Goal: Task Accomplishment & Management: Manage account settings

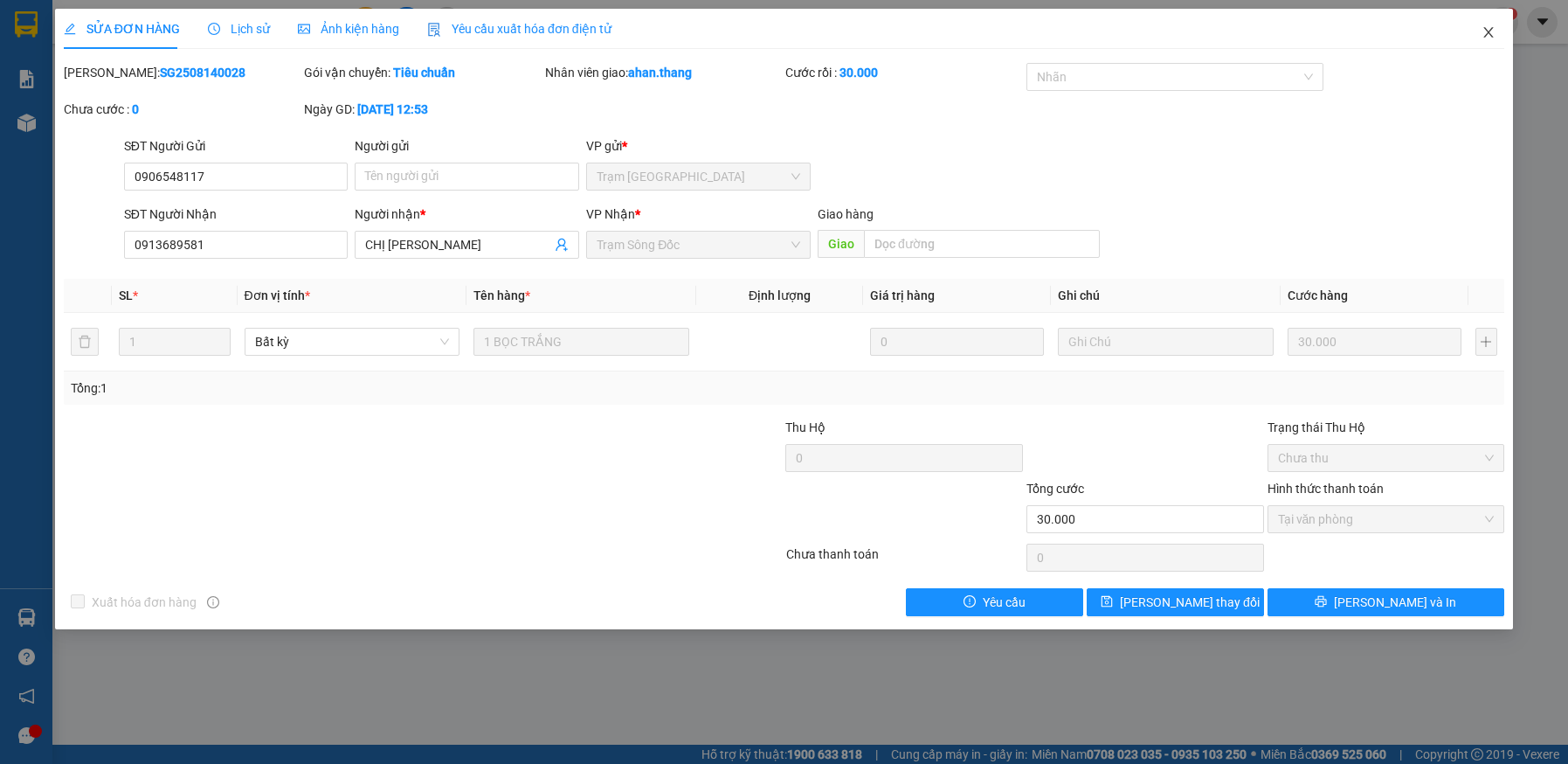
click at [1492, 30] on icon "close" at bounding box center [1489, 31] width 10 height 10
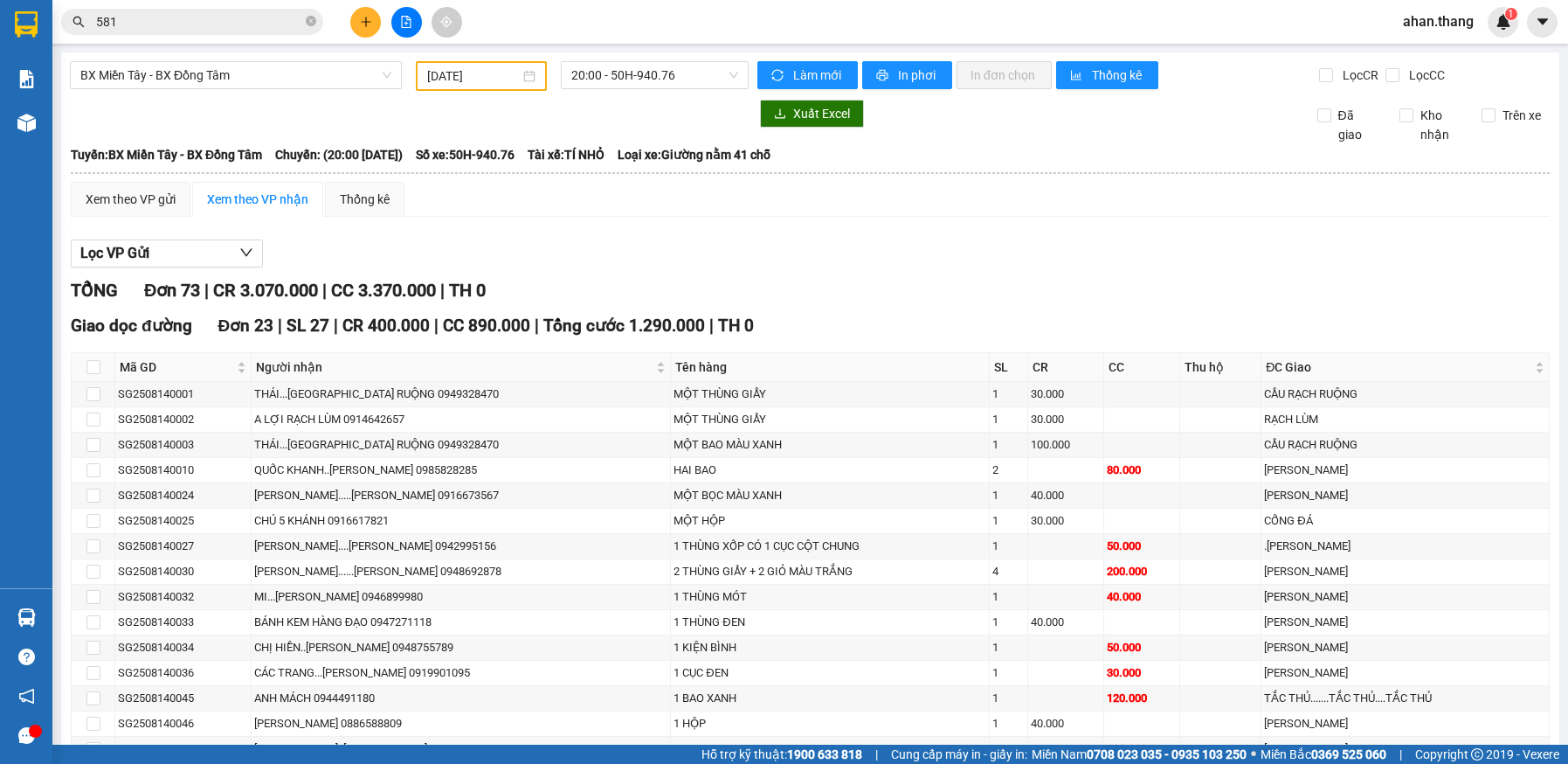
click at [289, 16] on input "581" at bounding box center [199, 22] width 206 height 19
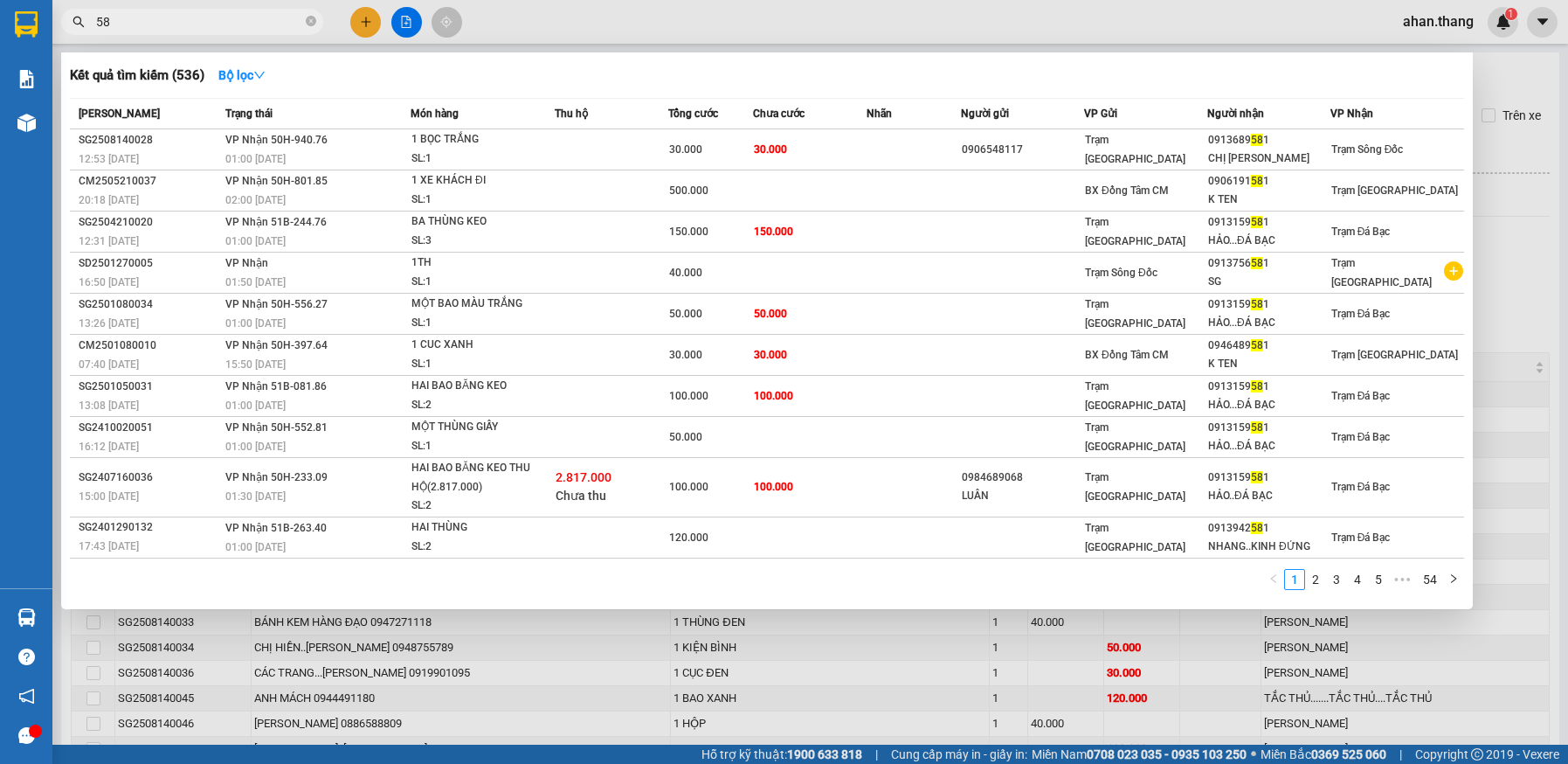
type input "5"
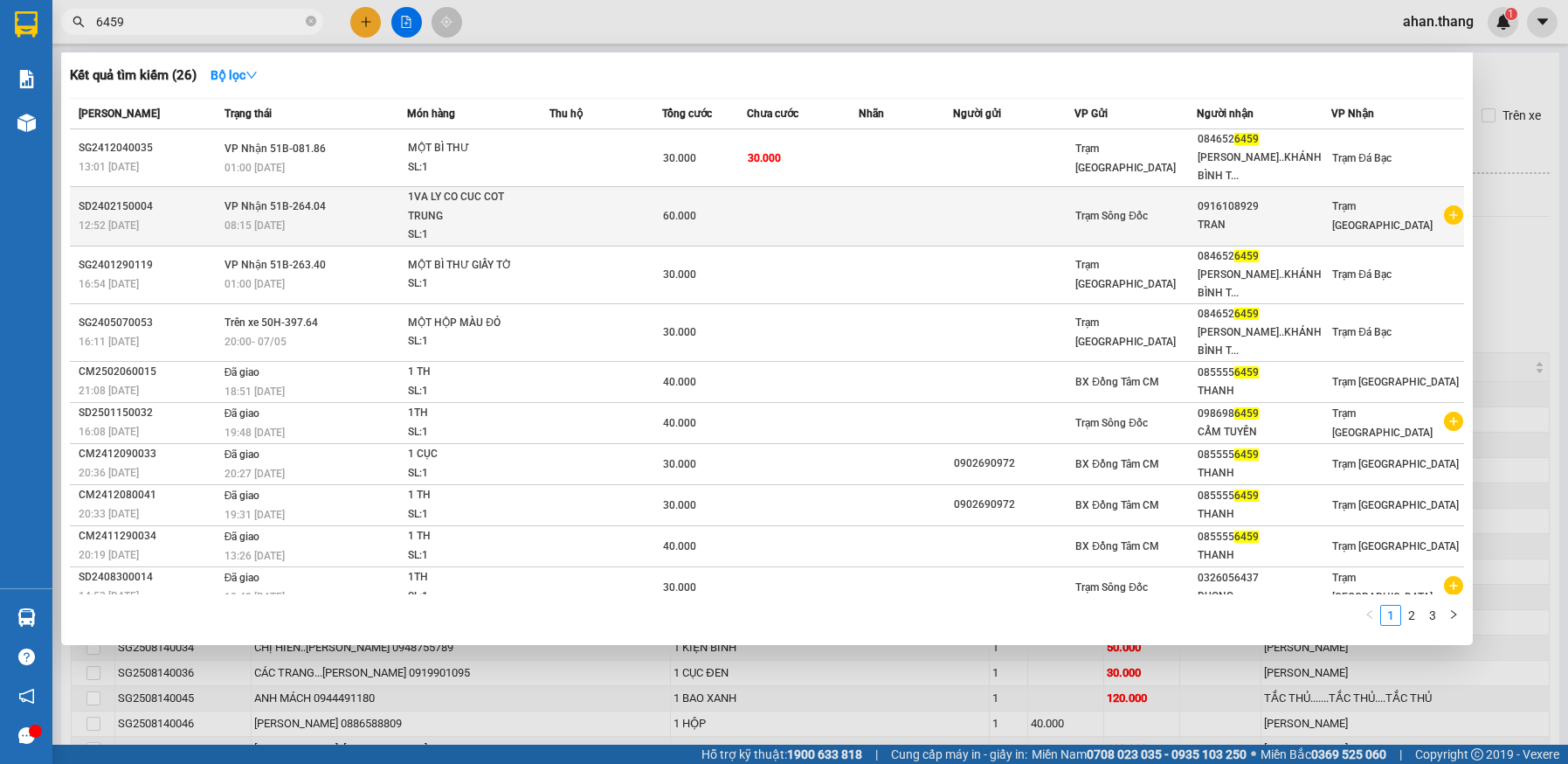
scroll to position [14, 0]
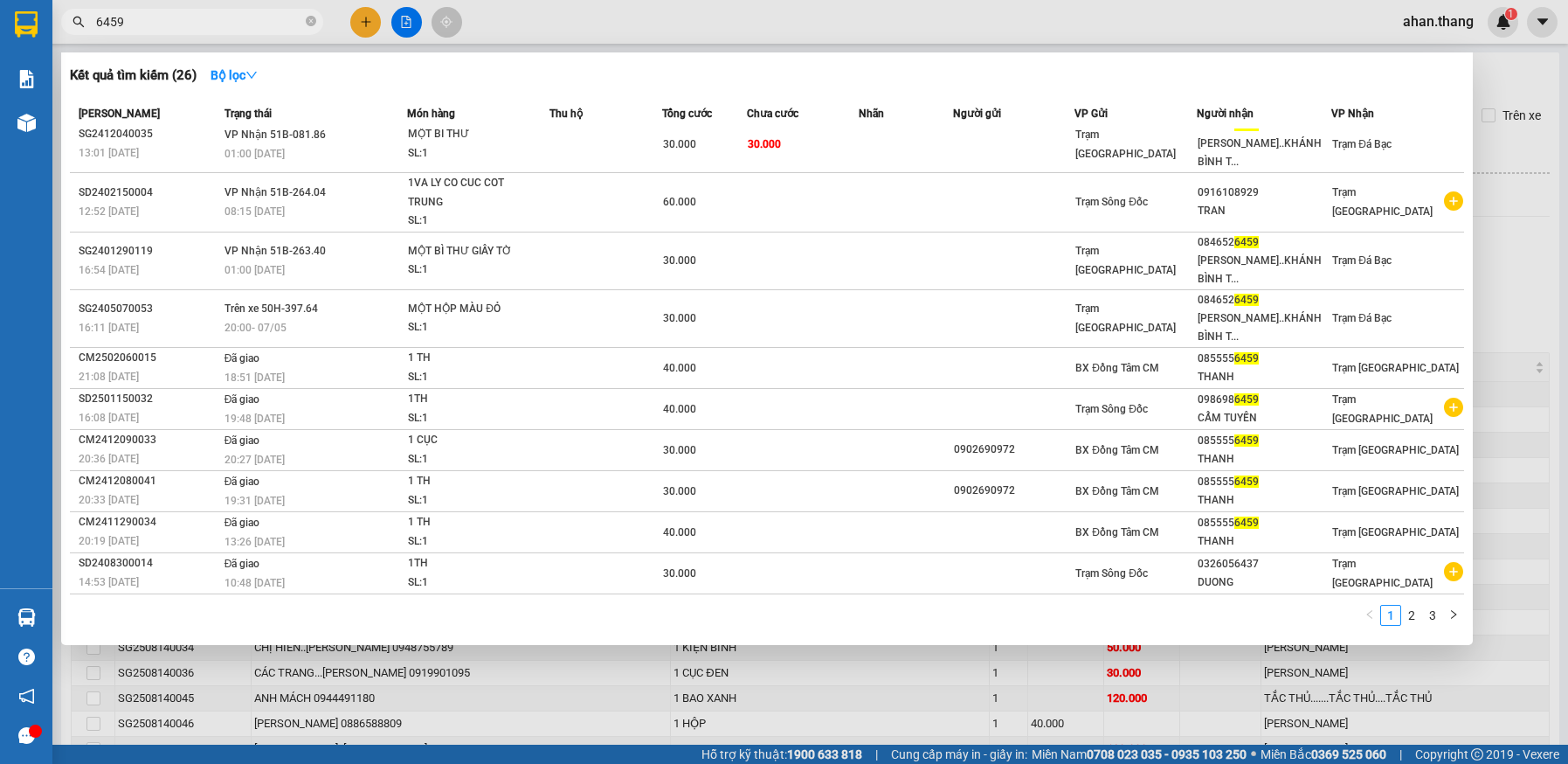
click at [199, 27] on input "6459" at bounding box center [199, 22] width 206 height 19
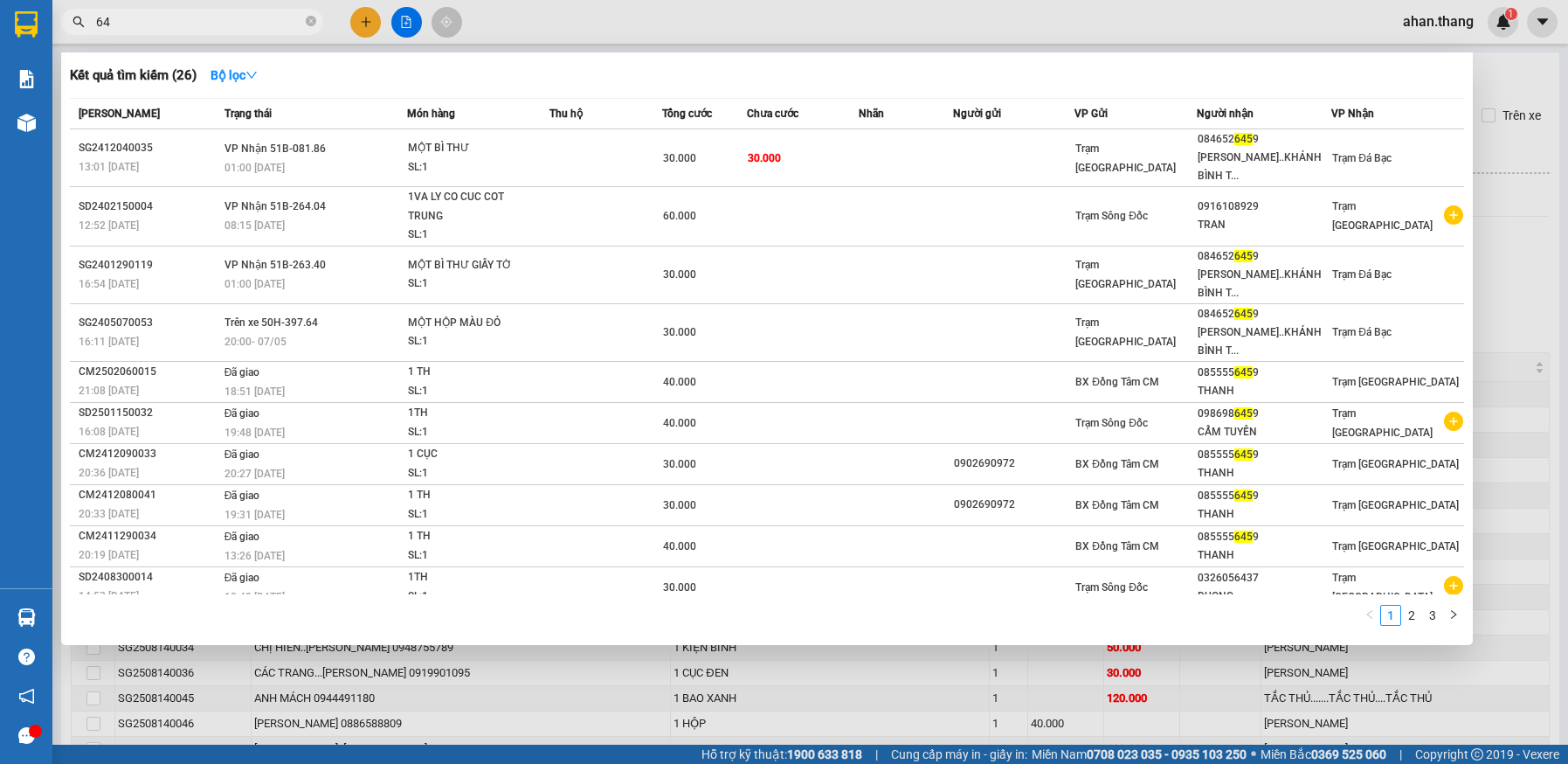
type input "6"
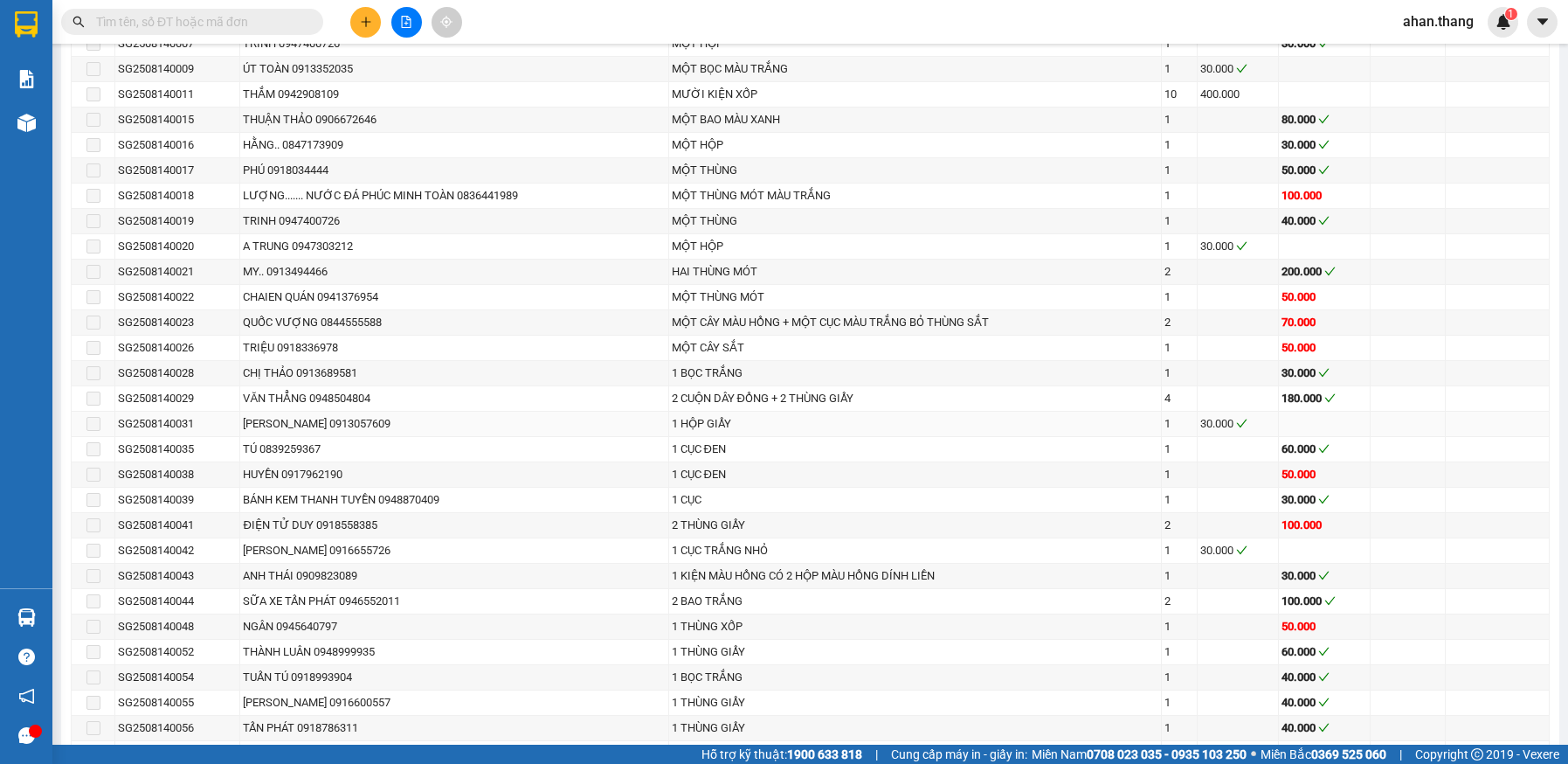
scroll to position [1624, 0]
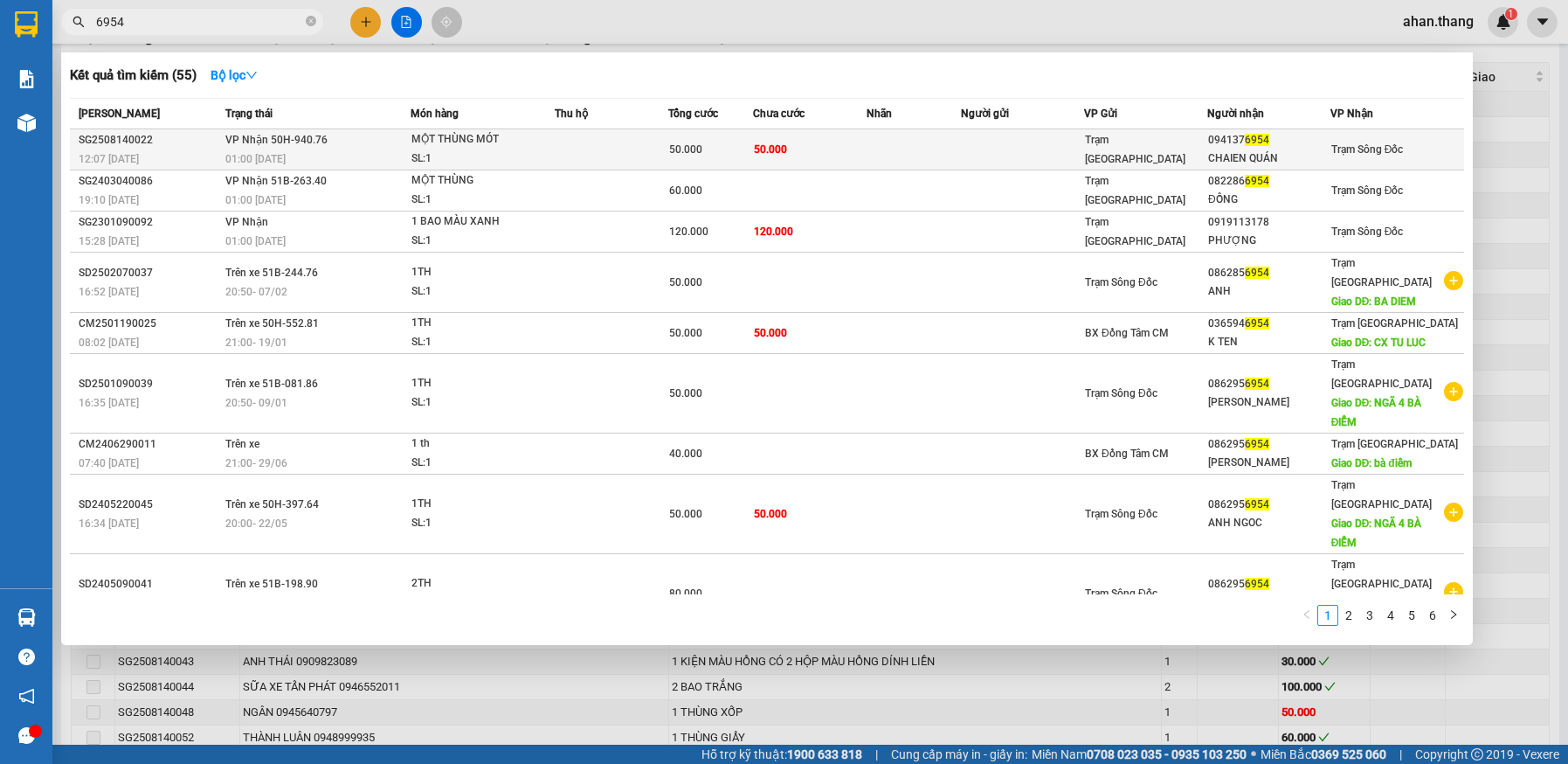
type input "6954"
click at [939, 136] on td at bounding box center [914, 149] width 94 height 41
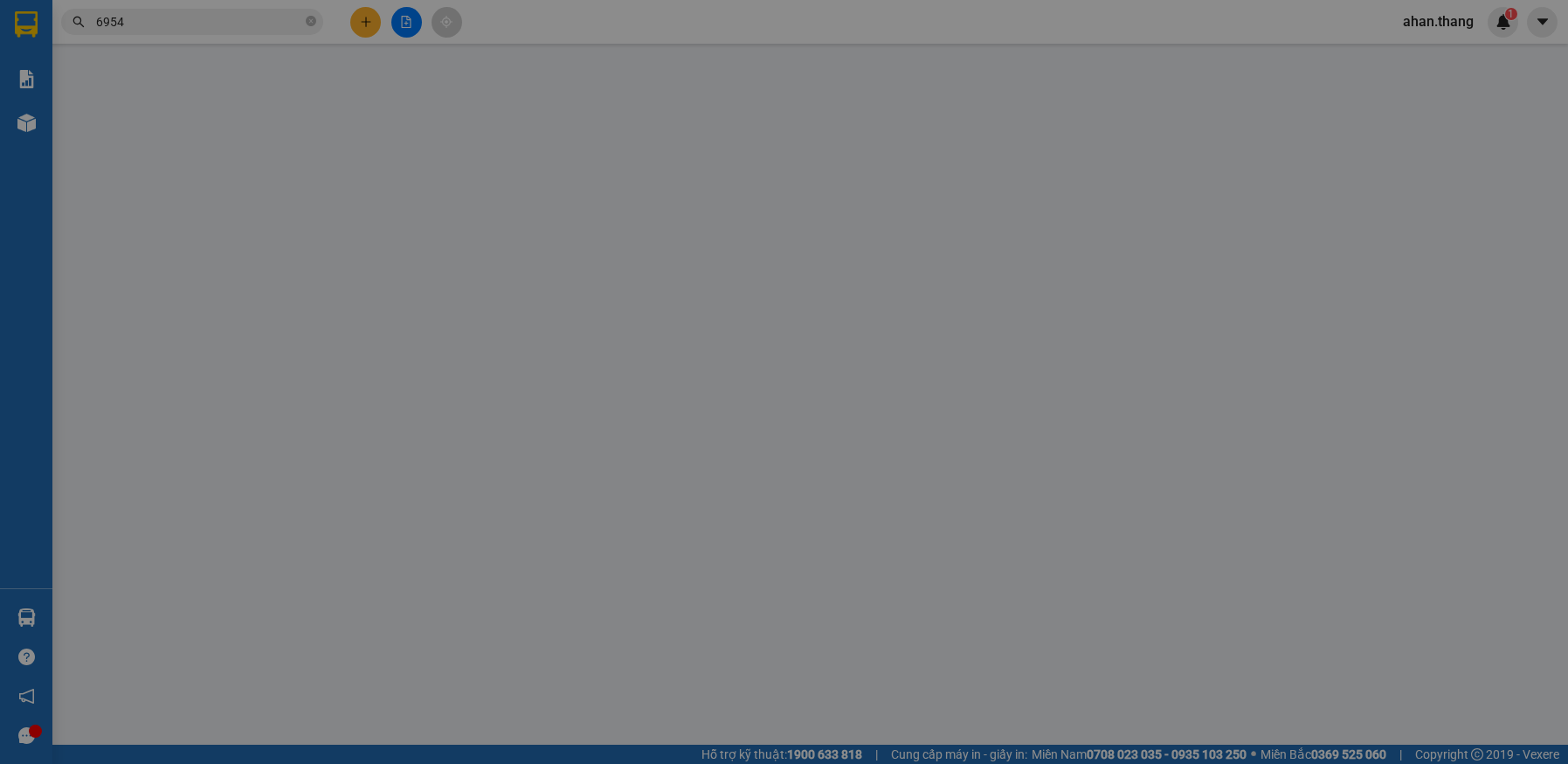
type input "0941376954"
type input "CHAIEN QUÁN"
type input "50.000"
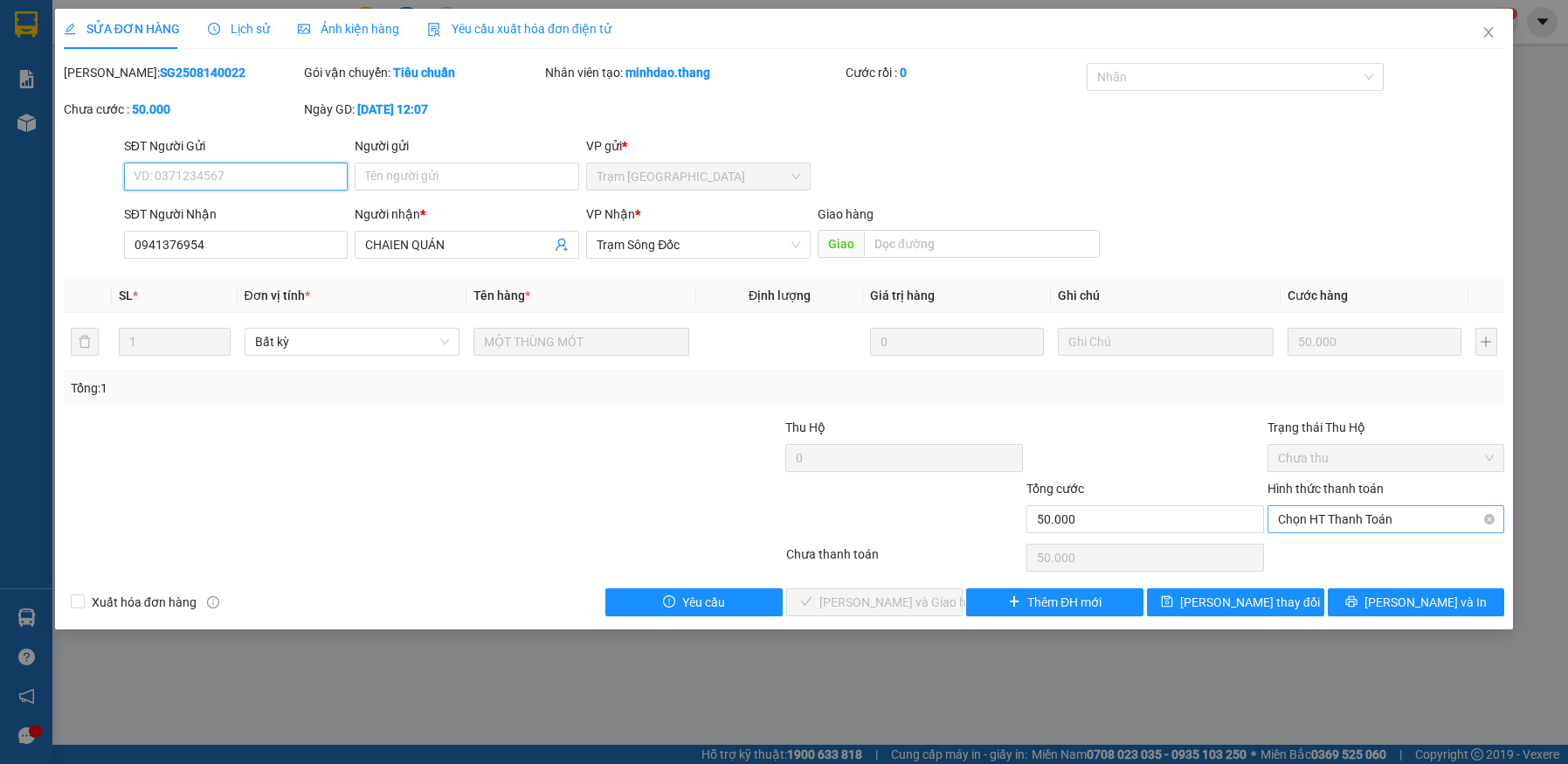
click at [1365, 514] on span "Chọn HT Thanh Toán" at bounding box center [1386, 519] width 217 height 27
click at [1384, 549] on div "Tại văn phòng" at bounding box center [1386, 554] width 217 height 19
type input "0"
click at [921, 602] on span "[PERSON_NAME] và [PERSON_NAME] hàng" at bounding box center [903, 602] width 167 height 19
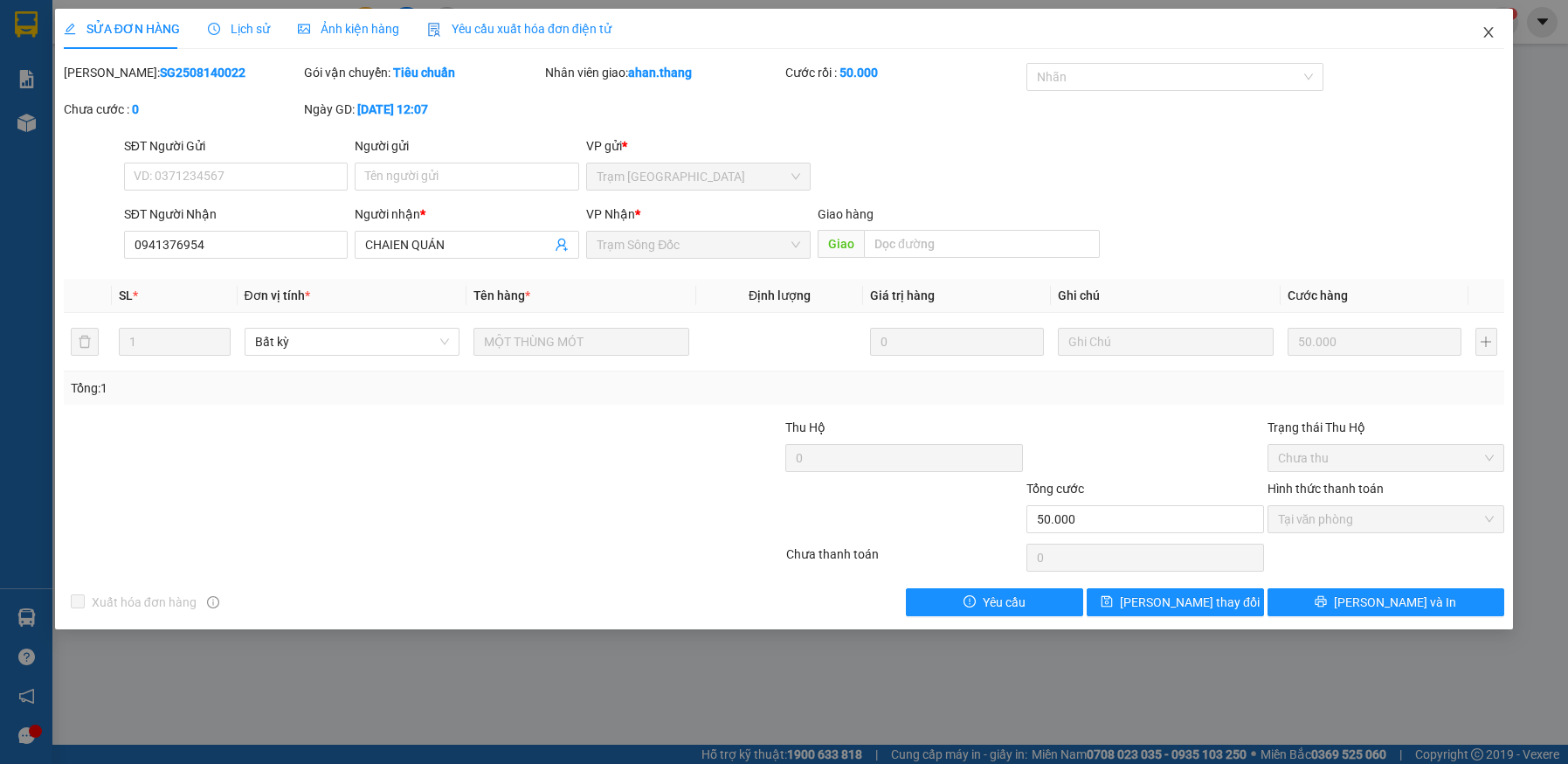
click at [1488, 29] on icon "close" at bounding box center [1488, 32] width 14 height 14
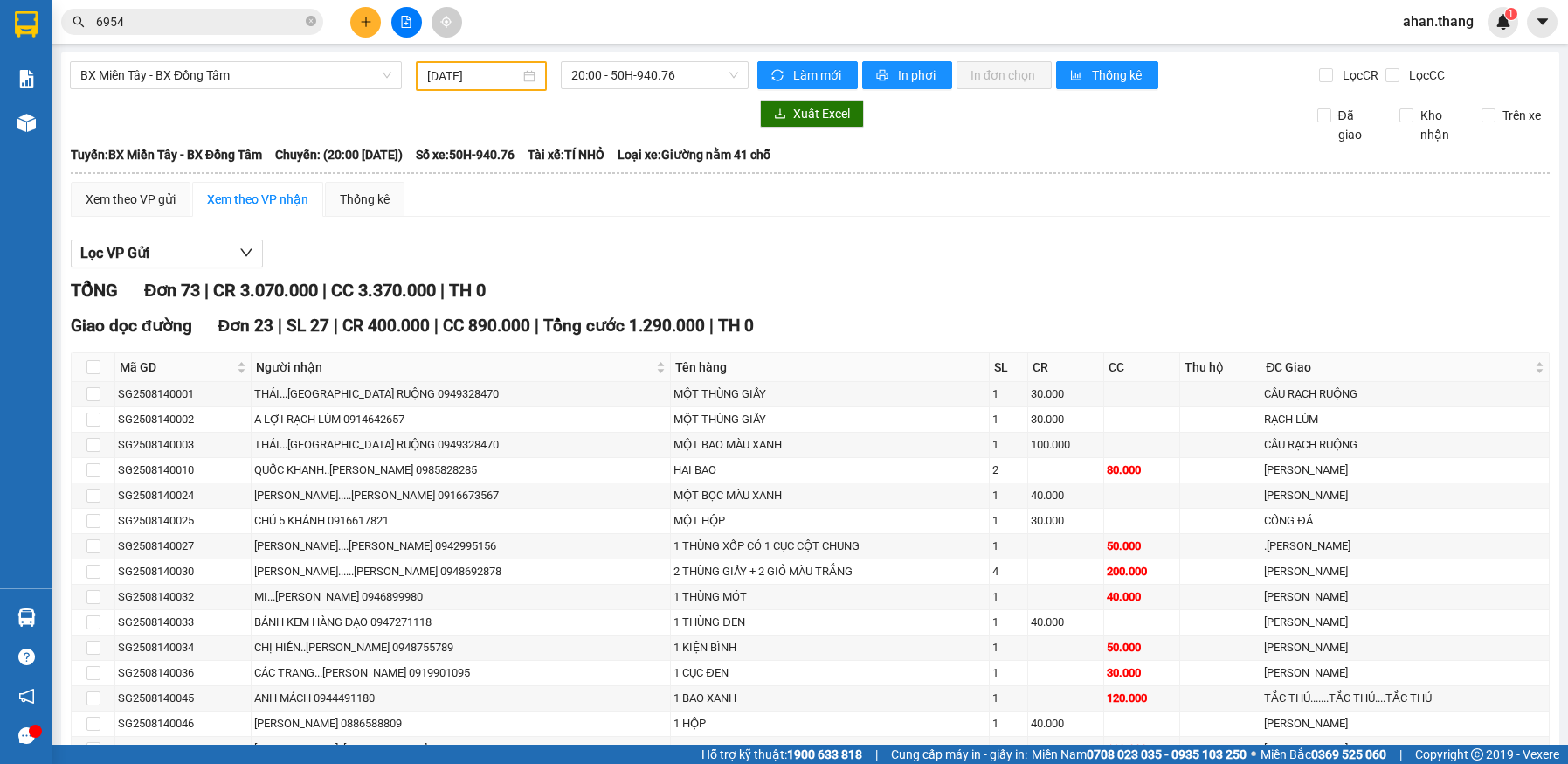
click at [145, 14] on input "6954" at bounding box center [199, 22] width 206 height 19
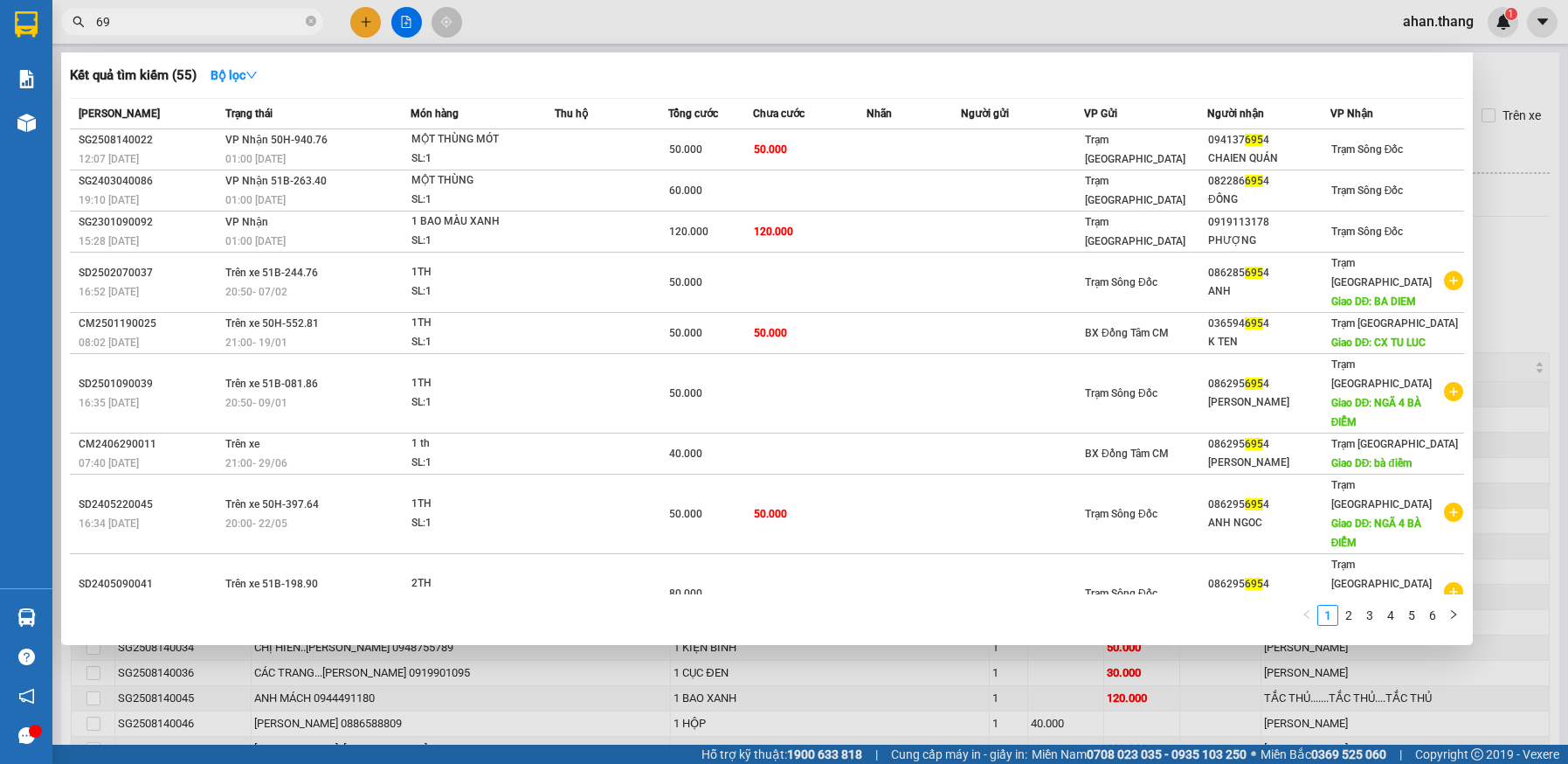
type input "6"
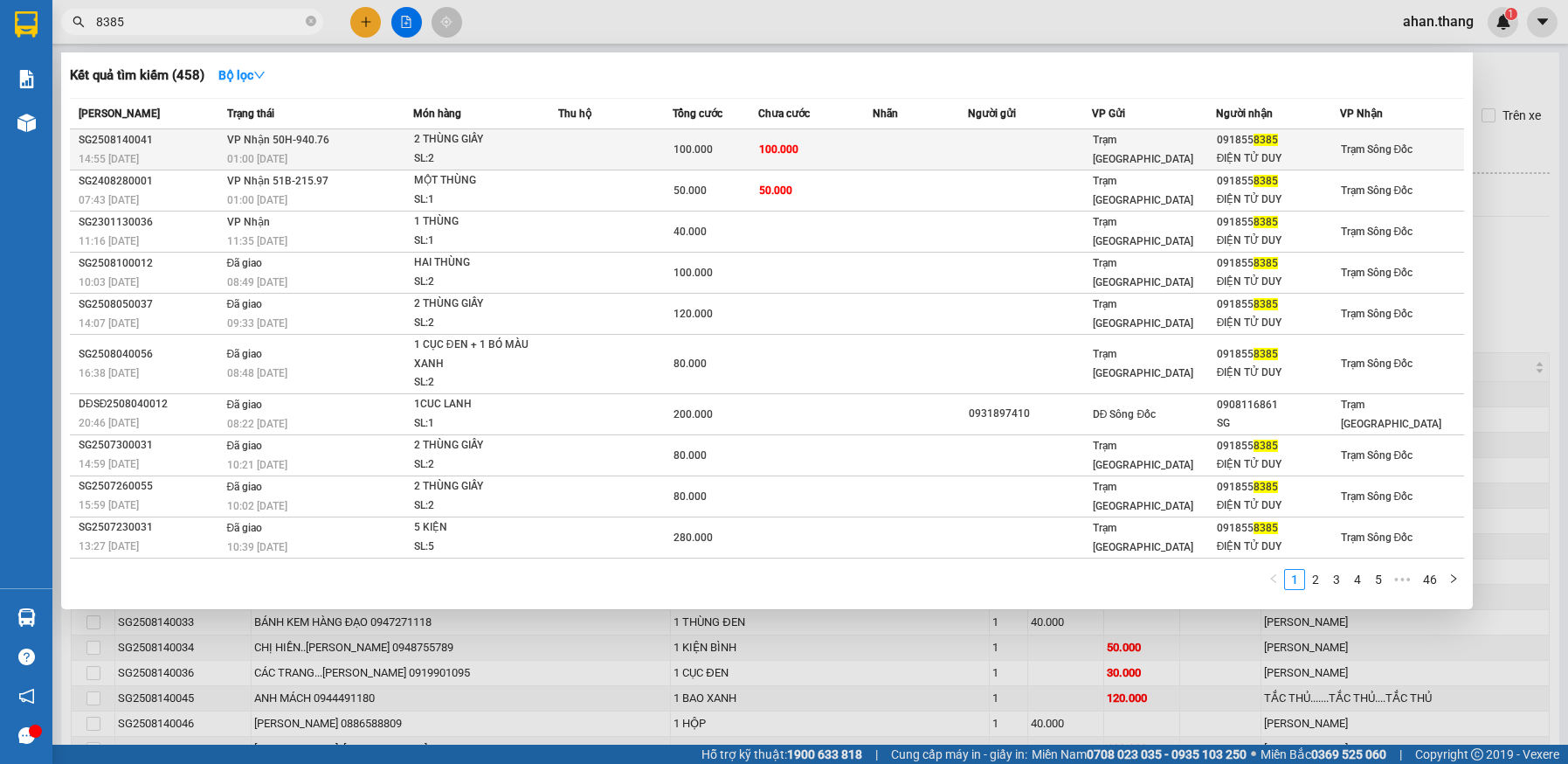
type input "8385"
click at [943, 149] on td at bounding box center [920, 149] width 95 height 41
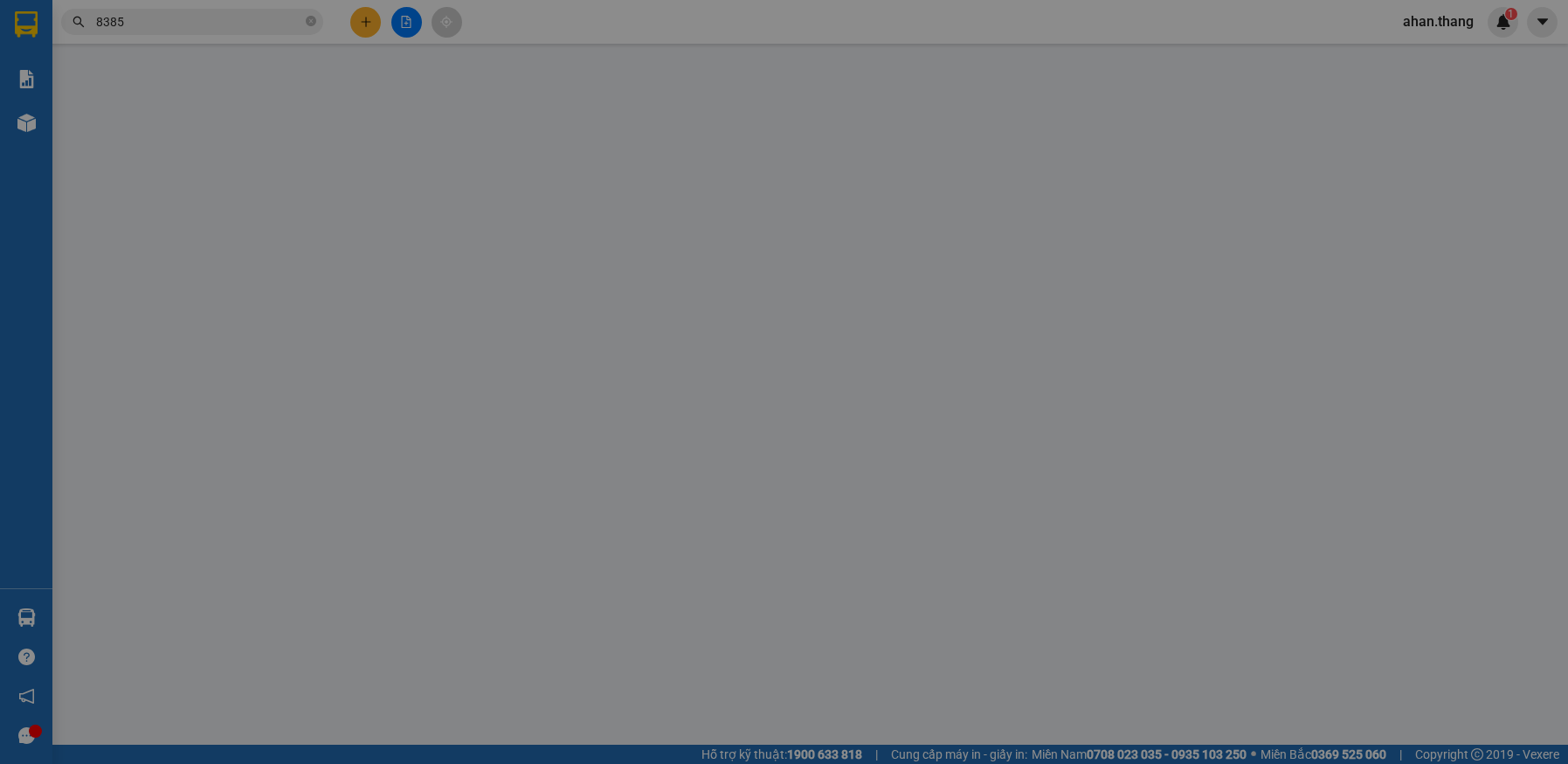
type input "0918558385"
type input "ĐIỆN TỬ DUY"
type input "100.000"
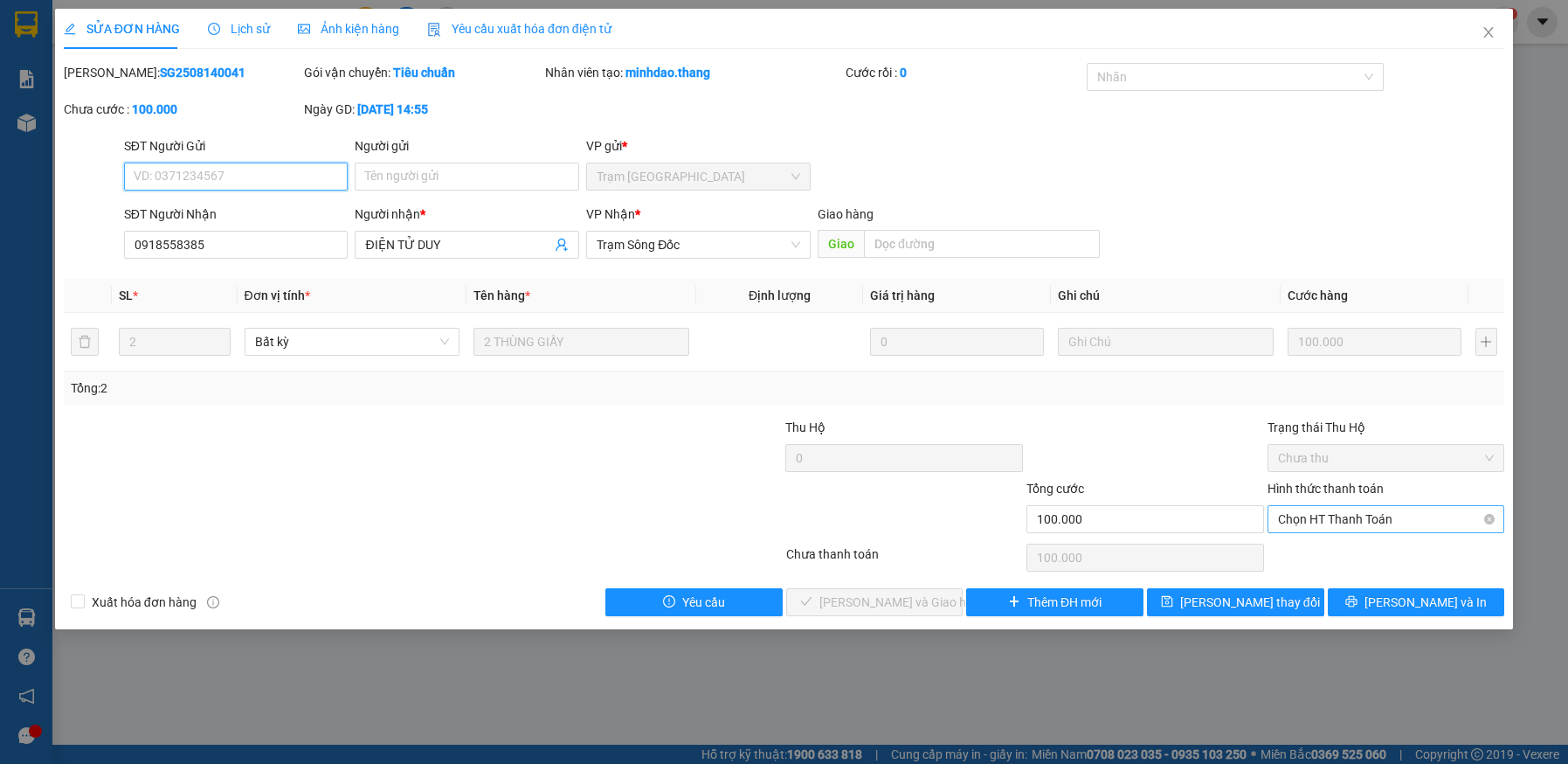
click at [1388, 519] on span "Chọn HT Thanh Toán" at bounding box center [1386, 519] width 217 height 27
click at [1374, 546] on div "Tại văn phòng" at bounding box center [1386, 554] width 217 height 19
type input "0"
click at [887, 602] on span "[PERSON_NAME] và [PERSON_NAME] hàng" at bounding box center [903, 602] width 167 height 19
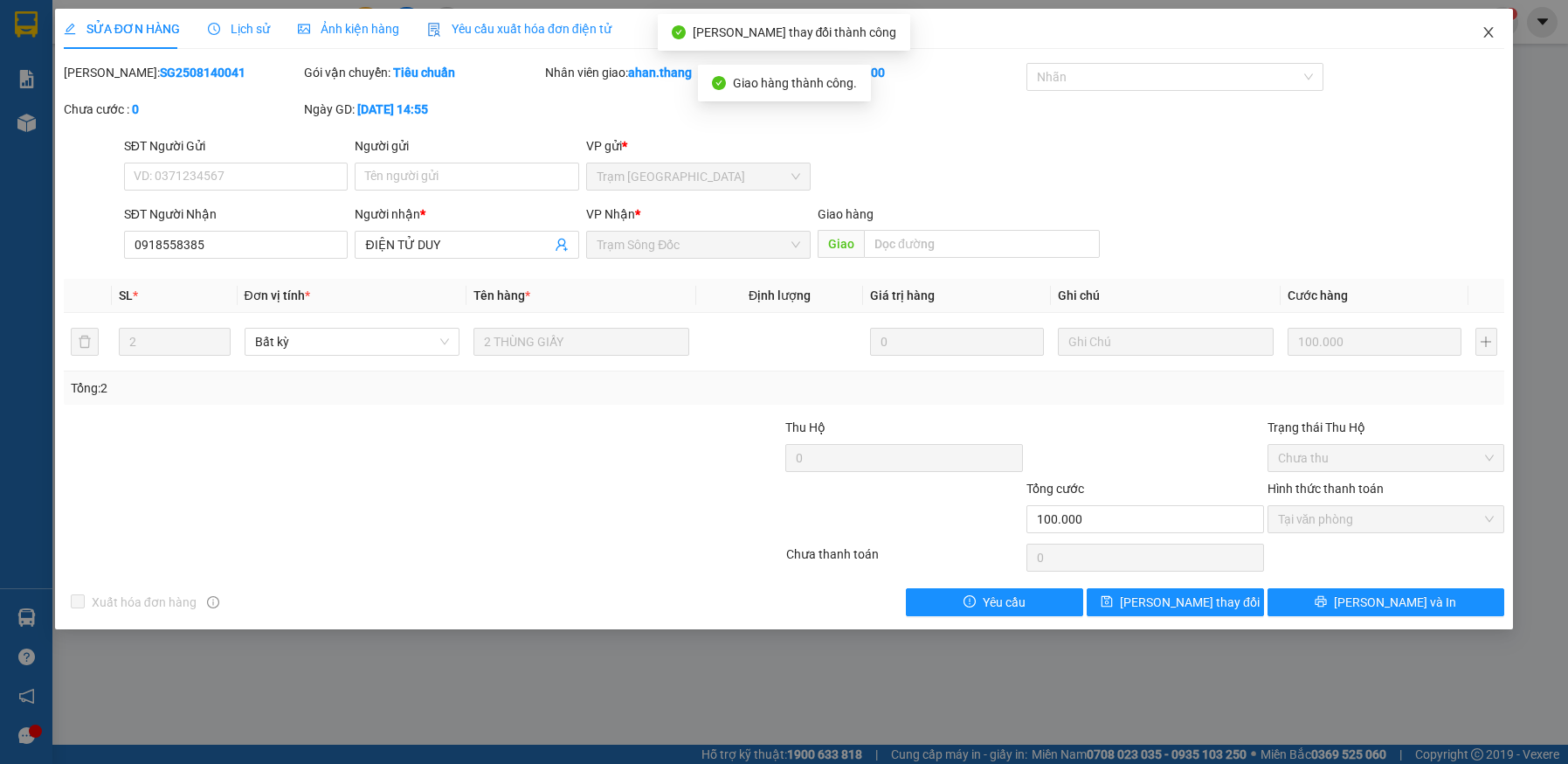
click at [1484, 24] on span "Close" at bounding box center [1488, 32] width 48 height 49
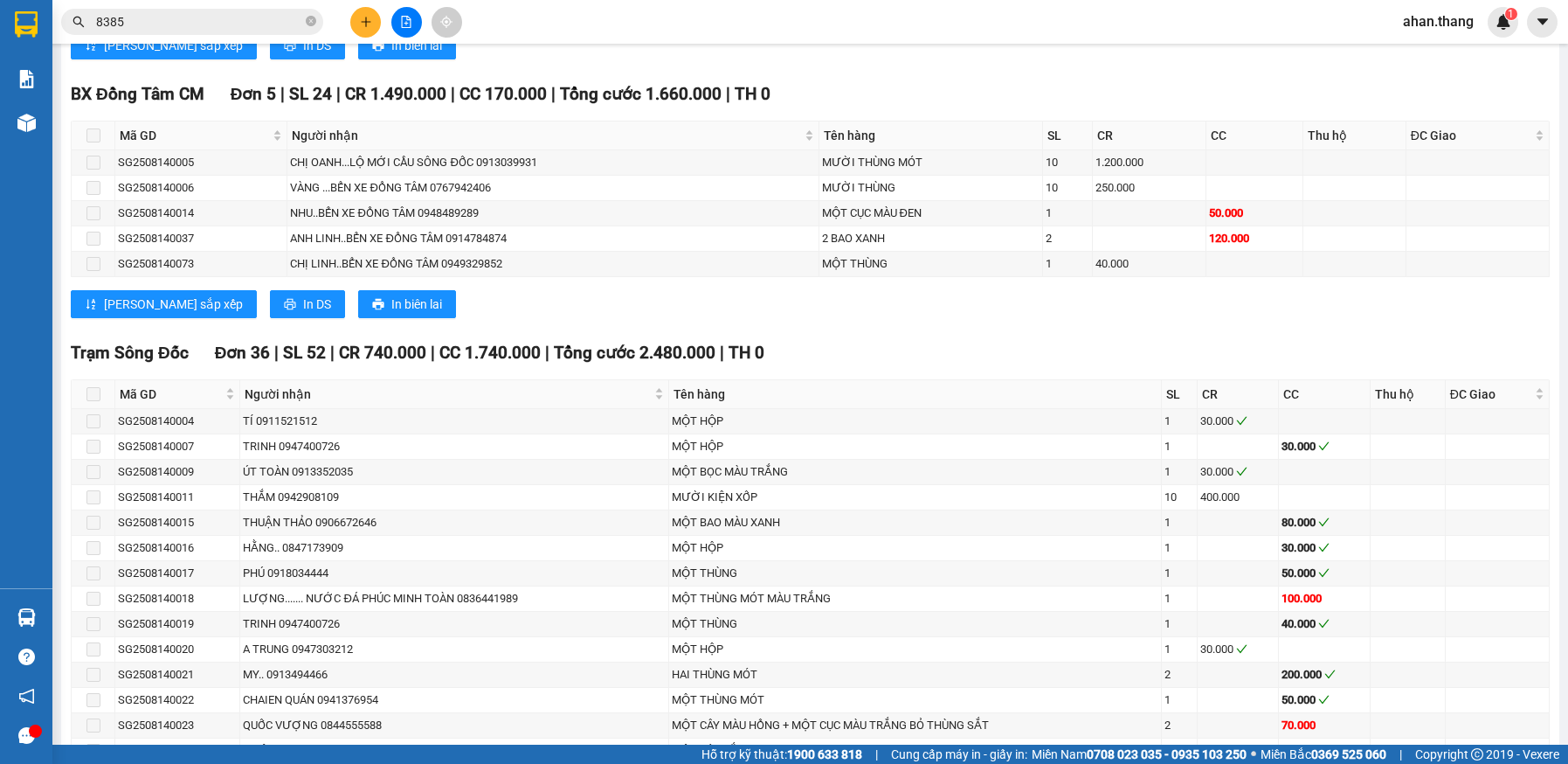
scroll to position [1399, 0]
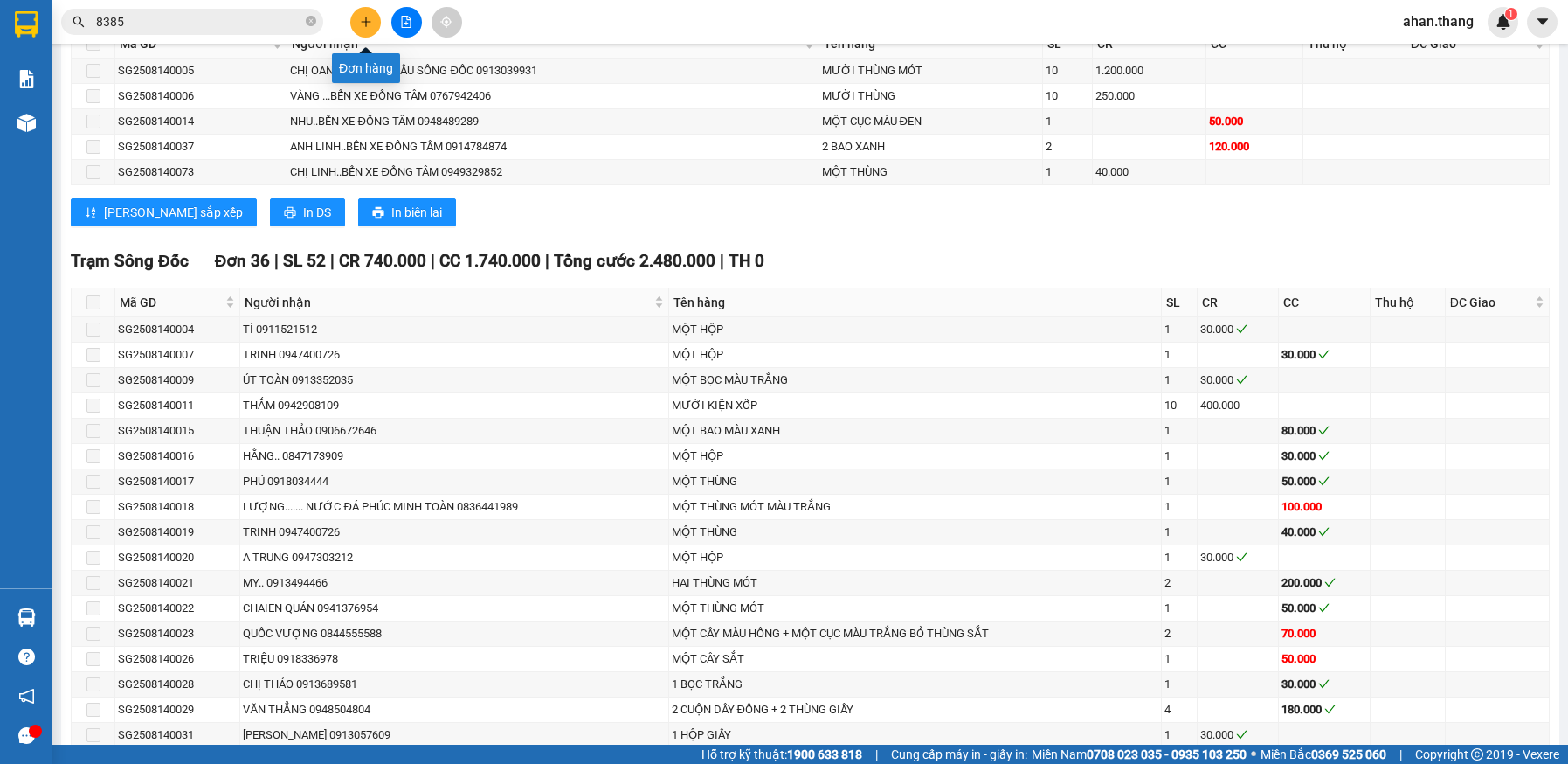
click at [363, 27] on icon "plus" at bounding box center [366, 22] width 12 height 12
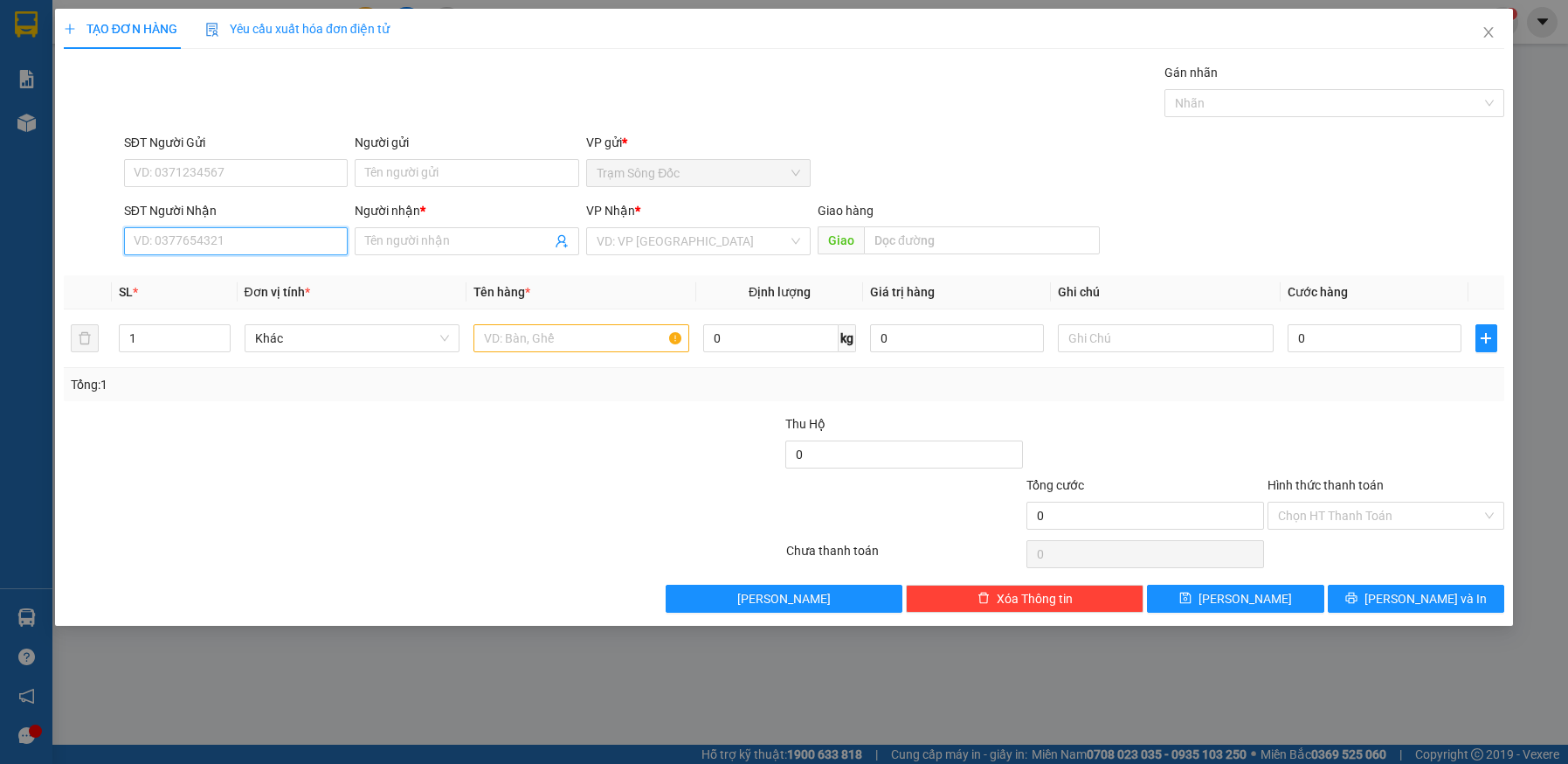
click at [184, 237] on input "SĐT Người Nhận" at bounding box center [236, 241] width 224 height 28
type input "0385337694"
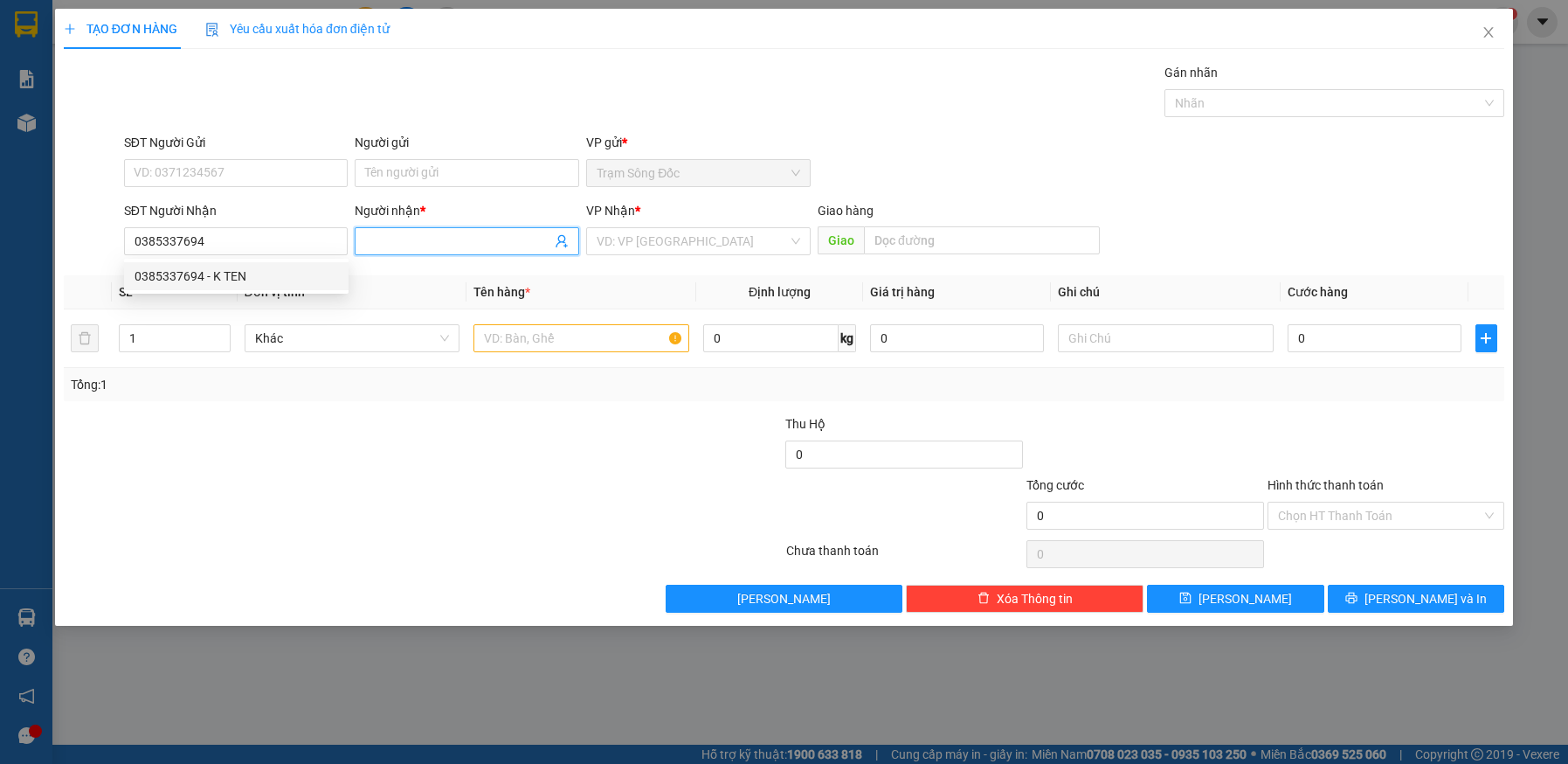
click at [414, 242] on input "Người nhận *" at bounding box center [458, 242] width 186 height 19
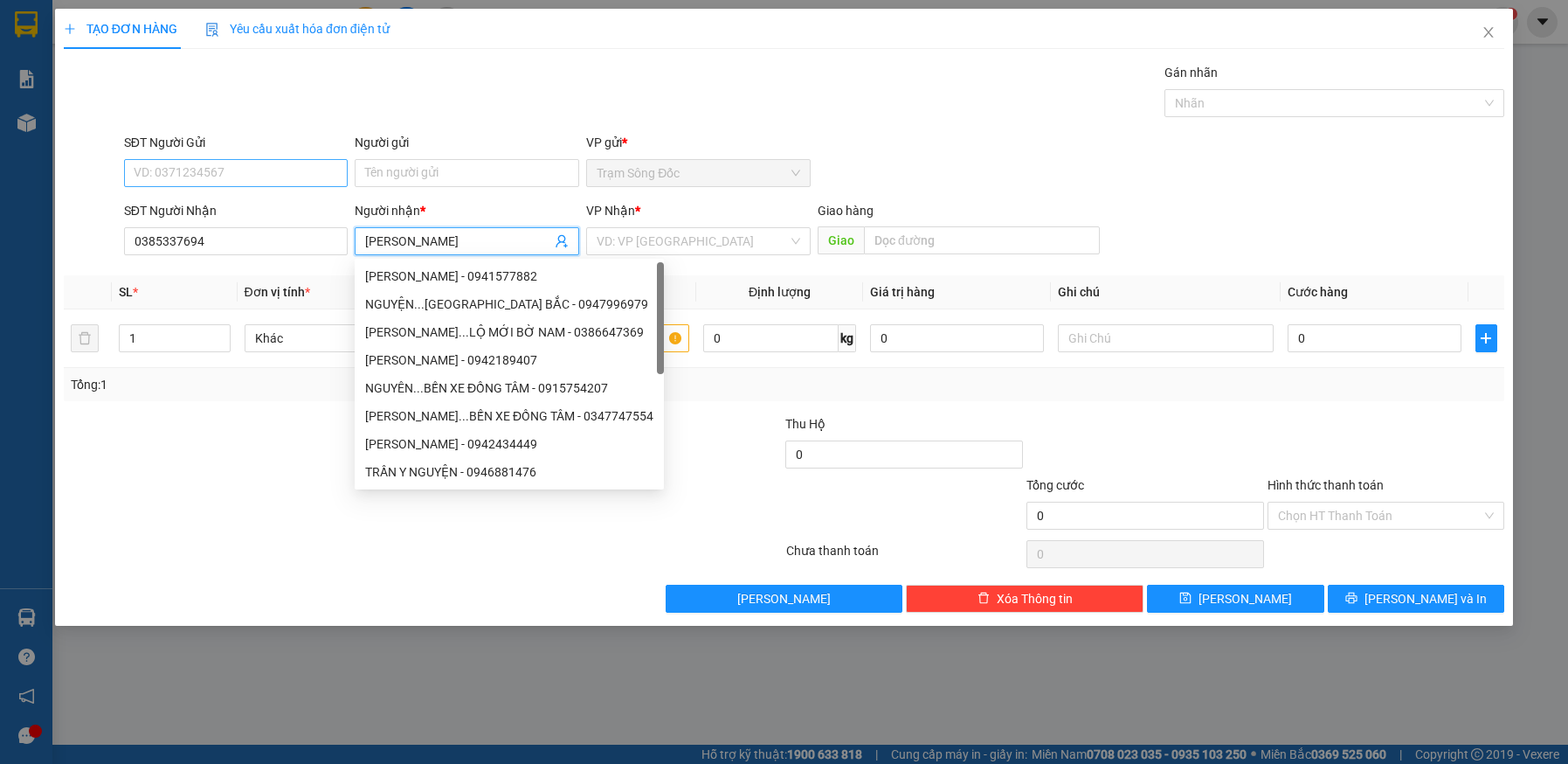
type input "[PERSON_NAME]"
click at [197, 175] on input "SĐT Người Gửi" at bounding box center [236, 172] width 224 height 28
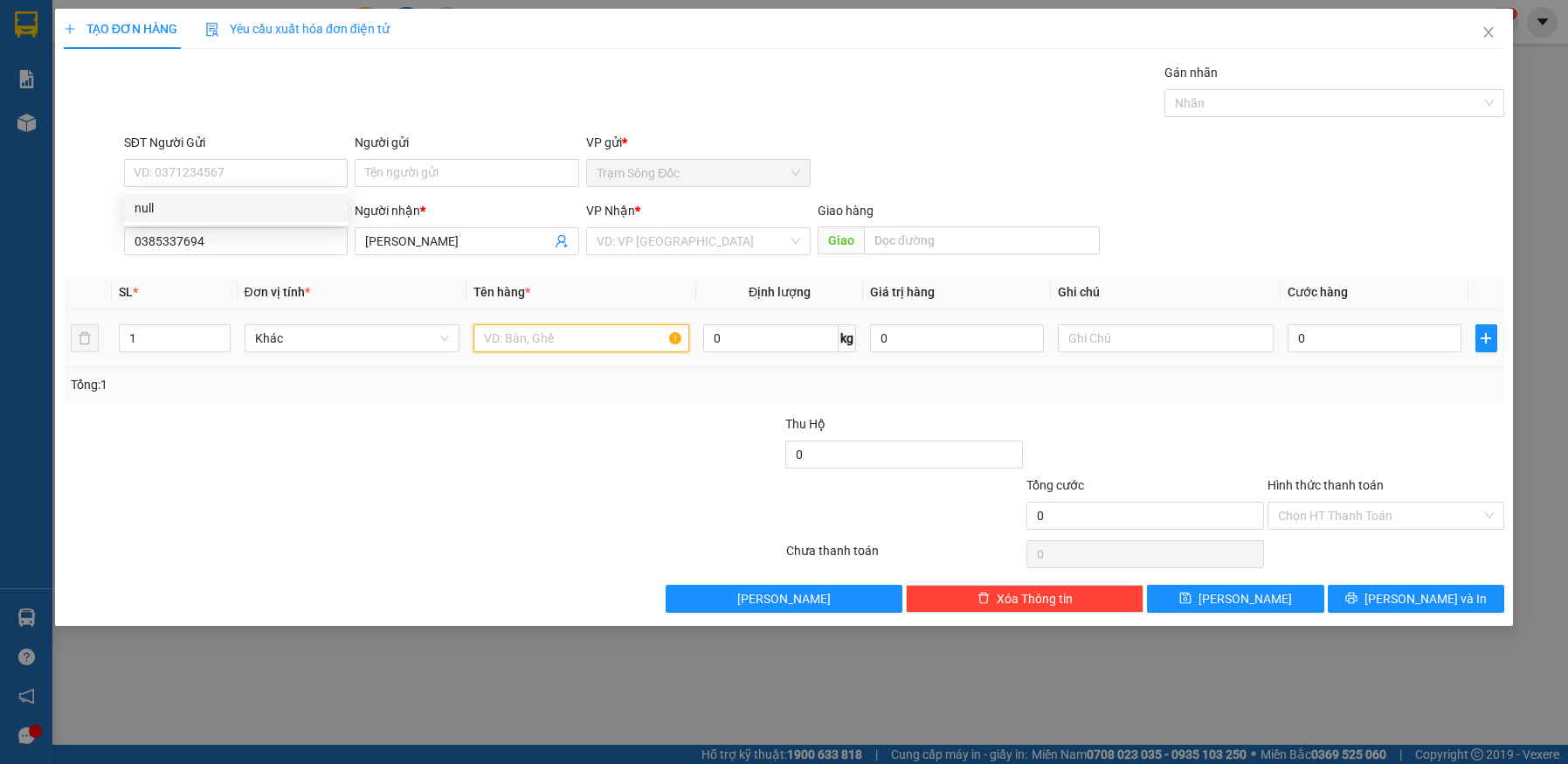
click at [542, 337] on input "text" at bounding box center [581, 338] width 216 height 28
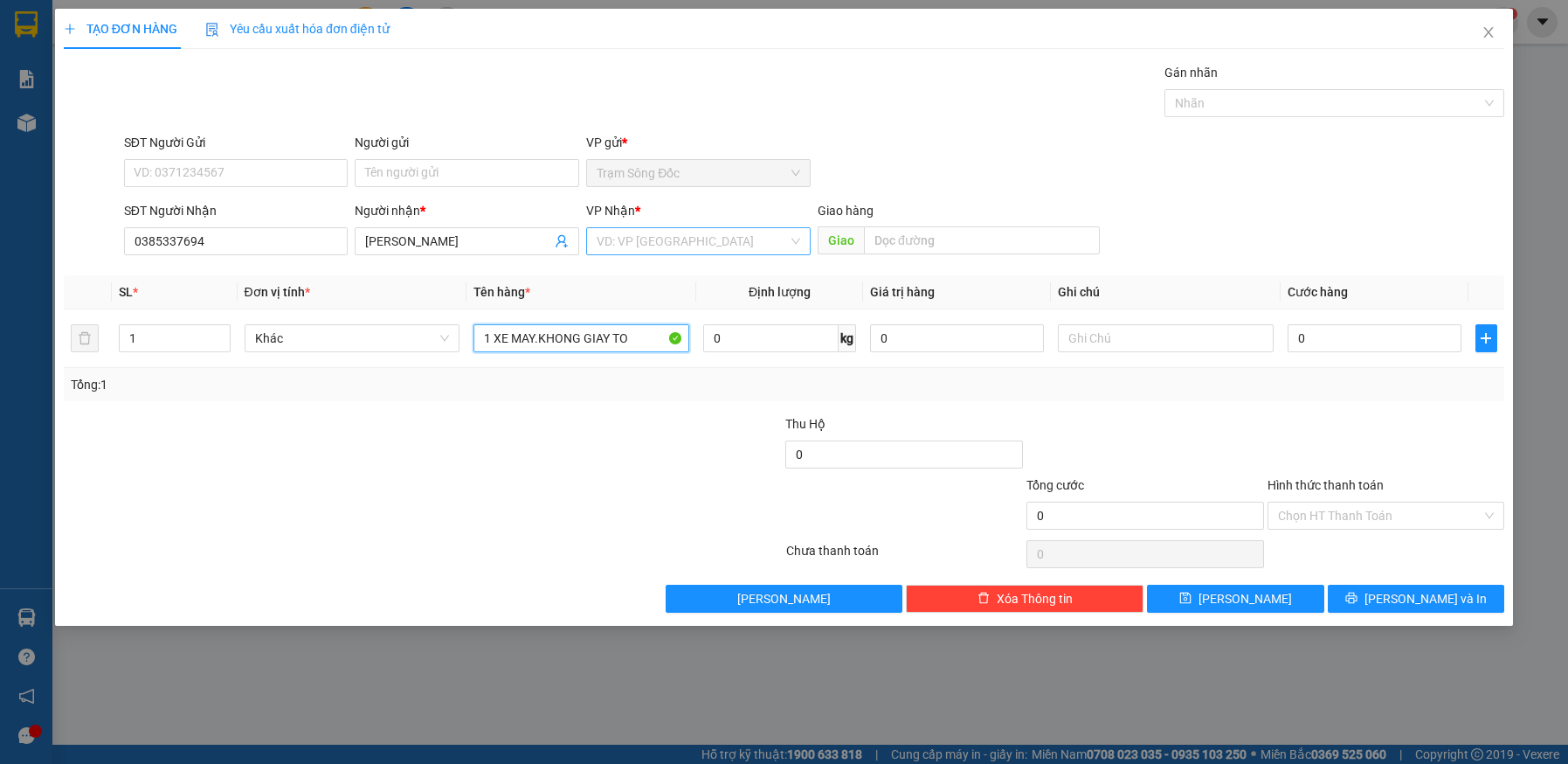
type input "1 XE MAY.KHONG GIAY TO"
click at [644, 236] on input "search" at bounding box center [692, 242] width 191 height 27
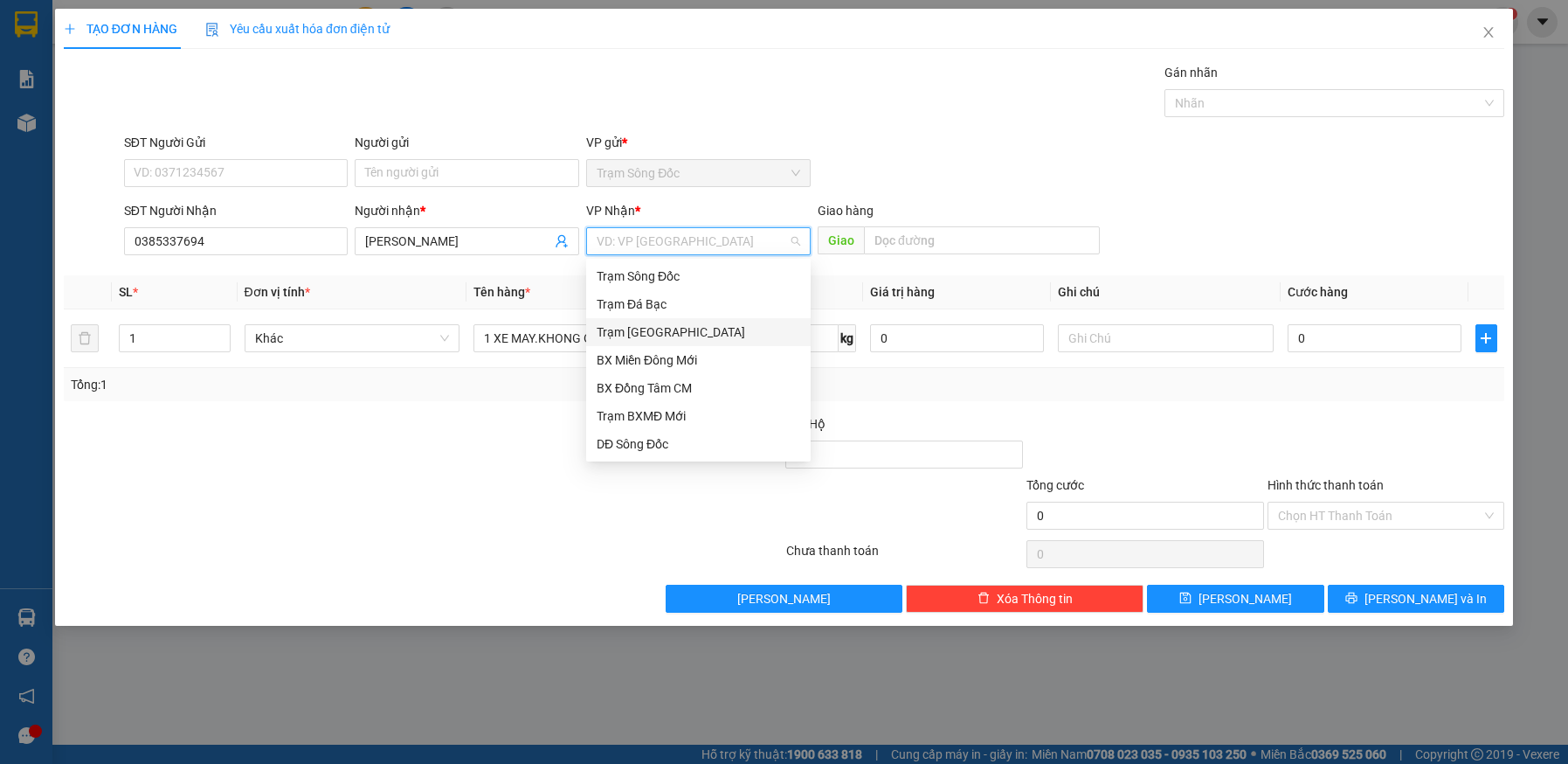
click at [632, 332] on div "Trạm [GEOGRAPHIC_DATA]" at bounding box center [699, 332] width 203 height 19
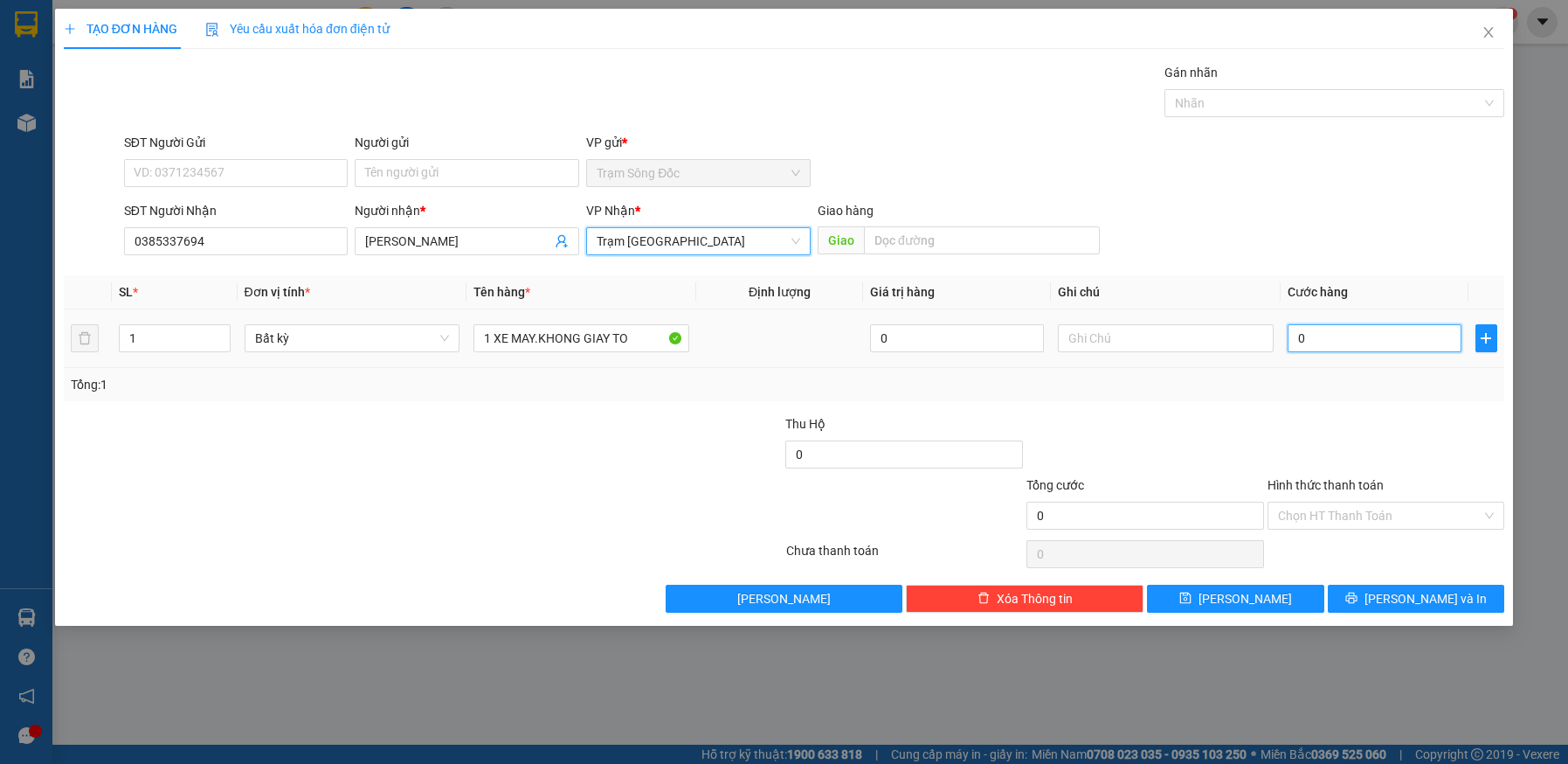
click at [1334, 338] on input "0" at bounding box center [1374, 338] width 174 height 28
type input "5"
type input "50"
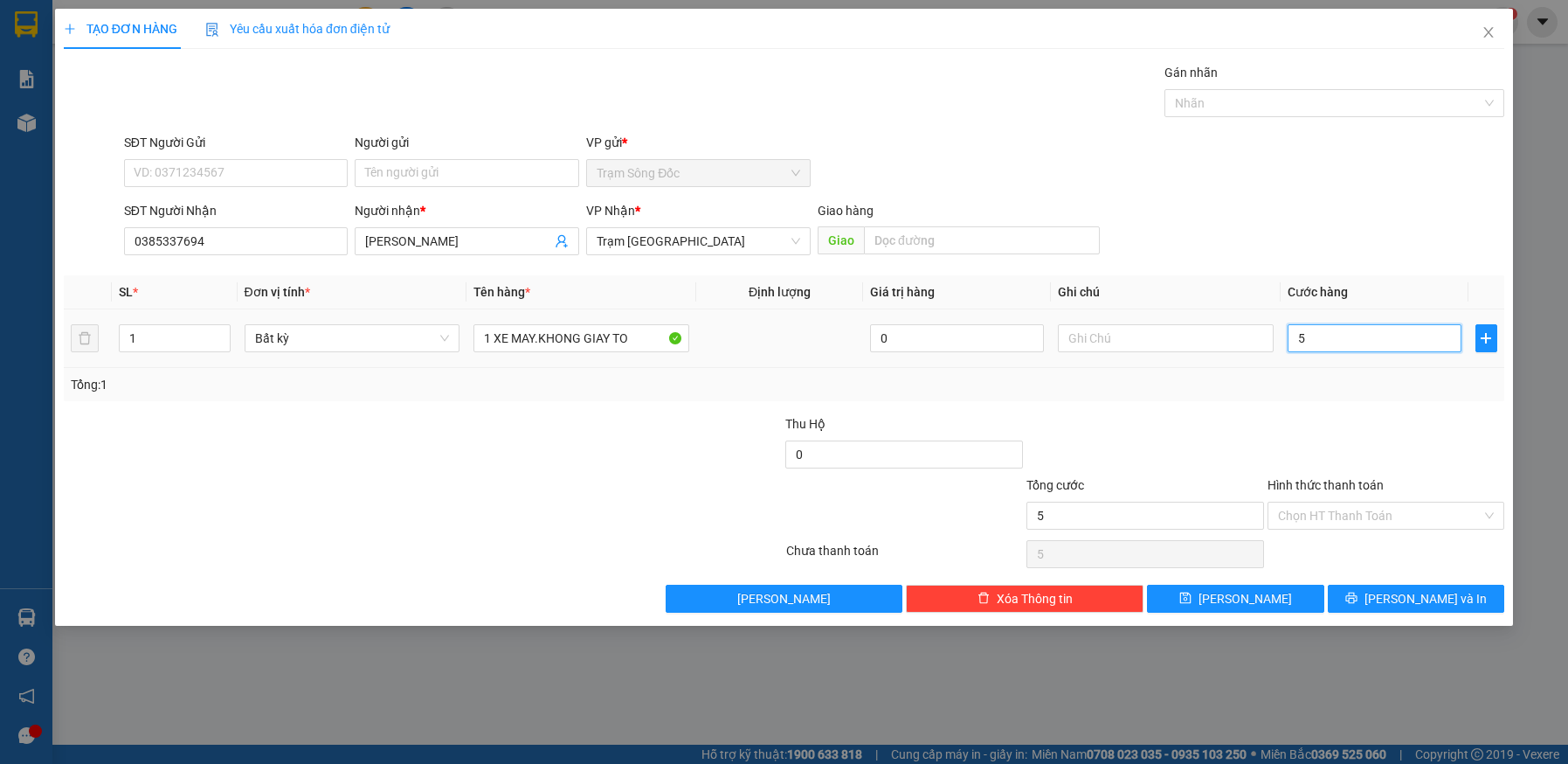
type input "50"
type input "500"
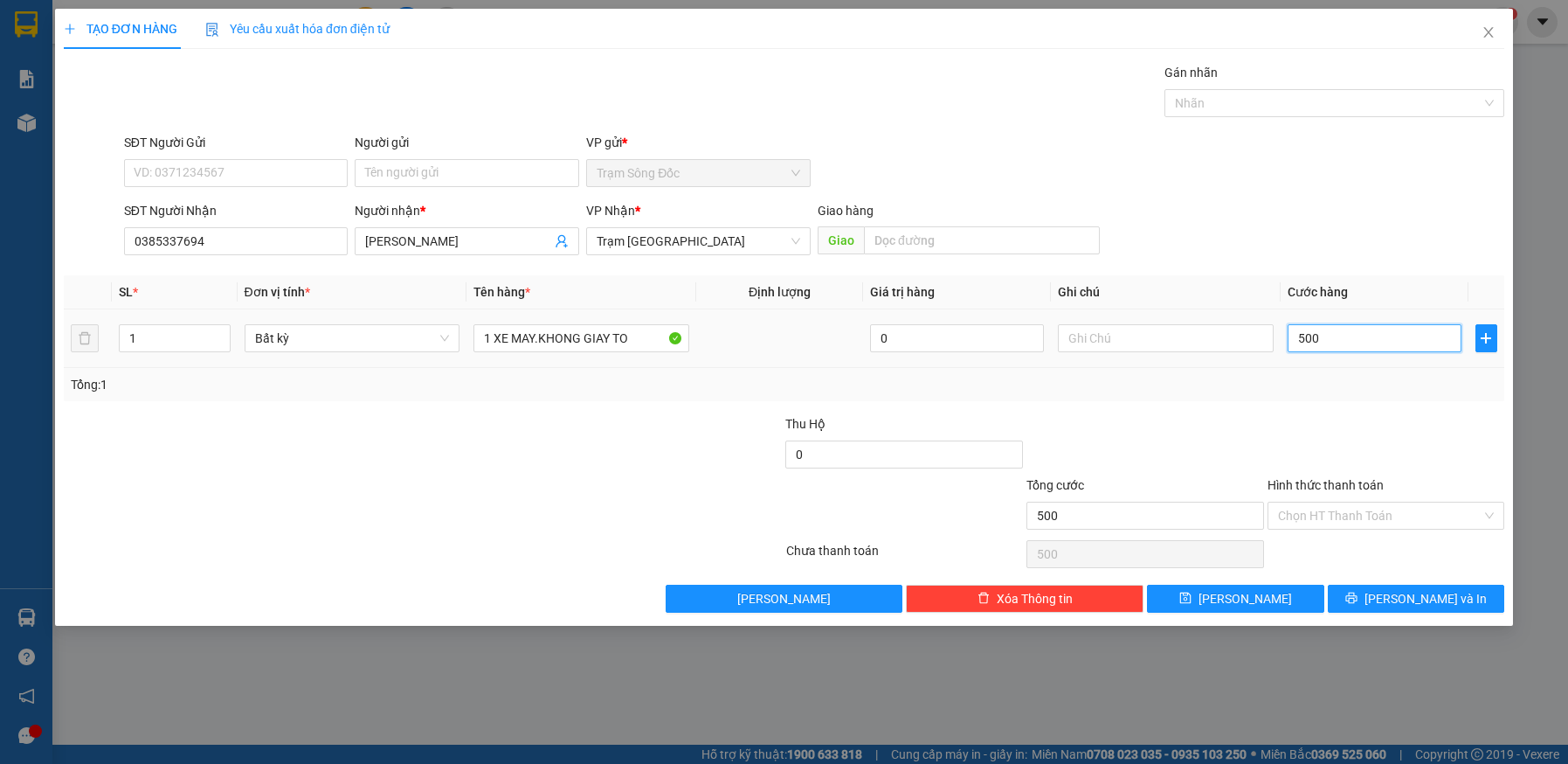
type input "5.000"
type input "50.000"
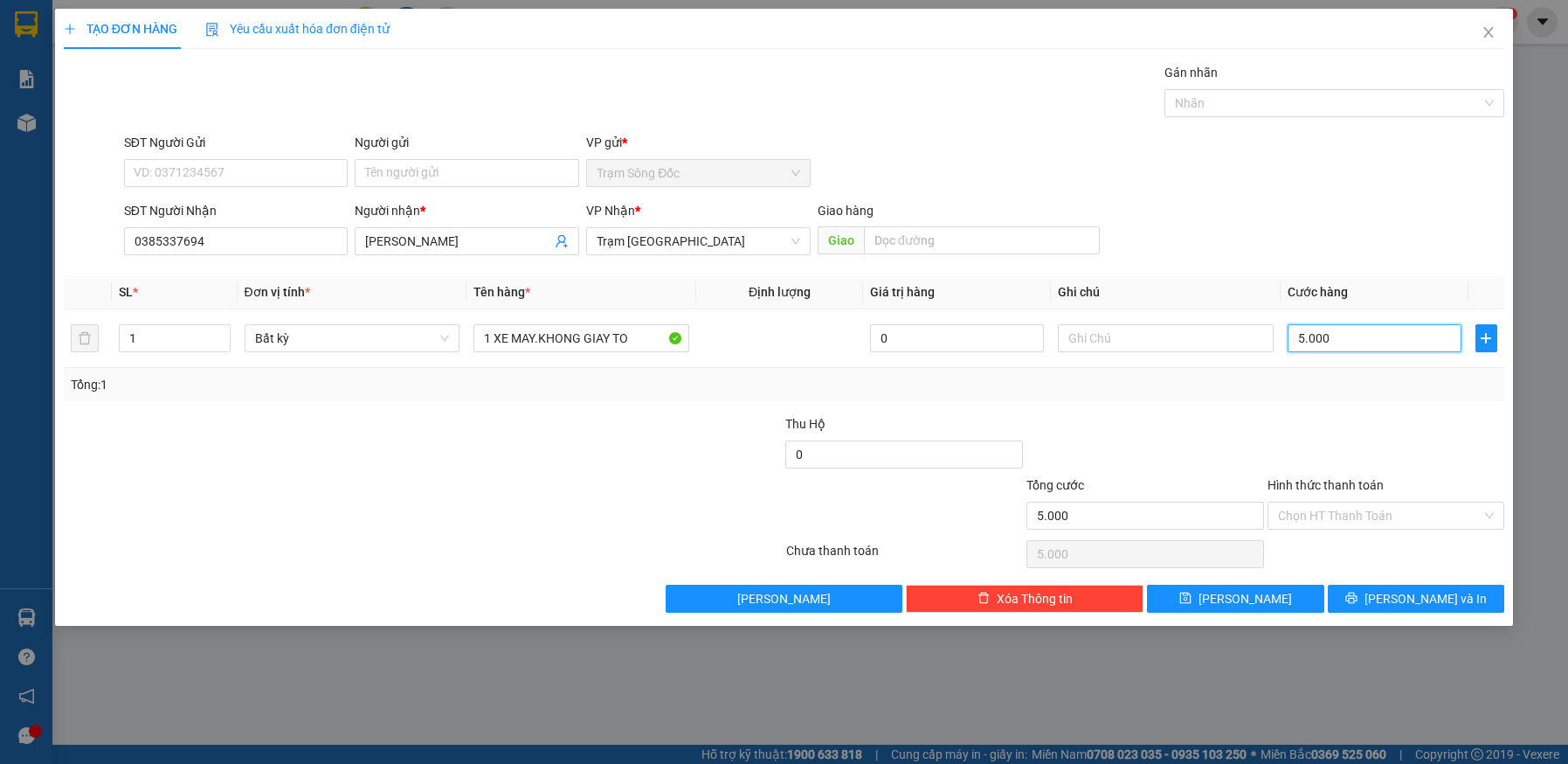
type input "50.000"
type input "500.000"
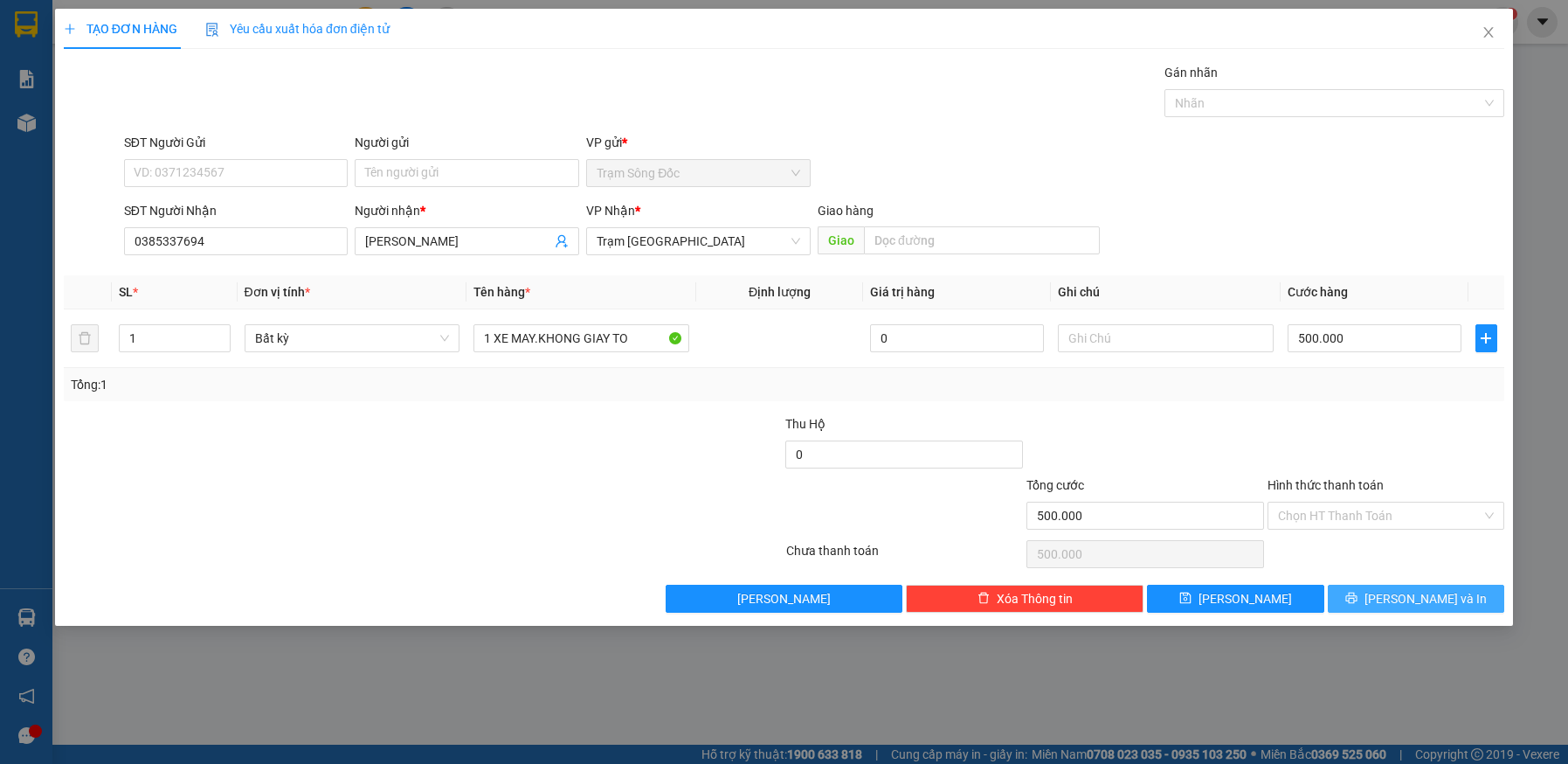
click at [1417, 597] on span "[PERSON_NAME] và In" at bounding box center [1425, 598] width 123 height 19
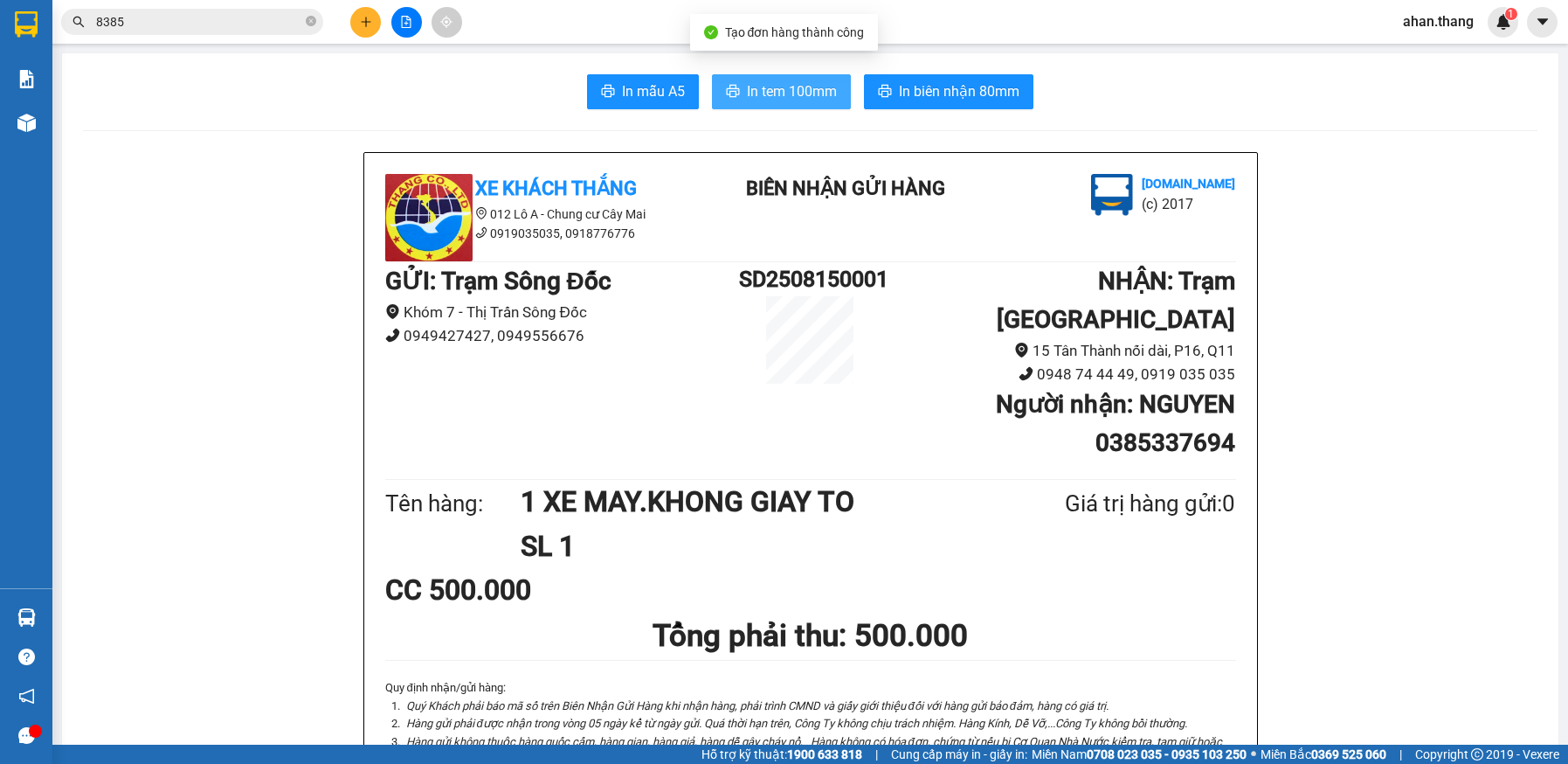
click at [794, 94] on span "In tem 100mm" at bounding box center [792, 91] width 90 height 22
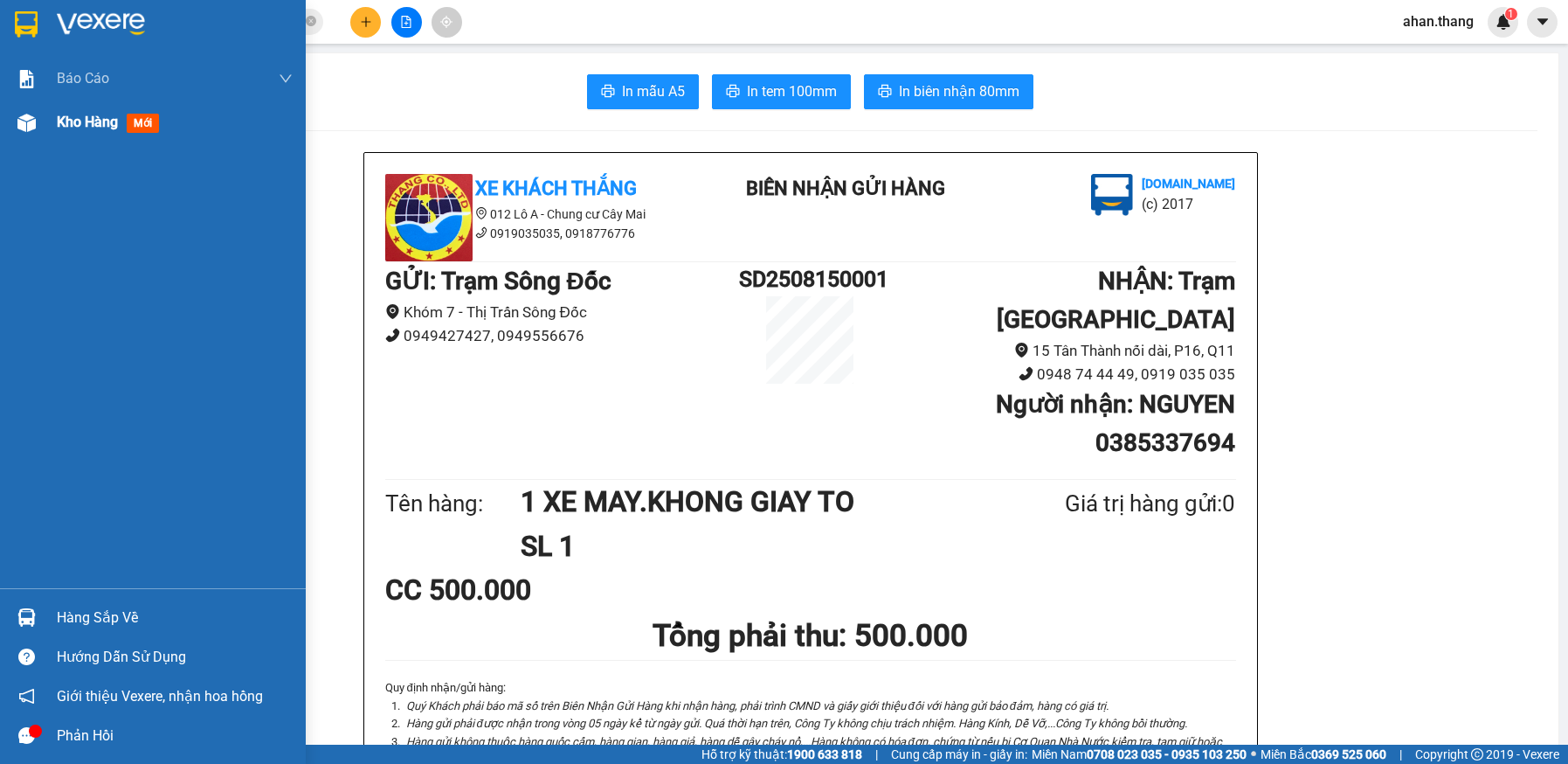
click at [72, 124] on span "Kho hàng" at bounding box center [87, 121] width 61 height 16
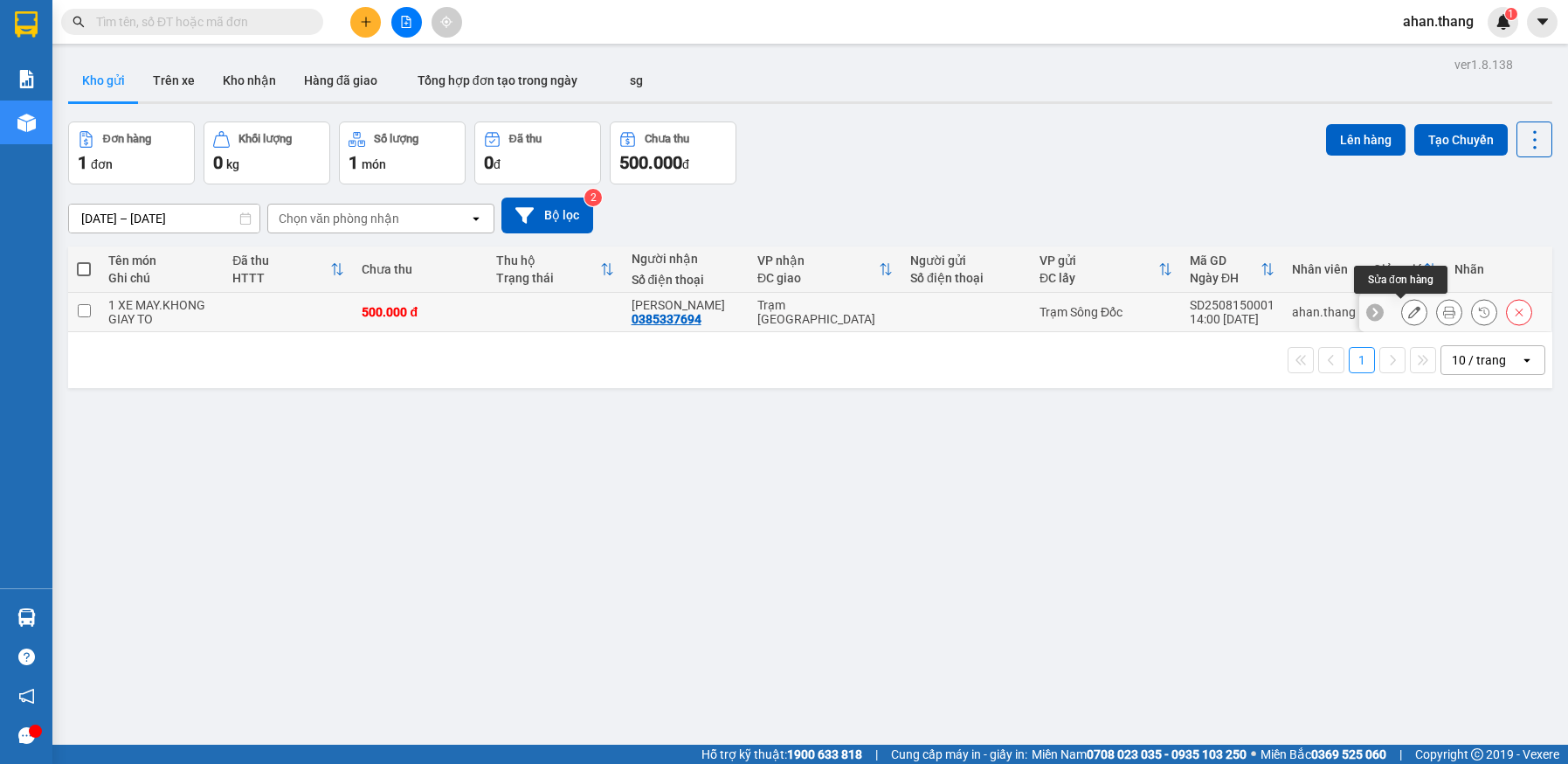
click at [1408, 314] on icon at bounding box center [1414, 312] width 12 height 12
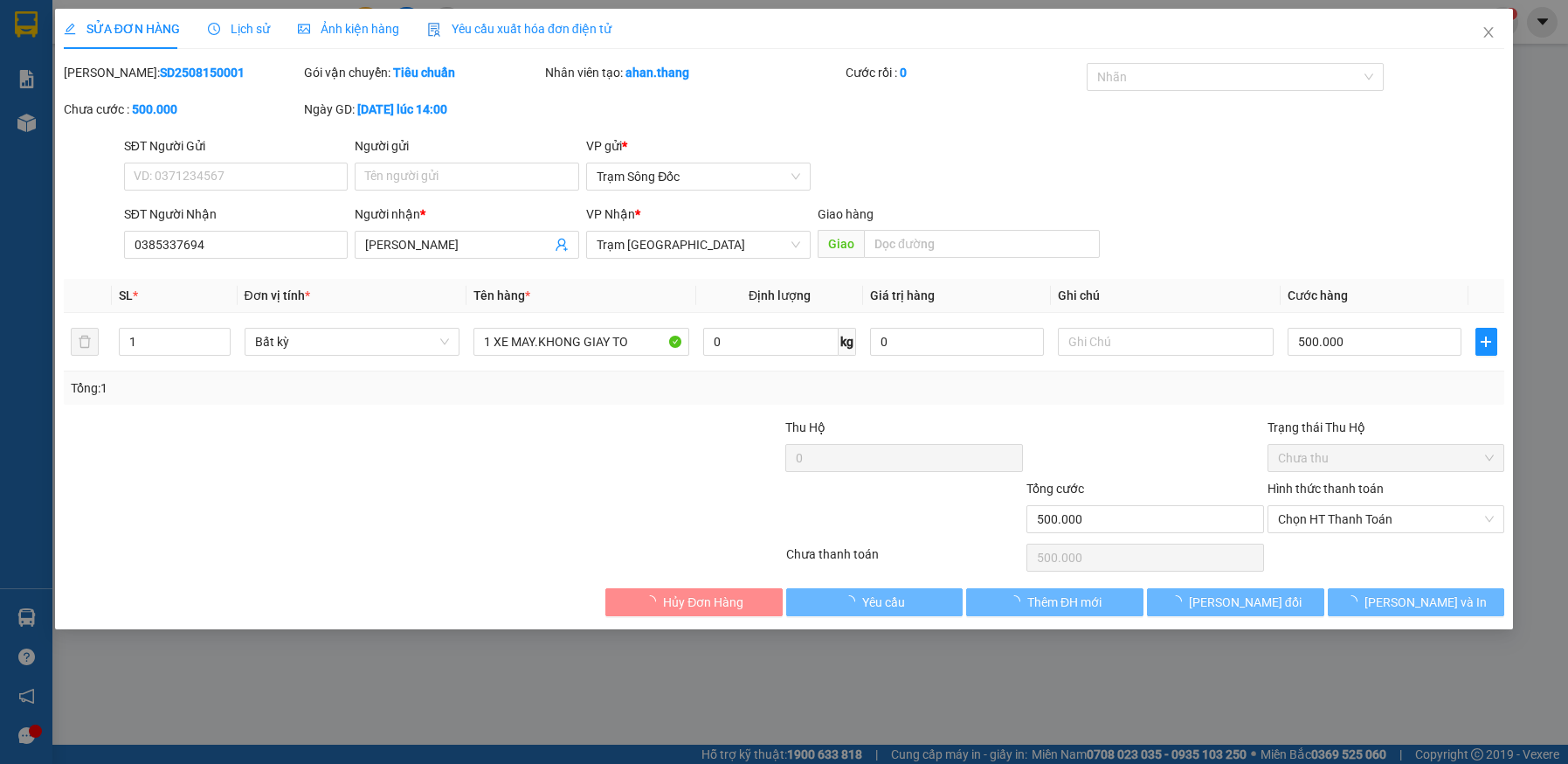
type input "0385337694"
type input "[PERSON_NAME]"
type input "500.000"
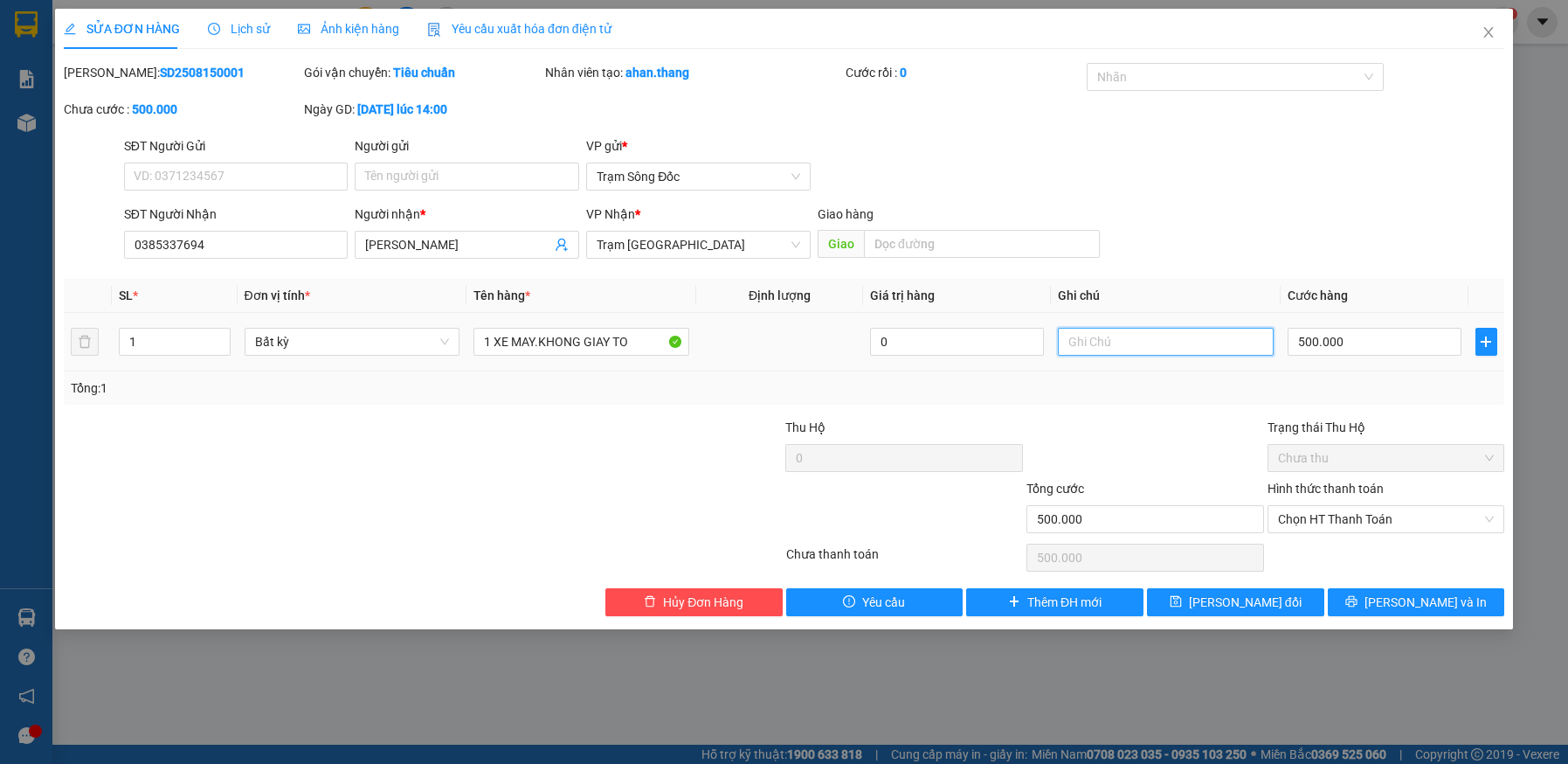
click at [1111, 340] on input "text" at bounding box center [1166, 342] width 216 height 28
type input "KHONG BIEN SO XE"
click at [1247, 608] on span "[PERSON_NAME] đổi" at bounding box center [1246, 602] width 113 height 19
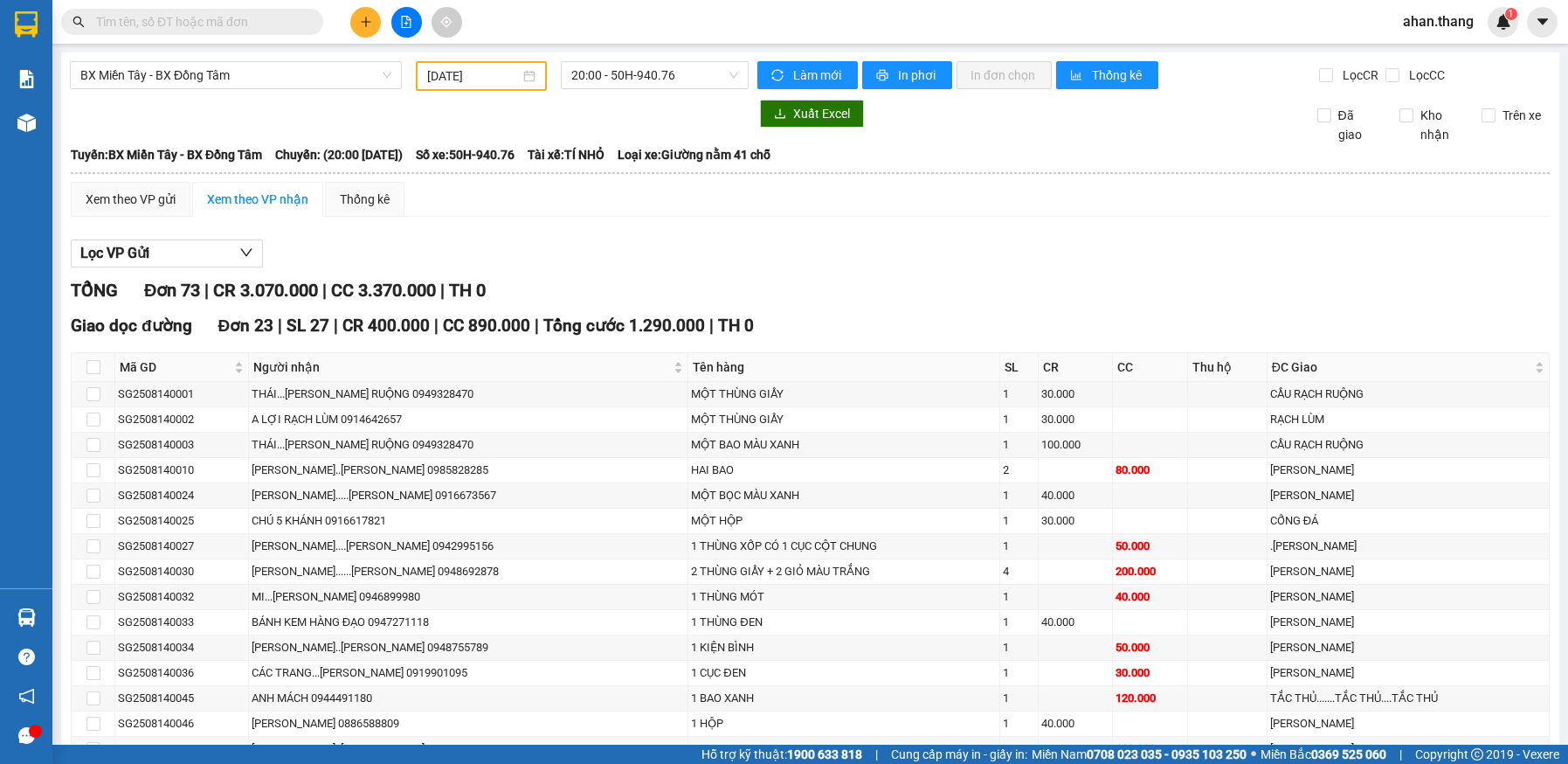
type input "[DATE]"
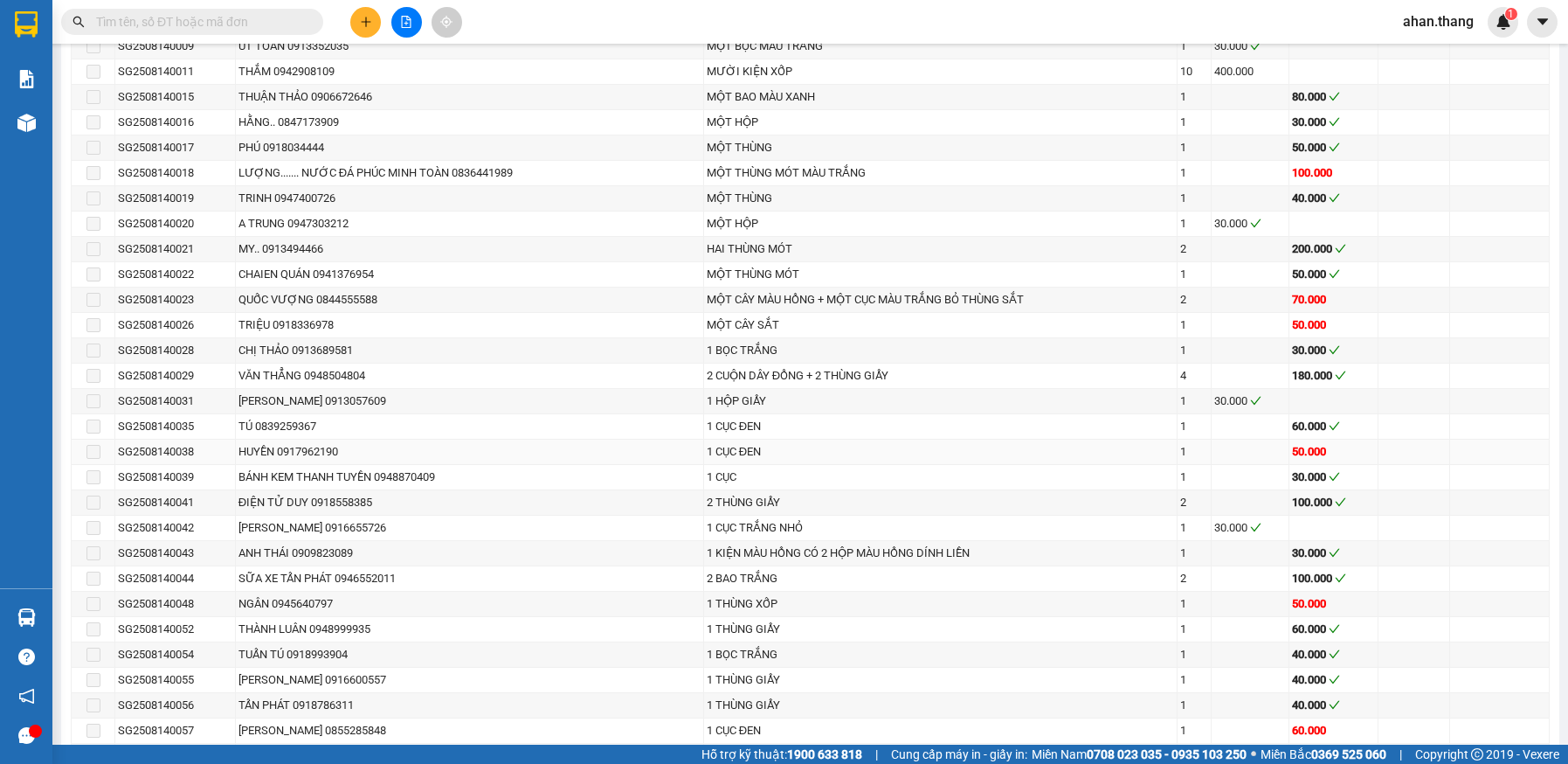
scroll to position [1836, 0]
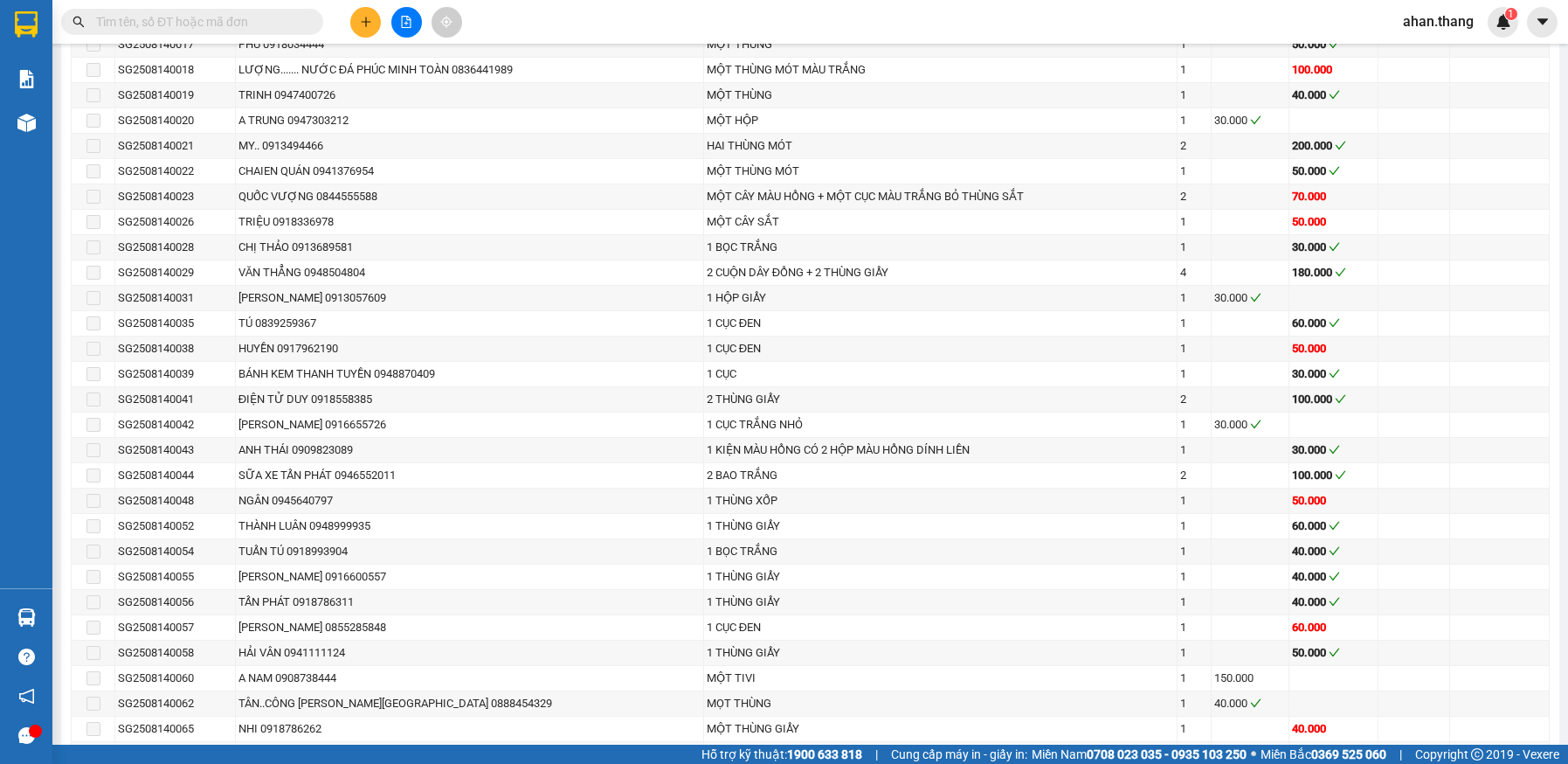
click at [126, 15] on input "text" at bounding box center [199, 22] width 206 height 19
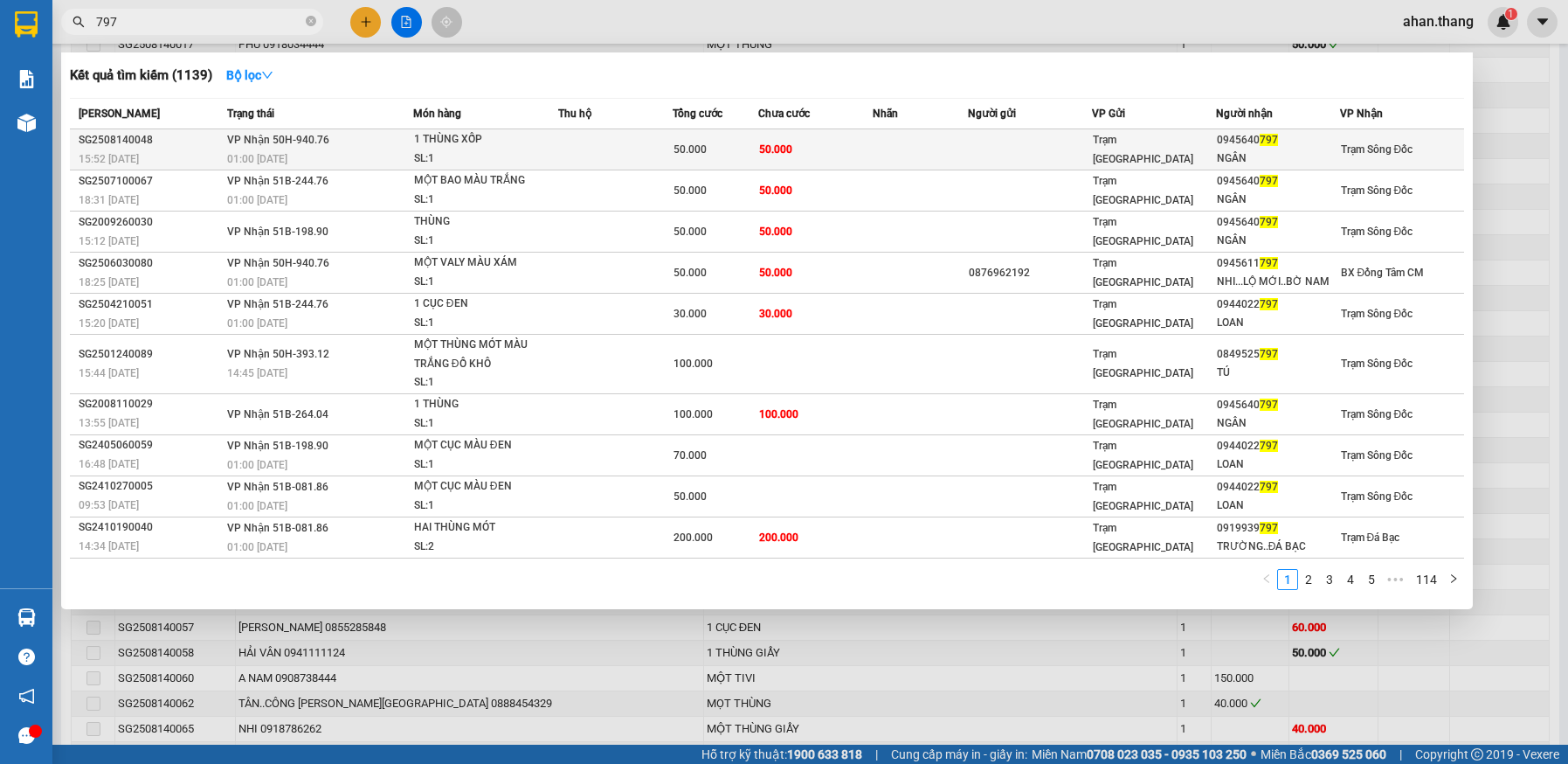
type input "797"
click at [856, 147] on td "50.000" at bounding box center [816, 149] width 114 height 41
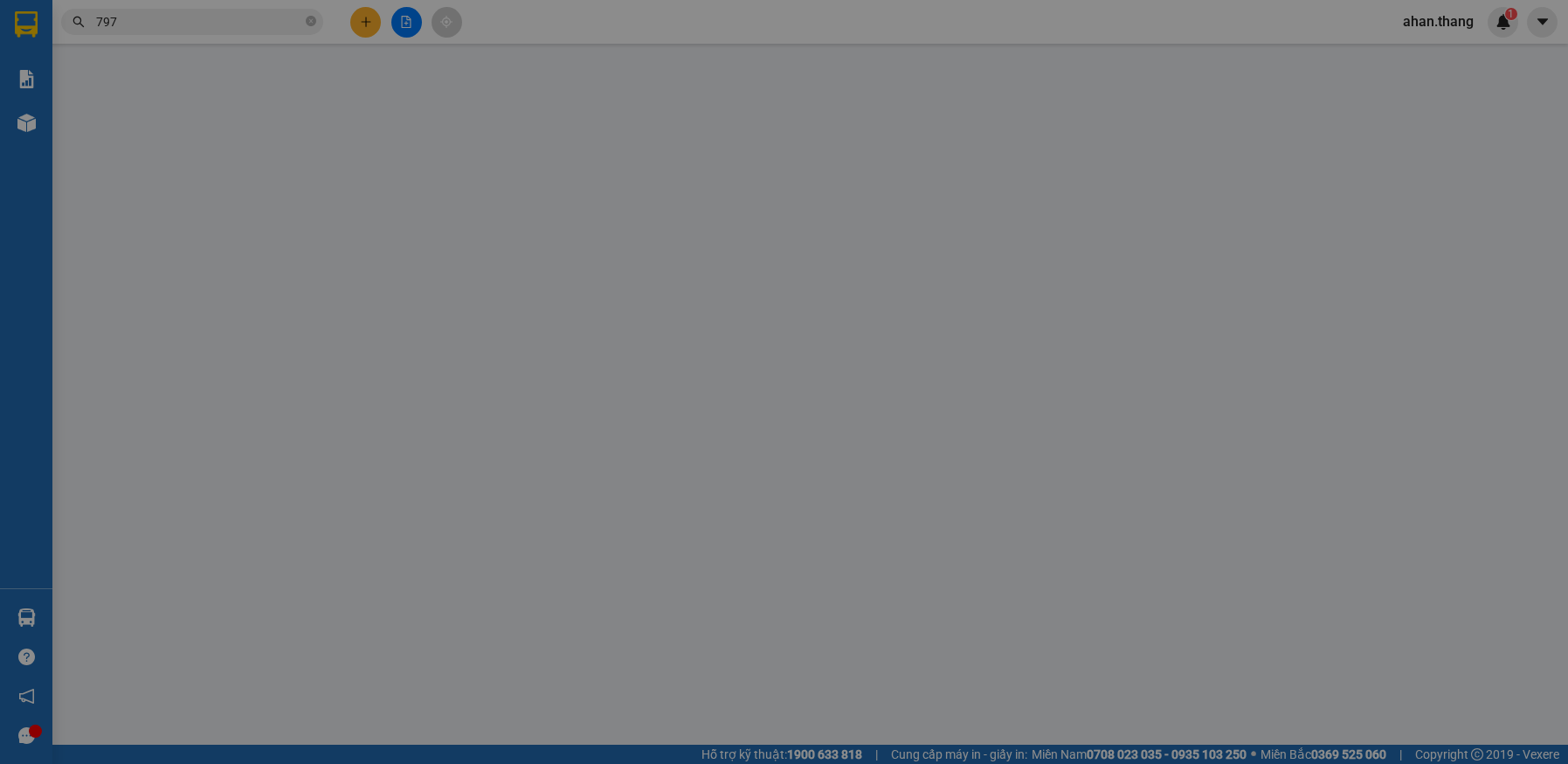
type input "0945640797"
type input "NGÂN"
type input "50.000"
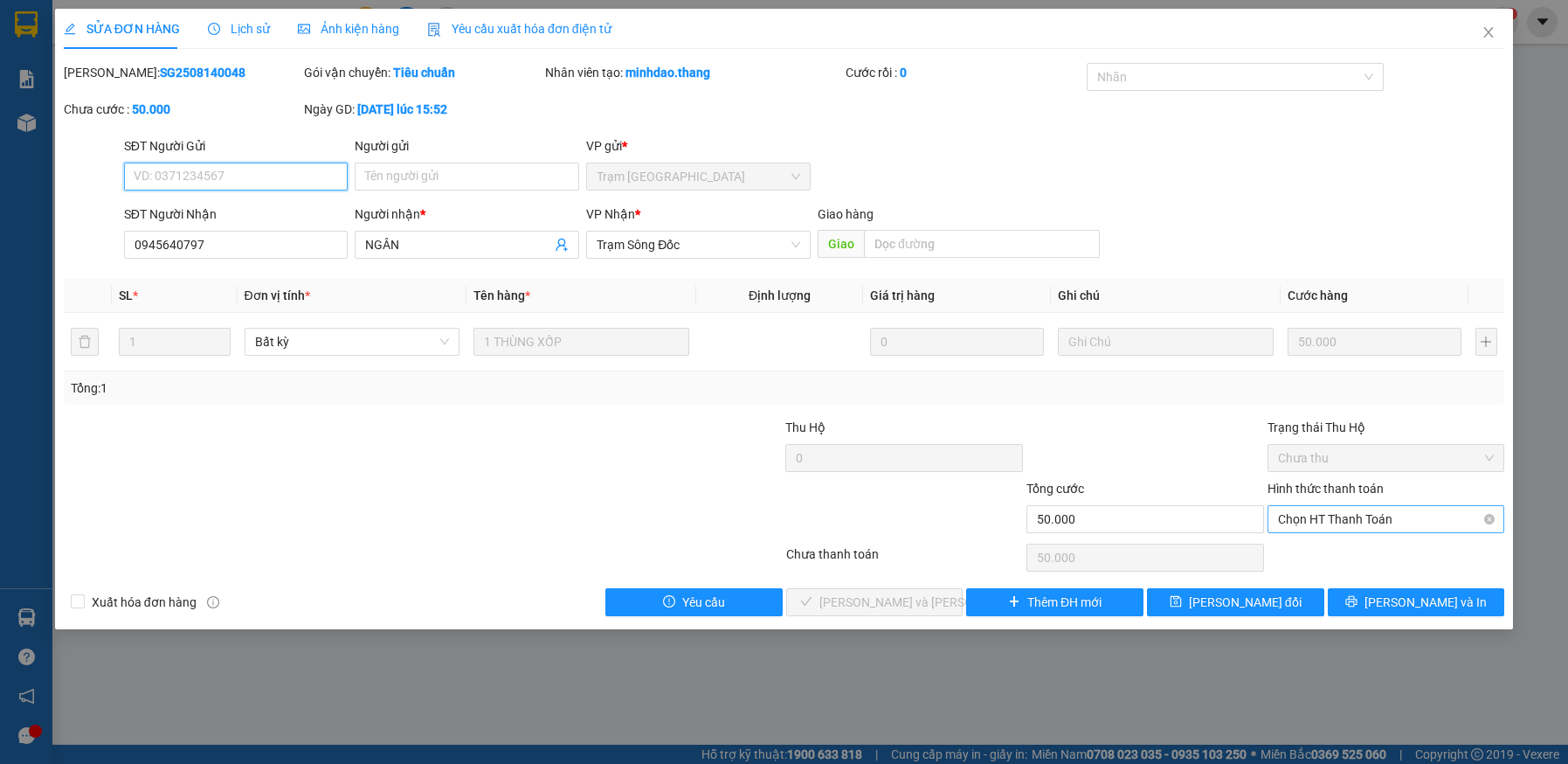
click at [1321, 522] on span "Chọn HT Thanh Toán" at bounding box center [1386, 519] width 217 height 27
click at [1321, 551] on div "Tại văn phòng" at bounding box center [1386, 554] width 217 height 19
type input "0"
click at [910, 603] on span "[PERSON_NAME] và [PERSON_NAME] hàng" at bounding box center [938, 602] width 236 height 19
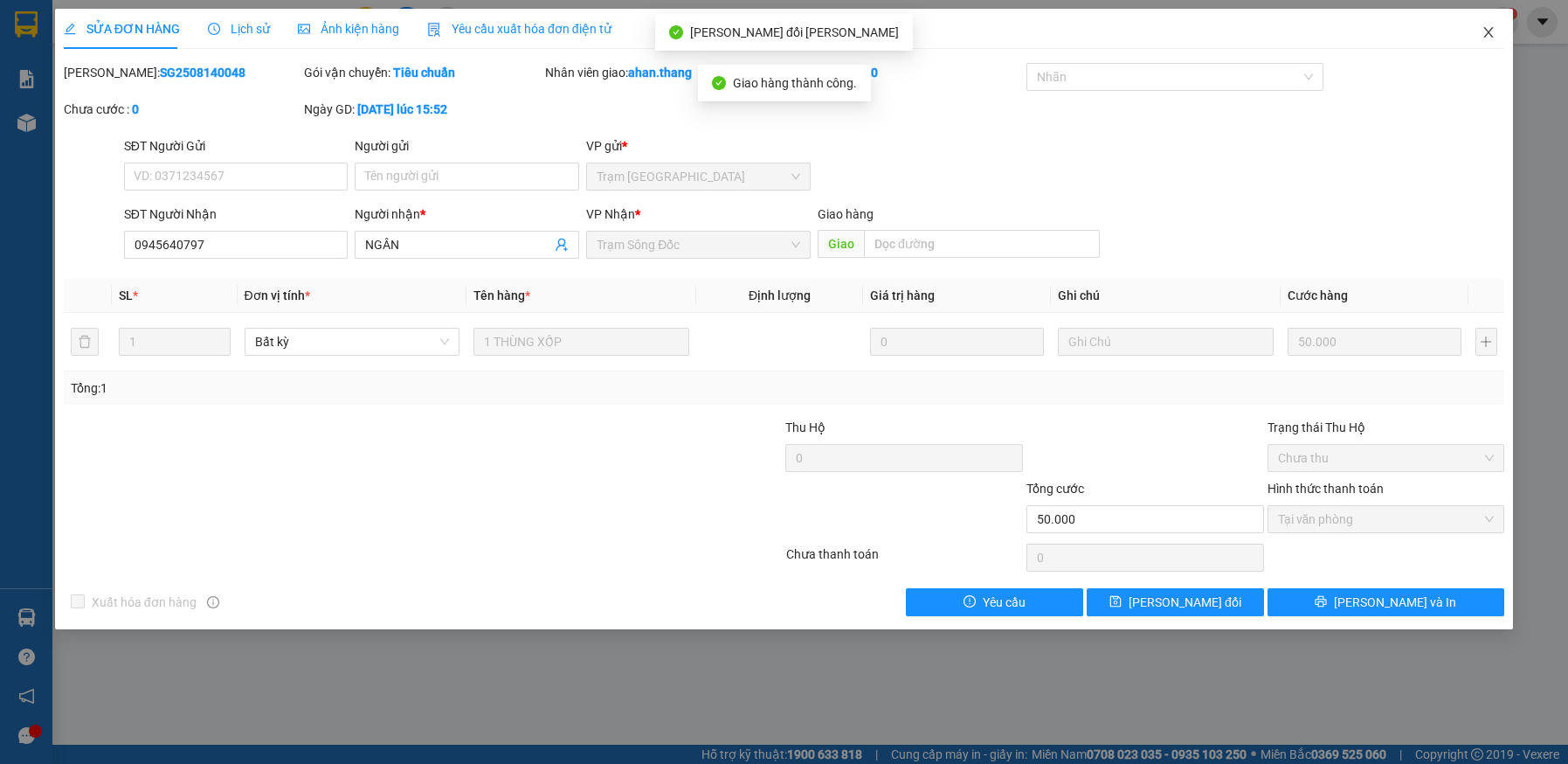
click at [1489, 33] on icon "close" at bounding box center [1489, 31] width 10 height 10
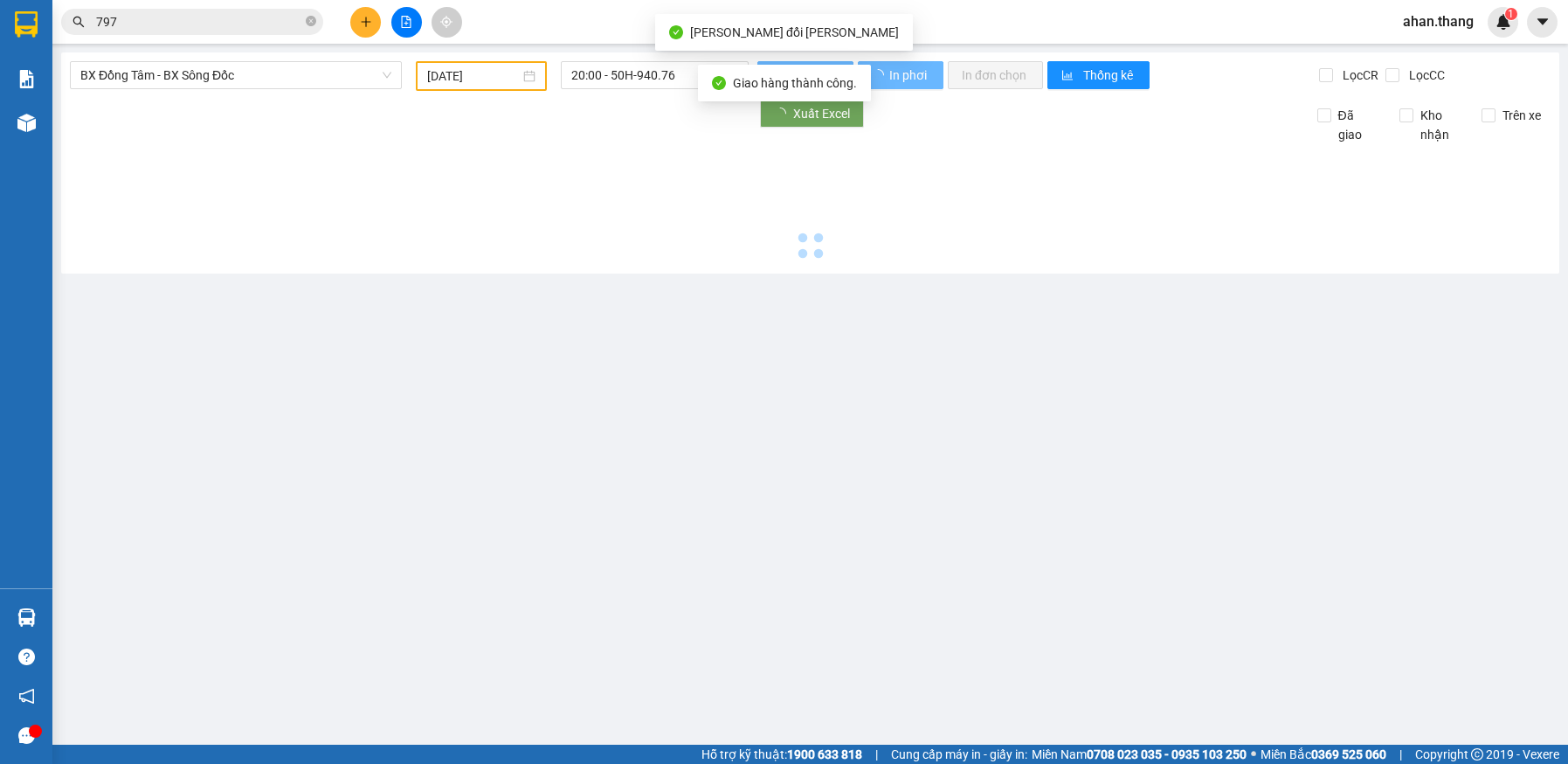
type input "[DATE]"
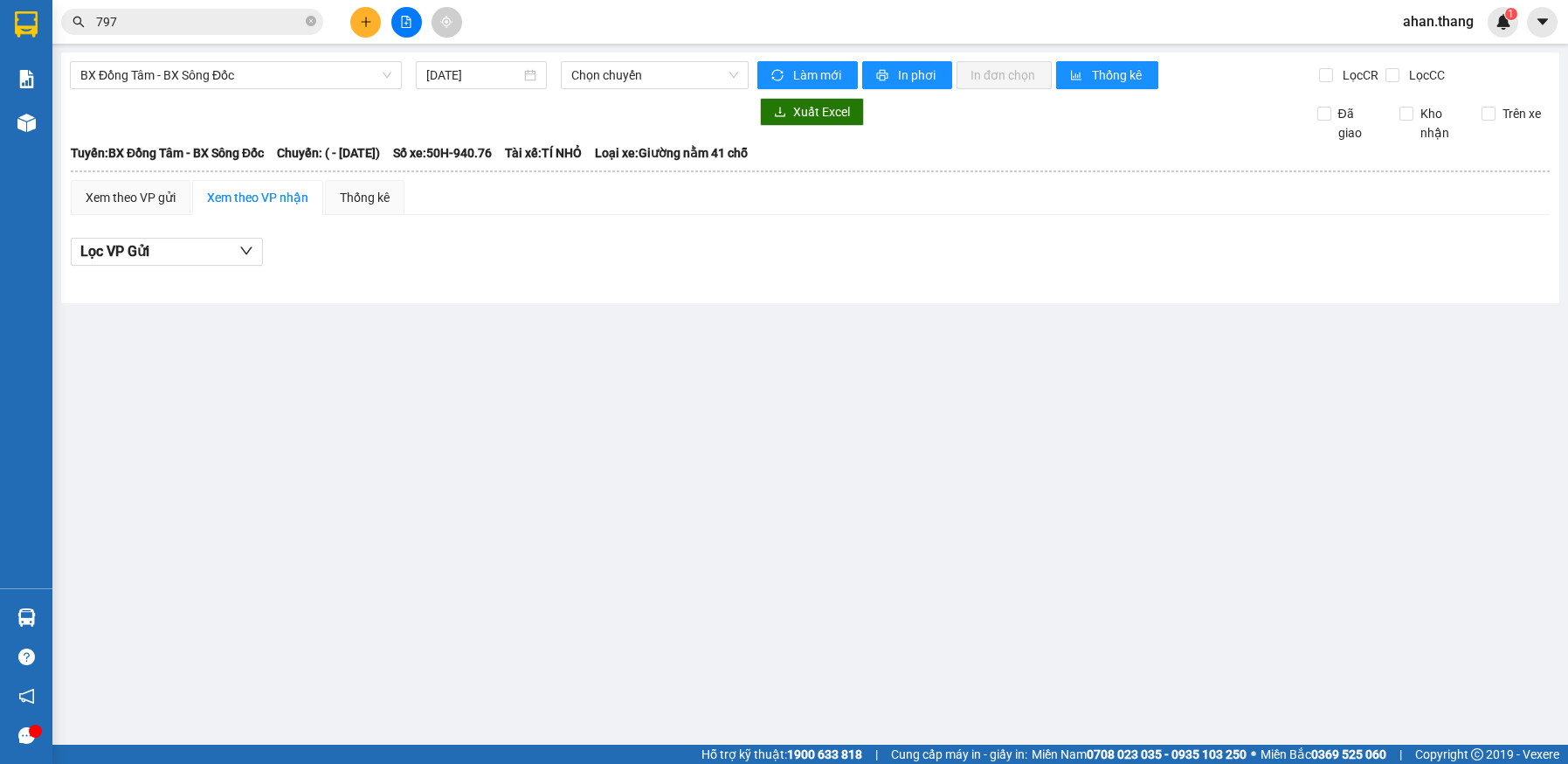
click at [165, 26] on input "797" at bounding box center [199, 22] width 206 height 19
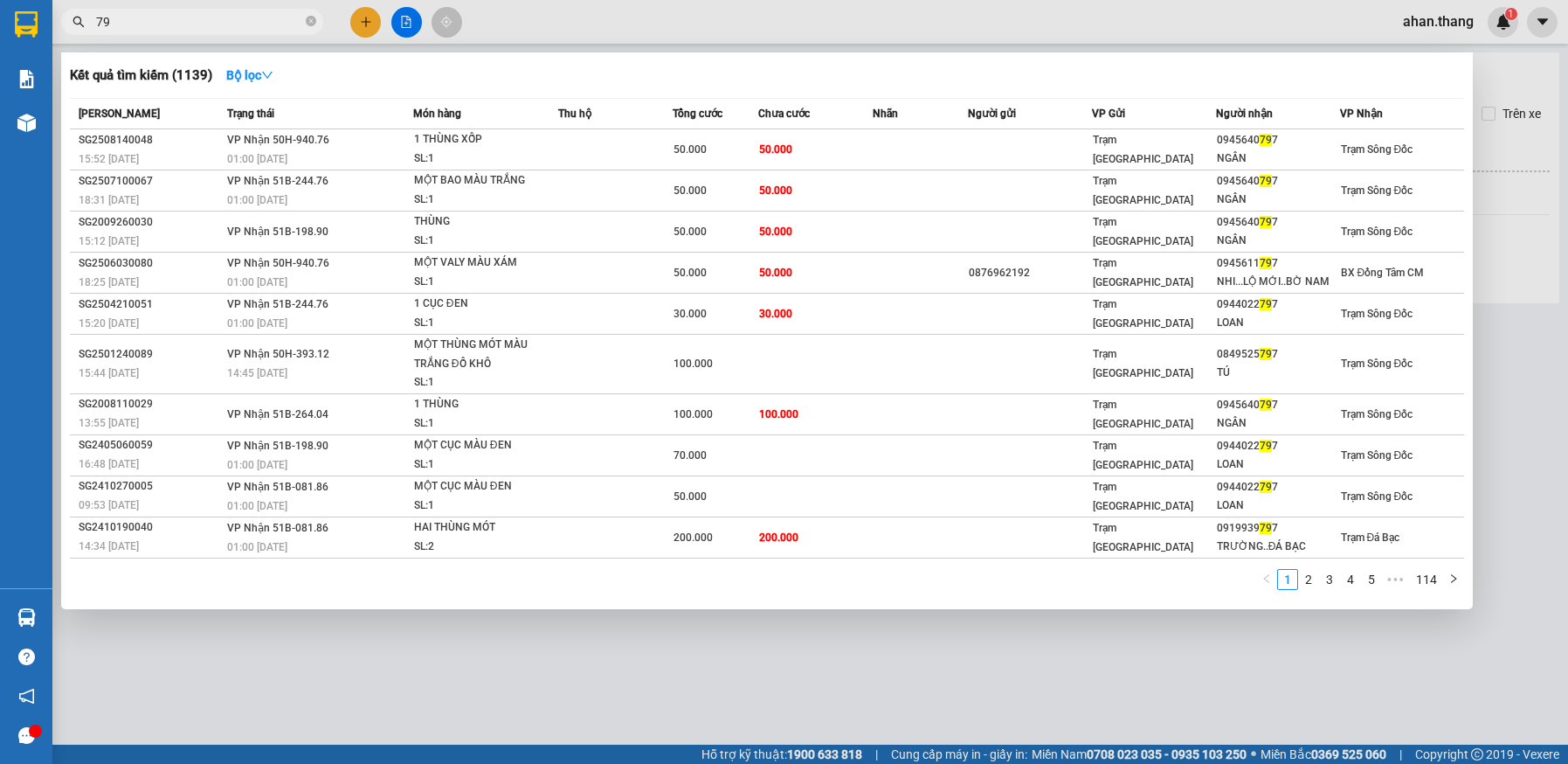
type input "7"
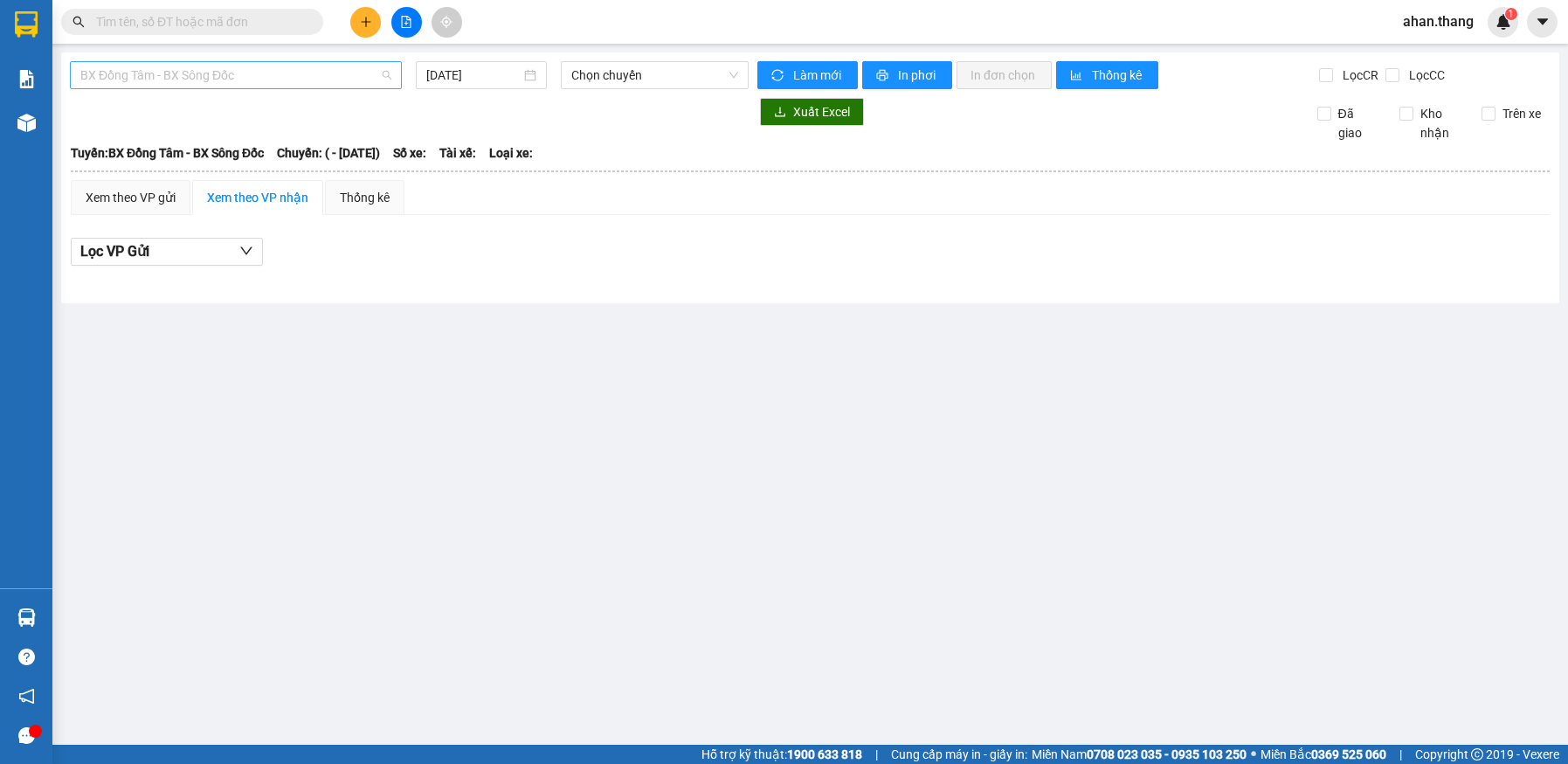
click at [252, 77] on span "BX Đồng Tâm - BX Sông Đốc" at bounding box center [236, 75] width 311 height 27
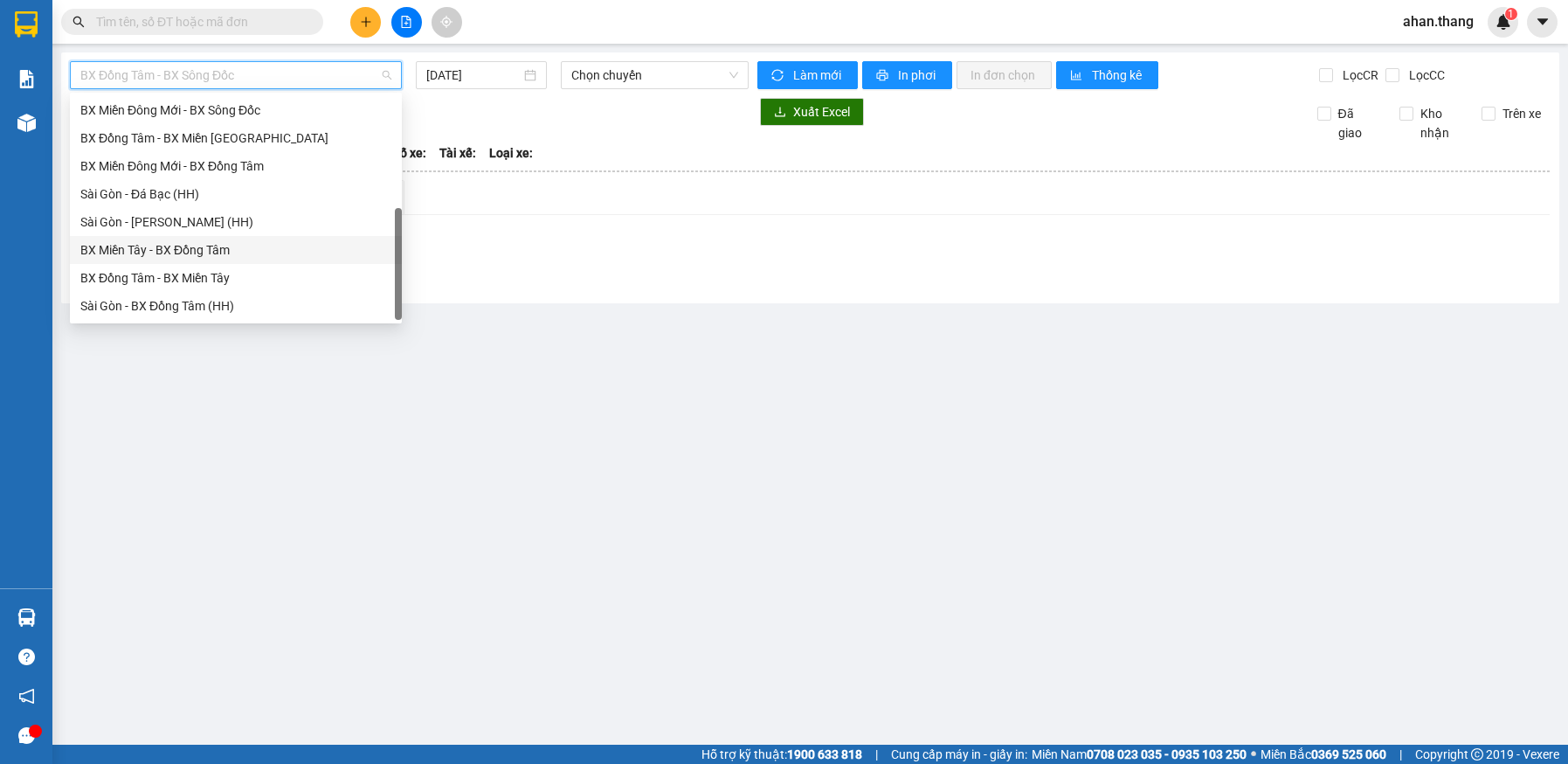
scroll to position [167, 0]
click at [150, 247] on div "BX Miền Tây - BX Đồng Tâm" at bounding box center [236, 250] width 311 height 19
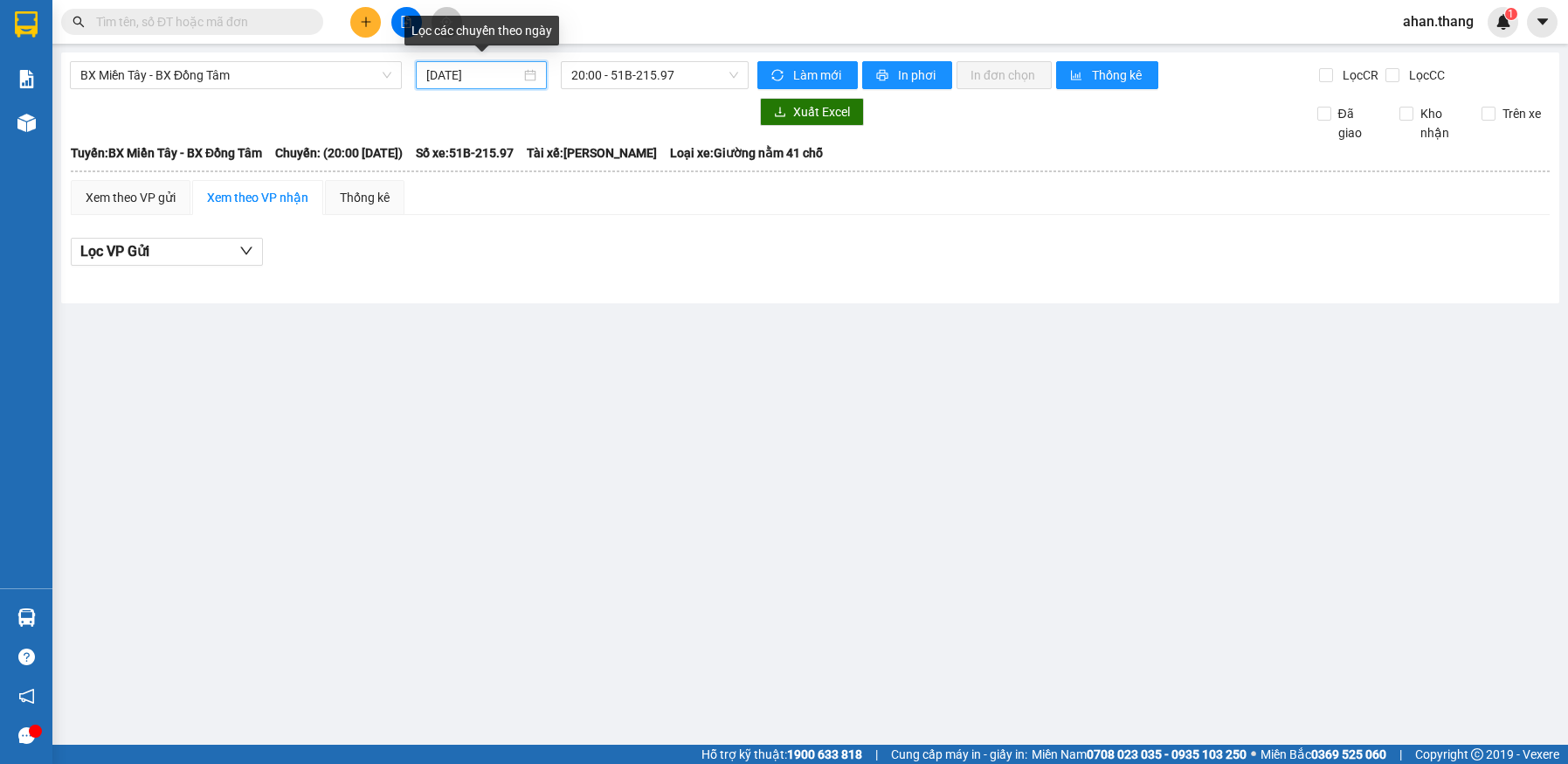
click at [490, 78] on input "[DATE]" at bounding box center [473, 75] width 93 height 19
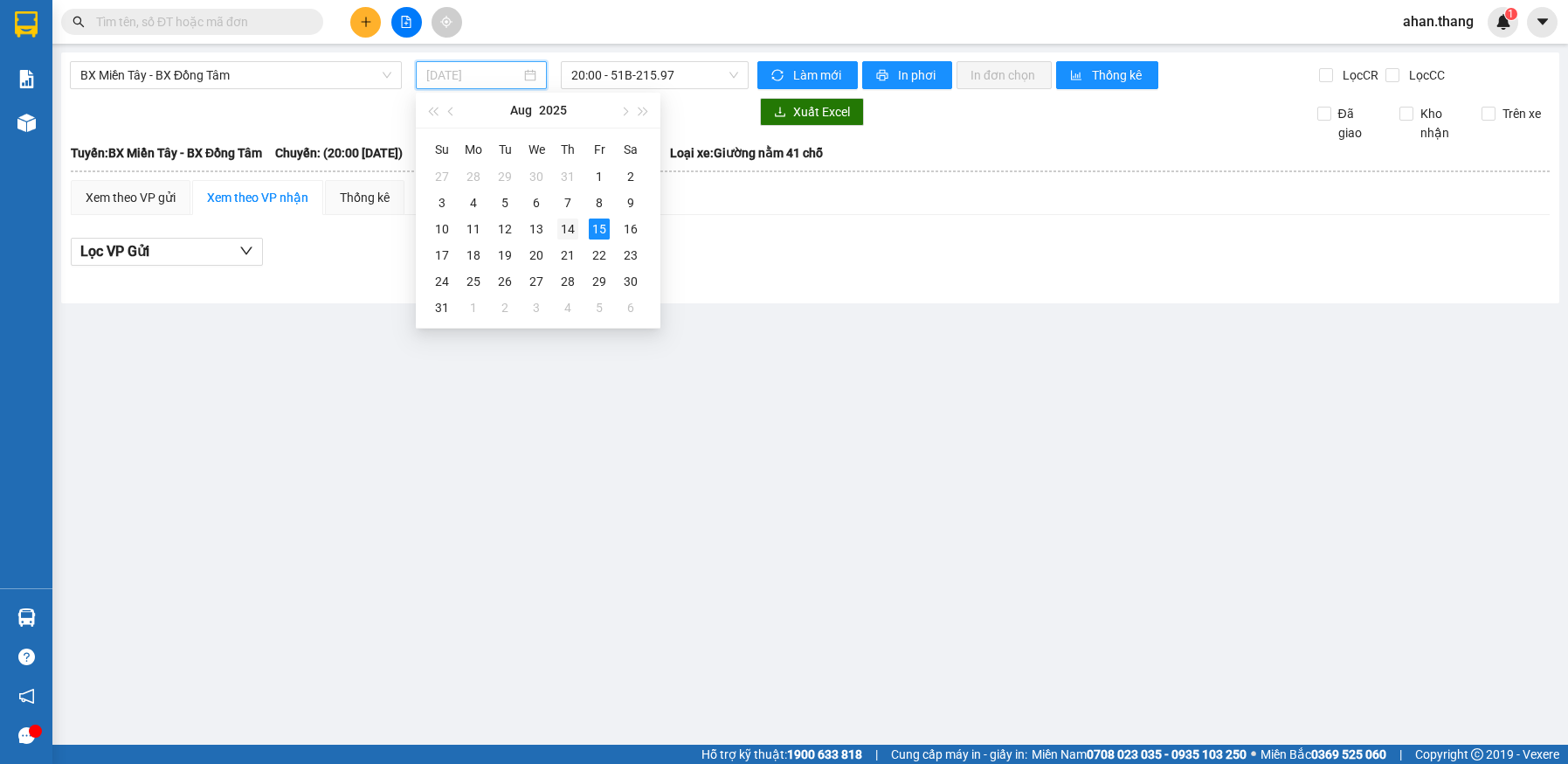
click at [564, 228] on div "14" at bounding box center [568, 229] width 21 height 21
type input "[DATE]"
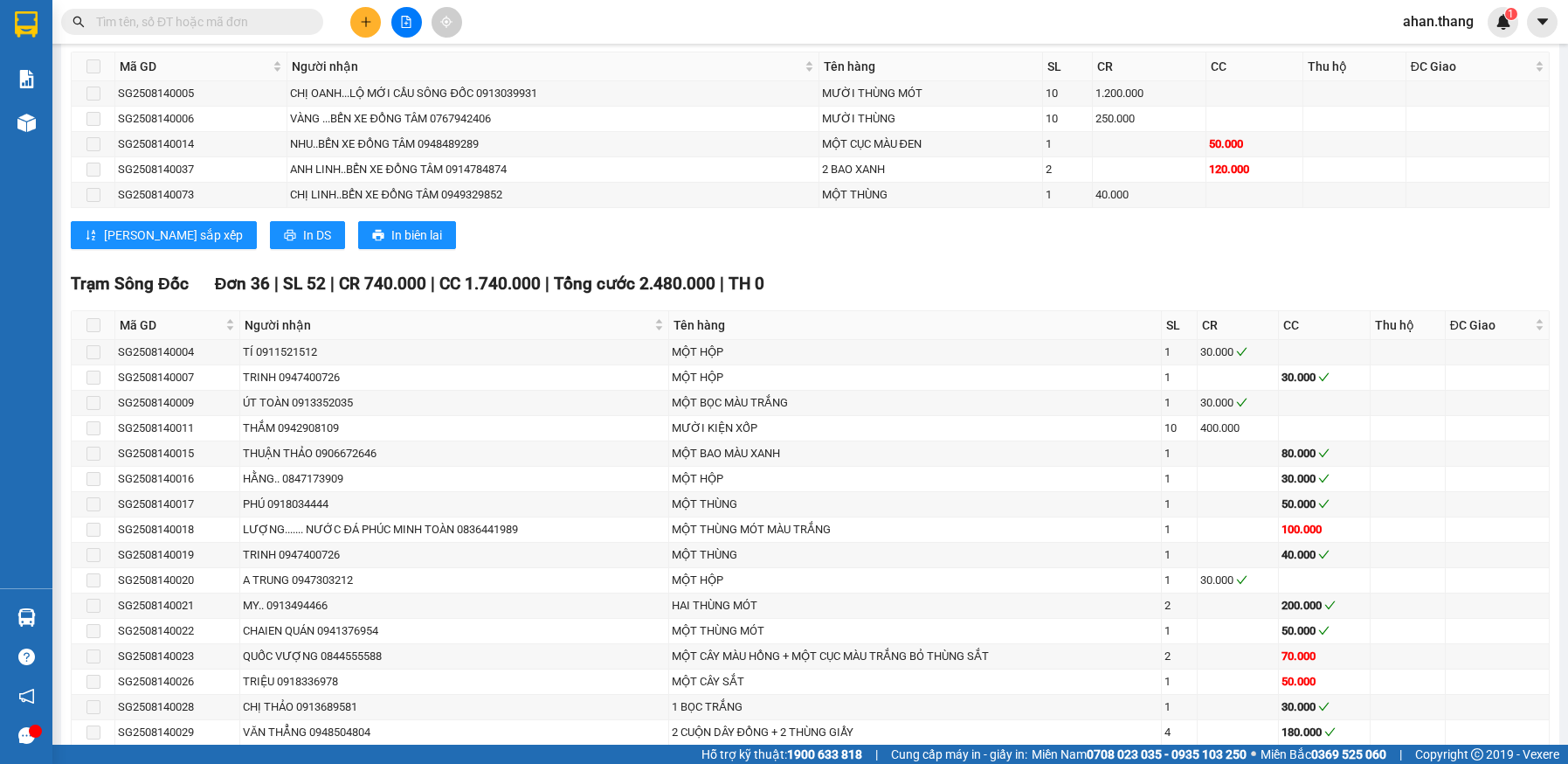
scroll to position [1362, 0]
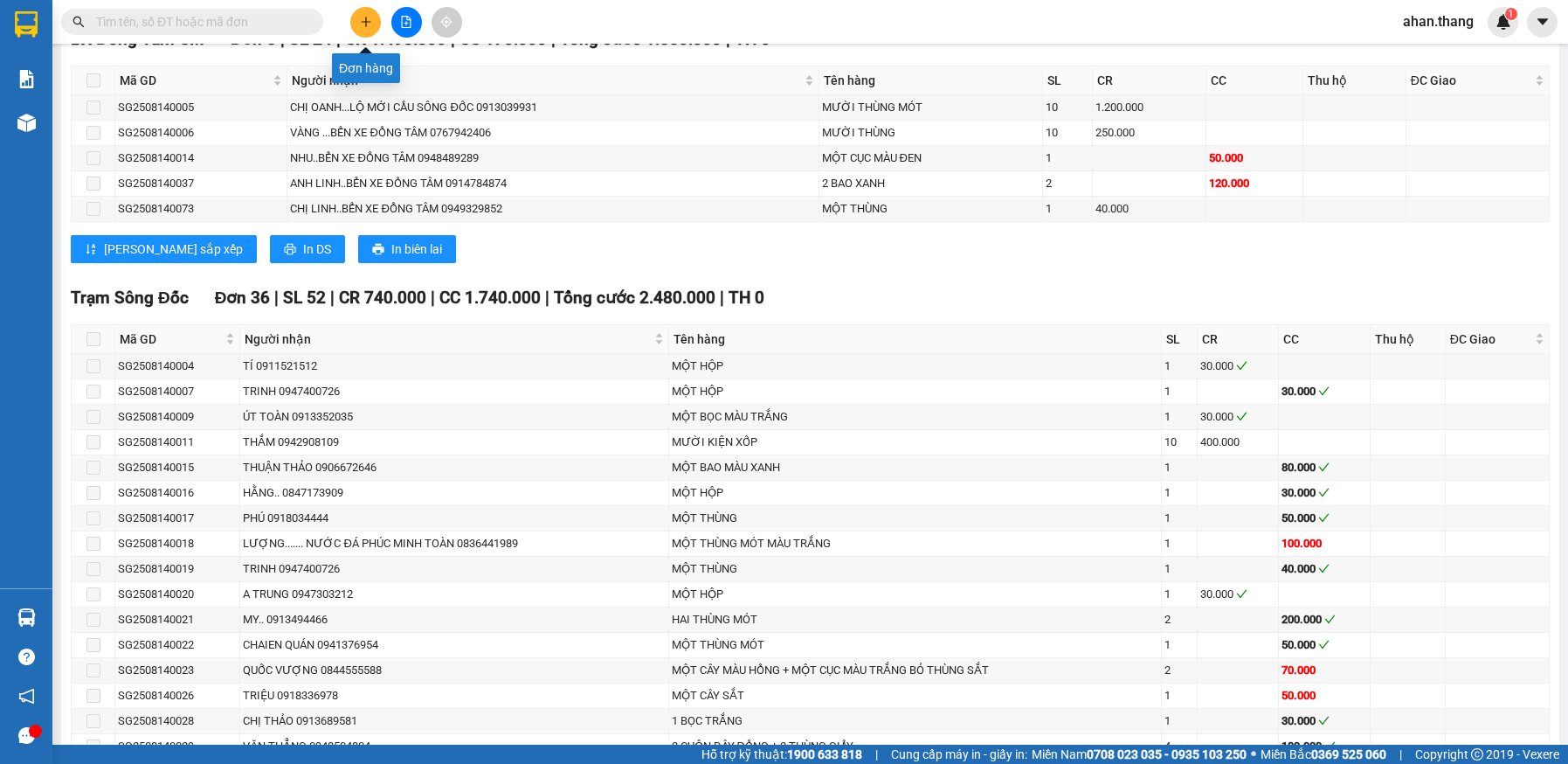
click at [356, 26] on button at bounding box center [365, 22] width 30 height 30
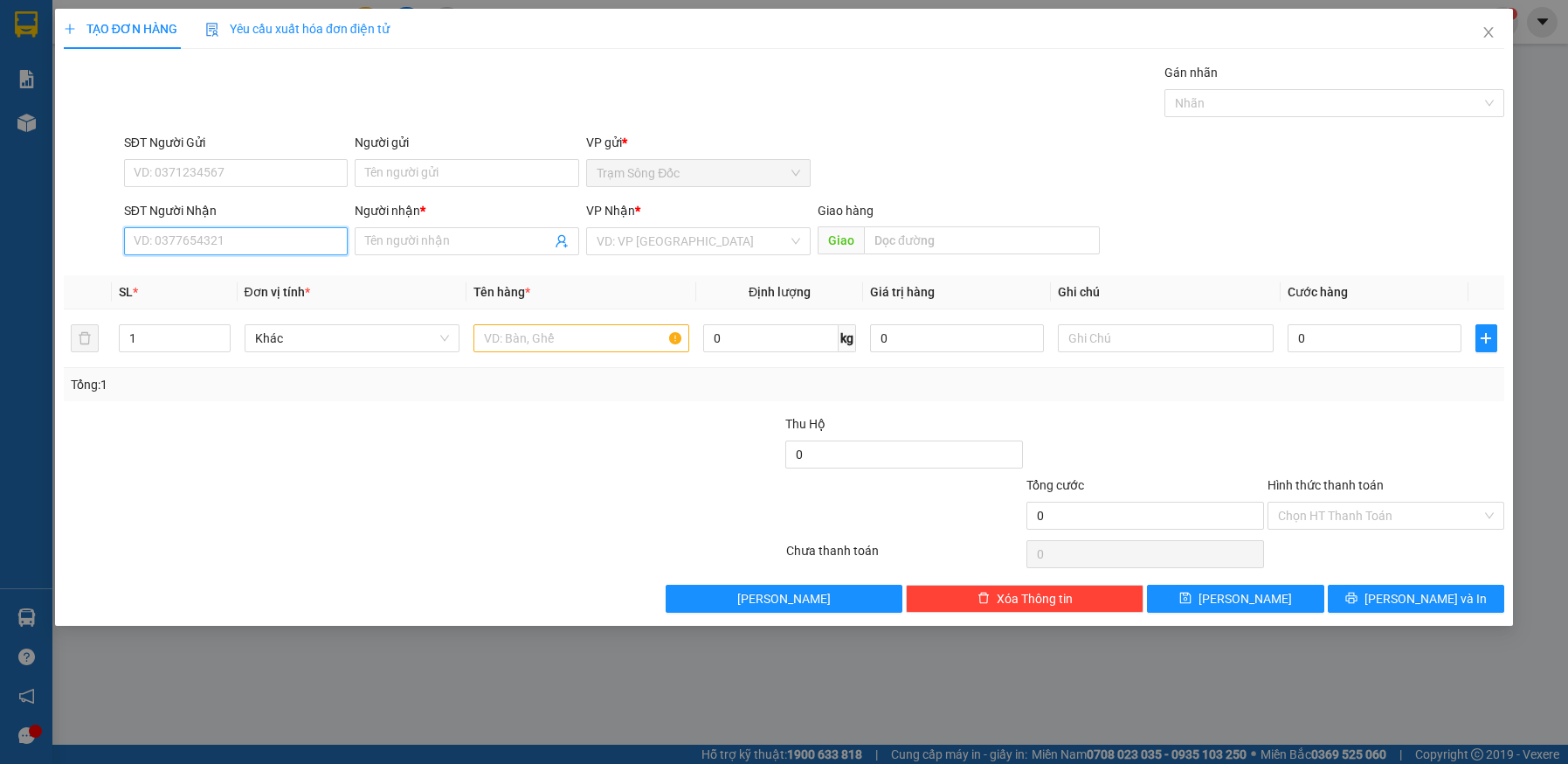
click at [270, 248] on input "SĐT Người Nhận" at bounding box center [236, 241] width 224 height 28
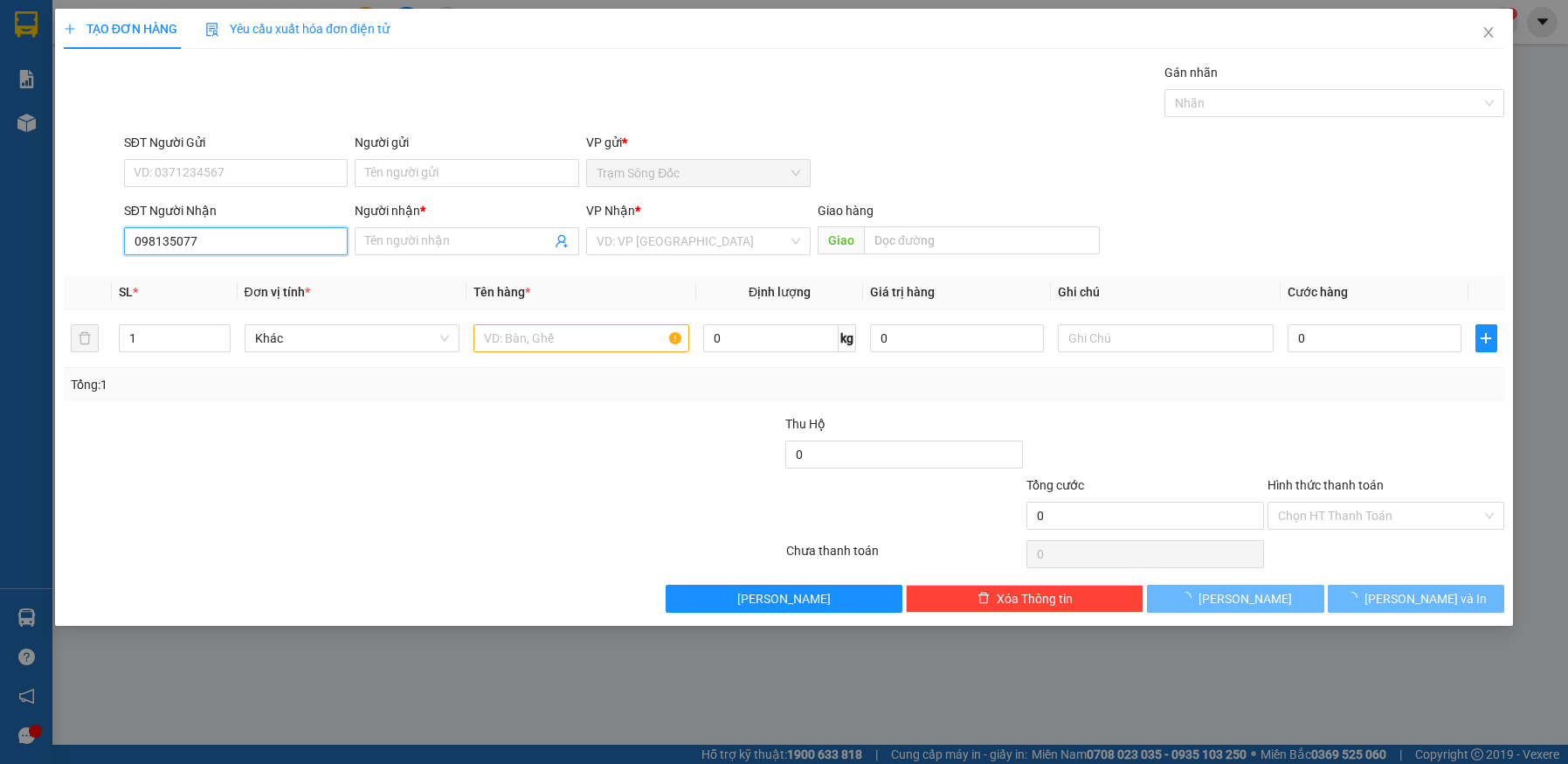
type input "0981350770"
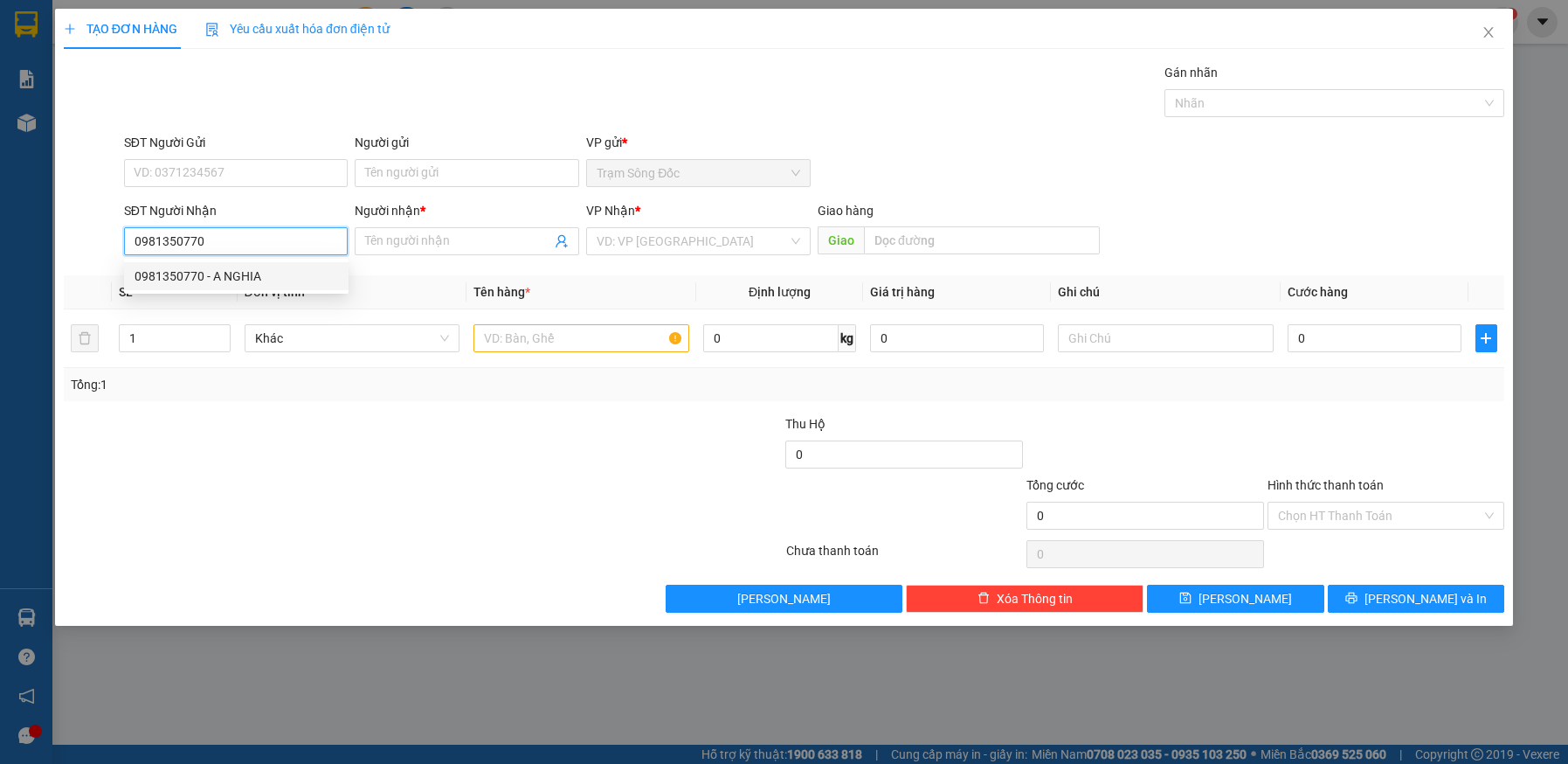
click at [272, 275] on div "0981350770 - A NGHIA" at bounding box center [237, 276] width 203 height 19
type input "A NGHIA"
type input "0981350770"
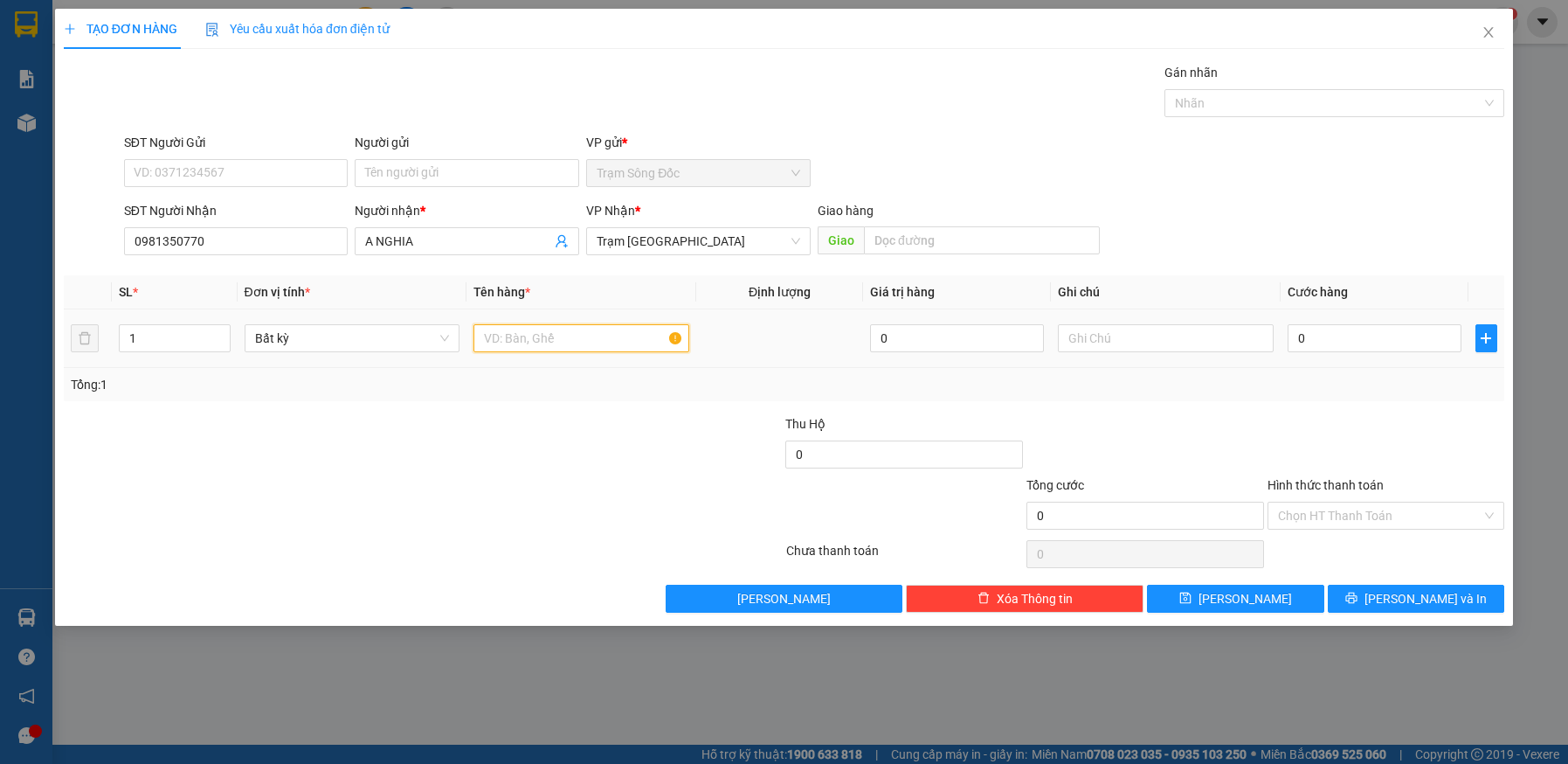
click at [580, 340] on input "text" at bounding box center [581, 338] width 216 height 28
type input "1TH"
click at [1380, 347] on input "0" at bounding box center [1374, 338] width 174 height 28
type input "1"
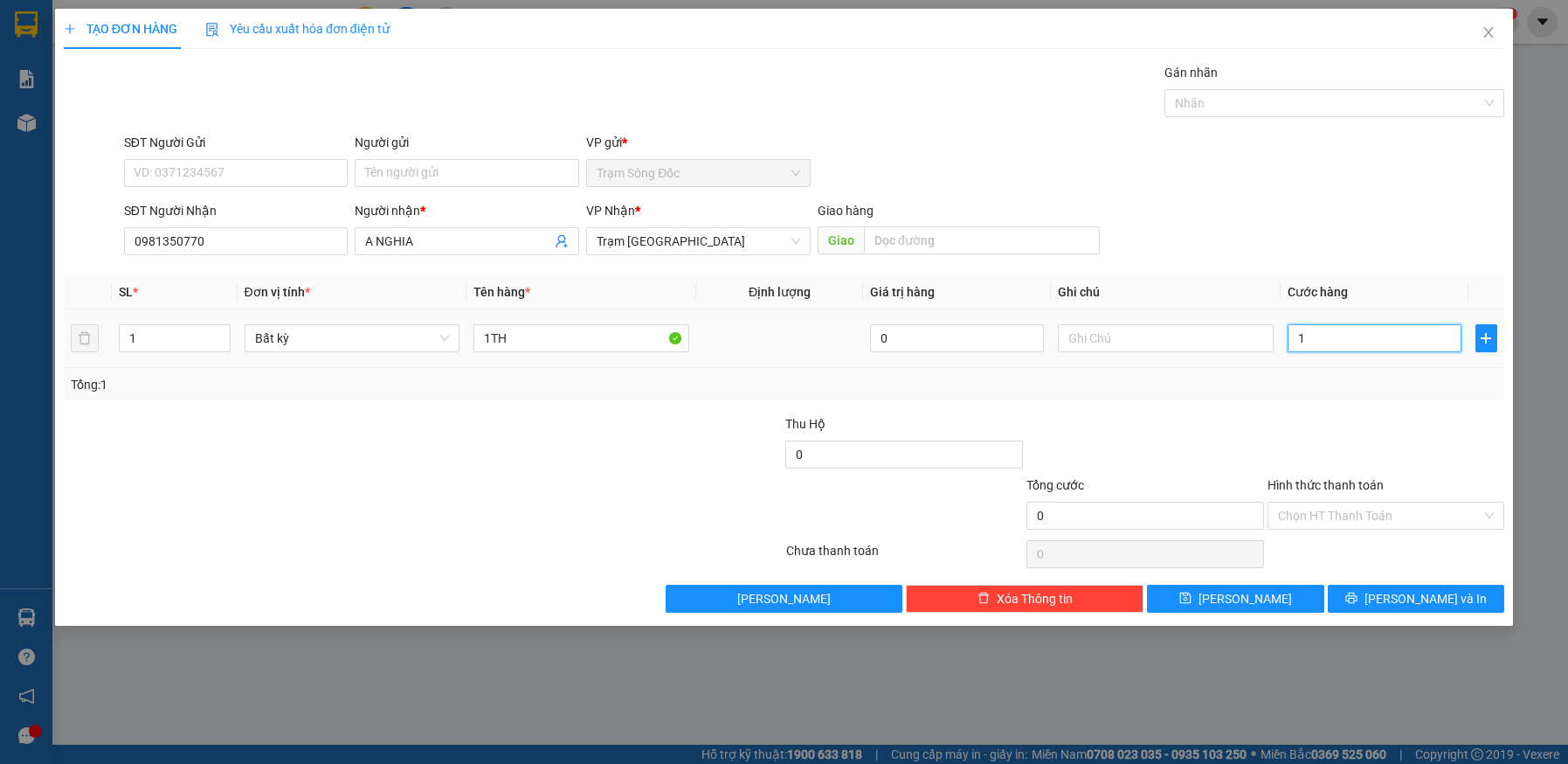
type input "1"
type input "10"
type input "100"
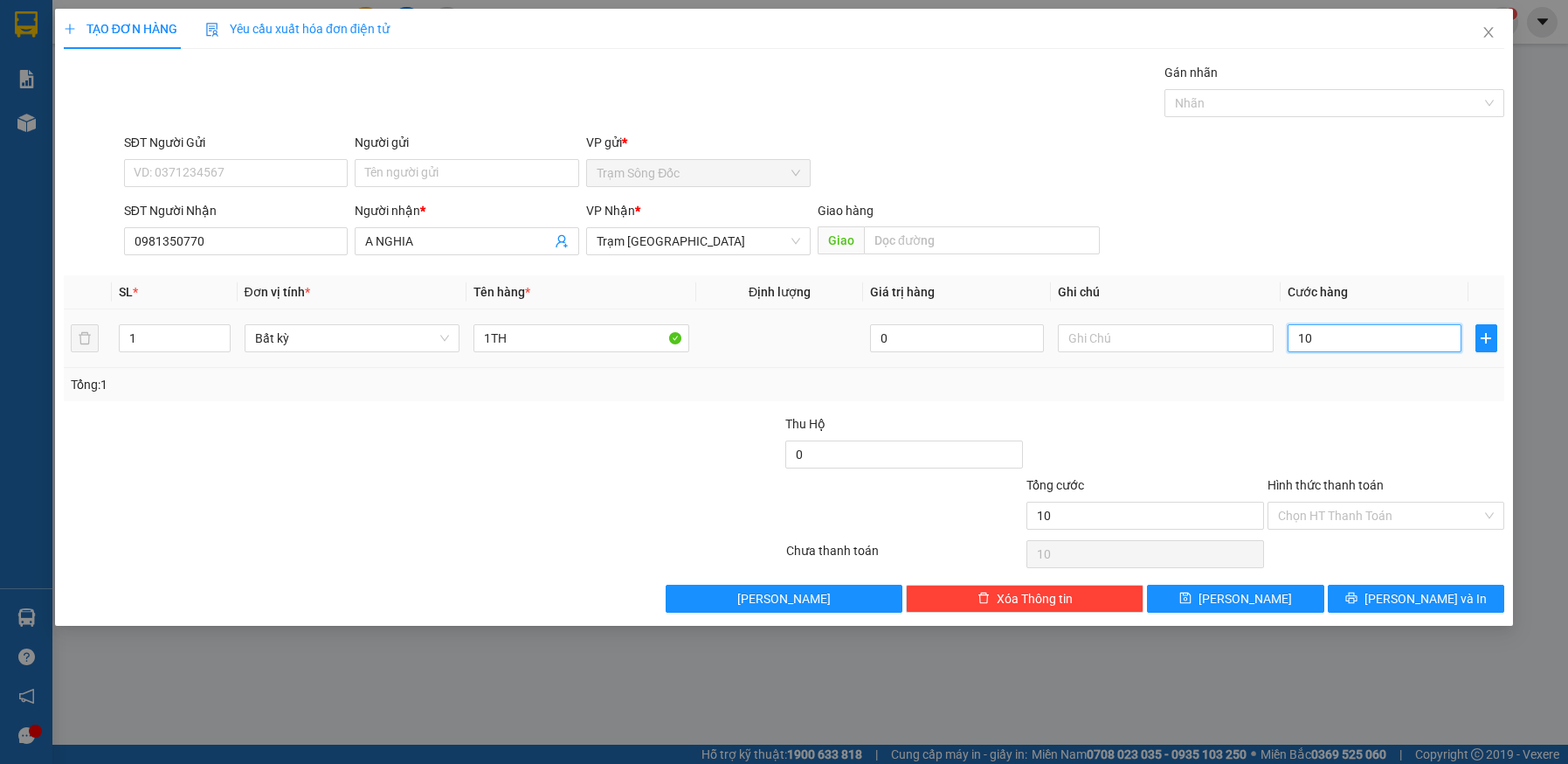
type input "100"
type input "100.000"
click at [1401, 517] on input "Hình thức thanh toán" at bounding box center [1380, 516] width 204 height 27
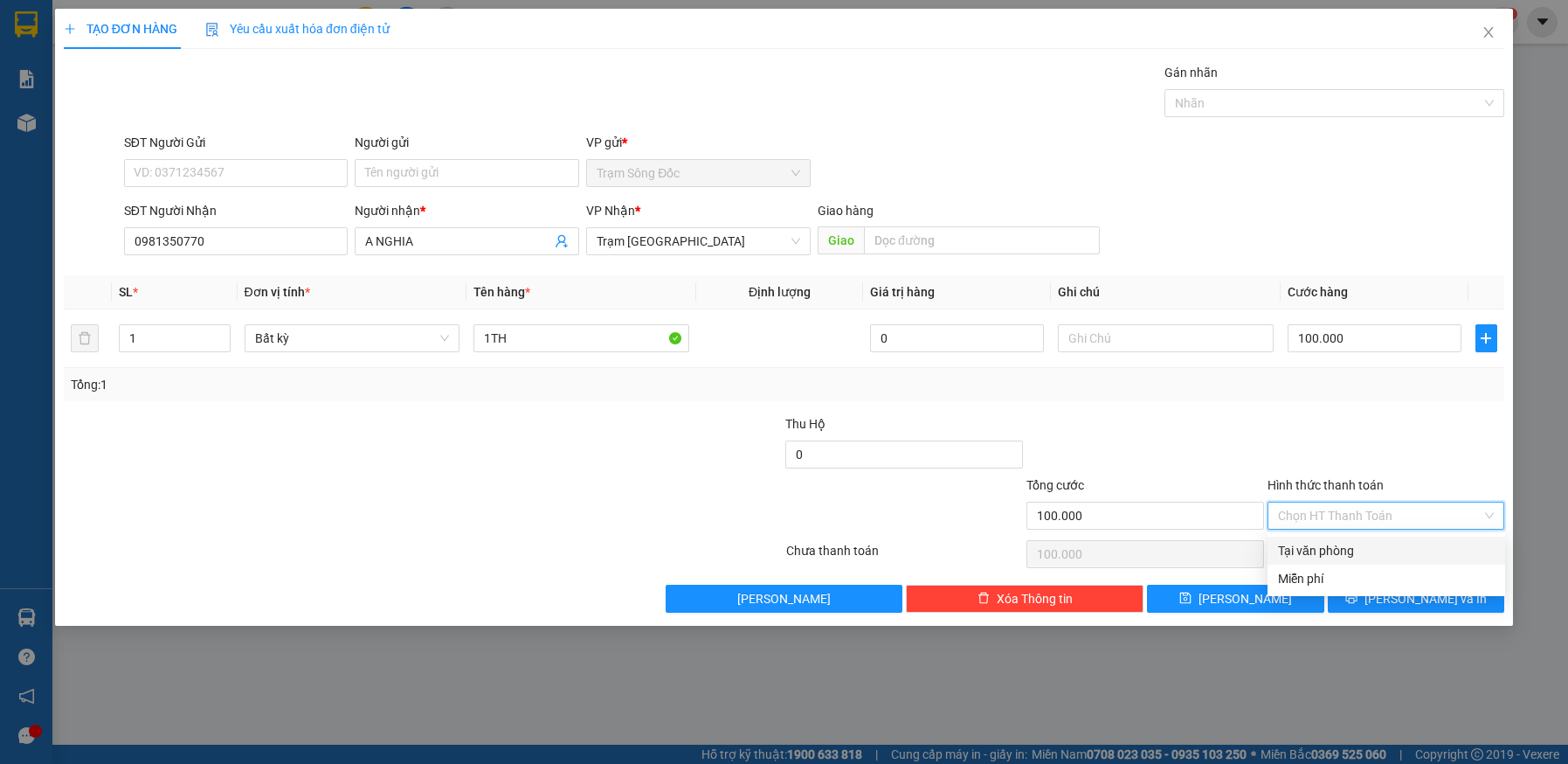
click at [1395, 545] on div "Tại văn phòng" at bounding box center [1386, 551] width 217 height 19
type input "0"
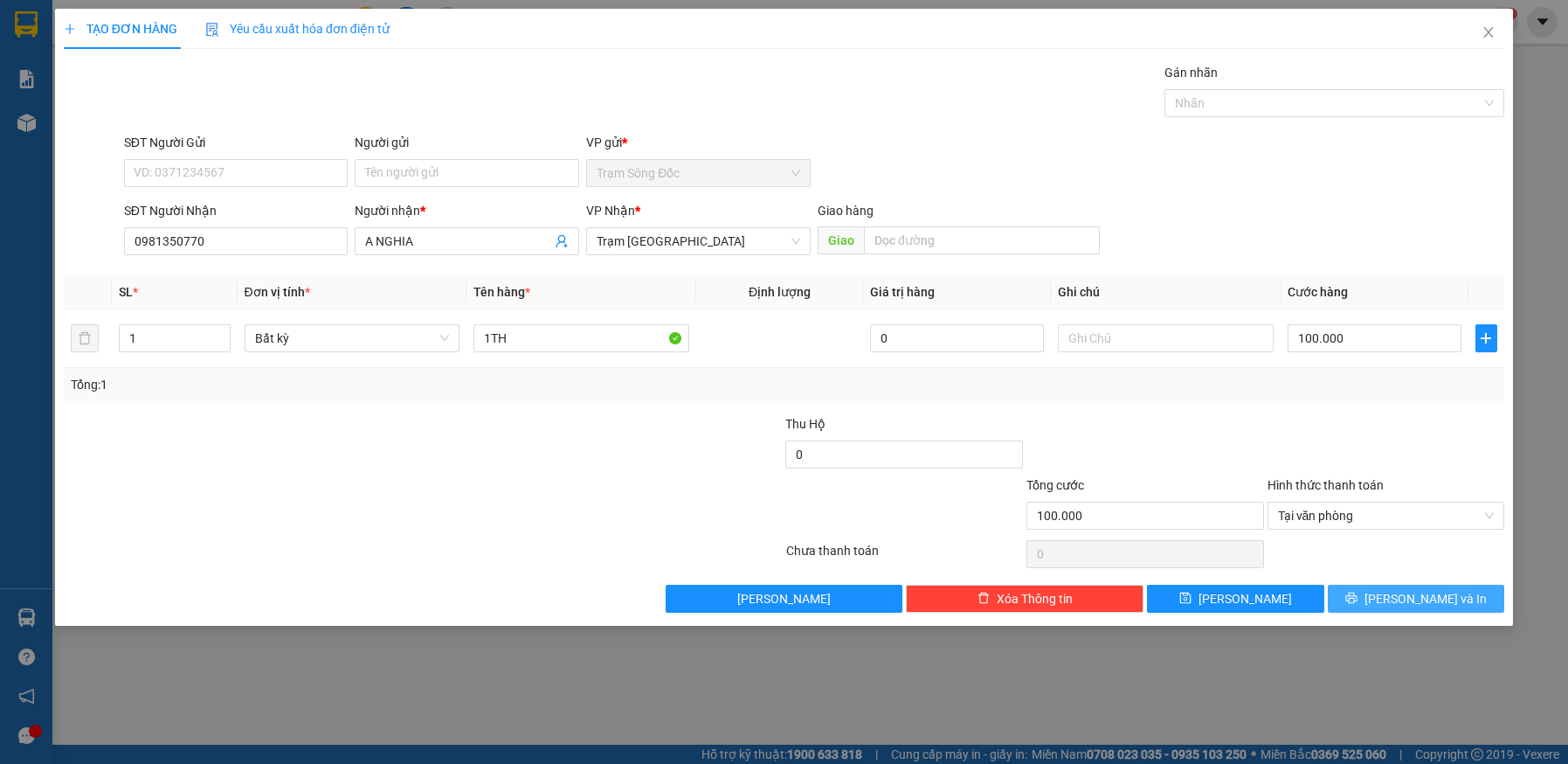
drag, startPoint x: 1398, startPoint y: 597, endPoint x: 1354, endPoint y: 554, distance: 61.5
click at [1397, 597] on button "[PERSON_NAME] và In" at bounding box center [1417, 598] width 178 height 28
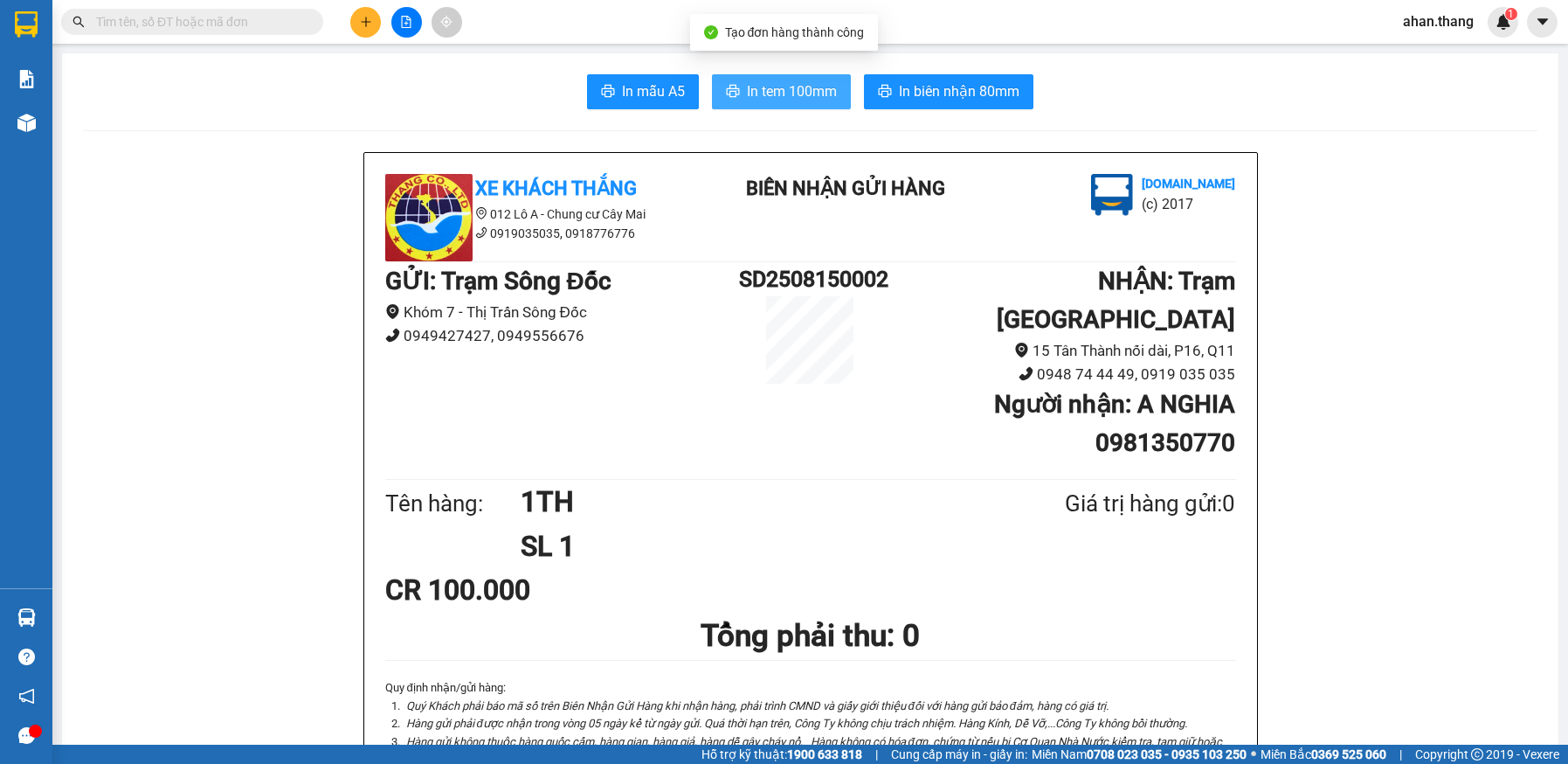
click at [738, 90] on button "In tem 100mm" at bounding box center [782, 91] width 139 height 35
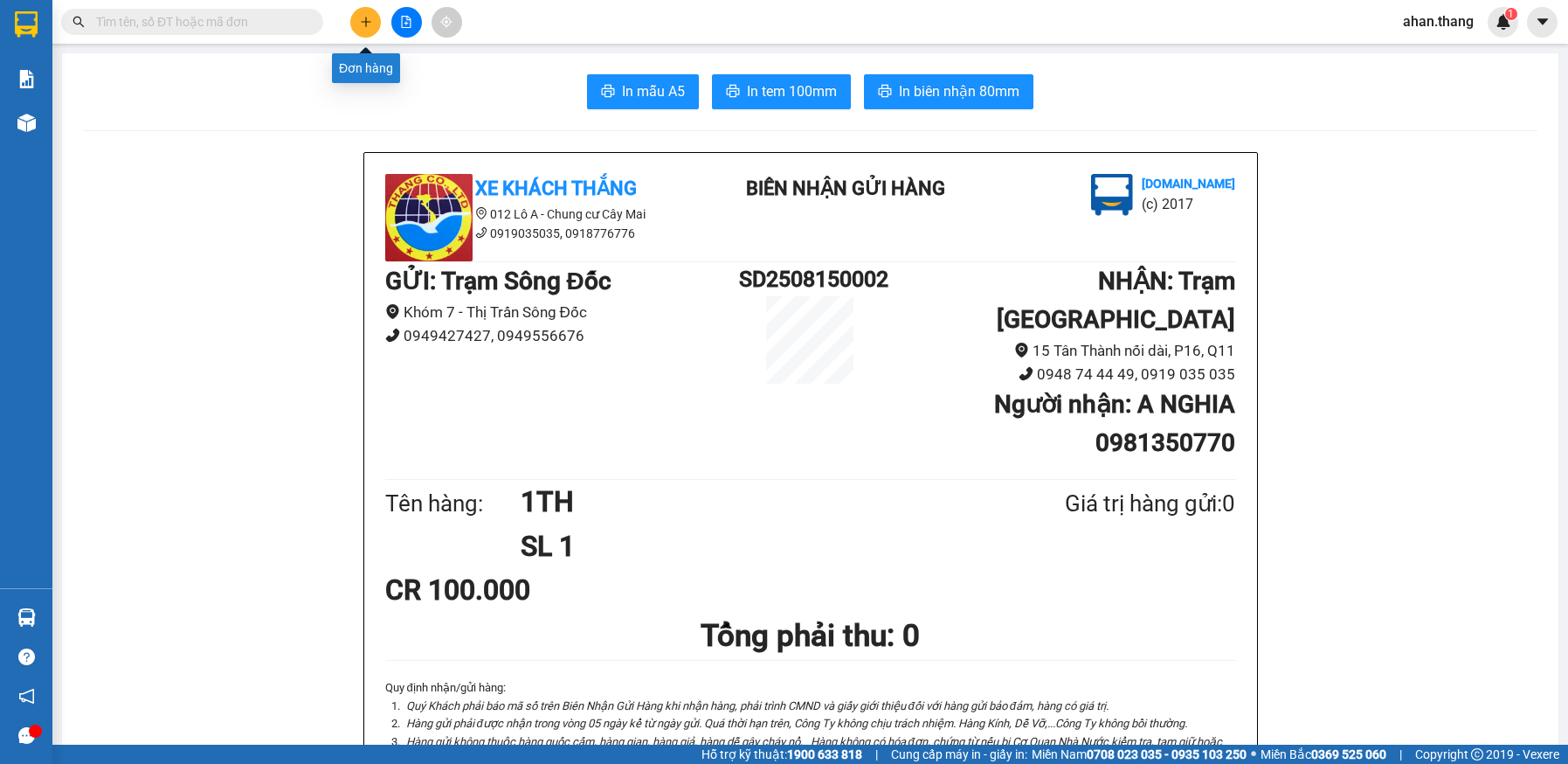
click at [360, 24] on icon "plus" at bounding box center [366, 22] width 12 height 12
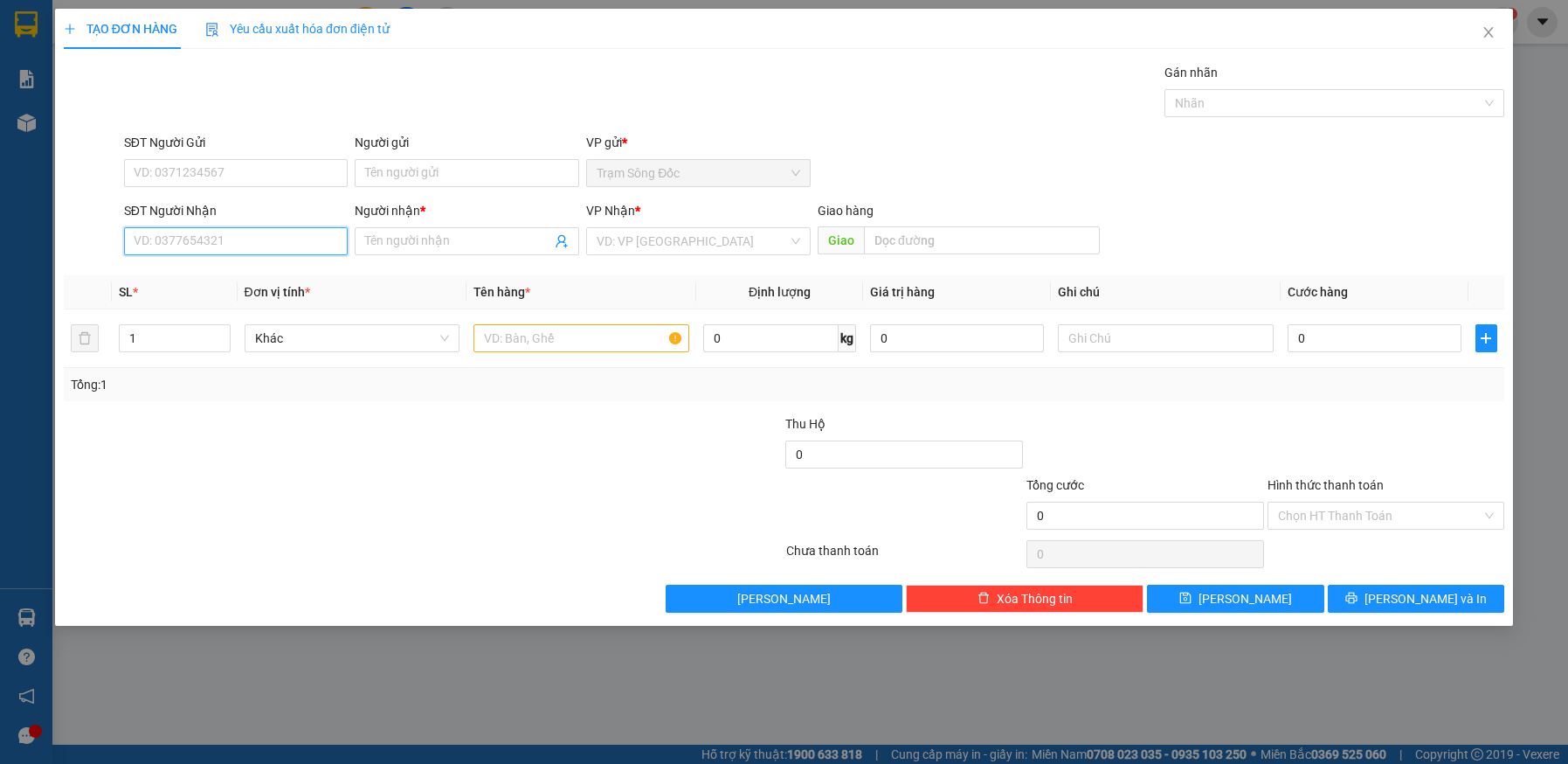
click at [297, 246] on input "SĐT Người Nhận" at bounding box center [236, 241] width 224 height 28
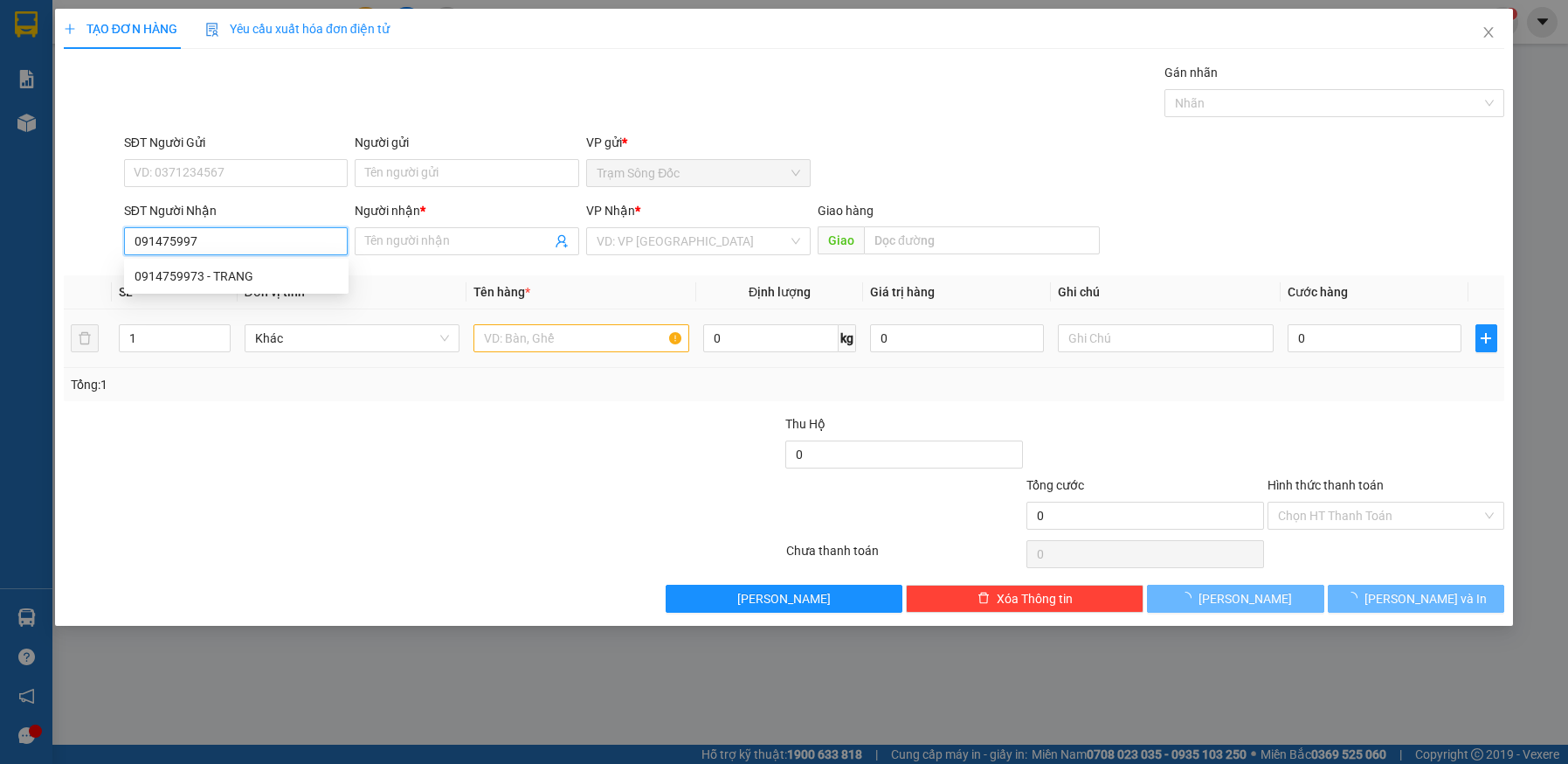
type input "0914759973"
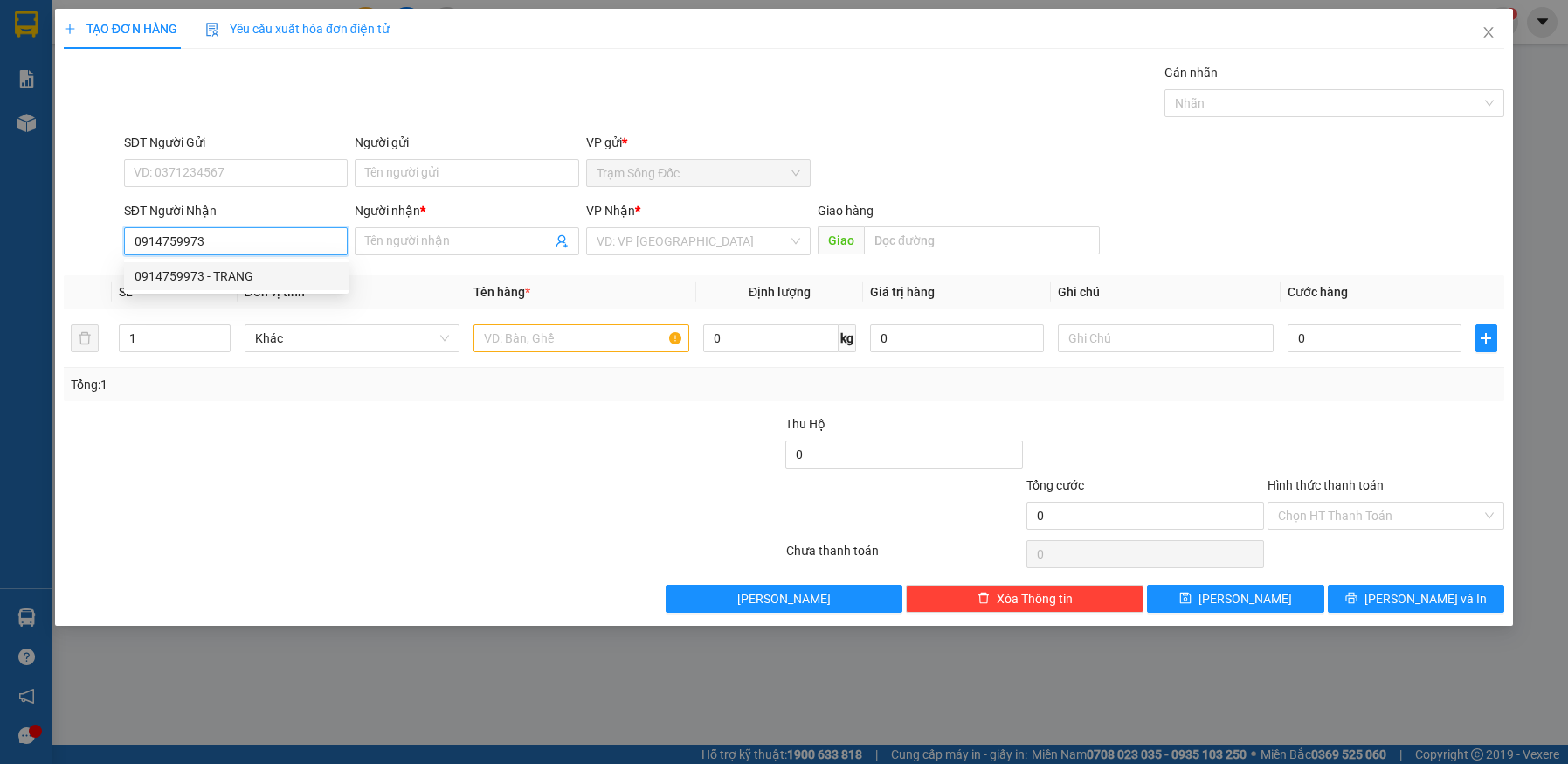
click at [261, 280] on div "0914759973 - TRANG" at bounding box center [237, 276] width 203 height 19
type input "TRANG"
type input "0914759973"
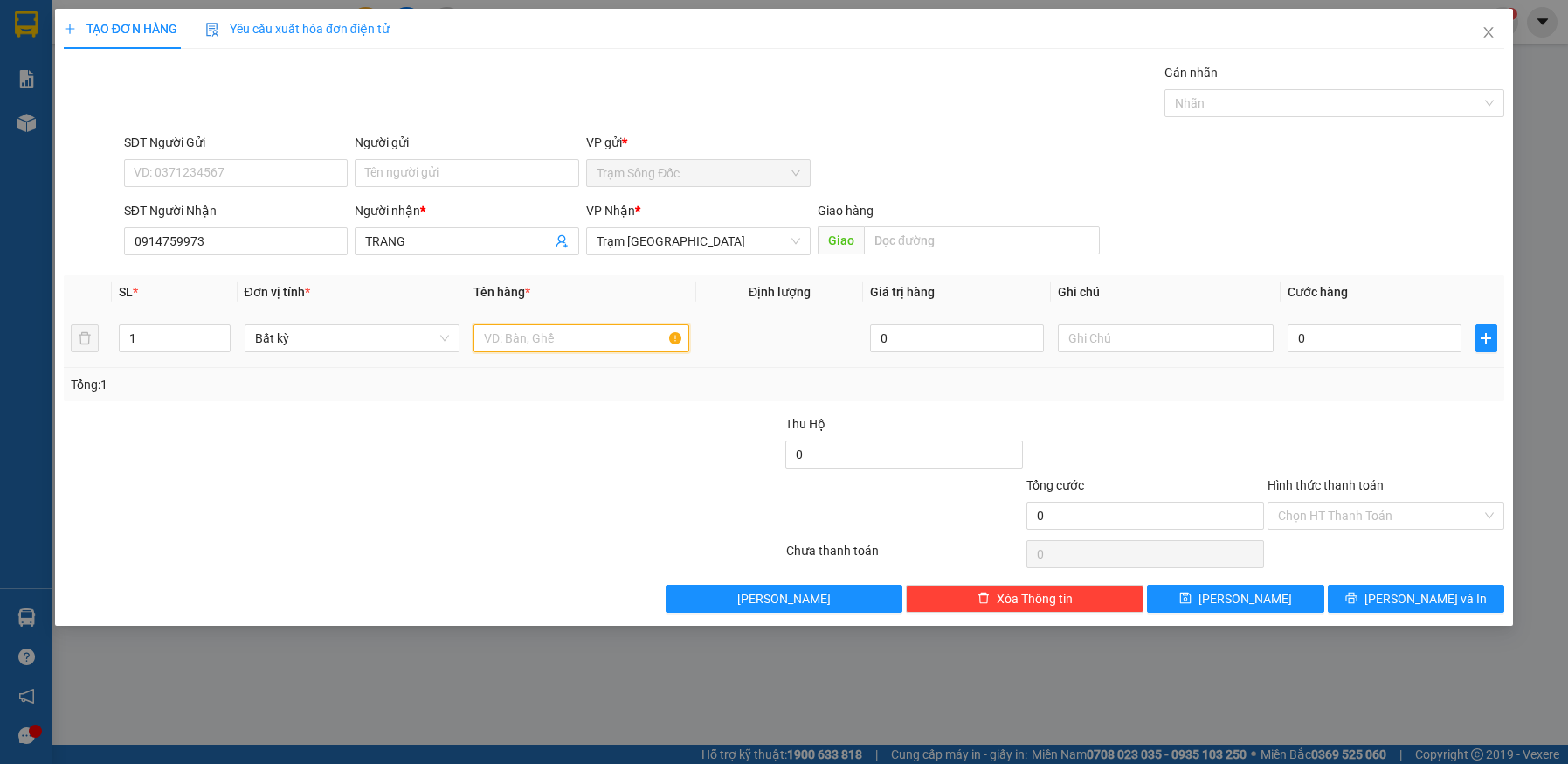
click at [527, 340] on input "text" at bounding box center [581, 338] width 216 height 28
type input "2TH"
click at [1346, 338] on input "0" at bounding box center [1374, 338] width 174 height 28
type input "9"
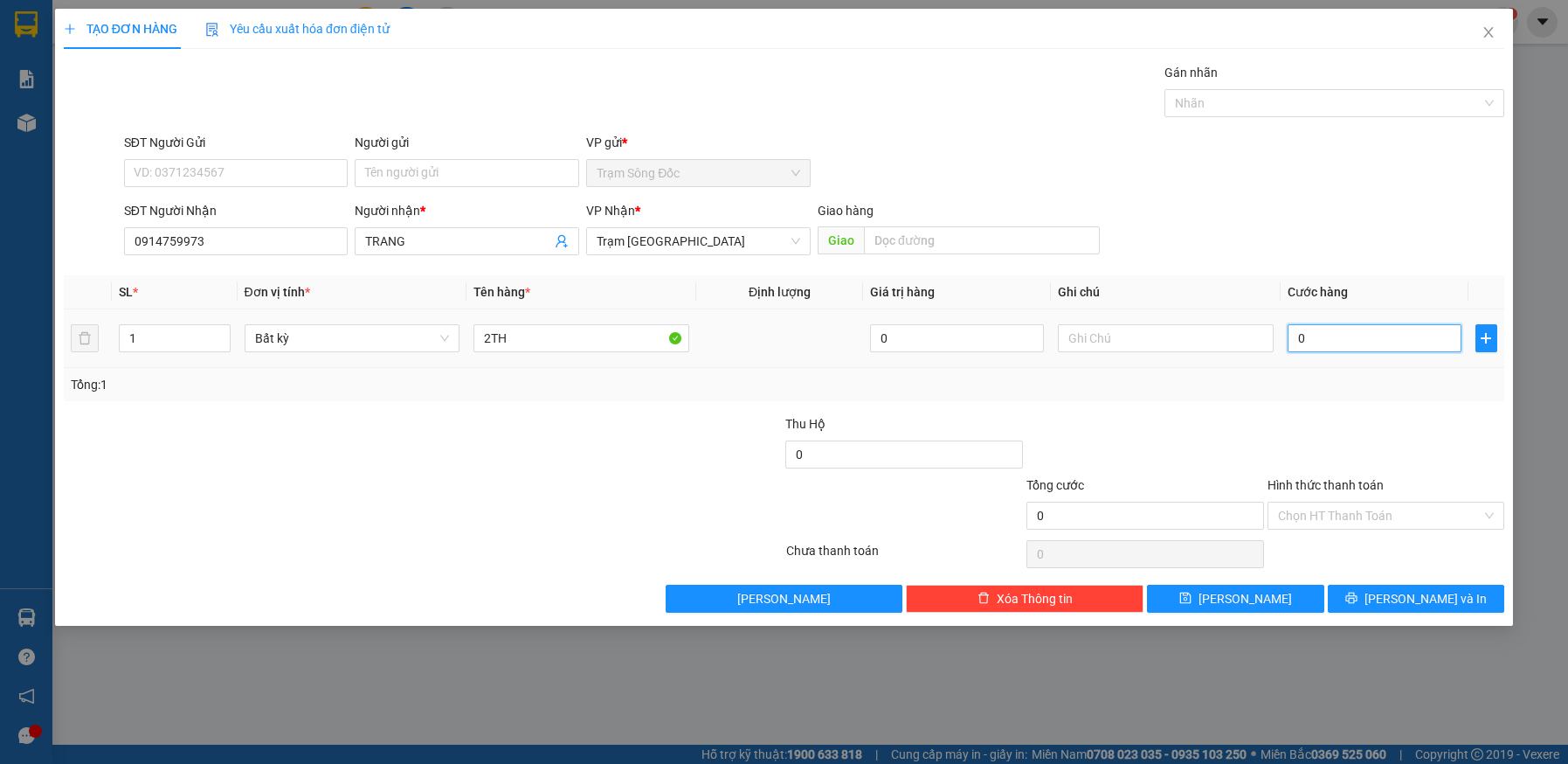
type input "9"
type input "90"
type input "90.000"
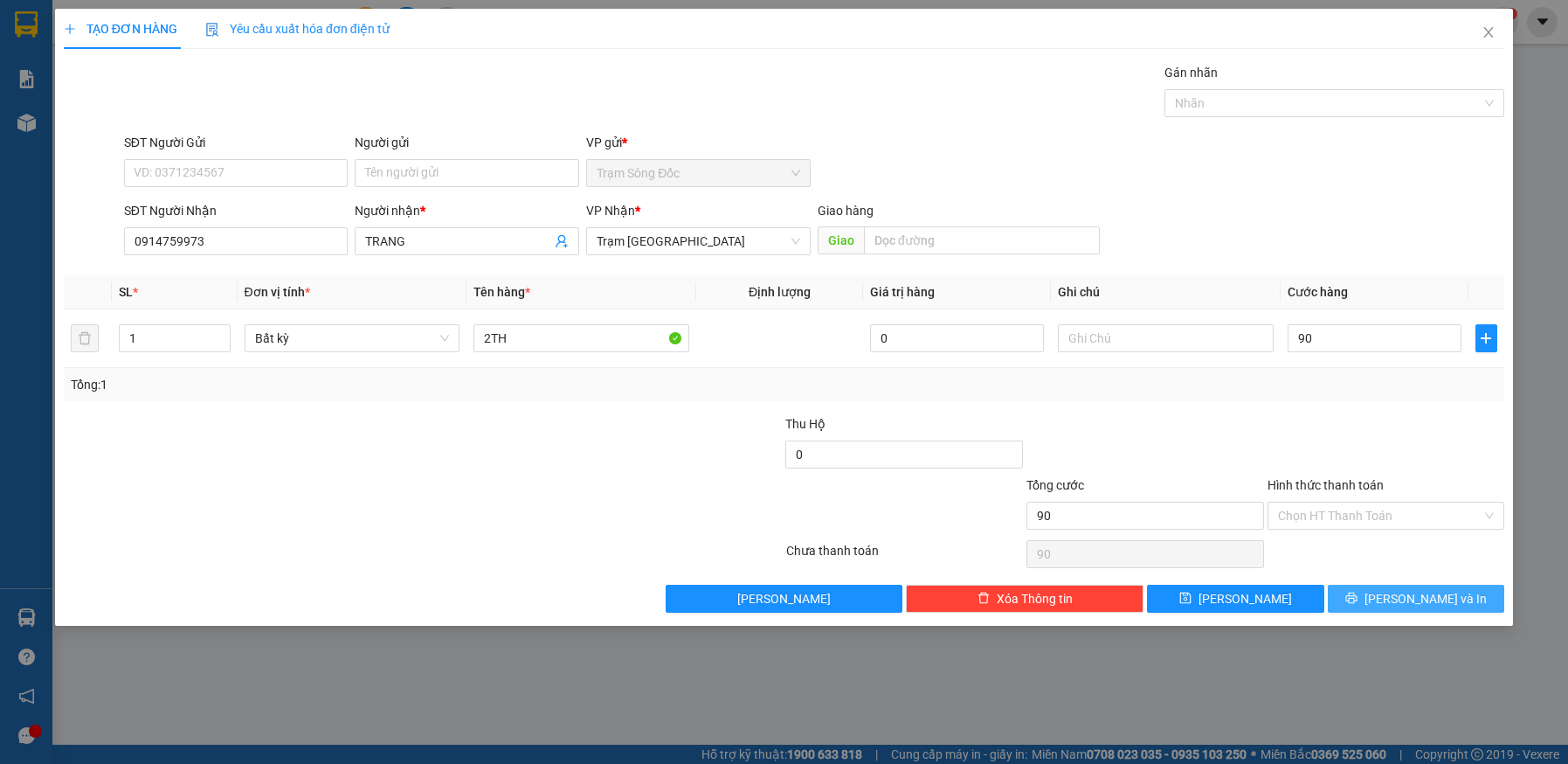
type input "90.000"
click at [1365, 599] on button "[PERSON_NAME] và In" at bounding box center [1417, 598] width 178 height 28
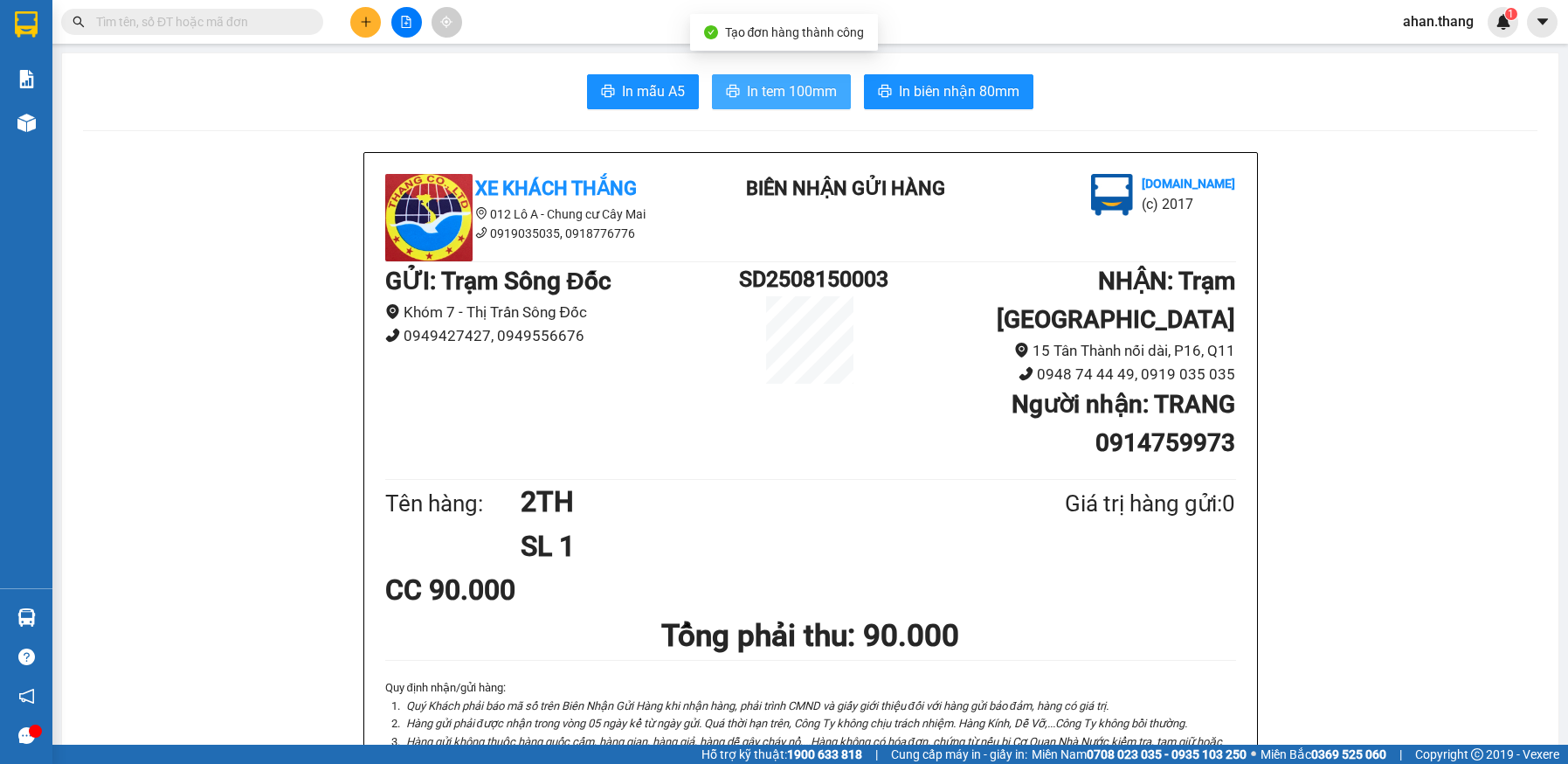
click at [787, 96] on span "In tem 100mm" at bounding box center [792, 91] width 90 height 22
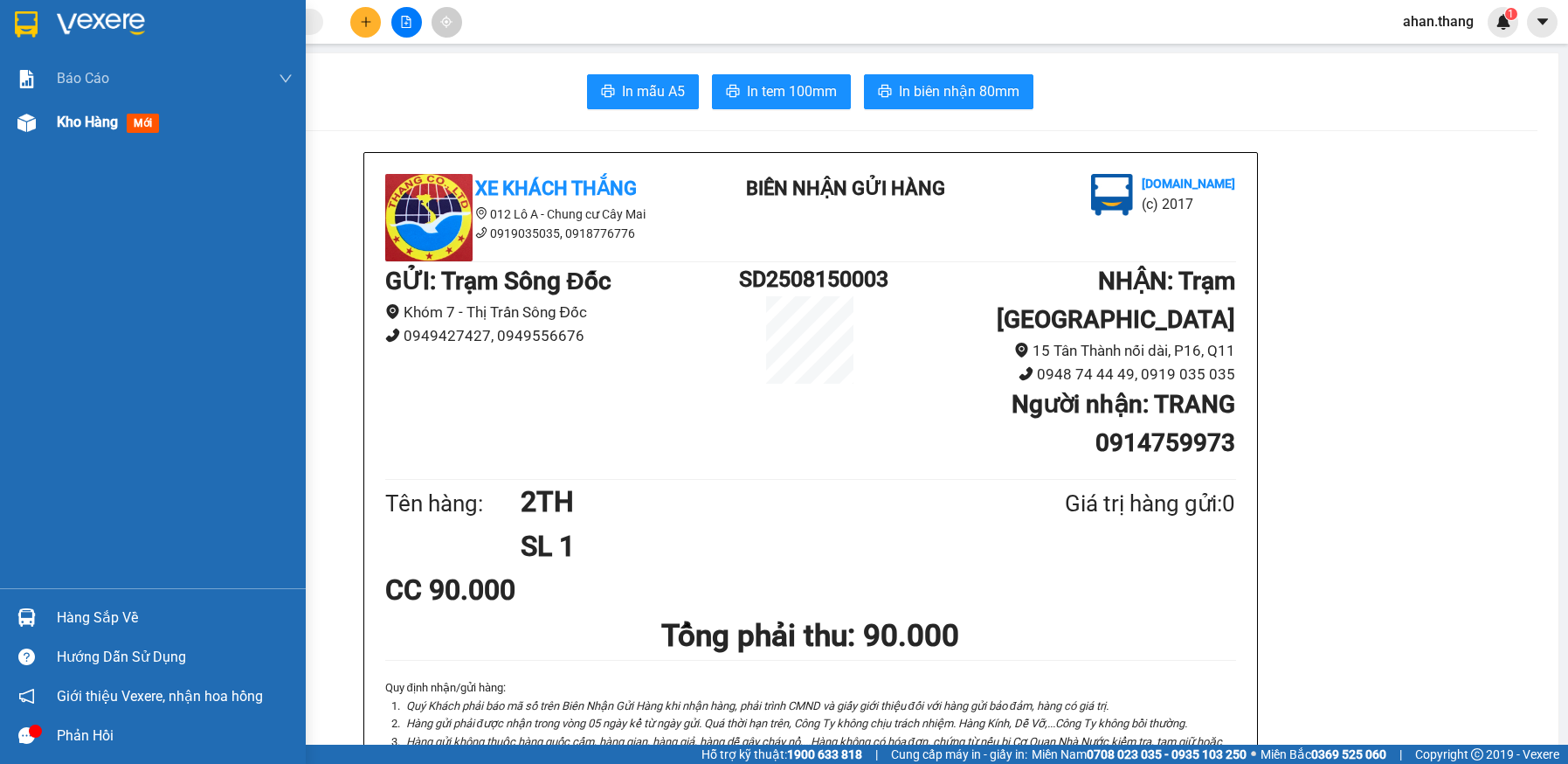
click at [78, 123] on span "Kho hàng" at bounding box center [87, 121] width 61 height 16
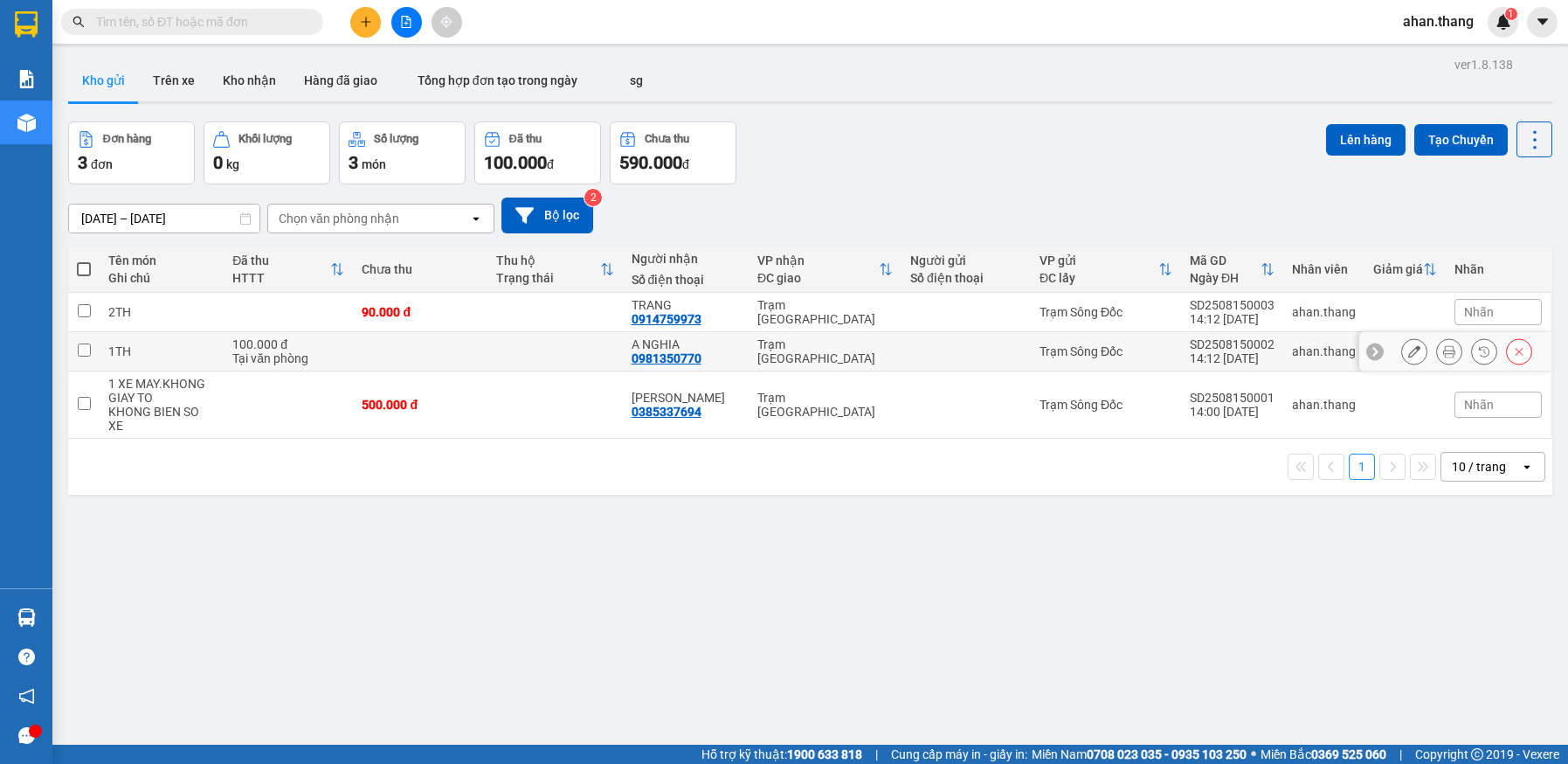
click at [1408, 349] on icon at bounding box center [1414, 351] width 12 height 12
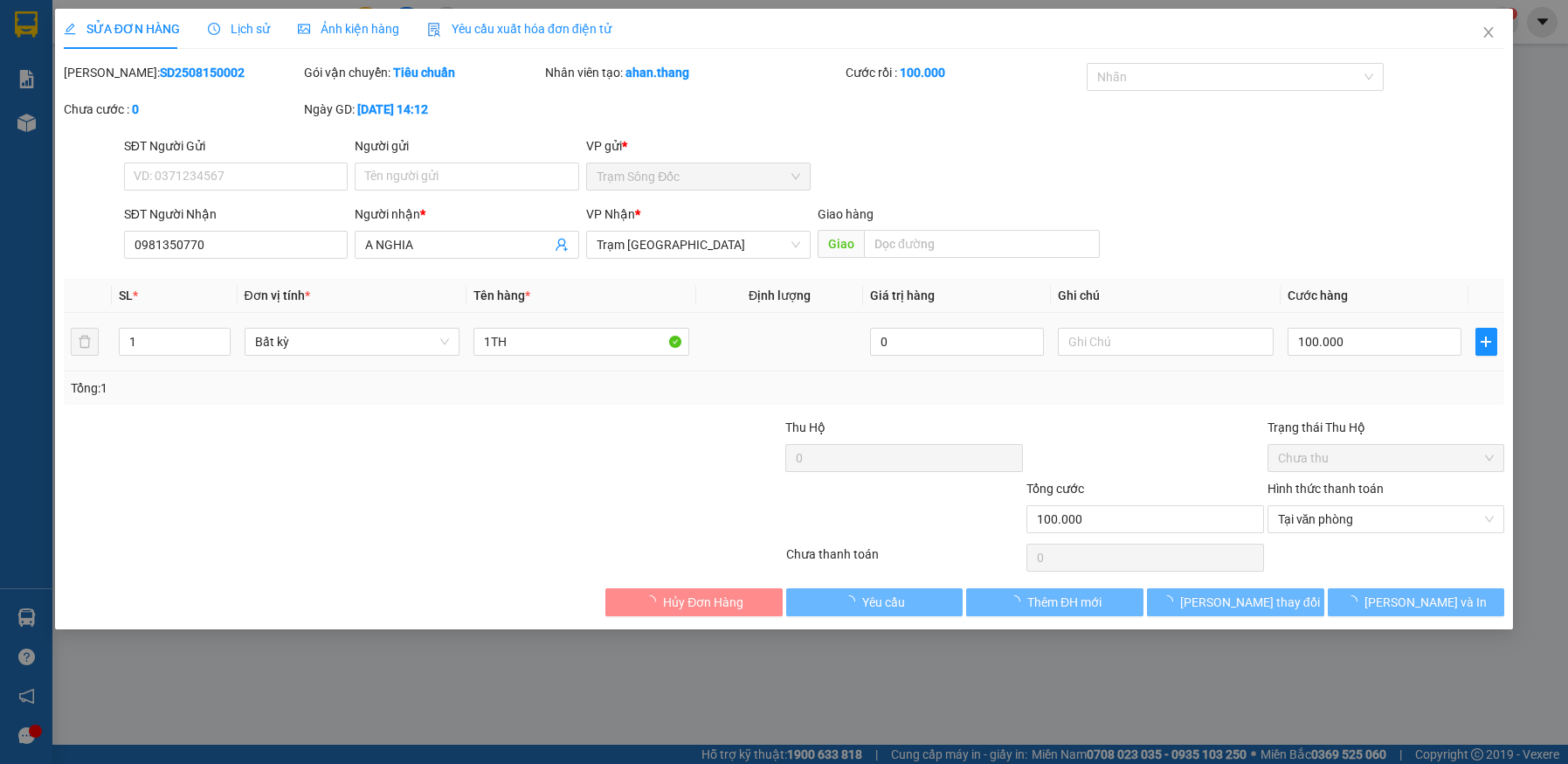
type input "0981350770"
type input "A NGHIA"
type input "100.000"
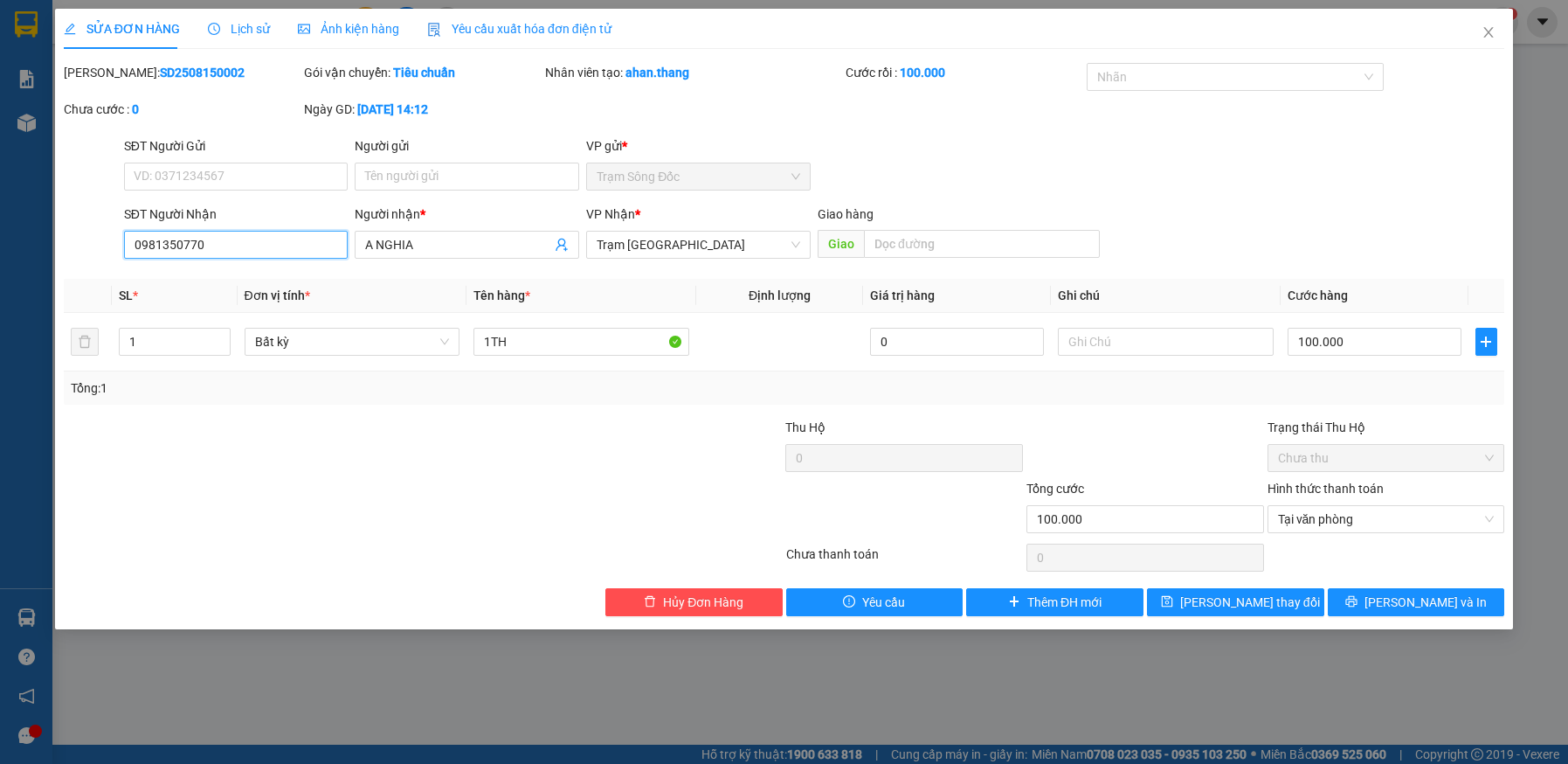
click at [277, 251] on input "0981350770" at bounding box center [236, 245] width 224 height 28
type input "0"
click at [472, 246] on input "A NGHIA" at bounding box center [458, 245] width 186 height 19
type input "A"
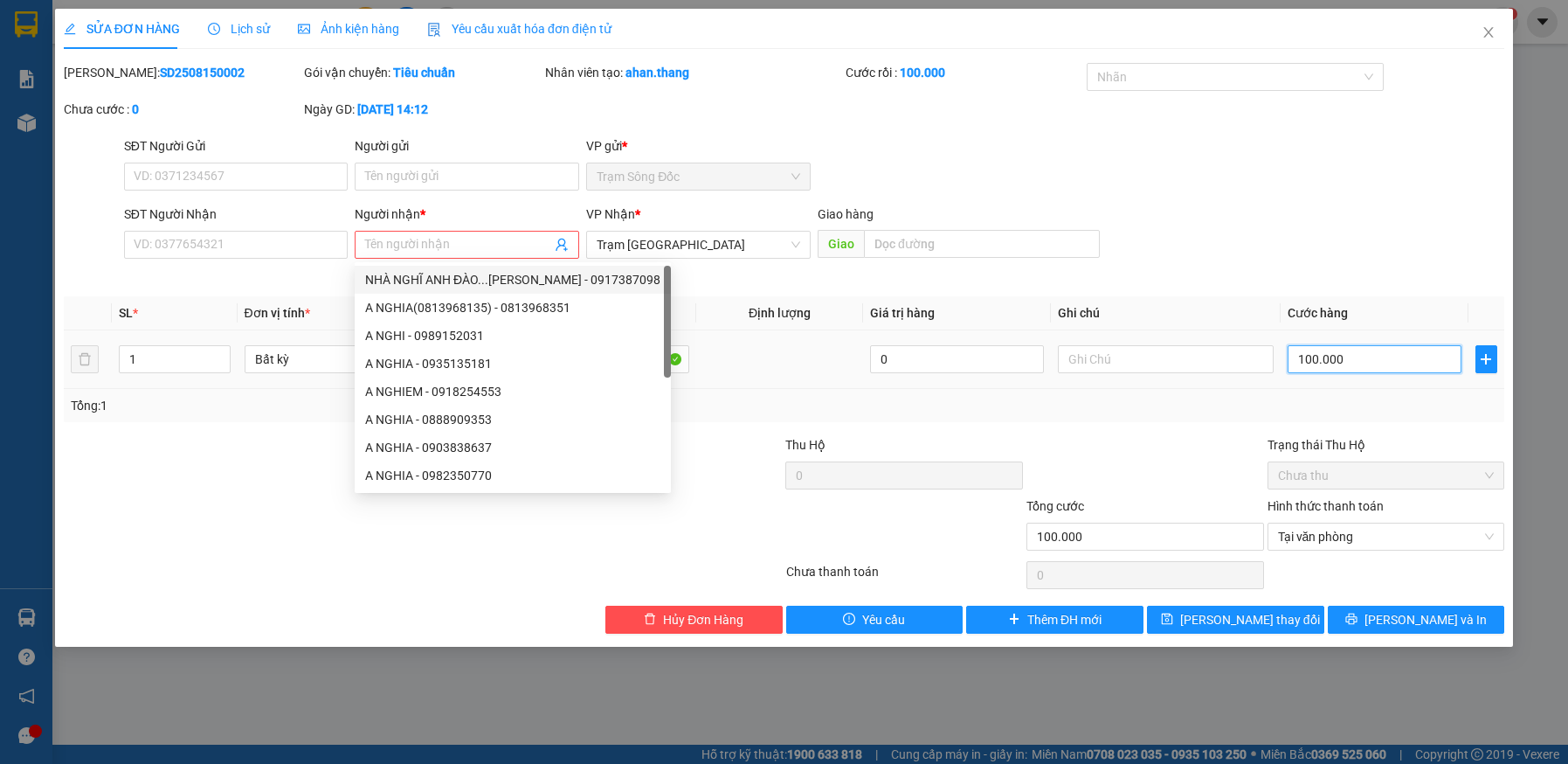
click at [1376, 363] on input "100.000" at bounding box center [1374, 359] width 174 height 28
type input "0"
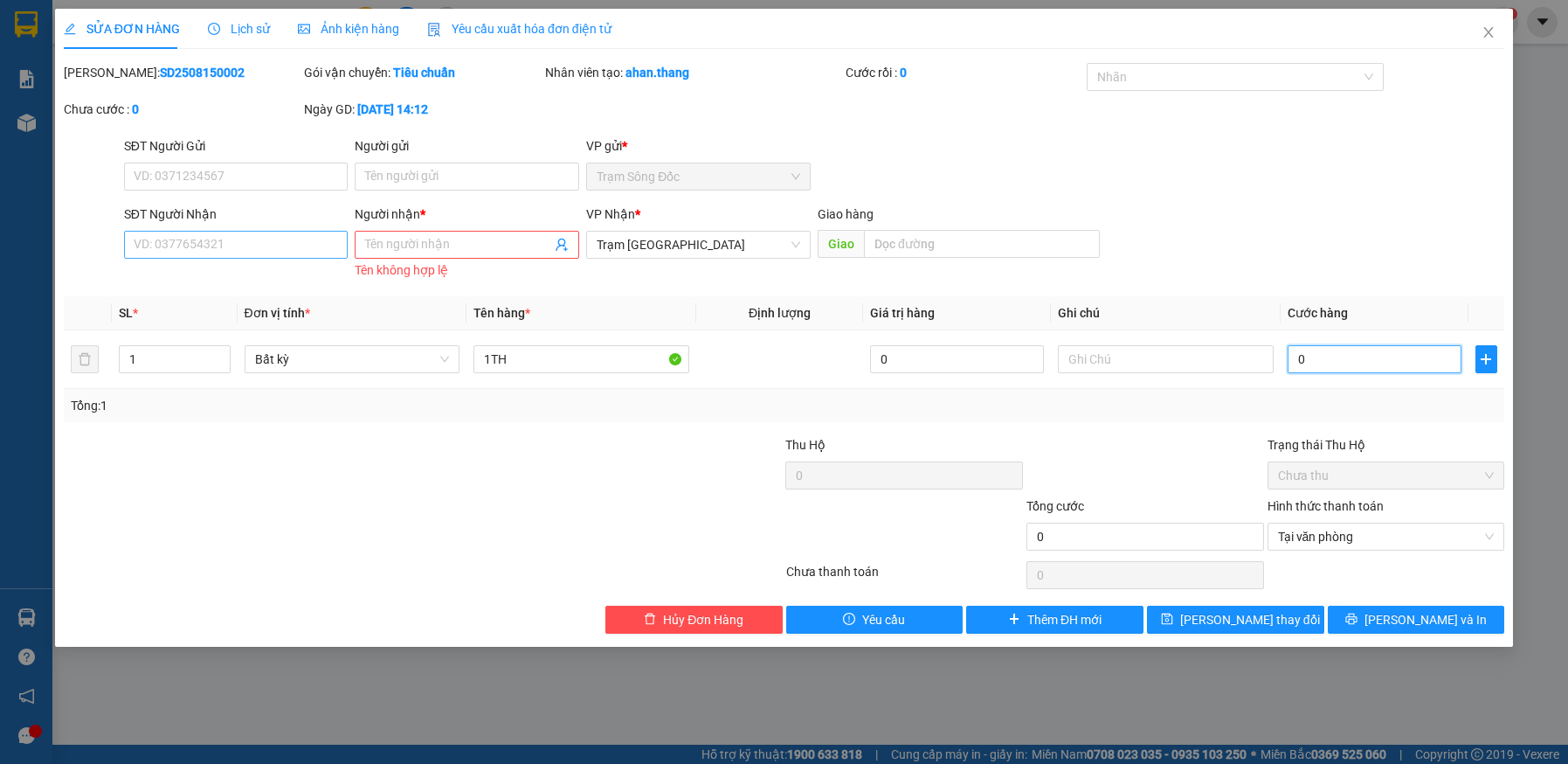
type input "0"
click at [262, 249] on input "SĐT Người Nhận" at bounding box center [236, 245] width 224 height 28
type input "0906775460"
click at [463, 239] on input "Người nhận *" at bounding box center [458, 245] width 186 height 19
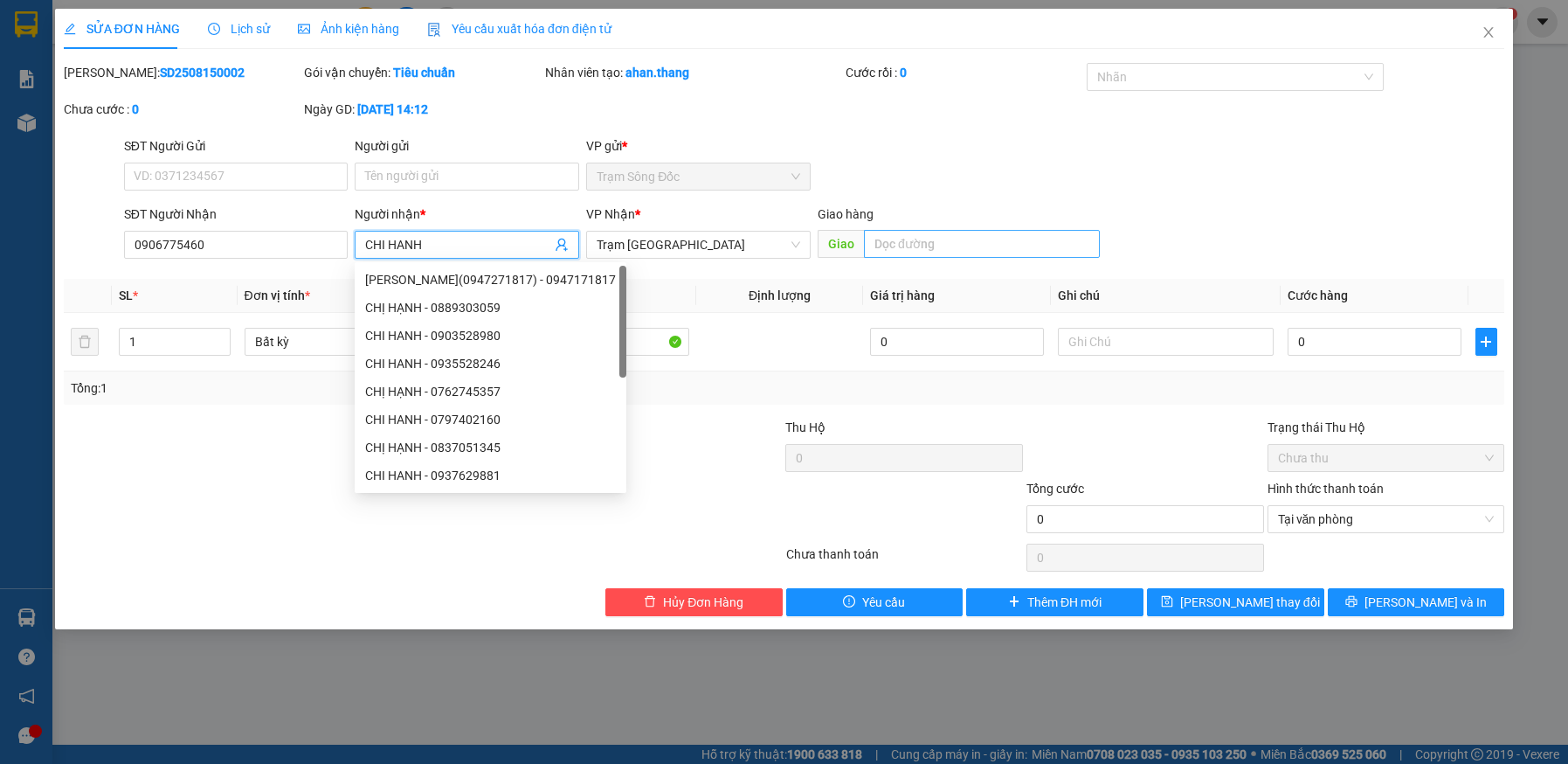
type input "CHI HANH"
click at [994, 235] on input "text" at bounding box center [982, 244] width 236 height 28
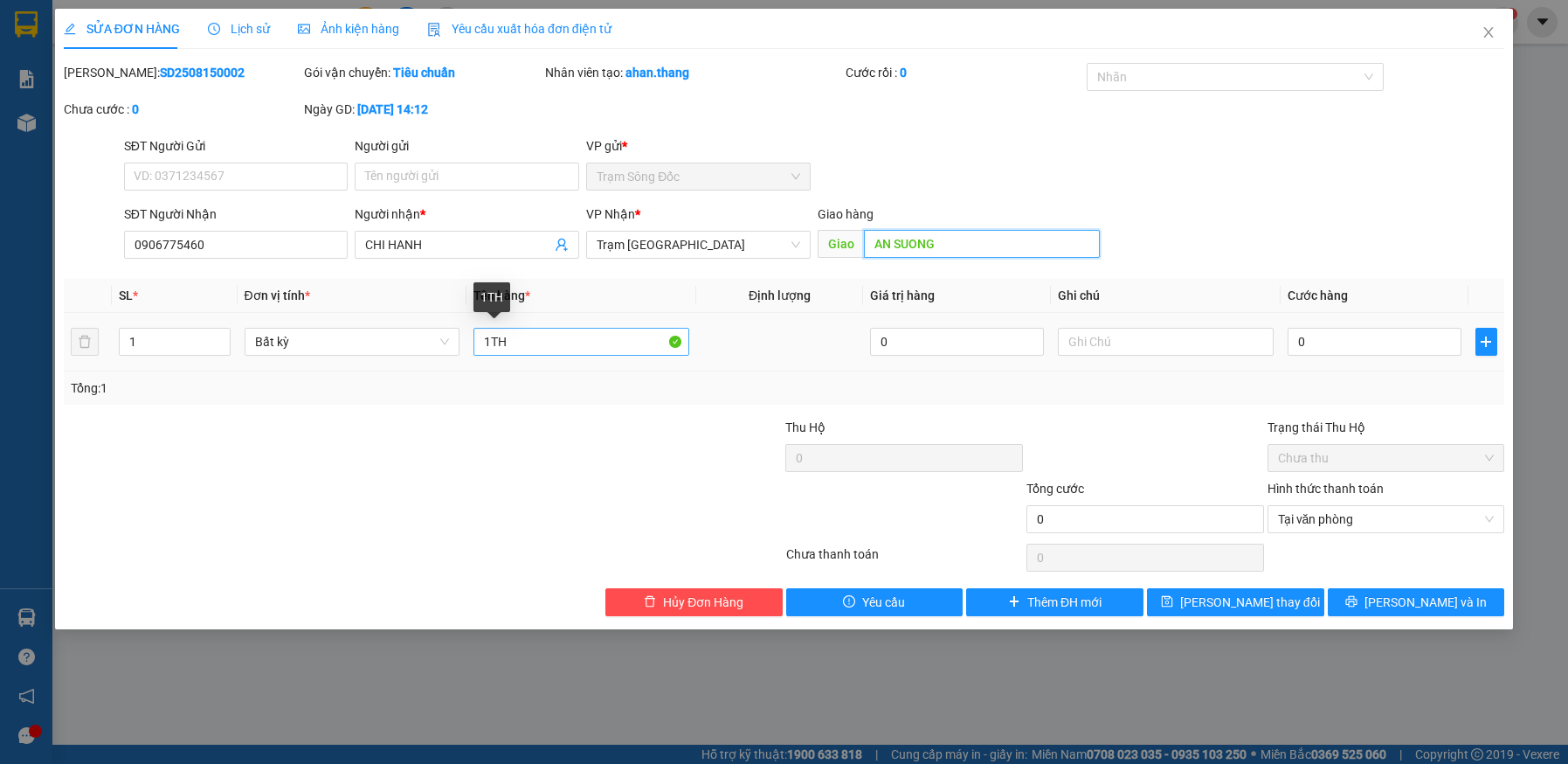
type input "AN SUONG"
click at [489, 340] on input "1TH" at bounding box center [581, 342] width 216 height 28
type input "2TH"
click at [1352, 340] on input "0" at bounding box center [1374, 342] width 174 height 28
type input "3"
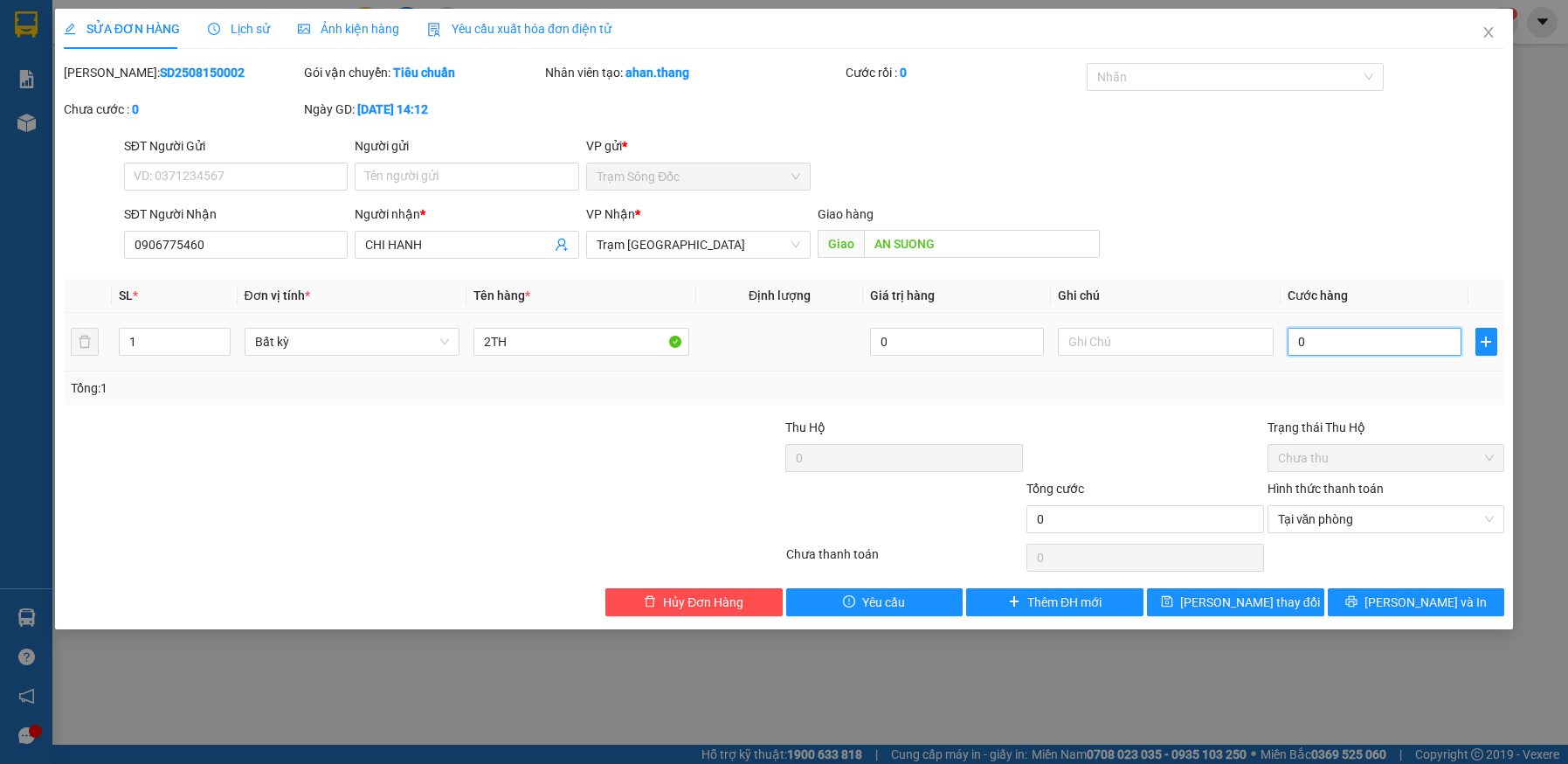
type input "3"
type input "34"
type input "340"
click at [1345, 520] on span "Tại văn phòng" at bounding box center [1386, 519] width 217 height 27
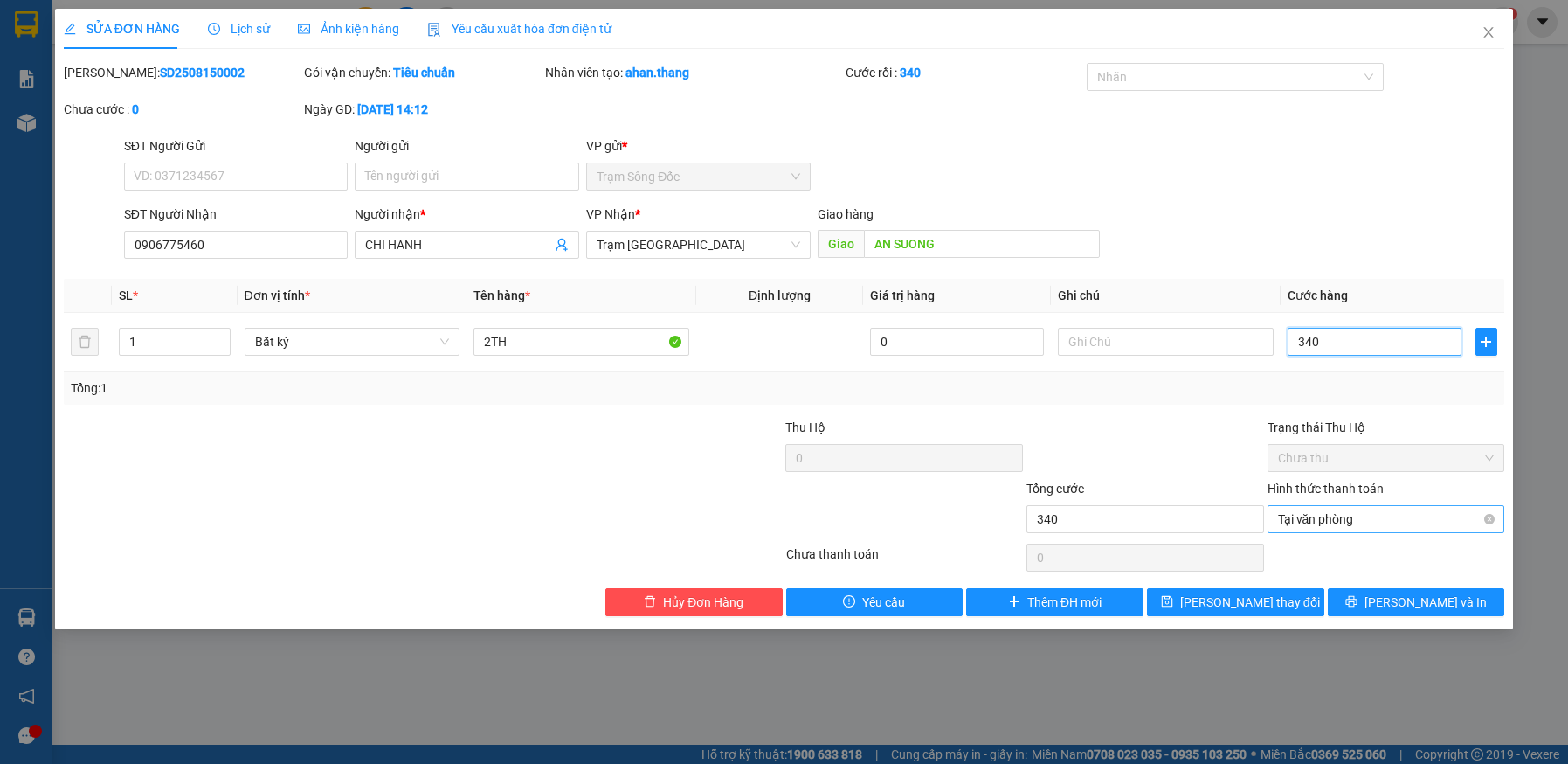
type input "340"
type input "340.000"
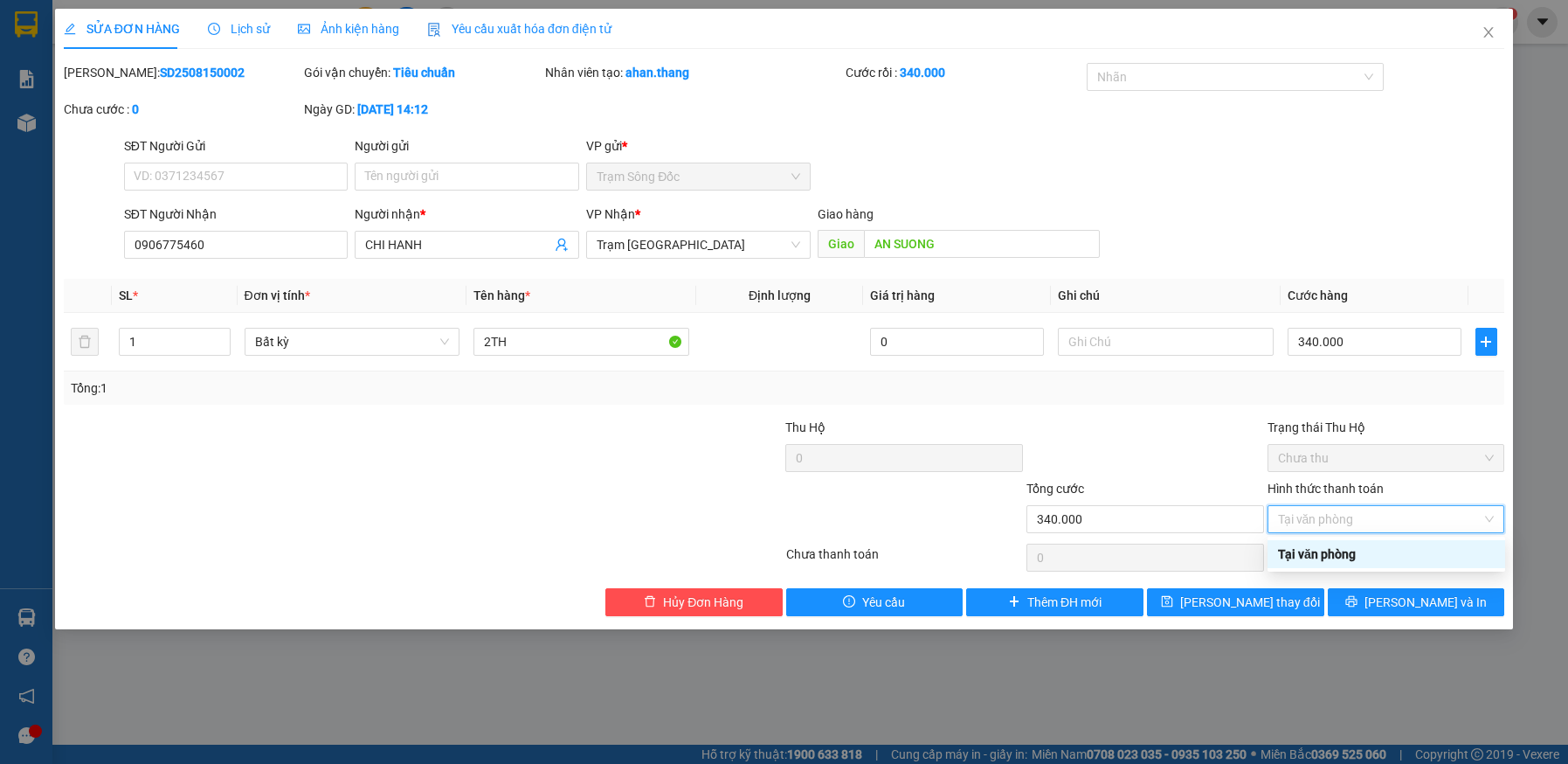
click at [1341, 554] on div "Tại văn phòng" at bounding box center [1386, 554] width 217 height 19
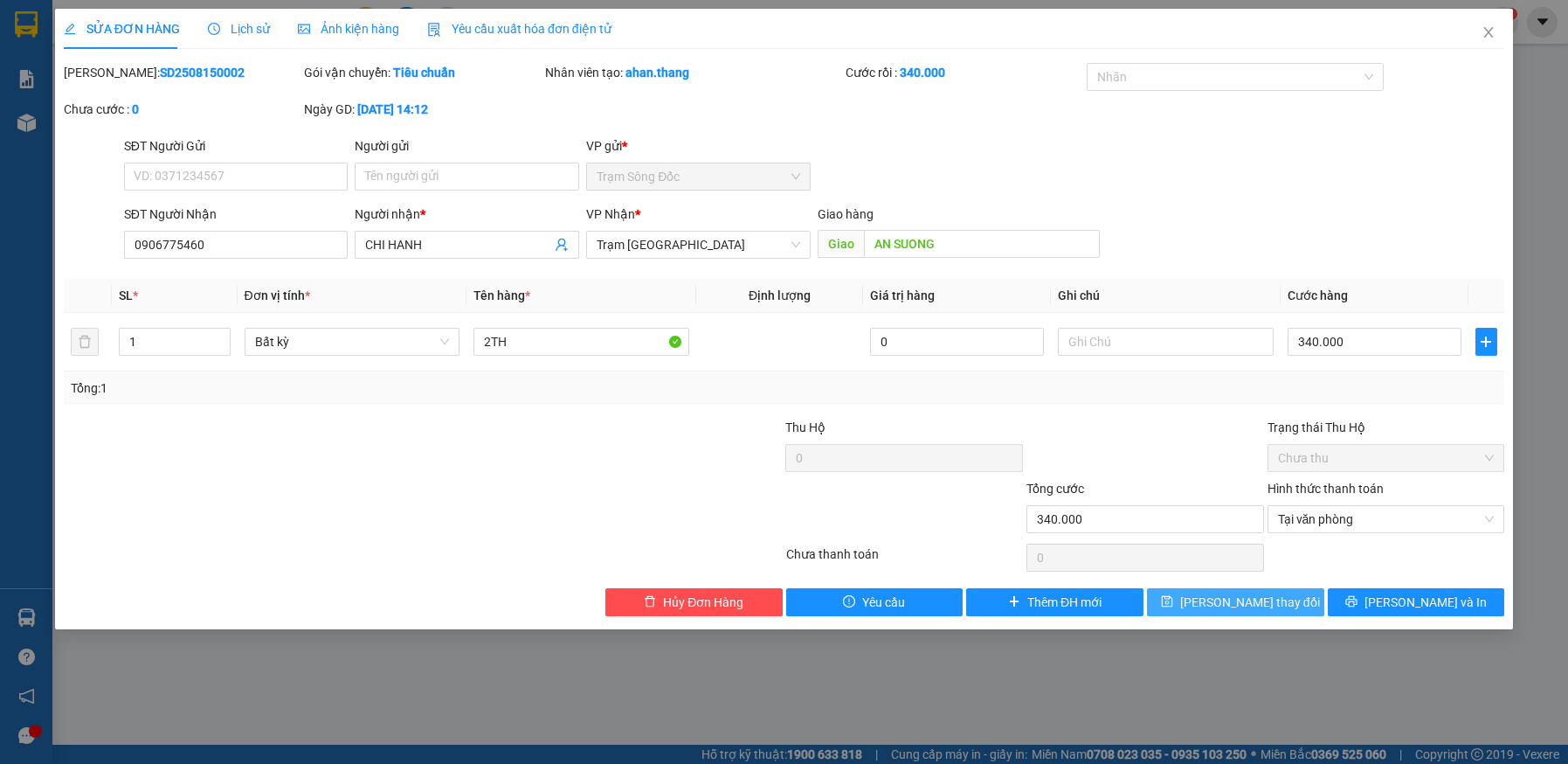
click at [1255, 603] on span "[PERSON_NAME] đổi" at bounding box center [1249, 602] width 140 height 19
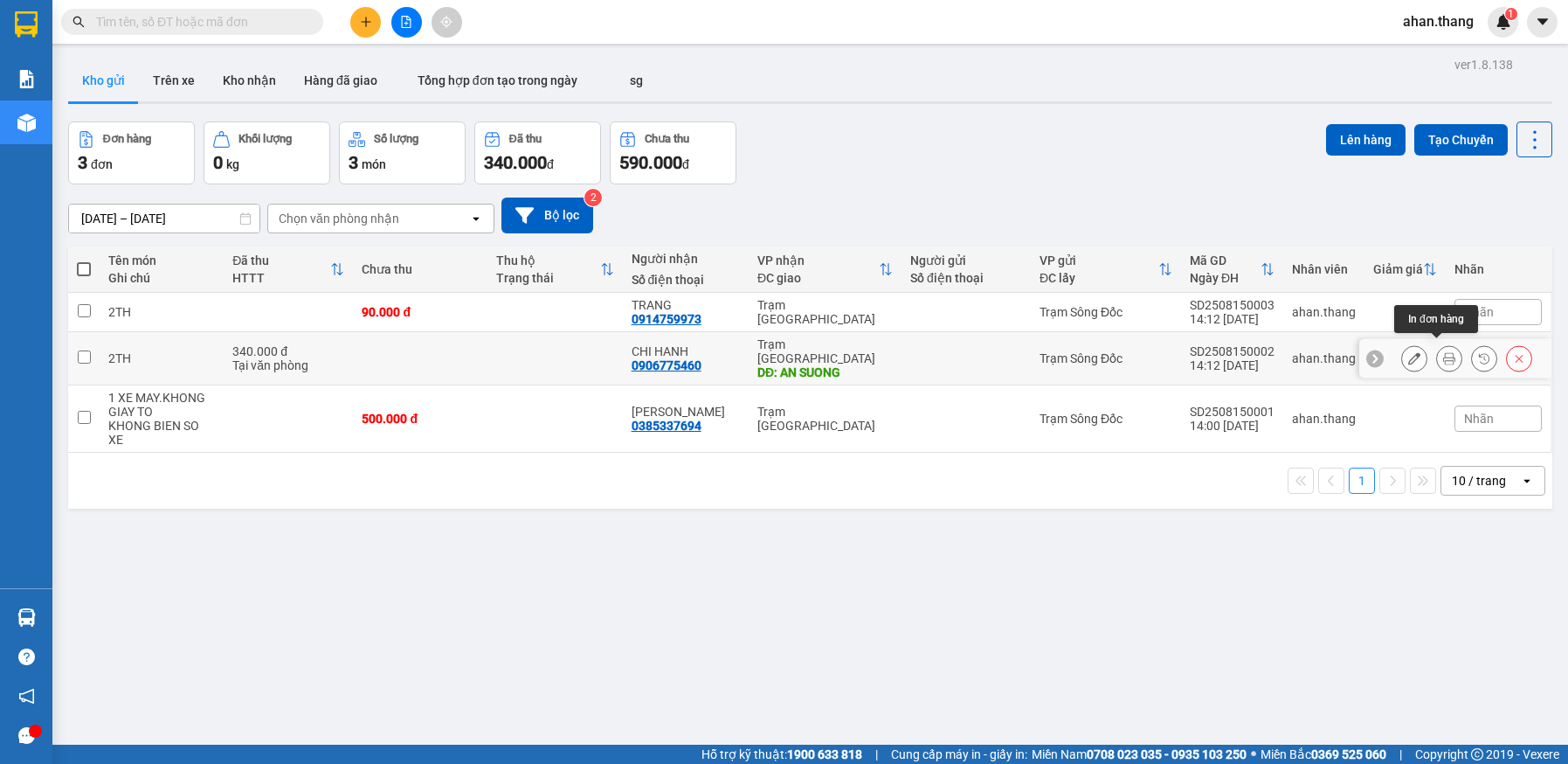
click at [1443, 352] on icon at bounding box center [1449, 358] width 12 height 12
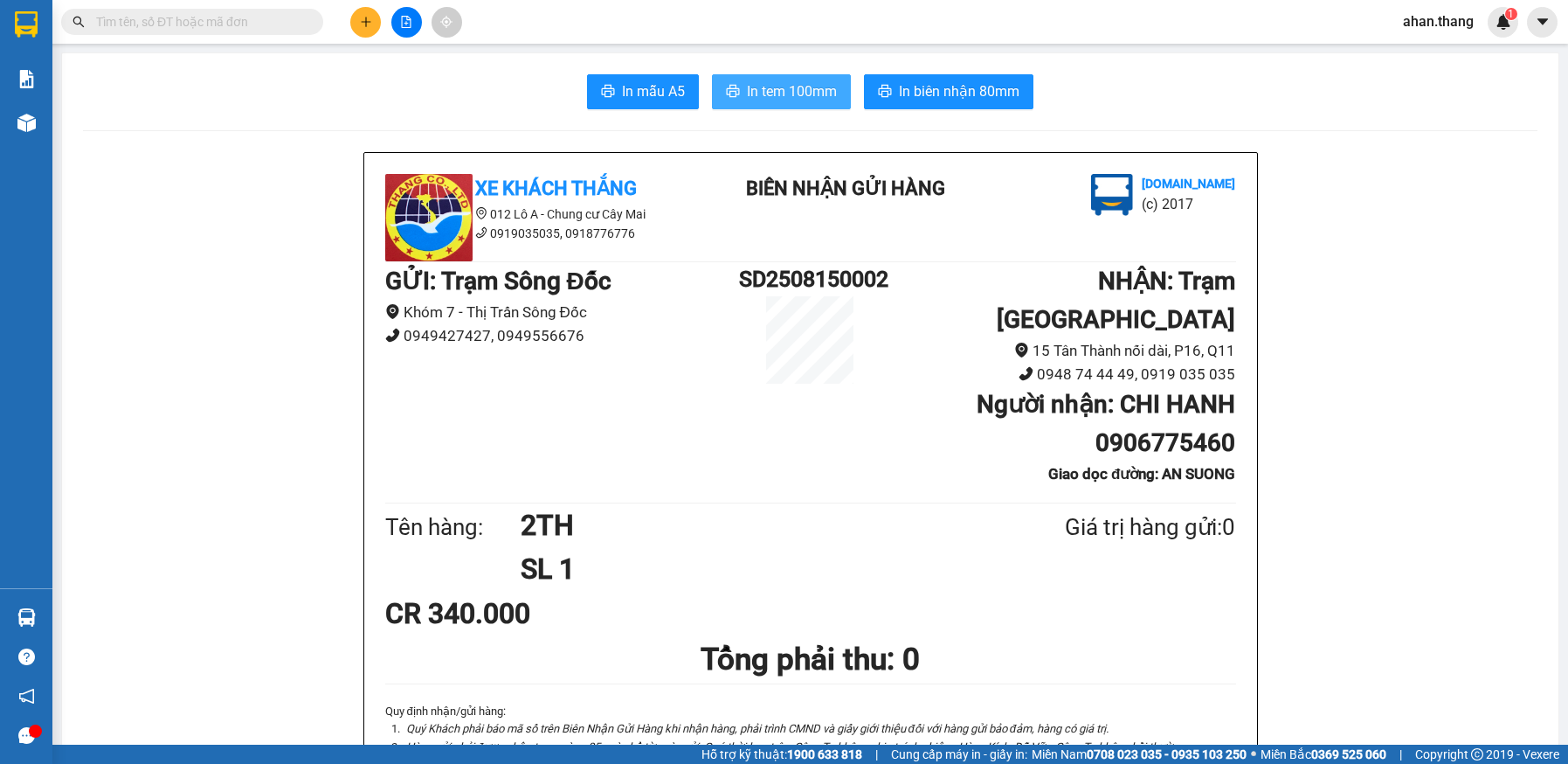
click at [800, 90] on span "In tem 100mm" at bounding box center [792, 91] width 90 height 22
click at [366, 19] on icon "plus" at bounding box center [365, 21] width 1 height 10
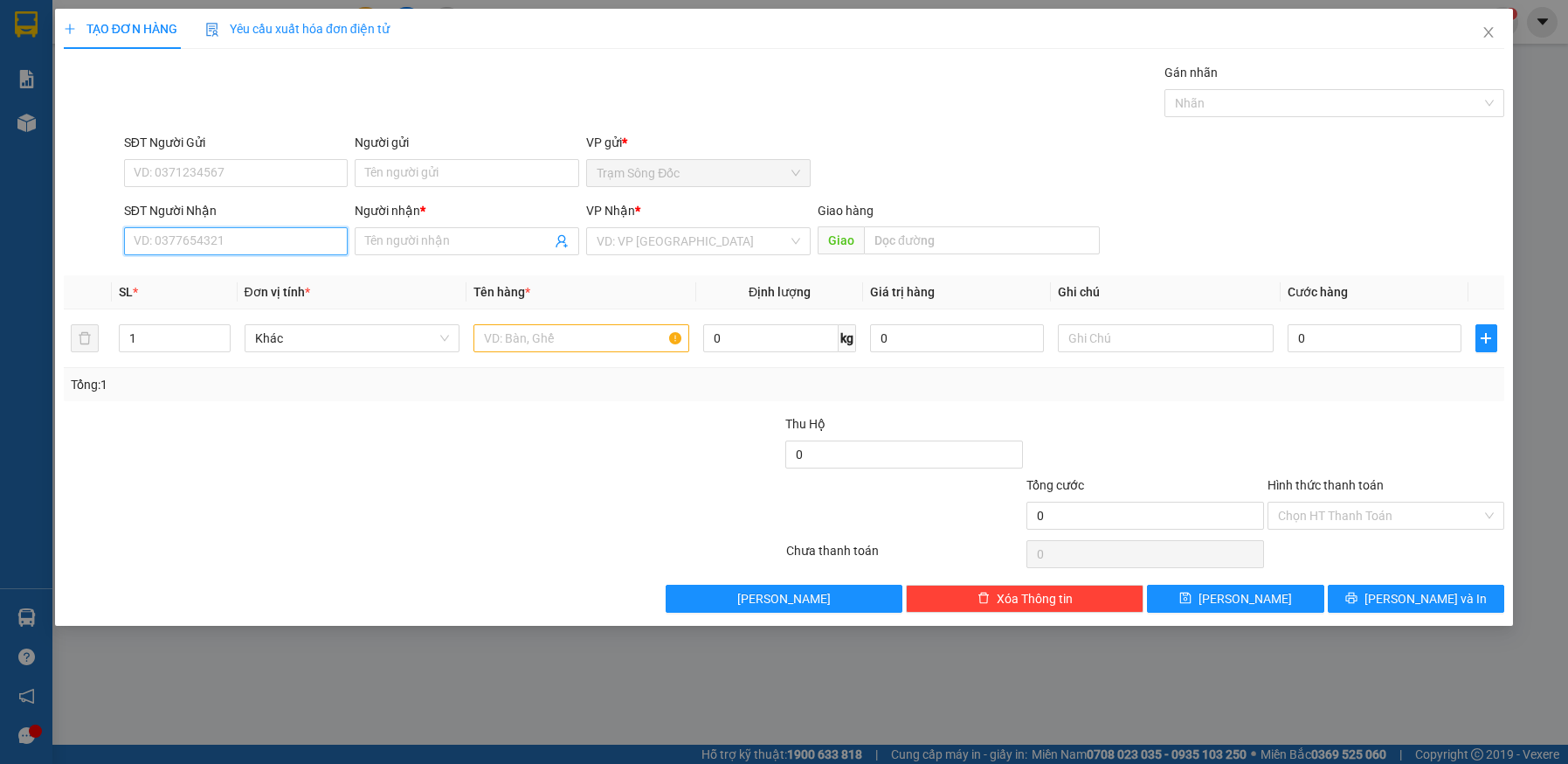
click at [203, 245] on input "SĐT Người Nhận" at bounding box center [236, 241] width 224 height 28
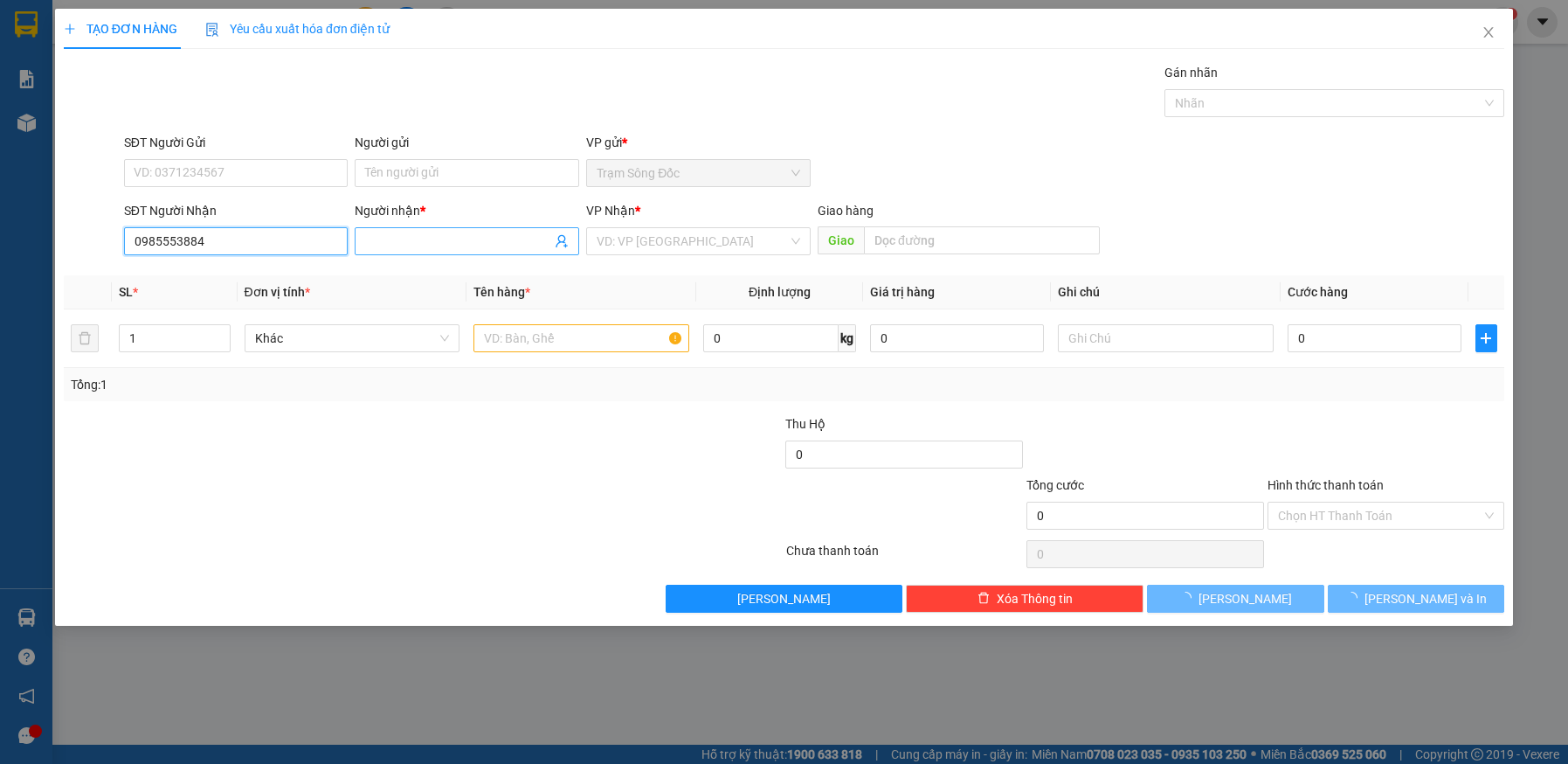
type input "0985553884"
click at [436, 241] on input "Người nhận *" at bounding box center [458, 242] width 186 height 19
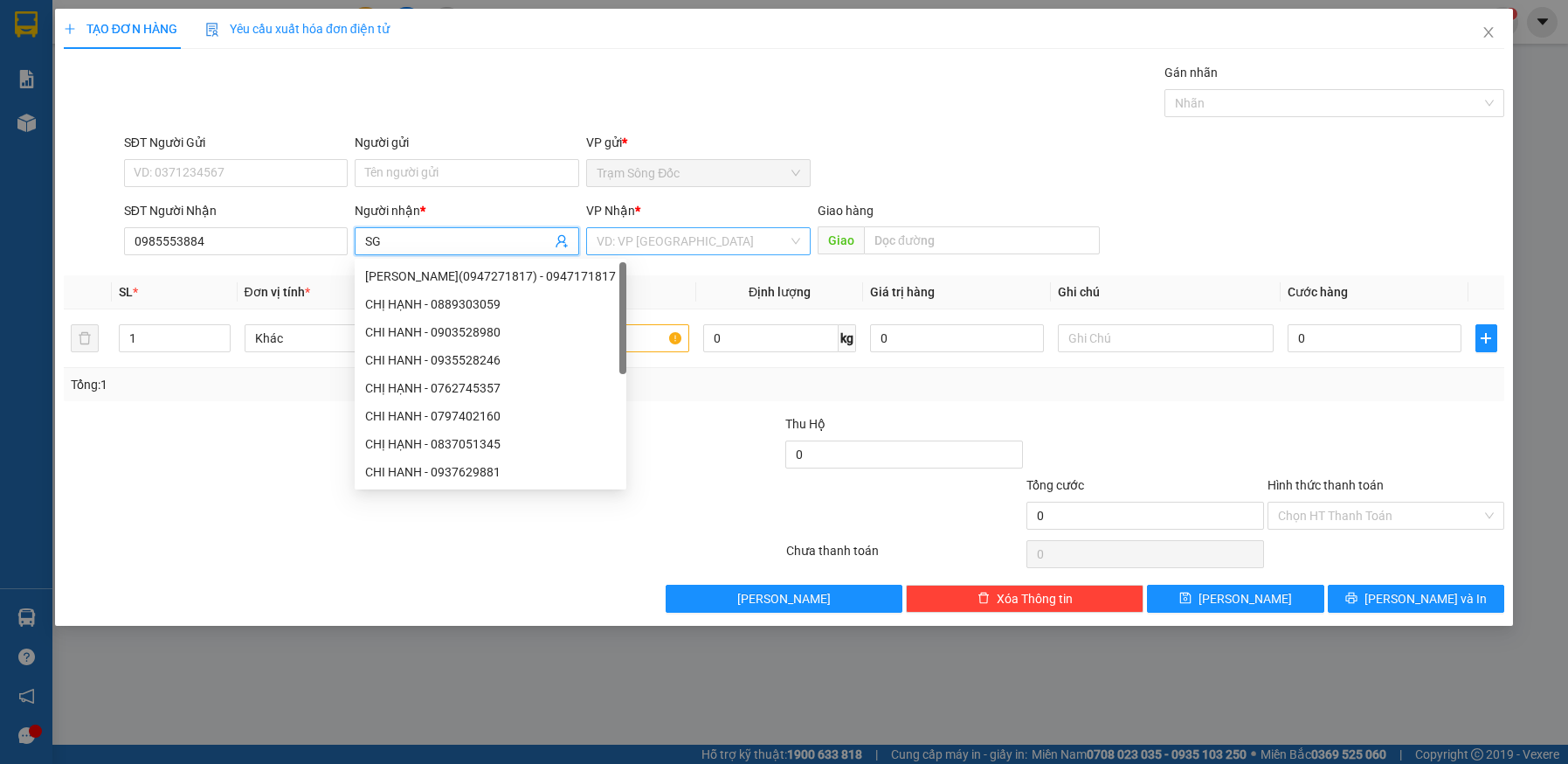
type input "SG"
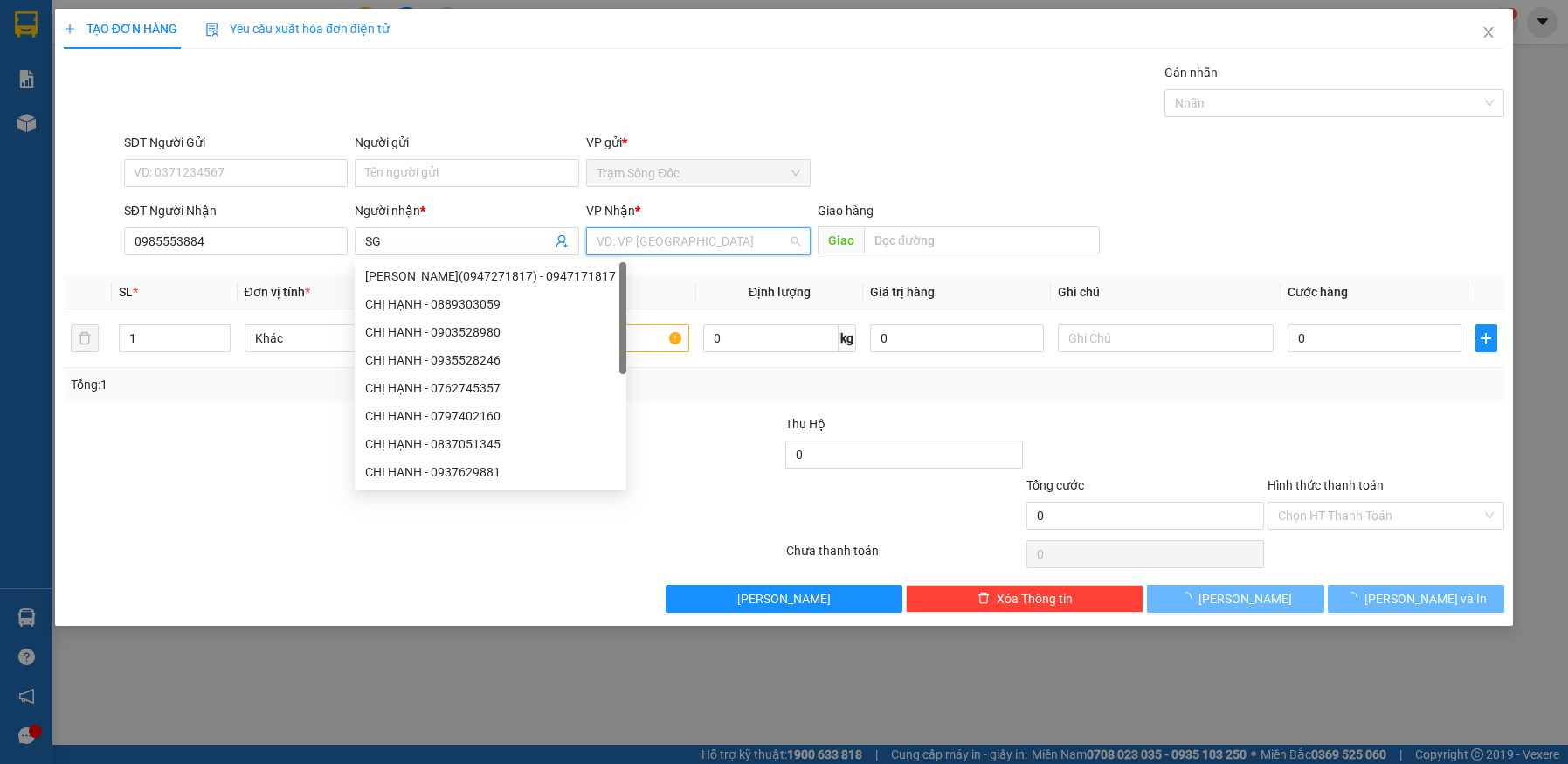
click at [694, 242] on input "search" at bounding box center [692, 242] width 191 height 27
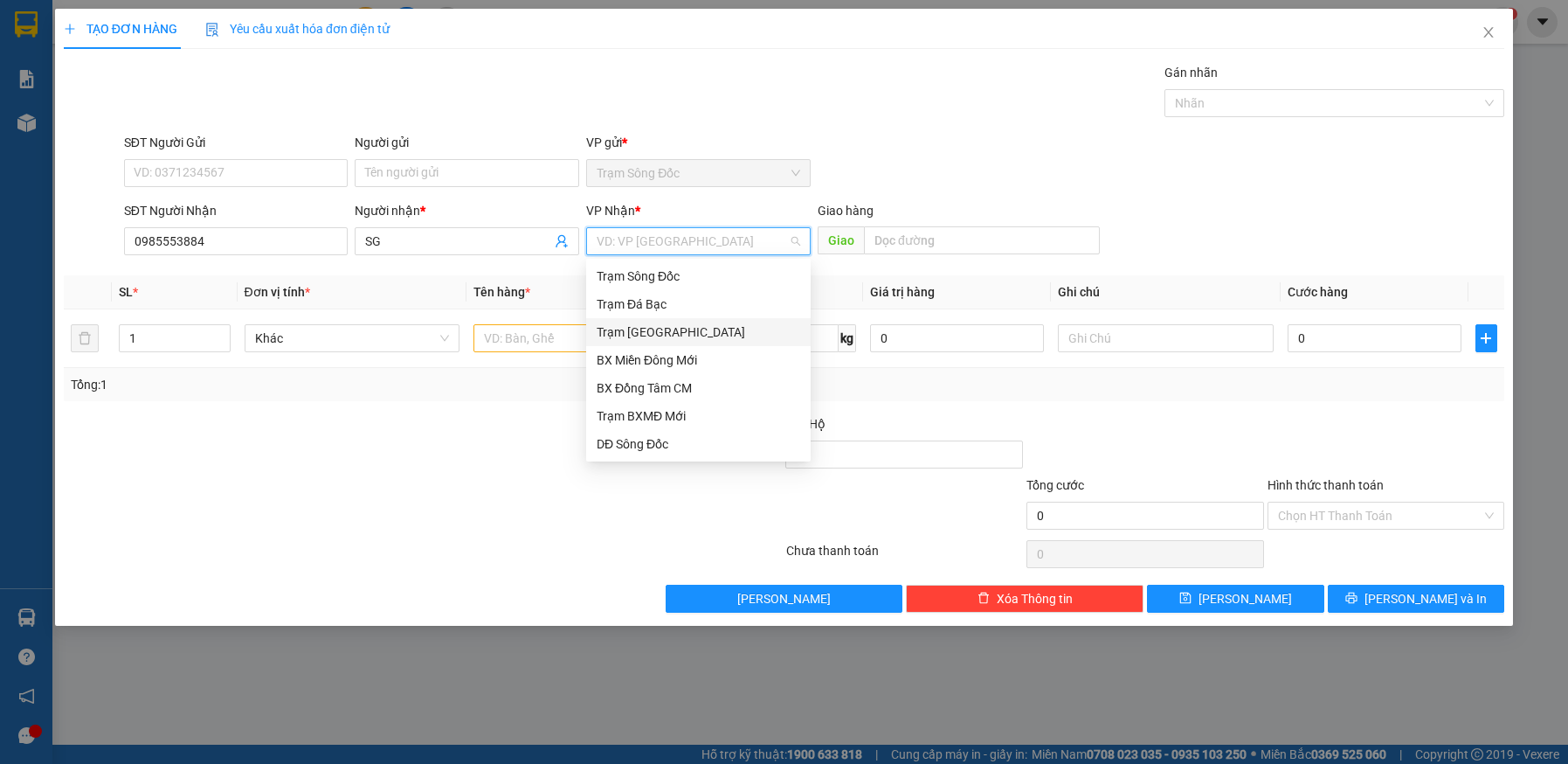
click at [674, 340] on div "Trạm [GEOGRAPHIC_DATA]" at bounding box center [699, 332] width 203 height 19
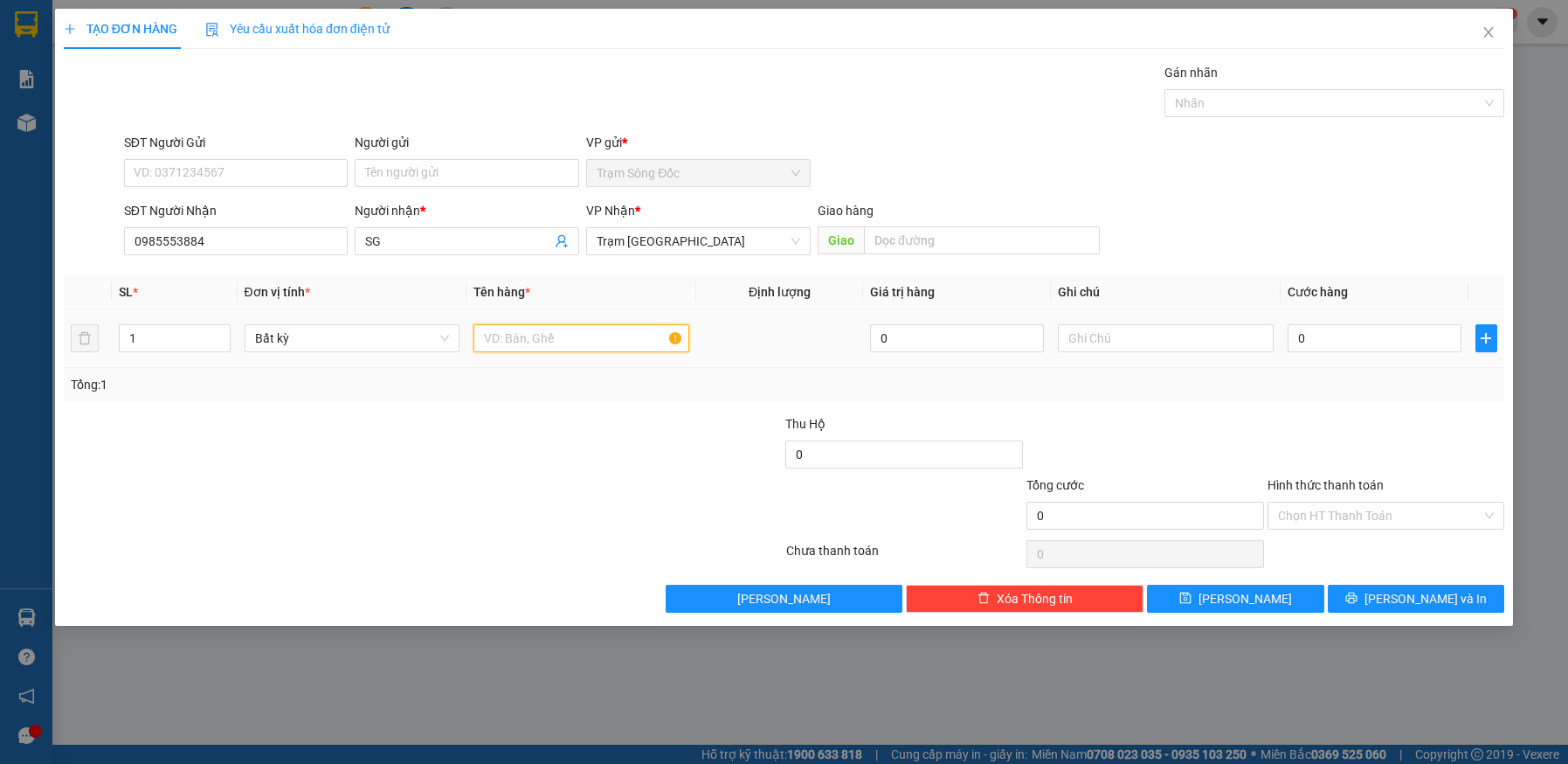
click at [530, 338] on input "text" at bounding box center [581, 338] width 216 height 28
type input "1TH GIAY"
click at [1341, 334] on input "0" at bounding box center [1374, 338] width 174 height 28
type input "4"
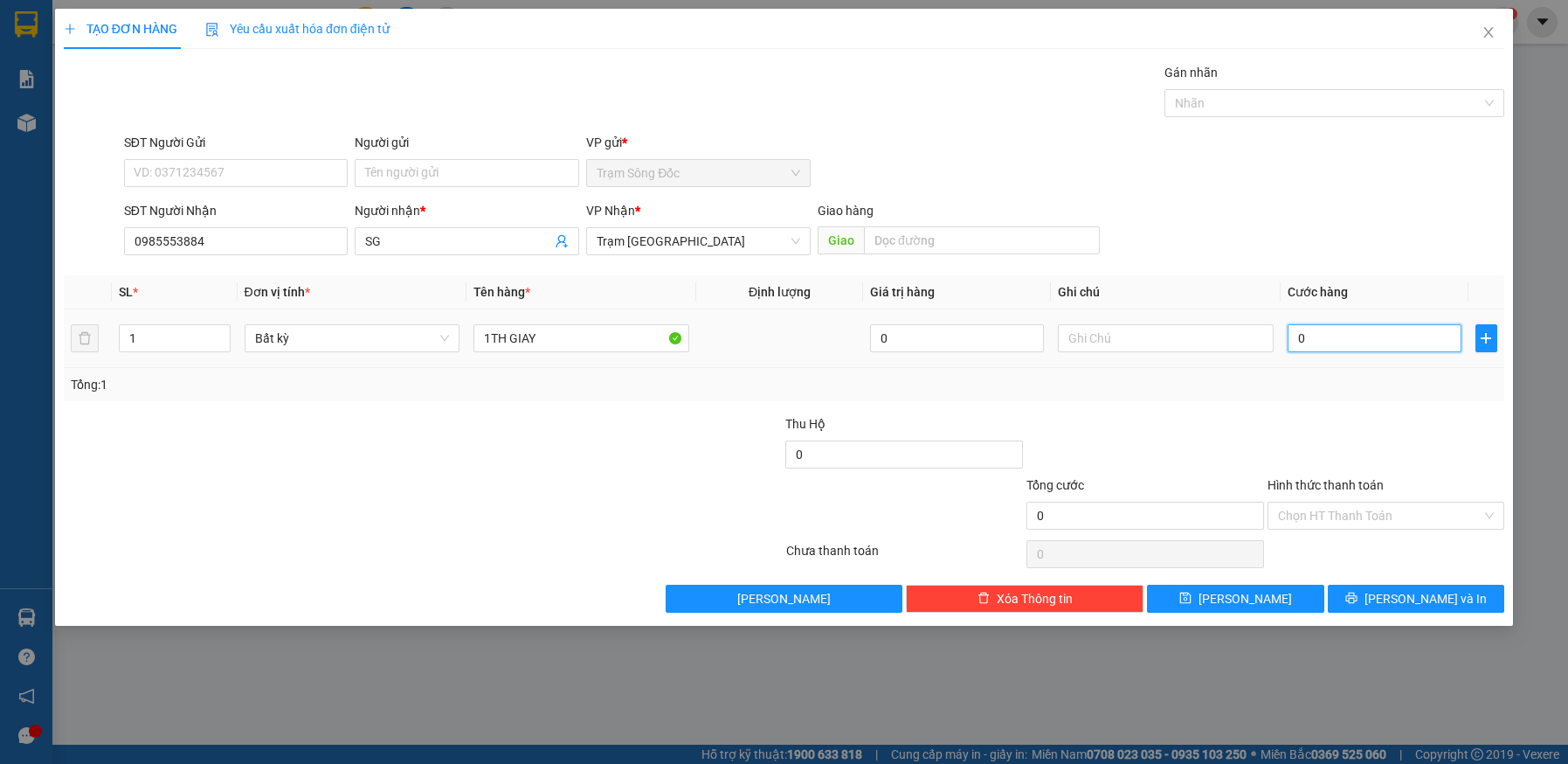
type input "4"
type input "40"
type input "40.000"
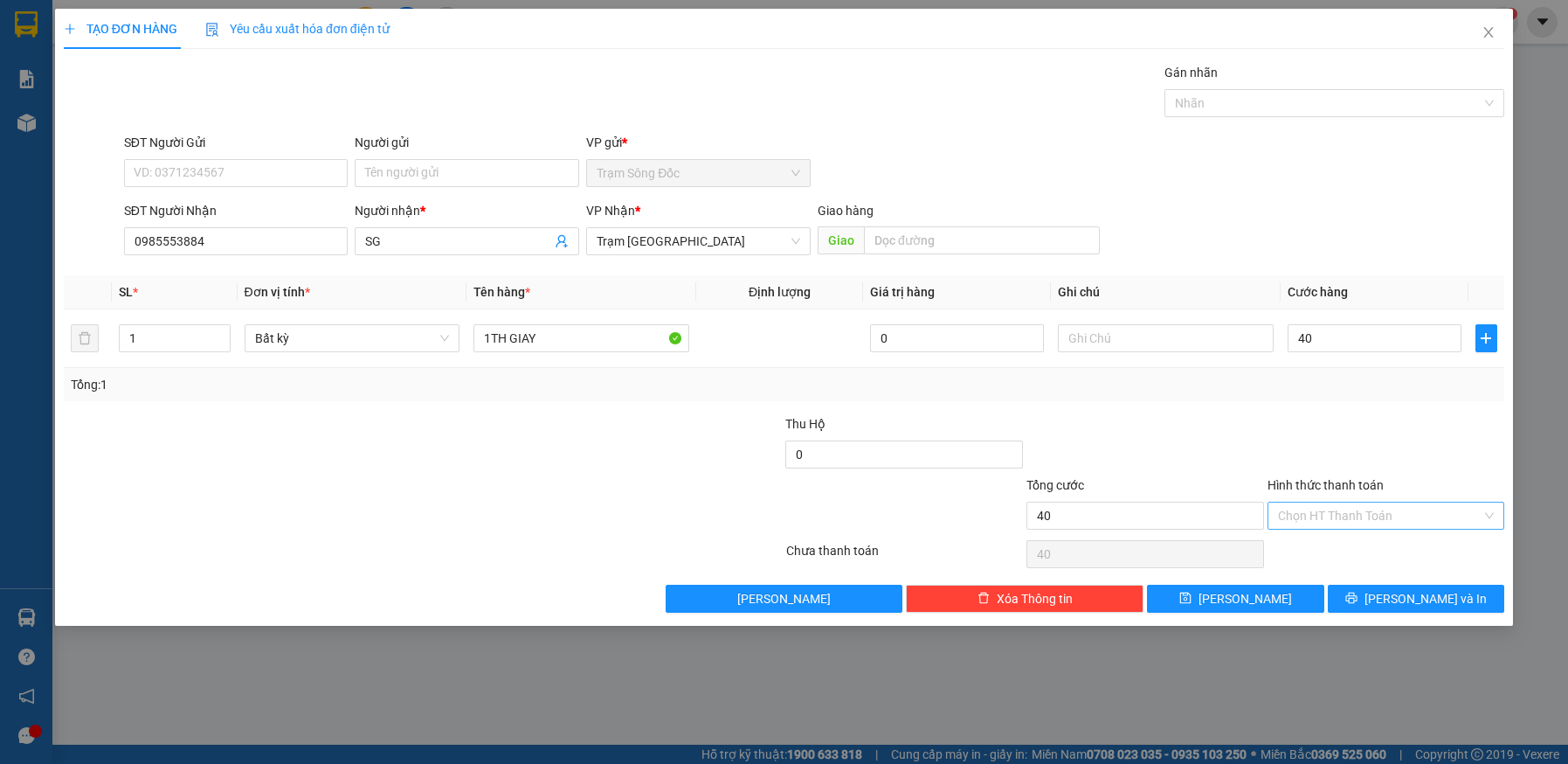
type input "40.000"
drag, startPoint x: 1325, startPoint y: 508, endPoint x: 1326, endPoint y: 519, distance: 11.0
click at [1325, 509] on input "Hình thức thanh toán" at bounding box center [1380, 516] width 204 height 27
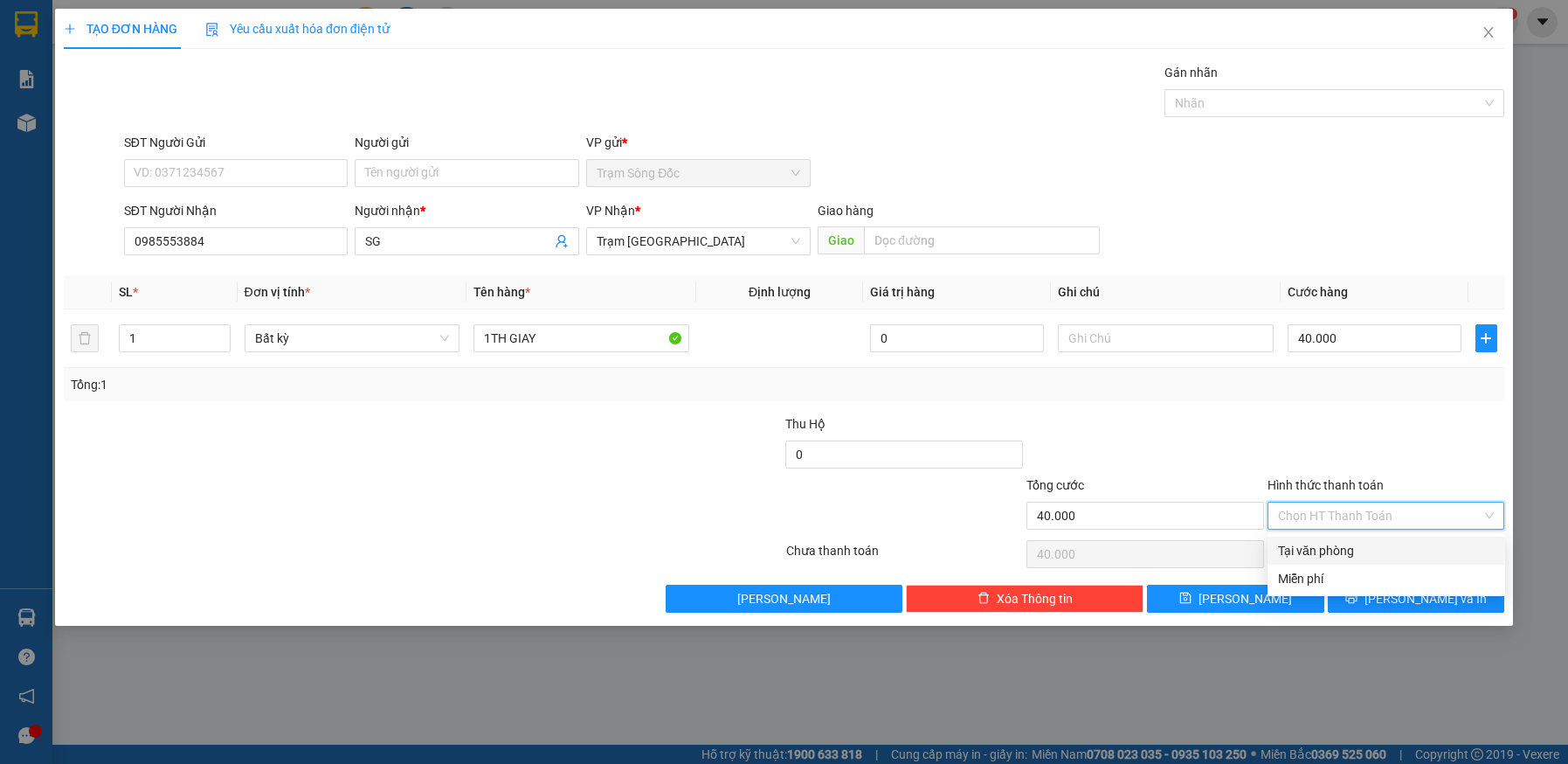
click at [1324, 548] on div "Tại văn phòng" at bounding box center [1386, 551] width 217 height 19
type input "0"
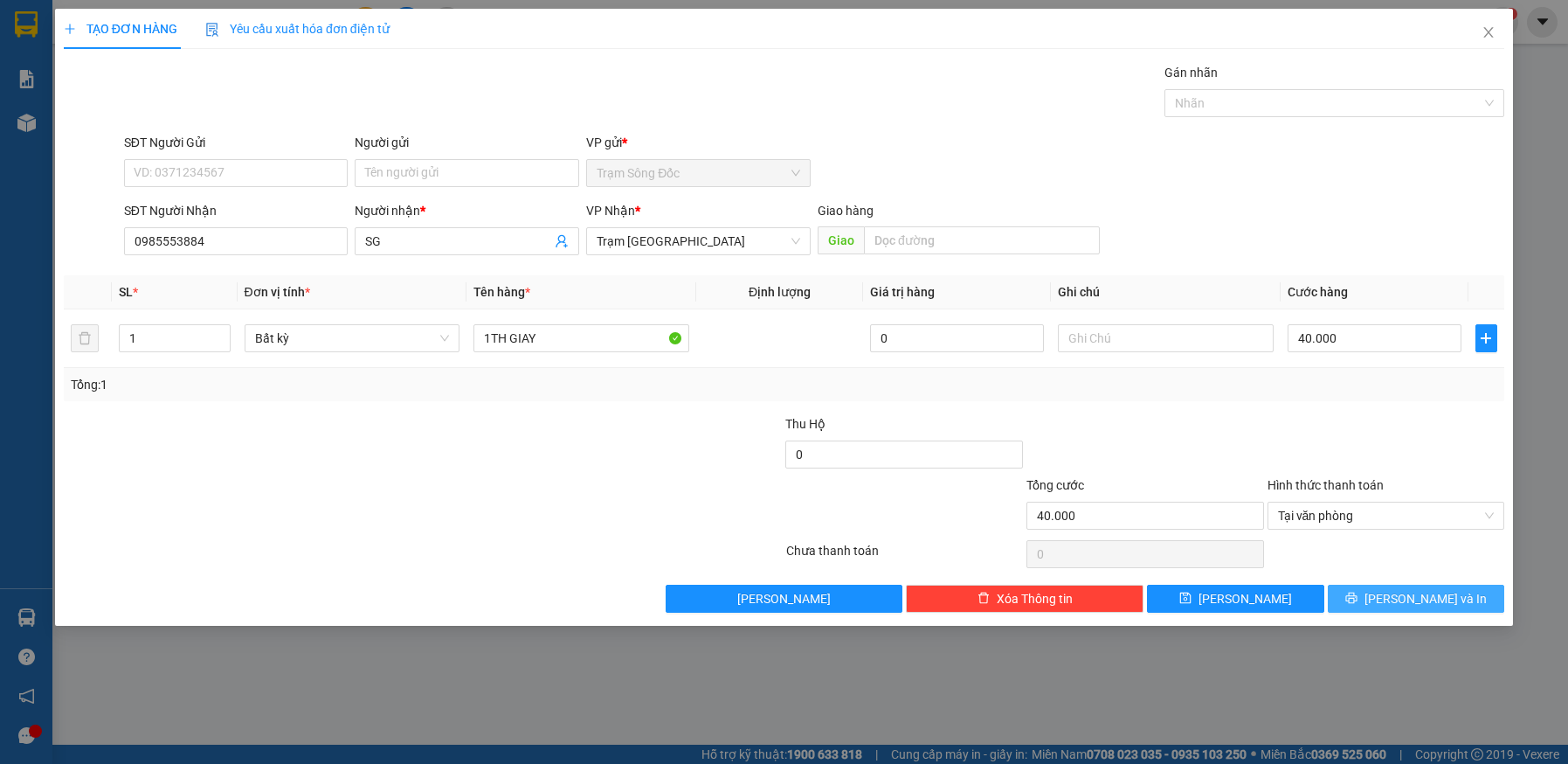
click at [1356, 603] on button "[PERSON_NAME] và In" at bounding box center [1417, 598] width 178 height 28
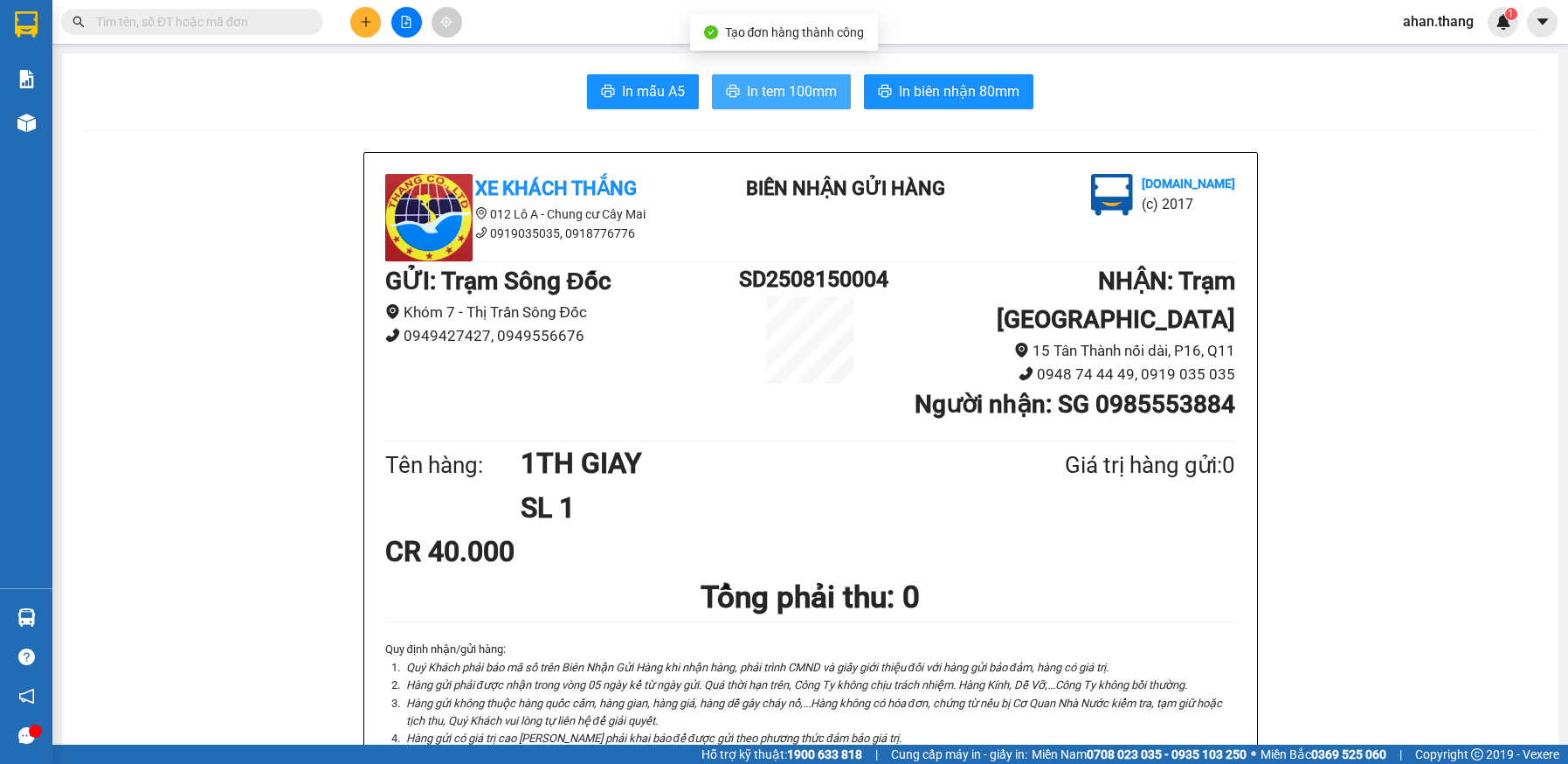
click at [784, 94] on span "In tem 100mm" at bounding box center [792, 91] width 90 height 22
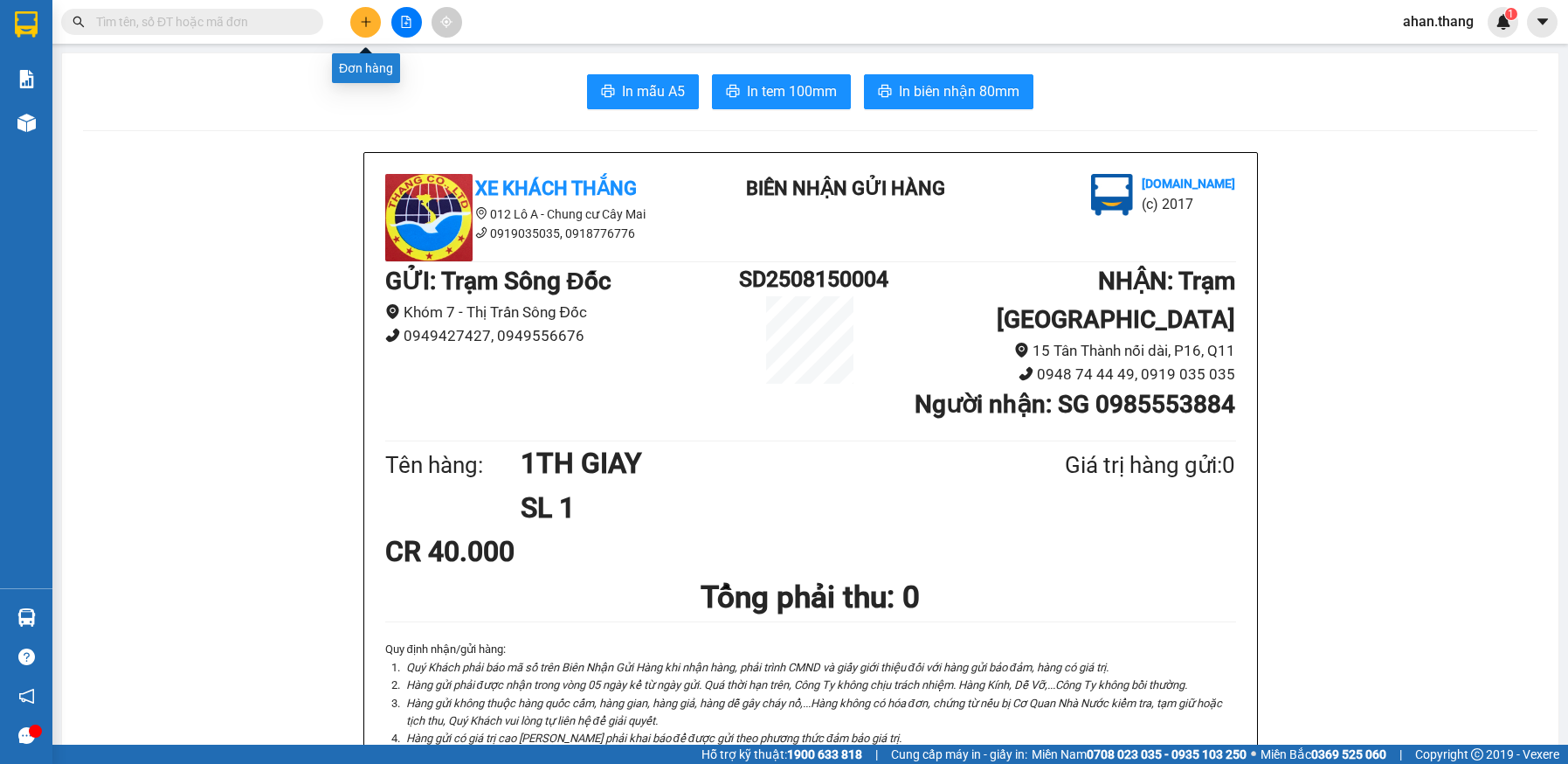
click at [364, 20] on icon "plus" at bounding box center [366, 22] width 12 height 12
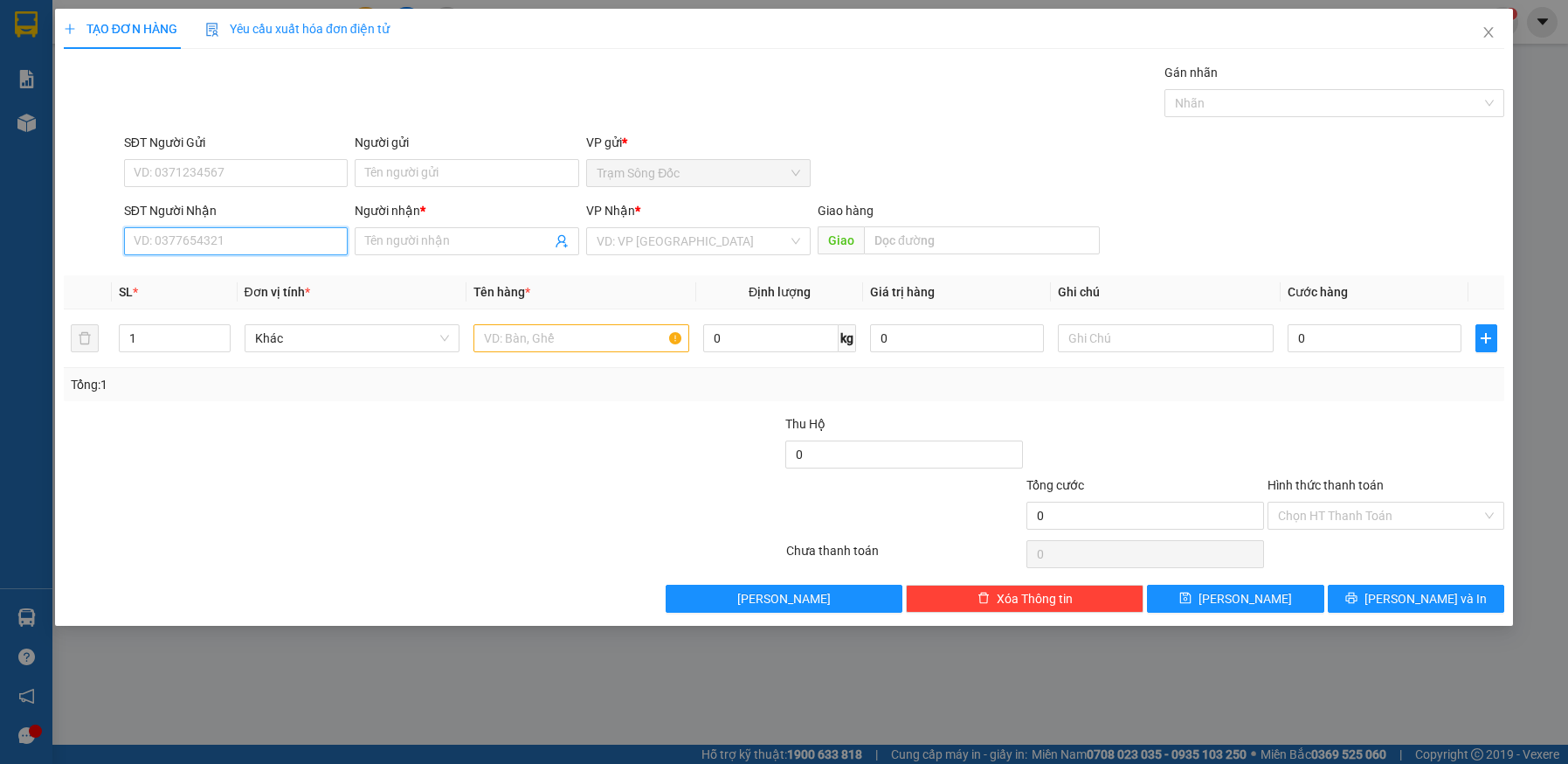
click at [210, 237] on input "SĐT Người Nhận" at bounding box center [236, 241] width 224 height 28
type input "0906891627"
click at [452, 242] on input "Người nhận *" at bounding box center [458, 242] width 186 height 19
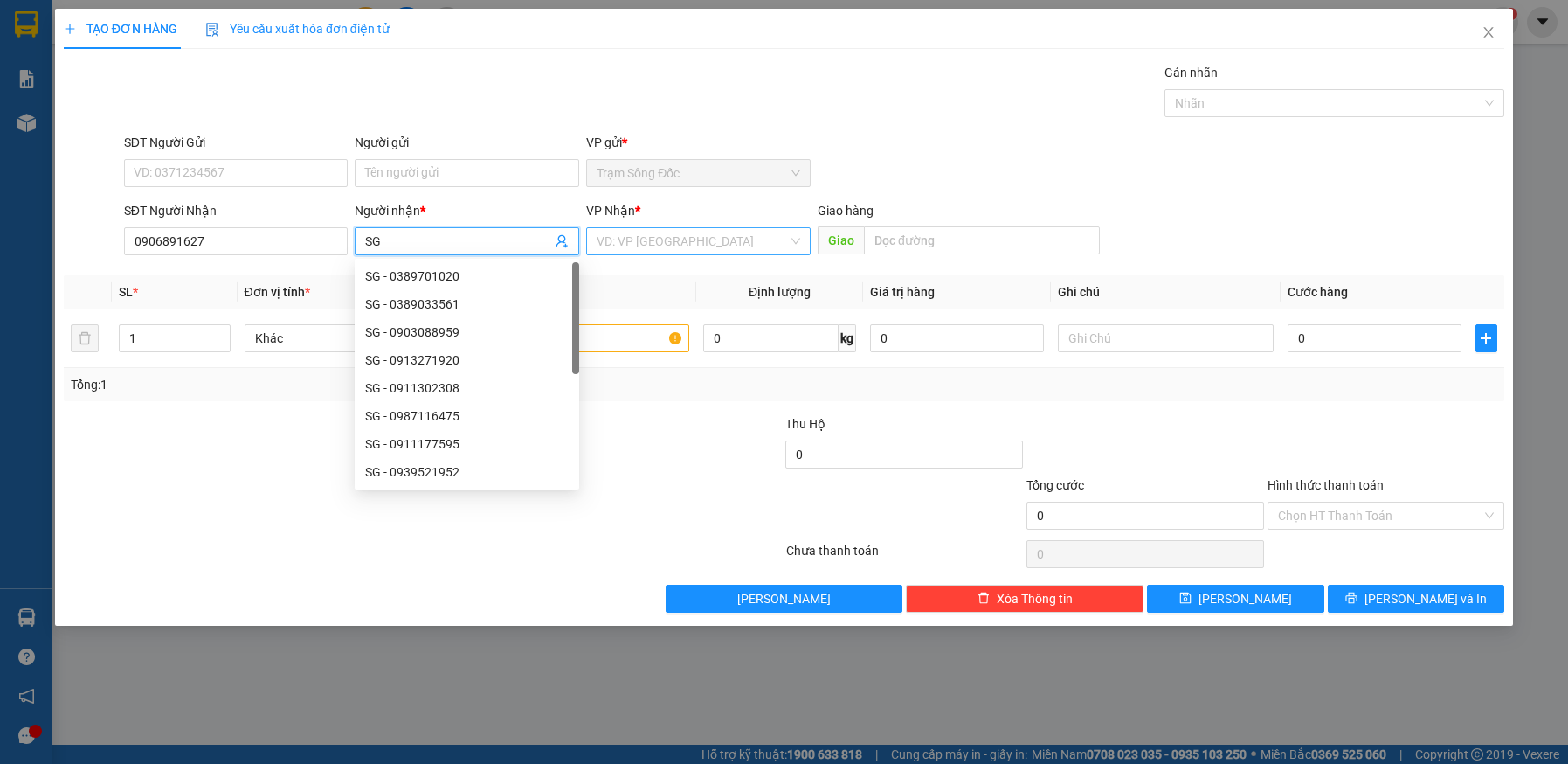
type input "SG"
click at [700, 239] on input "search" at bounding box center [692, 242] width 191 height 27
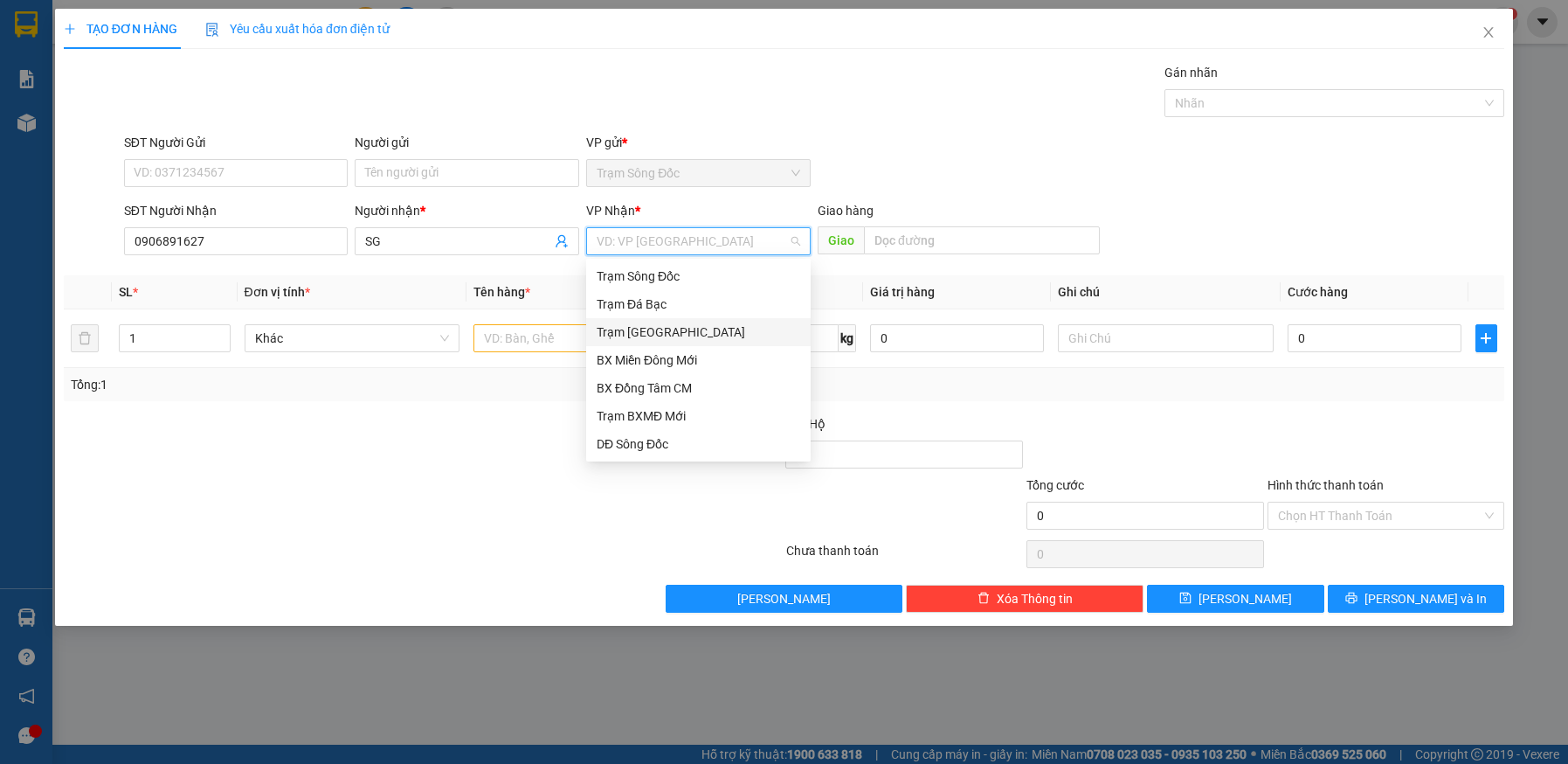
click at [674, 329] on div "Trạm [GEOGRAPHIC_DATA]" at bounding box center [699, 332] width 203 height 19
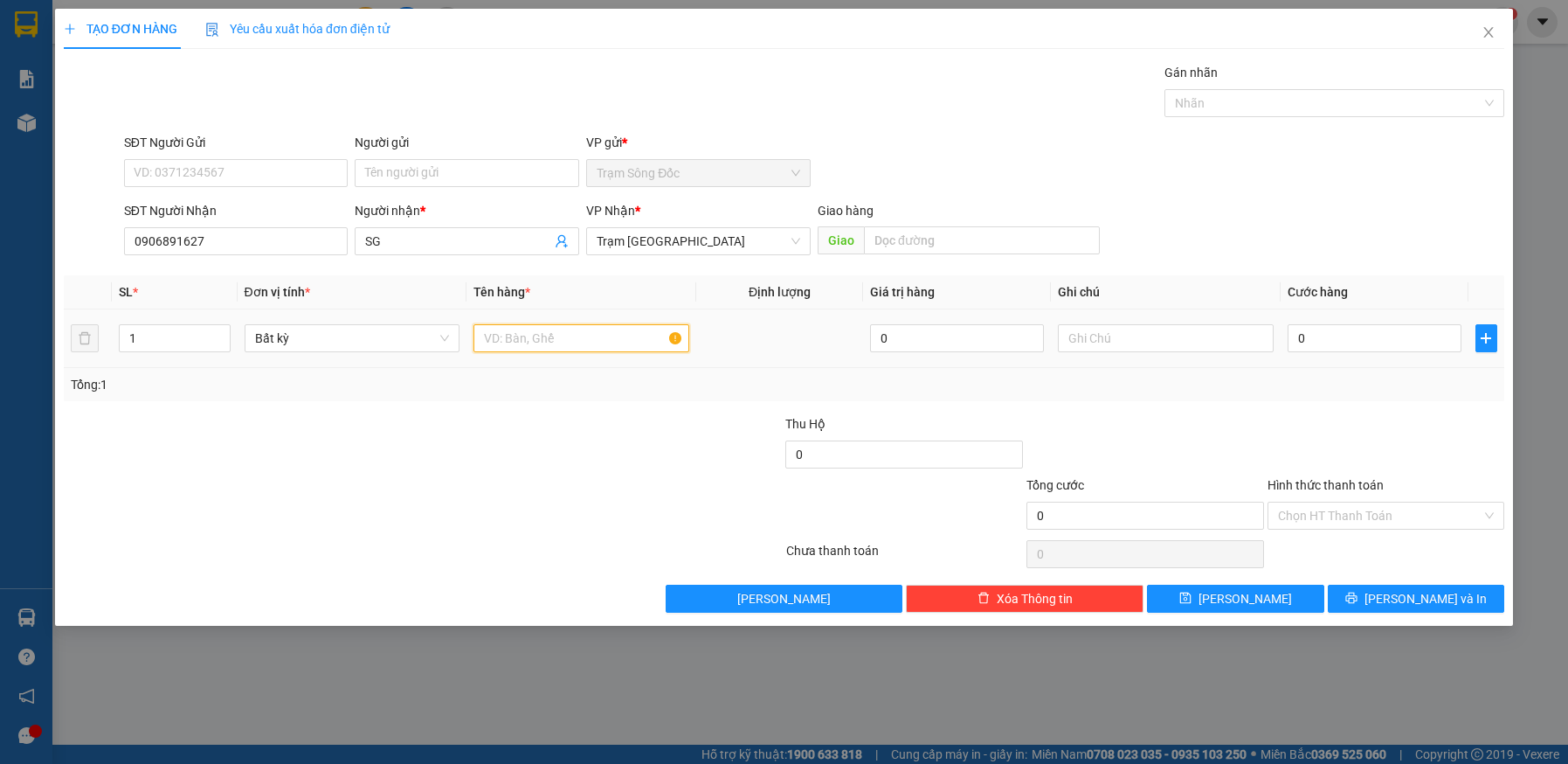
click at [572, 335] on input "text" at bounding box center [581, 338] width 216 height 28
type input "1TH"
click at [1317, 343] on input "0" at bounding box center [1374, 338] width 174 height 28
type input "5"
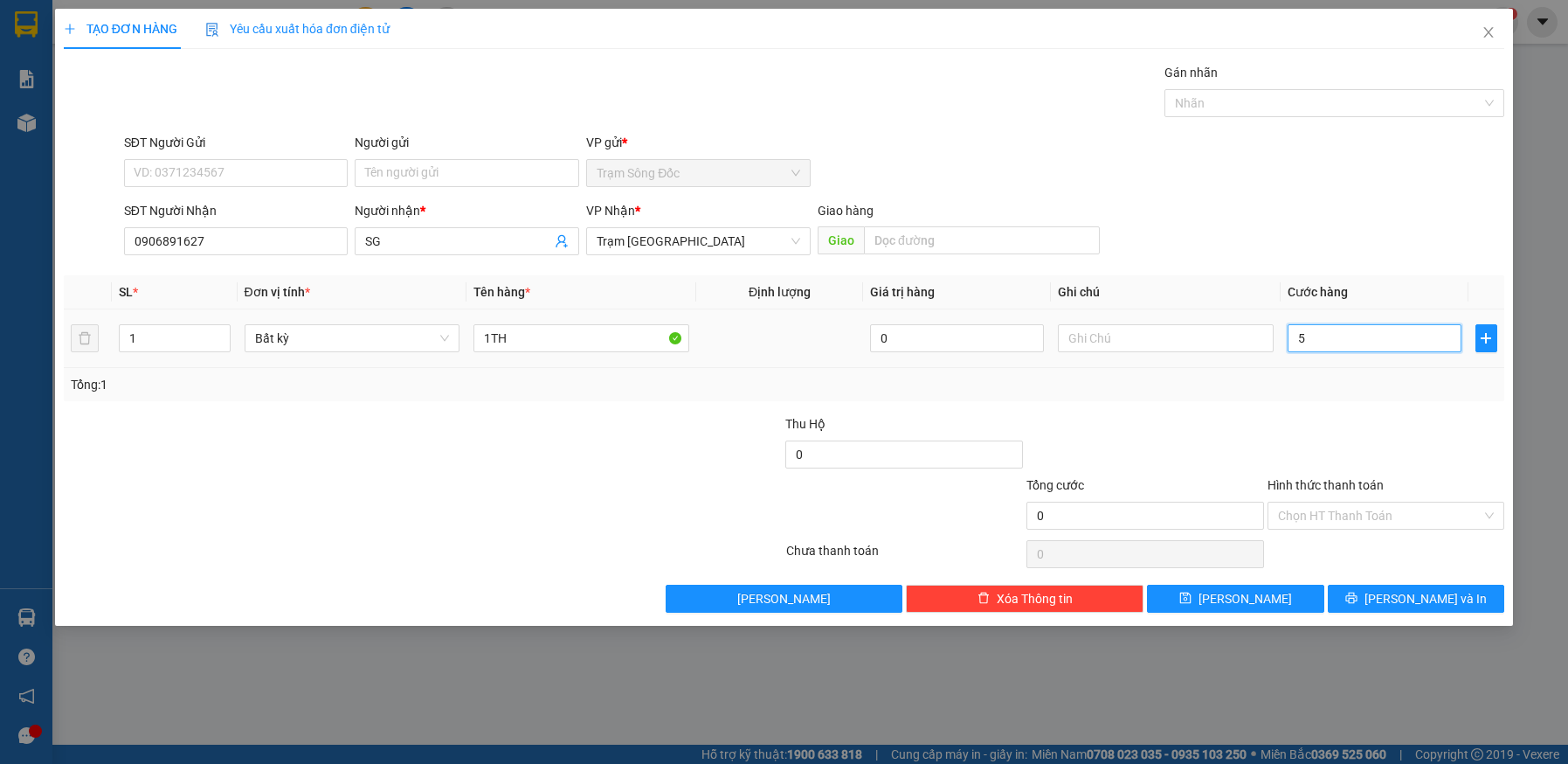
type input "5"
type input "50"
type input "50.000"
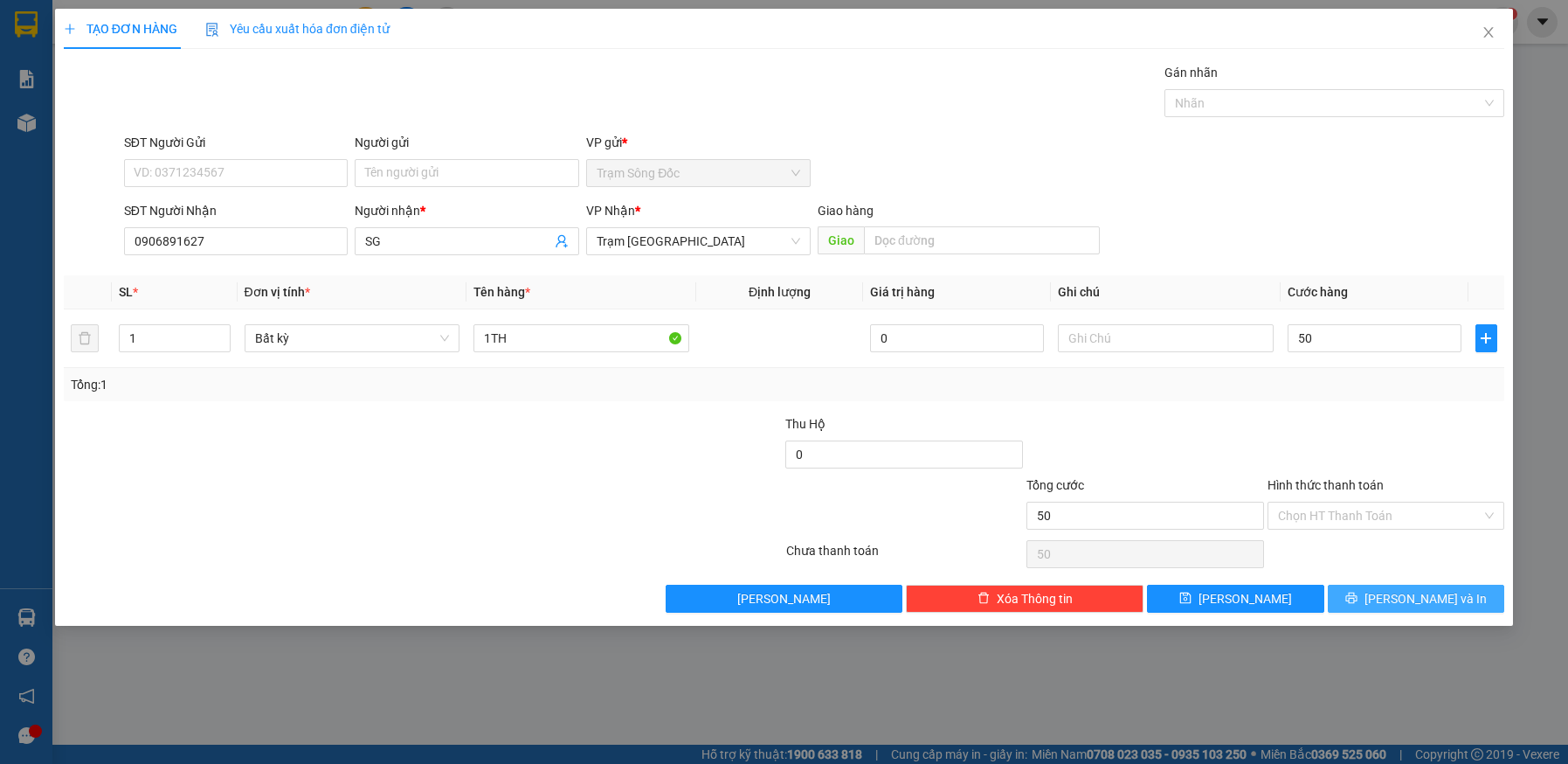
type input "50.000"
click at [1390, 588] on button "[PERSON_NAME] và In" at bounding box center [1417, 598] width 178 height 28
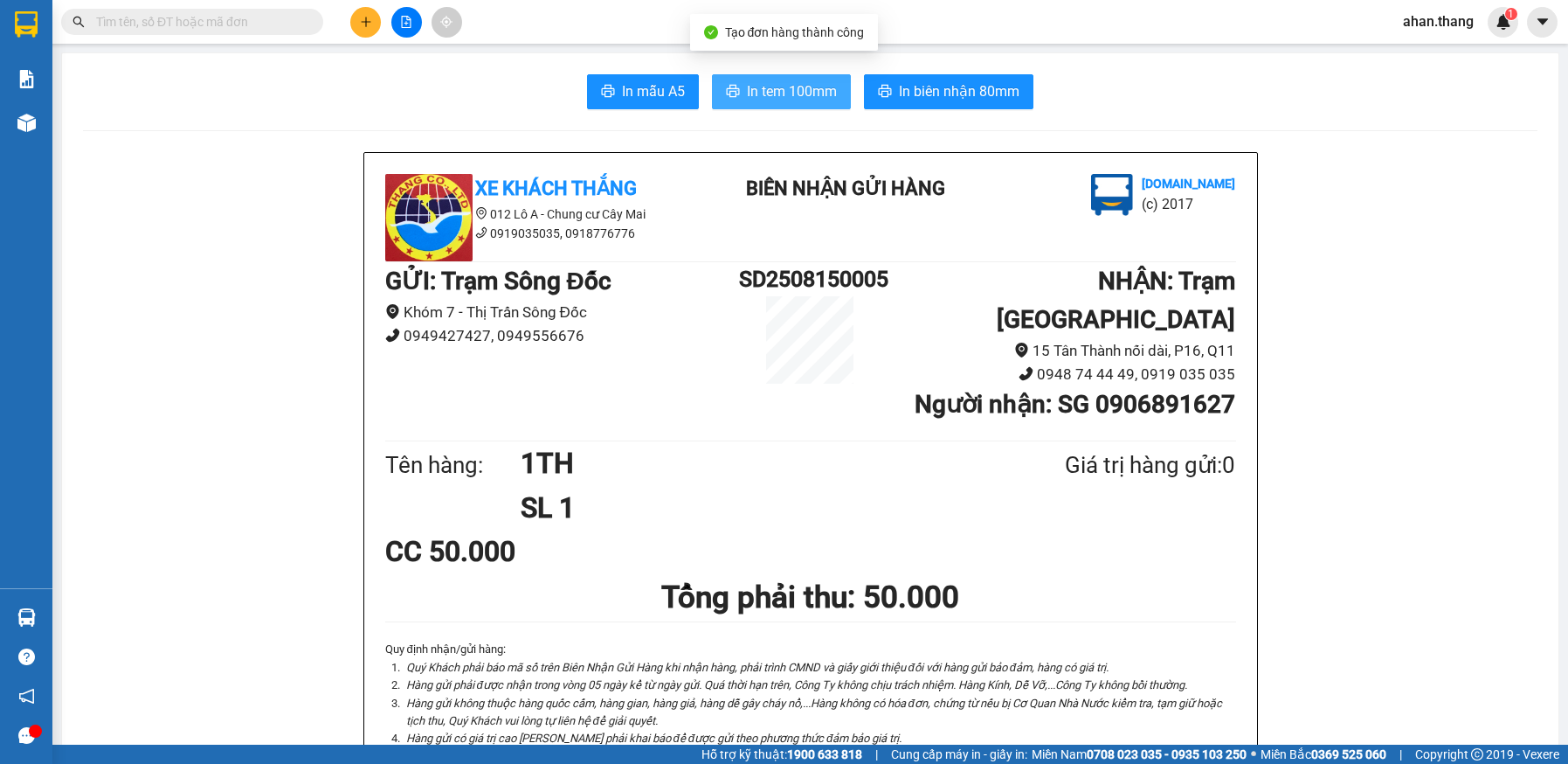
click at [782, 87] on span "In tem 100mm" at bounding box center [792, 91] width 90 height 22
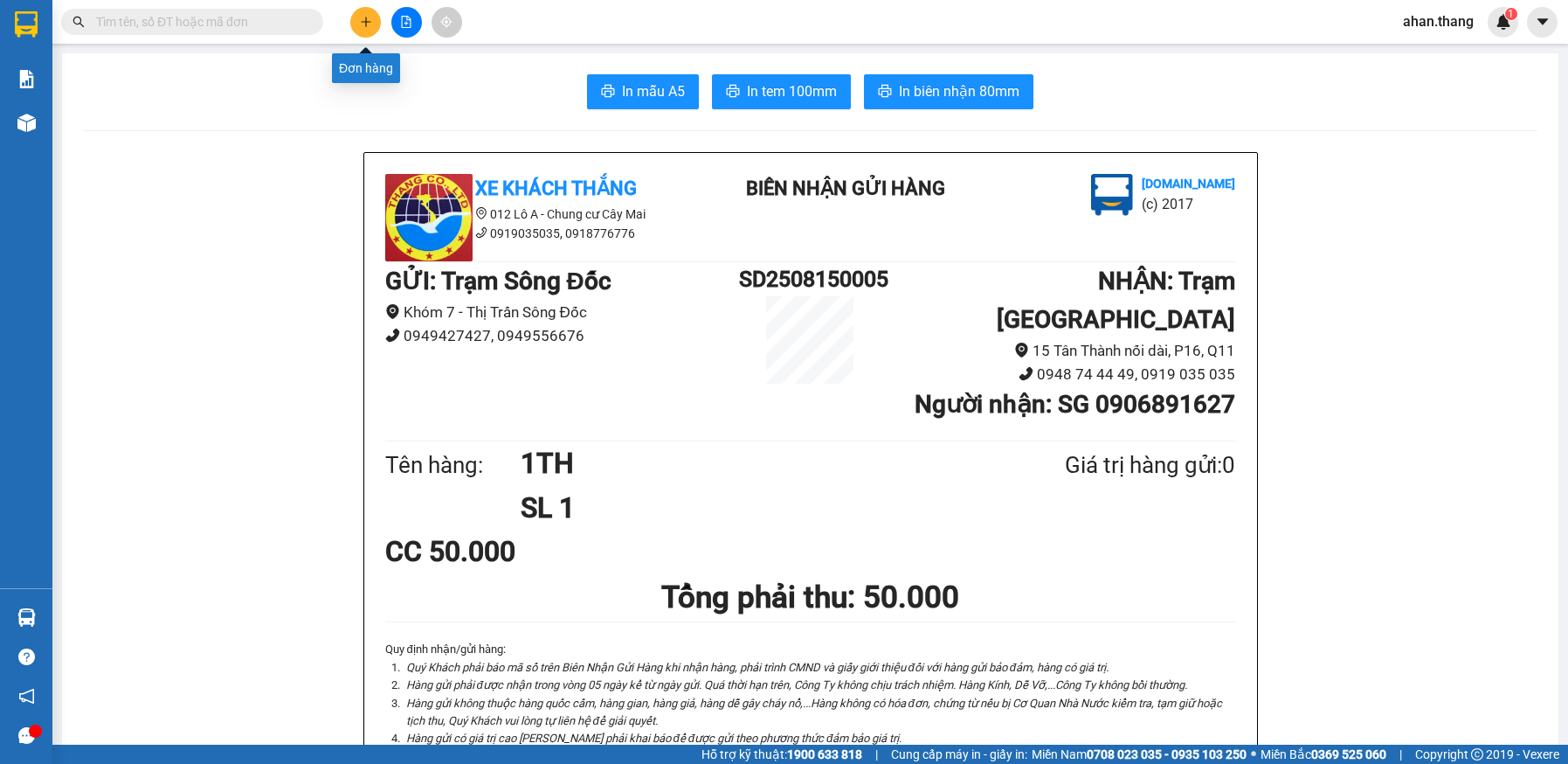
click at [360, 21] on icon "plus" at bounding box center [366, 22] width 12 height 12
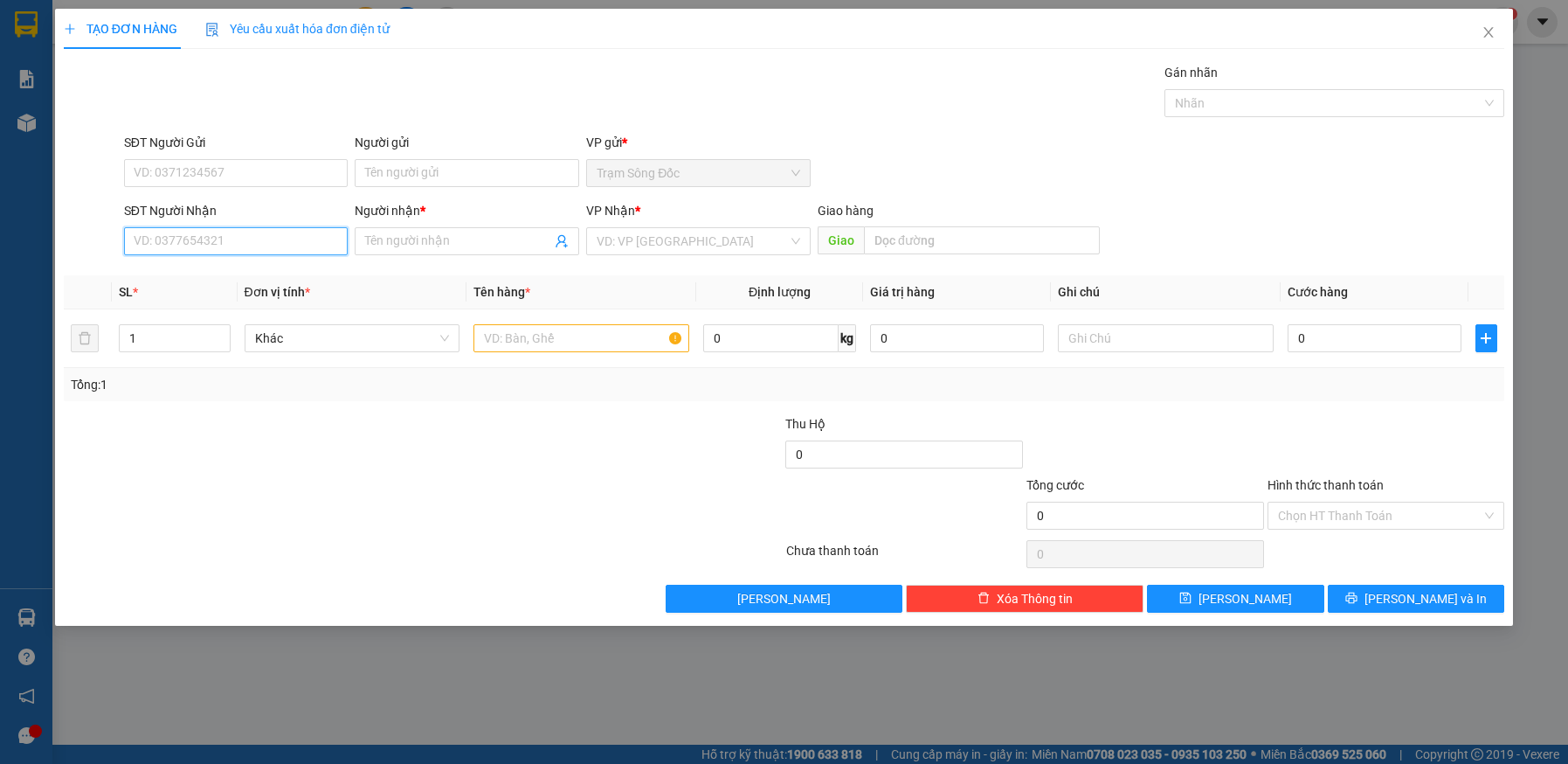
click at [221, 240] on input "SĐT Người Nhận" at bounding box center [236, 241] width 224 height 28
click at [185, 280] on div "0938533488 - K TEN" at bounding box center [237, 276] width 203 height 19
type input "0938533488"
type input "K TEN"
type input "0938533488"
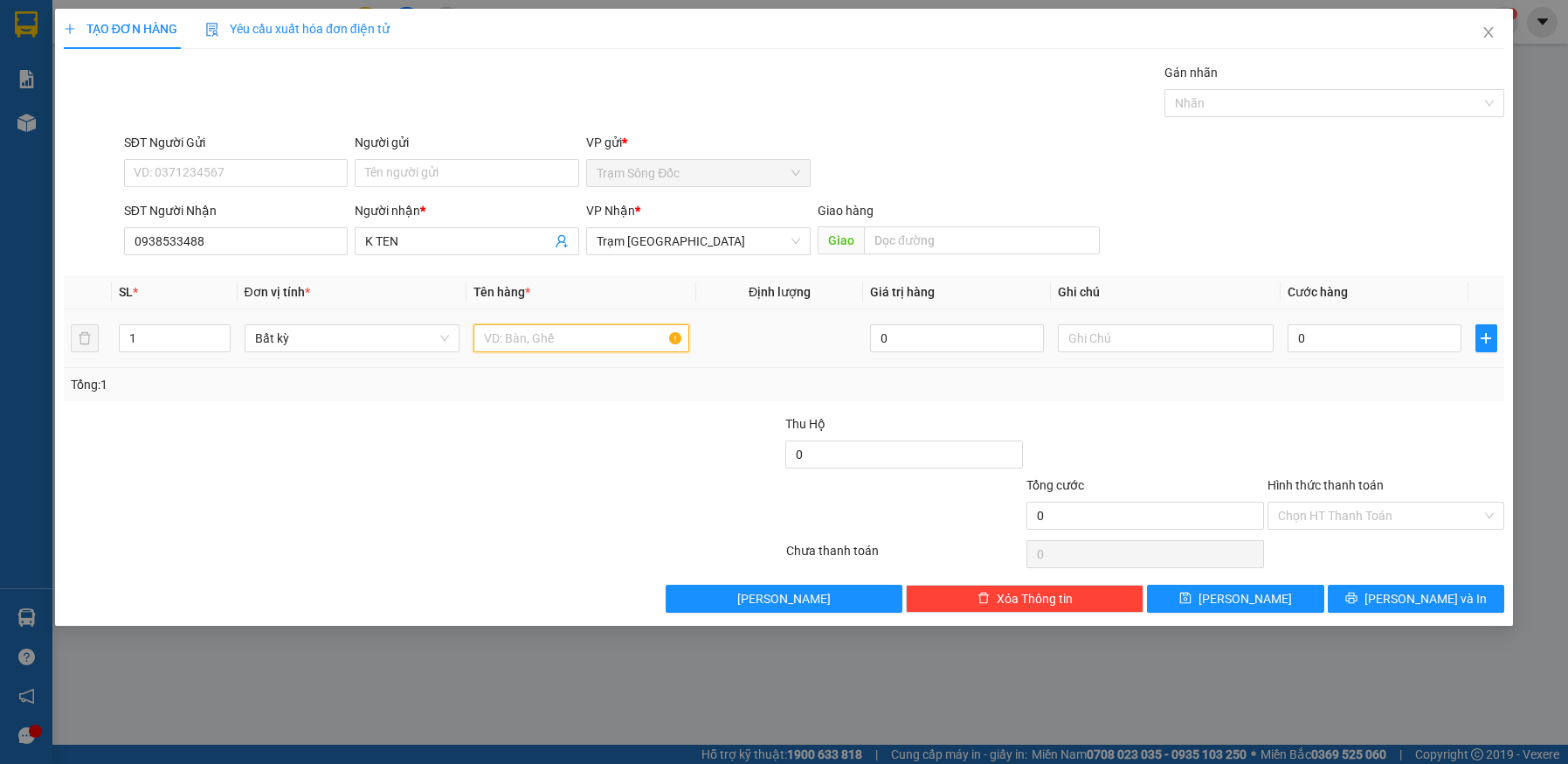
click at [569, 338] on input "text" at bounding box center [581, 338] width 216 height 28
type input "2 CAY CAN"
click at [1330, 335] on input "0" at bounding box center [1374, 338] width 174 height 28
type input "1"
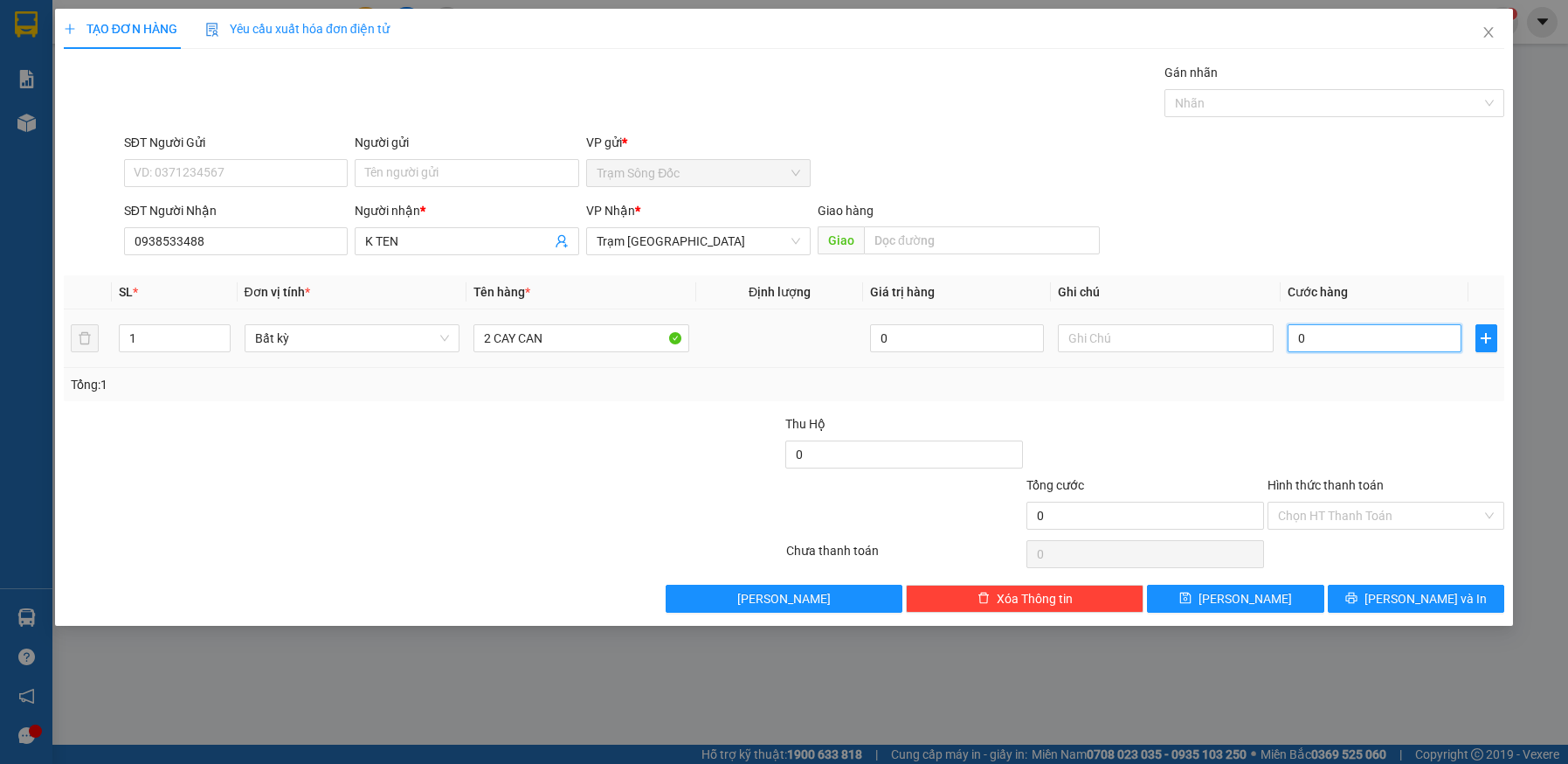
type input "1"
type input "16"
type input "160"
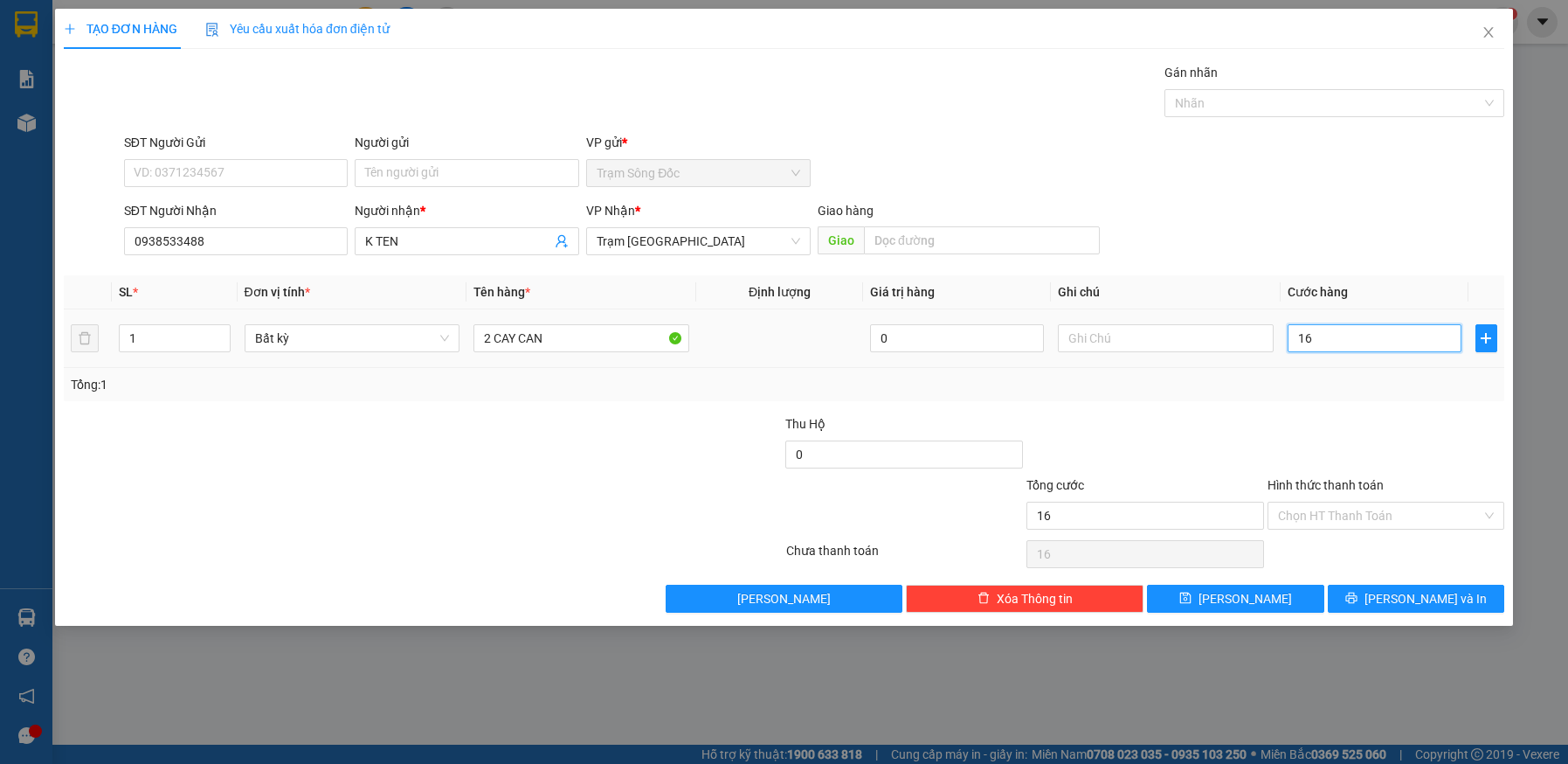
type input "160"
type input "160.000"
click at [1373, 515] on input "Hình thức thanh toán" at bounding box center [1380, 516] width 204 height 27
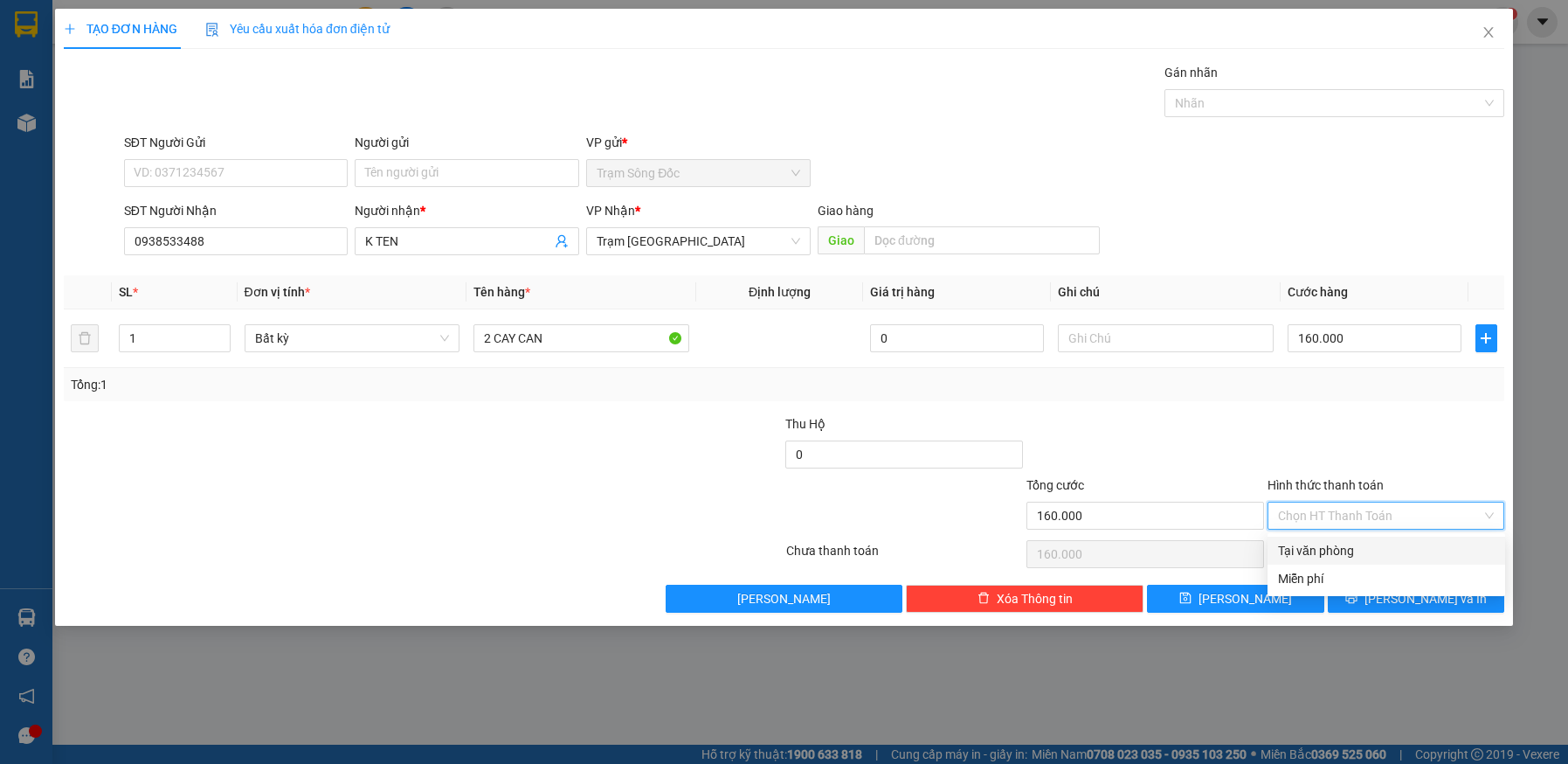
click at [1364, 550] on div "Tại văn phòng" at bounding box center [1386, 551] width 217 height 19
type input "0"
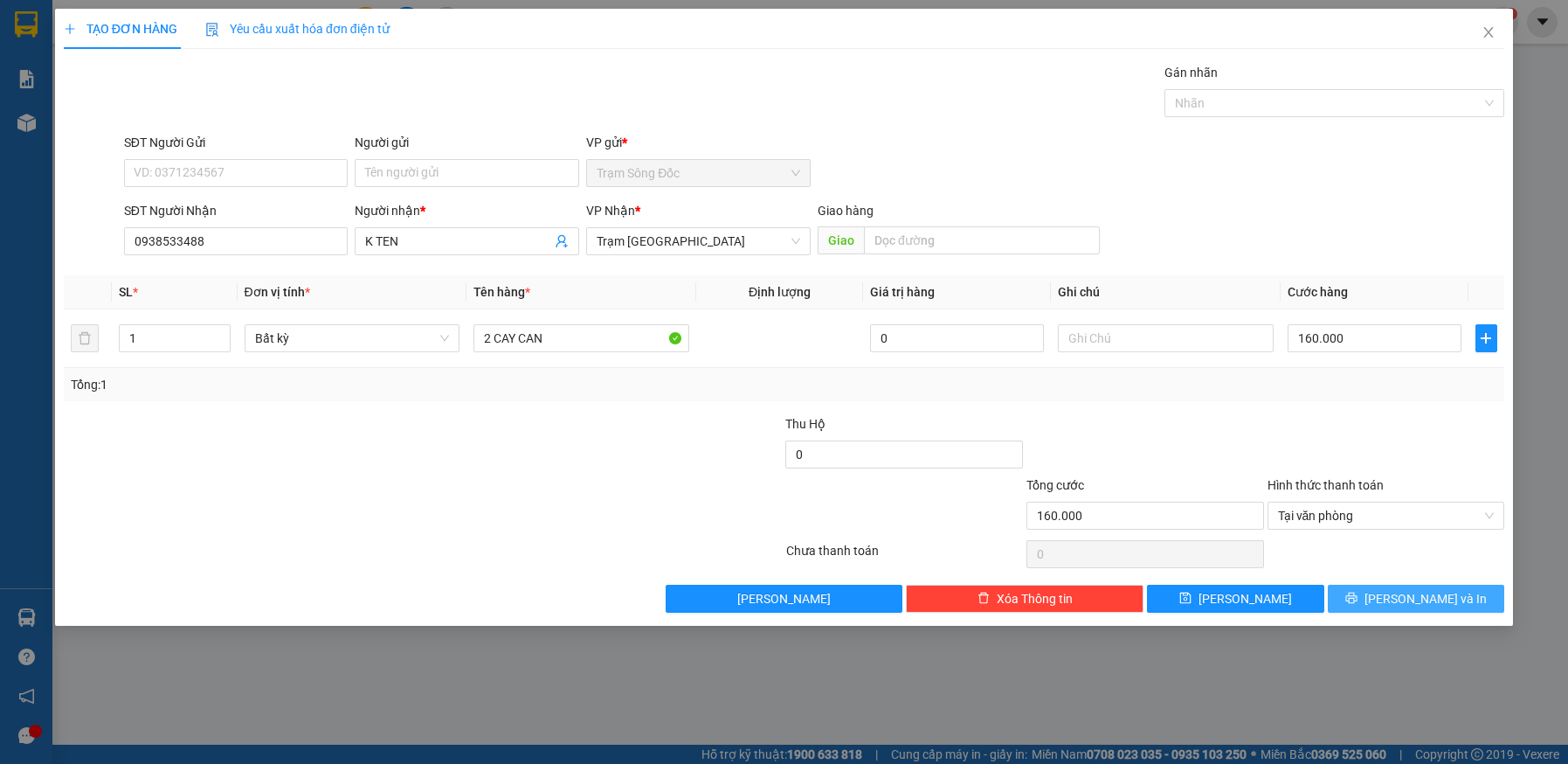
drag, startPoint x: 1372, startPoint y: 595, endPoint x: 1319, endPoint y: 545, distance: 72.9
click at [1370, 591] on button "[PERSON_NAME] và In" at bounding box center [1417, 598] width 178 height 28
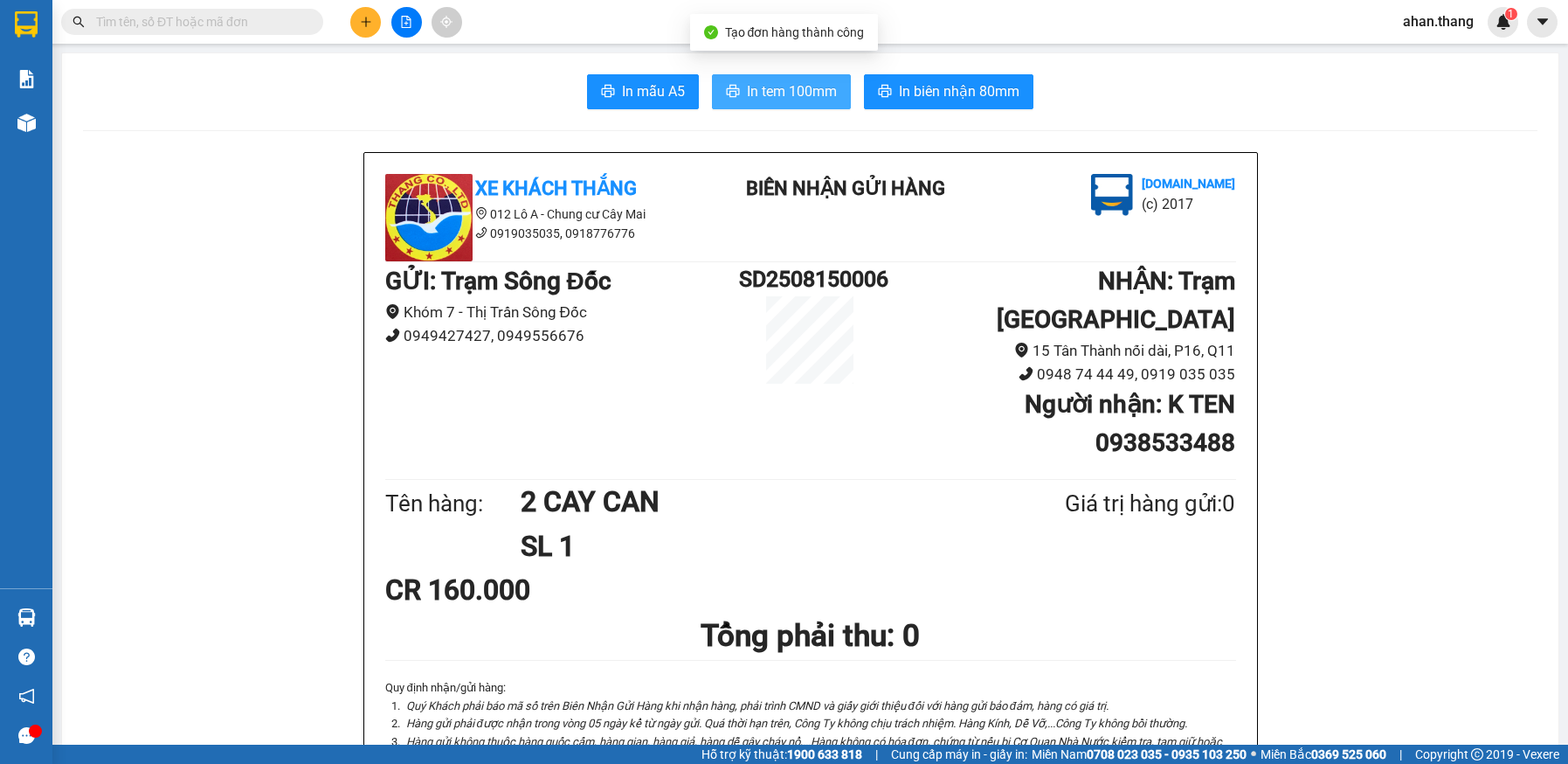
click at [784, 100] on span "In tem 100mm" at bounding box center [792, 91] width 90 height 22
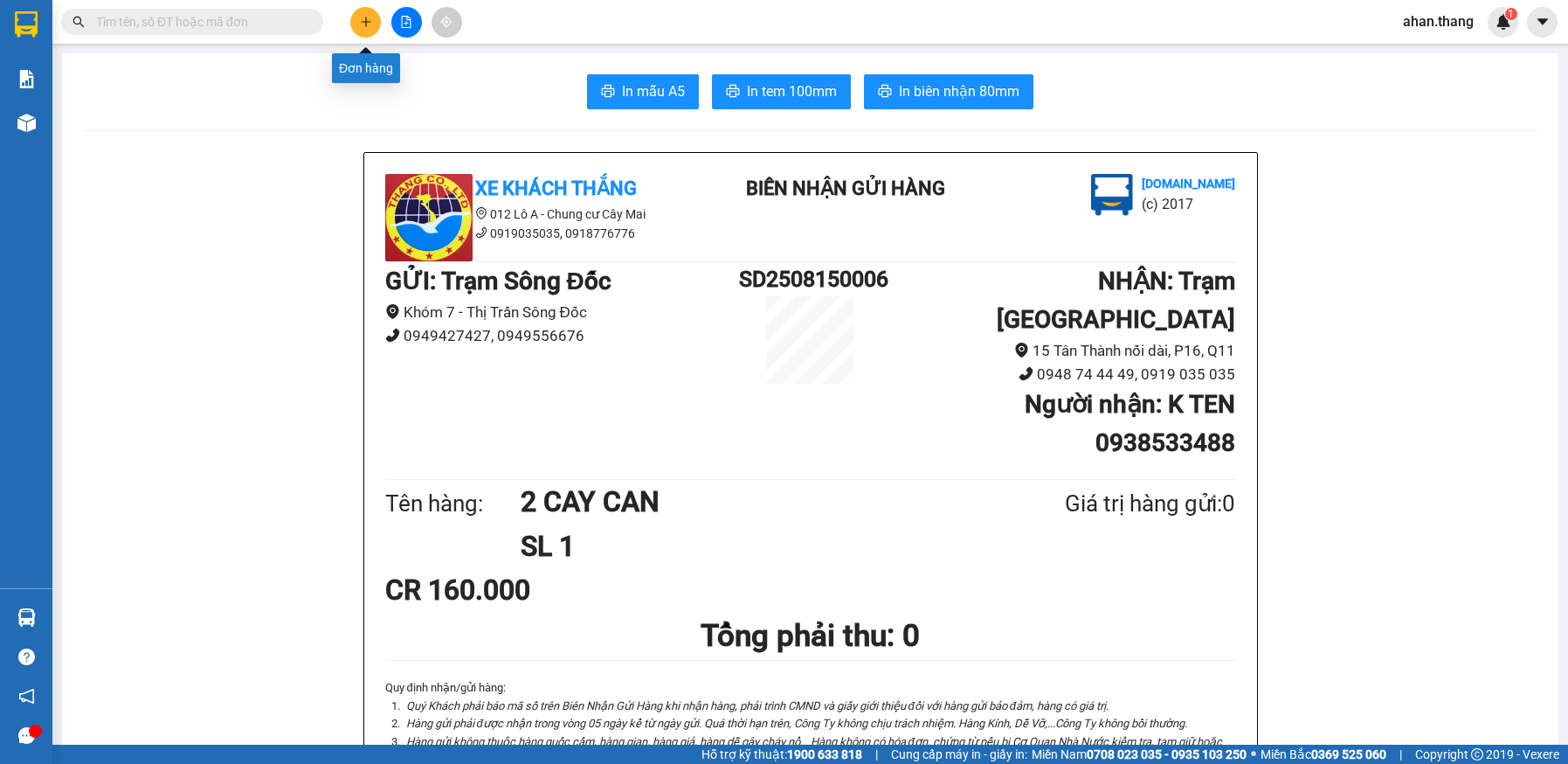
click at [356, 23] on button at bounding box center [365, 22] width 30 height 30
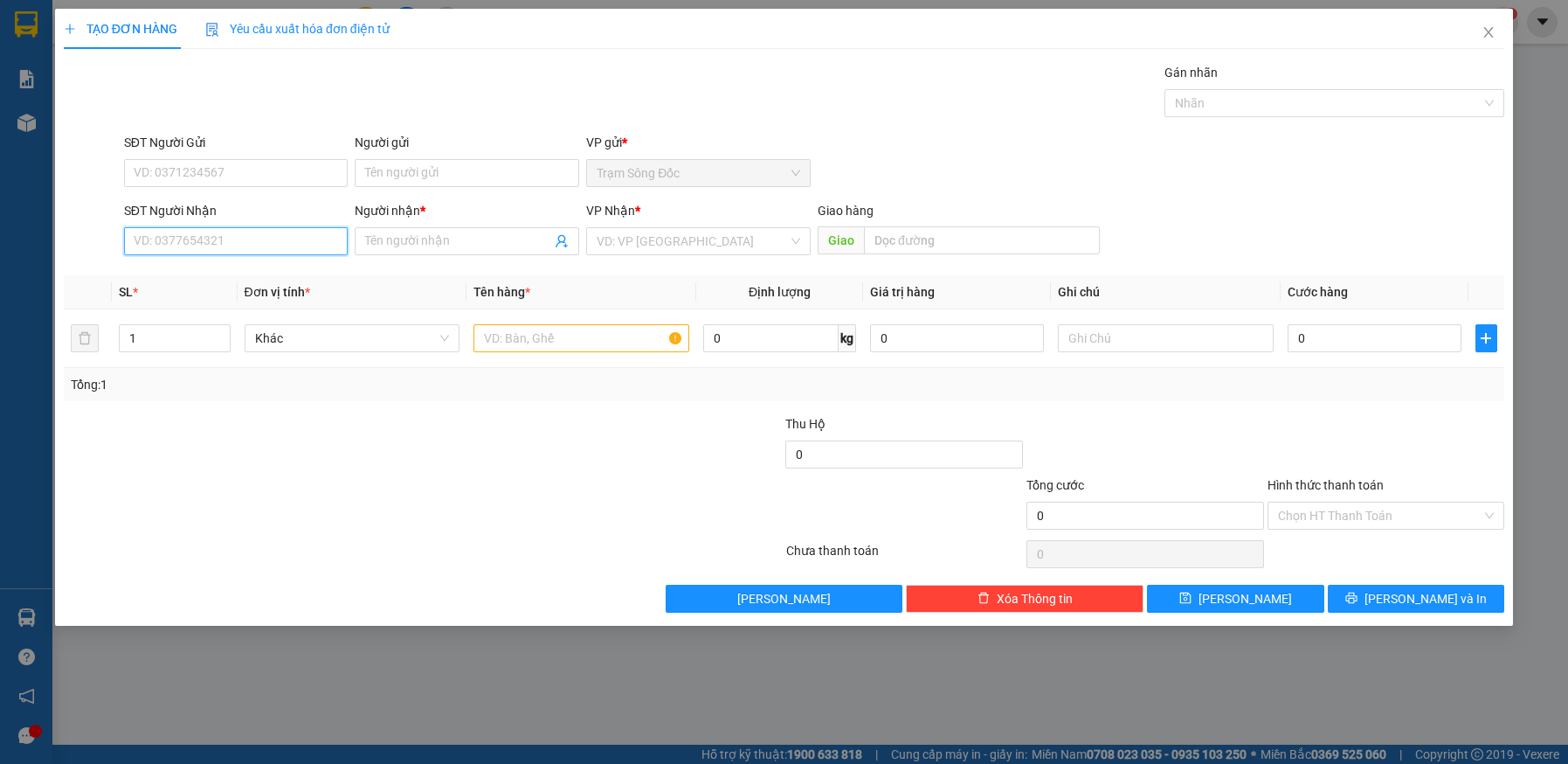
click at [222, 249] on input "SĐT Người Nhận" at bounding box center [236, 241] width 224 height 28
type input "0383558994"
click at [447, 240] on input "Người nhận *" at bounding box center [458, 242] width 186 height 19
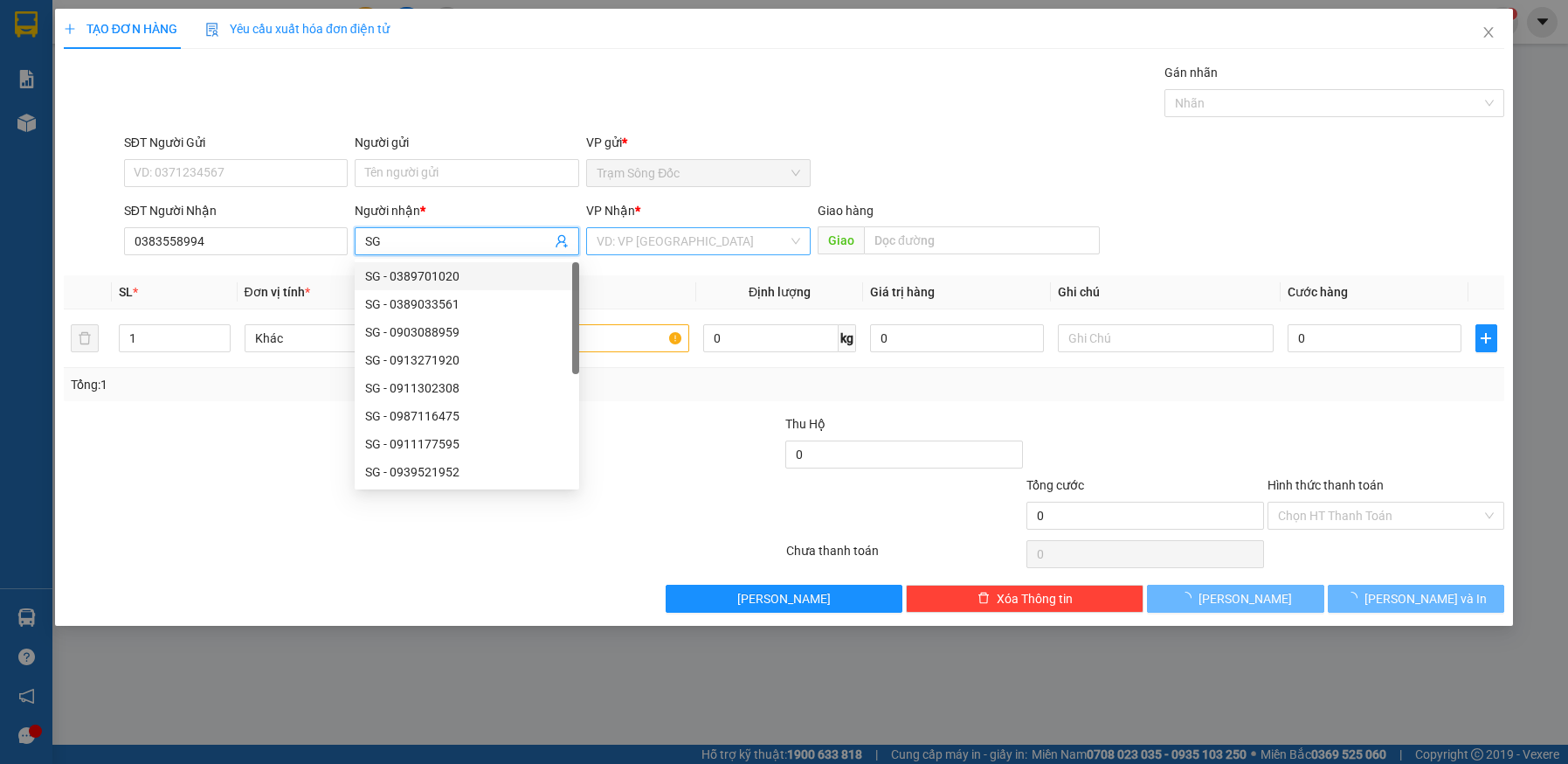
type input "SG"
click at [738, 246] on input "search" at bounding box center [692, 242] width 191 height 27
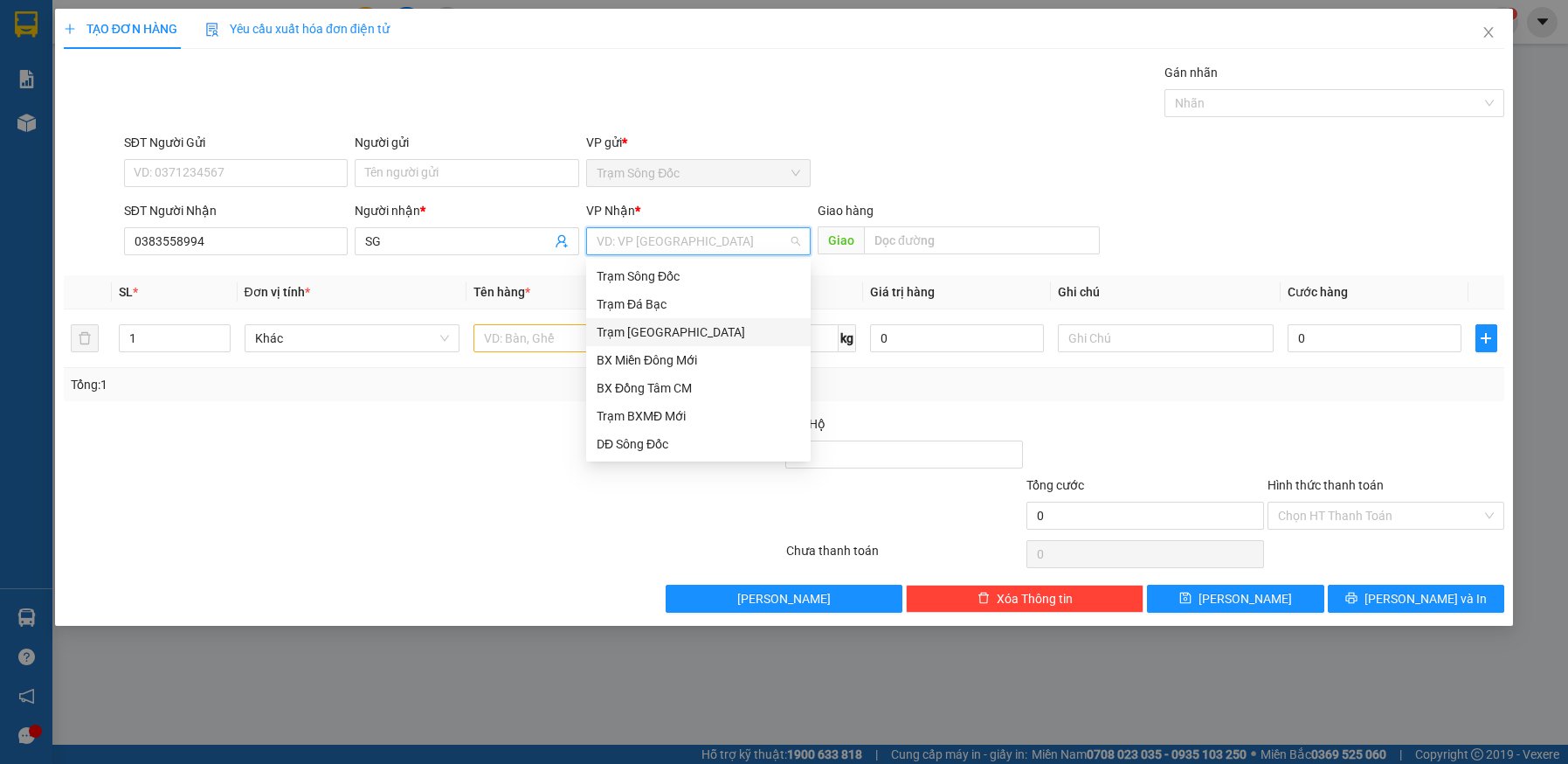
click at [676, 331] on div "Trạm [GEOGRAPHIC_DATA]" at bounding box center [699, 332] width 203 height 19
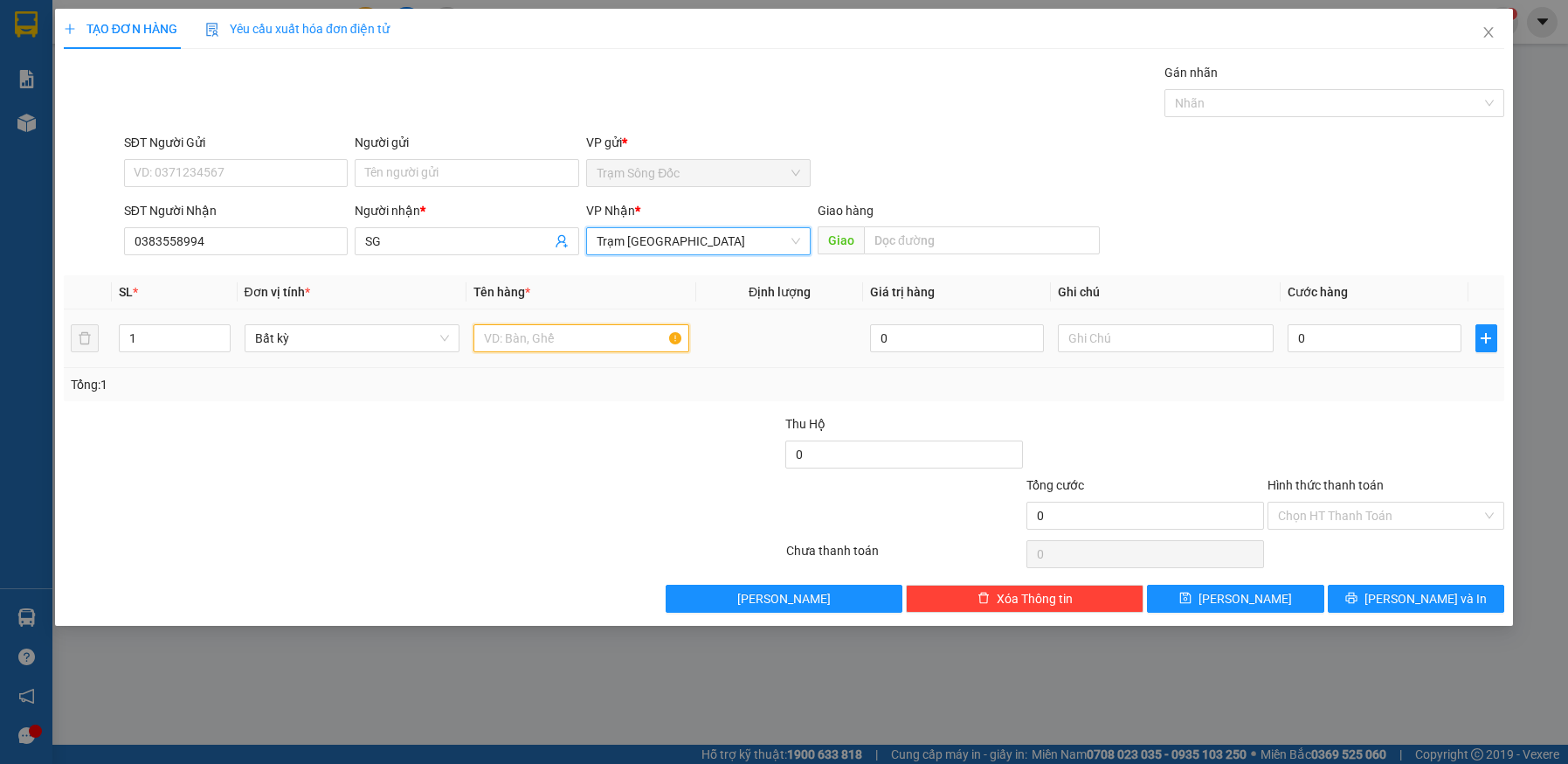
click at [538, 340] on input "text" at bounding box center [581, 338] width 216 height 28
type input "1TH DEN"
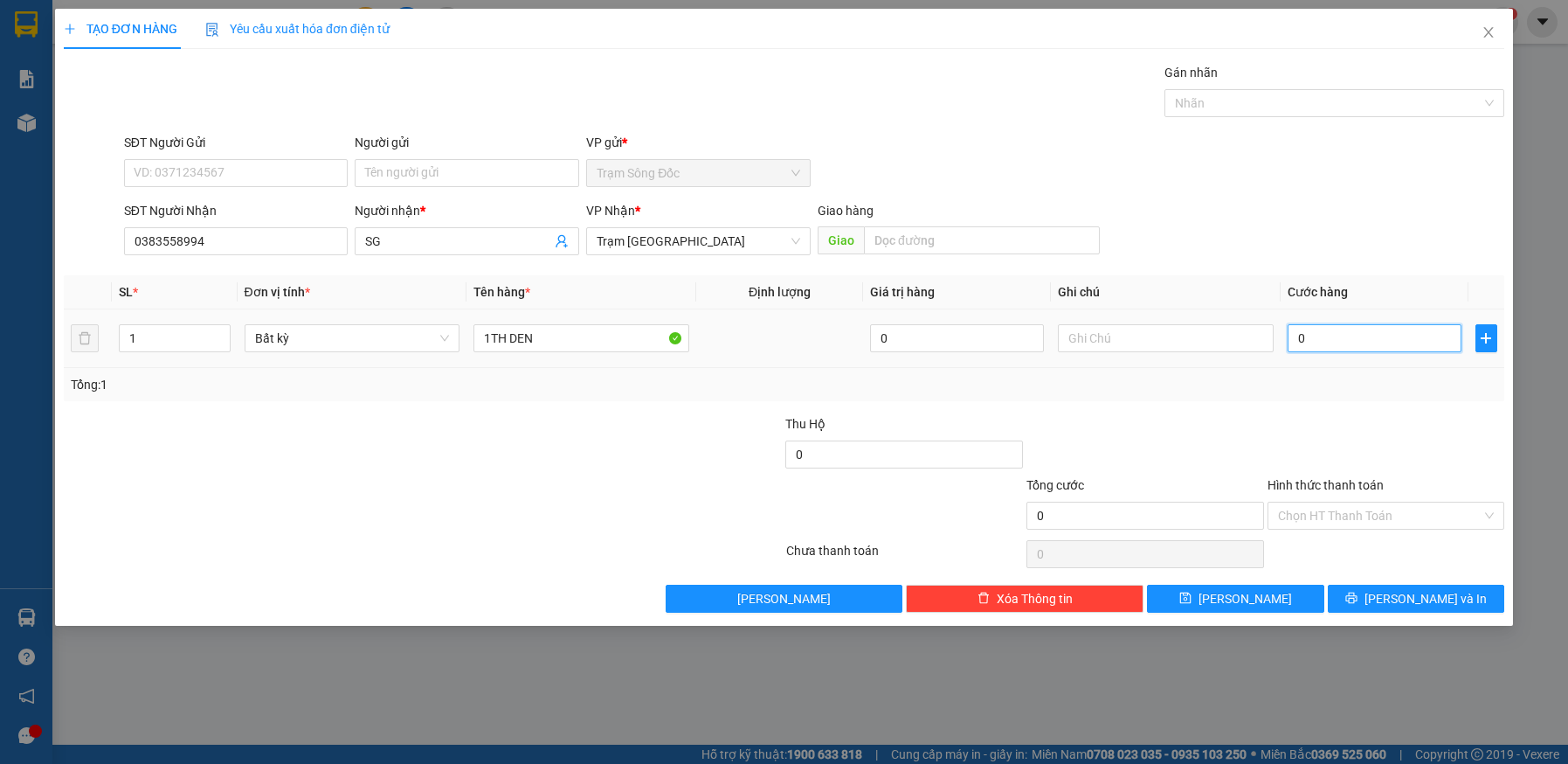
click at [1355, 340] on input "0" at bounding box center [1374, 338] width 174 height 28
type input "4"
type input "40"
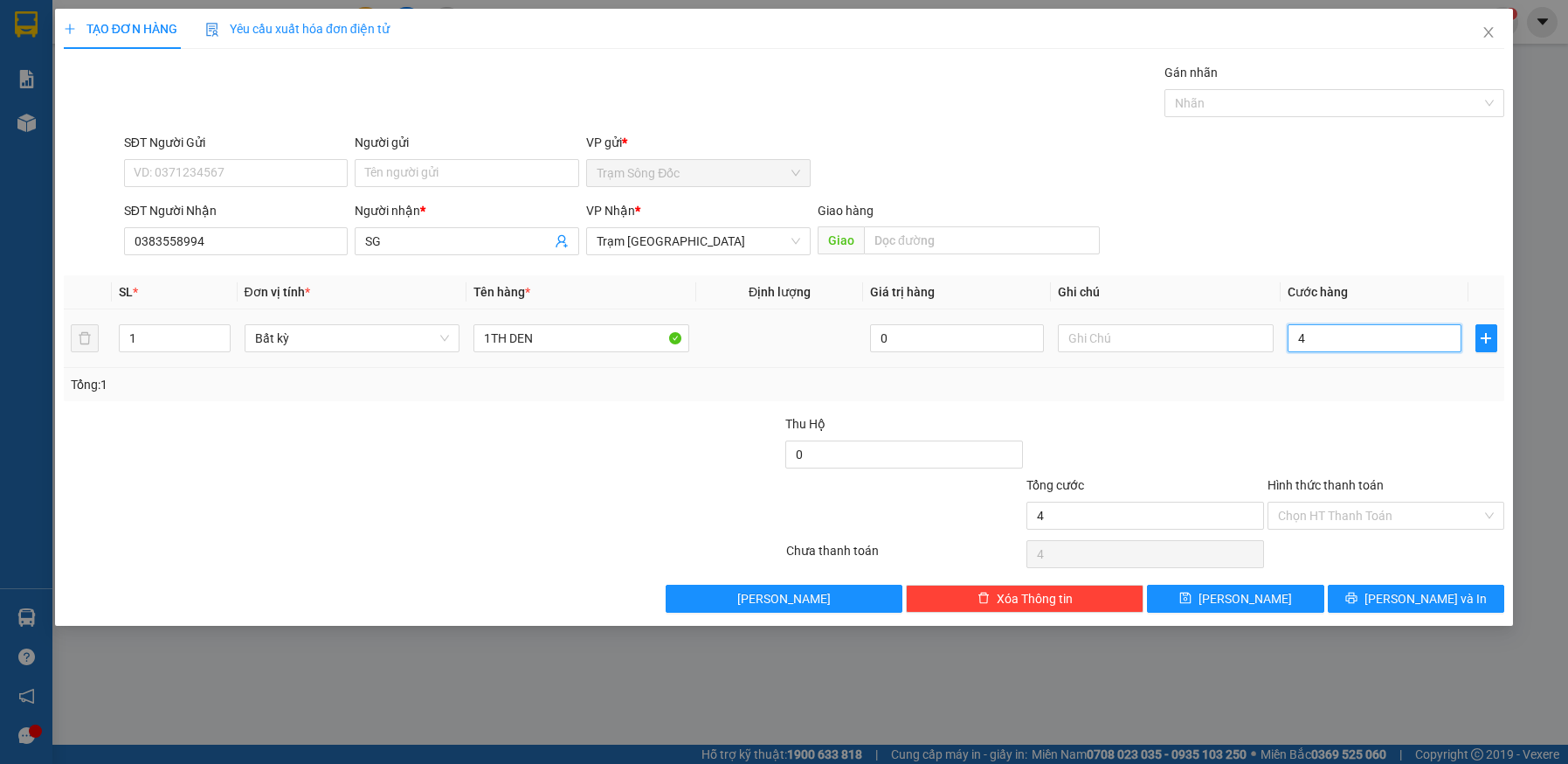
type input "40"
type input "40.000"
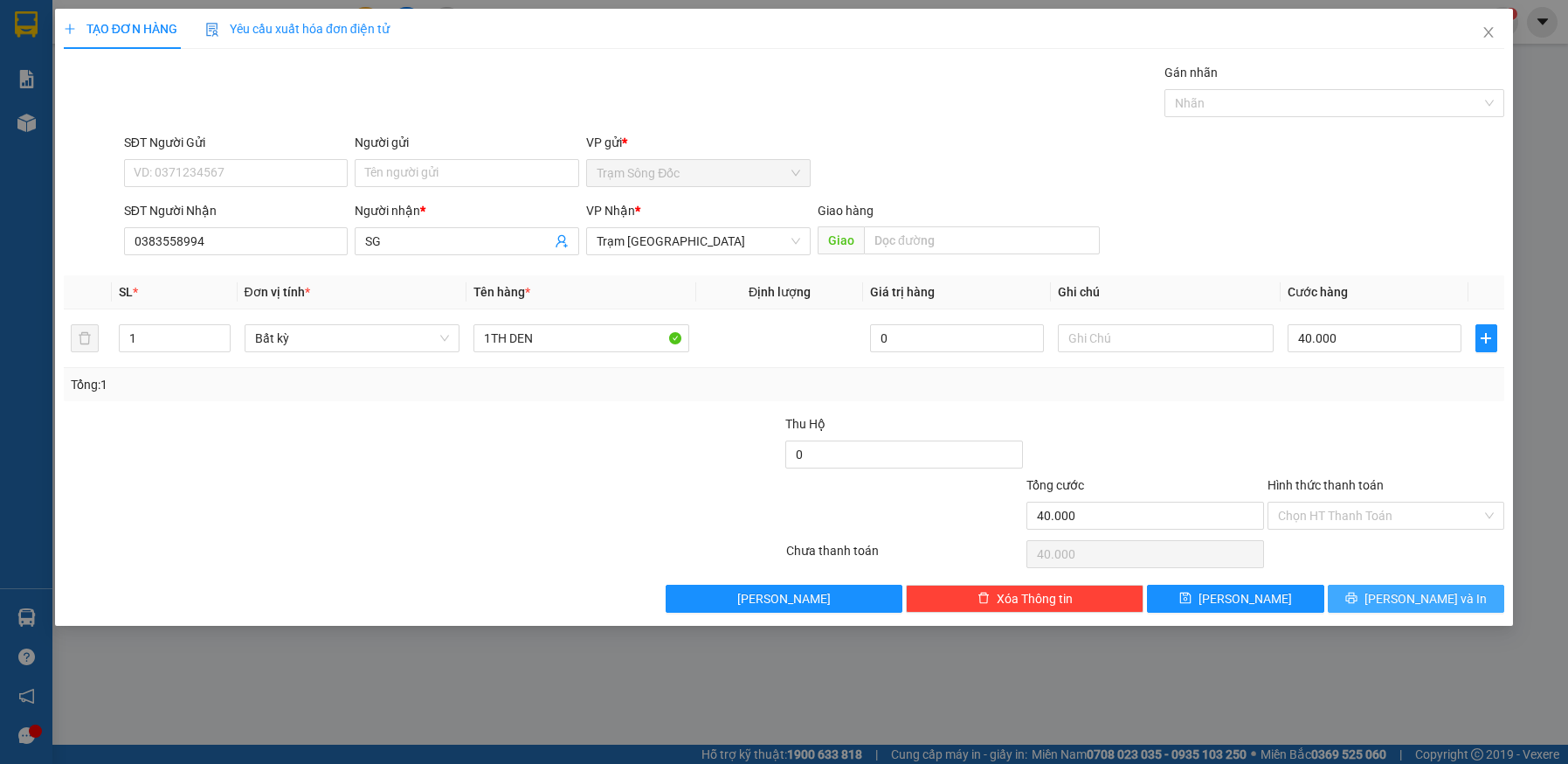
click at [1357, 598] on icon "printer" at bounding box center [1351, 598] width 11 height 11
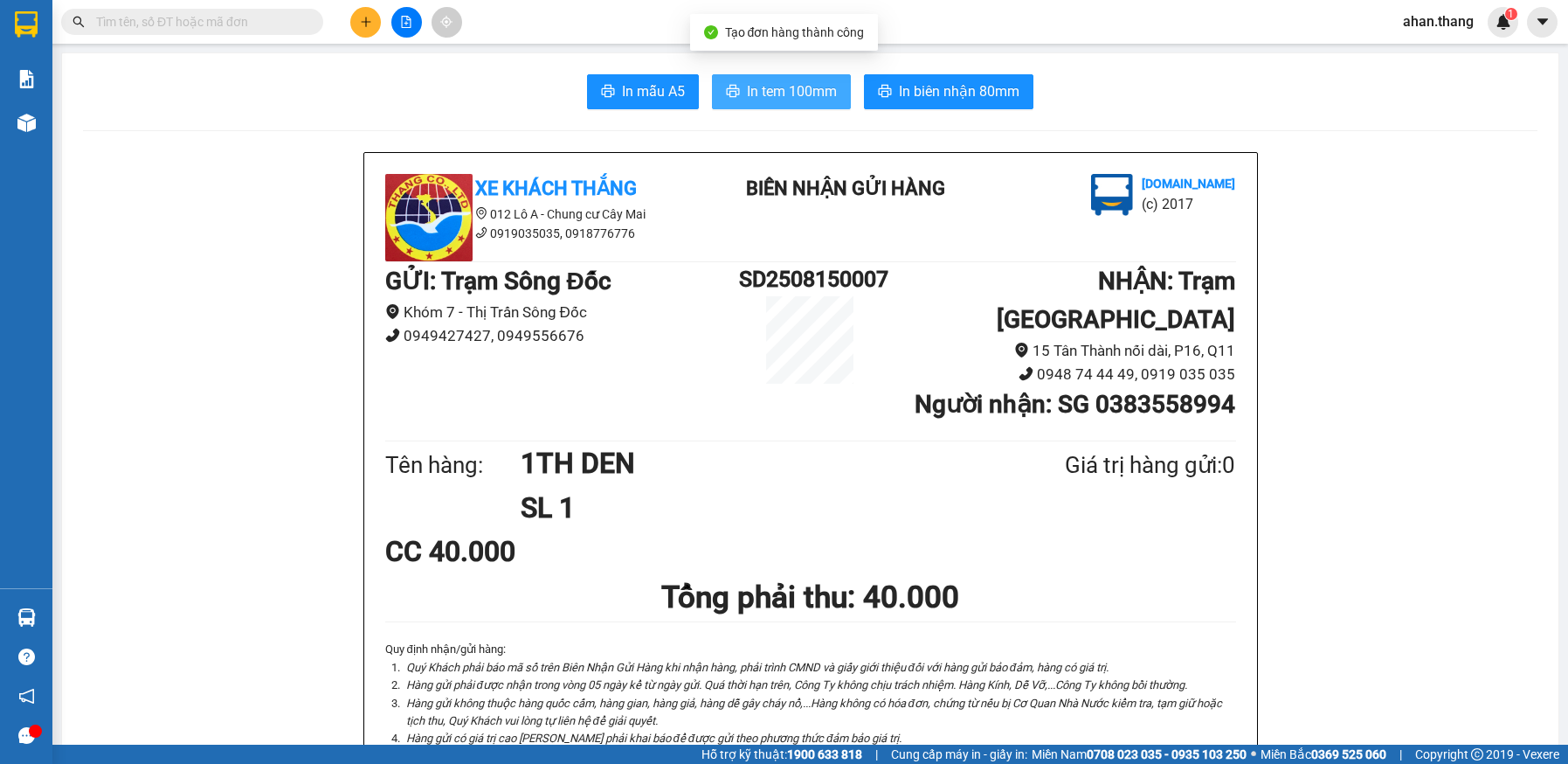
click at [749, 88] on span "In tem 100mm" at bounding box center [792, 91] width 90 height 22
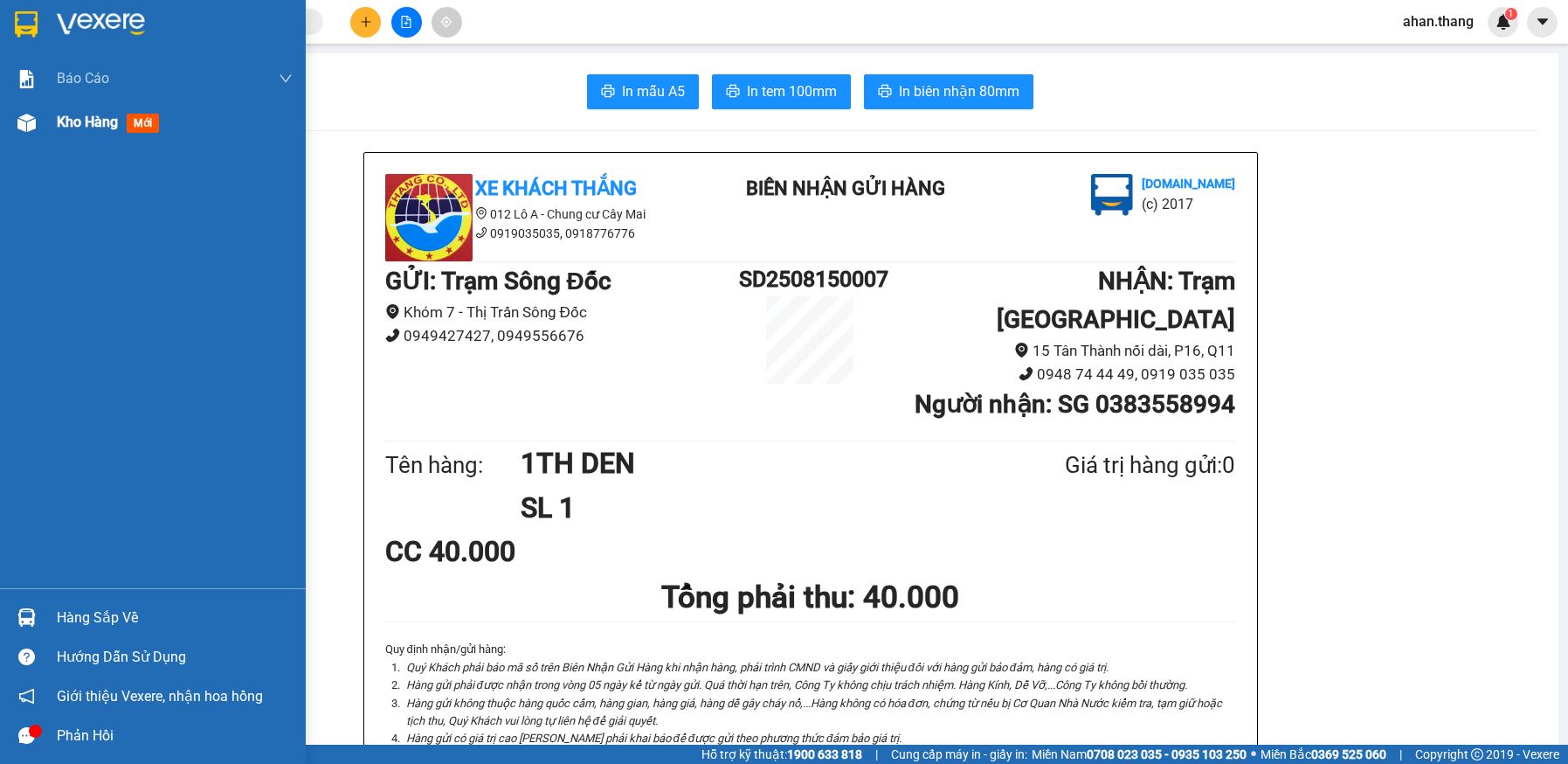
click at [69, 120] on span "Kho hàng" at bounding box center [87, 121] width 61 height 16
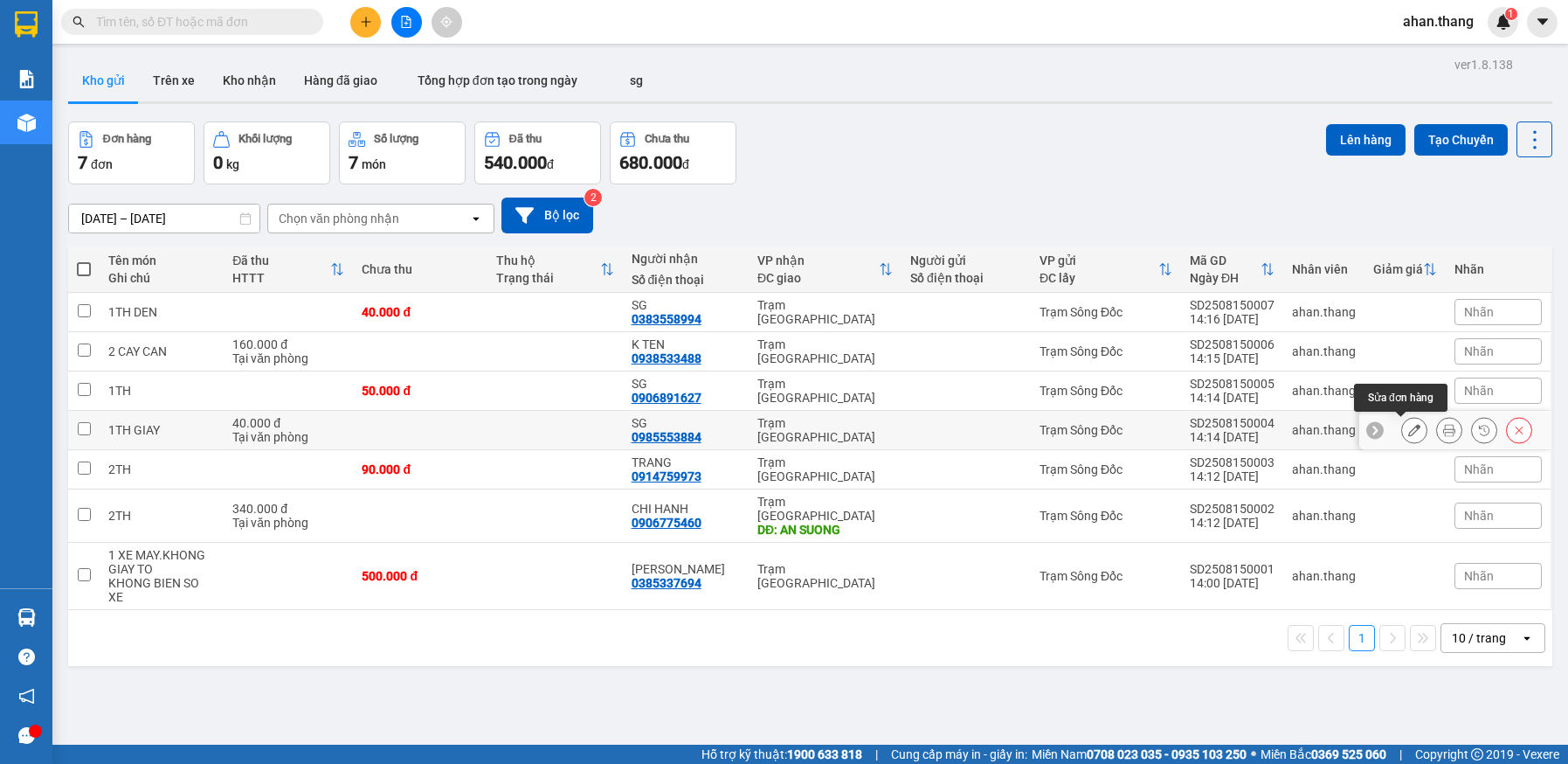
click at [1408, 433] on icon at bounding box center [1414, 430] width 12 height 12
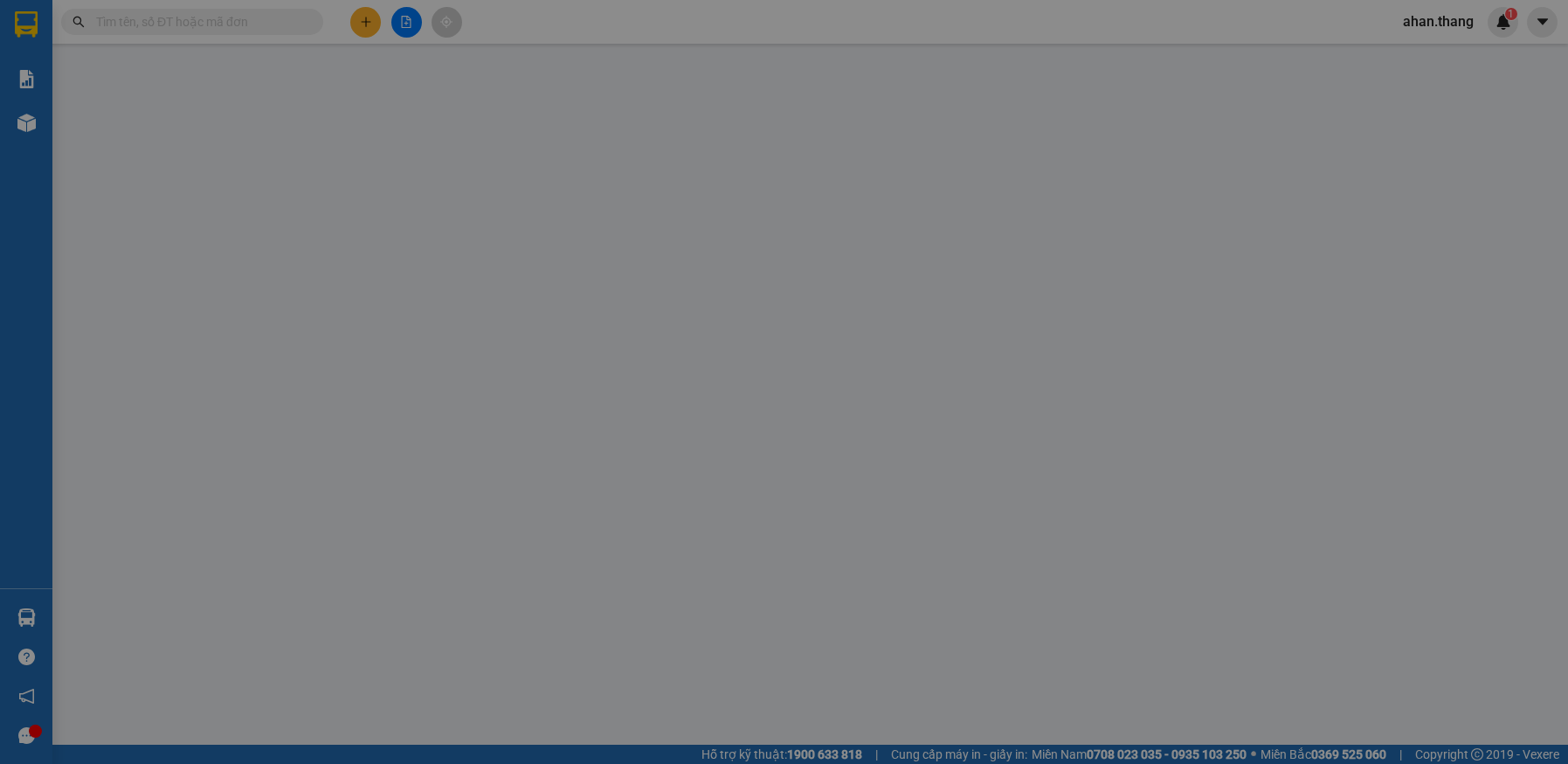
type input "0985553884"
type input "SG"
type input "40.000"
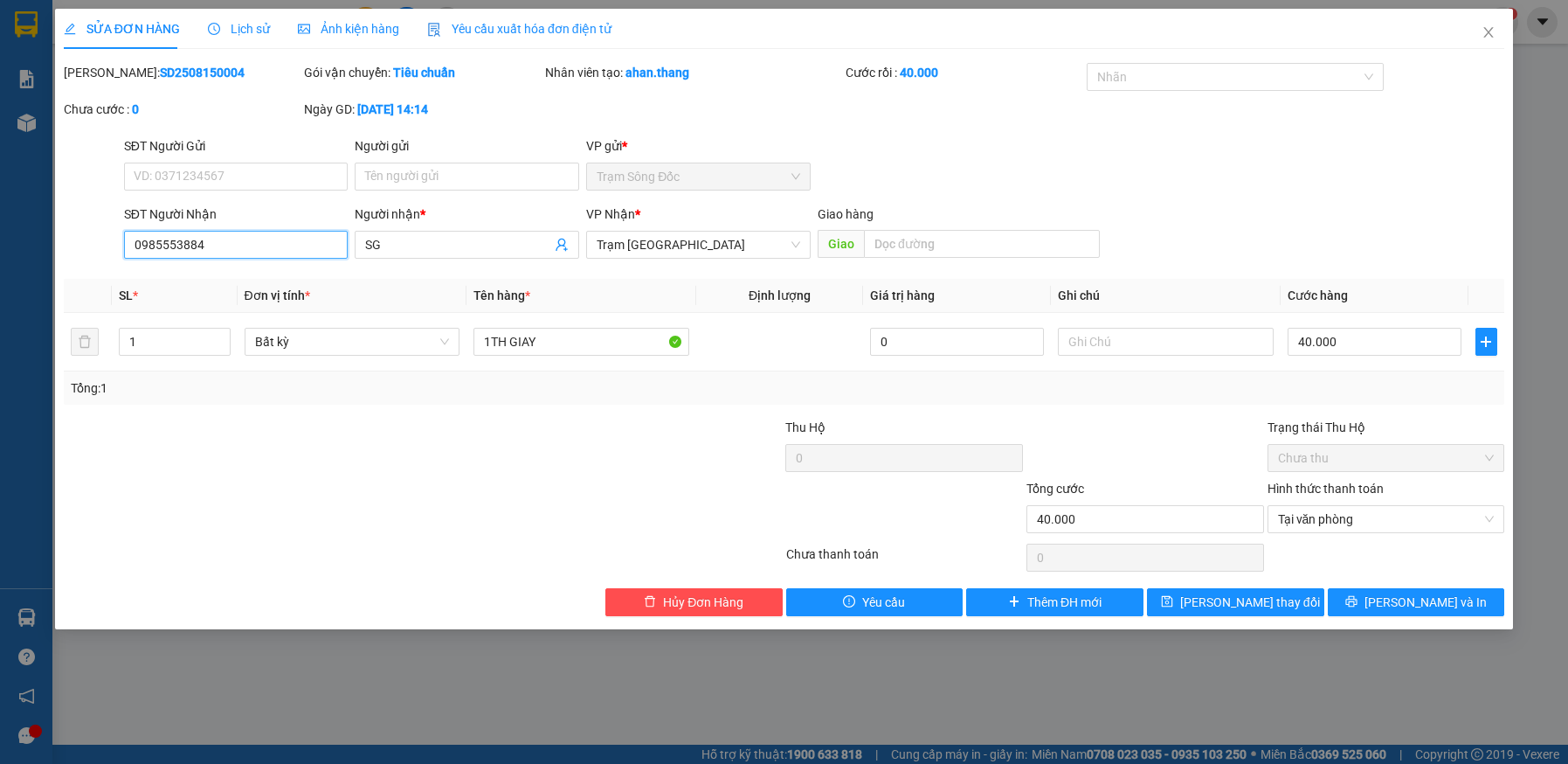
click at [208, 248] on input "0985553884" at bounding box center [236, 245] width 224 height 28
type input "0985553885"
click at [1358, 598] on icon "printer" at bounding box center [1351, 601] width 12 height 12
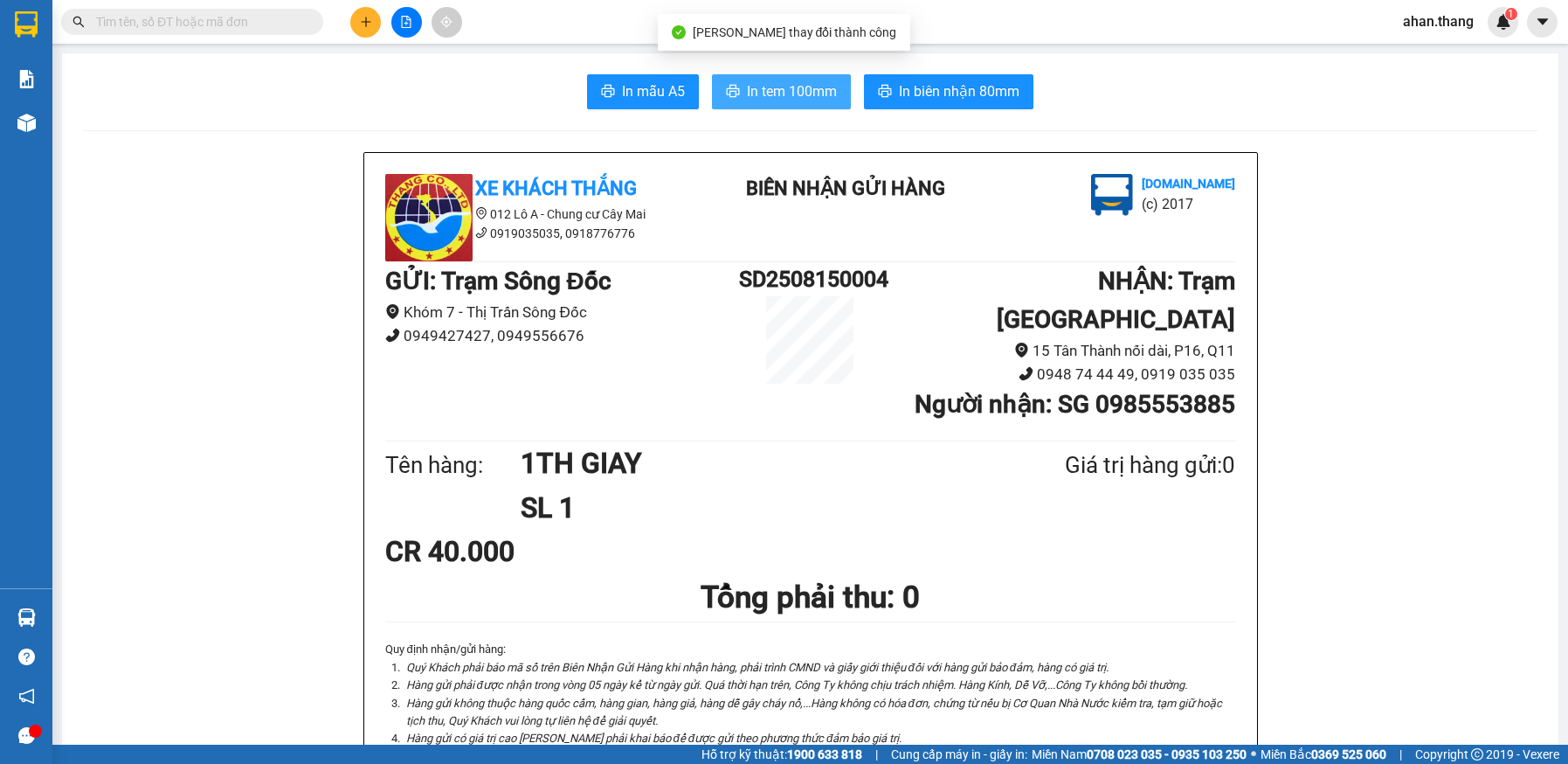
click at [799, 96] on span "In tem 100mm" at bounding box center [792, 91] width 90 height 22
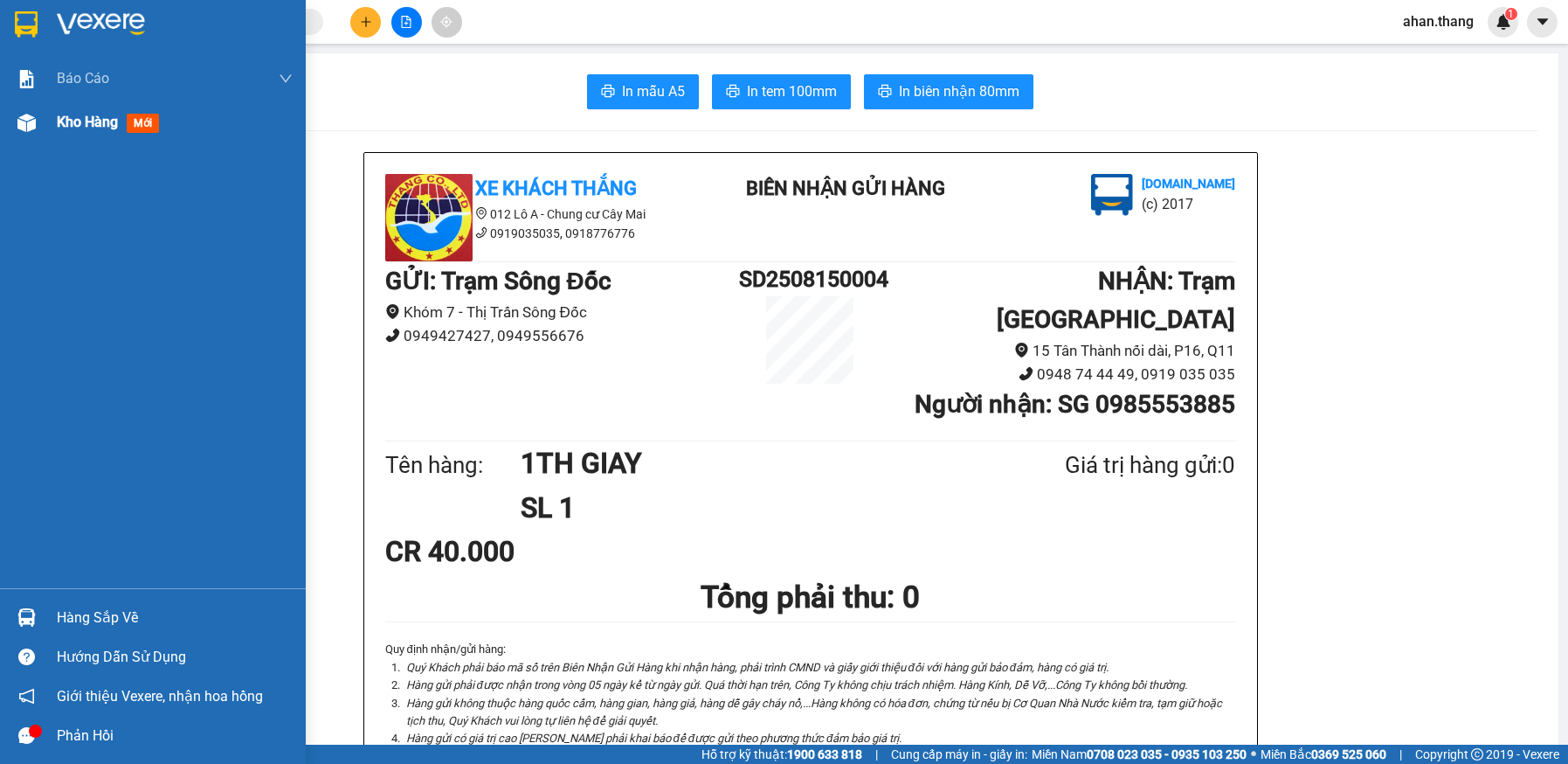
click at [87, 124] on span "Kho hàng" at bounding box center [87, 121] width 61 height 16
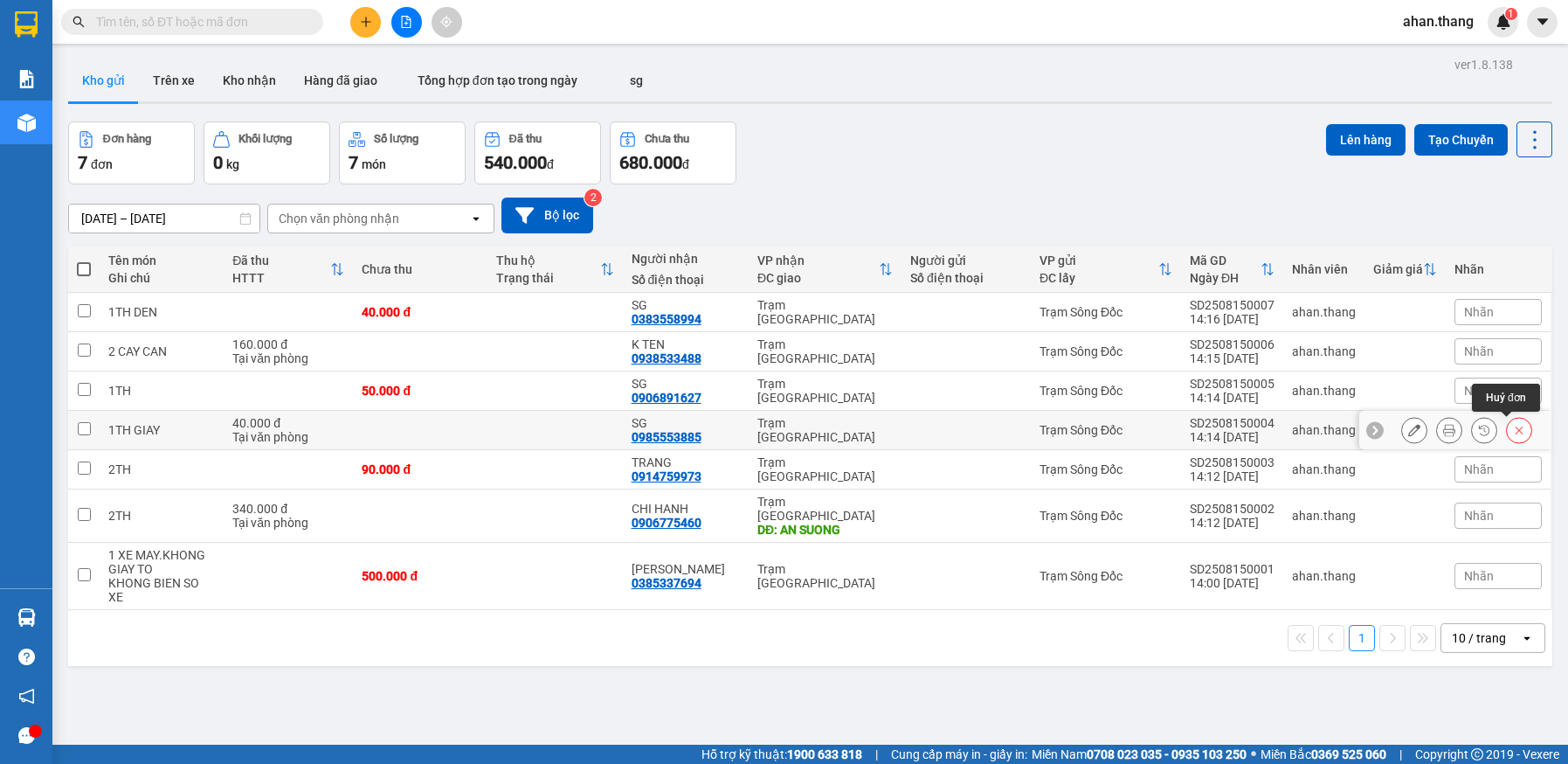
click at [1507, 431] on button at bounding box center [1520, 430] width 25 height 30
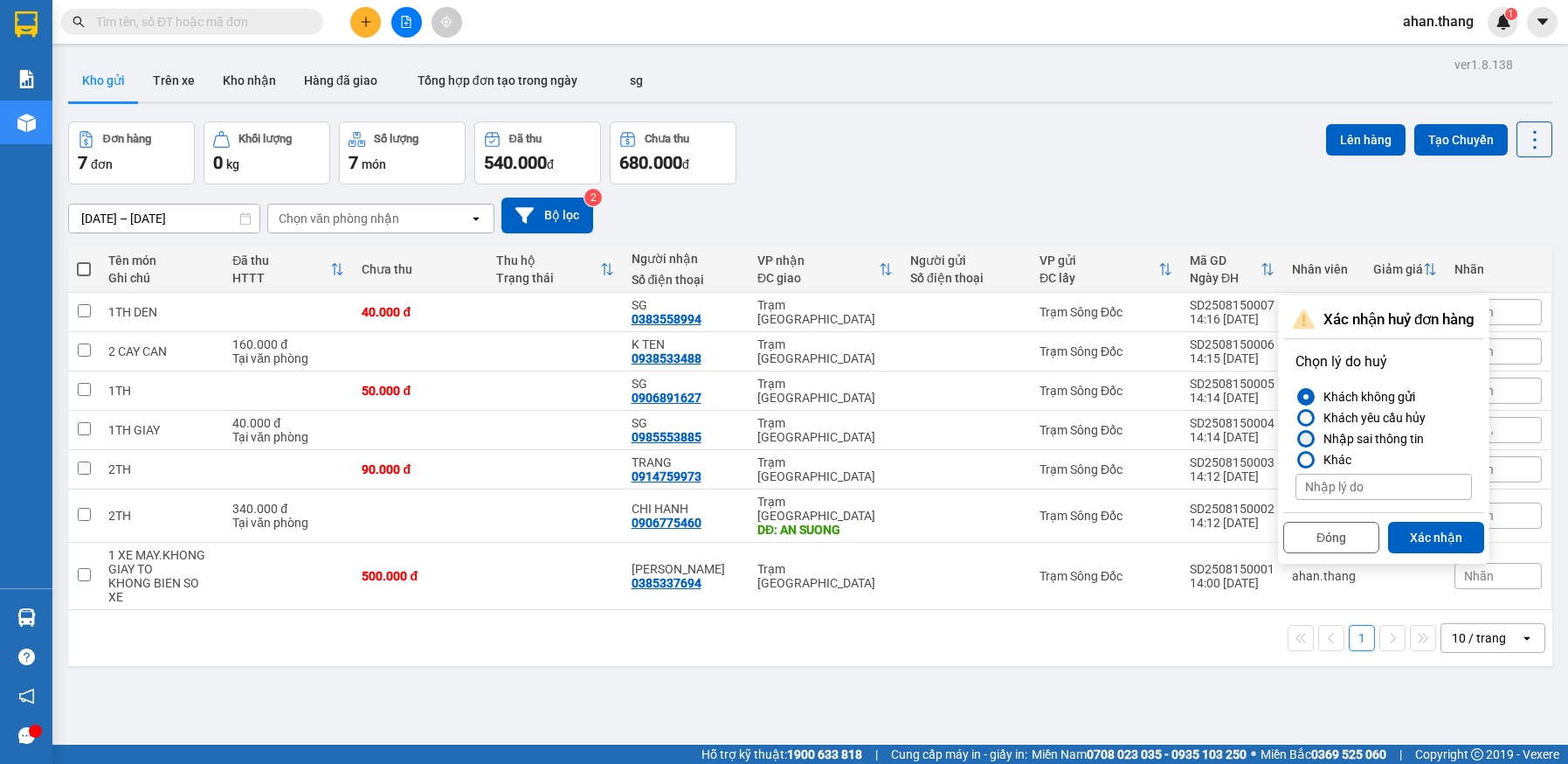
click at [1308, 438] on div at bounding box center [1306, 439] width 12 height 12
click at [1296, 439] on input "Nhập sai thông tin" at bounding box center [1296, 439] width 0 height 0
click at [1445, 536] on button "Xác nhận" at bounding box center [1436, 538] width 96 height 31
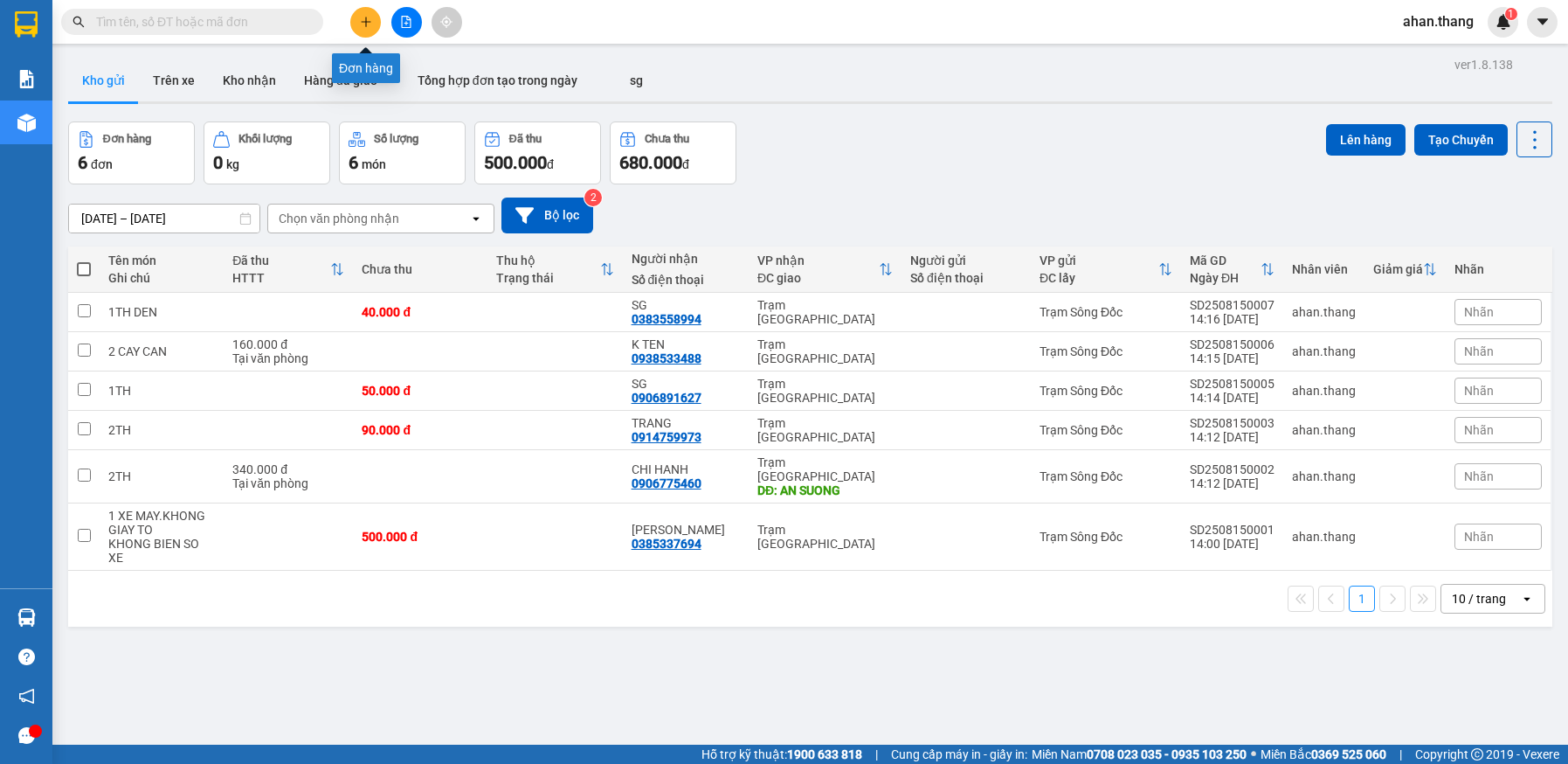
click at [363, 21] on icon "plus" at bounding box center [366, 22] width 12 height 12
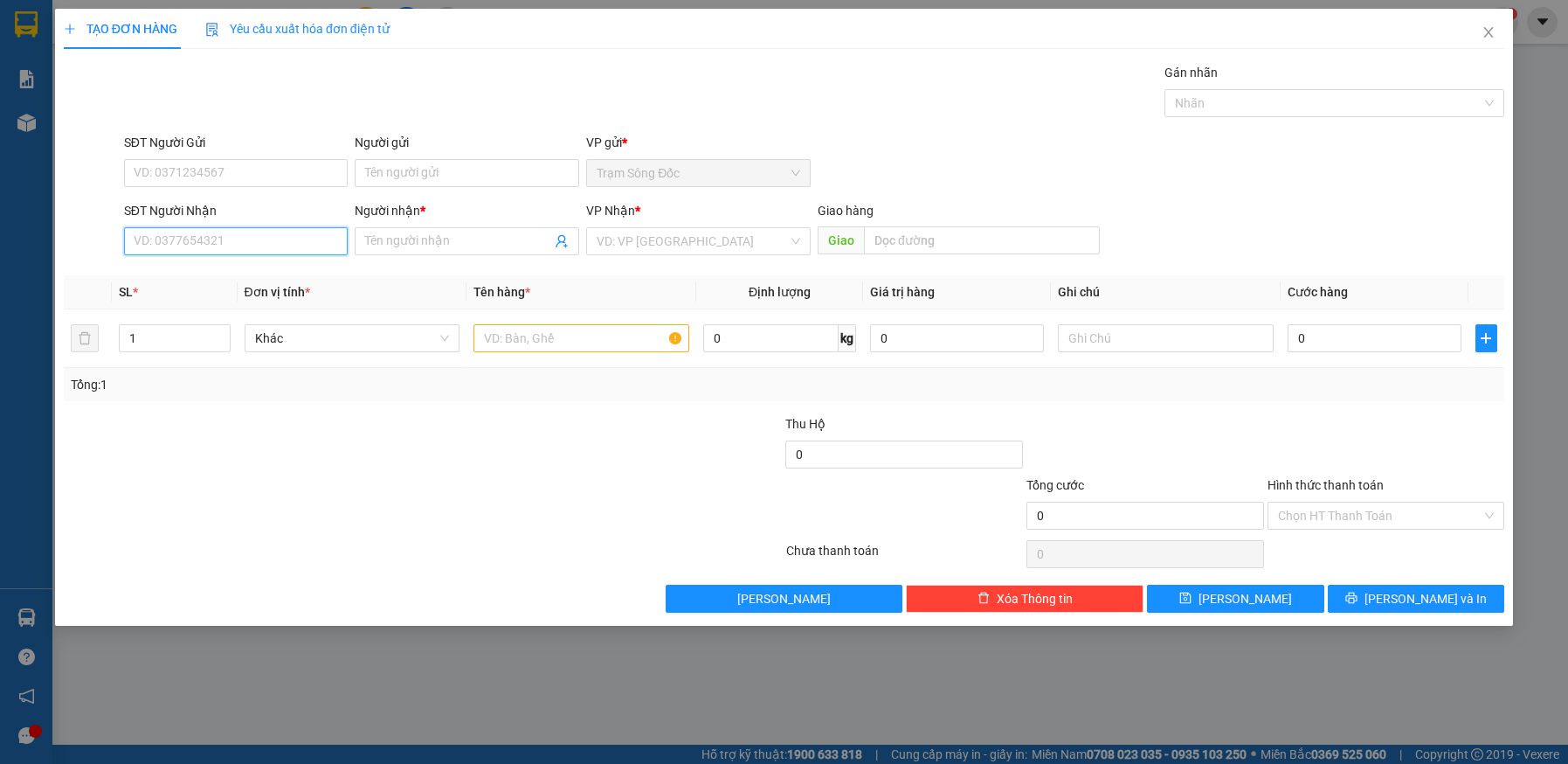
click at [227, 237] on input "SĐT Người Nhận" at bounding box center [236, 241] width 224 height 28
type input "0985553885"
click at [447, 239] on input "Người nhận *" at bounding box center [458, 242] width 186 height 19
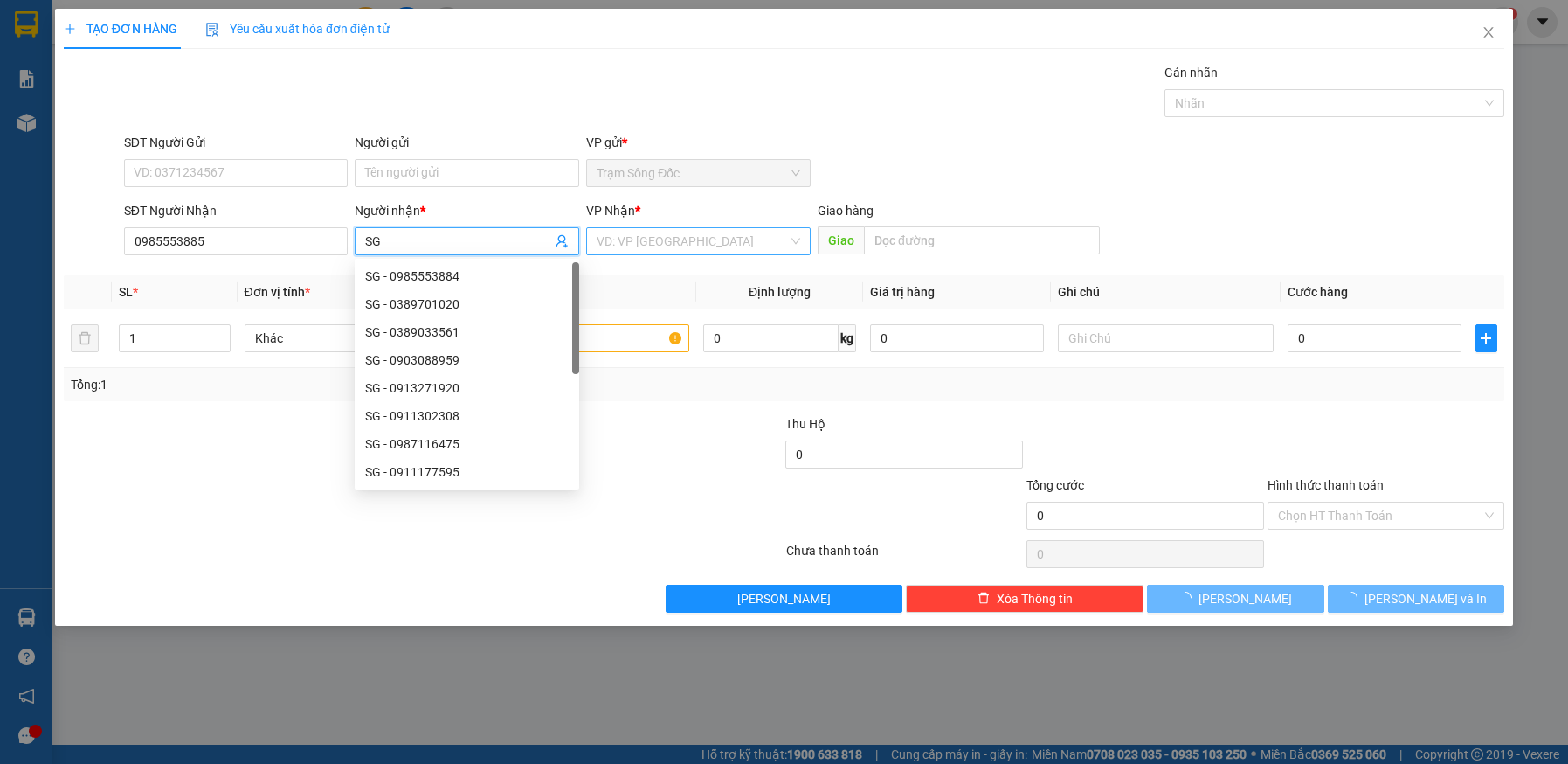
type input "SG"
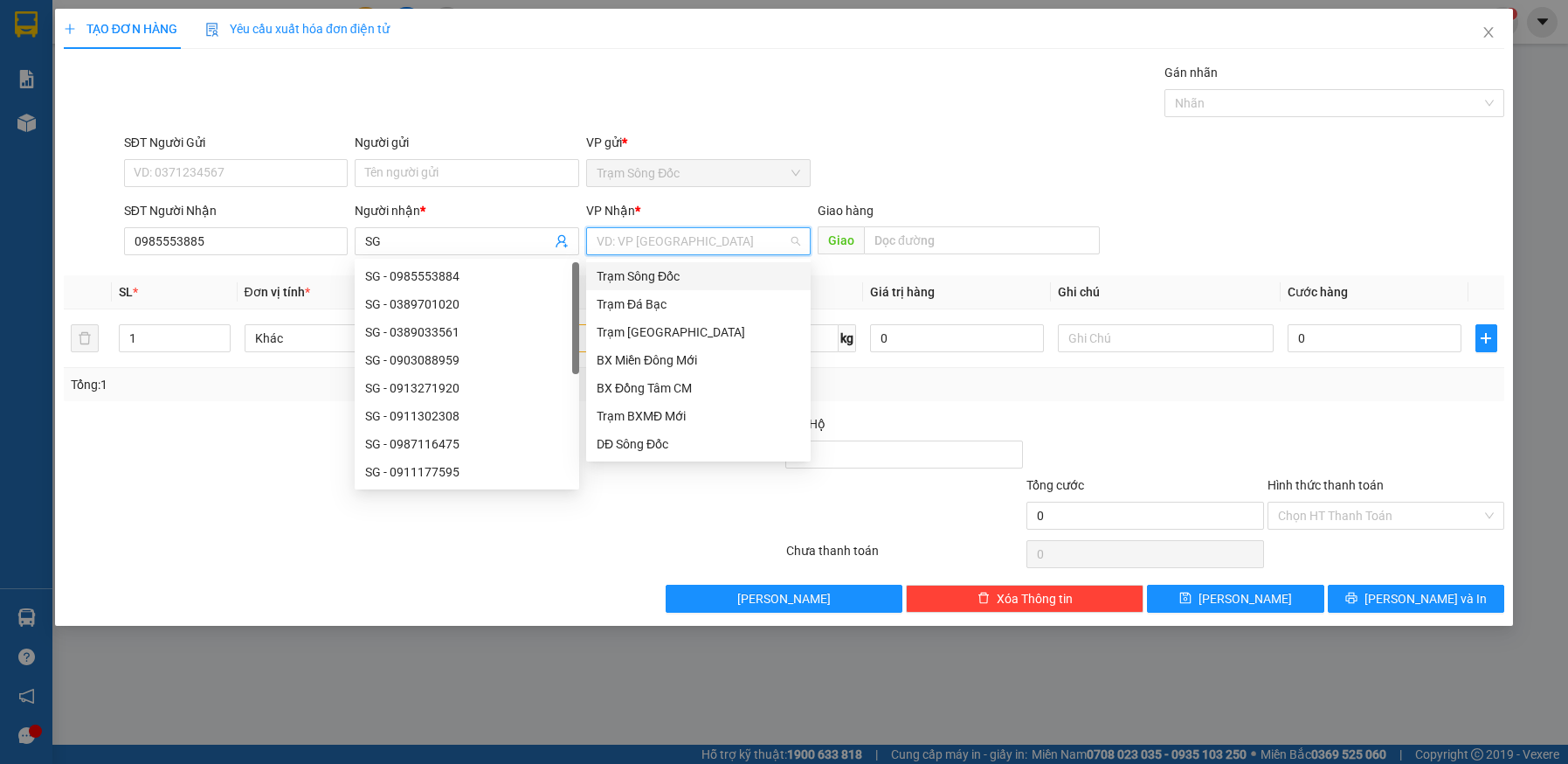
click at [654, 245] on input "search" at bounding box center [692, 242] width 191 height 27
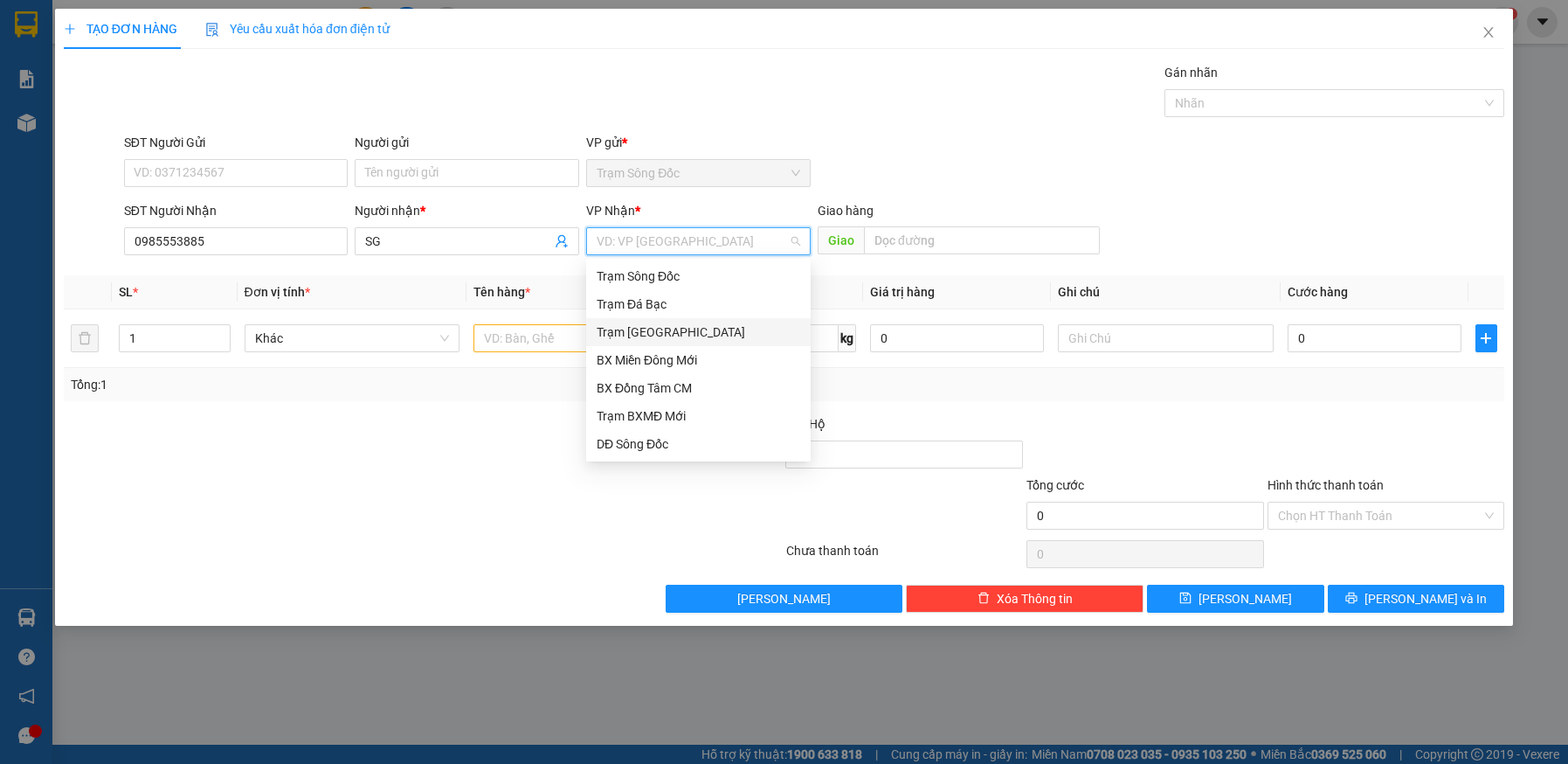
click at [652, 334] on div "Trạm [GEOGRAPHIC_DATA]" at bounding box center [699, 332] width 203 height 19
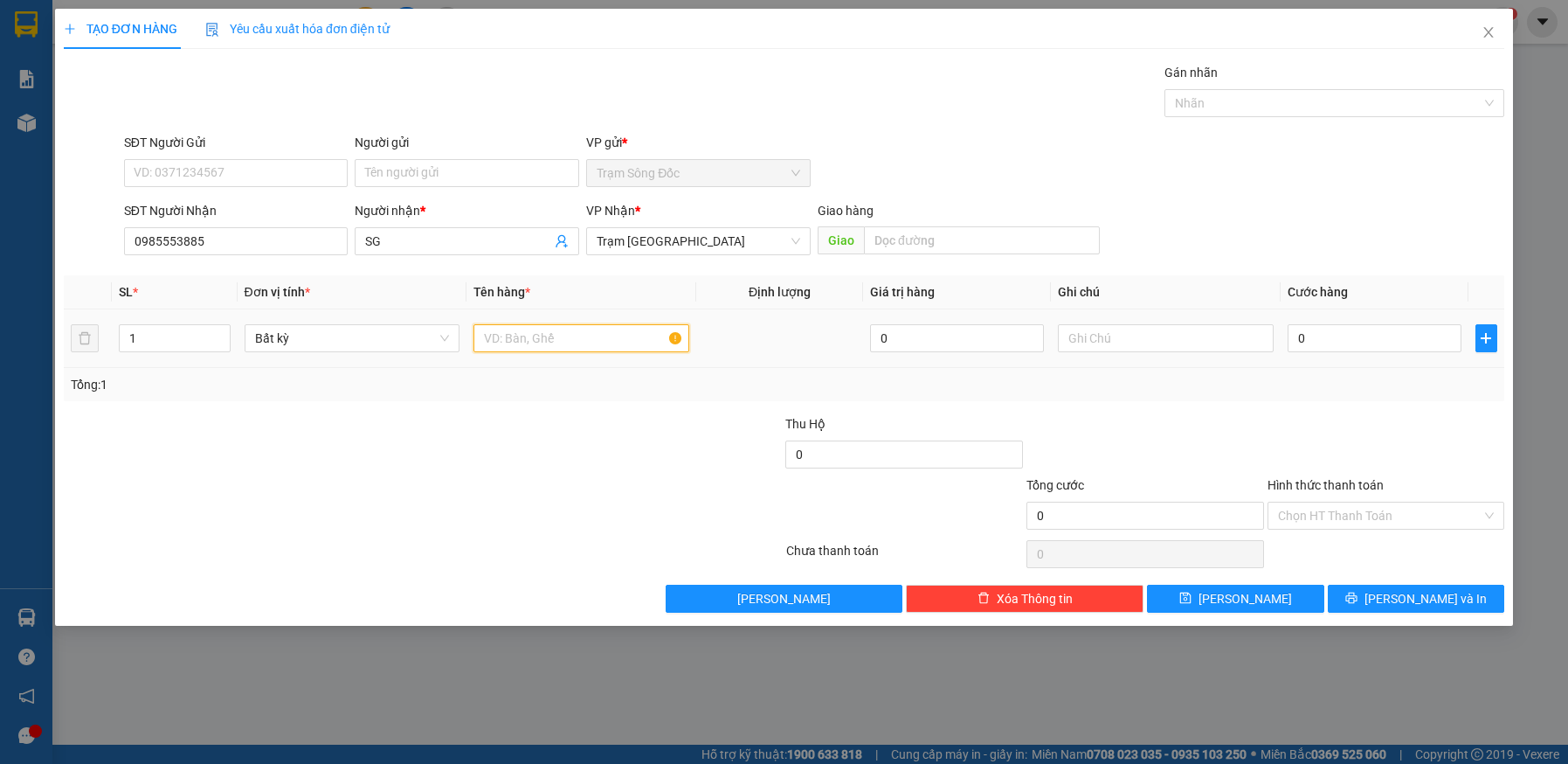
click at [573, 335] on input "text" at bounding box center [581, 338] width 216 height 28
click at [530, 336] on input "1TH GIUAY" at bounding box center [581, 338] width 216 height 28
type input "1TH GIAY"
click at [1431, 341] on input "0" at bounding box center [1374, 338] width 174 height 28
type input "4"
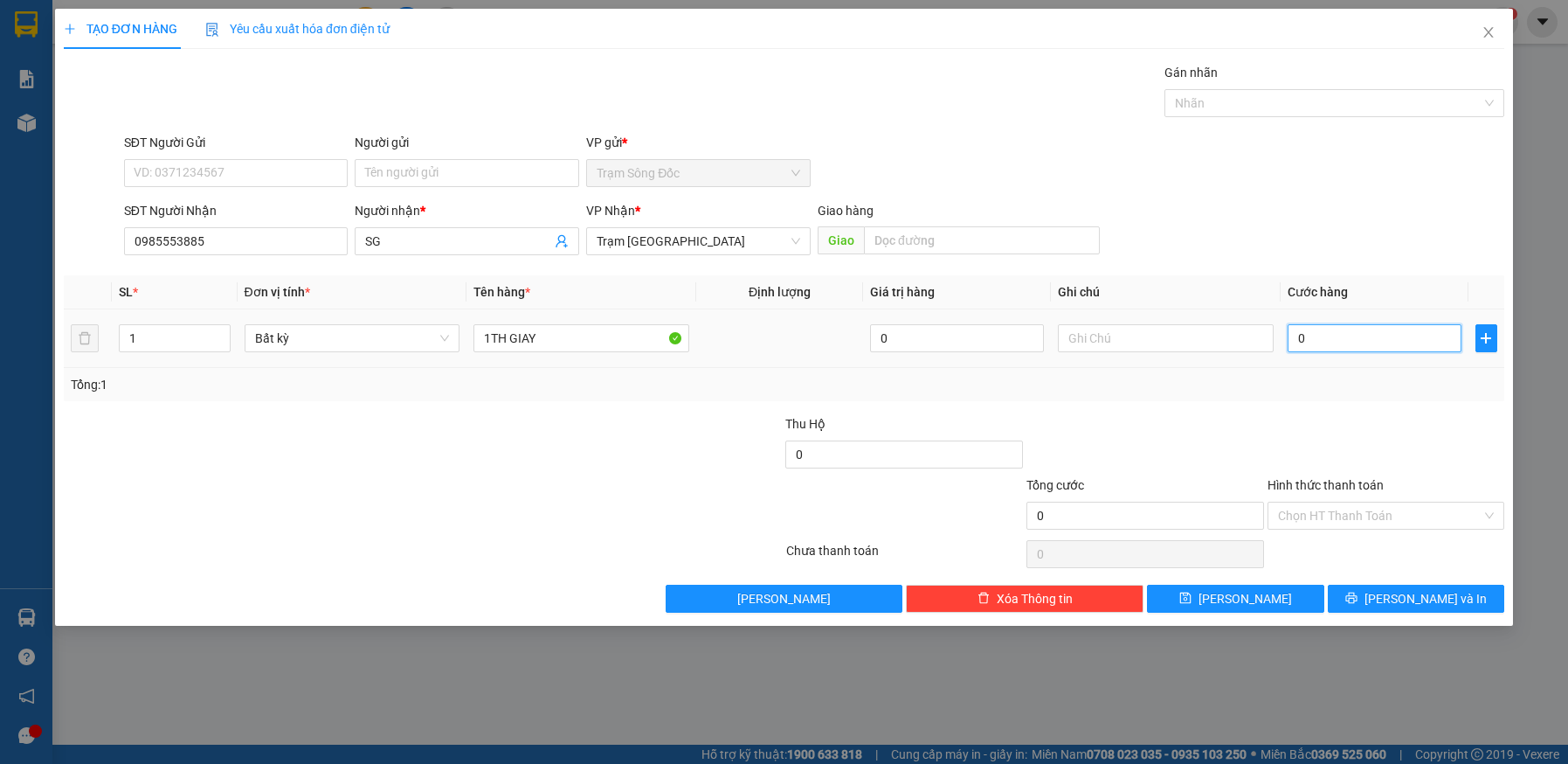
type input "4"
type input "40"
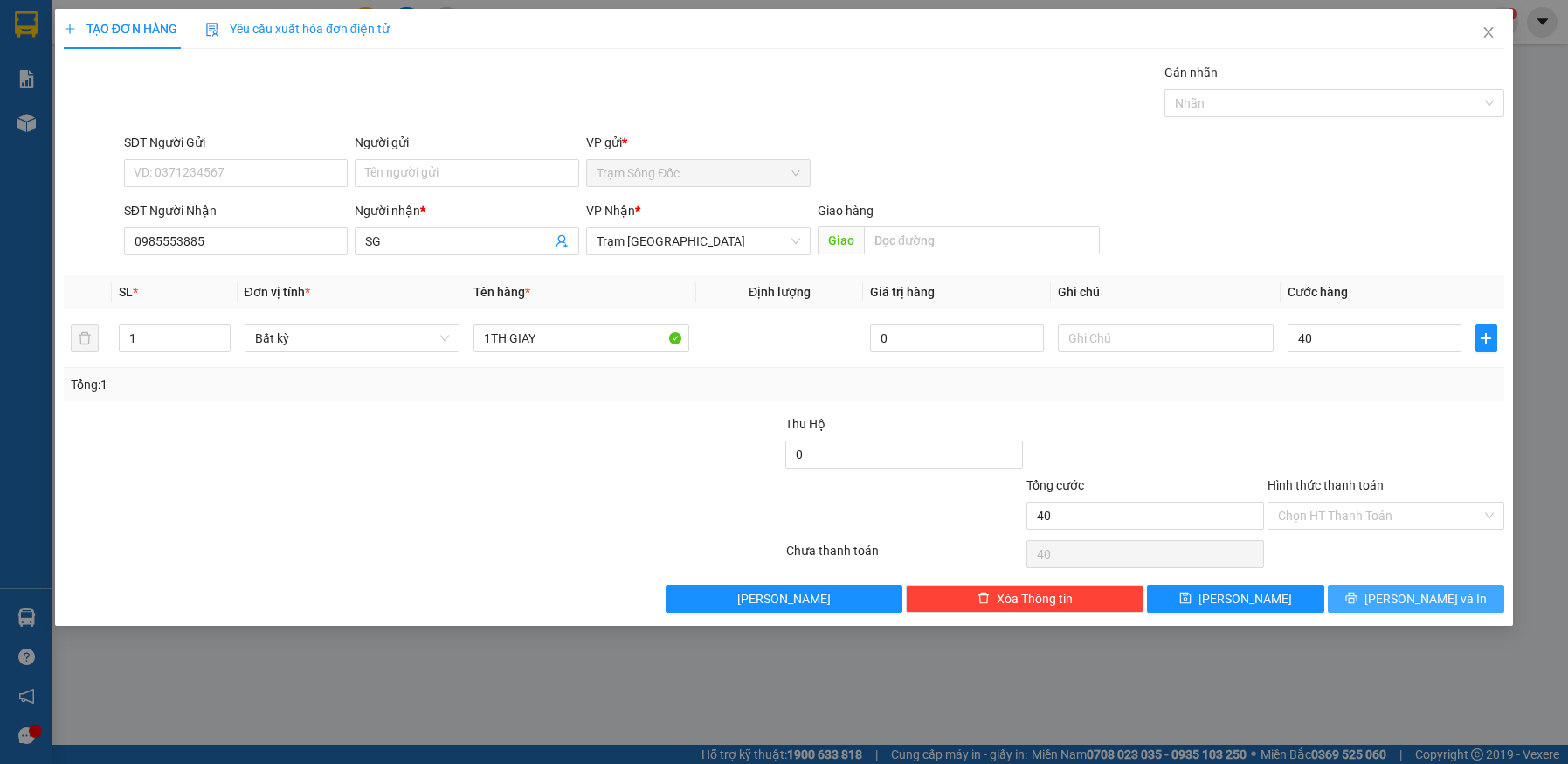
type input "40.000"
click at [1407, 594] on span "[PERSON_NAME] và In" at bounding box center [1425, 598] width 123 height 19
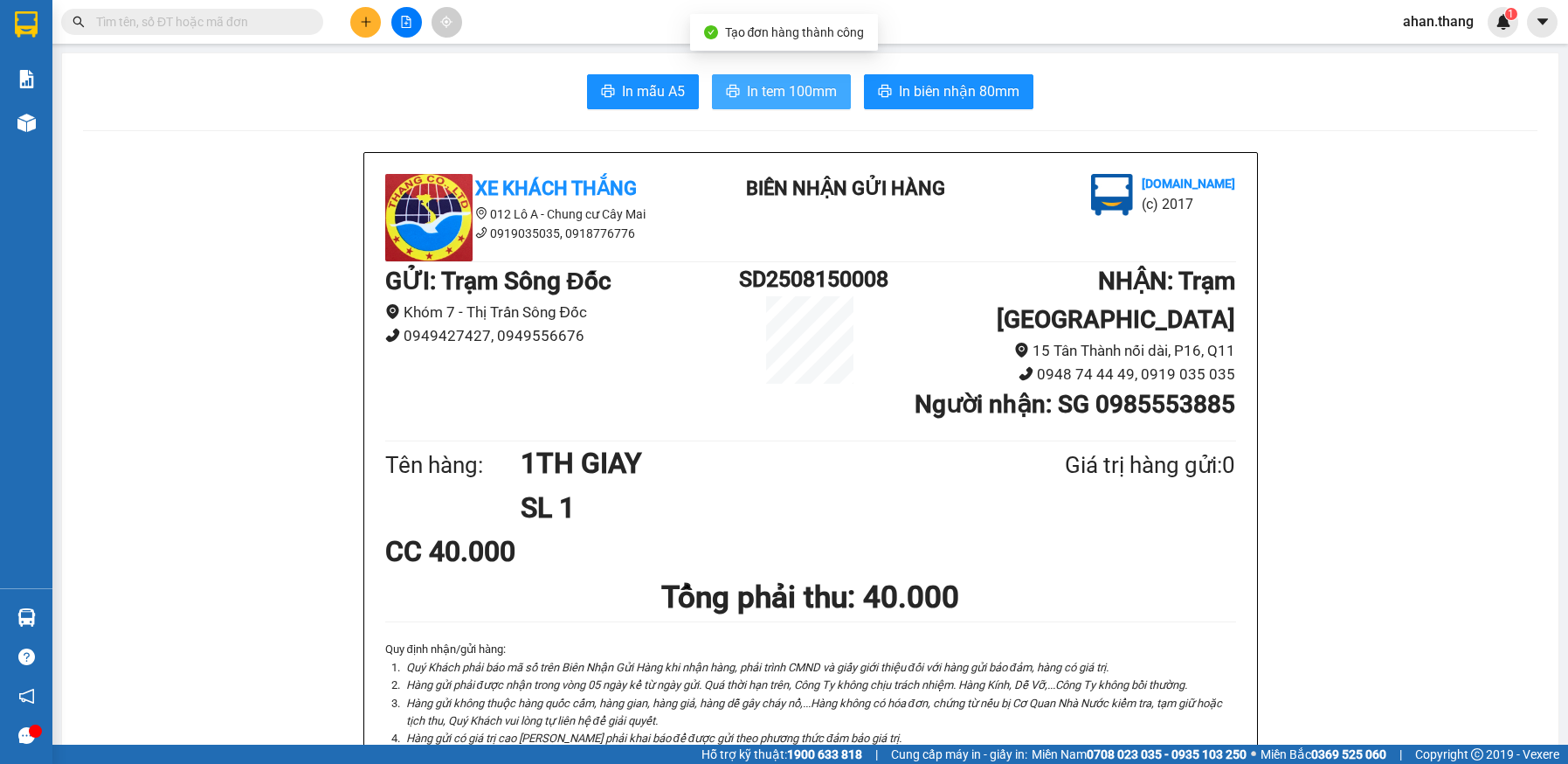
click at [779, 91] on span "In tem 100mm" at bounding box center [792, 91] width 90 height 22
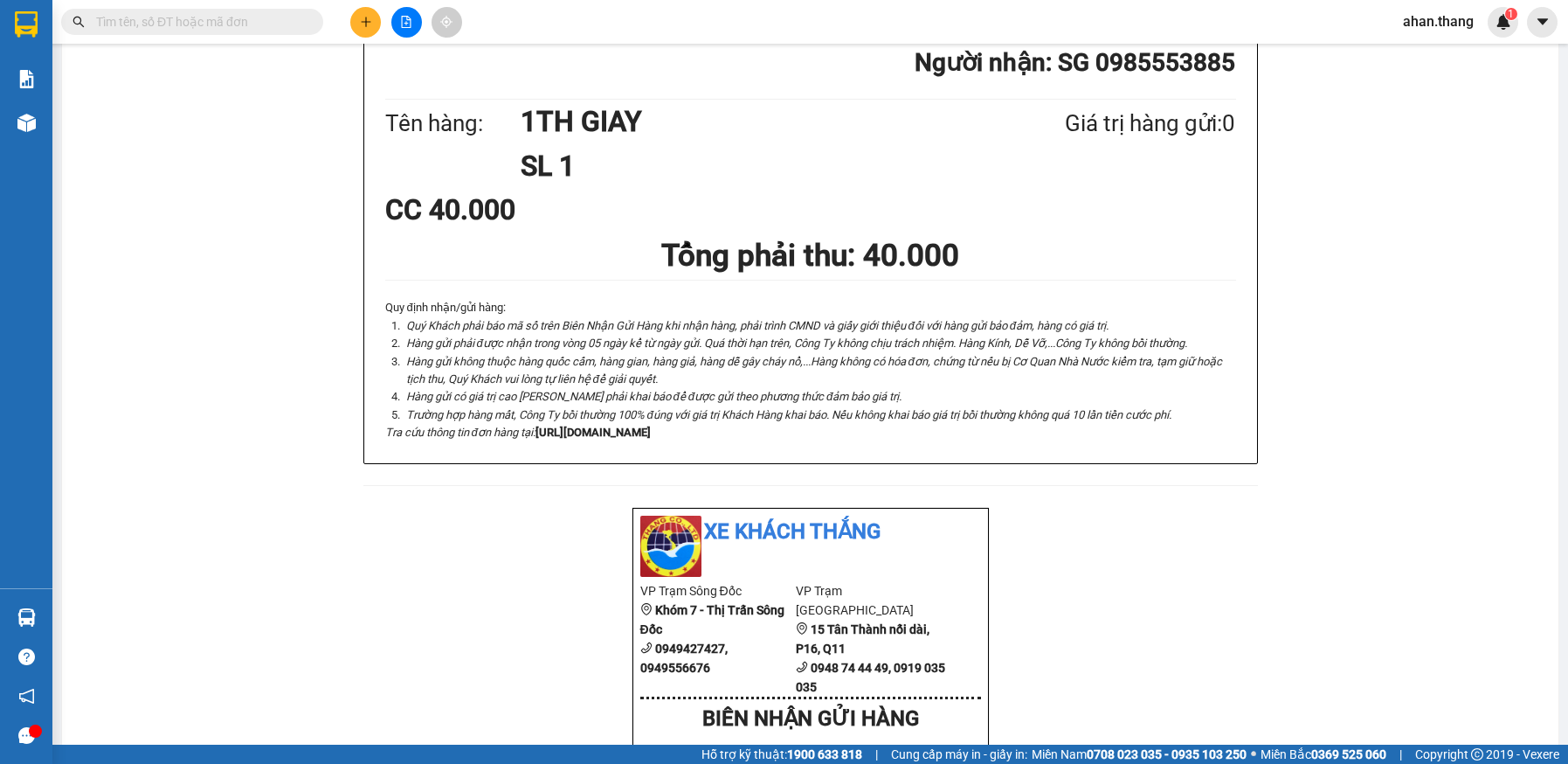
scroll to position [263, 0]
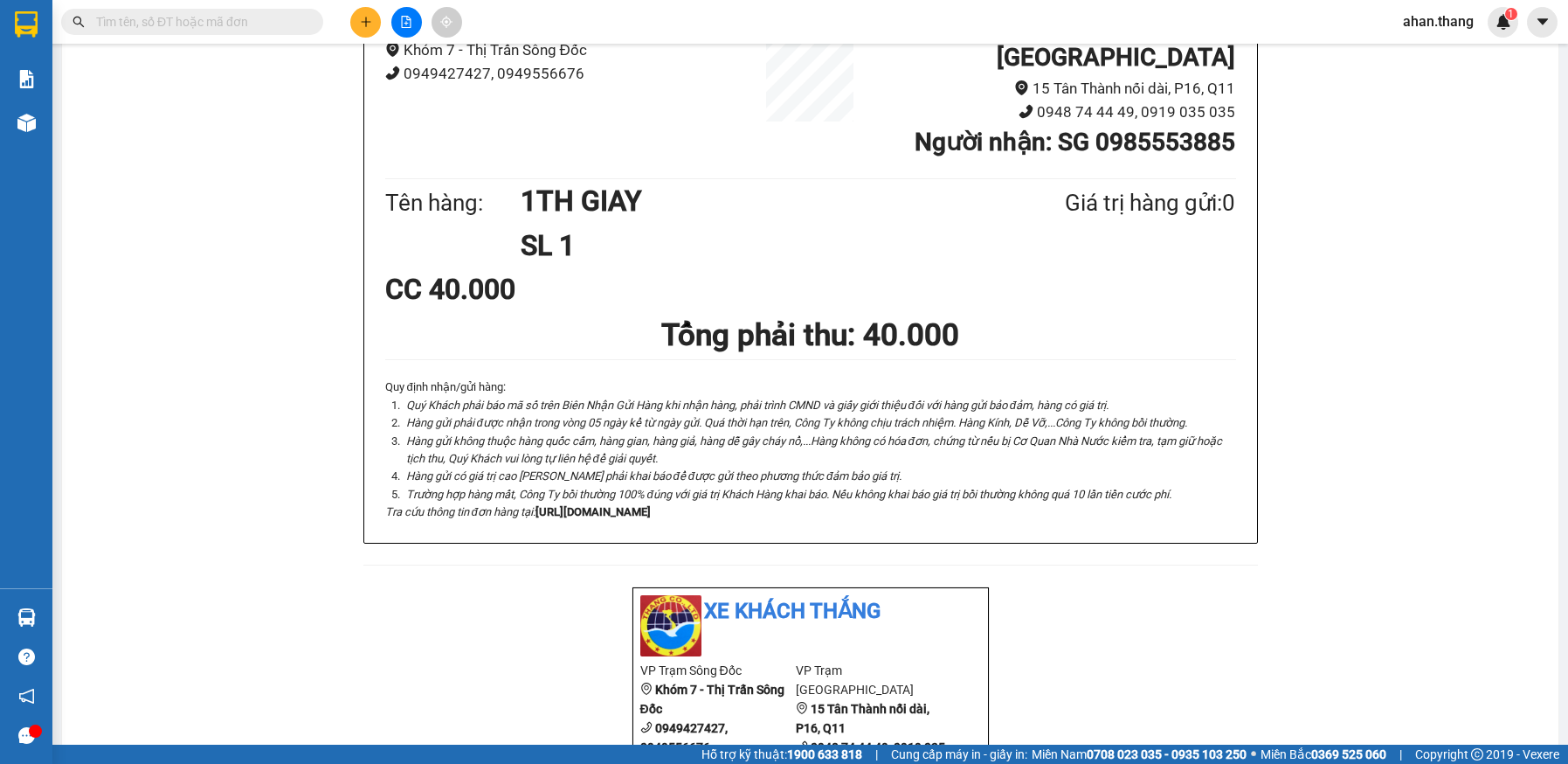
click at [259, 20] on input "text" at bounding box center [199, 22] width 206 height 19
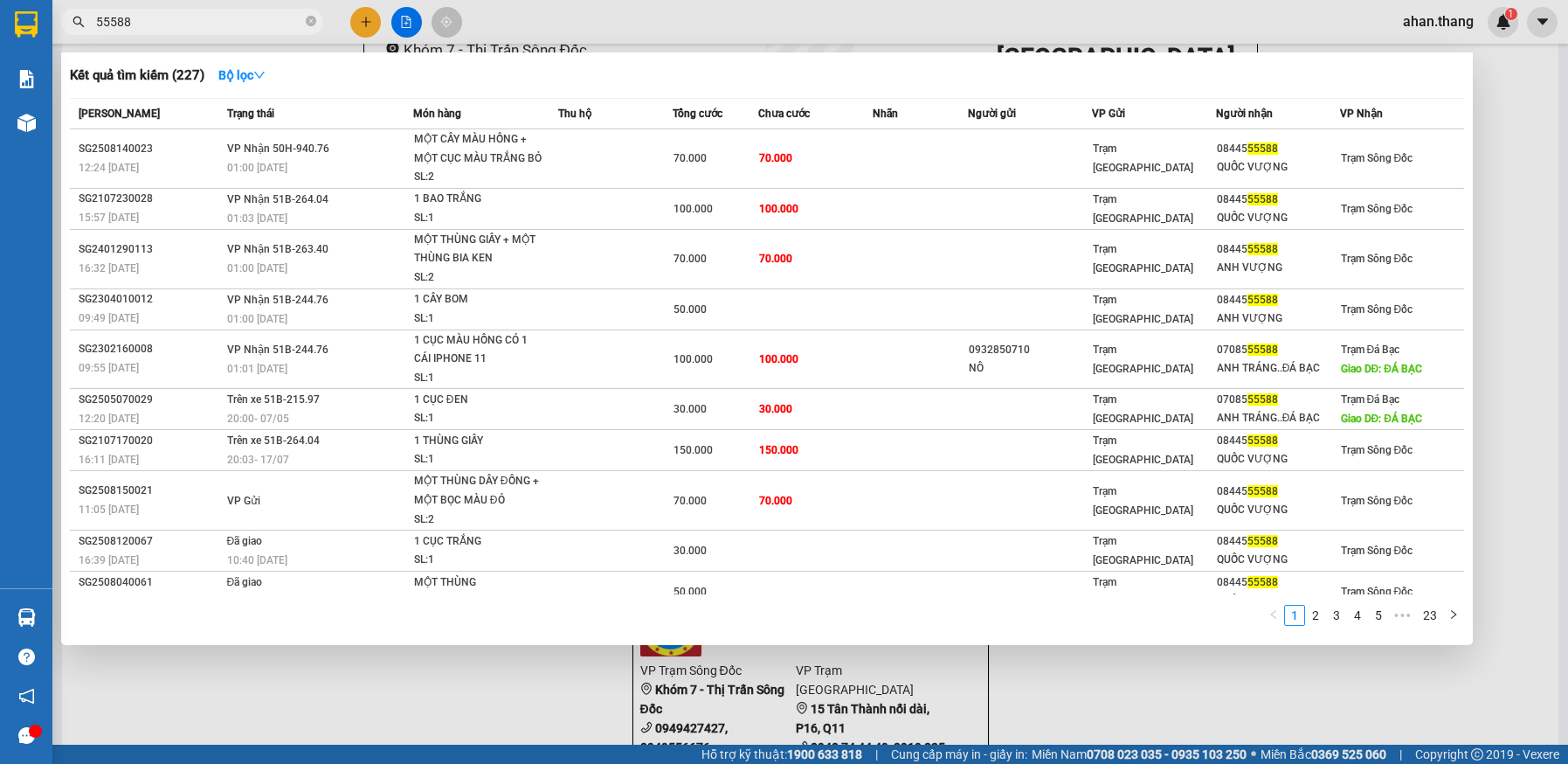
click at [292, 19] on input "55588" at bounding box center [199, 22] width 206 height 19
type input "5"
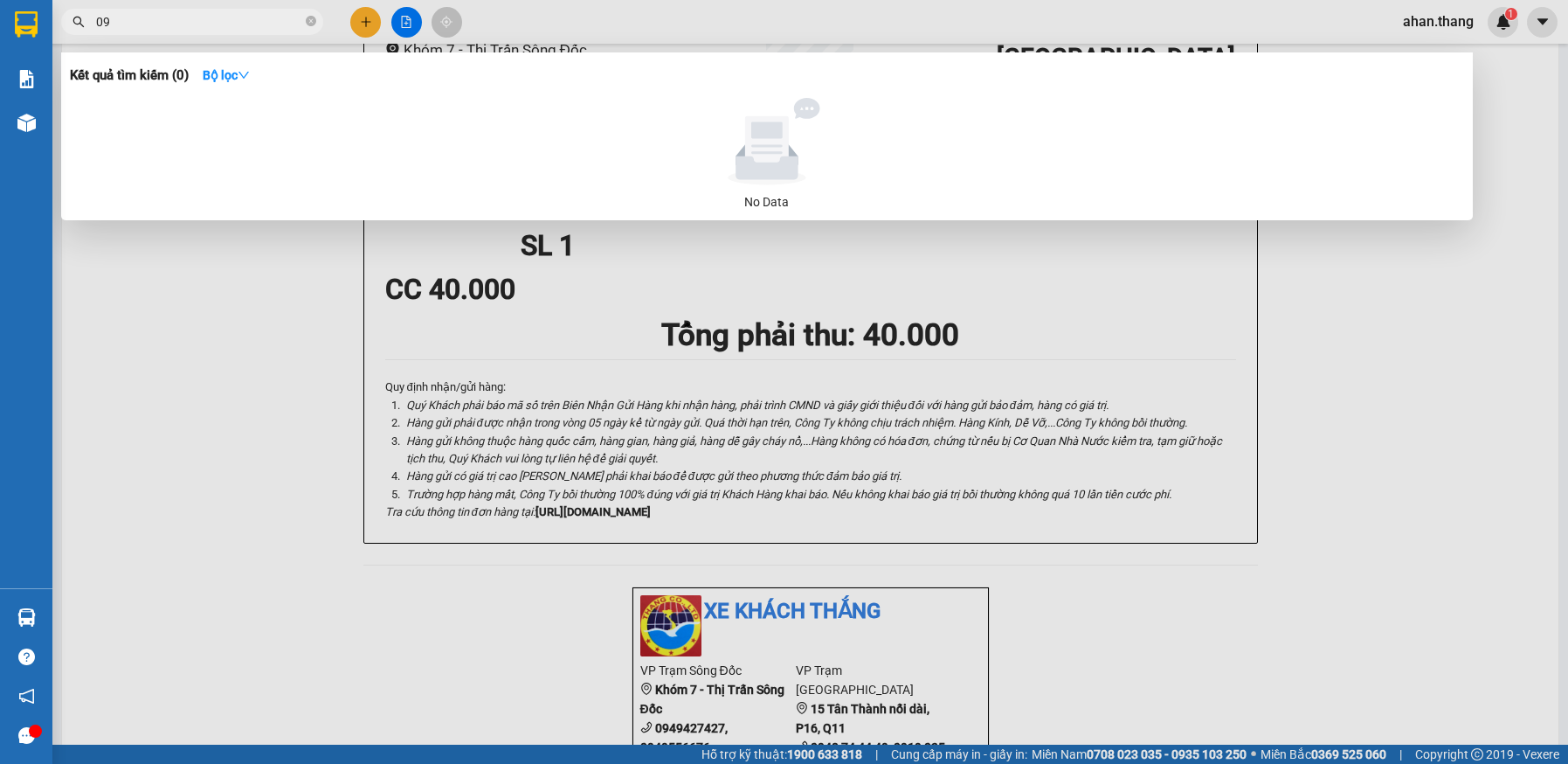
type input "0"
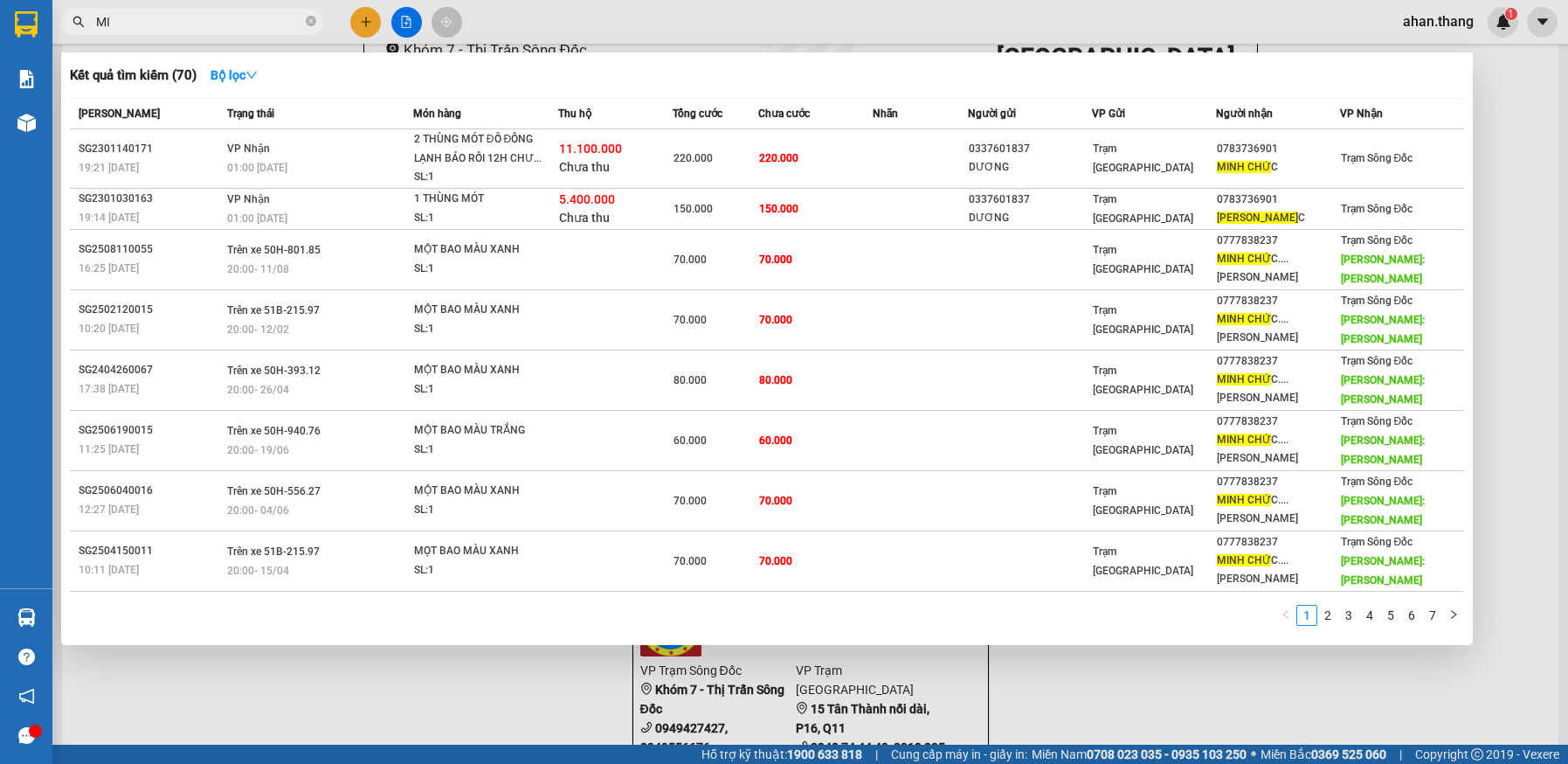
type input "M"
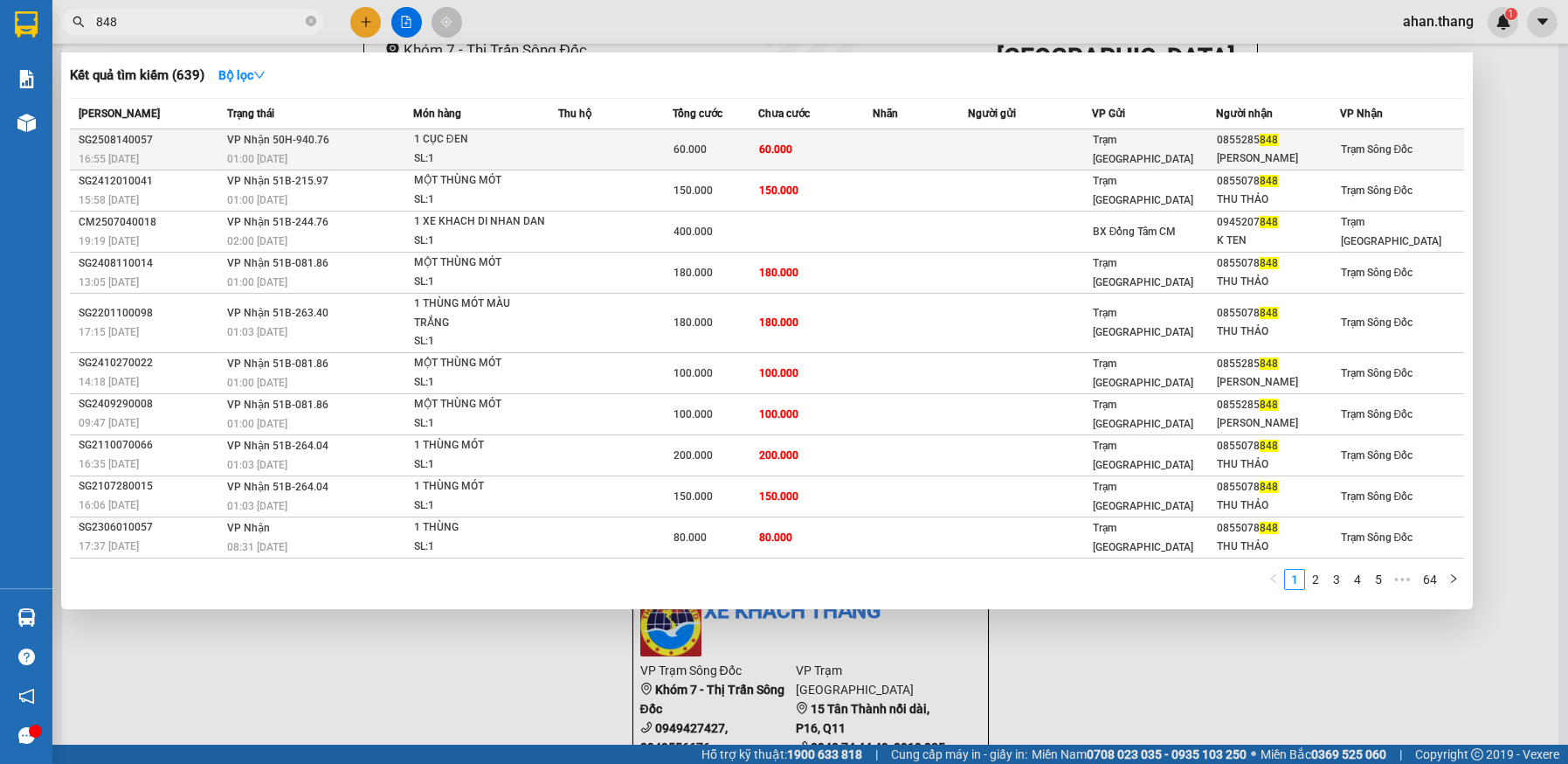
type input "848"
click at [912, 147] on td at bounding box center [920, 149] width 95 height 41
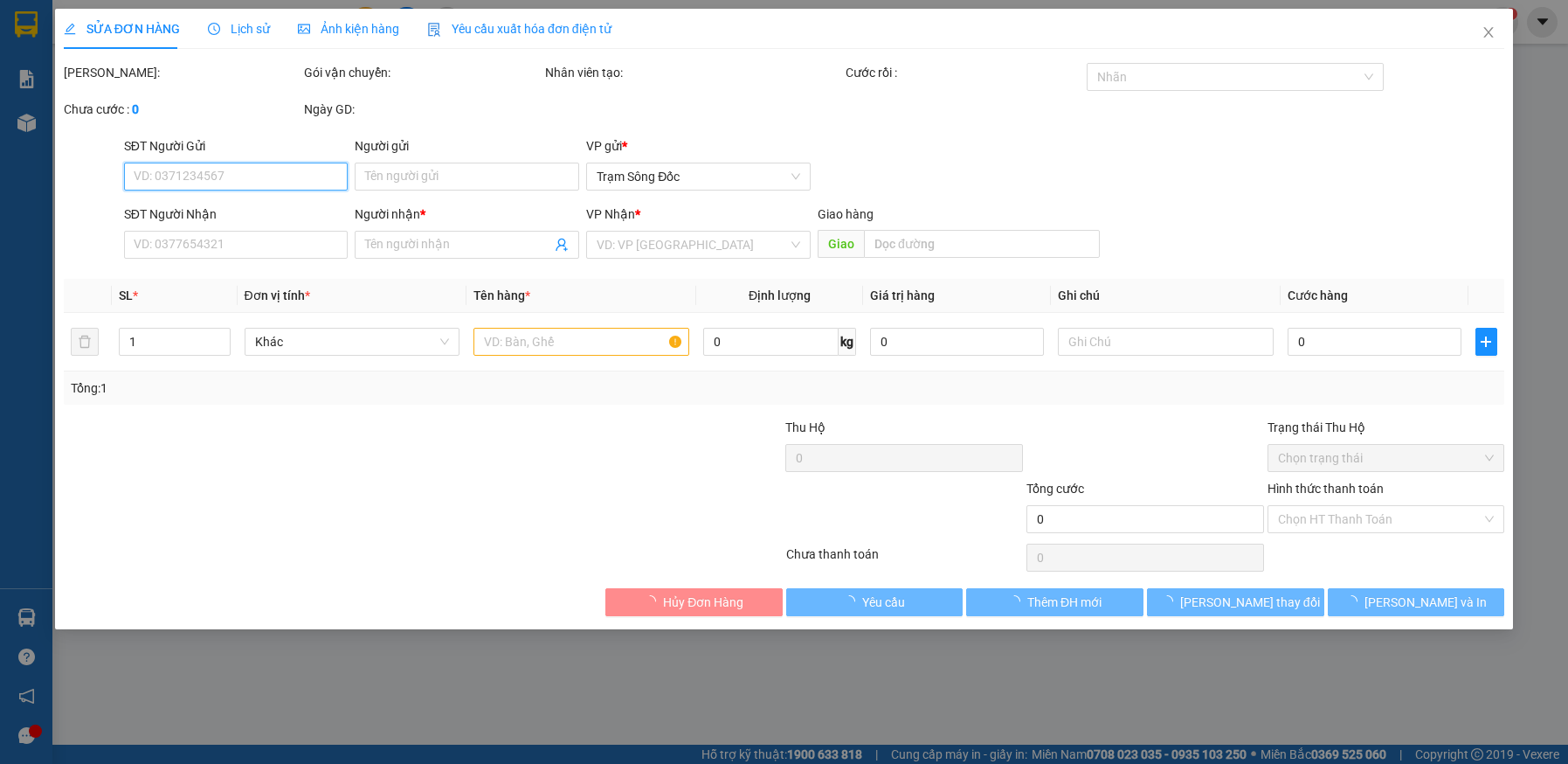
type input "0855285848"
type input "PHẠM VĂN PHƯỚC"
type input "60.000"
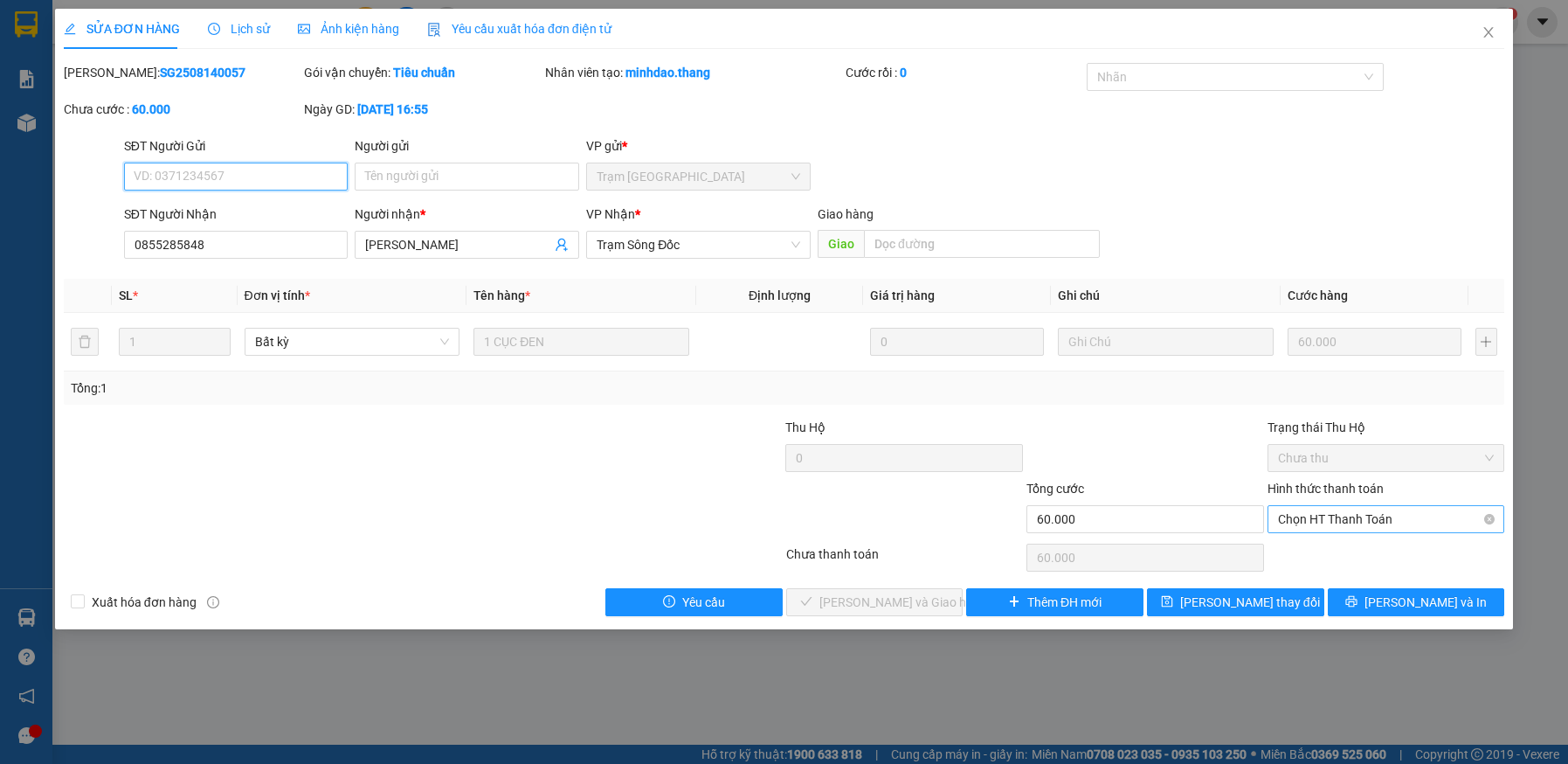
click at [1386, 517] on span "Chọn HT Thanh Toán" at bounding box center [1386, 519] width 217 height 27
click at [1379, 549] on div "Tại văn phòng" at bounding box center [1386, 554] width 217 height 19
type input "0"
click at [886, 598] on span "[PERSON_NAME] và [PERSON_NAME] hàng" at bounding box center [903, 602] width 167 height 19
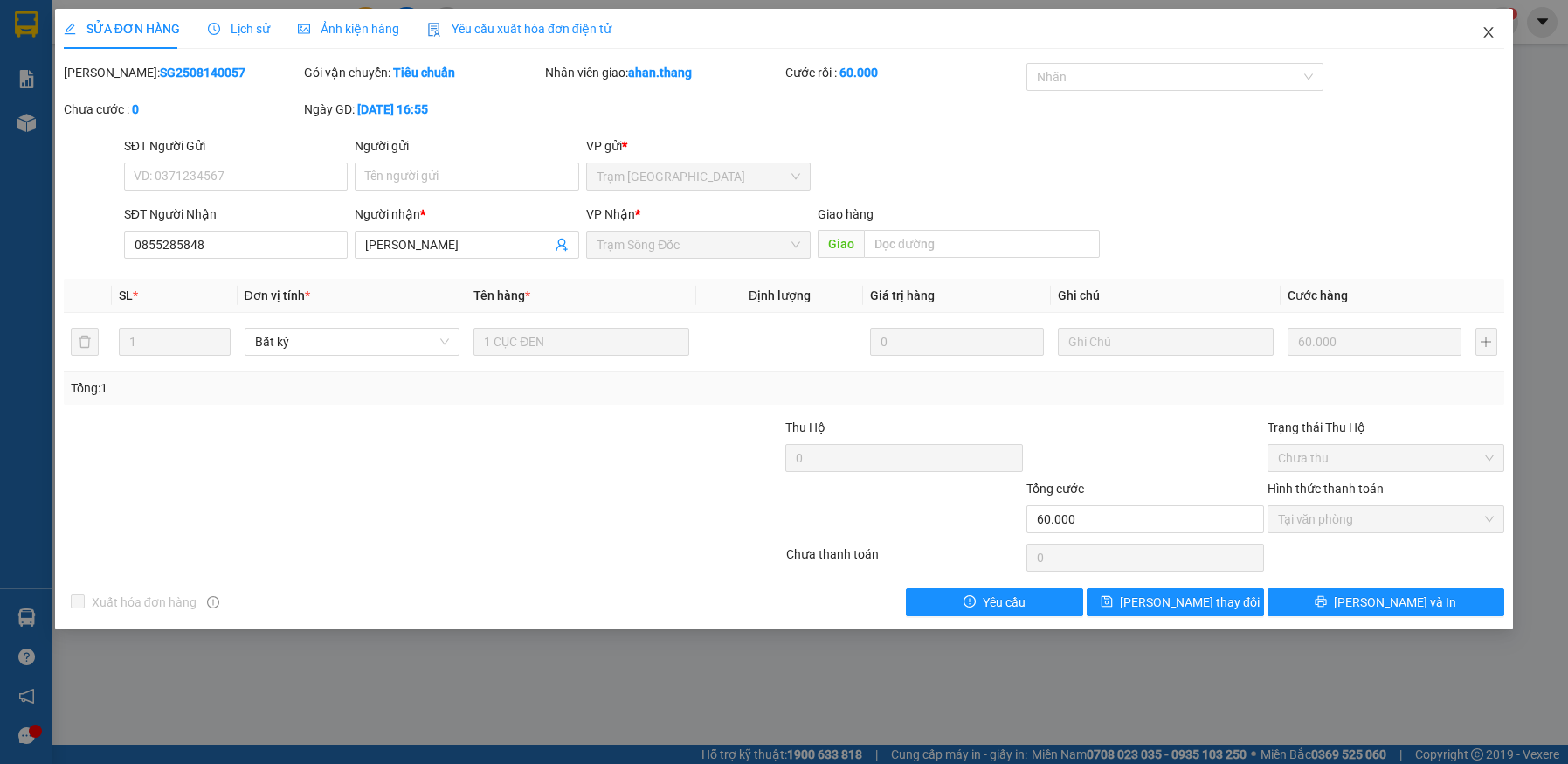
click at [1487, 33] on icon "close" at bounding box center [1488, 32] width 14 height 14
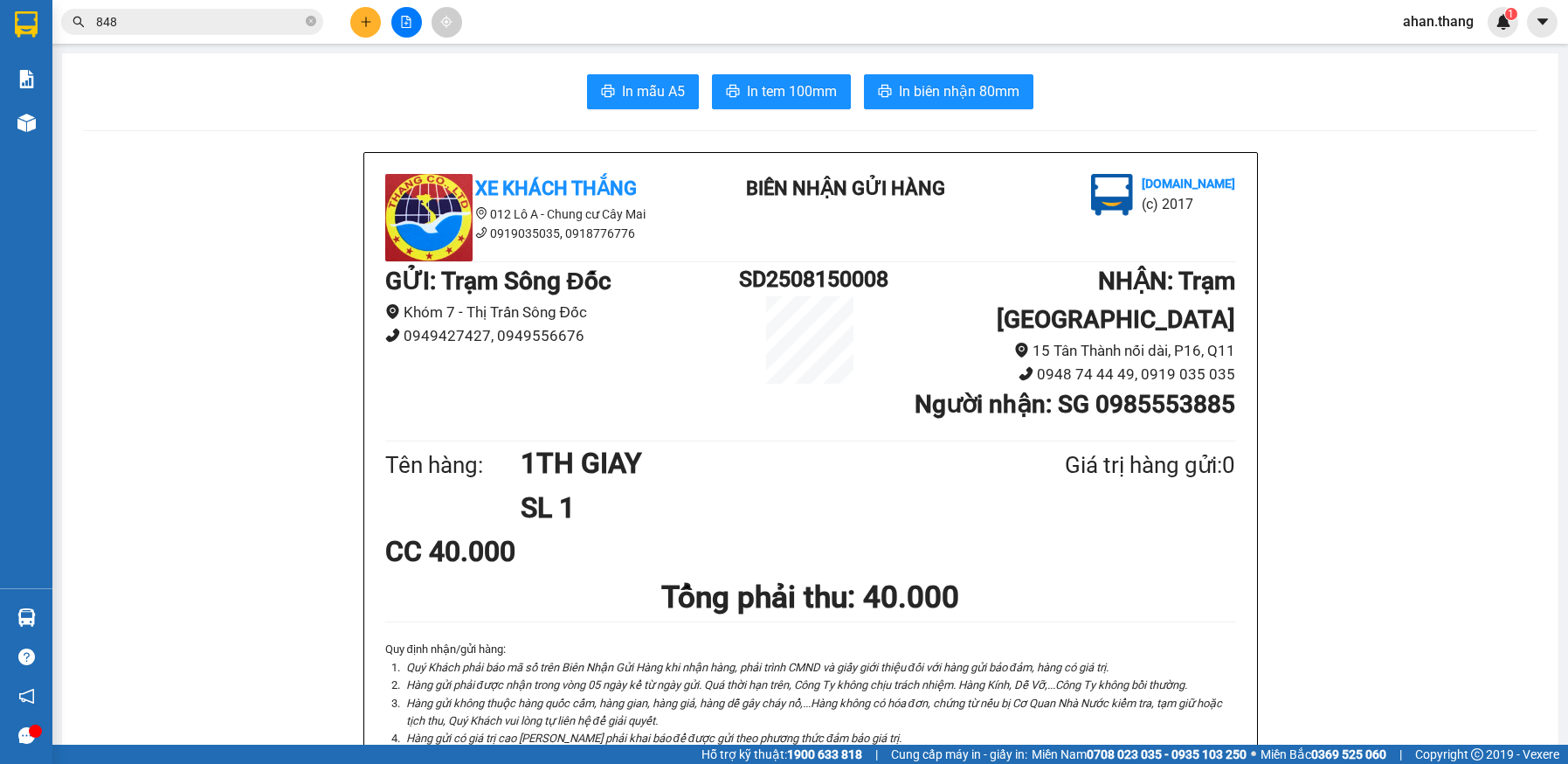
click at [124, 21] on input "848" at bounding box center [199, 22] width 206 height 19
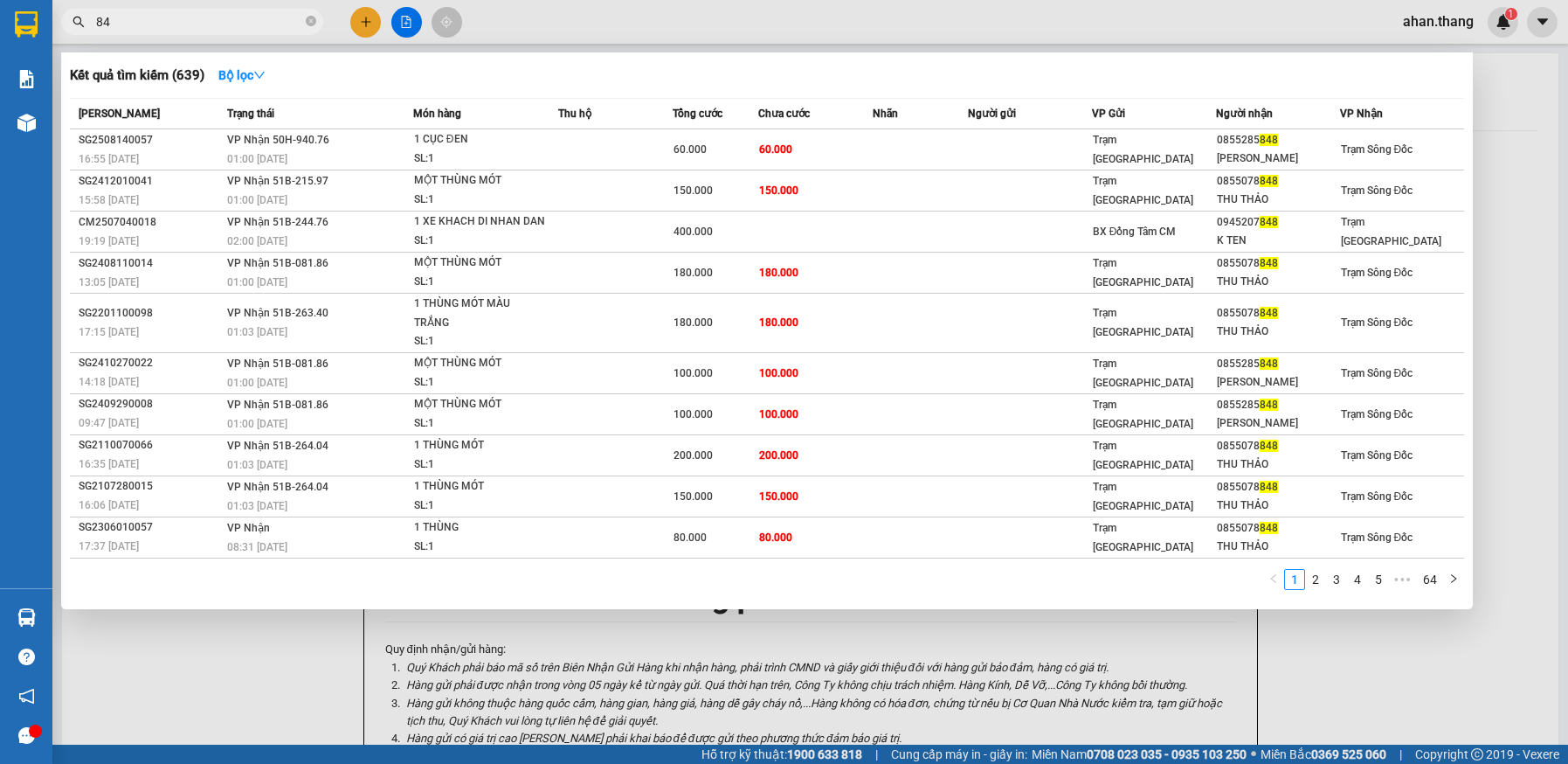
type input "8"
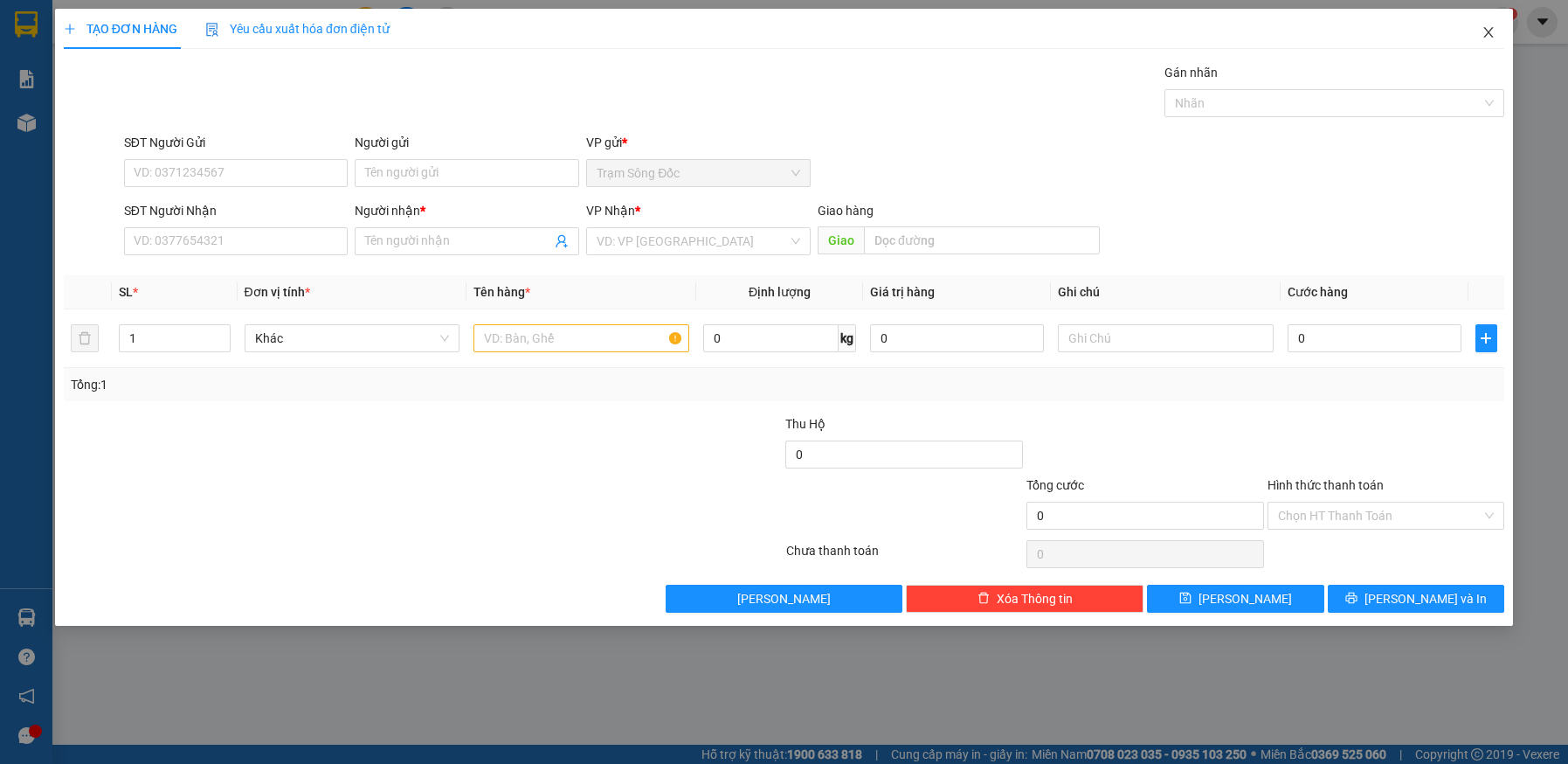
click at [1488, 30] on icon "close" at bounding box center [1488, 32] width 14 height 14
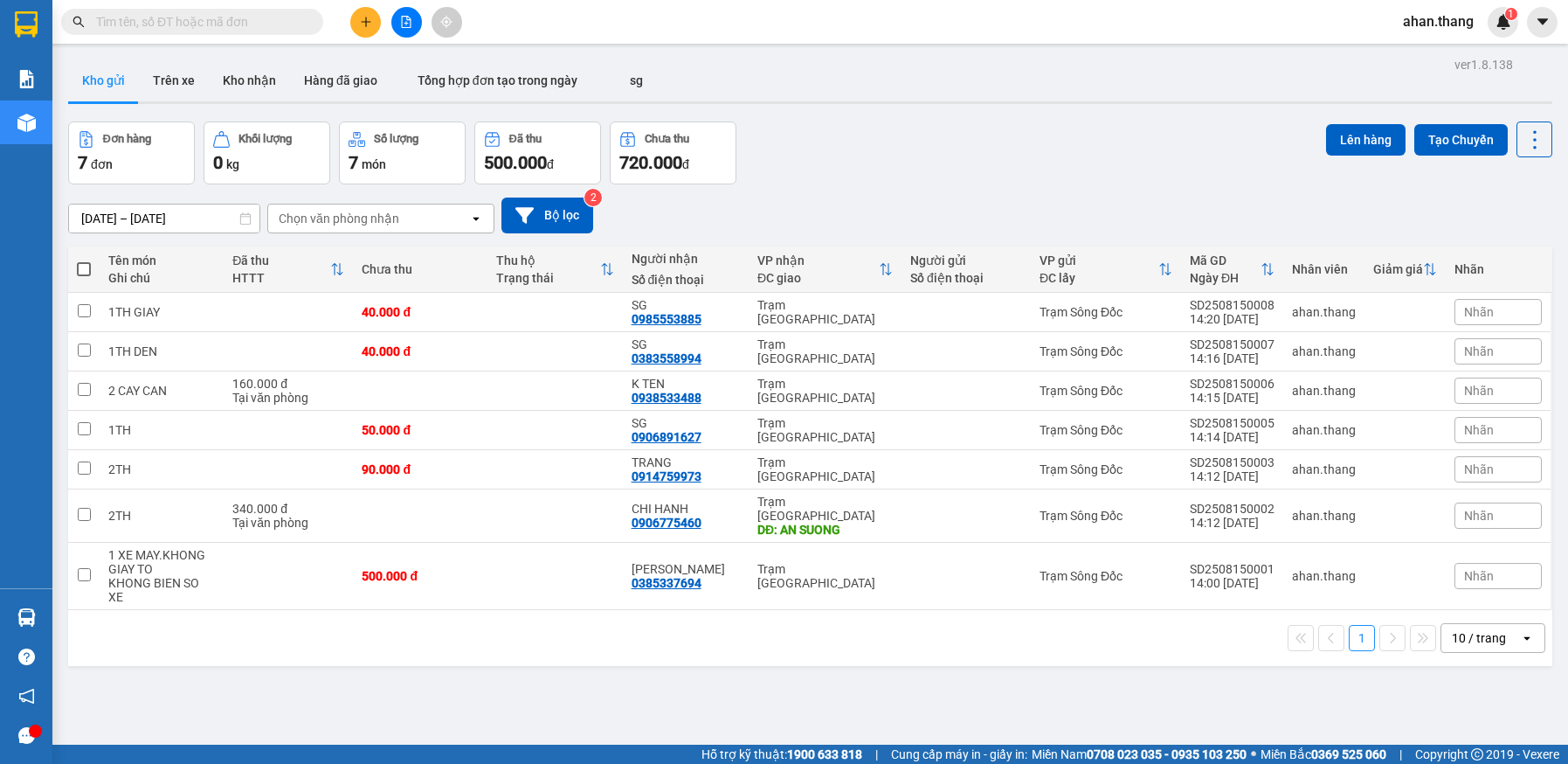
click at [1452, 630] on div "10 / trang" at bounding box center [1479, 638] width 54 height 17
click at [1465, 571] on span "100 / trang" at bounding box center [1473, 572] width 63 height 17
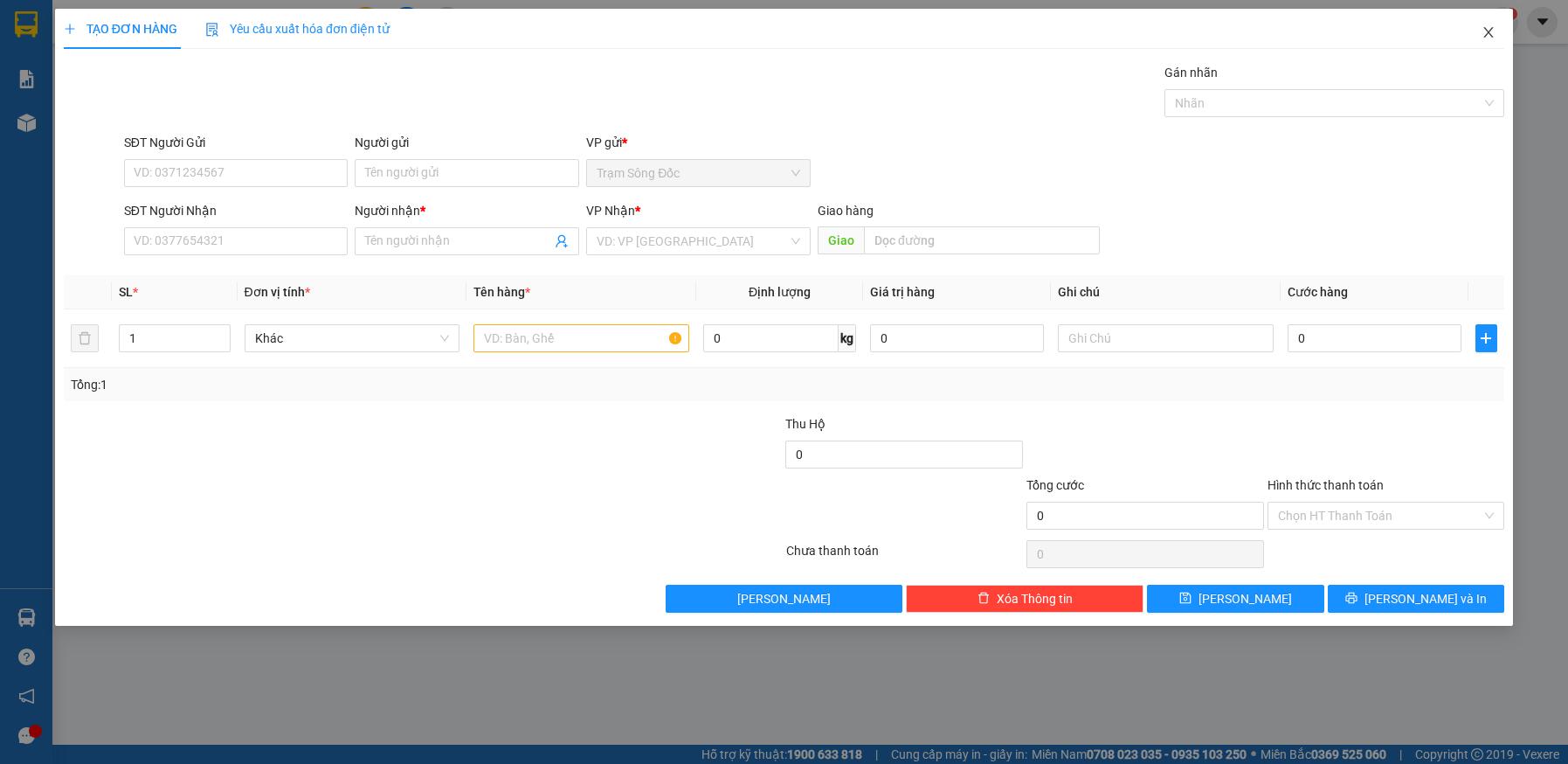
click at [1490, 33] on icon "close" at bounding box center [1489, 31] width 10 height 10
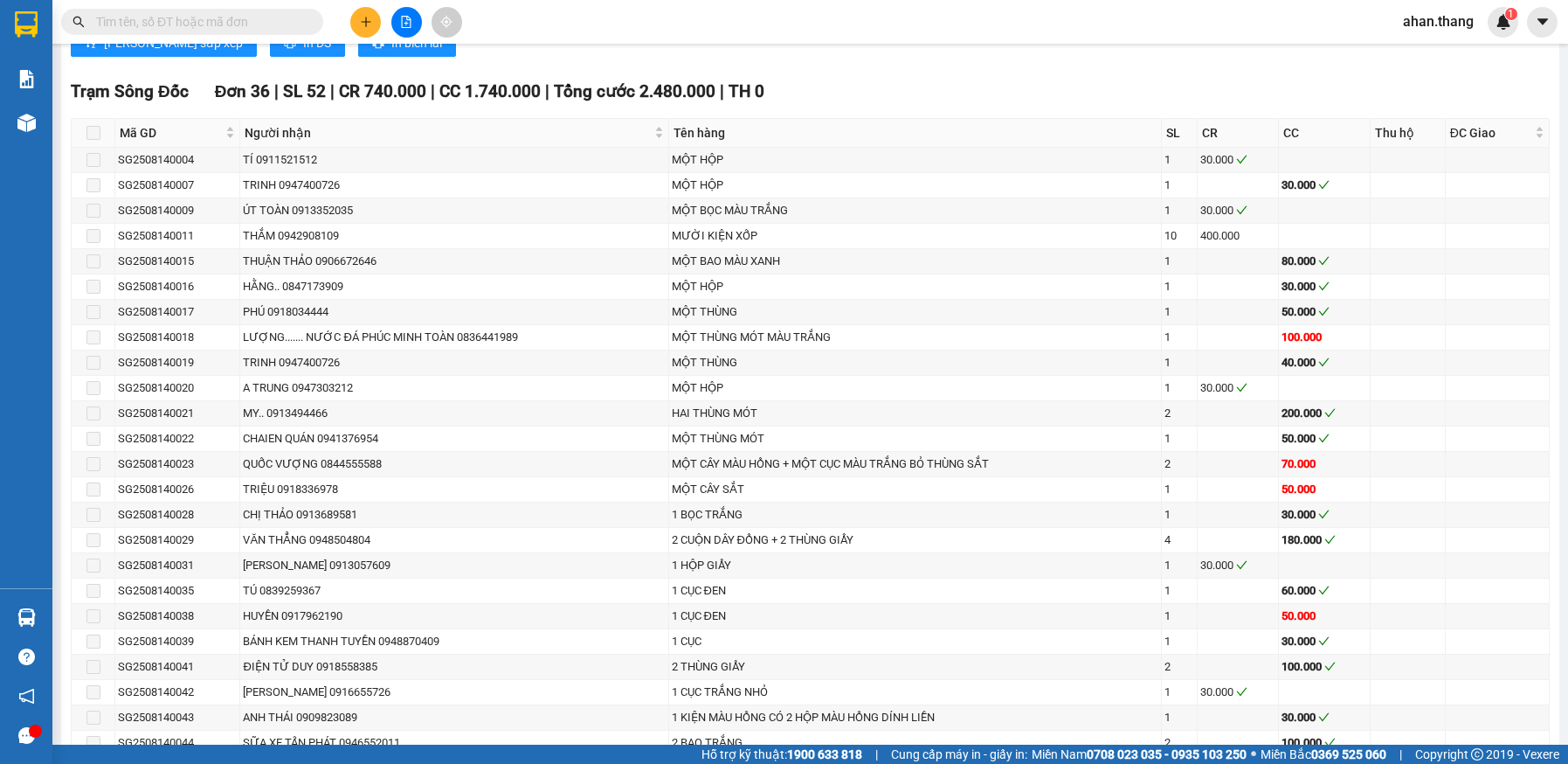
scroll to position [1574, 0]
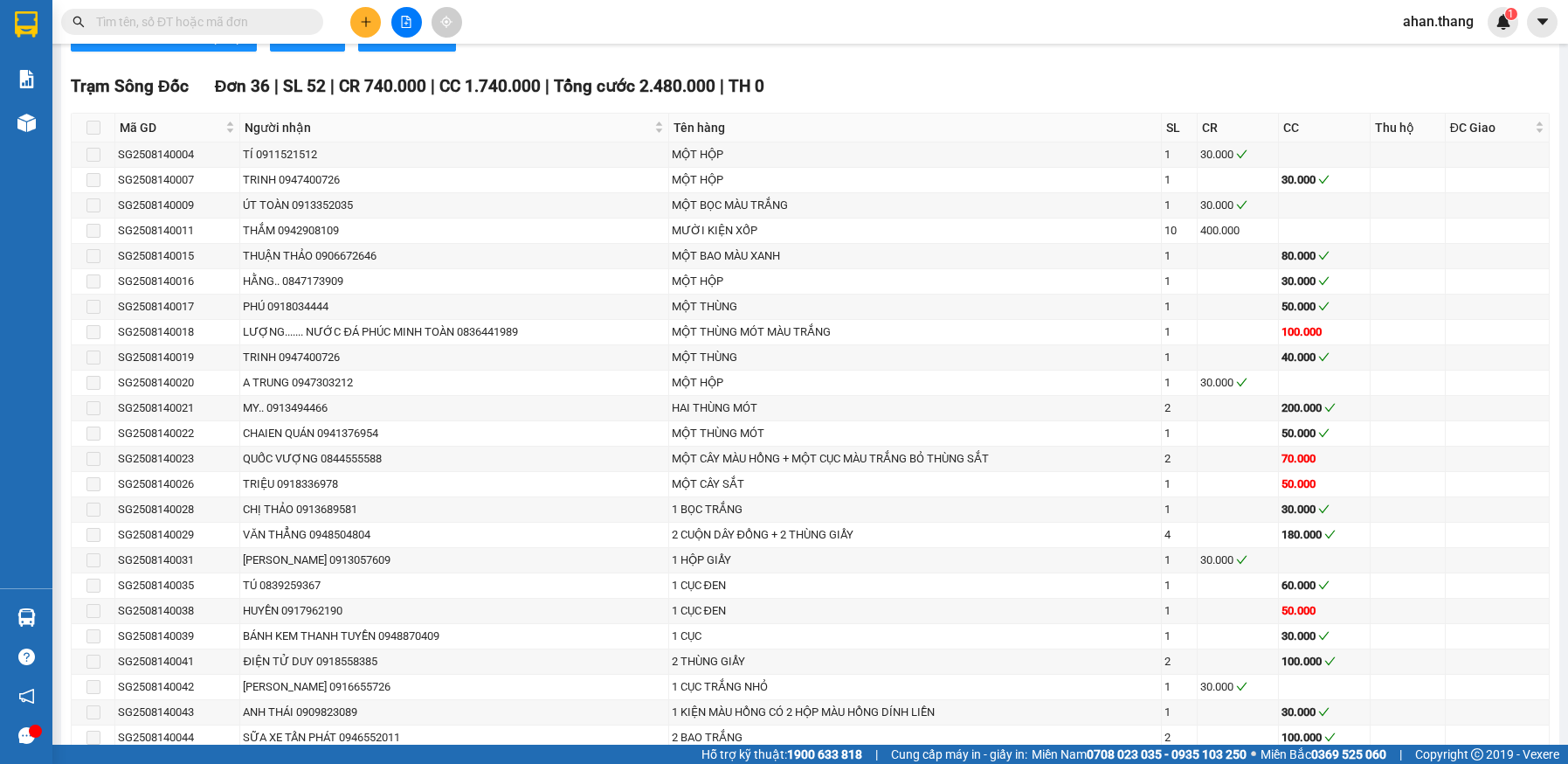
click at [152, 20] on input "text" at bounding box center [199, 22] width 206 height 19
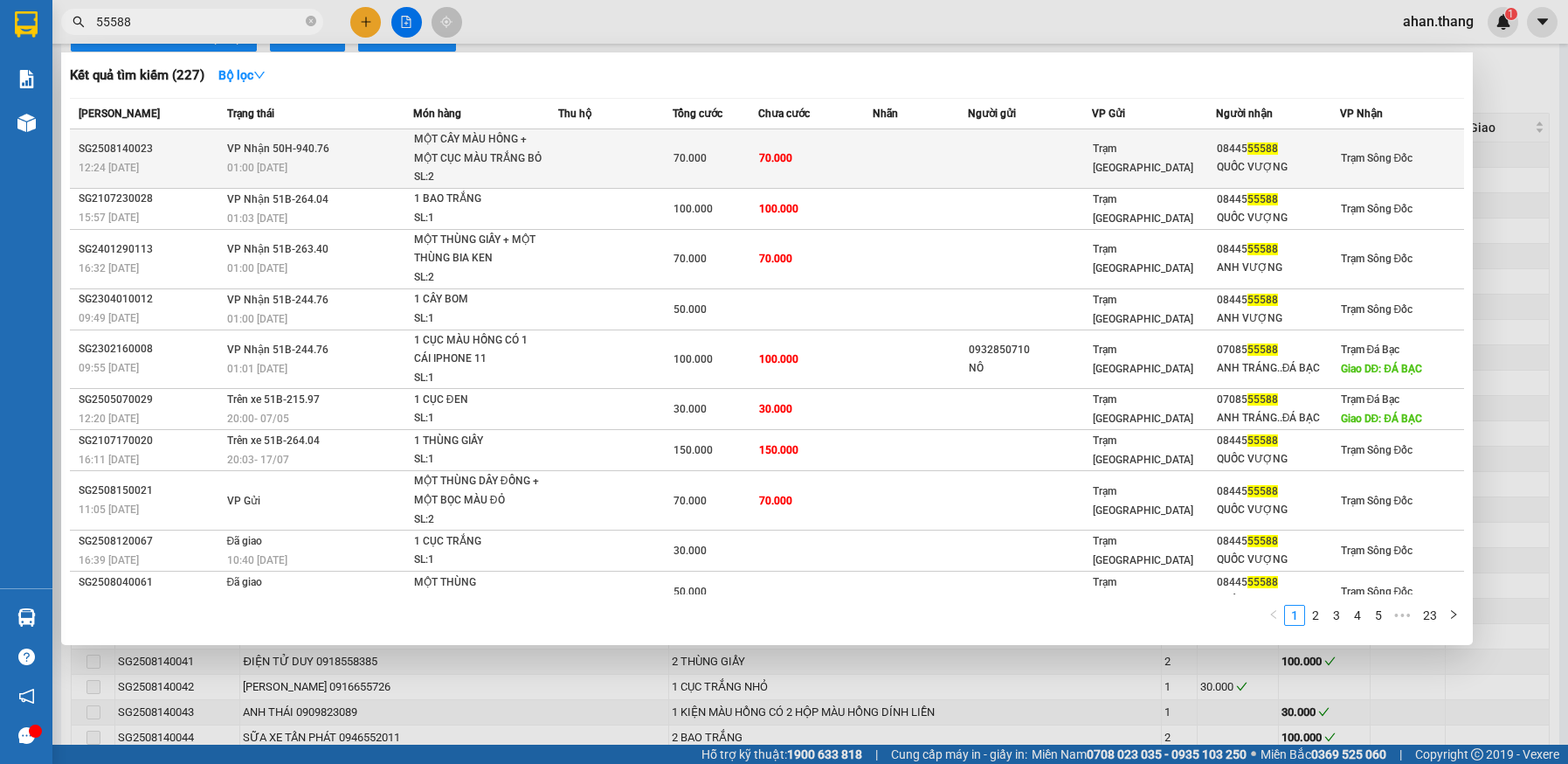
type input "55588"
click at [873, 167] on td at bounding box center [920, 159] width 95 height 59
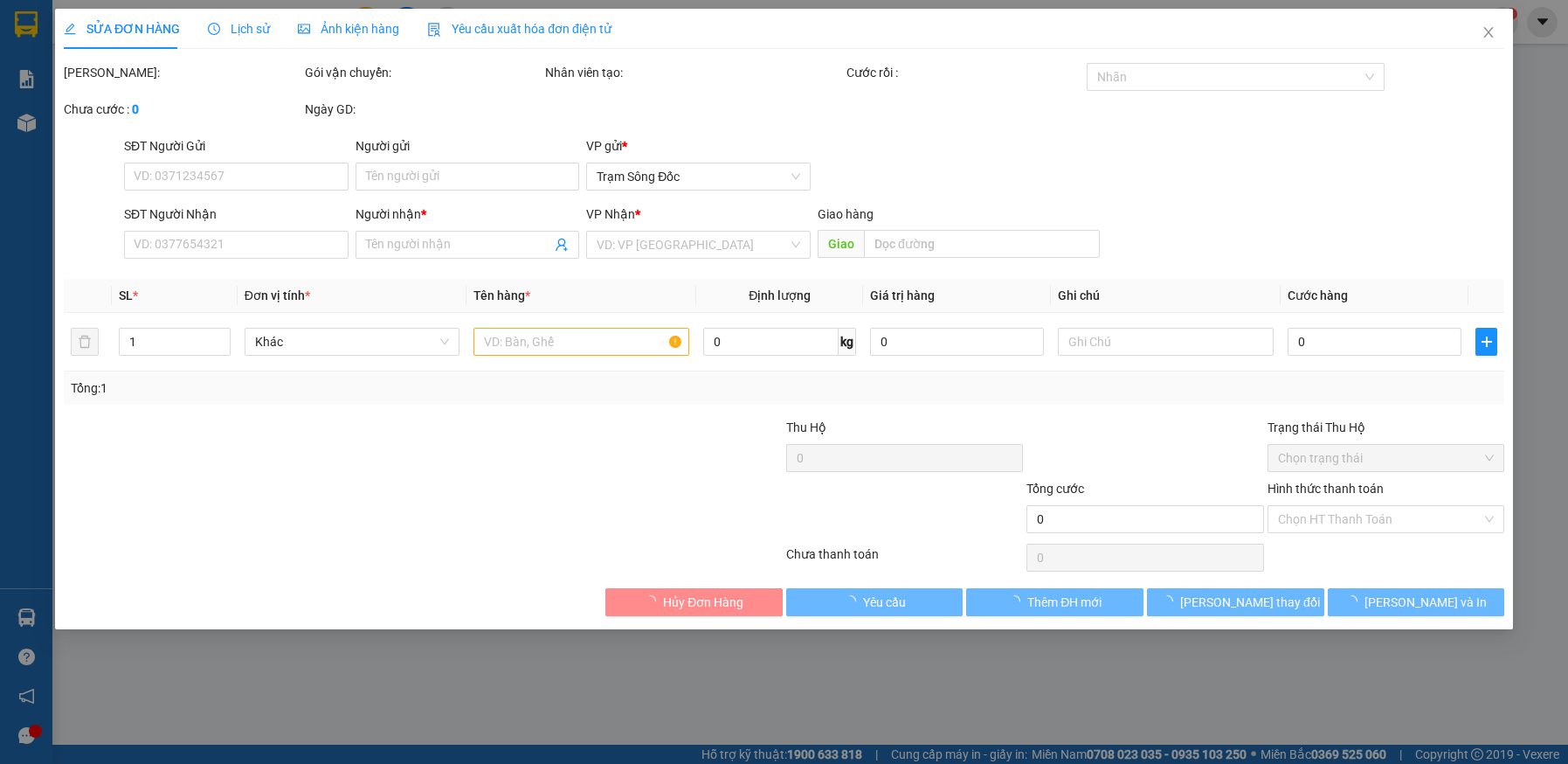
type input "0844555588"
type input "QUỐC VƯỢNG"
type input "70.000"
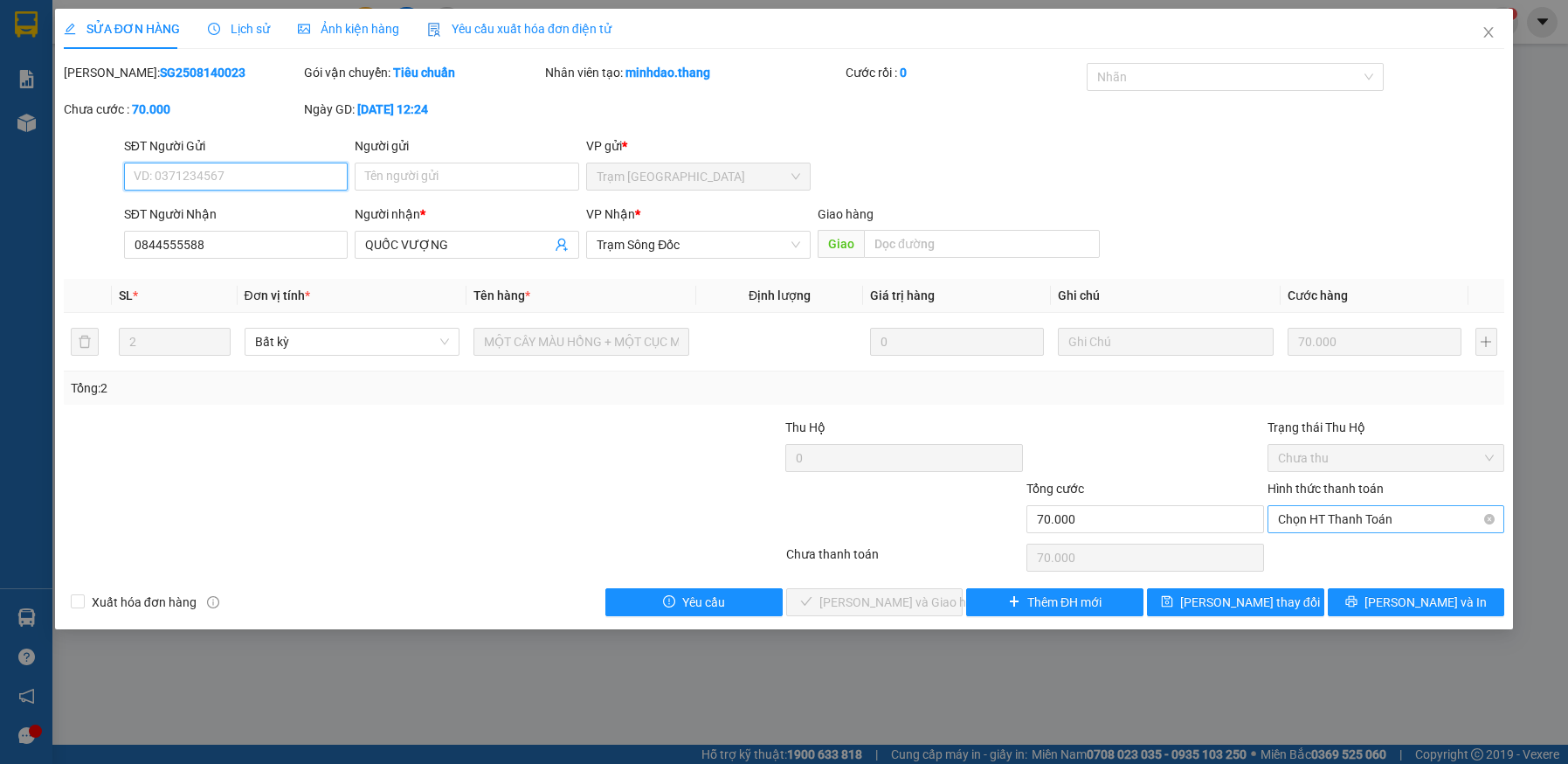
click at [1364, 518] on span "Chọn HT Thanh Toán" at bounding box center [1386, 519] width 217 height 27
click at [1354, 557] on div "Tại văn phòng" at bounding box center [1386, 554] width 217 height 19
type input "0"
click at [929, 604] on span "[PERSON_NAME] và [PERSON_NAME] hàng" at bounding box center [903, 602] width 167 height 19
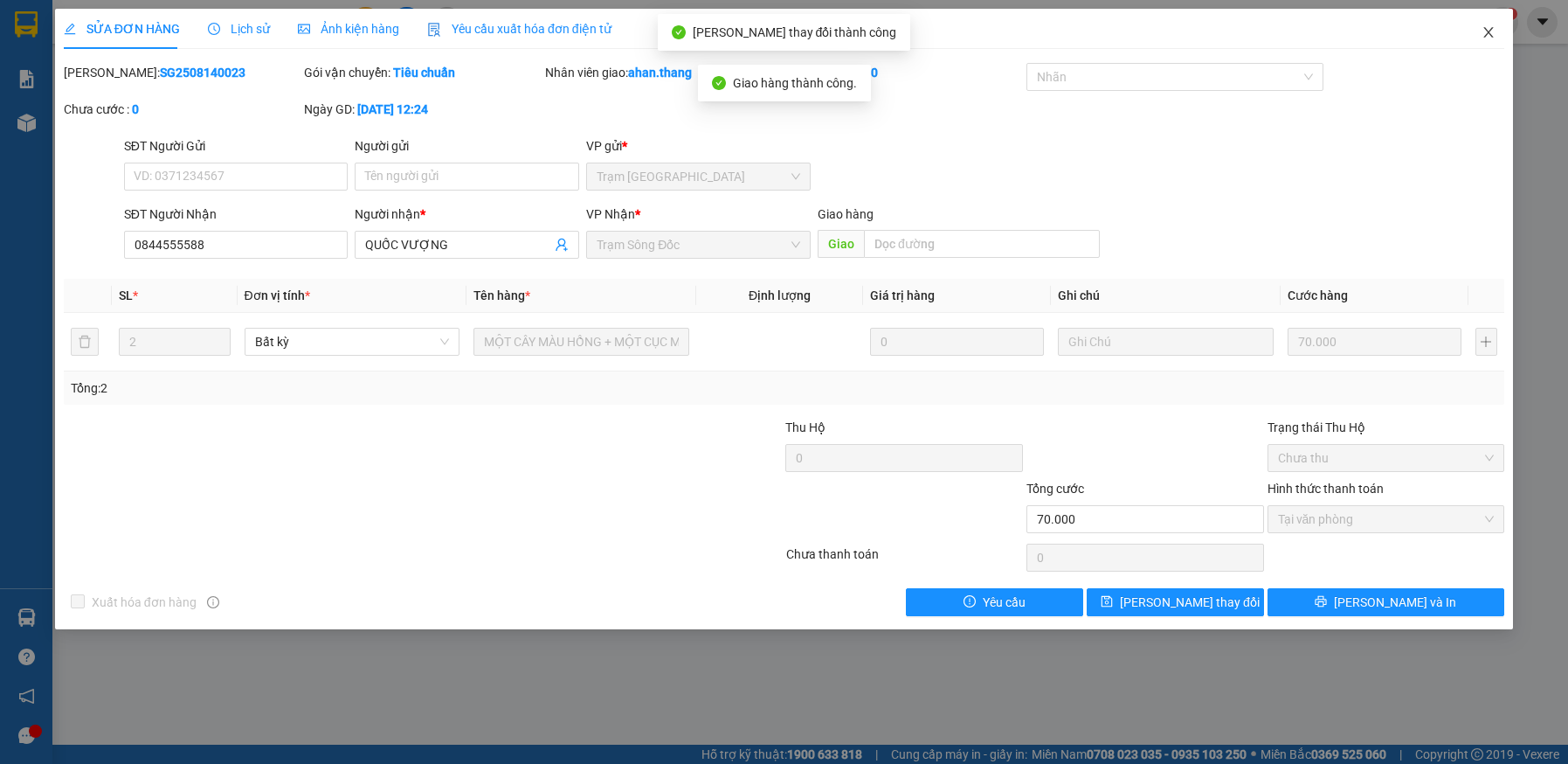
click at [1491, 29] on icon "close" at bounding box center [1488, 32] width 14 height 14
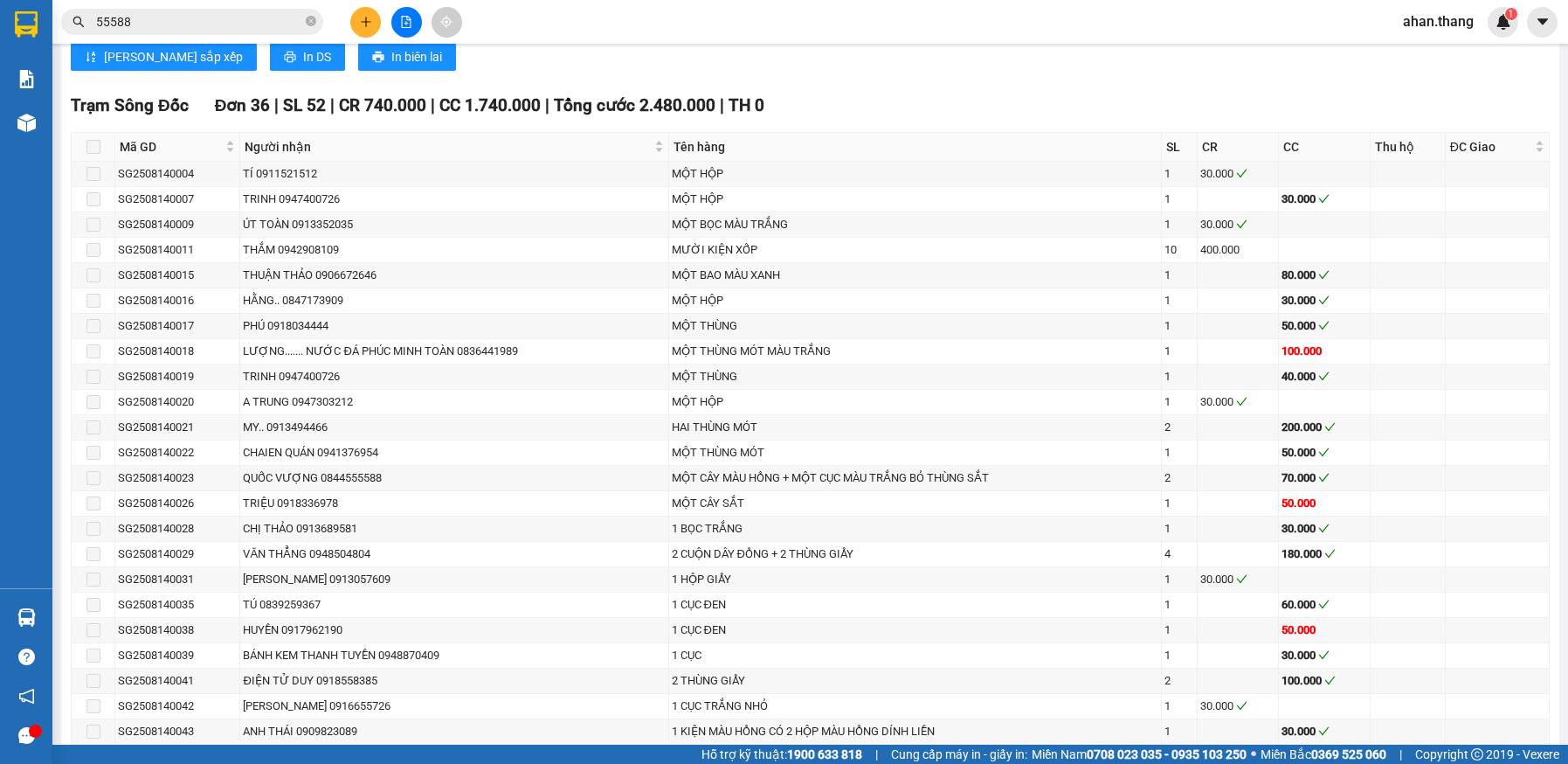
scroll to position [1537, 0]
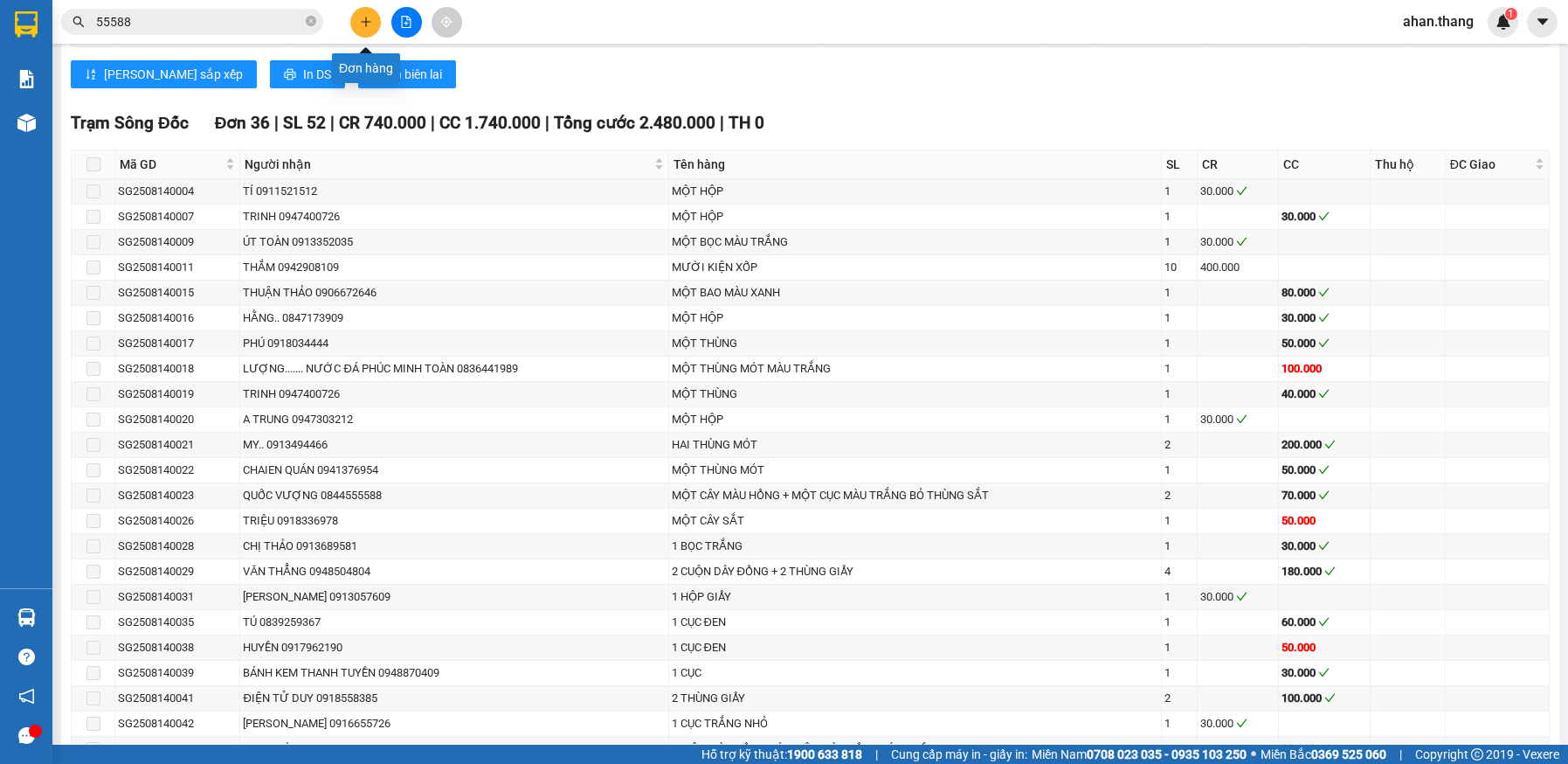
click at [369, 12] on button at bounding box center [365, 22] width 30 height 30
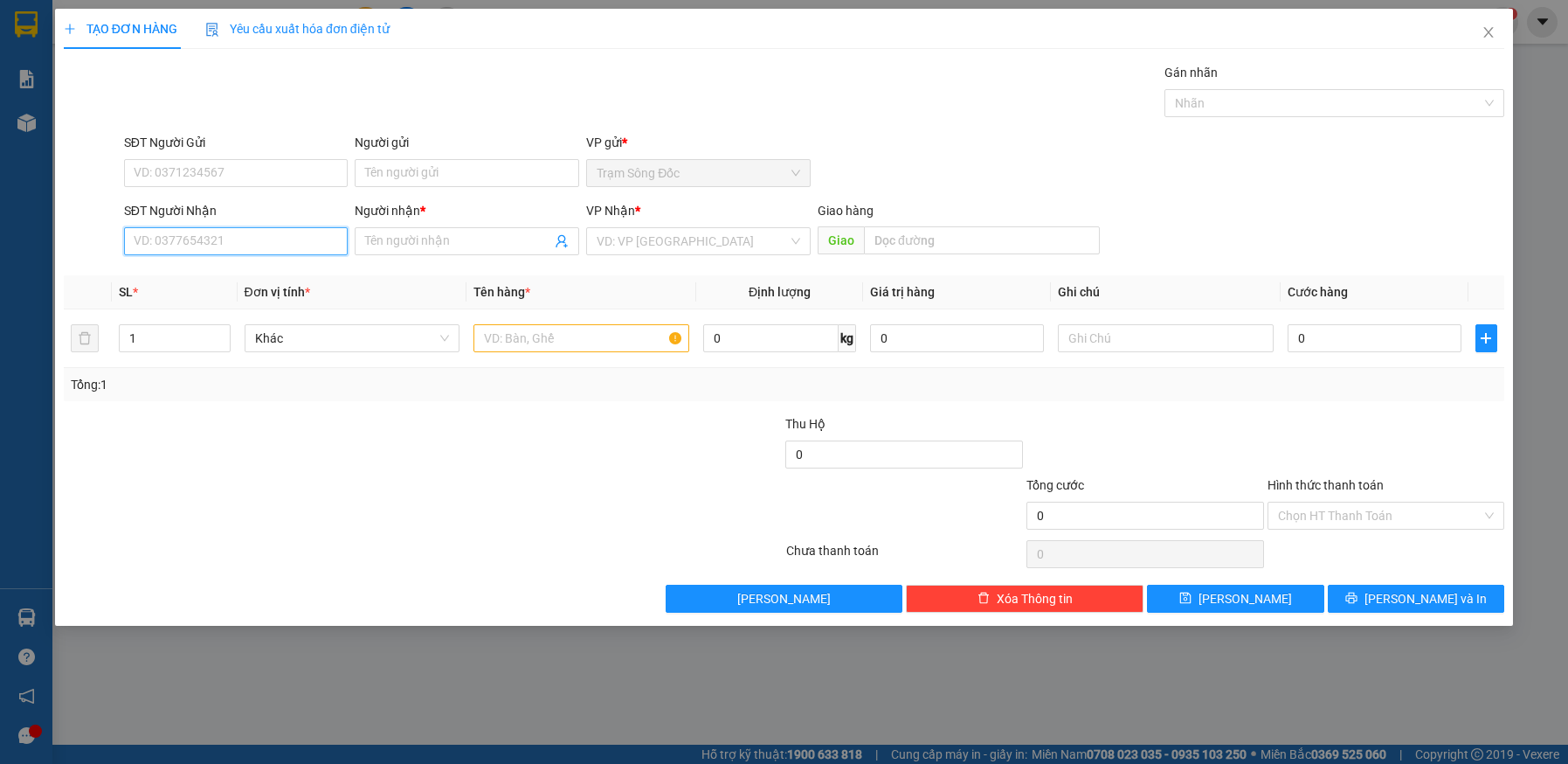
click at [302, 232] on input "SĐT Người Nhận" at bounding box center [236, 241] width 224 height 28
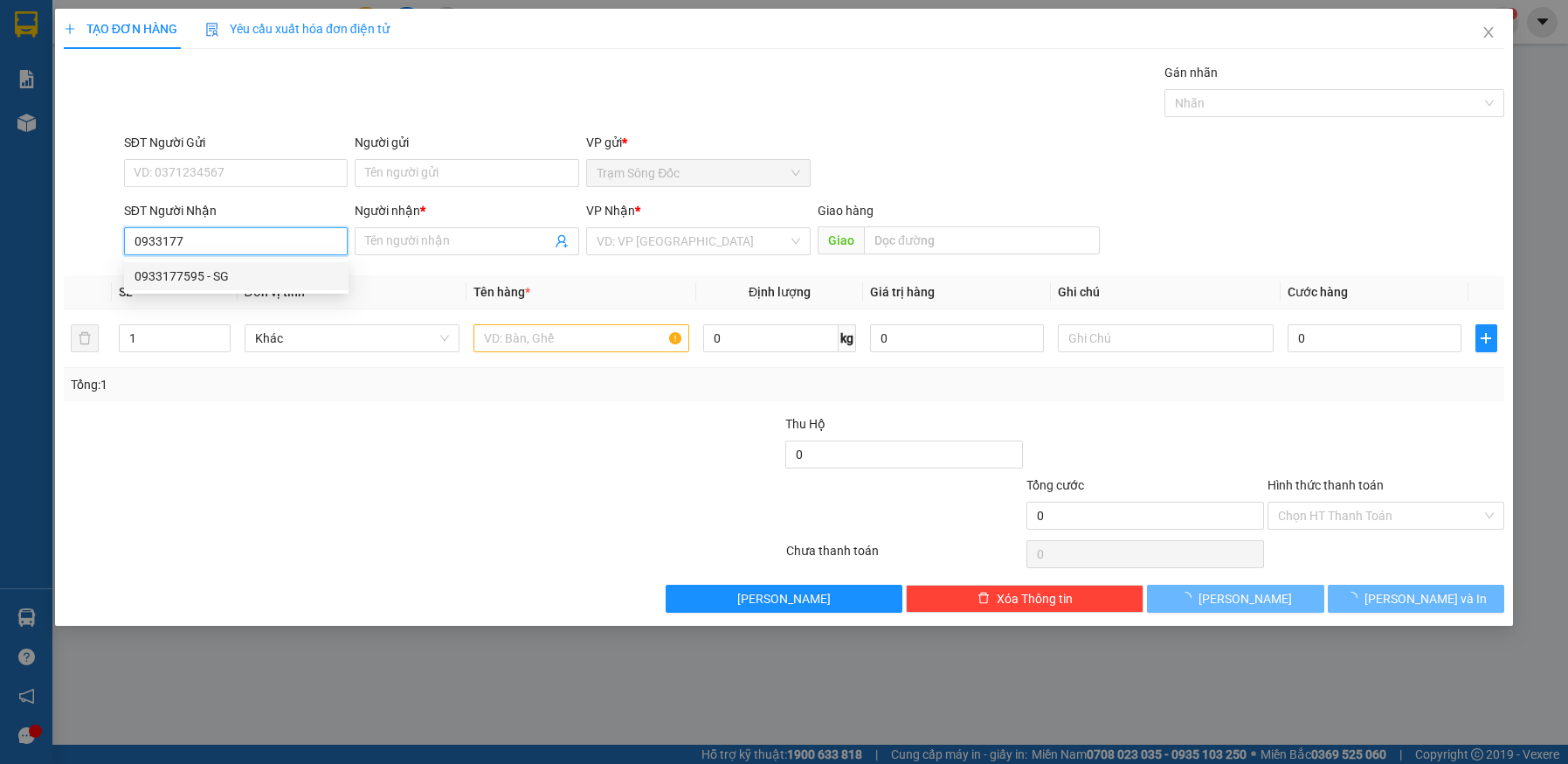
click at [186, 280] on div "0933177595 - SG" at bounding box center [237, 276] width 203 height 19
type input "0933177595"
type input "SG"
type input "NG LINH"
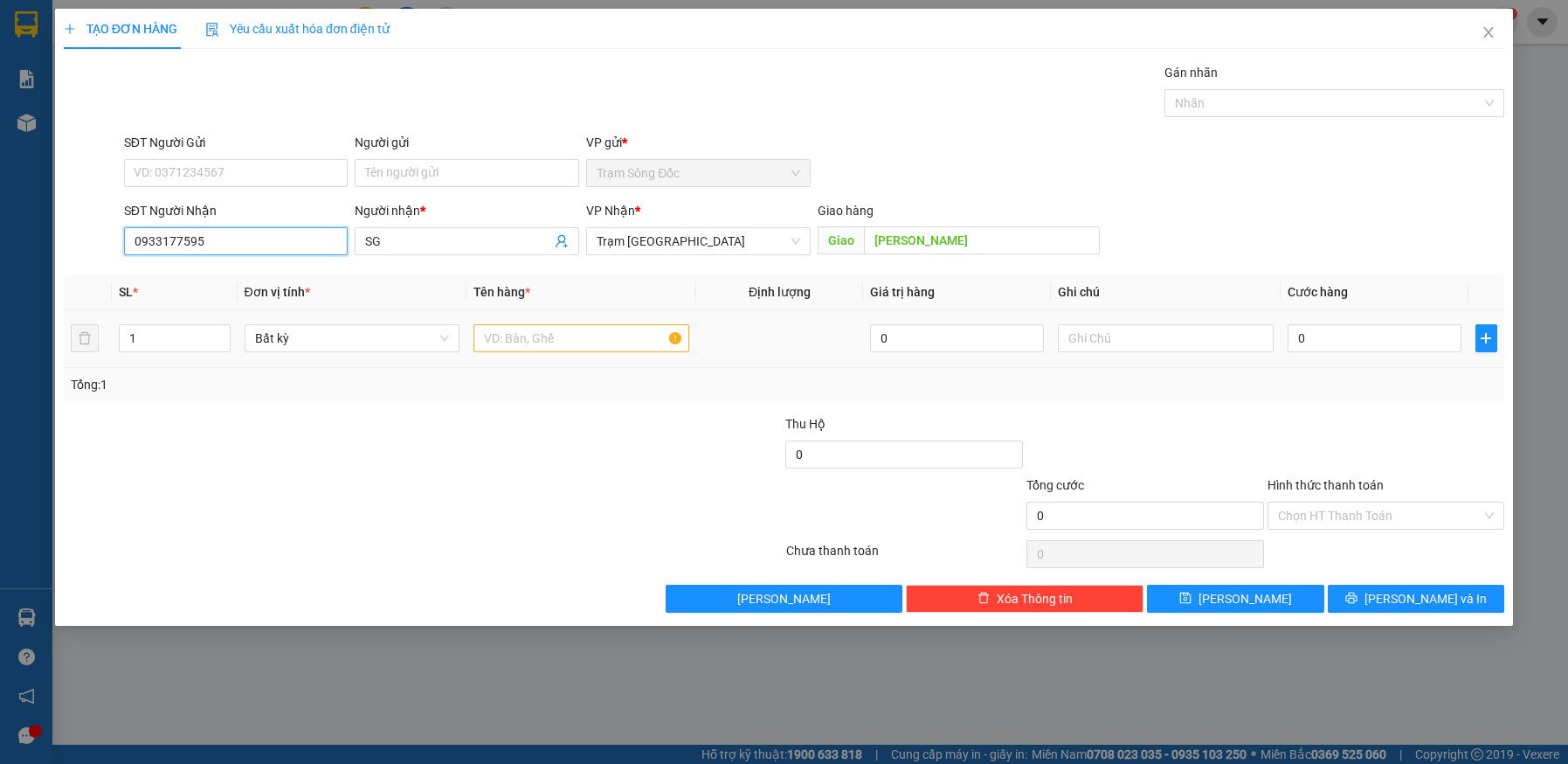
type input "0933177595"
click at [537, 342] on input "text" at bounding box center [581, 338] width 216 height 28
type input "1TH"
click at [1388, 343] on input "0" at bounding box center [1374, 338] width 174 height 28
type input "4"
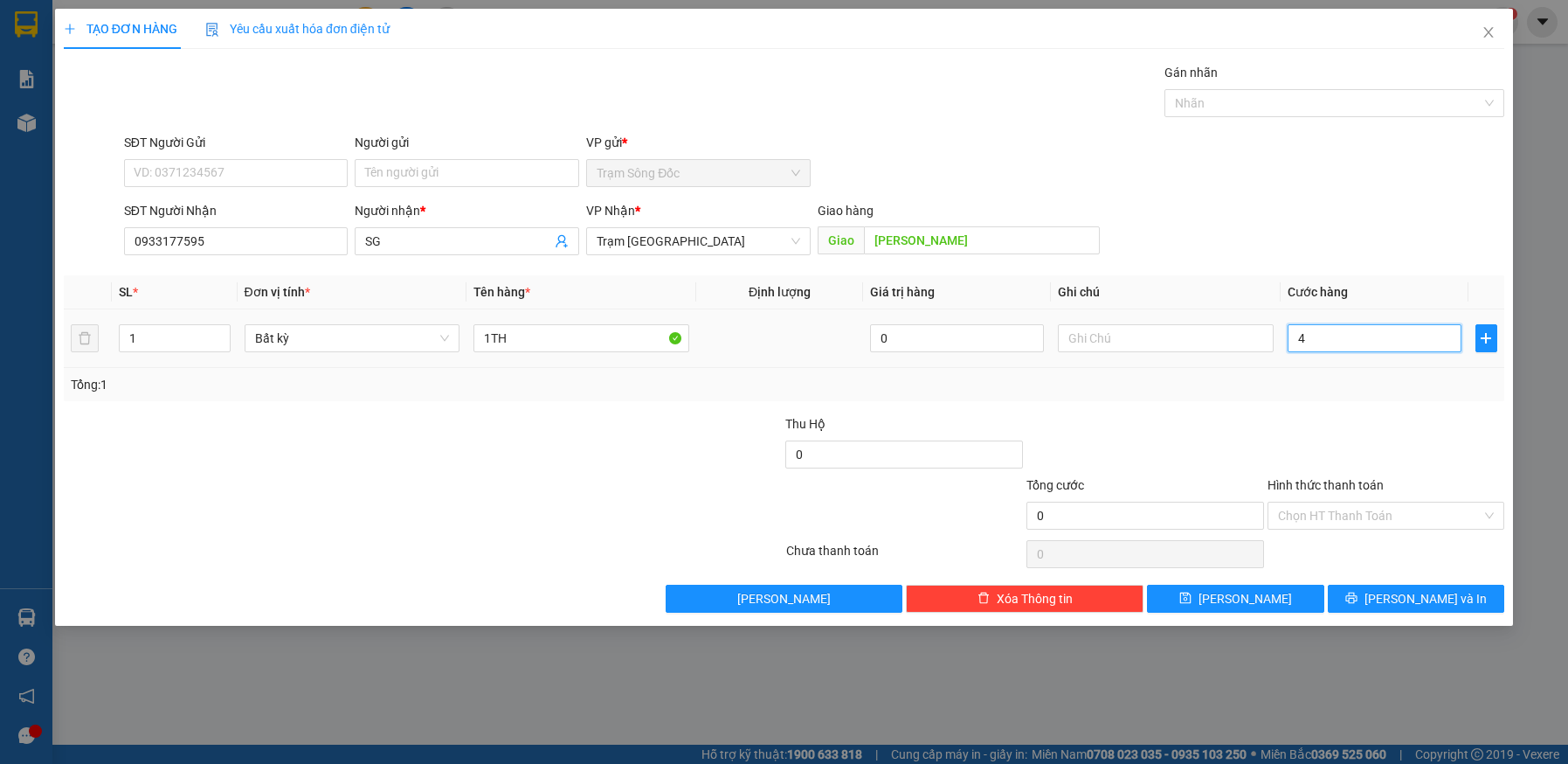
type input "4"
type input "40"
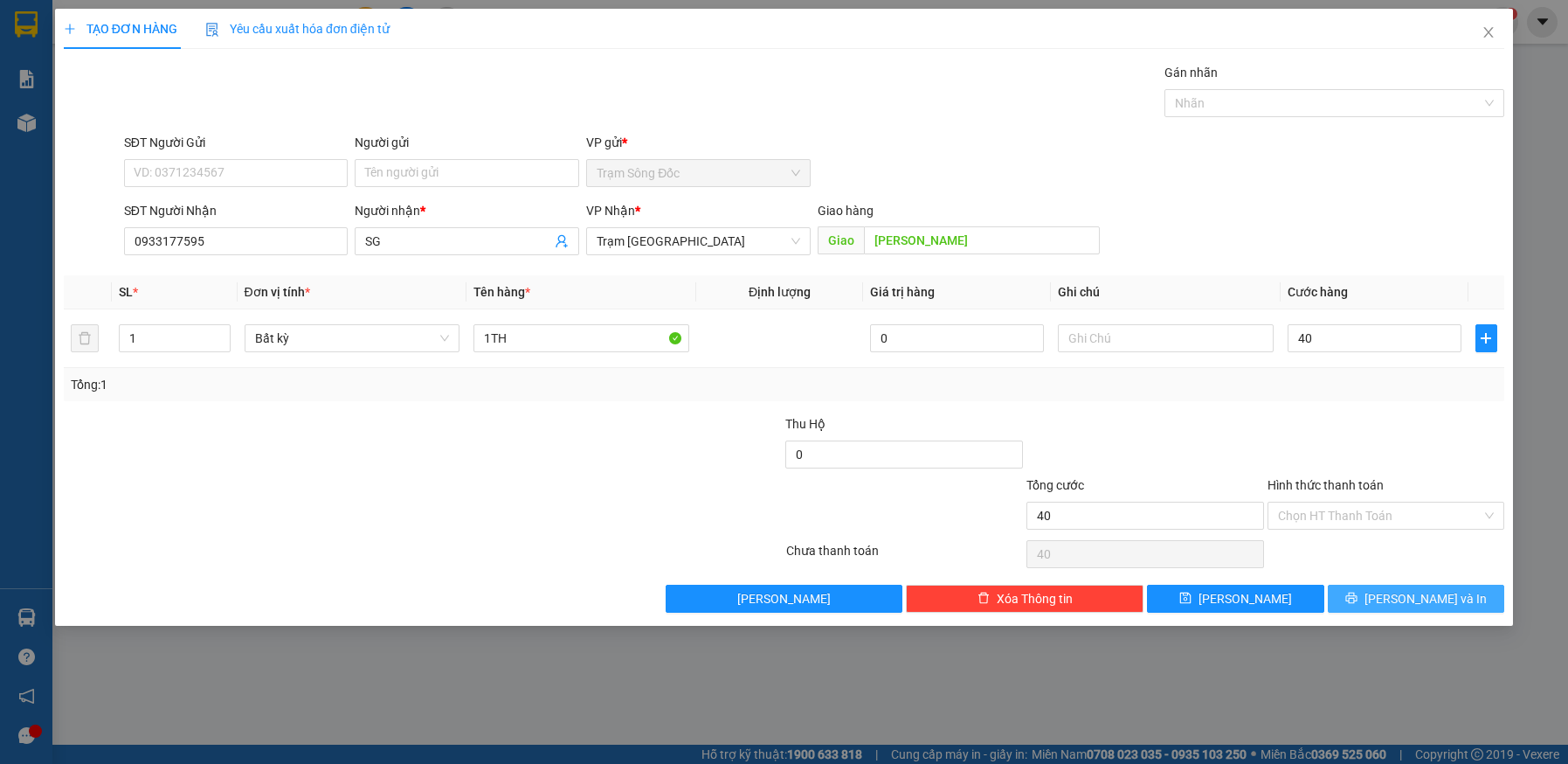
type input "40.000"
click at [1413, 600] on span "[PERSON_NAME] và In" at bounding box center [1425, 598] width 123 height 19
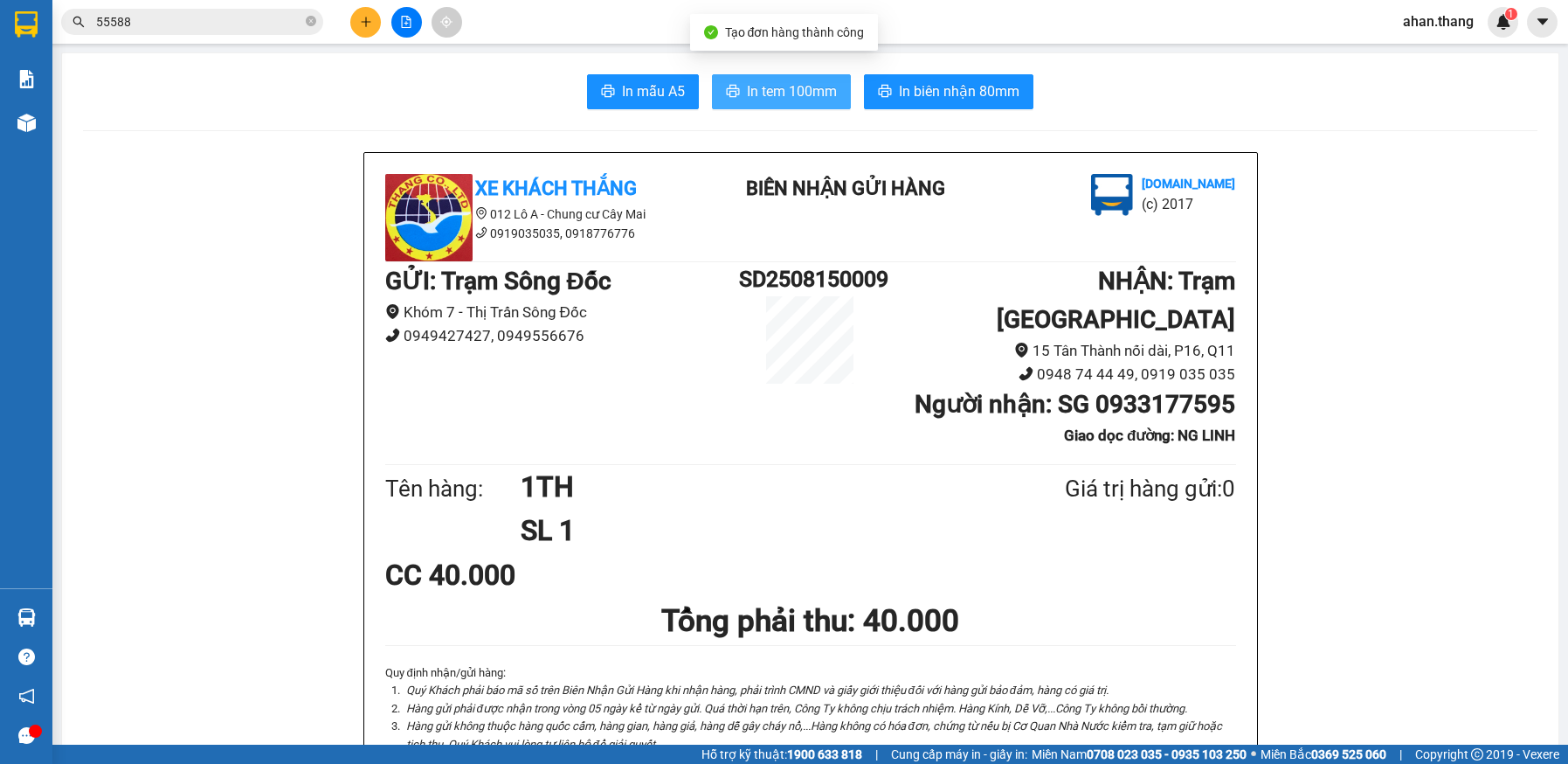
click at [781, 83] on span "In tem 100mm" at bounding box center [792, 91] width 90 height 22
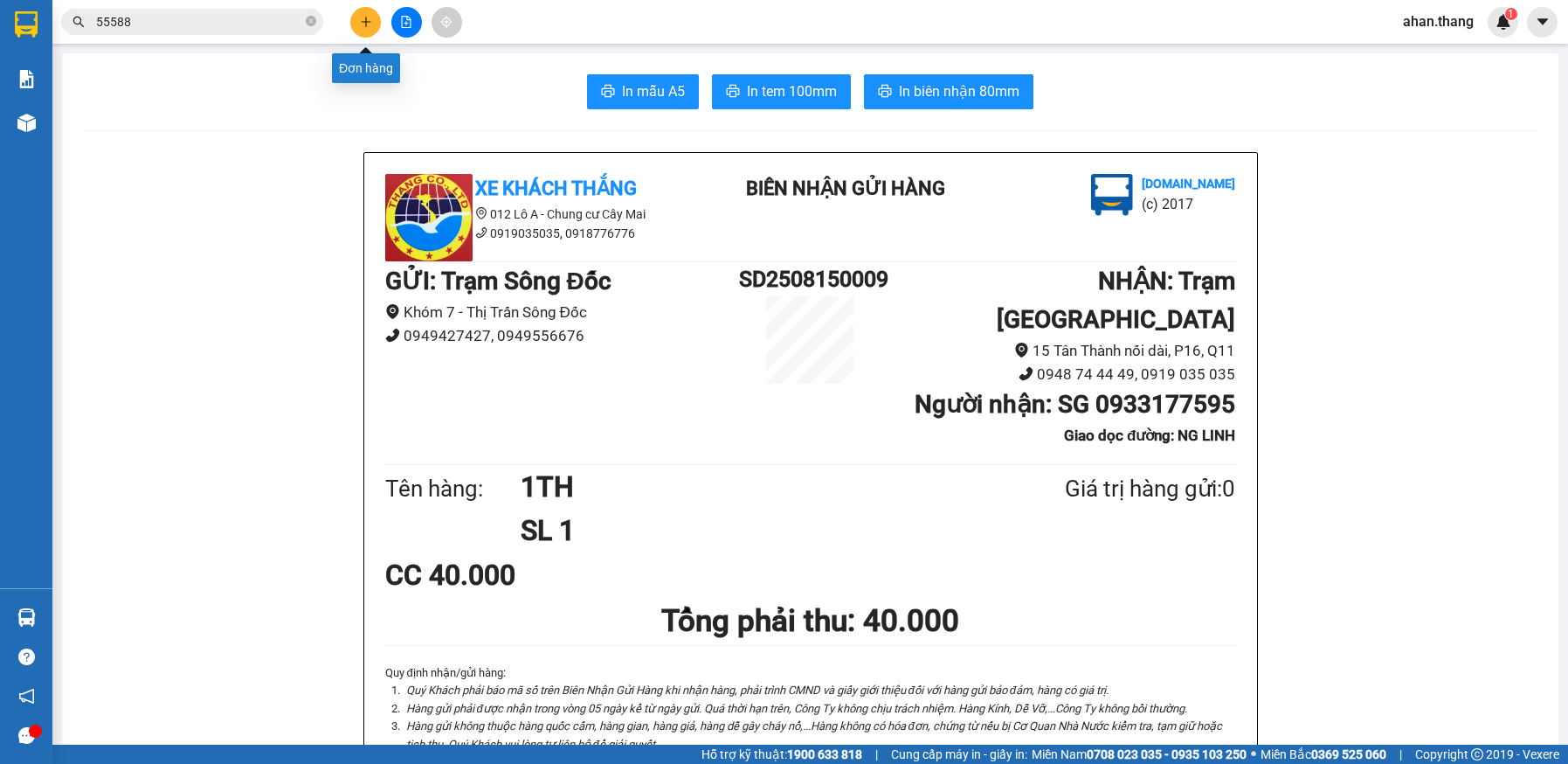
click at [360, 30] on button at bounding box center [365, 22] width 30 height 30
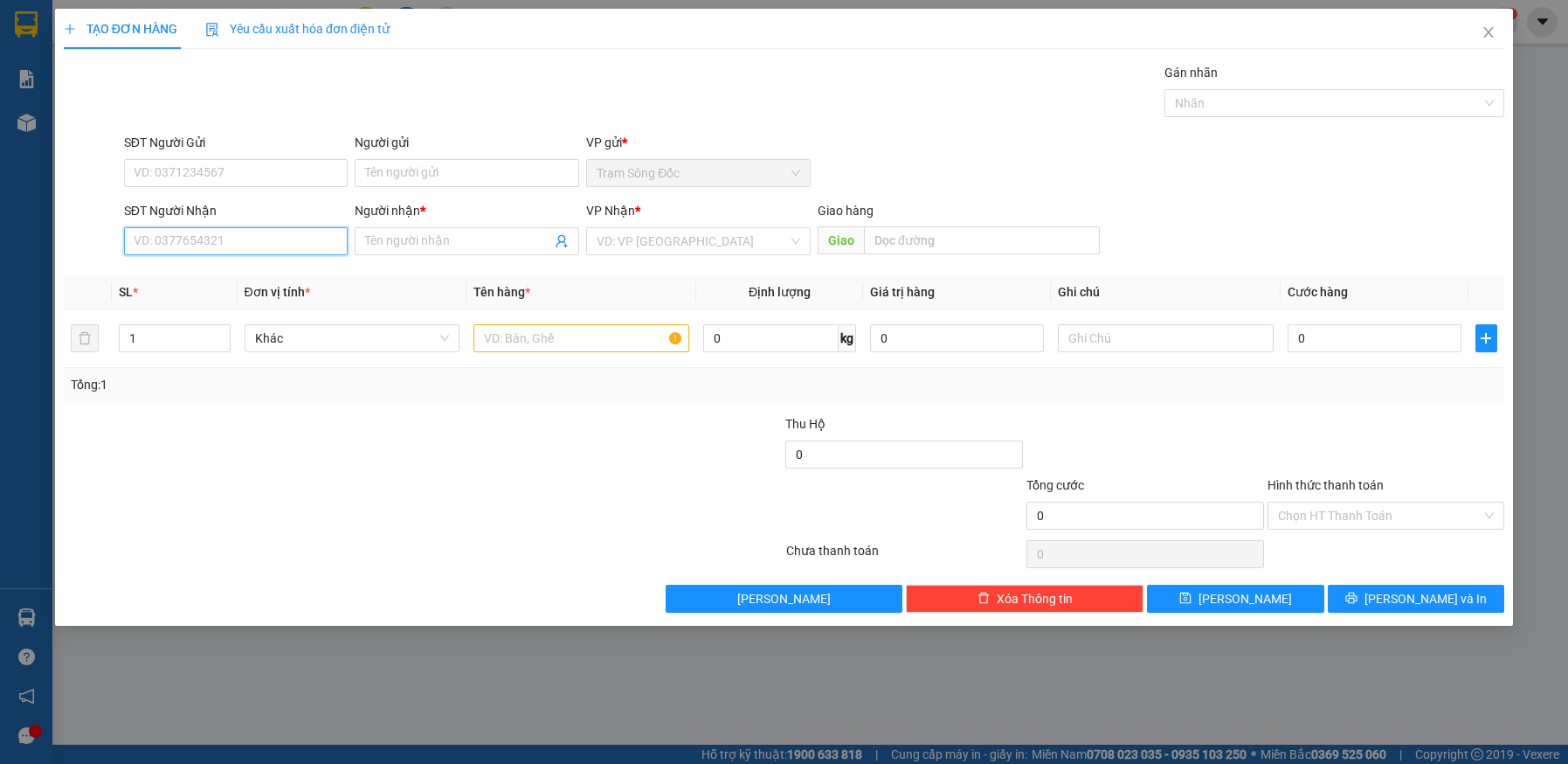
click at [252, 232] on input "SĐT Người Nhận" at bounding box center [236, 241] width 224 height 28
click at [194, 275] on div "0767329385 - TRANG" at bounding box center [237, 276] width 203 height 19
type input "0767329385"
type input "TRANG"
type input "0767329385"
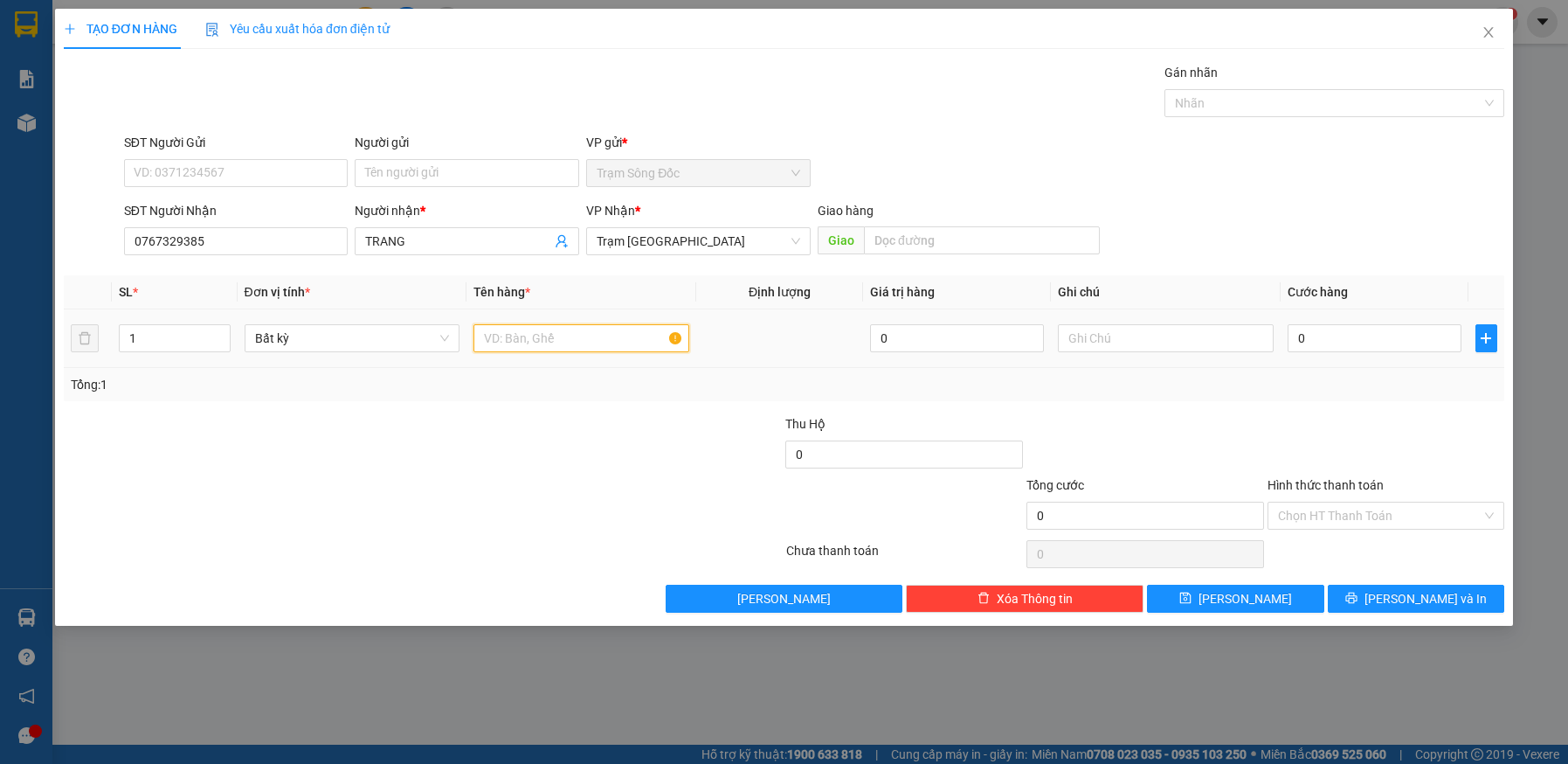
click at [544, 344] on input "text" at bounding box center [581, 338] width 216 height 28
type input "1TH"
click at [1361, 336] on input "0" at bounding box center [1374, 338] width 174 height 28
type input "5"
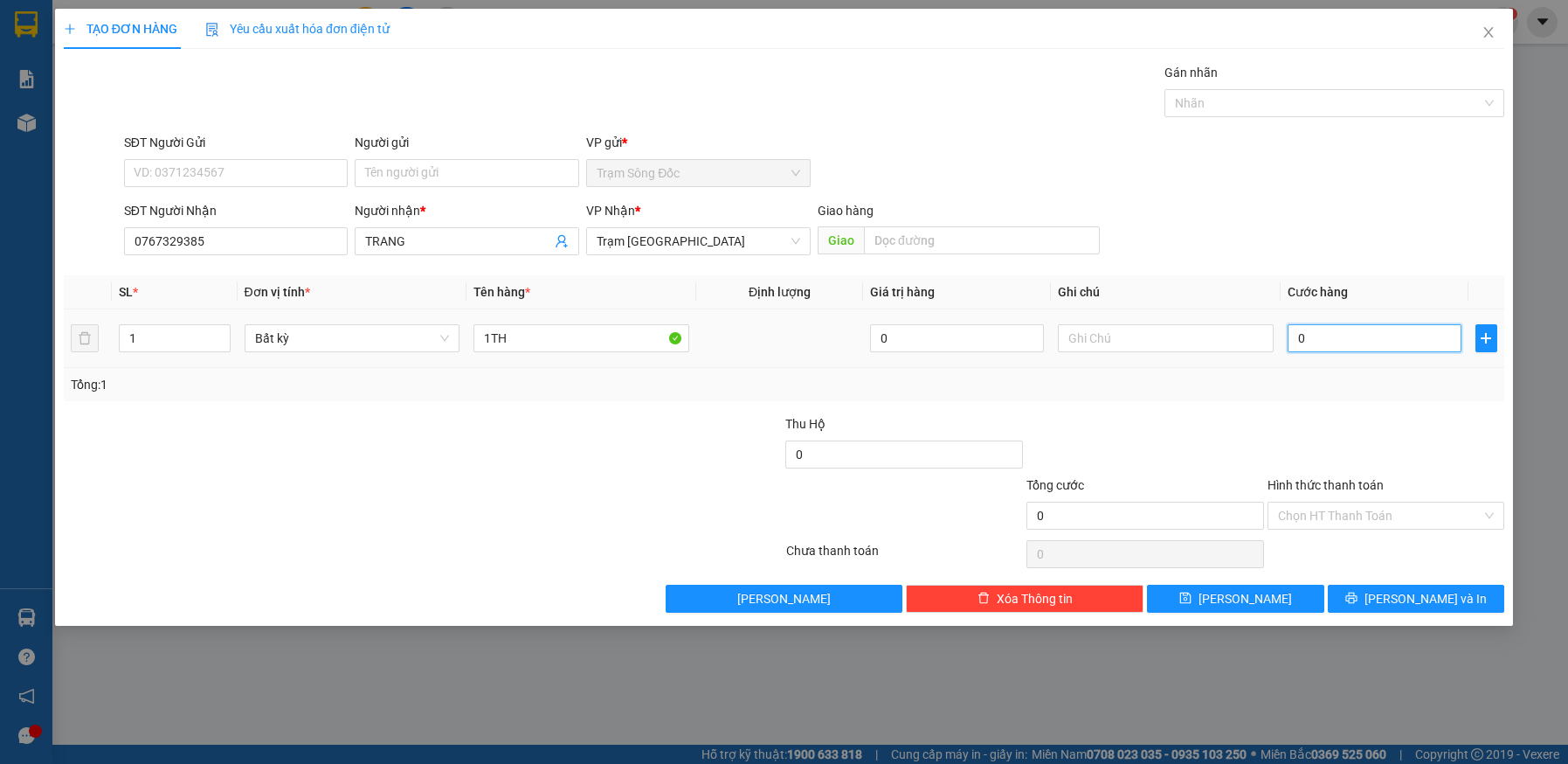
type input "5"
type input "50"
type input "50.000"
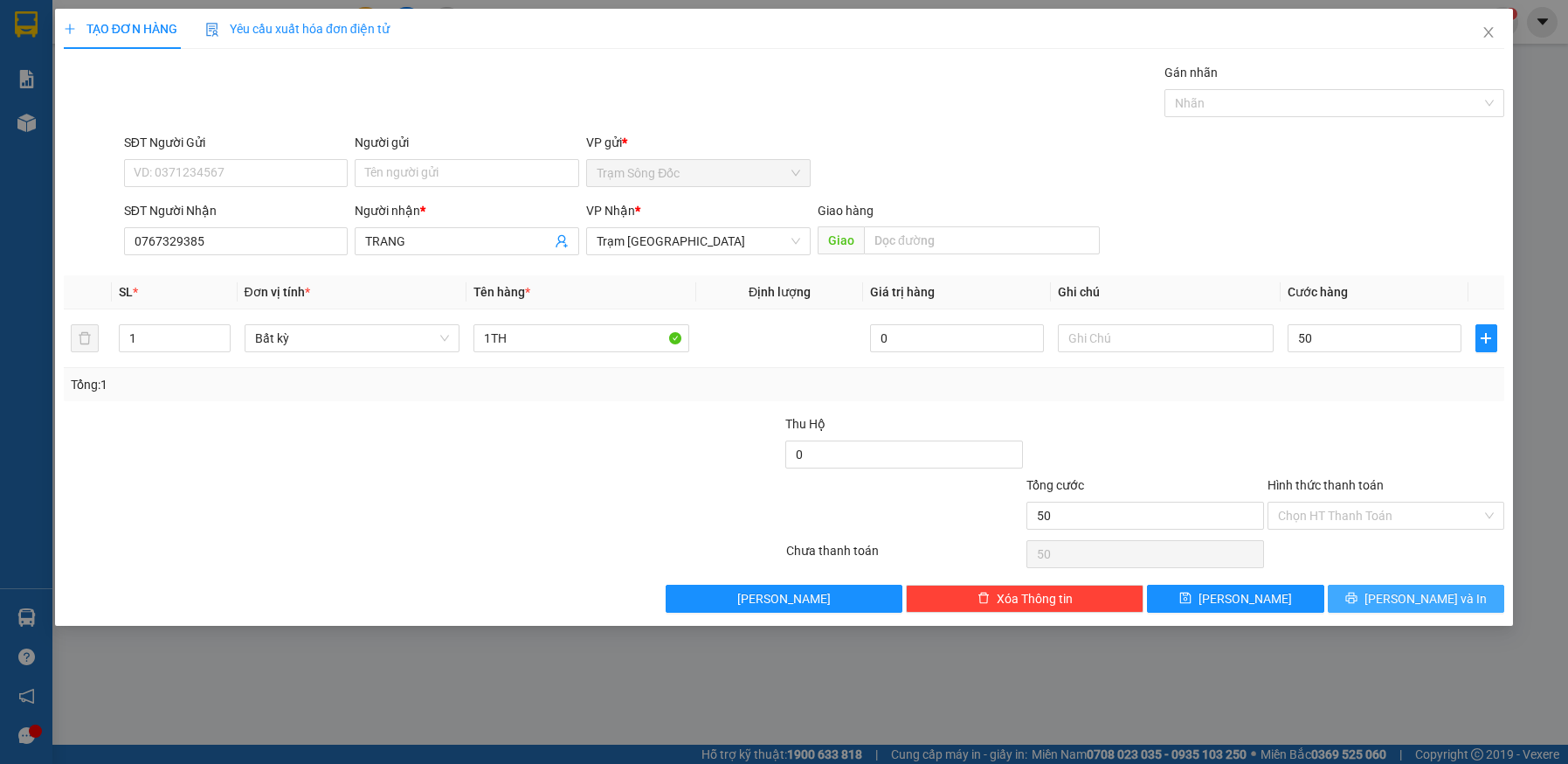
type input "50.000"
click at [1375, 598] on button "[PERSON_NAME] và In" at bounding box center [1417, 598] width 178 height 28
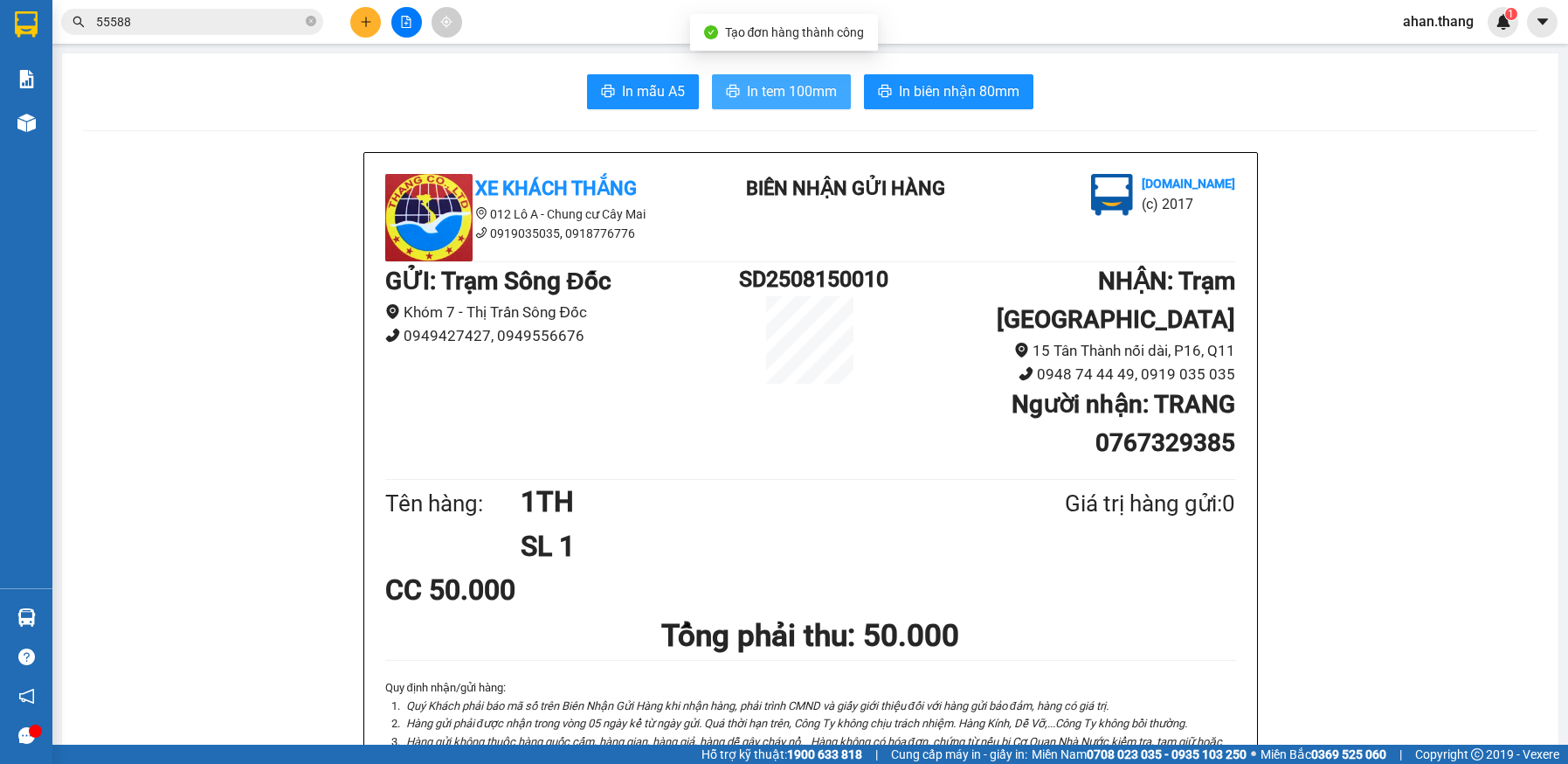
click at [775, 102] on button "In tem 100mm" at bounding box center [782, 91] width 139 height 35
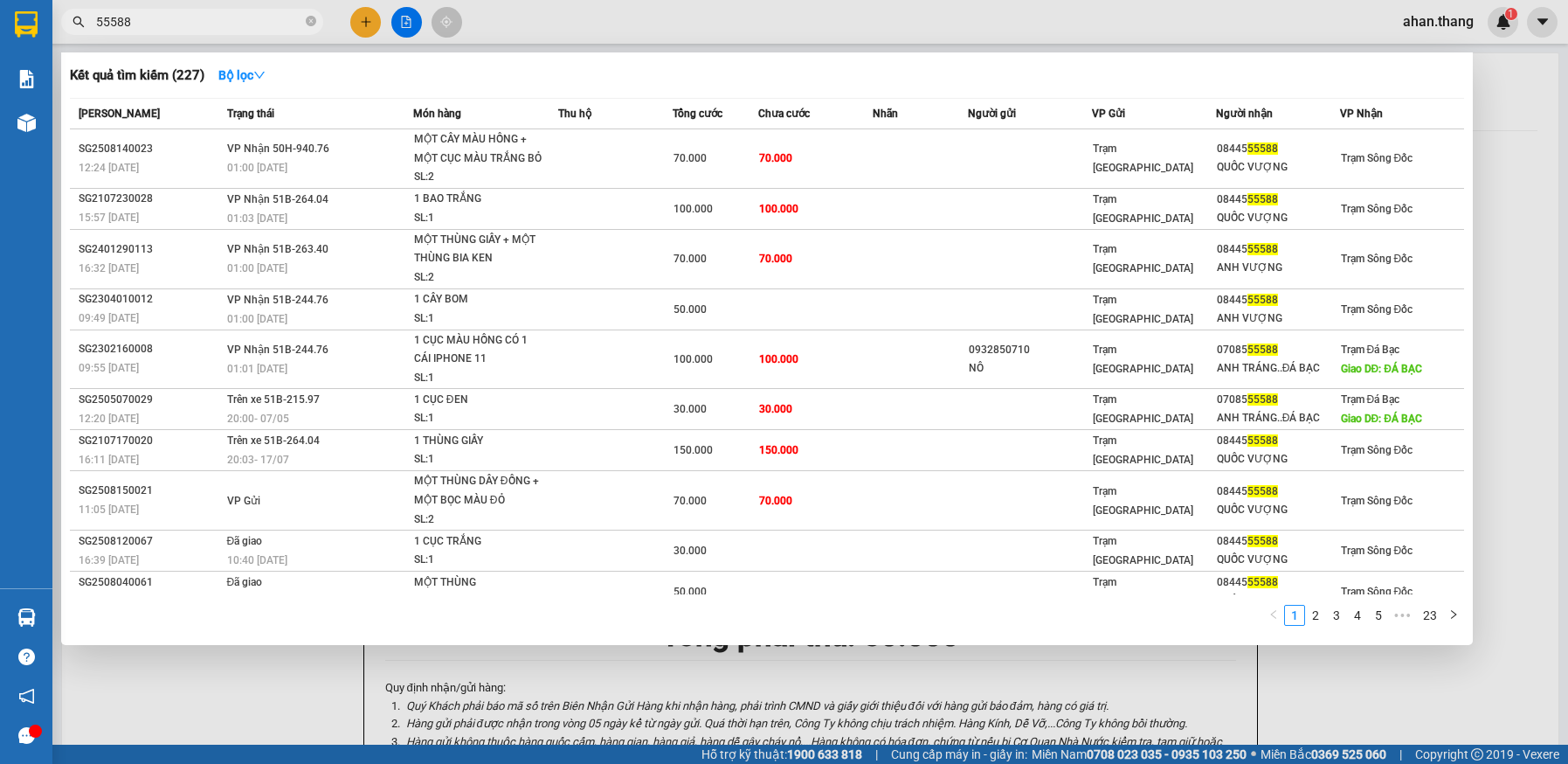
click at [172, 27] on input "55588" at bounding box center [199, 22] width 206 height 19
type input "5"
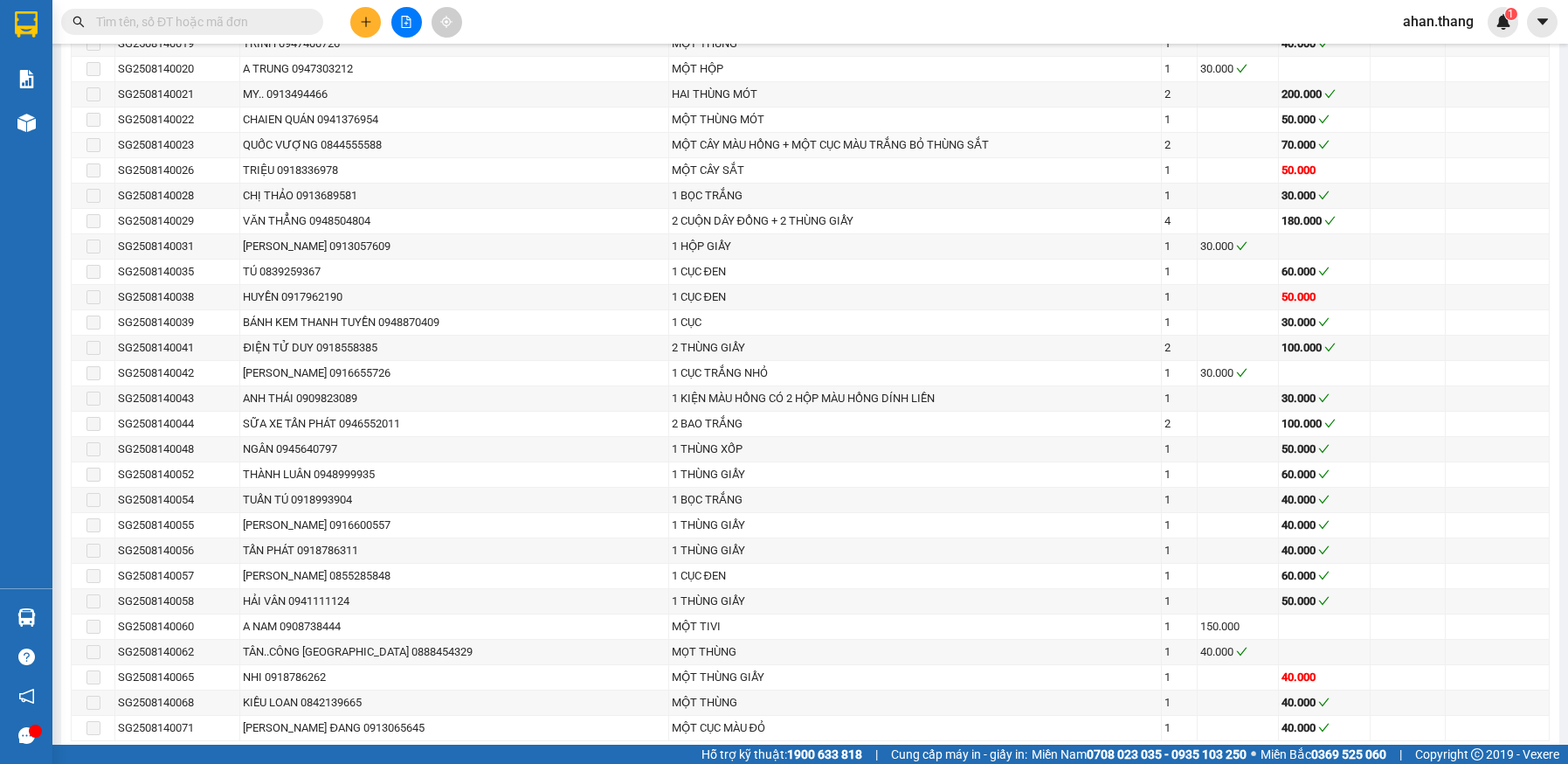
scroll to position [1924, 0]
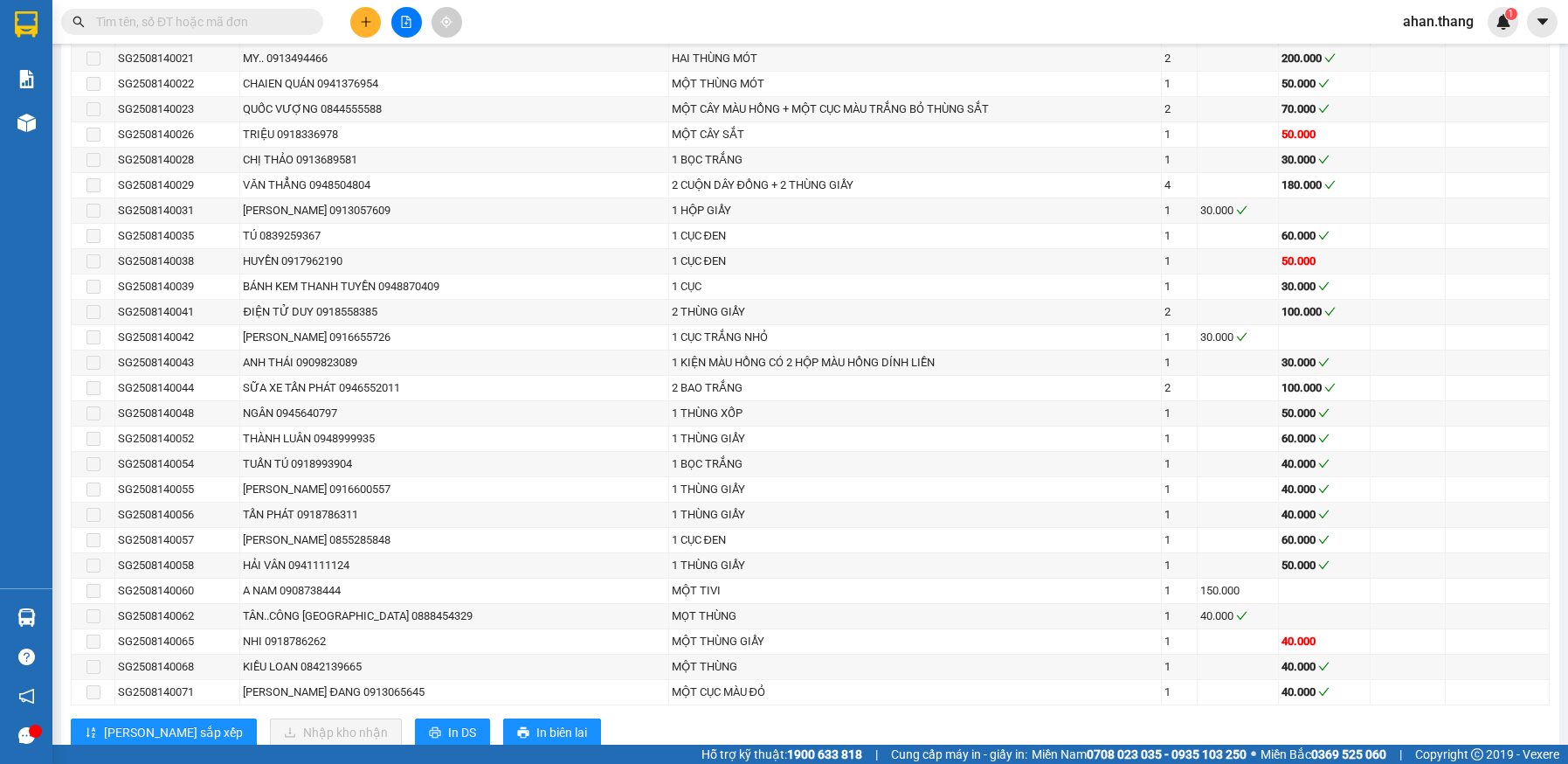
click at [136, 16] on input "text" at bounding box center [199, 22] width 206 height 19
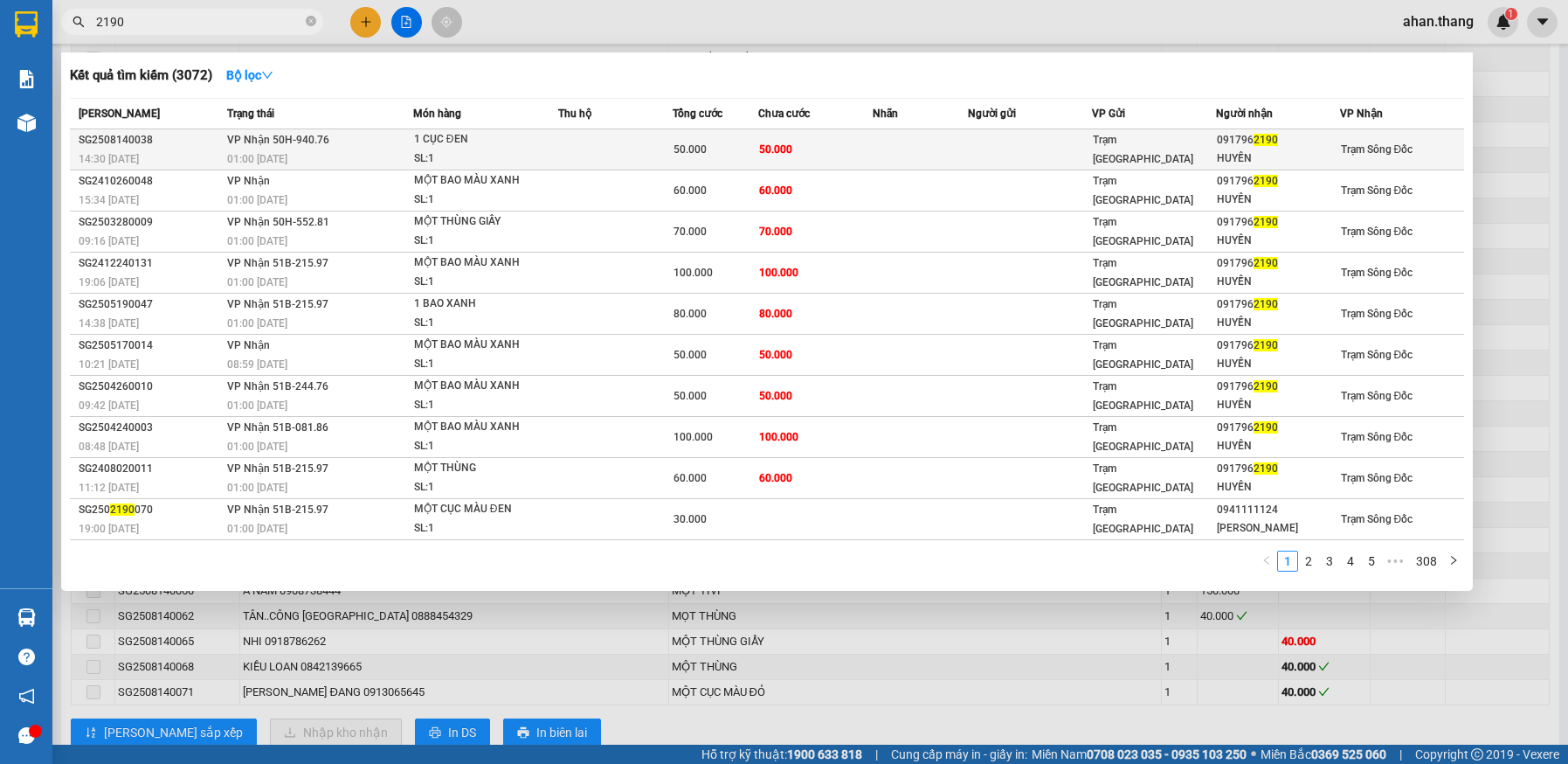
type input "2190"
click at [966, 149] on td at bounding box center [920, 149] width 95 height 41
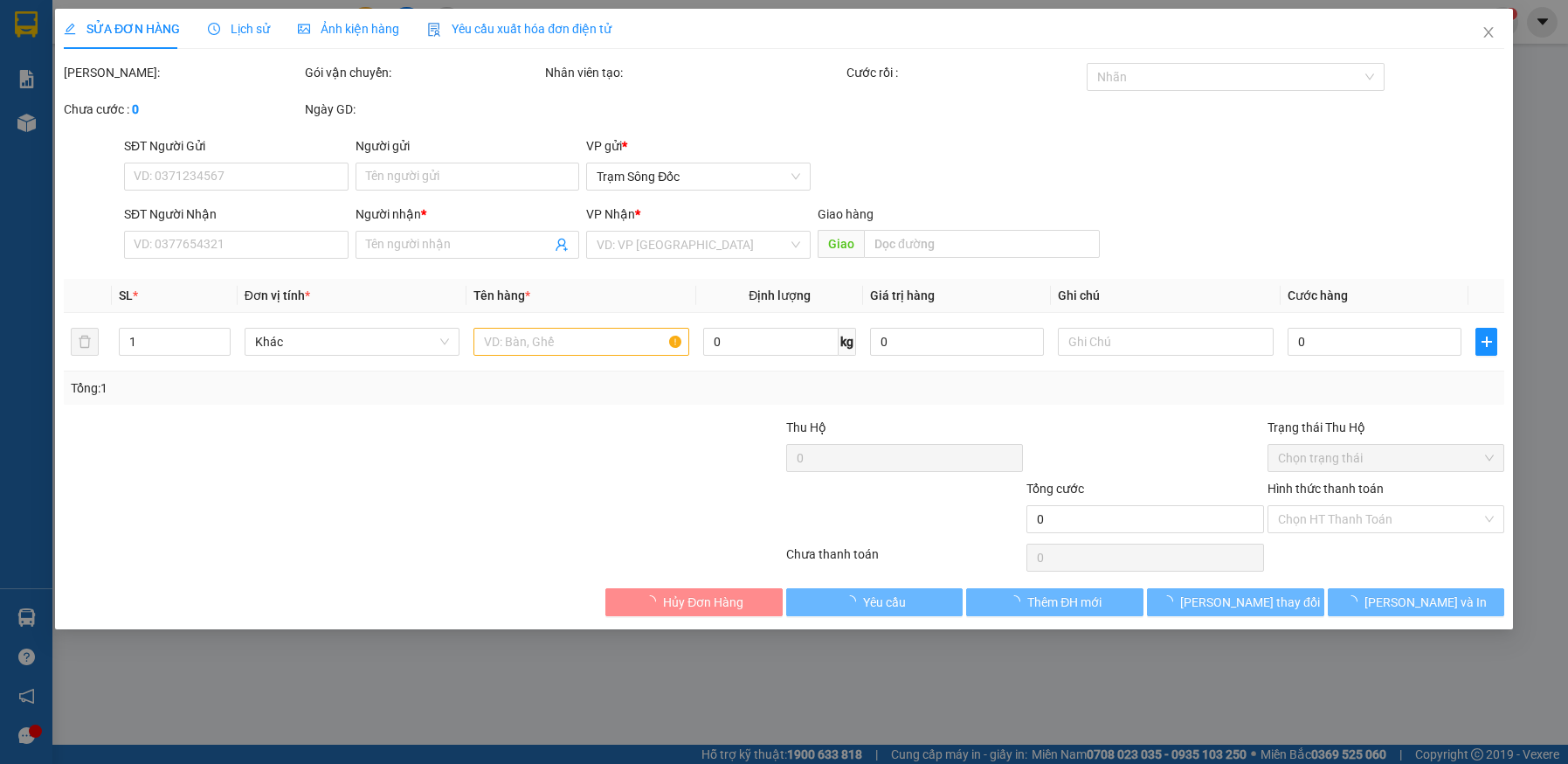
type input "0917962190"
type input "HUYỀN"
type input "50.000"
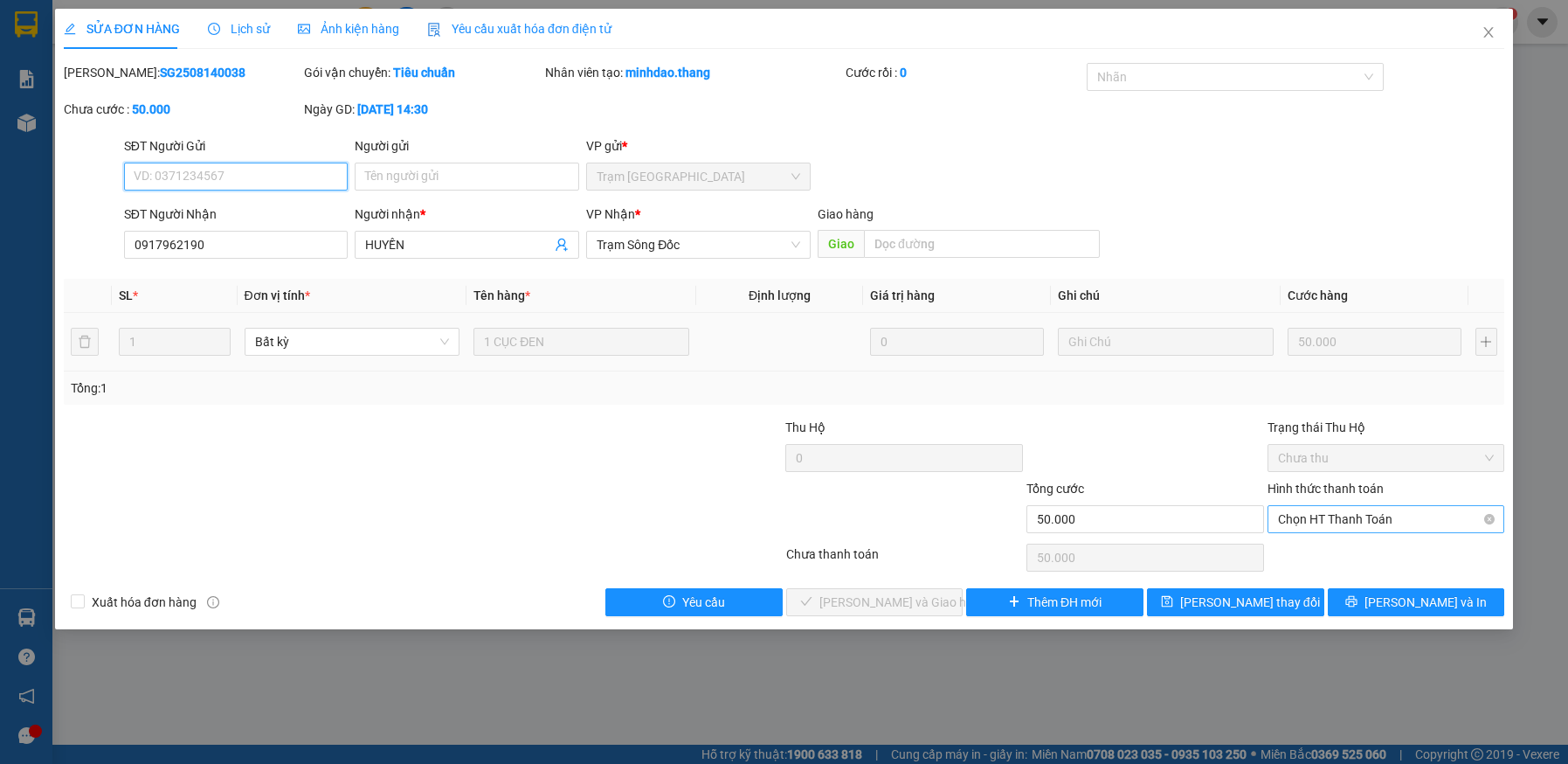
click at [1398, 519] on span "Chọn HT Thanh Toán" at bounding box center [1386, 519] width 217 height 27
drag, startPoint x: 1384, startPoint y: 552, endPoint x: 1213, endPoint y: 571, distance: 172.1
click at [1381, 553] on div "Tại văn phòng" at bounding box center [1386, 554] width 217 height 19
type input "0"
click at [889, 600] on span "[PERSON_NAME] và [PERSON_NAME] hàng" at bounding box center [903, 602] width 167 height 19
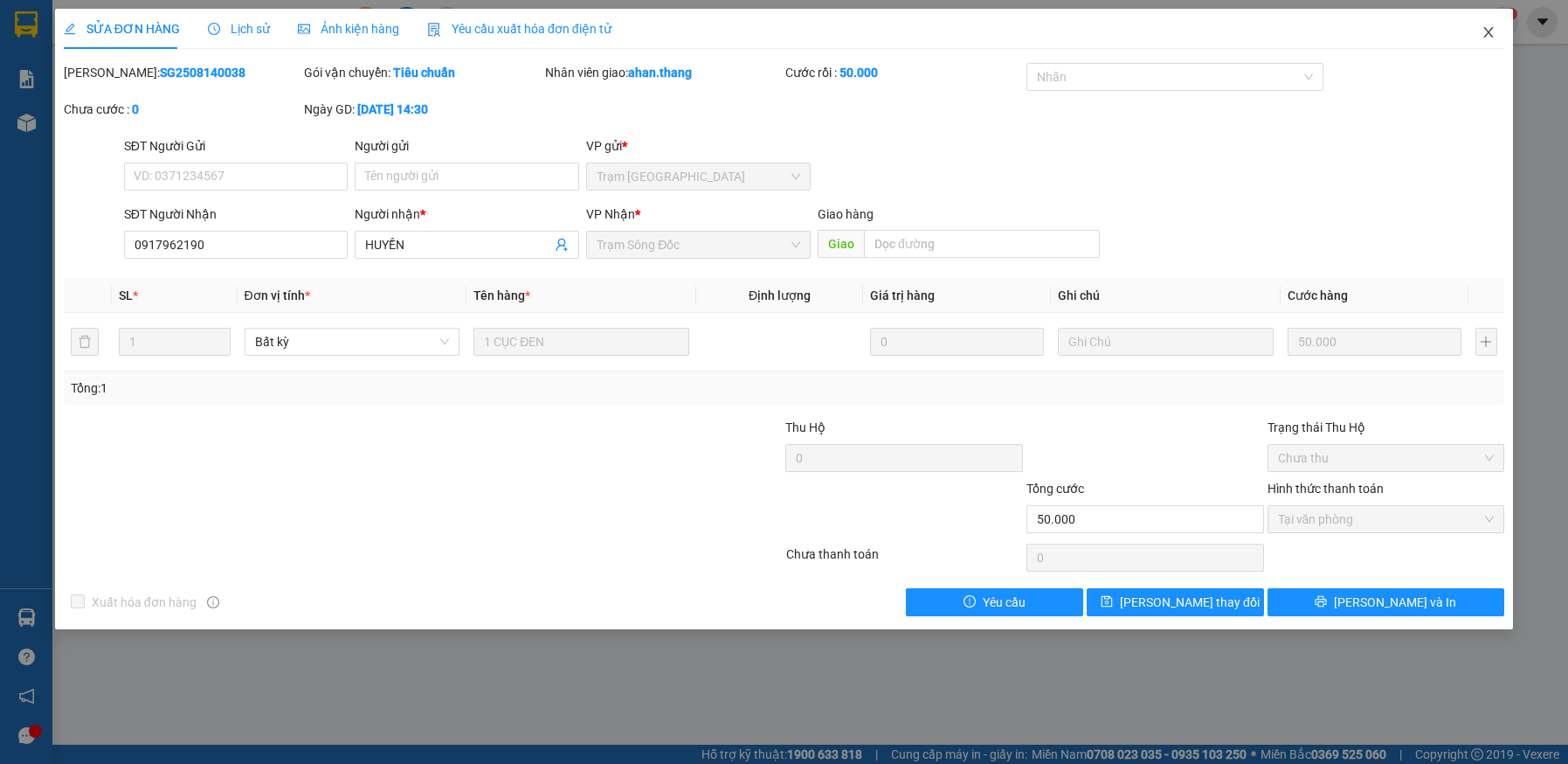
click at [1488, 31] on icon "close" at bounding box center [1489, 31] width 10 height 10
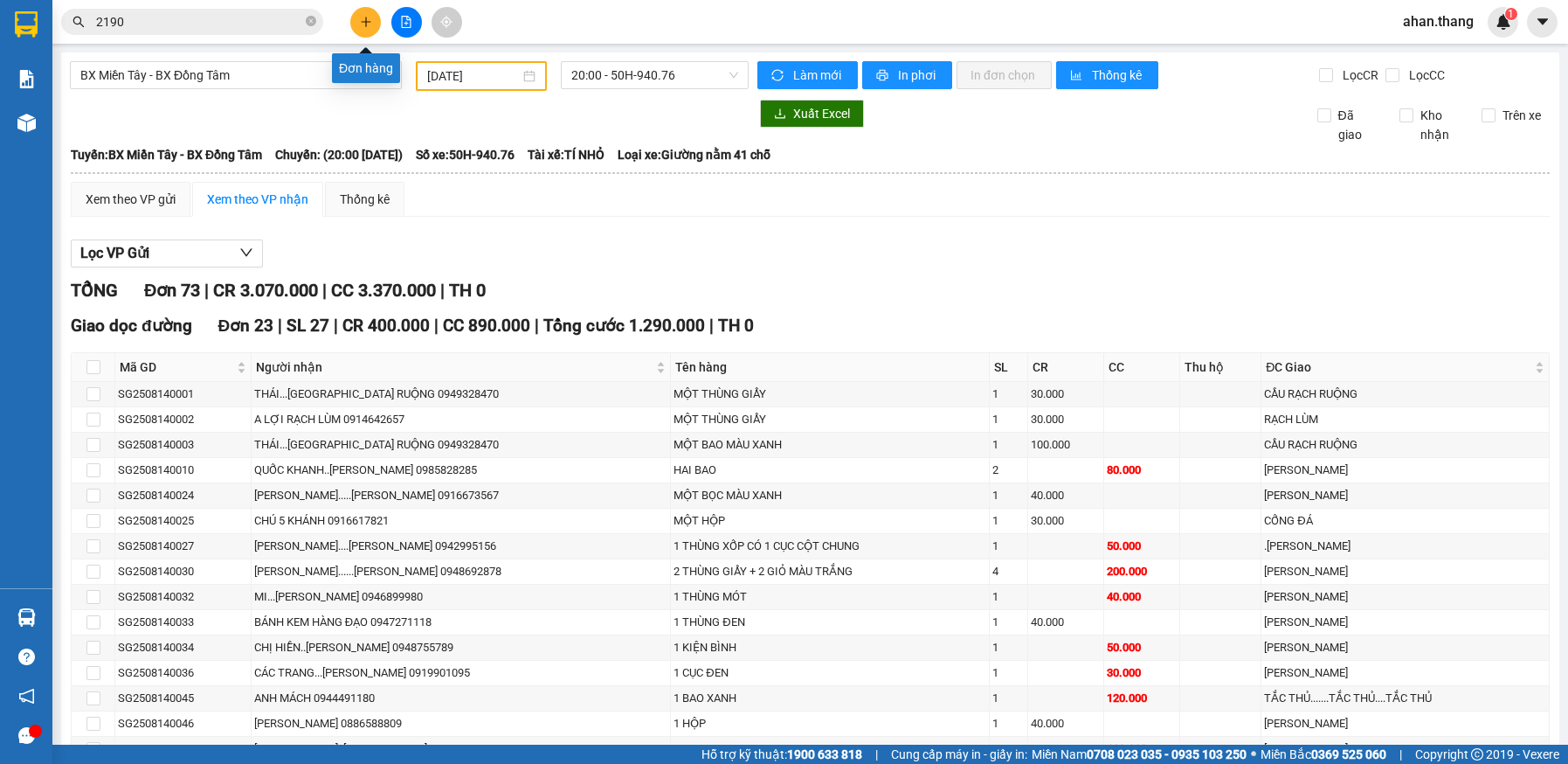
click at [368, 18] on icon "plus" at bounding box center [366, 22] width 12 height 12
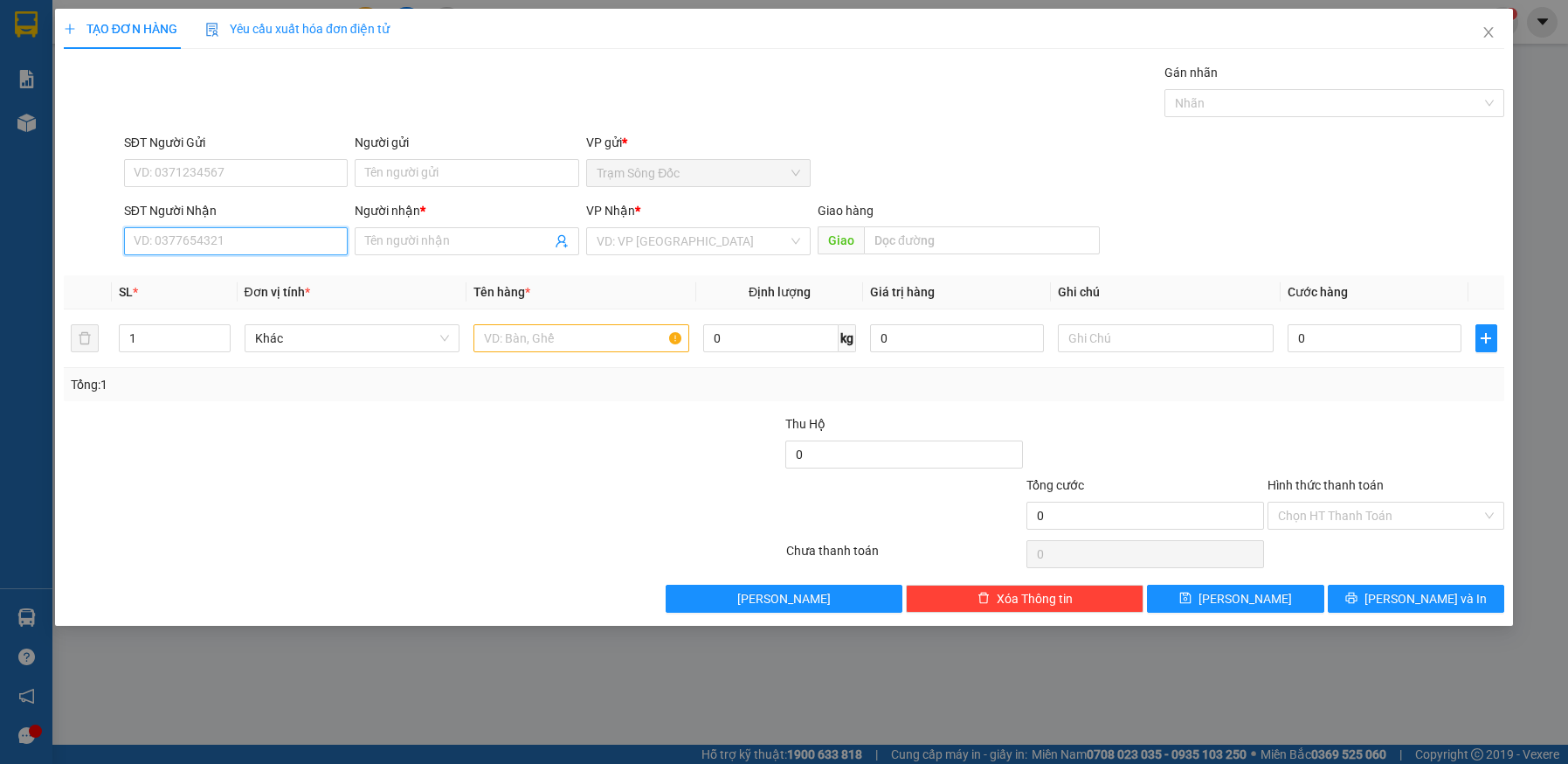
click at [237, 243] on input "SĐT Người Nhận" at bounding box center [236, 241] width 224 height 28
click at [196, 275] on div "0902596948 - SG" at bounding box center [237, 276] width 203 height 19
type input "0902596948"
type input "SG"
type input "0902596948"
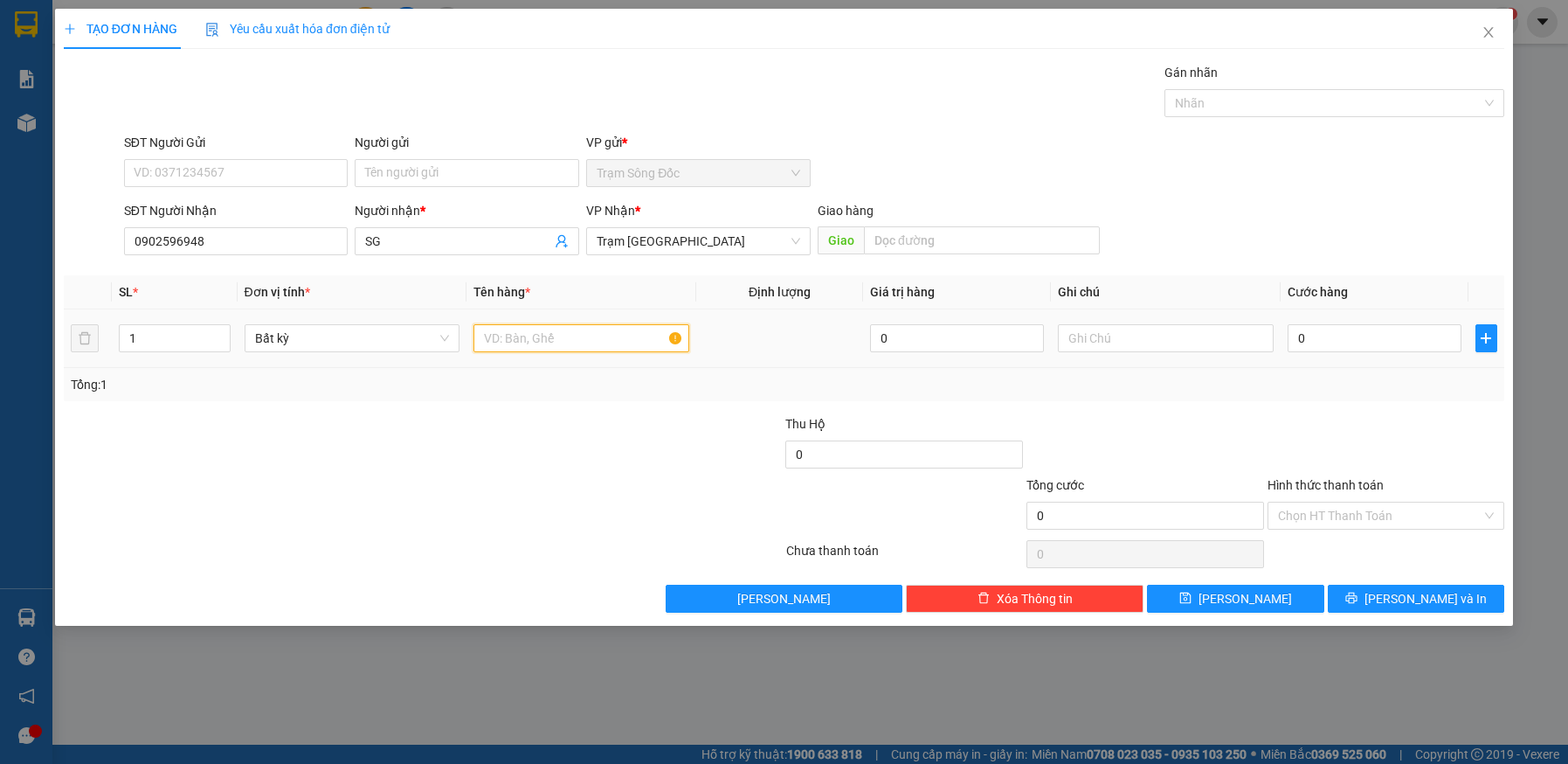
click at [566, 335] on input "text" at bounding box center [581, 338] width 216 height 28
type input "1 BAO+1TH"
click at [1363, 341] on input "0" at bounding box center [1374, 338] width 174 height 28
type input "1"
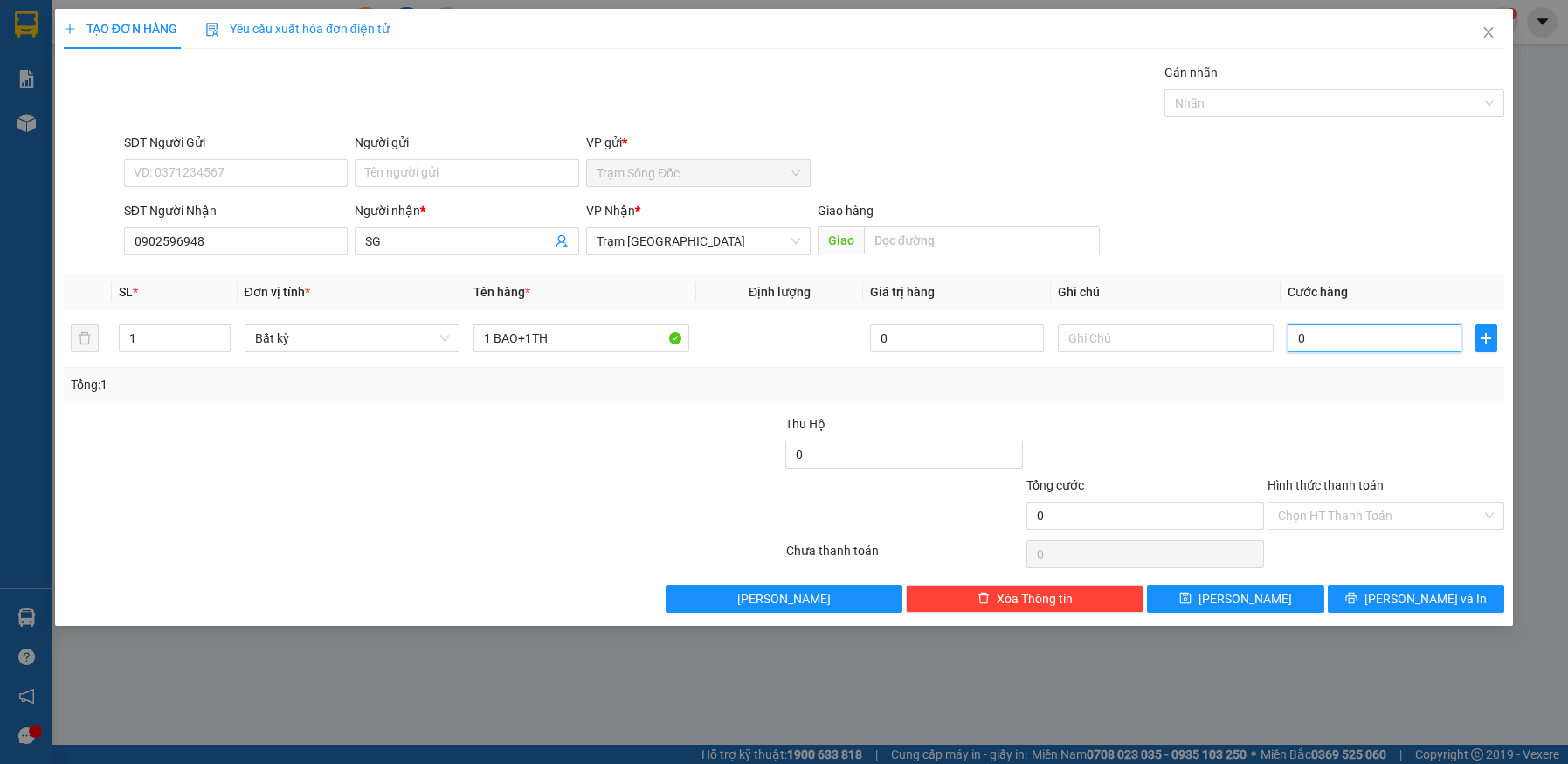
type input "1"
type input "10"
type input "100"
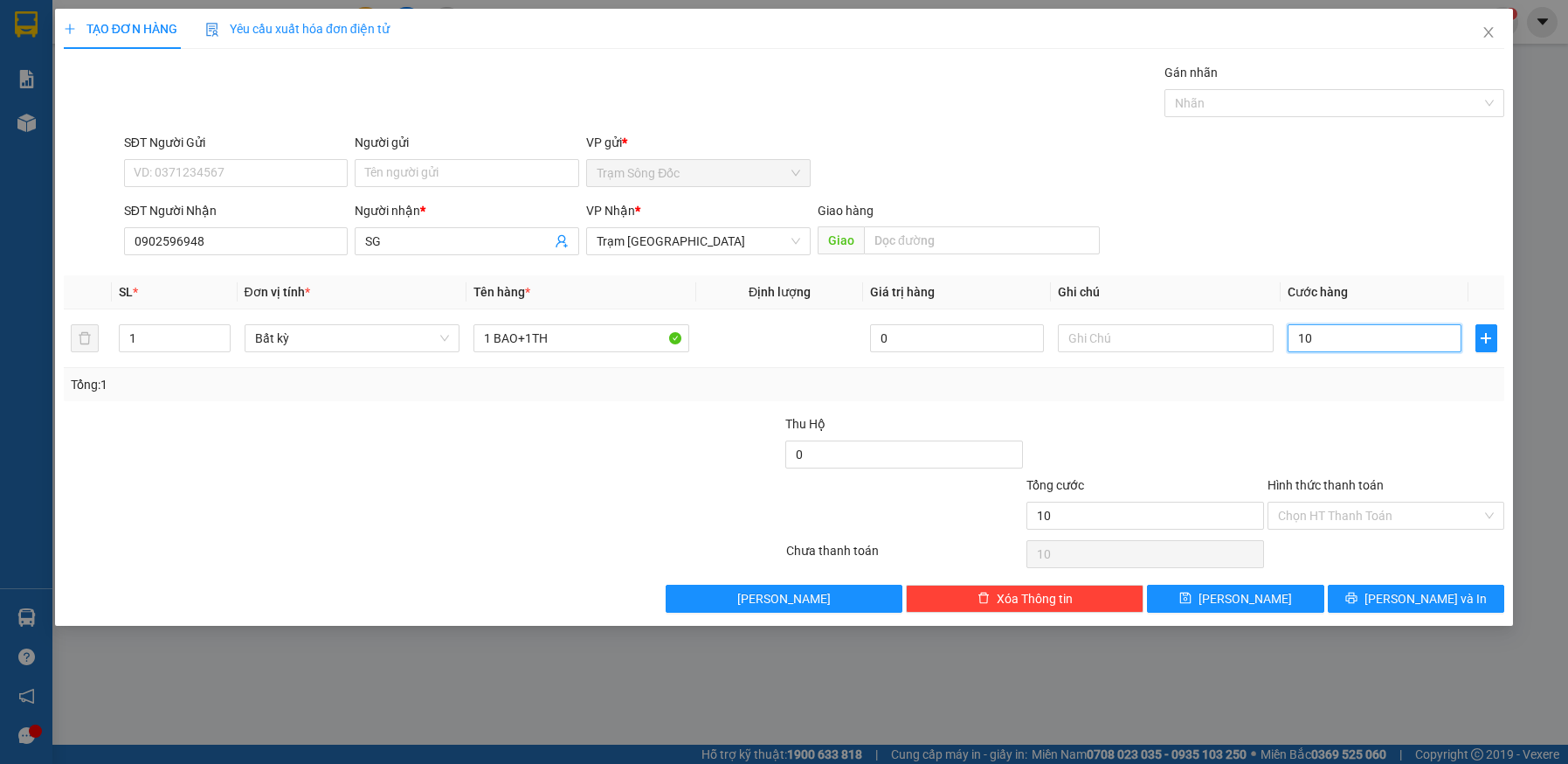
type input "100"
type input "100.000"
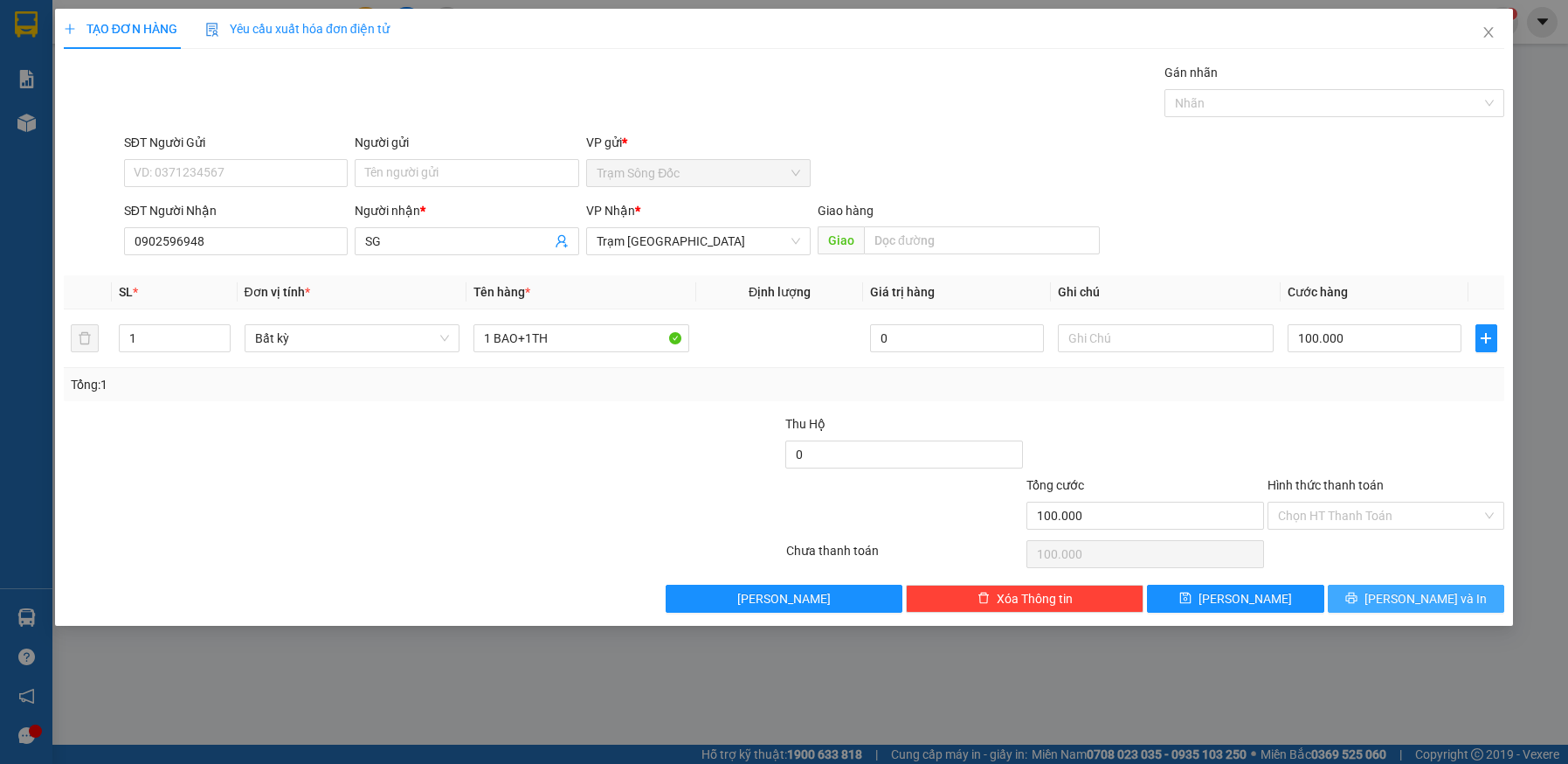
click at [1403, 600] on span "[PERSON_NAME] và In" at bounding box center [1425, 598] width 123 height 19
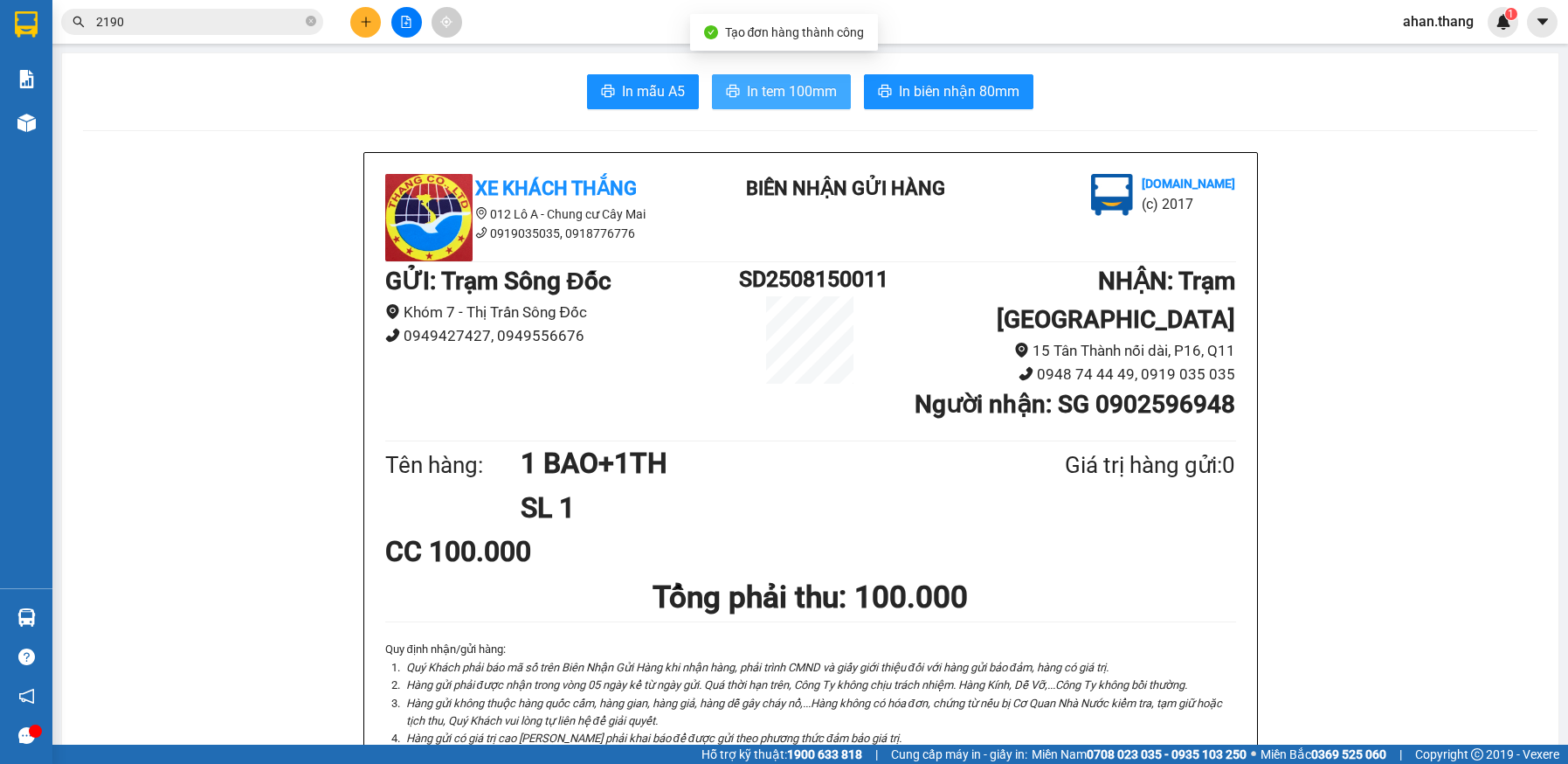
click at [753, 92] on span "In tem 100mm" at bounding box center [792, 91] width 90 height 22
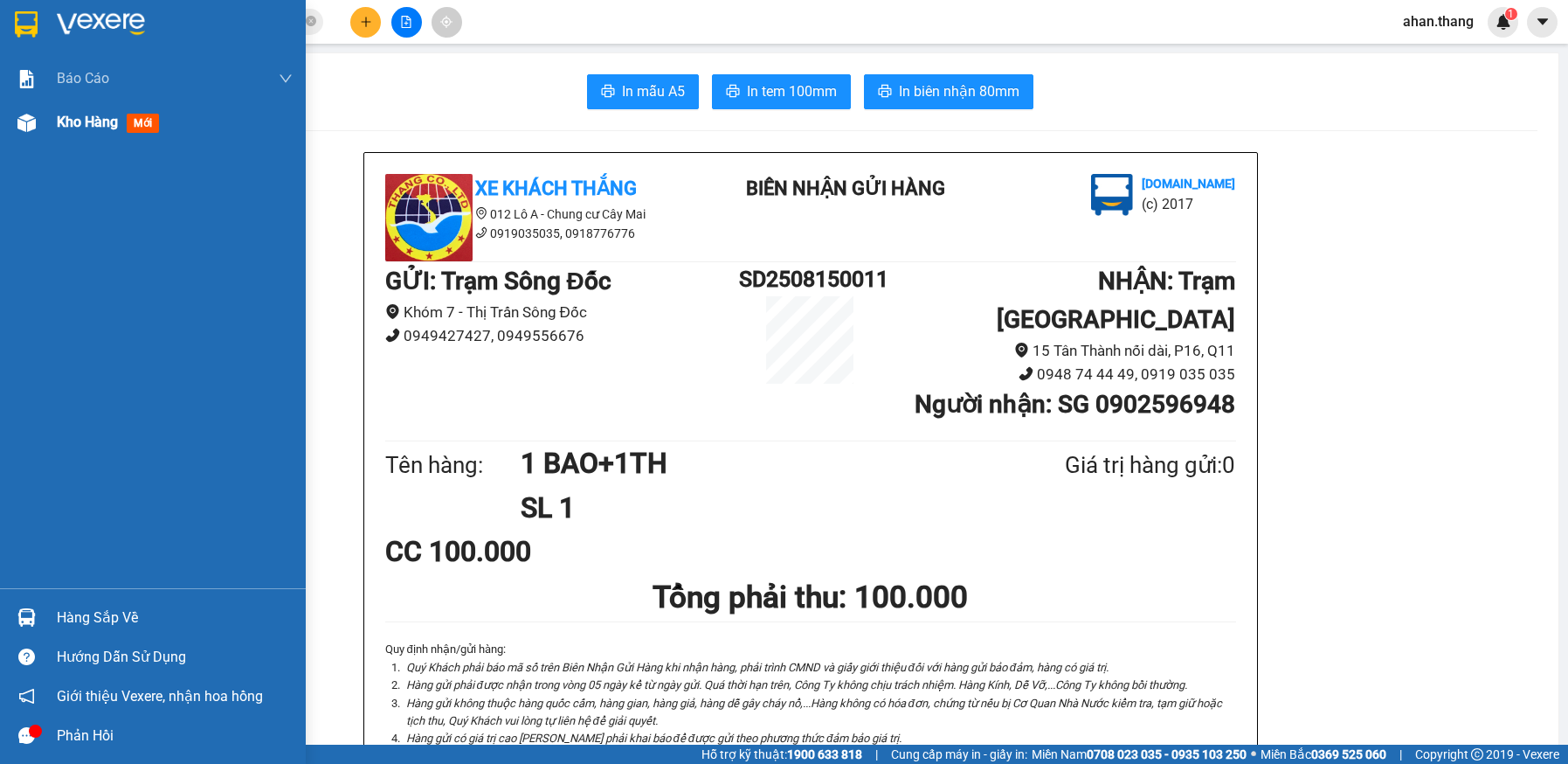
click at [82, 126] on span "Kho hàng" at bounding box center [87, 121] width 61 height 16
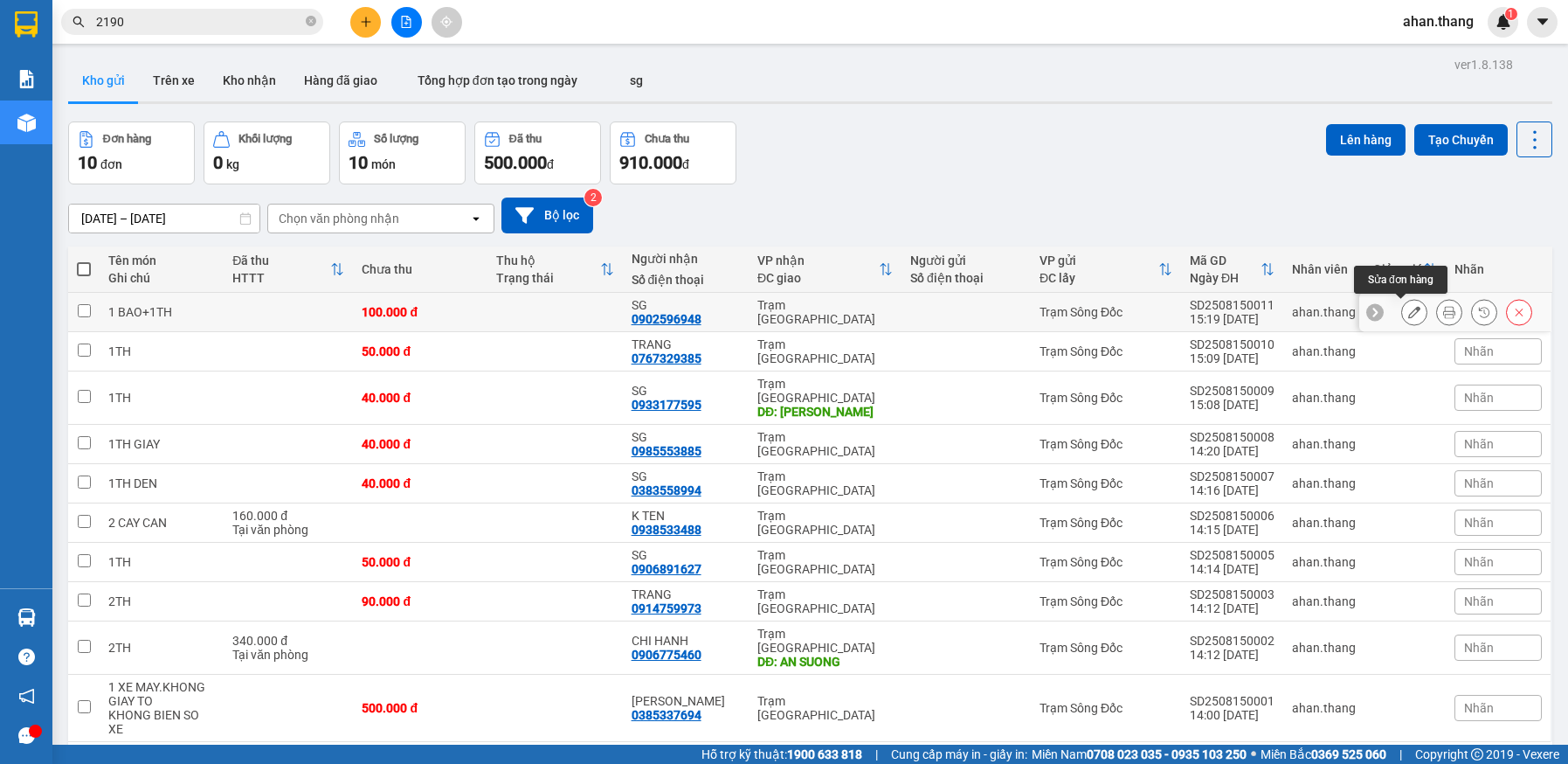
click at [1408, 314] on icon at bounding box center [1414, 312] width 12 height 12
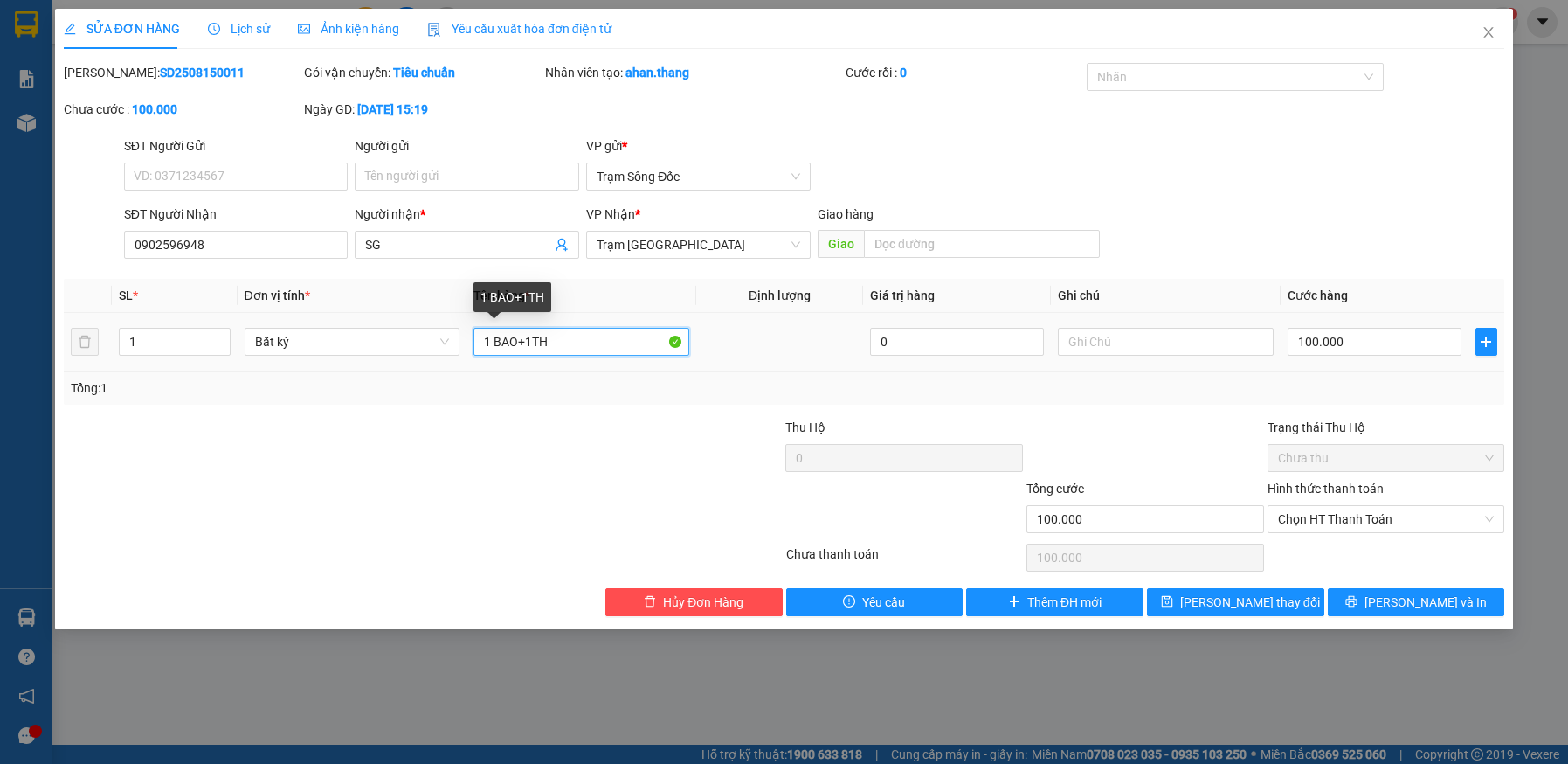
click at [562, 338] on input "1 BAO+1TH" at bounding box center [581, 342] width 216 height 28
type input "1 BAO+1XO"
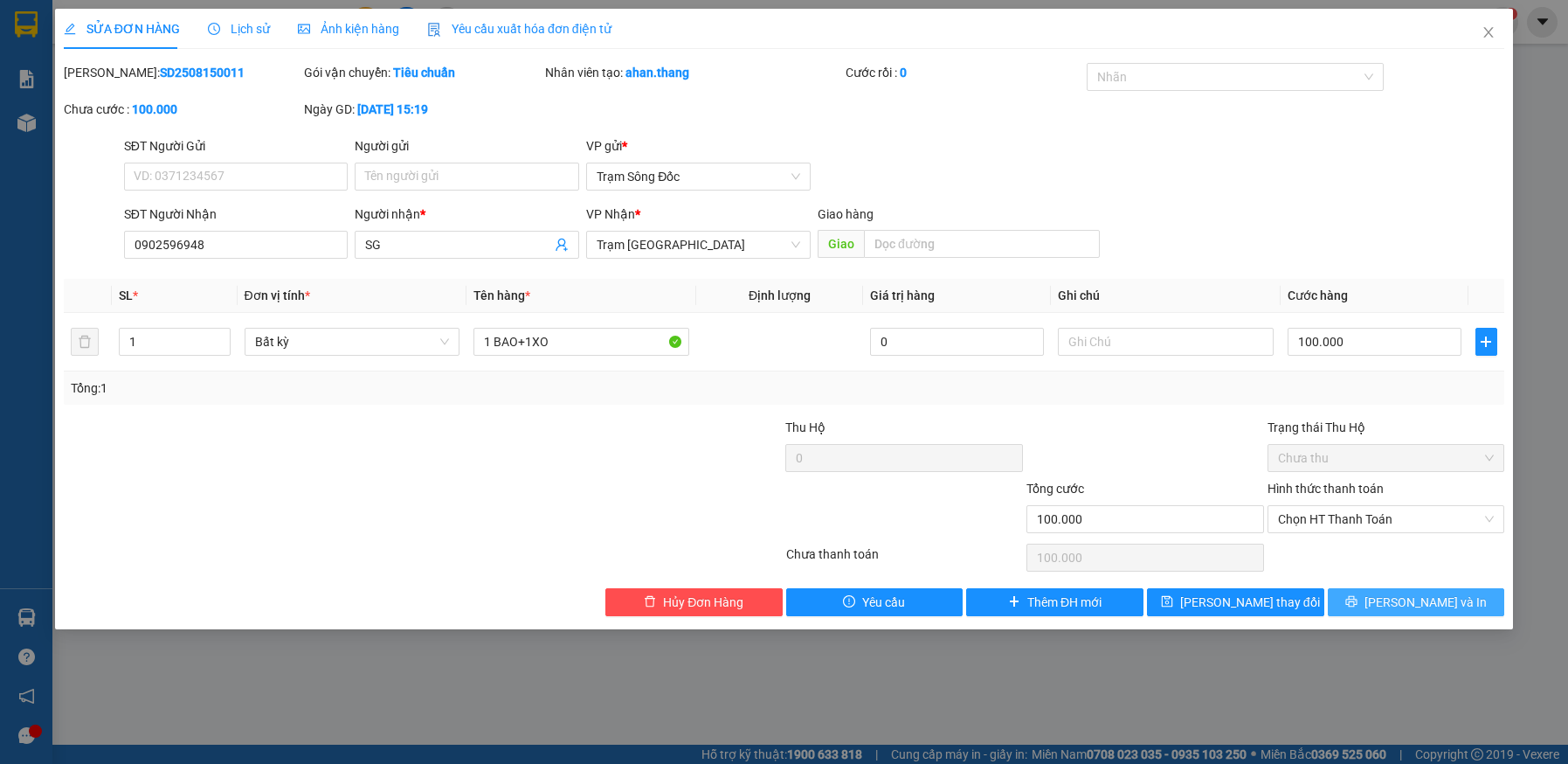
click at [1407, 605] on span "[PERSON_NAME] và In" at bounding box center [1425, 602] width 123 height 19
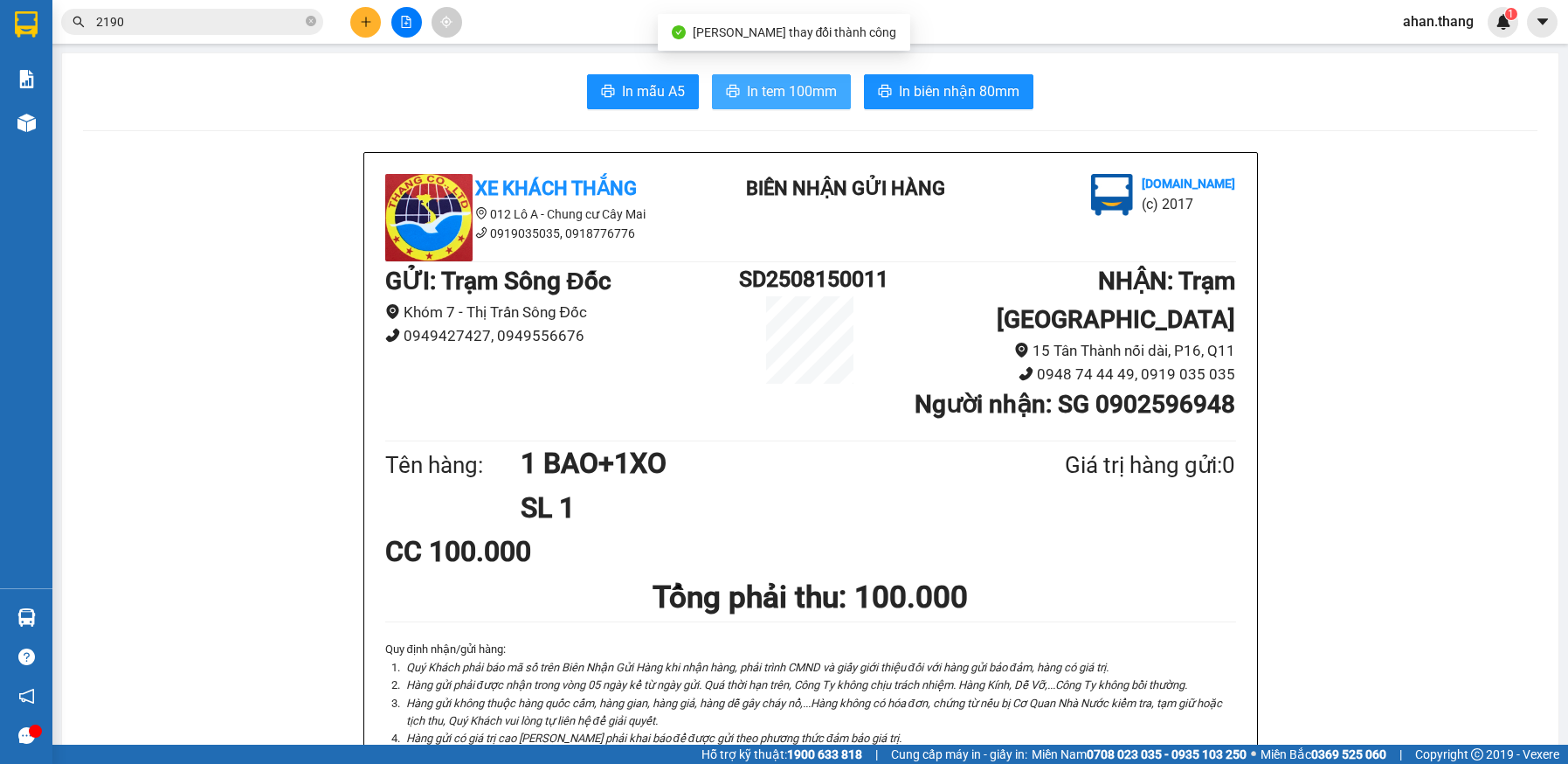
click at [765, 89] on span "In tem 100mm" at bounding box center [792, 91] width 90 height 22
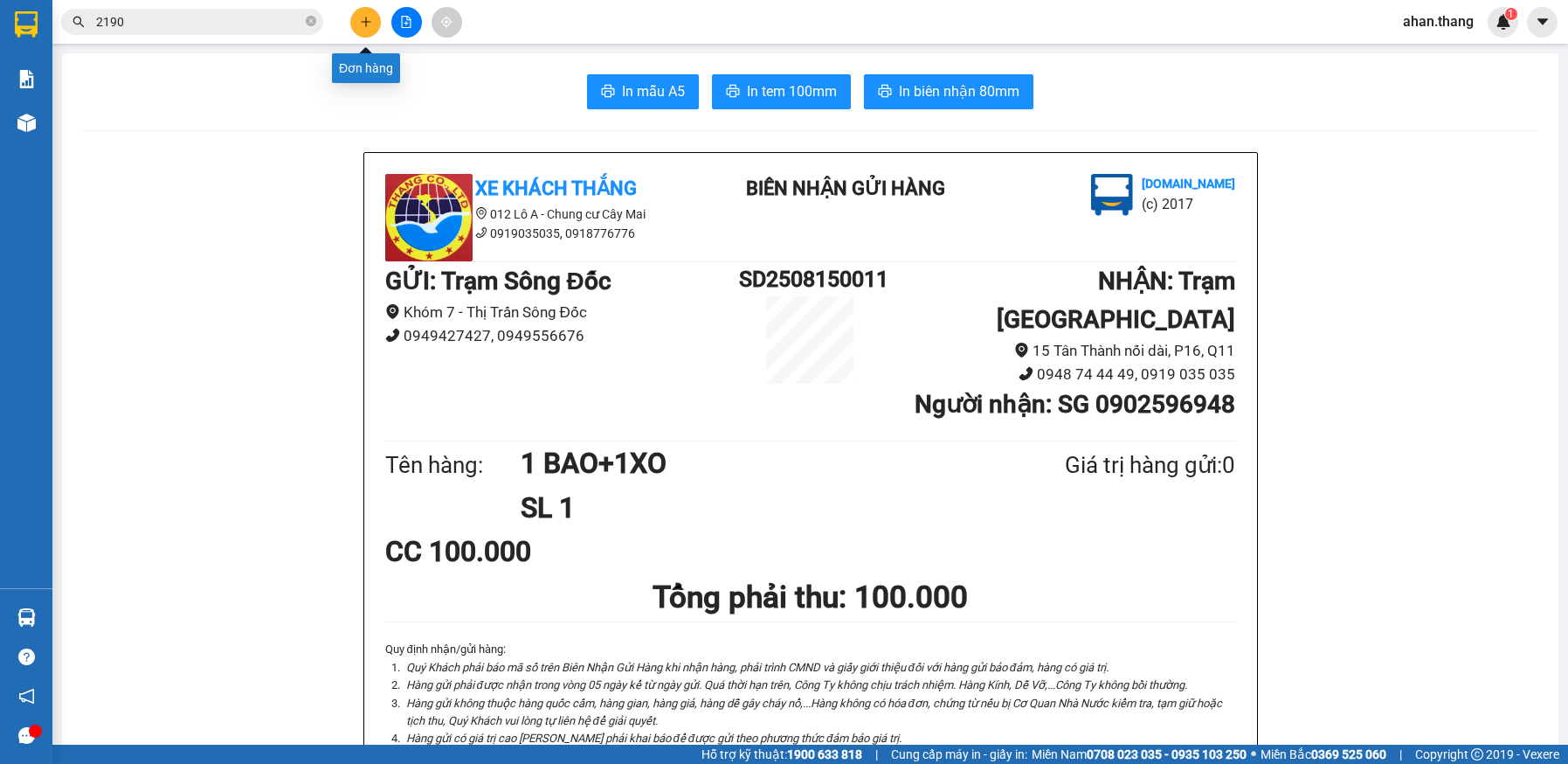
click at [361, 21] on icon "plus" at bounding box center [366, 22] width 12 height 12
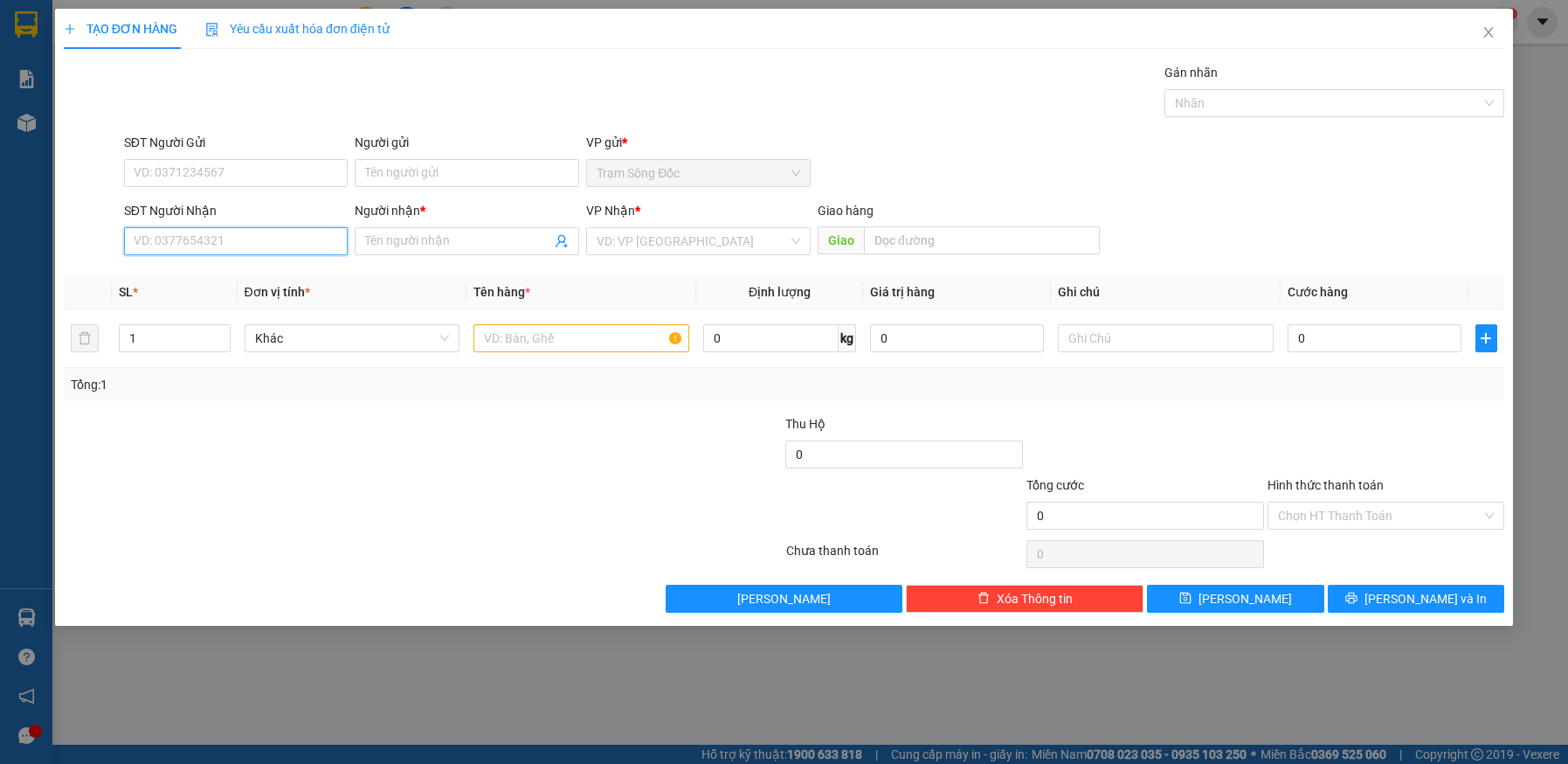
click at [266, 246] on input "SĐT Người Nhận" at bounding box center [236, 241] width 224 height 28
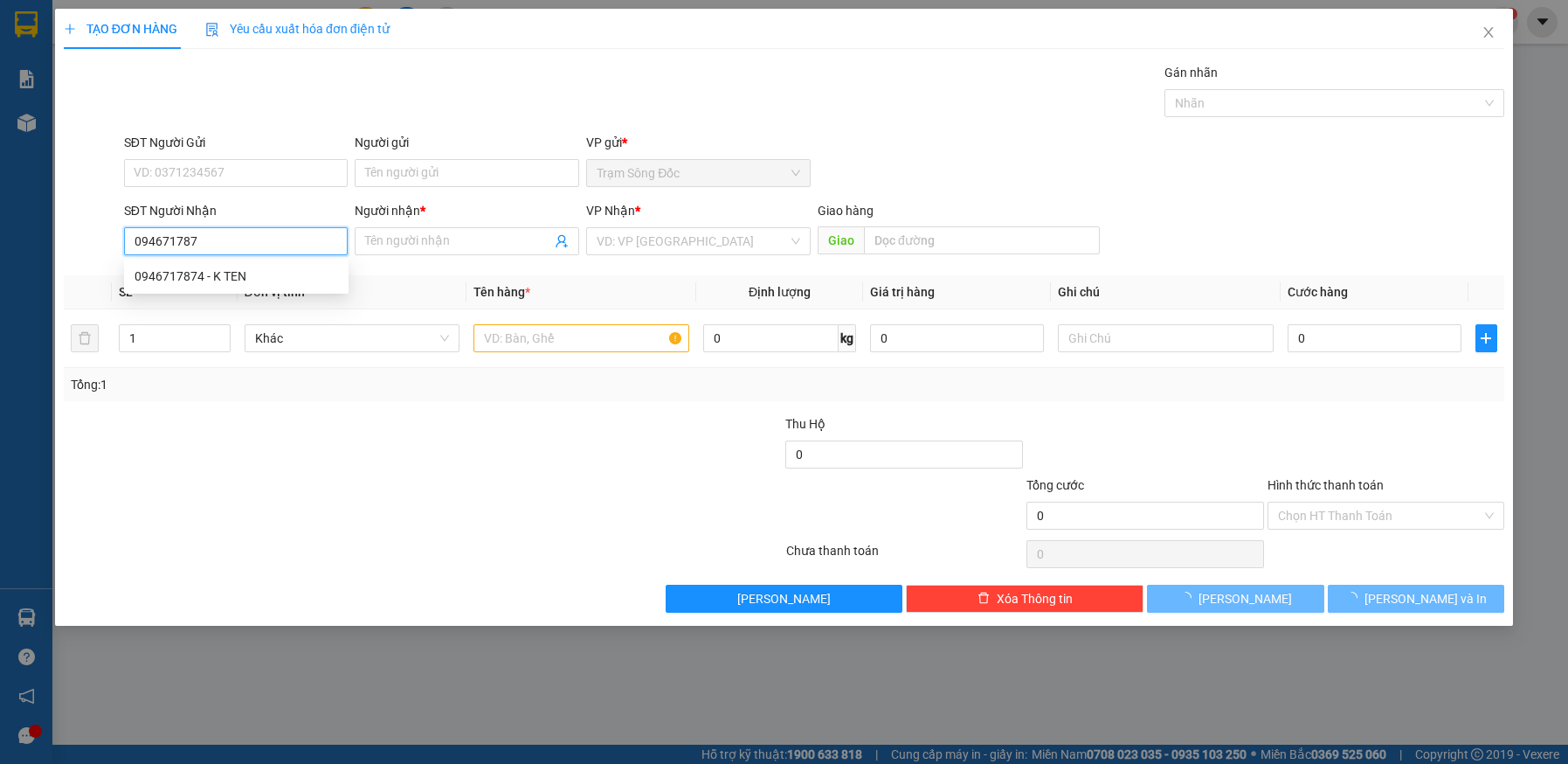
type input "0946717874"
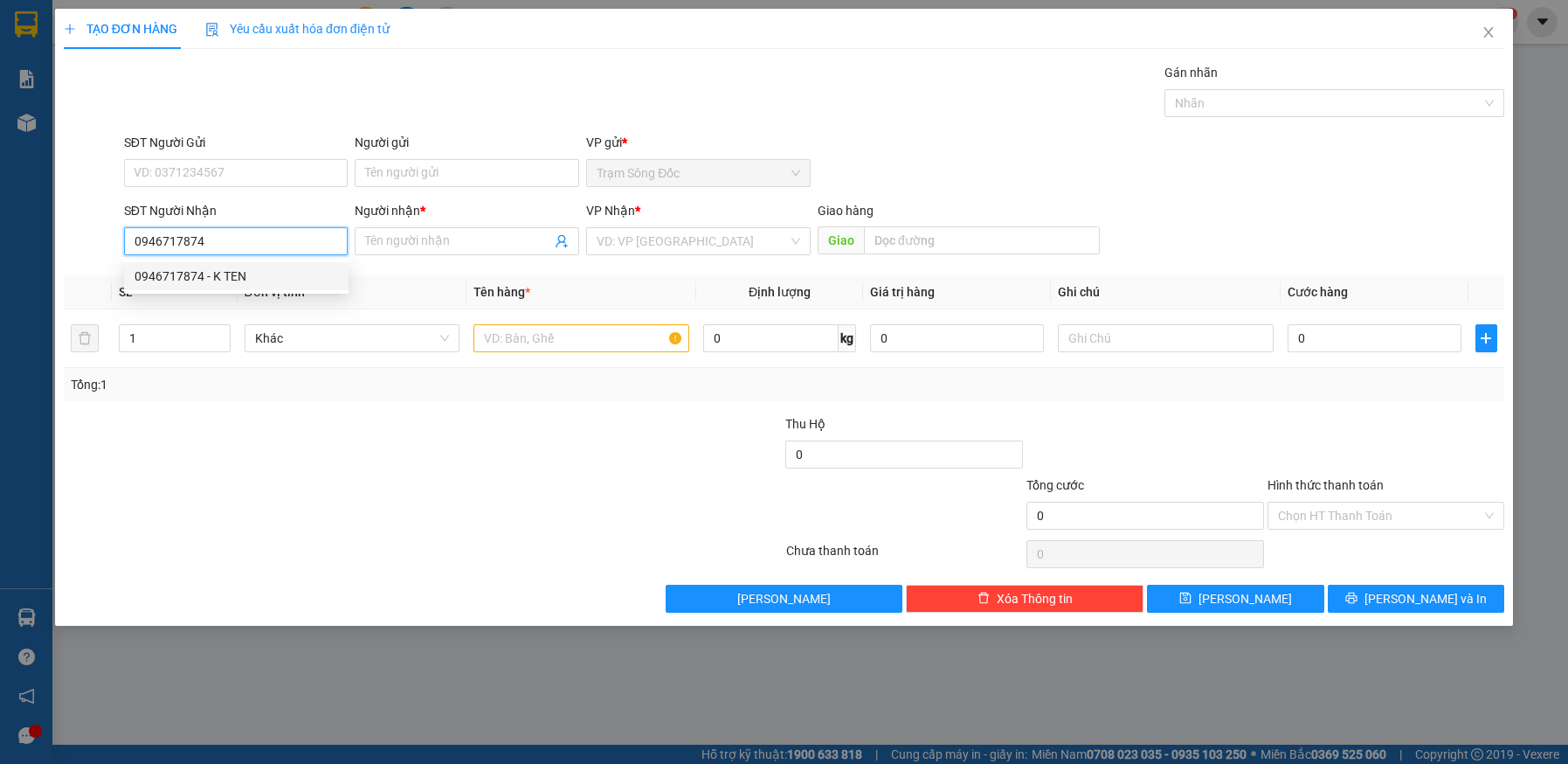
click at [260, 273] on div "0946717874 - K TEN" at bounding box center [237, 276] width 203 height 19
type input "K TEN"
type input "KCN VĨNH LỘC"
type input "0946717874"
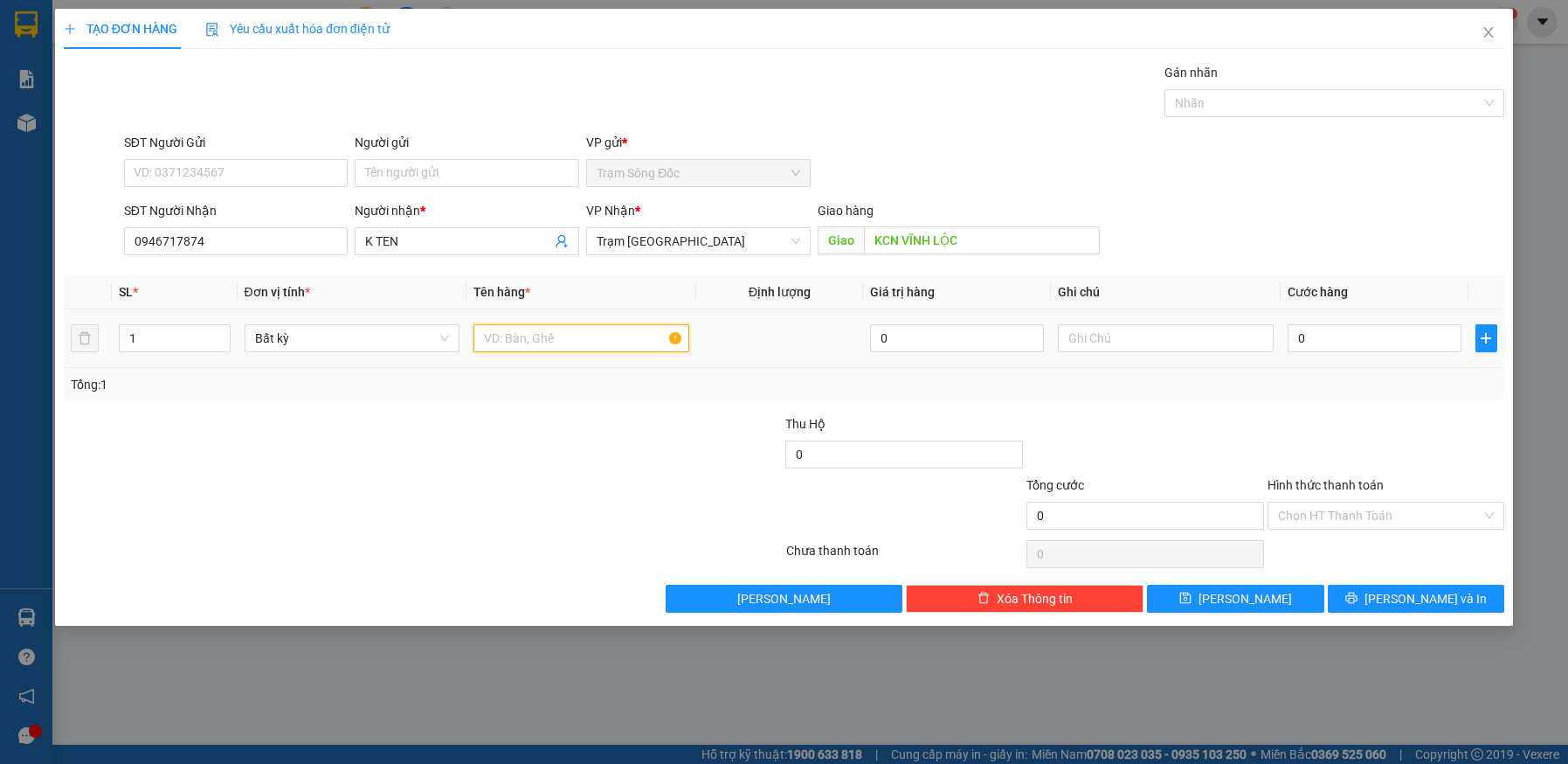
click at [565, 339] on input "text" at bounding box center [581, 338] width 216 height 28
type input "1TH"
click at [1365, 333] on input "0" at bounding box center [1374, 338] width 174 height 28
type input "1"
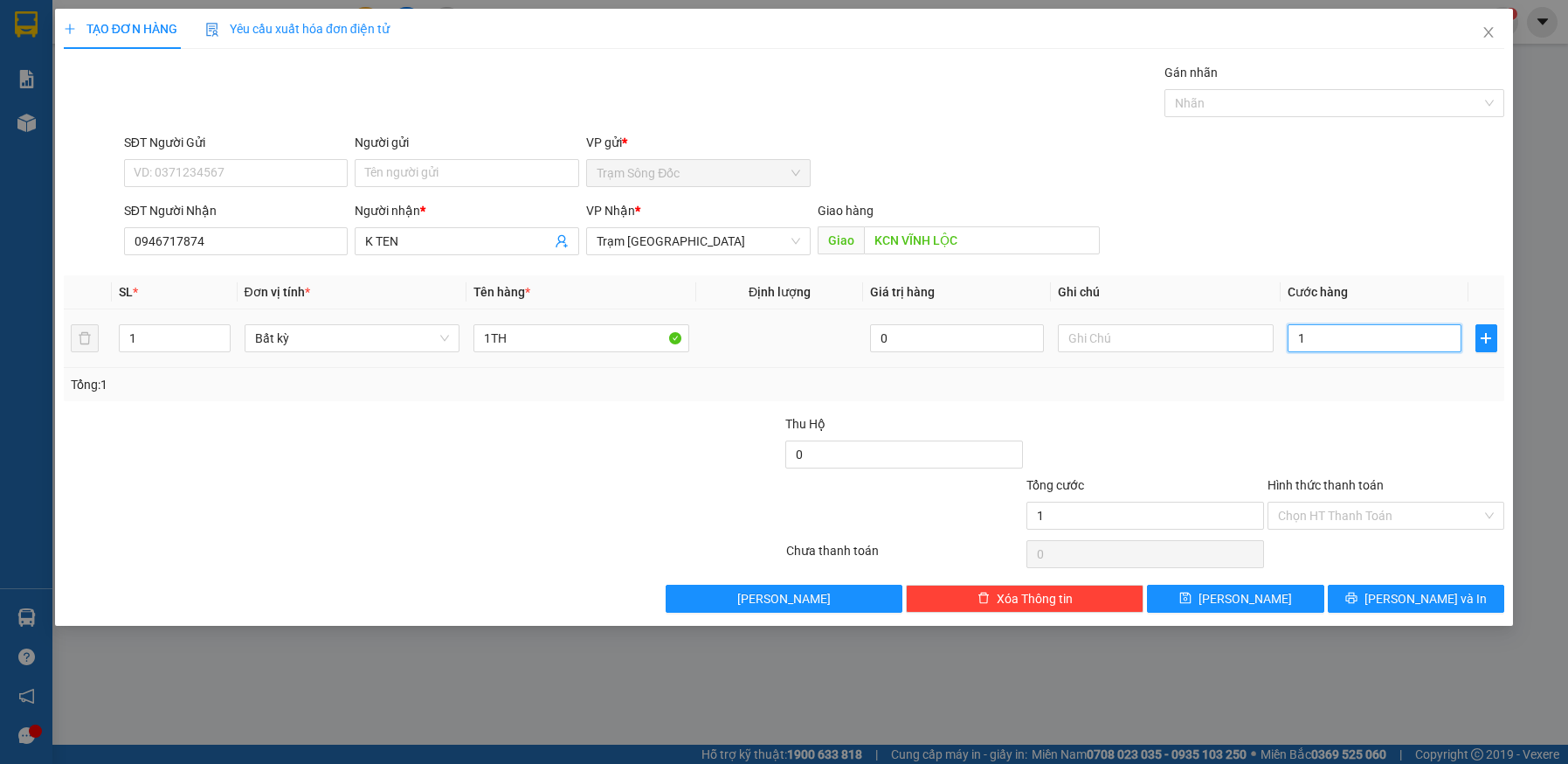
type input "1"
type input "12"
type input "120"
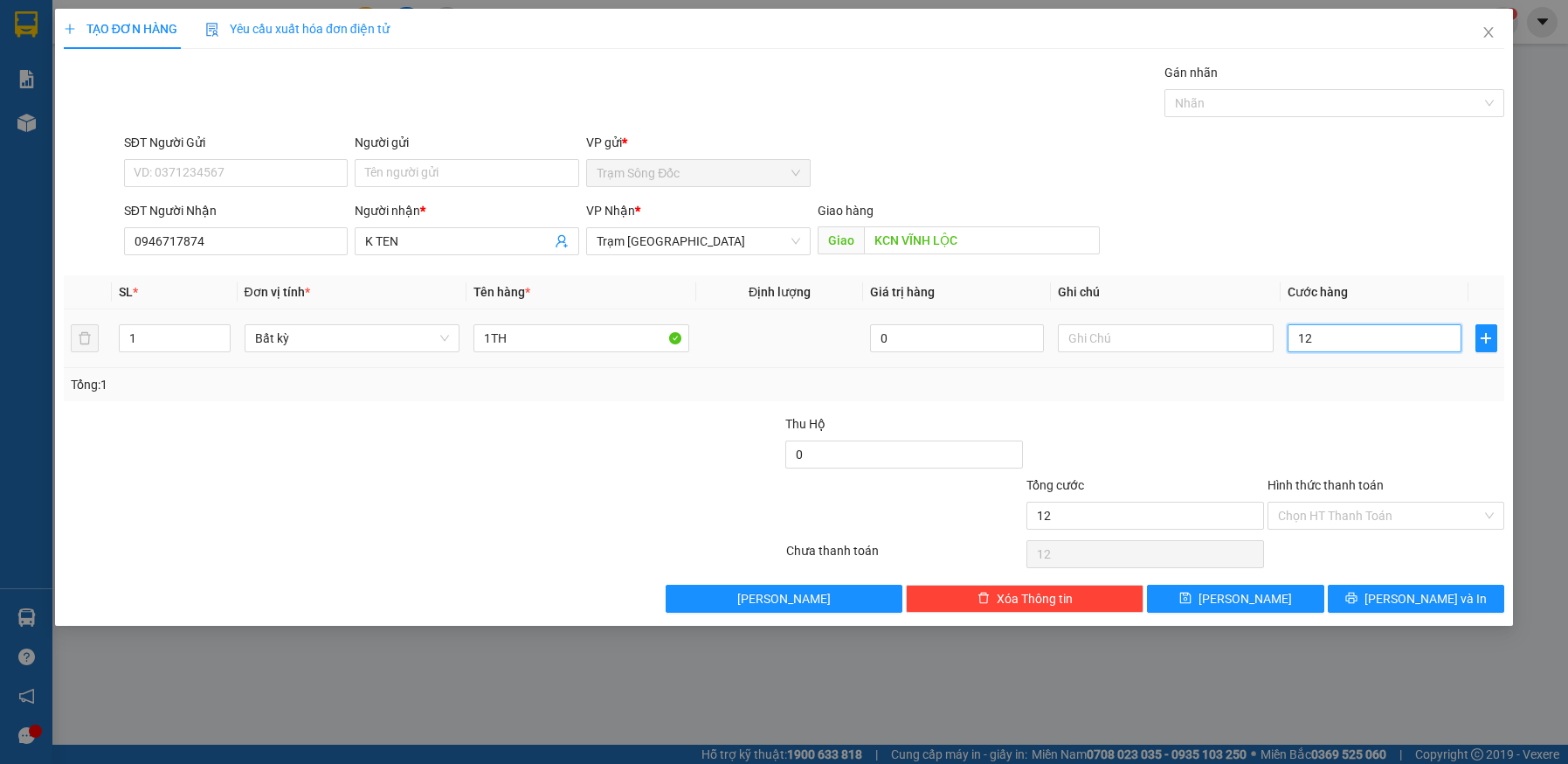
type input "120"
type input "120.000"
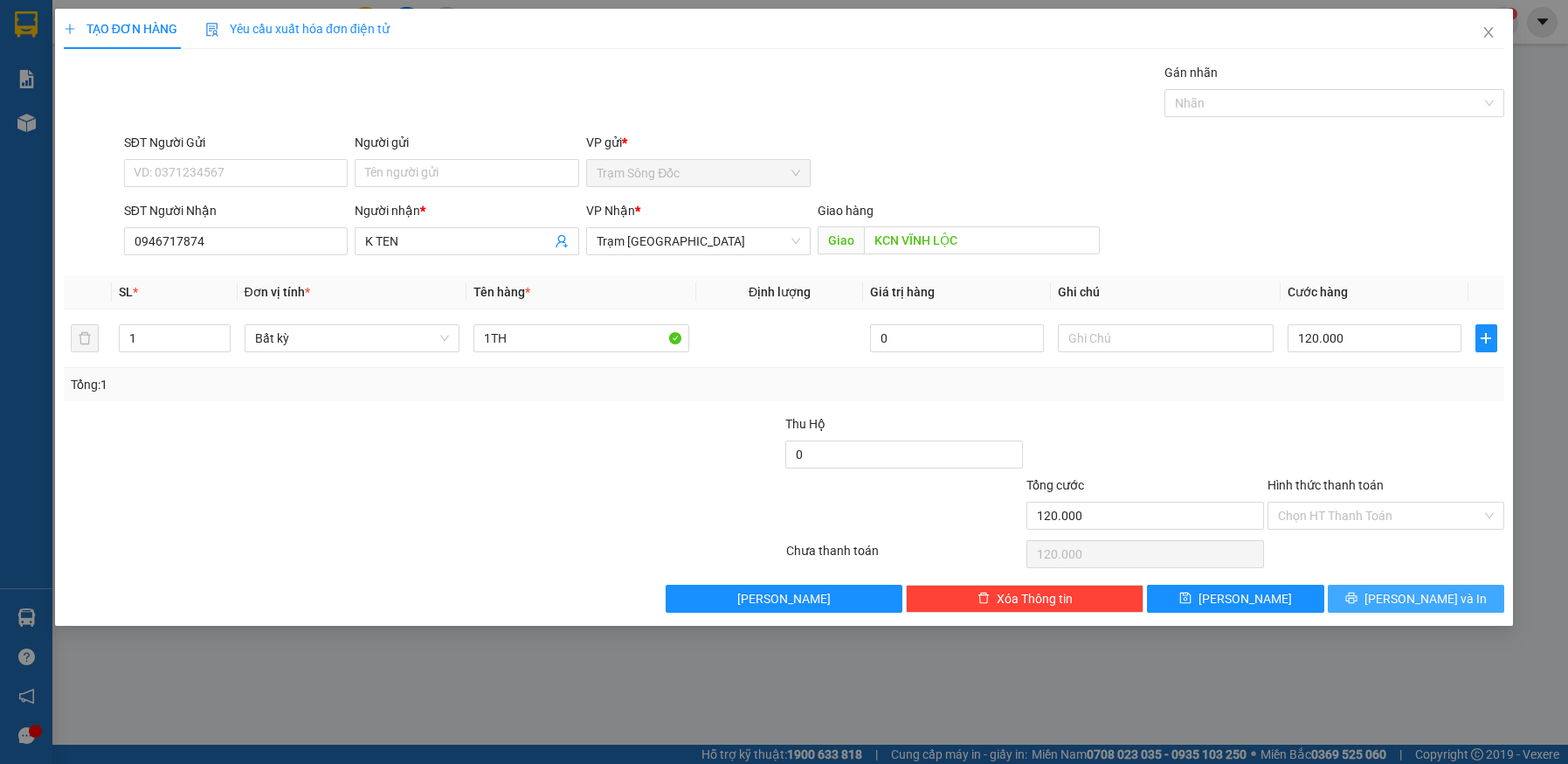
click at [1379, 596] on button "[PERSON_NAME] và In" at bounding box center [1417, 598] width 178 height 28
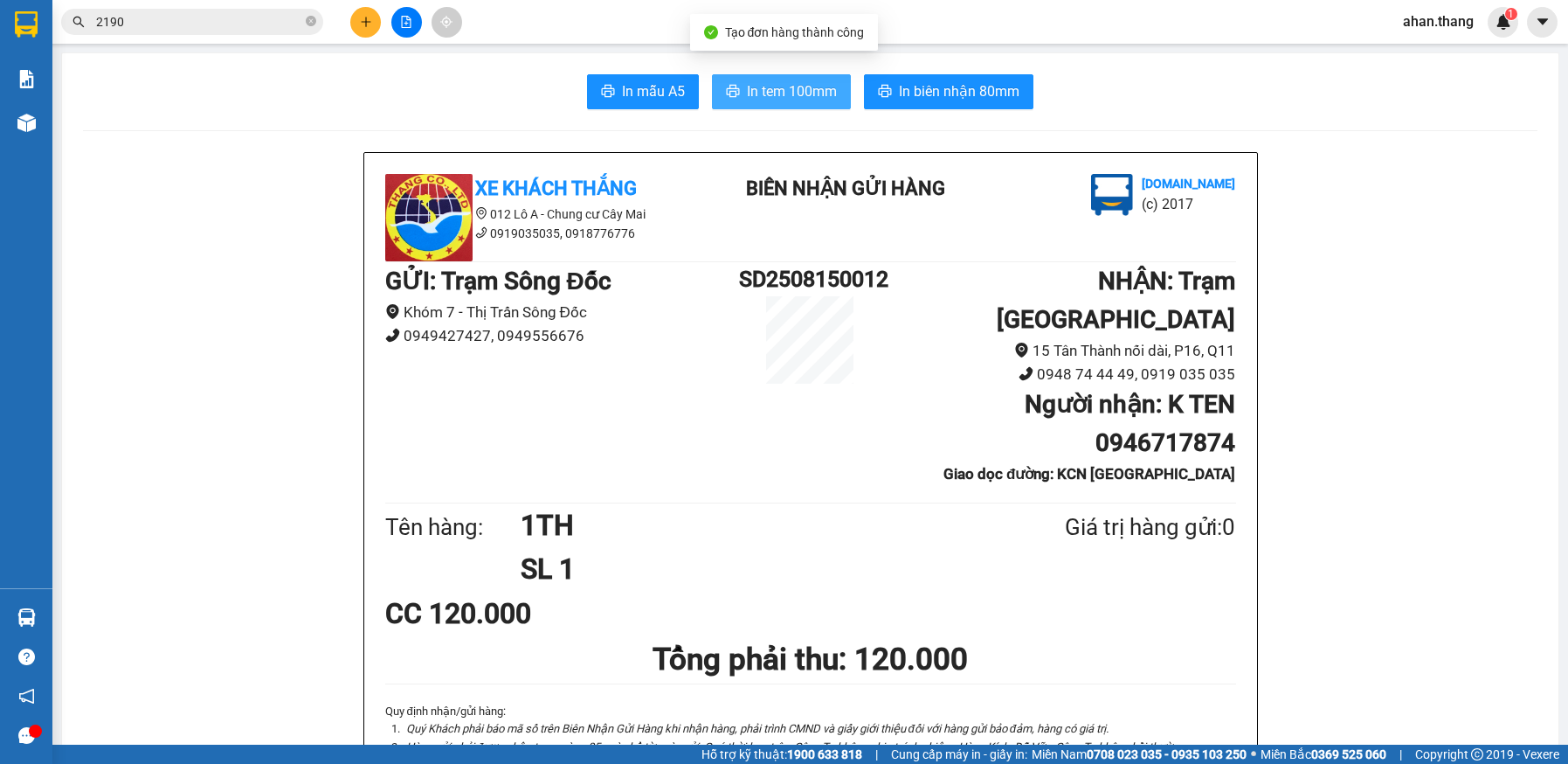
click at [750, 81] on span "In tem 100mm" at bounding box center [792, 91] width 90 height 22
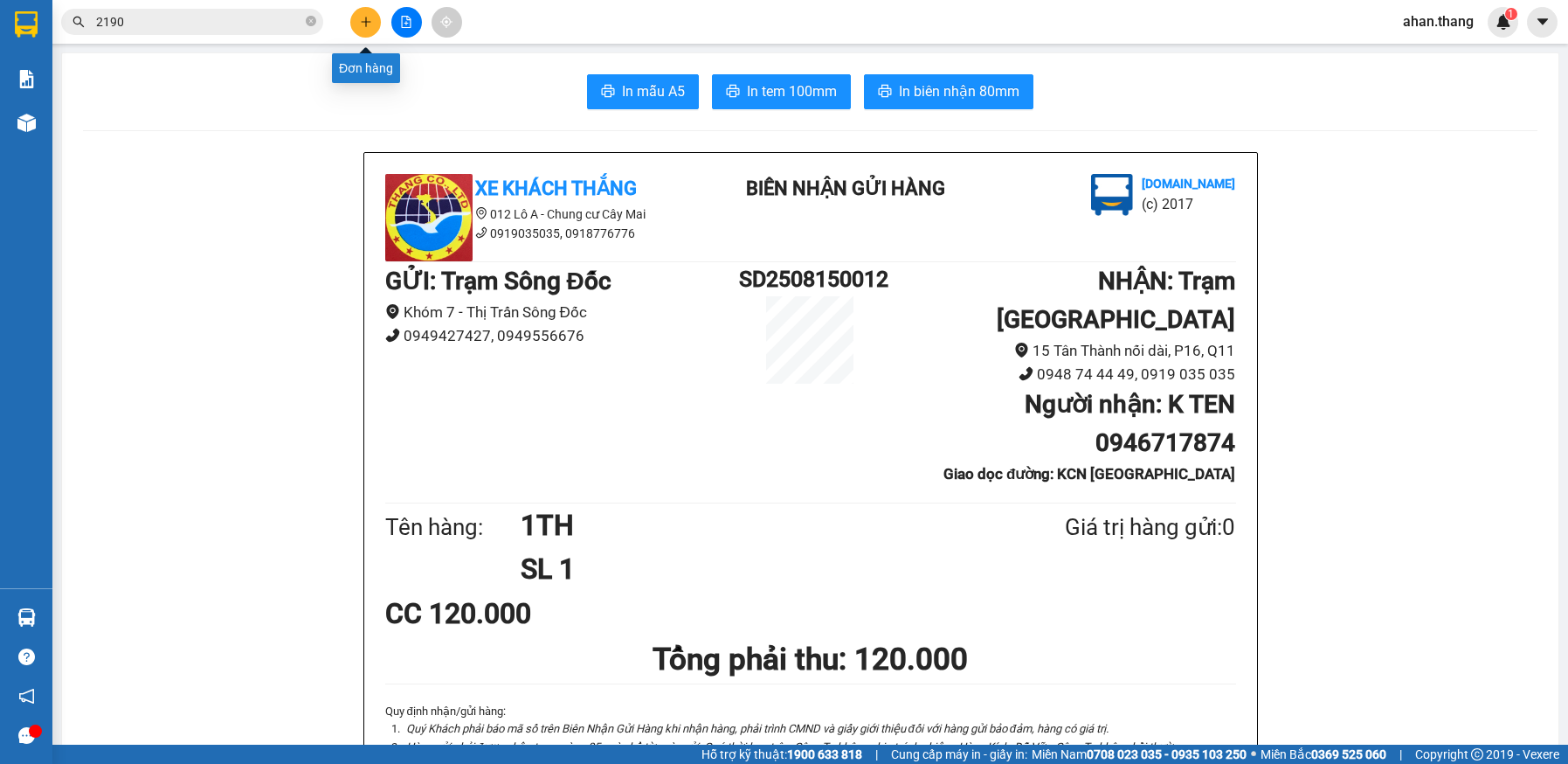
click at [370, 25] on icon "plus" at bounding box center [366, 22] width 12 height 12
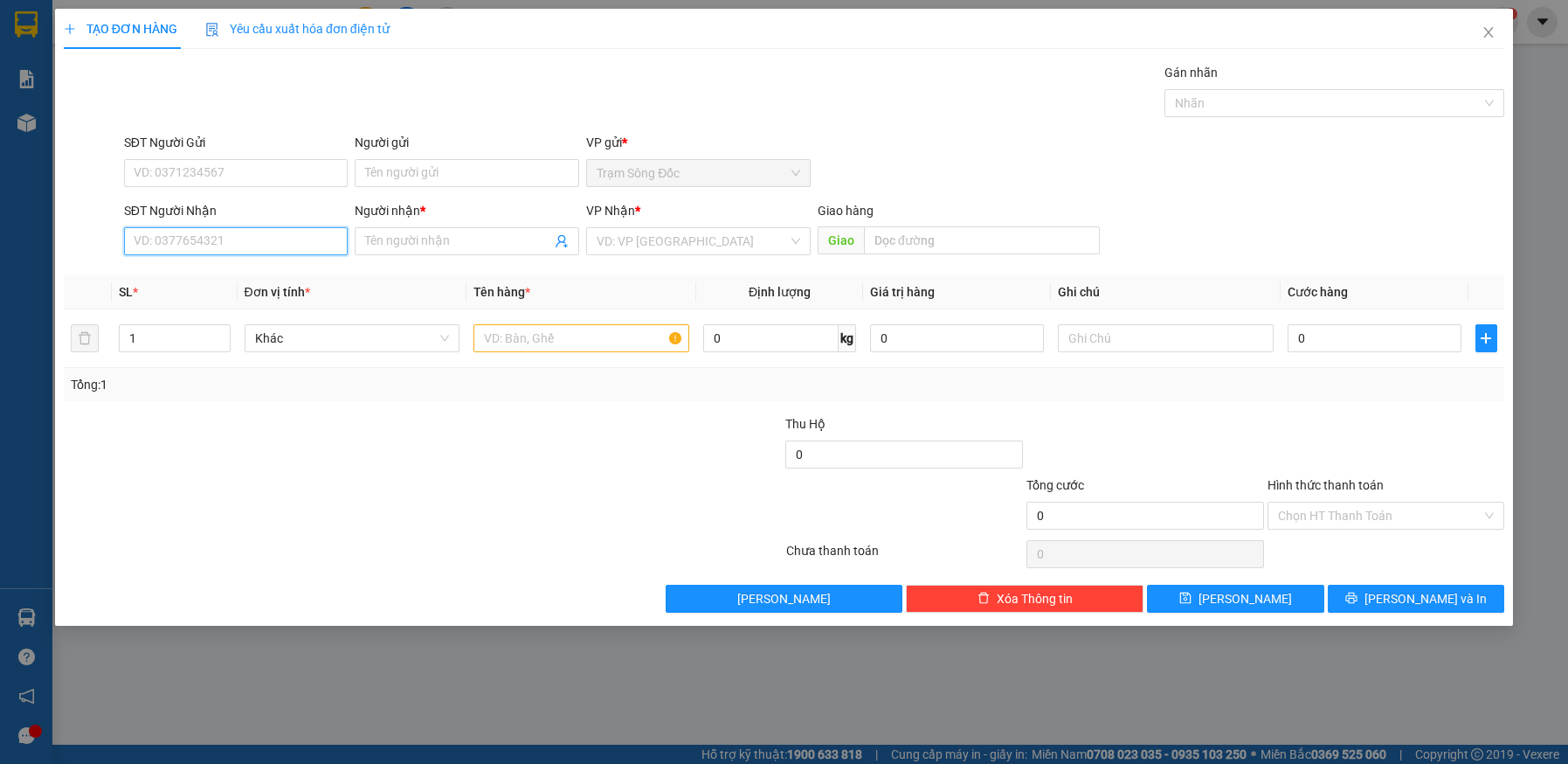
click at [167, 240] on input "SĐT Người Nhận" at bounding box center [236, 241] width 224 height 28
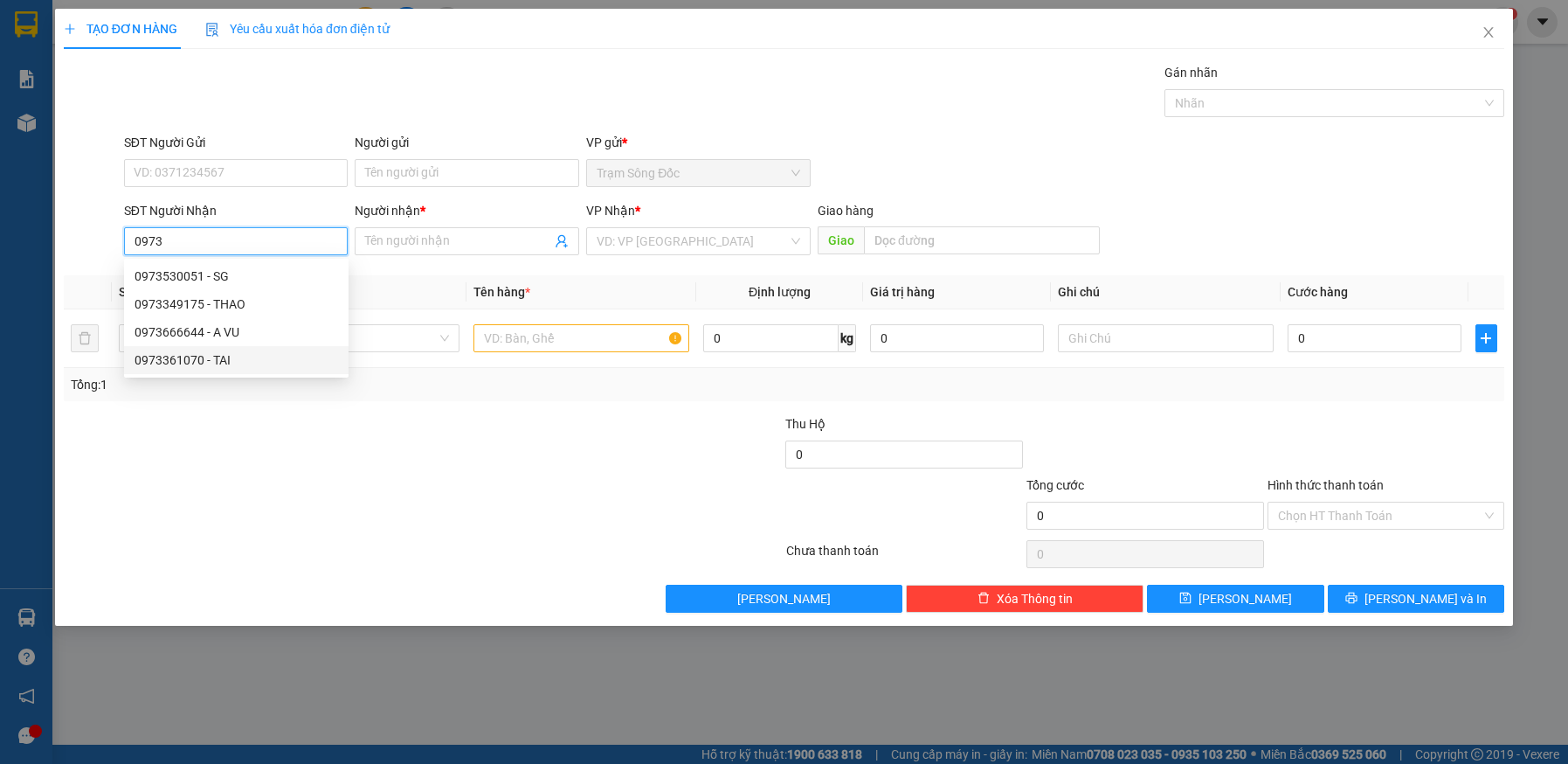
click at [203, 353] on div "0973361070 - TAI" at bounding box center [237, 360] width 203 height 19
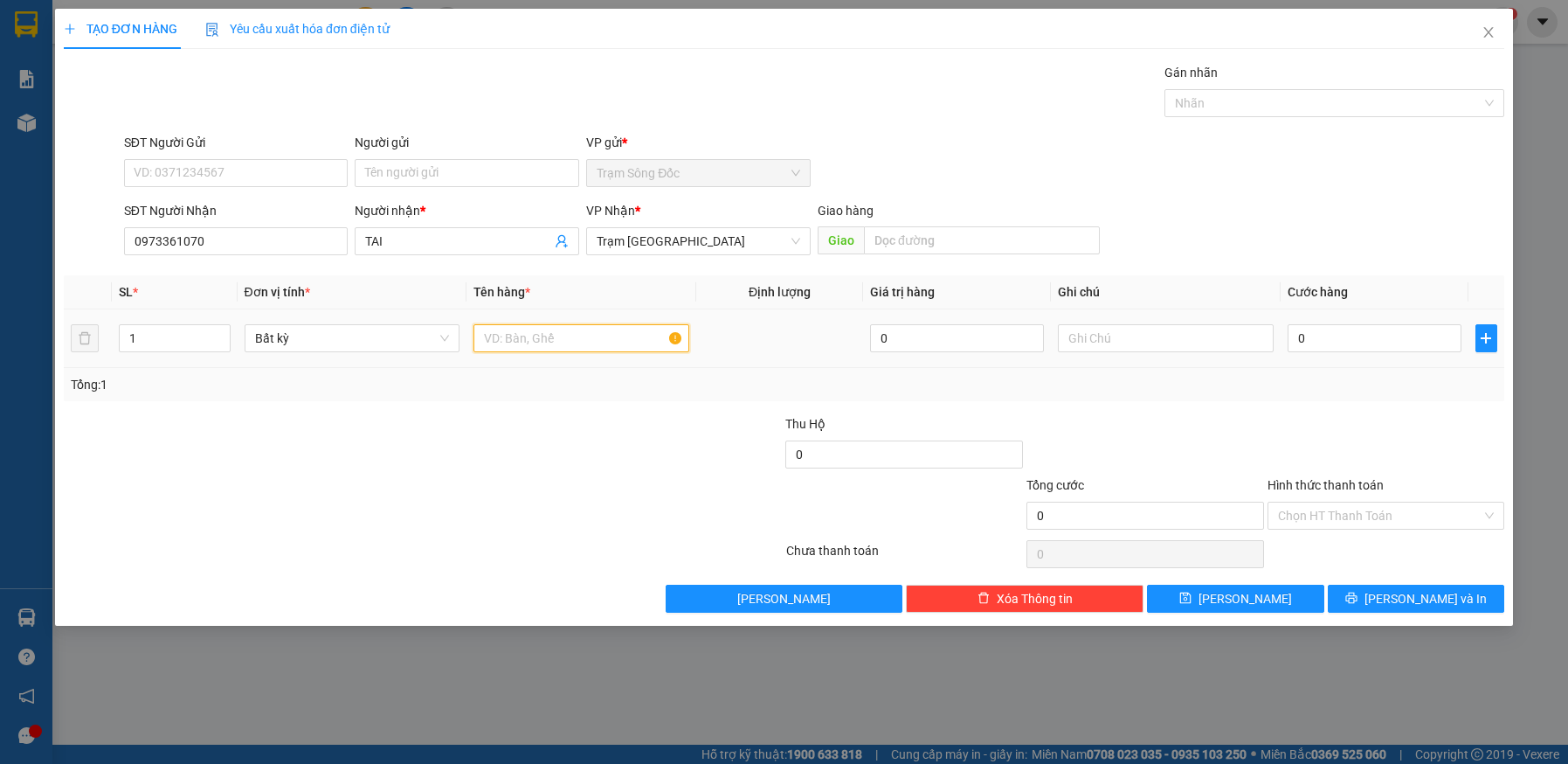
click at [556, 343] on input "text" at bounding box center [581, 338] width 216 height 28
click at [1354, 332] on input "0" at bounding box center [1374, 338] width 174 height 28
click at [1381, 512] on input "Hình thức thanh toán" at bounding box center [1380, 516] width 204 height 27
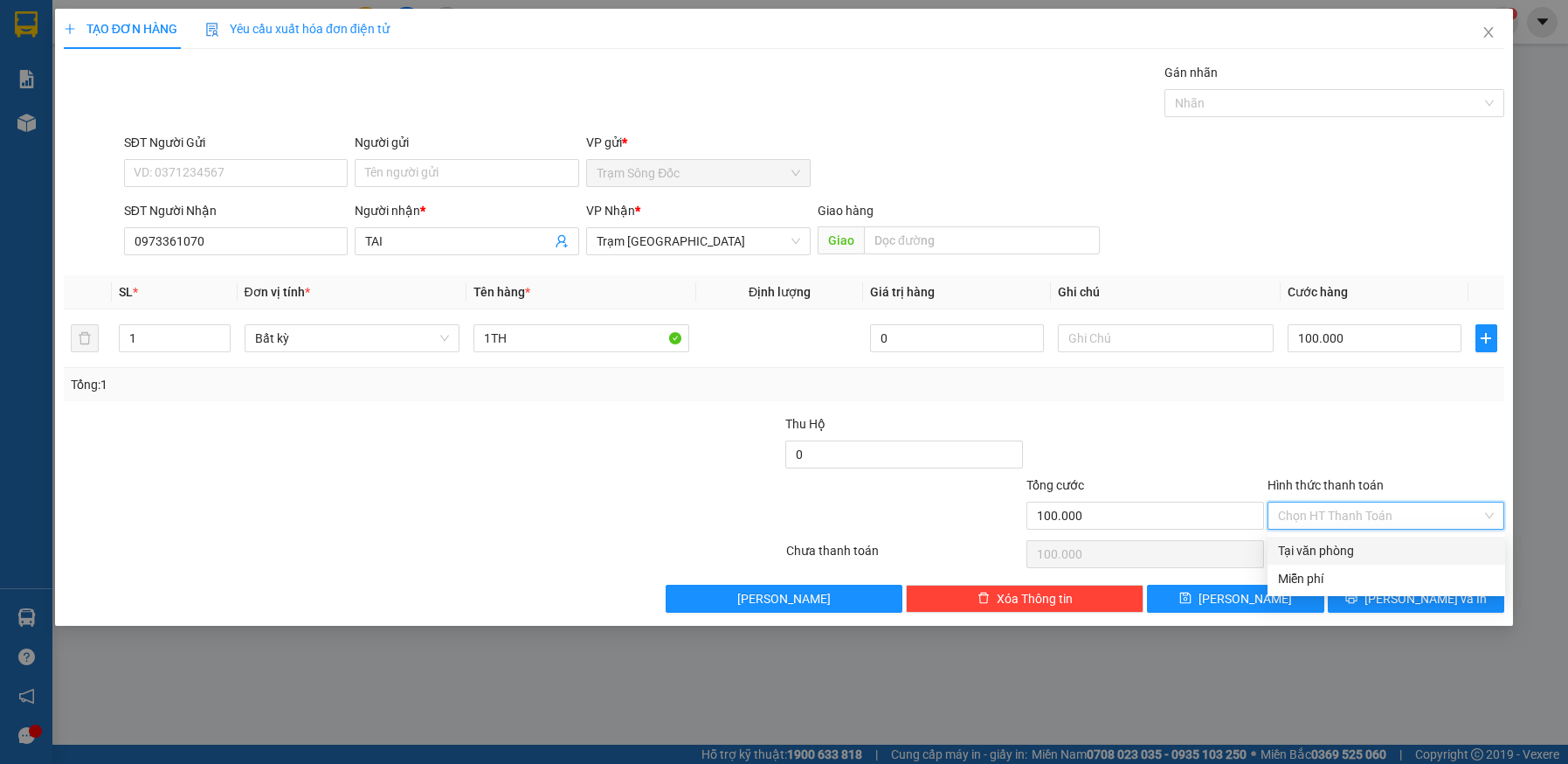
click at [1376, 555] on div "Tại văn phòng" at bounding box center [1386, 551] width 217 height 19
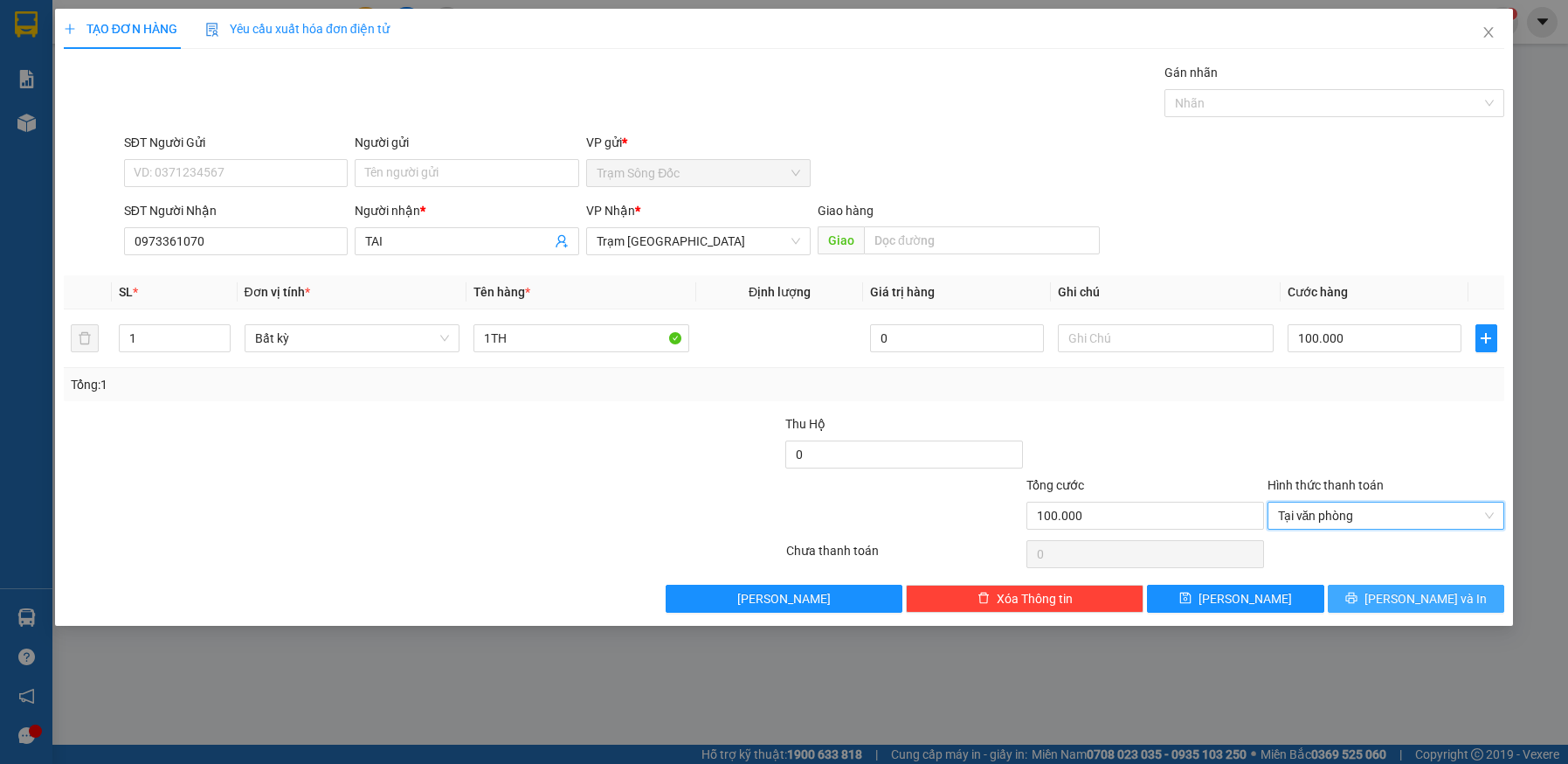
click at [1376, 603] on button "[PERSON_NAME] và In" at bounding box center [1417, 598] width 178 height 28
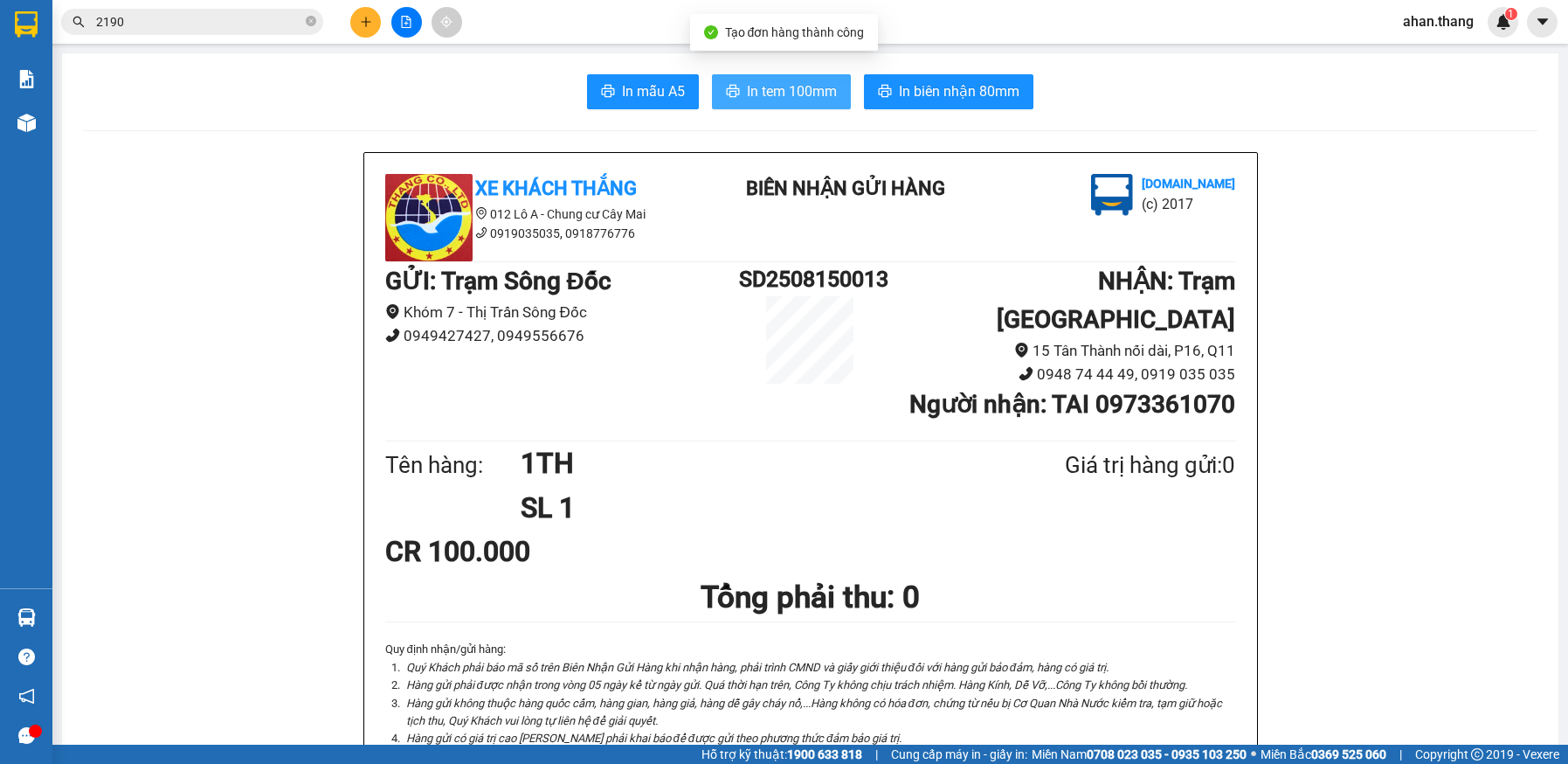
click at [802, 93] on span "In tem 100mm" at bounding box center [792, 91] width 90 height 22
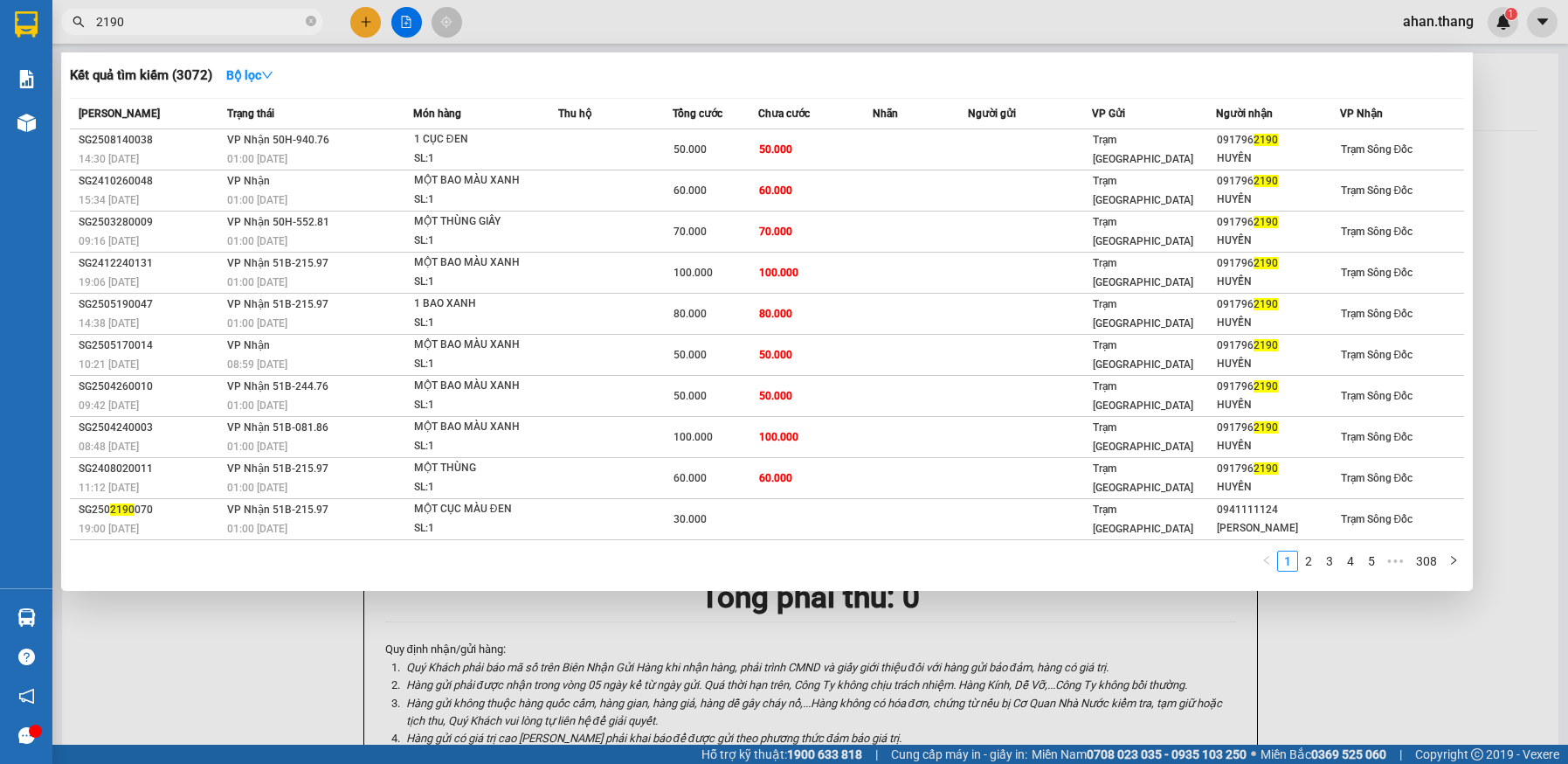
click at [156, 15] on input "2190" at bounding box center [199, 22] width 206 height 19
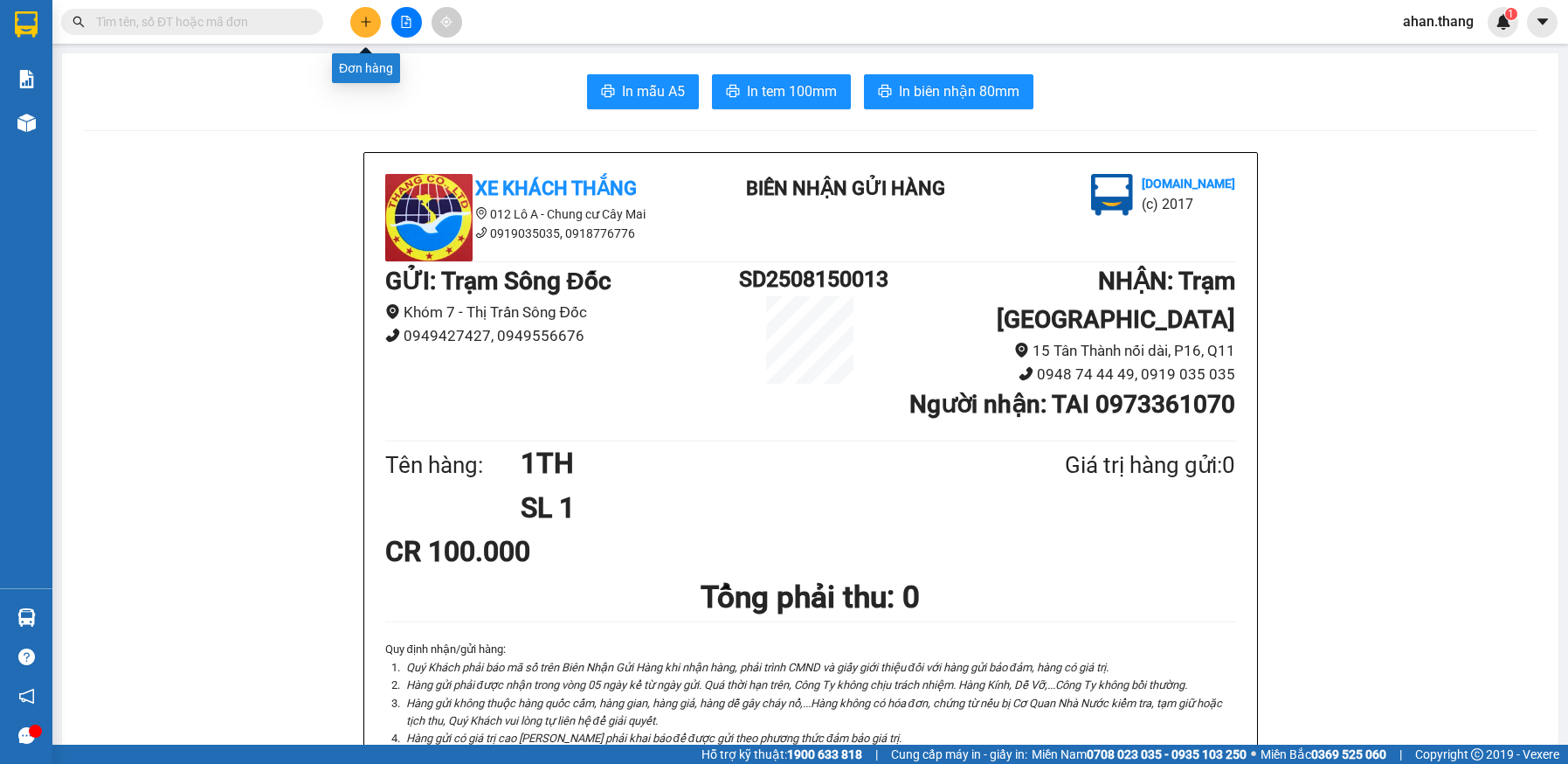
click at [356, 26] on button at bounding box center [365, 22] width 30 height 30
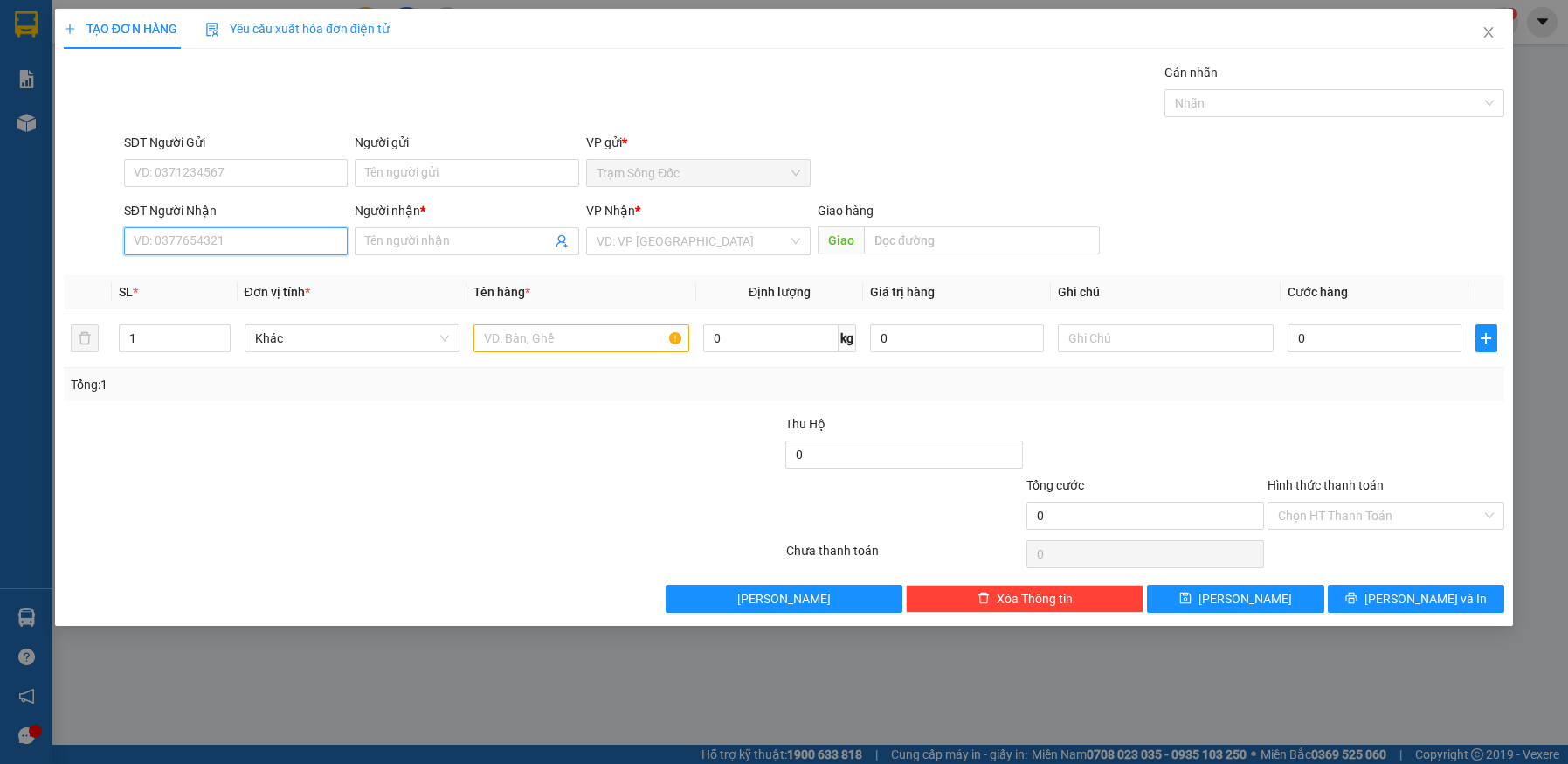
click at [265, 242] on input "SĐT Người Nhận" at bounding box center [236, 241] width 224 height 28
click at [436, 244] on input "Người nhận *" at bounding box center [458, 242] width 186 height 19
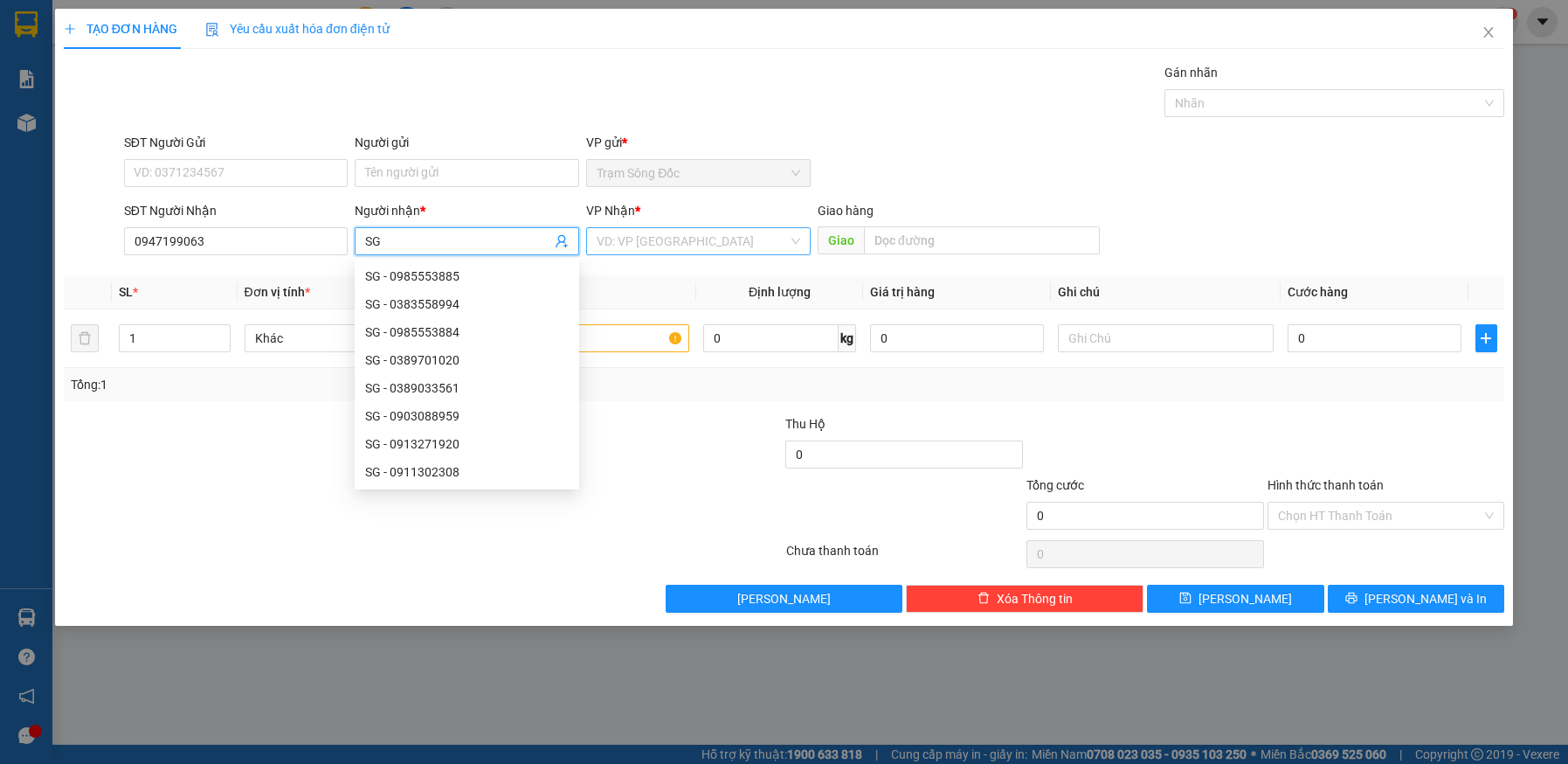
click at [657, 239] on input "search" at bounding box center [692, 242] width 191 height 27
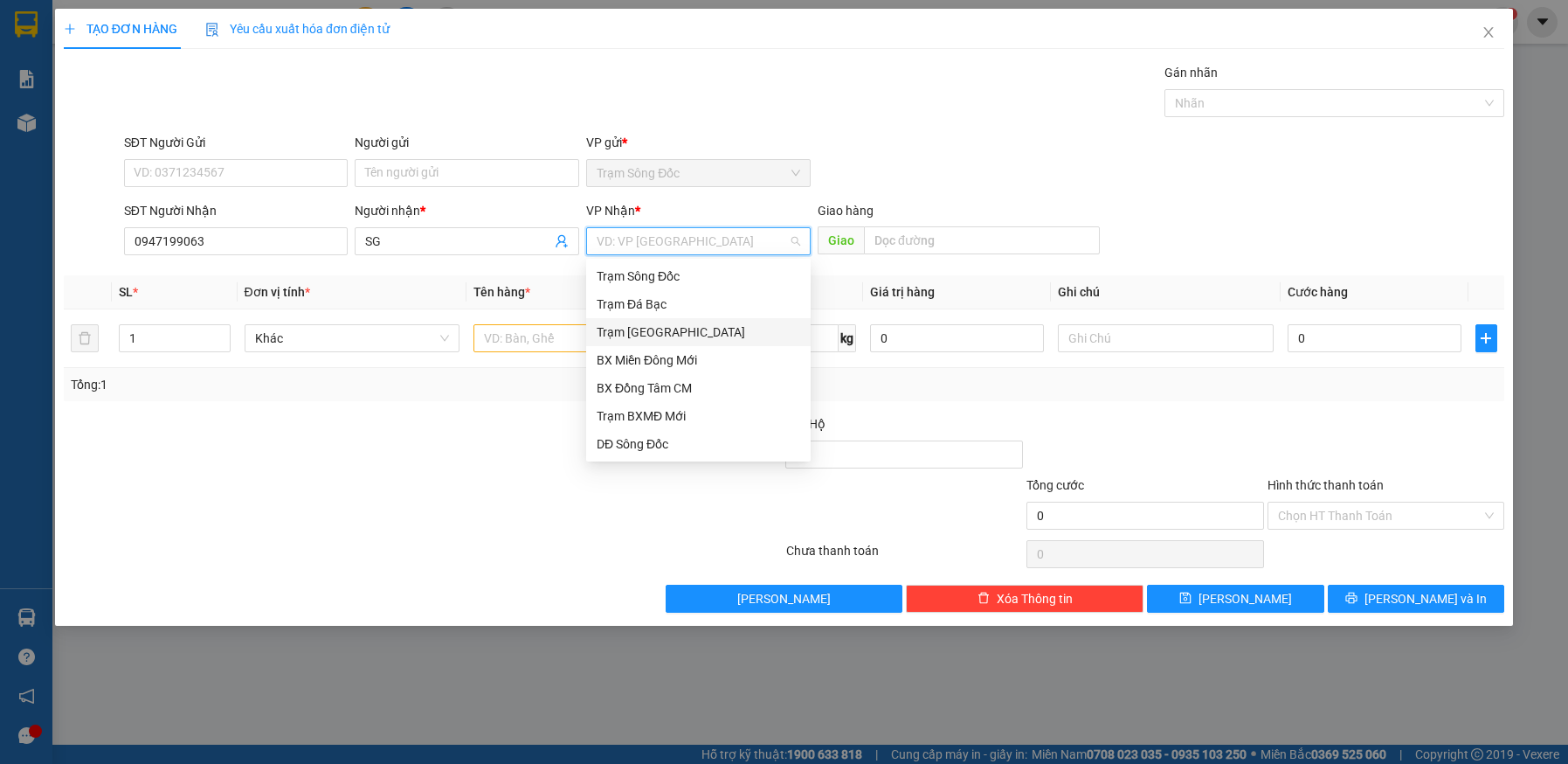
click at [648, 333] on div "Trạm [GEOGRAPHIC_DATA]" at bounding box center [699, 332] width 203 height 19
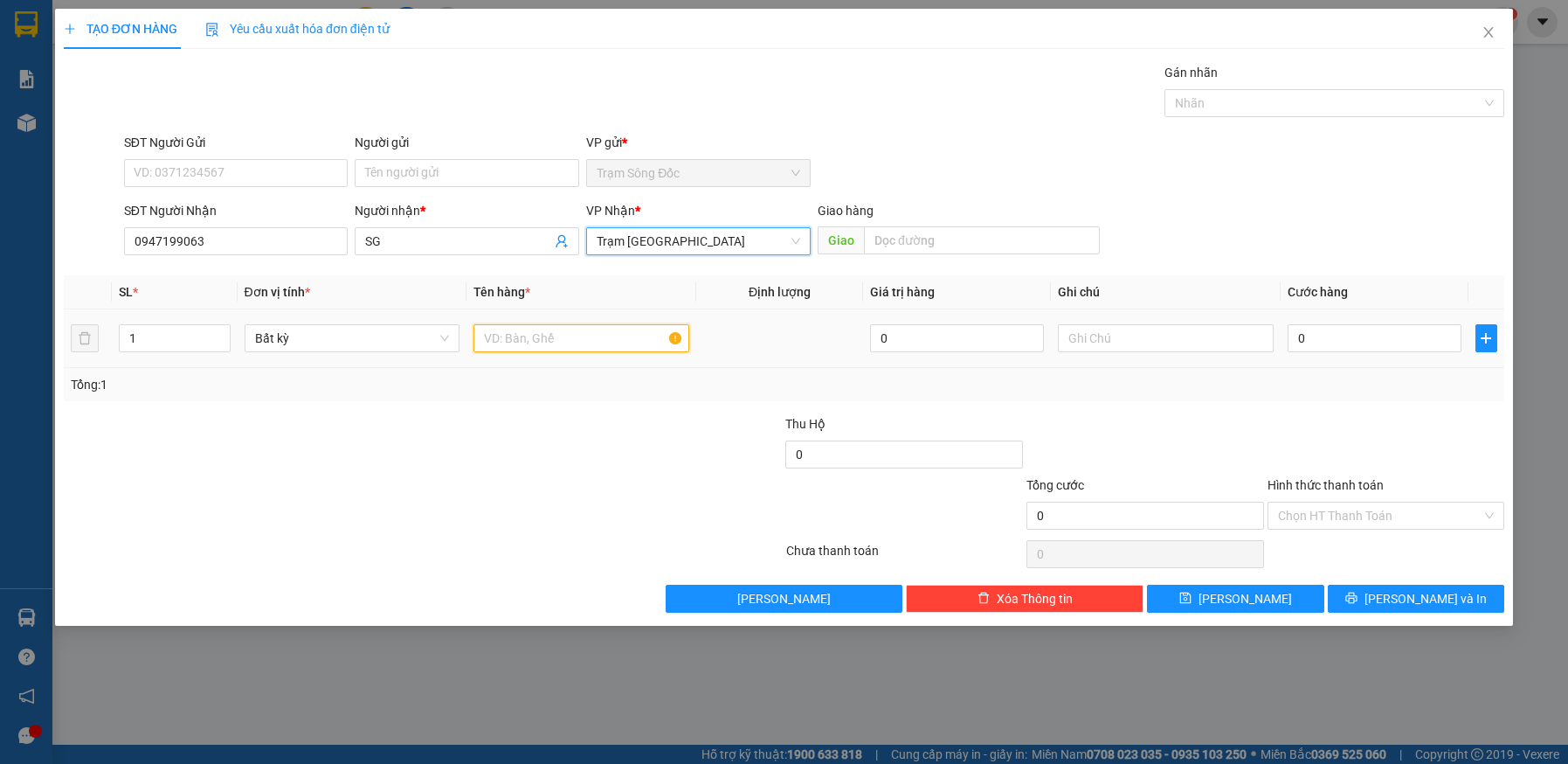
click at [600, 341] on input "text" at bounding box center [581, 338] width 216 height 28
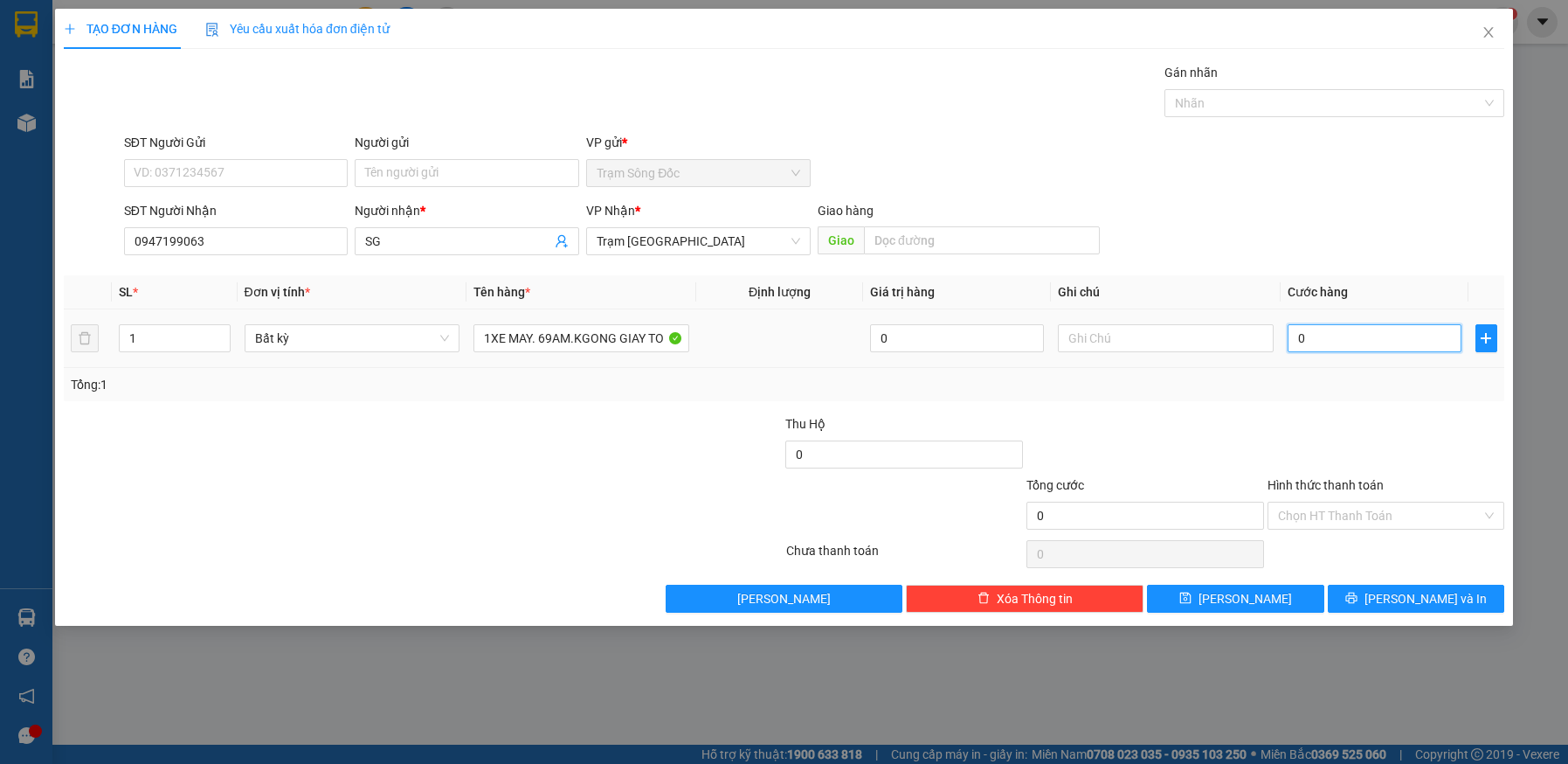
click at [1348, 340] on input "0" at bounding box center [1374, 338] width 174 height 28
click at [1357, 512] on input "Hình thức thanh toán" at bounding box center [1380, 516] width 204 height 27
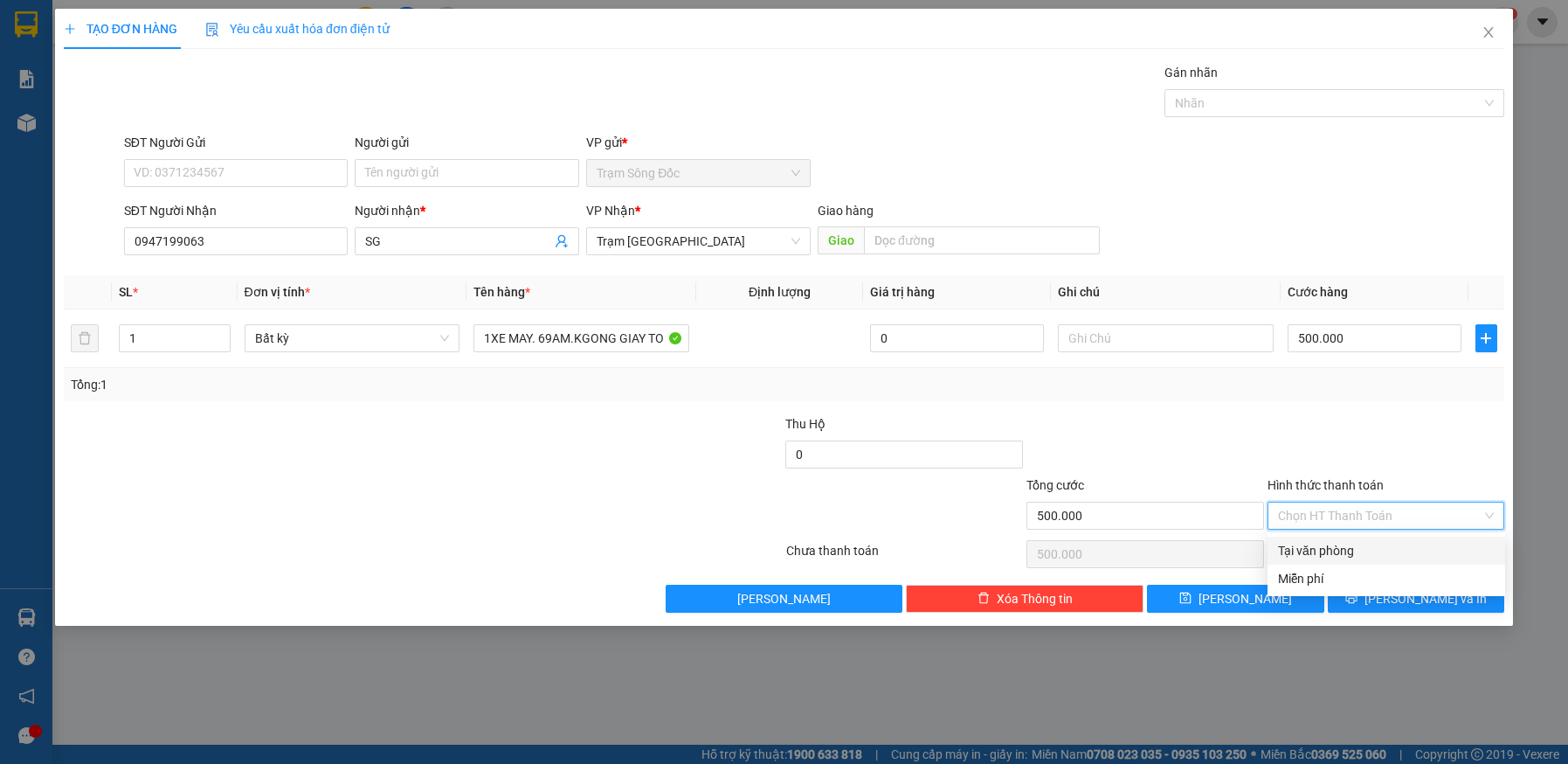
click at [1352, 549] on div "Tại văn phòng" at bounding box center [1386, 551] width 217 height 19
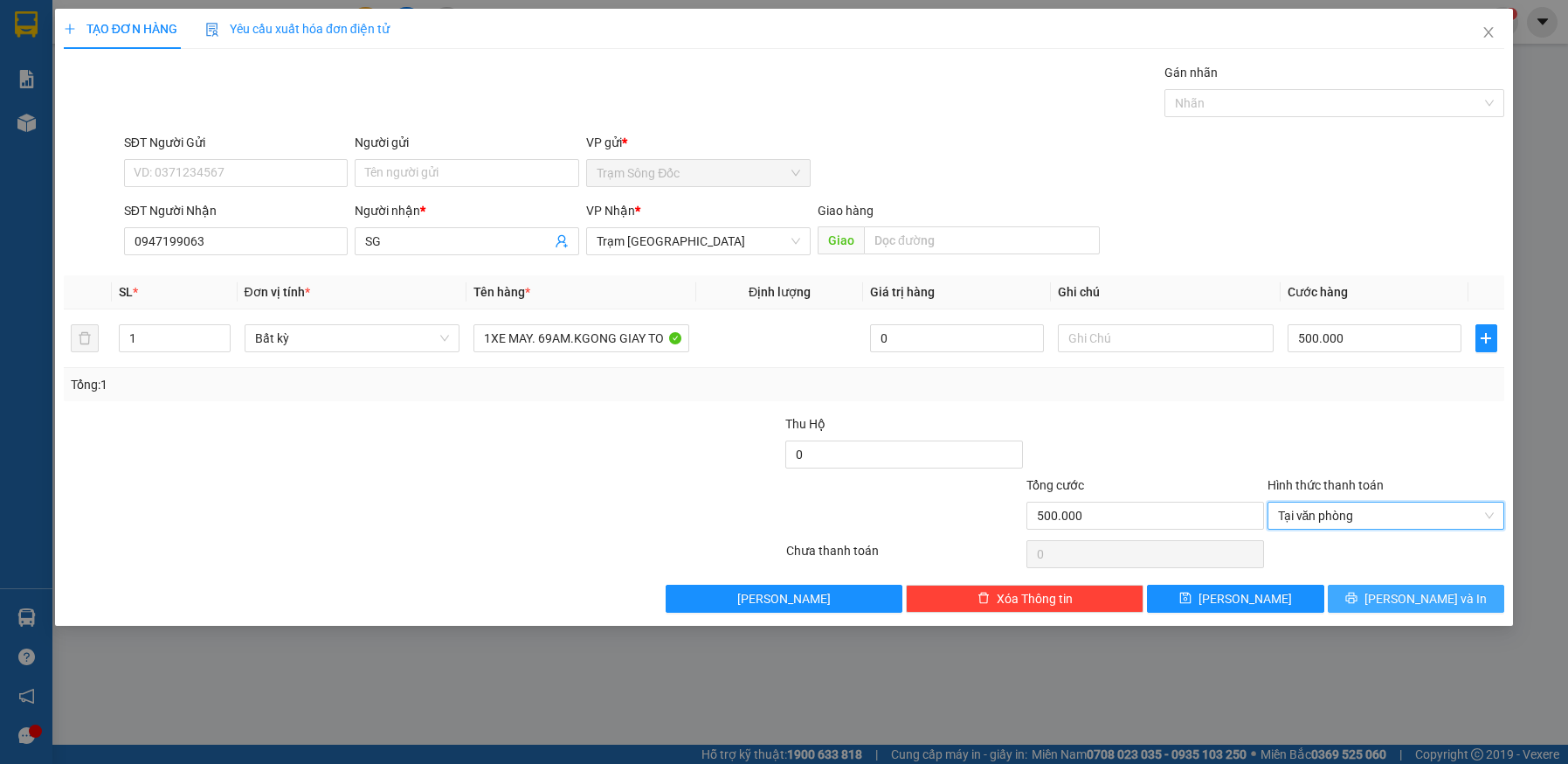
click at [1357, 601] on icon "printer" at bounding box center [1351, 598] width 11 height 11
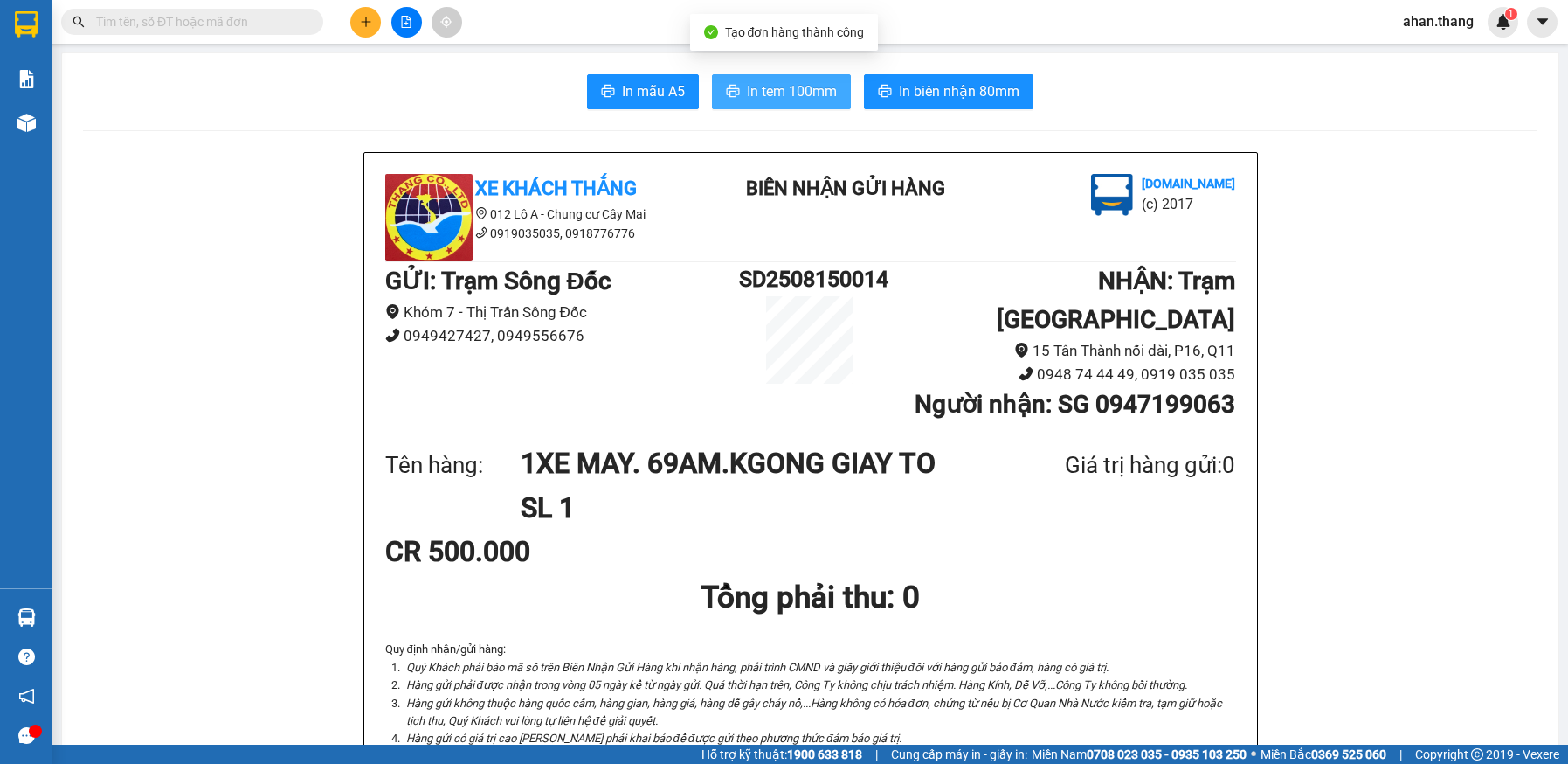
click at [814, 93] on span "In tem 100mm" at bounding box center [792, 91] width 90 height 22
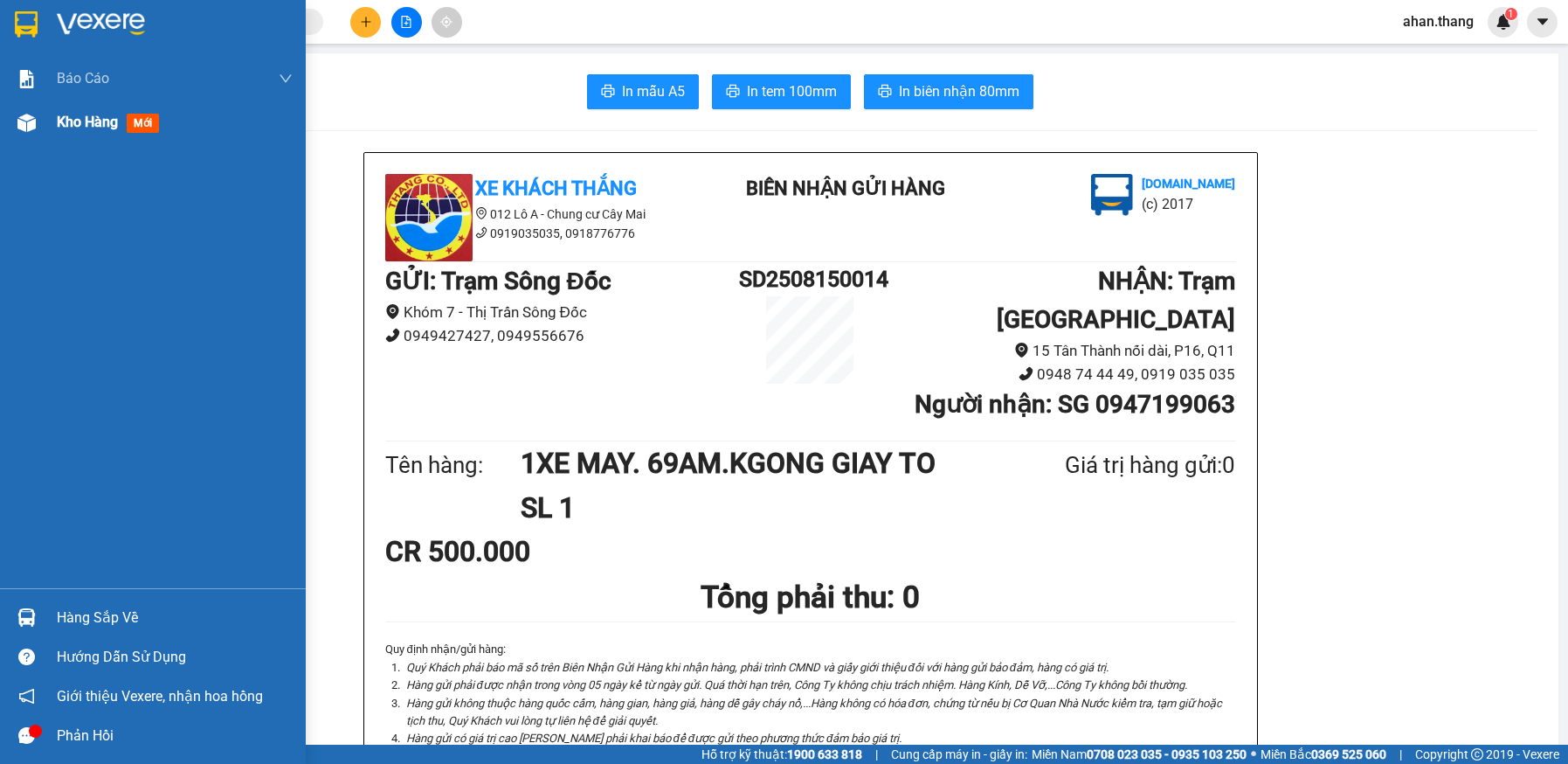
click at [79, 123] on span "Kho hàng" at bounding box center [87, 121] width 61 height 16
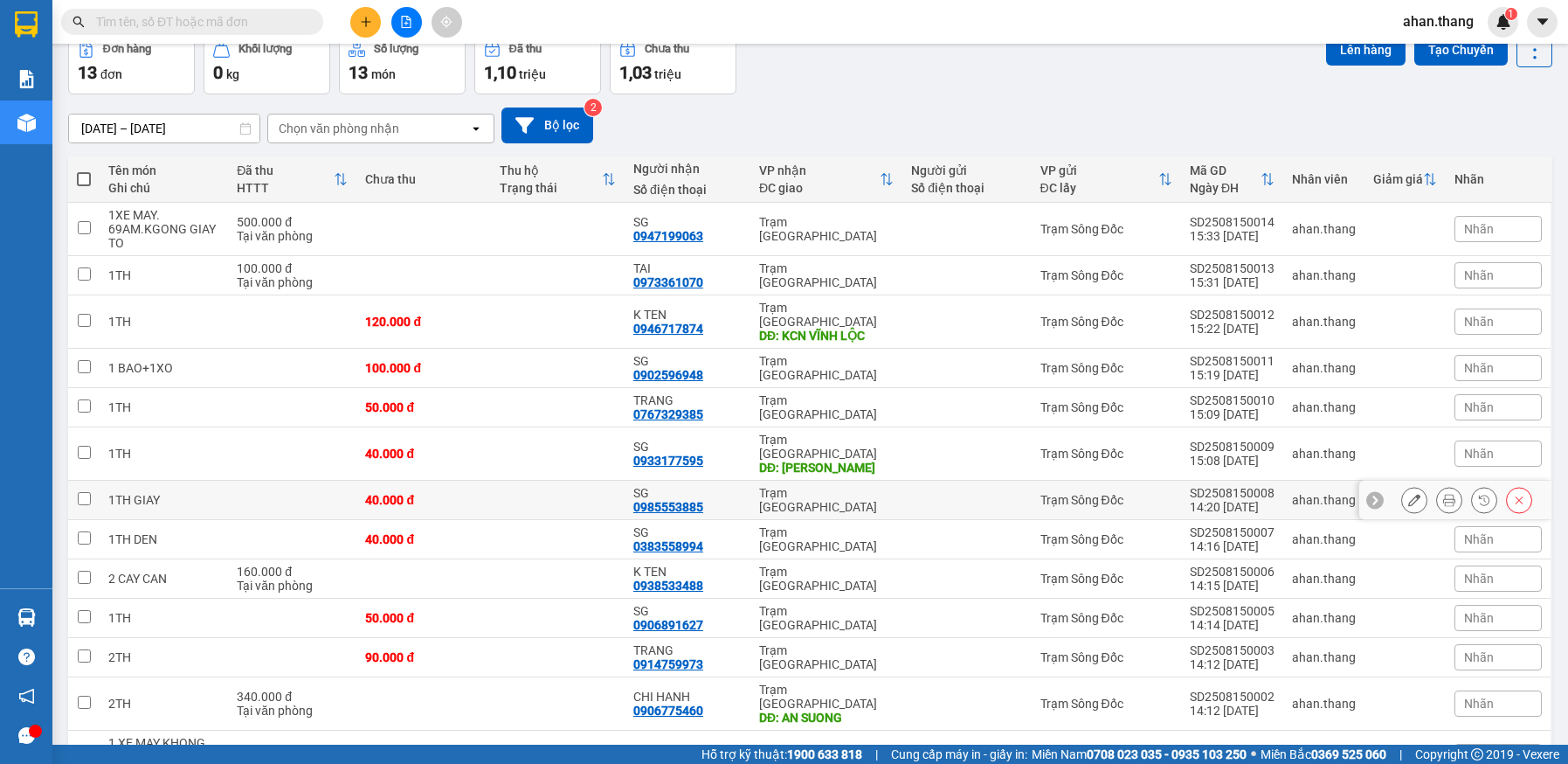
scroll to position [159, 0]
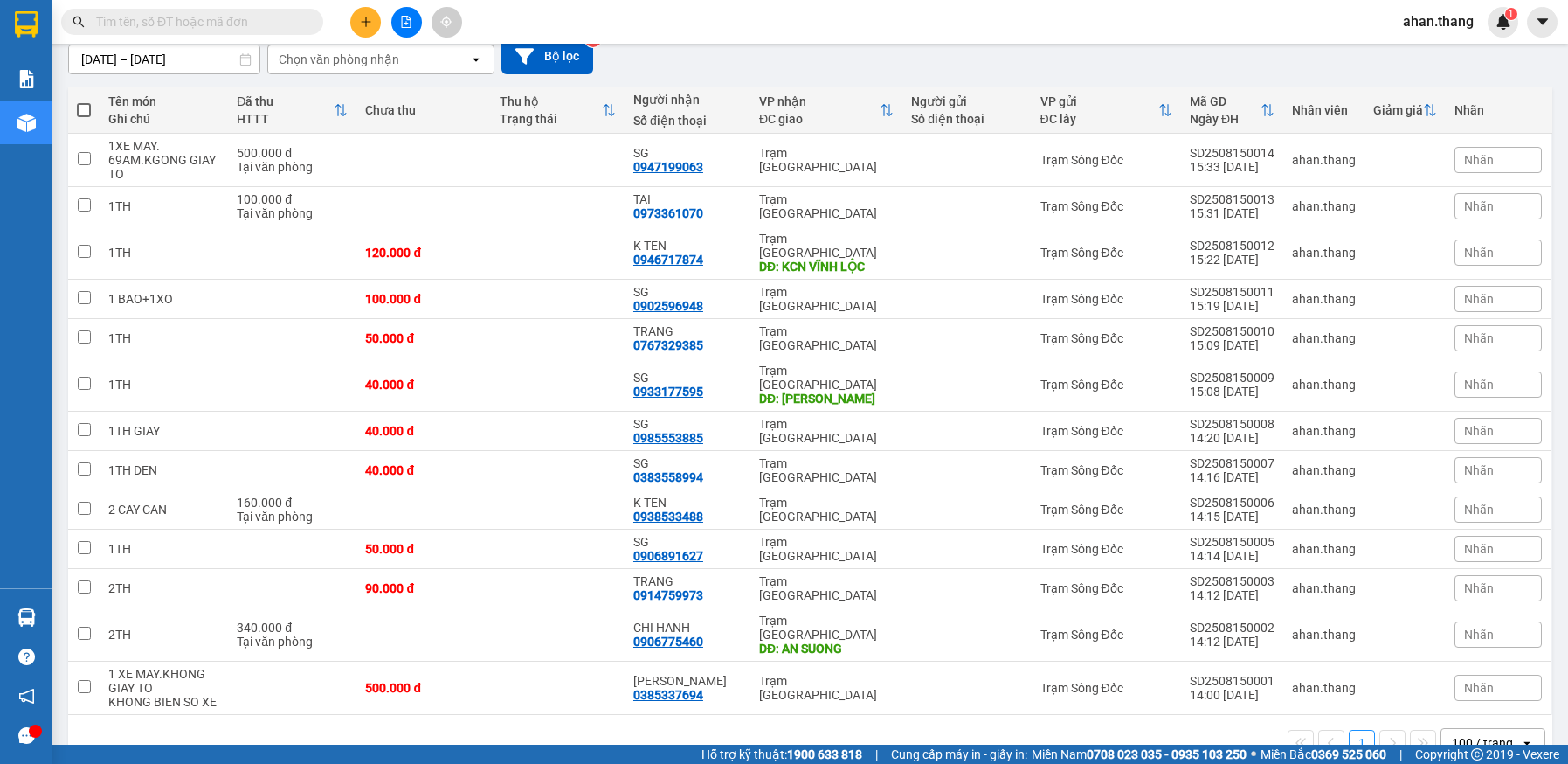
click at [1480, 735] on div "100 / trang" at bounding box center [1482, 743] width 61 height 17
click at [1473, 662] on span "100 / trang" at bounding box center [1475, 662] width 67 height 17
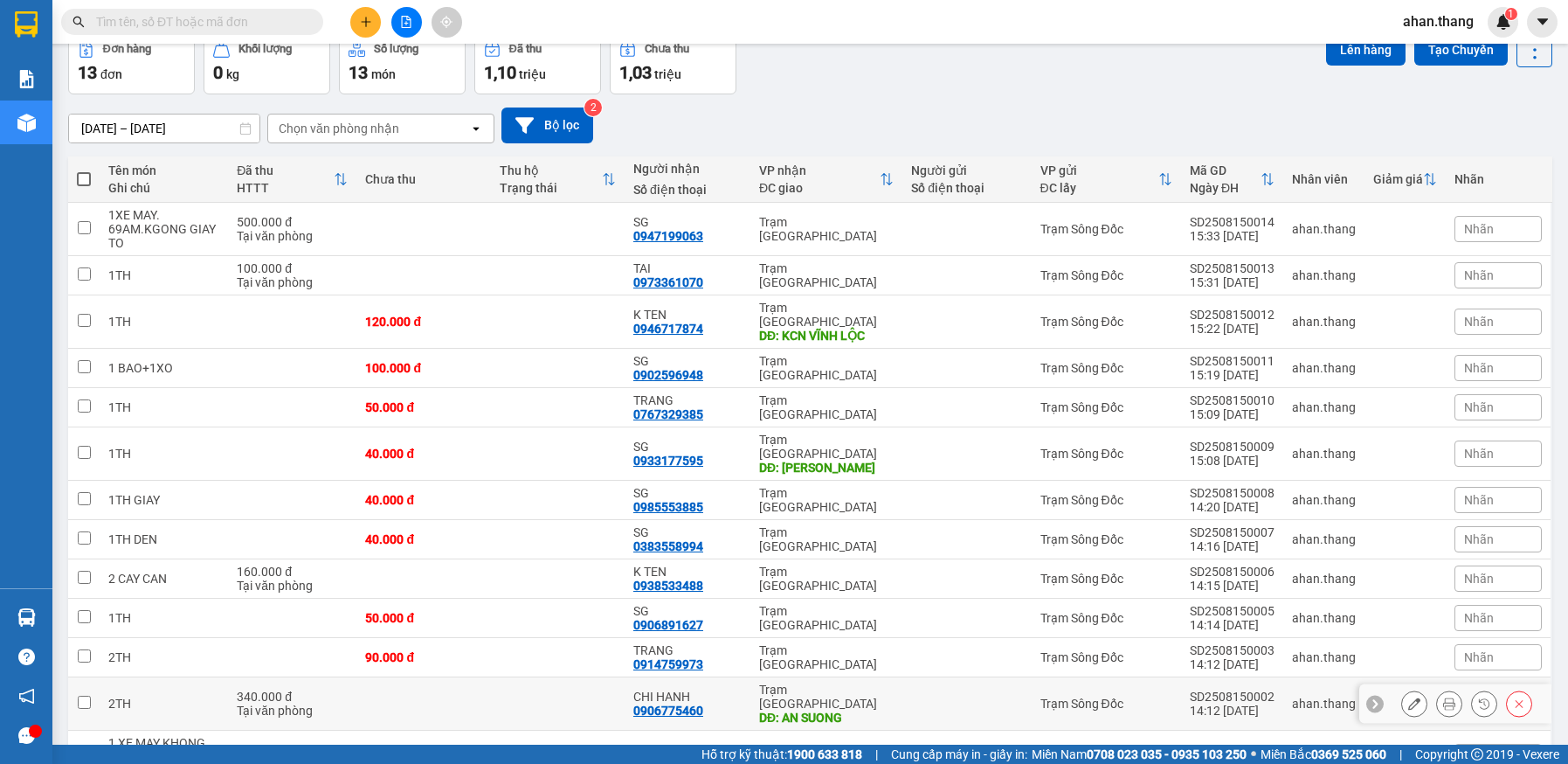
scroll to position [0, 0]
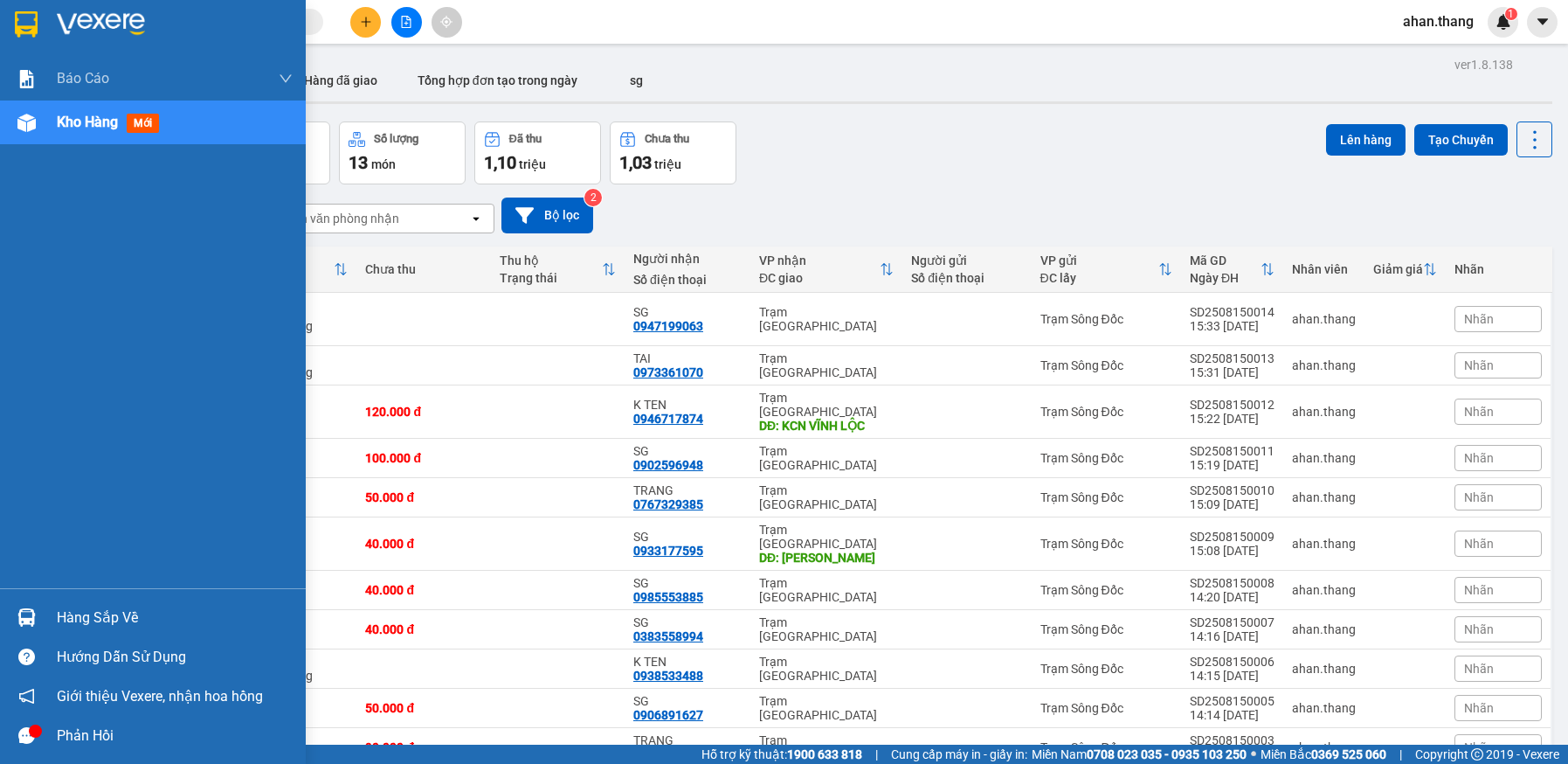
click at [73, 119] on span "Kho hàng" at bounding box center [87, 121] width 61 height 16
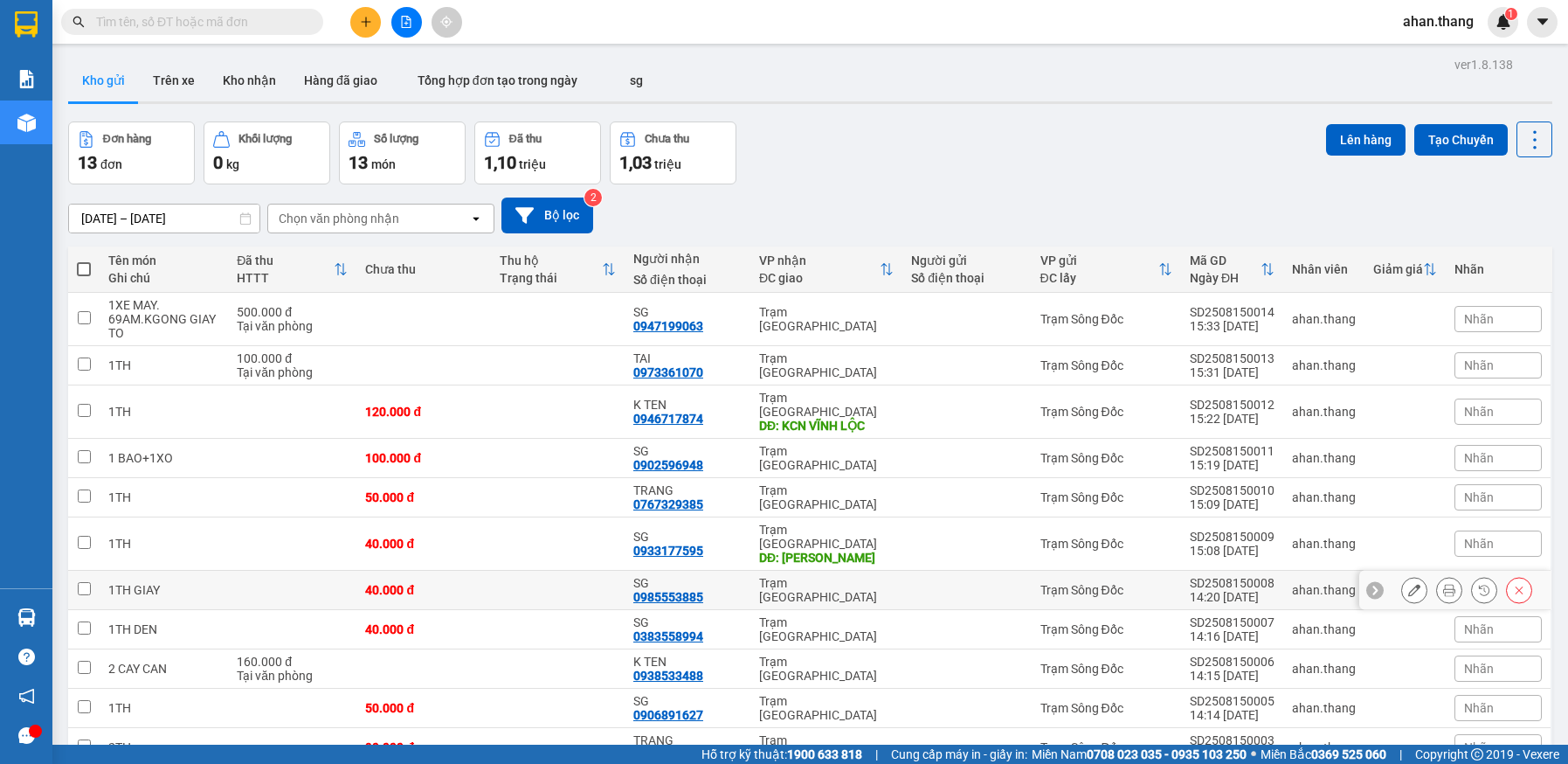
scroll to position [88, 0]
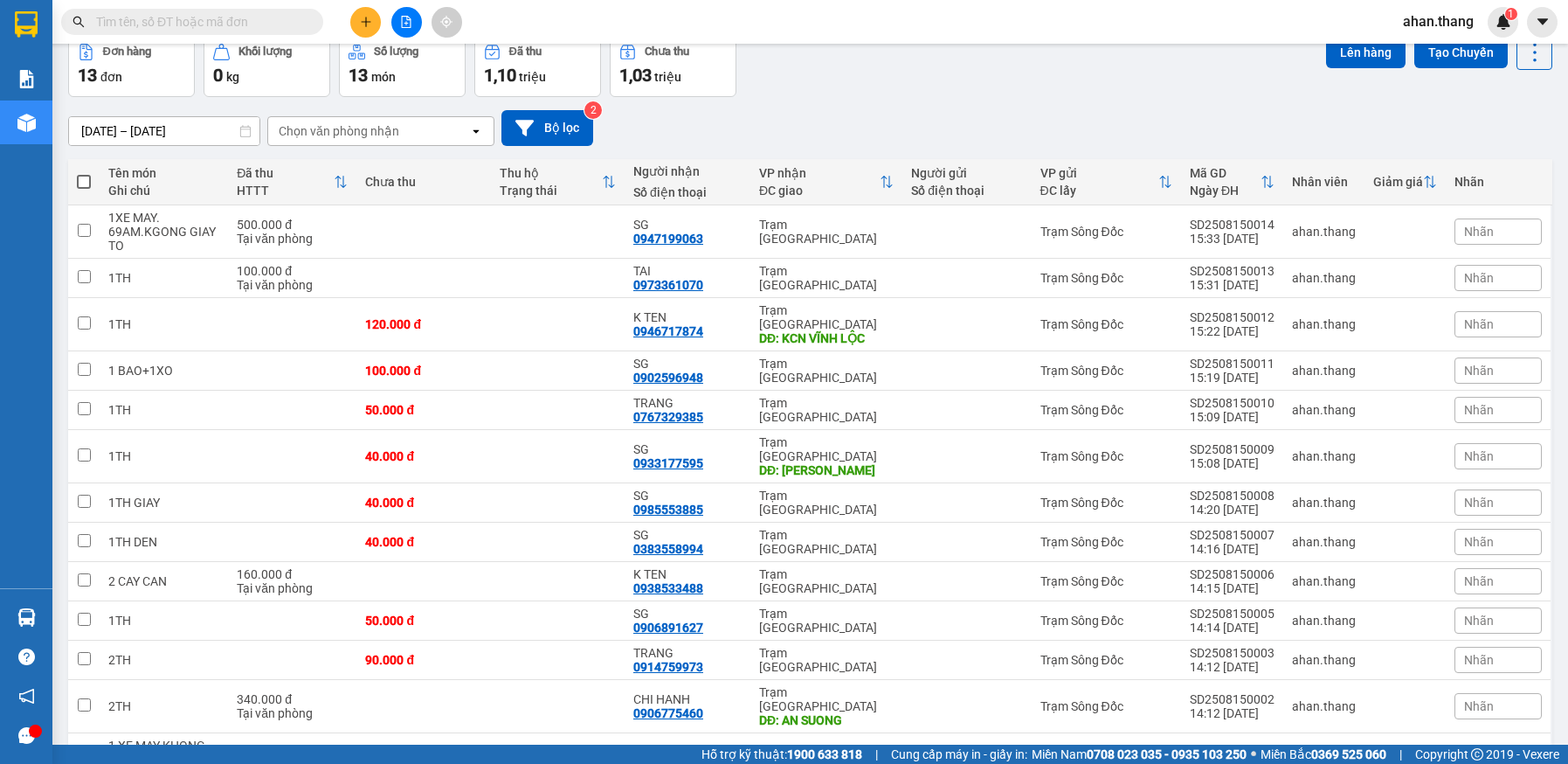
click at [969, 128] on div "13/08/2025 – 15/08/2025 Press the down arrow key to interact with the calendar …" at bounding box center [810, 128] width 1484 height 36
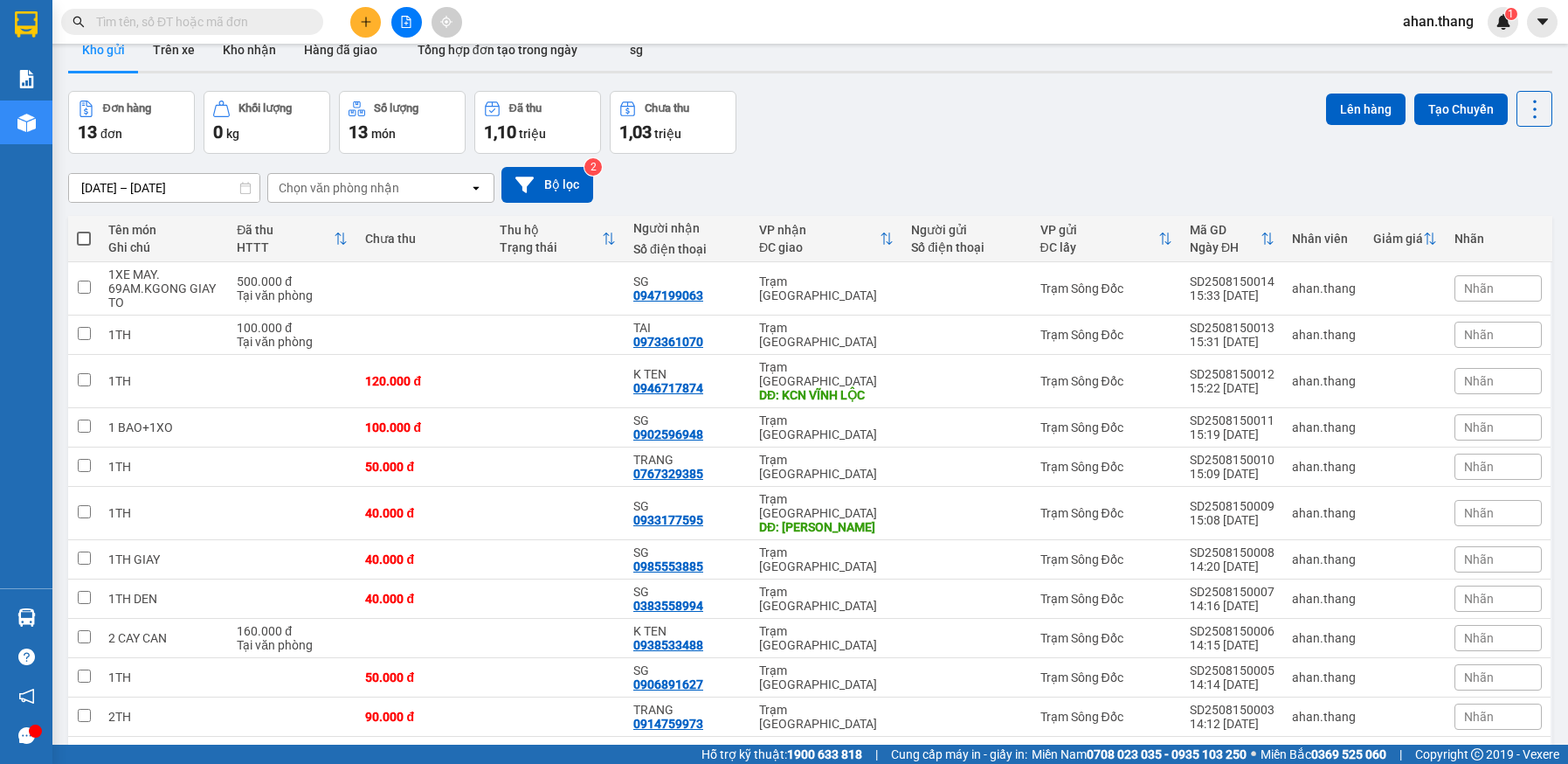
scroll to position [0, 0]
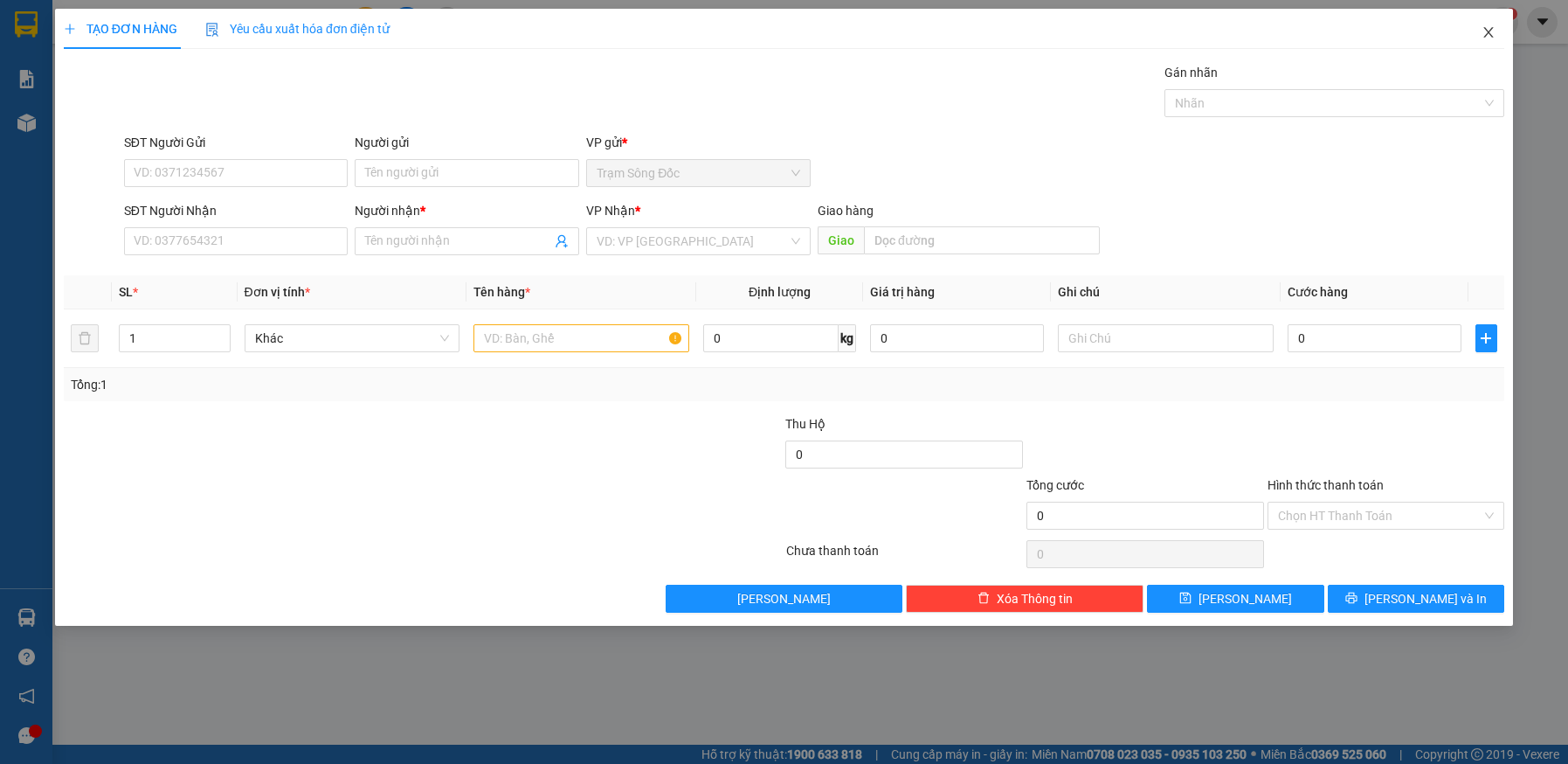
click at [1489, 30] on icon "close" at bounding box center [1488, 32] width 14 height 14
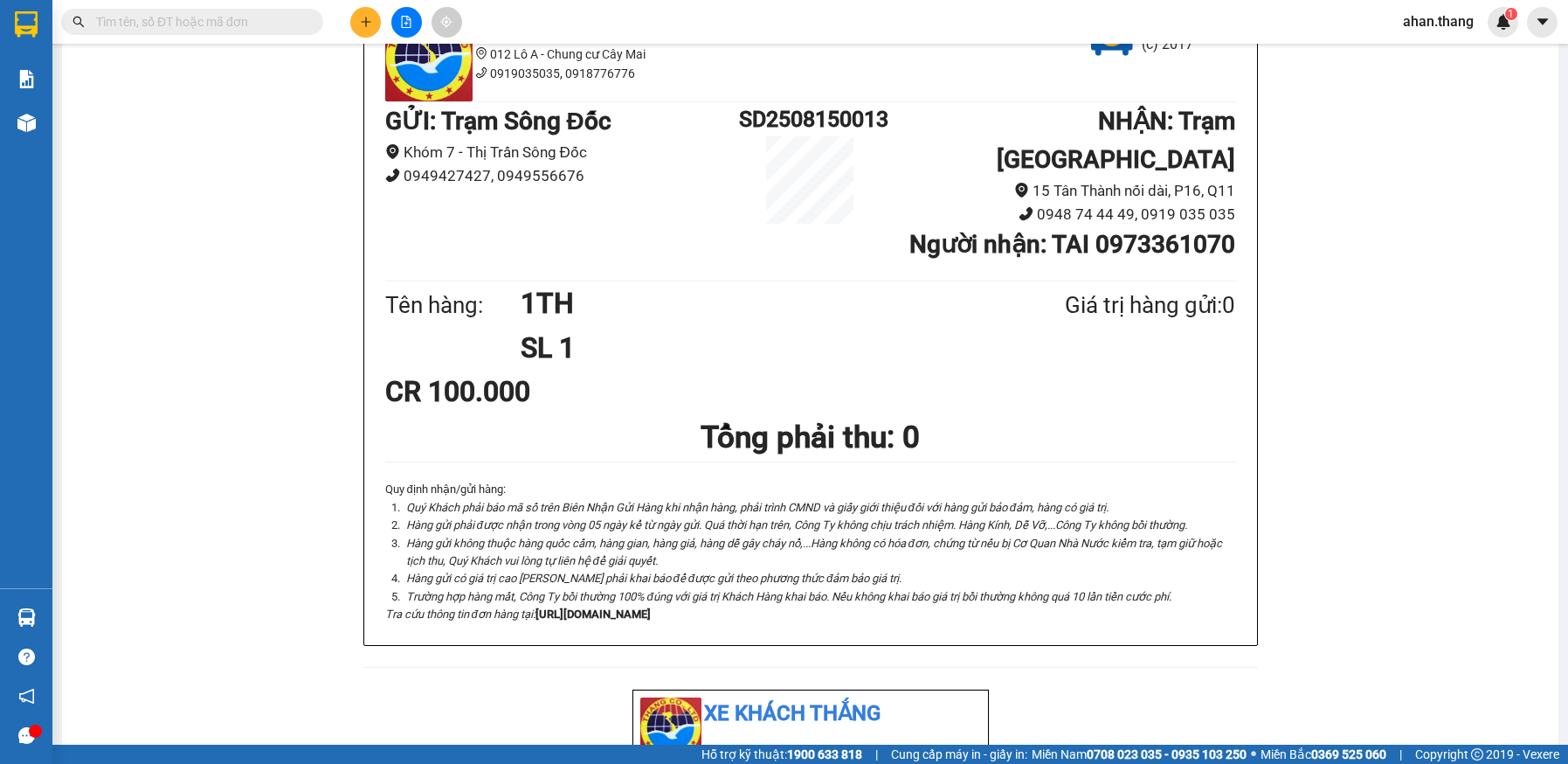
scroll to position [175, 0]
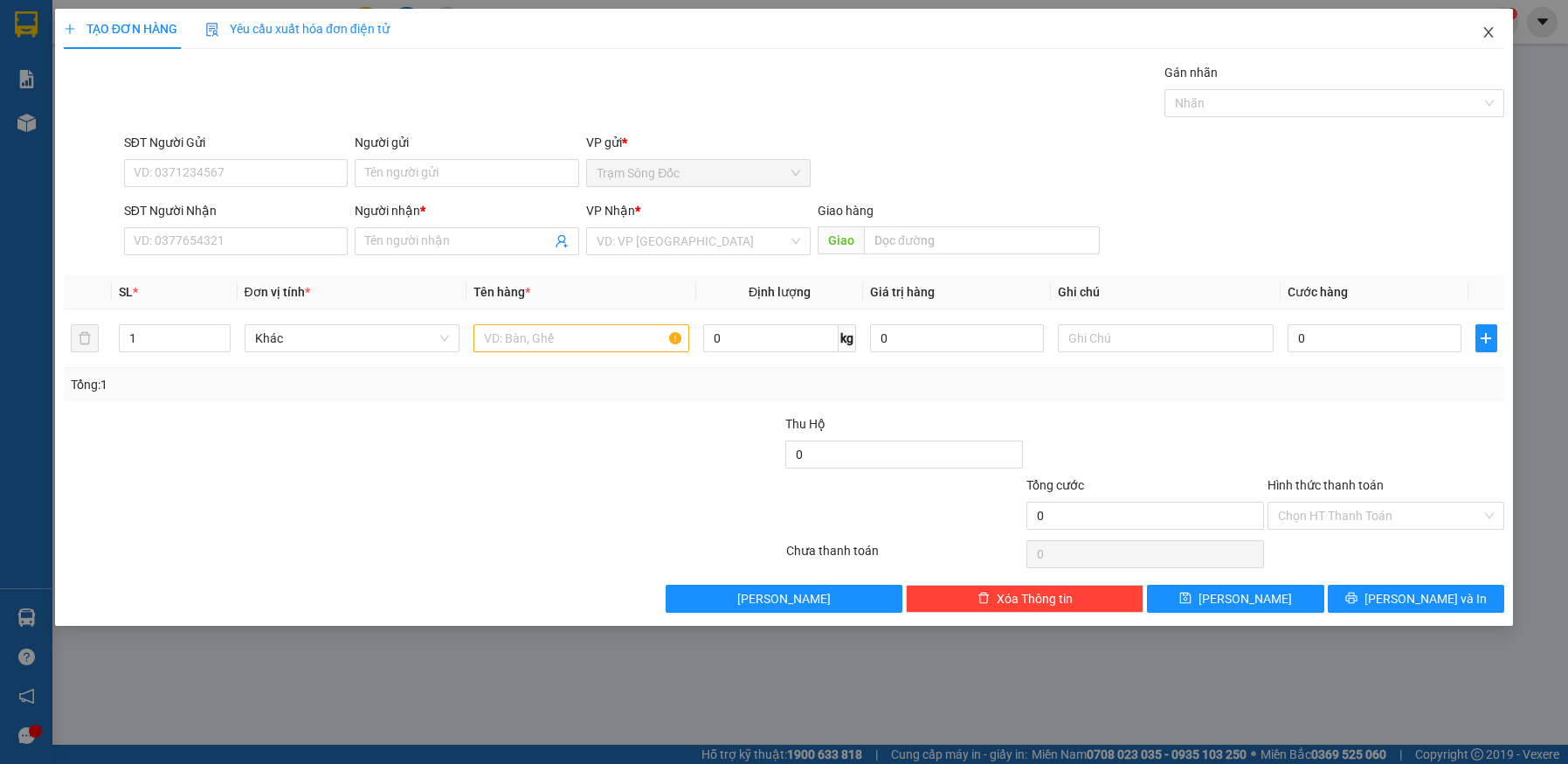
click at [1492, 32] on icon "close" at bounding box center [1488, 32] width 14 height 14
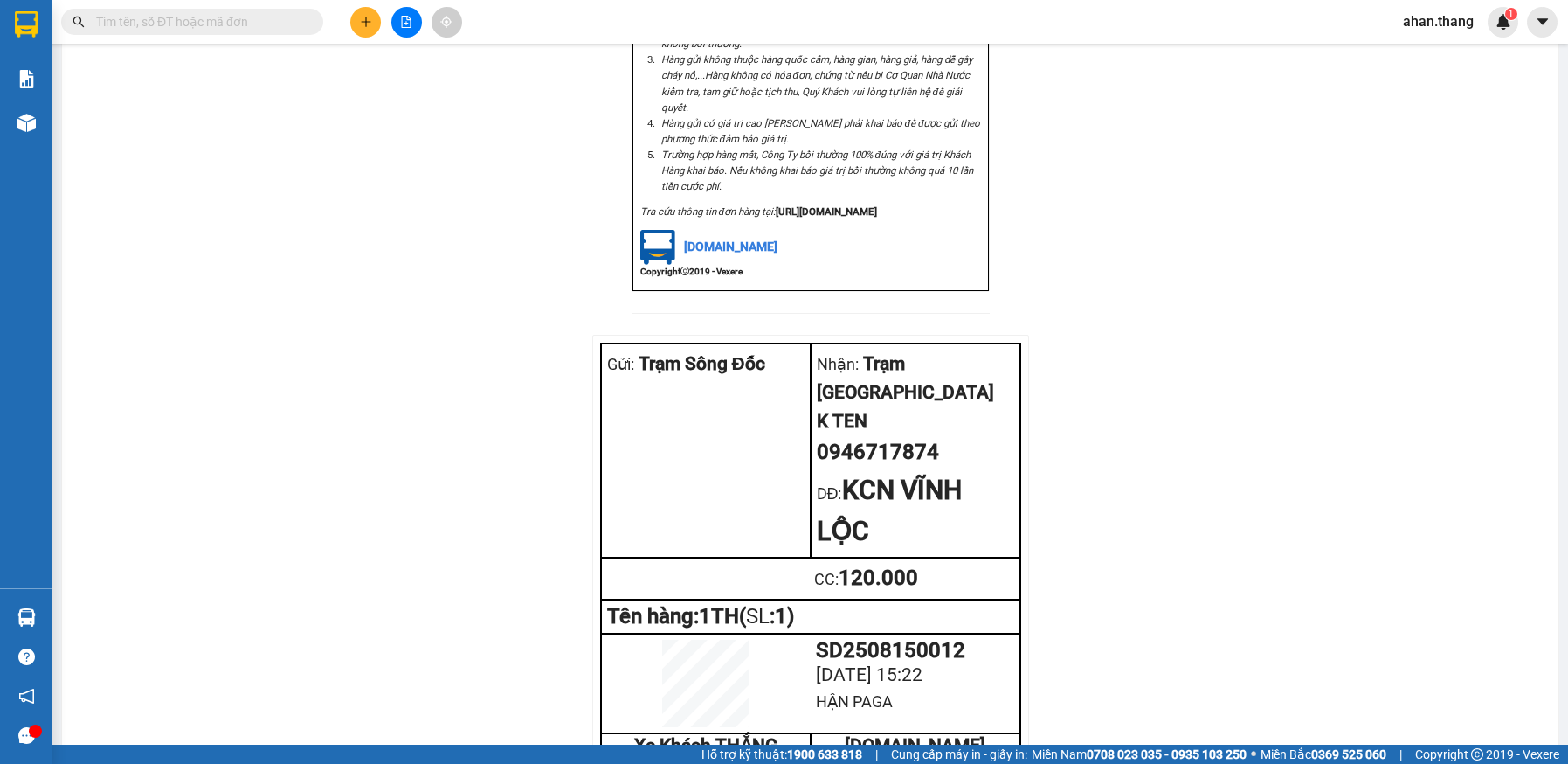
scroll to position [1578, 0]
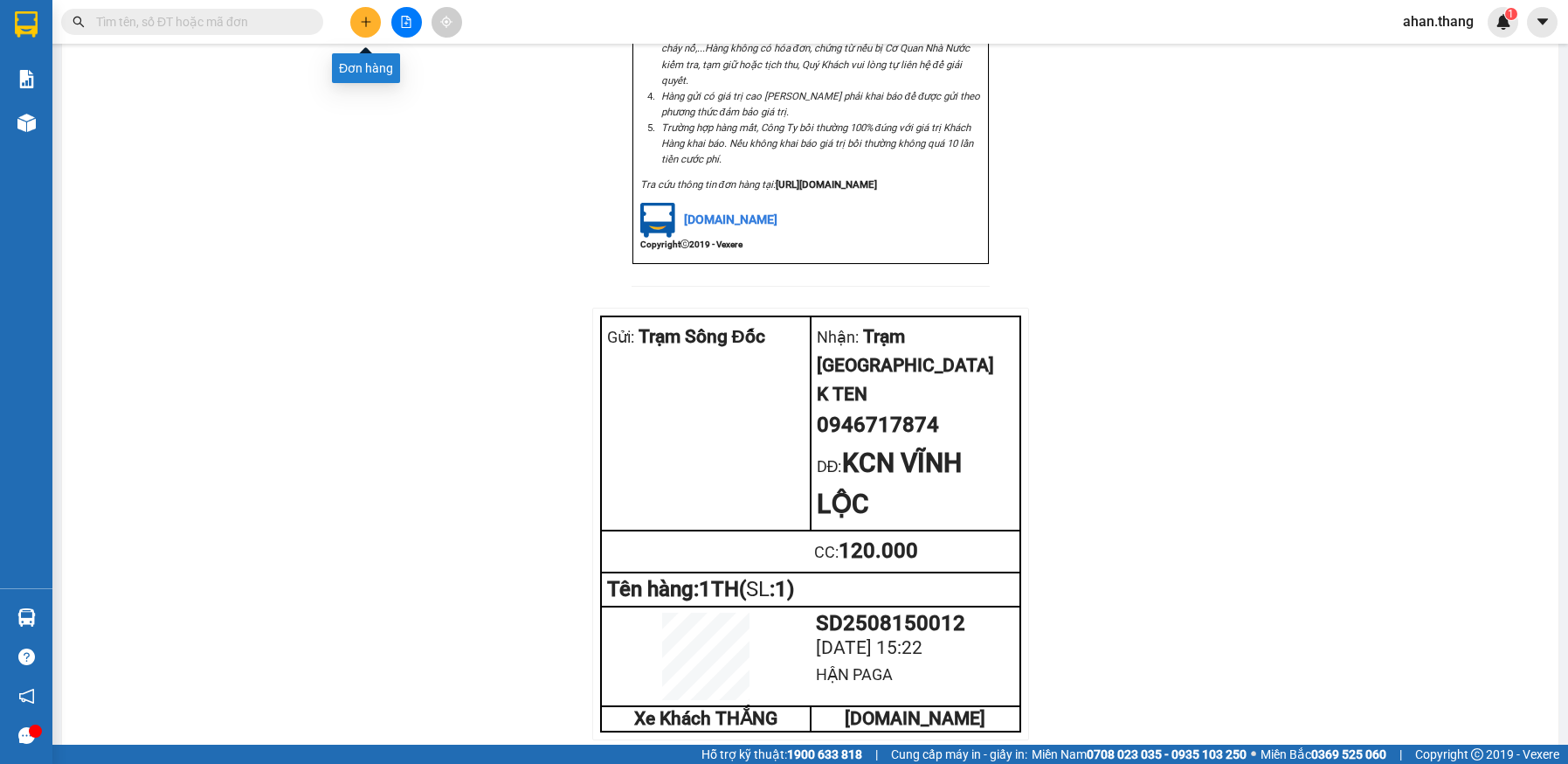
click at [362, 24] on icon "plus" at bounding box center [366, 22] width 12 height 12
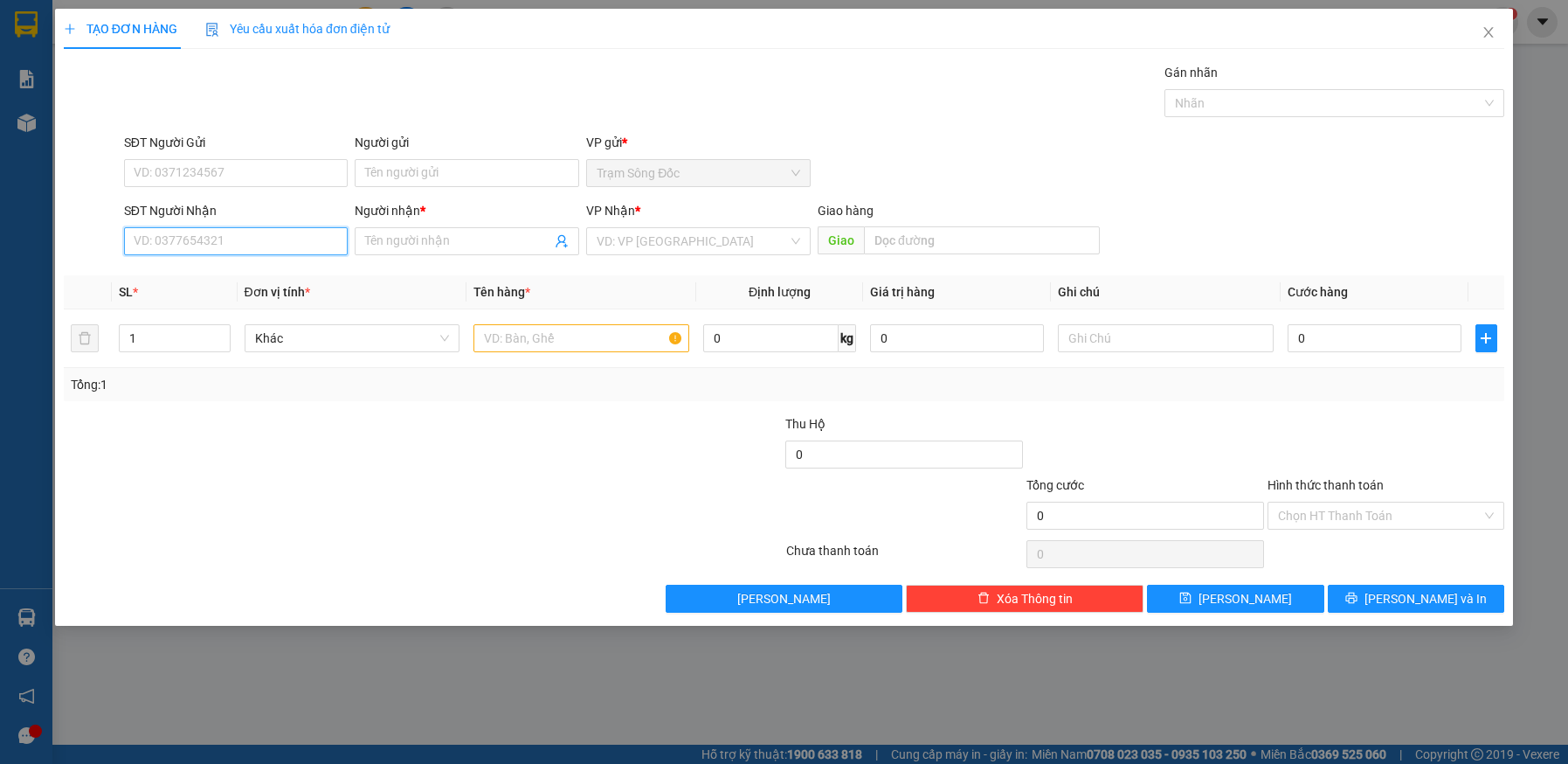
click at [240, 245] on input "SĐT Người Nhận" at bounding box center [236, 241] width 224 height 28
click at [187, 277] on div "0388112840 - SG" at bounding box center [237, 276] width 203 height 19
click at [572, 343] on input "text" at bounding box center [581, 338] width 216 height 28
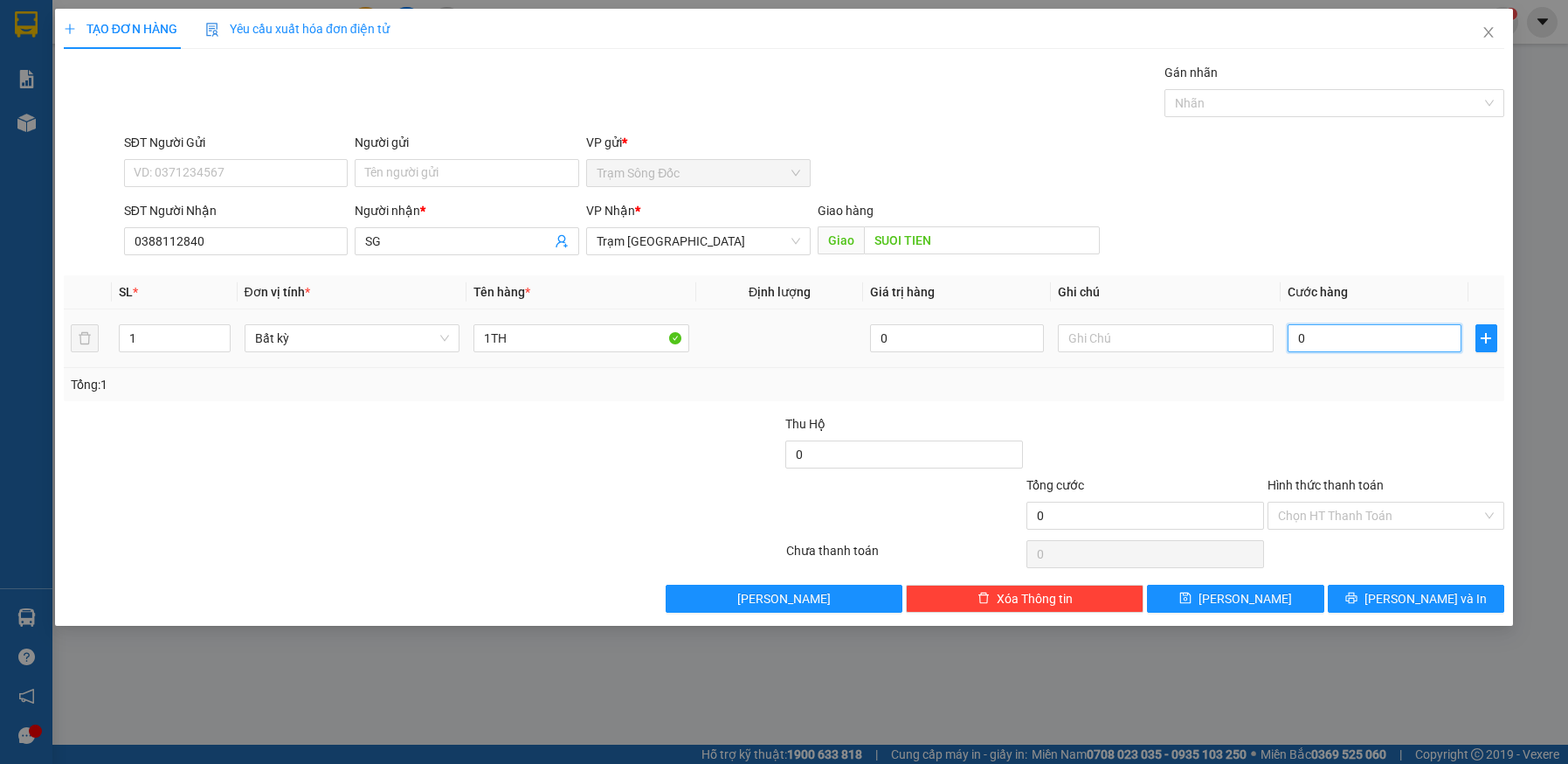
click at [1395, 340] on input "0" at bounding box center [1374, 338] width 174 height 28
click at [1399, 597] on button "[PERSON_NAME] và In" at bounding box center [1417, 598] width 178 height 28
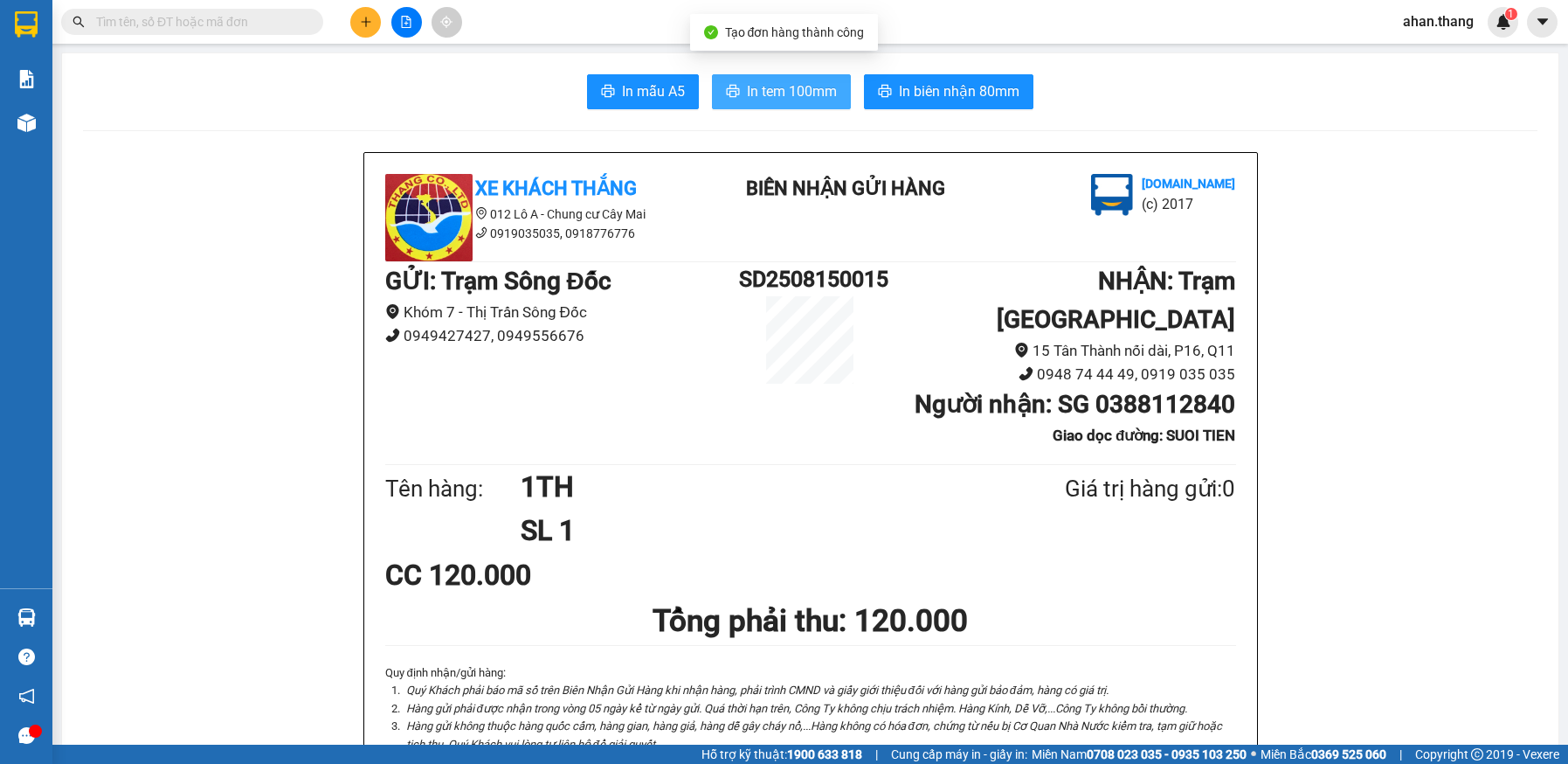
click at [819, 89] on span "In tem 100mm" at bounding box center [792, 91] width 90 height 22
click at [727, 92] on icon "printer" at bounding box center [734, 90] width 13 height 12
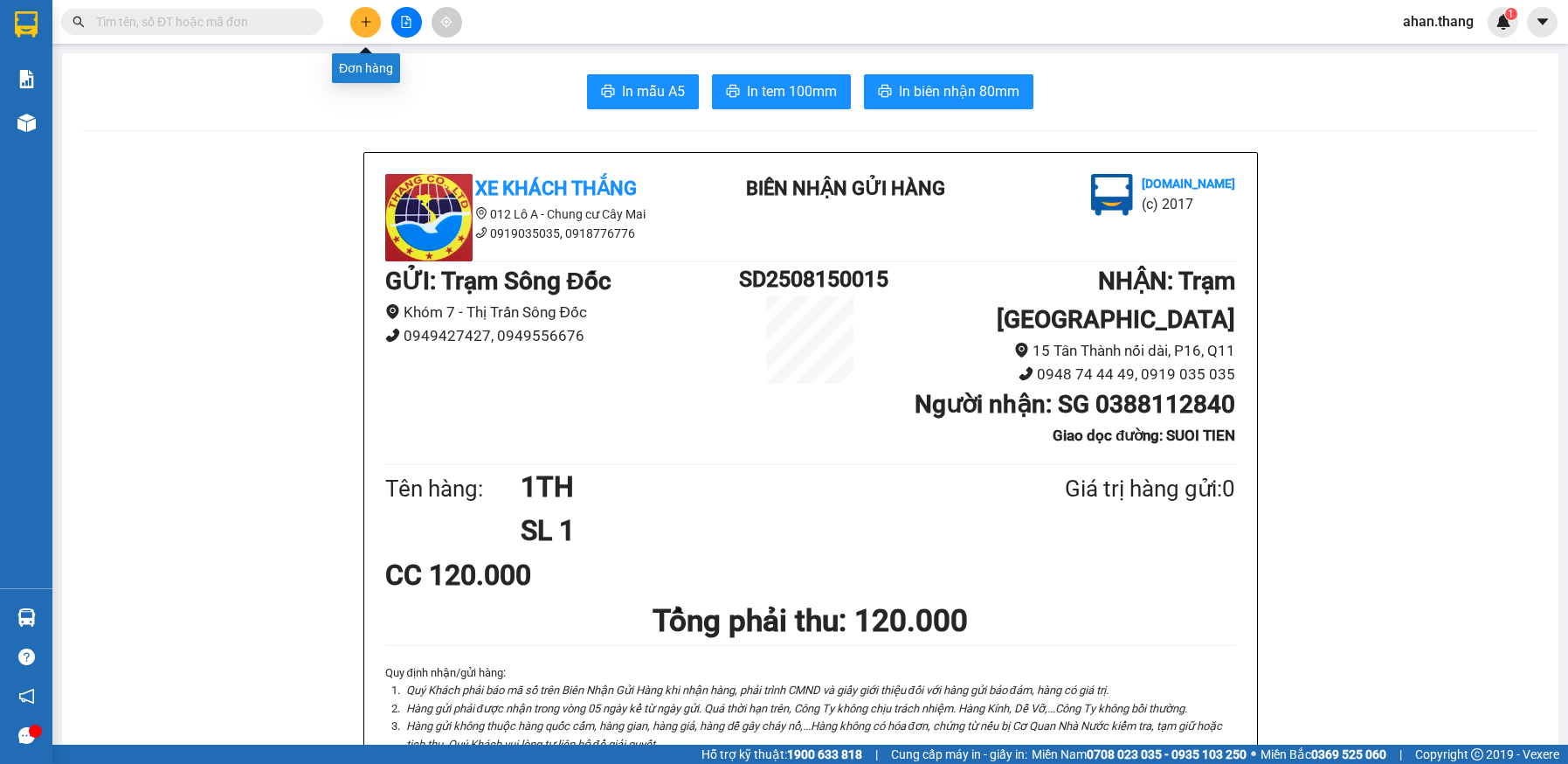
click at [352, 25] on button at bounding box center [365, 22] width 30 height 30
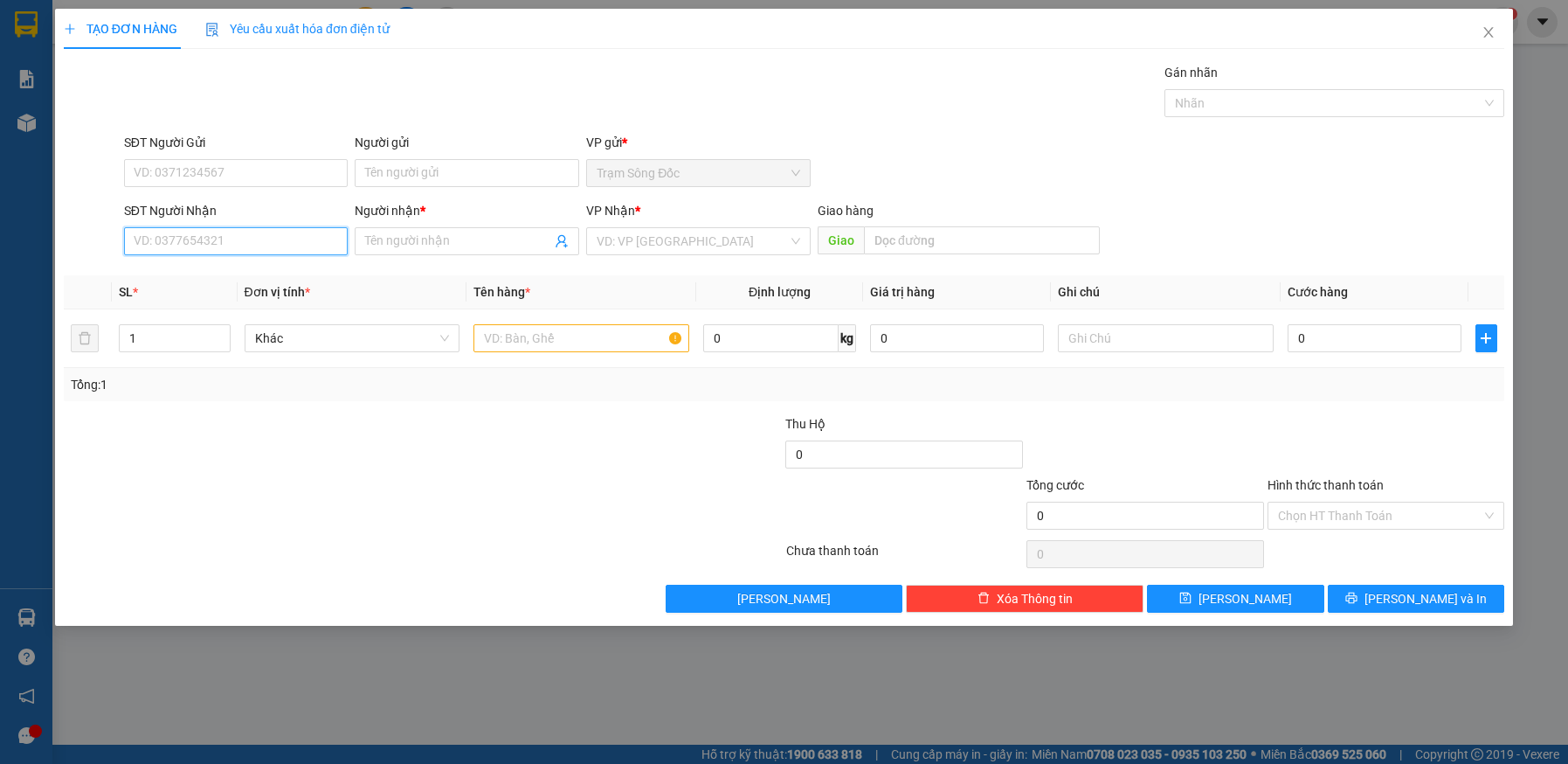
click at [281, 243] on input "SĐT Người Nhận" at bounding box center [236, 241] width 224 height 28
click at [448, 245] on input "Người nhận *" at bounding box center [458, 242] width 186 height 19
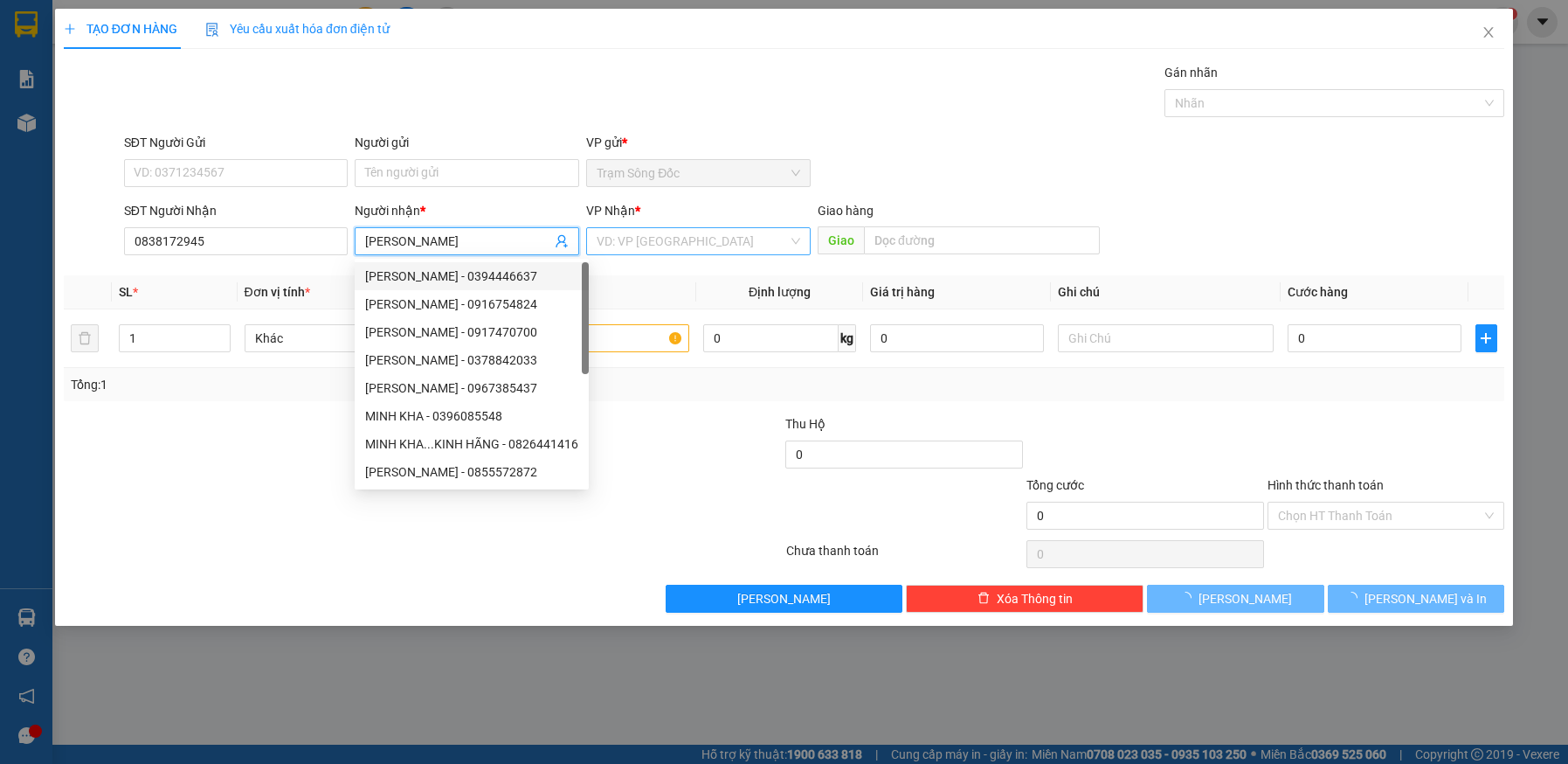
click at [632, 251] on input "search" at bounding box center [692, 242] width 191 height 27
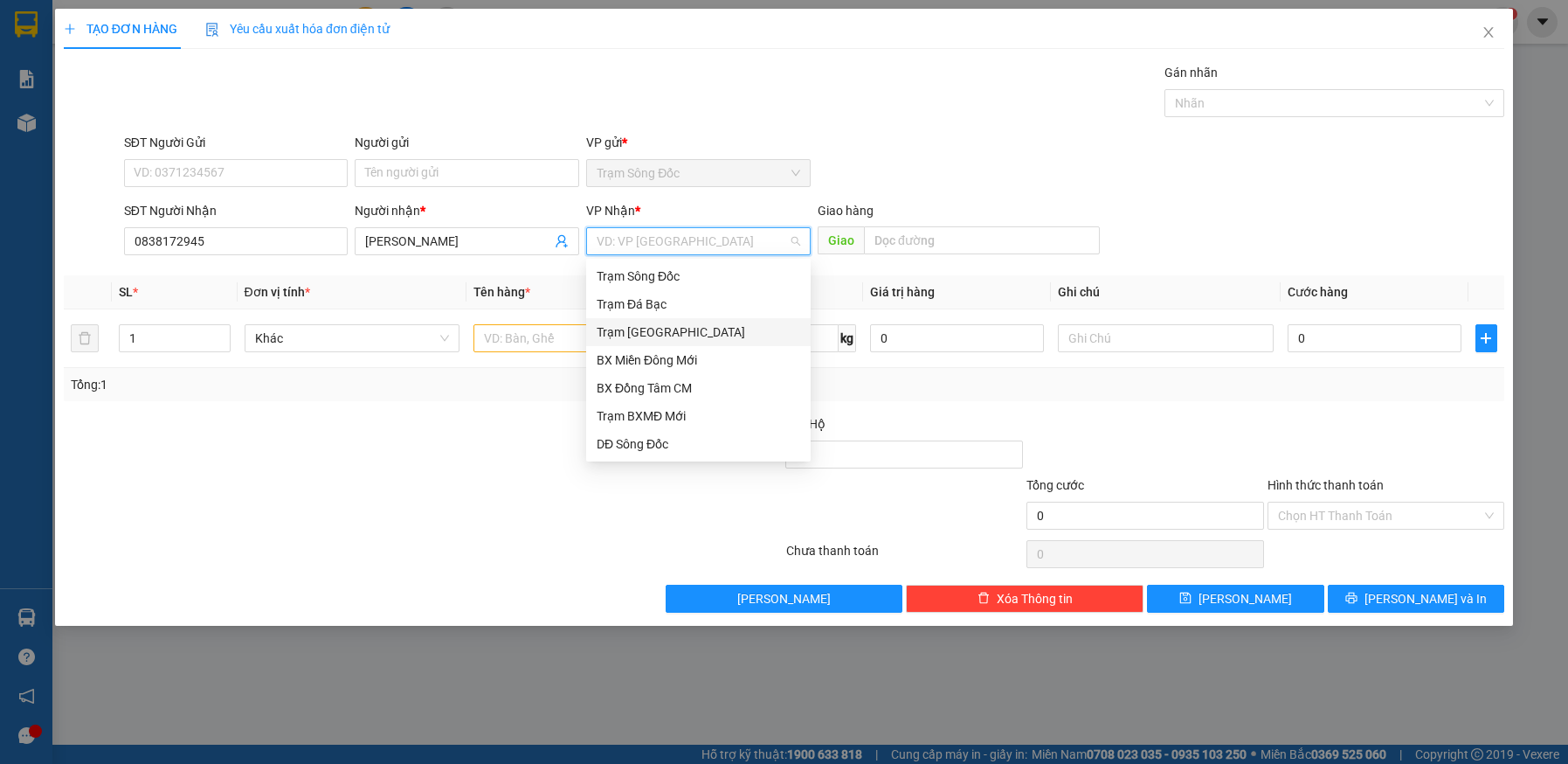
click at [631, 322] on div "Trạm [GEOGRAPHIC_DATA]" at bounding box center [699, 331] width 224 height 28
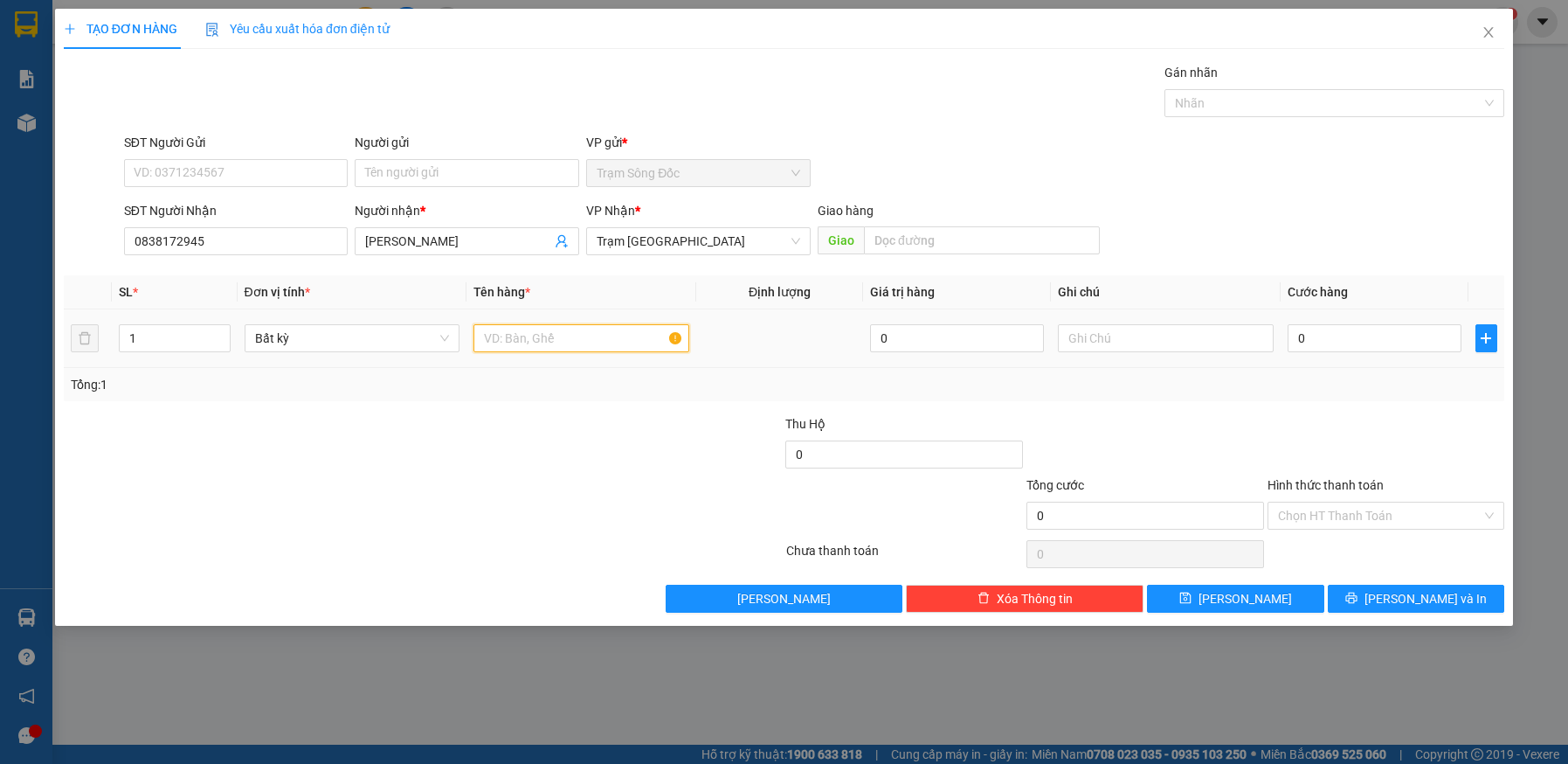
click at [594, 335] on input "text" at bounding box center [581, 338] width 216 height 28
click at [1330, 337] on input "0" at bounding box center [1374, 338] width 174 height 28
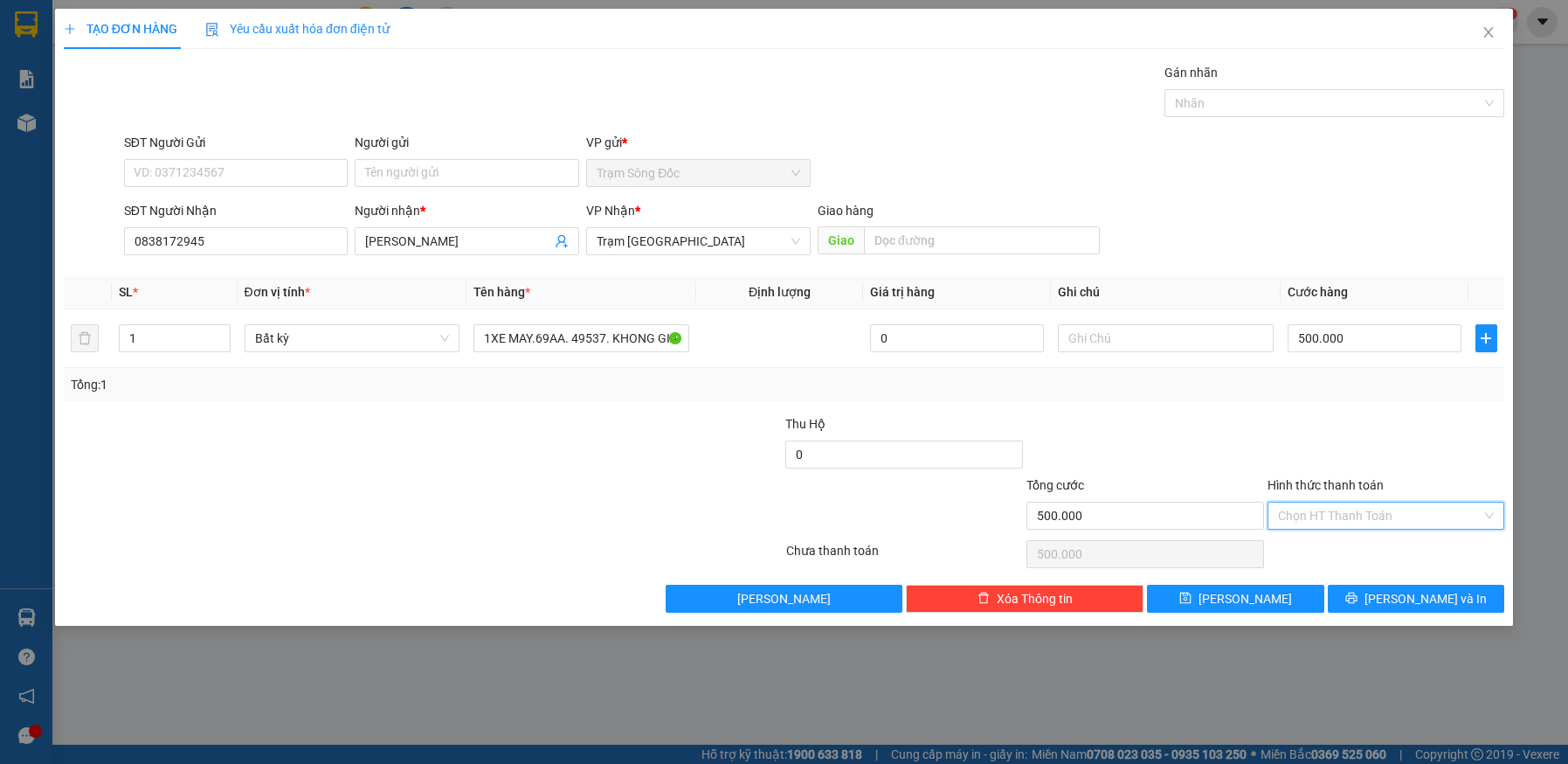
click at [1367, 512] on input "Hình thức thanh toán" at bounding box center [1380, 516] width 204 height 27
click at [1365, 547] on div "Tại văn phòng" at bounding box center [1386, 551] width 217 height 19
click at [1377, 598] on button "[PERSON_NAME] và In" at bounding box center [1417, 598] width 178 height 28
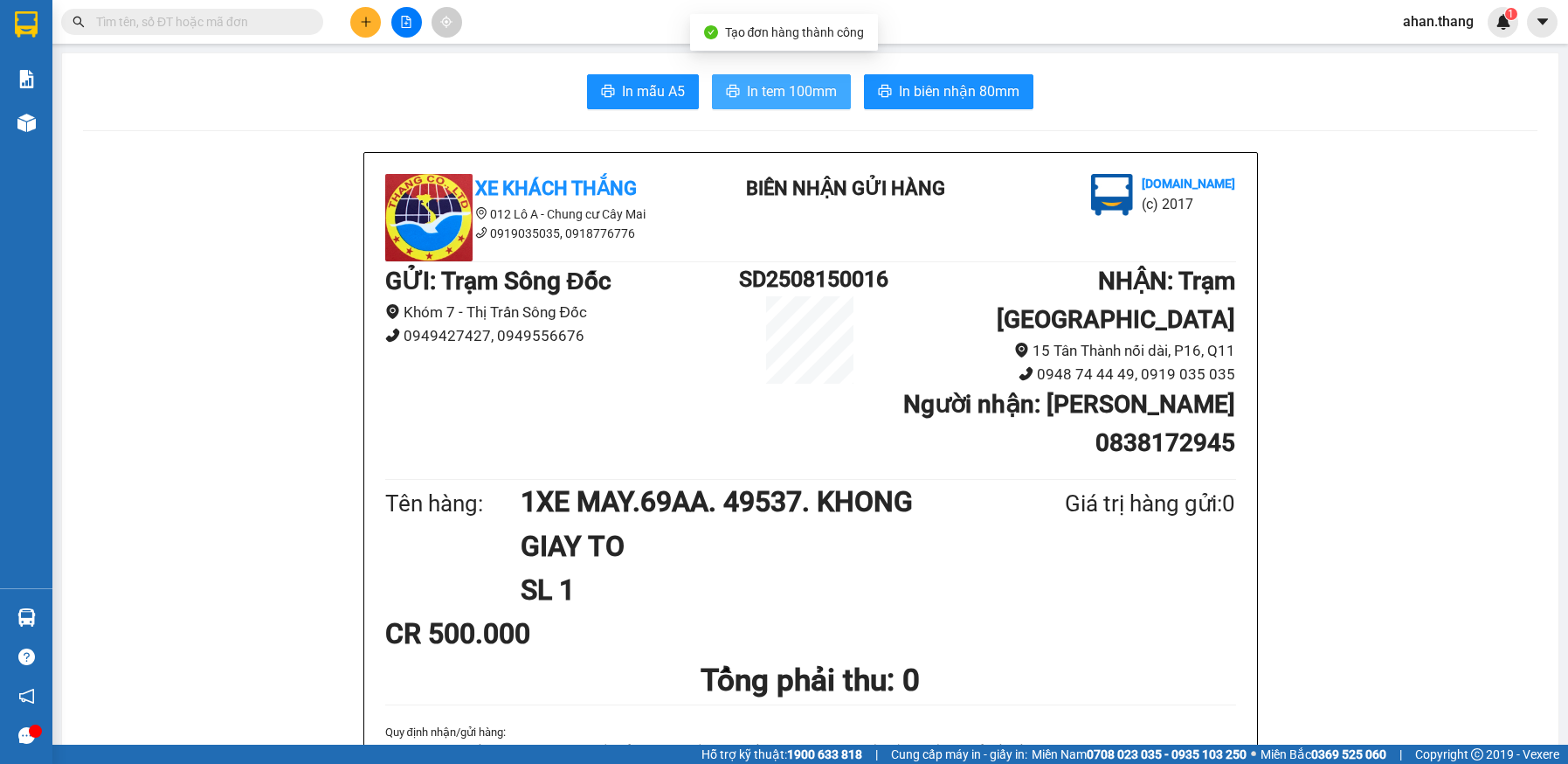
click at [783, 93] on span "In tem 100mm" at bounding box center [792, 91] width 90 height 22
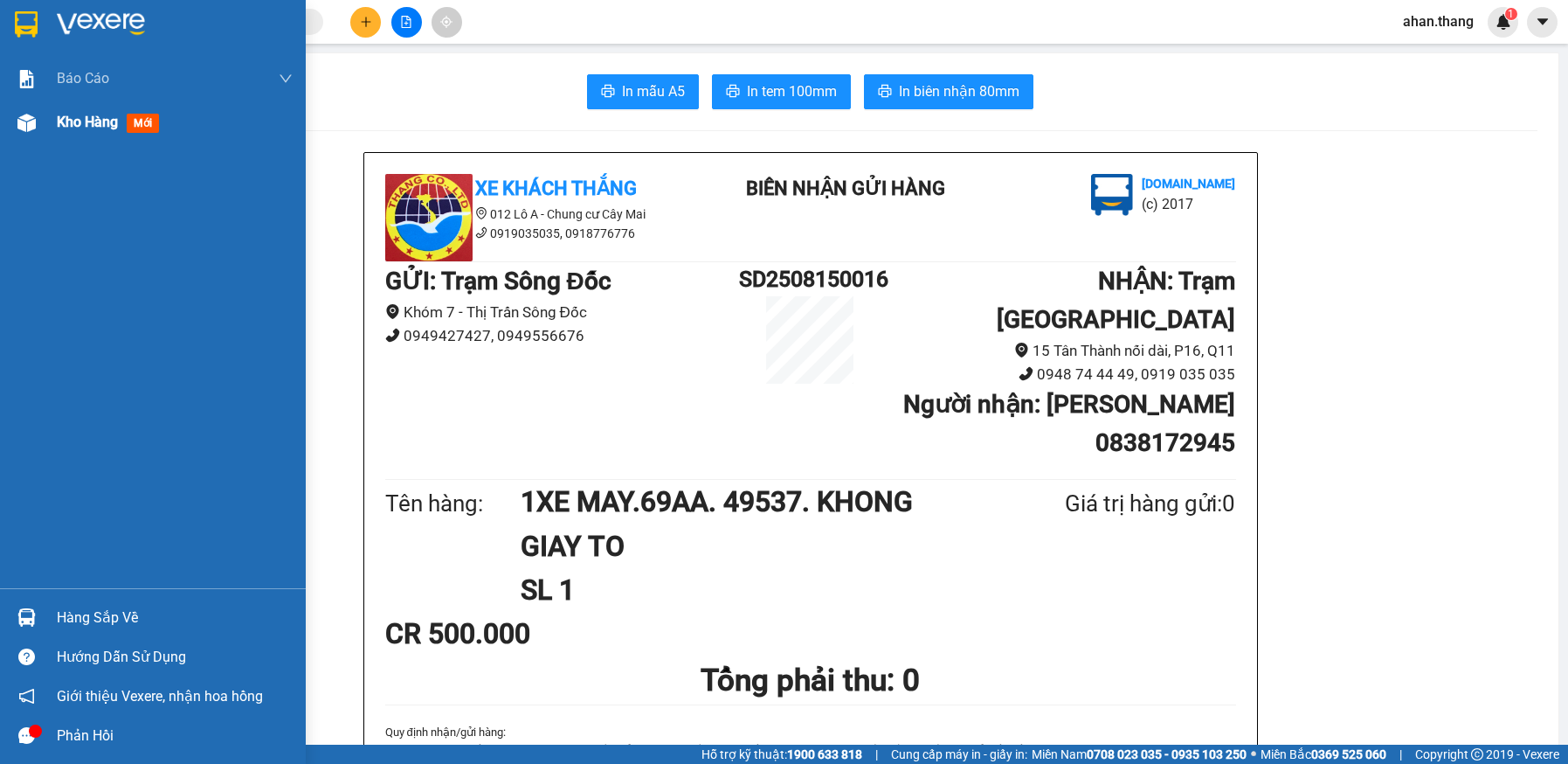
click at [69, 124] on span "Kho hàng" at bounding box center [87, 121] width 61 height 16
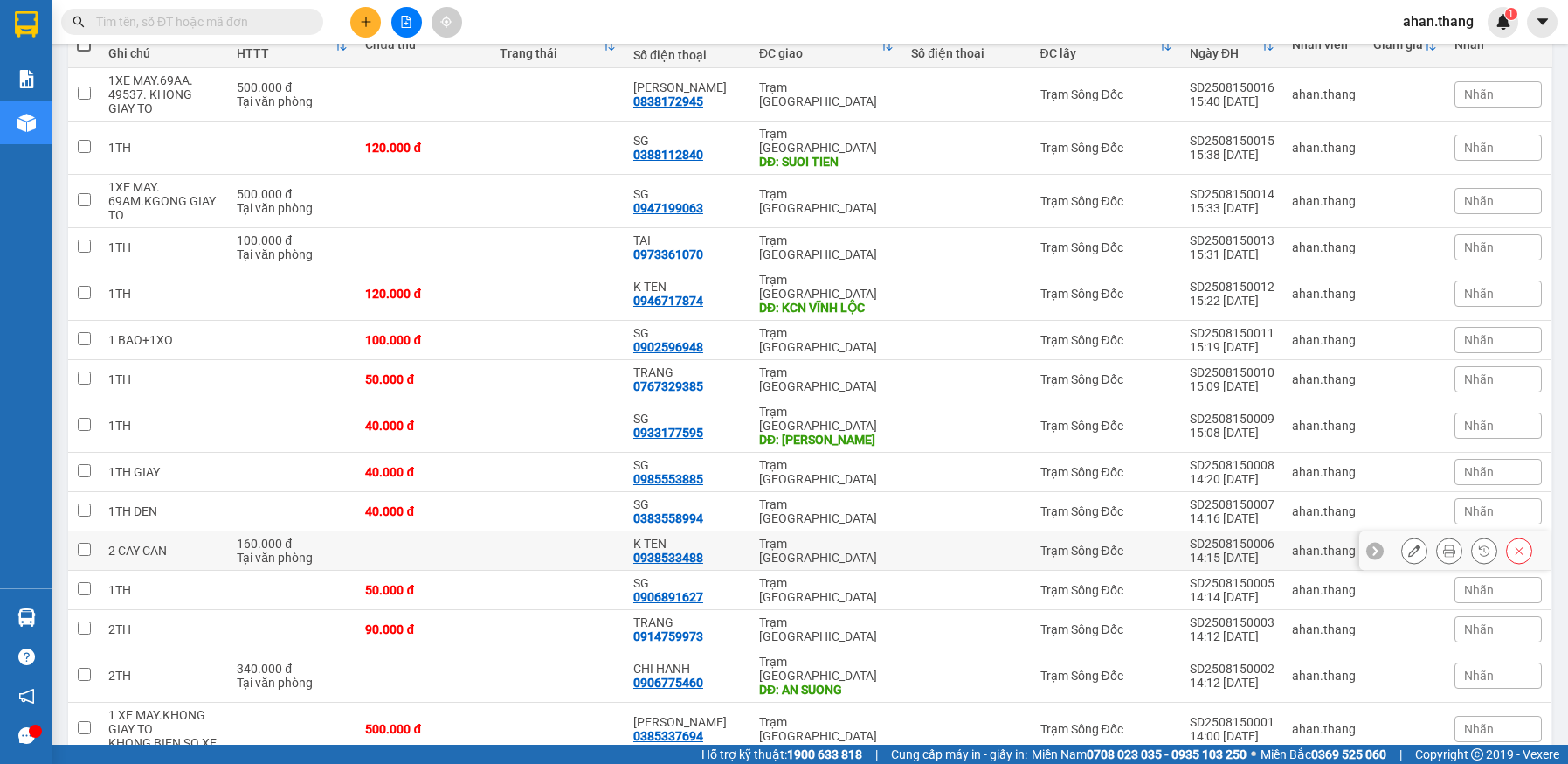
scroll to position [252, 0]
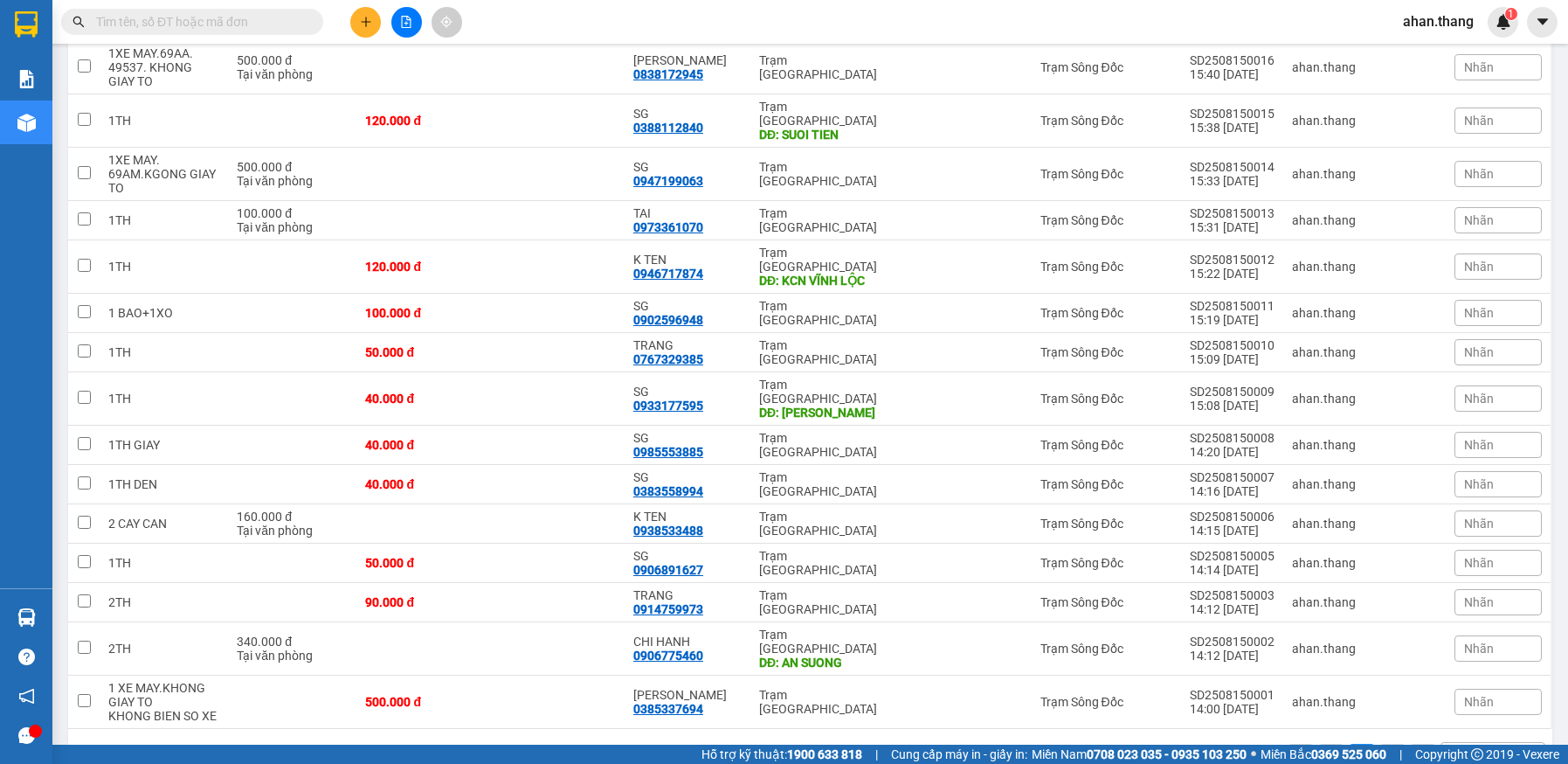
click at [1466, 749] on div "100 / trang" at bounding box center [1482, 757] width 61 height 17
click at [1474, 665] on span "100 / trang" at bounding box center [1475, 662] width 67 height 17
click at [1471, 749] on div "100 / trang" at bounding box center [1482, 757] width 61 height 17
click at [1461, 664] on span "100 / trang" at bounding box center [1475, 662] width 67 height 17
click at [358, 30] on button at bounding box center [365, 22] width 30 height 30
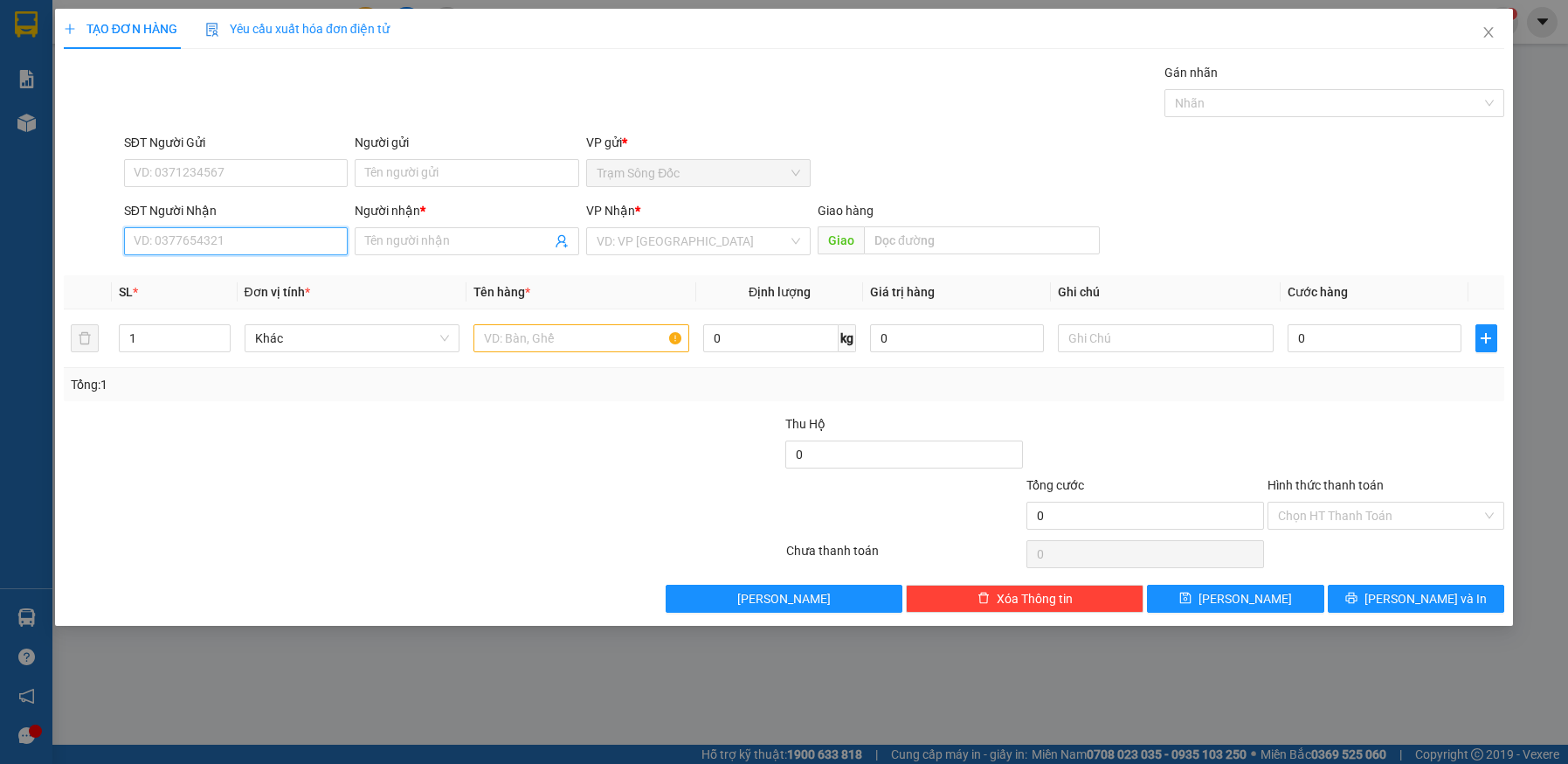
click at [281, 249] on input "SĐT Người Nhận" at bounding box center [236, 241] width 224 height 28
click at [480, 246] on input "Người nhận *" at bounding box center [458, 242] width 186 height 19
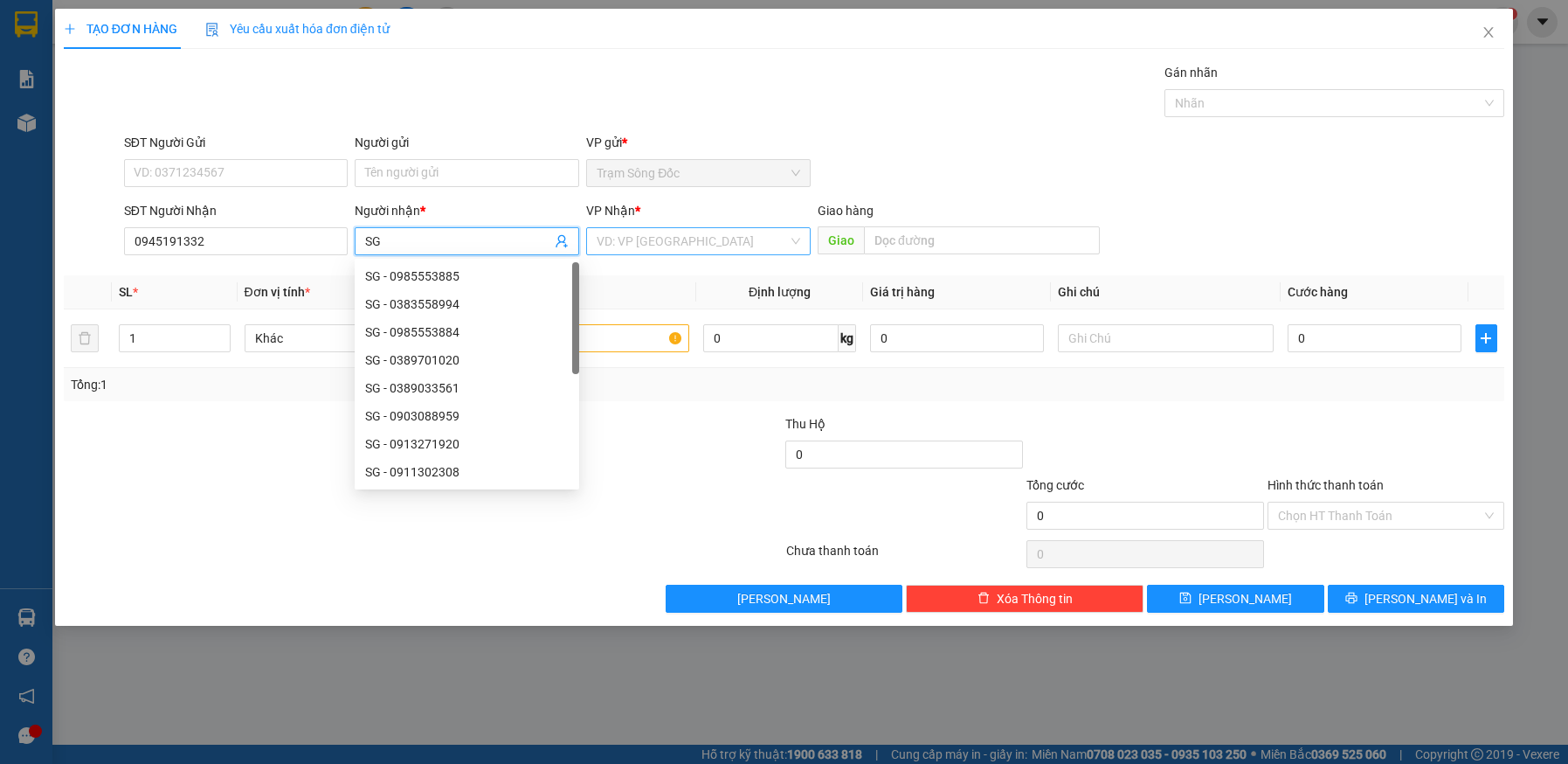
click at [764, 236] on input "search" at bounding box center [692, 242] width 191 height 27
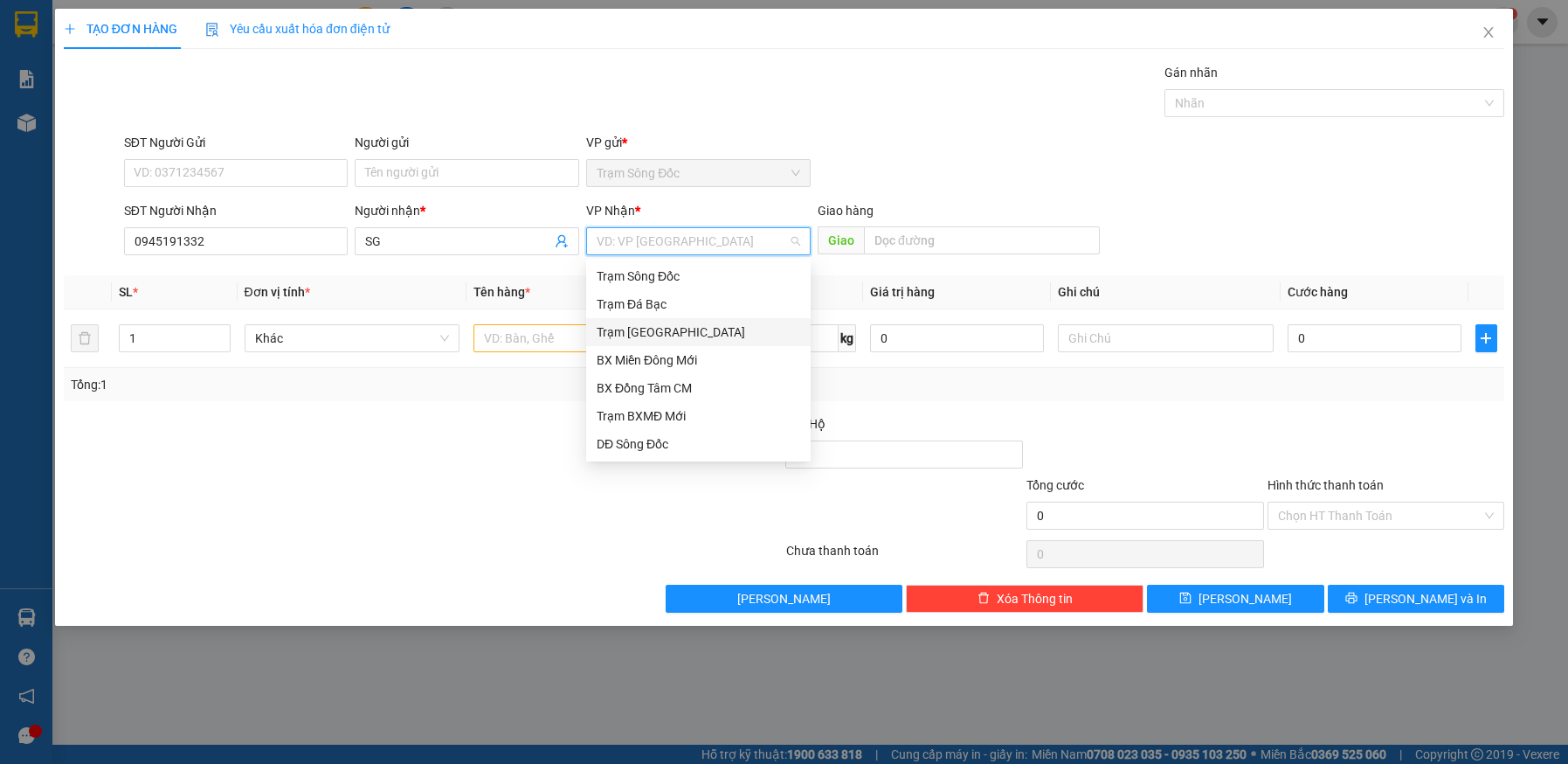
click at [666, 330] on div "Trạm [GEOGRAPHIC_DATA]" at bounding box center [699, 332] width 203 height 19
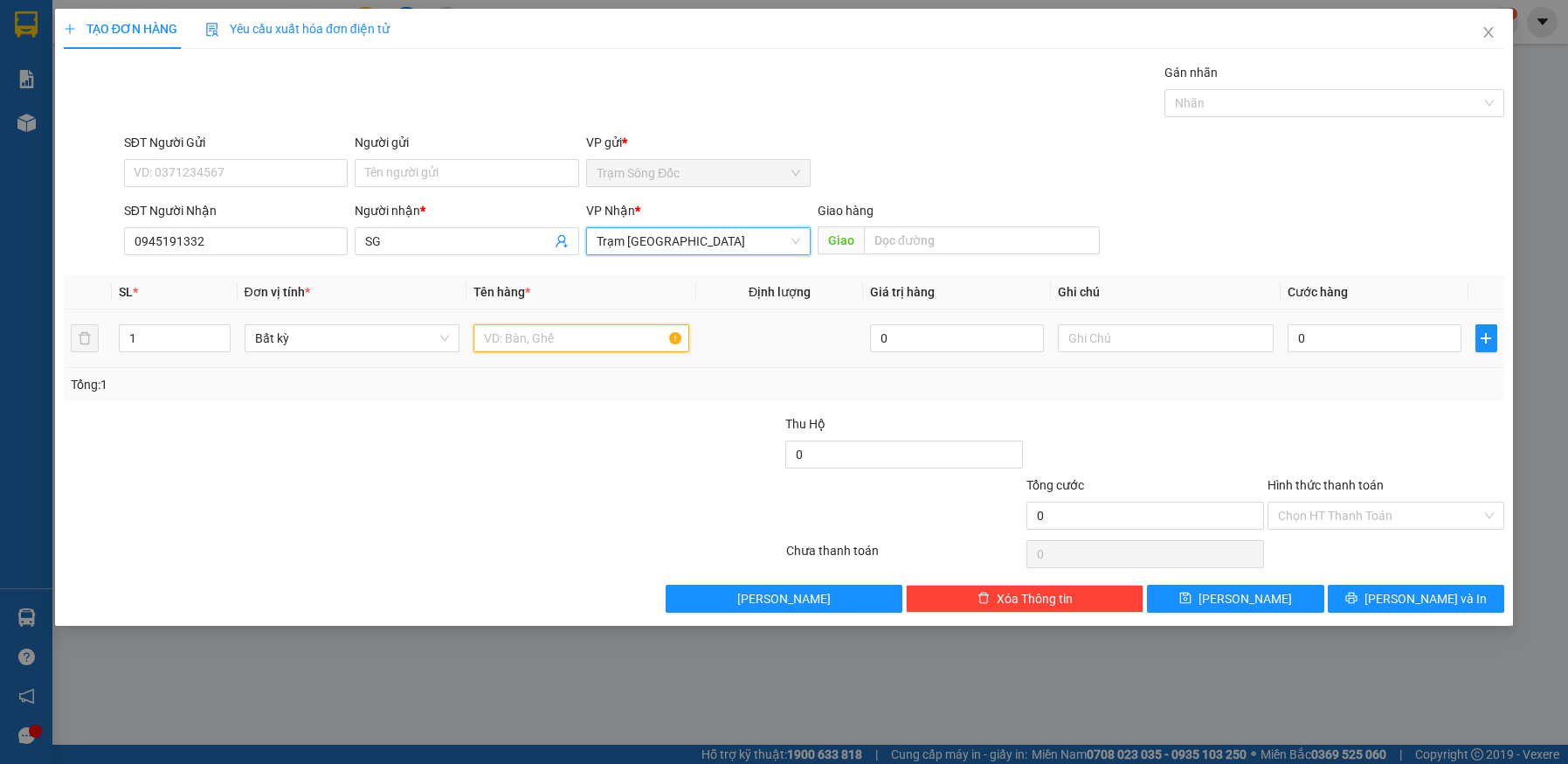
click at [591, 338] on input "text" at bounding box center [581, 338] width 216 height 28
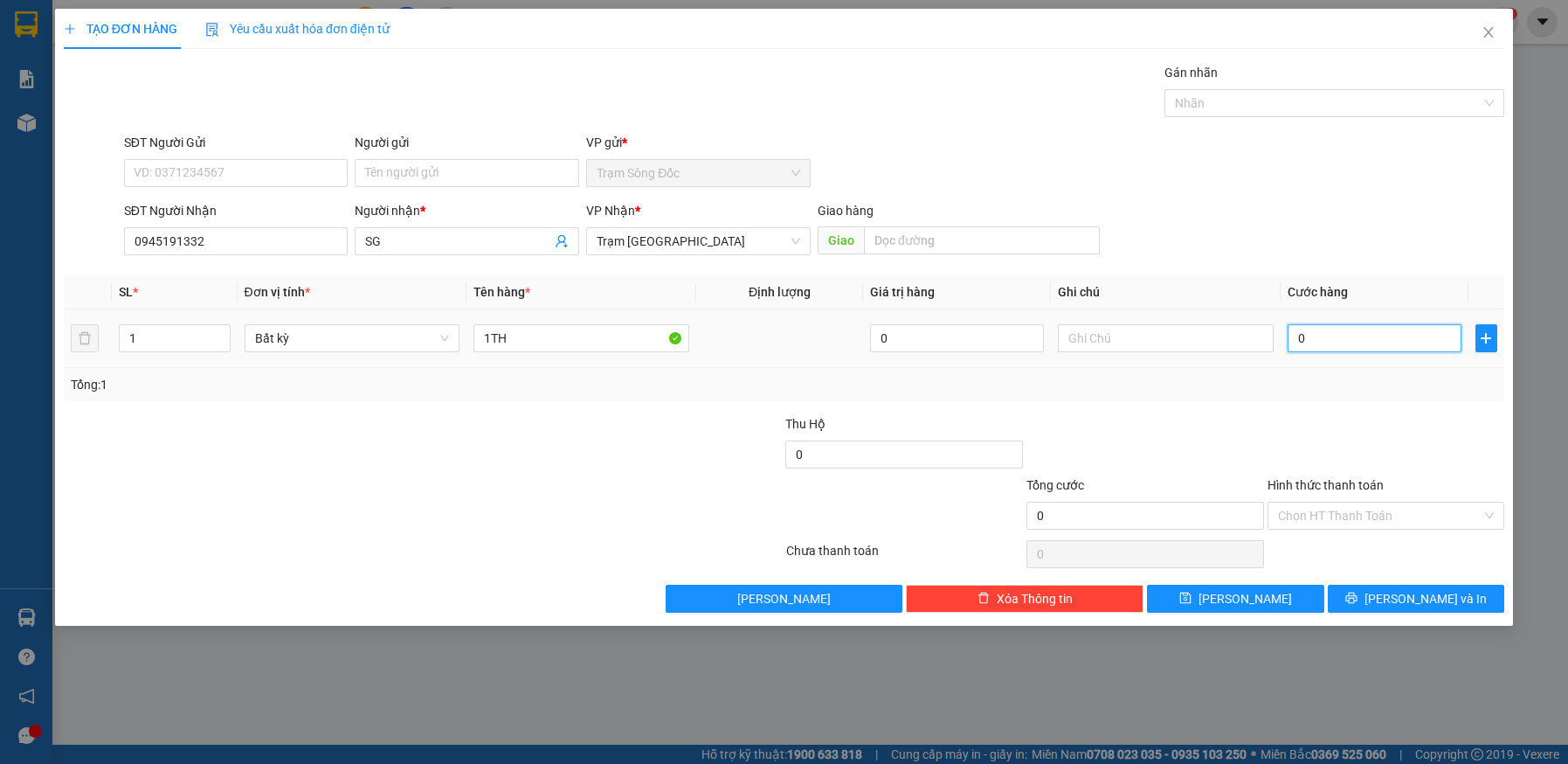
click at [1337, 333] on input "0" at bounding box center [1374, 338] width 174 height 28
click at [1358, 594] on icon "printer" at bounding box center [1351, 597] width 12 height 12
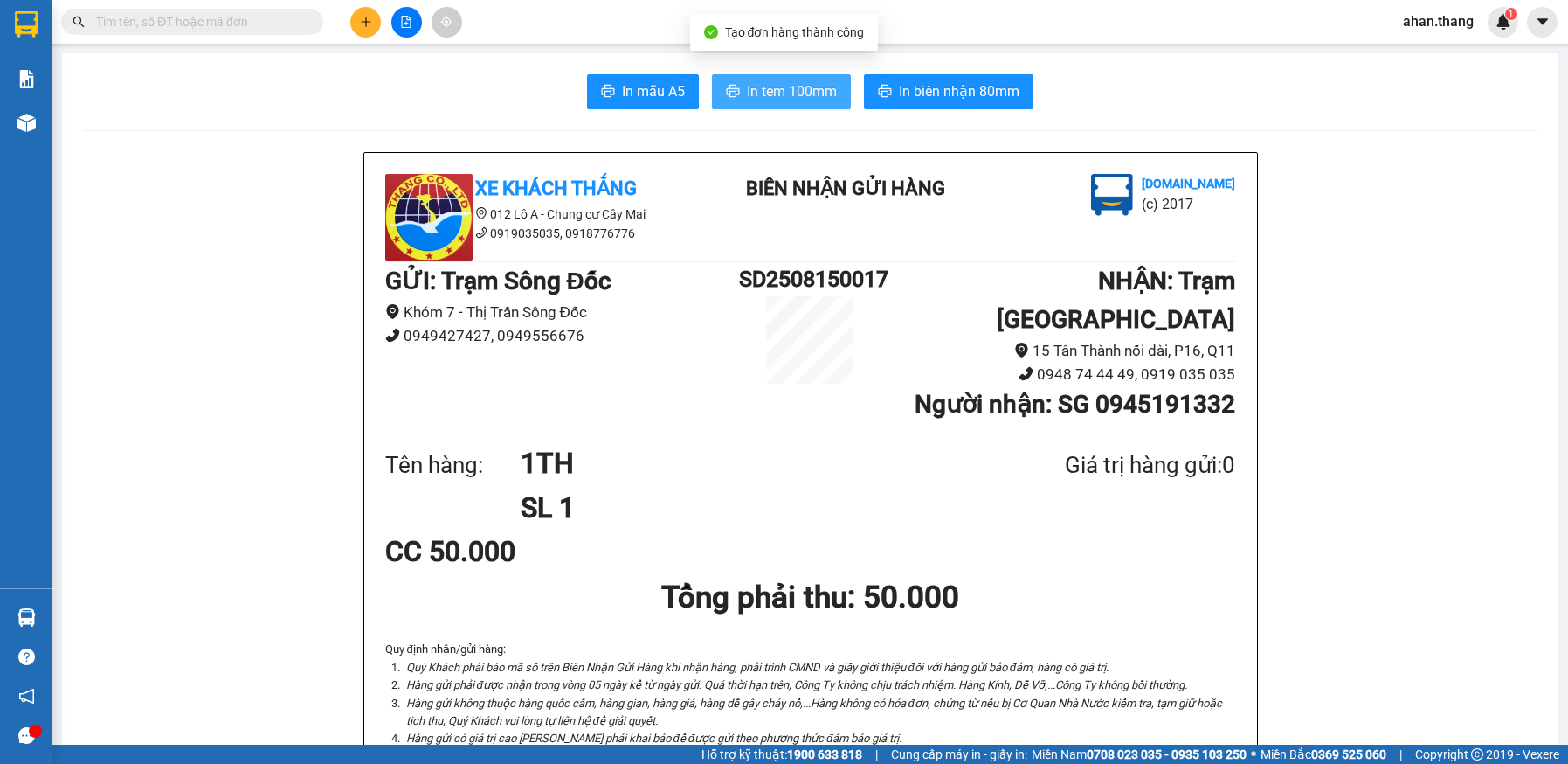
click at [811, 88] on span "In tem 100mm" at bounding box center [792, 91] width 90 height 22
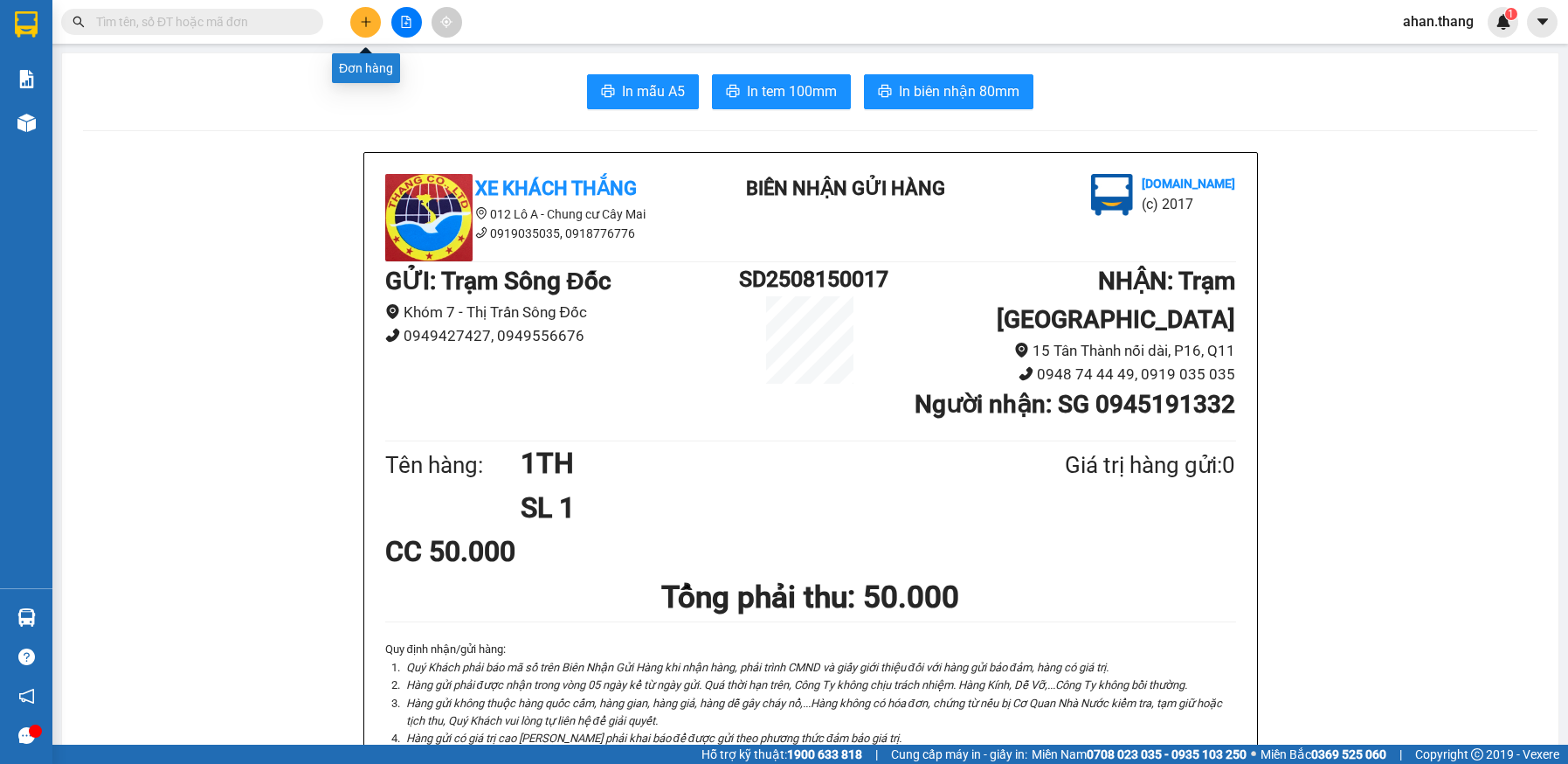
click at [371, 21] on icon "plus" at bounding box center [366, 22] width 12 height 12
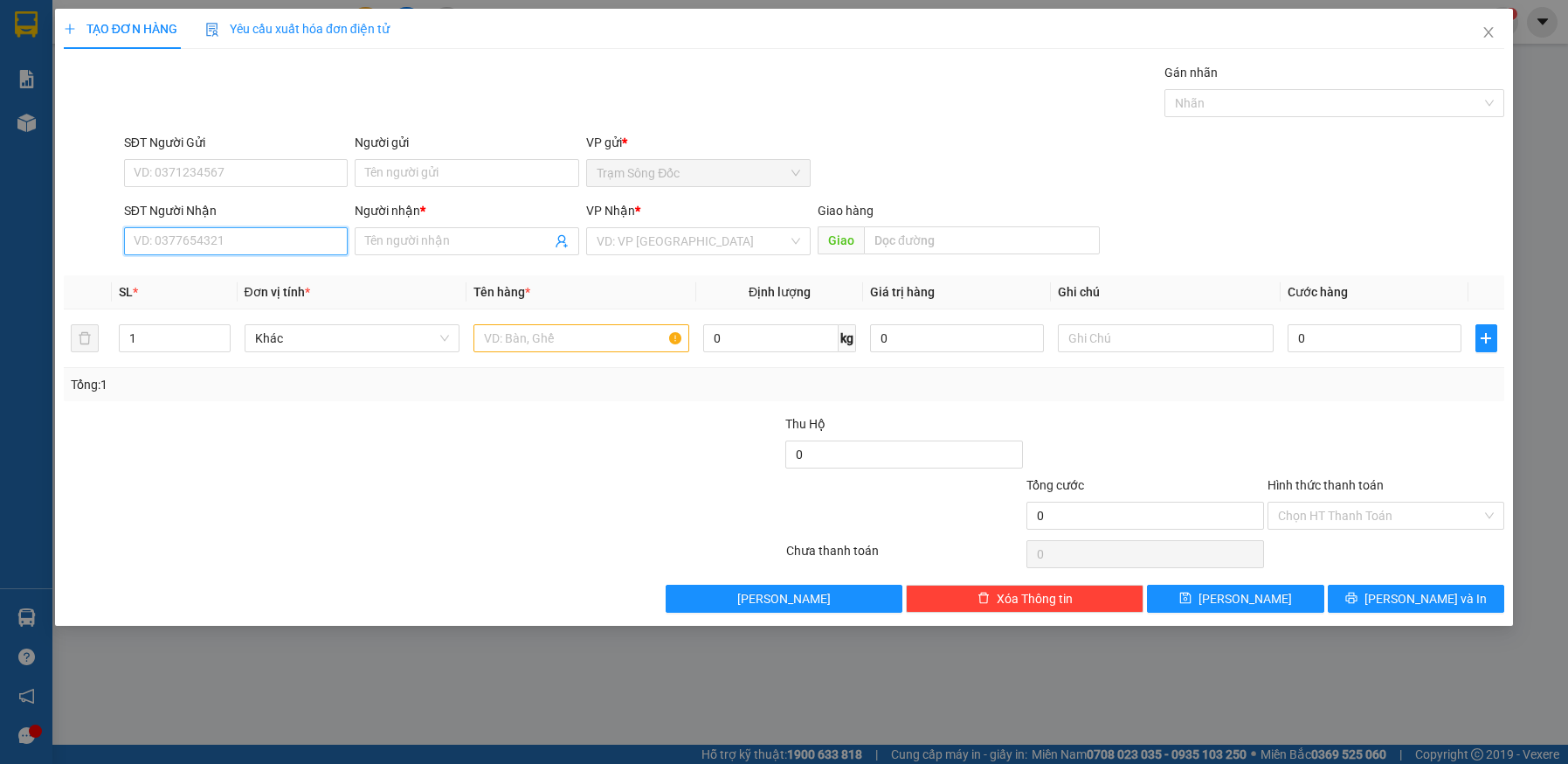
click at [197, 242] on input "SĐT Người Nhận" at bounding box center [236, 241] width 224 height 28
click at [257, 265] on div "0948914631 - TRINH" at bounding box center [236, 276] width 224 height 28
click at [567, 340] on input "text" at bounding box center [581, 338] width 216 height 28
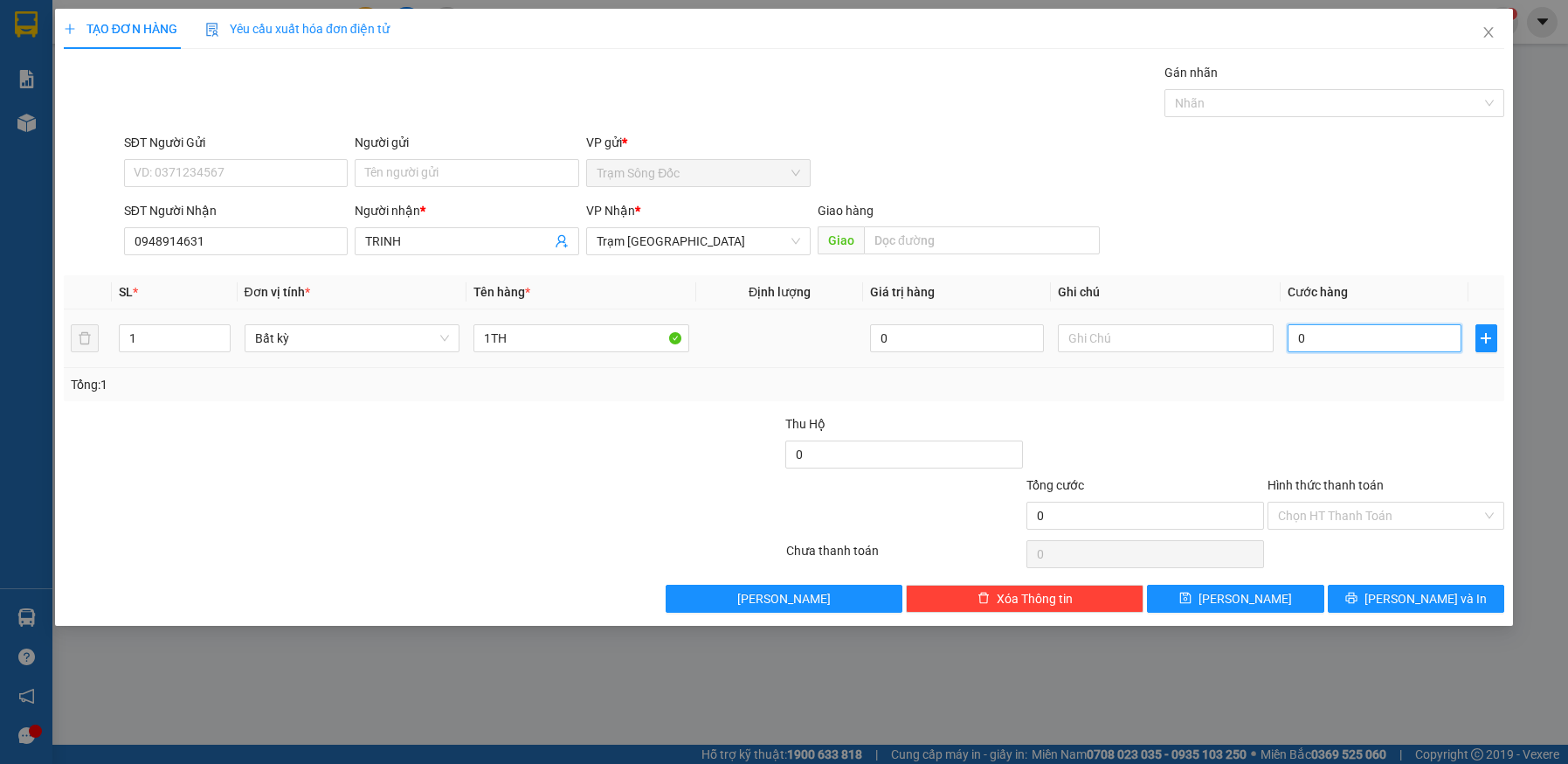
click at [1360, 337] on input "0" at bounding box center [1374, 338] width 174 height 28
click at [1400, 600] on button "[PERSON_NAME] và In" at bounding box center [1417, 598] width 178 height 28
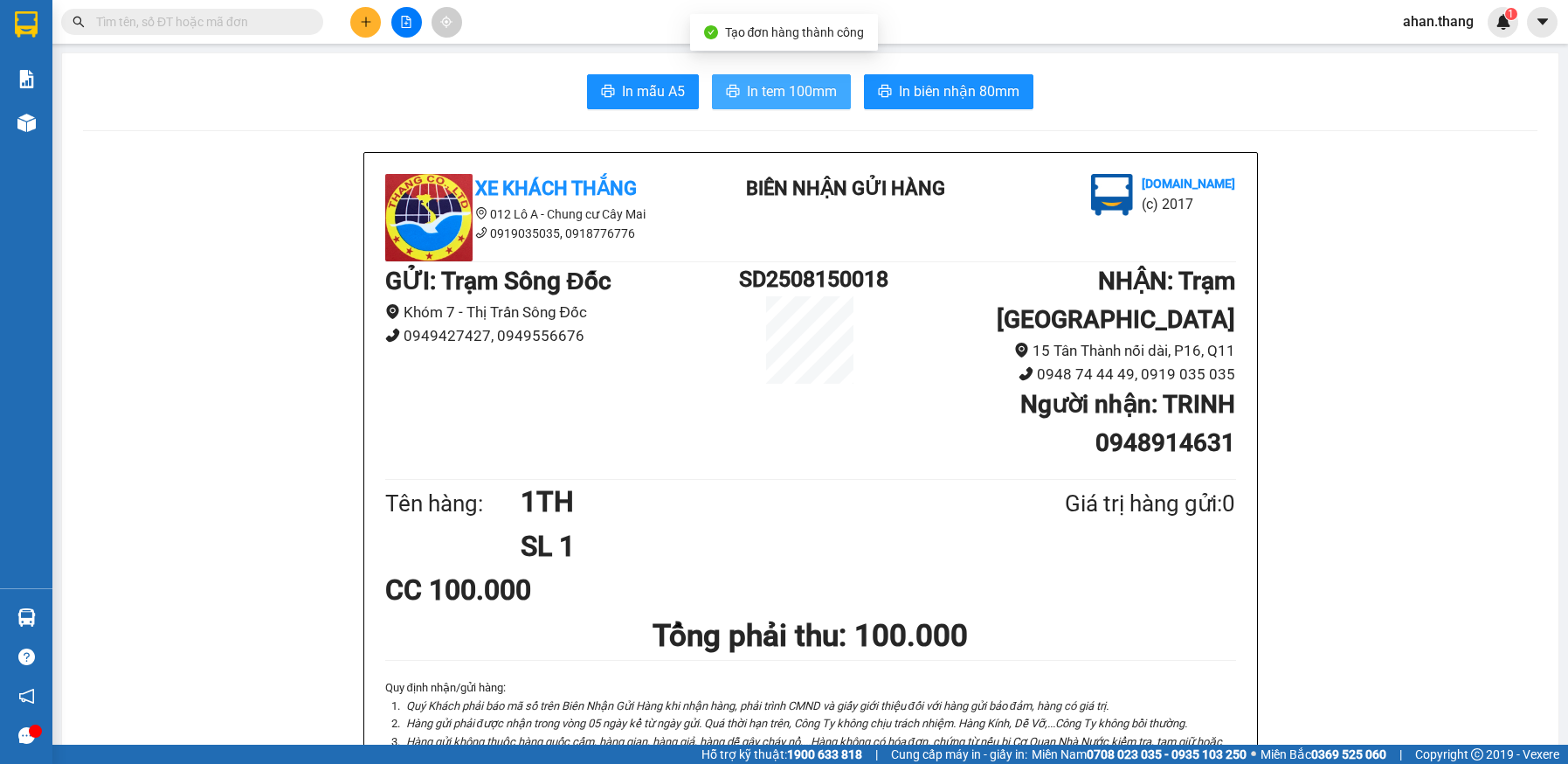
click at [781, 96] on span "In tem 100mm" at bounding box center [792, 91] width 90 height 22
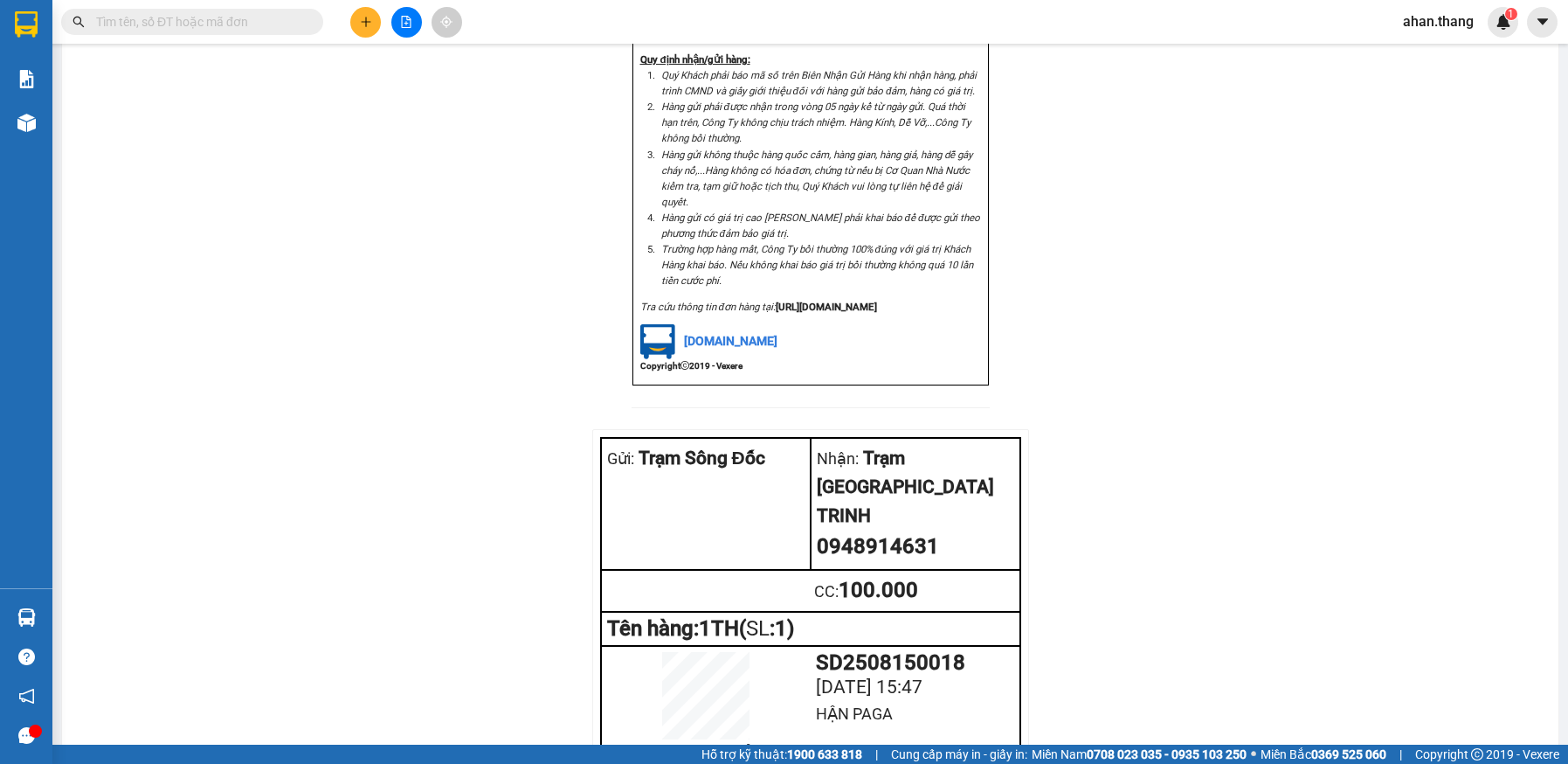
scroll to position [1469, 0]
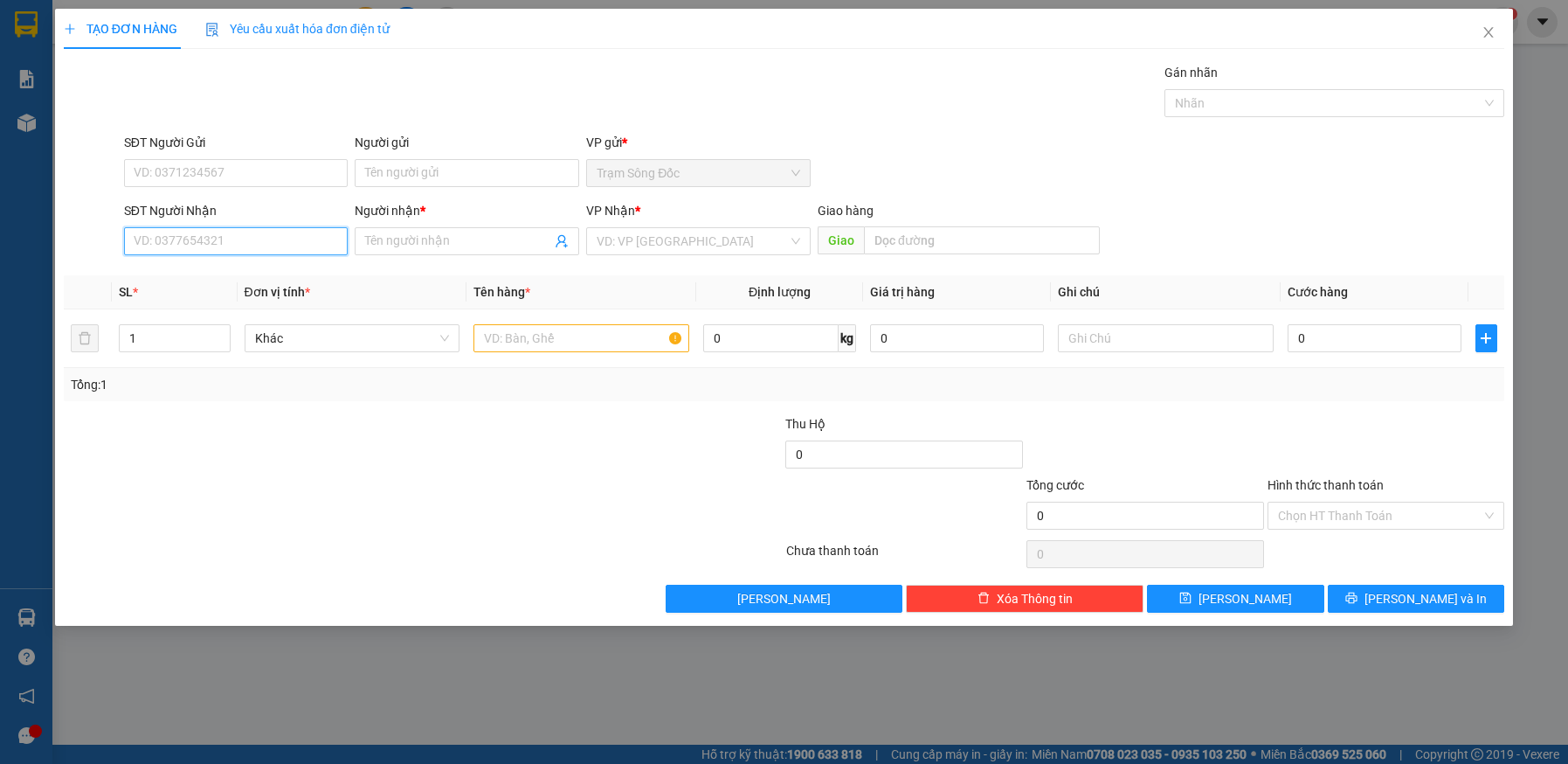
click at [204, 236] on input "SĐT Người Nhận" at bounding box center [236, 241] width 224 height 28
click at [547, 340] on input "text" at bounding box center [581, 338] width 216 height 28
click at [242, 245] on input "SĐT Người Nhận" at bounding box center [236, 241] width 224 height 28
click at [261, 266] on div "0909891768 - HỒNG" at bounding box center [237, 276] width 203 height 19
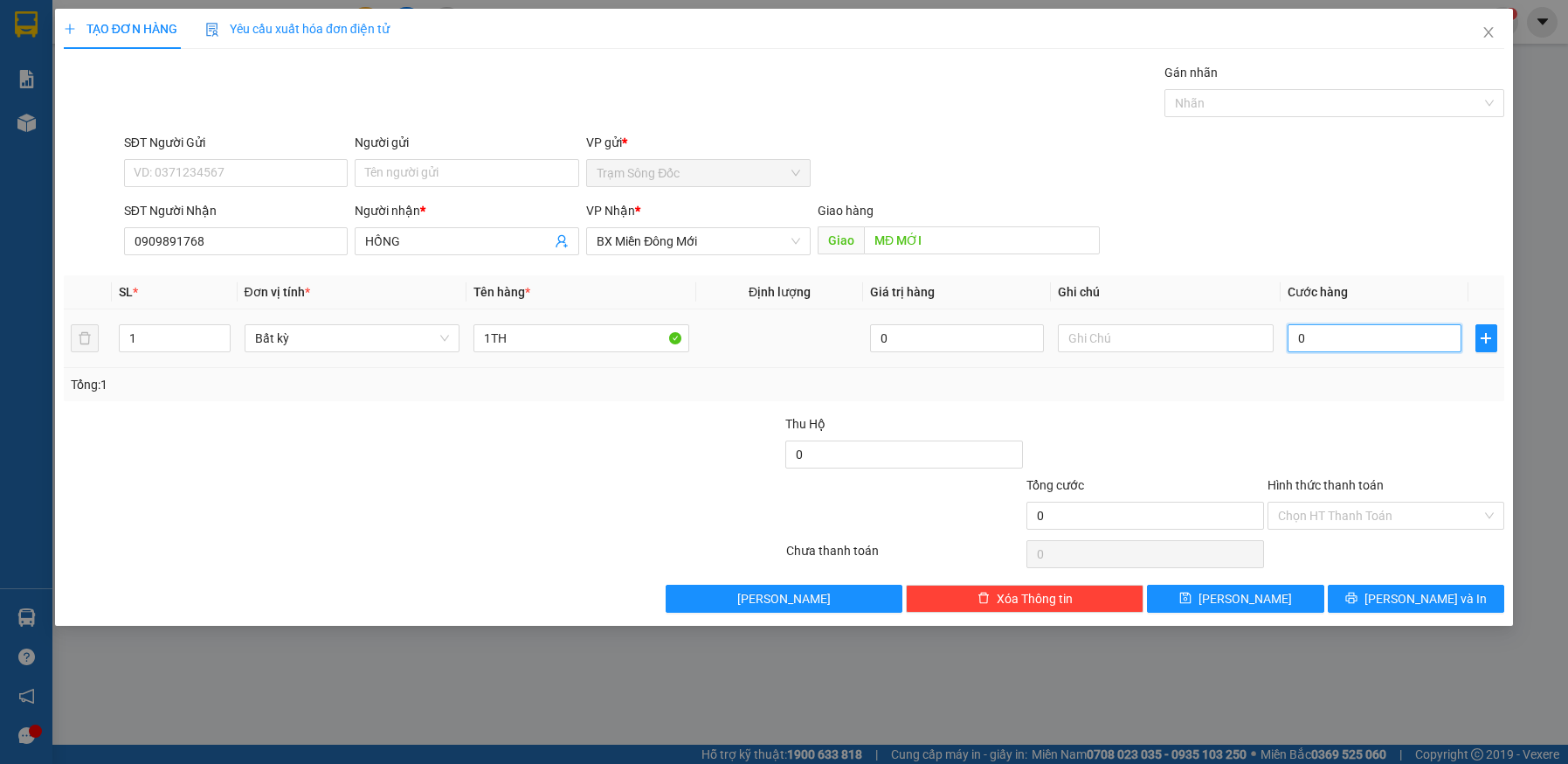
click at [1345, 333] on input "0" at bounding box center [1374, 338] width 174 height 28
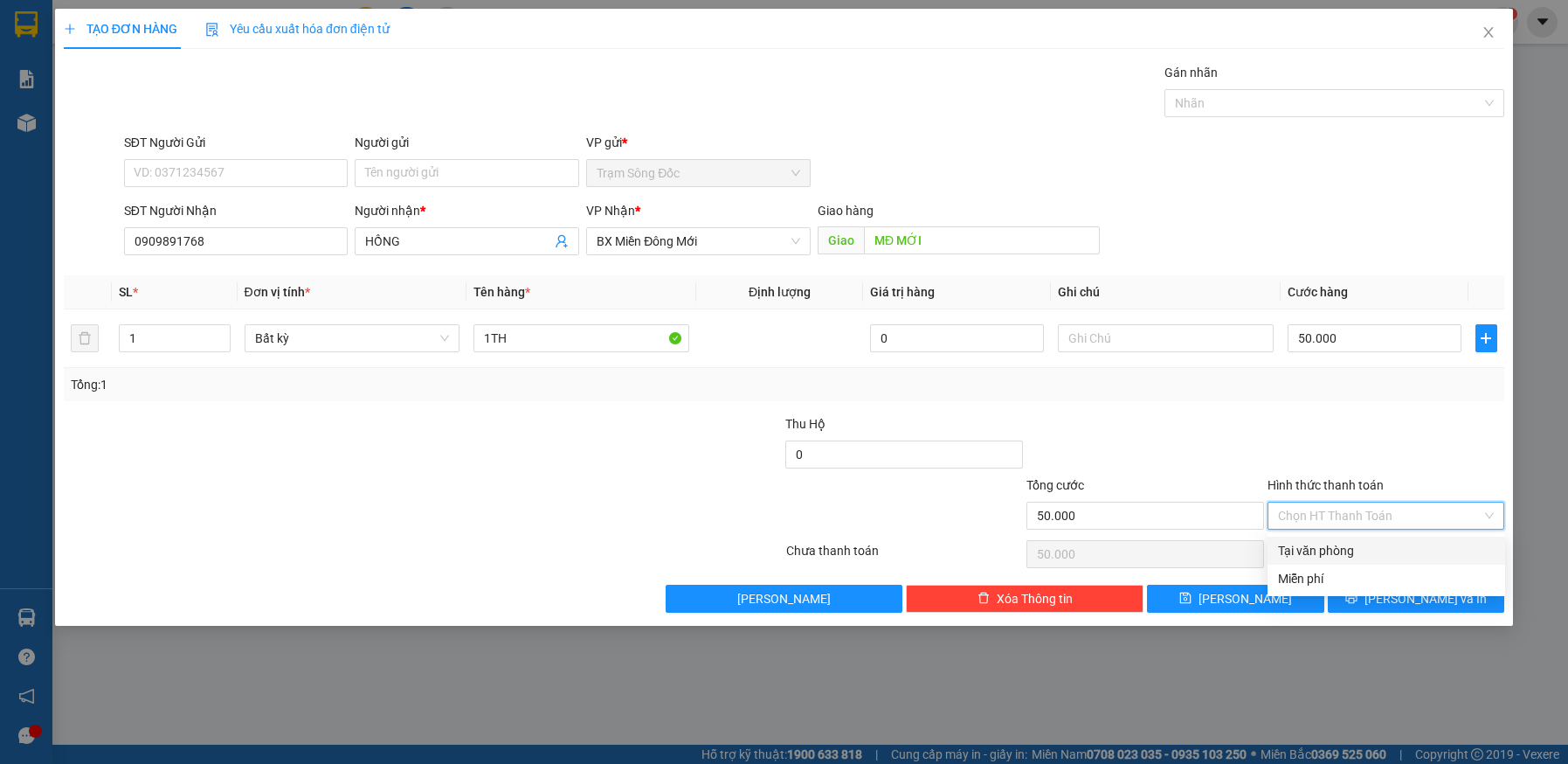
click at [1405, 512] on input "Hình thức thanh toán" at bounding box center [1380, 516] width 204 height 27
click at [1401, 555] on div "Tại văn phòng" at bounding box center [1386, 551] width 217 height 19
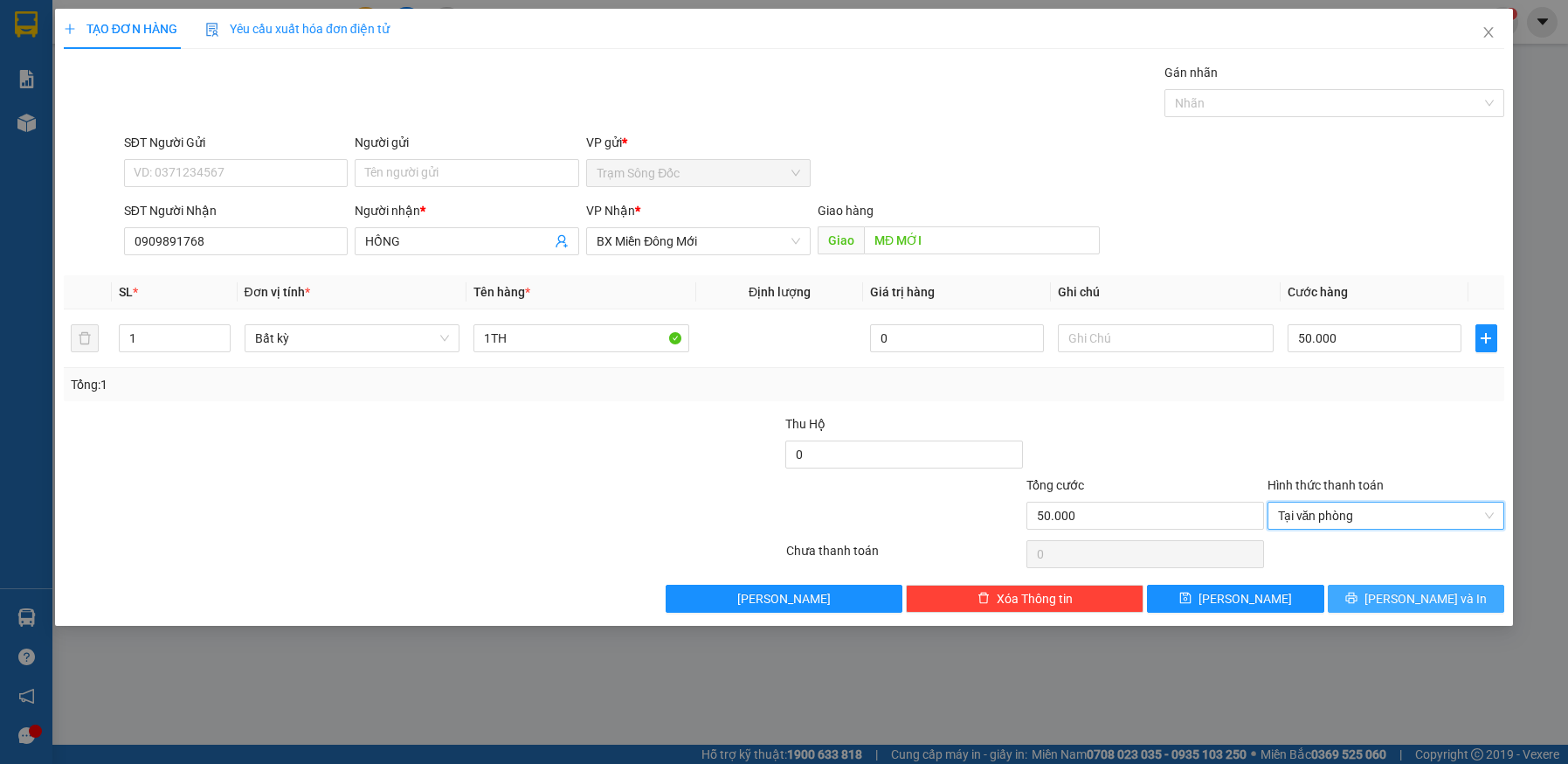
click at [1357, 597] on icon "printer" at bounding box center [1351, 598] width 11 height 11
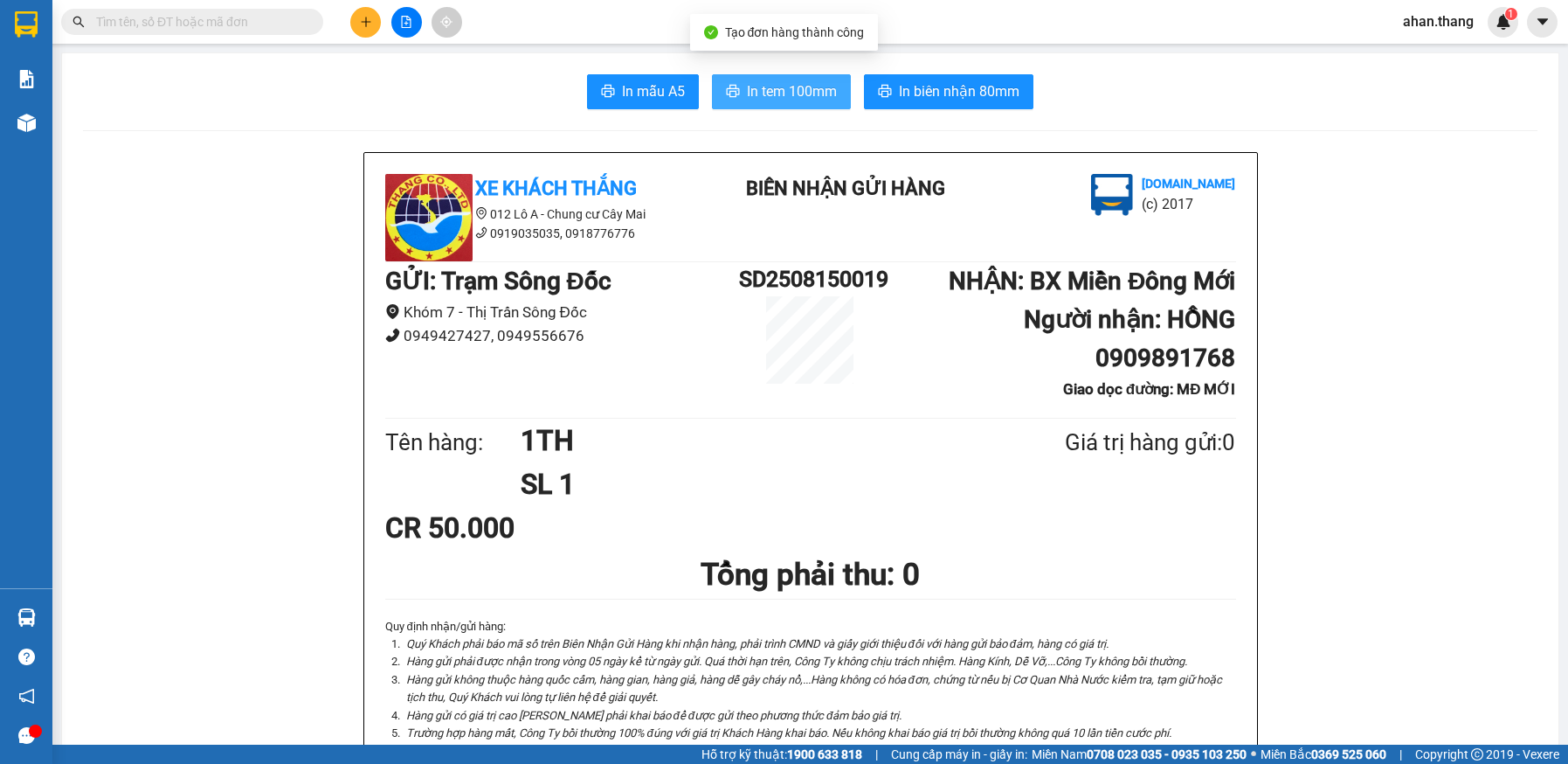
click at [784, 98] on span "In tem 100mm" at bounding box center [792, 91] width 90 height 22
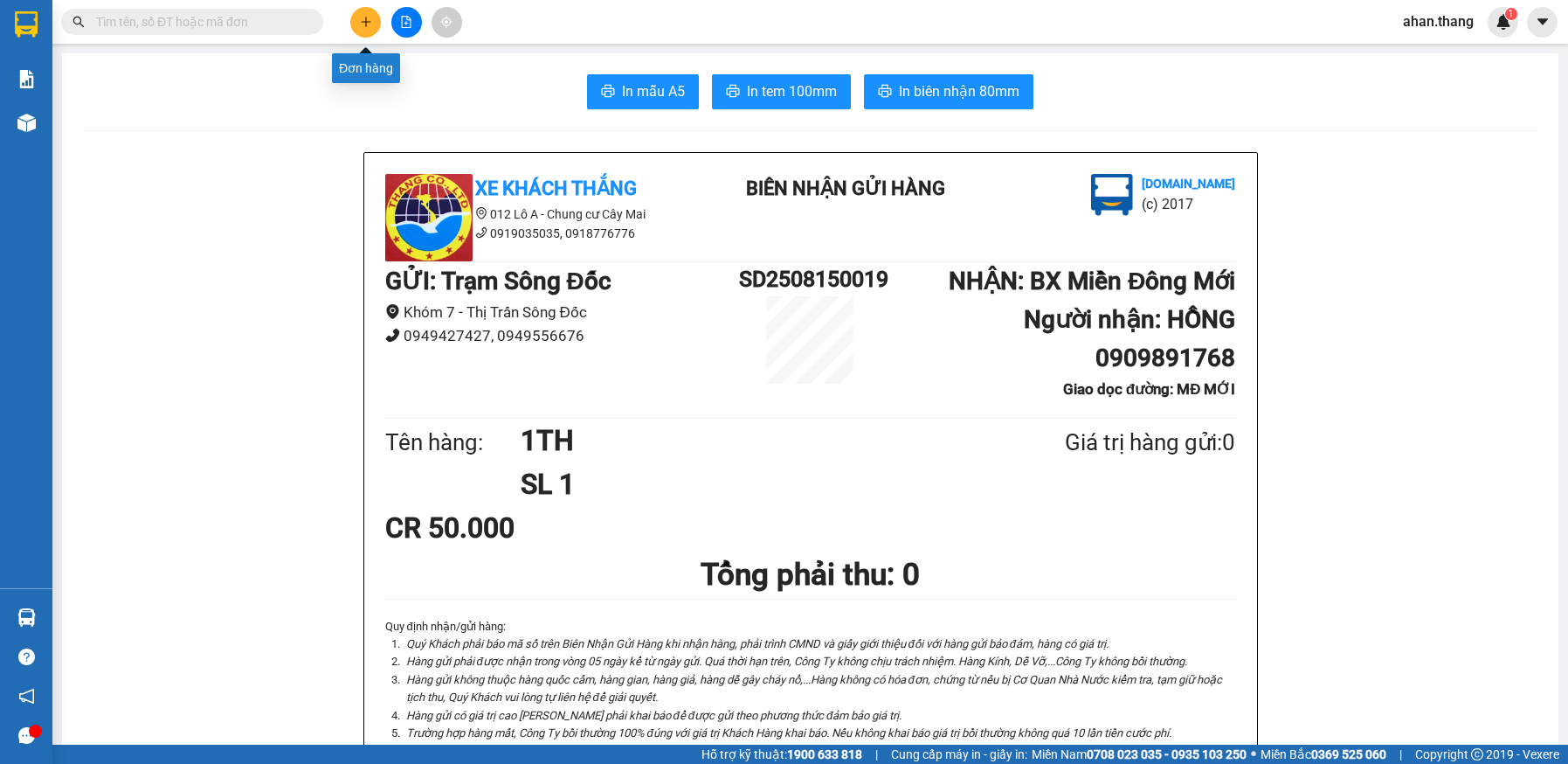
click at [355, 24] on button at bounding box center [365, 22] width 30 height 30
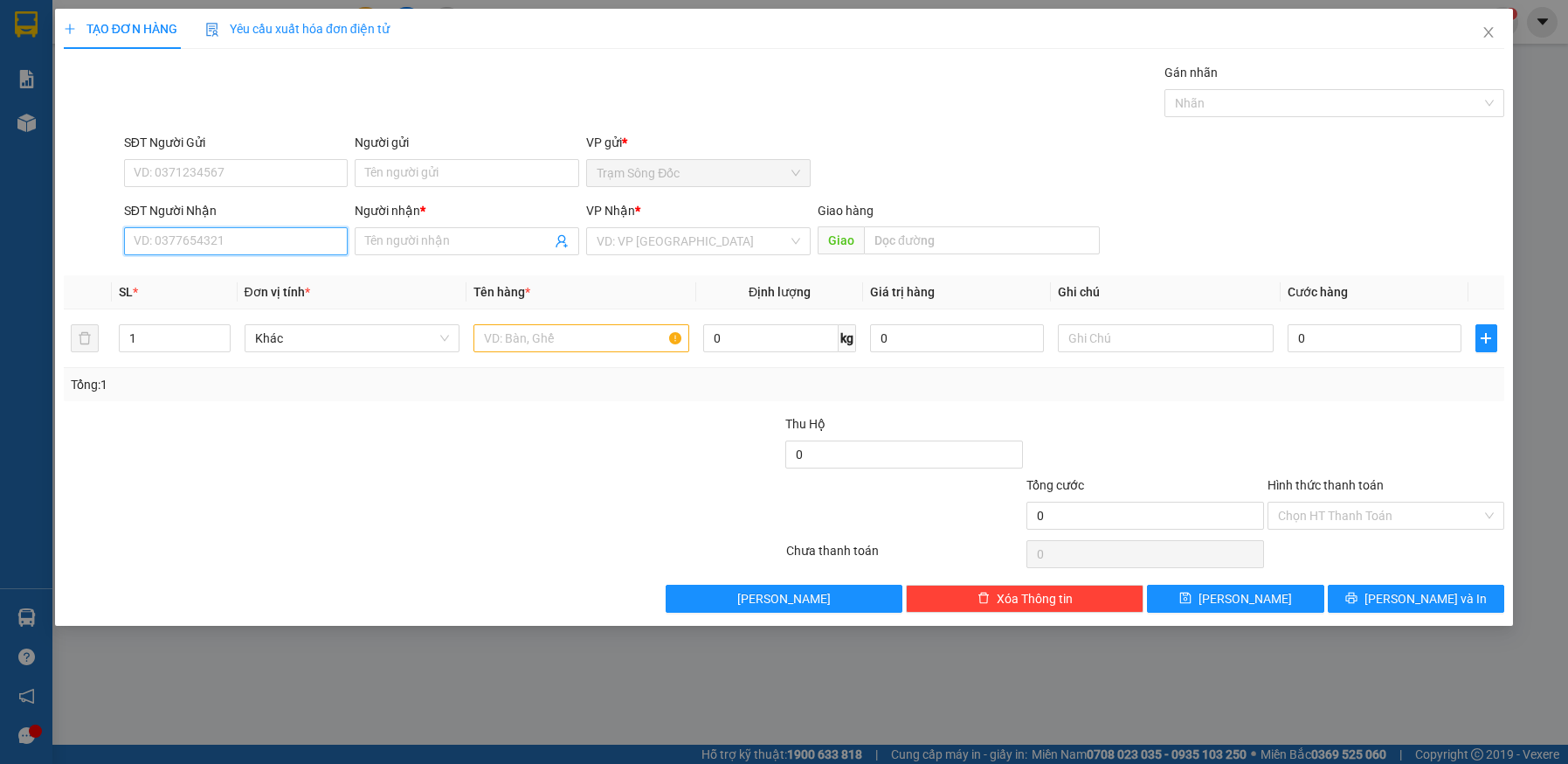
click at [249, 244] on input "SĐT Người Nhận" at bounding box center [236, 241] width 224 height 28
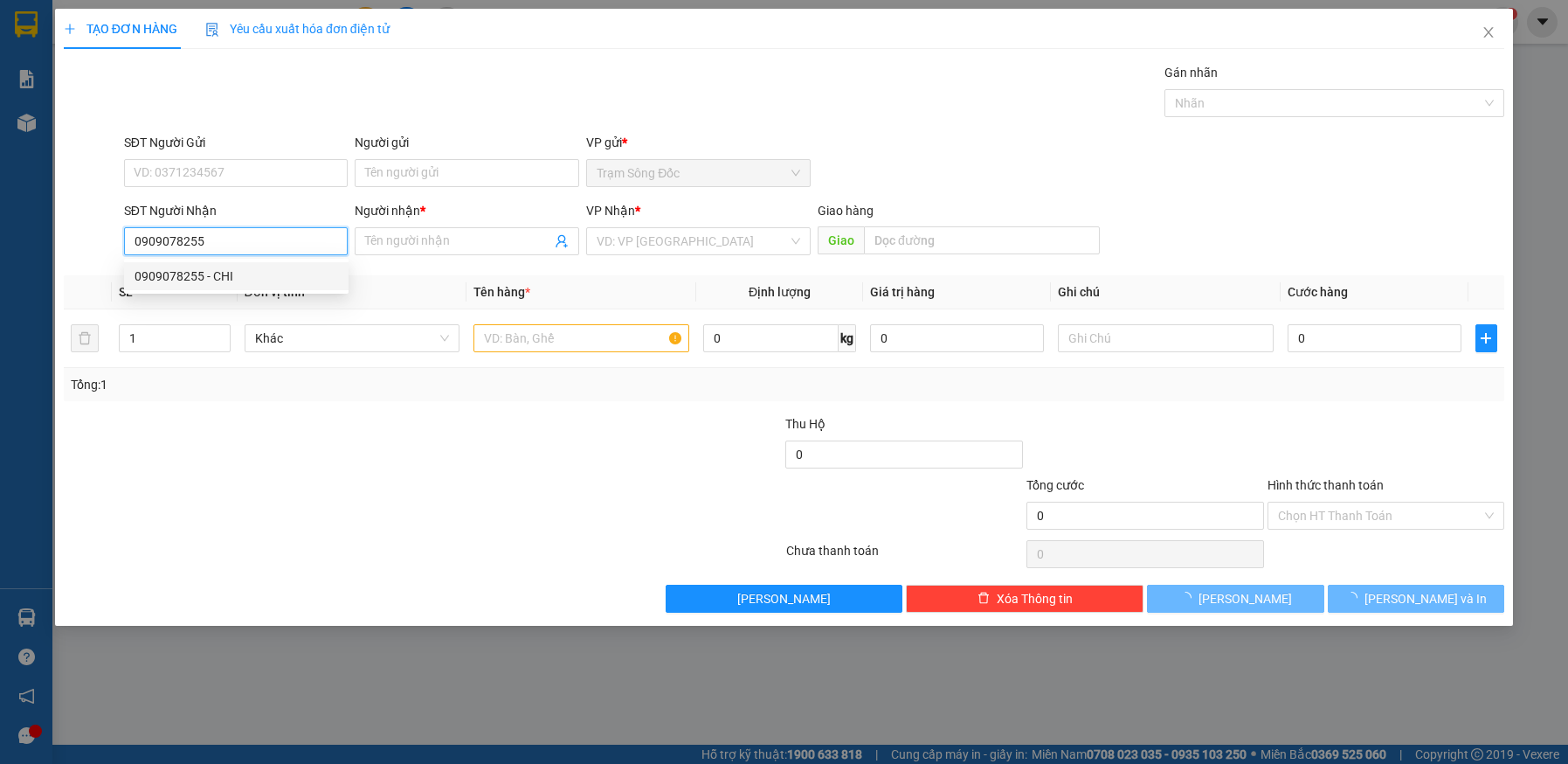
click at [265, 270] on div "0909078255 - CHI" at bounding box center [237, 276] width 203 height 19
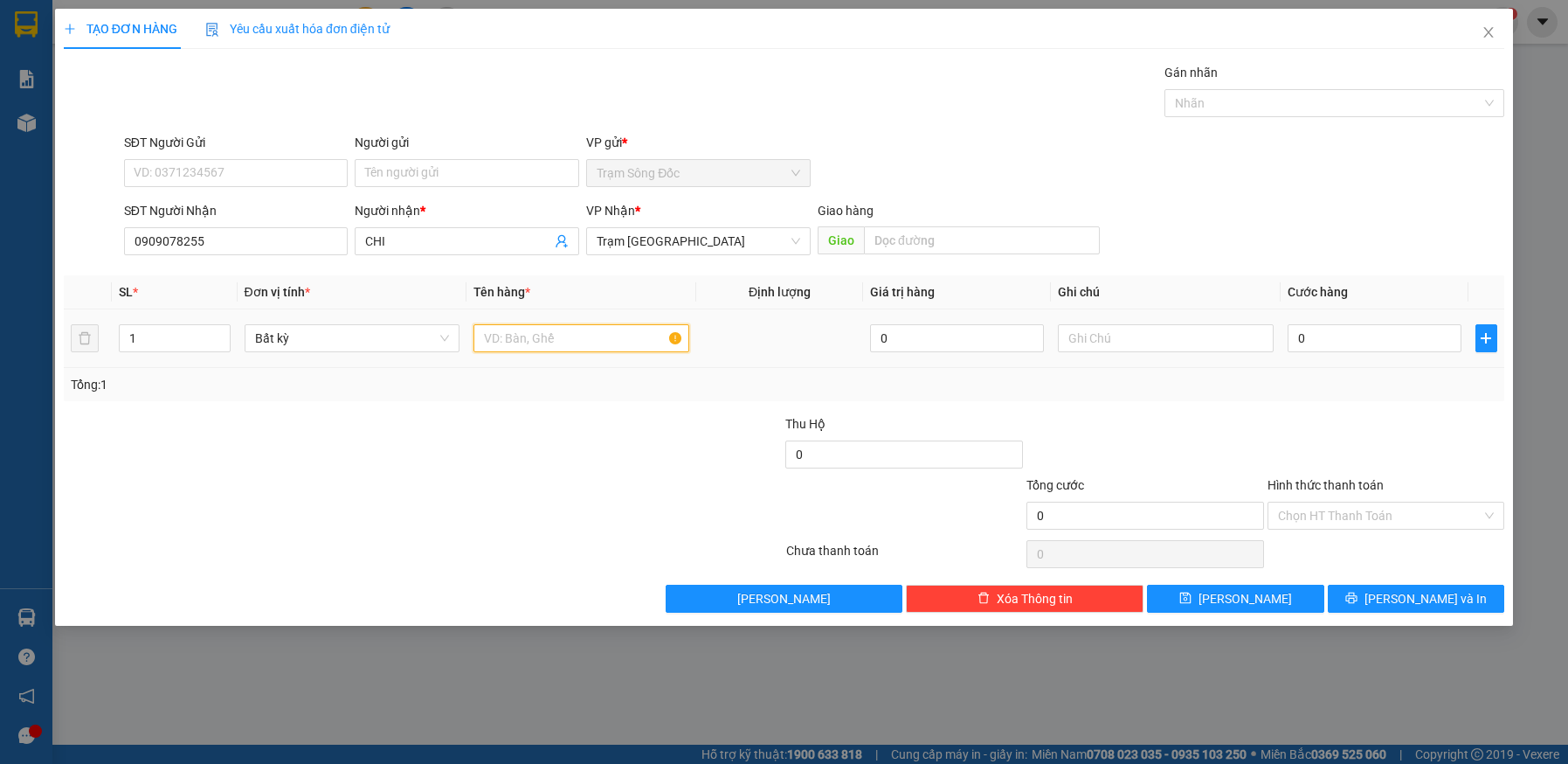
click at [535, 336] on input "text" at bounding box center [581, 338] width 216 height 28
click at [1344, 344] on input "0" at bounding box center [1374, 338] width 174 height 28
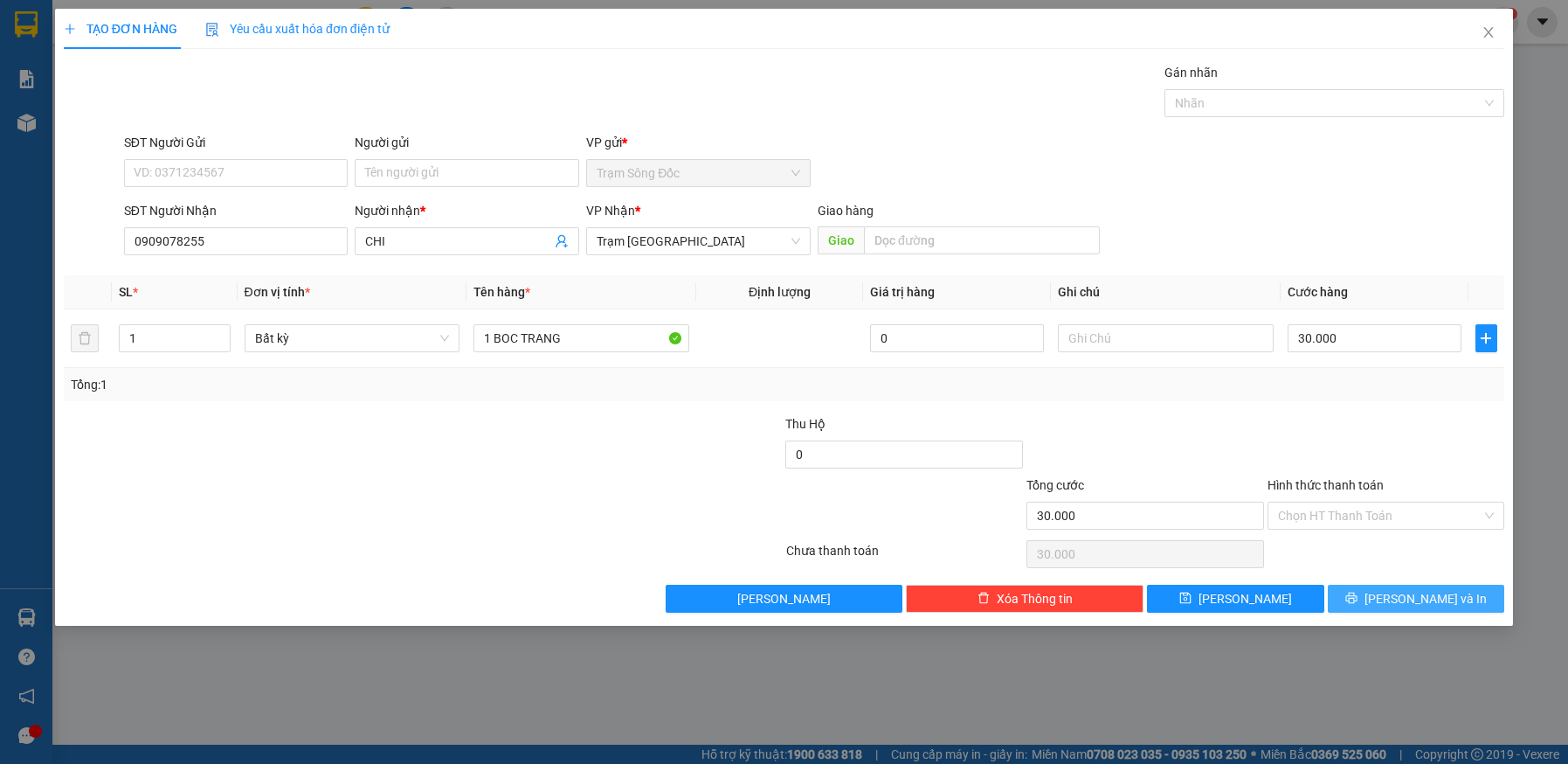
click at [1387, 591] on button "[PERSON_NAME] và In" at bounding box center [1417, 598] width 178 height 28
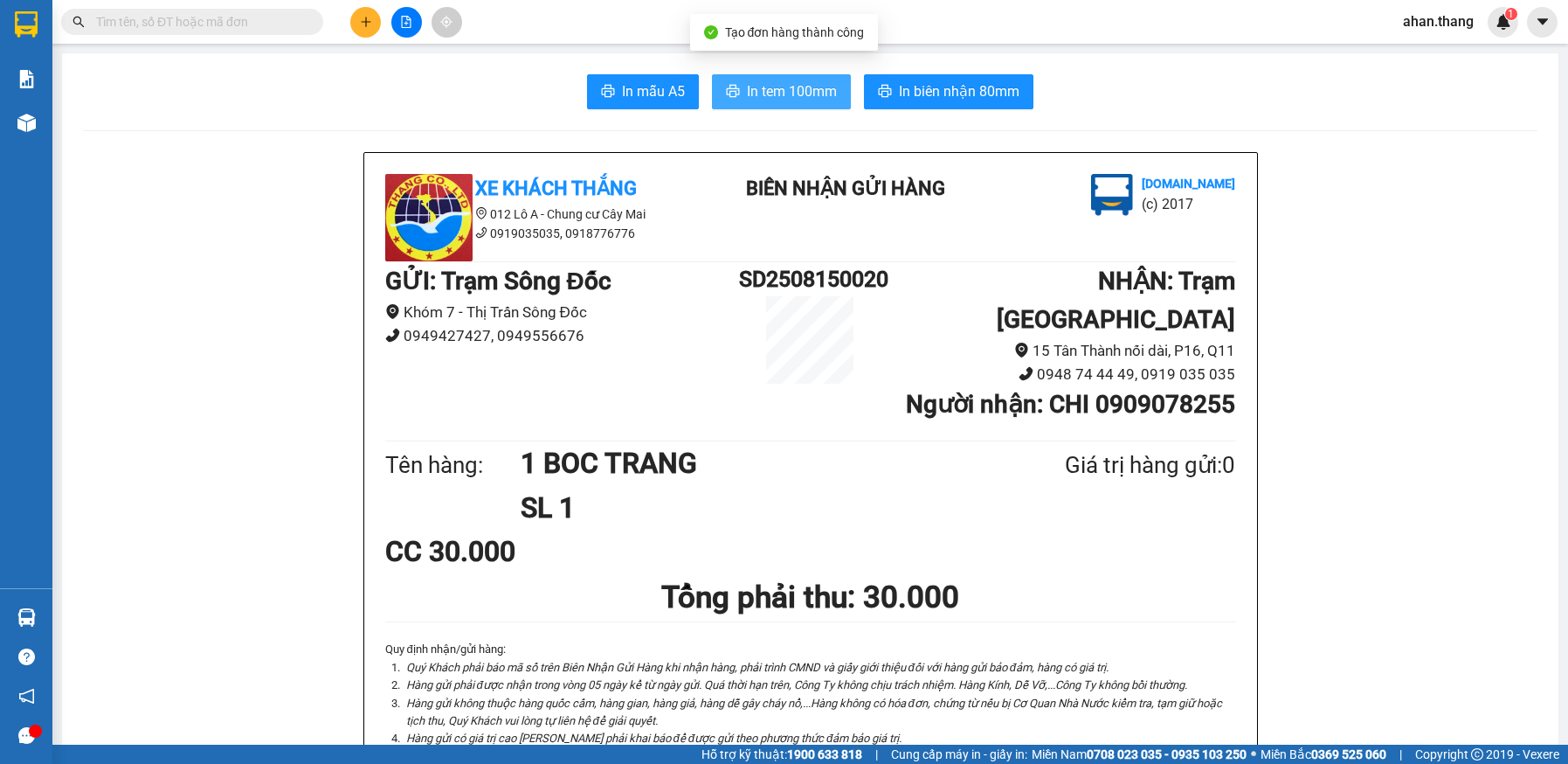
click at [777, 90] on span "In tem 100mm" at bounding box center [792, 91] width 90 height 22
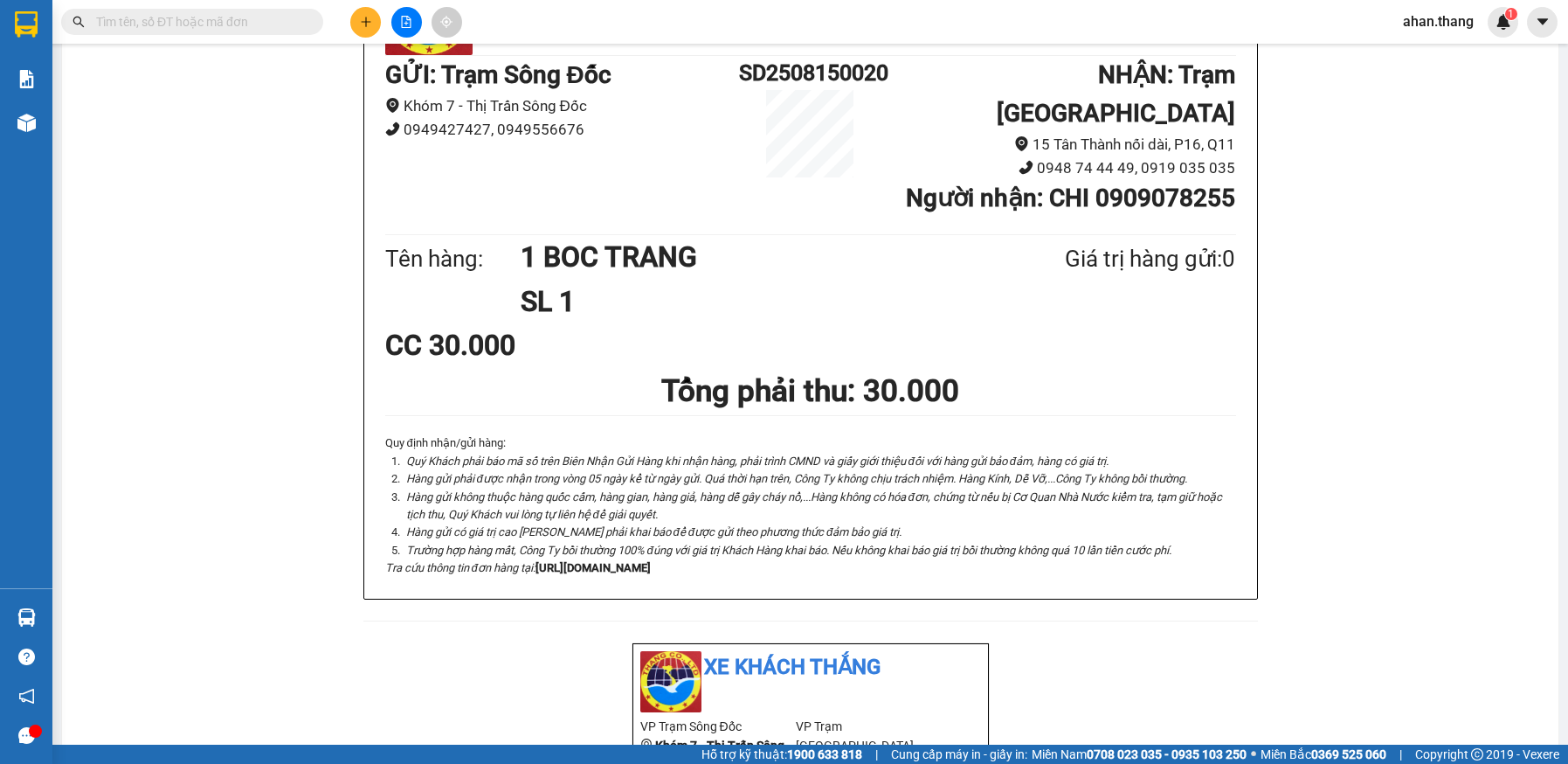
scroll to position [31, 0]
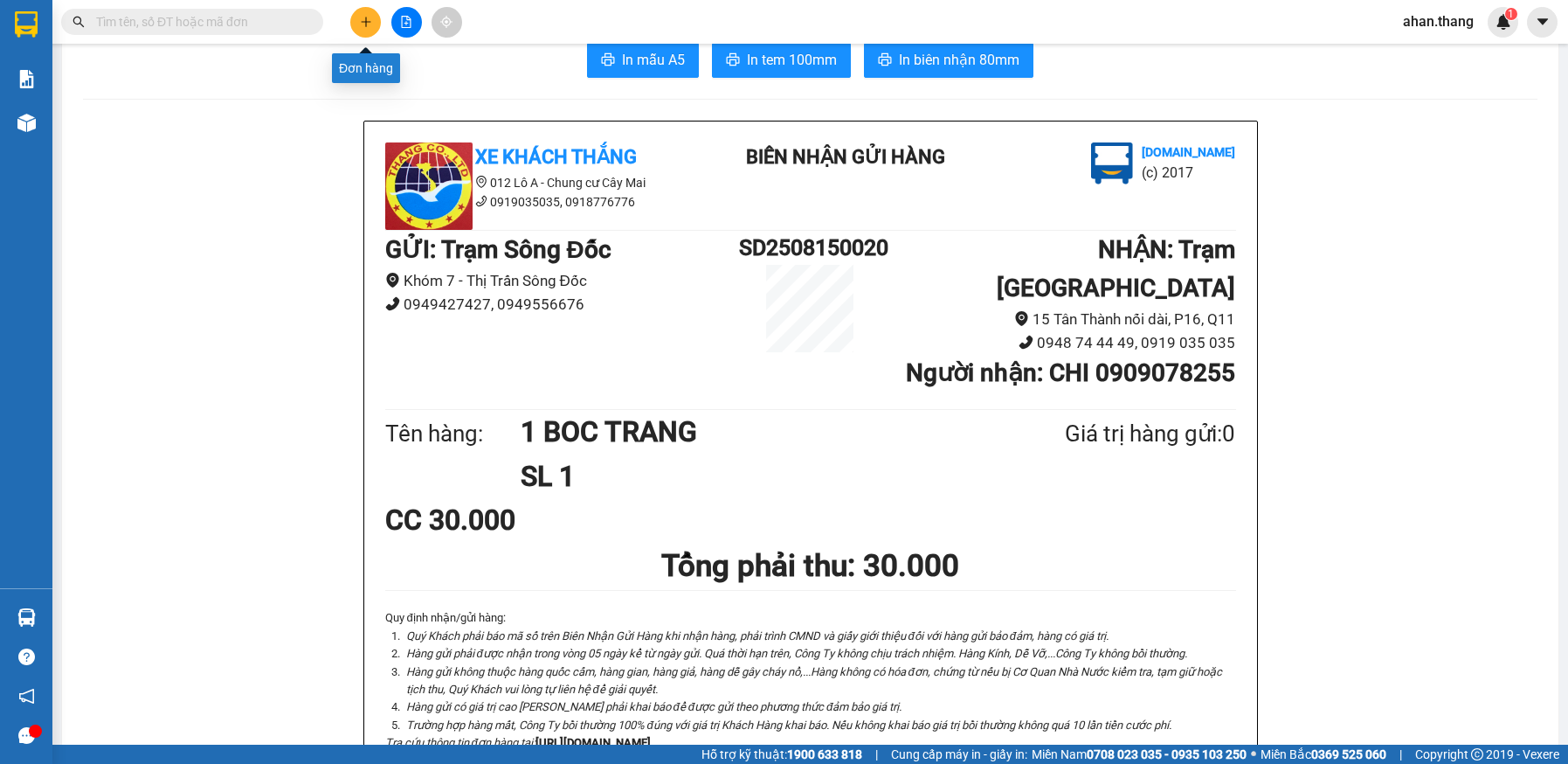
click at [366, 28] on button at bounding box center [365, 22] width 30 height 30
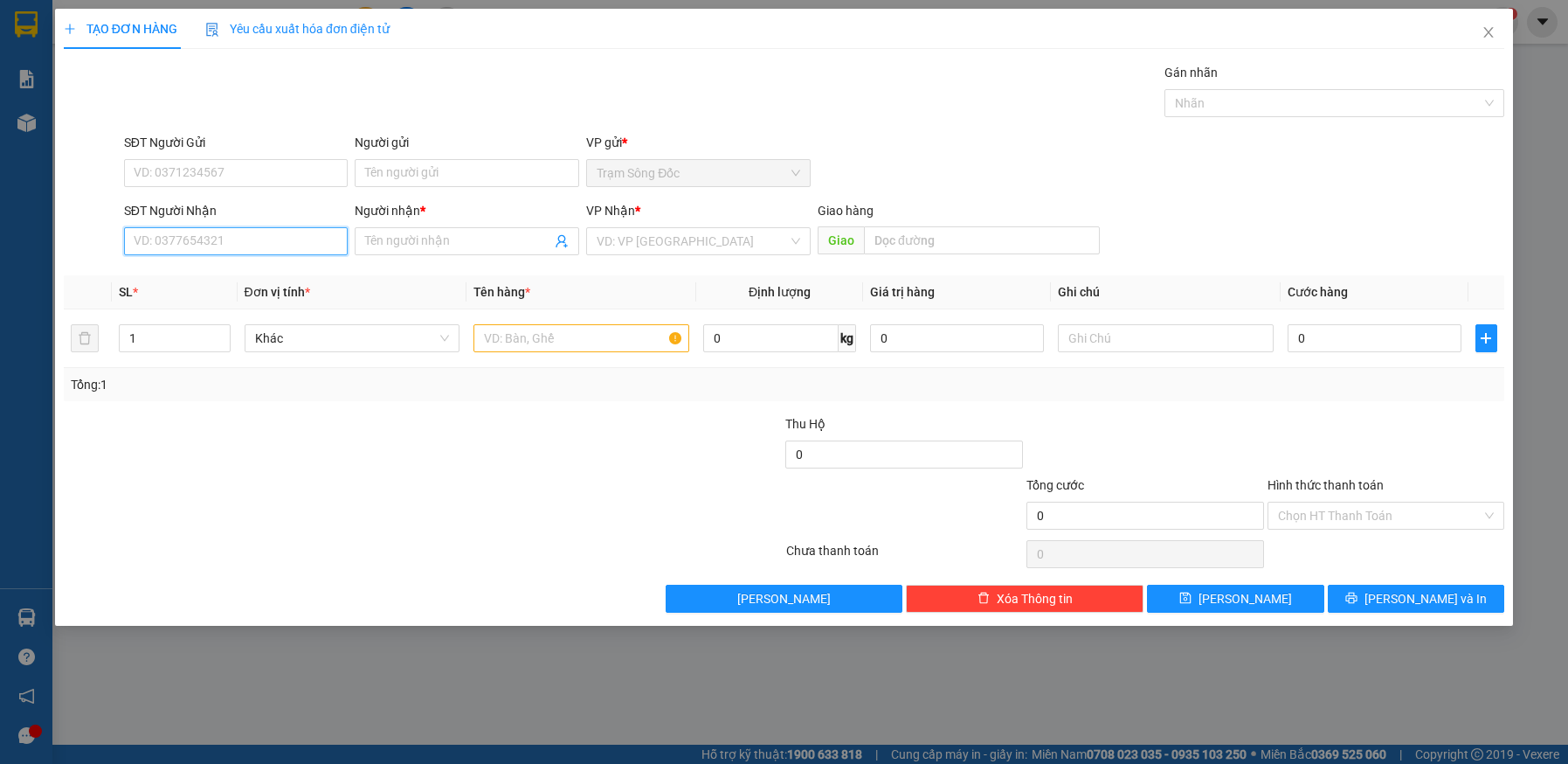
click at [234, 250] on input "SĐT Người Nhận" at bounding box center [236, 241] width 224 height 28
click at [560, 340] on input "text" at bounding box center [581, 338] width 216 height 28
click at [293, 239] on input "SĐT Người Nhận" at bounding box center [236, 241] width 224 height 28
click at [413, 245] on input "Người nhận *" at bounding box center [458, 242] width 186 height 19
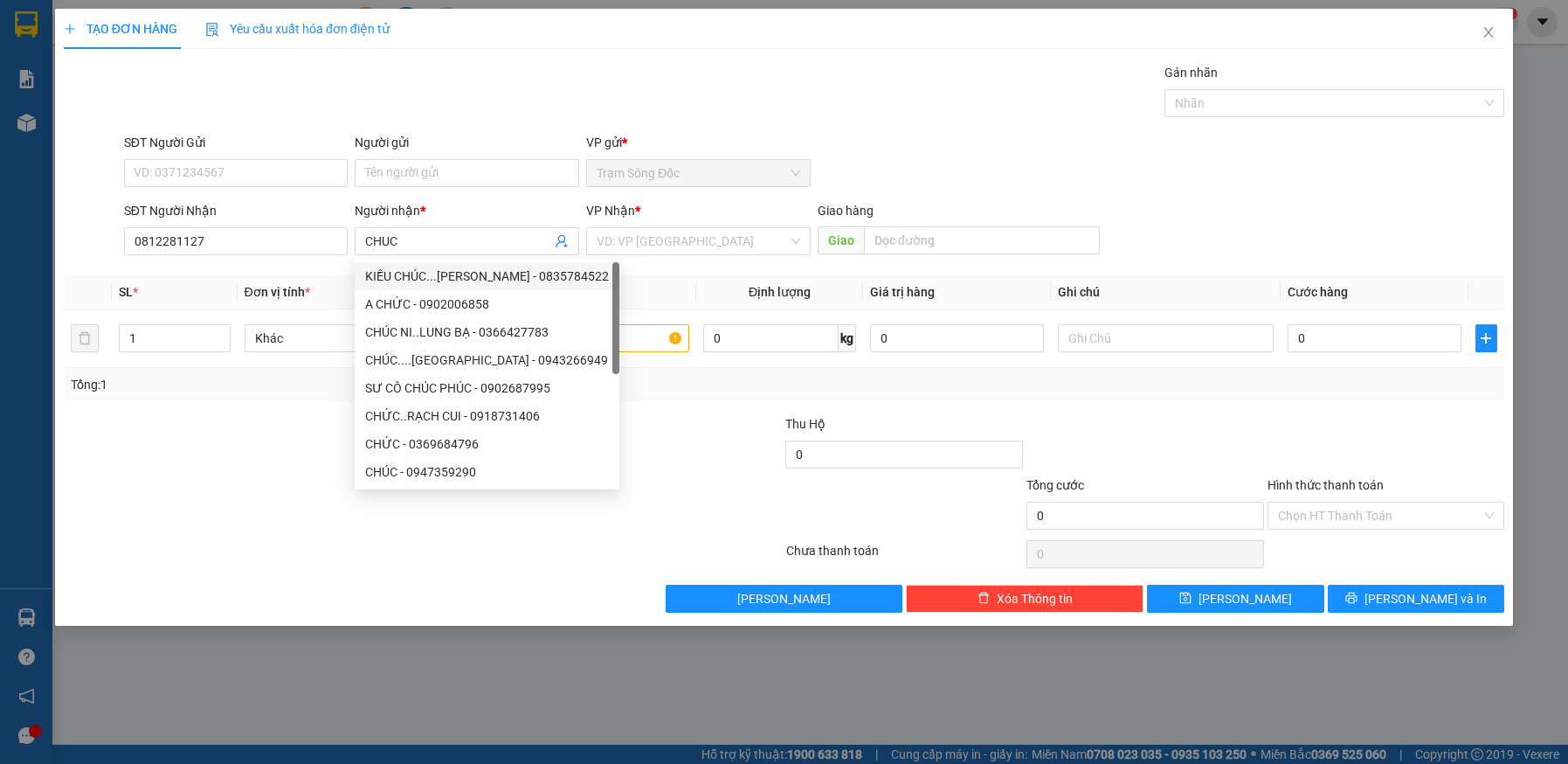
click at [180, 459] on div at bounding box center [302, 445] width 481 height 61
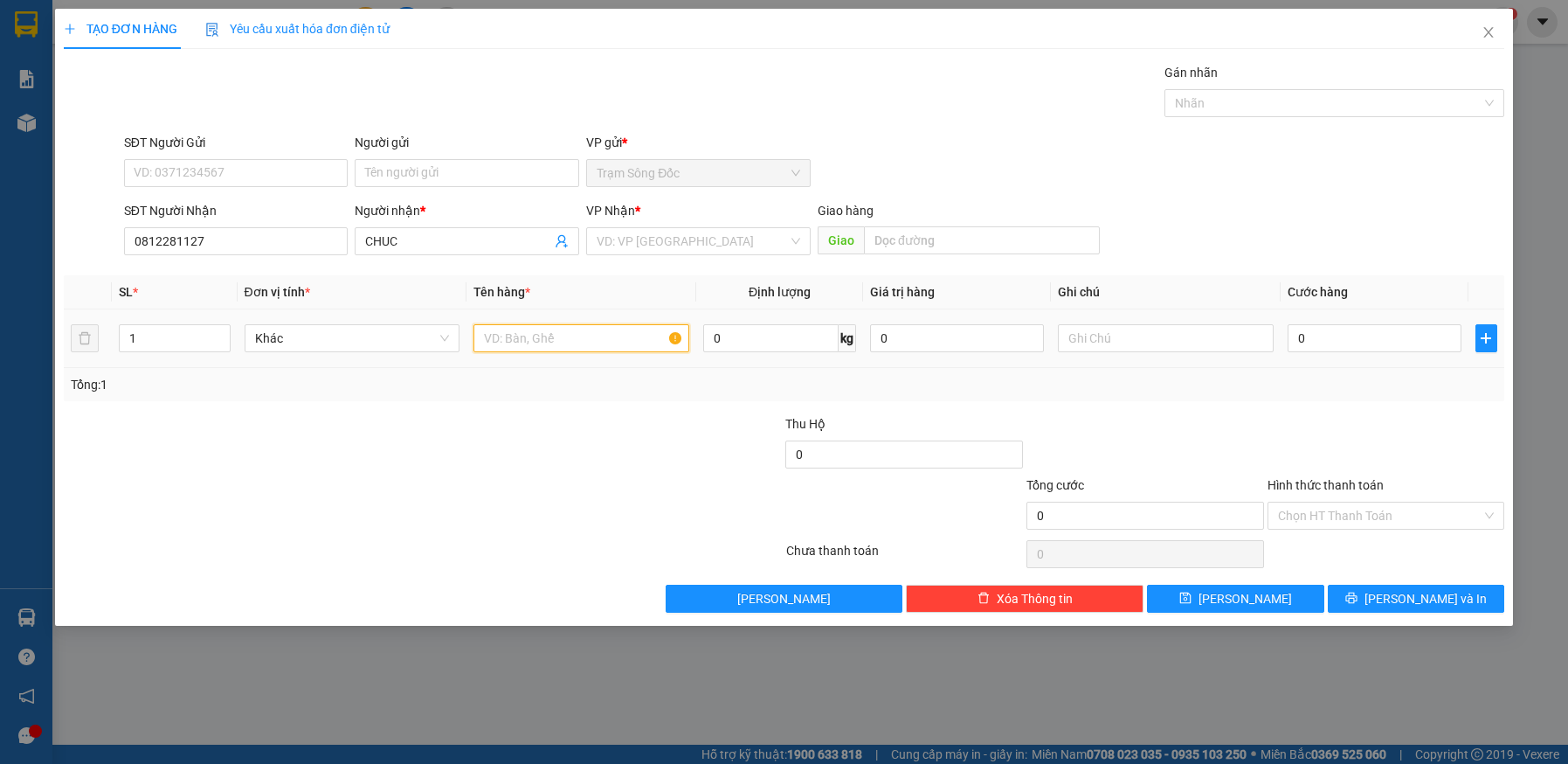
click at [528, 339] on input "text" at bounding box center [581, 338] width 216 height 28
click at [407, 240] on input "CHUC" at bounding box center [458, 242] width 186 height 19
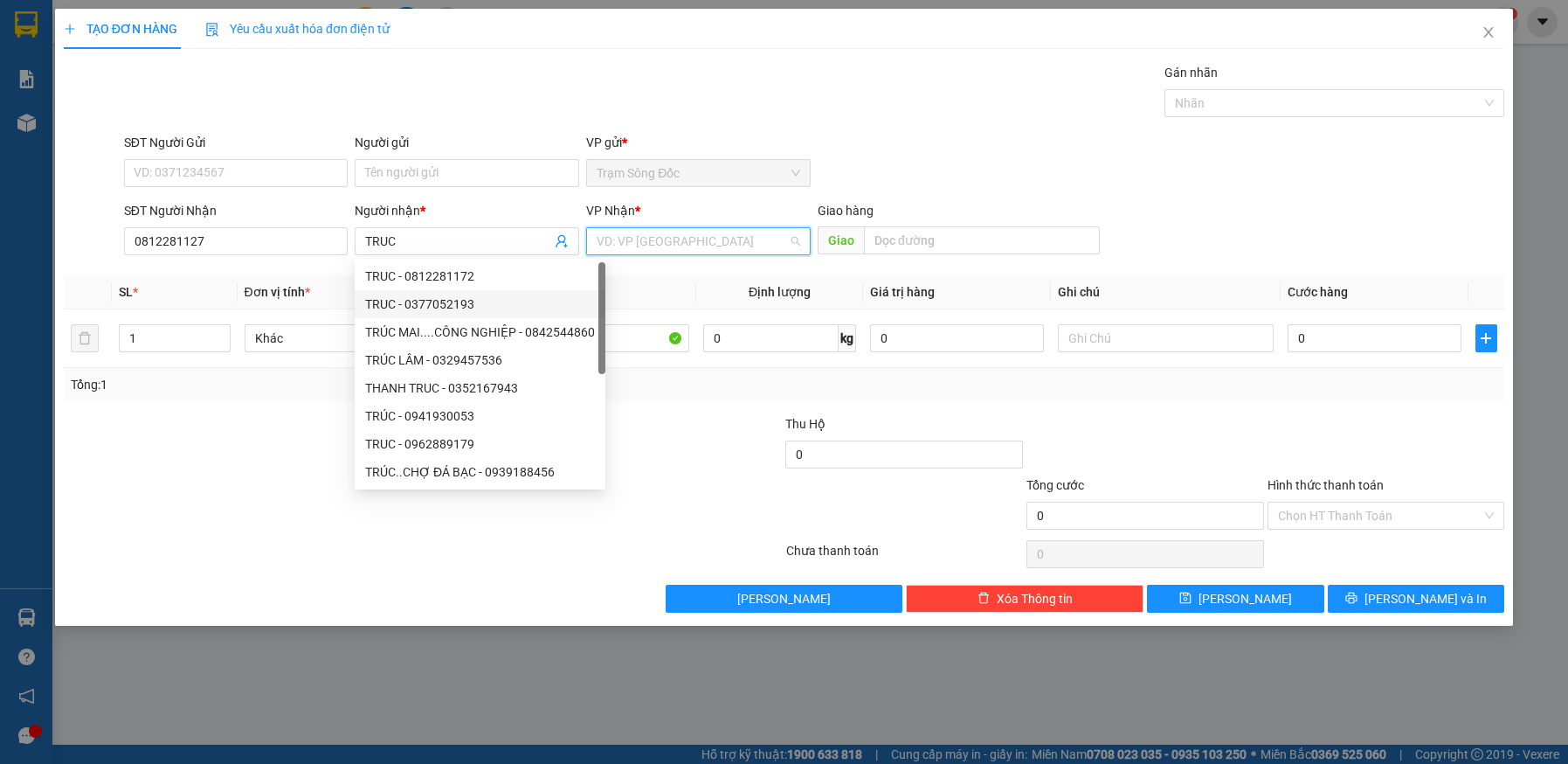
click at [704, 246] on input "search" at bounding box center [692, 242] width 191 height 27
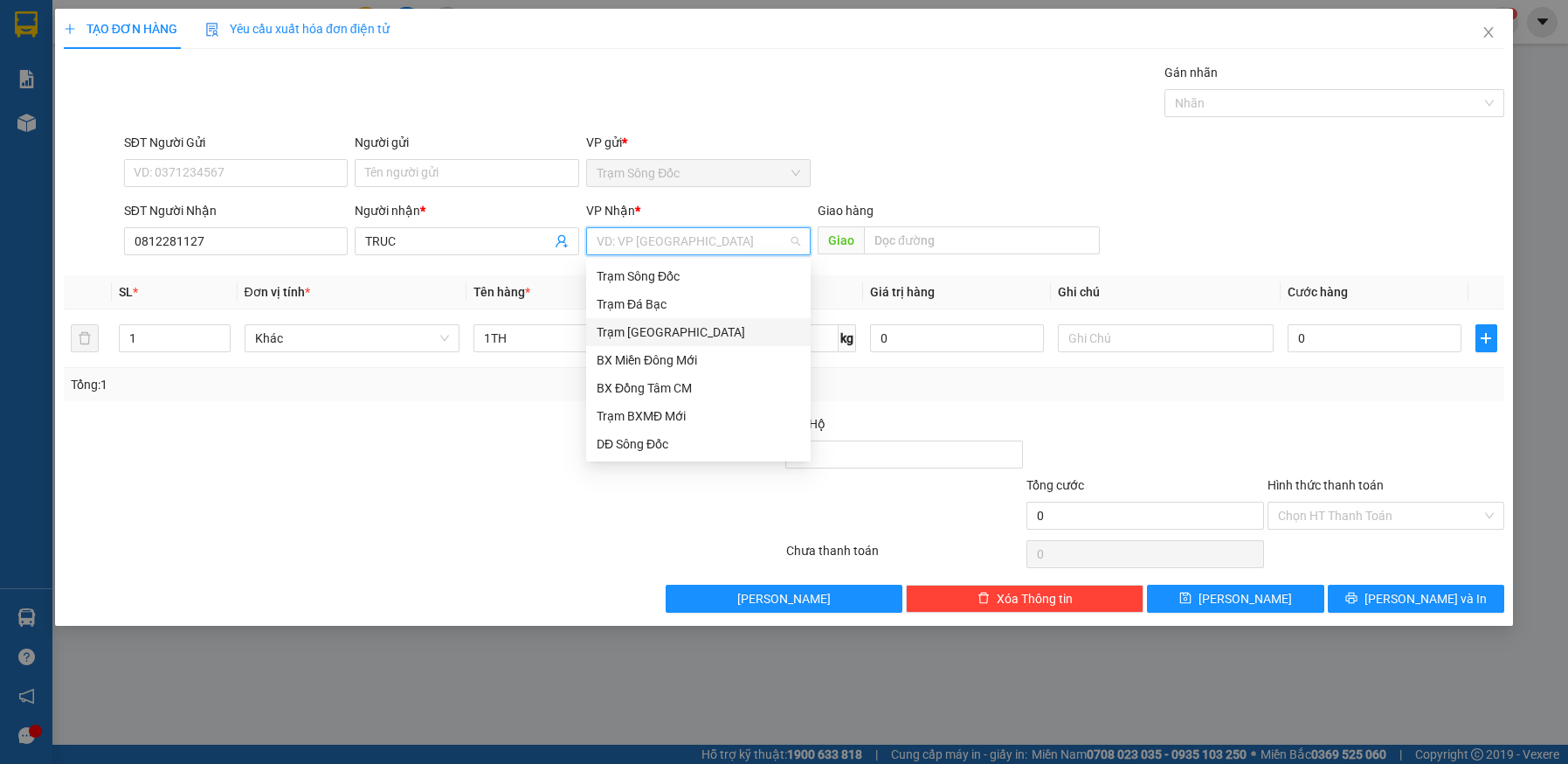
click at [673, 332] on div "Trạm [GEOGRAPHIC_DATA]" at bounding box center [699, 332] width 203 height 19
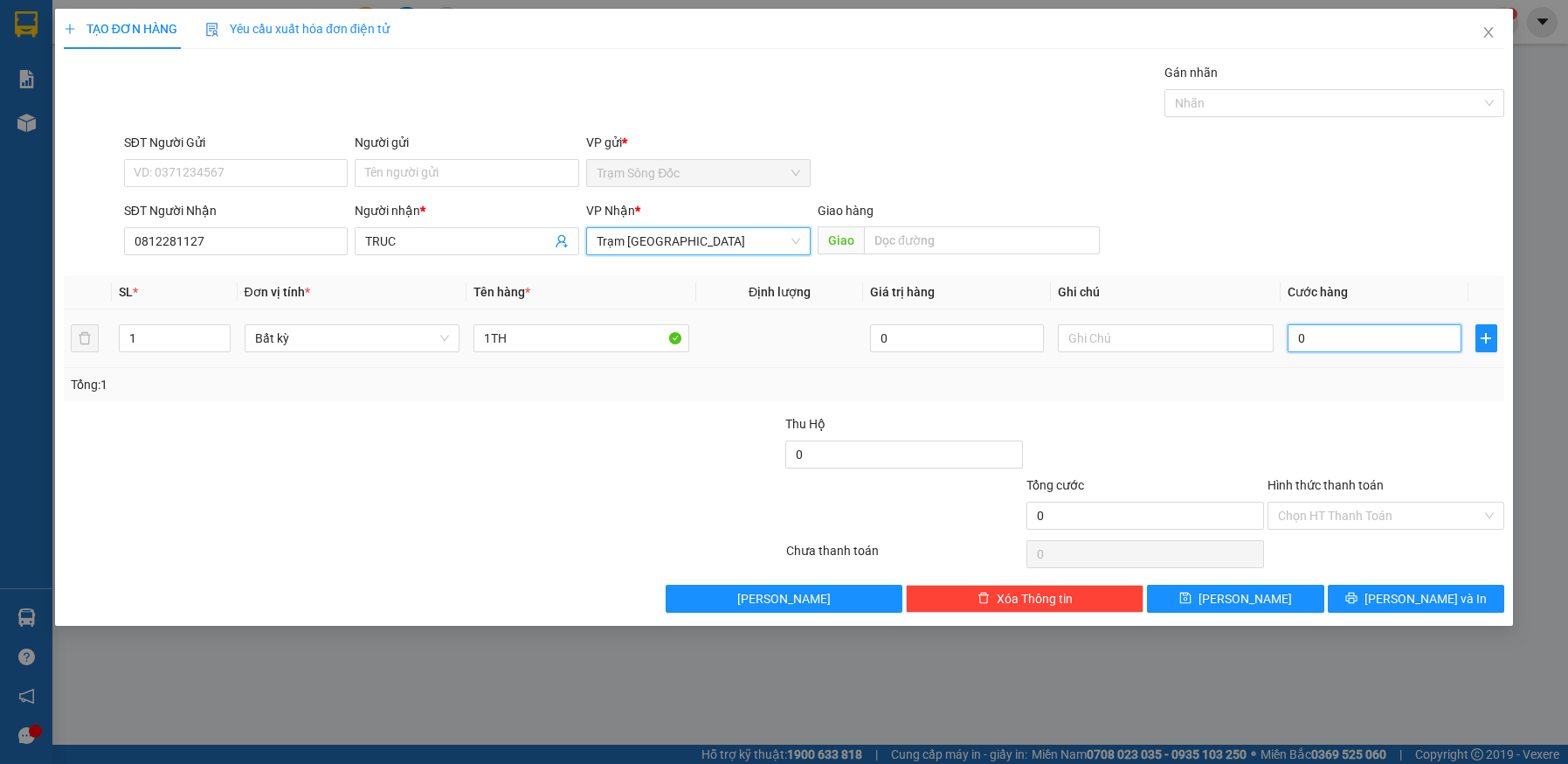
click at [1333, 341] on input "0" at bounding box center [1374, 338] width 174 height 28
click at [1375, 512] on input "Hình thức thanh toán" at bounding box center [1380, 516] width 204 height 27
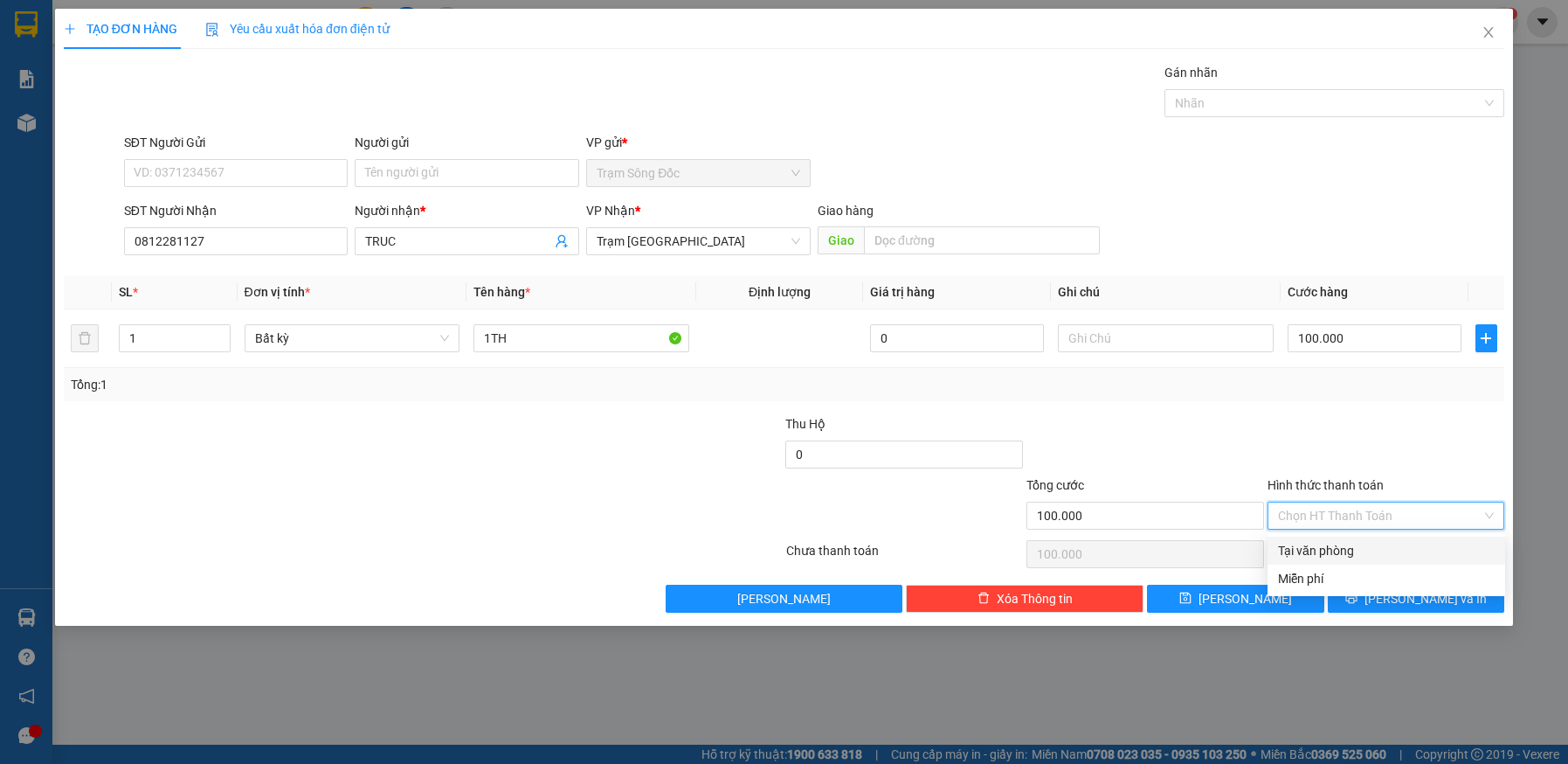
click at [1372, 552] on div "Tại văn phòng" at bounding box center [1386, 551] width 217 height 19
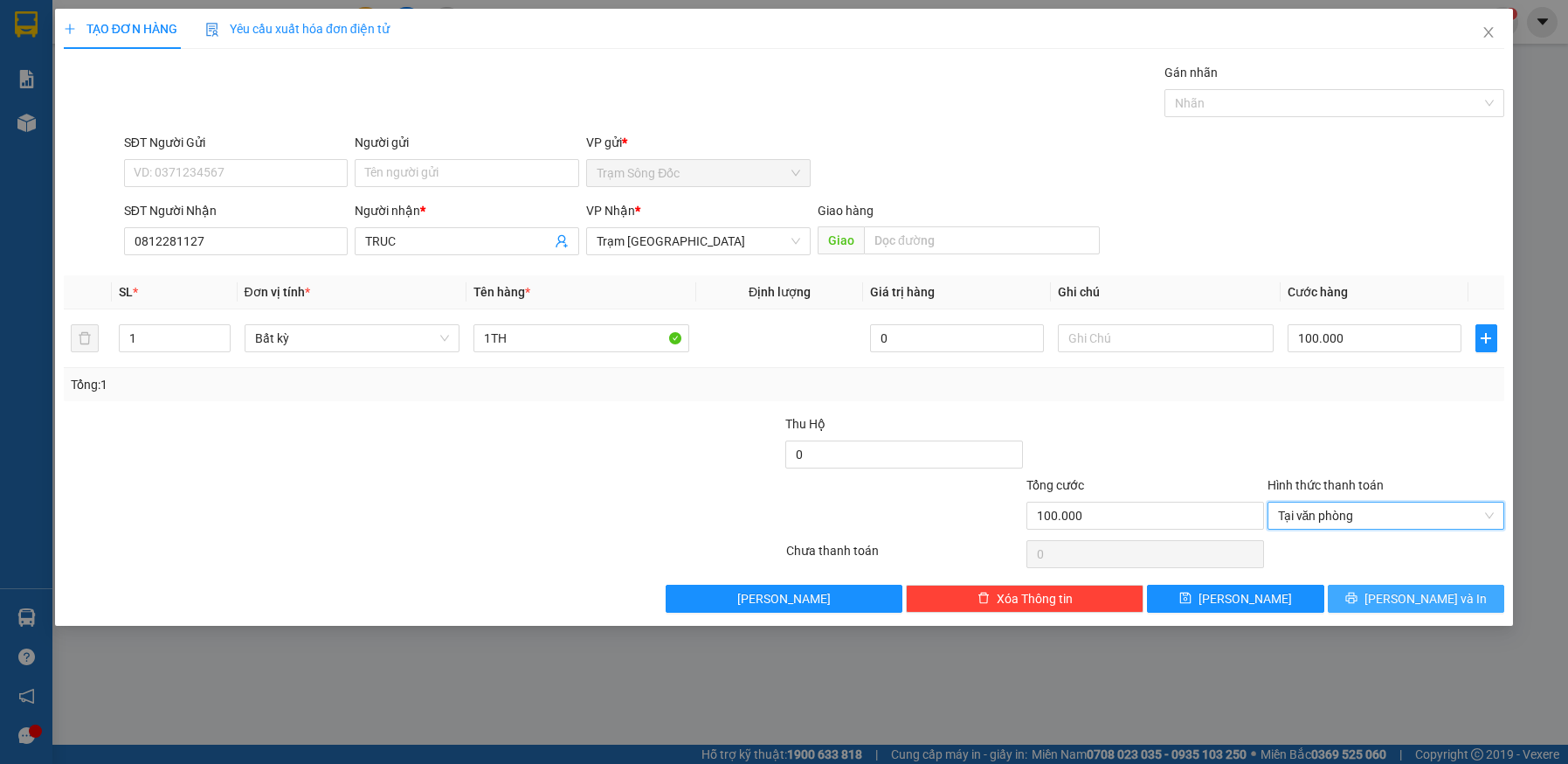
click at [1380, 594] on button "[PERSON_NAME] và In" at bounding box center [1417, 598] width 178 height 28
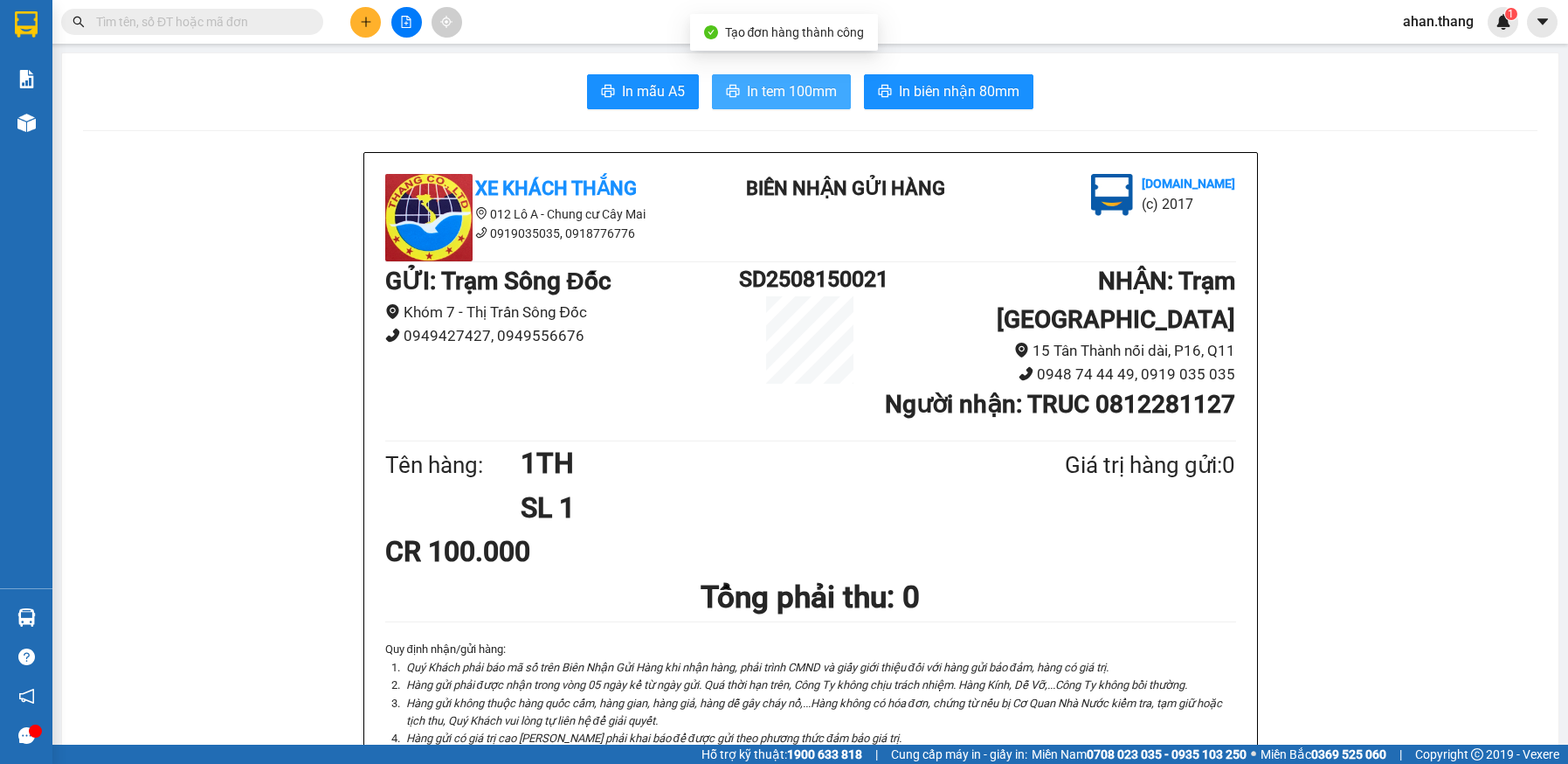
click at [807, 93] on span "In tem 100mm" at bounding box center [792, 91] width 90 height 22
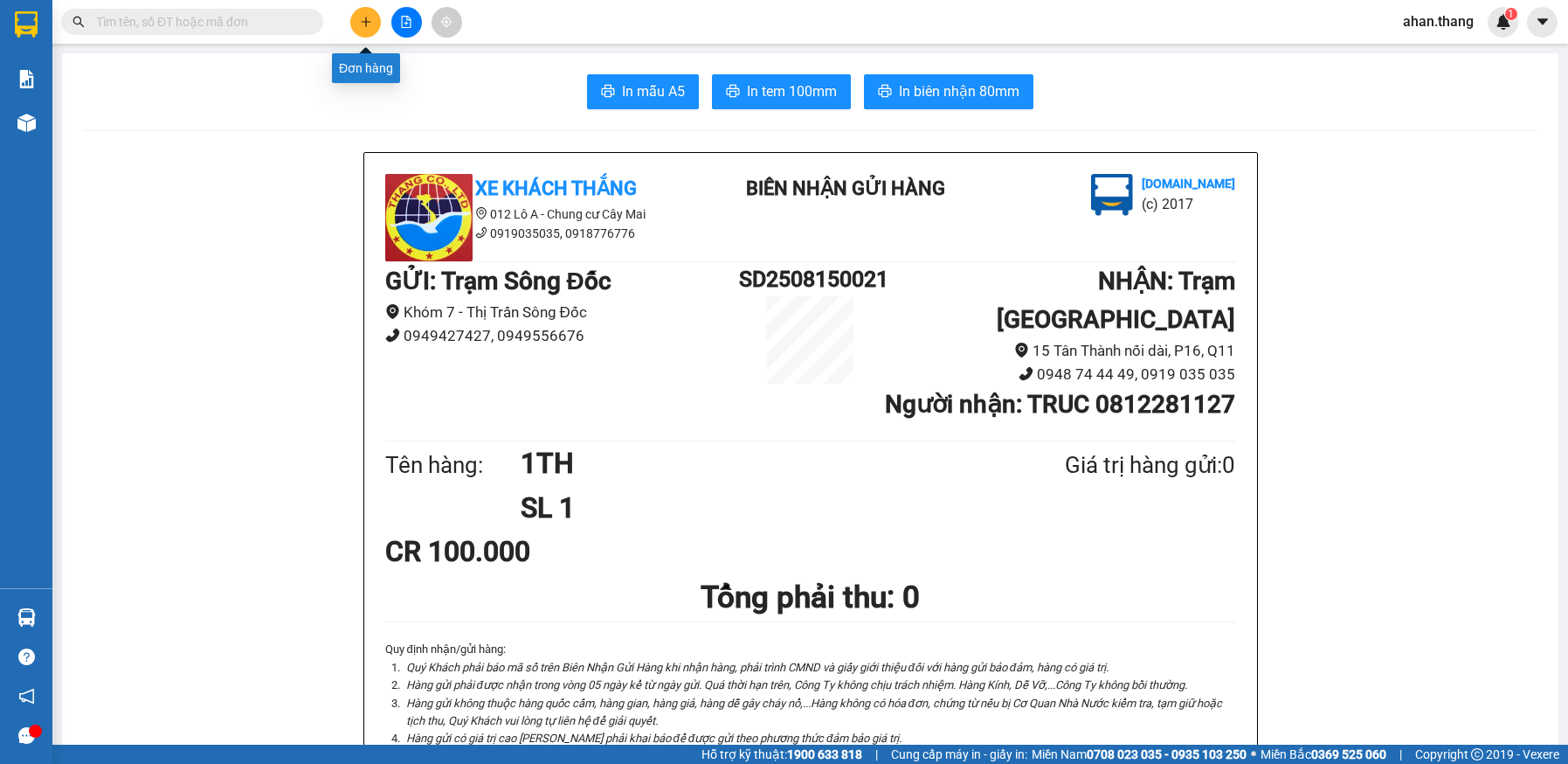
click at [364, 25] on icon "plus" at bounding box center [366, 22] width 12 height 12
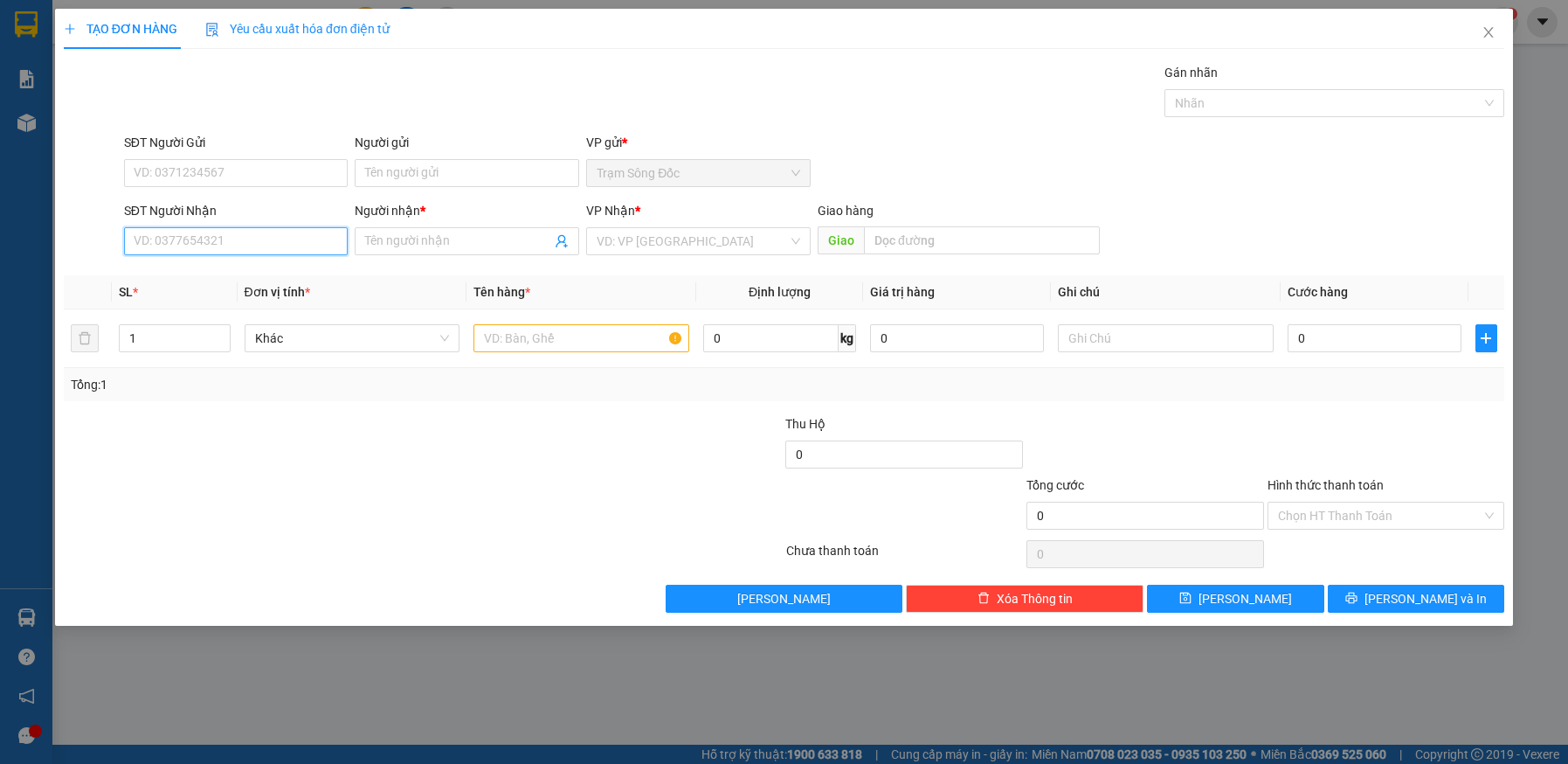
click at [212, 237] on input "SĐT Người Nhận" at bounding box center [236, 241] width 224 height 28
click at [182, 271] on div "0949807112 - LIEU" at bounding box center [237, 276] width 203 height 19
click at [592, 337] on input "text" at bounding box center [581, 338] width 216 height 28
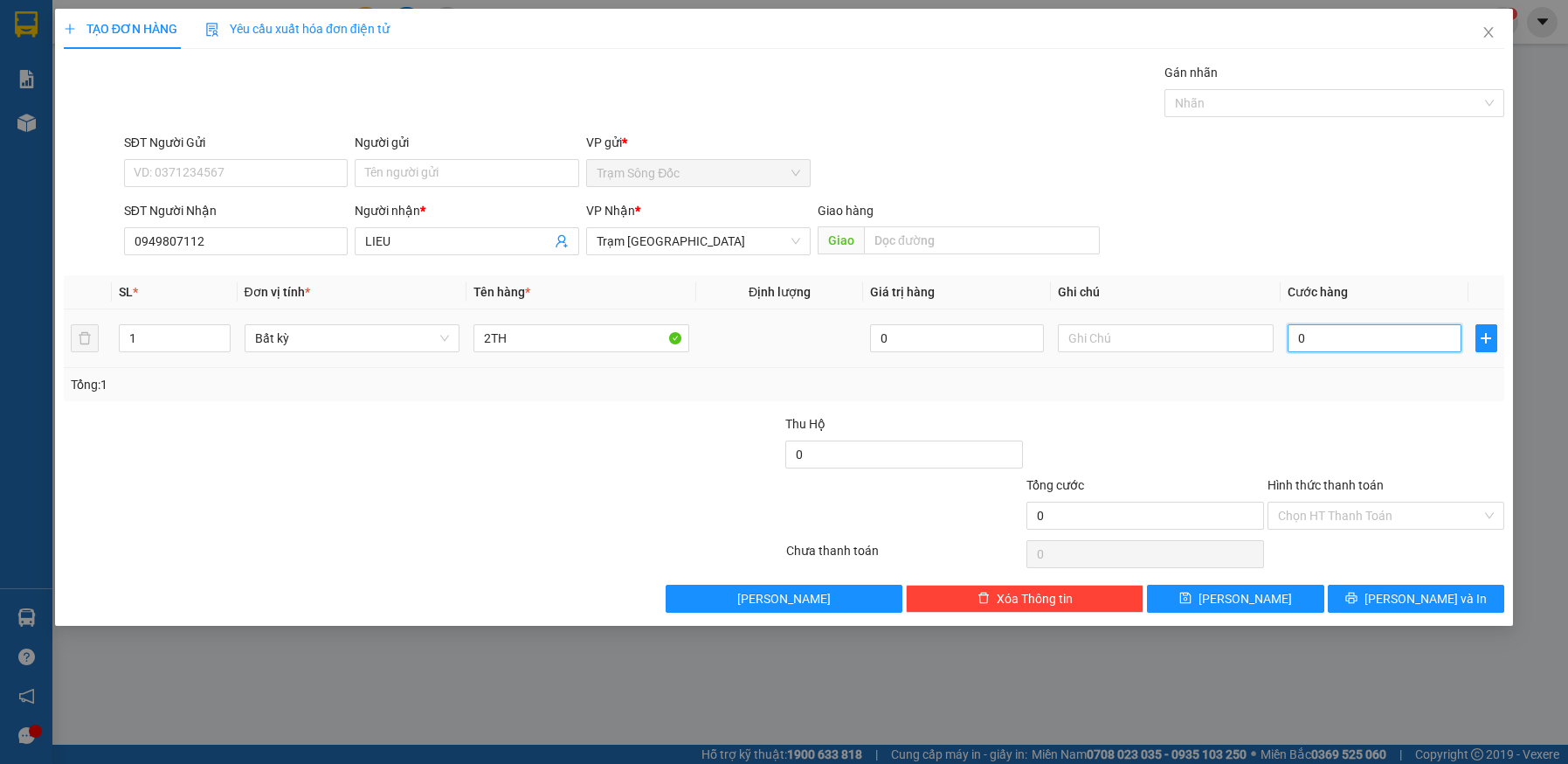
click at [1358, 342] on input "0" at bounding box center [1374, 338] width 174 height 28
click at [1404, 597] on span "[PERSON_NAME] và In" at bounding box center [1425, 598] width 123 height 19
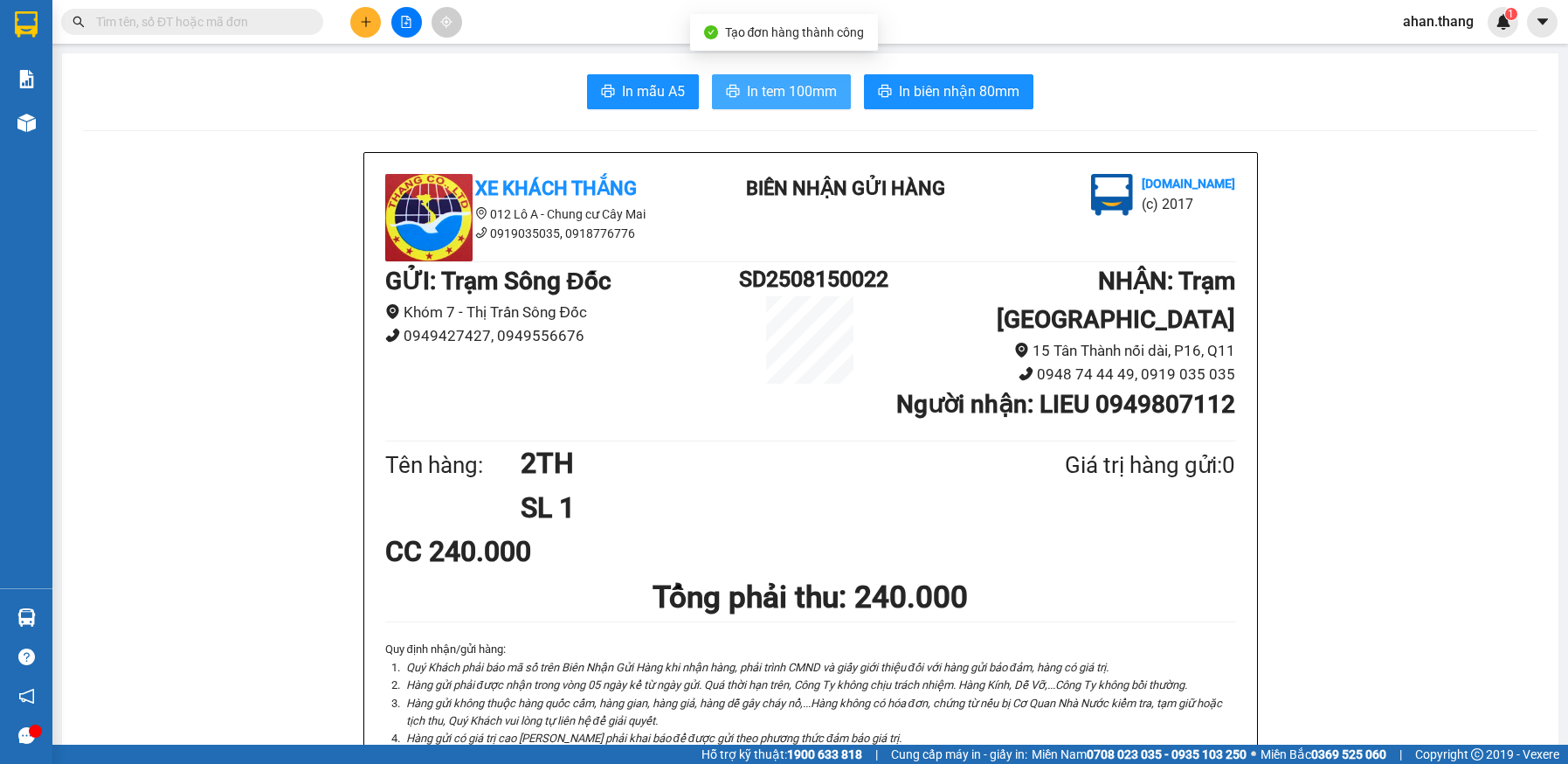
click at [748, 94] on span "In tem 100mm" at bounding box center [792, 91] width 90 height 22
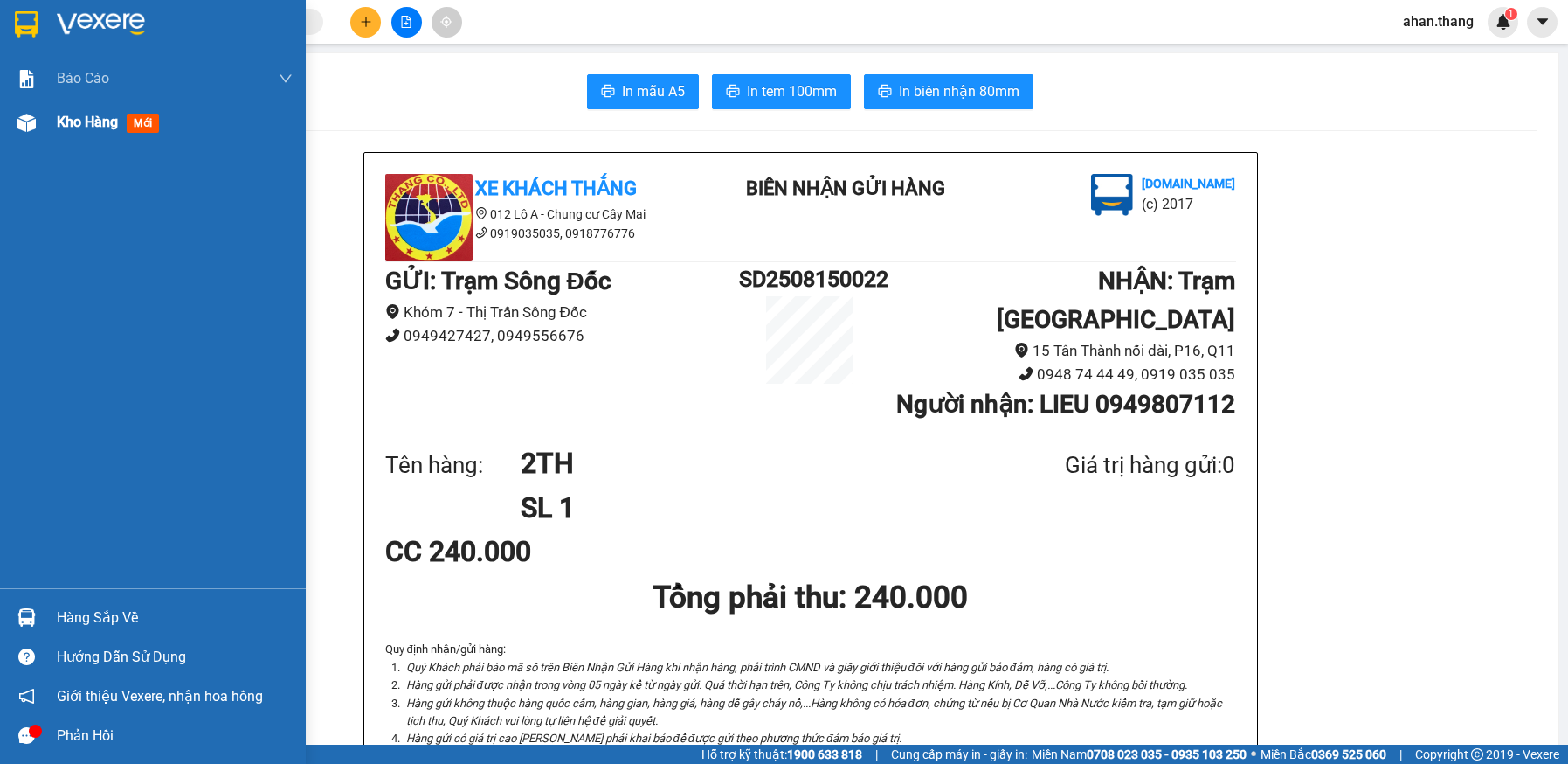
click at [68, 122] on span "Kho hàng" at bounding box center [87, 121] width 61 height 16
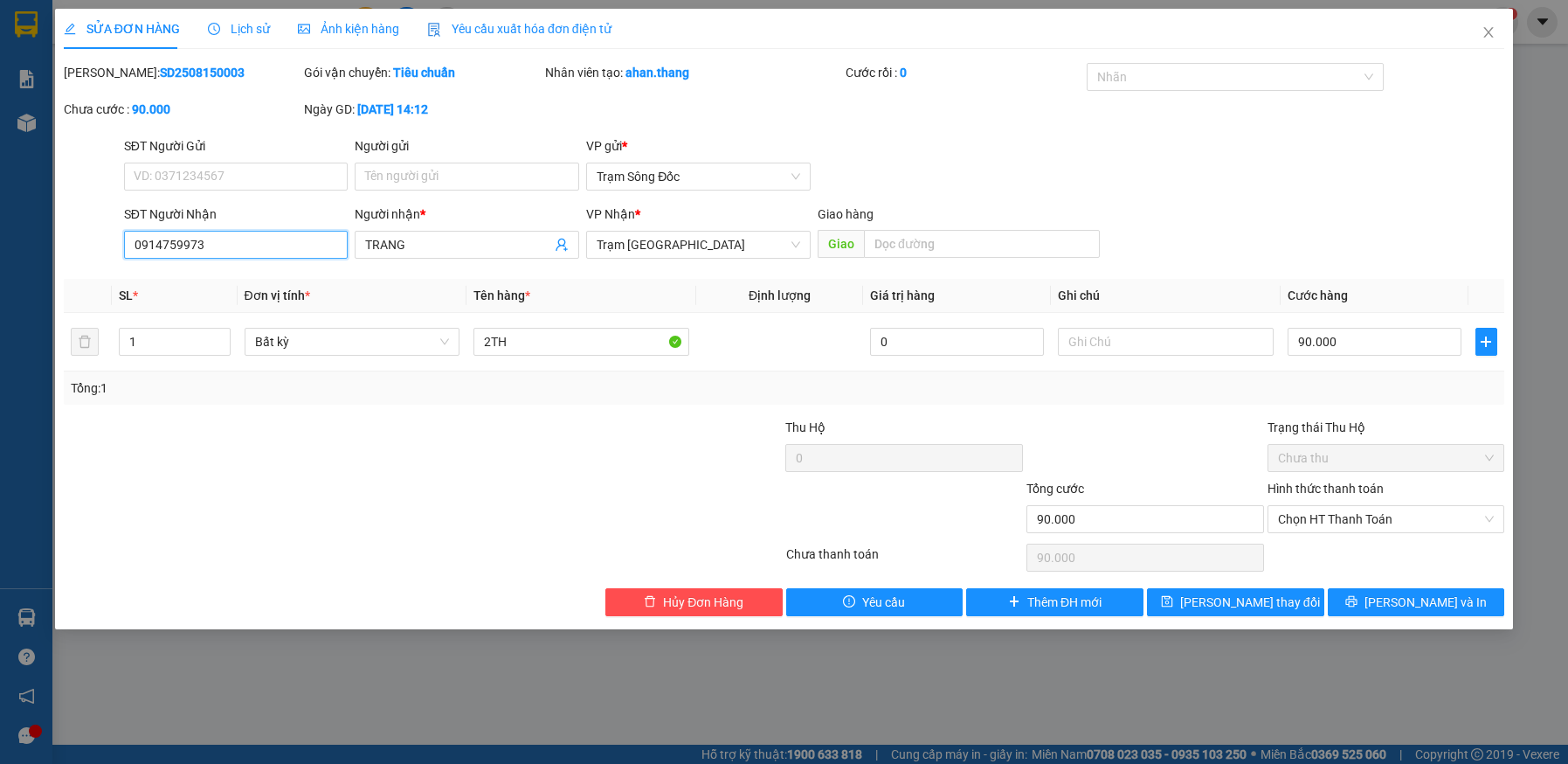
click at [265, 248] on input "0914759973" at bounding box center [236, 245] width 224 height 28
click at [467, 241] on input "TRANG" at bounding box center [458, 245] width 186 height 19
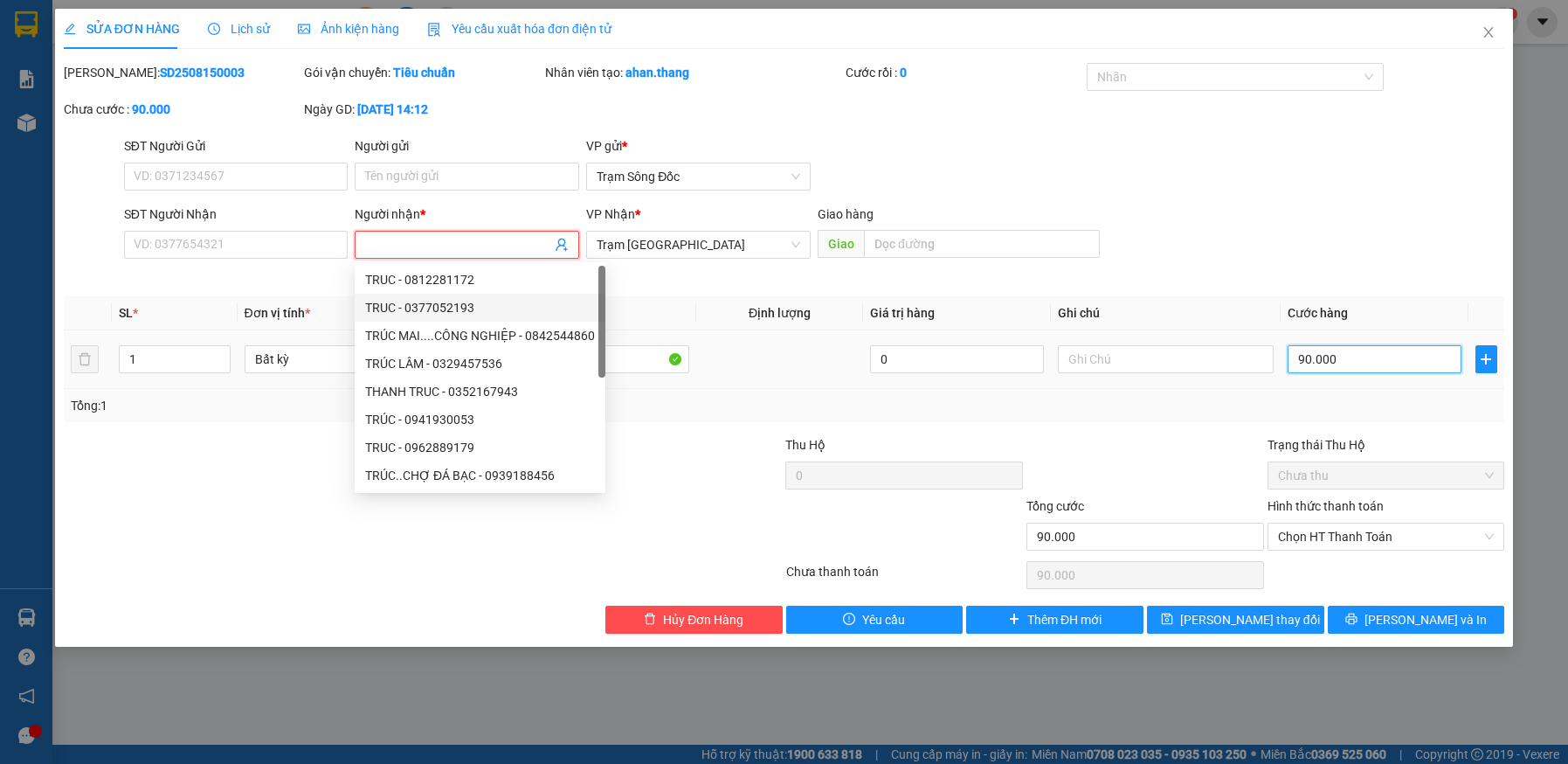
click at [1358, 360] on input "90.000" at bounding box center [1374, 359] width 174 height 28
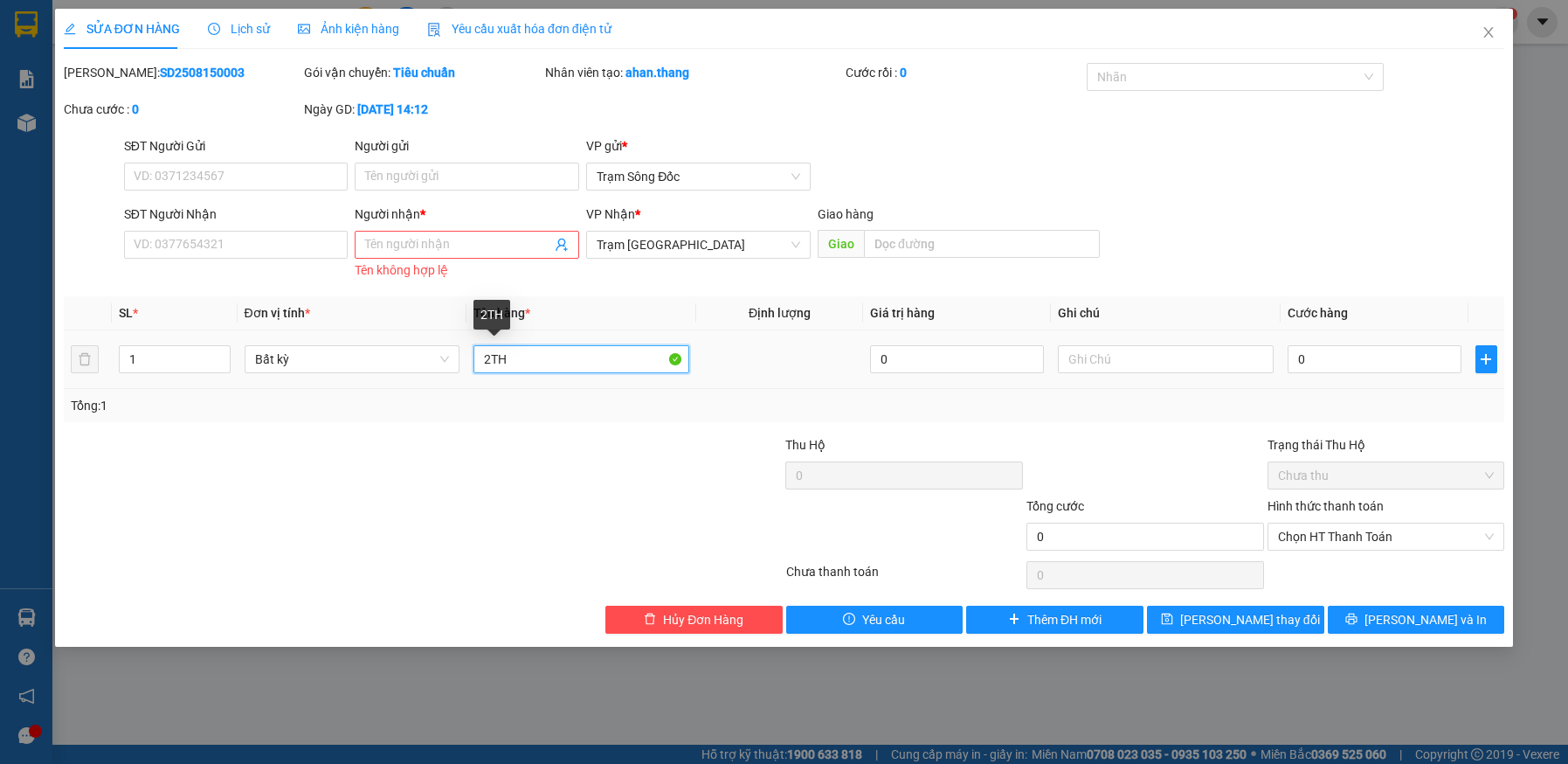
click at [554, 349] on input "2TH" at bounding box center [581, 359] width 216 height 28
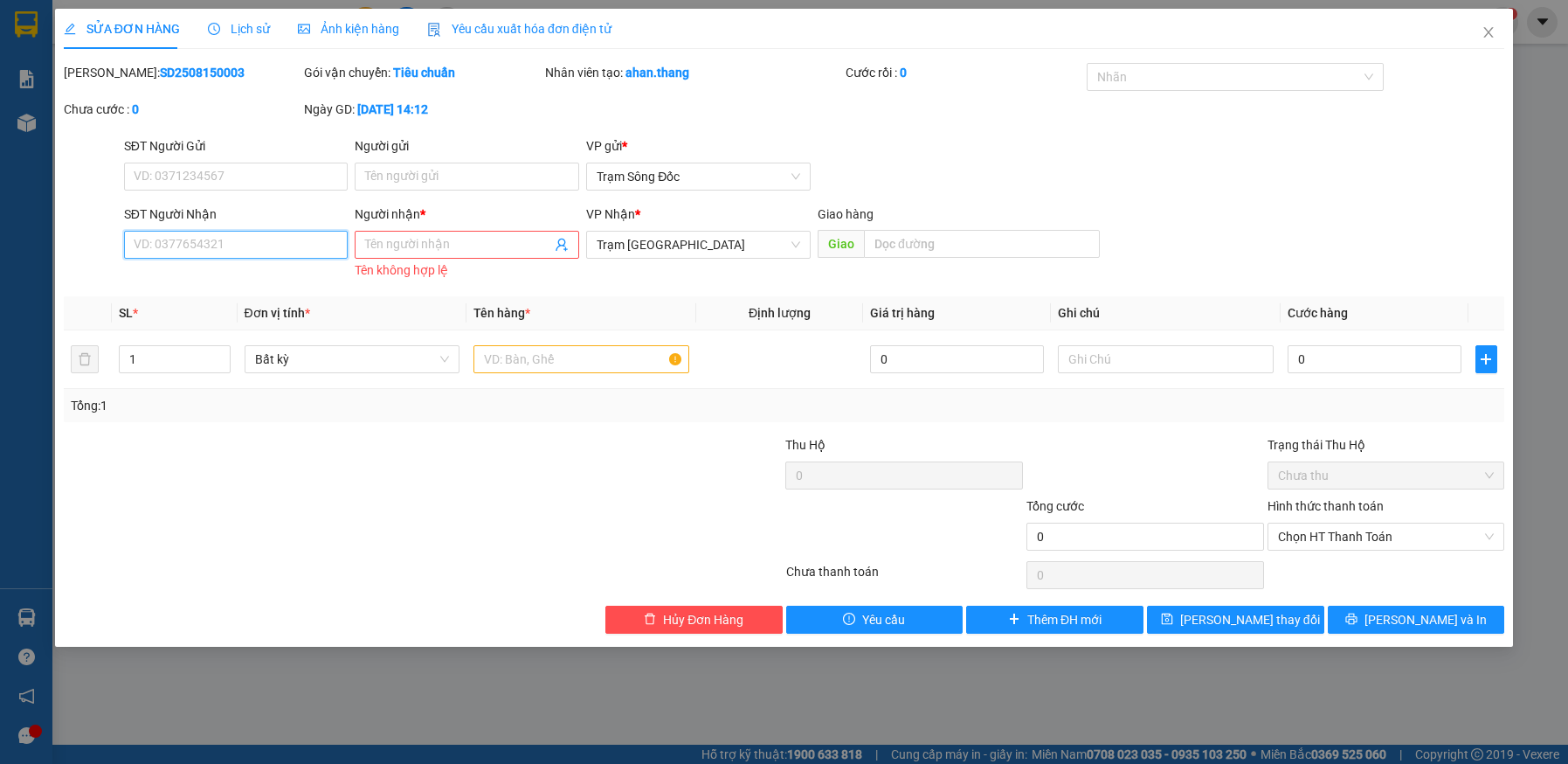
click at [243, 243] on input "SĐT Người Nhận" at bounding box center [236, 245] width 224 height 28
click at [437, 242] on input "Người nhận *" at bounding box center [458, 245] width 186 height 19
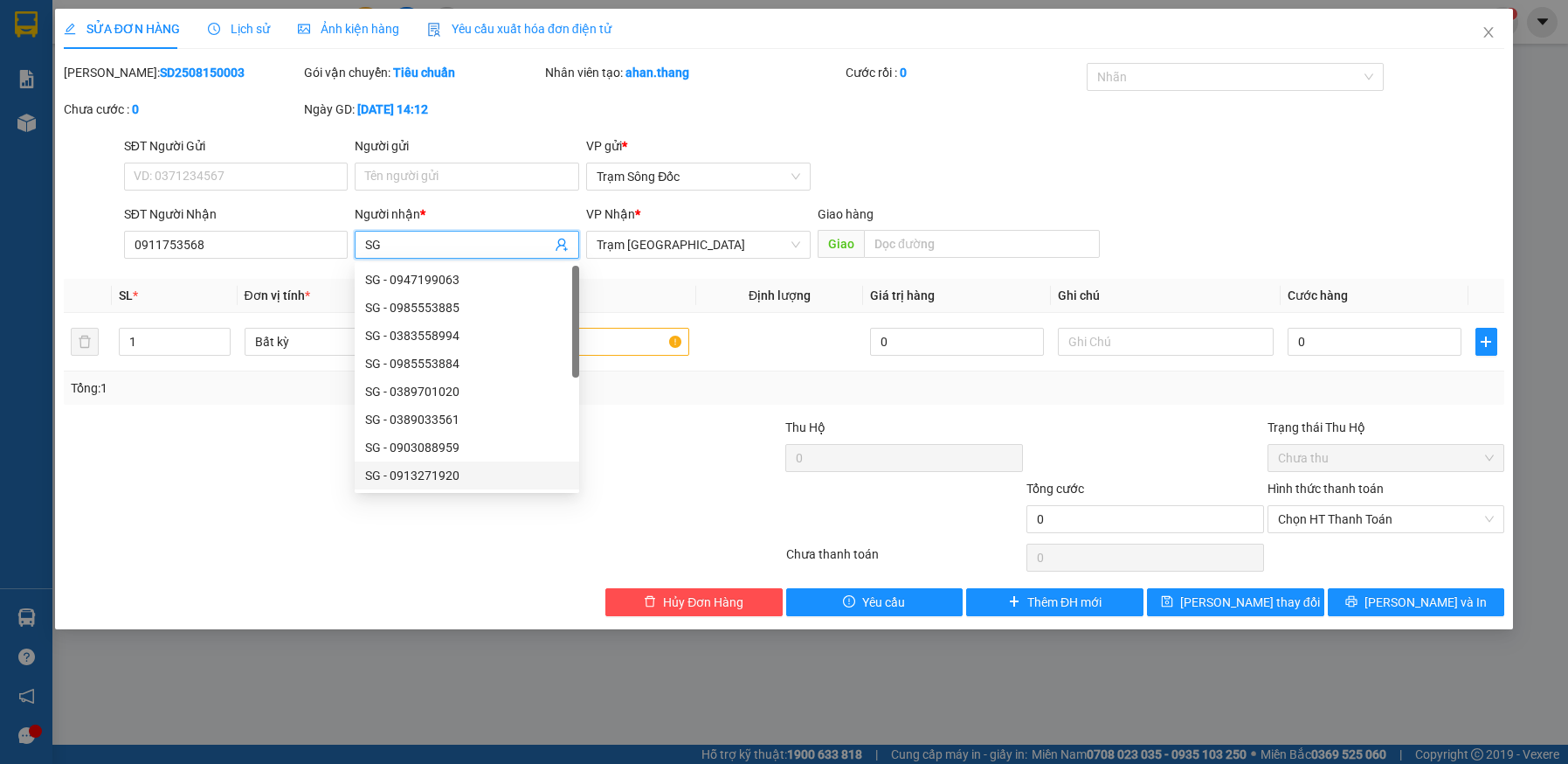
click at [398, 542] on div at bounding box center [423, 558] width 723 height 35
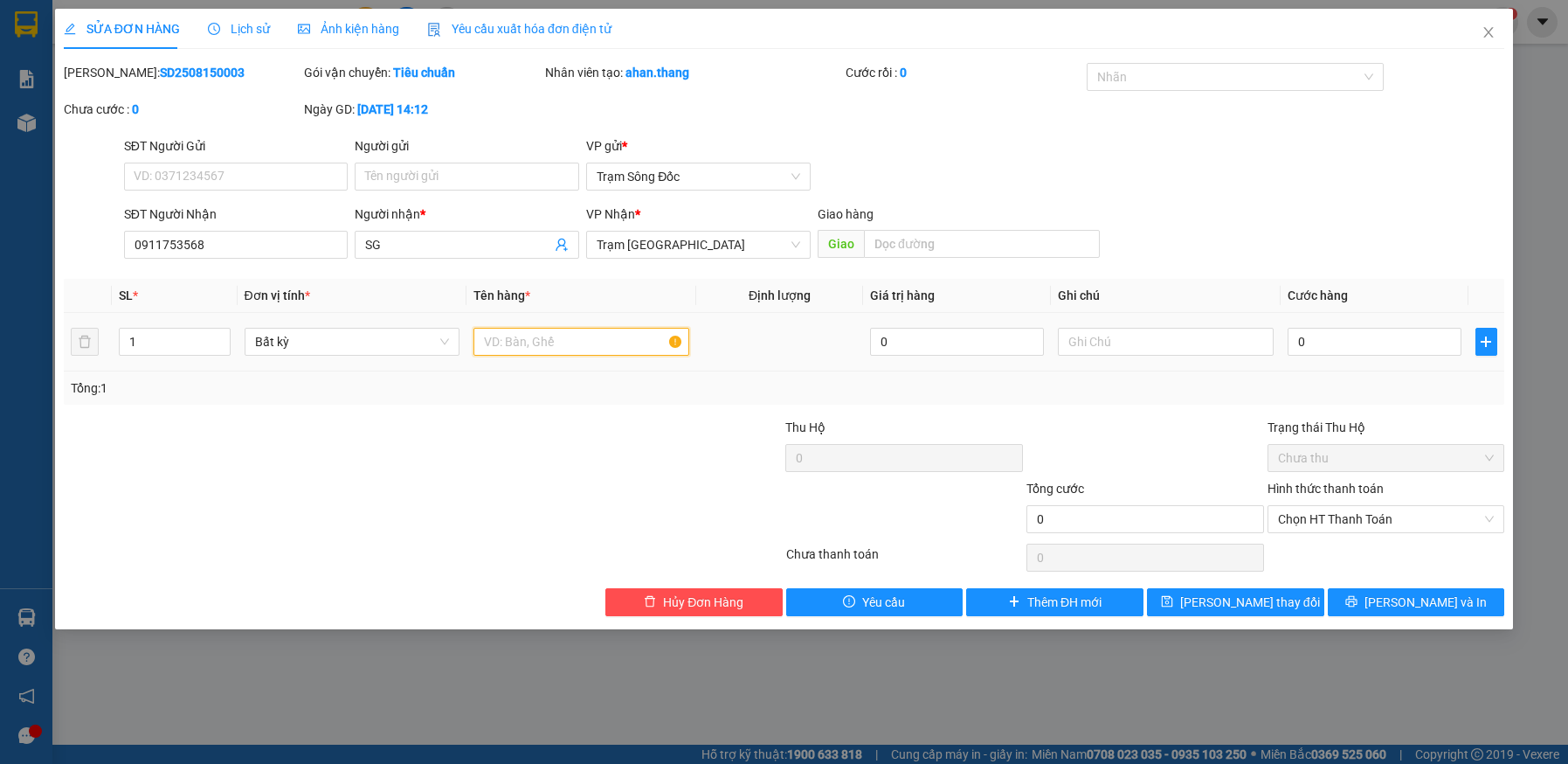
click at [610, 340] on input "text" at bounding box center [581, 342] width 216 height 28
click at [1405, 349] on input "0" at bounding box center [1374, 342] width 174 height 28
click at [1380, 512] on span "Chọn HT Thanh Toán" at bounding box center [1386, 519] width 217 height 27
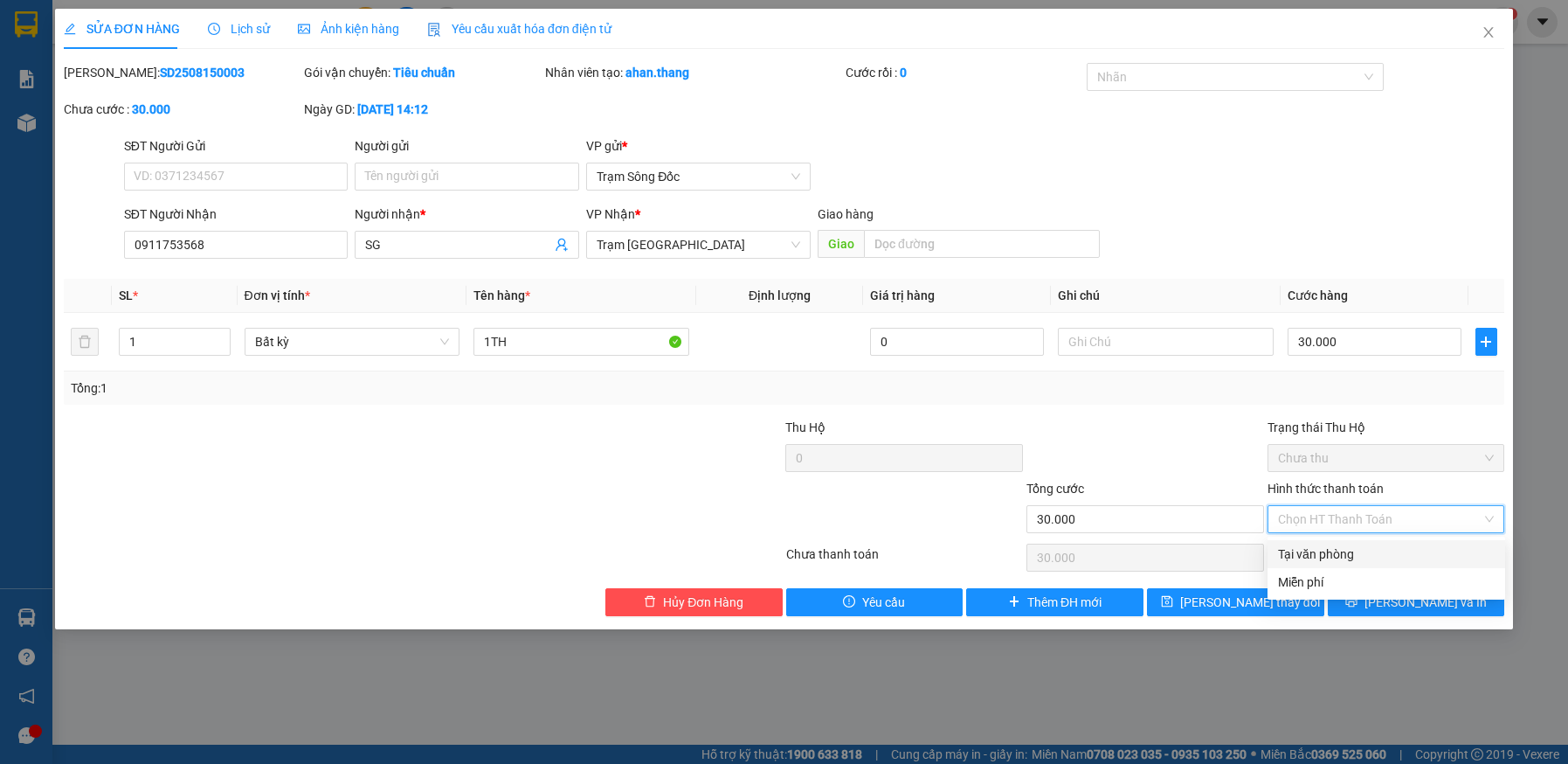
click at [1360, 550] on div "Tại văn phòng" at bounding box center [1386, 554] width 217 height 19
drag, startPoint x: 1365, startPoint y: 605, endPoint x: 1325, endPoint y: 574, distance: 50.6
click at [1363, 603] on button "[PERSON_NAME] và In" at bounding box center [1417, 601] width 178 height 28
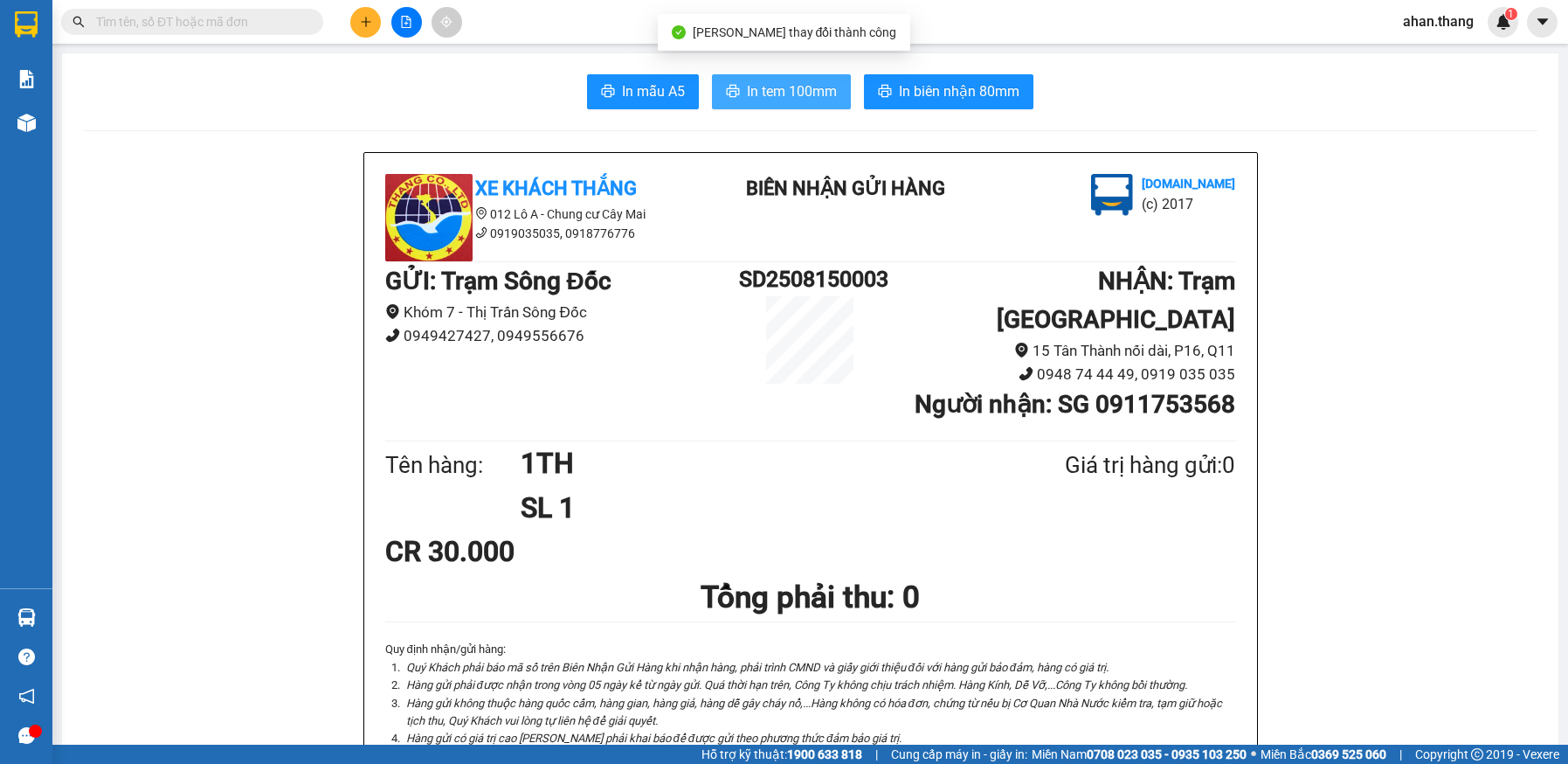
click at [759, 91] on span "In tem 100mm" at bounding box center [792, 91] width 90 height 22
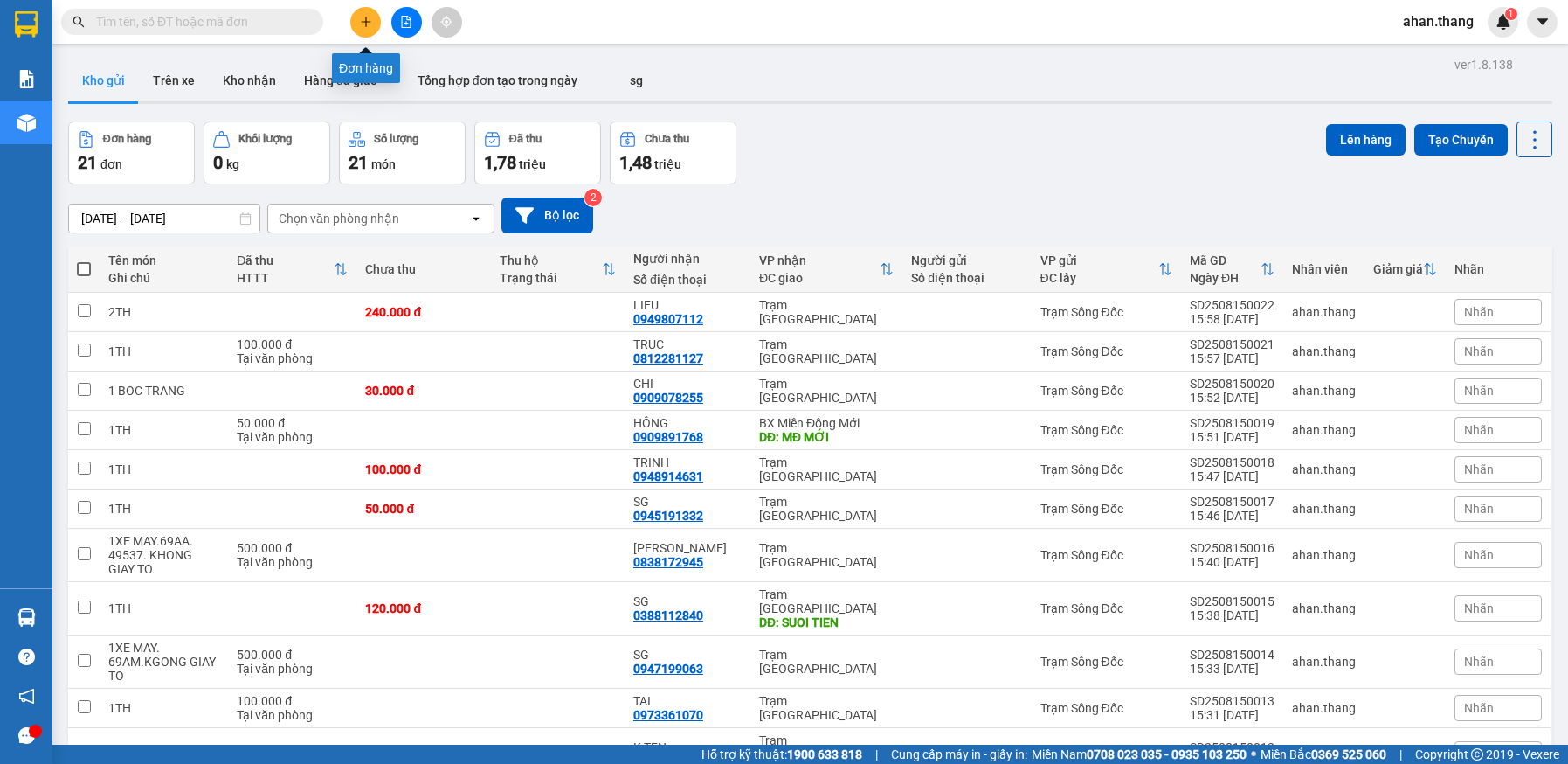
click at [363, 14] on button at bounding box center [365, 22] width 30 height 30
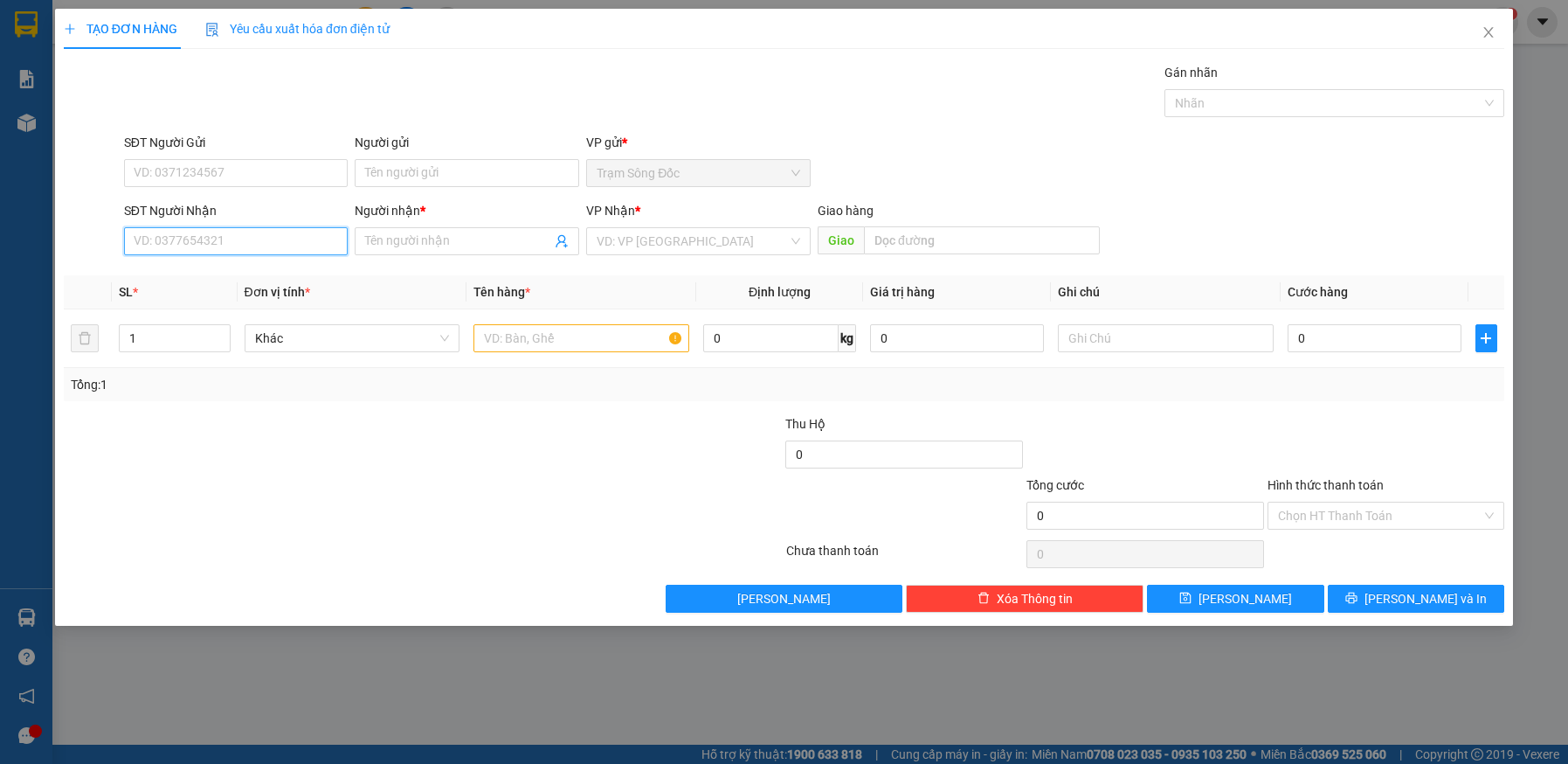
click at [288, 238] on input "SĐT Người Nhận" at bounding box center [236, 241] width 224 height 28
click at [210, 267] on div "0919542441 - NUONG" at bounding box center [237, 276] width 203 height 19
click at [608, 338] on input "text" at bounding box center [581, 338] width 216 height 28
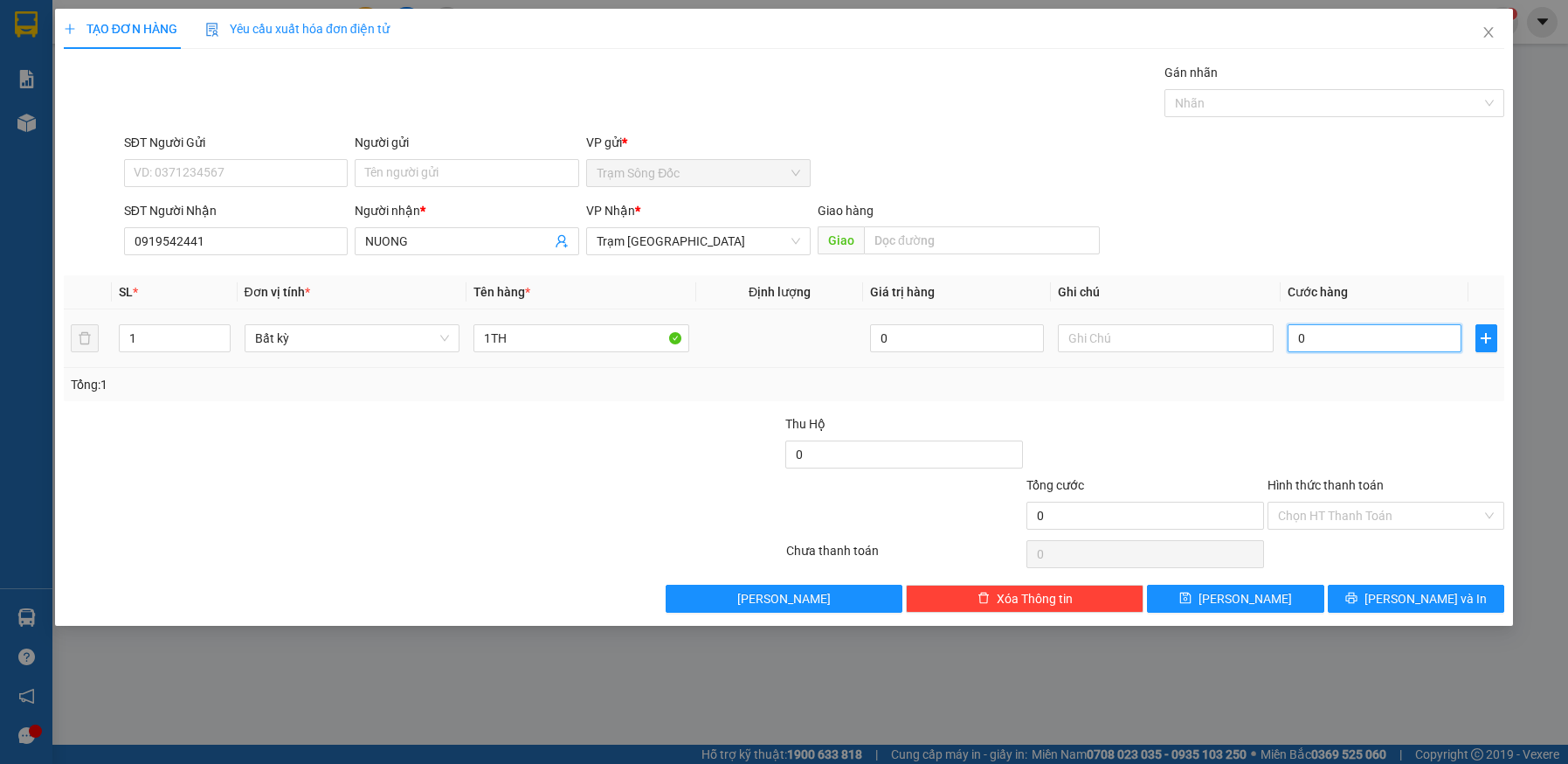
click at [1352, 342] on input "0" at bounding box center [1374, 338] width 174 height 28
click at [1365, 597] on button "[PERSON_NAME] và In" at bounding box center [1417, 598] width 178 height 28
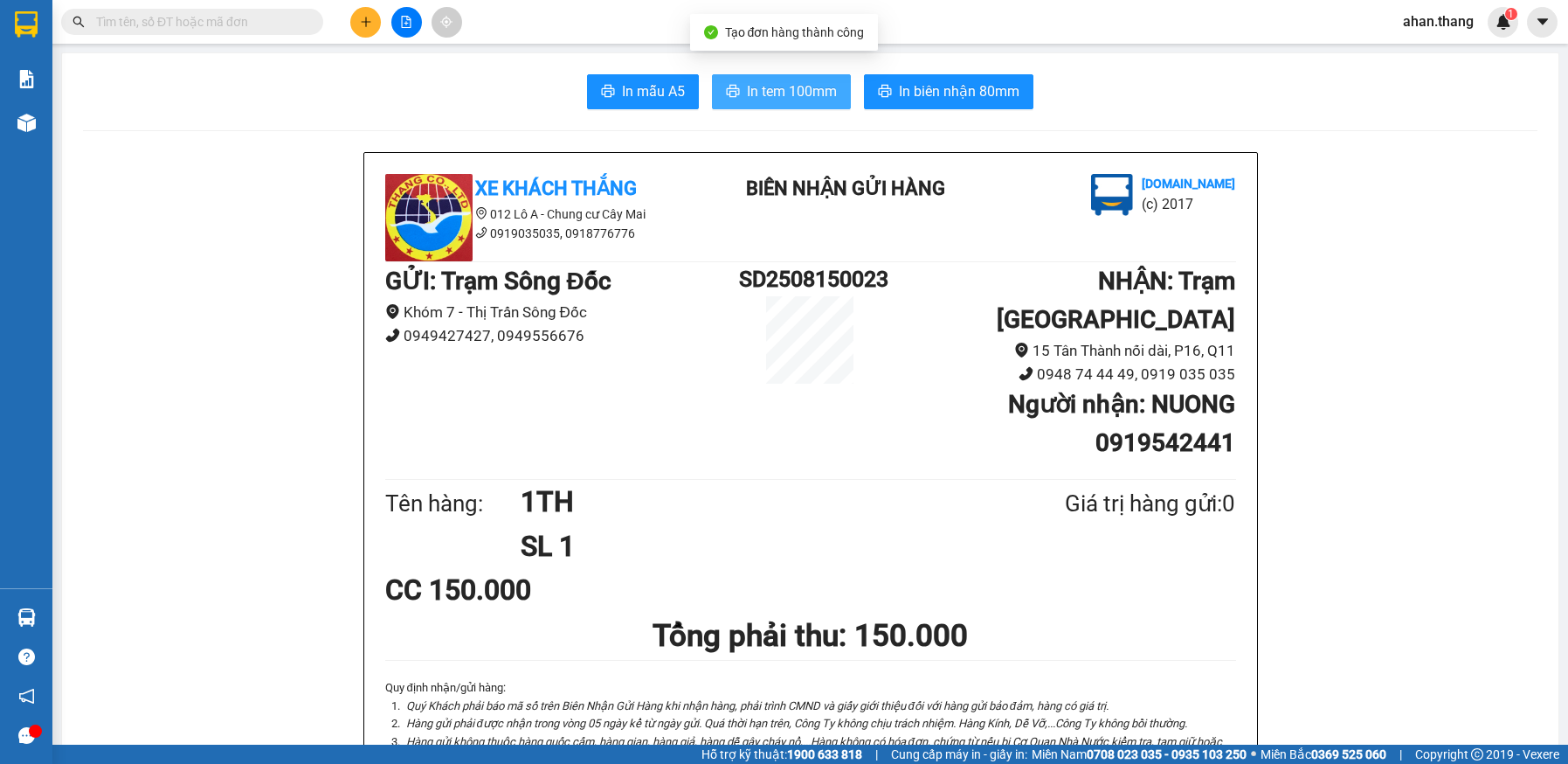
click at [734, 93] on button "In tem 100mm" at bounding box center [782, 91] width 139 height 35
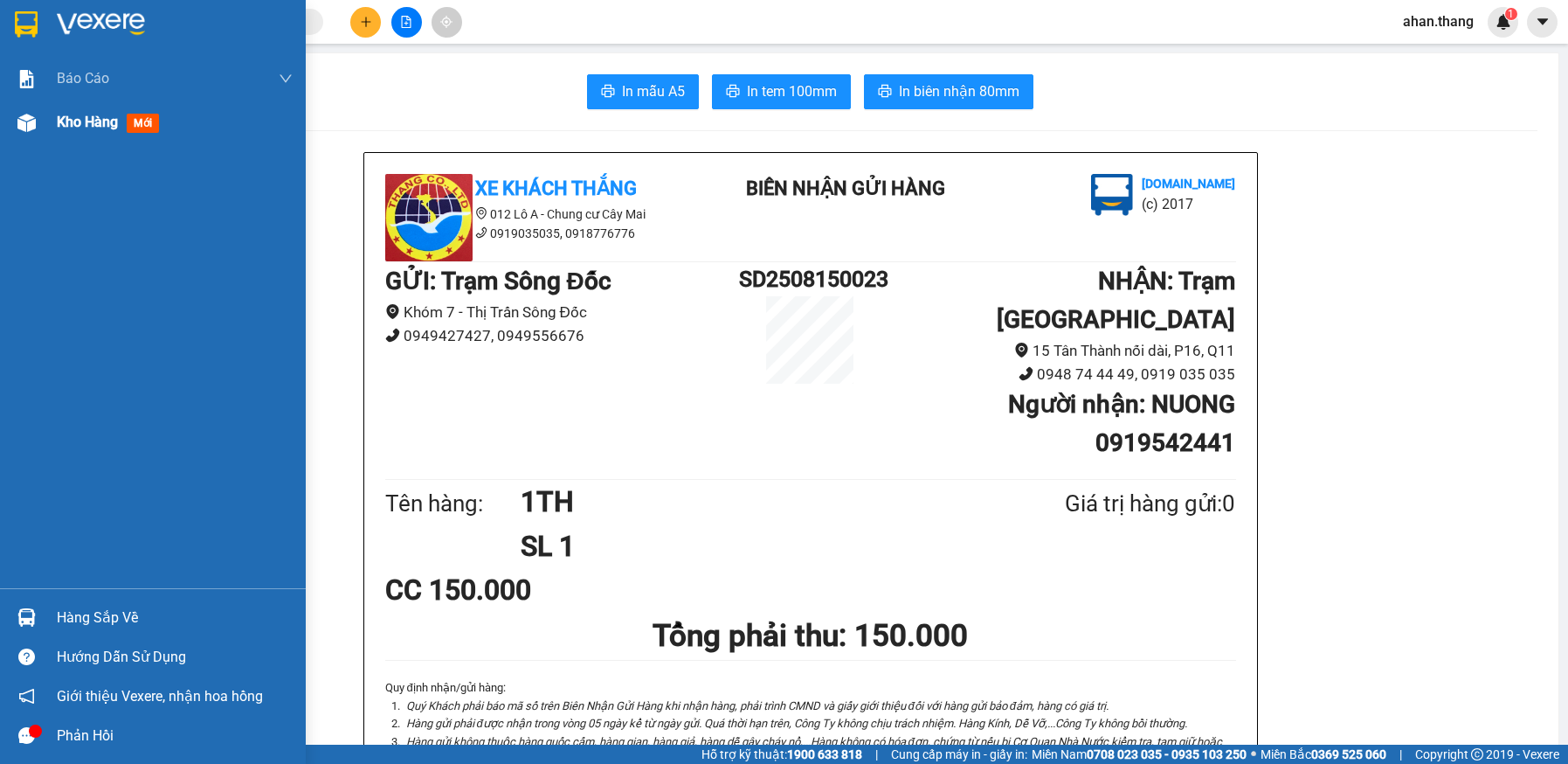
click at [73, 124] on span "Kho hàng" at bounding box center [87, 121] width 61 height 16
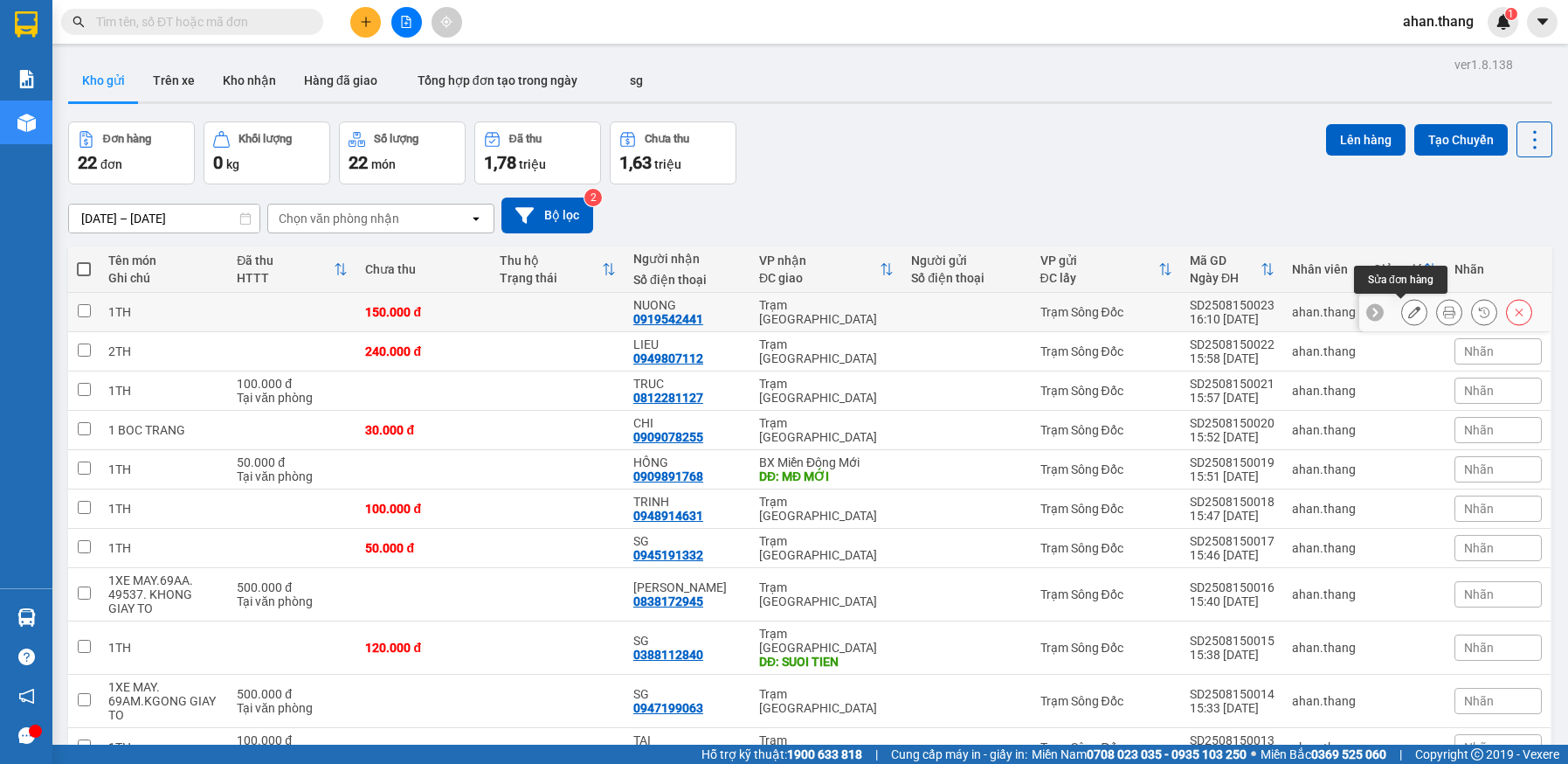
click at [1408, 308] on icon at bounding box center [1414, 312] width 12 height 12
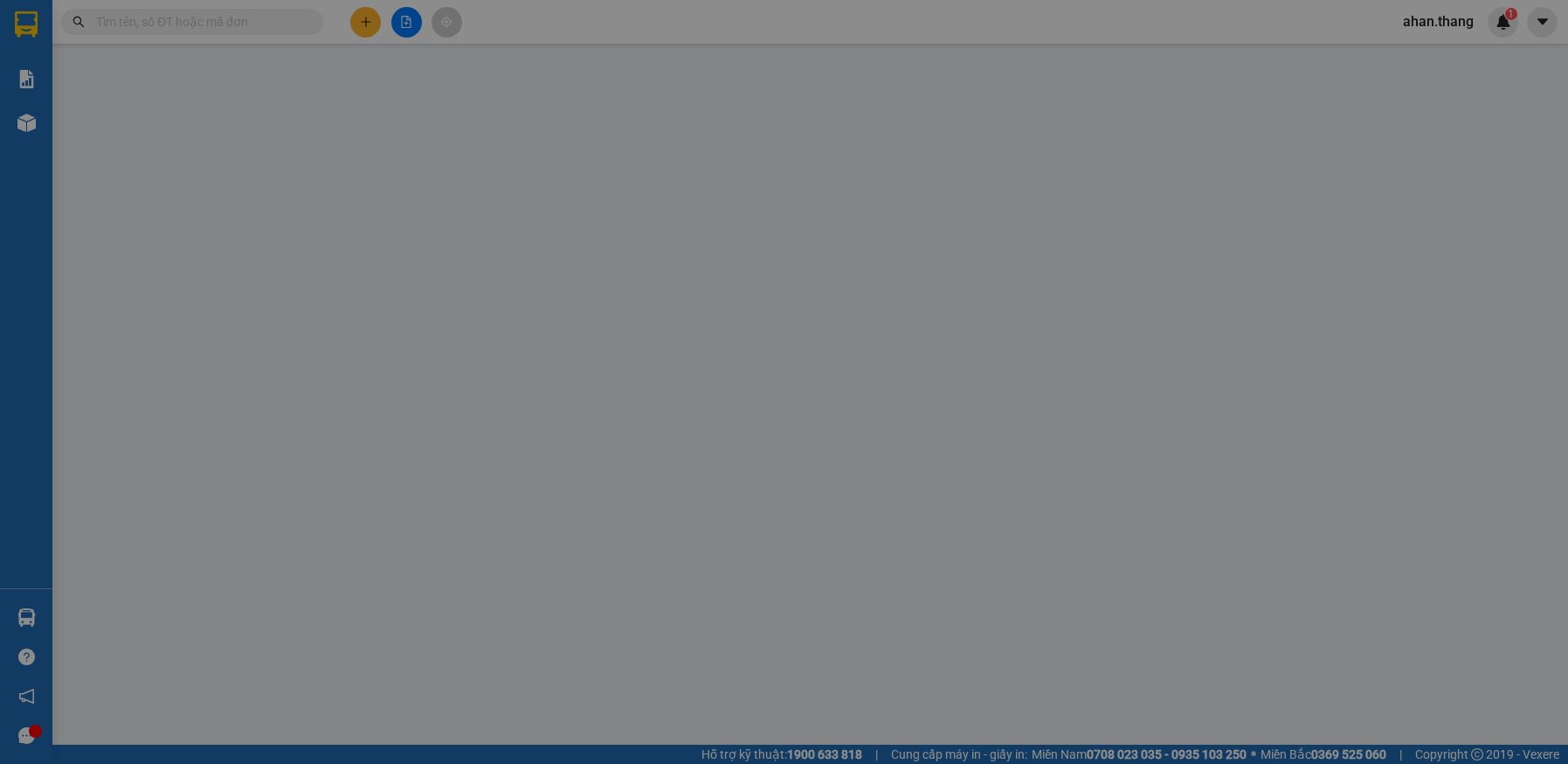
type input "0919542441"
type input "NUONG"
type input "150.000"
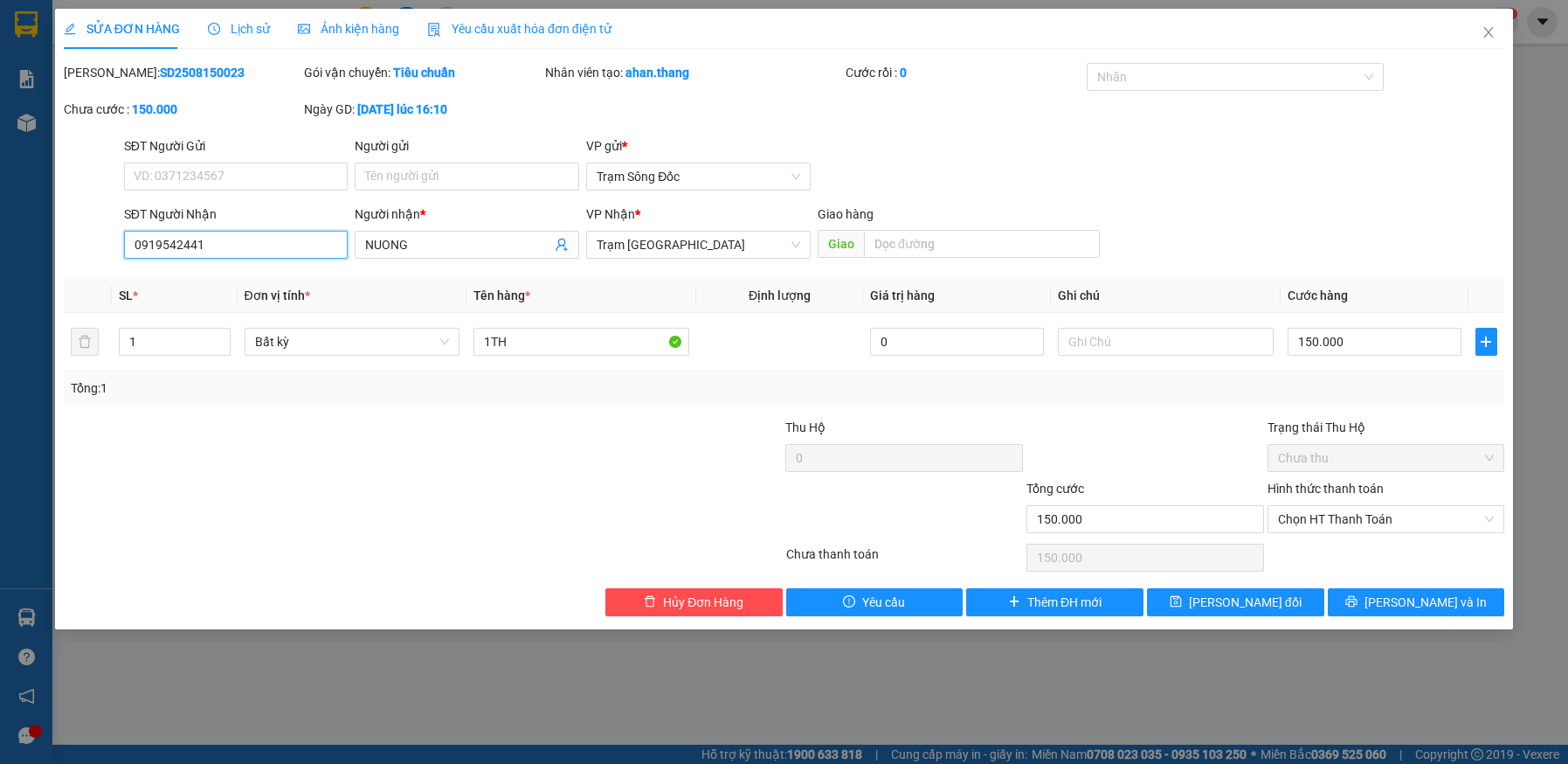
click at [228, 241] on input "0919542441" at bounding box center [236, 245] width 224 height 28
type input "0"
click at [425, 247] on input "NUO" at bounding box center [458, 245] width 186 height 19
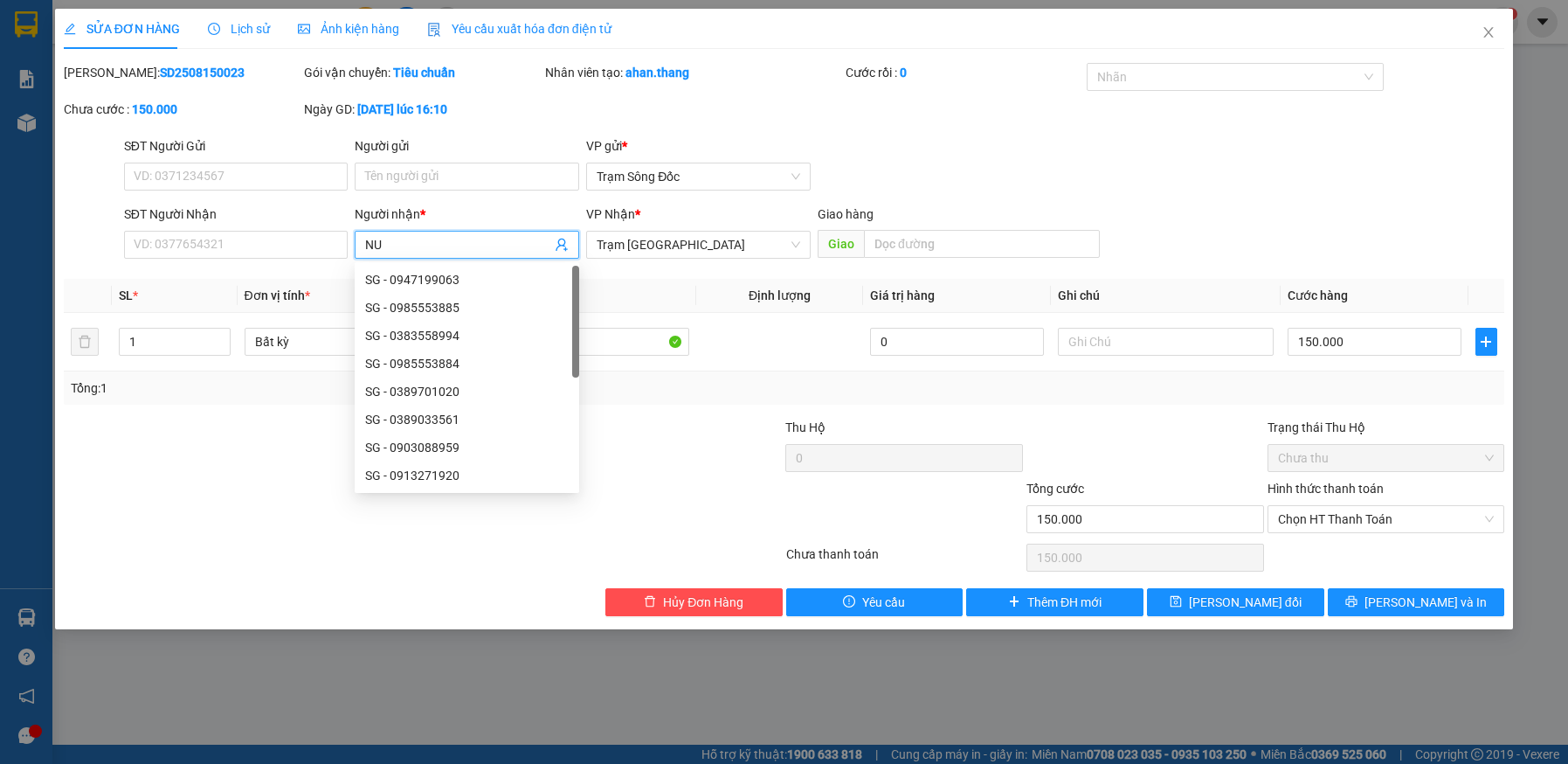
click at [425, 247] on input "NU" at bounding box center [458, 245] width 186 height 19
type input "N"
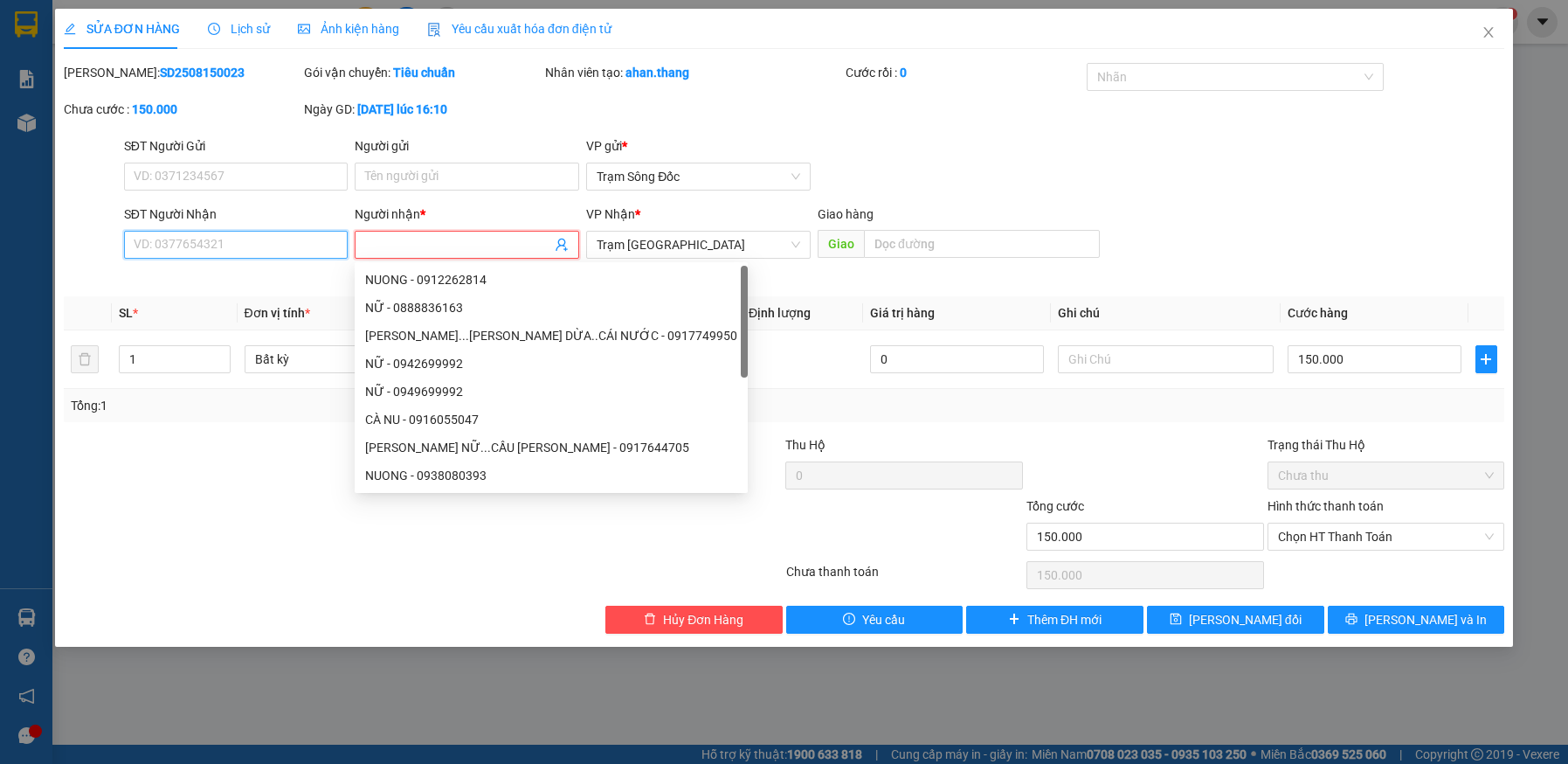
click at [261, 245] on input "SĐT Người Nhận" at bounding box center [236, 245] width 224 height 28
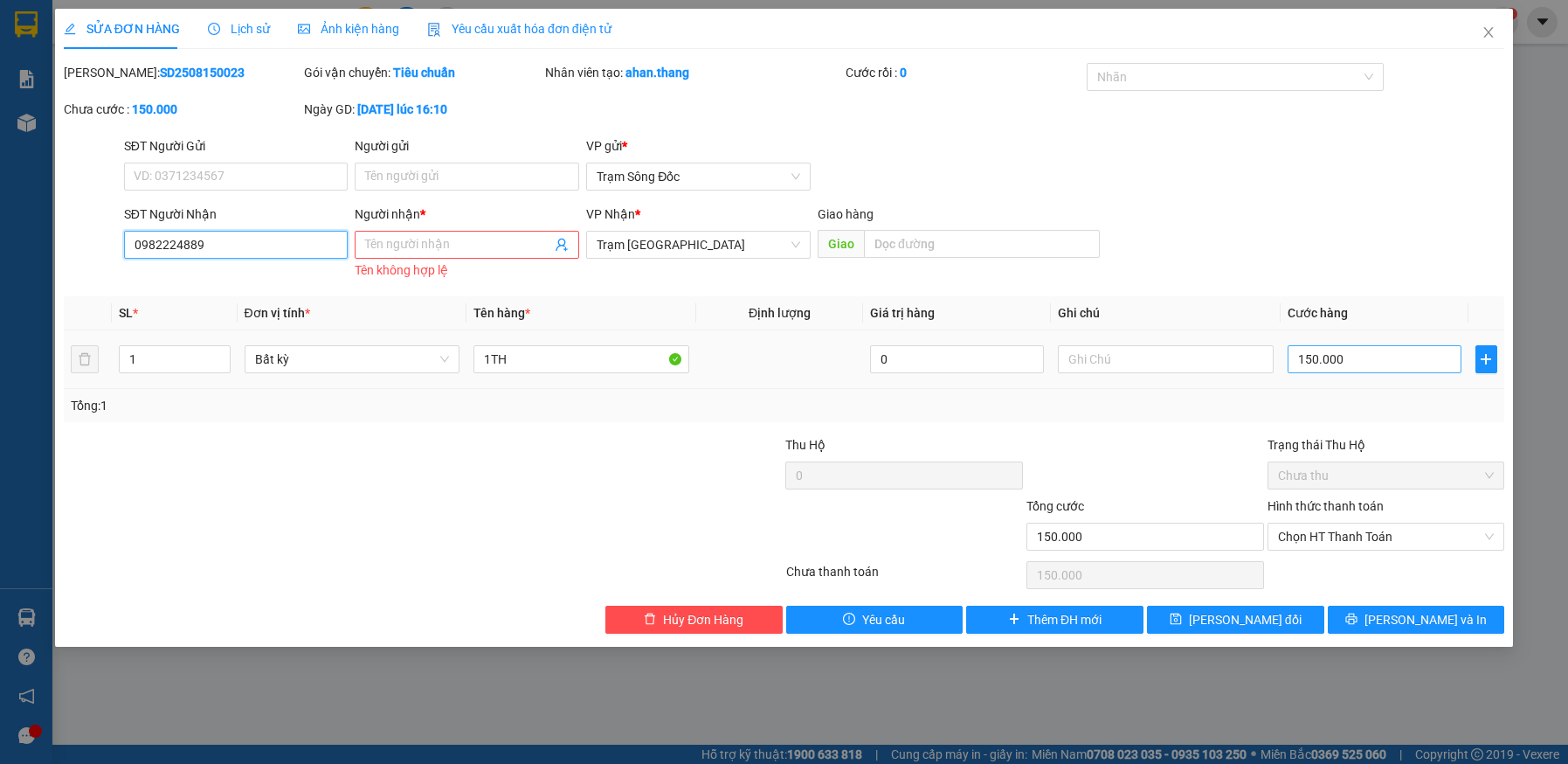
type input "0982224889"
click at [1385, 355] on input "150.000" at bounding box center [1374, 359] width 174 height 28
type input "0"
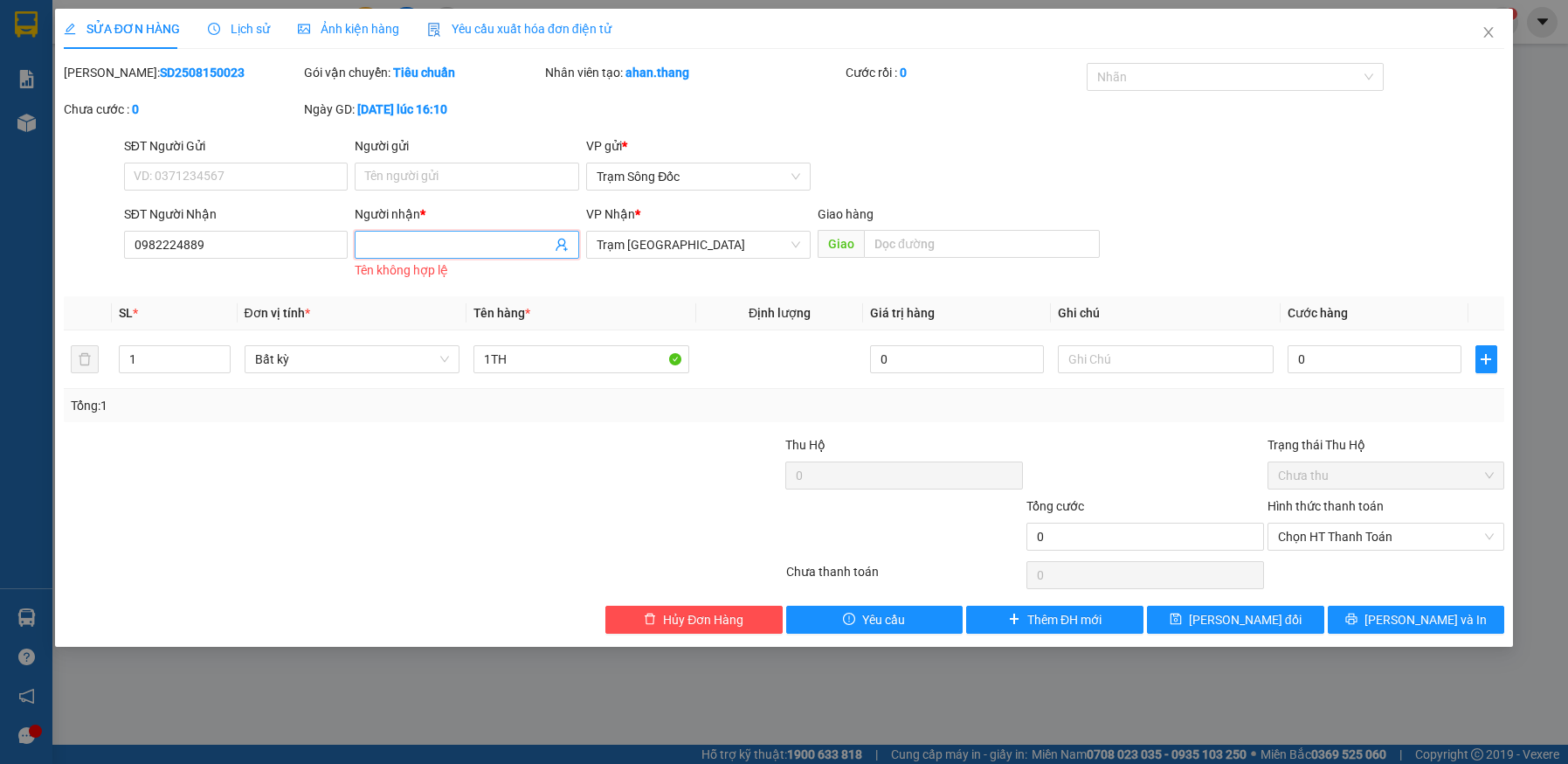
click at [479, 243] on input "Người nhận *" at bounding box center [458, 245] width 186 height 19
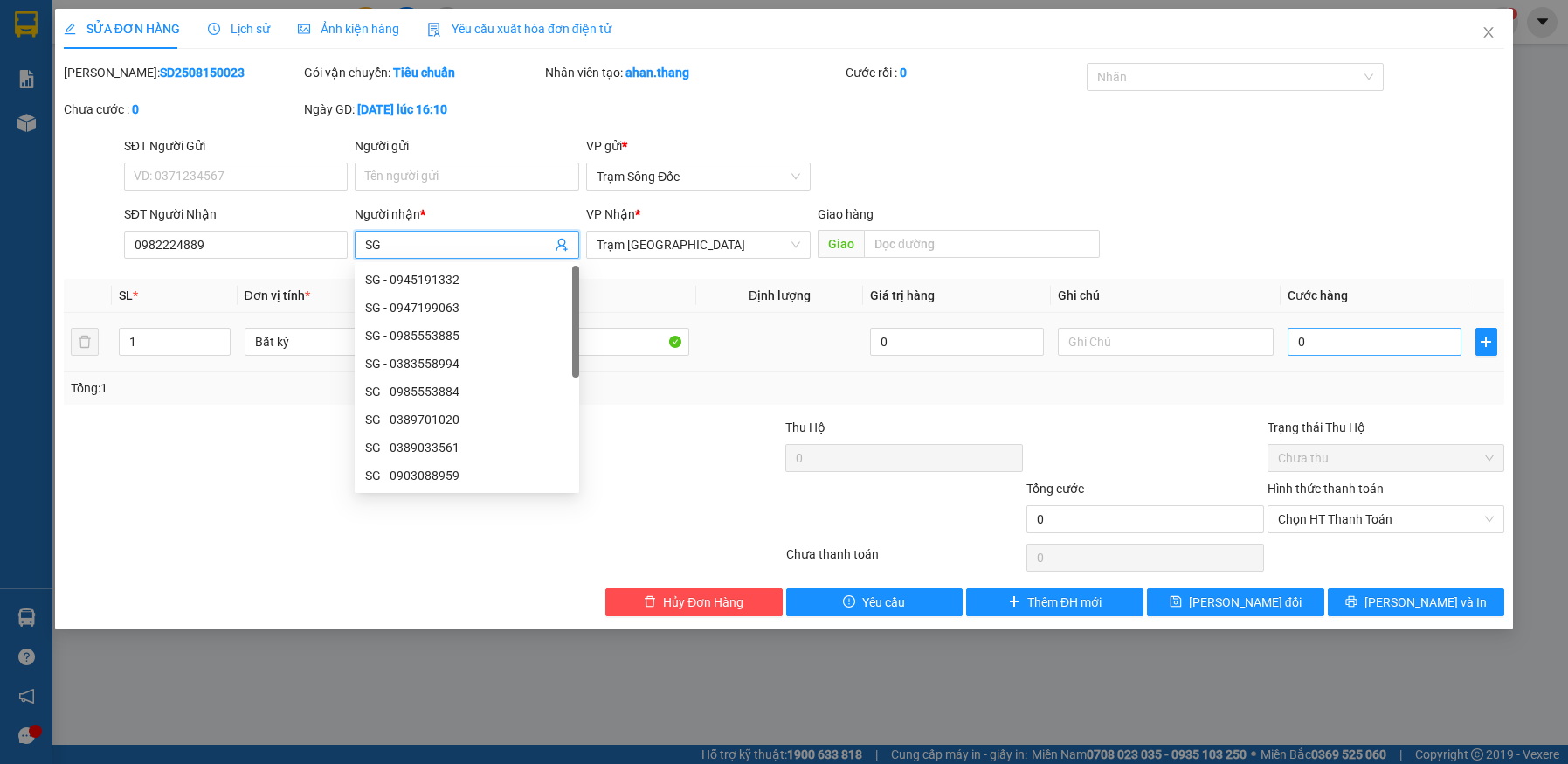
type input "SG"
click at [1361, 342] on input "0" at bounding box center [1374, 342] width 174 height 28
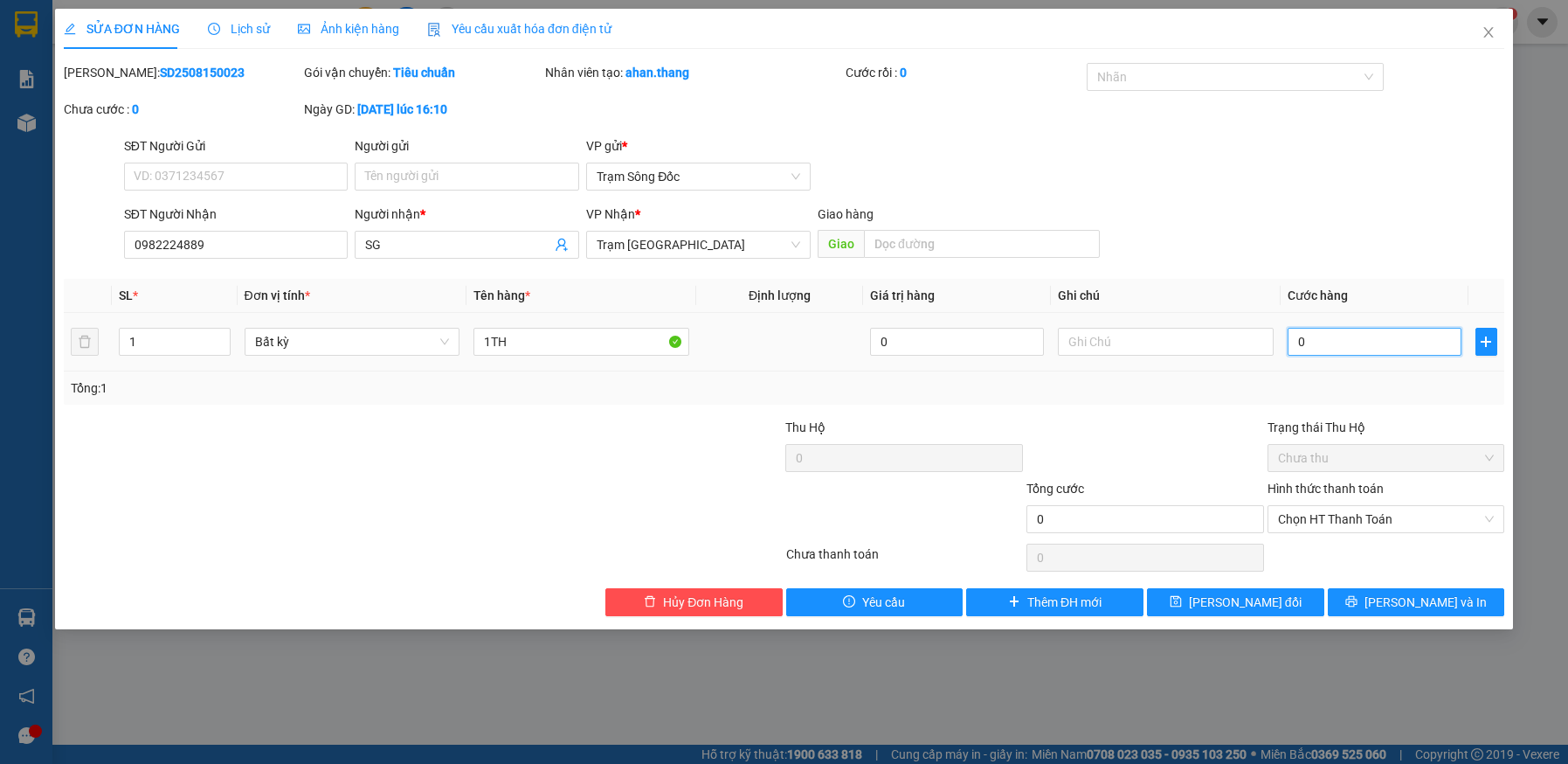
type input "1"
type input "10"
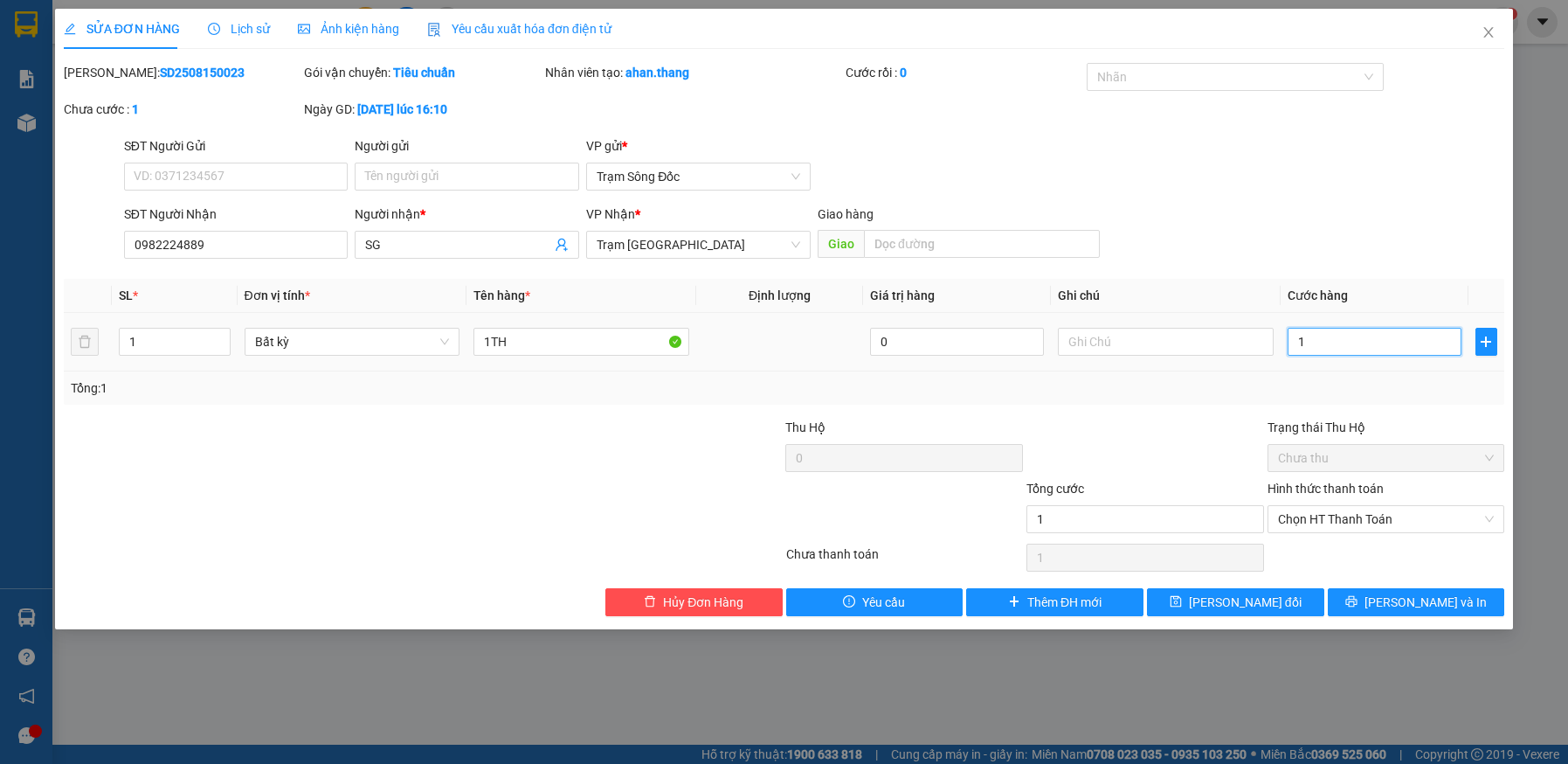
type input "10"
type input "100"
click at [1377, 520] on span "Chọn HT Thanh Toán" at bounding box center [1386, 519] width 217 height 27
type input "100"
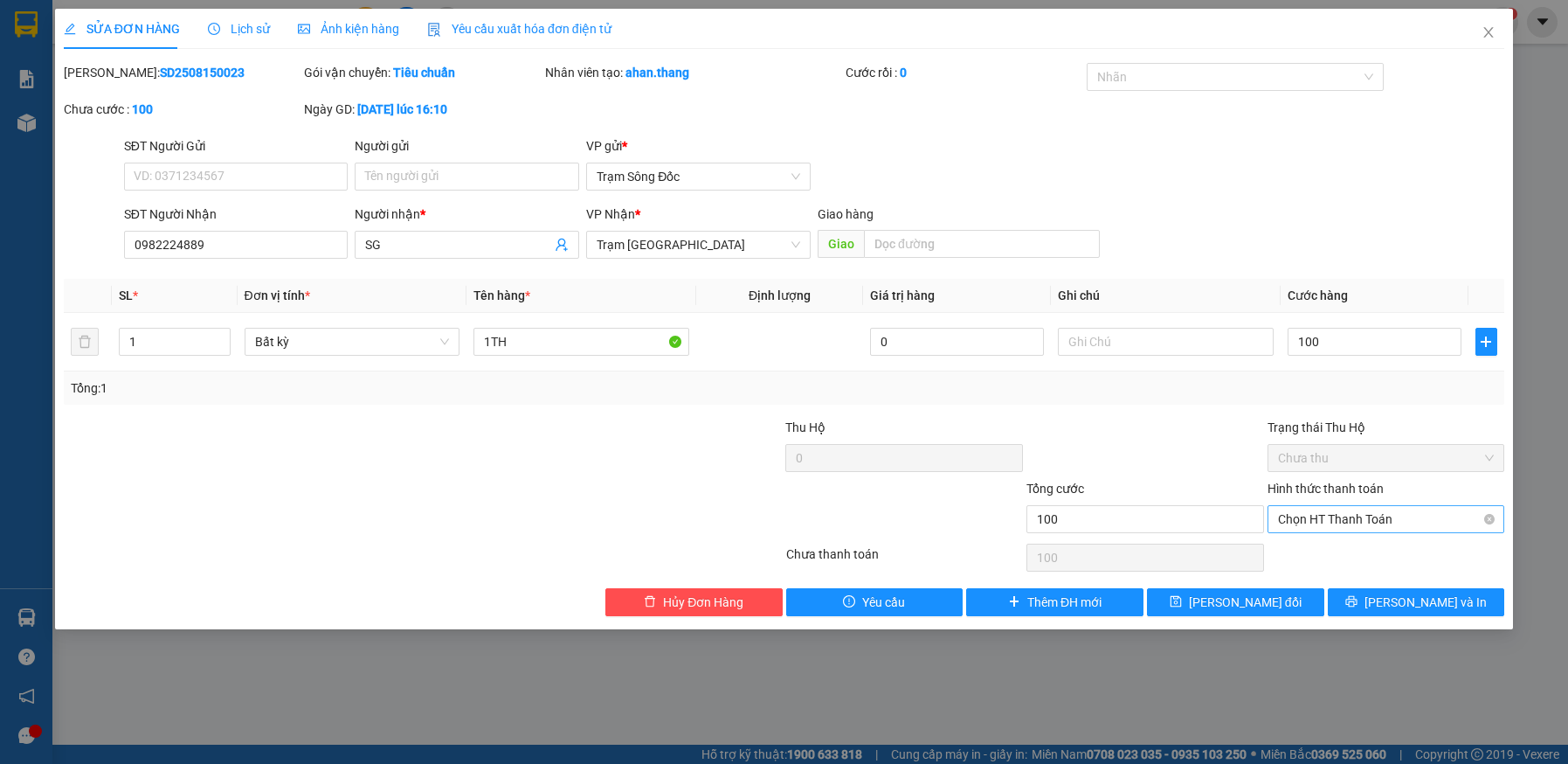
type input "100.000"
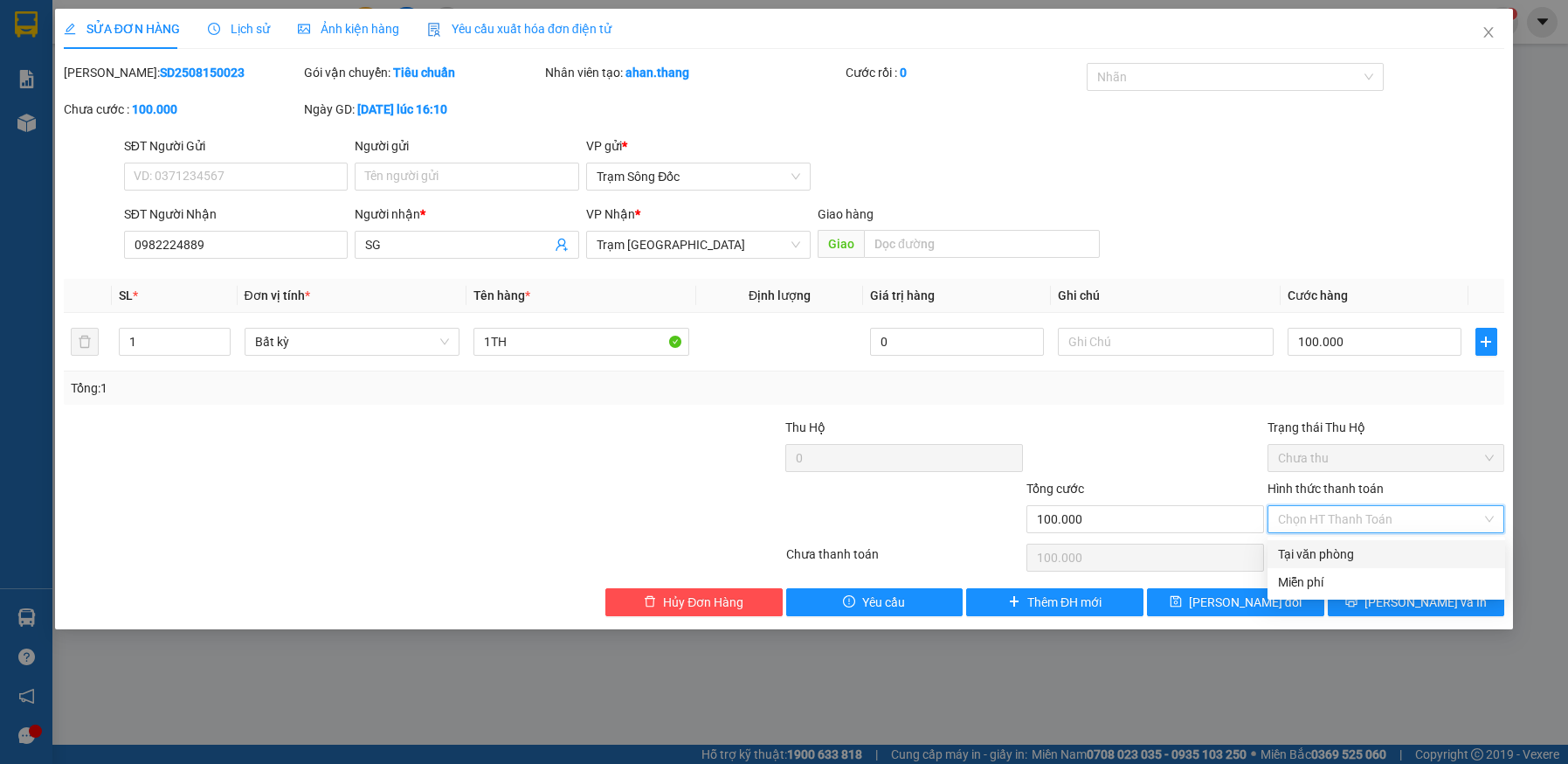
click at [1375, 546] on div "Tại văn phòng" at bounding box center [1386, 554] width 217 height 19
type input "0"
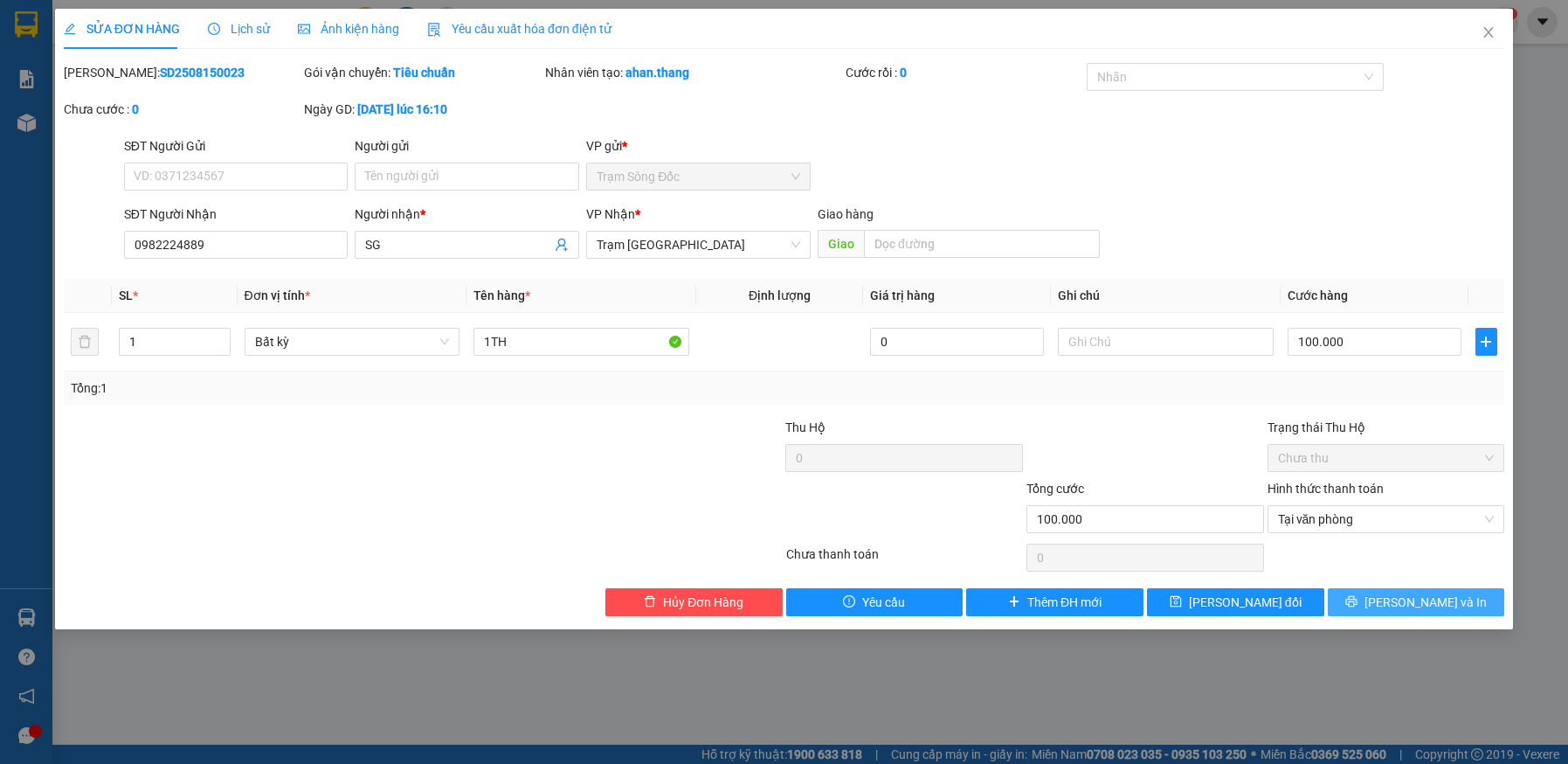
drag, startPoint x: 1388, startPoint y: 601, endPoint x: 1342, endPoint y: 558, distance: 63.0
click at [1358, 600] on icon "printer" at bounding box center [1351, 601] width 12 height 12
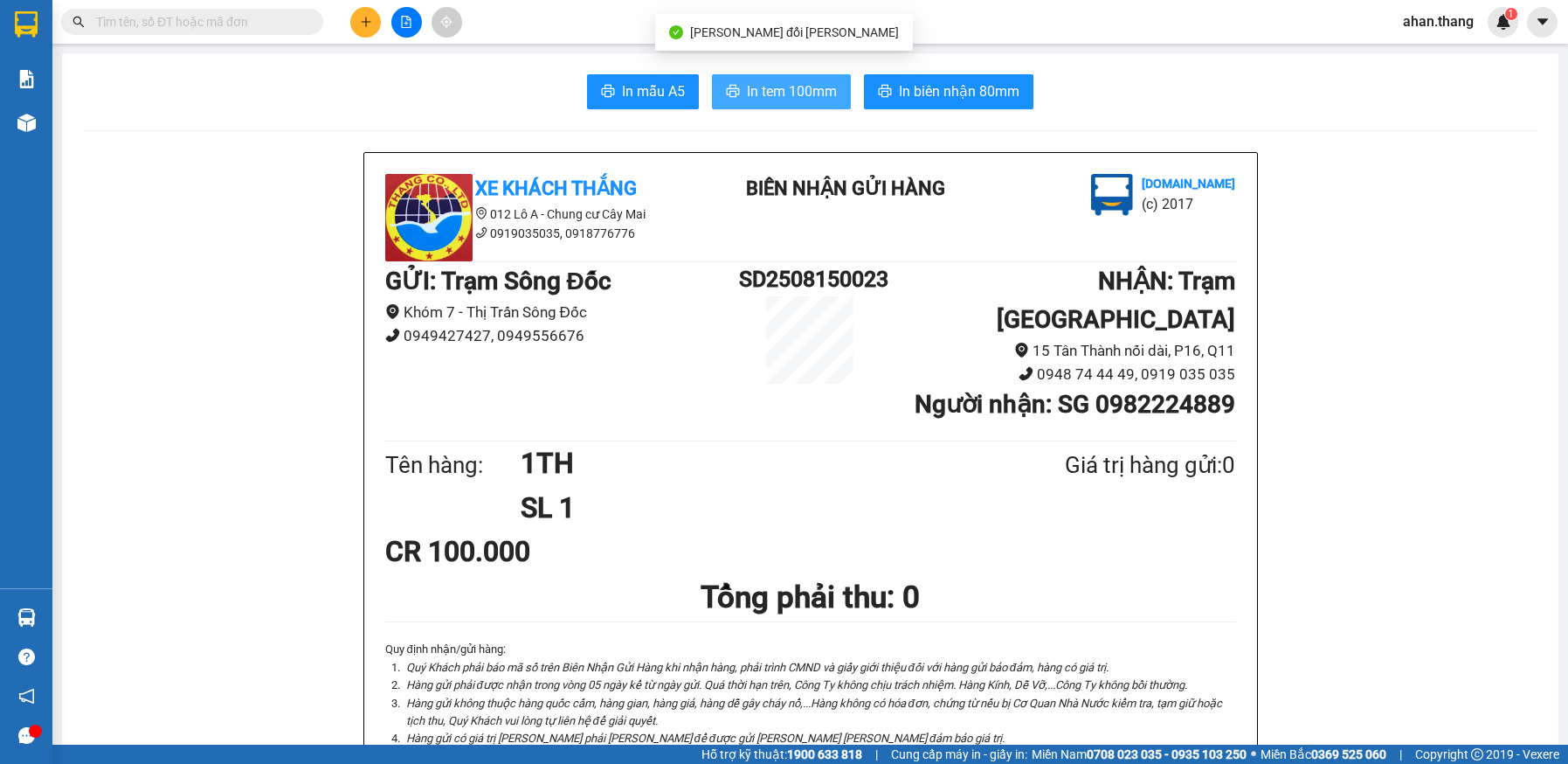
click at [770, 91] on span "In tem 100mm" at bounding box center [792, 91] width 90 height 22
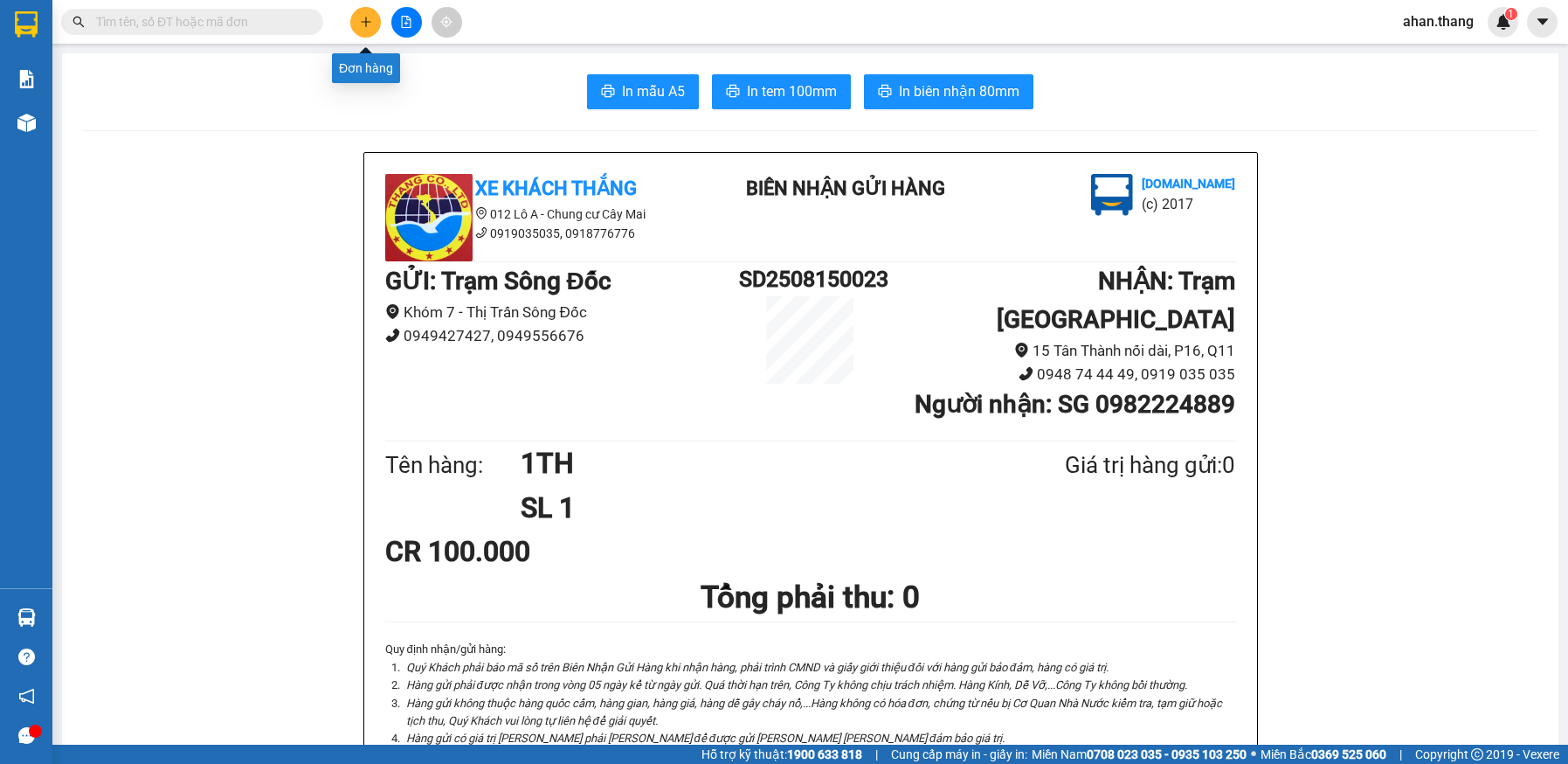
click at [364, 23] on icon "plus" at bounding box center [366, 22] width 12 height 12
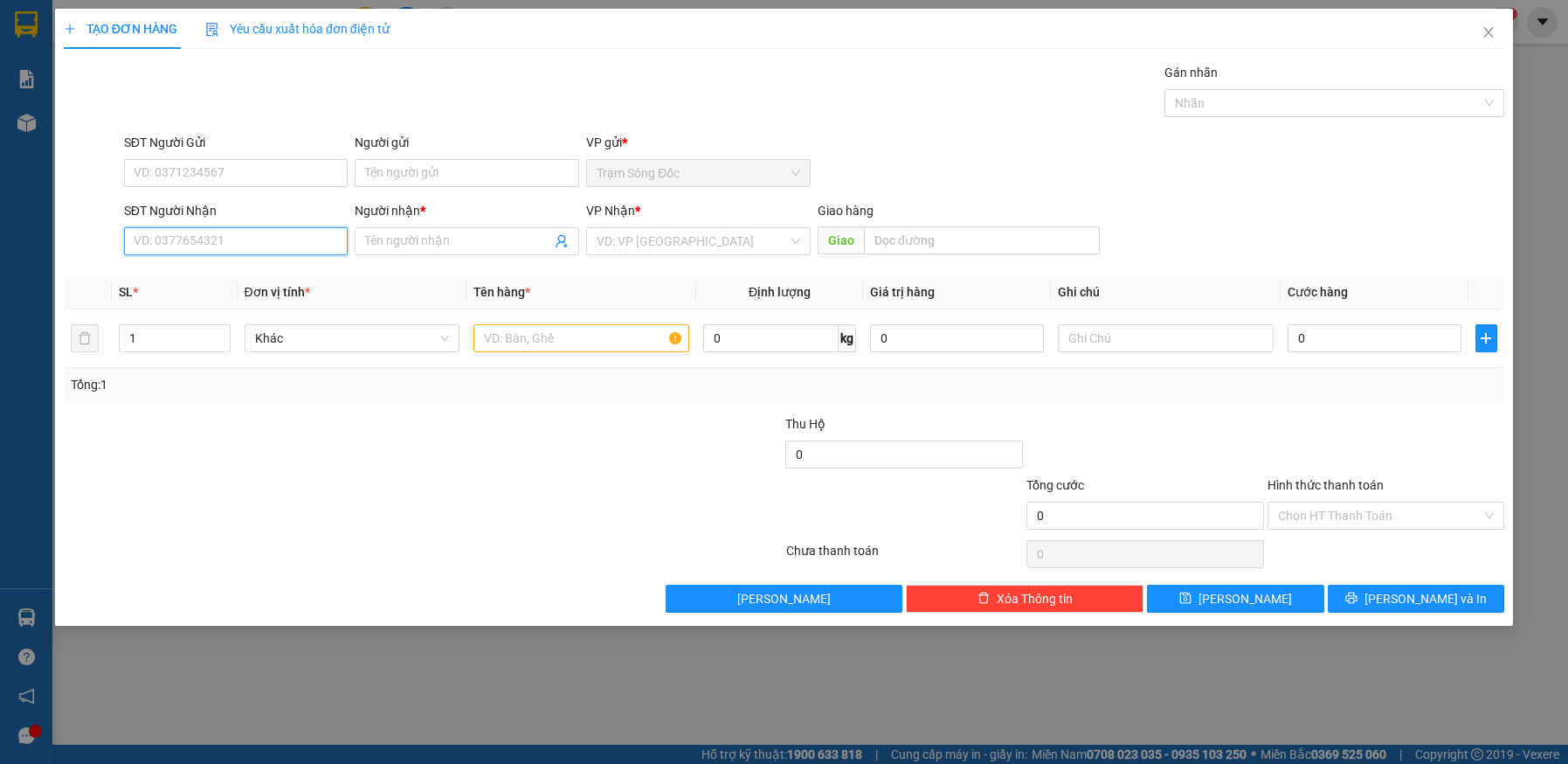
click at [189, 245] on input "SĐT Người Nhận" at bounding box center [236, 241] width 224 height 28
click at [203, 275] on div "0963121169 - TÂM" at bounding box center [237, 276] width 203 height 19
type input "0963121169"
type input "TÂM"
type input "0963121169"
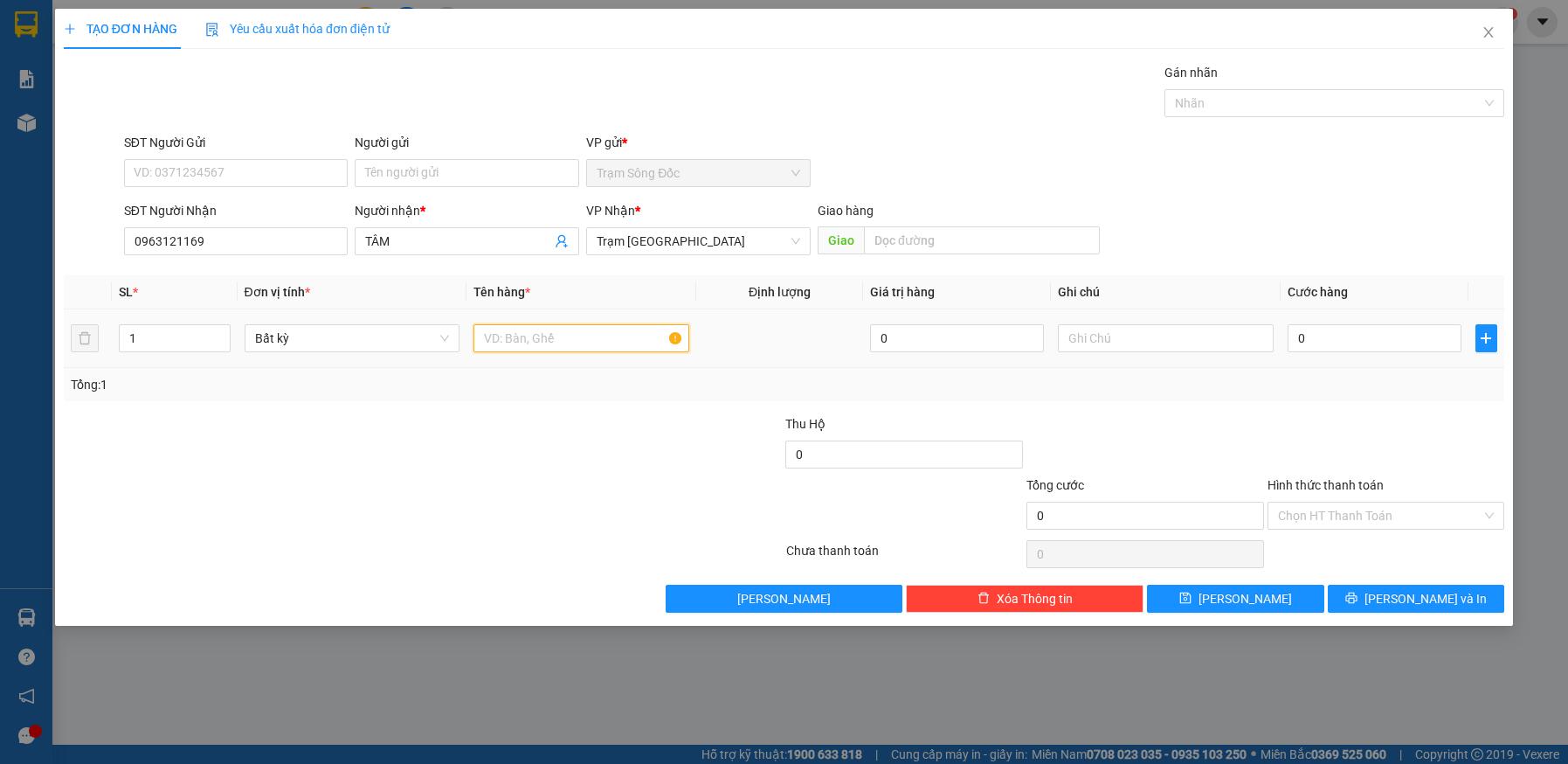
click at [499, 333] on input "text" at bounding box center [581, 338] width 216 height 28
type input "1TH"
click at [1354, 343] on input "0" at bounding box center [1374, 338] width 174 height 28
type input "4"
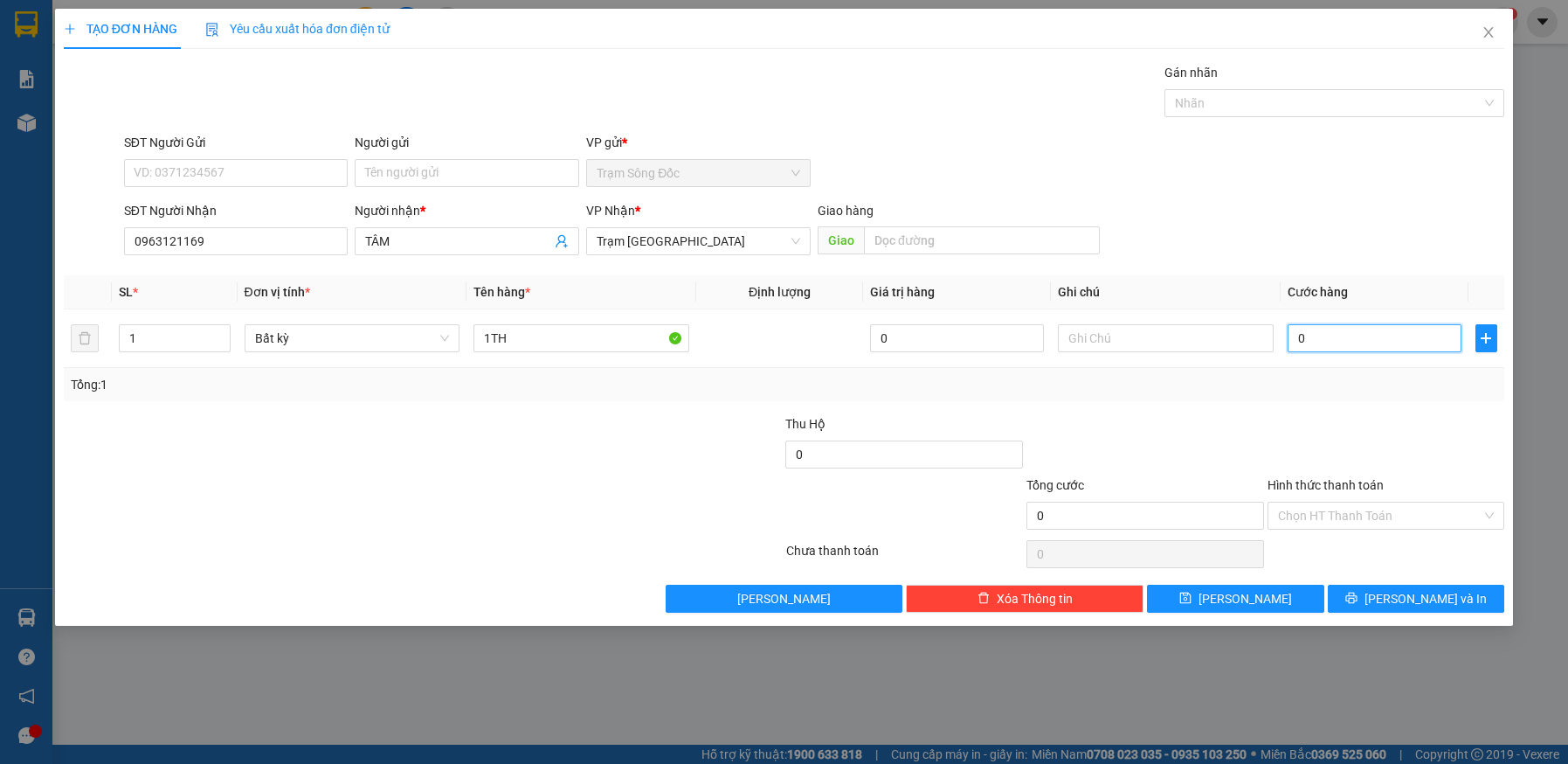
type input "4"
type input "40"
type input "40.000"
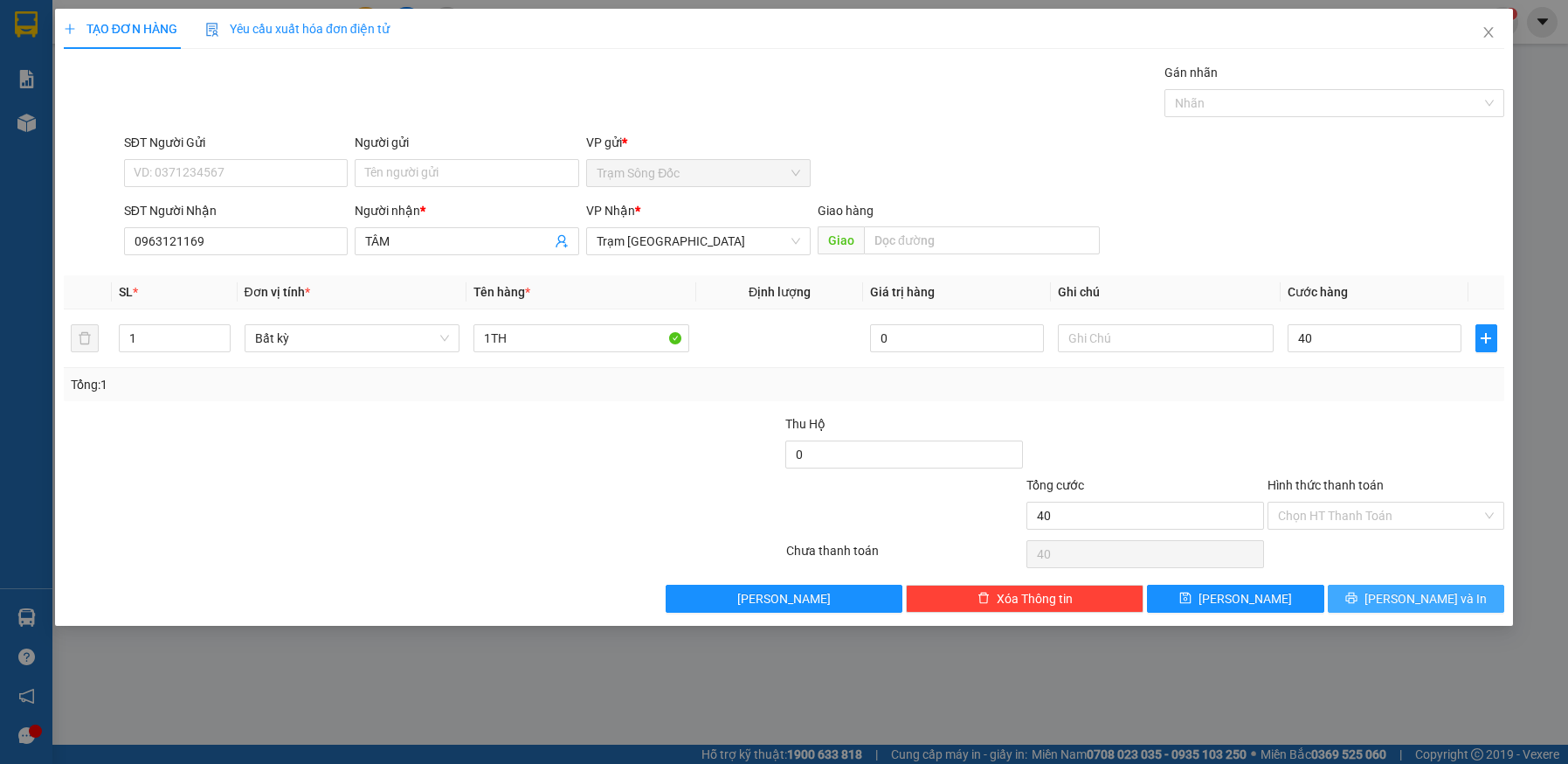
type input "40.000"
drag, startPoint x: 1395, startPoint y: 598, endPoint x: 1378, endPoint y: 578, distance: 26.2
click at [1395, 598] on button "[PERSON_NAME] và In" at bounding box center [1417, 598] width 178 height 28
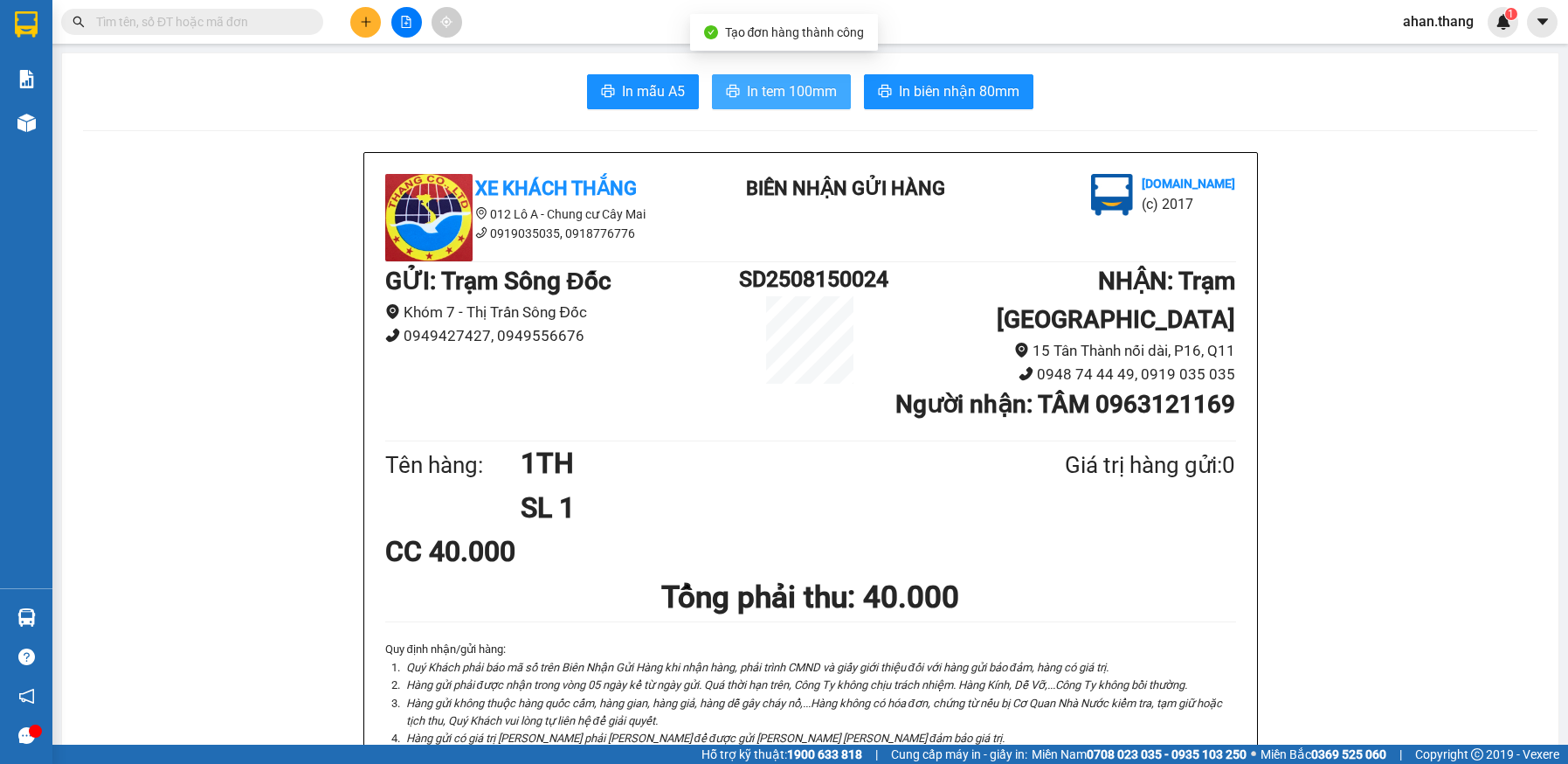
click at [771, 80] on button "In tem 100mm" at bounding box center [782, 91] width 139 height 35
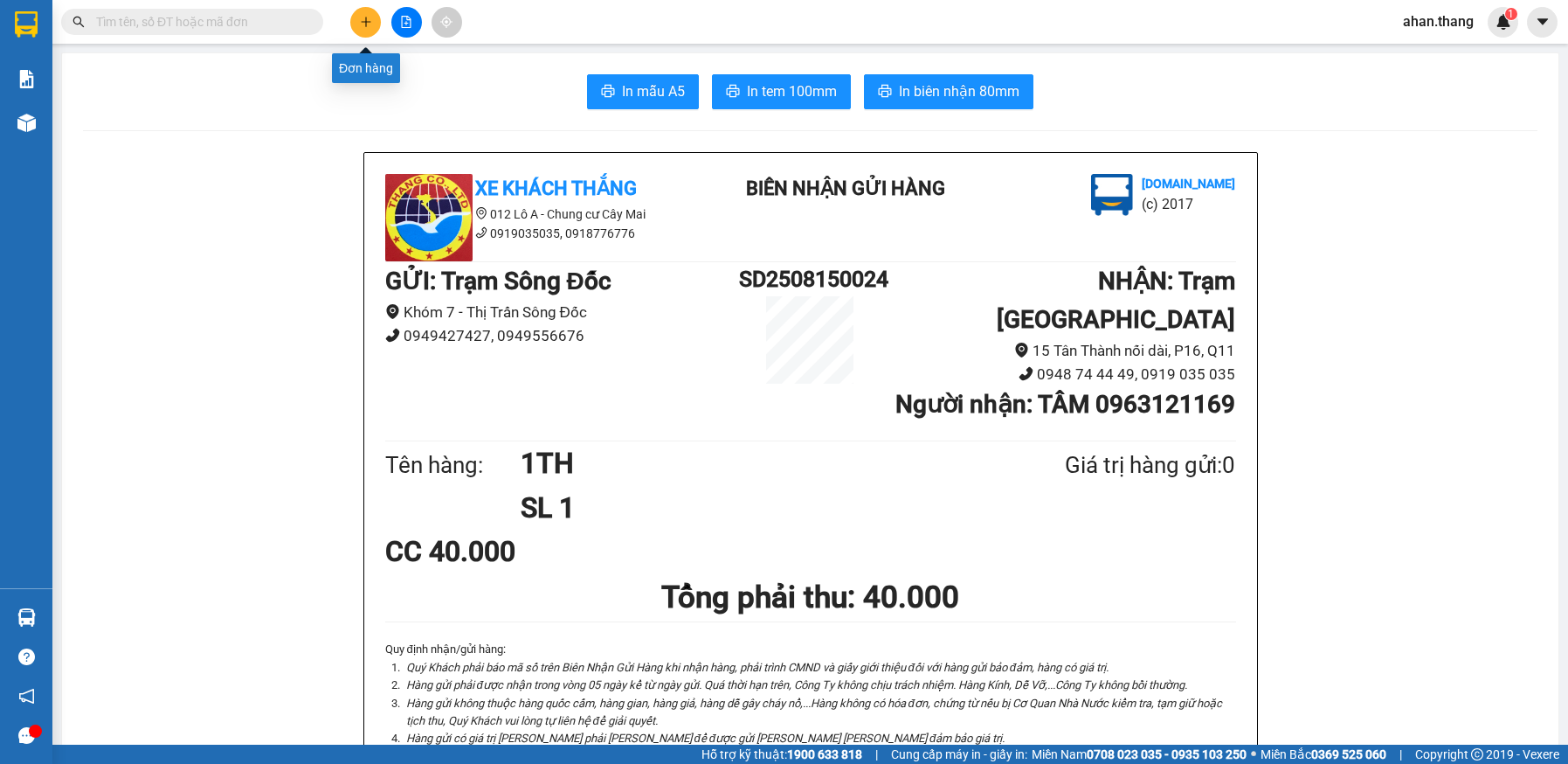
click at [360, 16] on icon "plus" at bounding box center [366, 22] width 12 height 12
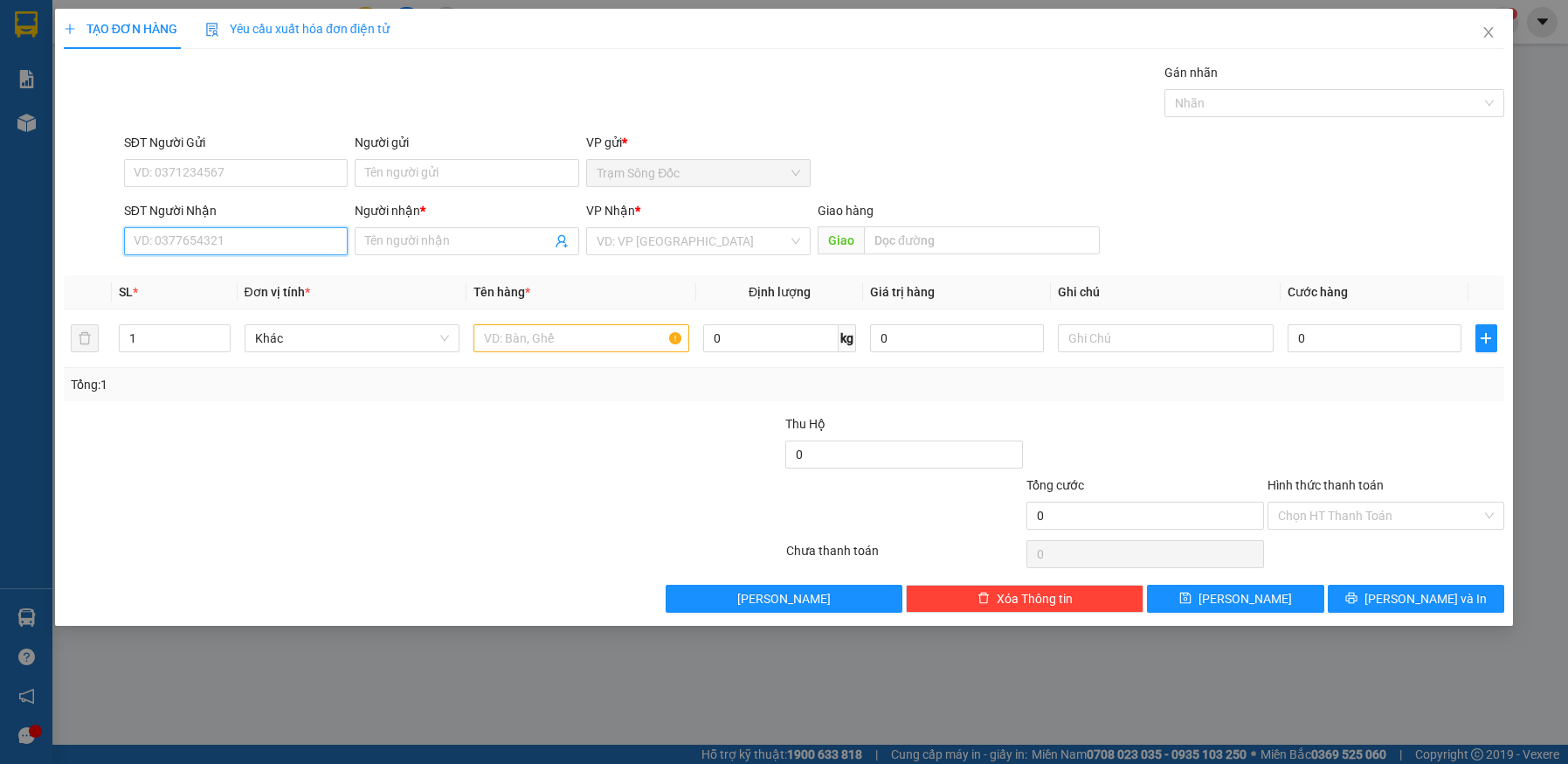
click at [242, 239] on input "SĐT Người Nhận" at bounding box center [236, 241] width 224 height 28
type input "0987860420"
click at [442, 240] on input "Người nhận *" at bounding box center [458, 242] width 186 height 19
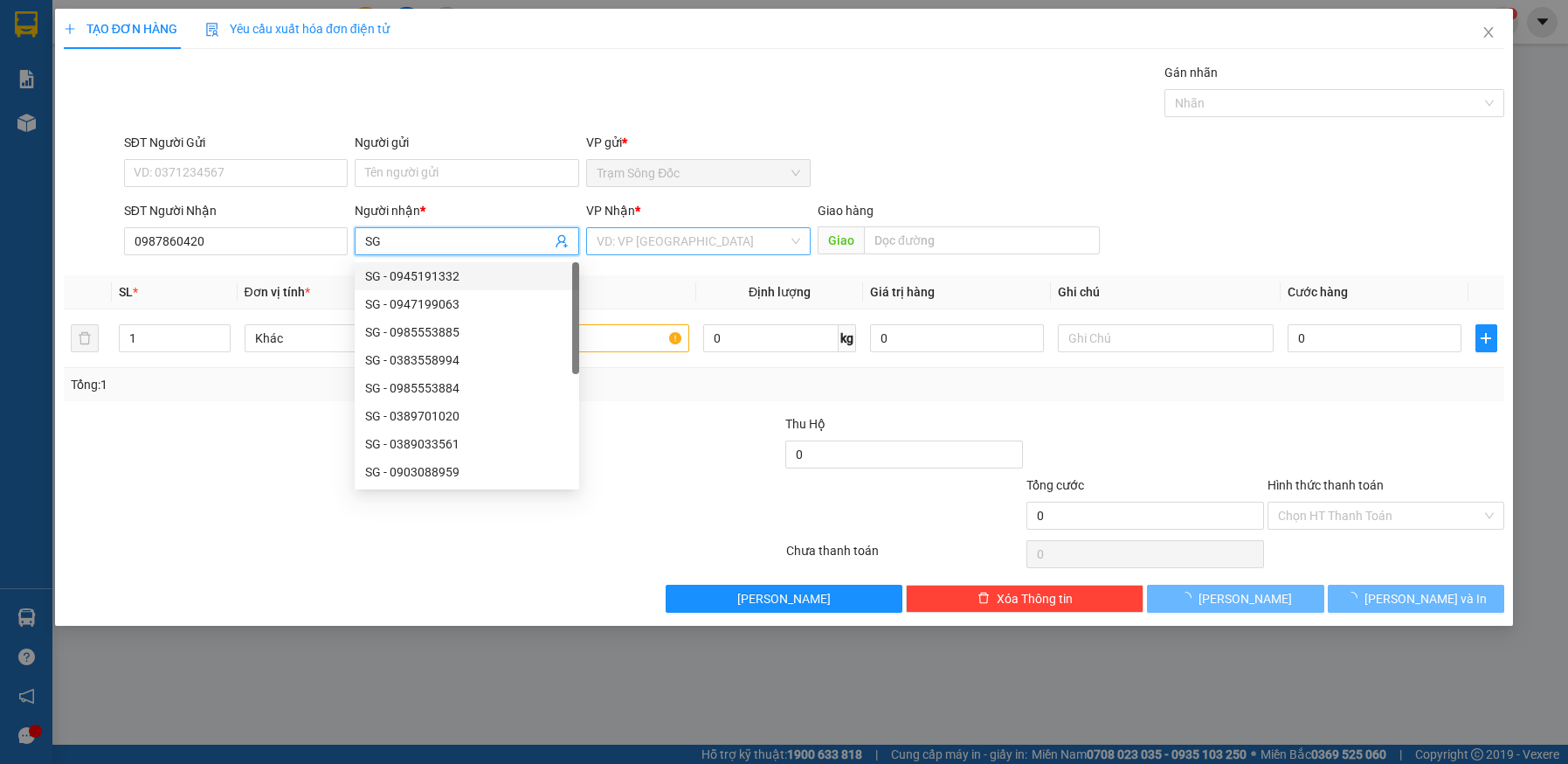
type input "SG"
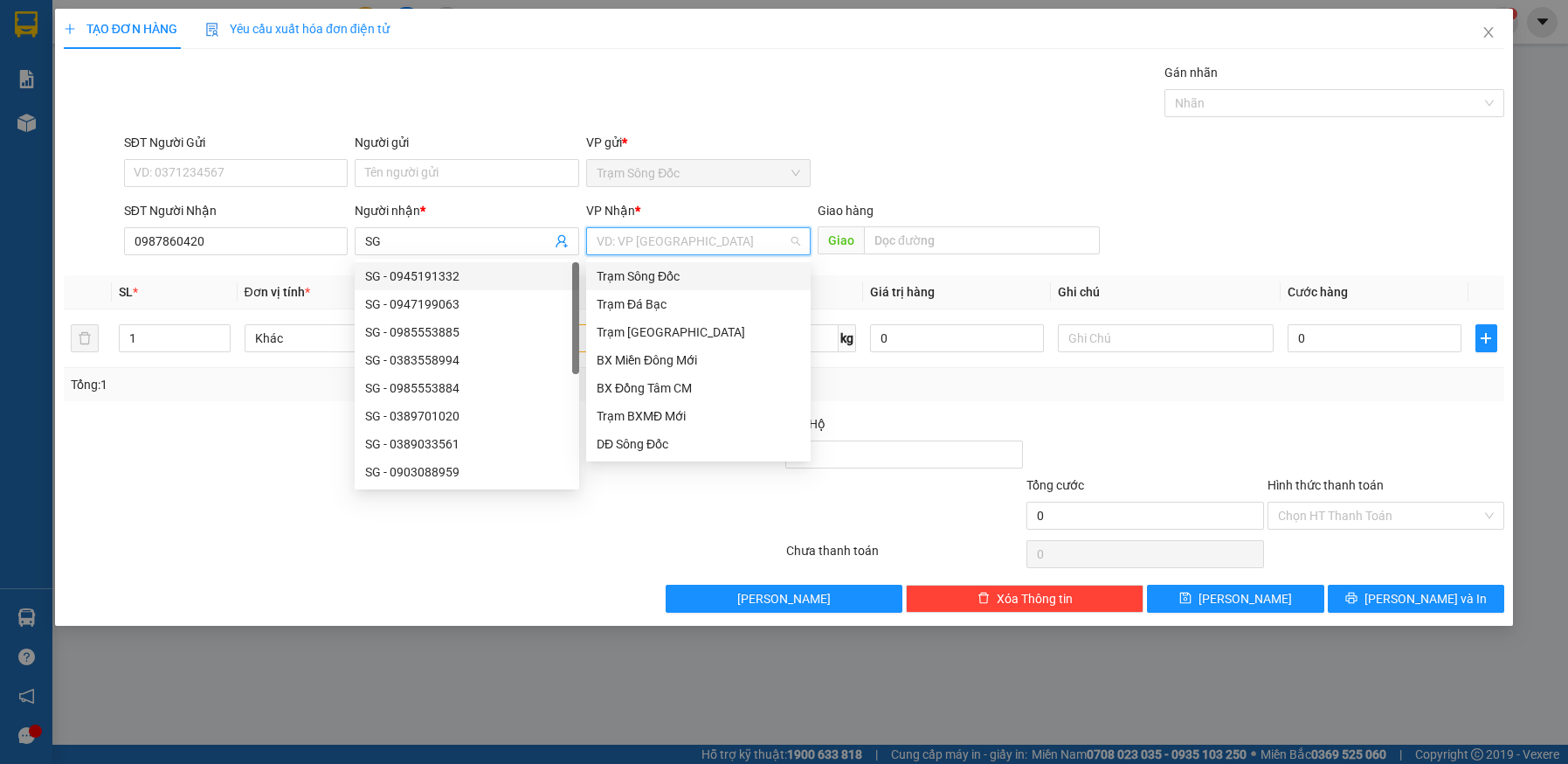
click at [694, 237] on input "search" at bounding box center [692, 242] width 191 height 27
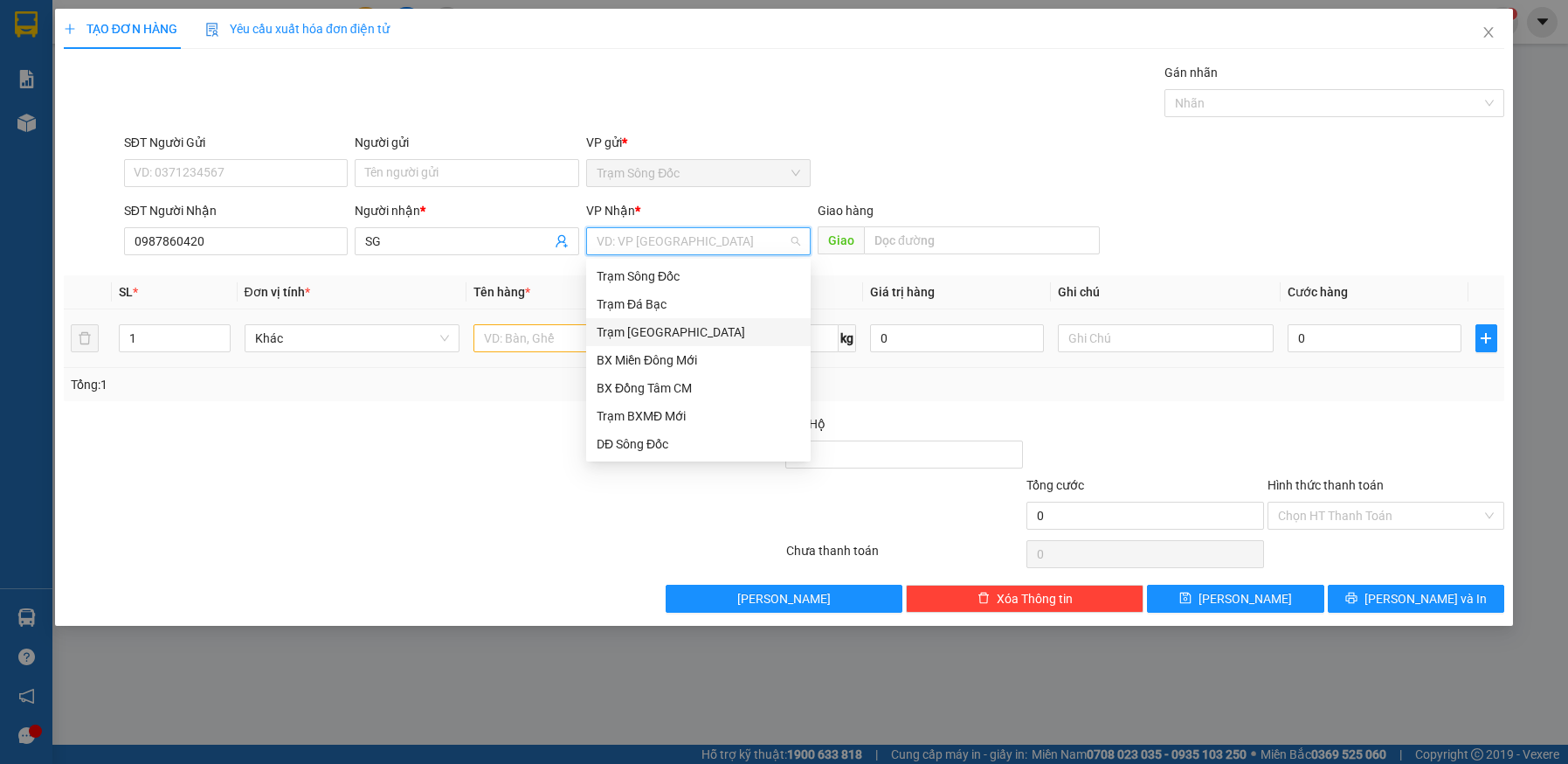
drag, startPoint x: 669, startPoint y: 327, endPoint x: 585, endPoint y: 332, distance: 84.1
click at [668, 327] on div "Trạm [GEOGRAPHIC_DATA]" at bounding box center [699, 332] width 203 height 19
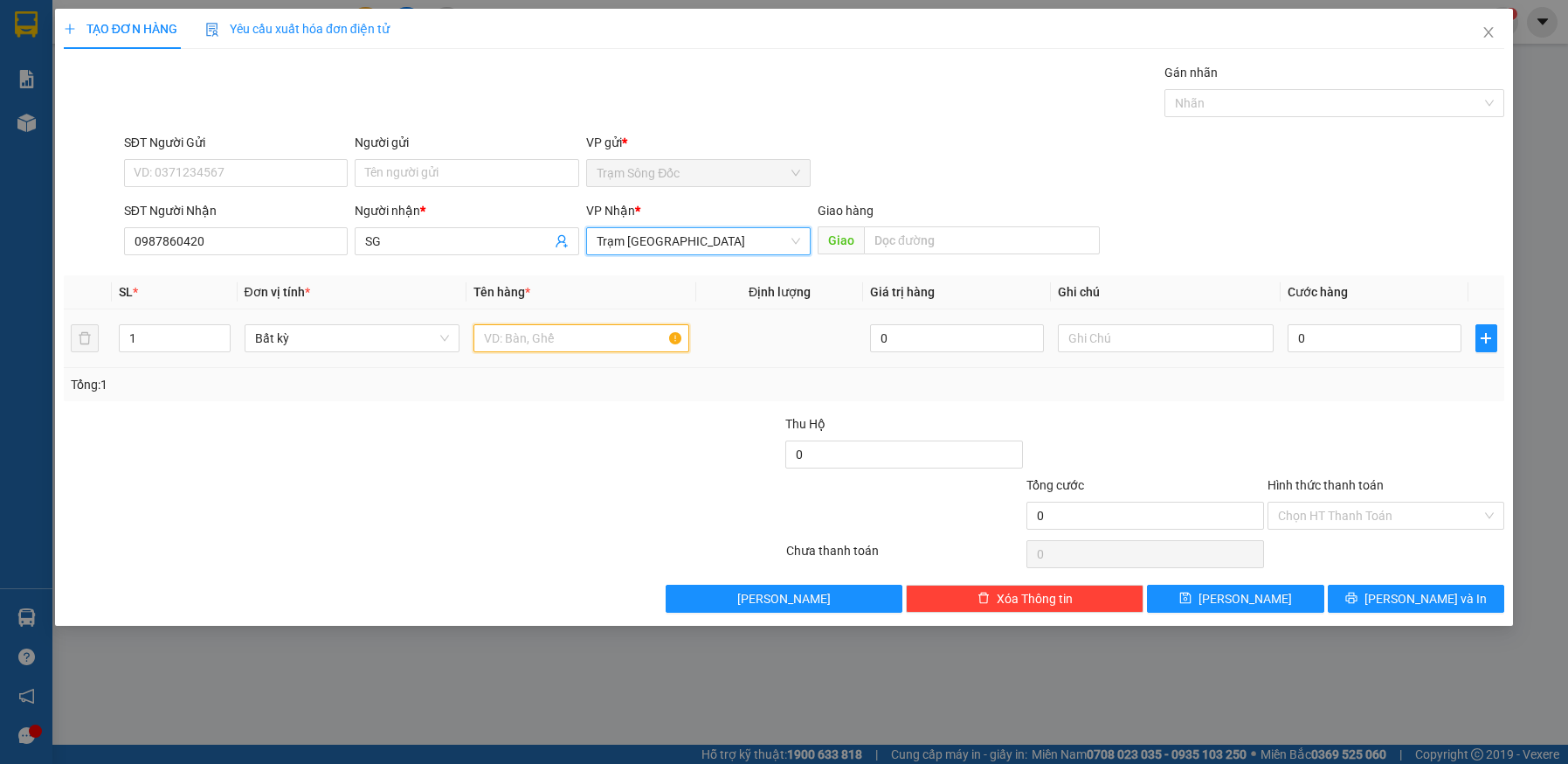
click at [567, 339] on input "text" at bounding box center [581, 338] width 216 height 28
type input "1TH"
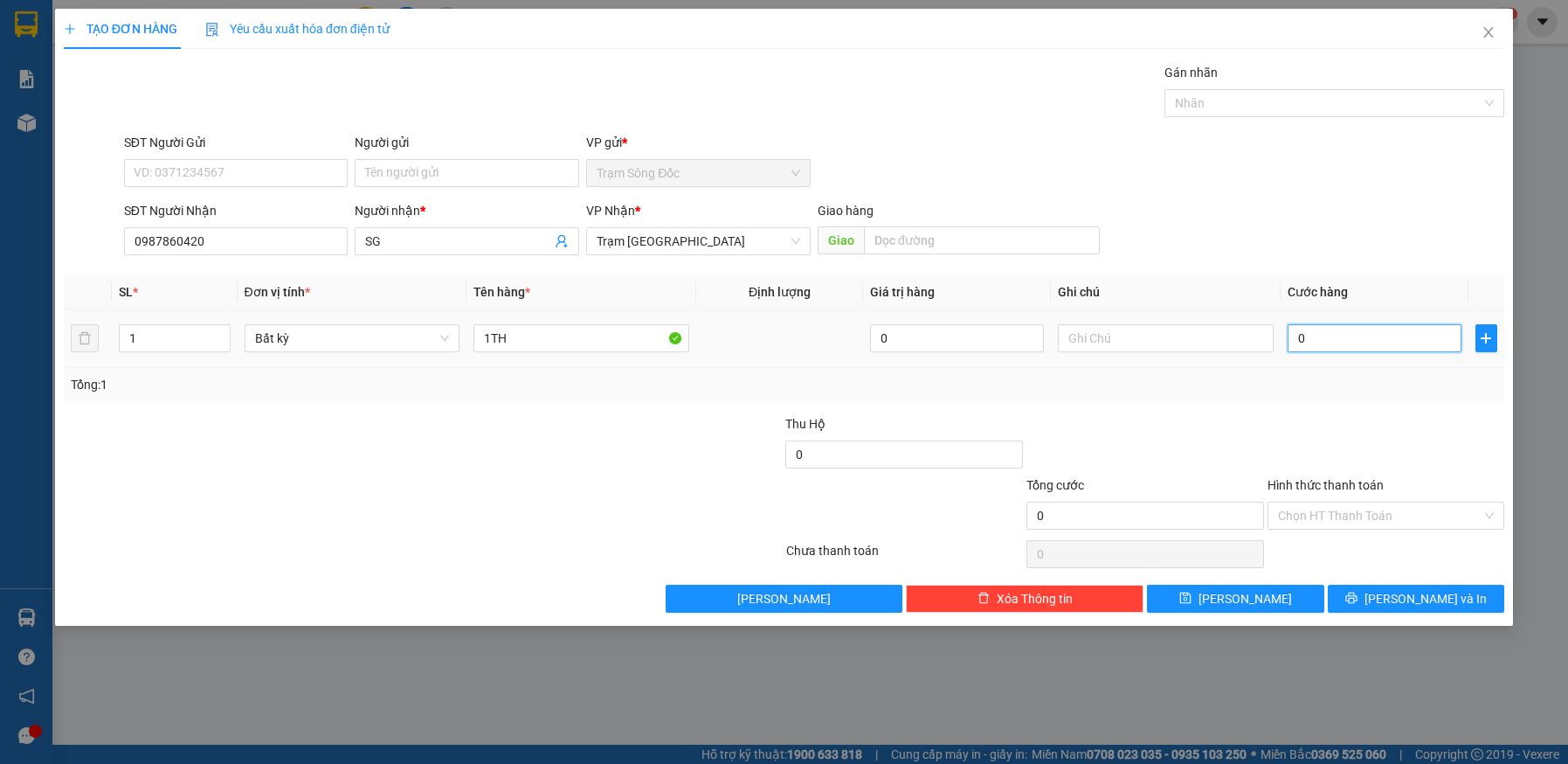
click at [1366, 339] on input "0" at bounding box center [1374, 338] width 174 height 28
type input "5"
type input "50"
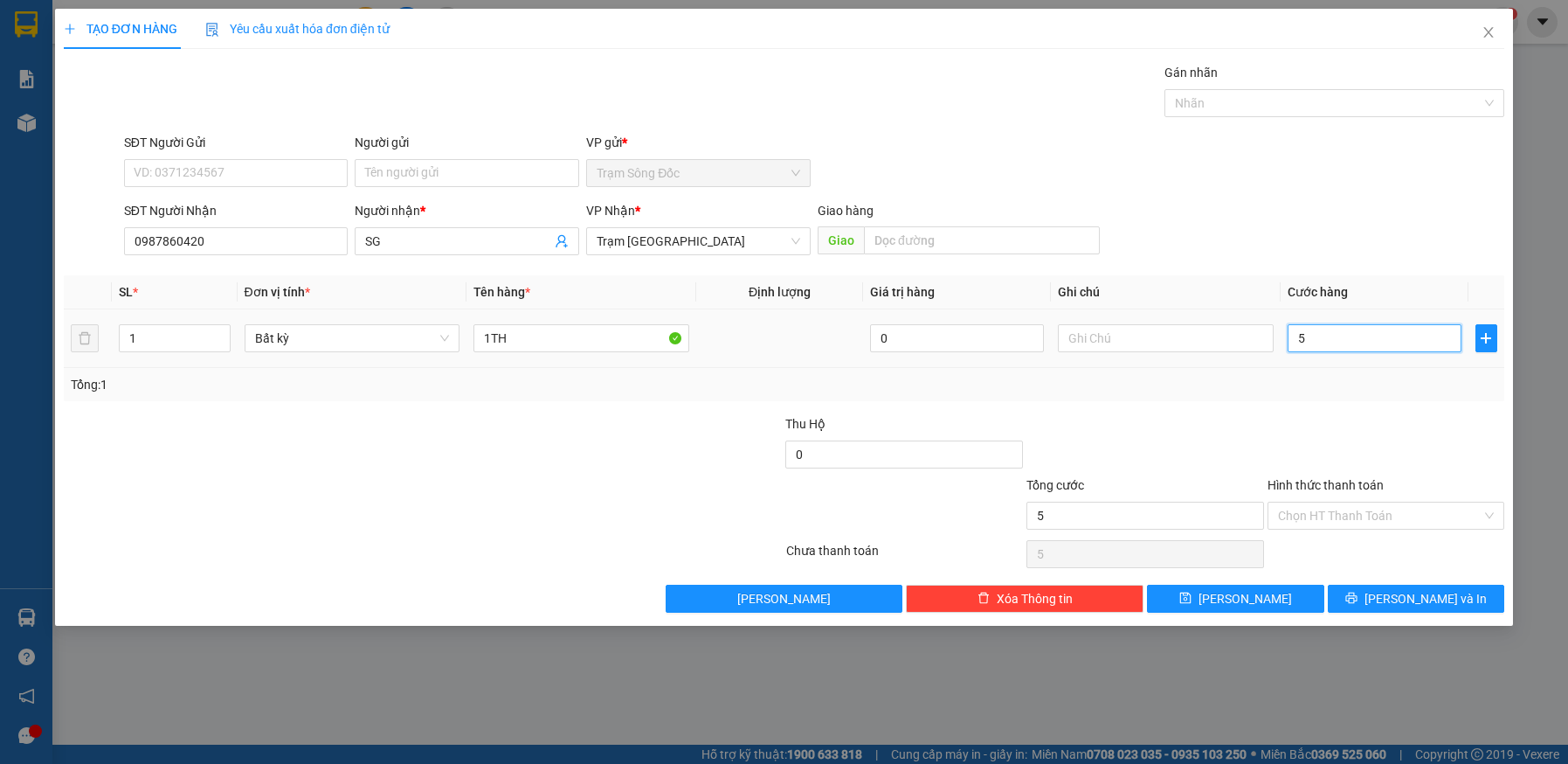
type input "50"
type input "50.000"
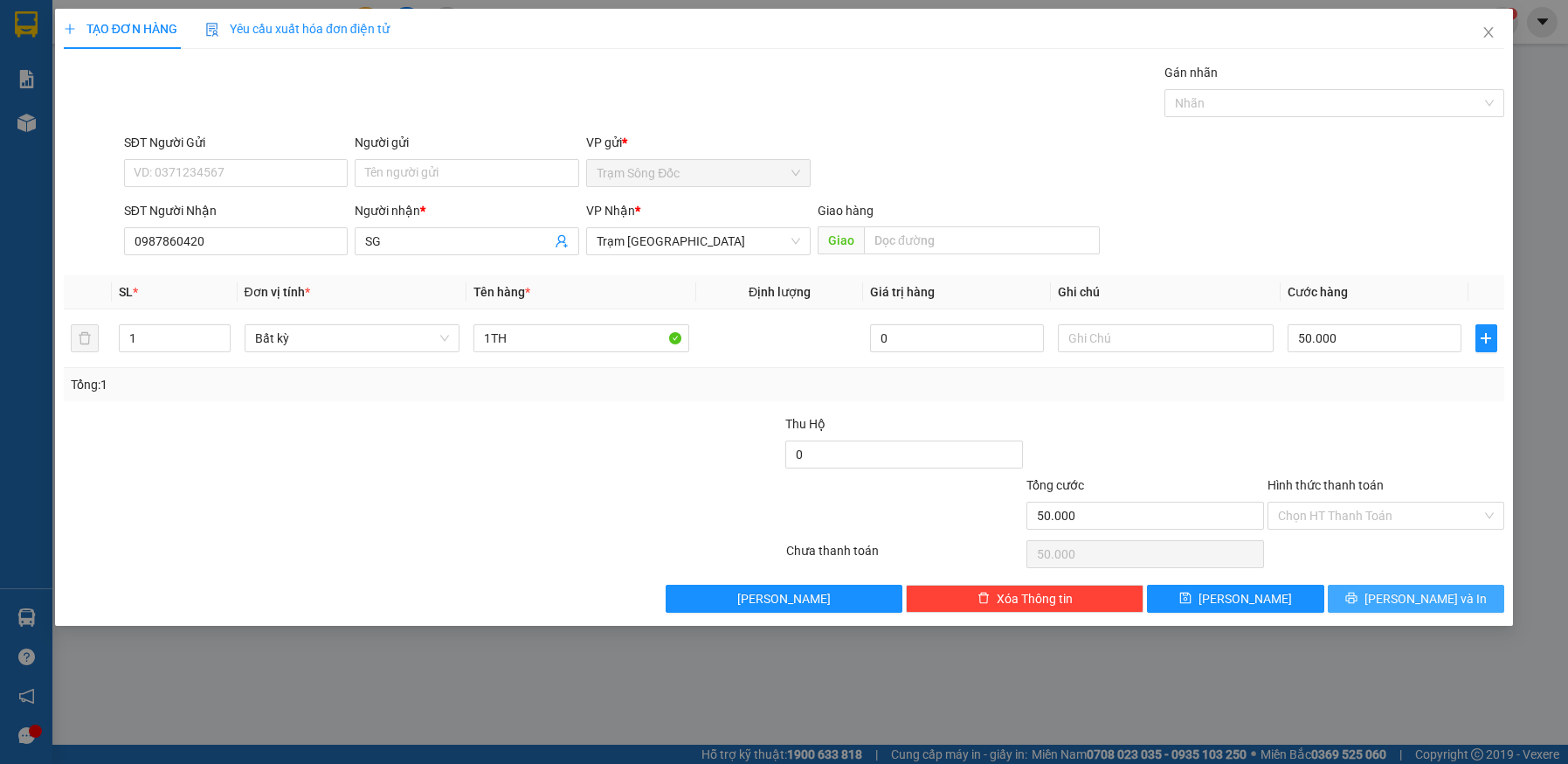
drag, startPoint x: 1379, startPoint y: 603, endPoint x: 1374, endPoint y: 594, distance: 10.3
click at [1378, 598] on button "[PERSON_NAME] và In" at bounding box center [1417, 598] width 178 height 28
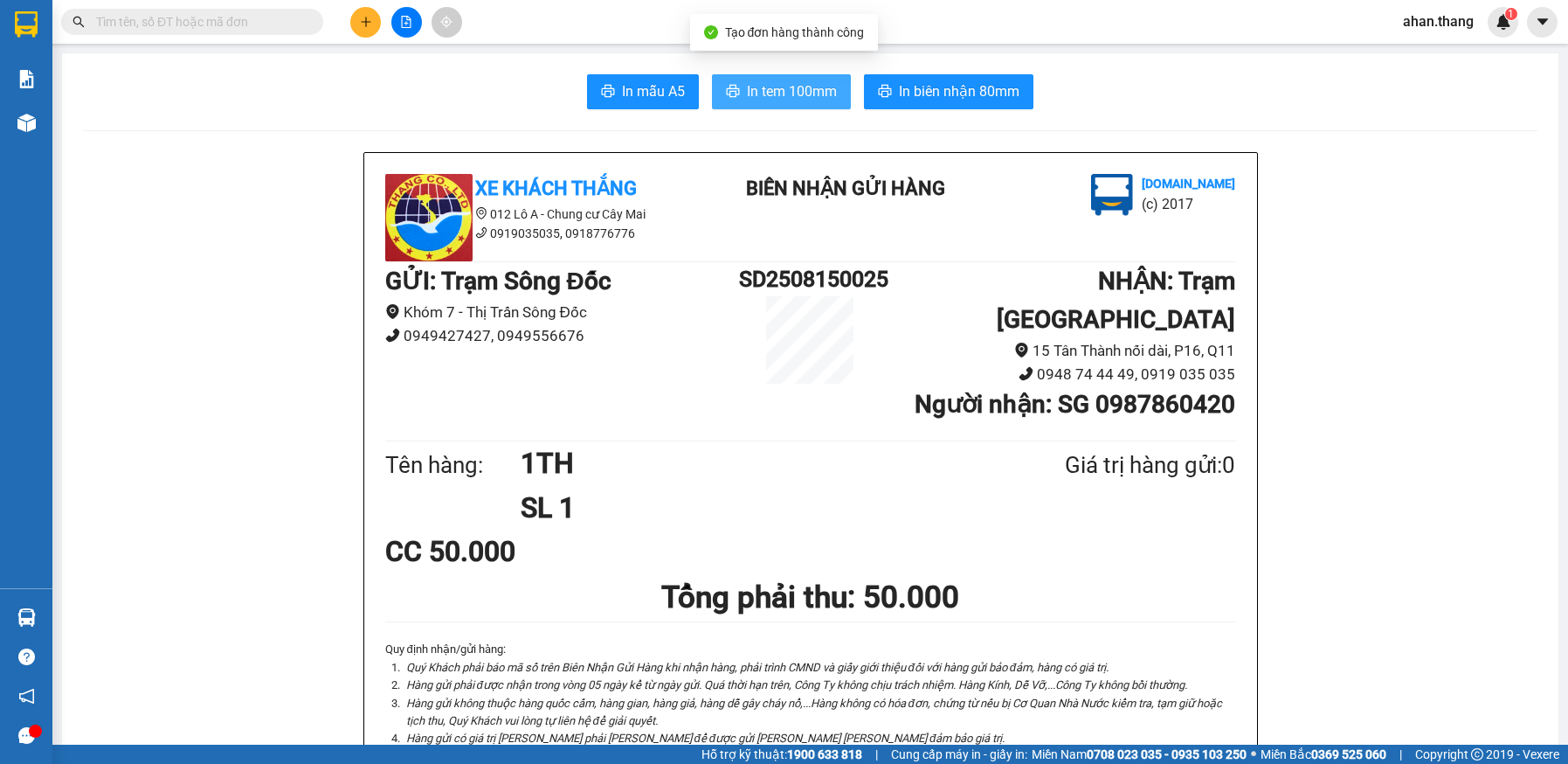
click at [813, 91] on span "In tem 100mm" at bounding box center [792, 91] width 90 height 22
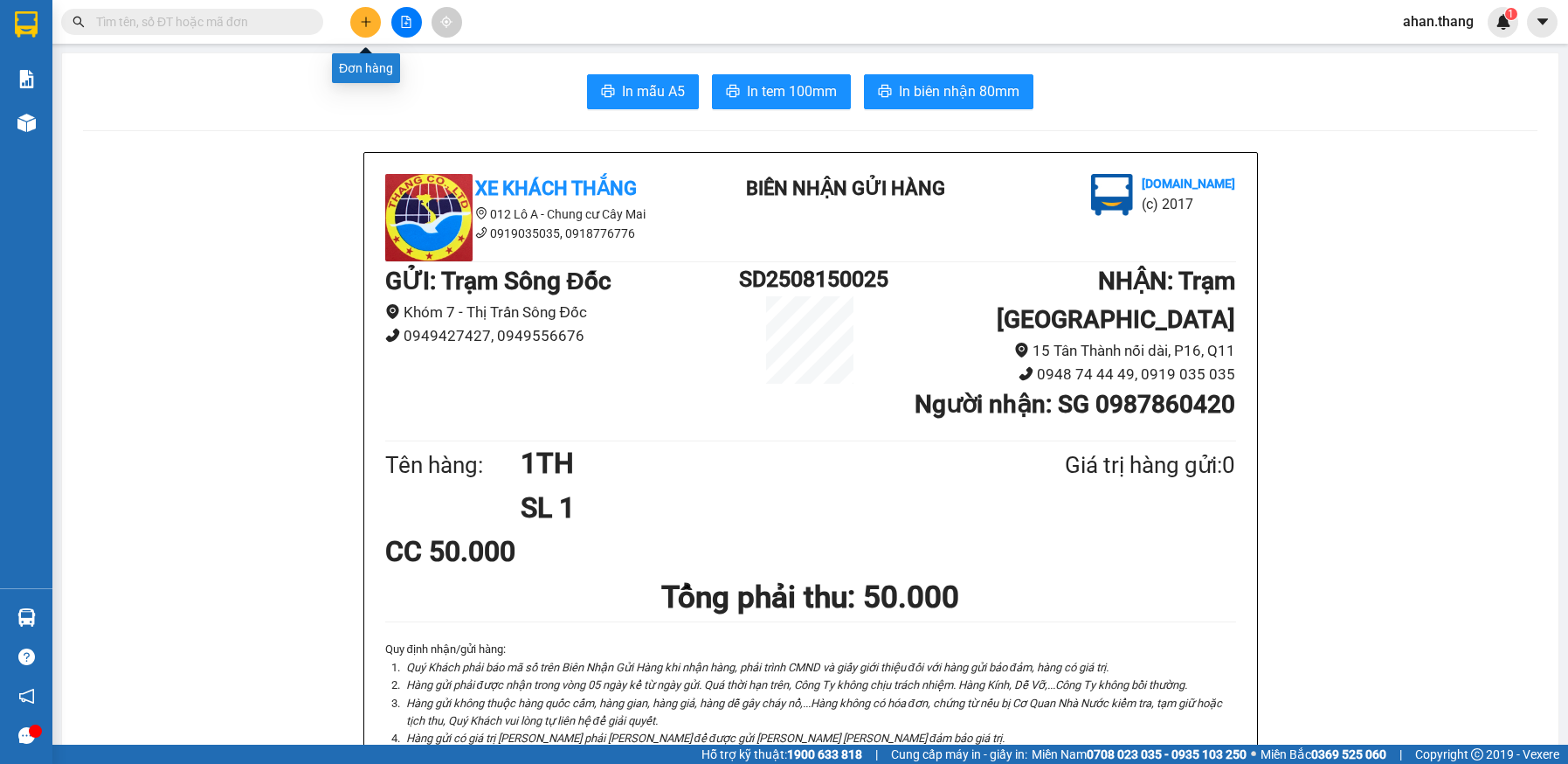
click at [360, 15] on button at bounding box center [365, 22] width 30 height 30
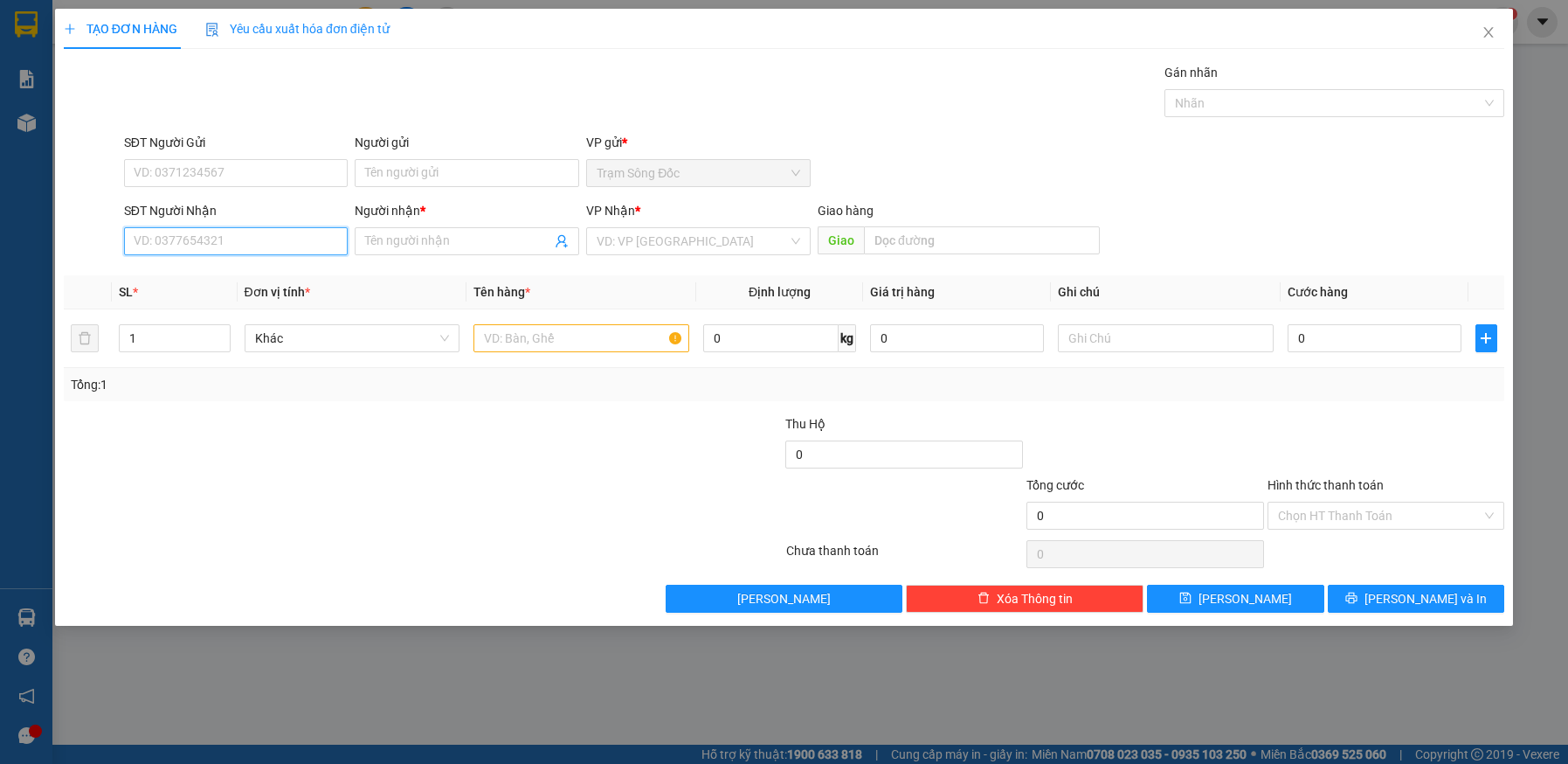
click at [272, 246] on input "SĐT Người Nhận" at bounding box center [236, 241] width 224 height 28
type input "0939289595"
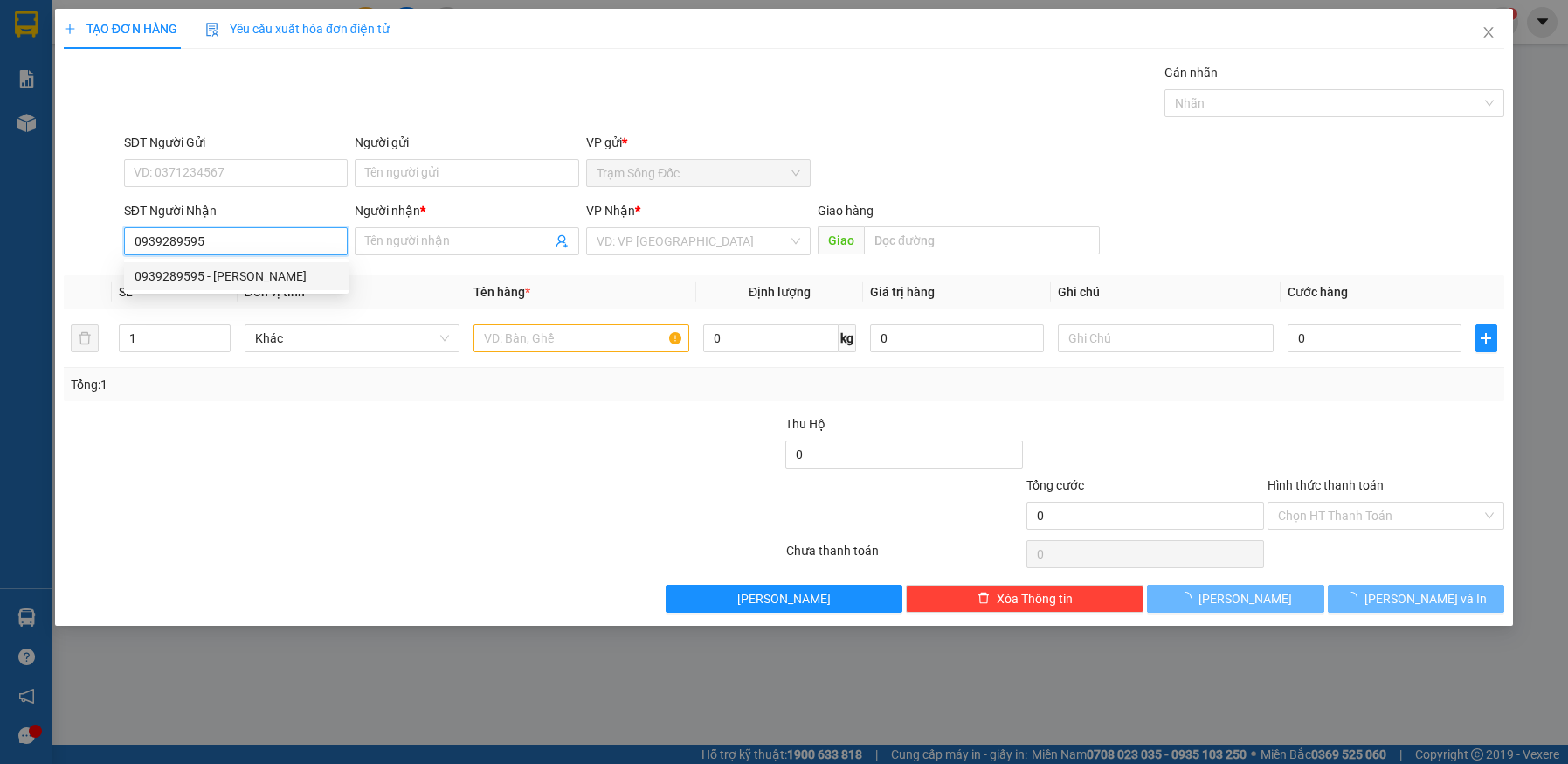
click at [276, 269] on div "0939289595 - LUU" at bounding box center [237, 276] width 203 height 19
type input "LUU"
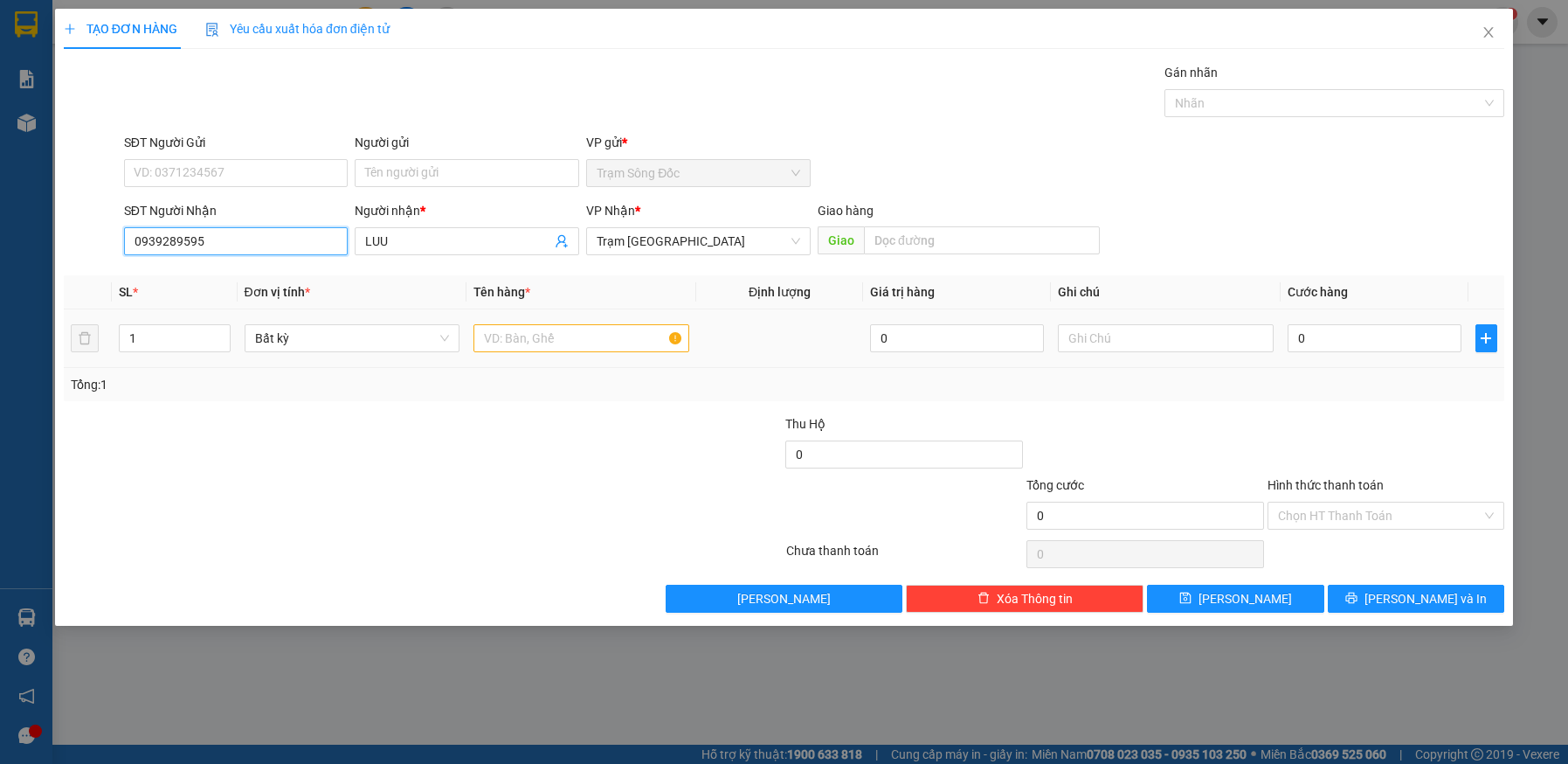
type input "0939289595"
click at [562, 342] on input "text" at bounding box center [581, 338] width 216 height 28
type input "1 GIO TRANG"
click at [1390, 337] on input "0" at bounding box center [1374, 338] width 174 height 28
type input "3"
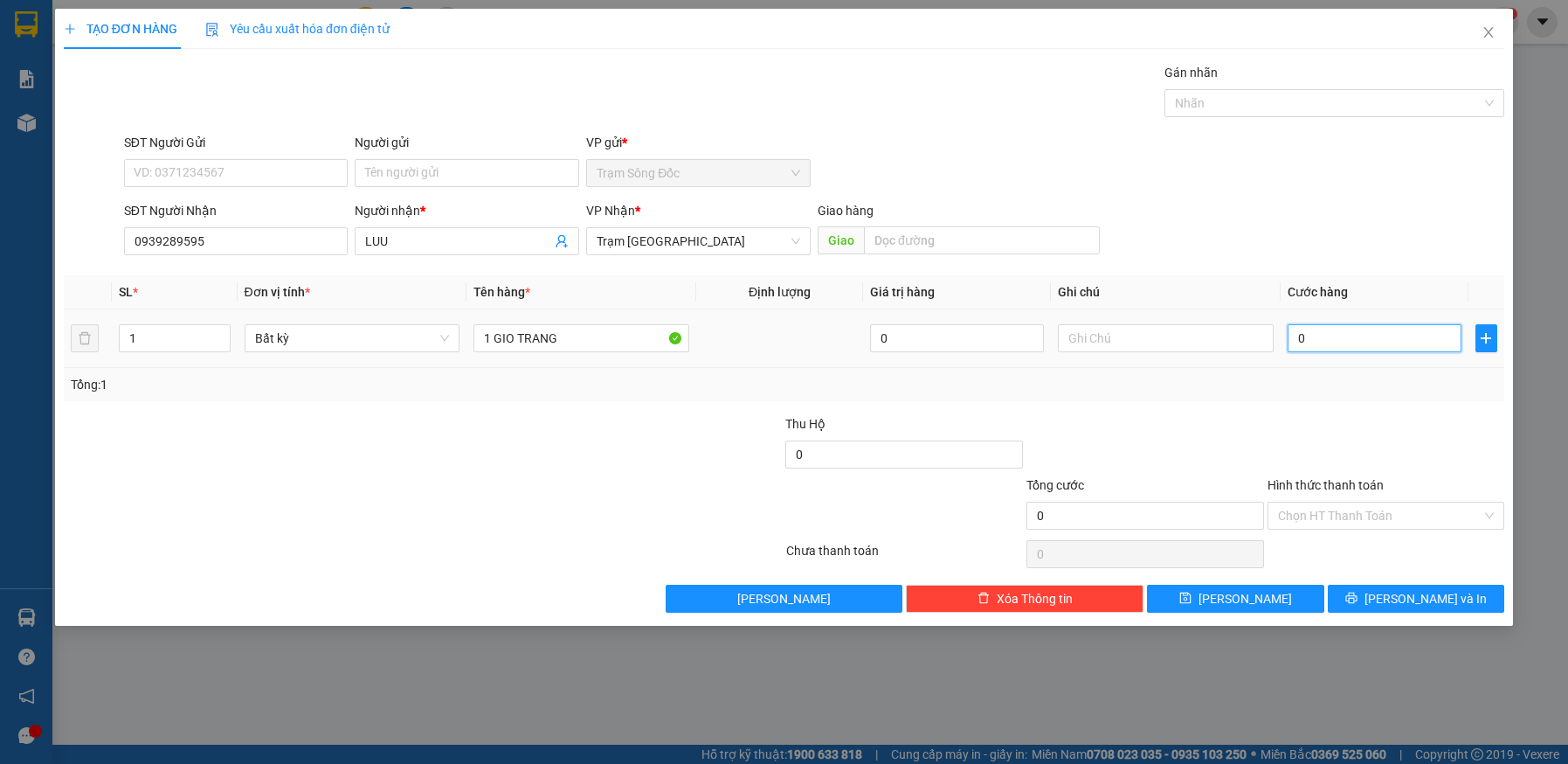
type input "3"
type input "30"
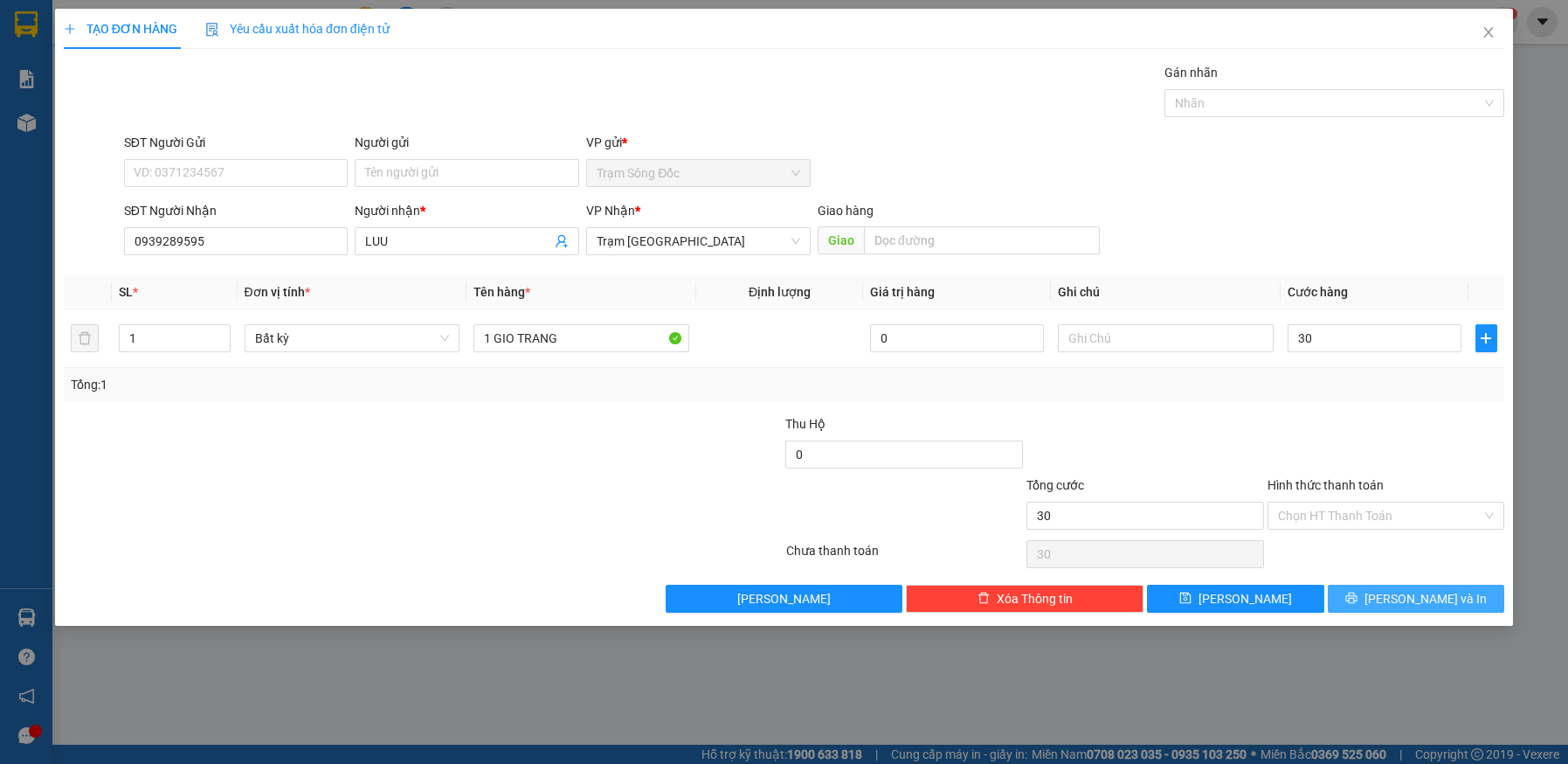
type input "30.000"
drag, startPoint x: 1384, startPoint y: 596, endPoint x: 1351, endPoint y: 571, distance: 41.4
click at [1358, 595] on icon "printer" at bounding box center [1351, 597] width 12 height 12
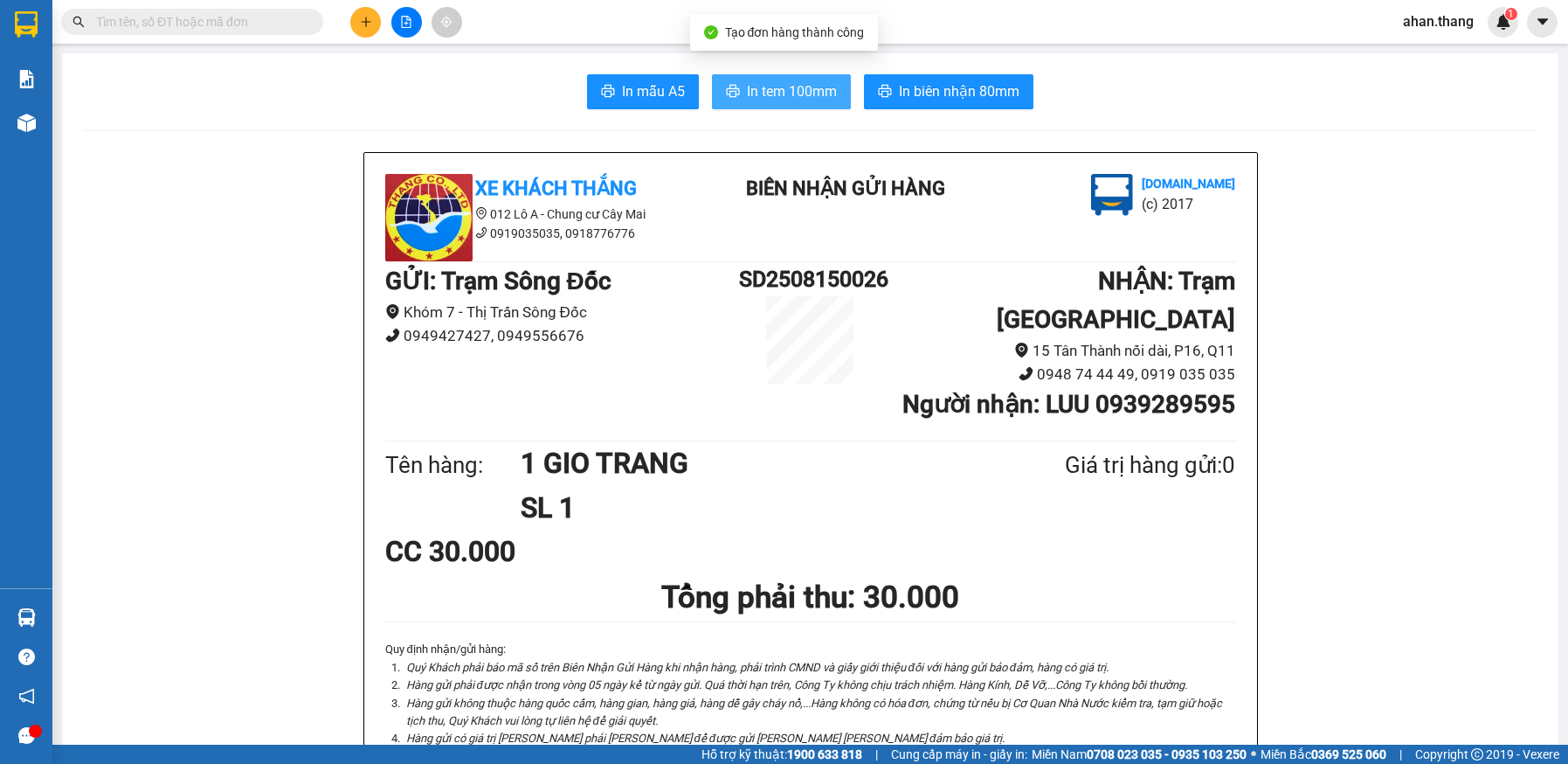
click at [812, 87] on span "In tem 100mm" at bounding box center [792, 91] width 90 height 22
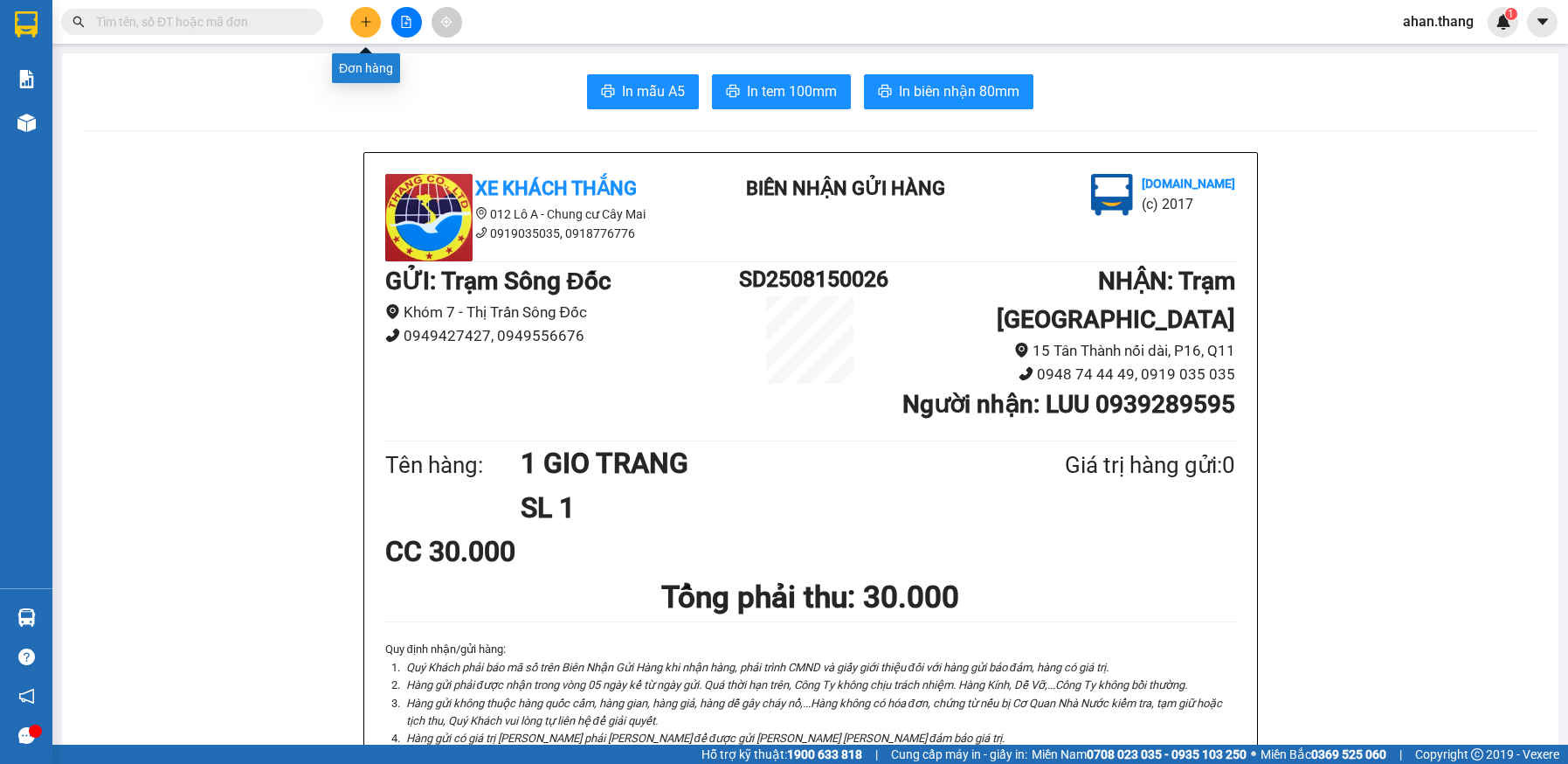
click at [360, 22] on icon "plus" at bounding box center [366, 22] width 12 height 12
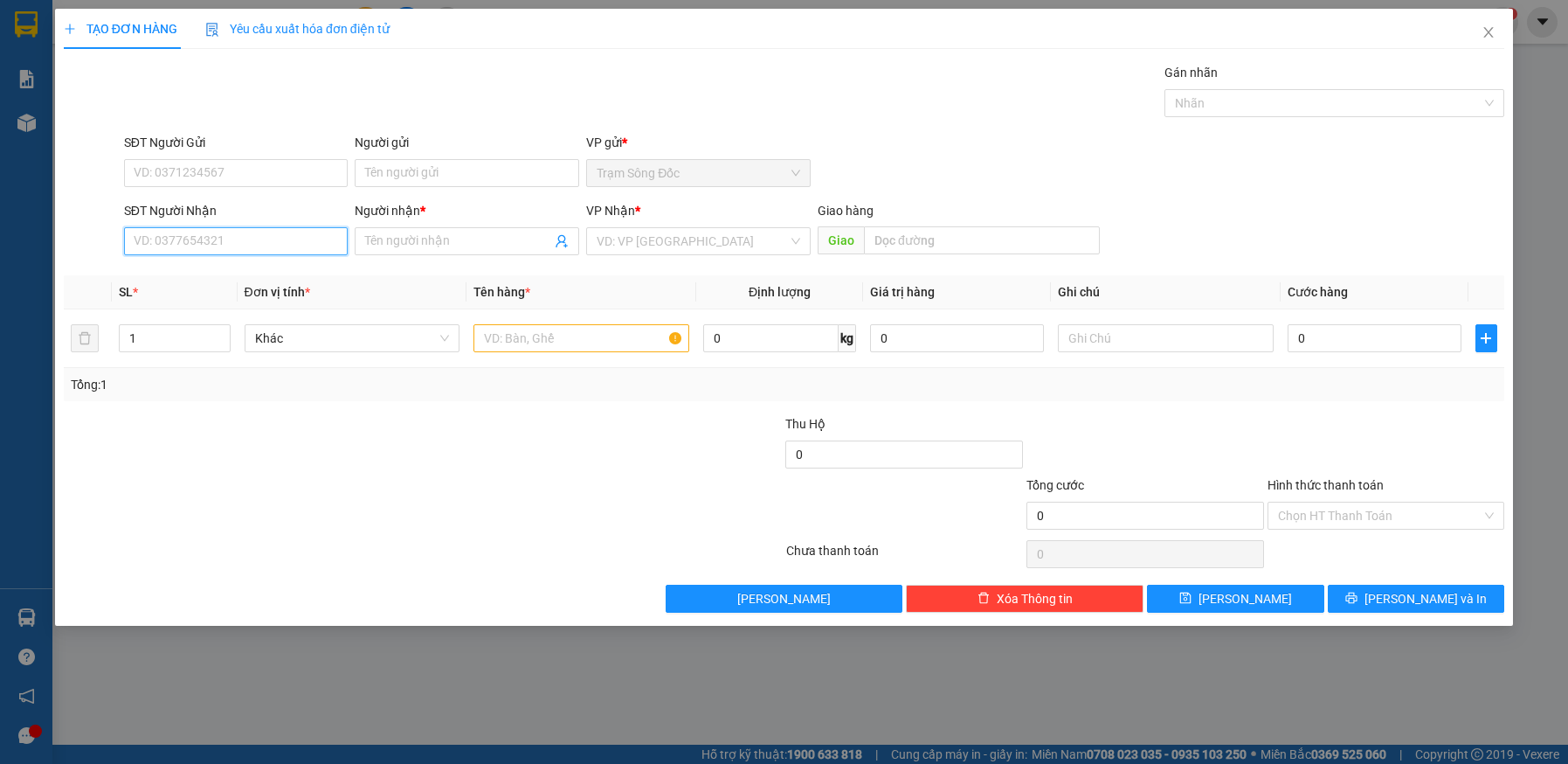
click at [217, 243] on input "SĐT Người Nhận" at bounding box center [236, 241] width 224 height 28
click at [189, 273] on div "0783787271 - SG" at bounding box center [237, 276] width 203 height 19
type input "0783787271"
type input "SG"
type input "CAN THO"
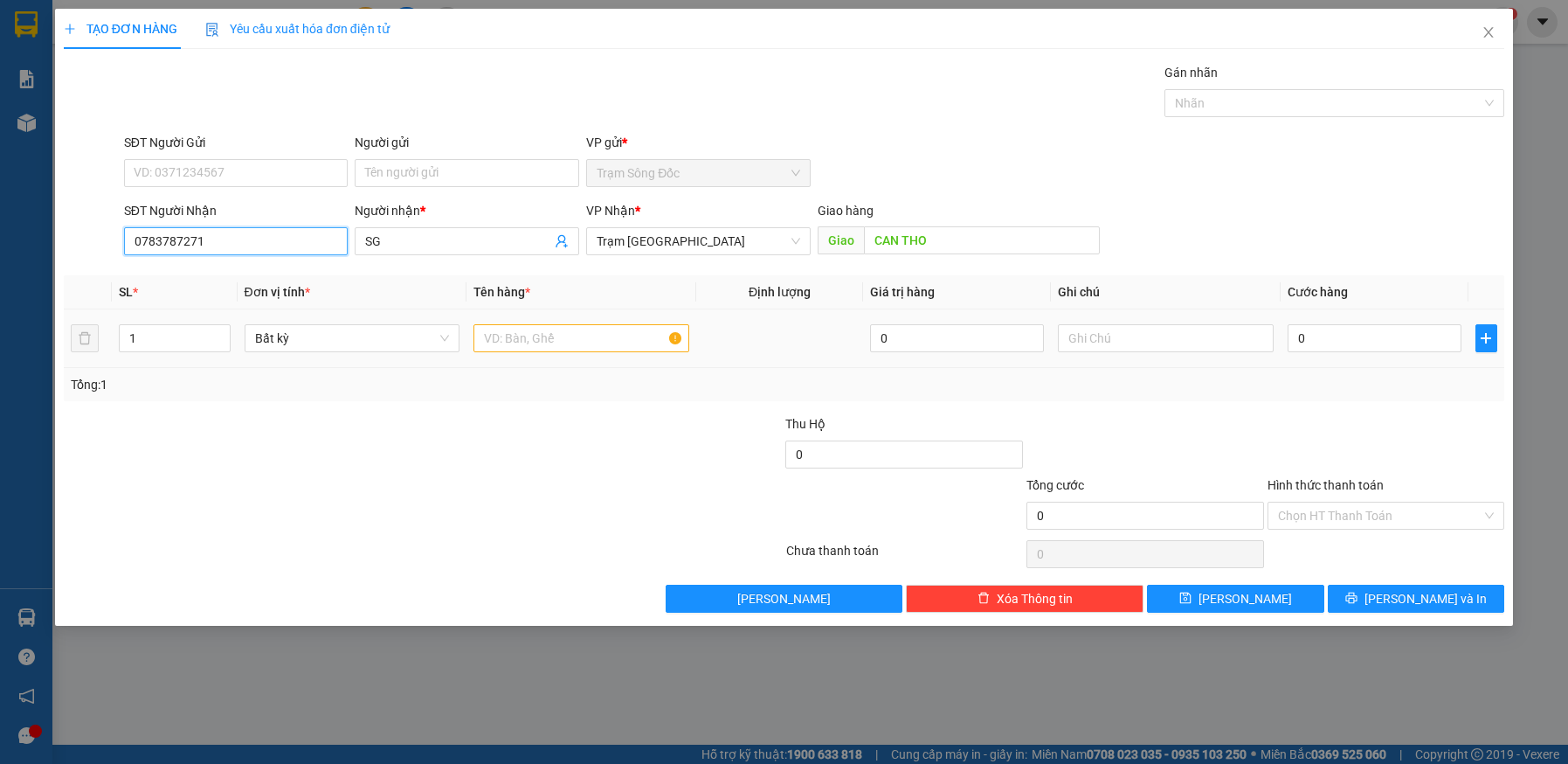
type input "0783787271"
click at [562, 337] on input "text" at bounding box center [581, 338] width 216 height 28
type input "1TH.THU HO.940.000"
click at [1382, 343] on input "0" at bounding box center [1374, 338] width 174 height 28
type input "4"
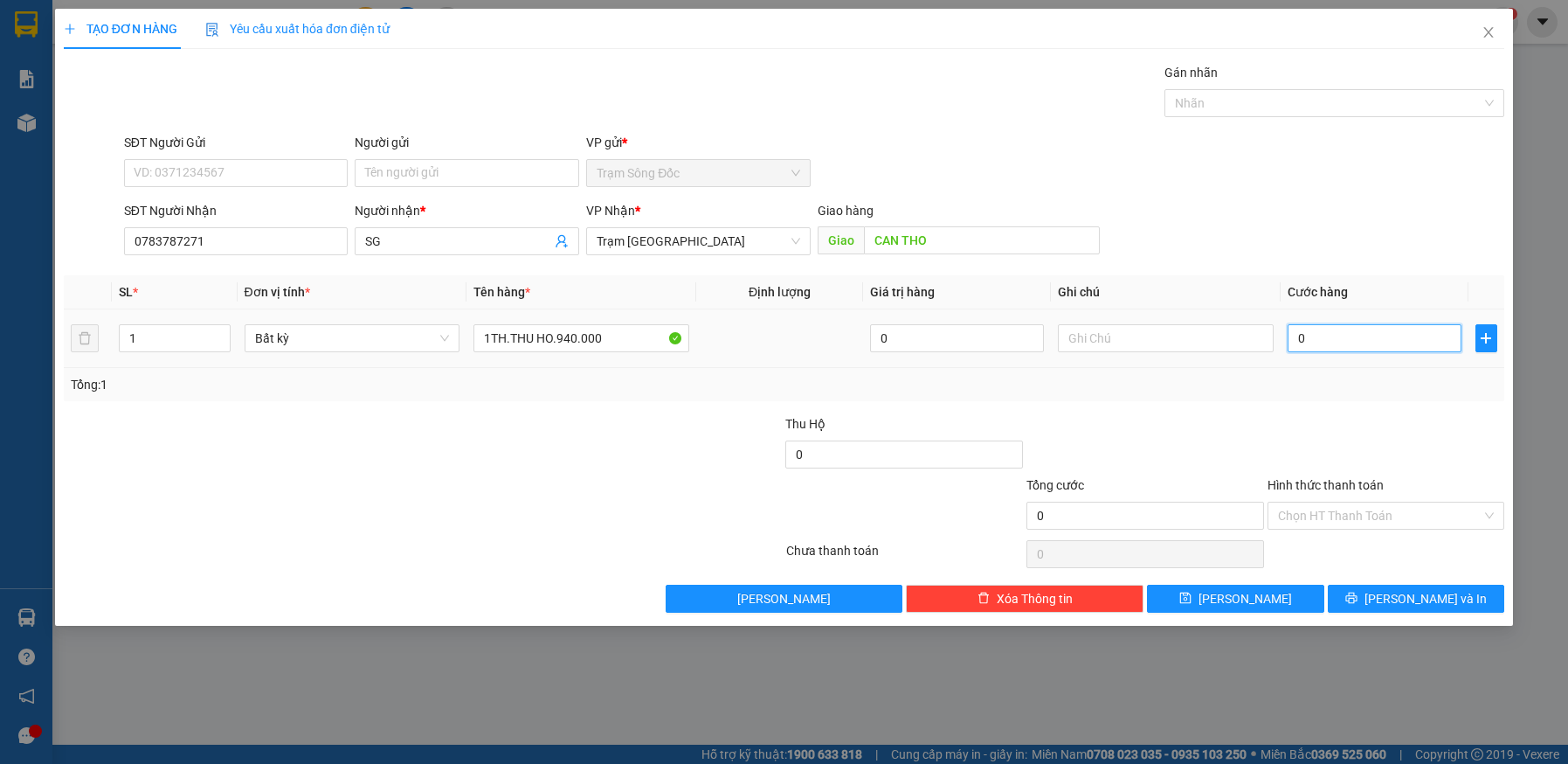
type input "4"
type input "40"
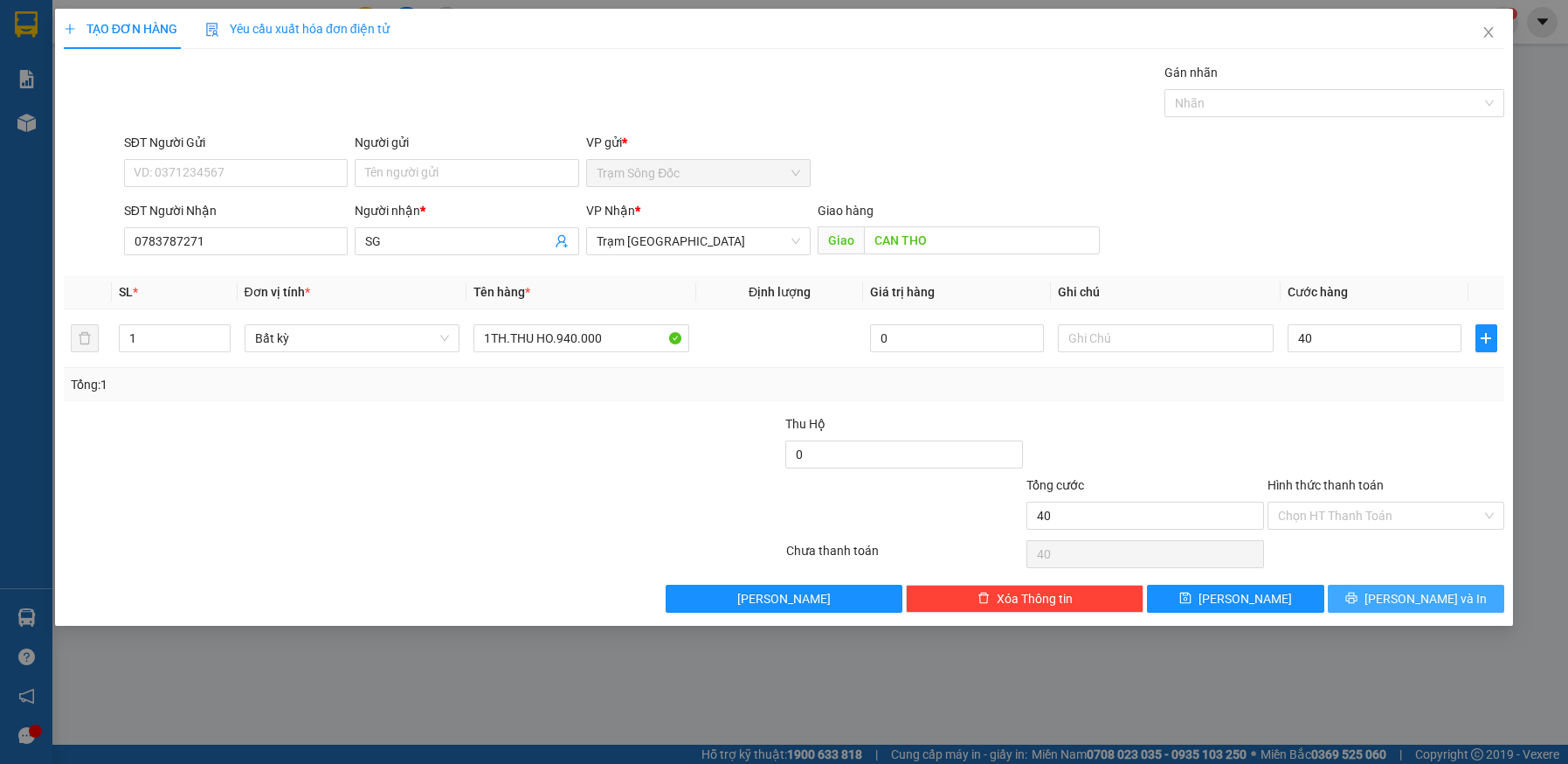
type input "40.000"
click at [1403, 590] on span "[PERSON_NAME] và In" at bounding box center [1425, 598] width 123 height 19
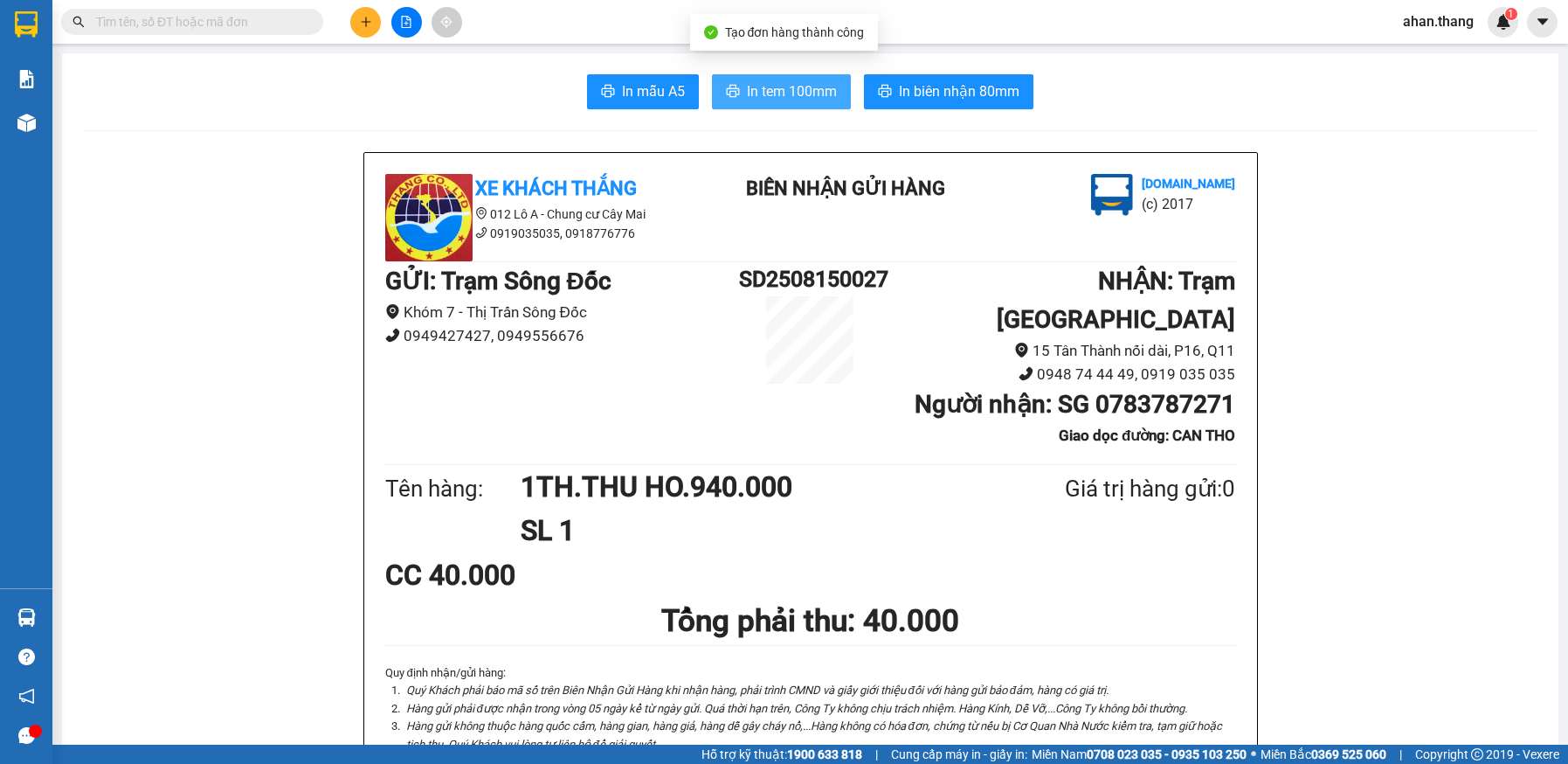
click at [820, 91] on span "In tem 100mm" at bounding box center [792, 91] width 90 height 22
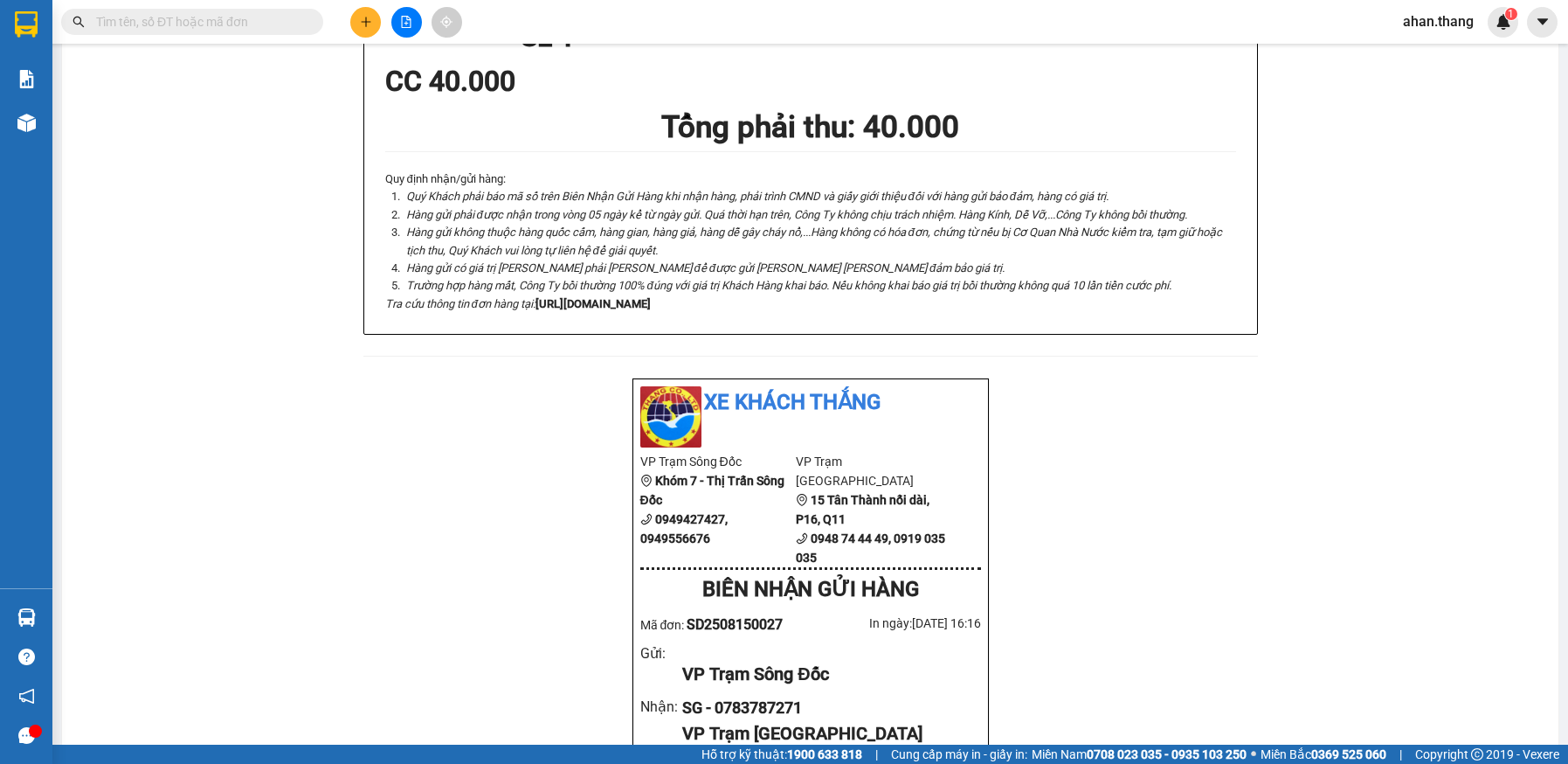
scroll to position [524, 0]
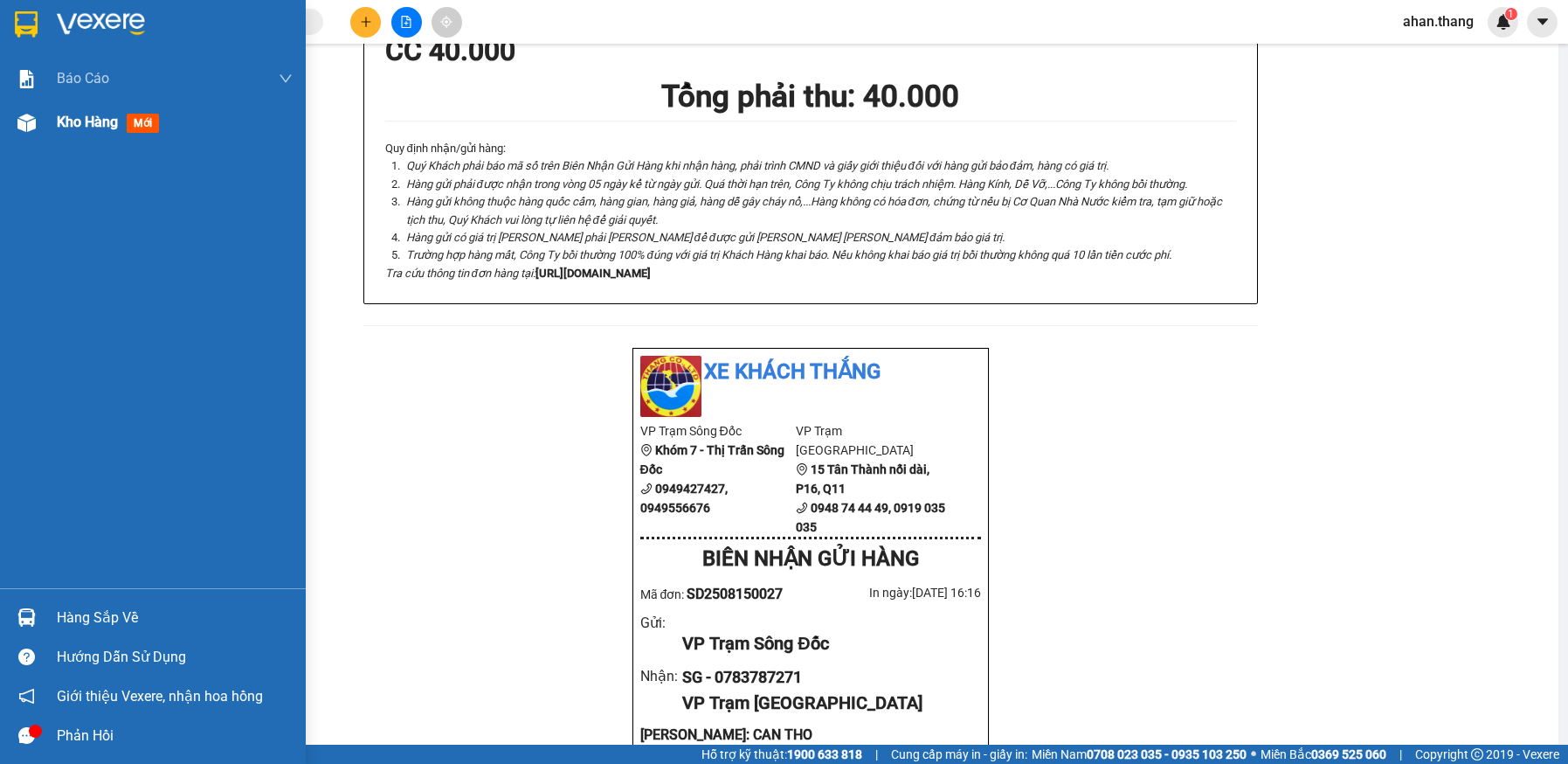
click at [73, 120] on span "Kho hàng" at bounding box center [87, 121] width 61 height 16
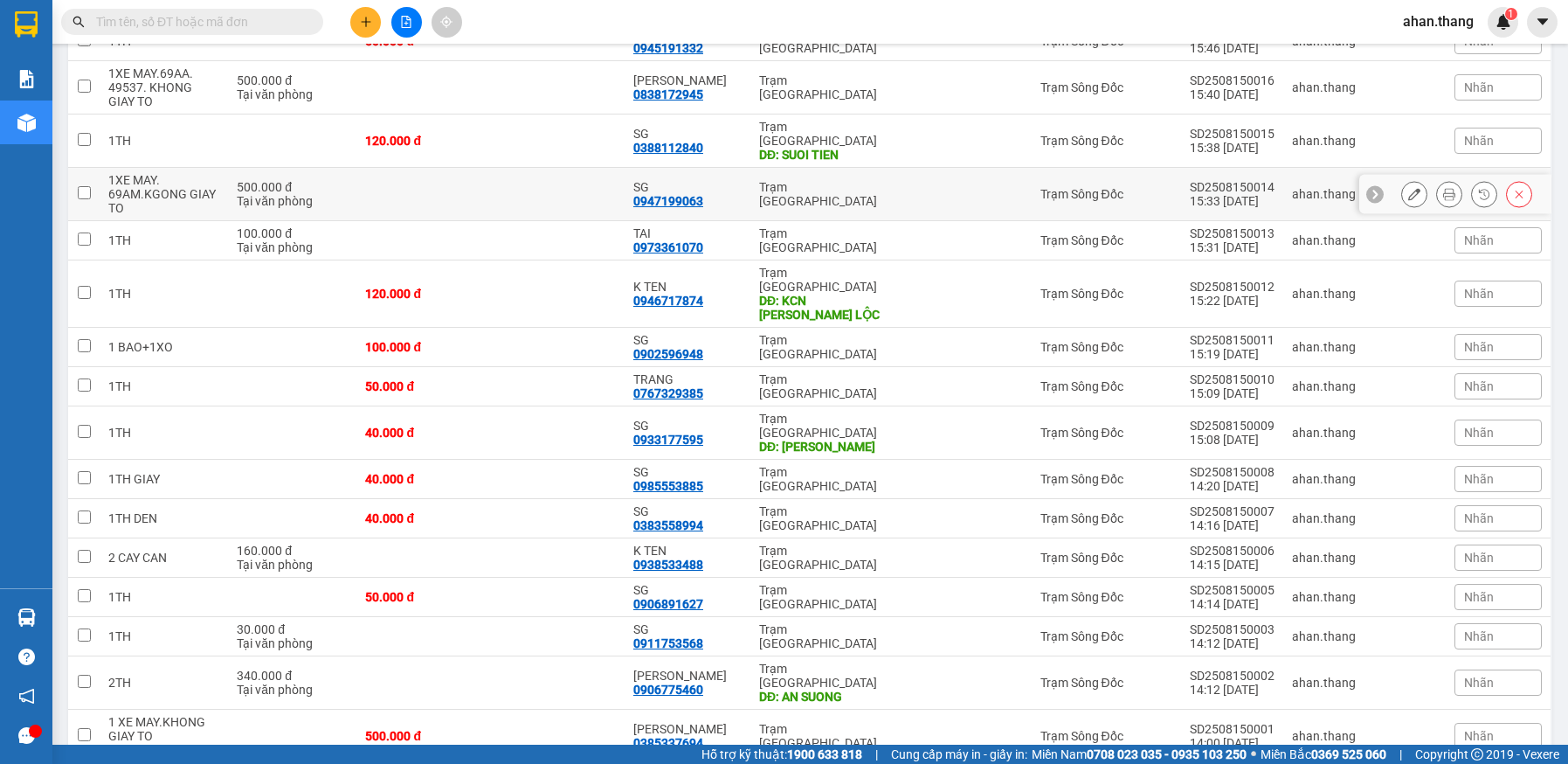
scroll to position [684, 0]
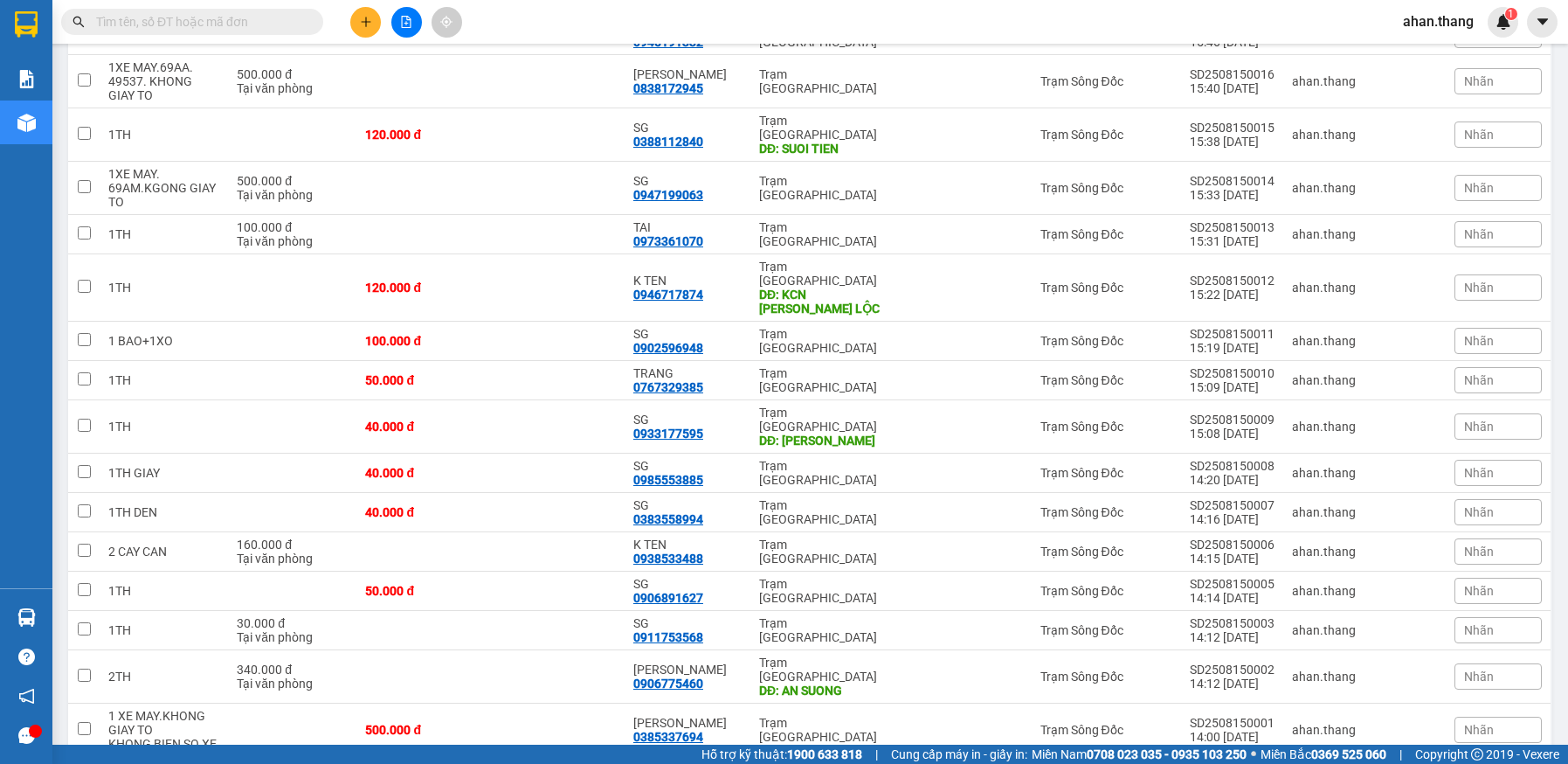
click at [1495, 665] on span "100 / trang" at bounding box center [1475, 662] width 67 height 17
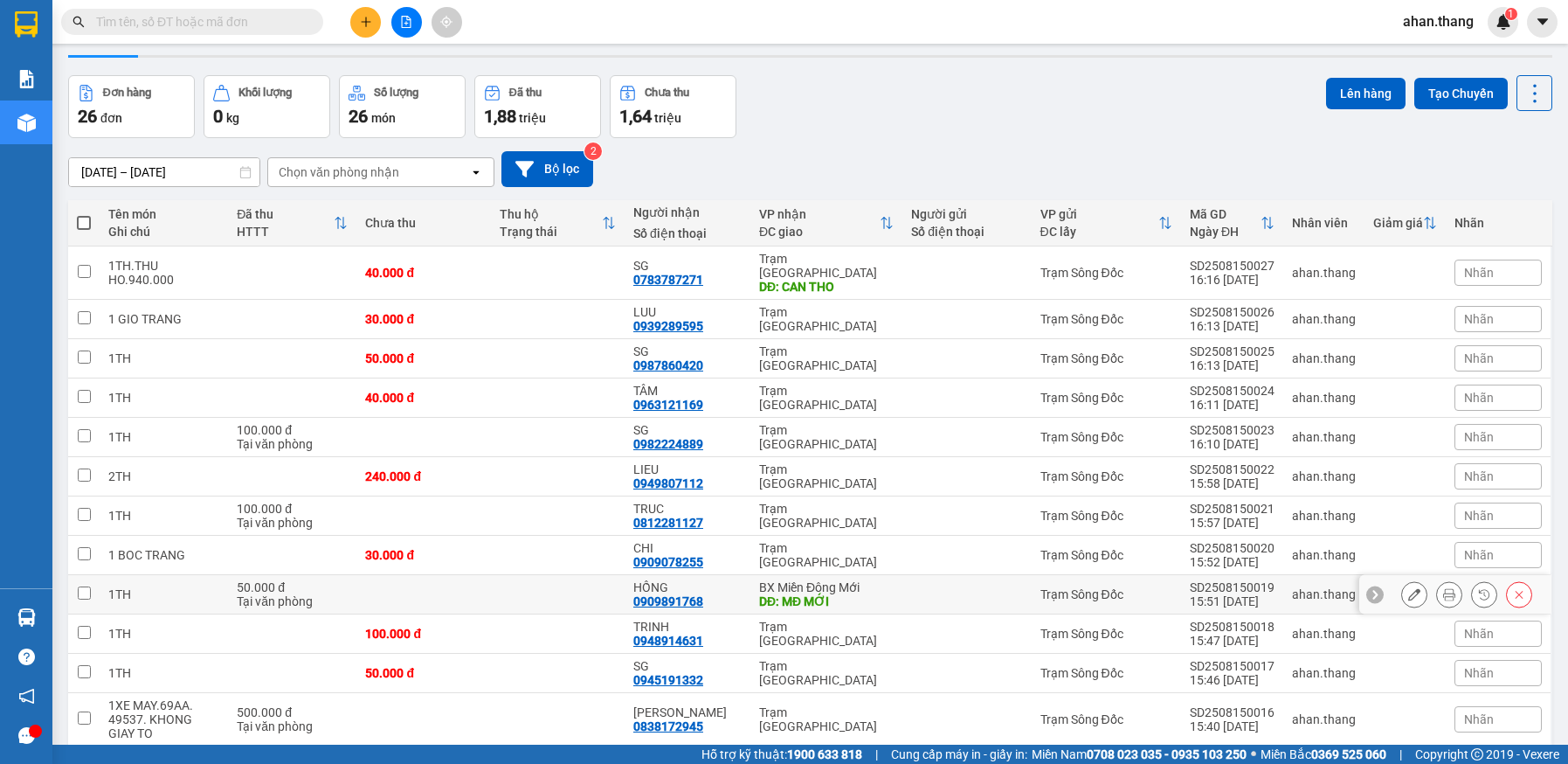
scroll to position [0, 0]
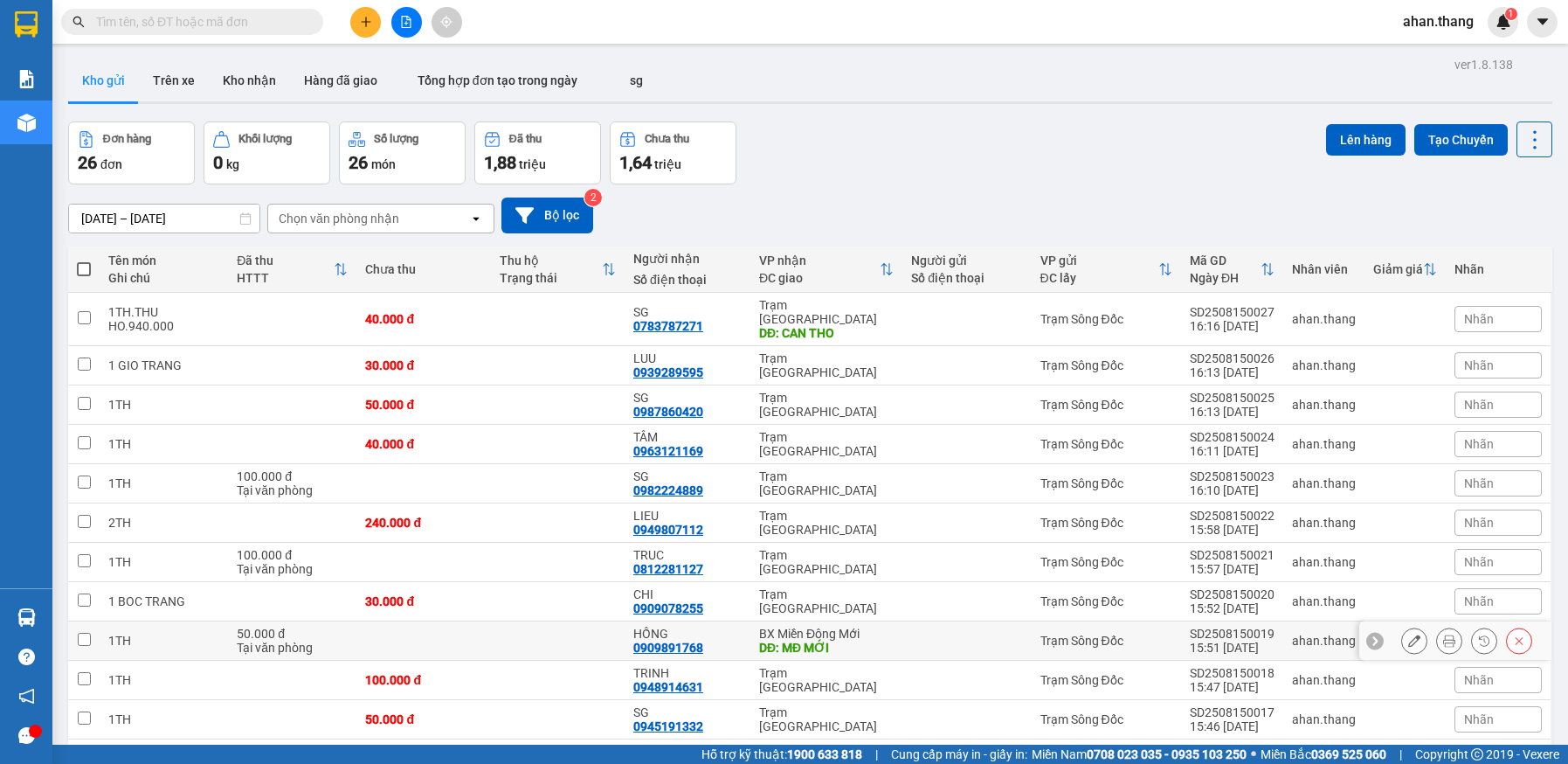
click at [882, 627] on div "BX Miền Đông Mới" at bounding box center [827, 634] width 135 height 14
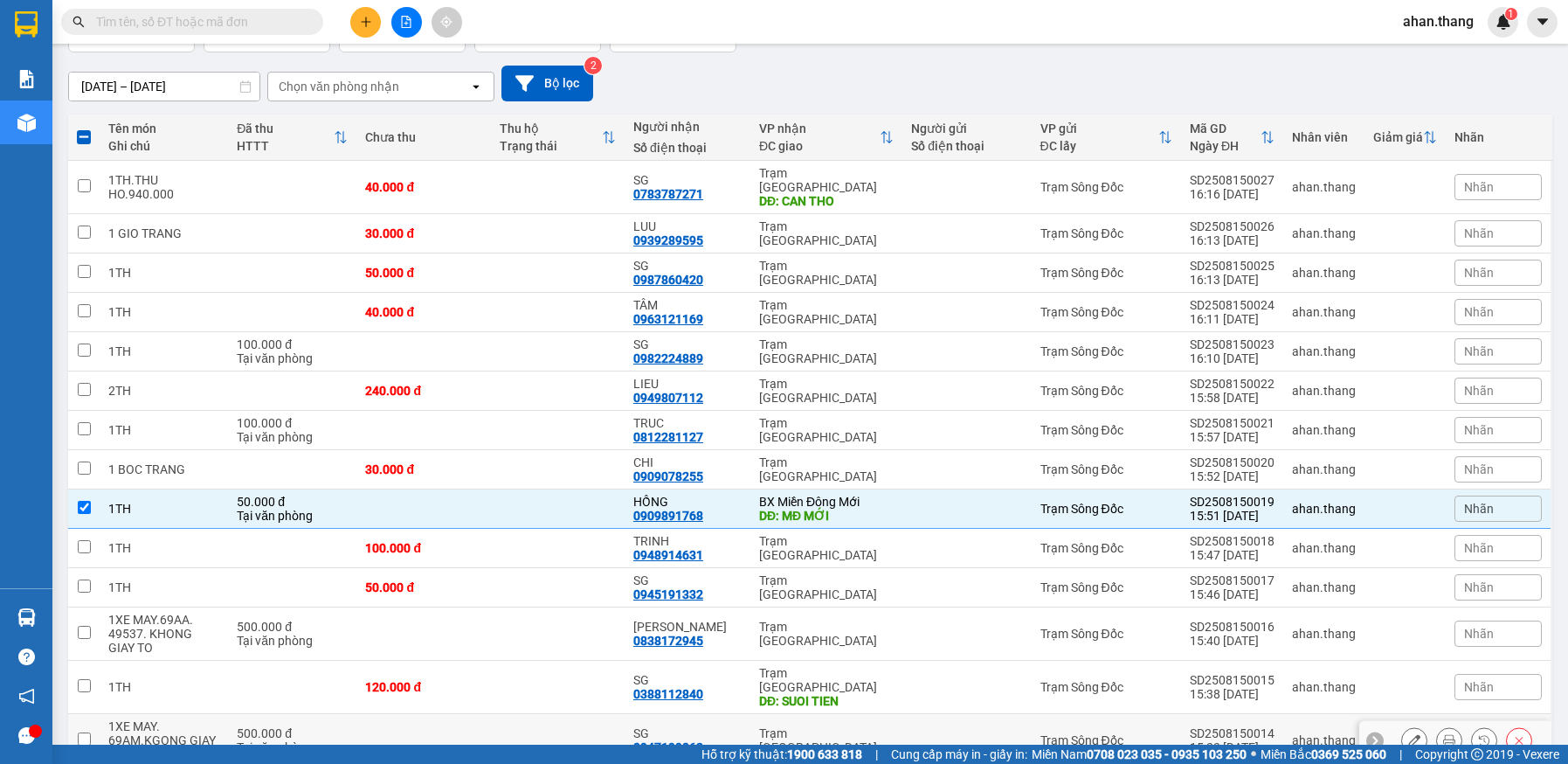
scroll to position [88, 0]
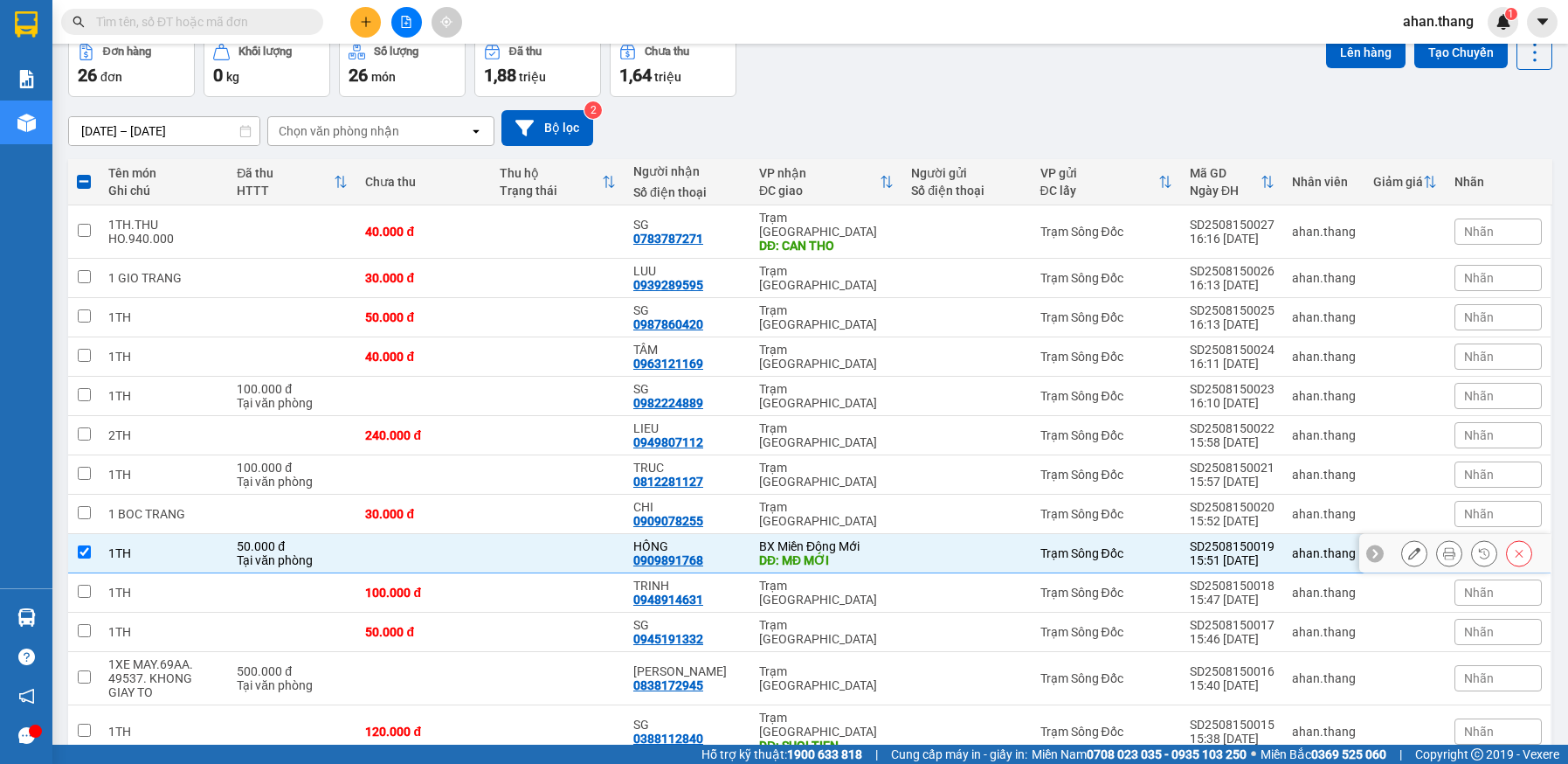
click at [84, 545] on input "checkbox" at bounding box center [85, 552] width 13 height 13
checkbox input "false"
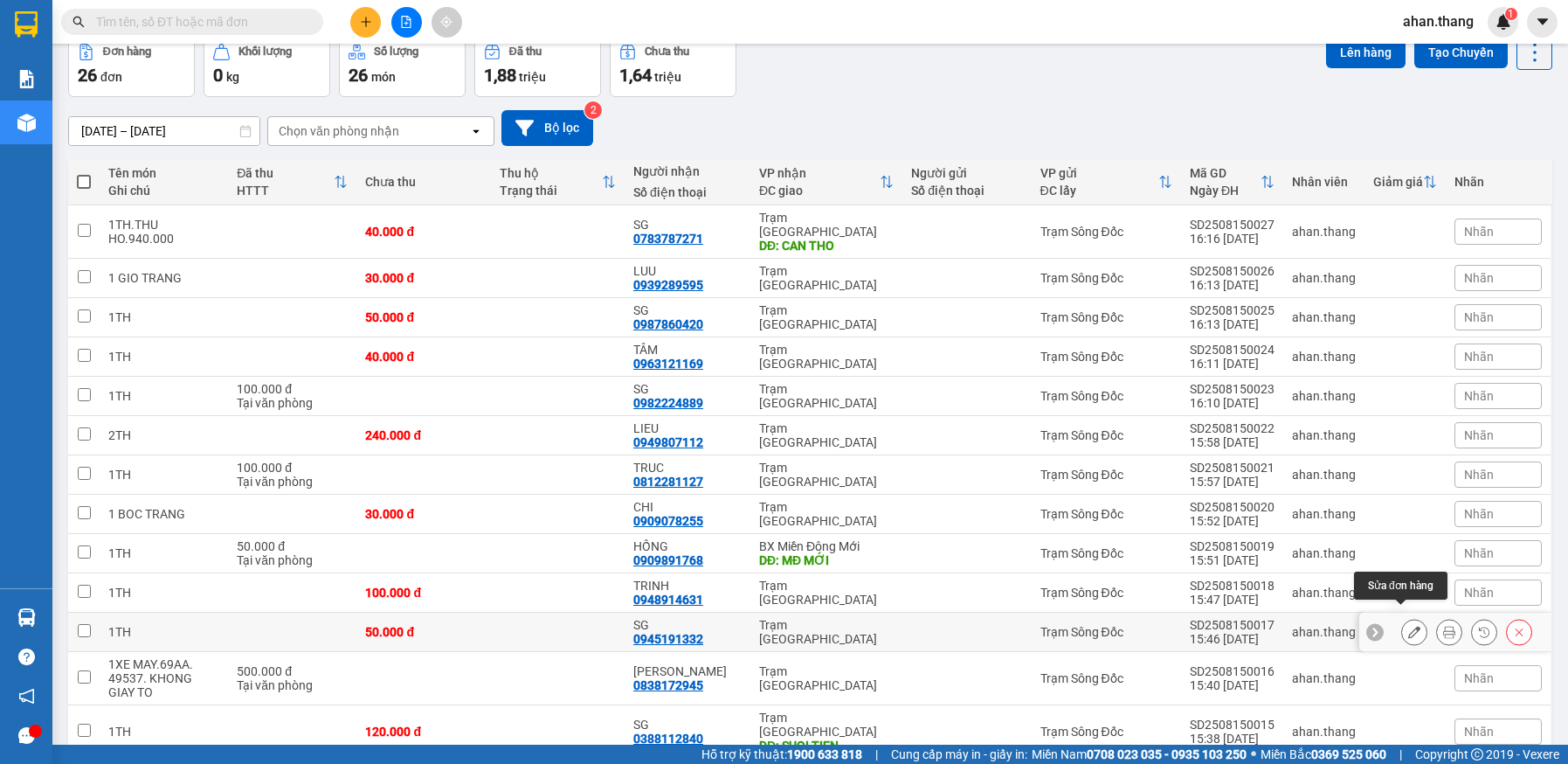
click at [1408, 626] on icon at bounding box center [1414, 632] width 12 height 12
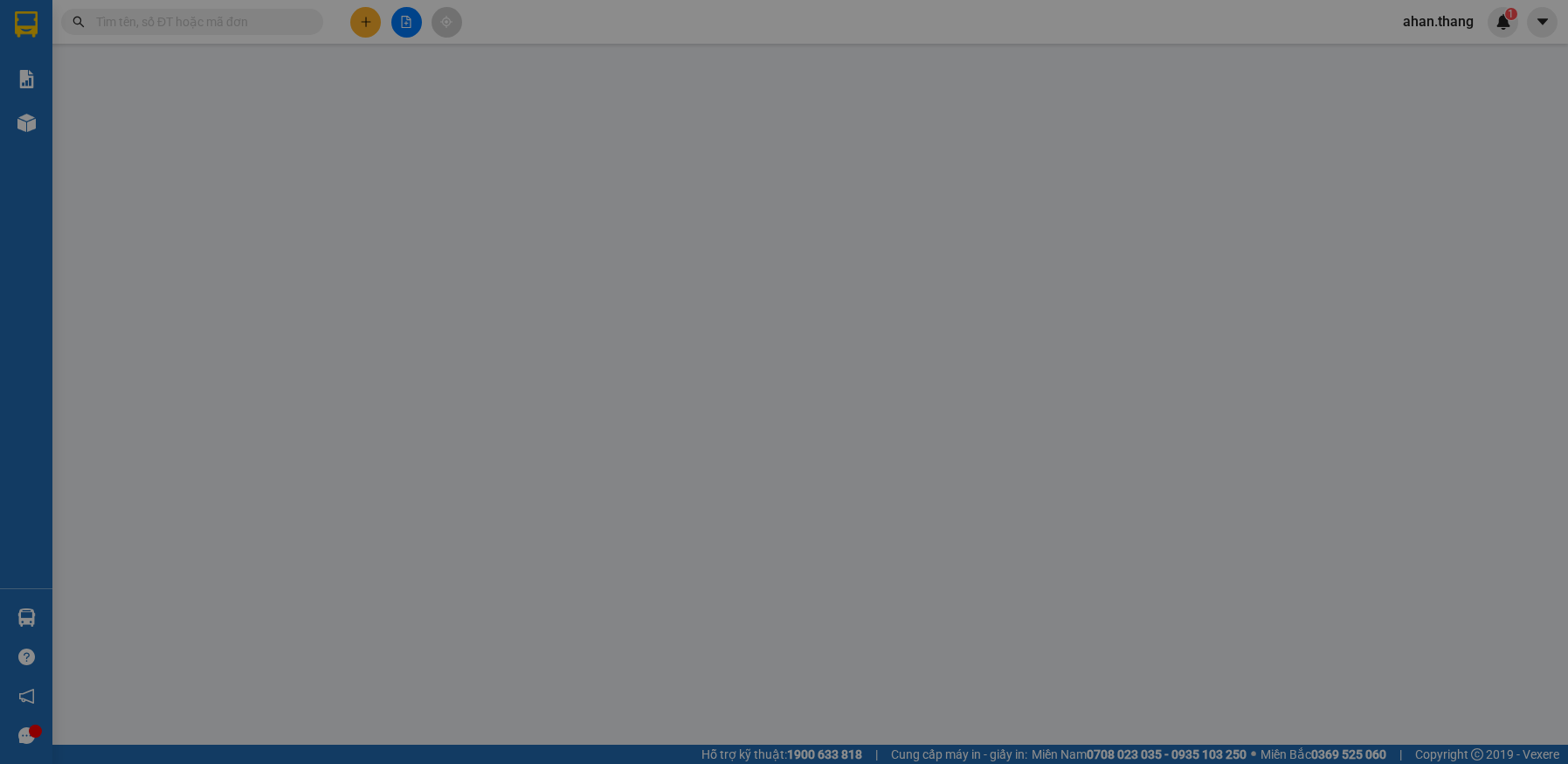
type input "0945191332"
type input "SG"
type input "50.000"
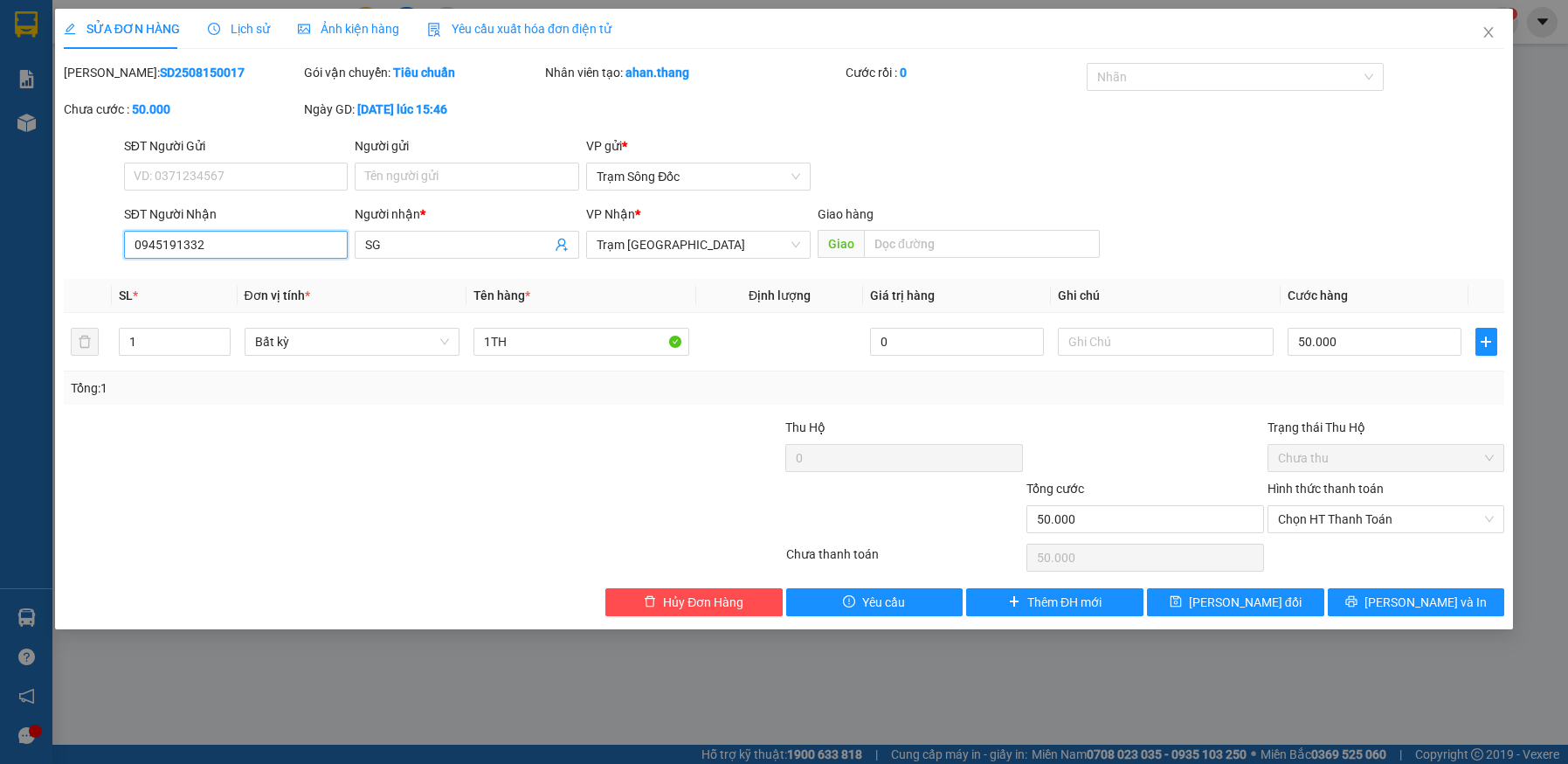
click at [227, 250] on input "0945191332" at bounding box center [236, 245] width 224 height 28
type input "0"
type input "0909752132"
click at [446, 242] on input "SG" at bounding box center [458, 245] width 186 height 19
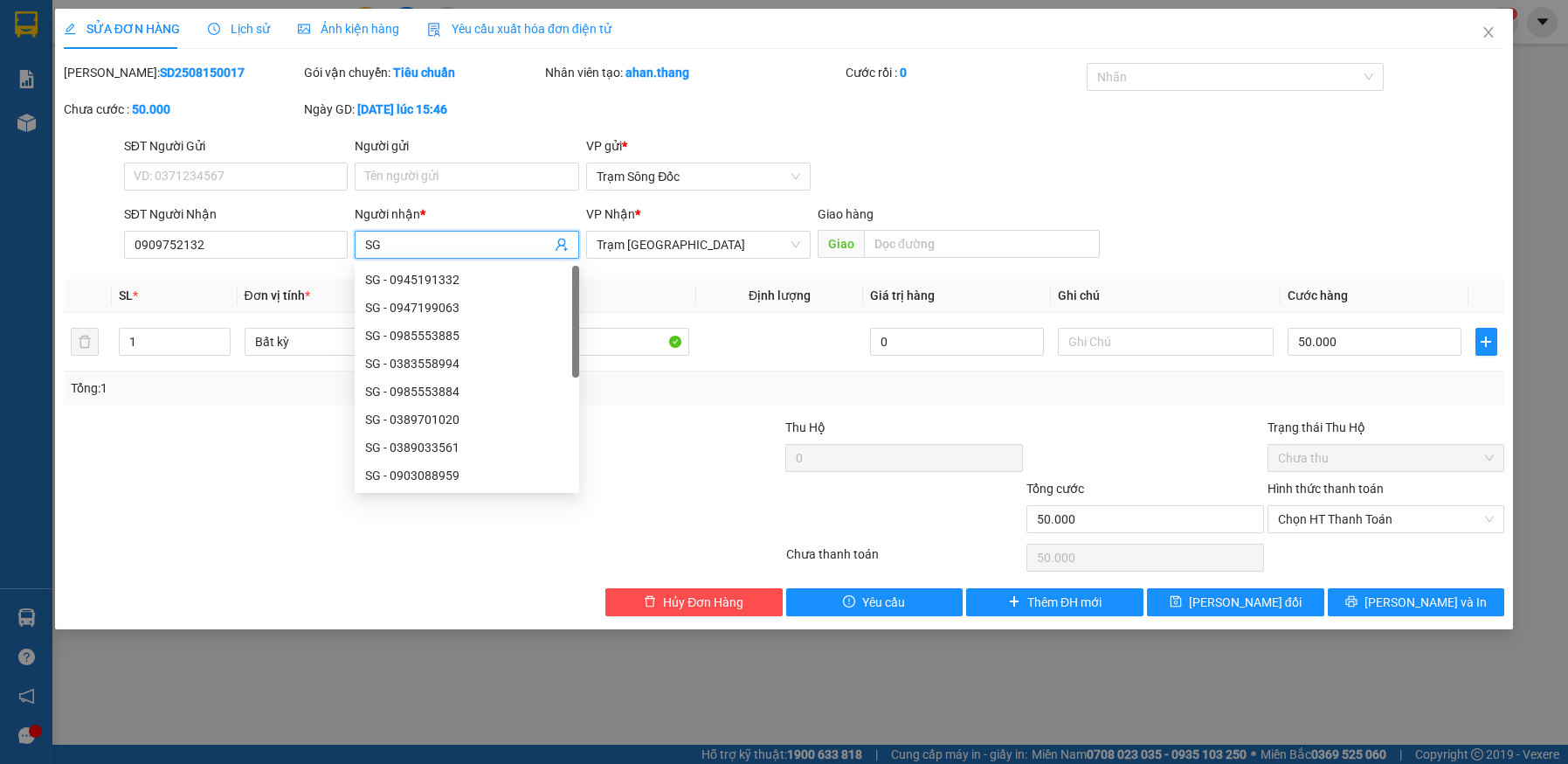
type input "S"
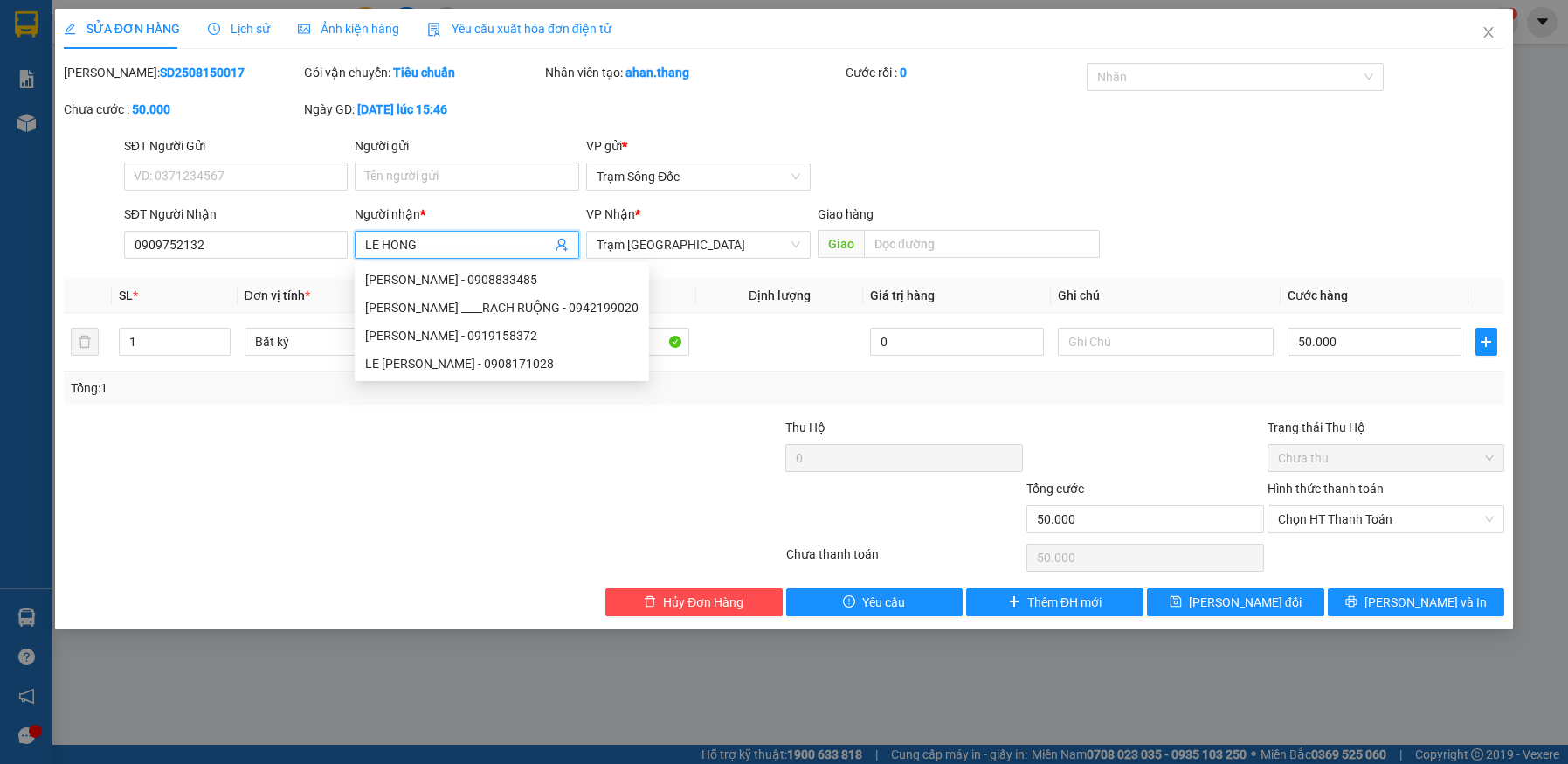
type input "LE HONG"
click at [1213, 154] on div "SĐT Người Gửi VD: 0371234567 Người gửi Tên người gửi VP gửi * Trạm Sông Đốc" at bounding box center [814, 167] width 1387 height 61
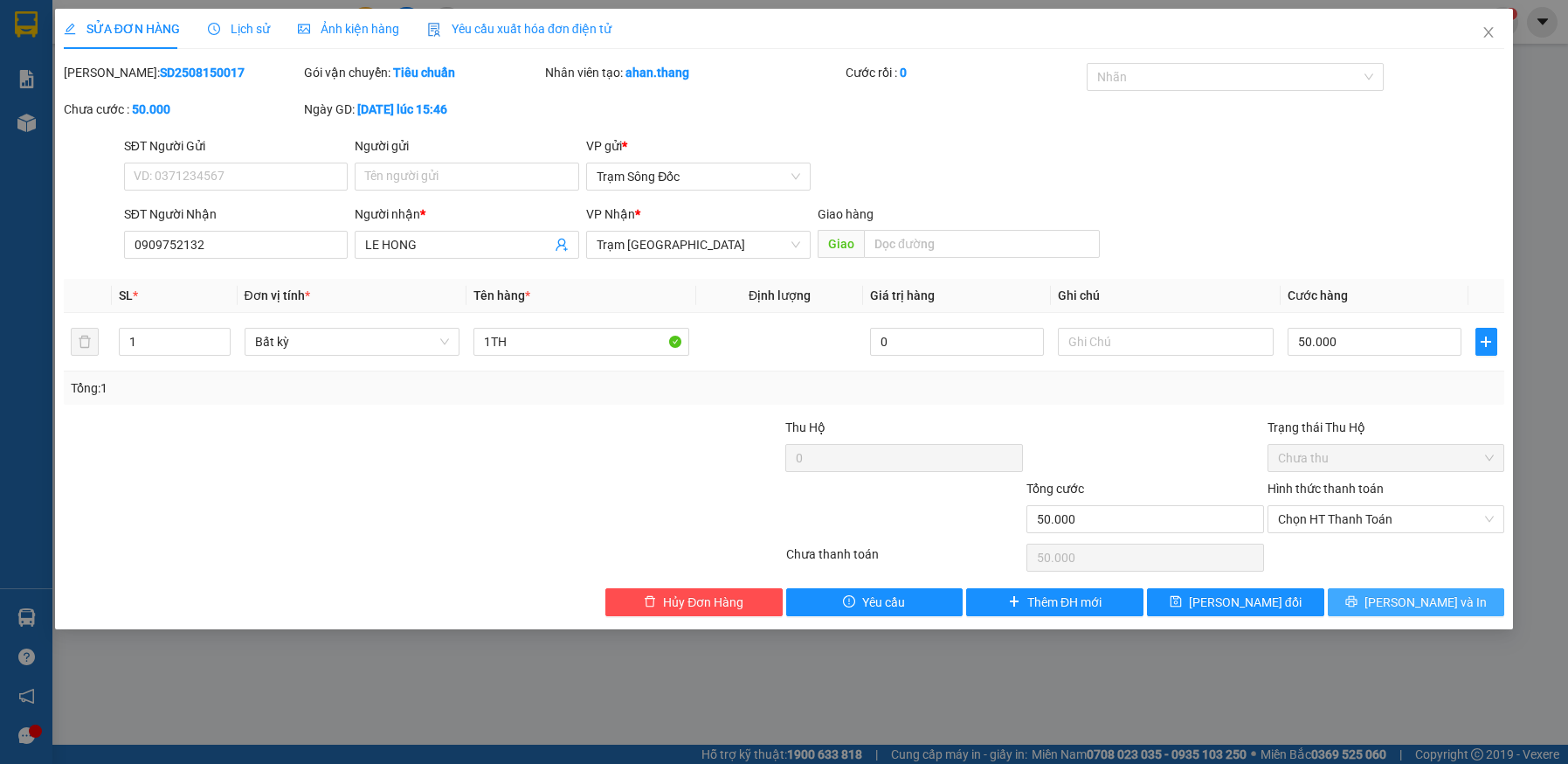
click at [1378, 603] on button "[PERSON_NAME] và In" at bounding box center [1417, 601] width 178 height 28
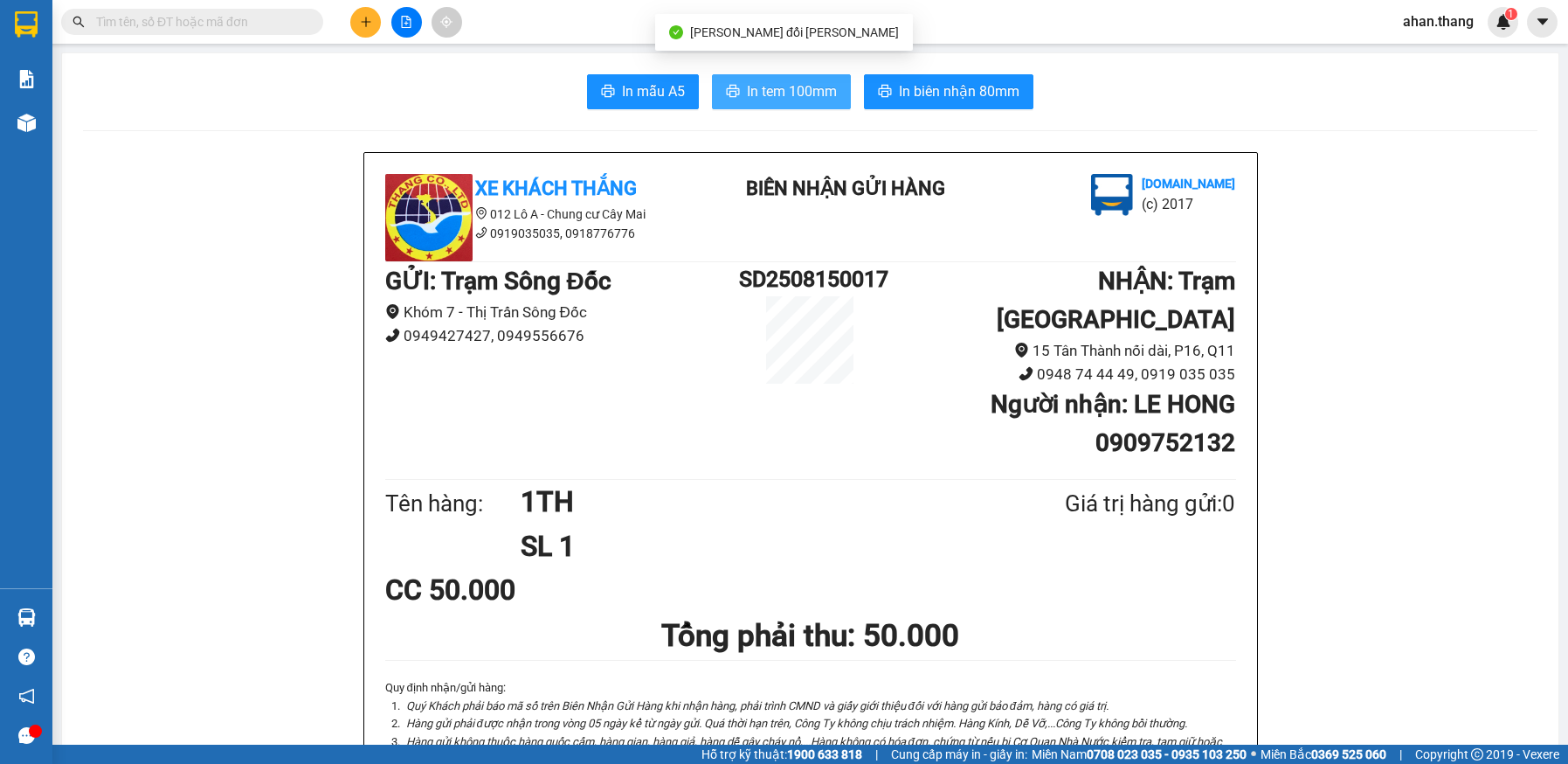
click at [800, 91] on span "In tem 100mm" at bounding box center [792, 91] width 90 height 22
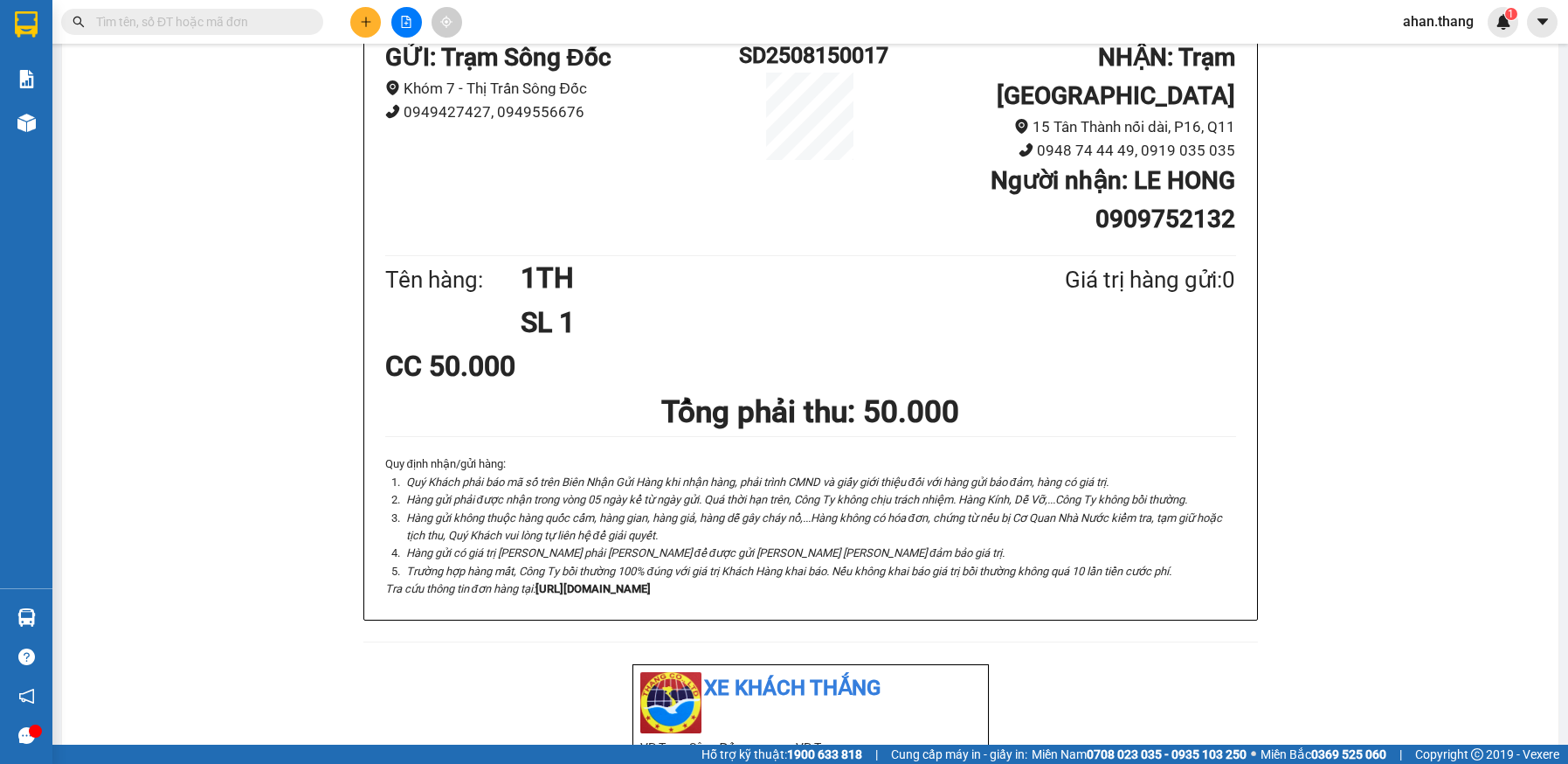
scroll to position [263, 0]
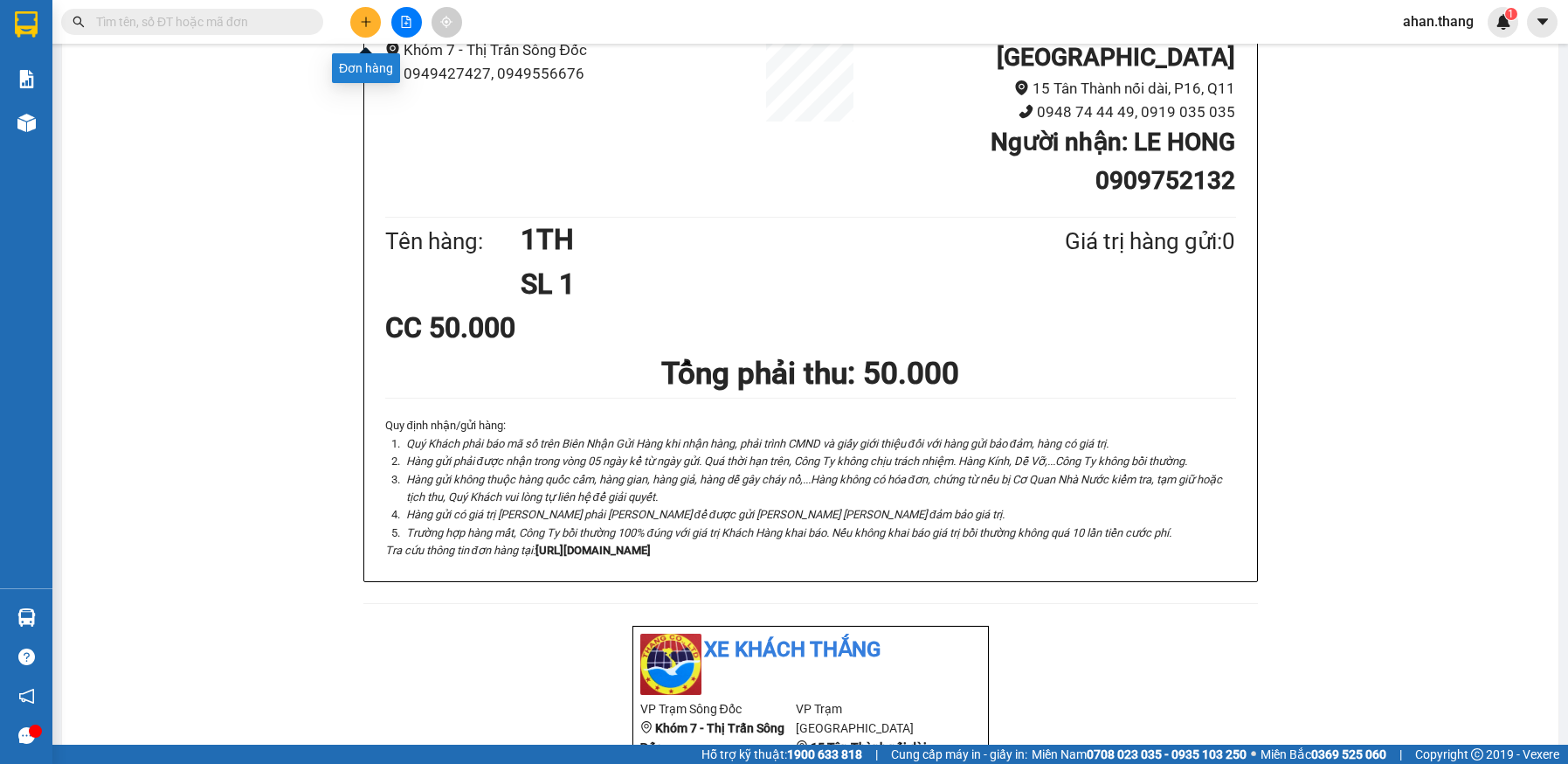
click at [366, 20] on icon "plus" at bounding box center [365, 21] width 1 height 10
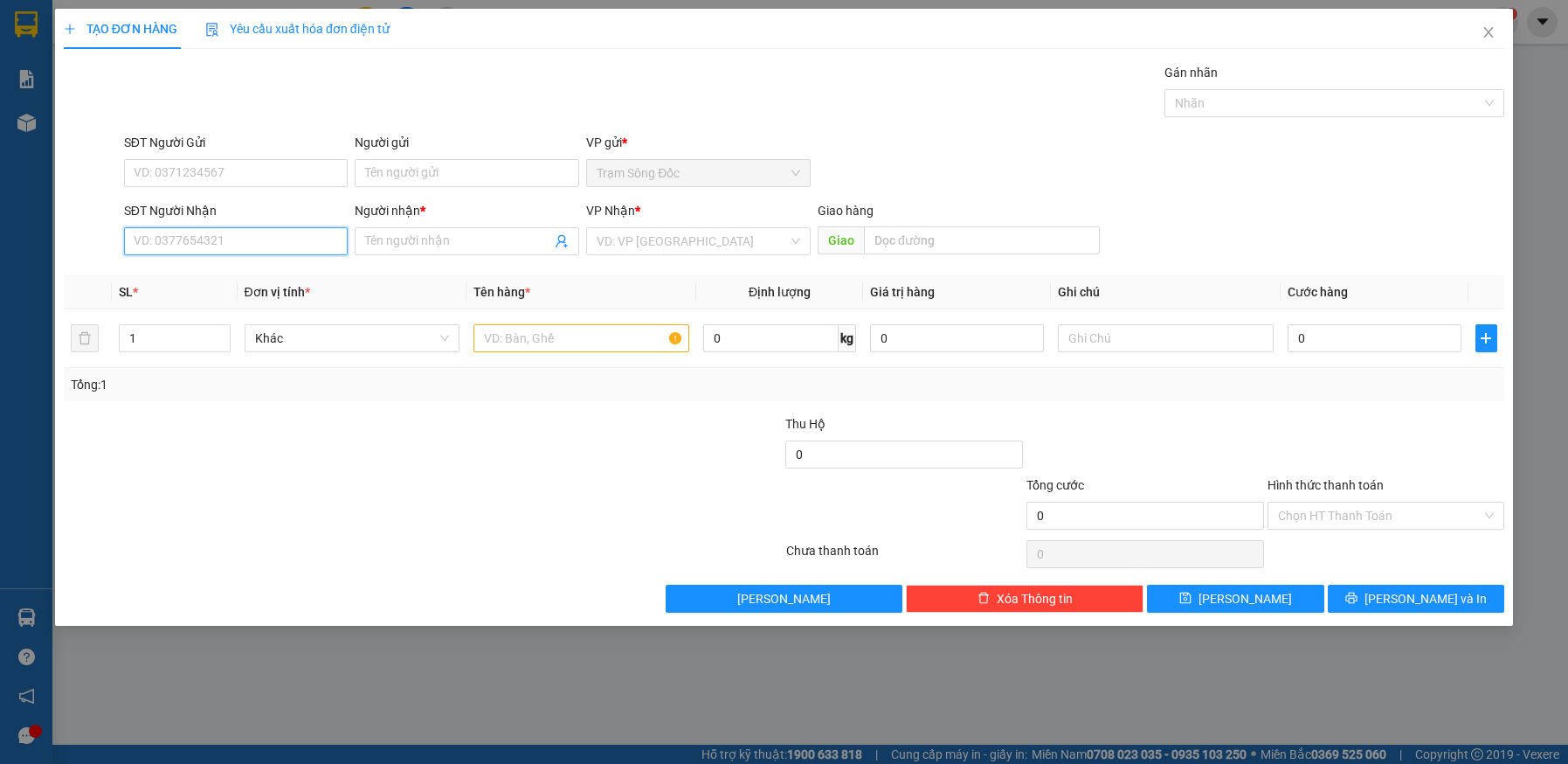
click at [266, 237] on input "SĐT Người Nhận" at bounding box center [236, 241] width 224 height 28
type input "0947487539"
click at [475, 242] on input "Người nhận *" at bounding box center [458, 242] width 186 height 19
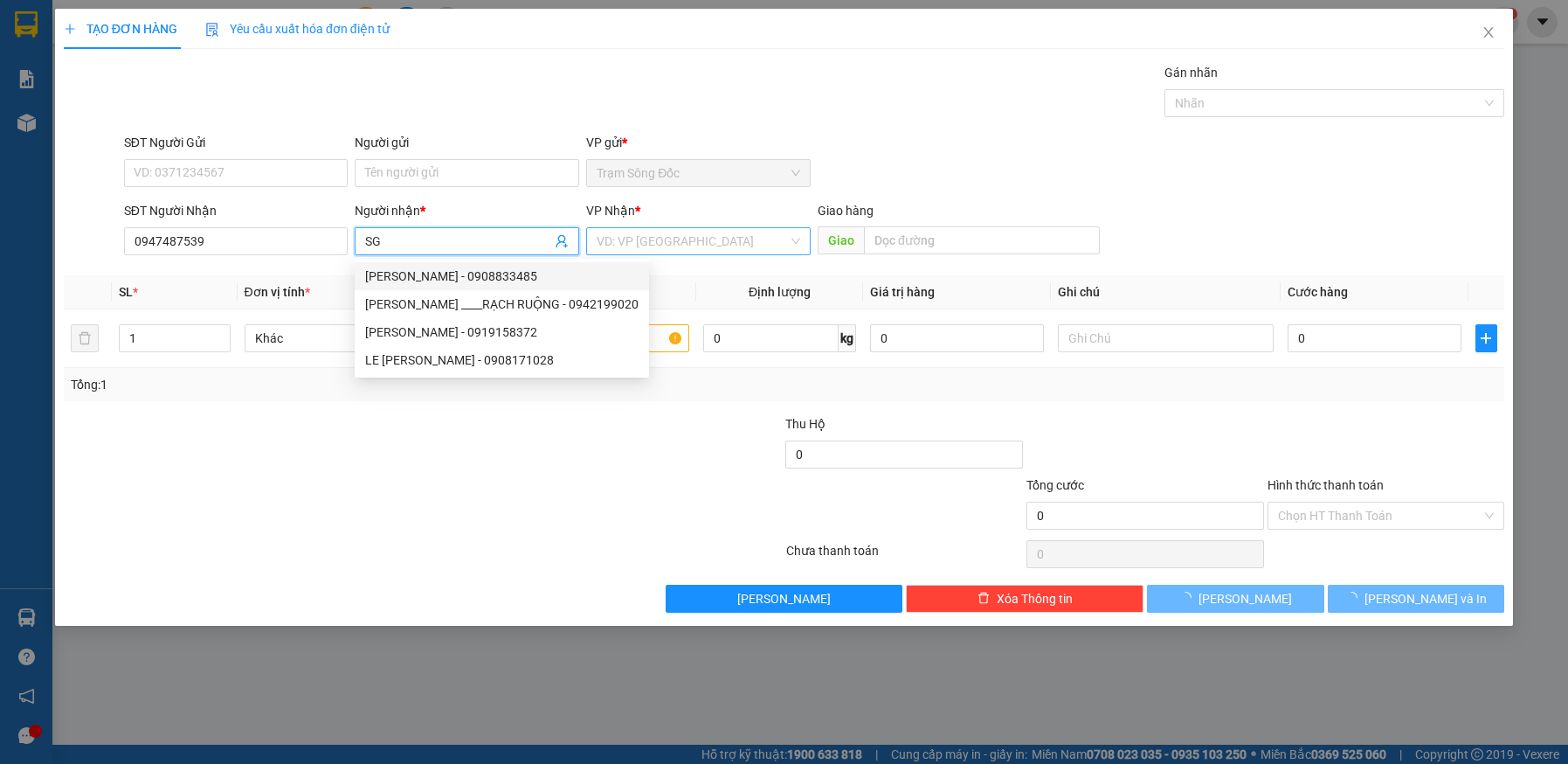
type input "SG"
click at [692, 245] on input "search" at bounding box center [692, 242] width 191 height 27
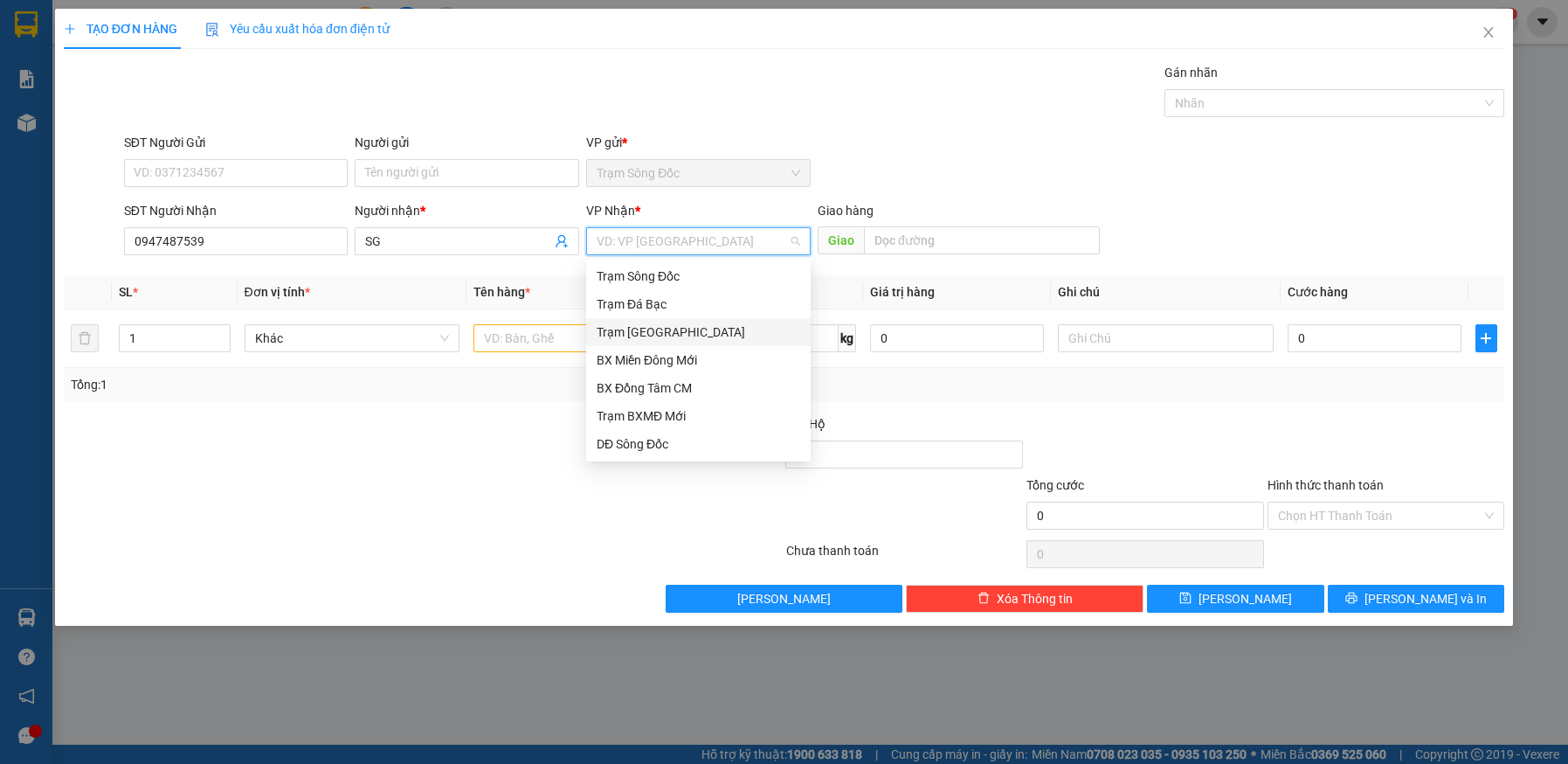
click at [673, 328] on div "Trạm [GEOGRAPHIC_DATA]" at bounding box center [699, 332] width 203 height 19
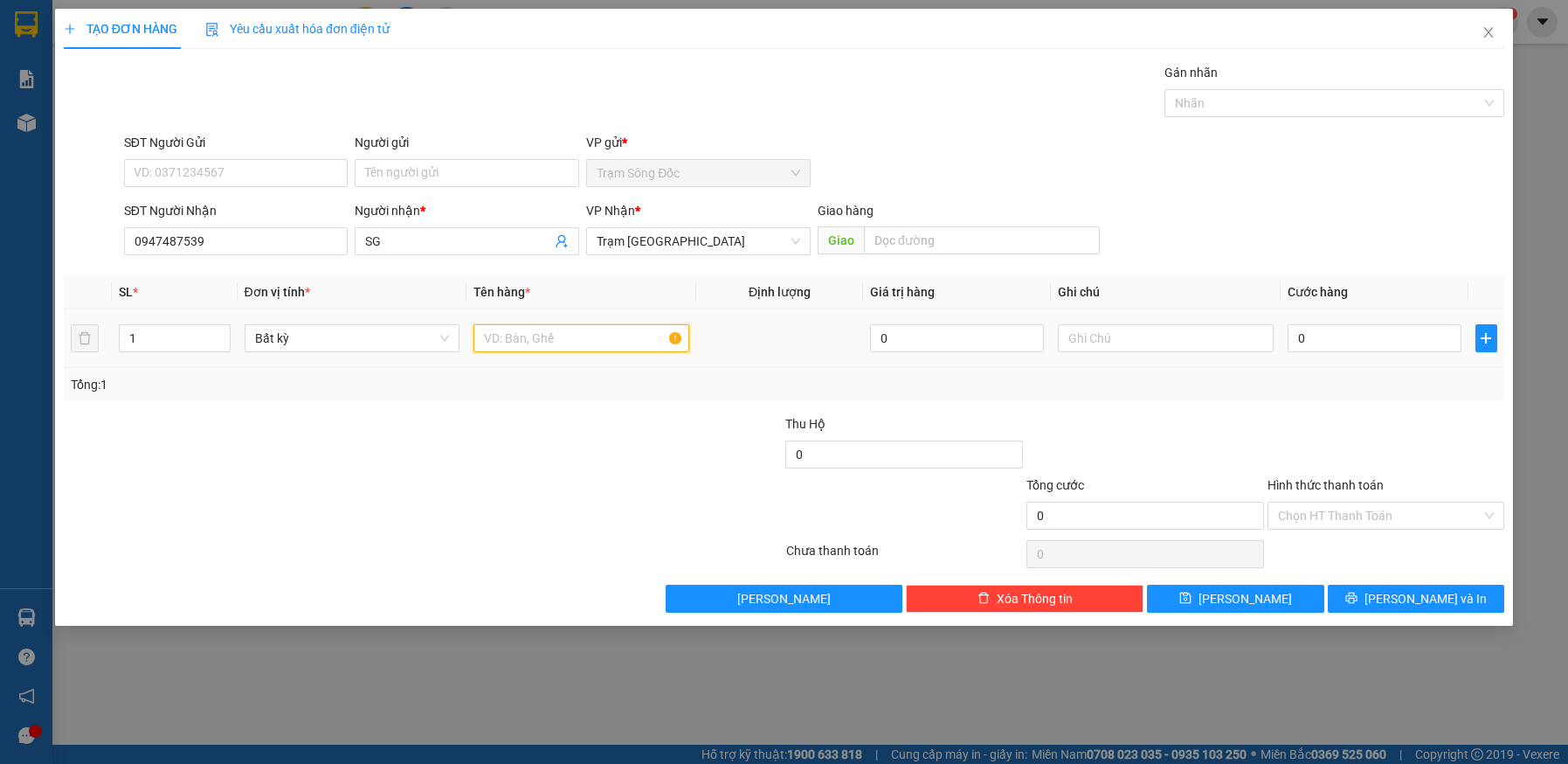
click at [600, 340] on input "text" at bounding box center [581, 338] width 216 height 28
type input "1TH"
click at [1377, 340] on input "0" at bounding box center [1374, 338] width 174 height 28
type input "4"
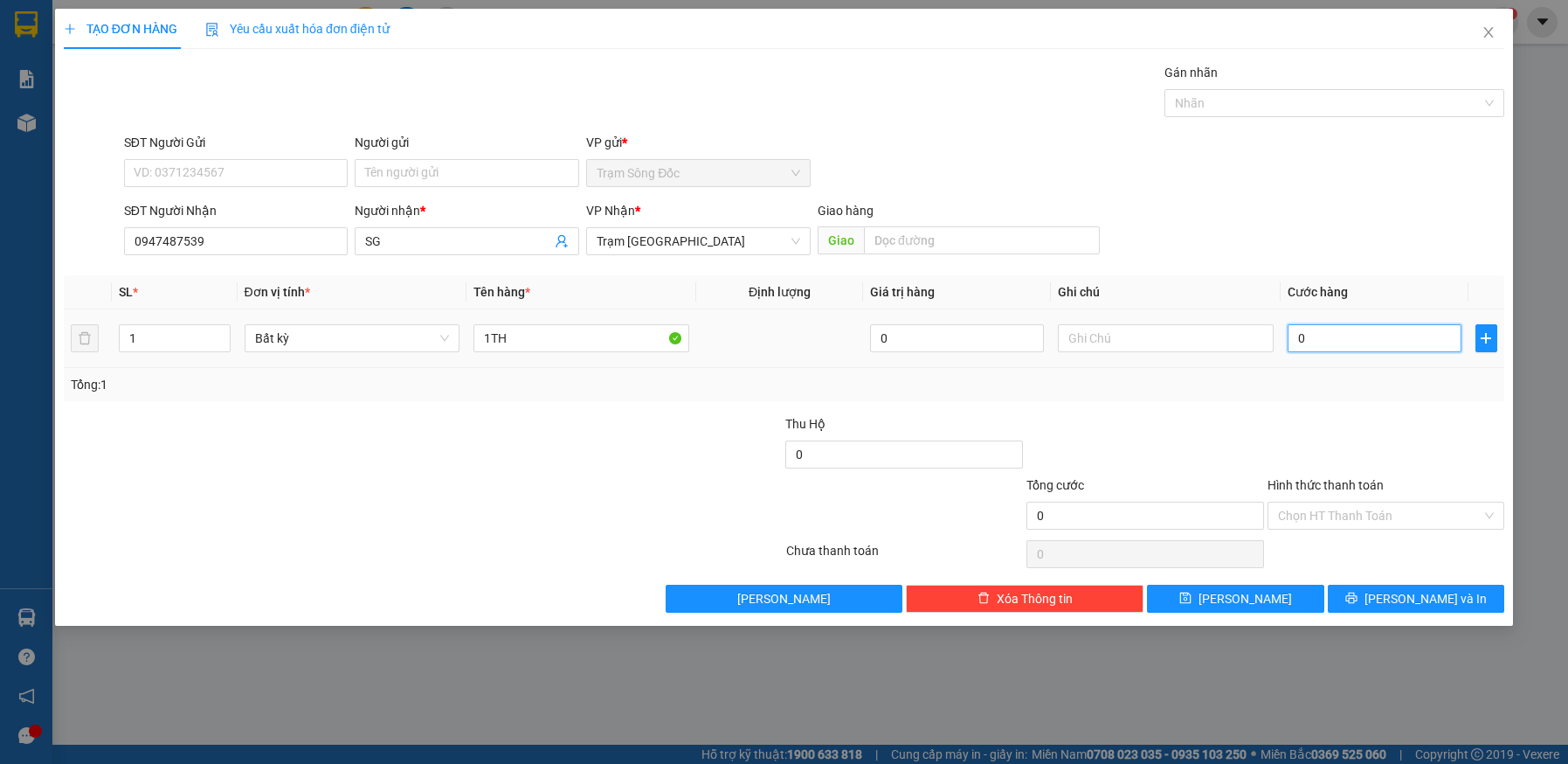
type input "4"
type input "40"
type input "40.000"
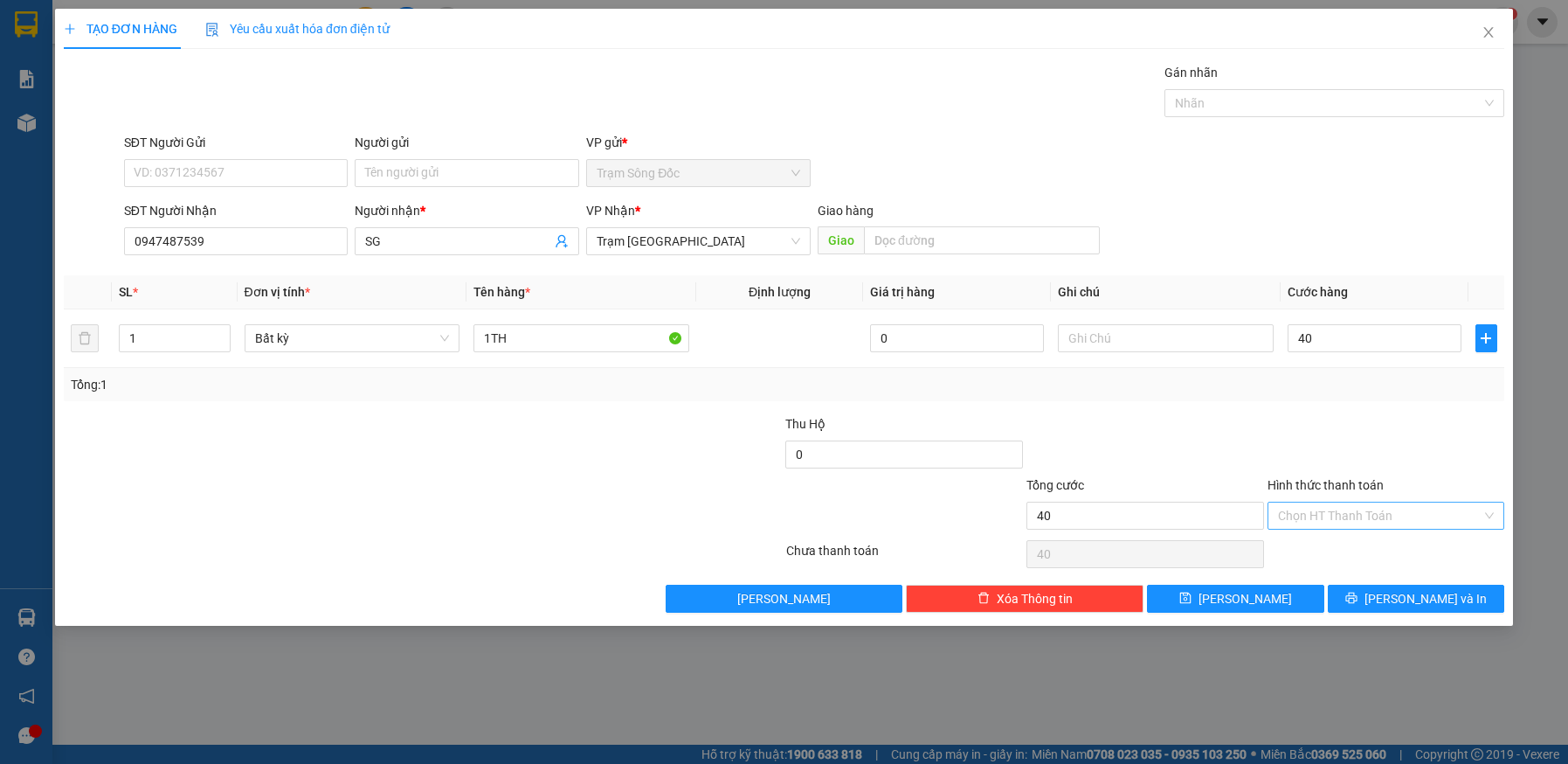
type input "40.000"
click at [1398, 512] on input "Hình thức thanh toán" at bounding box center [1380, 516] width 204 height 27
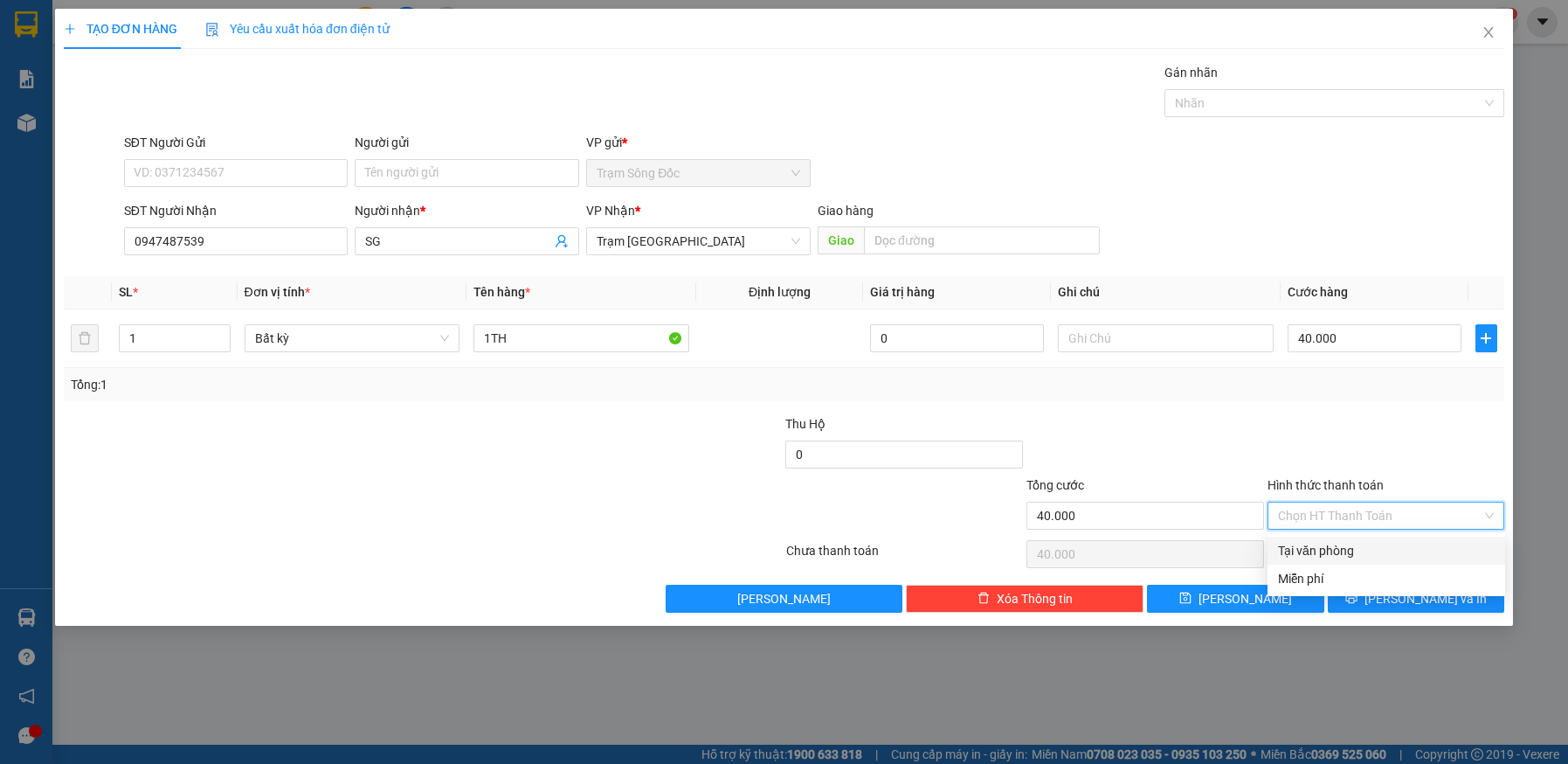
click at [1384, 545] on div "Tại văn phòng" at bounding box center [1386, 551] width 217 height 19
type input "0"
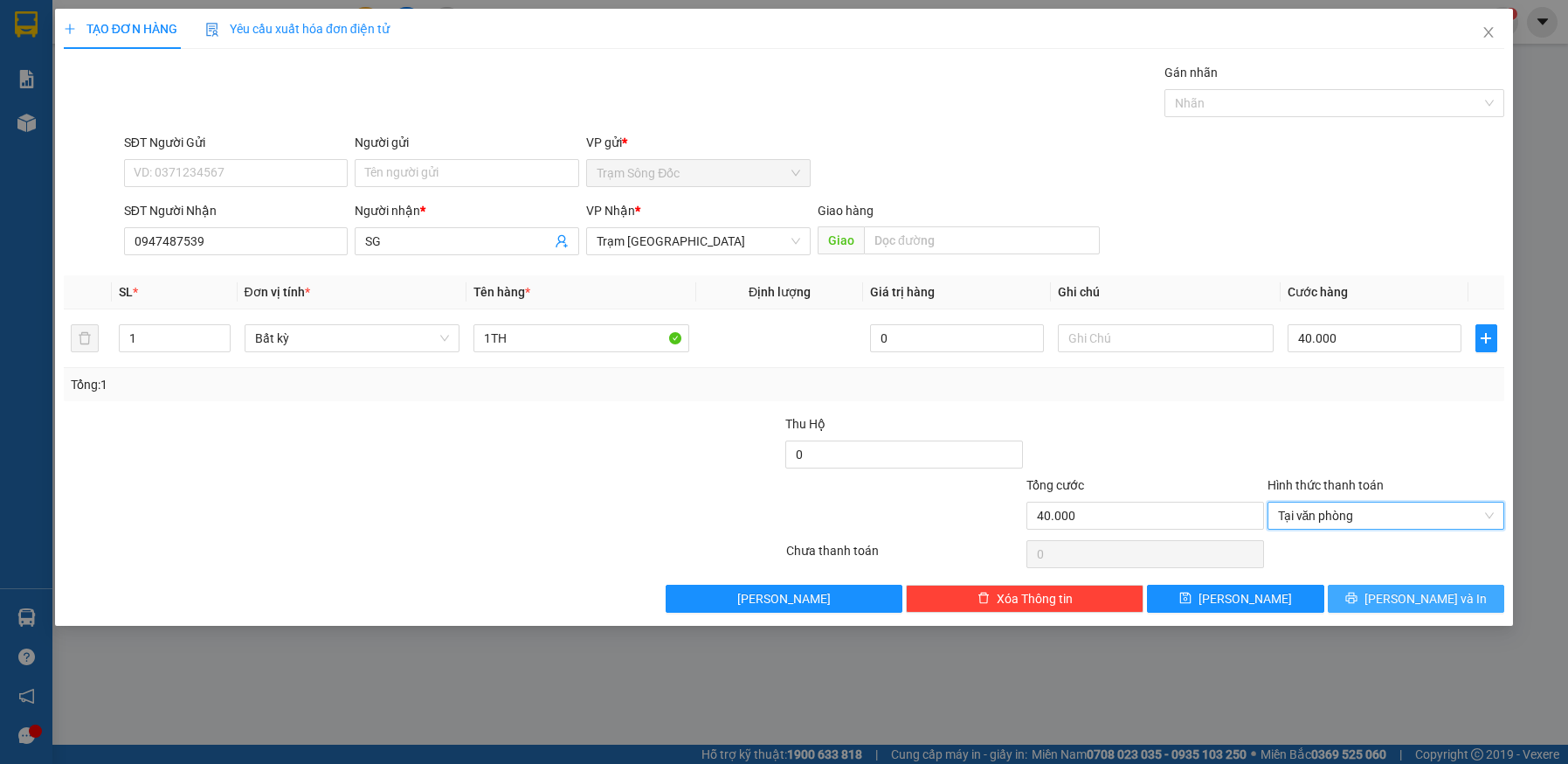
drag, startPoint x: 1384, startPoint y: 596, endPoint x: 1366, endPoint y: 578, distance: 25.5
click at [1358, 595] on icon "printer" at bounding box center [1351, 597] width 12 height 12
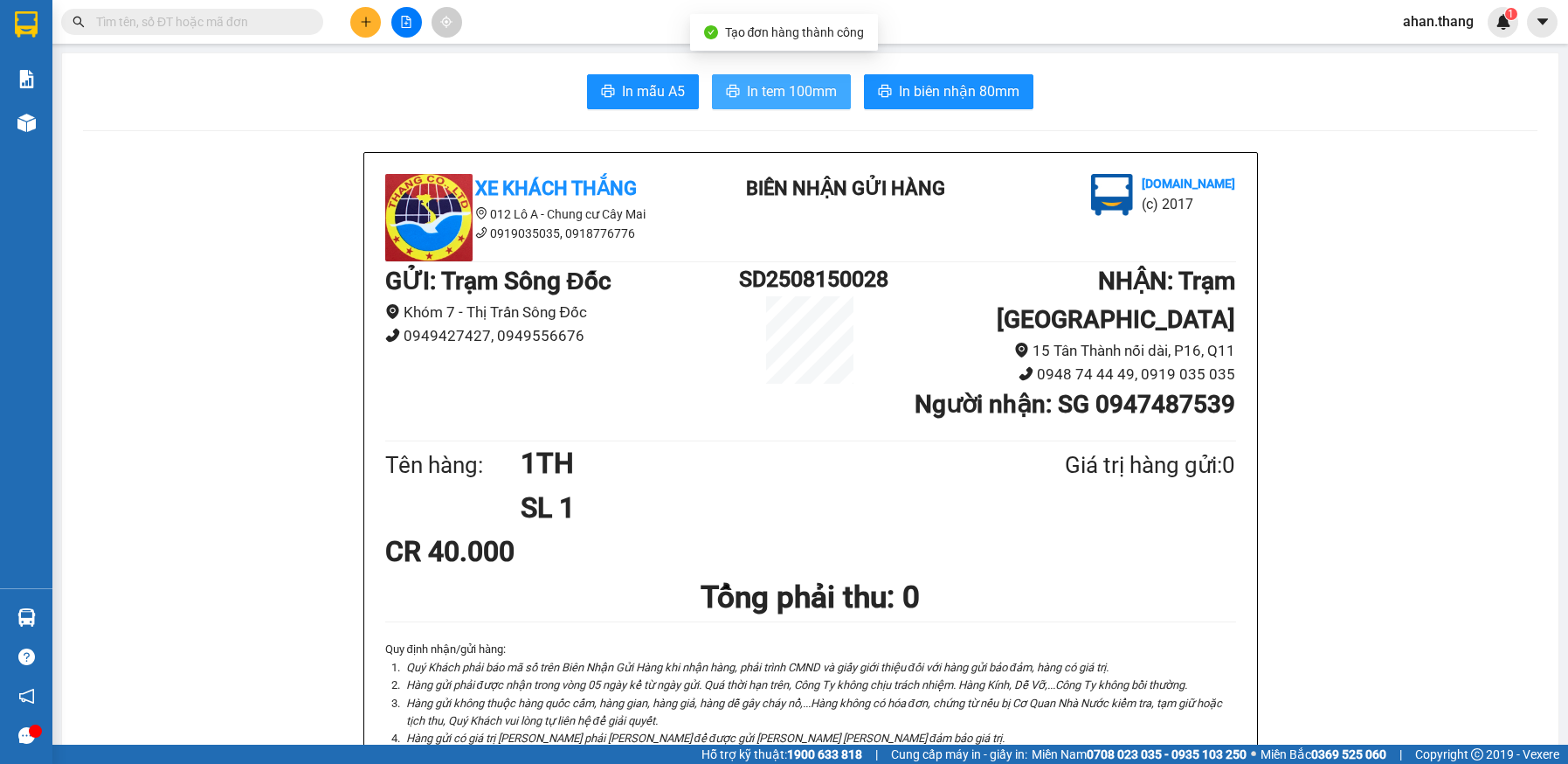
click at [756, 96] on span "In tem 100mm" at bounding box center [792, 91] width 90 height 22
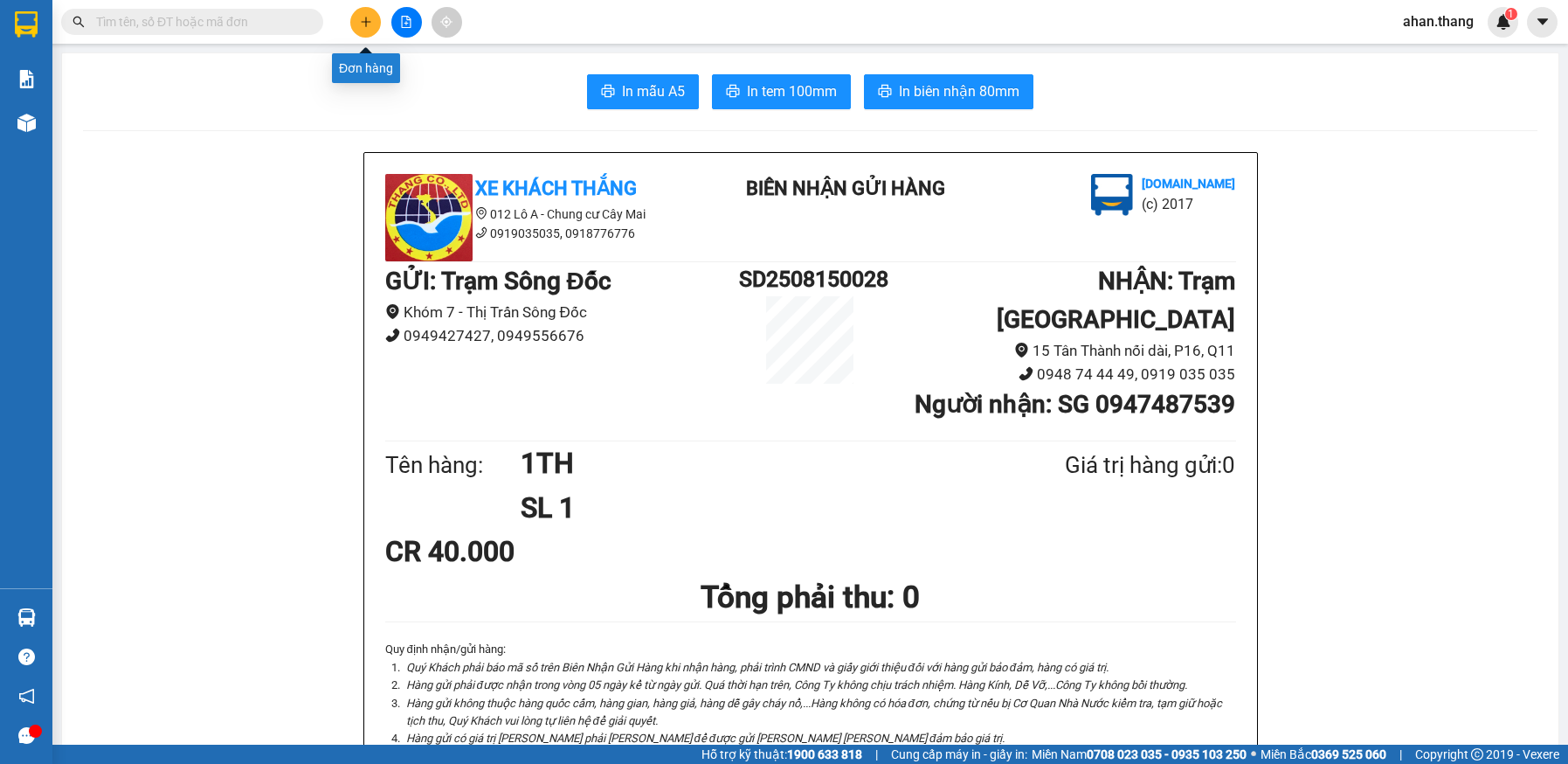
click at [370, 18] on icon "plus" at bounding box center [366, 22] width 12 height 12
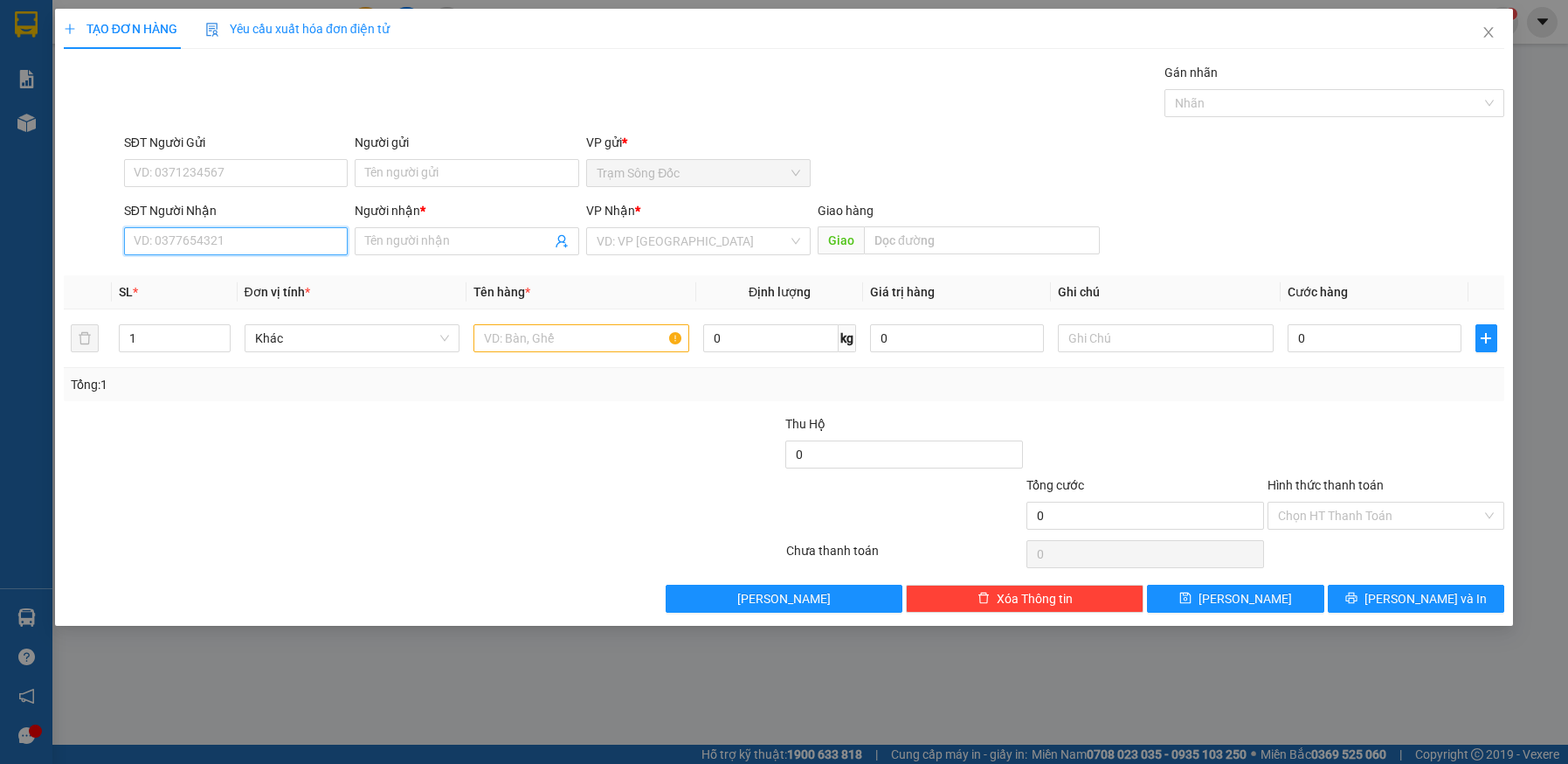
click at [264, 241] on input "SĐT Người Nhận" at bounding box center [236, 241] width 224 height 28
click at [307, 274] on div "0372736951 - SG" at bounding box center [237, 276] width 203 height 19
type input "0372736951"
type input "SG"
type input "LINH XUAN"
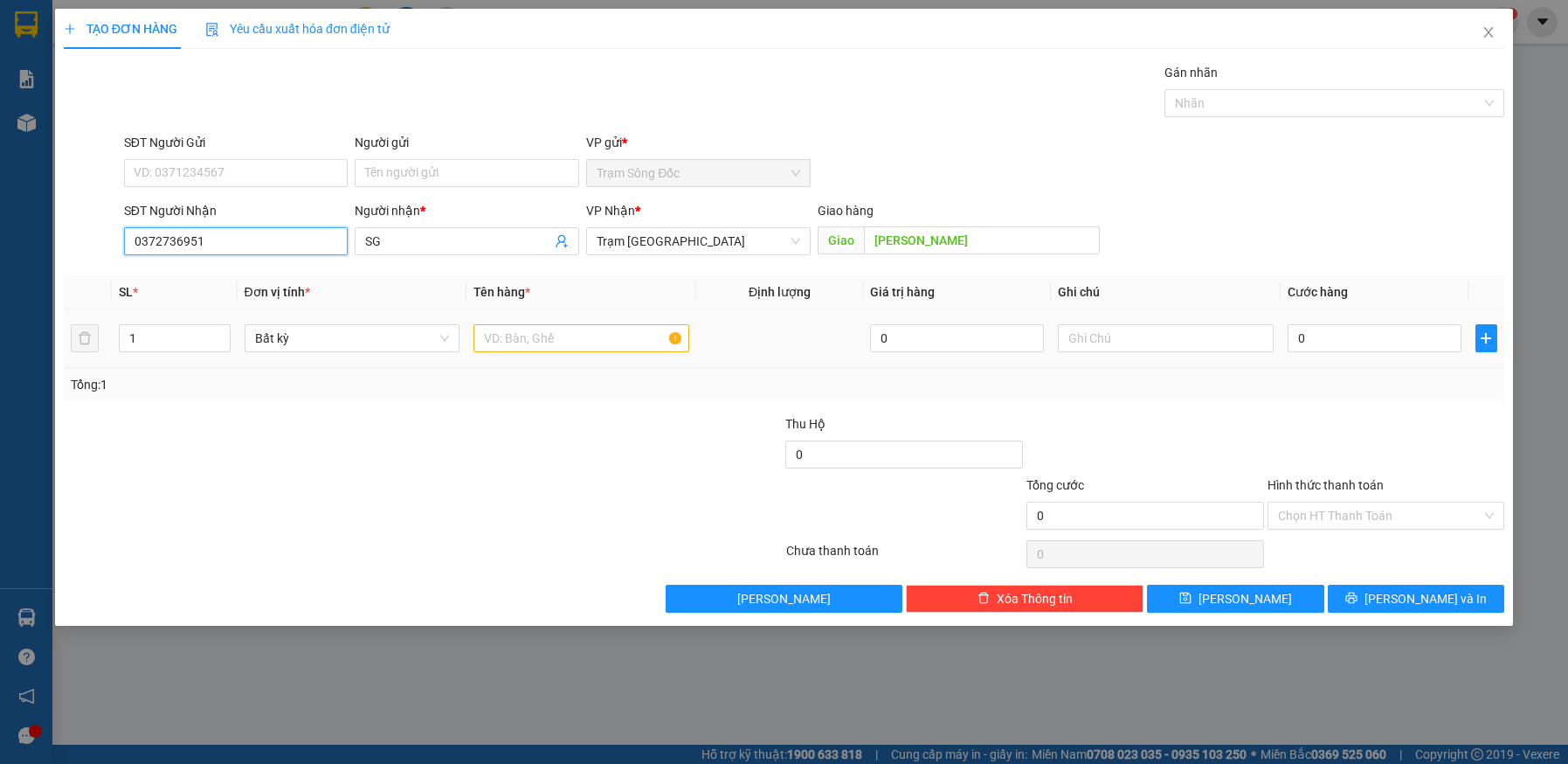
type input "0372736951"
click at [566, 330] on input "text" at bounding box center [581, 338] width 216 height 28
type input "1 HO SO"
click at [1369, 343] on input "0" at bounding box center [1374, 338] width 174 height 28
type input "5"
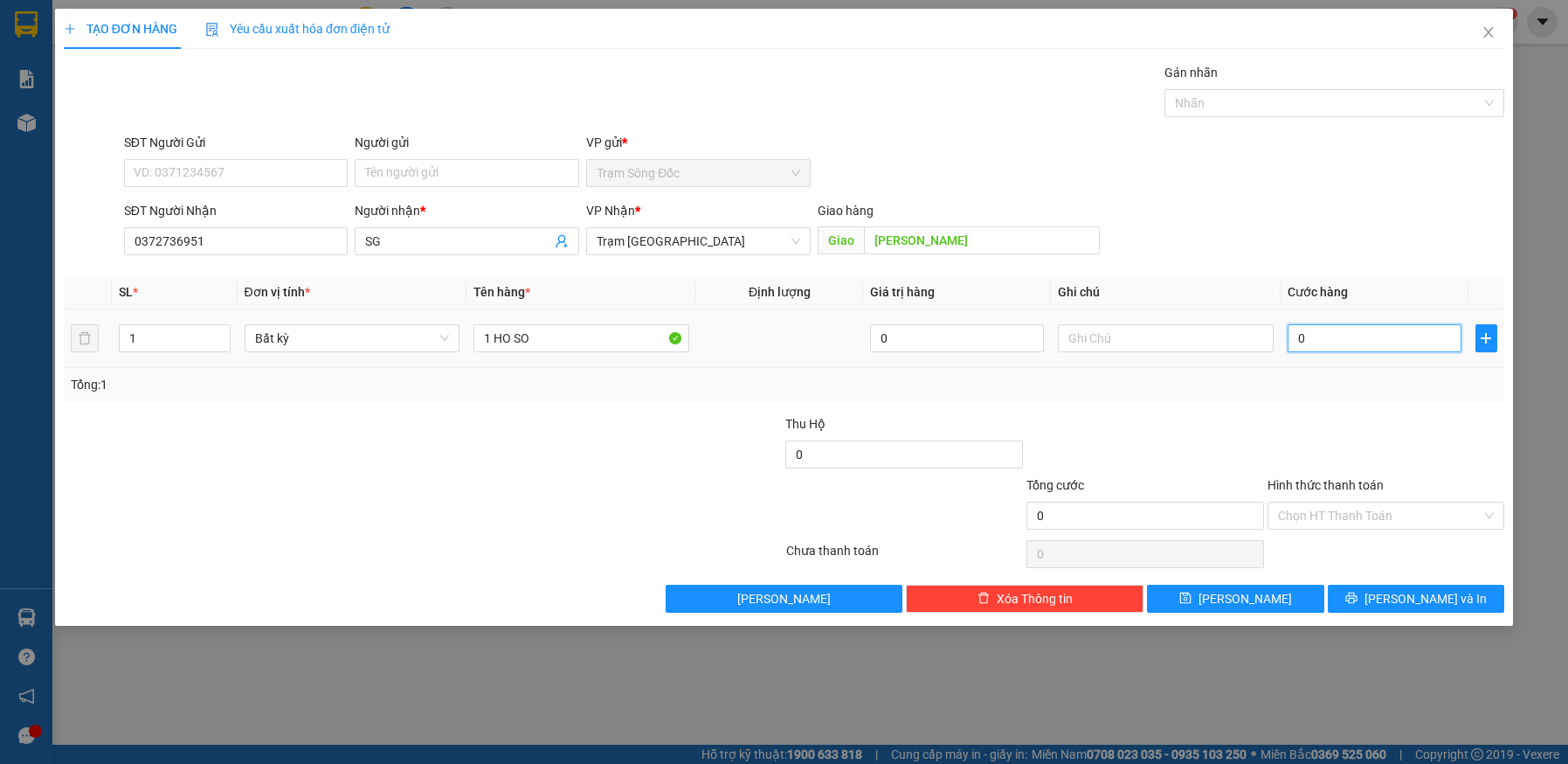
type input "5"
type input "50"
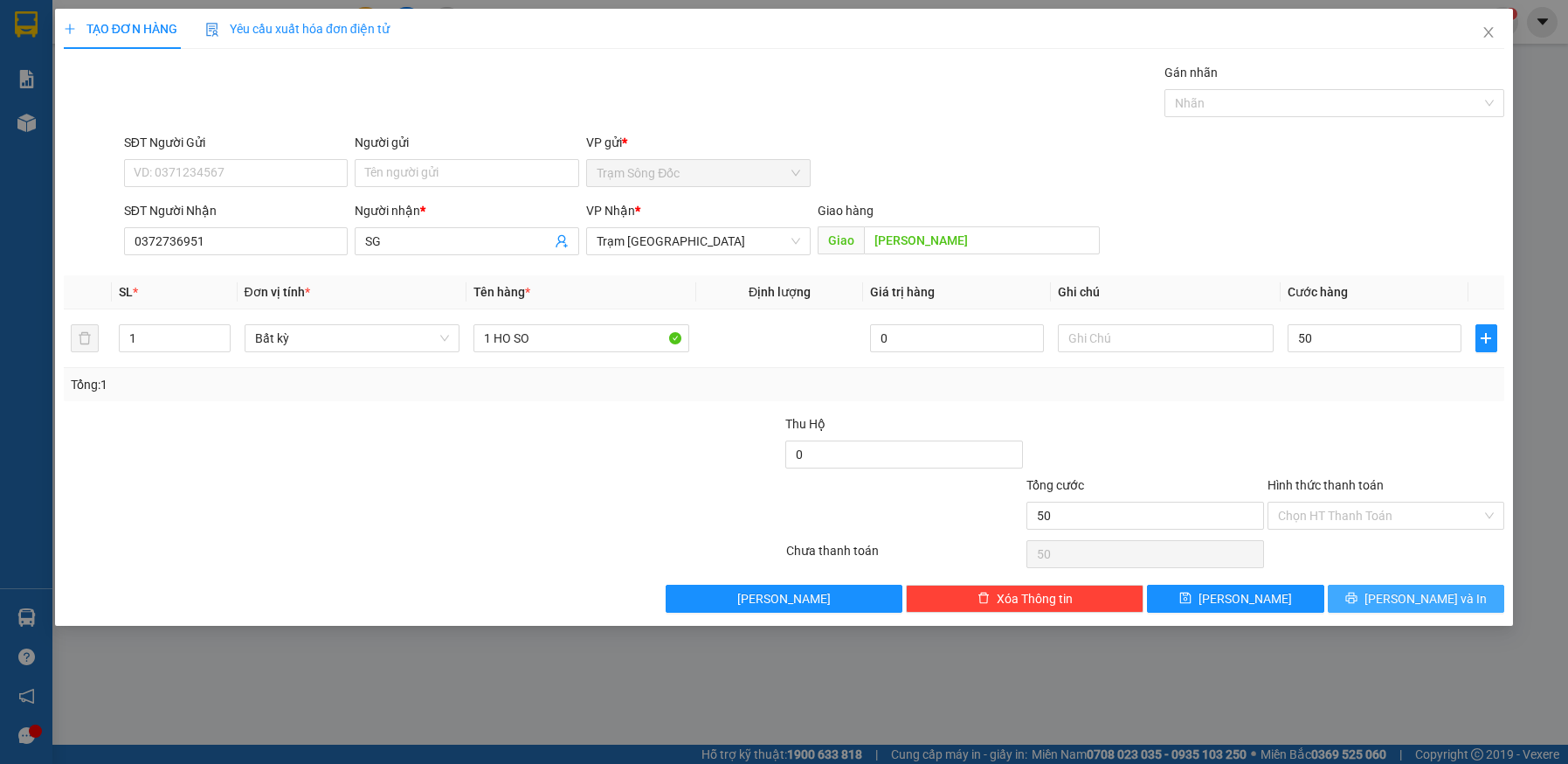
type input "50.000"
drag, startPoint x: 1384, startPoint y: 596, endPoint x: 1311, endPoint y: 535, distance: 95.1
click at [1358, 593] on icon "printer" at bounding box center [1351, 597] width 12 height 12
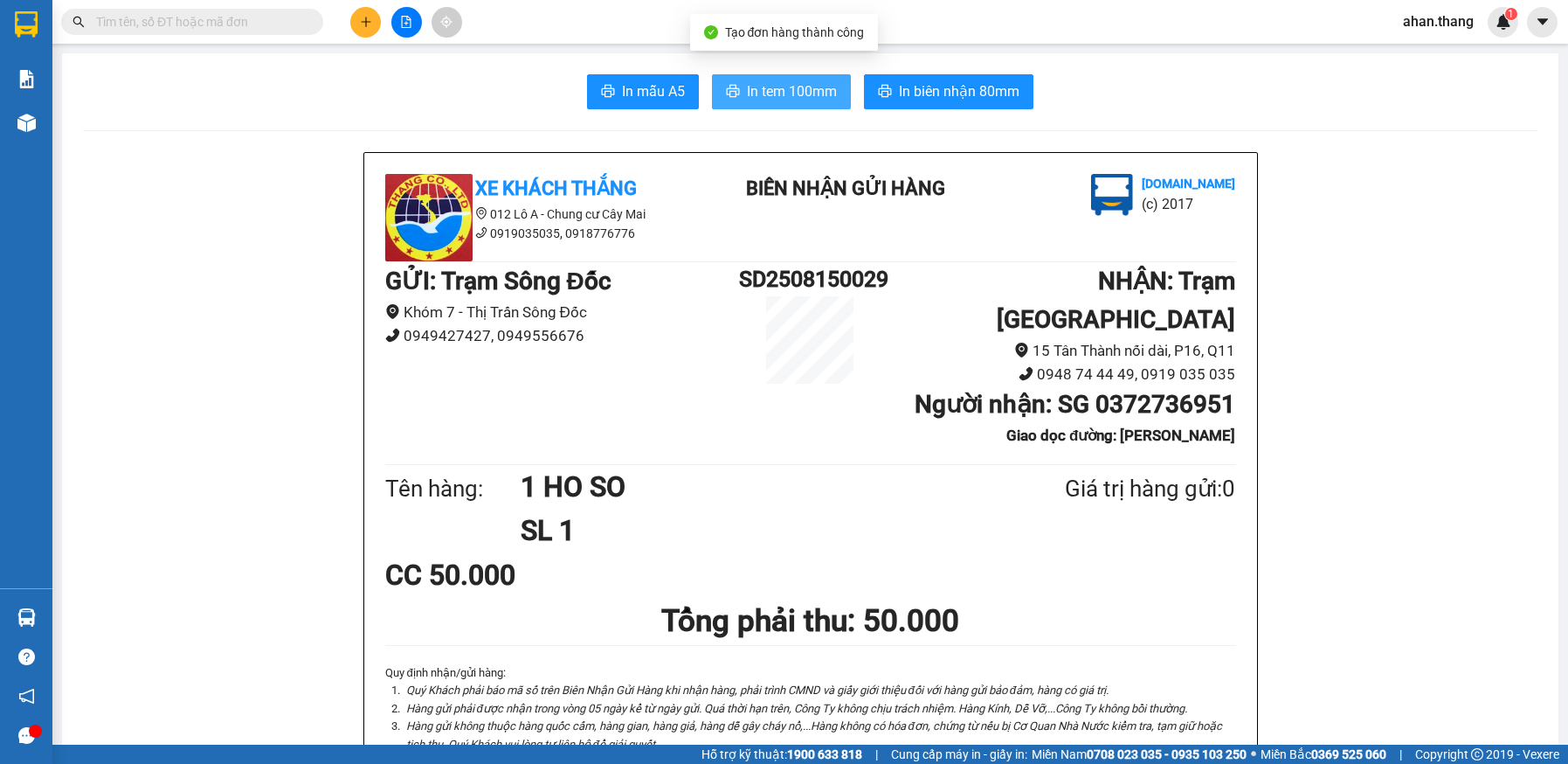
click at [794, 91] on span "In tem 100mm" at bounding box center [792, 91] width 90 height 22
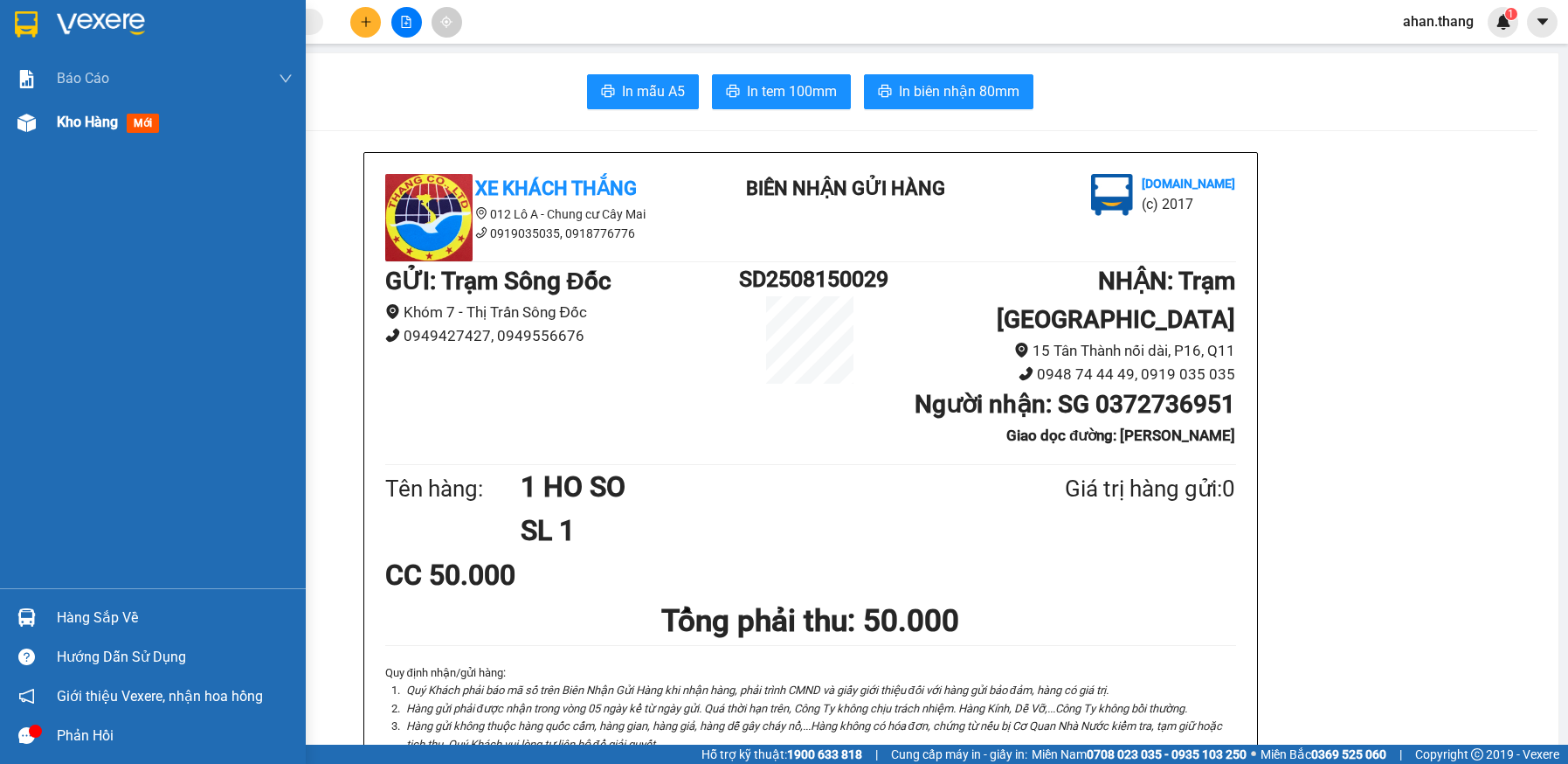
click at [80, 118] on span "Kho hàng" at bounding box center [87, 121] width 61 height 16
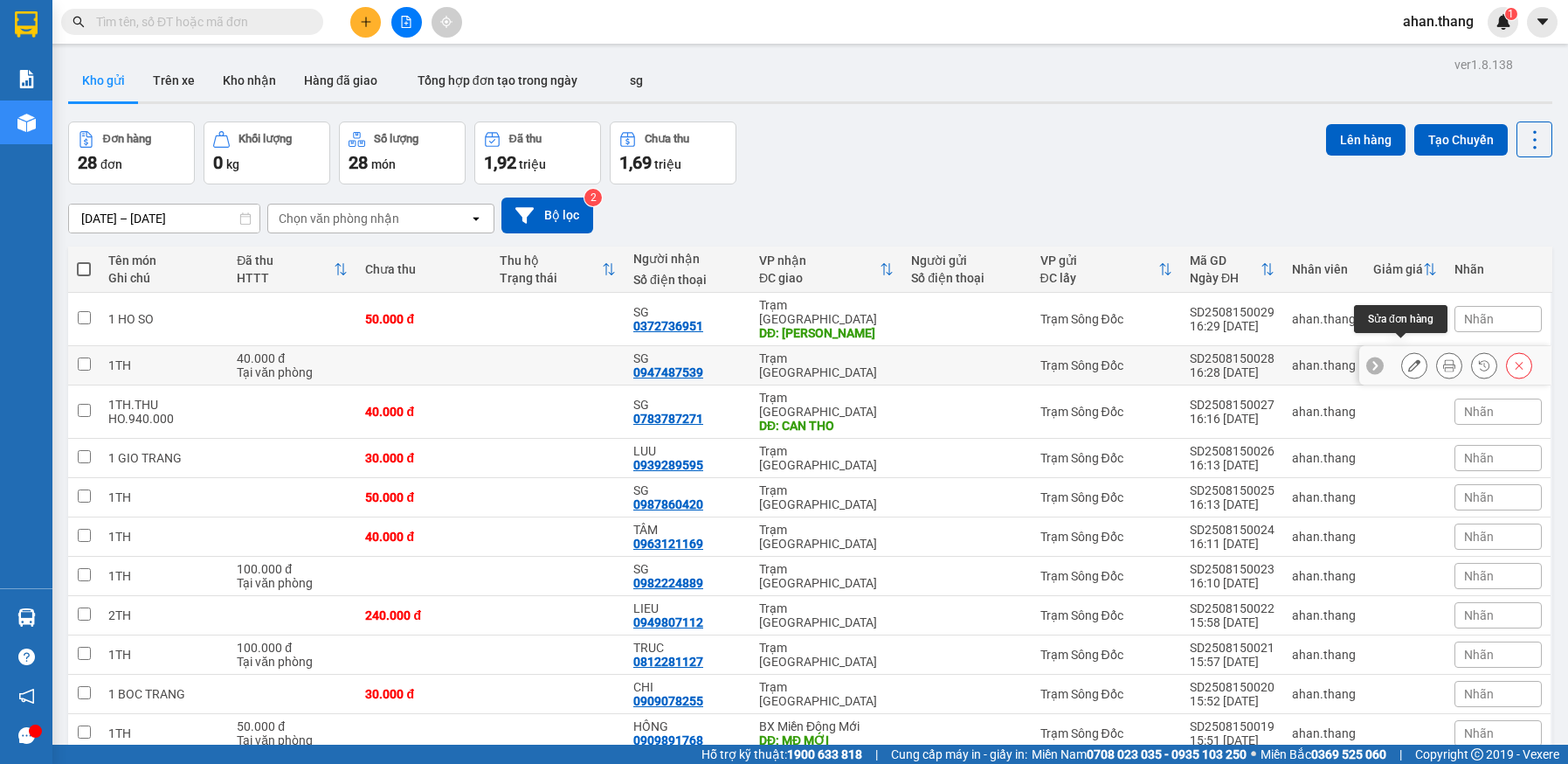
click at [1408, 360] on icon at bounding box center [1414, 365] width 12 height 12
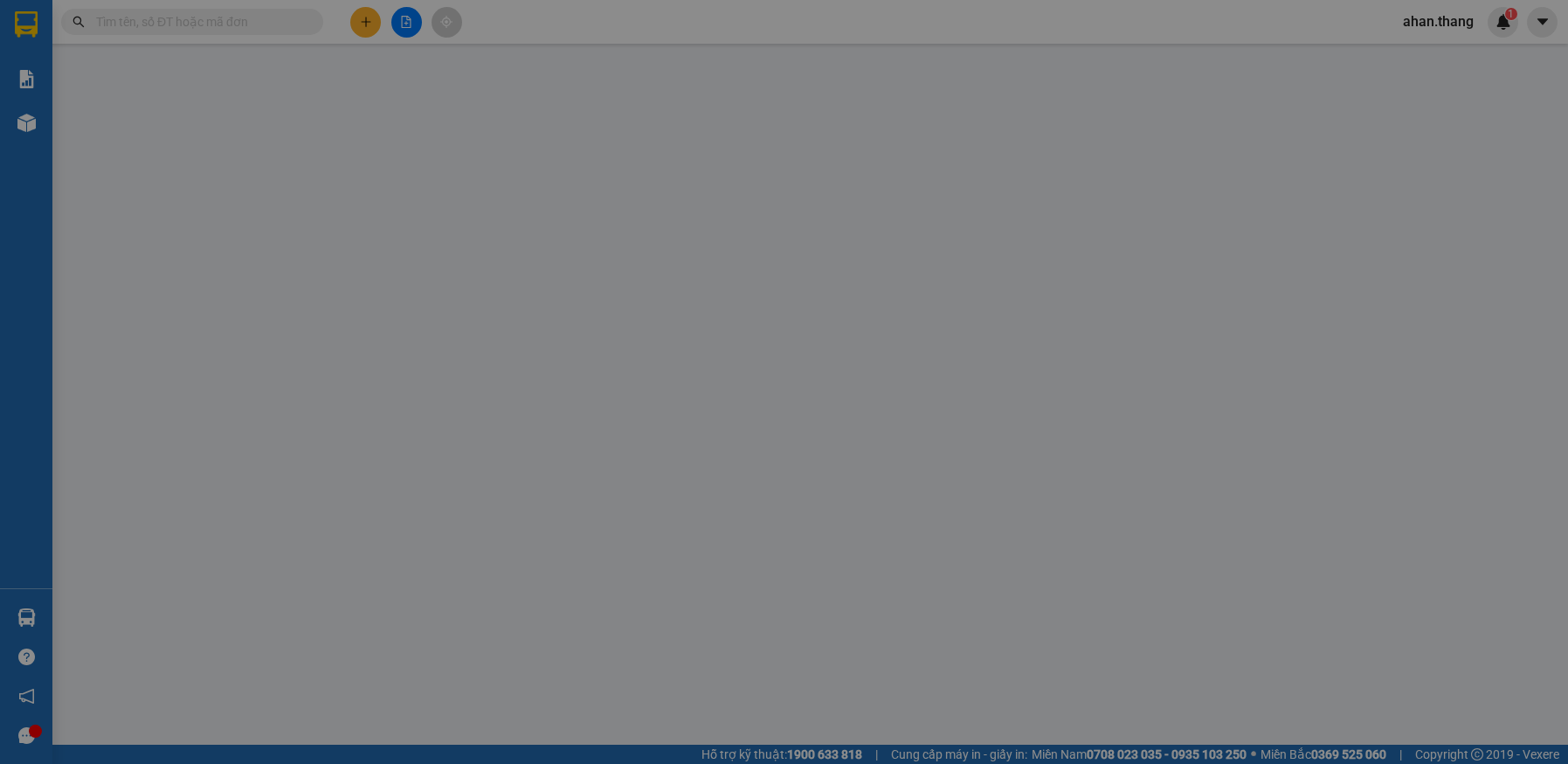
type input "0947487539"
type input "SG"
type input "40.000"
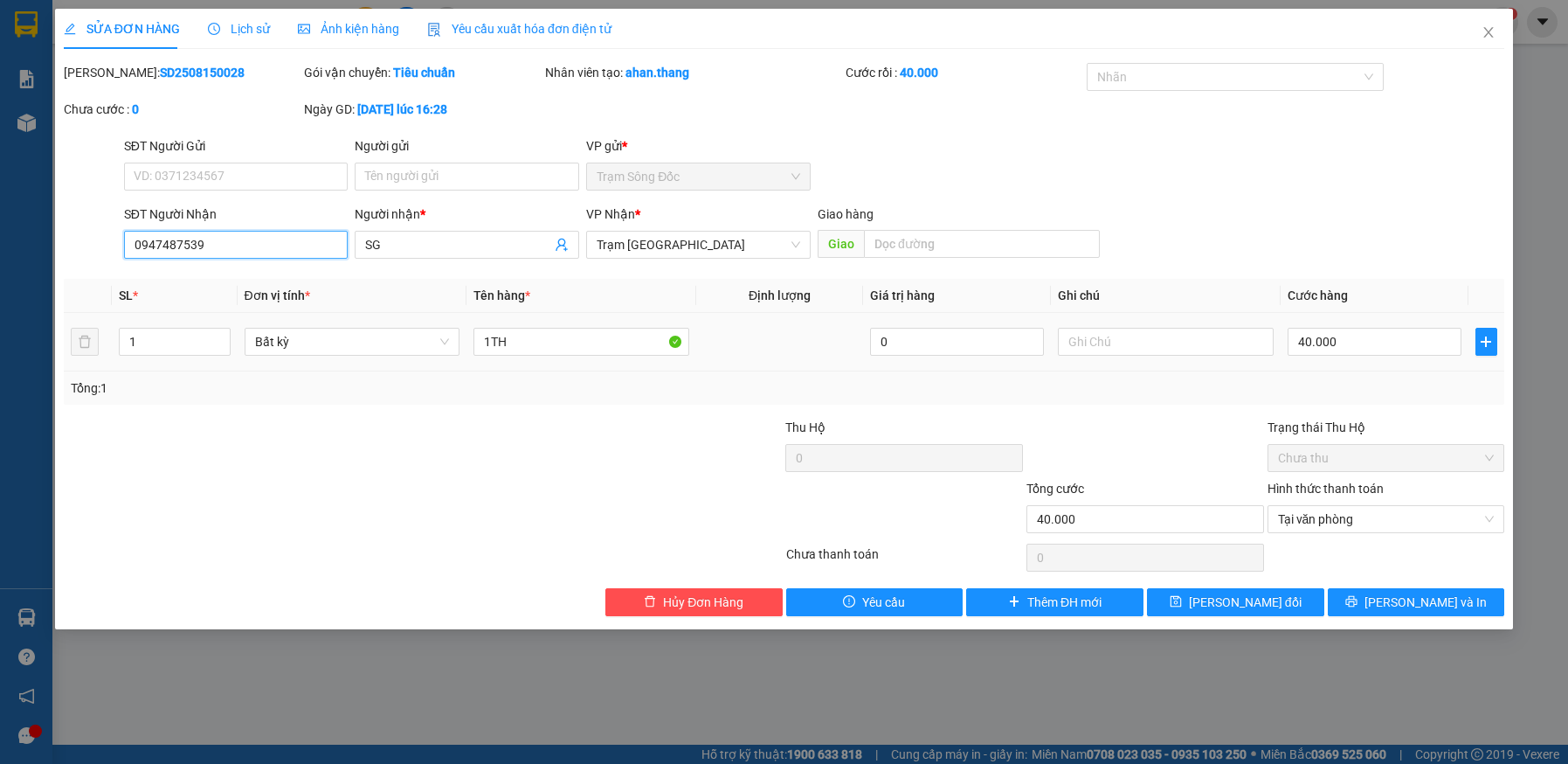
click at [178, 241] on input "0947487539" at bounding box center [236, 245] width 224 height 28
click at [173, 243] on input "0947487539" at bounding box center [236, 245] width 224 height 28
type input "0947457539"
click at [1374, 601] on button "[PERSON_NAME] và In" at bounding box center [1417, 601] width 178 height 28
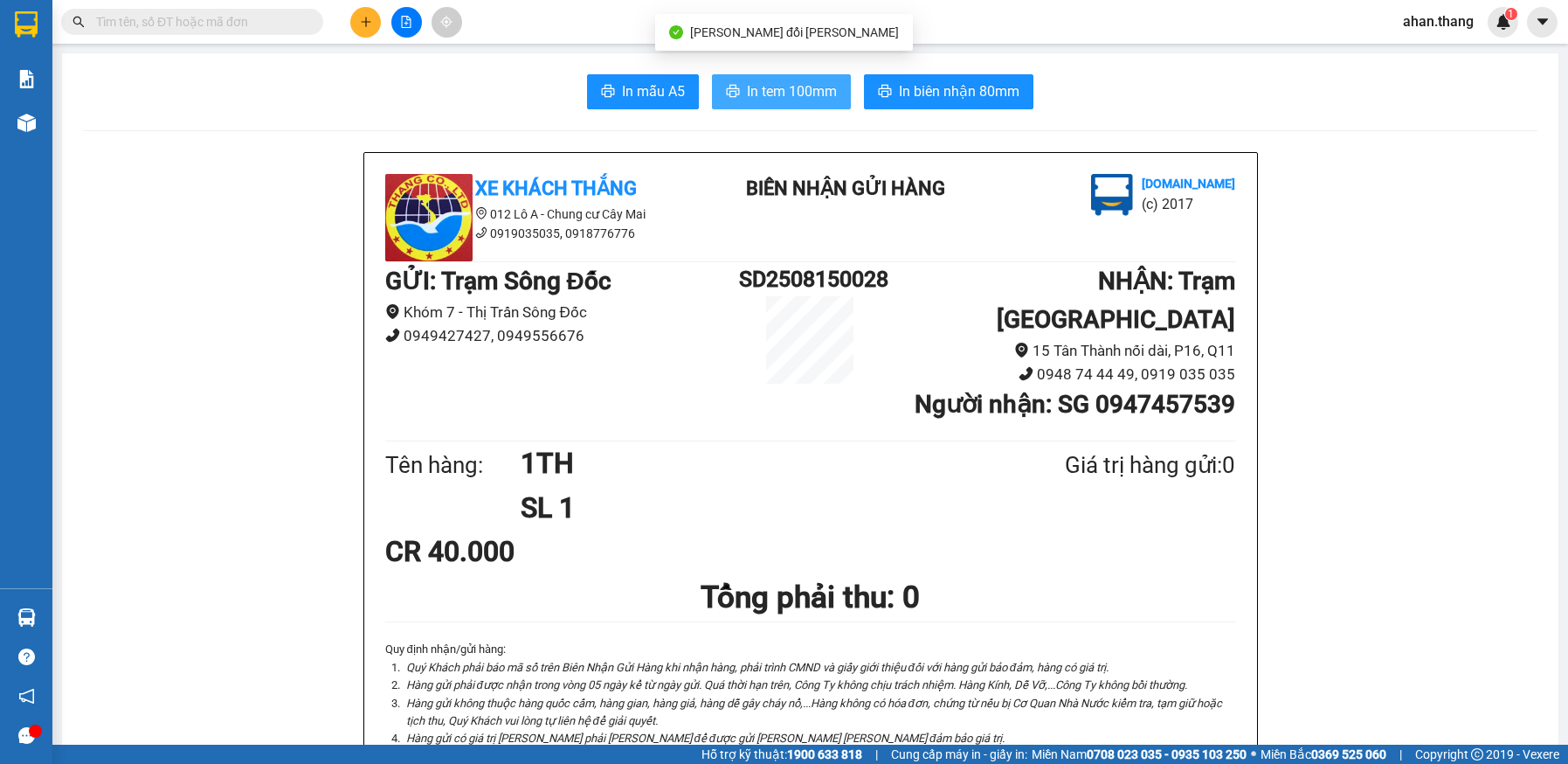
click at [748, 90] on span "In tem 100mm" at bounding box center [792, 91] width 90 height 22
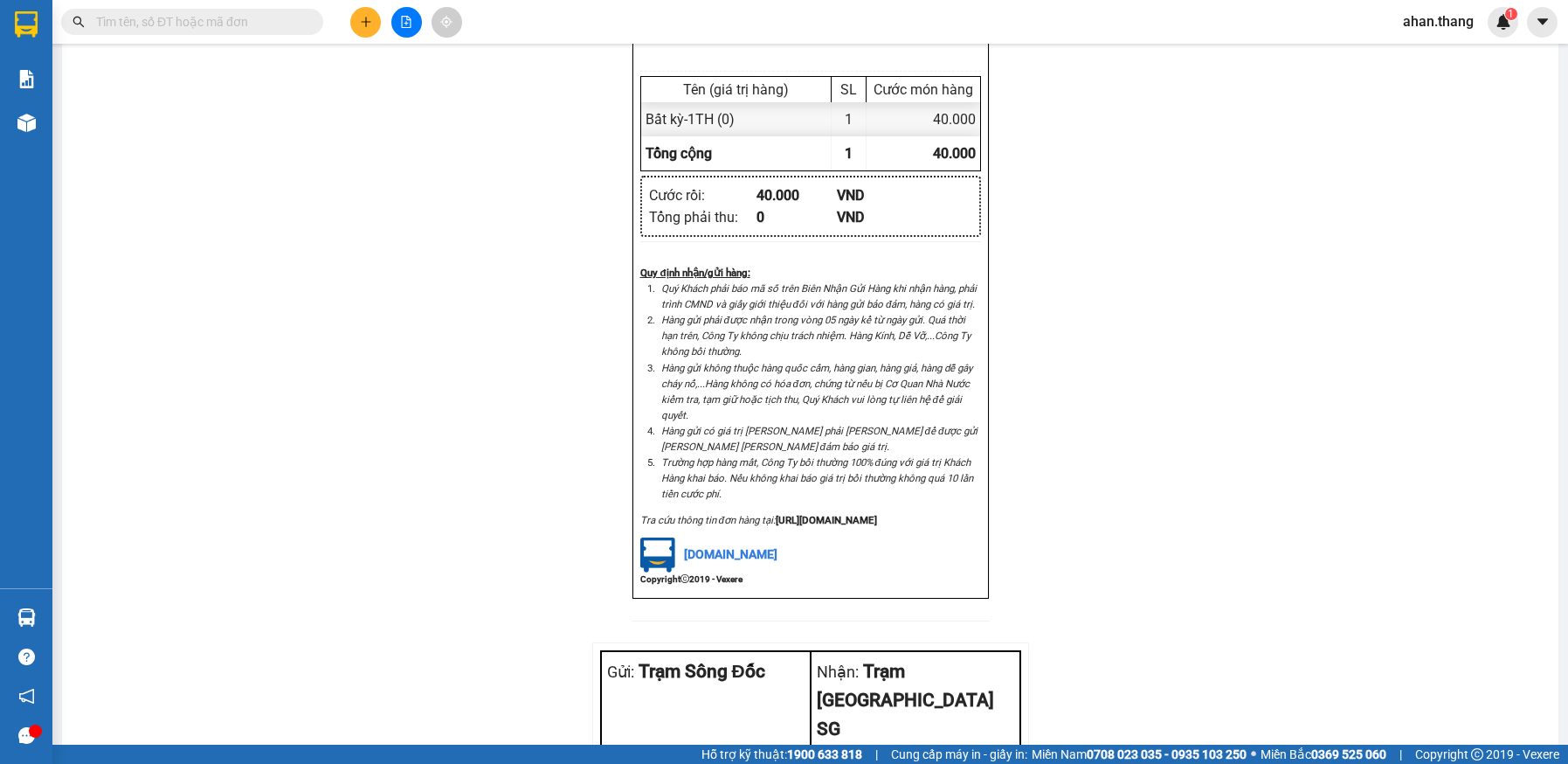
scroll to position [1164, 0]
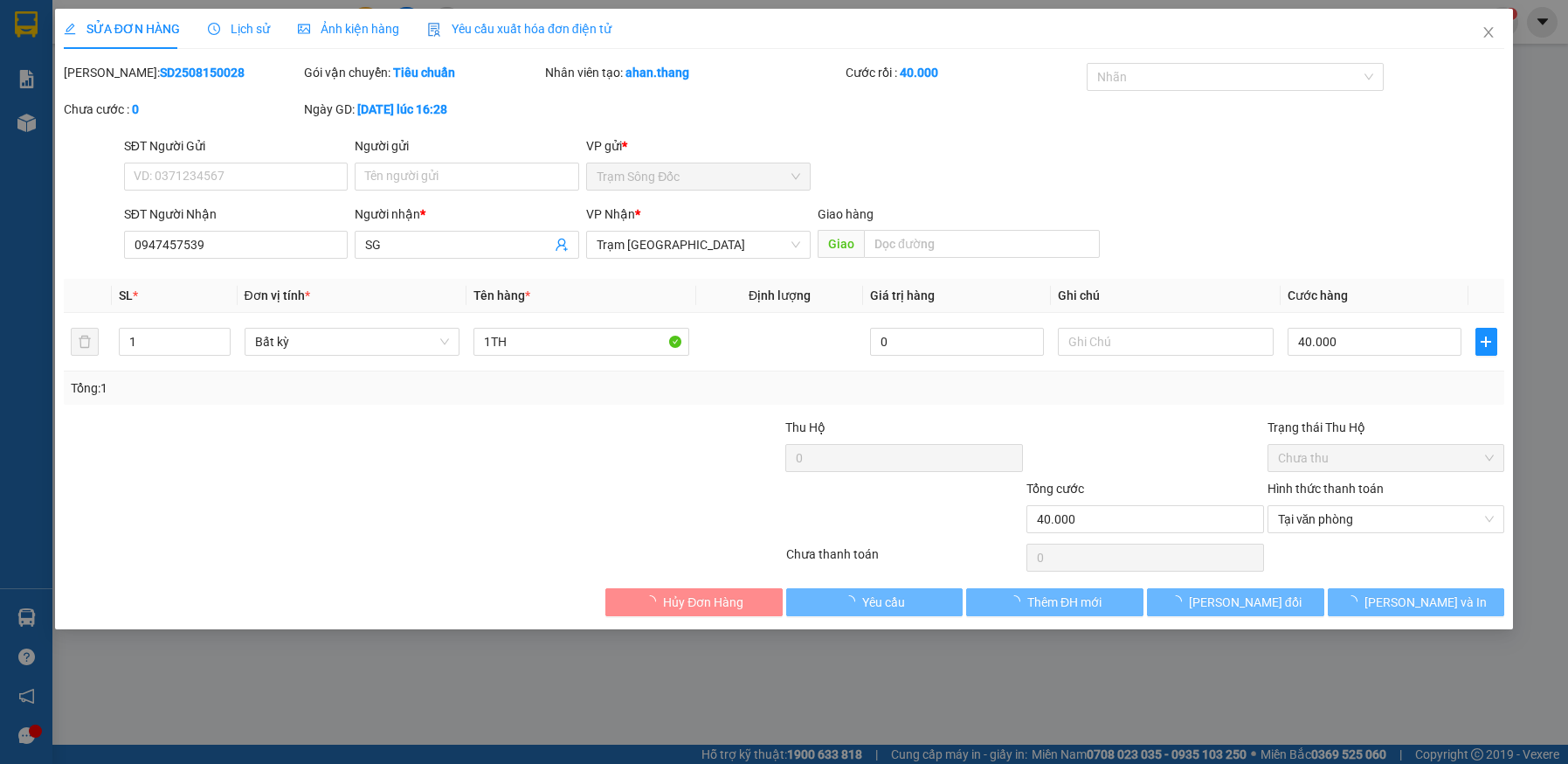
type input "0947457539"
type input "SG"
type input "40.000"
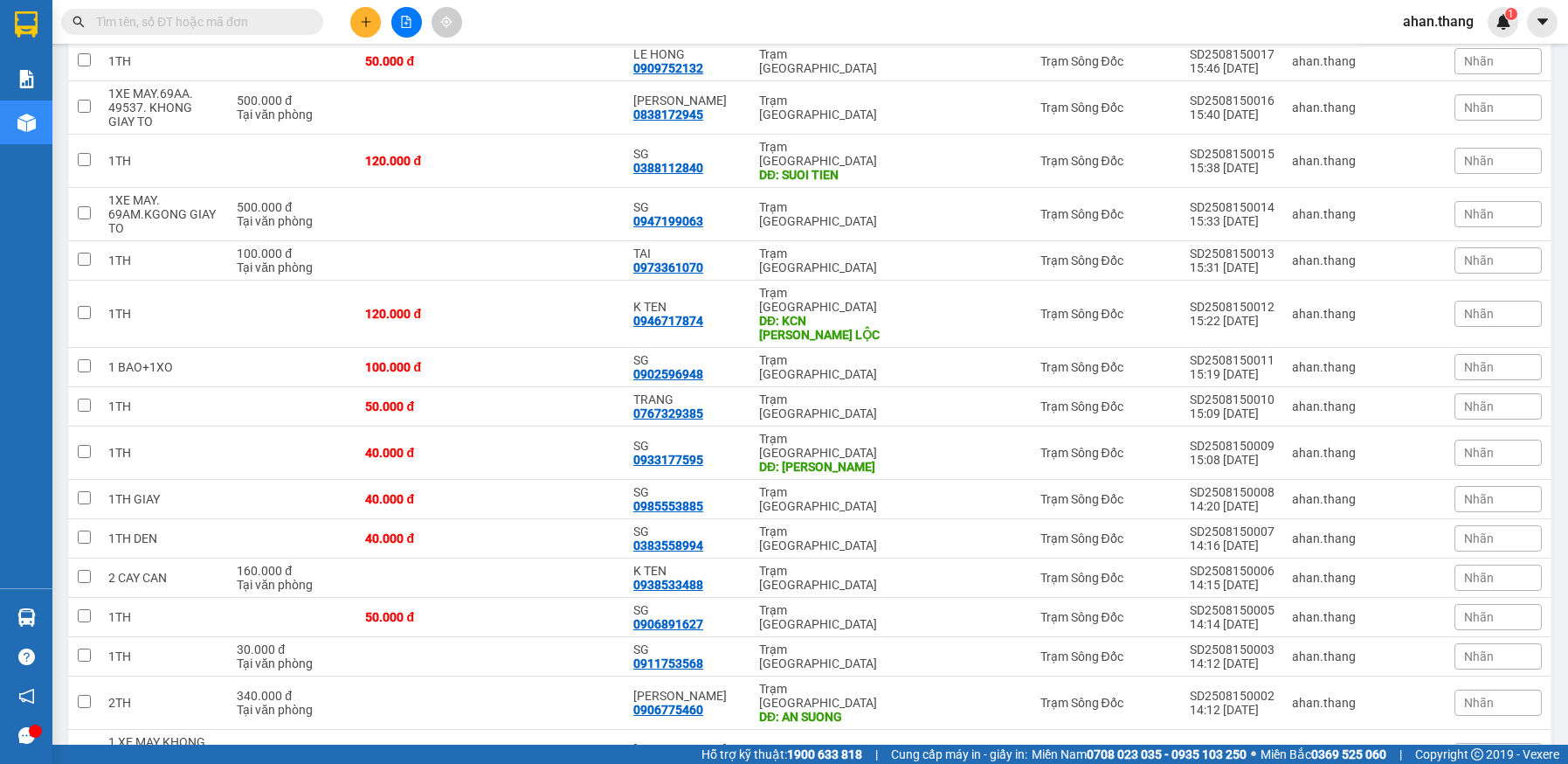
scroll to position [763, 0]
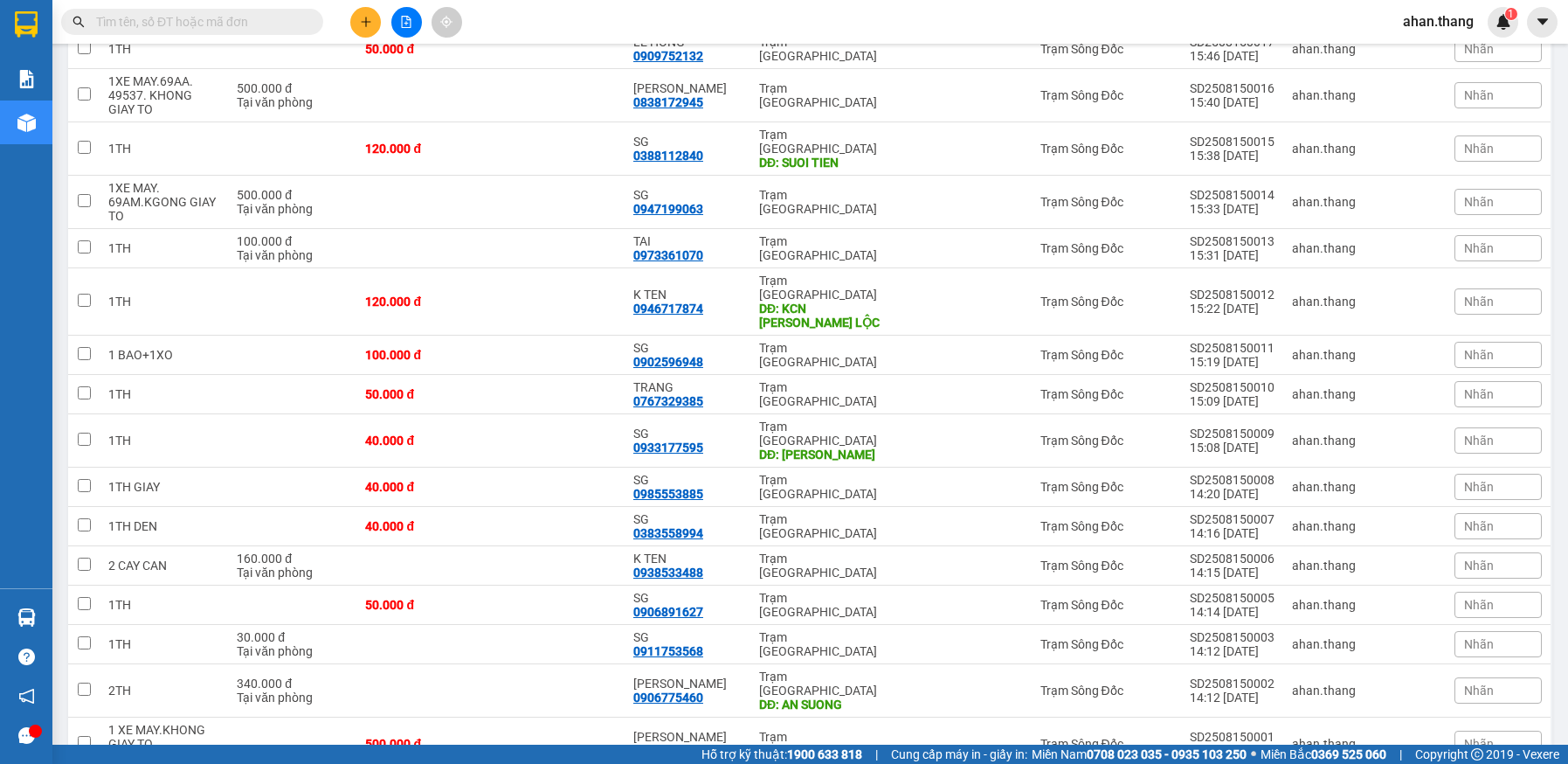
click at [1491, 660] on span "100 / trang" at bounding box center [1475, 662] width 67 height 17
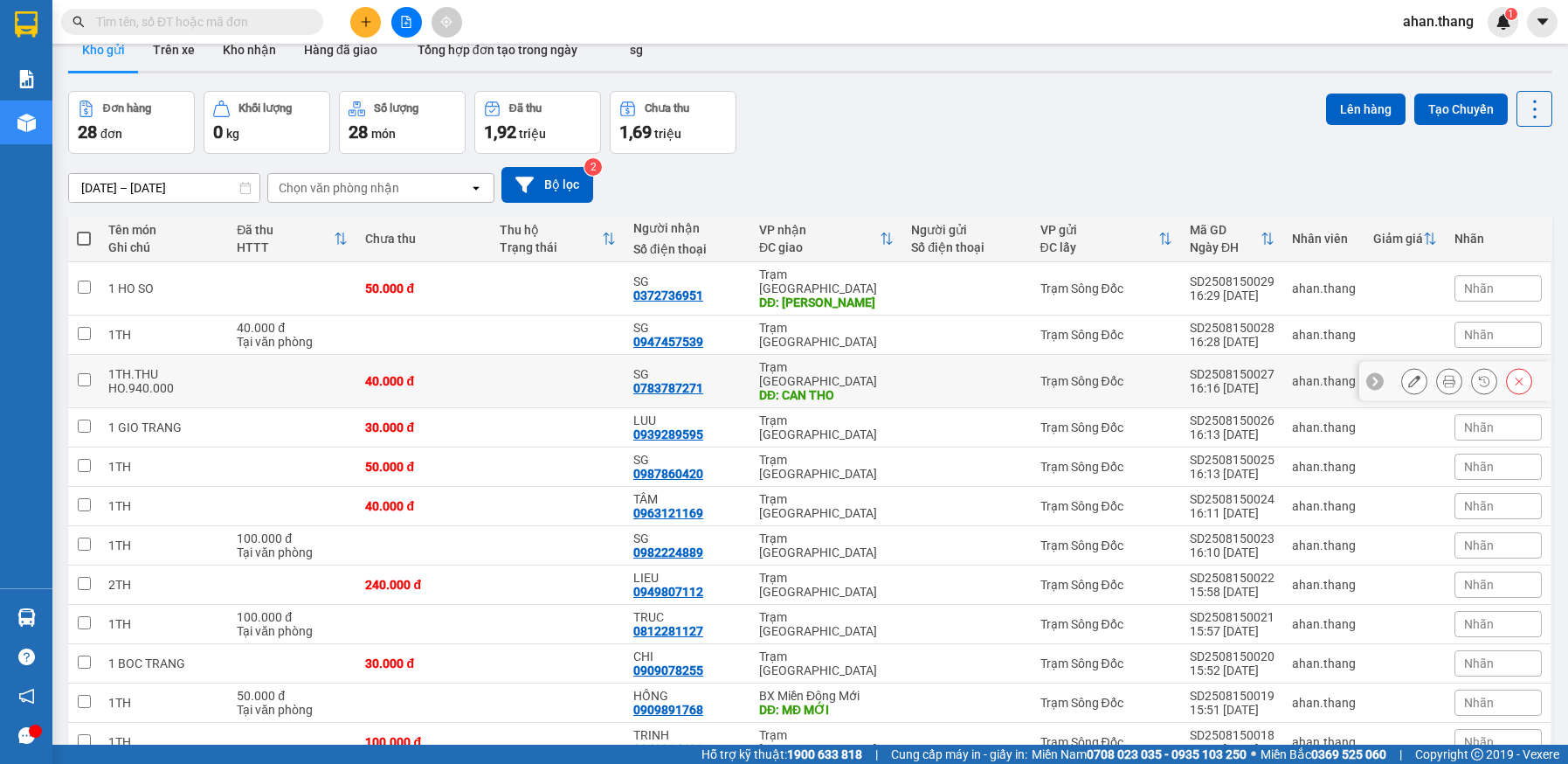
scroll to position [0, 0]
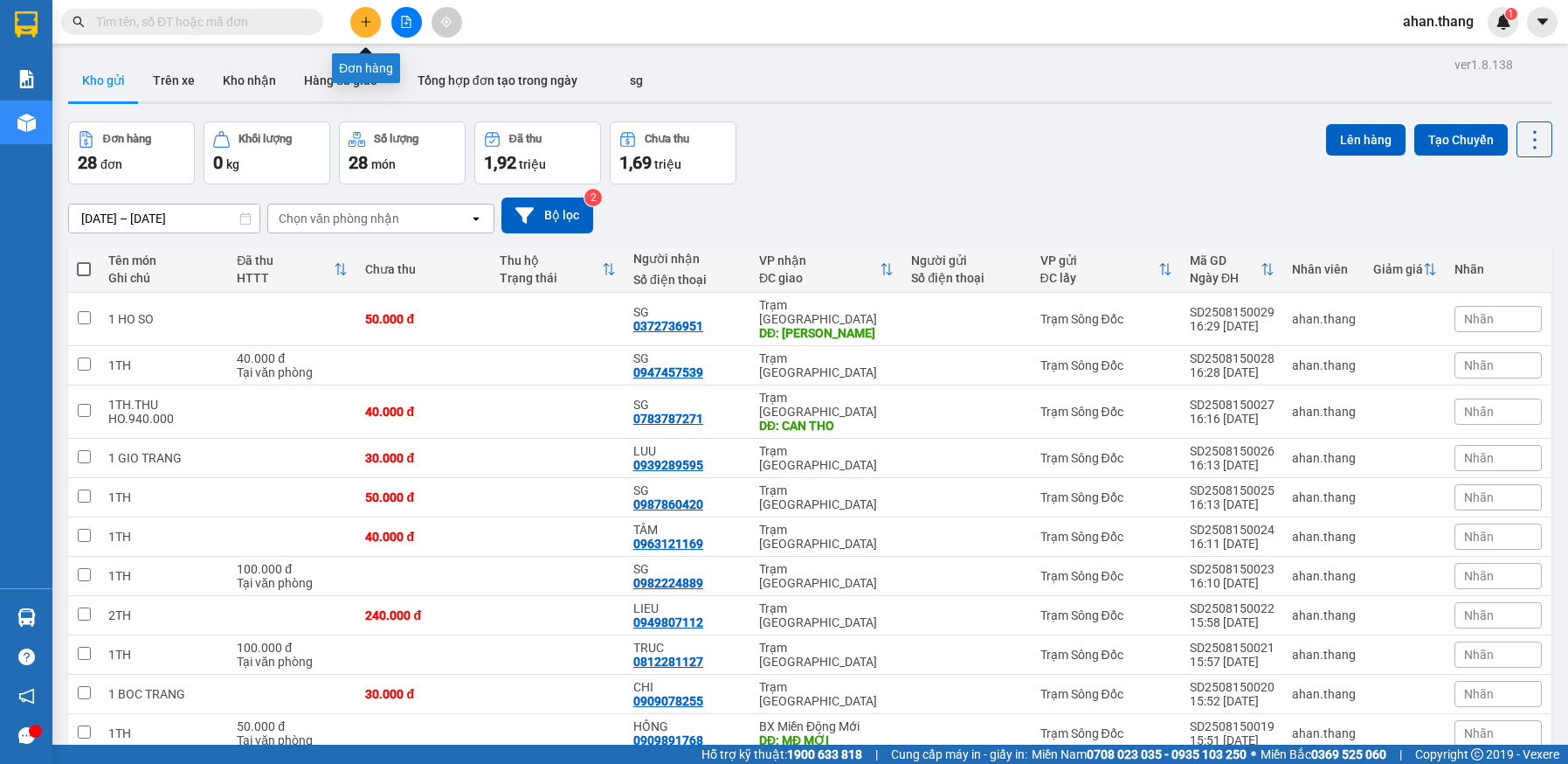
click at [366, 21] on icon "plus" at bounding box center [365, 21] width 1 height 10
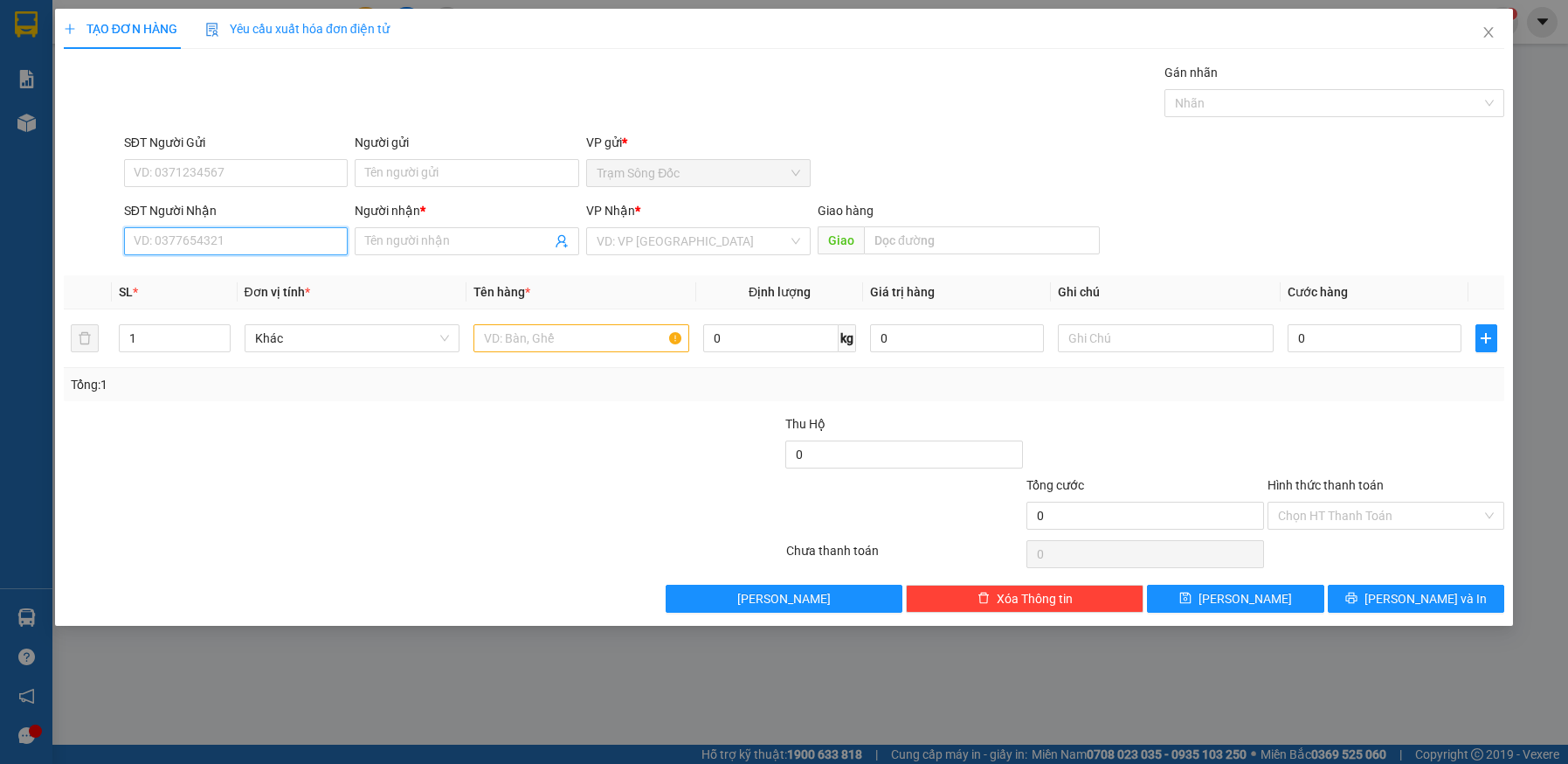
click at [195, 242] on input "SĐT Người Nhận" at bounding box center [236, 241] width 224 height 28
type input "0919230119"
click at [242, 275] on div "0919230119 - K TEN" at bounding box center [237, 276] width 203 height 19
type input "K TEN"
type input "0919230119"
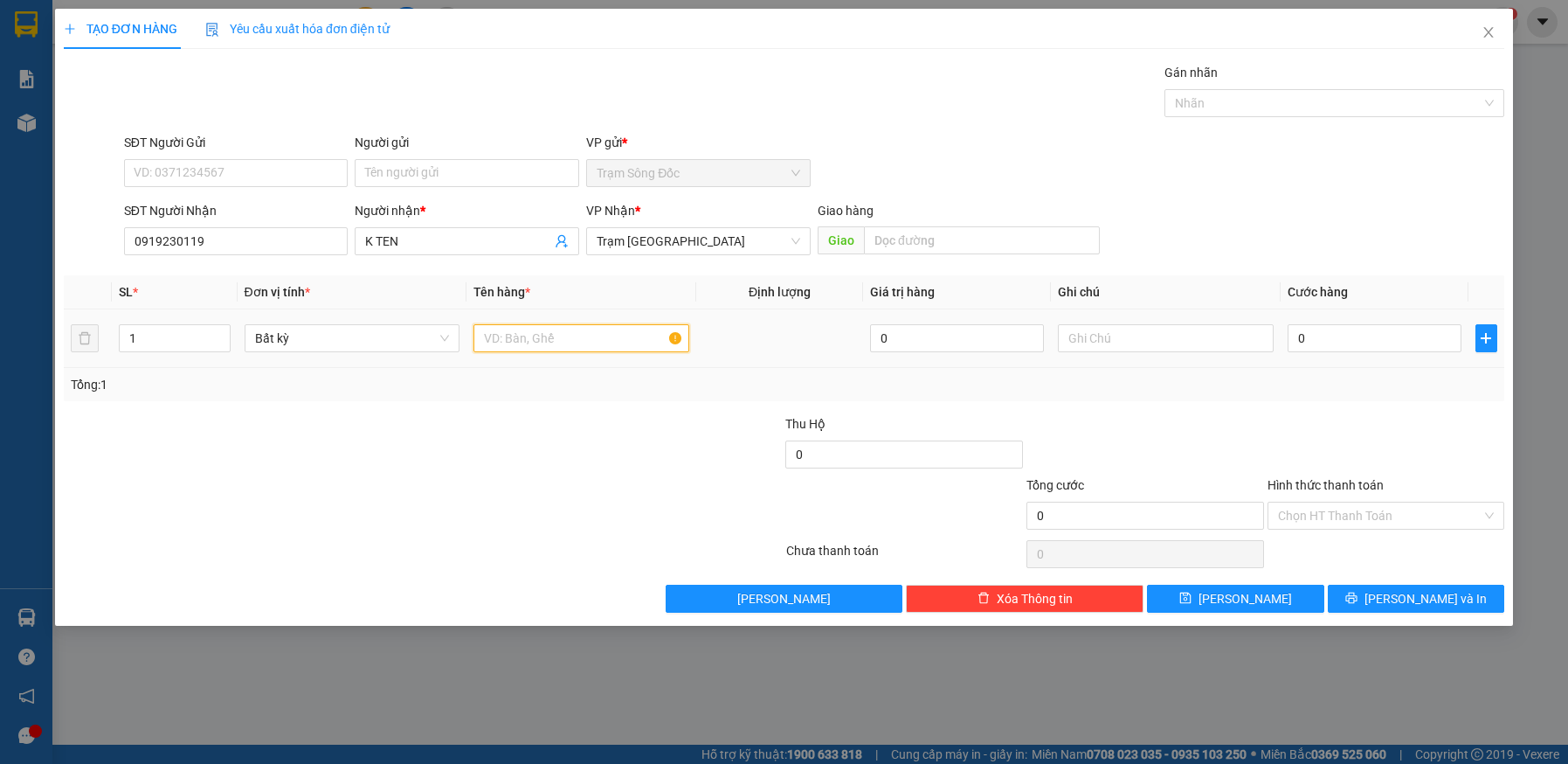
click at [542, 339] on input "text" at bounding box center [581, 338] width 216 height 28
type input "1TH"
click at [1408, 342] on input "0" at bounding box center [1374, 338] width 174 height 28
type input "4"
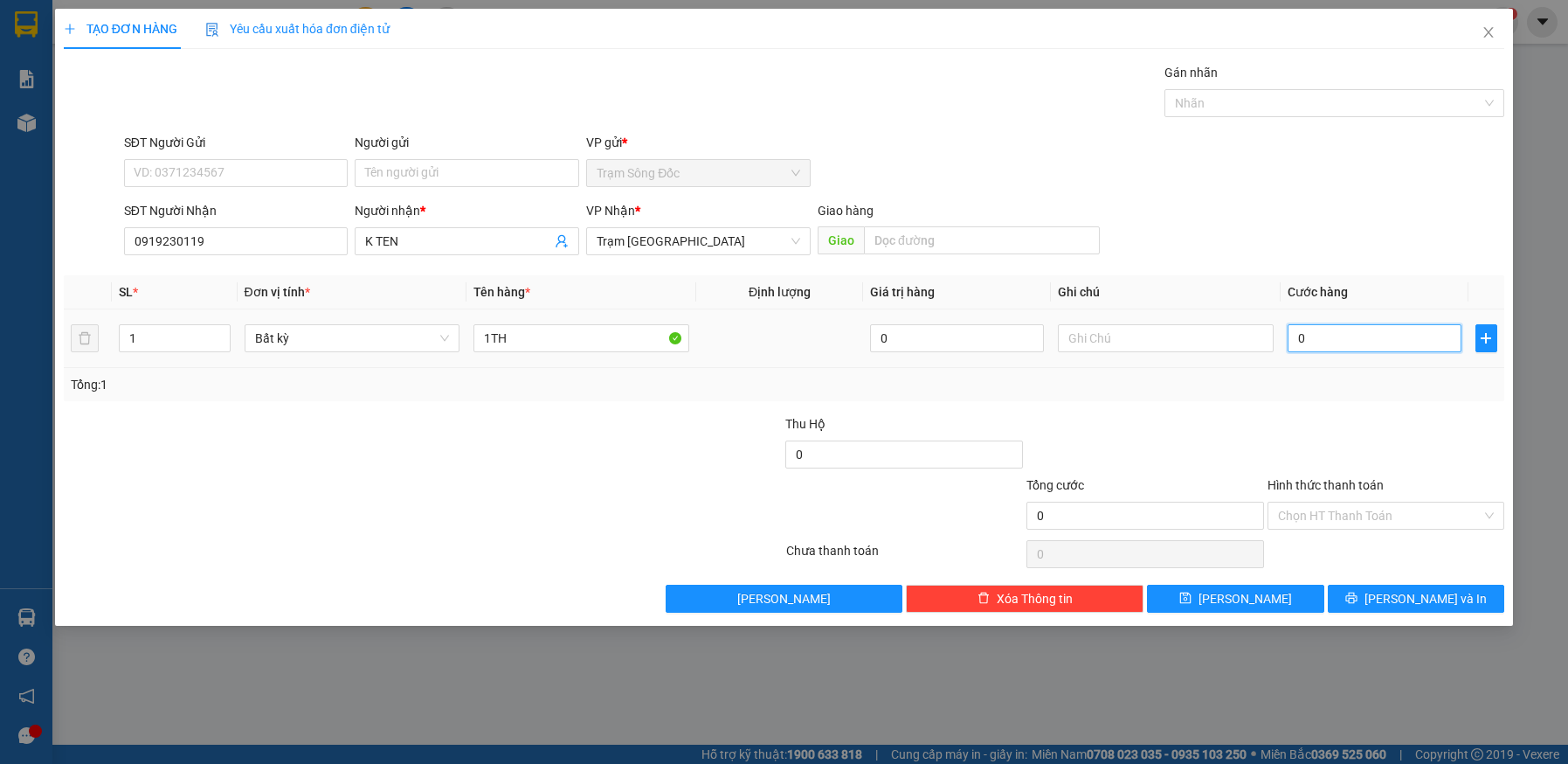
type input "4"
type input "40"
type input "40.000"
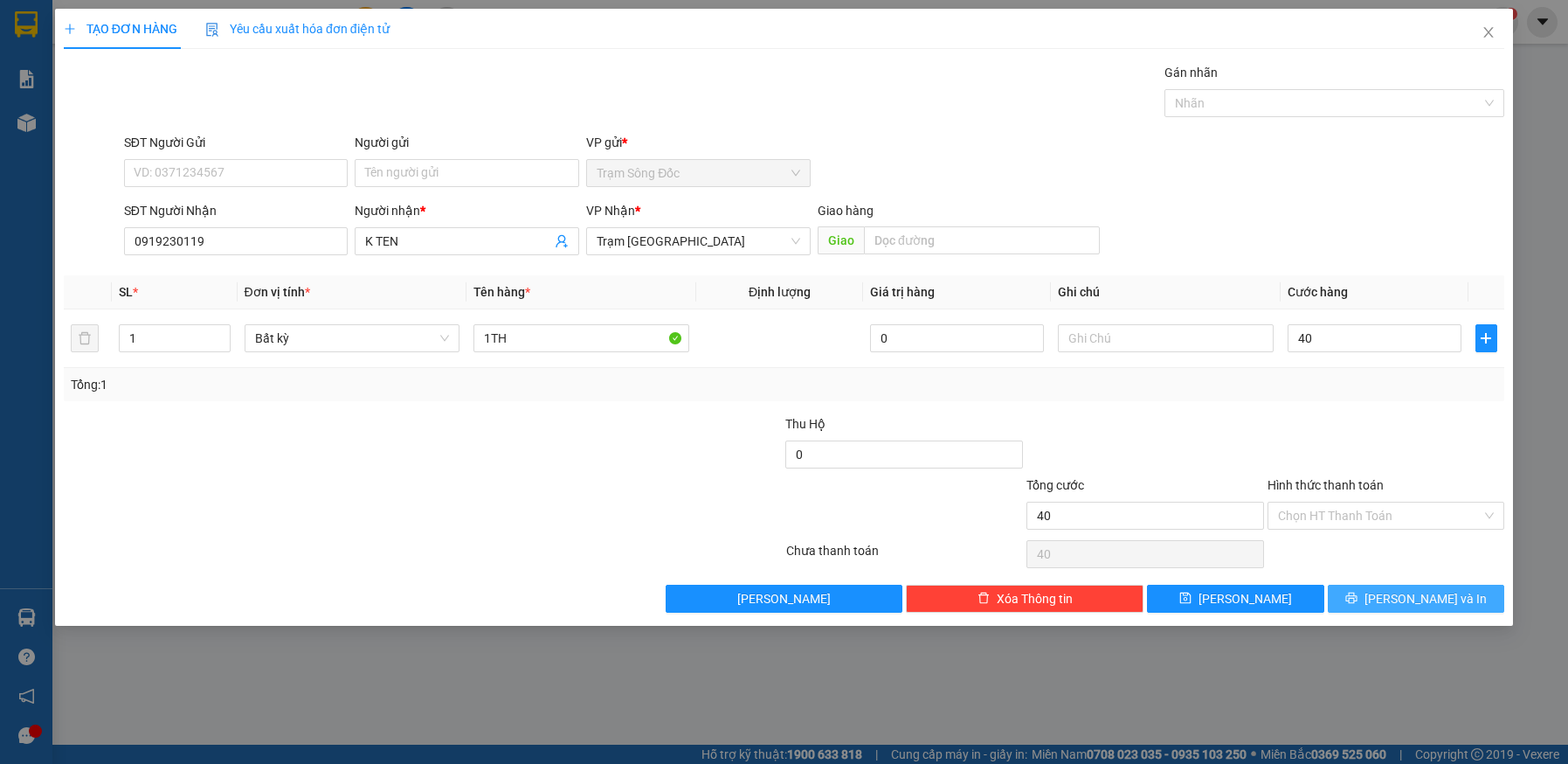
type input "40.000"
click at [1385, 609] on button "[PERSON_NAME] và In" at bounding box center [1417, 598] width 178 height 28
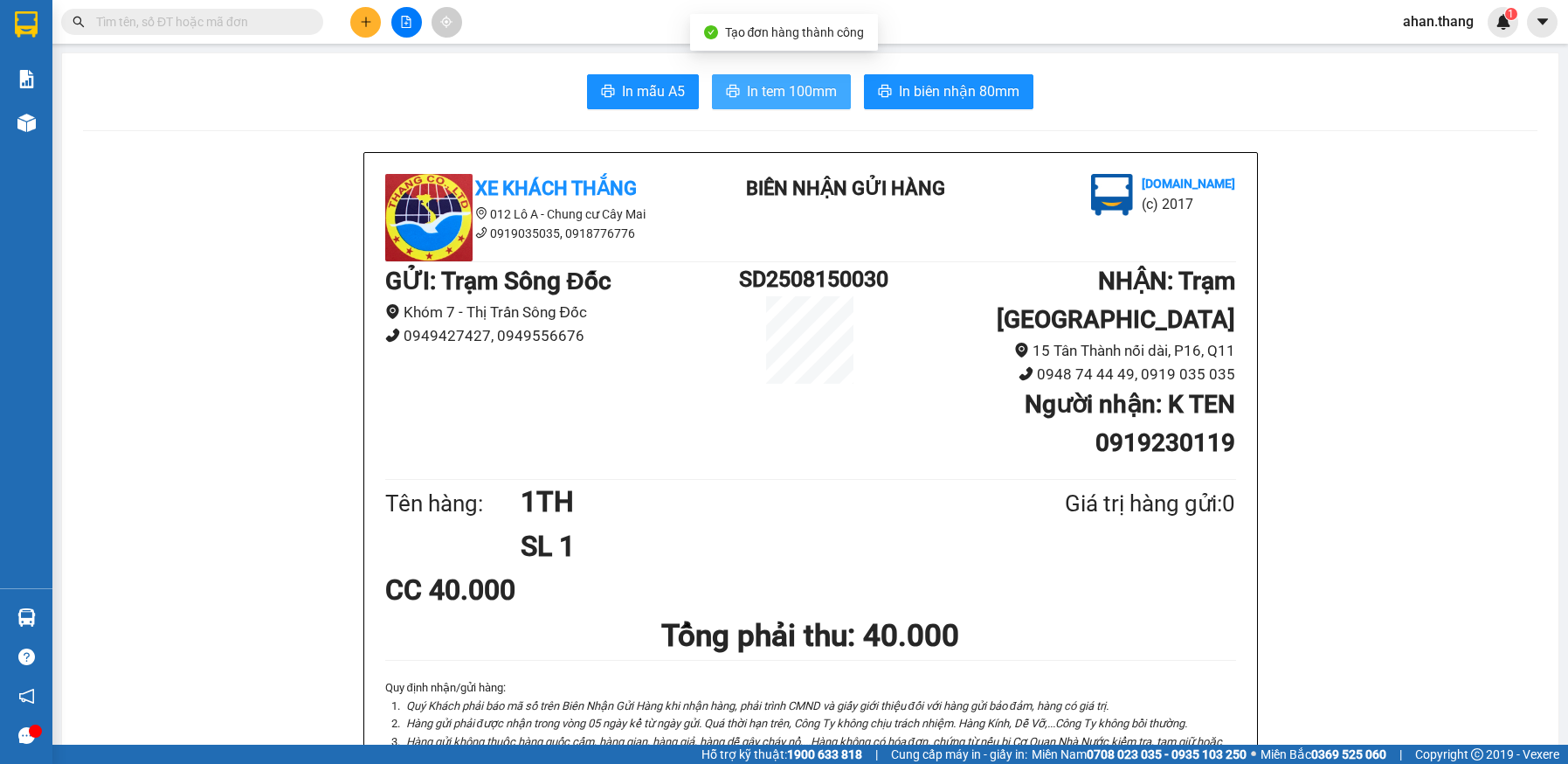
click at [747, 95] on span "In tem 100mm" at bounding box center [792, 91] width 90 height 22
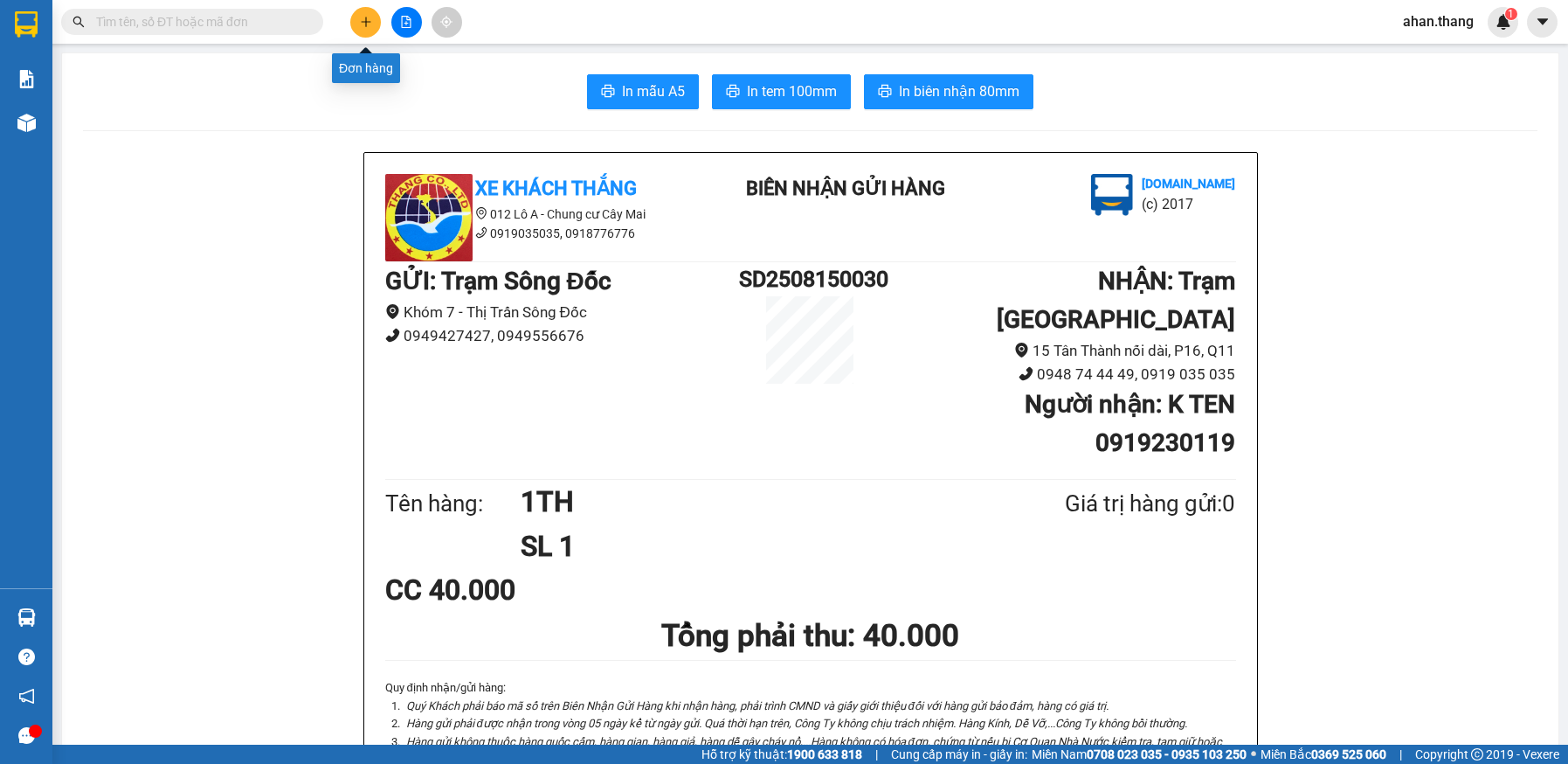
click at [370, 23] on icon "plus" at bounding box center [366, 22] width 12 height 12
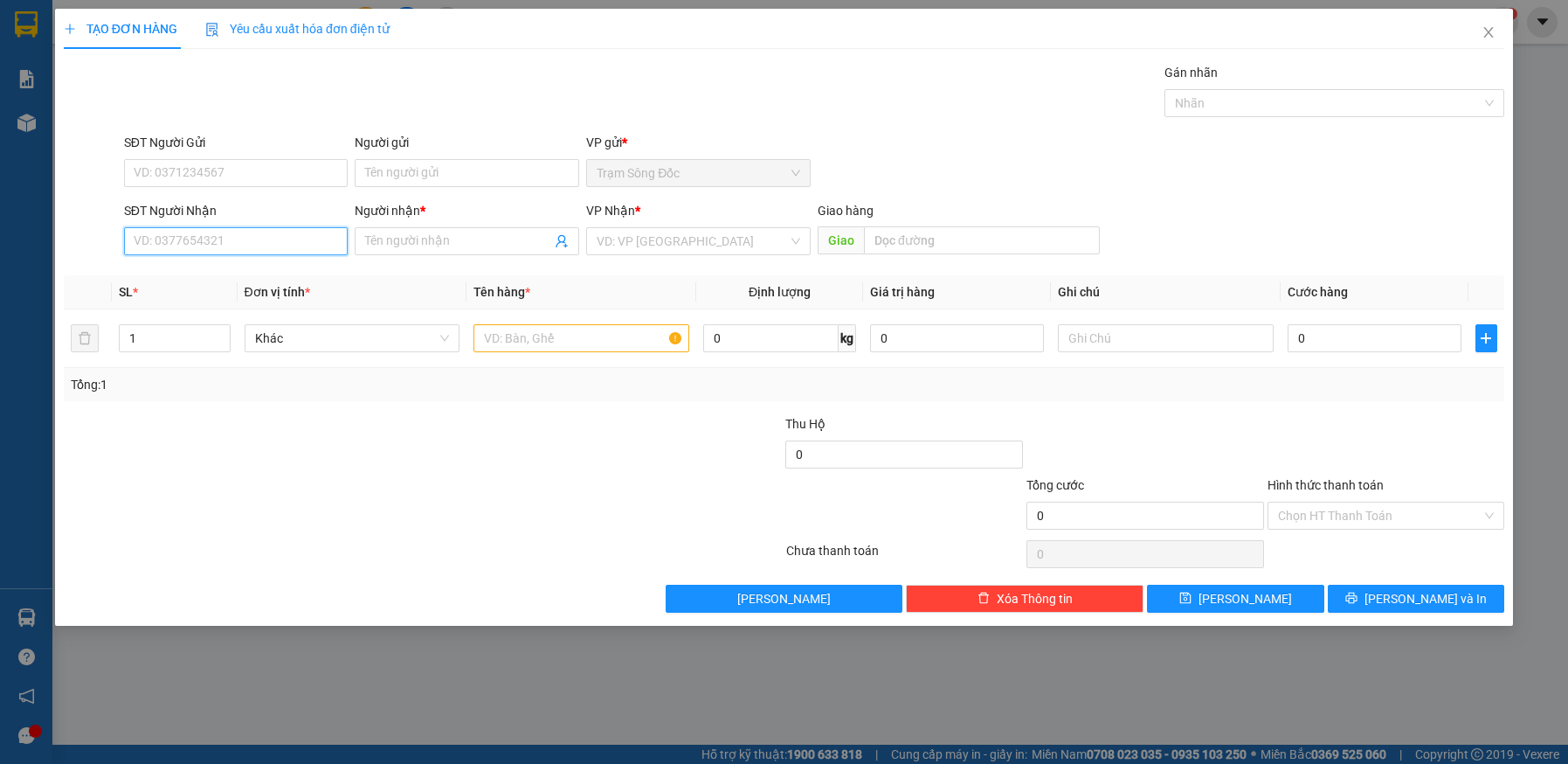
click at [208, 243] on input "SĐT Người Nhận" at bounding box center [236, 241] width 224 height 28
type input "0918777702"
click at [261, 272] on div "0918777702 - A DUC" at bounding box center [237, 276] width 203 height 19
type input "A DUC"
click at [571, 342] on input "text" at bounding box center [581, 338] width 216 height 28
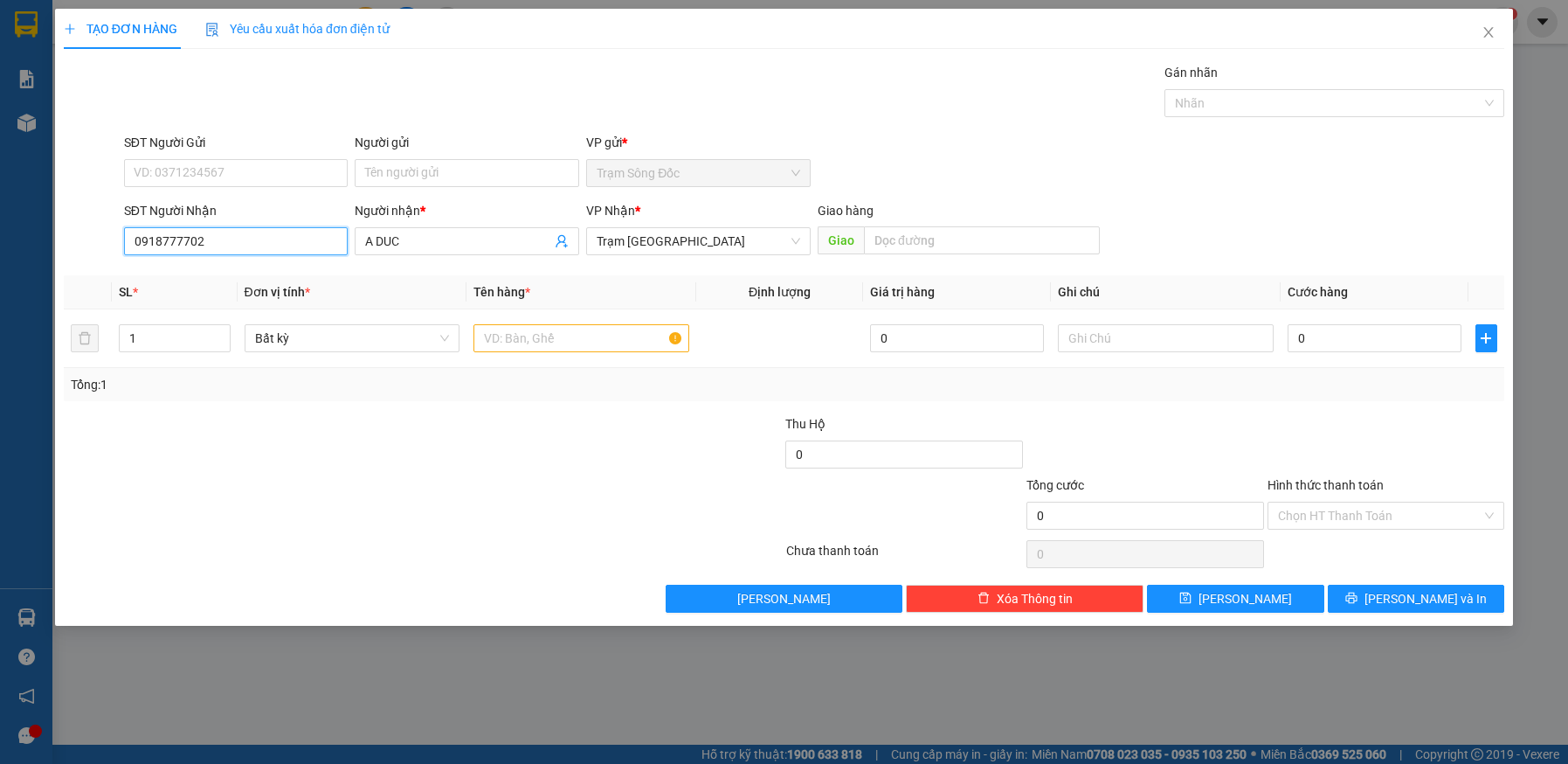
click at [261, 231] on input "0918777702" at bounding box center [236, 241] width 224 height 28
type input "0"
click at [190, 276] on div "0946629255 - DIEP" at bounding box center [237, 276] width 203 height 19
type input "0946629255"
type input "DIEP"
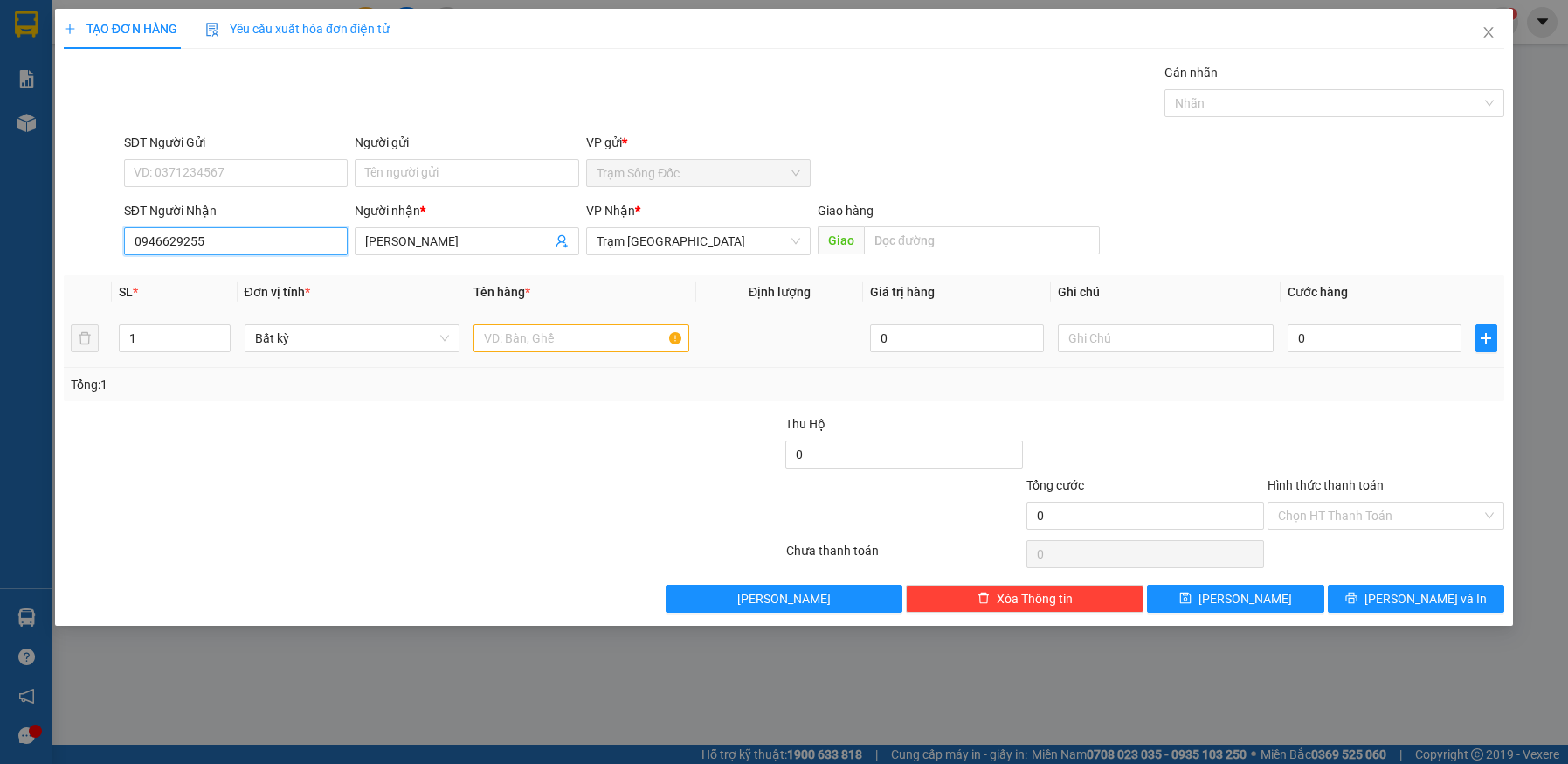
type input "0946629255"
click at [546, 336] on input "text" at bounding box center [581, 338] width 216 height 28
type input "1TH"
click at [1415, 343] on input "0" at bounding box center [1374, 338] width 174 height 28
type input "4"
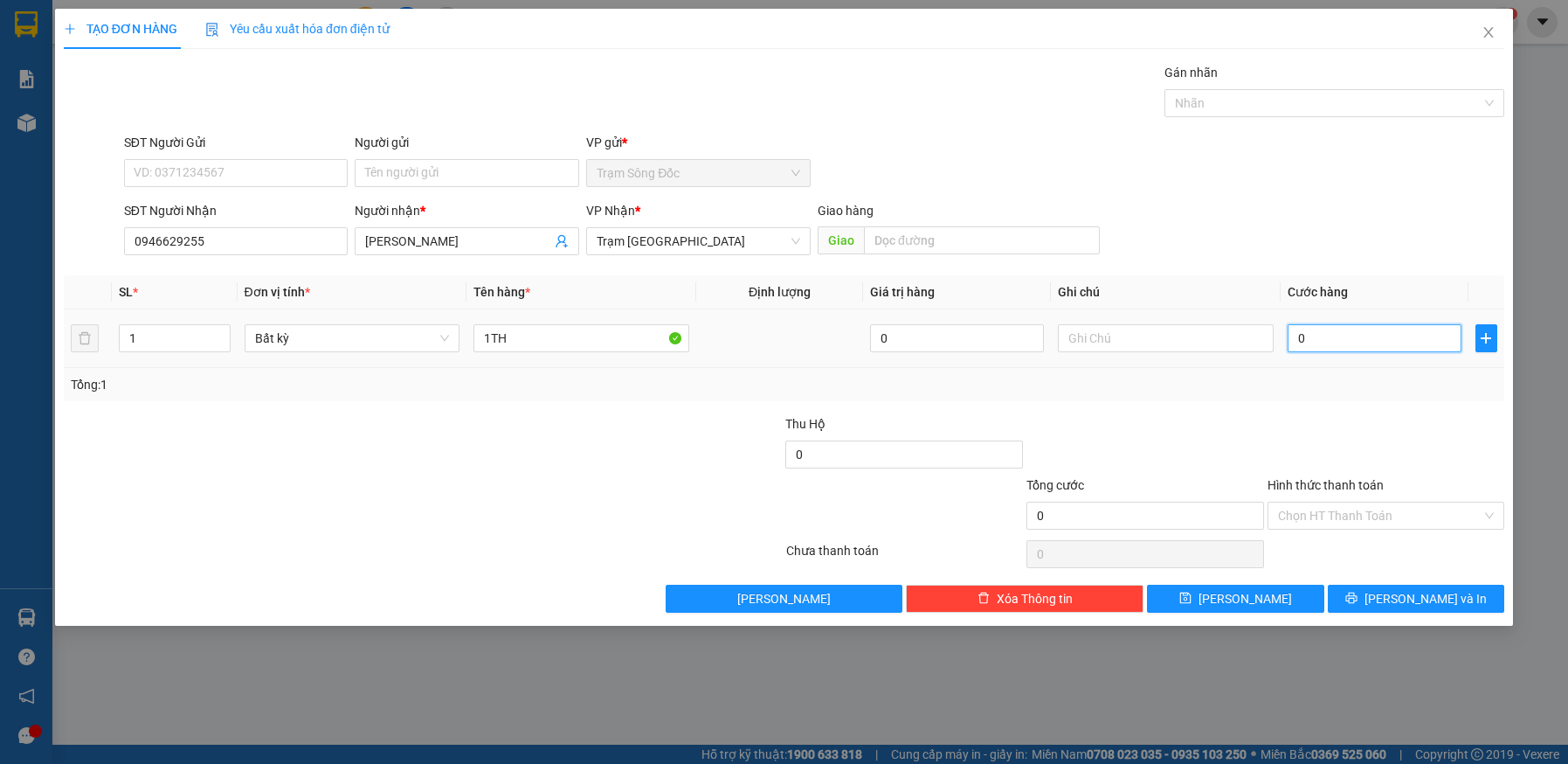
type input "4"
type input "40"
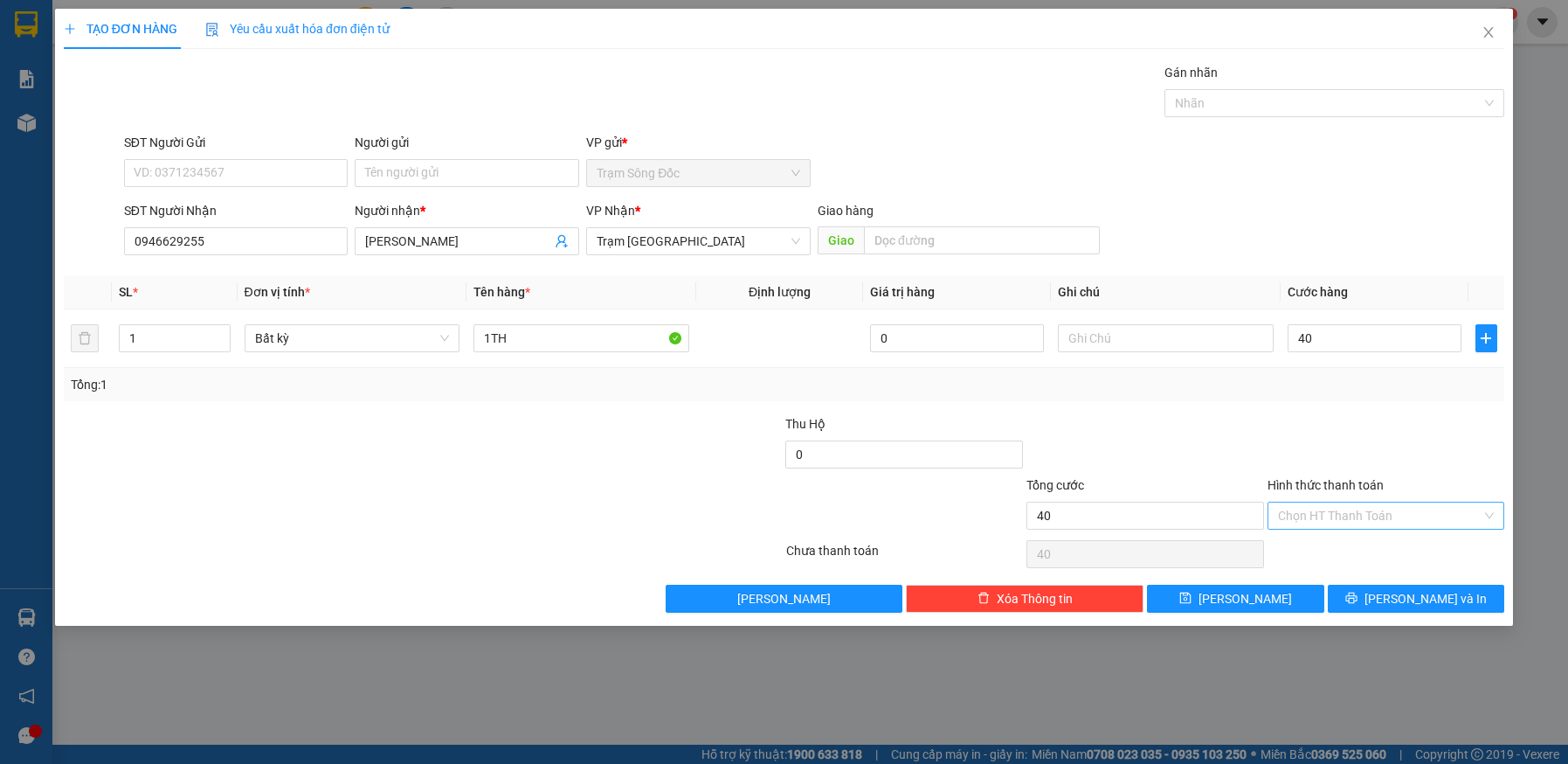
type input "40.000"
click at [1403, 517] on input "Hình thức thanh toán" at bounding box center [1380, 516] width 204 height 27
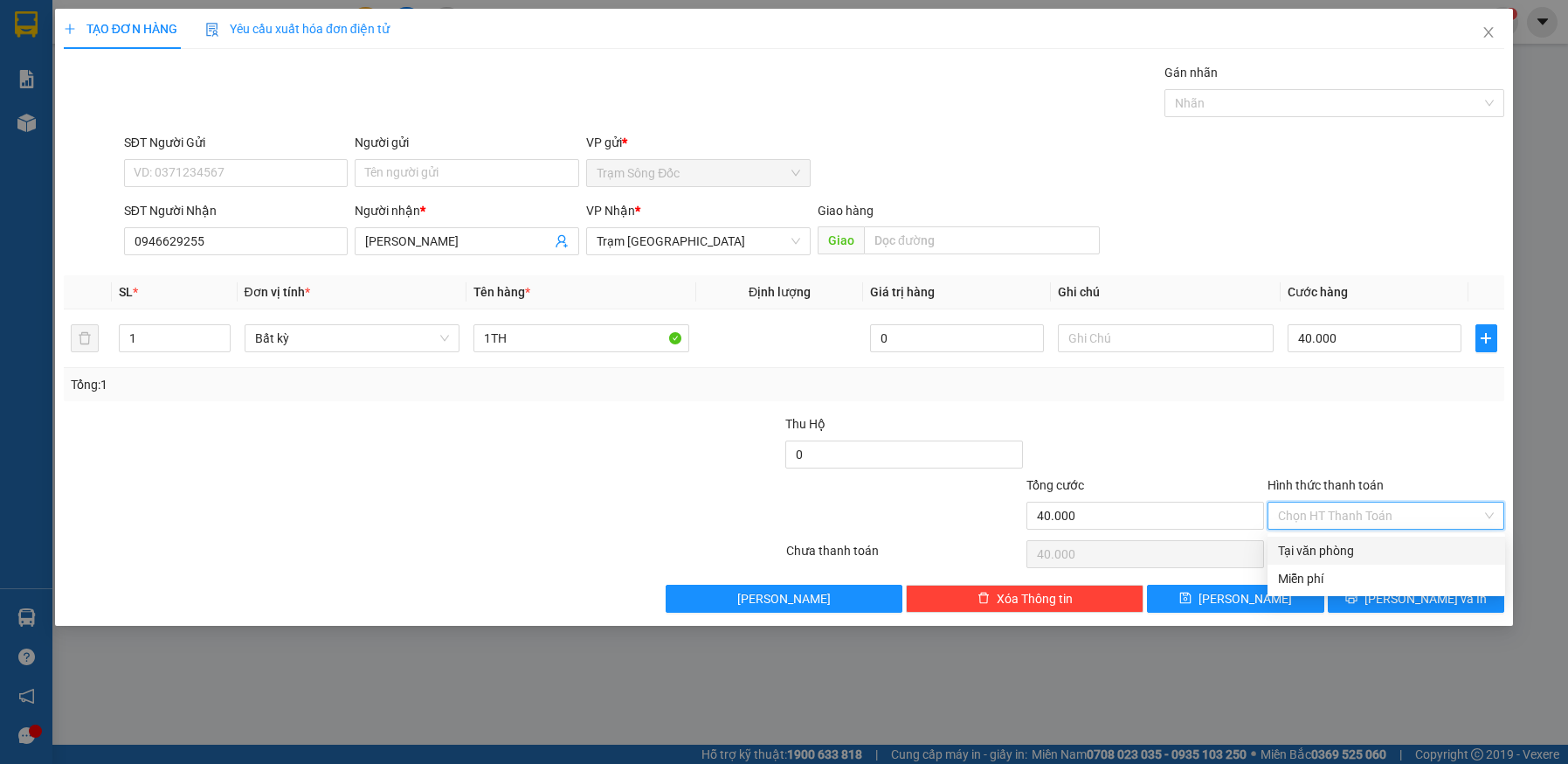
click at [1390, 548] on div "Tại văn phòng" at bounding box center [1386, 551] width 217 height 19
type input "0"
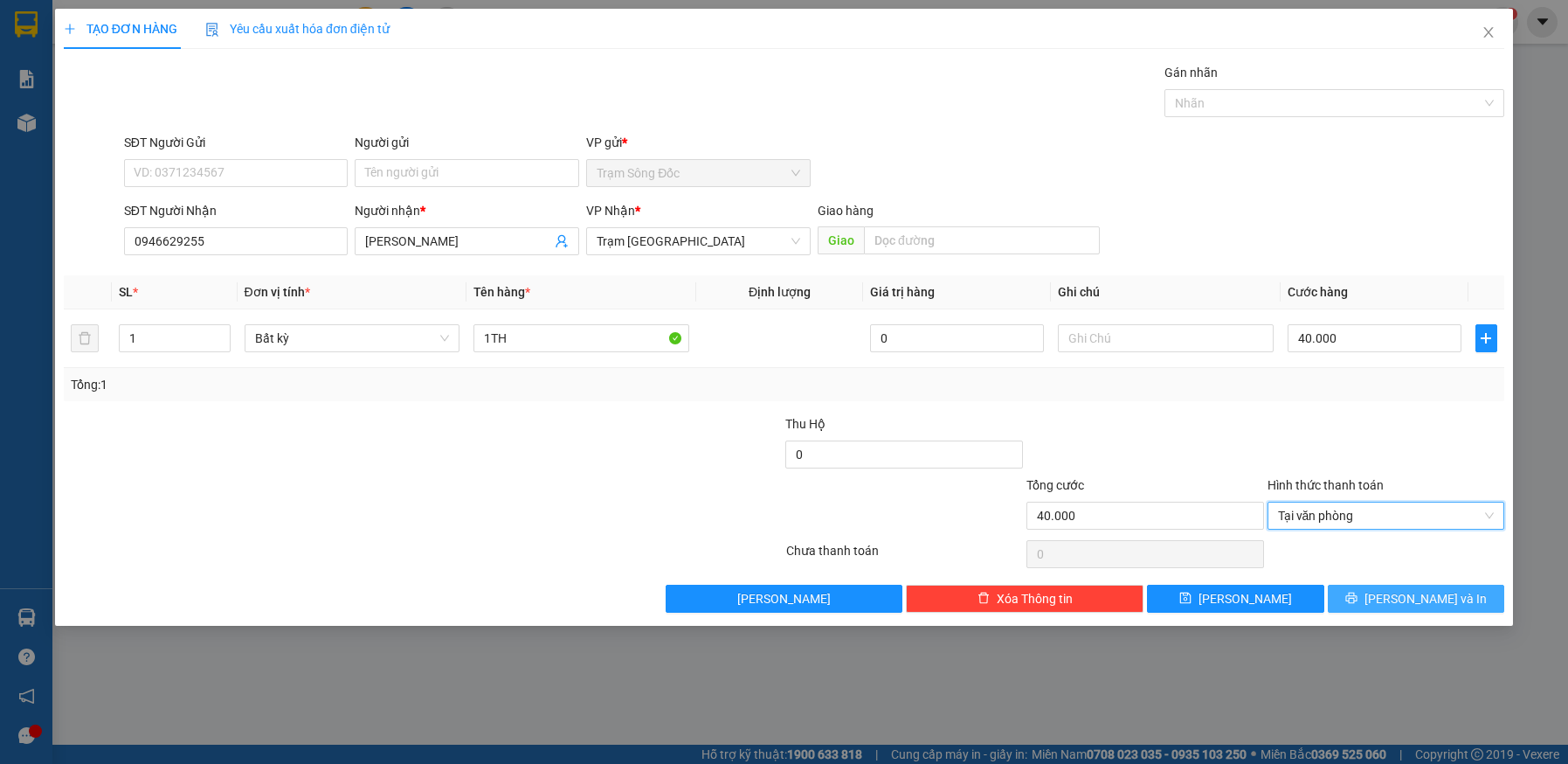
drag, startPoint x: 1396, startPoint y: 593, endPoint x: 1384, endPoint y: 579, distance: 18.4
click at [1397, 594] on button "[PERSON_NAME] và In" at bounding box center [1417, 598] width 178 height 28
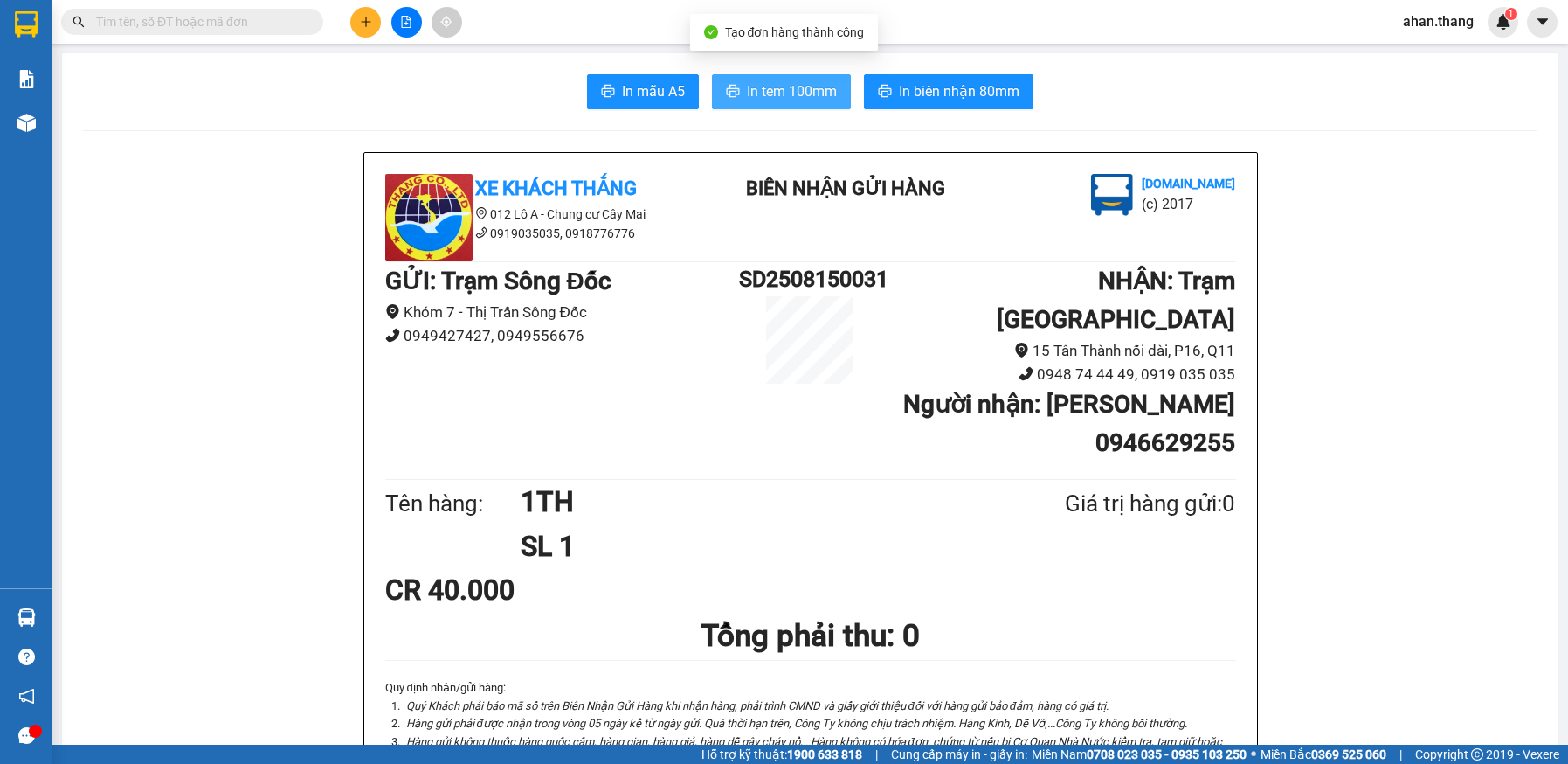
click at [727, 88] on icon "printer" at bounding box center [733, 90] width 14 height 14
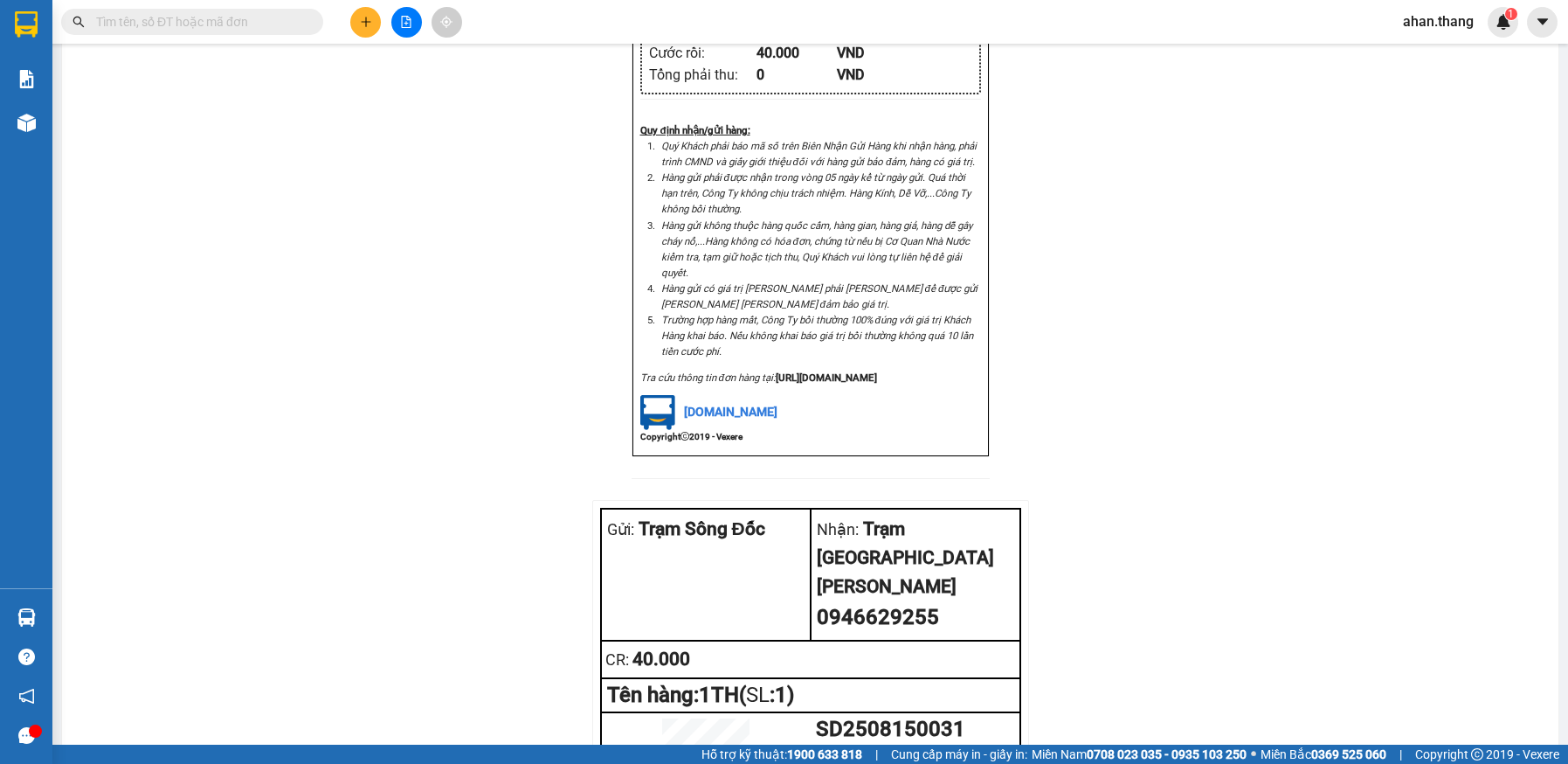
scroll to position [1426, 0]
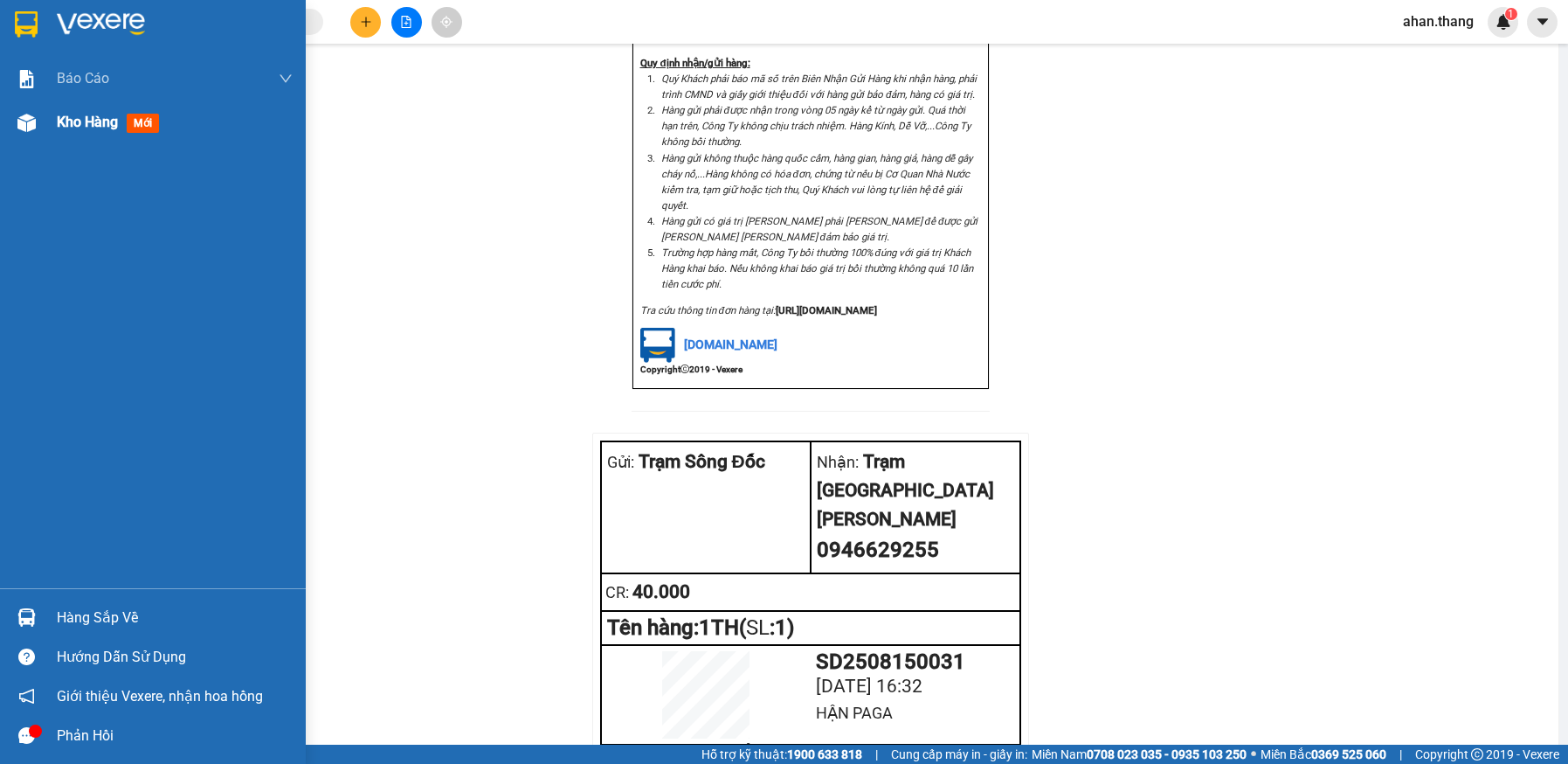
click at [81, 122] on span "Kho hàng" at bounding box center [87, 121] width 61 height 16
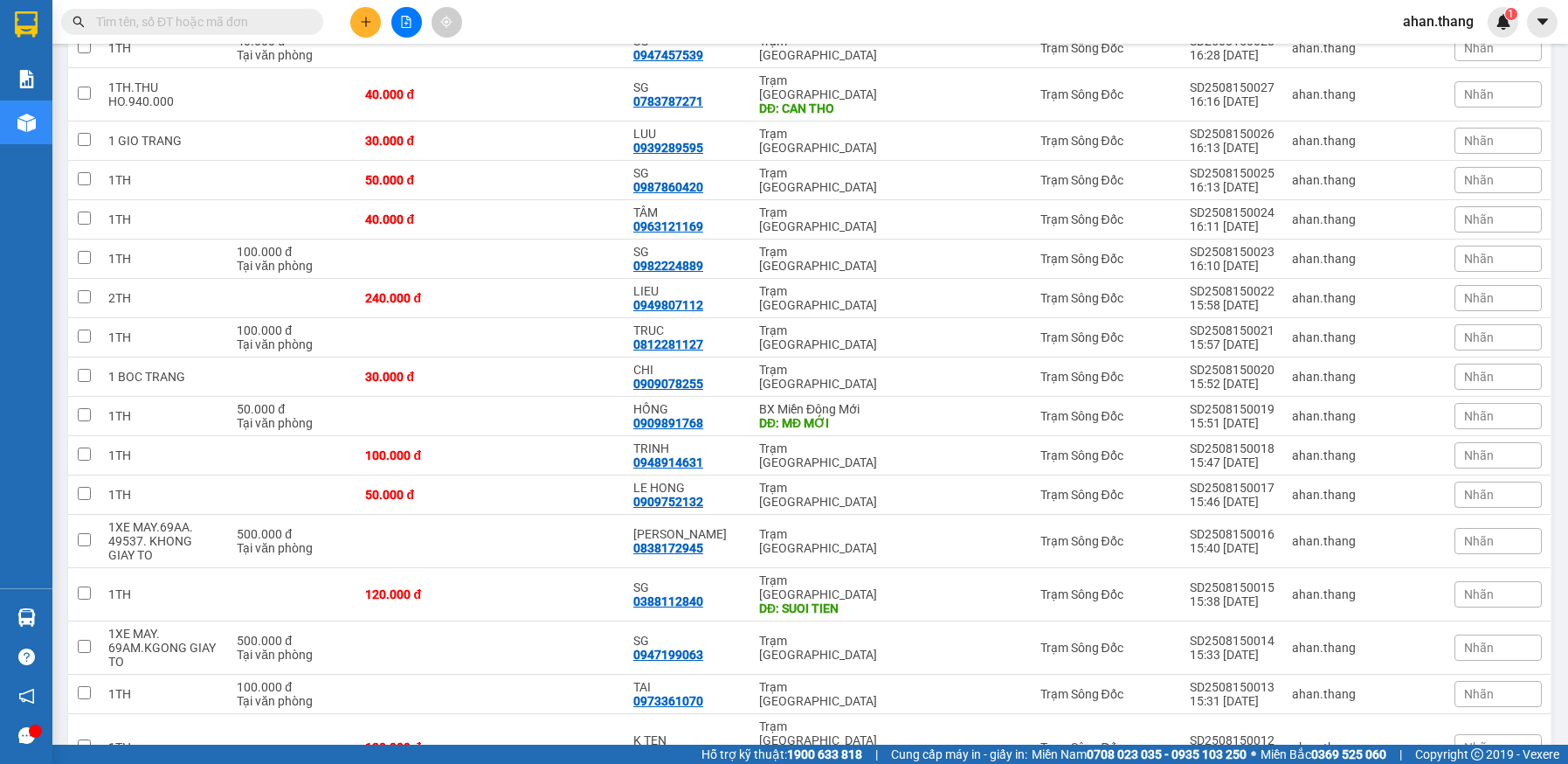
scroll to position [437, 0]
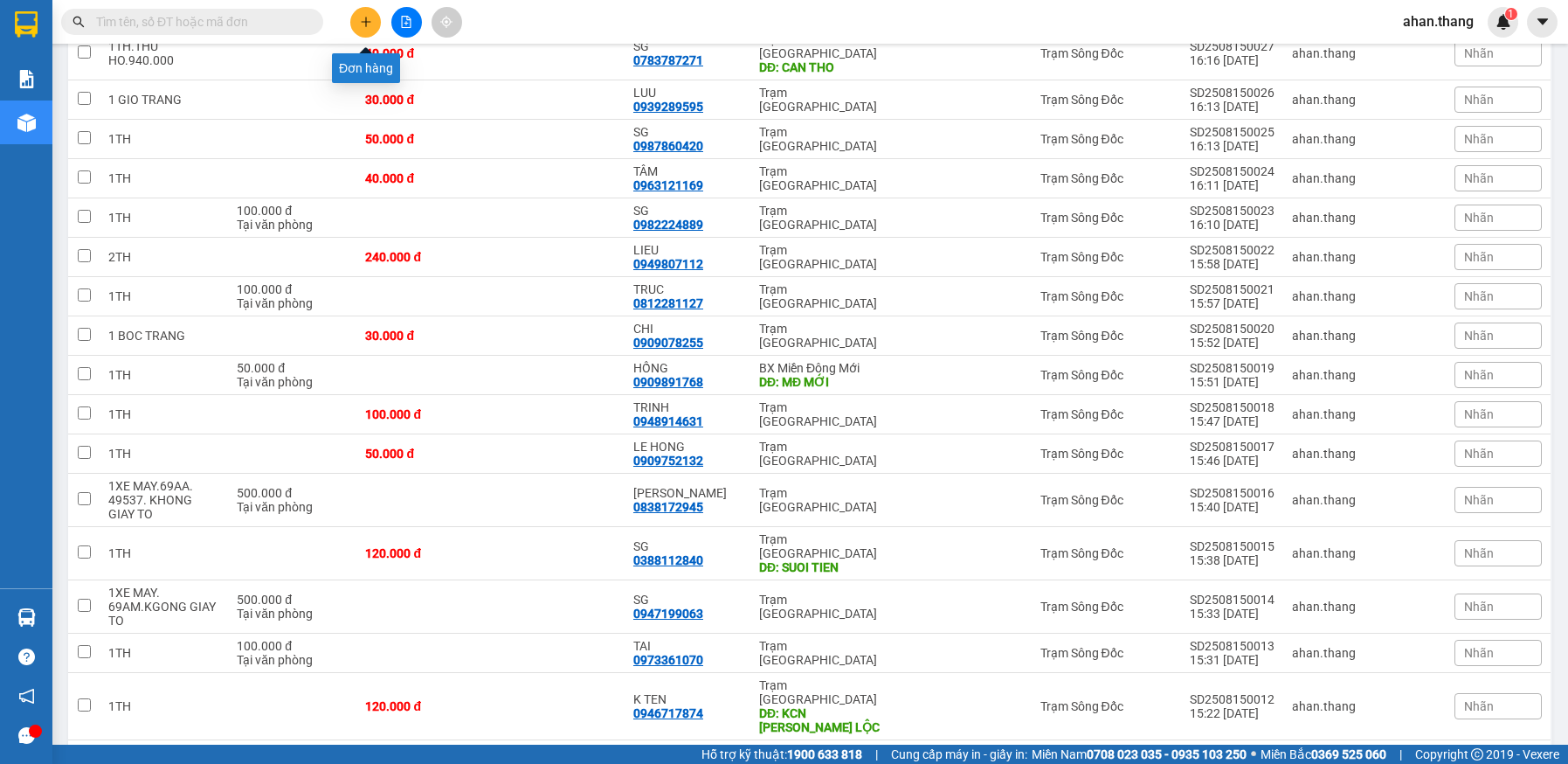
click at [368, 22] on icon "plus" at bounding box center [365, 21] width 10 height 1
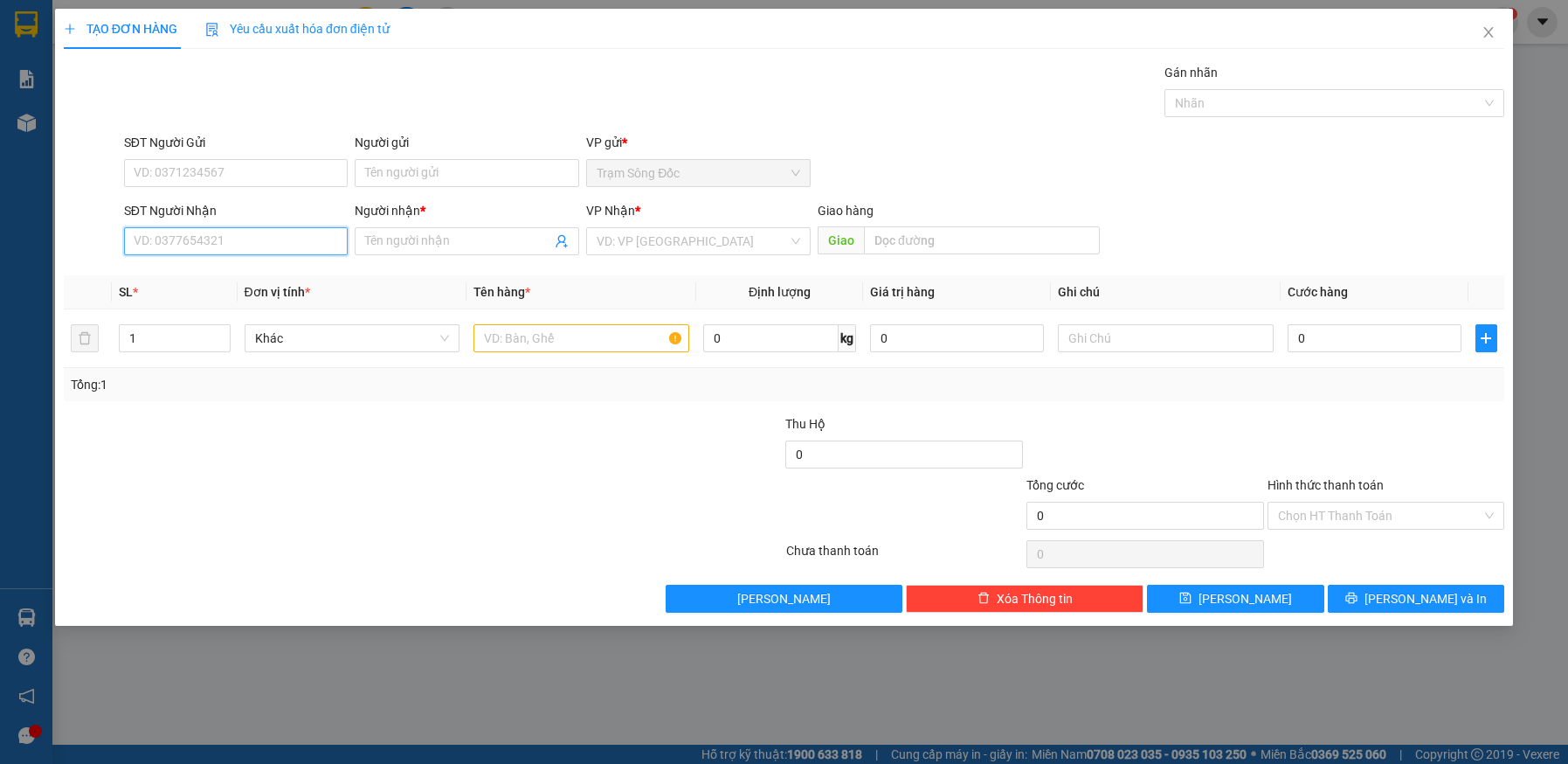
click at [233, 235] on input "SĐT Người Nhận" at bounding box center [236, 241] width 224 height 28
click at [211, 278] on div "0903908182 - HAN" at bounding box center [237, 276] width 203 height 19
type input "0903908182"
type input "HAN"
type input "0903908182"
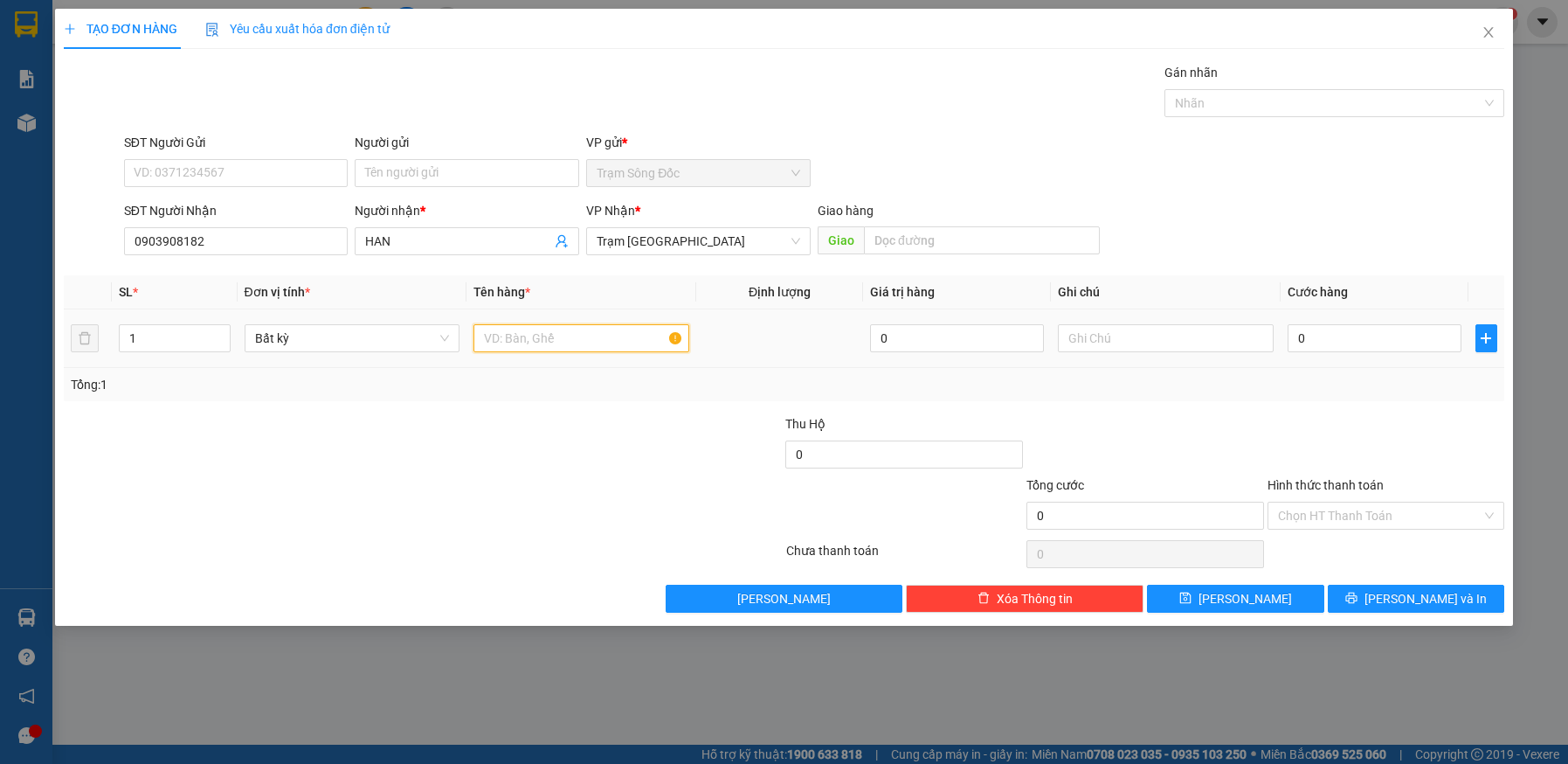
click at [600, 338] on input "text" at bounding box center [581, 338] width 216 height 28
type input "1TH"
click at [1348, 337] on input "0" at bounding box center [1374, 338] width 174 height 28
type input "3"
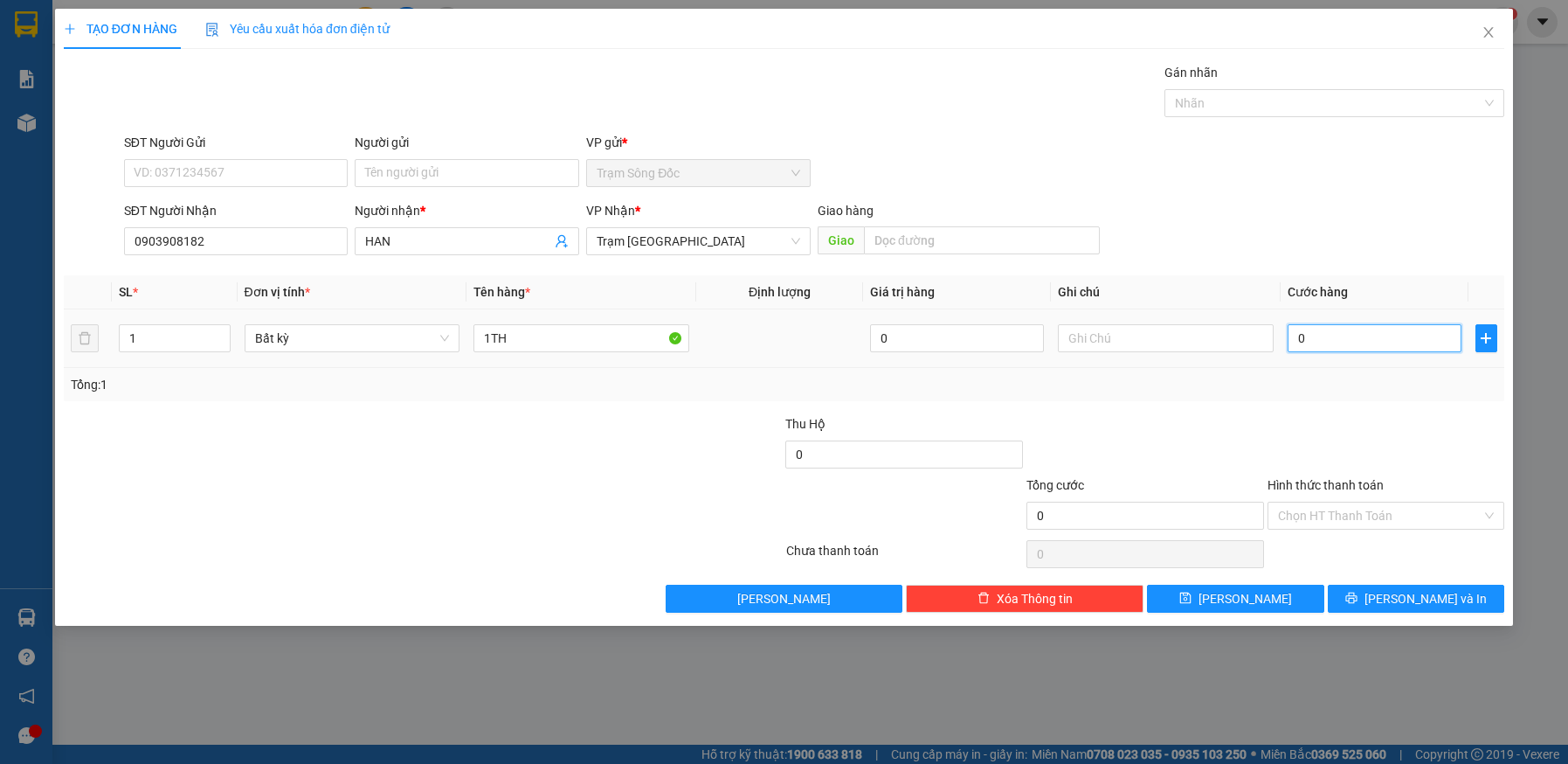
type input "3"
type input "30"
type input "30.000"
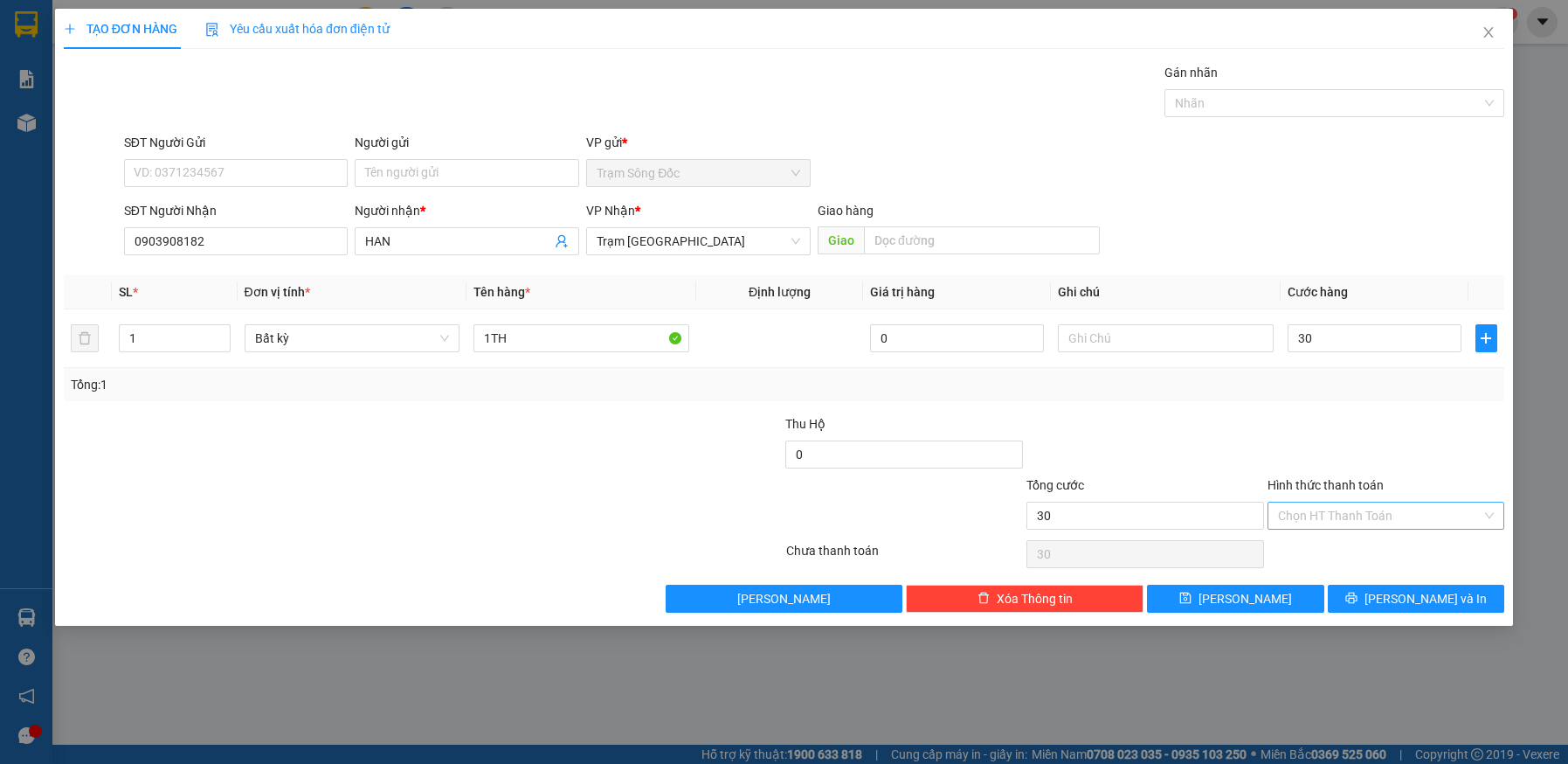
type input "30.000"
click at [1384, 521] on input "Hình thức thanh toán" at bounding box center [1380, 516] width 204 height 27
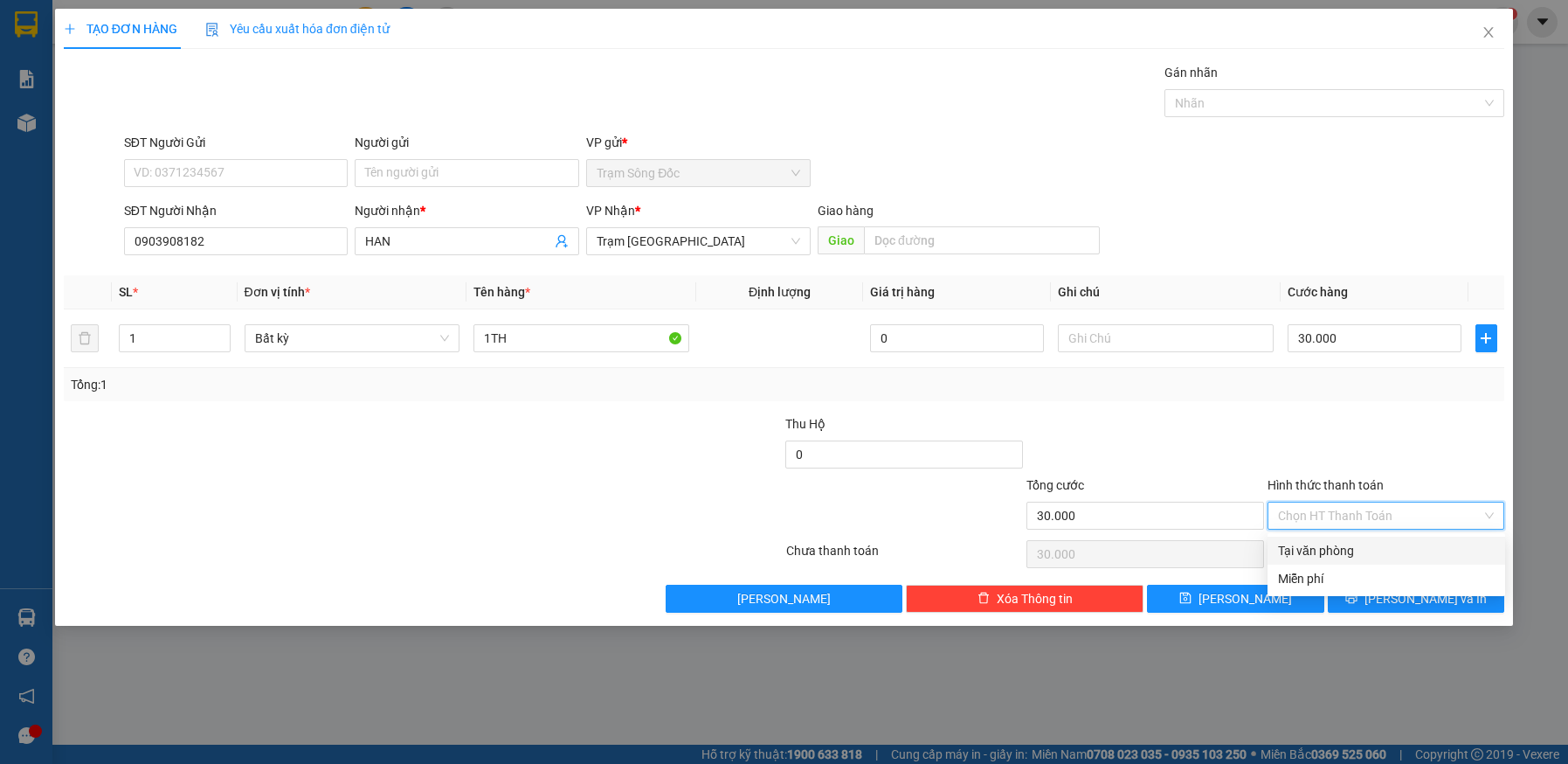
click at [1386, 555] on div "Tại văn phòng" at bounding box center [1386, 551] width 217 height 19
type input "0"
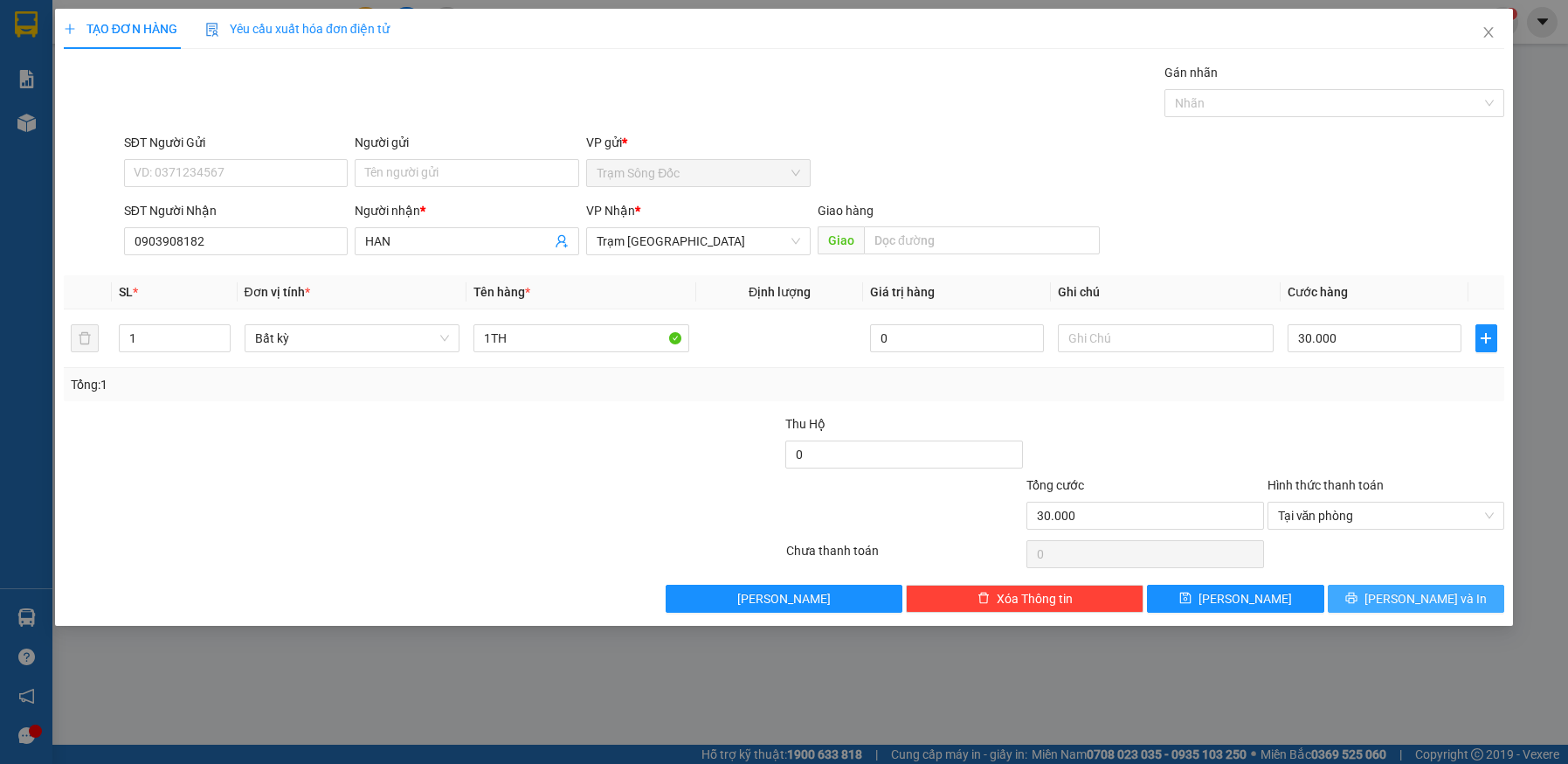
click at [1386, 591] on button "[PERSON_NAME] và In" at bounding box center [1417, 598] width 178 height 28
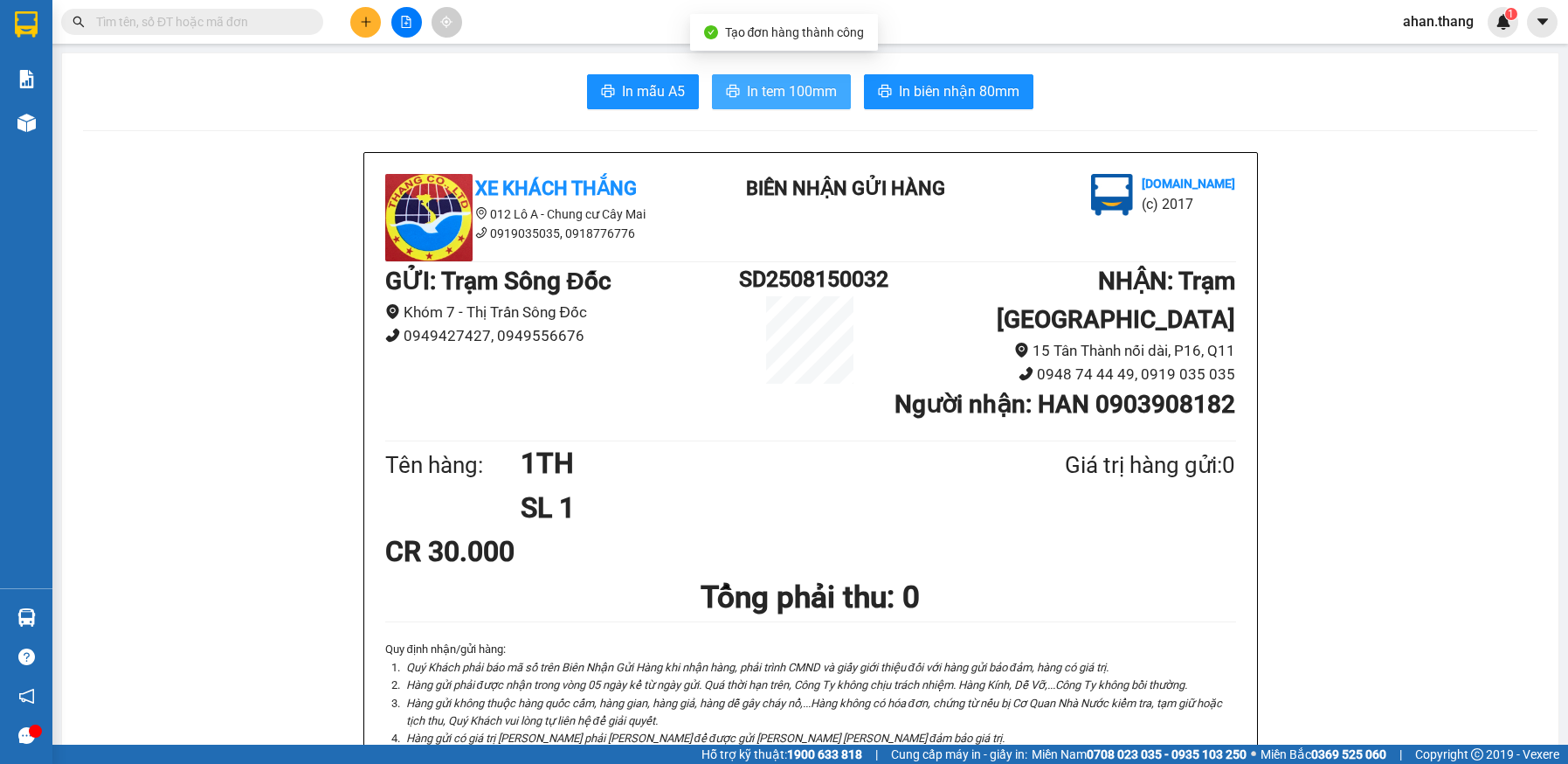
click at [763, 94] on span "In tem 100mm" at bounding box center [792, 91] width 90 height 22
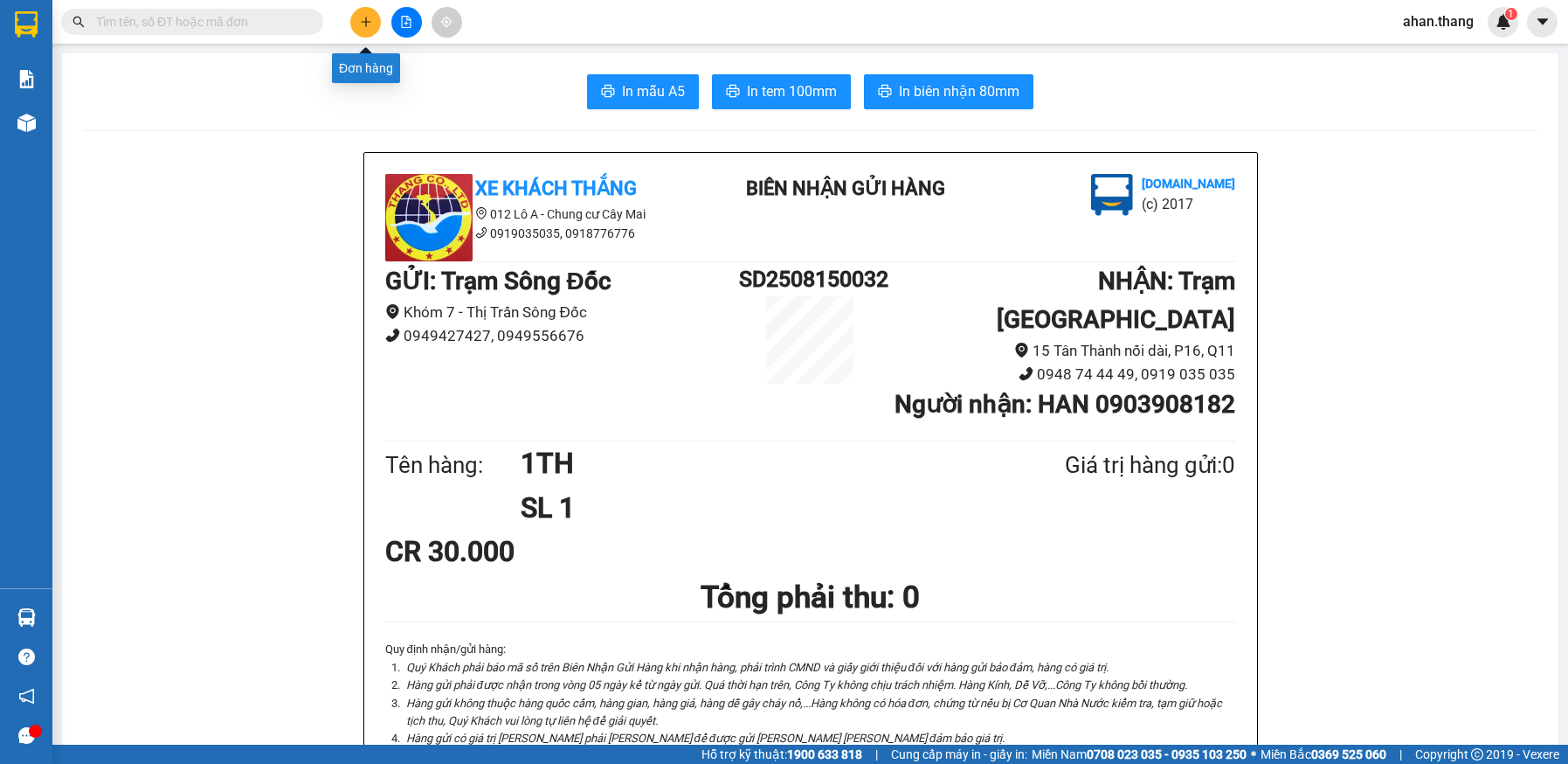
click at [363, 22] on icon "plus" at bounding box center [365, 21] width 10 height 1
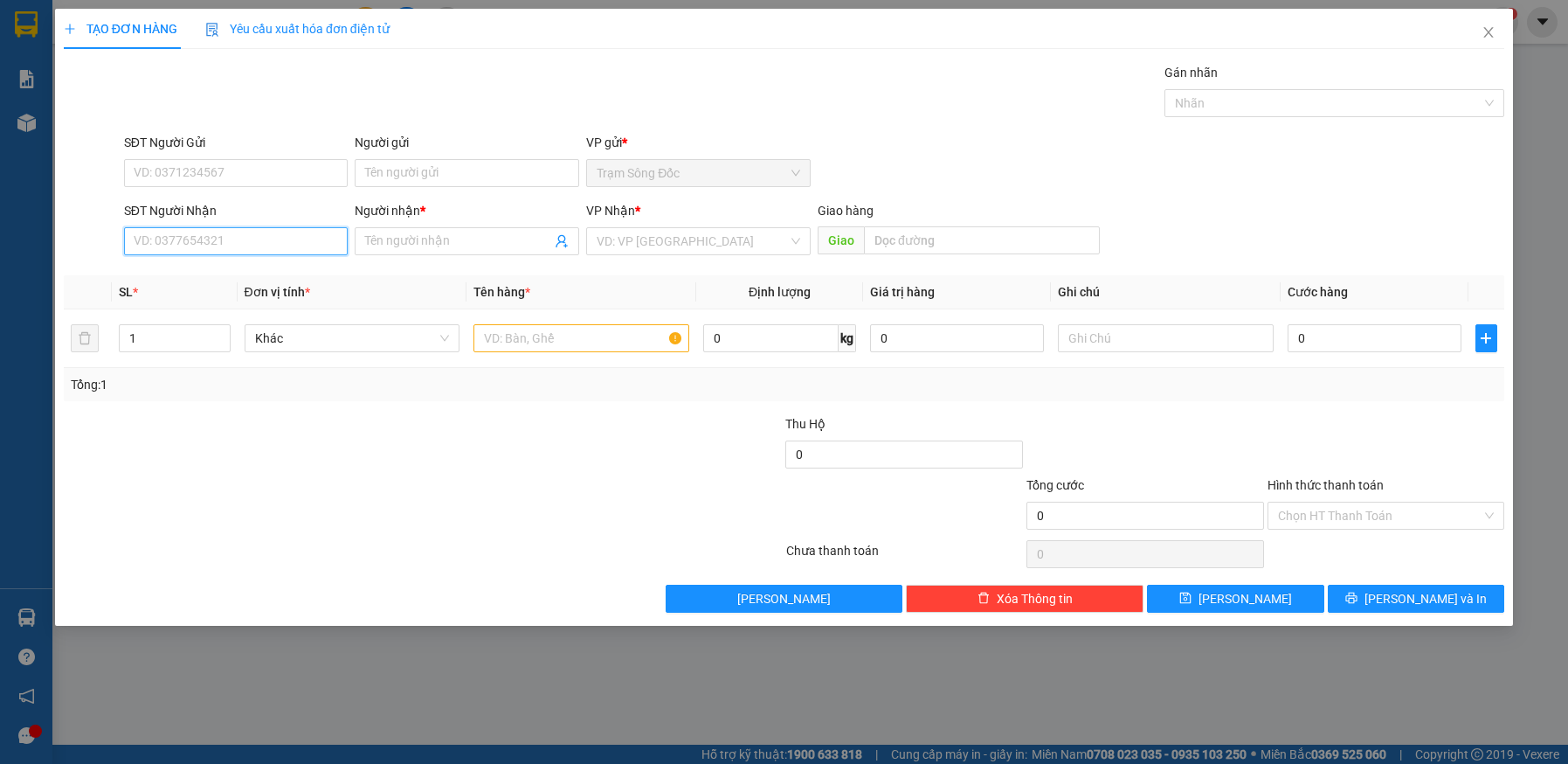
click at [216, 242] on input "SĐT Người Nhận" at bounding box center [236, 241] width 224 height 28
click at [202, 267] on div "0948118079 - HAI SAN CA MAU" at bounding box center [237, 276] width 203 height 19
type input "0948118079"
type input "HAI SAN CA MAU"
type input "0948118079"
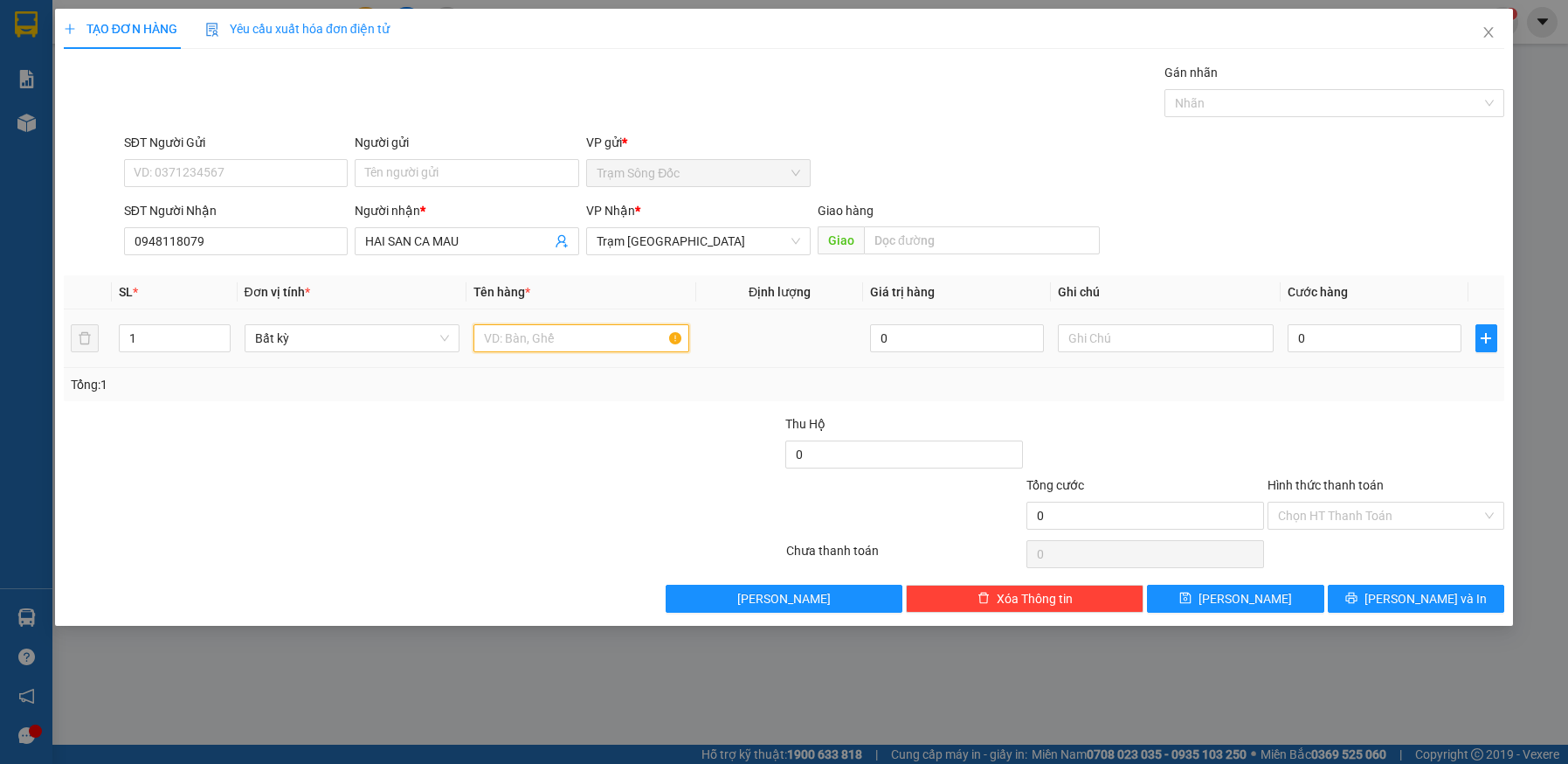
click at [586, 335] on input "text" at bounding box center [581, 338] width 216 height 28
type input "1TH"
click at [1359, 332] on input "0" at bounding box center [1374, 338] width 174 height 28
type input "4"
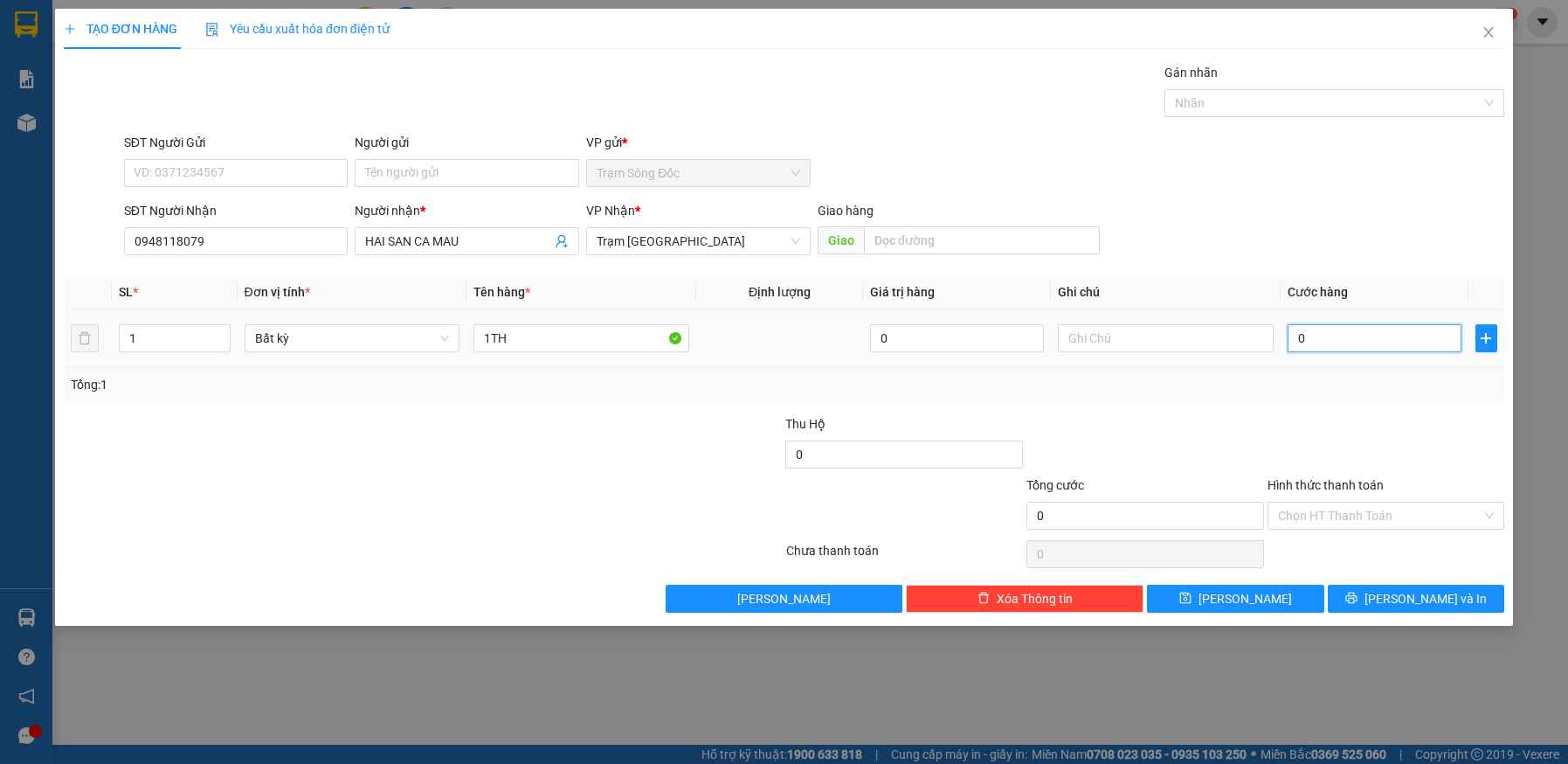
type input "4"
type input "40"
type input "40.000"
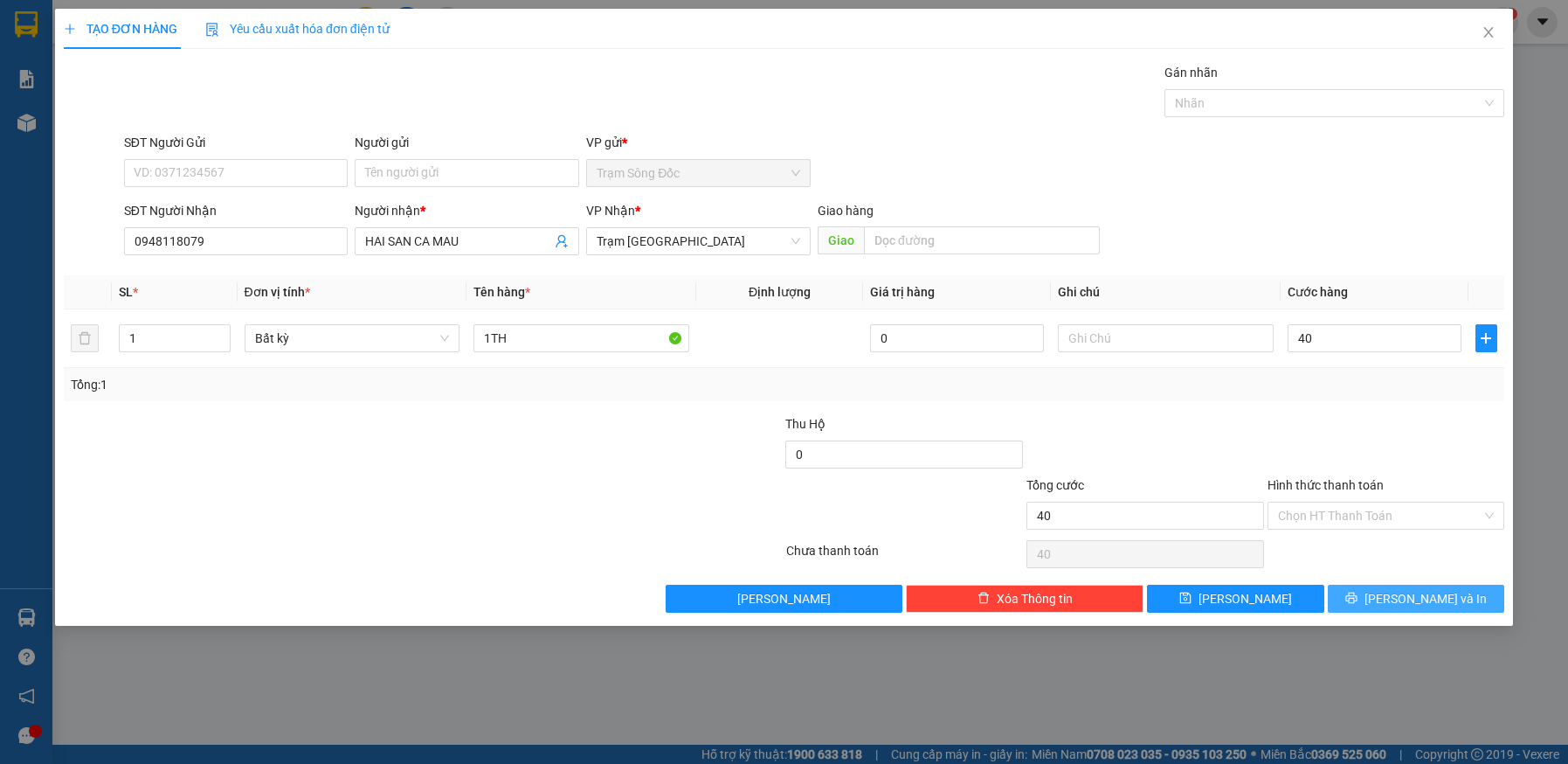
type input "40.000"
click at [1357, 593] on icon "printer" at bounding box center [1351, 598] width 11 height 11
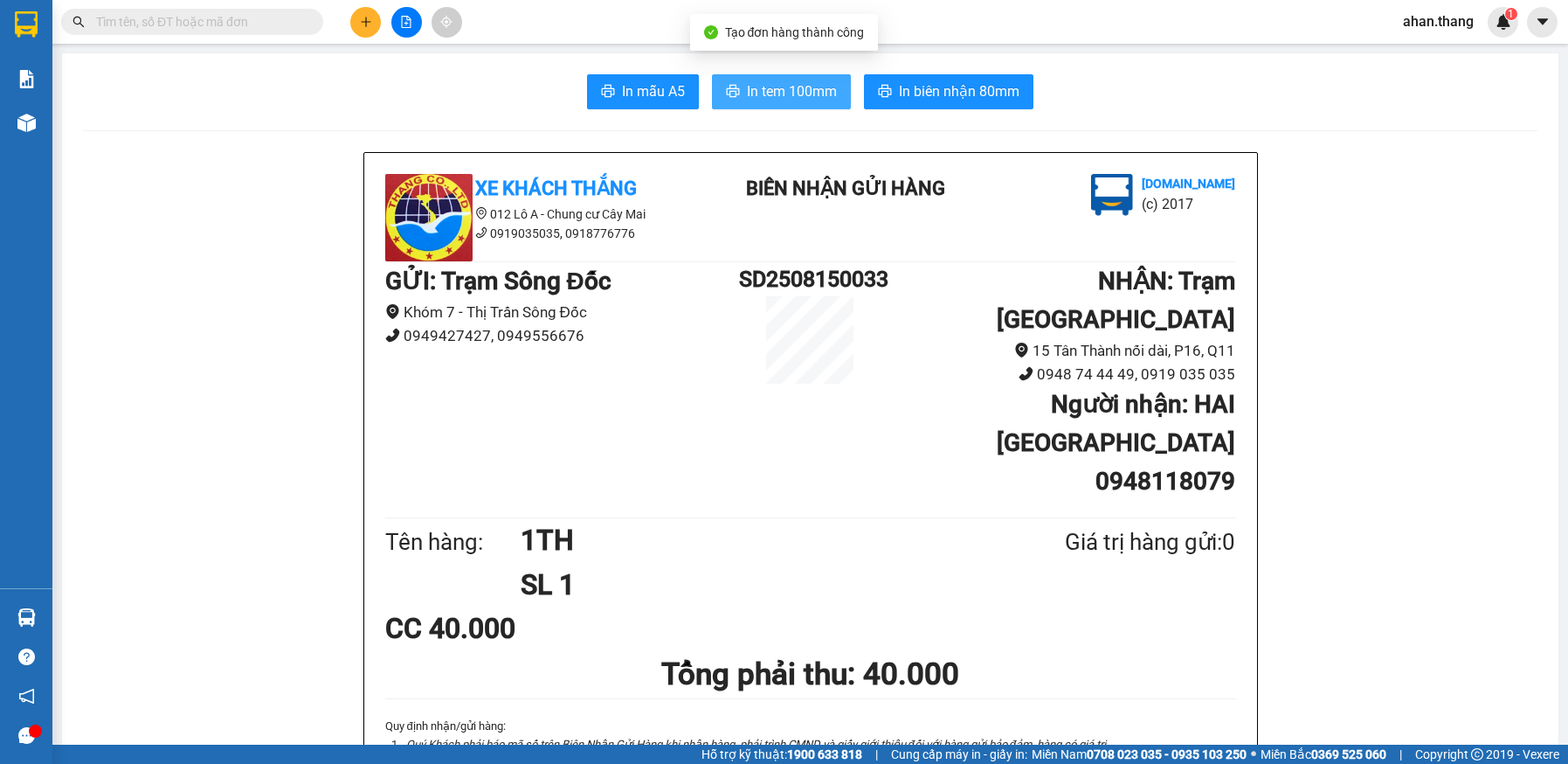
click at [791, 96] on span "In tem 100mm" at bounding box center [792, 91] width 90 height 22
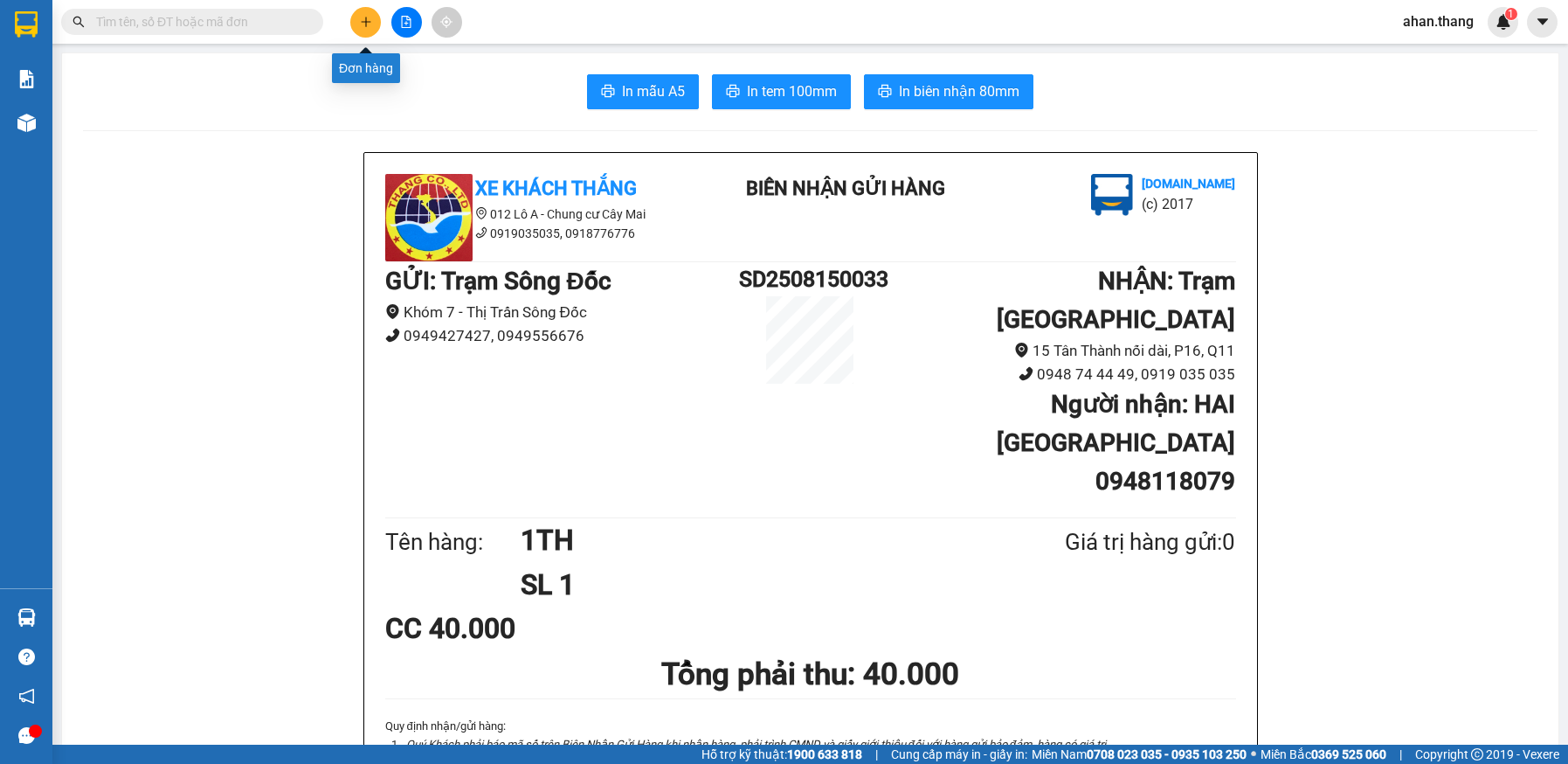
click at [361, 21] on icon "plus" at bounding box center [366, 22] width 12 height 12
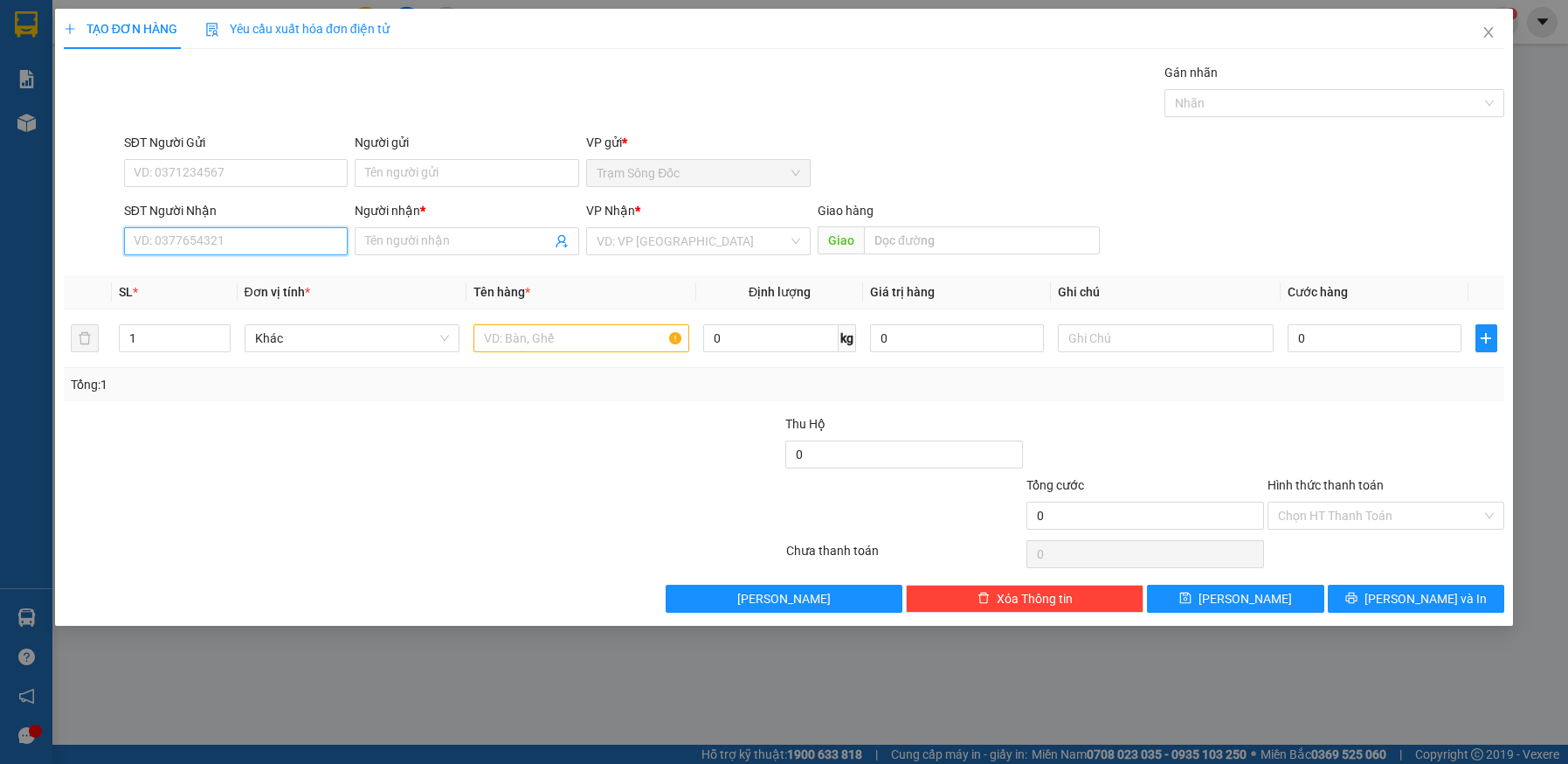
click at [212, 243] on input "SĐT Người Nhận" at bounding box center [236, 241] width 224 height 28
type input "0947430731"
click at [470, 242] on input "Người nhận *" at bounding box center [458, 242] width 186 height 19
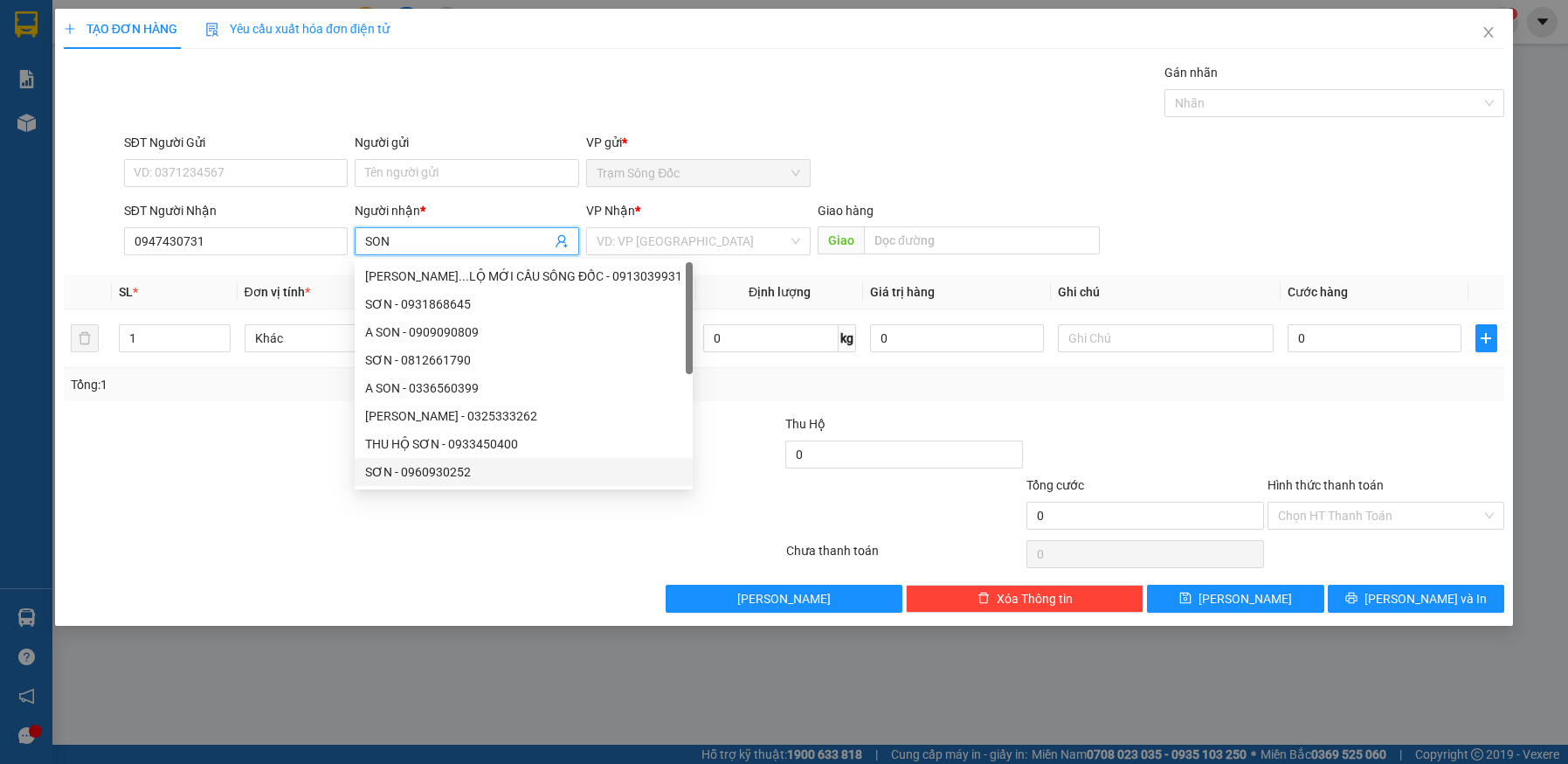
type input "SON"
drag, startPoint x: 536, startPoint y: 553, endPoint x: 736, endPoint y: 408, distance: 247.0
click at [536, 552] on div at bounding box center [423, 554] width 723 height 35
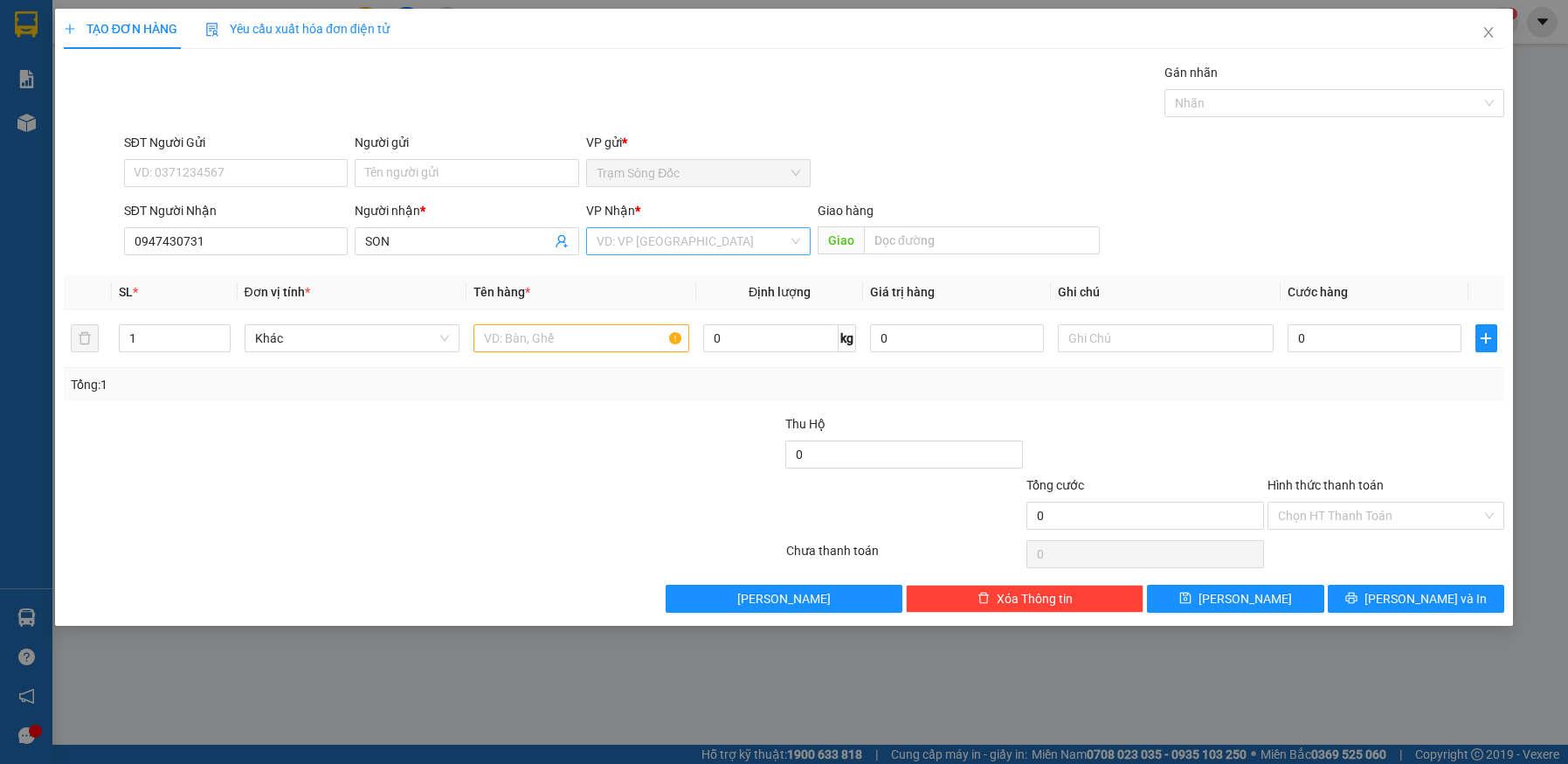
click at [767, 245] on input "search" at bounding box center [692, 242] width 191 height 27
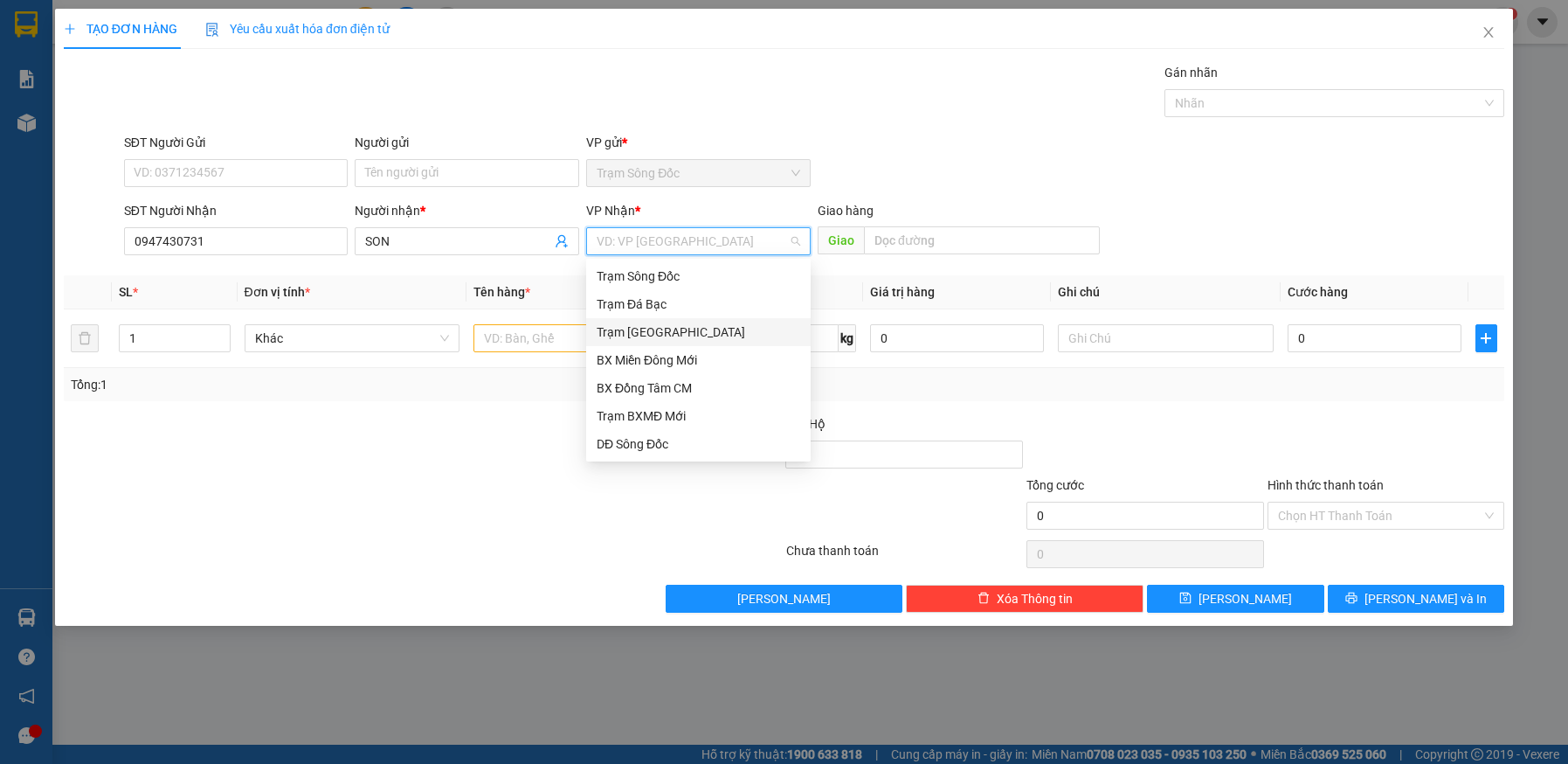
click at [678, 331] on div "Trạm [GEOGRAPHIC_DATA]" at bounding box center [699, 332] width 203 height 19
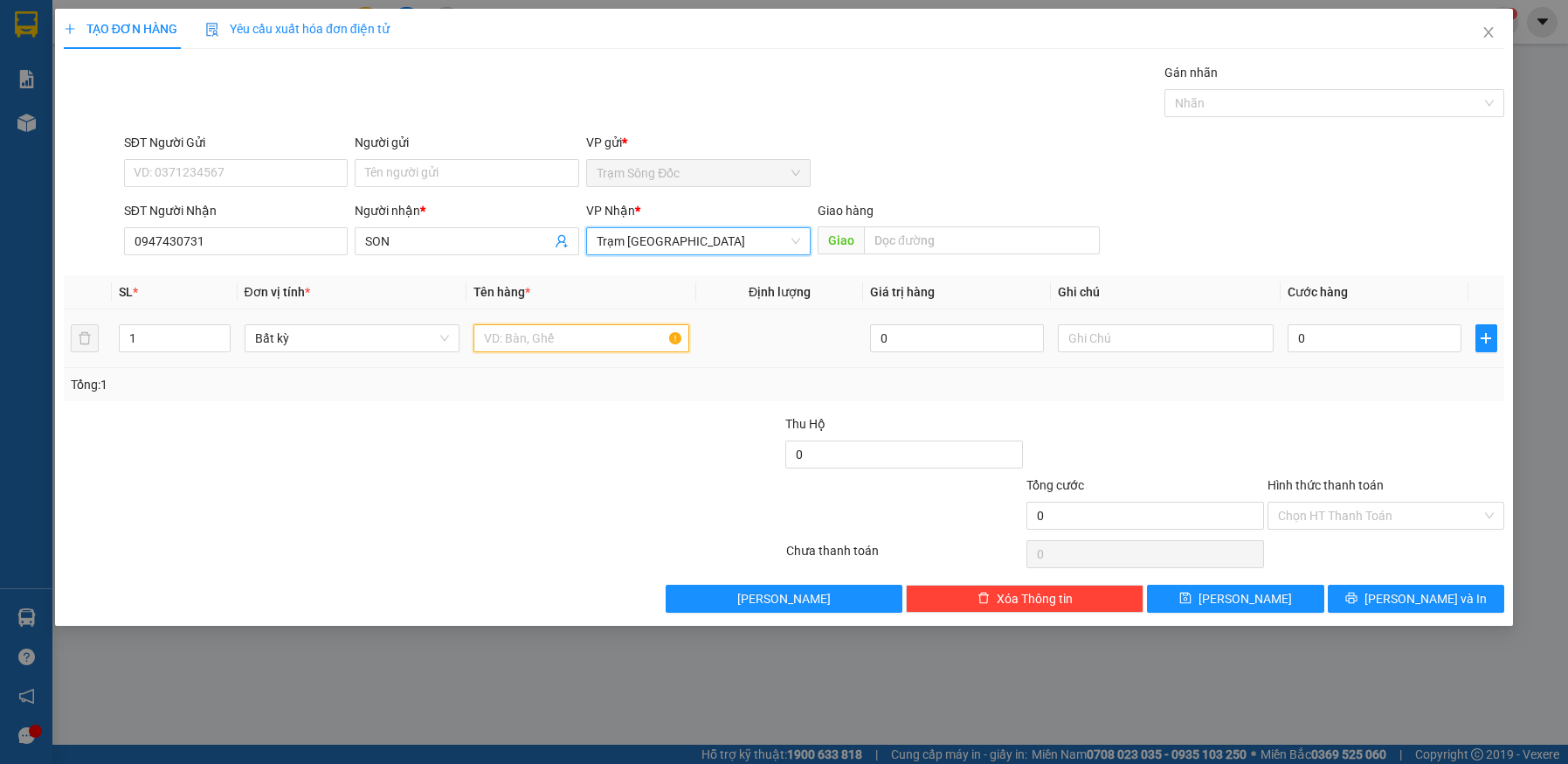
click at [586, 340] on input "text" at bounding box center [581, 338] width 216 height 28
type input "1 GIO TRANG"
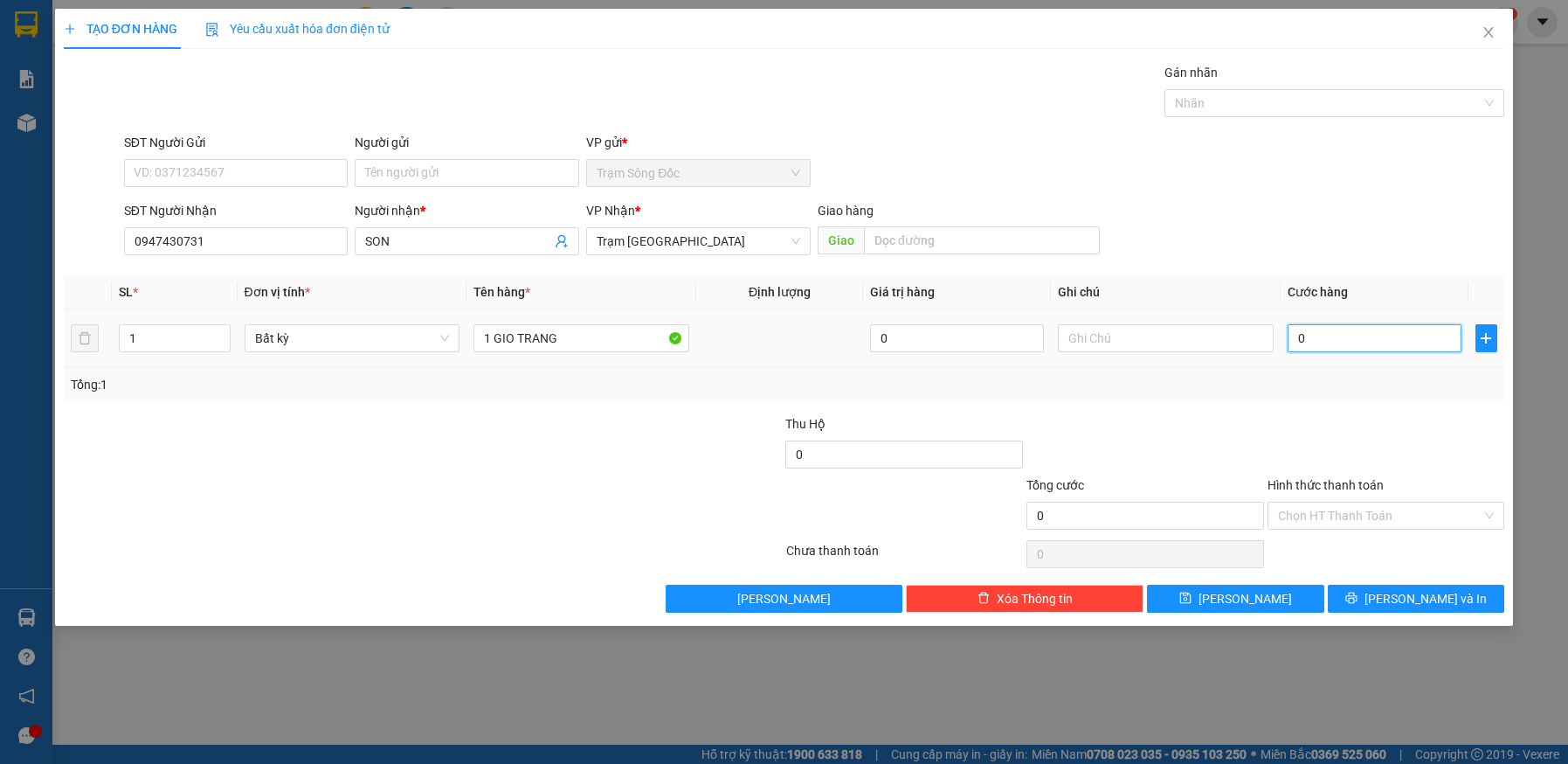
click at [1373, 338] on input "0" at bounding box center [1374, 338] width 174 height 28
type input "3"
type input "30"
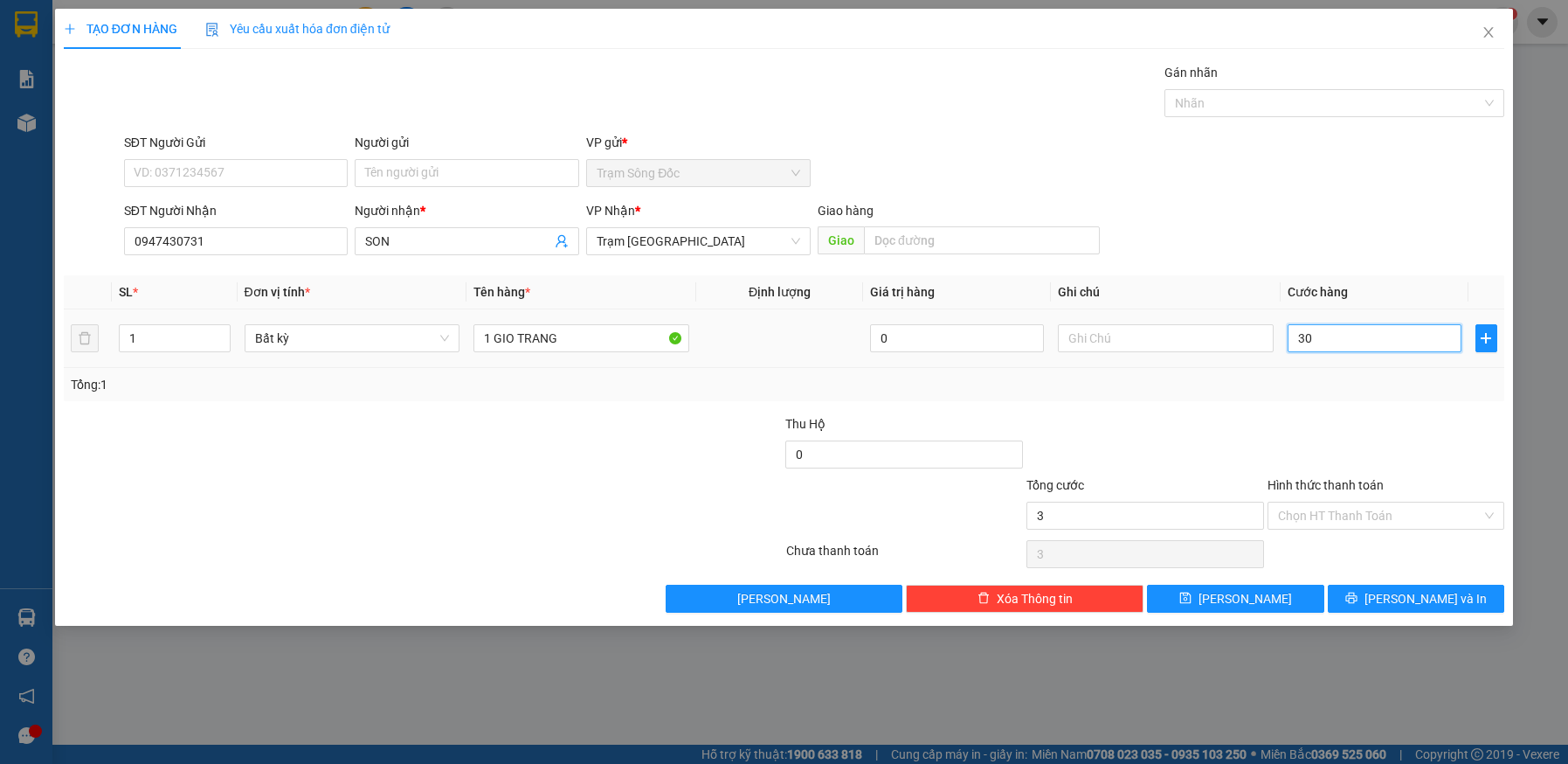
type input "30"
type input "30.000"
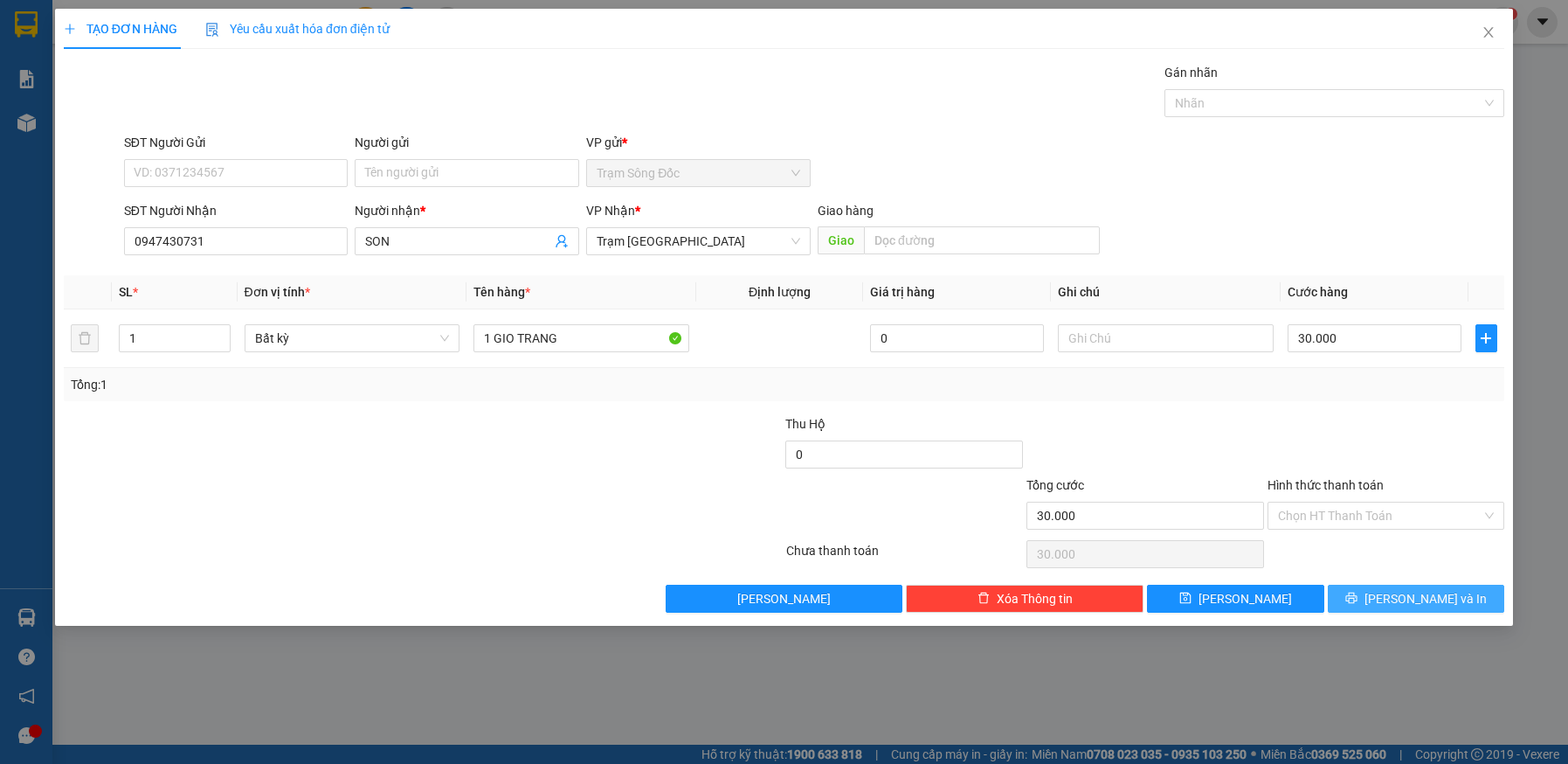
click at [1375, 587] on button "[PERSON_NAME] và In" at bounding box center [1417, 598] width 178 height 28
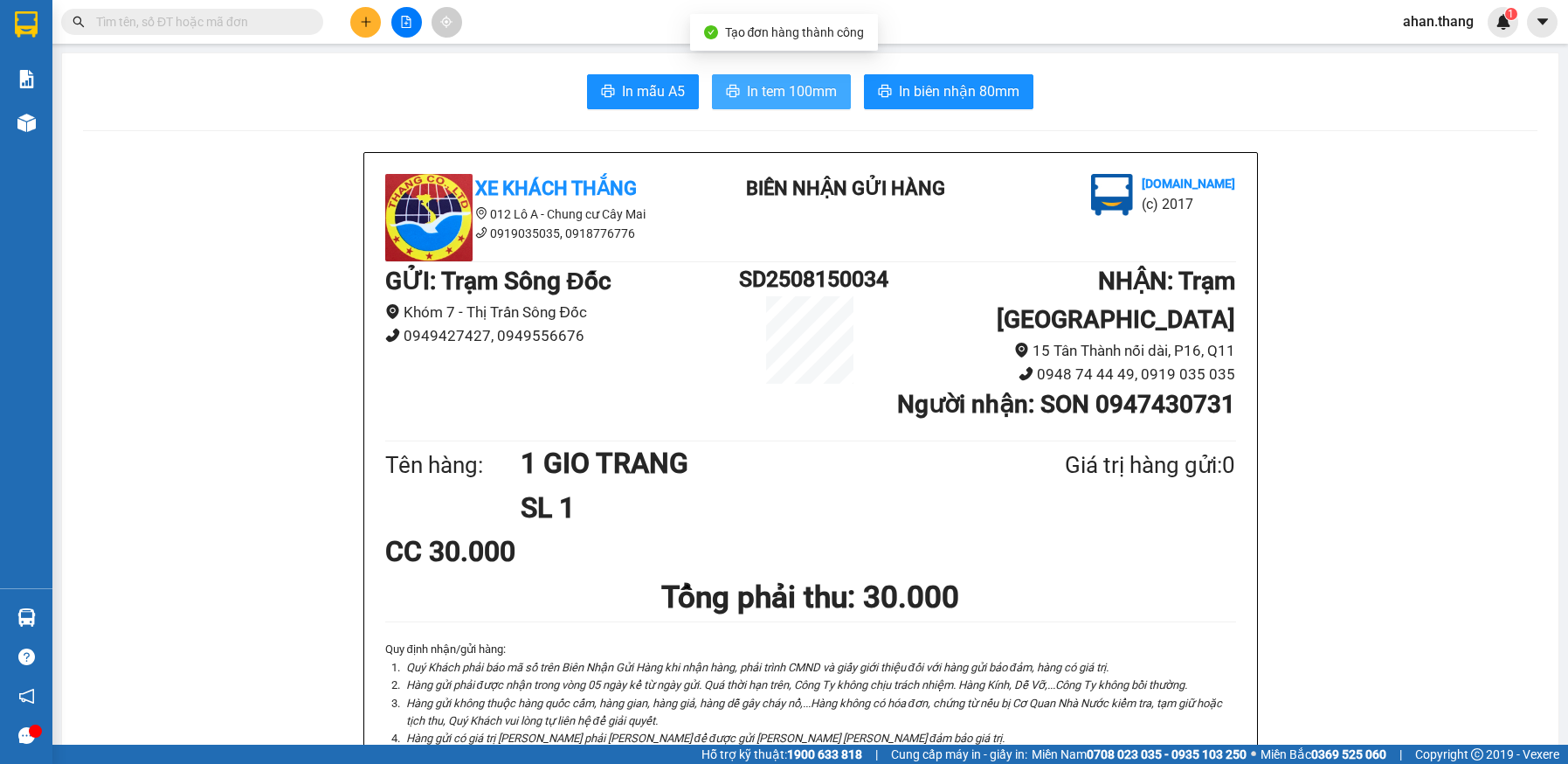
click at [786, 94] on span "In tem 100mm" at bounding box center [792, 91] width 90 height 22
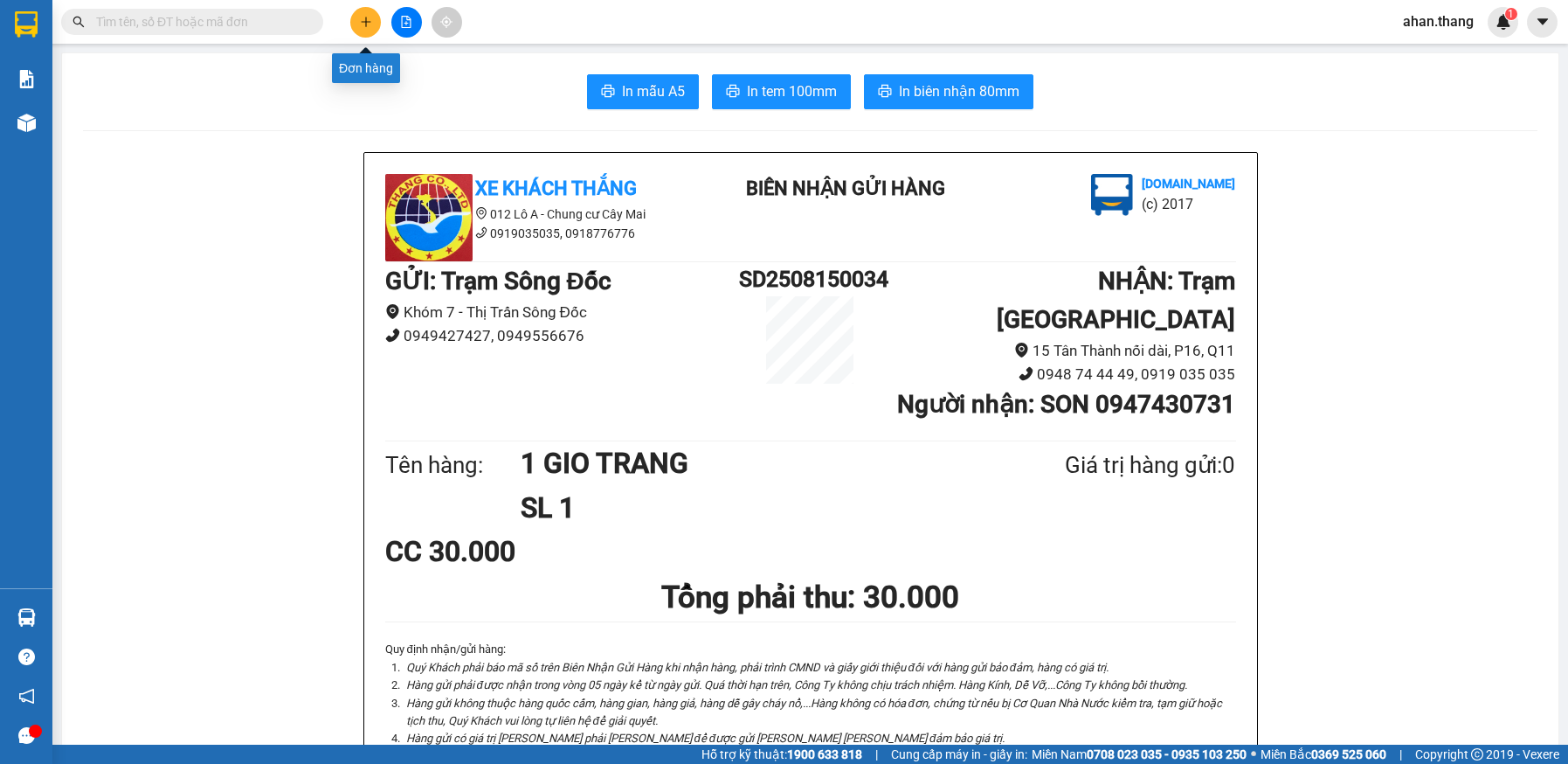
click at [365, 24] on icon "plus" at bounding box center [366, 22] width 12 height 12
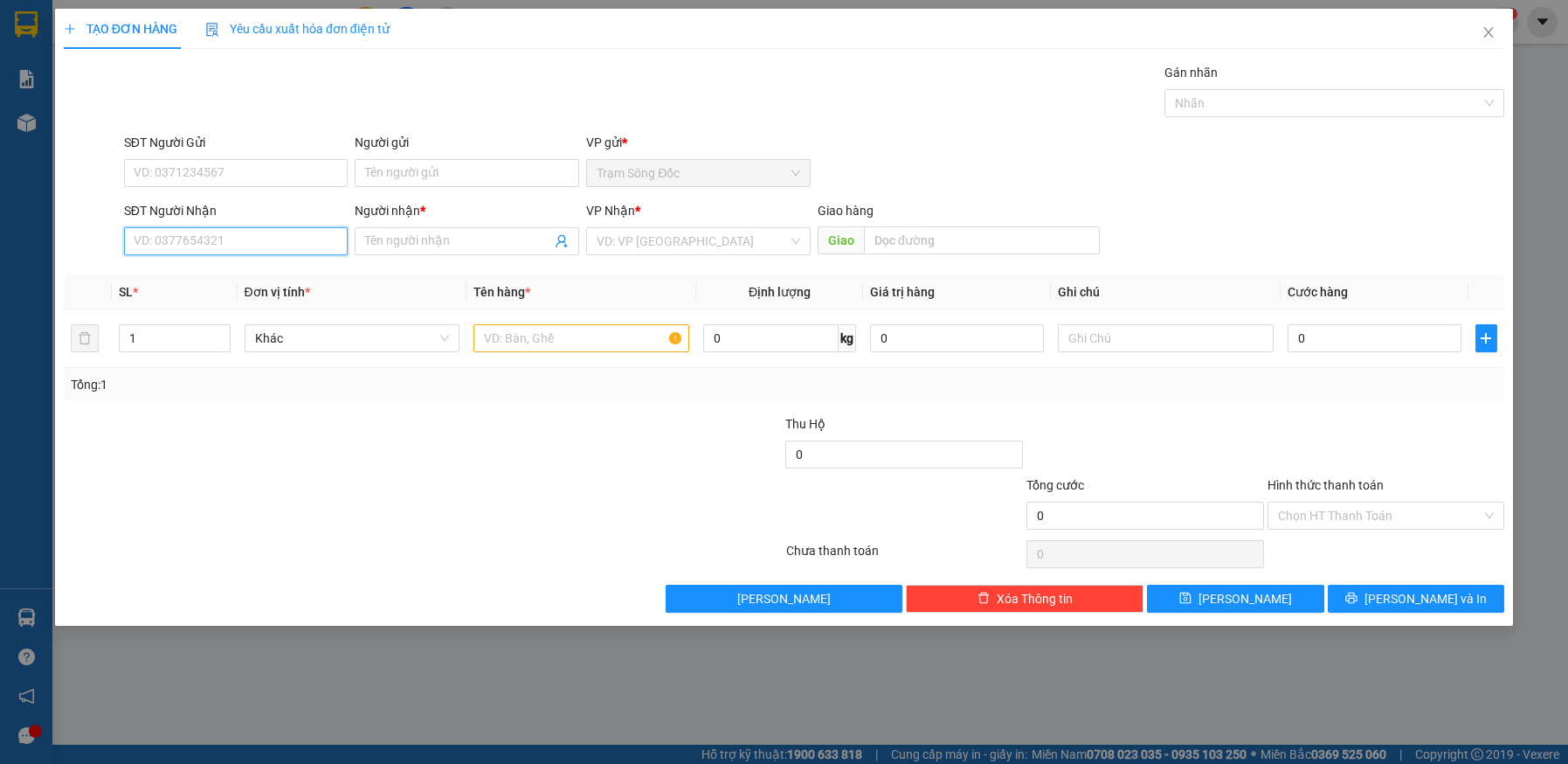
click at [257, 241] on input "SĐT Người Nhận" at bounding box center [236, 241] width 224 height 28
type input "0914906332"
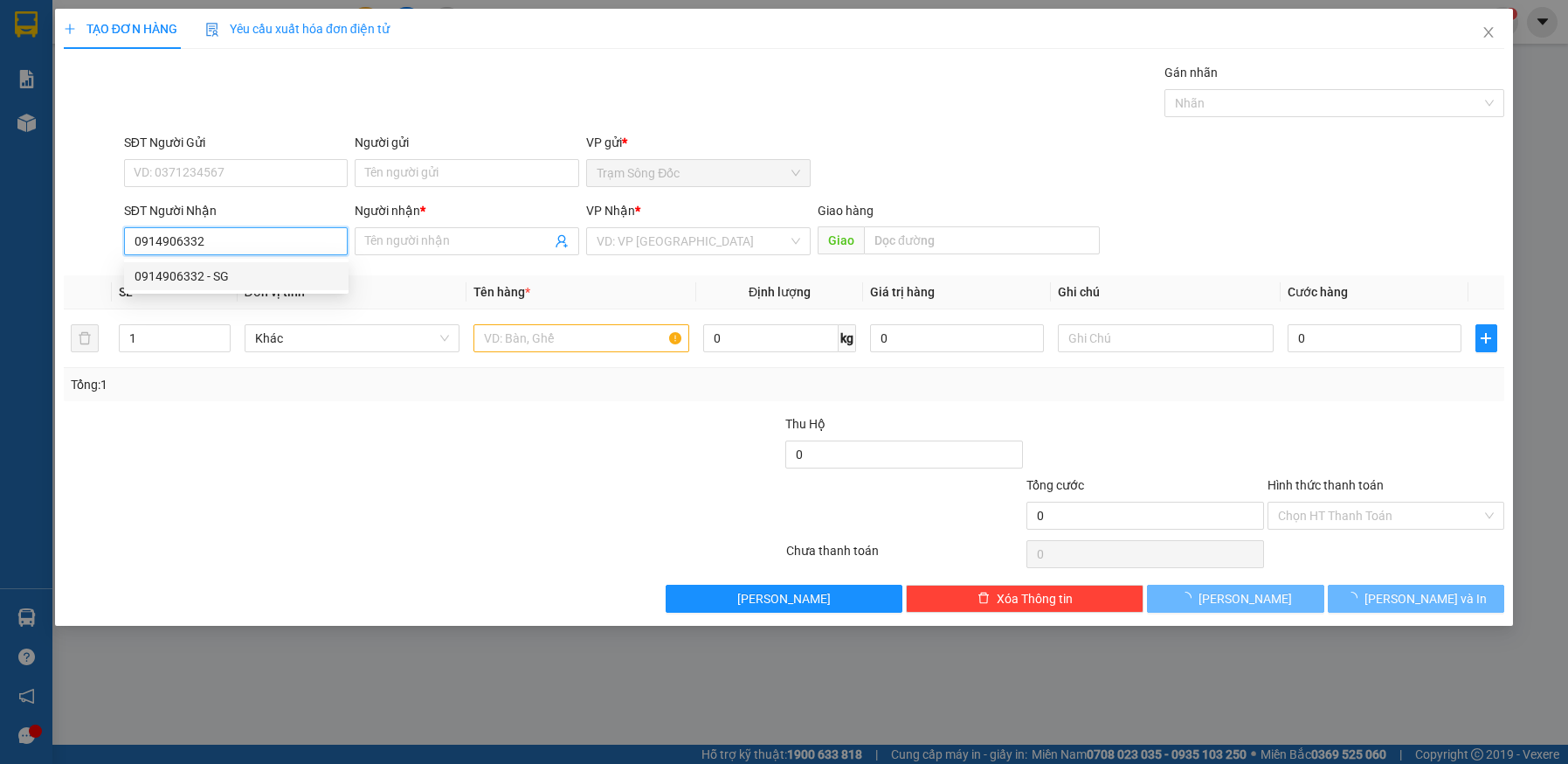
click at [283, 274] on div "0914906332 - SG" at bounding box center [237, 276] width 203 height 19
type input "SG"
type input "AN SUONG"
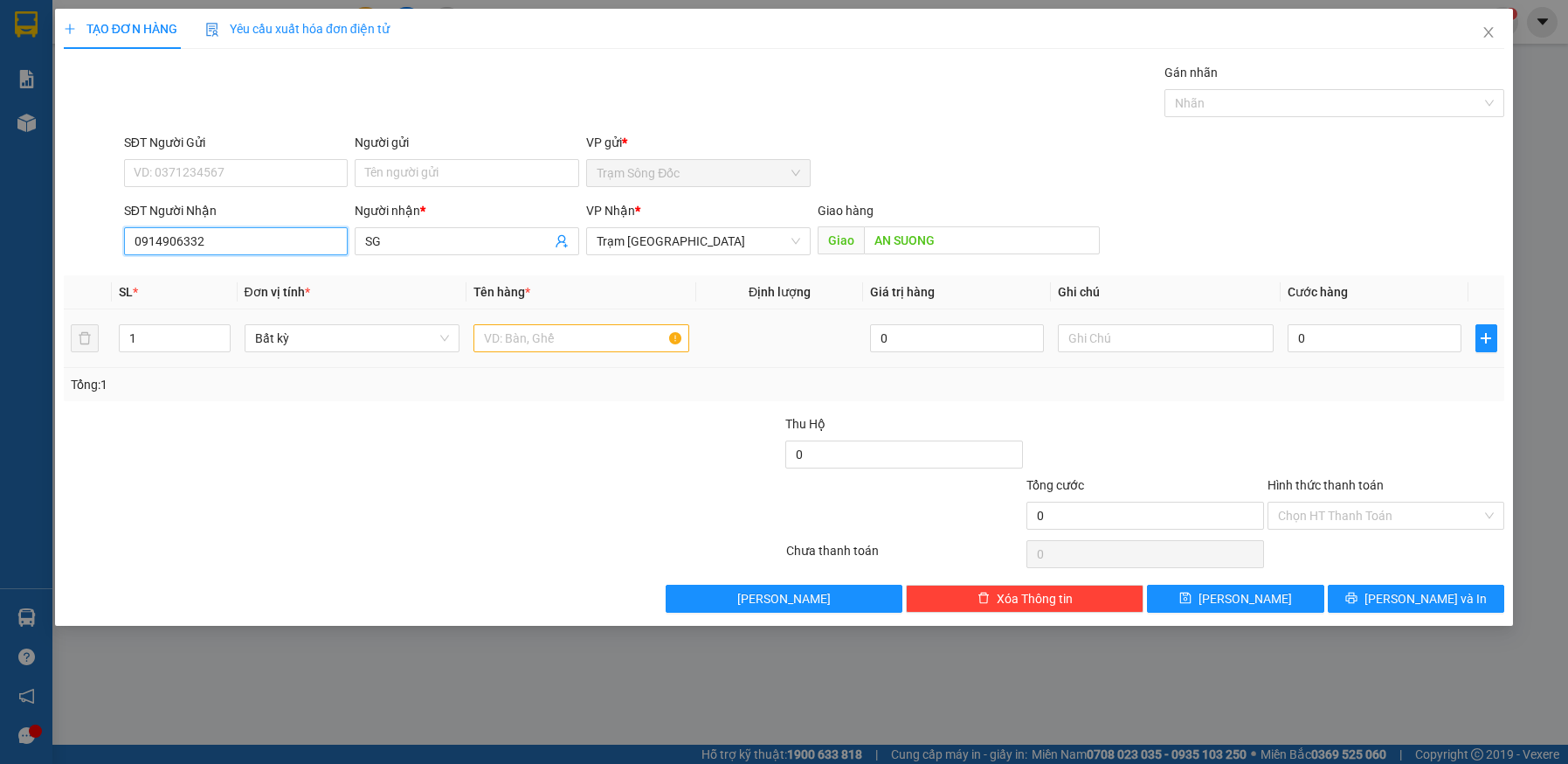
type input "0914906332"
click at [606, 341] on input "text" at bounding box center [581, 338] width 216 height 28
type input "1TH GIAY"
click at [1416, 337] on input "0" at bounding box center [1374, 338] width 174 height 28
type input "5"
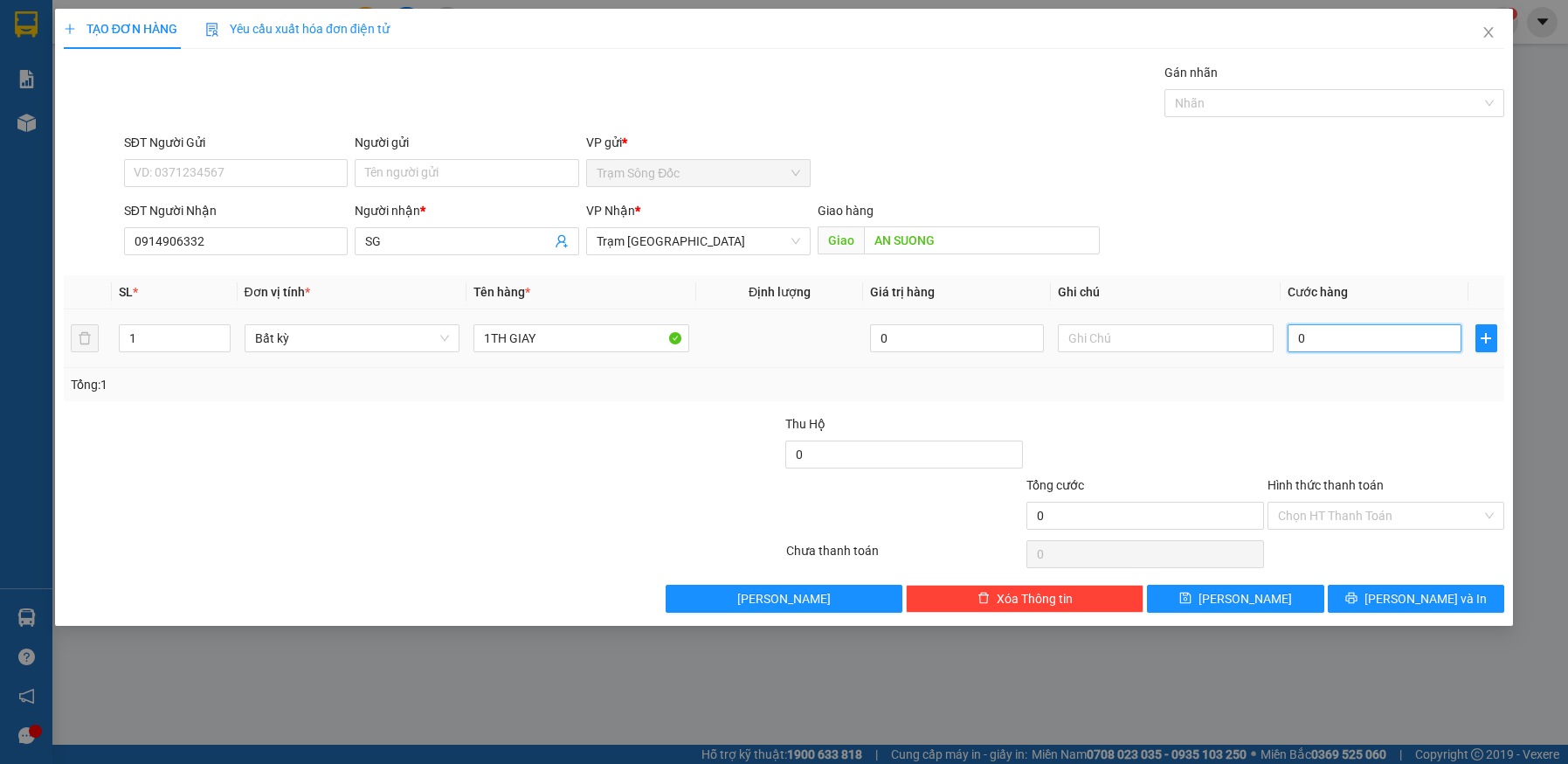
type input "5"
type input "50"
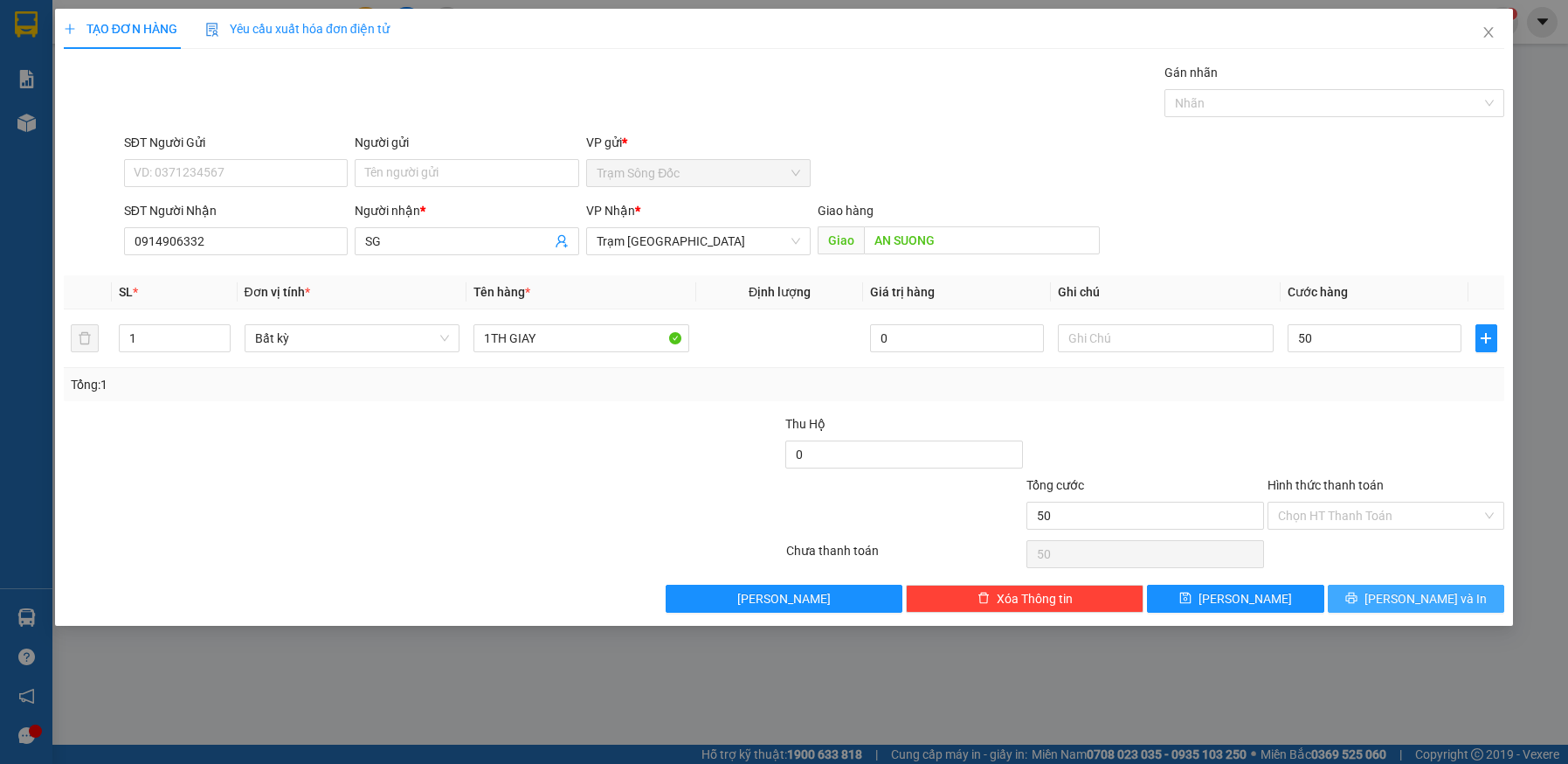
click at [1395, 596] on button "[PERSON_NAME] và In" at bounding box center [1417, 598] width 178 height 28
type input "50.000"
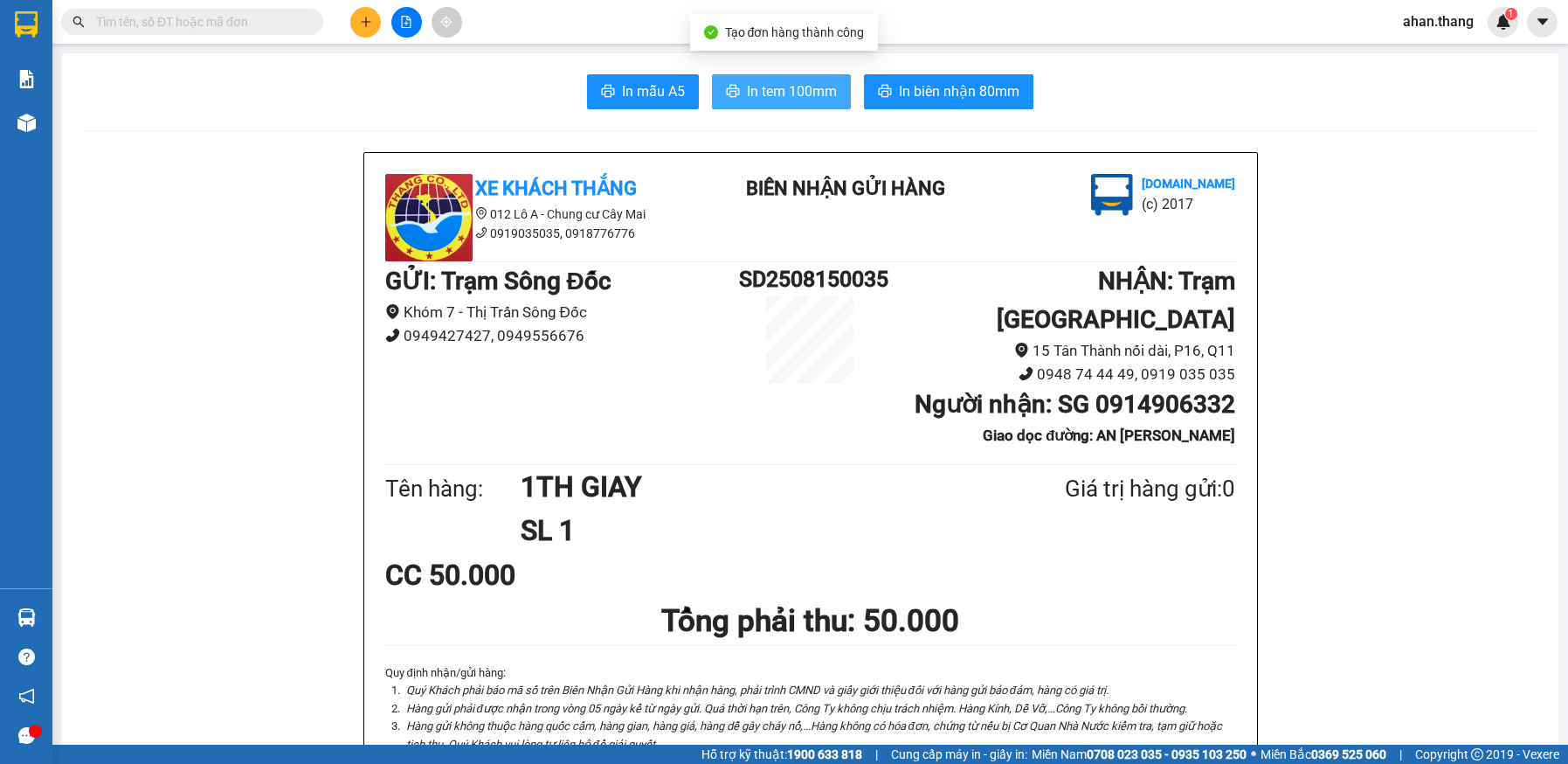
click at [788, 92] on span "In tem 100mm" at bounding box center [792, 91] width 90 height 22
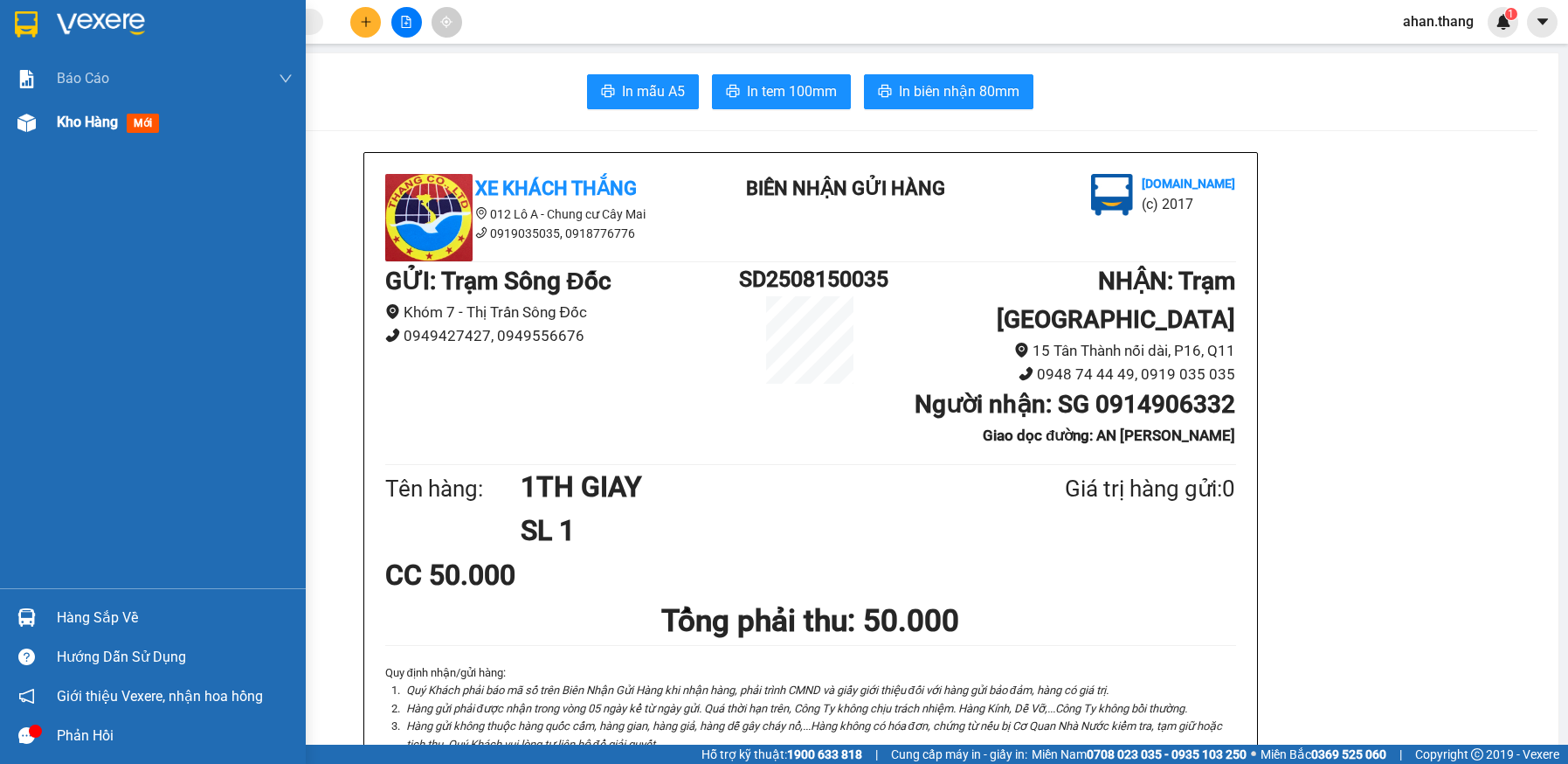
click at [64, 119] on span "Kho hàng" at bounding box center [87, 121] width 61 height 16
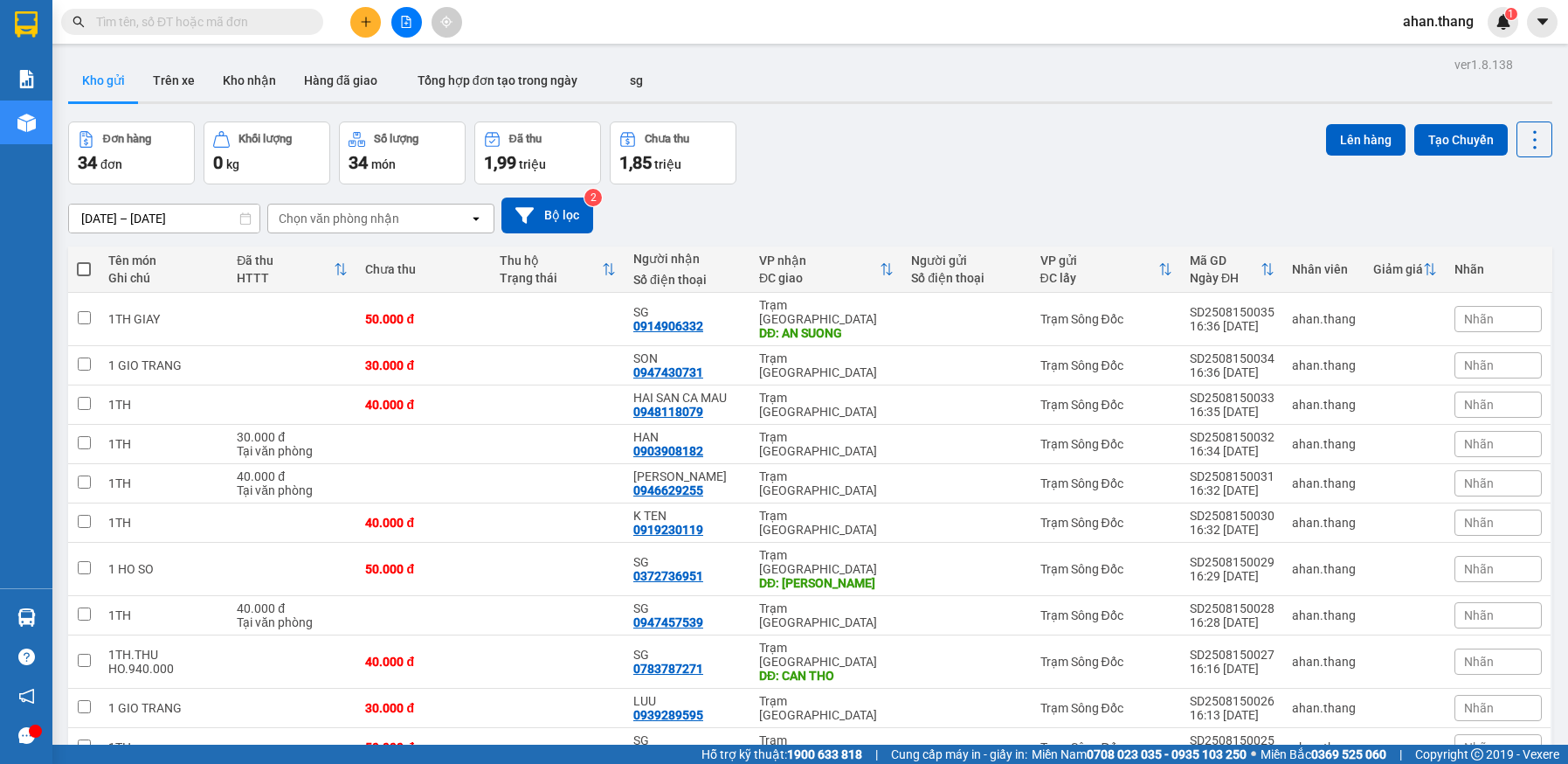
click at [183, 28] on input "text" at bounding box center [199, 22] width 206 height 19
click at [363, 16] on icon "plus" at bounding box center [366, 22] width 12 height 12
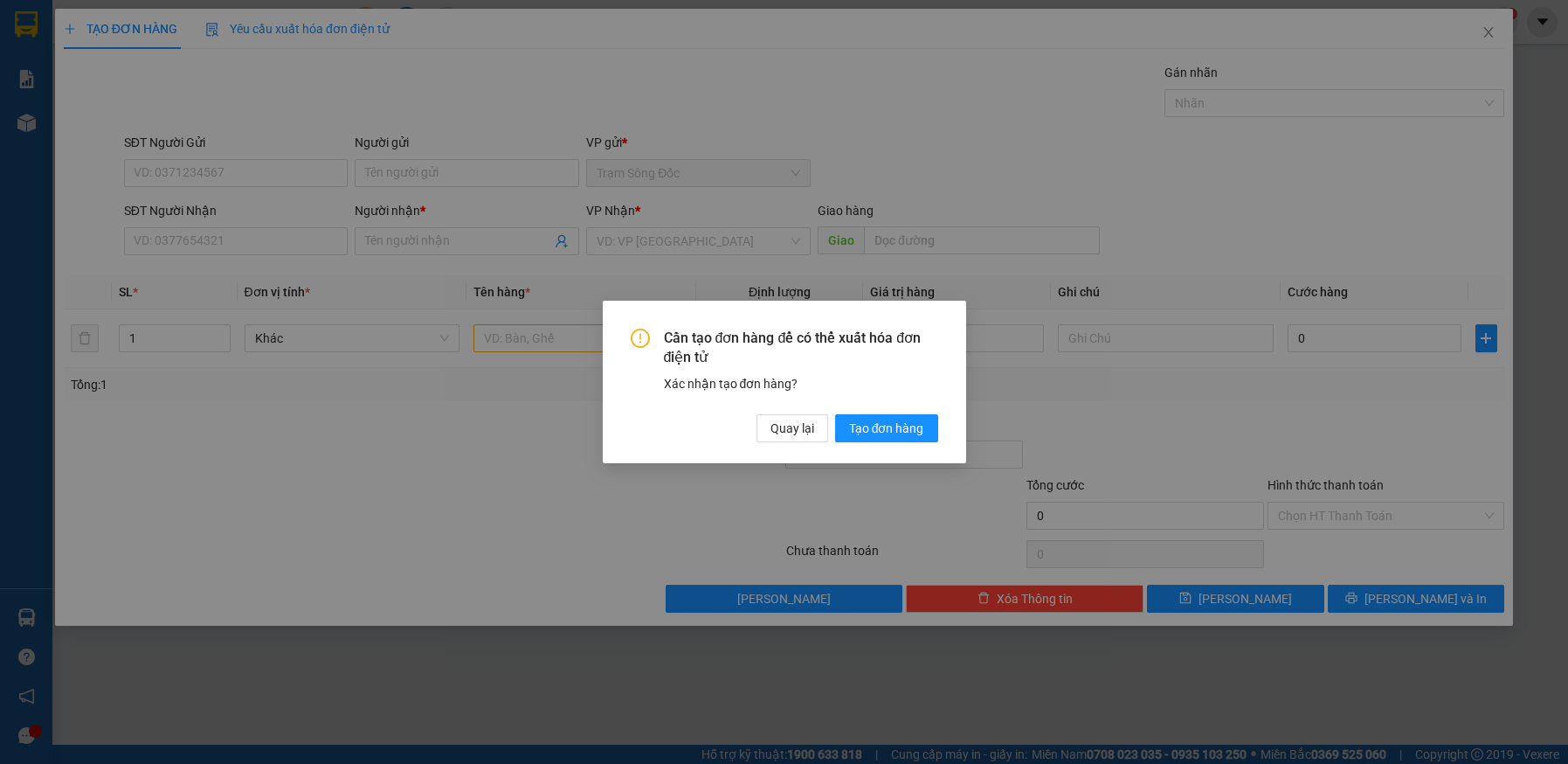
click at [242, 458] on div "Cần tạo đơn hàng để có thể xuất hóa đơn điện tử Xác nhận tạo đơn hàng? Quay lại…" at bounding box center [784, 382] width 1568 height 764
click at [796, 424] on span "Quay lại" at bounding box center [792, 428] width 44 height 19
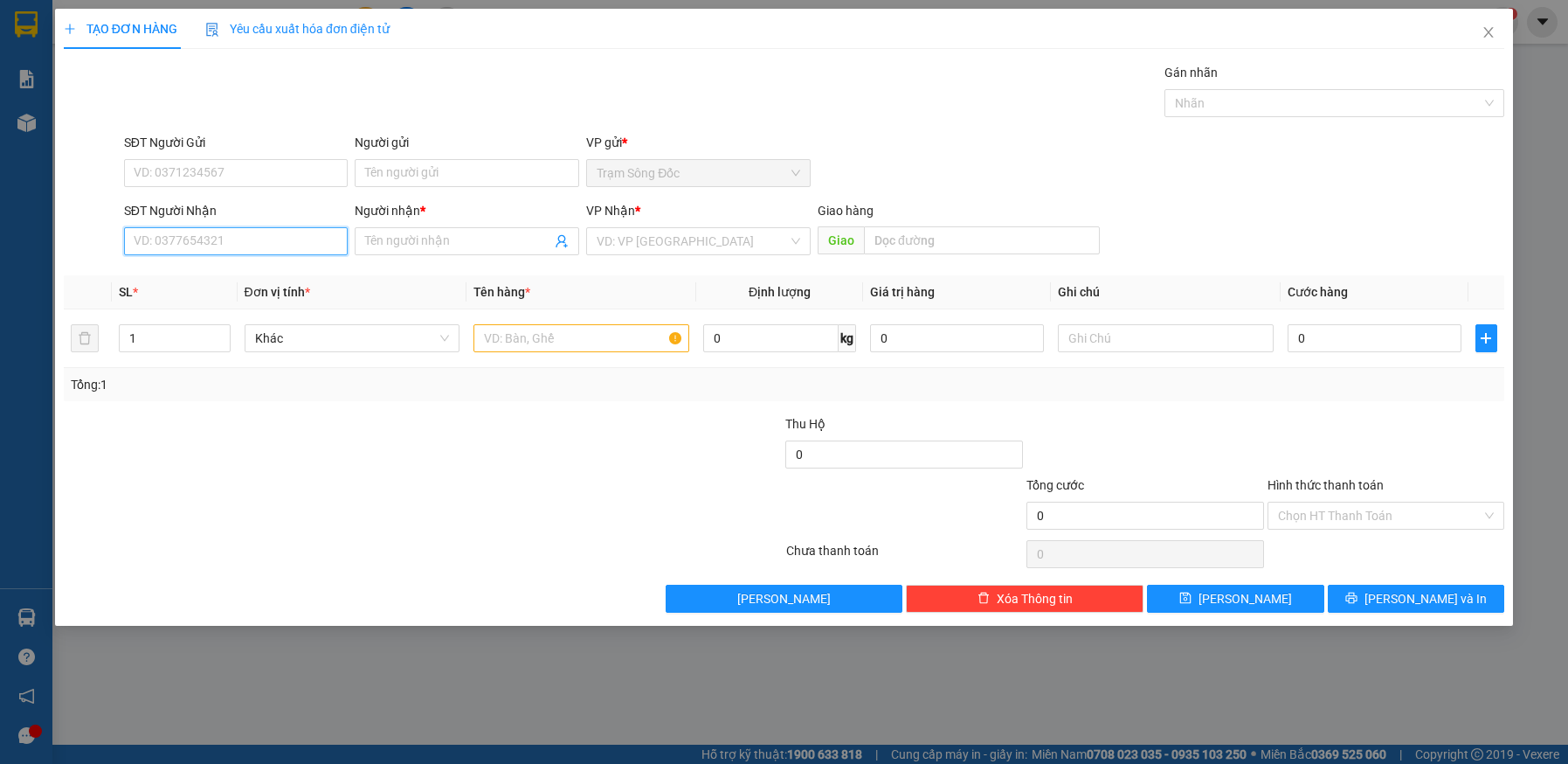
click at [195, 239] on input "SĐT Người Nhận" at bounding box center [236, 241] width 224 height 28
click at [458, 239] on input "Người nhận *" at bounding box center [458, 242] width 186 height 19
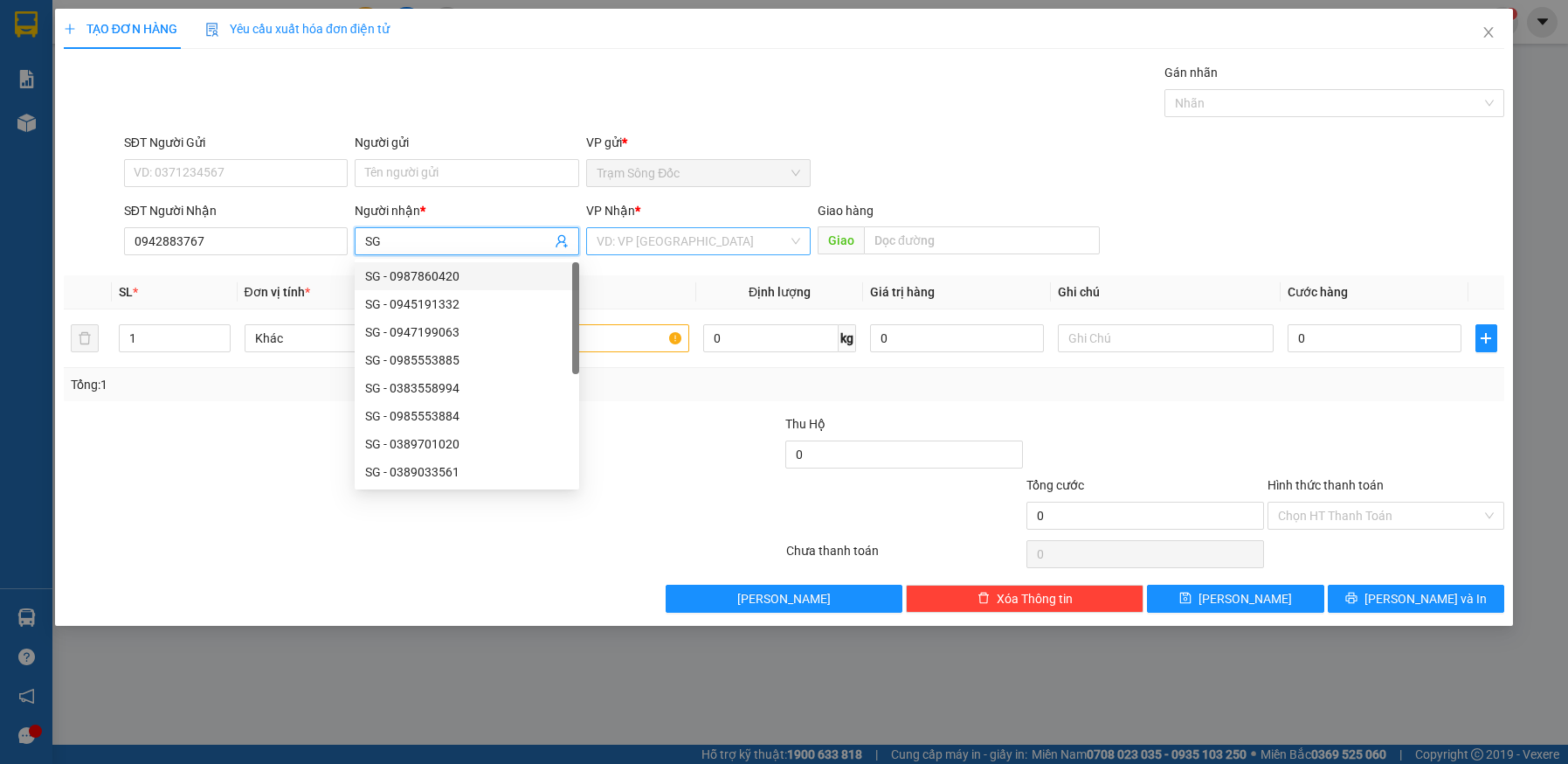
click at [726, 246] on input "search" at bounding box center [692, 242] width 191 height 27
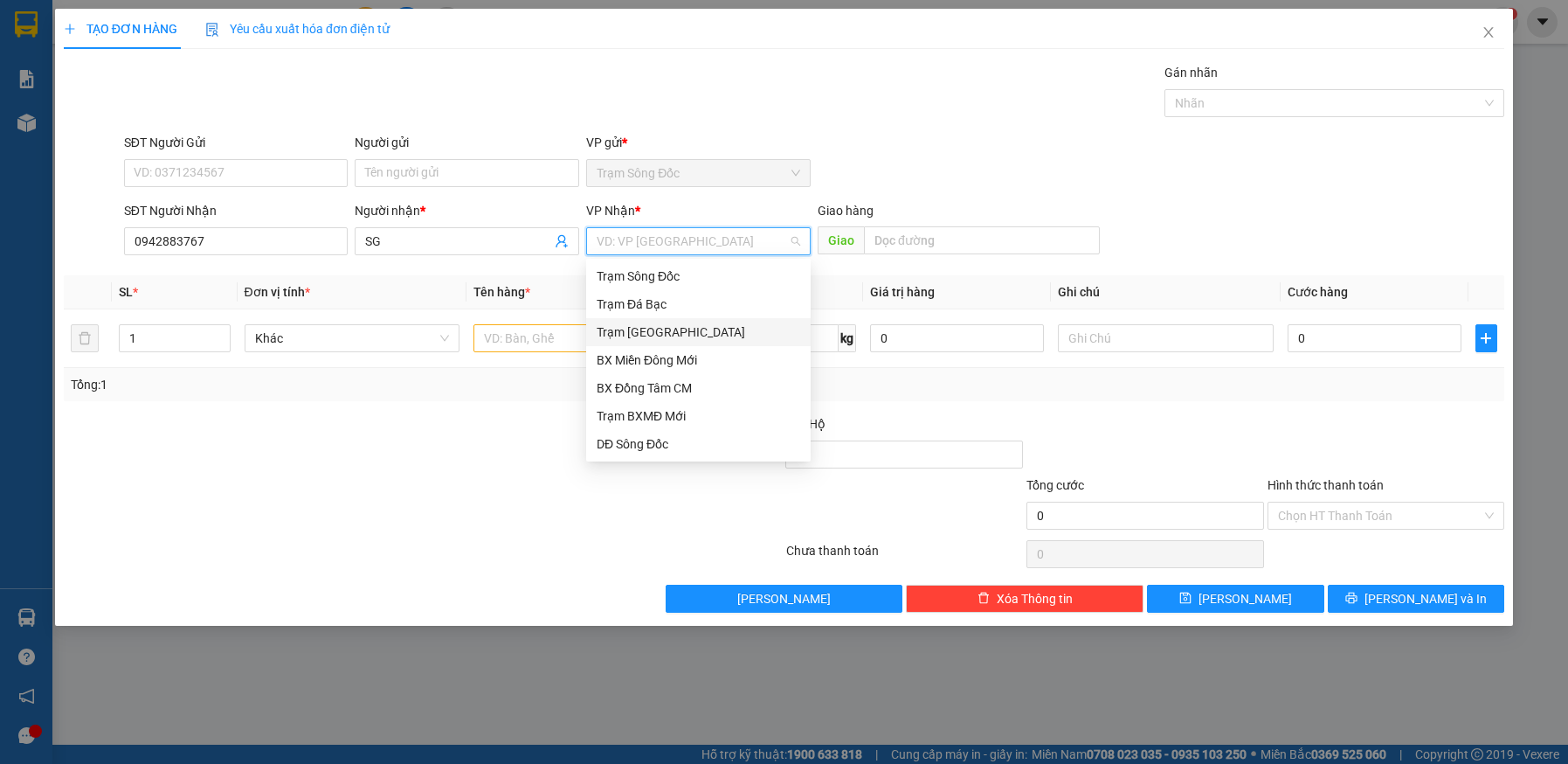
click at [685, 323] on div "Trạm [GEOGRAPHIC_DATA]" at bounding box center [699, 332] width 203 height 19
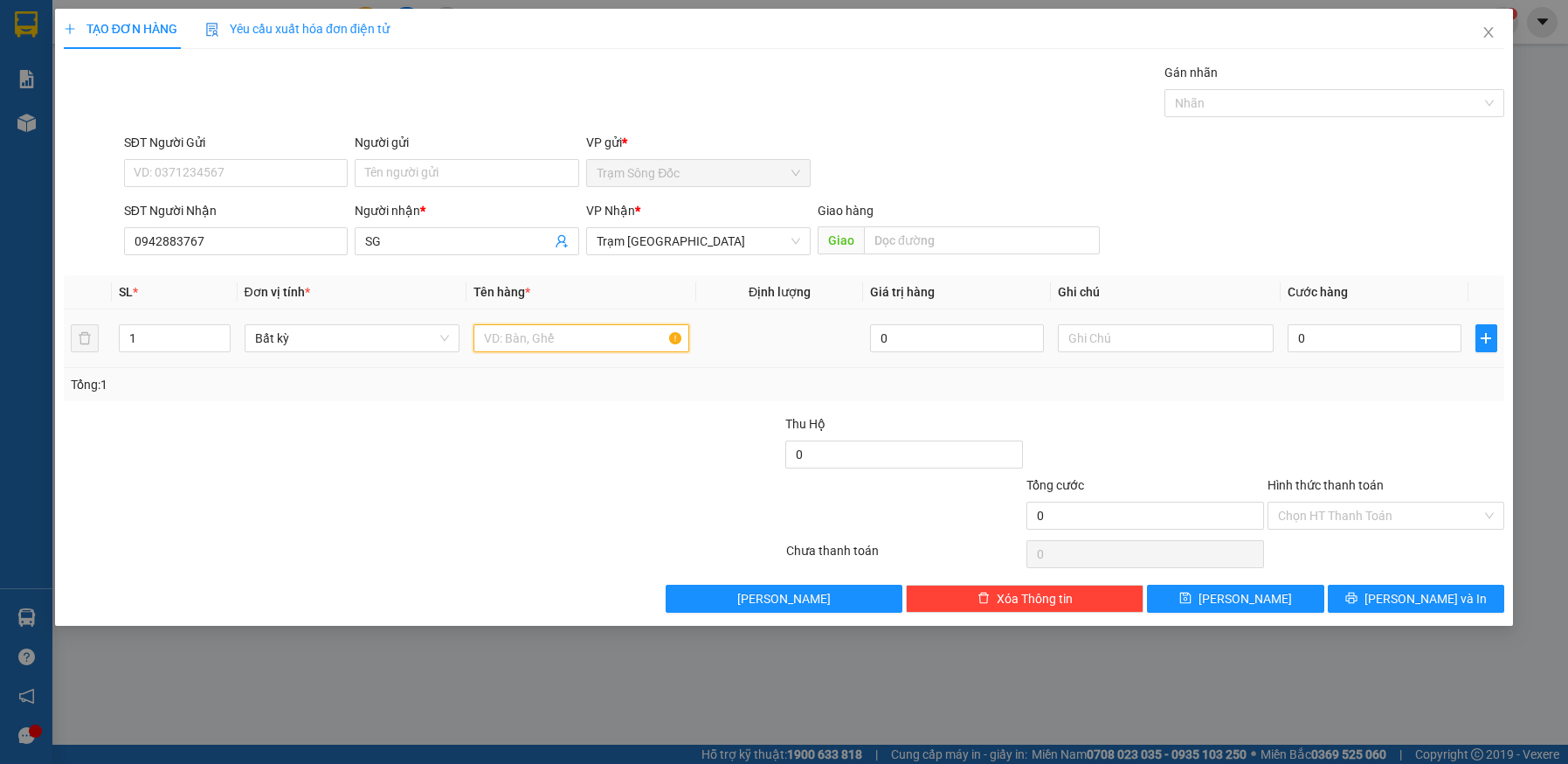
click at [574, 343] on input "text" at bounding box center [581, 338] width 216 height 28
click at [1356, 334] on input "0" at bounding box center [1374, 338] width 174 height 28
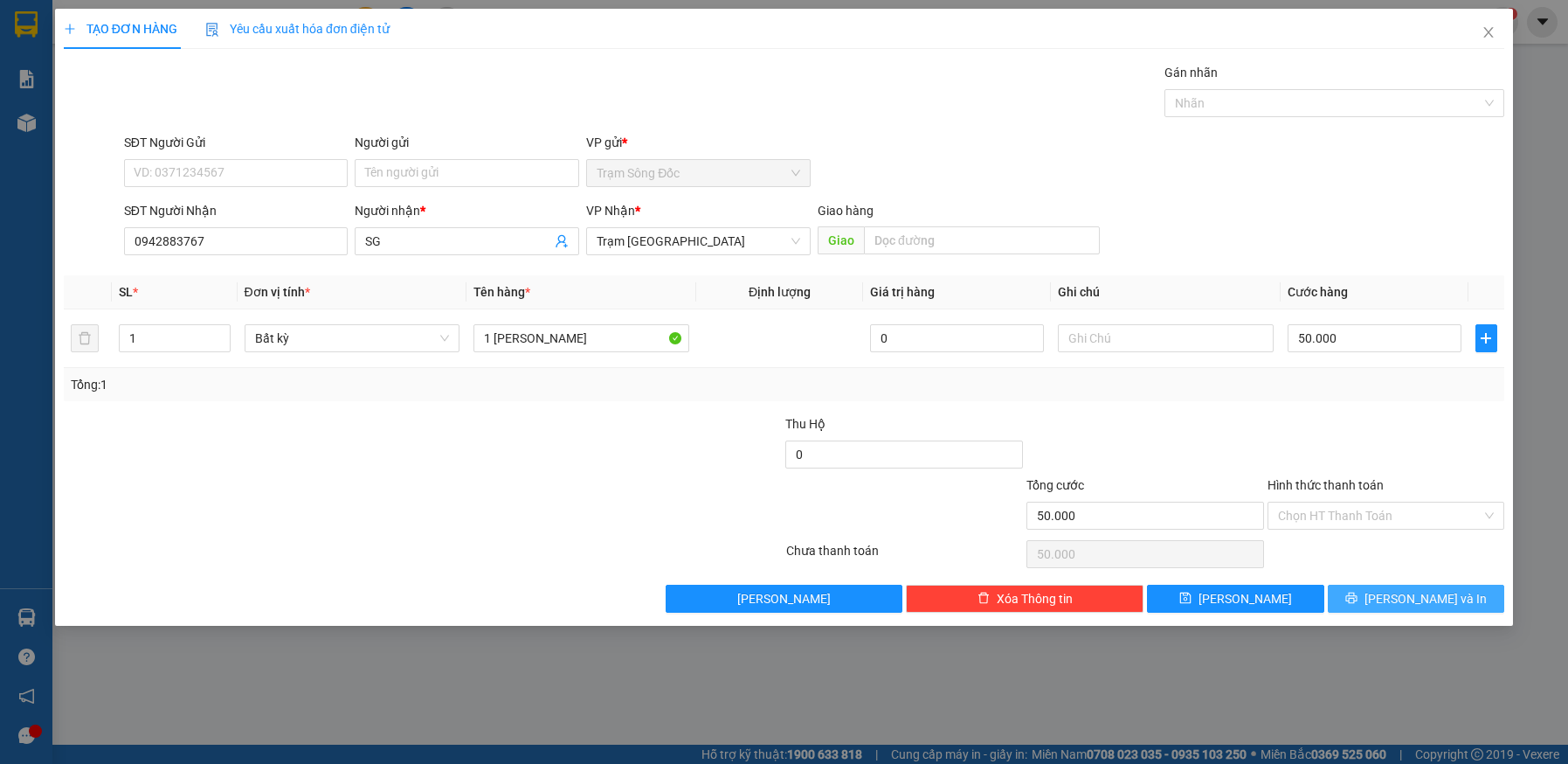
click at [1381, 607] on button "[PERSON_NAME] và In" at bounding box center [1417, 598] width 178 height 28
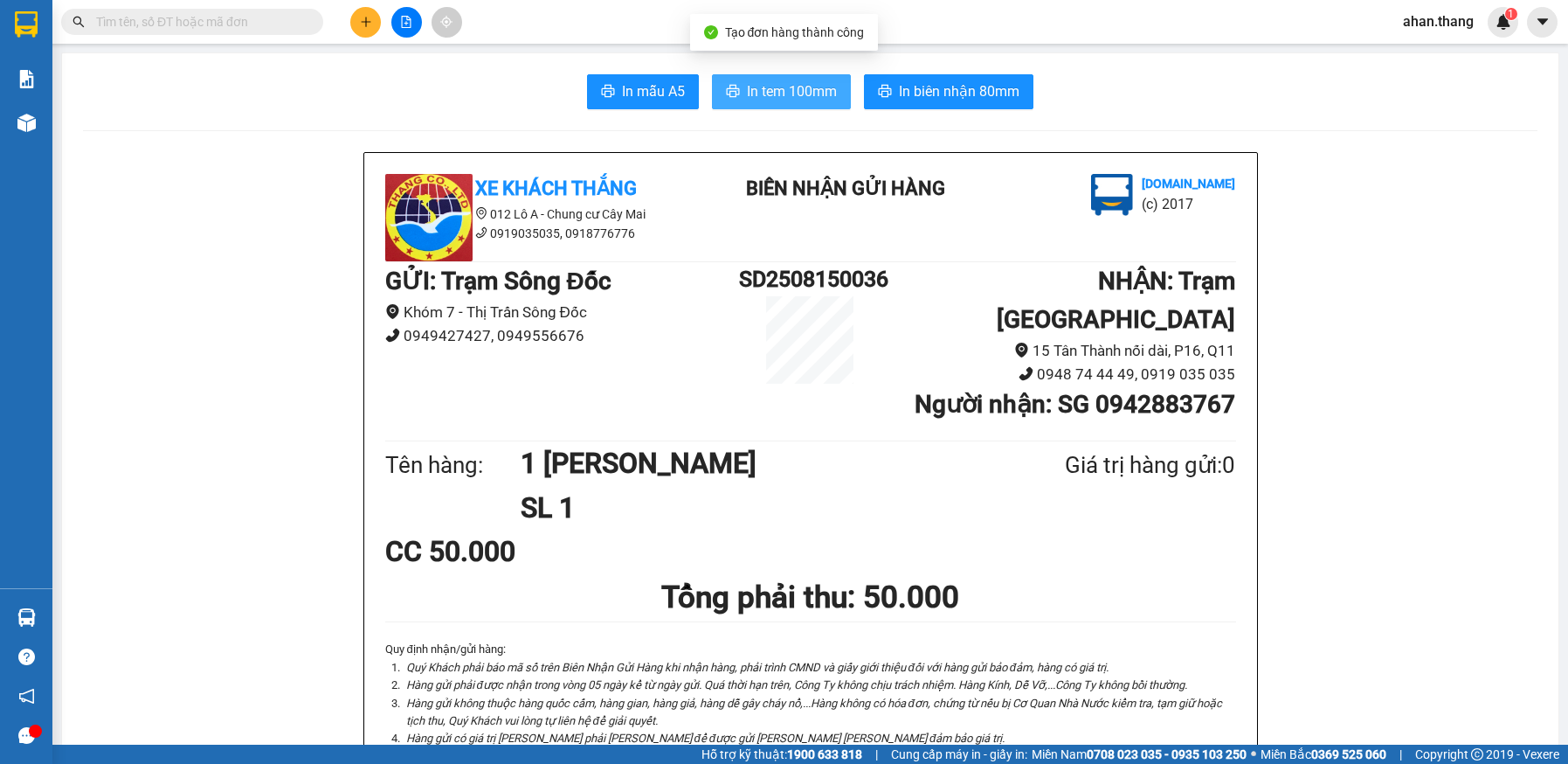
click at [815, 97] on span "In tem 100mm" at bounding box center [792, 91] width 90 height 22
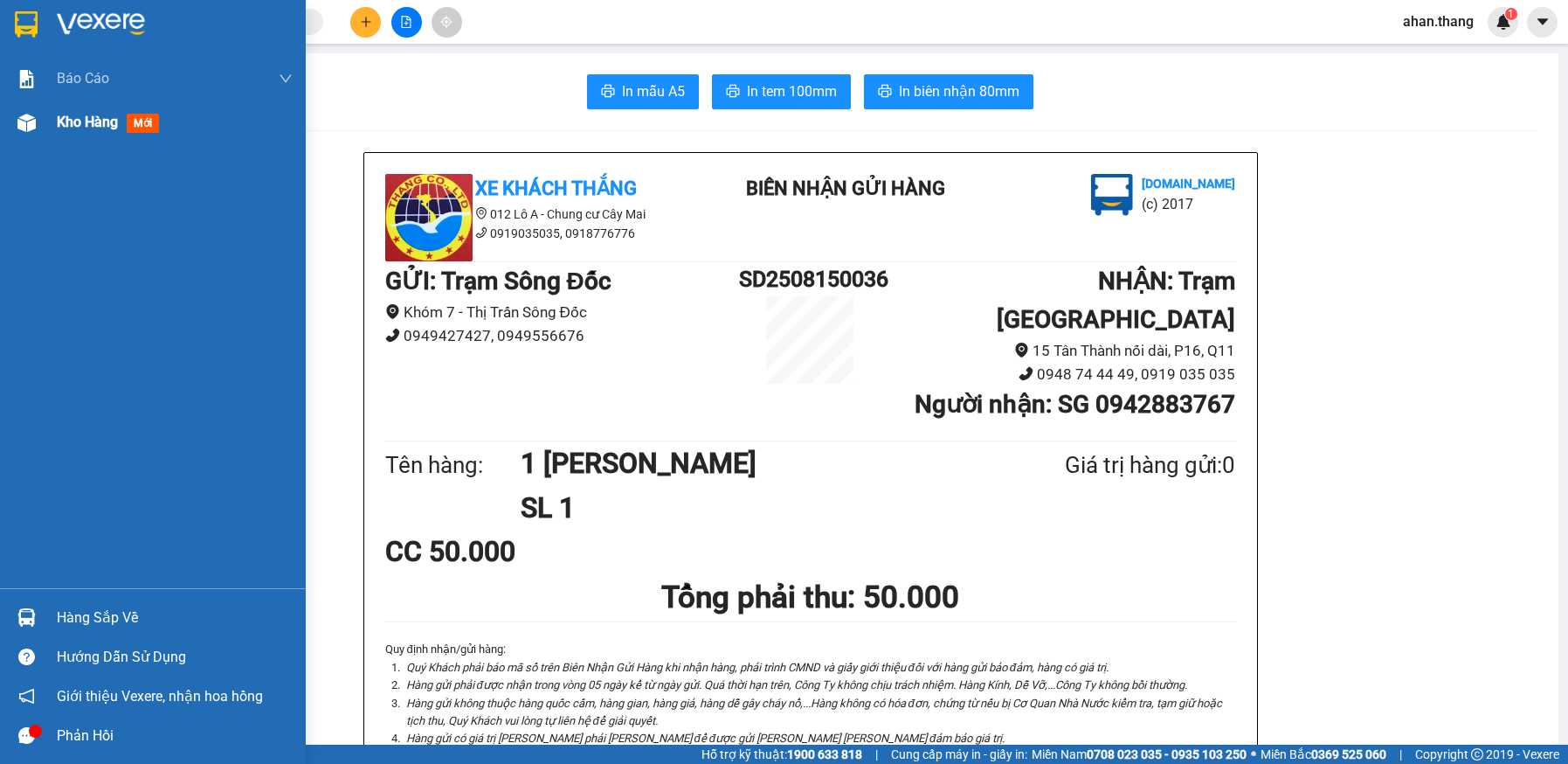
click at [104, 125] on span "Kho hàng" at bounding box center [87, 121] width 61 height 16
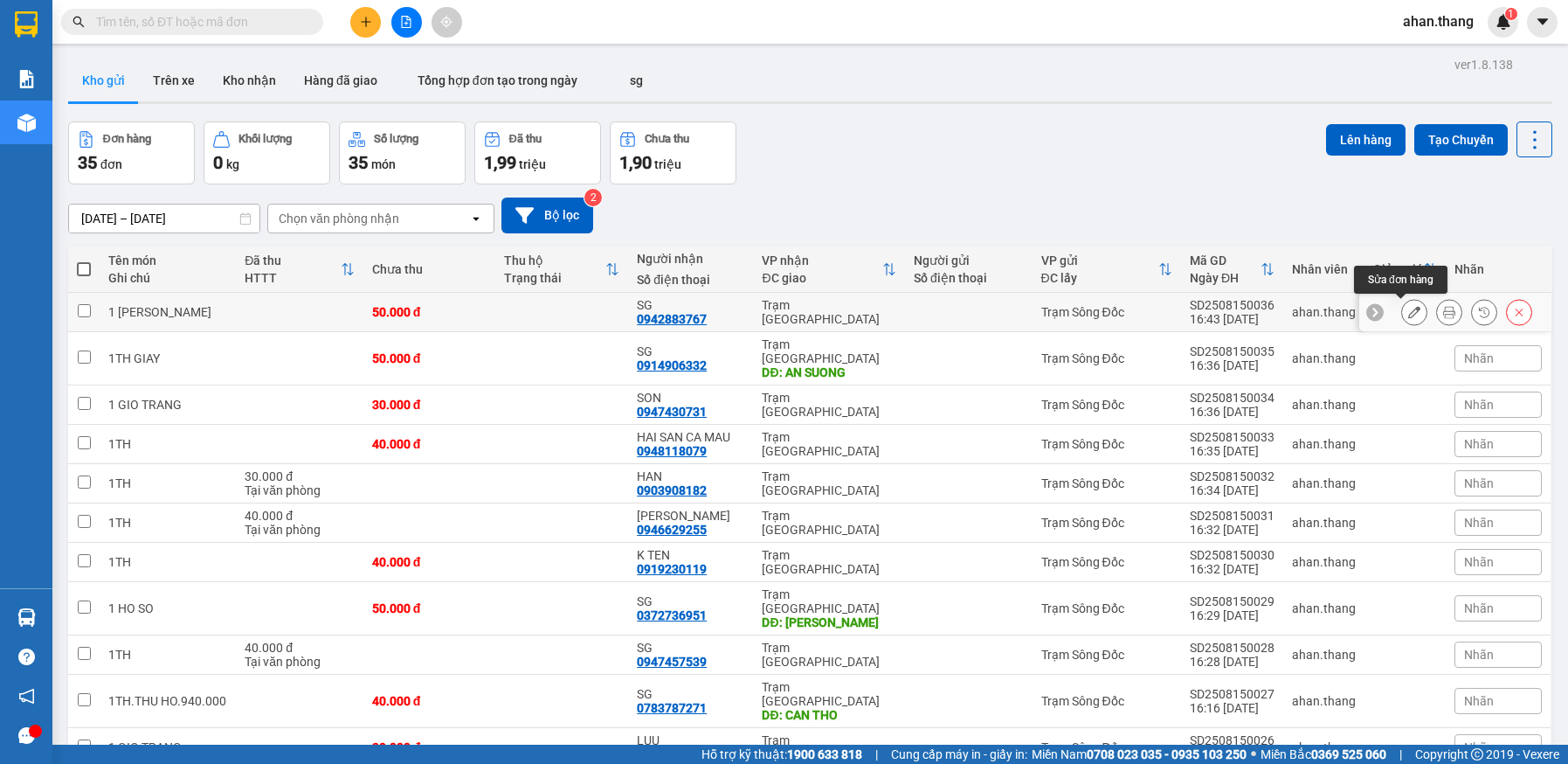
click at [1408, 313] on icon at bounding box center [1414, 312] width 12 height 12
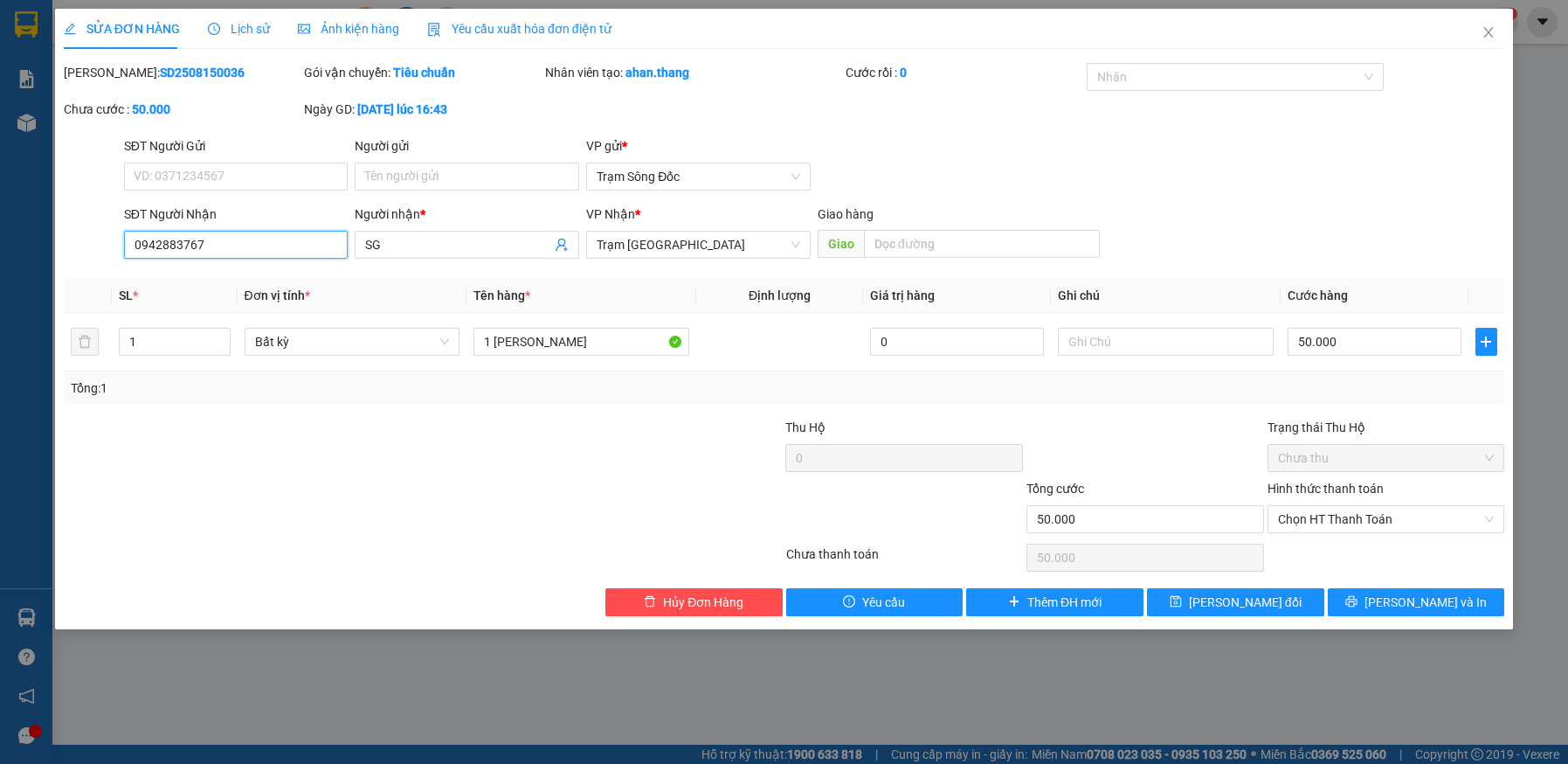
click at [214, 246] on input "0942883767" at bounding box center [236, 245] width 224 height 28
click at [1367, 604] on button "[PERSON_NAME] và In" at bounding box center [1417, 601] width 178 height 28
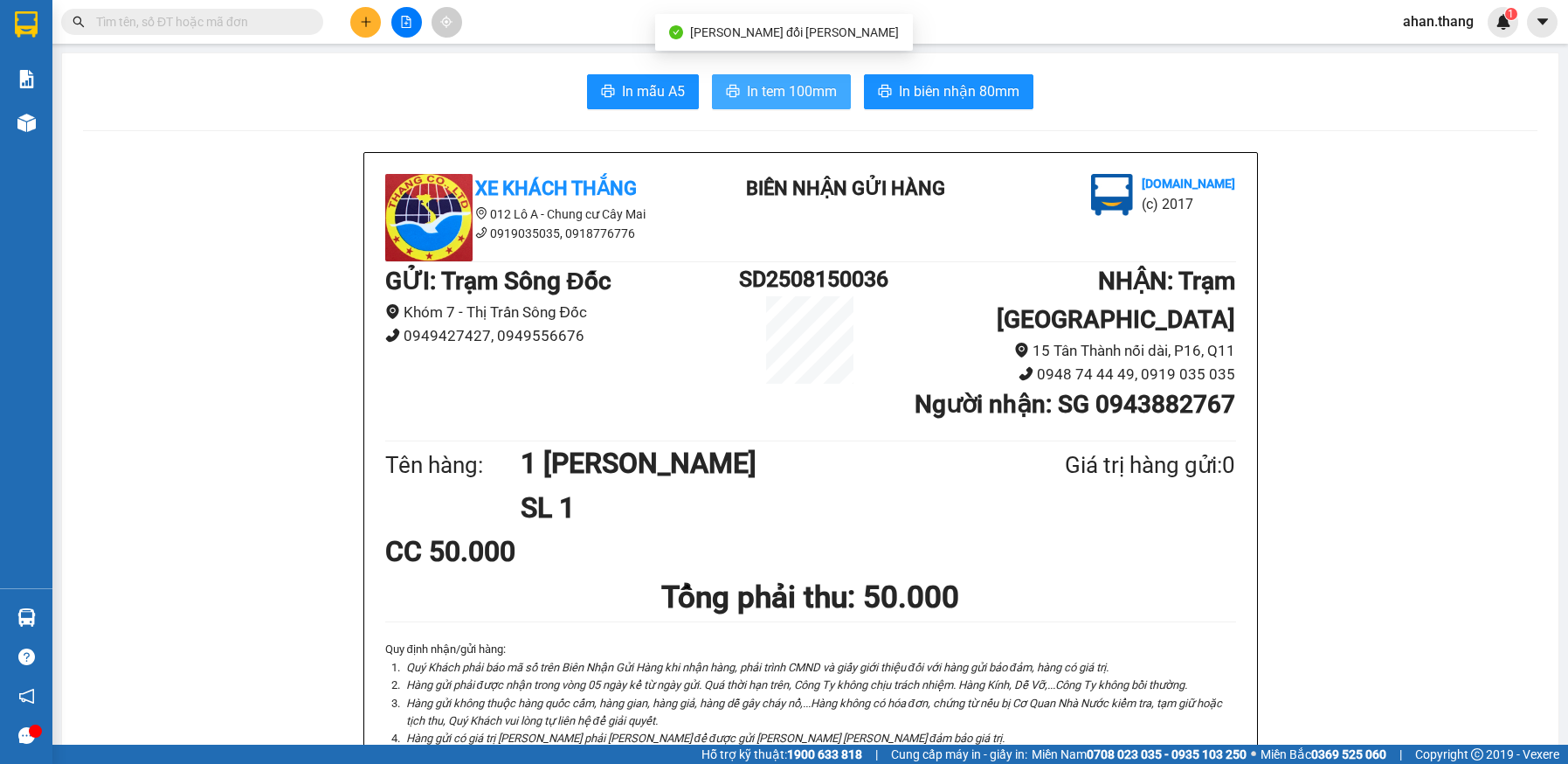
click at [784, 94] on span "In tem 100mm" at bounding box center [792, 91] width 90 height 22
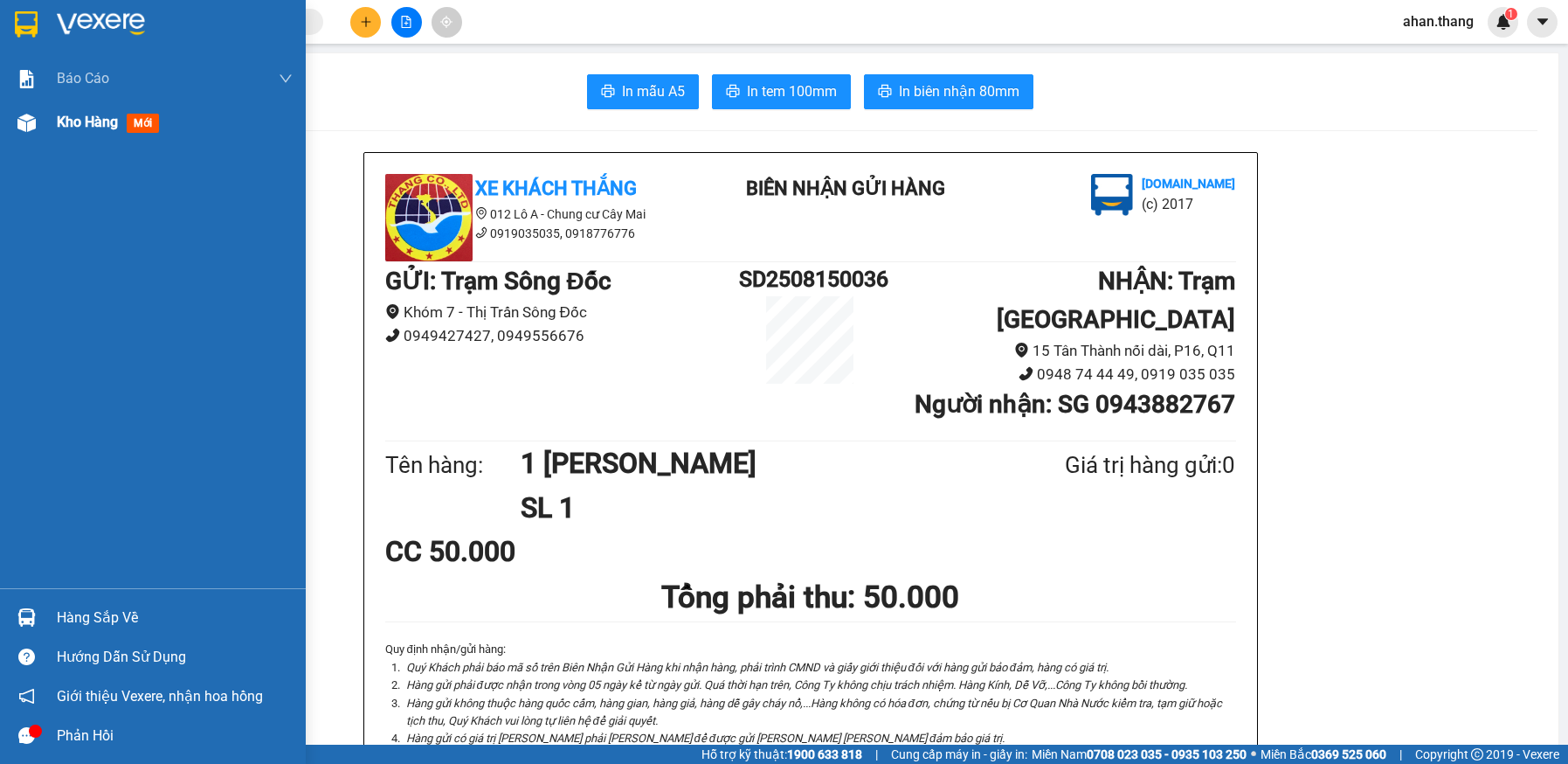
click at [87, 123] on span "Kho hàng" at bounding box center [87, 121] width 61 height 16
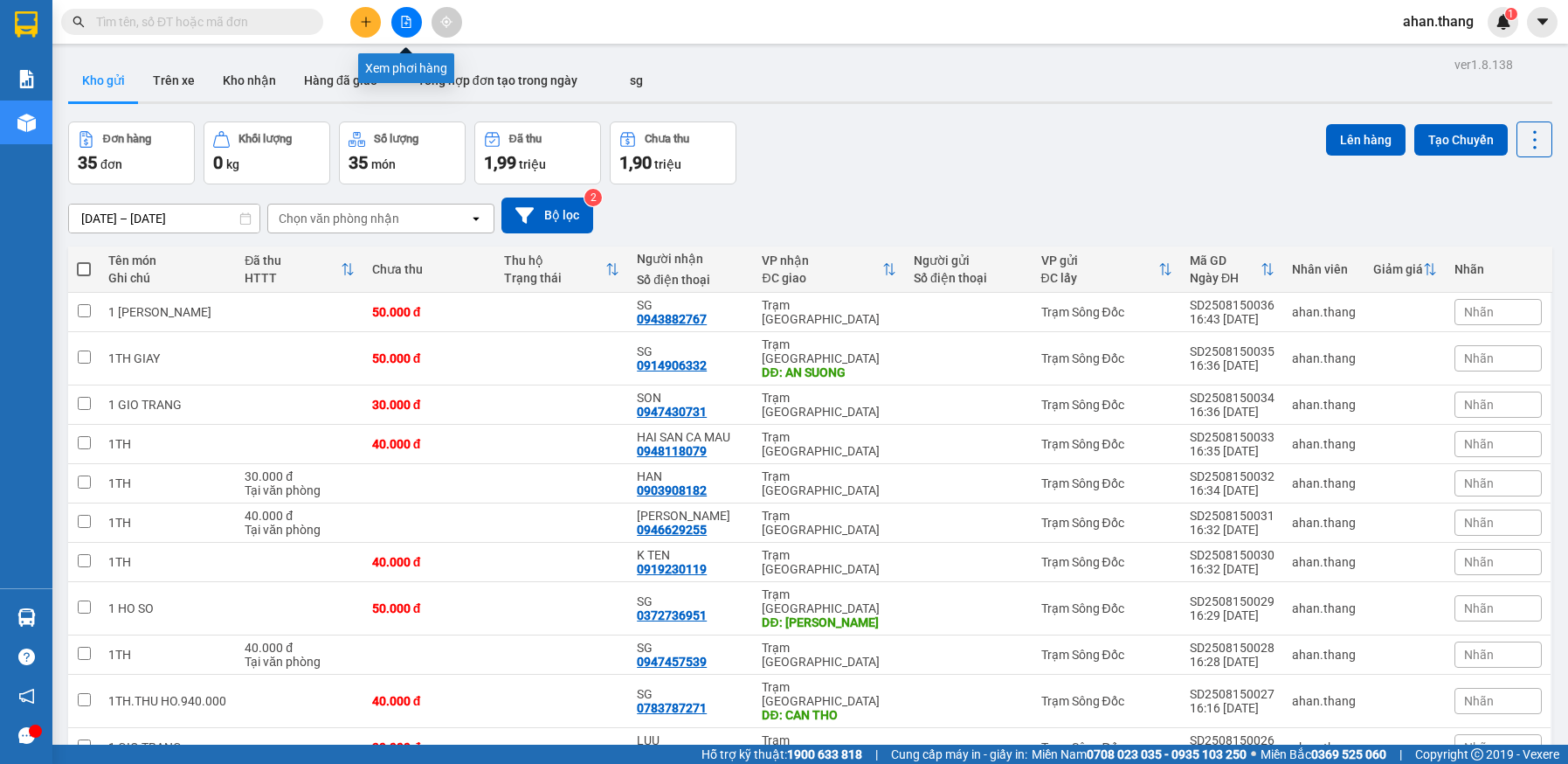
click at [411, 20] on icon "file-add" at bounding box center [407, 22] width 10 height 12
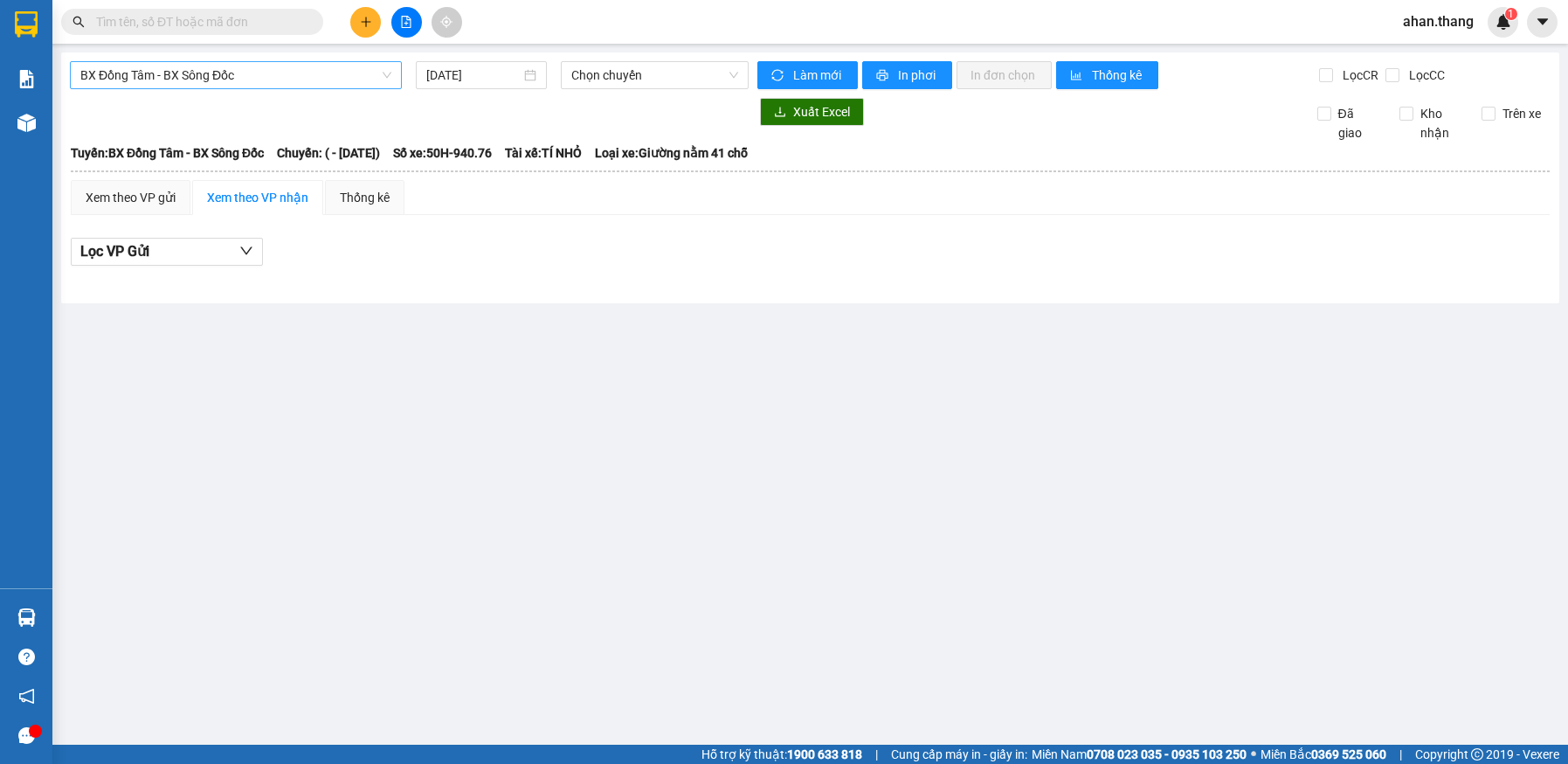
click at [352, 79] on span "BX Đồng Tâm - BX Sông Đốc" at bounding box center [236, 75] width 311 height 27
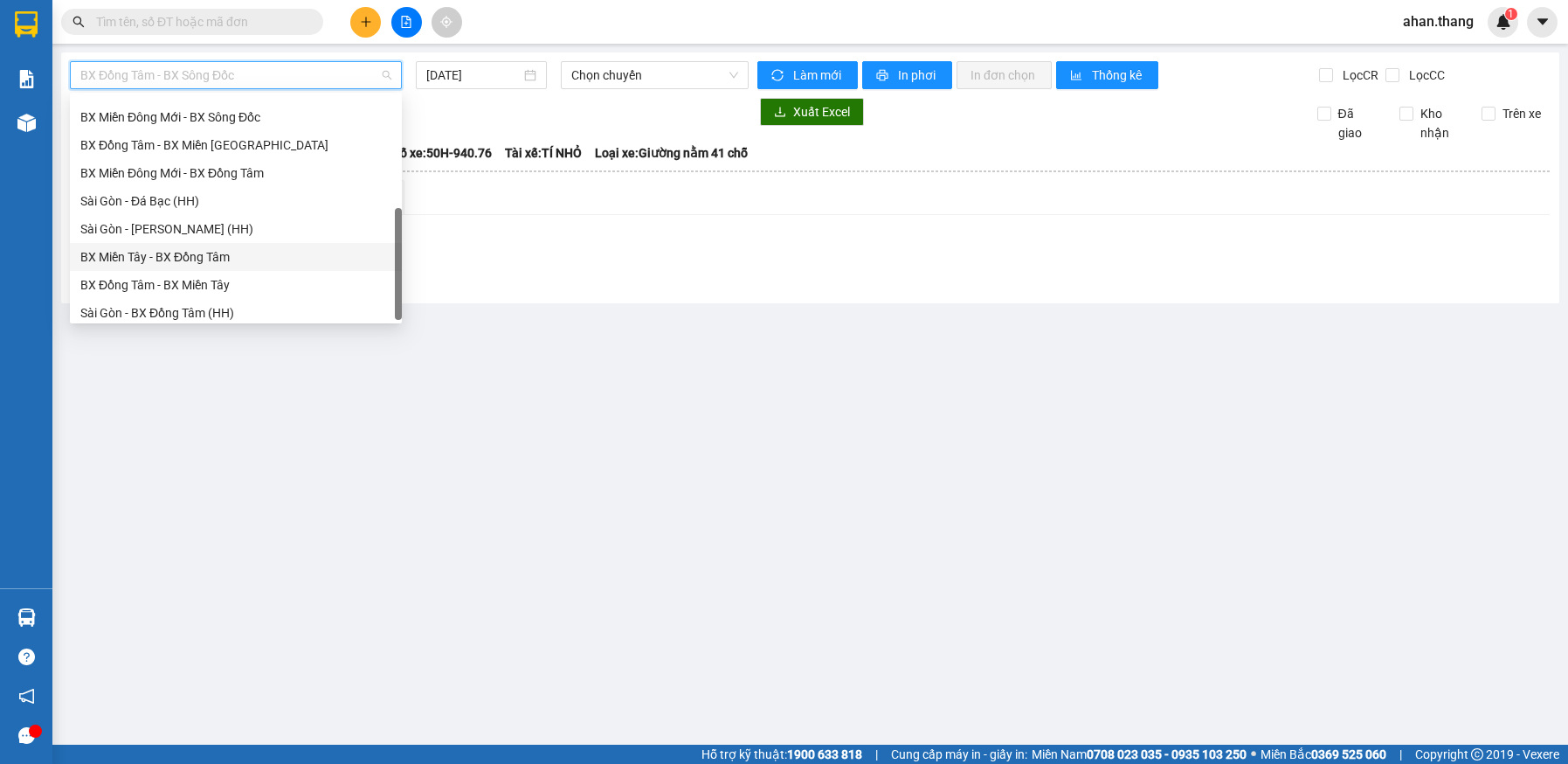
scroll to position [167, 0]
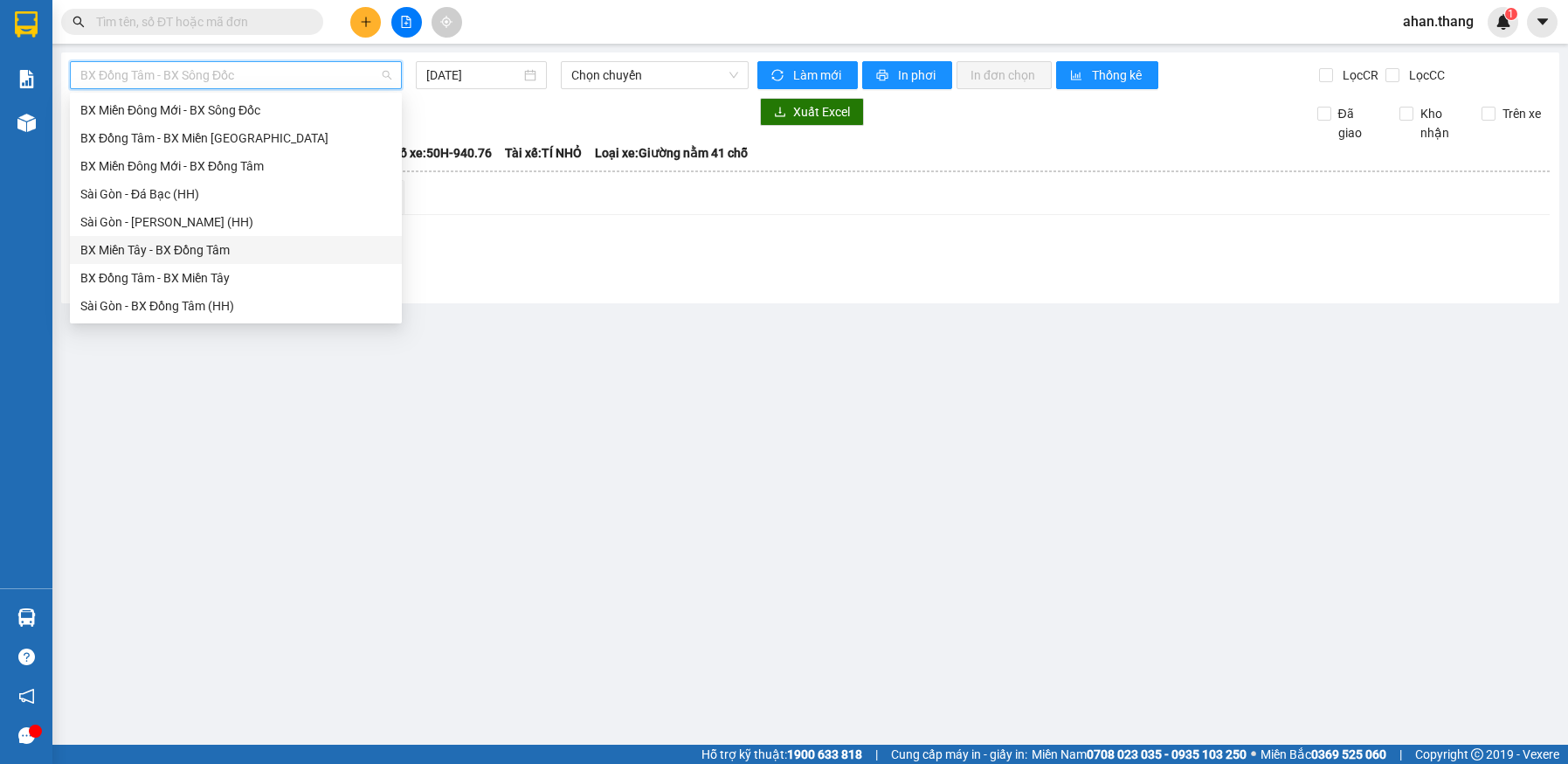
click at [178, 250] on div "BX Miền Tây - BX Đồng Tâm" at bounding box center [236, 250] width 311 height 19
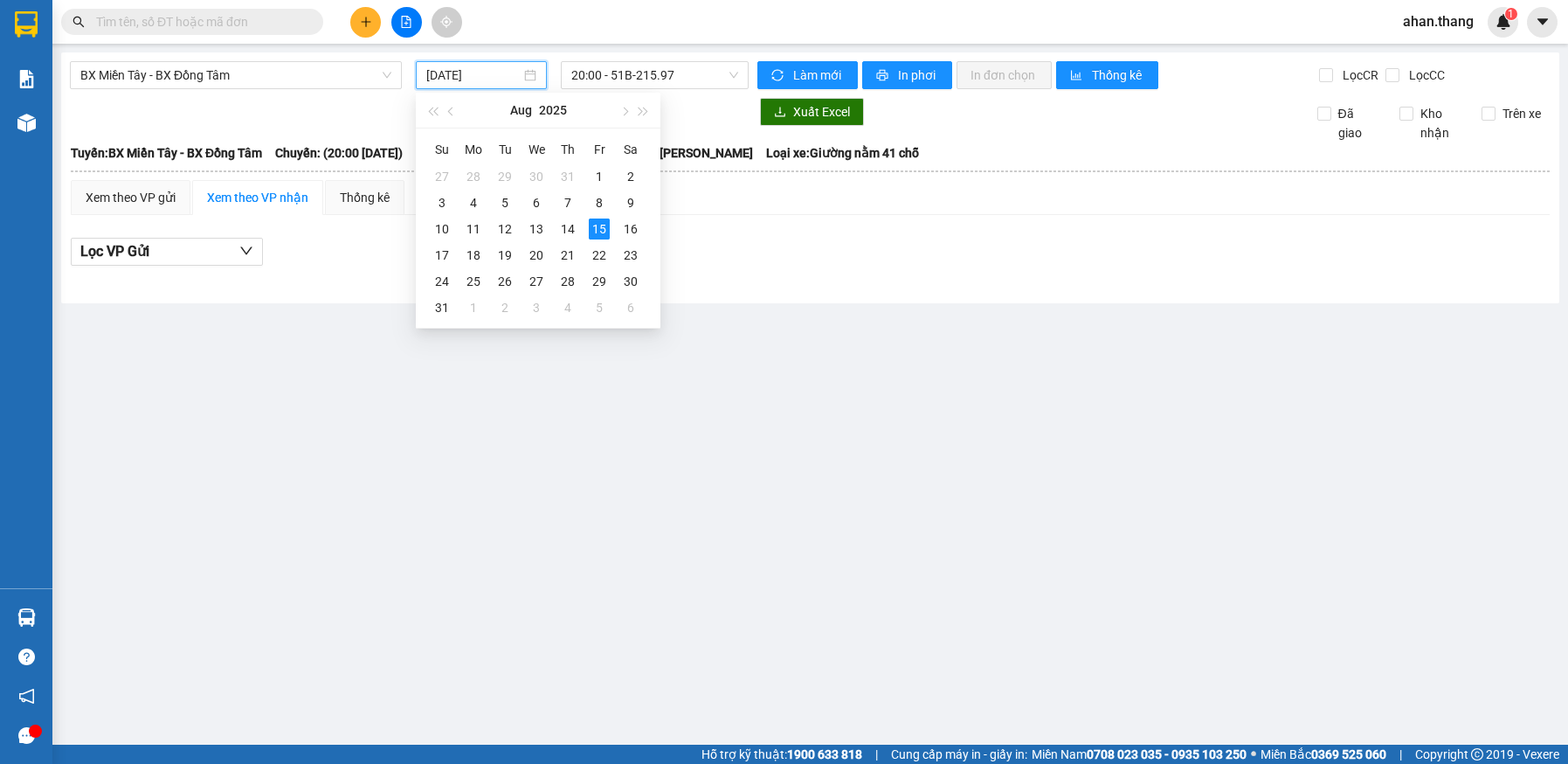
click at [477, 76] on input "[DATE]" at bounding box center [473, 75] width 93 height 19
click at [567, 225] on div "14" at bounding box center [568, 229] width 21 height 21
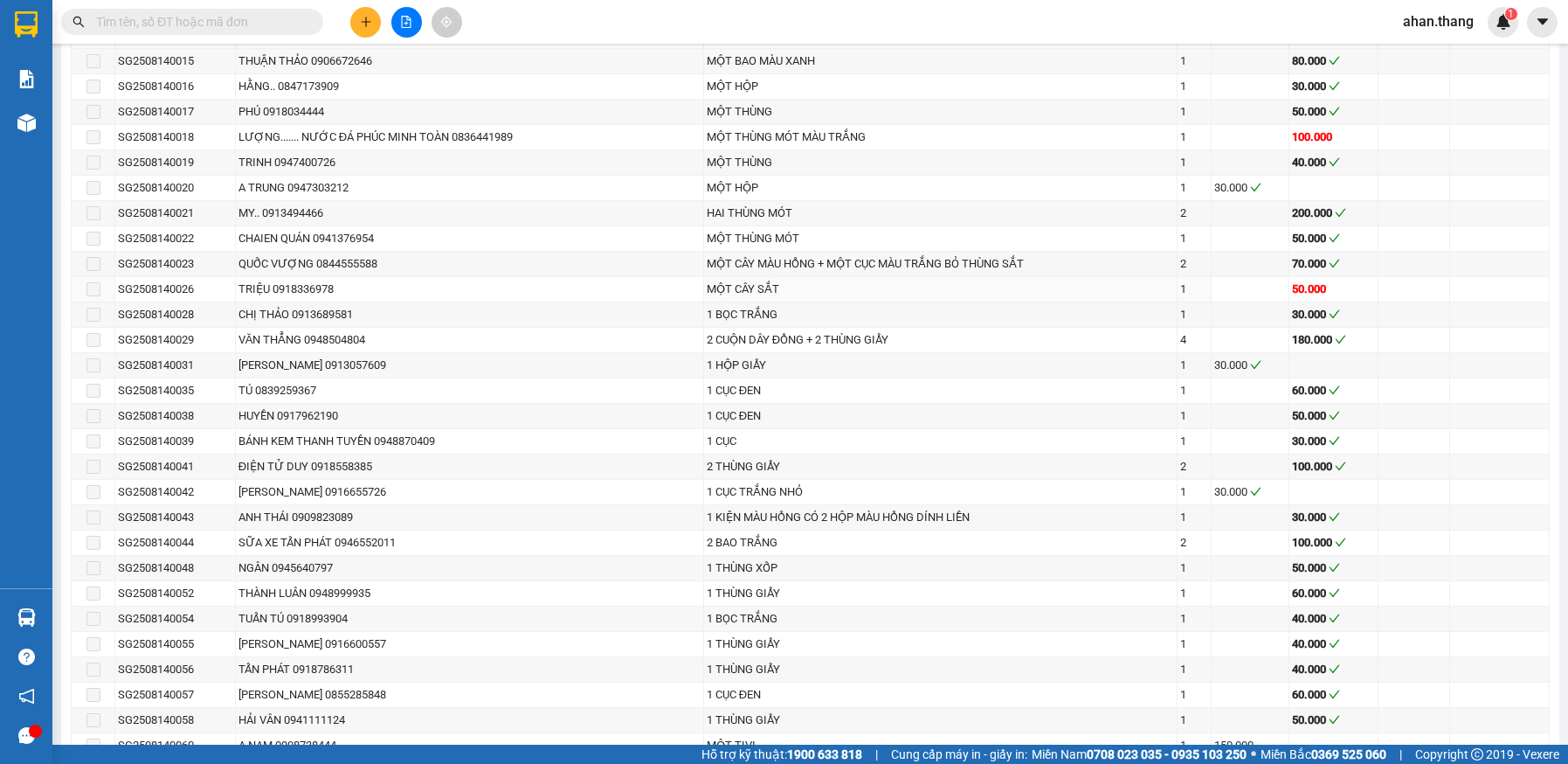
scroll to position [1712, 0]
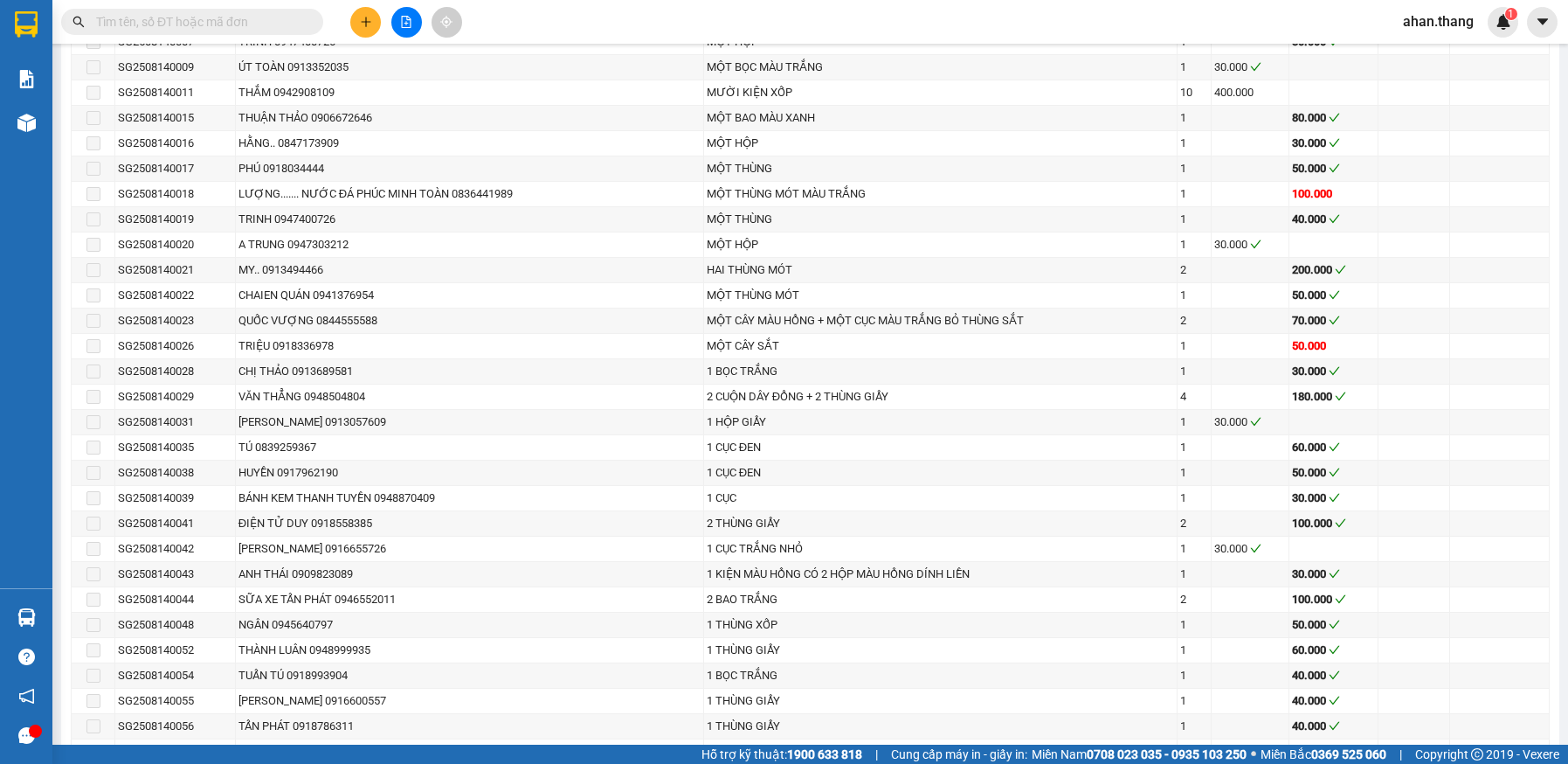
click at [164, 26] on input "text" at bounding box center [199, 22] width 206 height 19
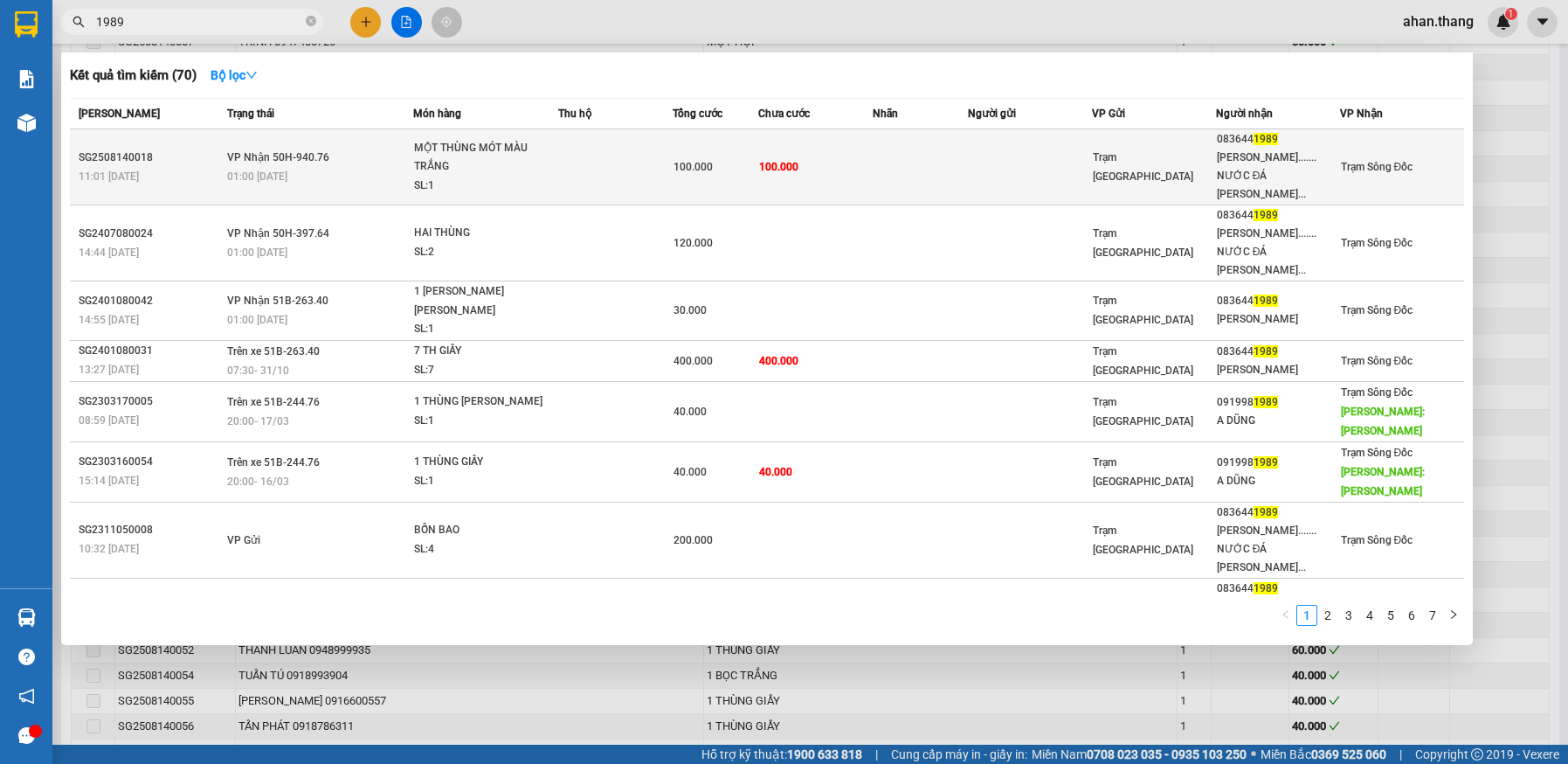
click at [898, 162] on td at bounding box center [920, 167] width 95 height 76
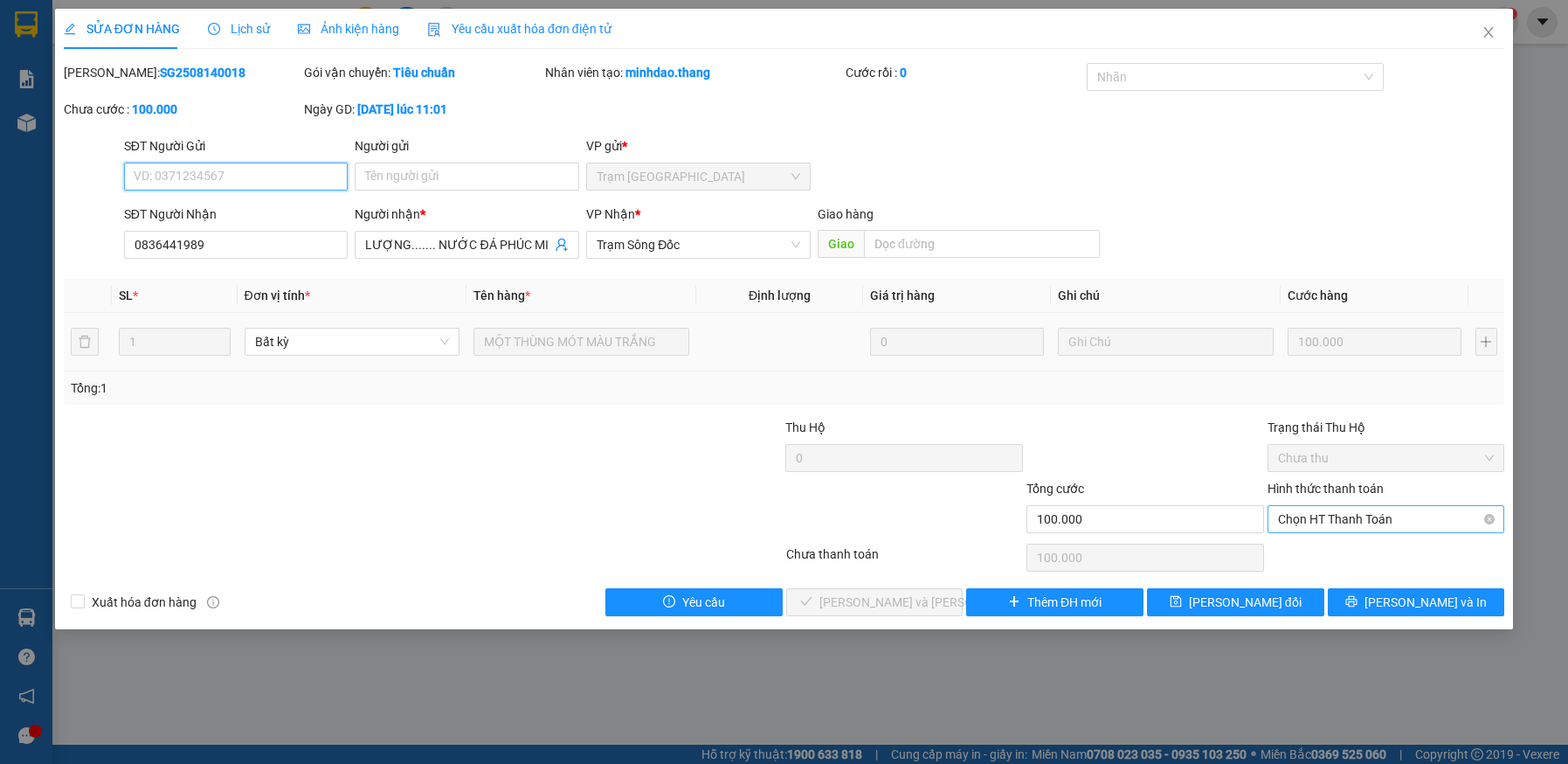
click at [1337, 515] on span "Chọn HT Thanh Toán" at bounding box center [1386, 519] width 217 height 27
click at [1338, 558] on div "Tại văn phòng" at bounding box center [1386, 554] width 217 height 19
click at [914, 604] on span "[PERSON_NAME] và [PERSON_NAME] hàng" at bounding box center [938, 602] width 236 height 19
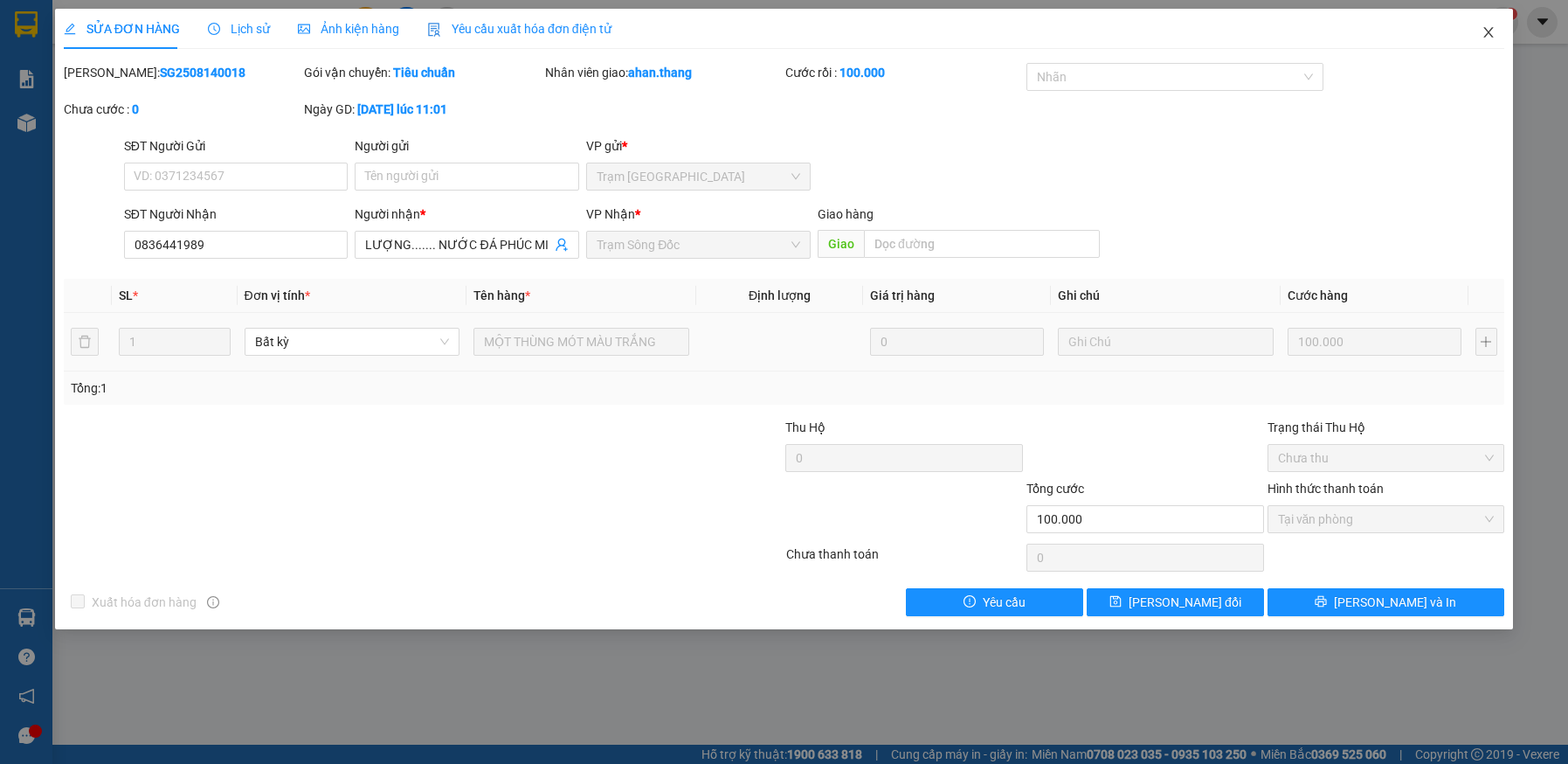
click at [1491, 33] on icon "close" at bounding box center [1488, 32] width 14 height 14
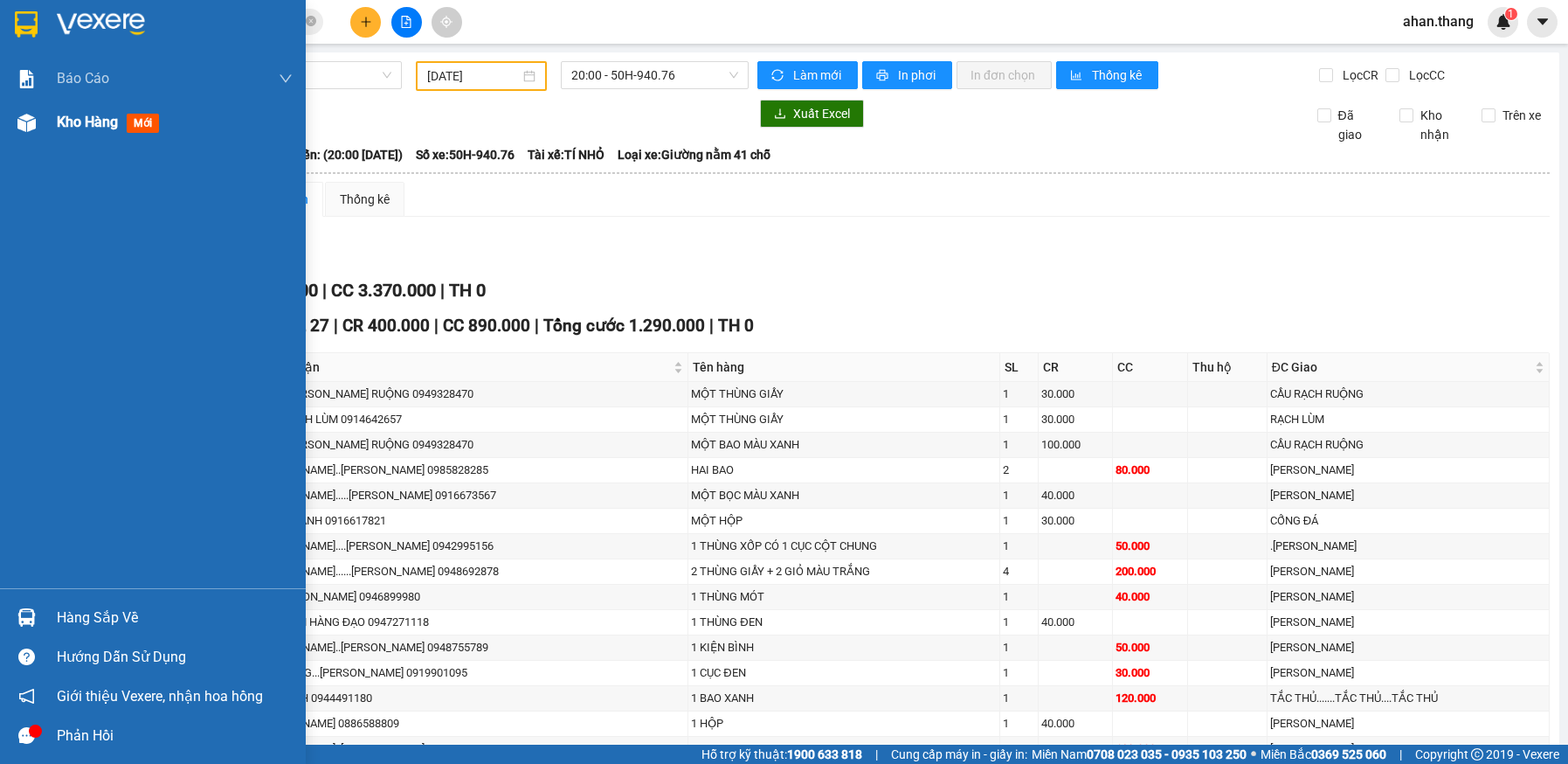
click at [72, 120] on span "Kho hàng" at bounding box center [87, 121] width 61 height 16
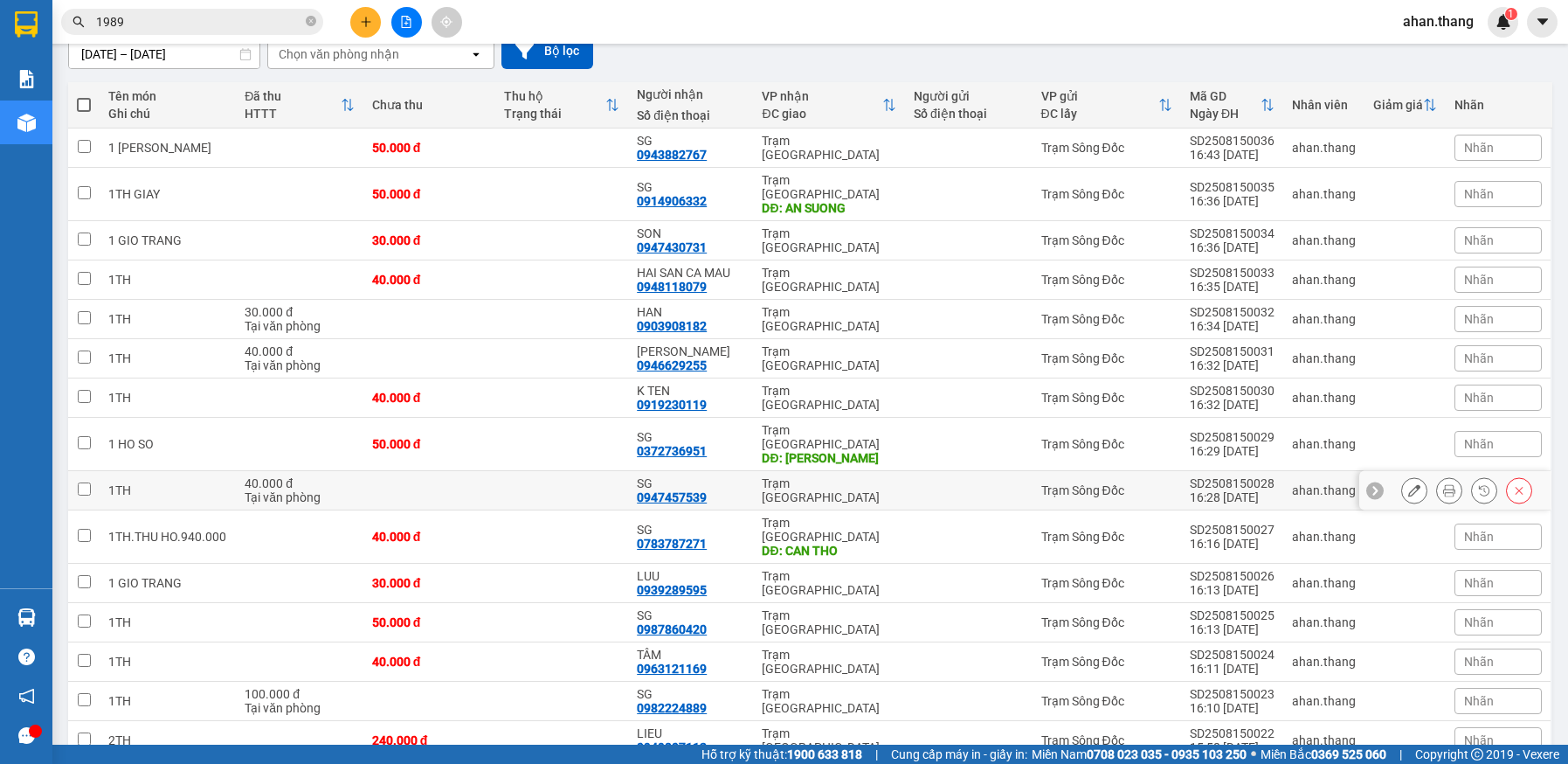
scroll to position [77, 0]
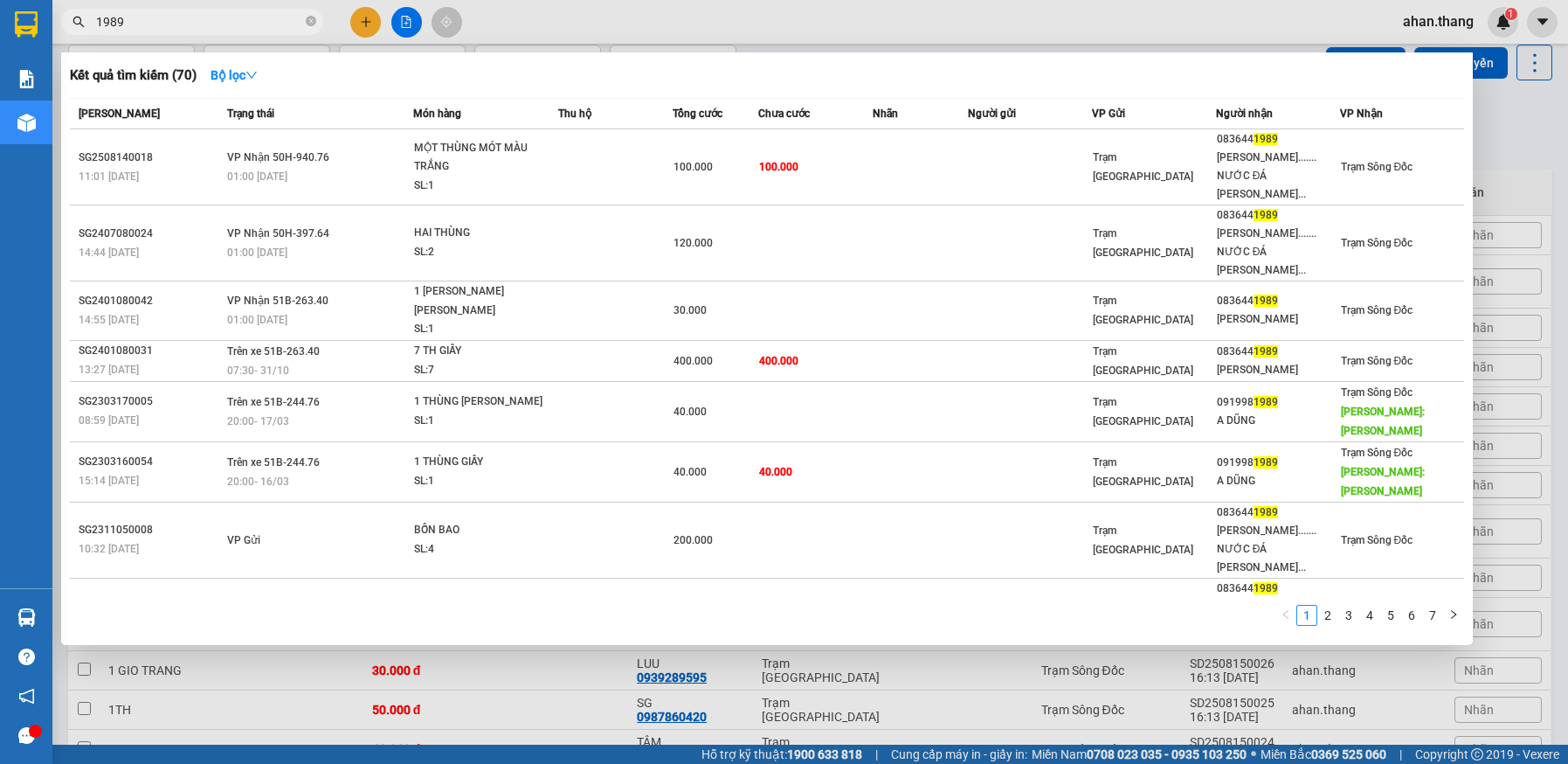
click at [167, 24] on input "1989" at bounding box center [199, 22] width 206 height 19
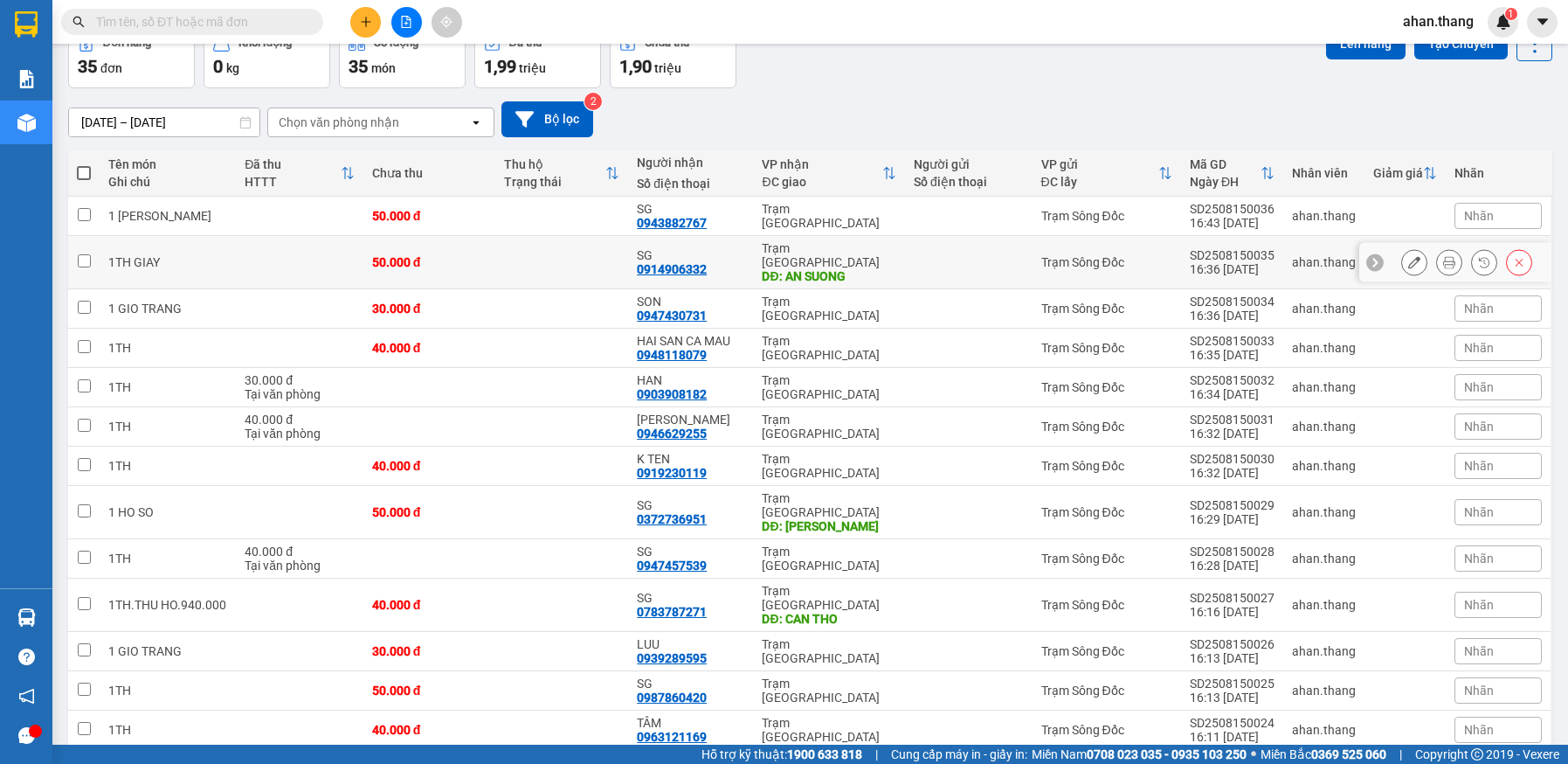
scroll to position [0, 0]
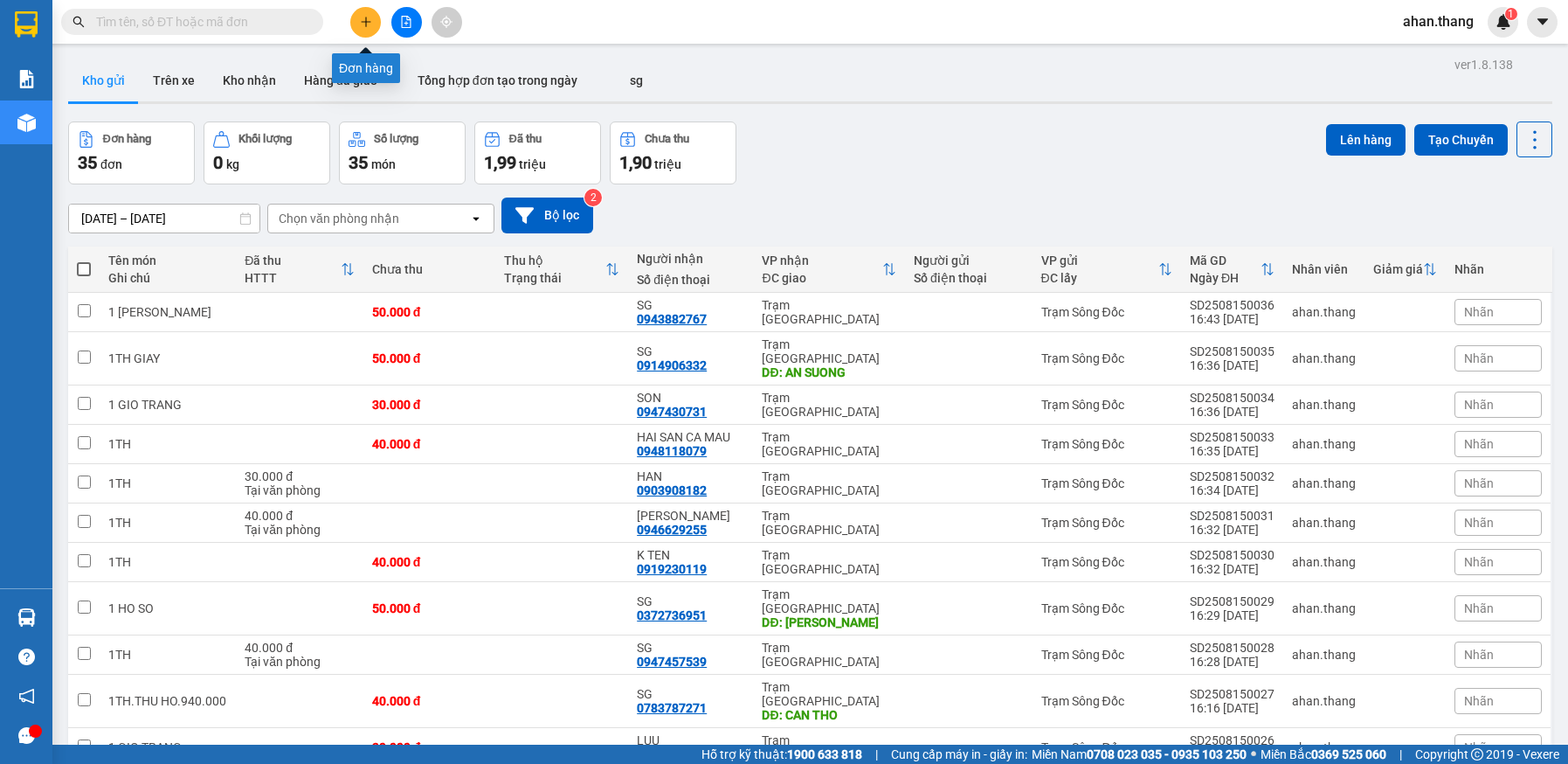
click at [360, 20] on icon "plus" at bounding box center [366, 22] width 12 height 12
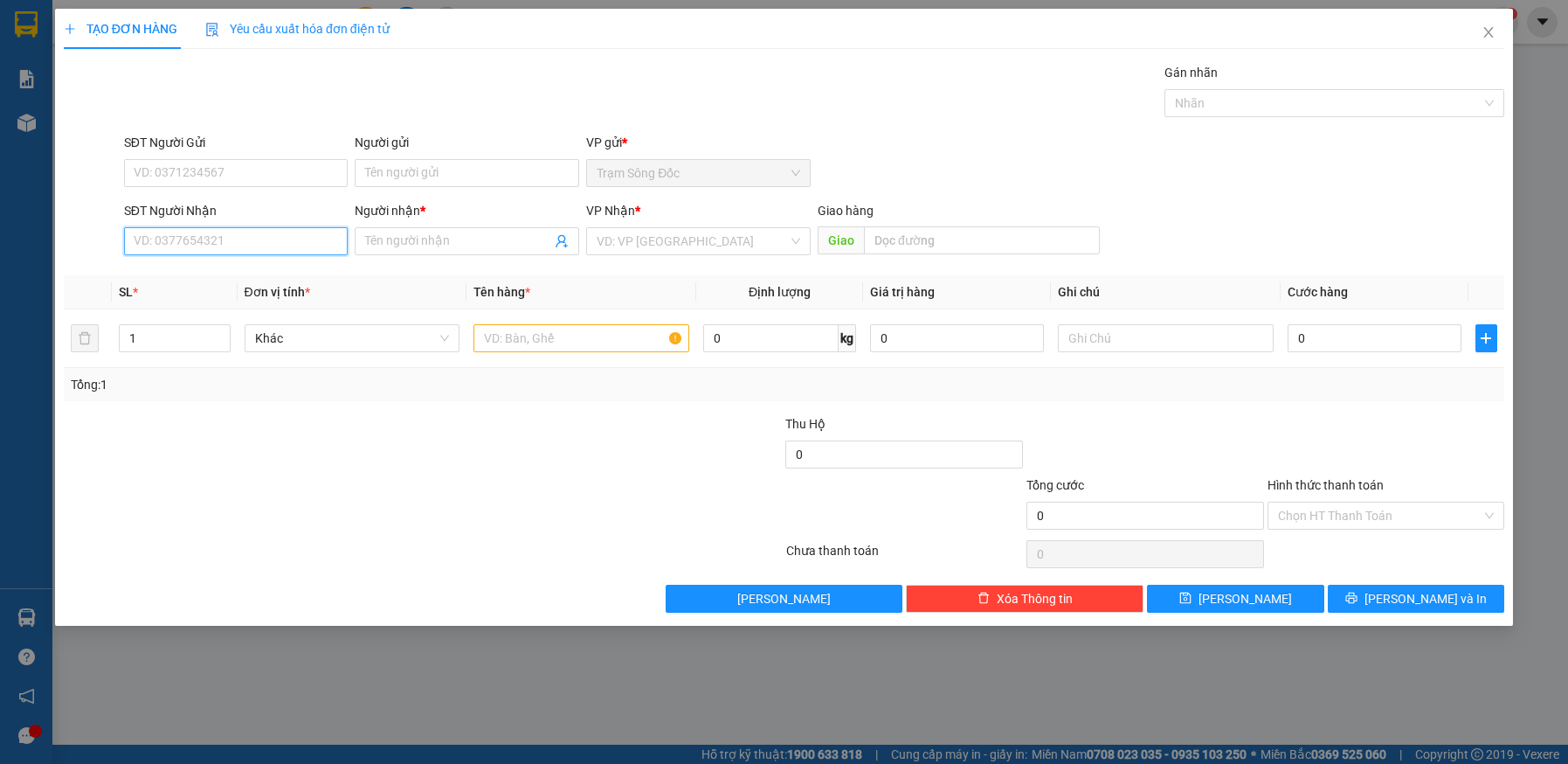
click at [194, 242] on input "SĐT Người Nhận" at bounding box center [236, 241] width 224 height 28
click at [216, 304] on div "0902439427 - A TINH" at bounding box center [237, 304] width 203 height 19
click at [525, 342] on input "text" at bounding box center [581, 338] width 216 height 28
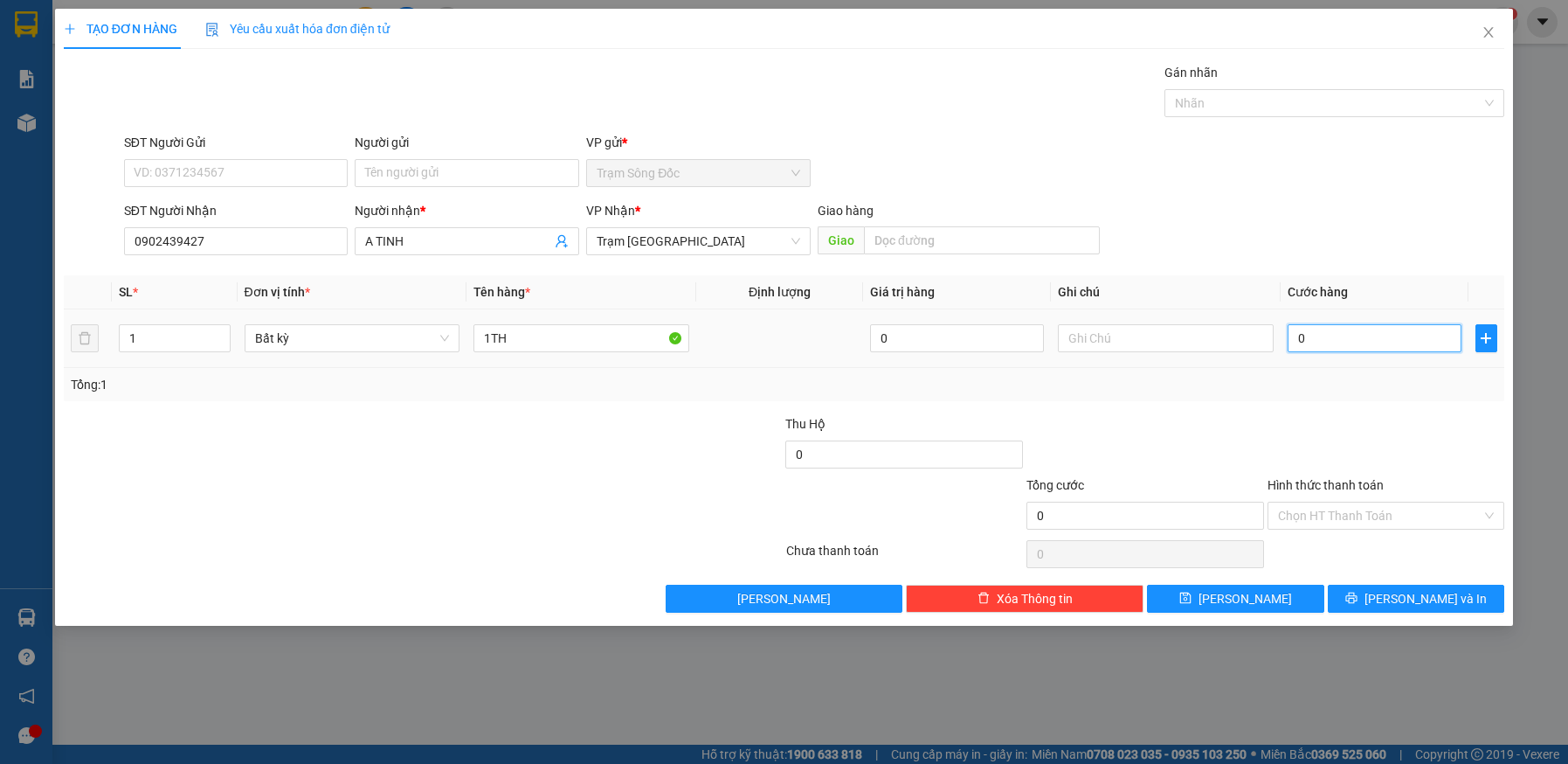
click at [1335, 337] on input "0" at bounding box center [1374, 338] width 174 height 28
click at [1391, 514] on input "Hình thức thanh toán" at bounding box center [1380, 516] width 204 height 27
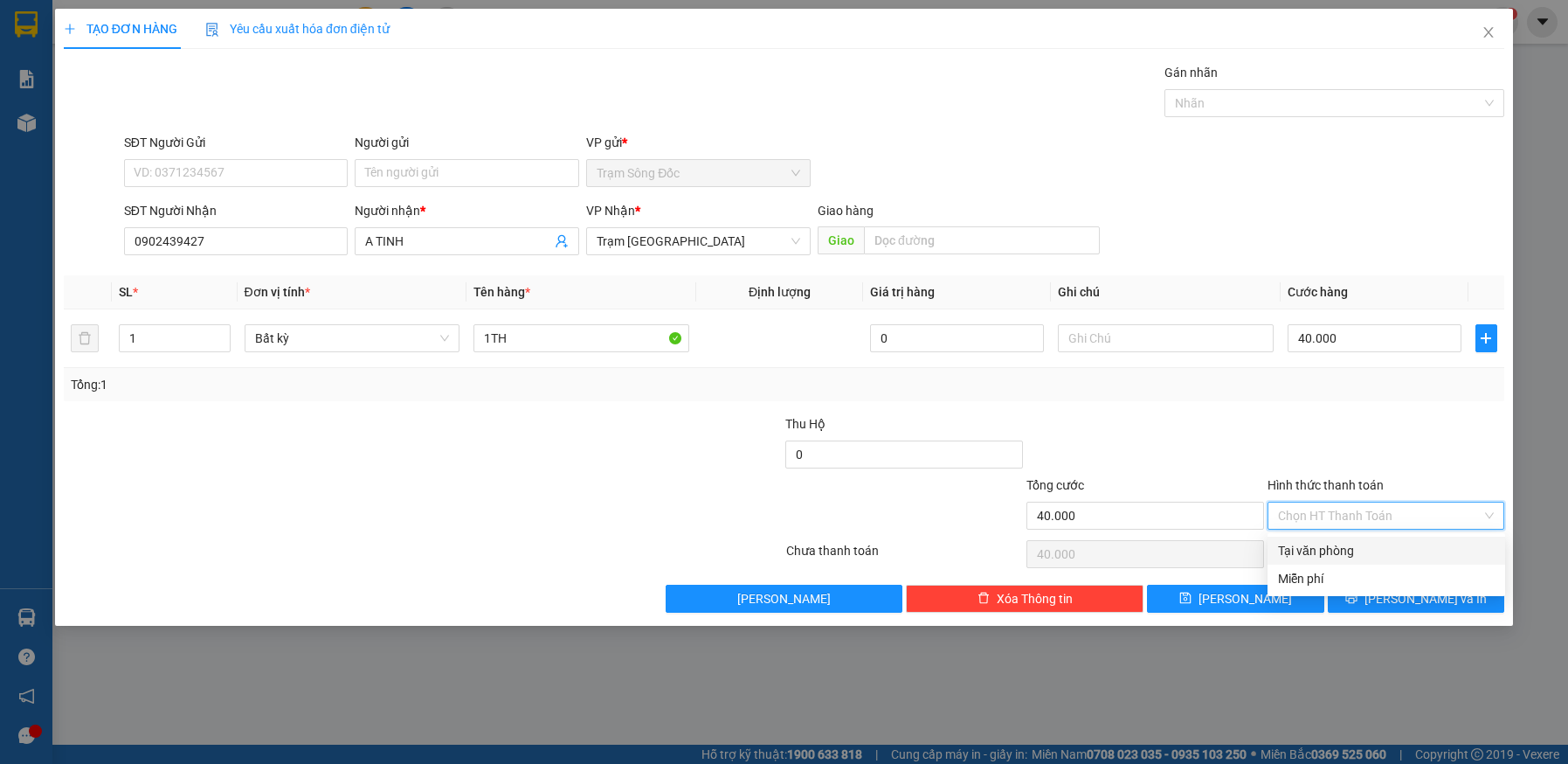
click at [1373, 555] on div "Tại văn phòng" at bounding box center [1386, 551] width 217 height 19
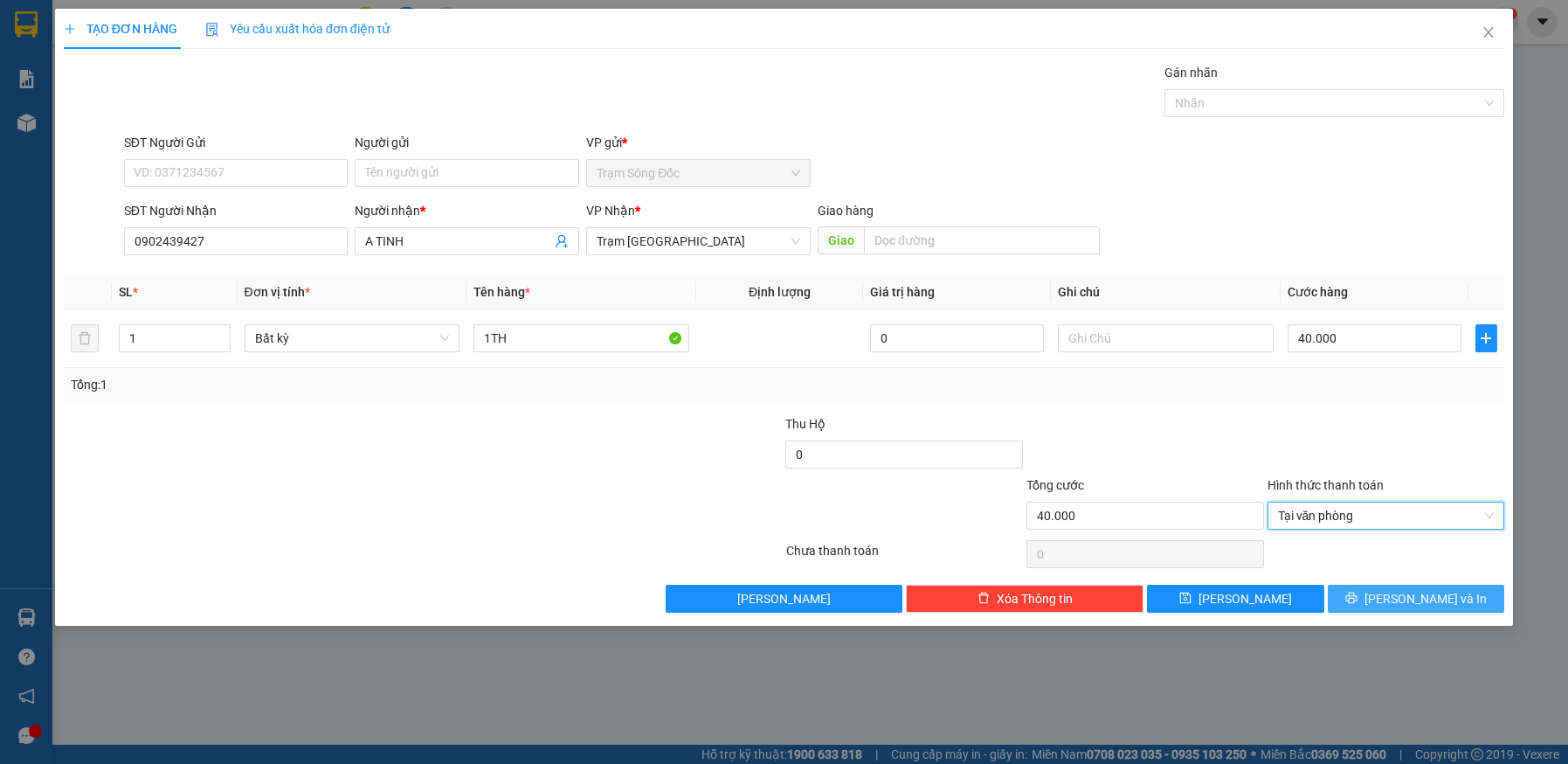
drag, startPoint x: 1371, startPoint y: 597, endPoint x: 1358, endPoint y: 576, distance: 24.7
click at [1368, 592] on button "[PERSON_NAME] và In" at bounding box center [1417, 598] width 178 height 28
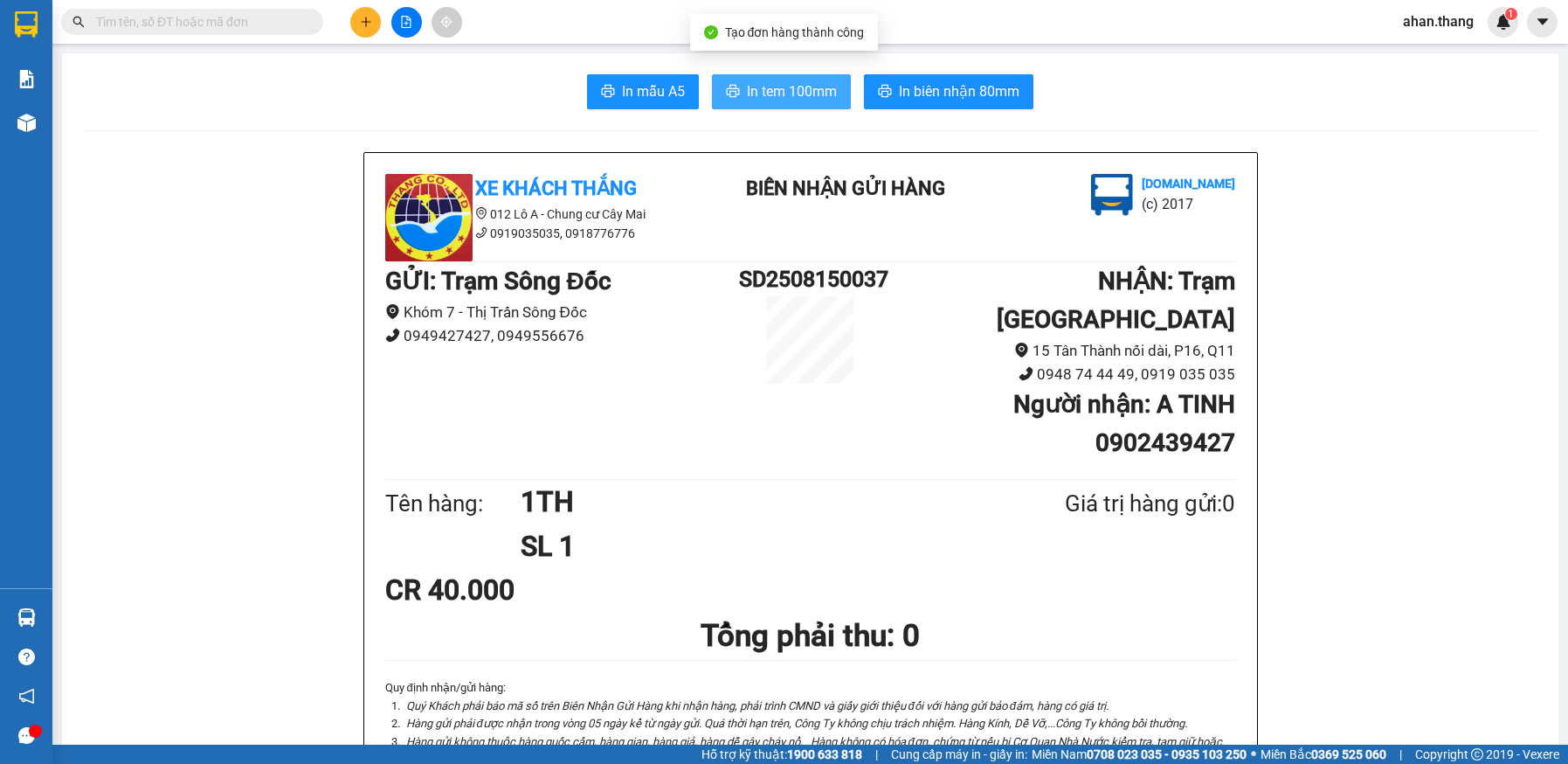
click at [785, 88] on span "In tem 100mm" at bounding box center [792, 91] width 90 height 22
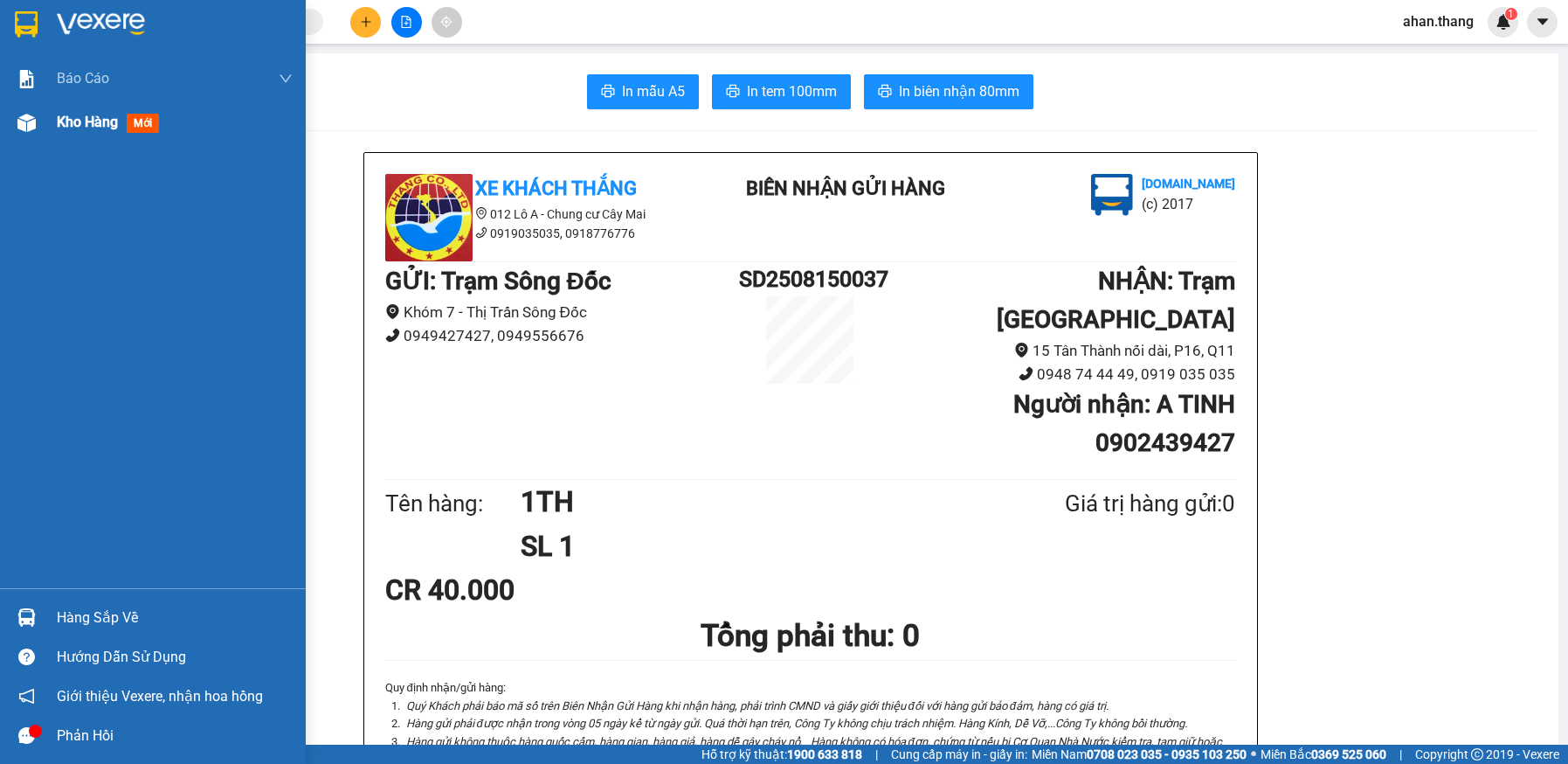
click at [67, 121] on span "Kho hàng" at bounding box center [87, 121] width 61 height 16
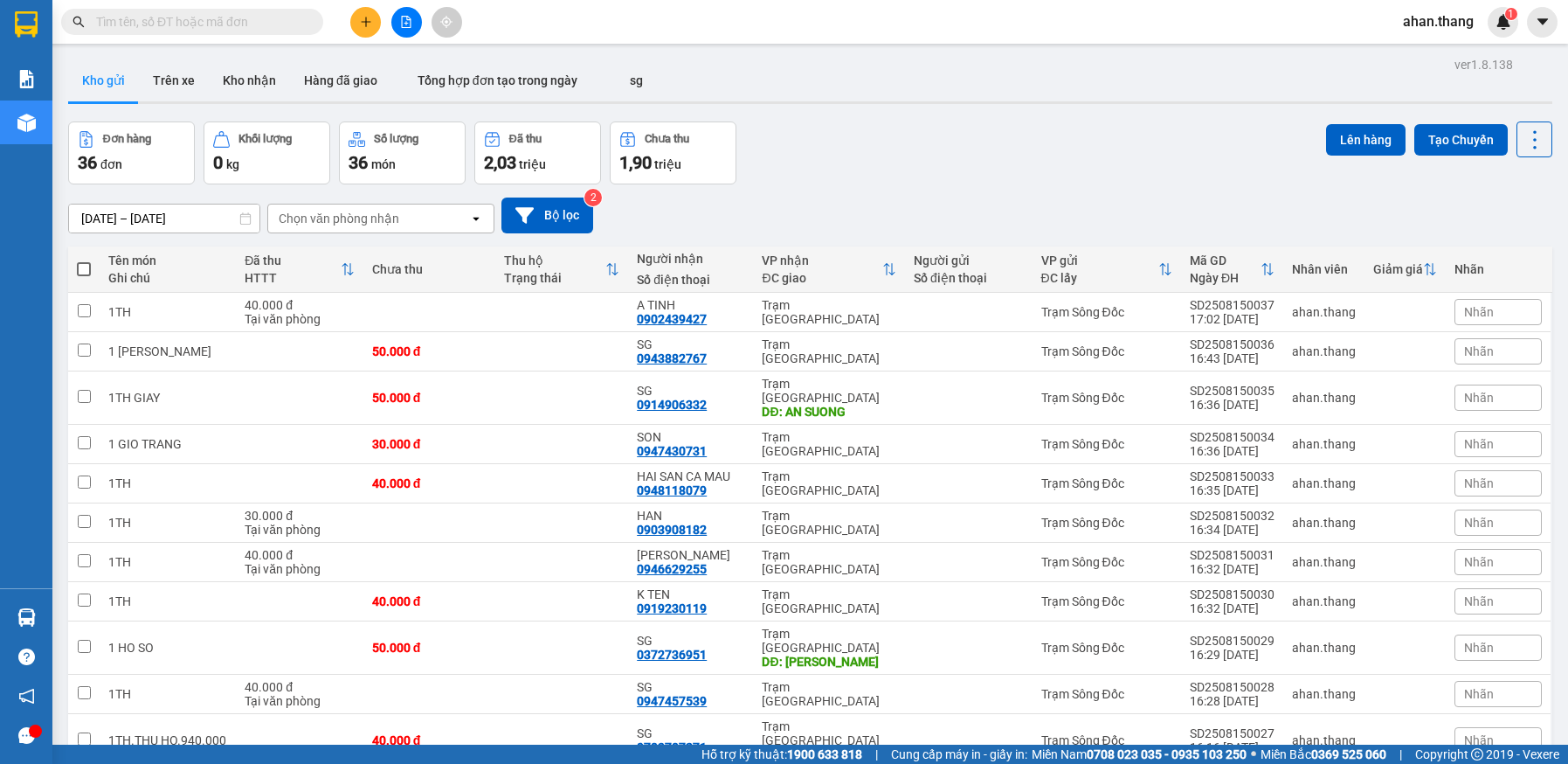
click at [87, 264] on span at bounding box center [84, 269] width 14 height 14
click at [84, 261] on input "checkbox" at bounding box center [84, 261] width 0 height 0
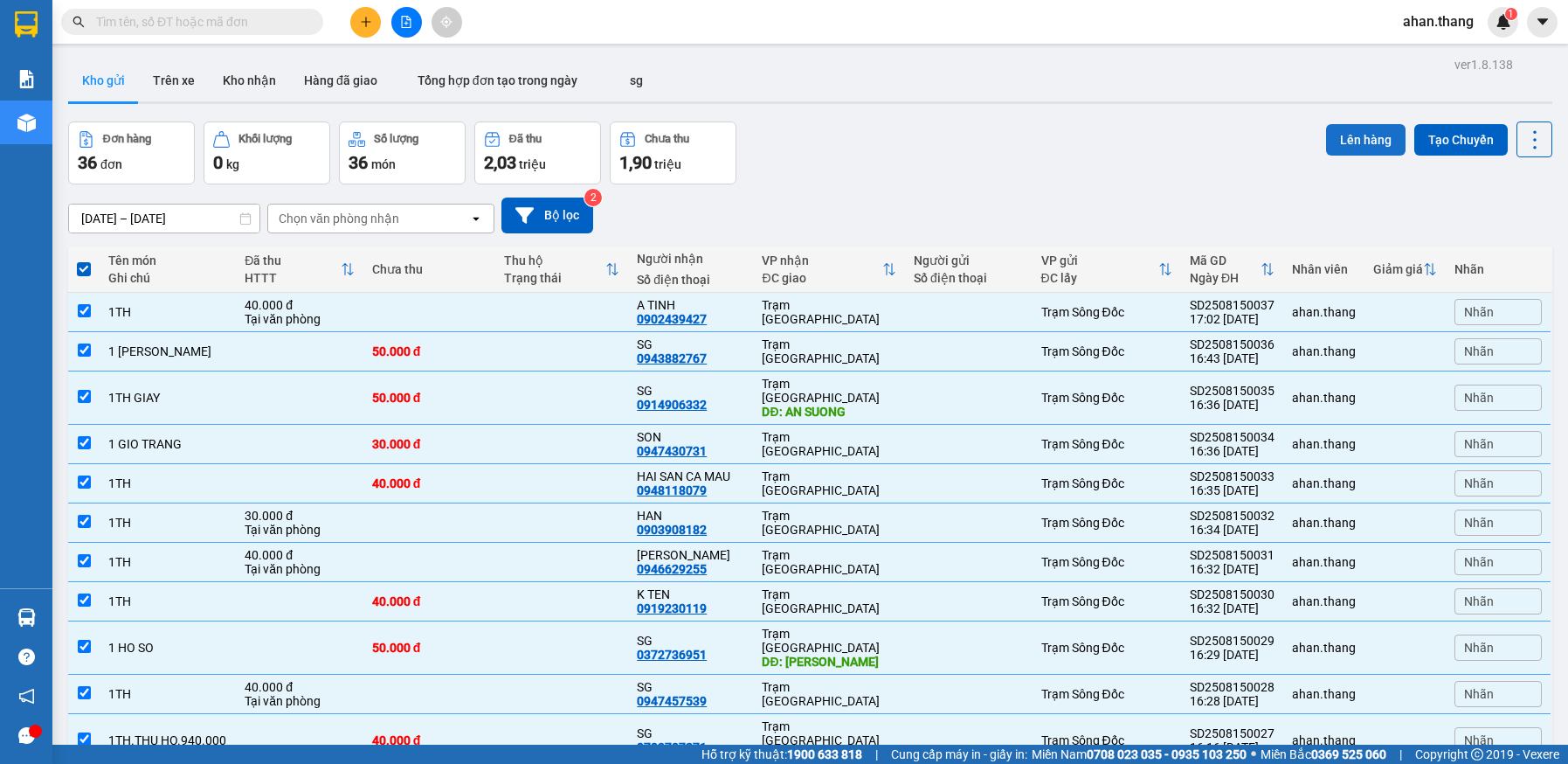
click at [1335, 140] on button "Lên hàng" at bounding box center [1366, 139] width 80 height 31
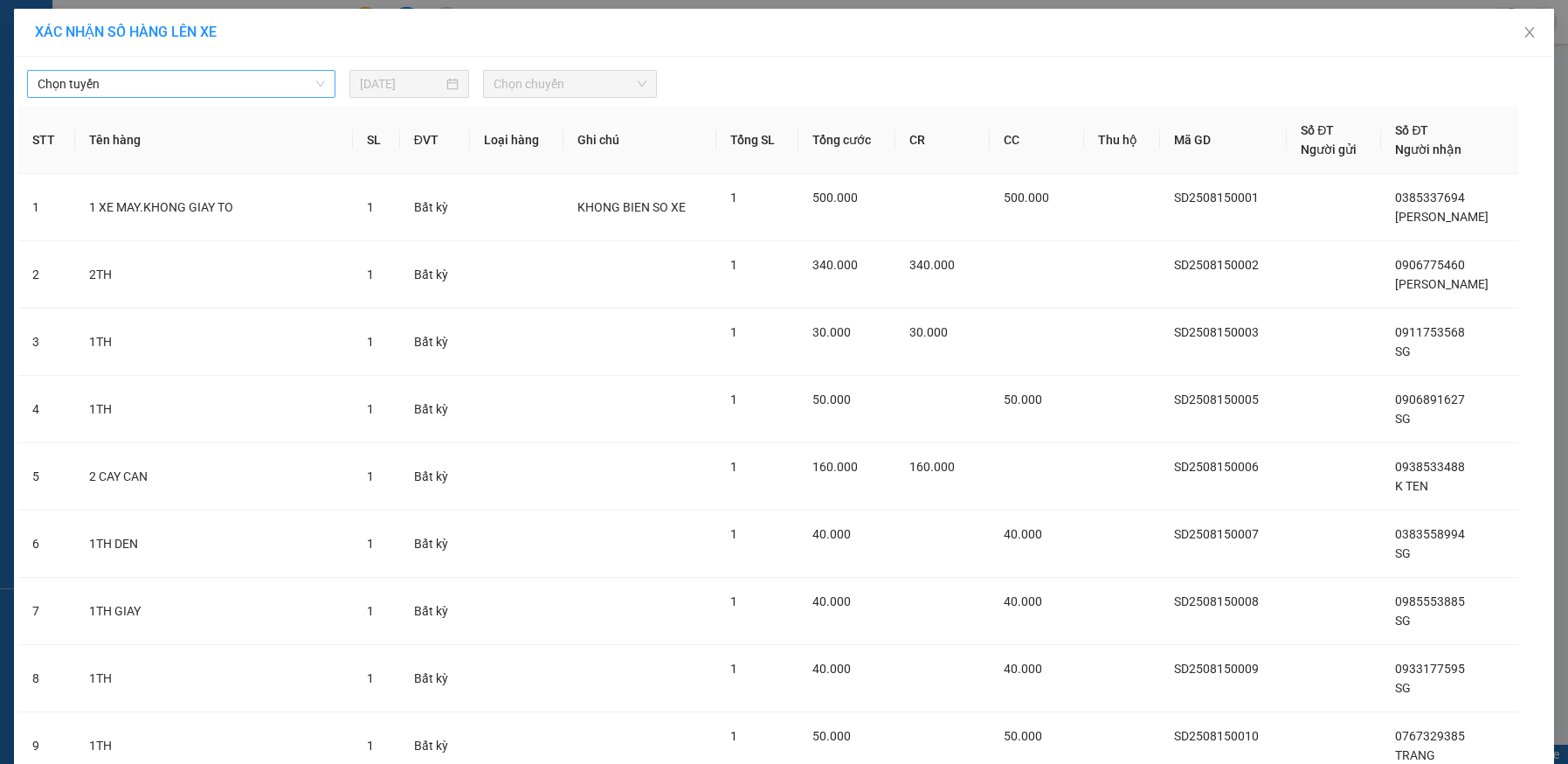
click at [107, 84] on span "Chọn tuyến" at bounding box center [182, 84] width 287 height 27
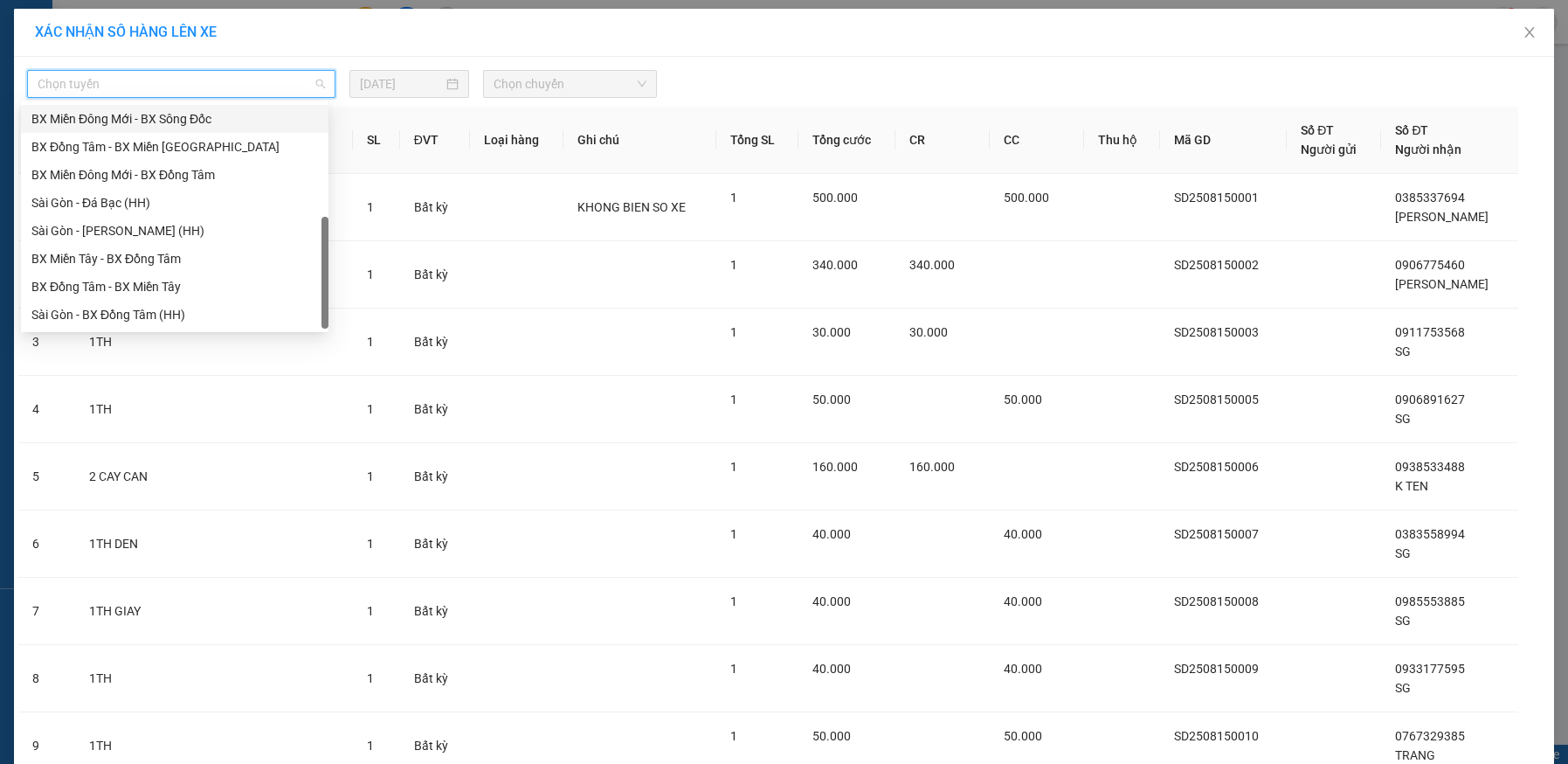
scroll to position [167, 0]
click at [94, 290] on div "BX Đồng Tâm - BX Miền Tây" at bounding box center [174, 286] width 286 height 19
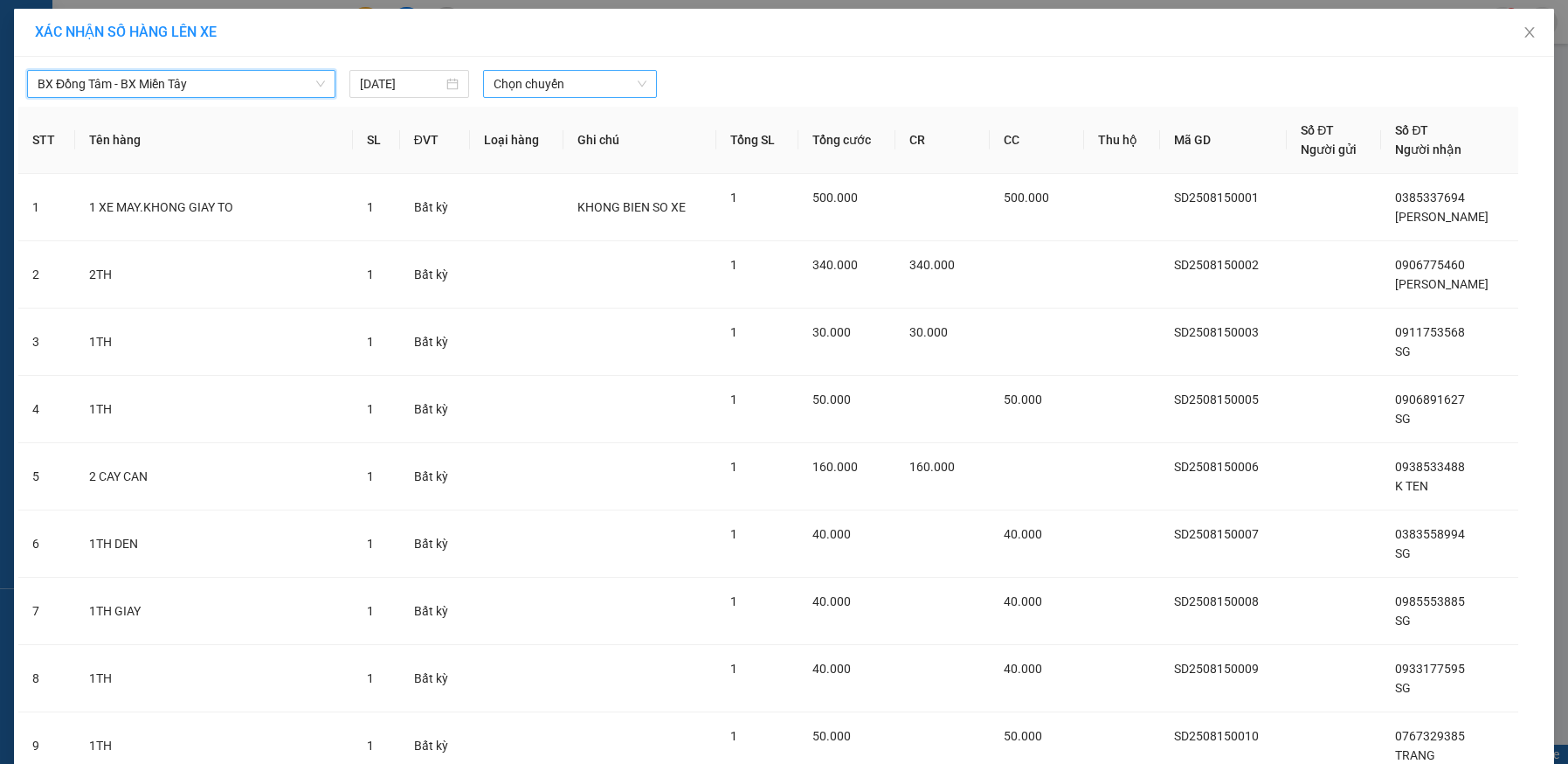
drag, startPoint x: 547, startPoint y: 82, endPoint x: 546, endPoint y: 95, distance: 13.0
click at [548, 81] on span "Chọn chuyến" at bounding box center [570, 84] width 153 height 27
click at [540, 147] on div "20:50 - 50H-940.76" at bounding box center [555, 147] width 136 height 19
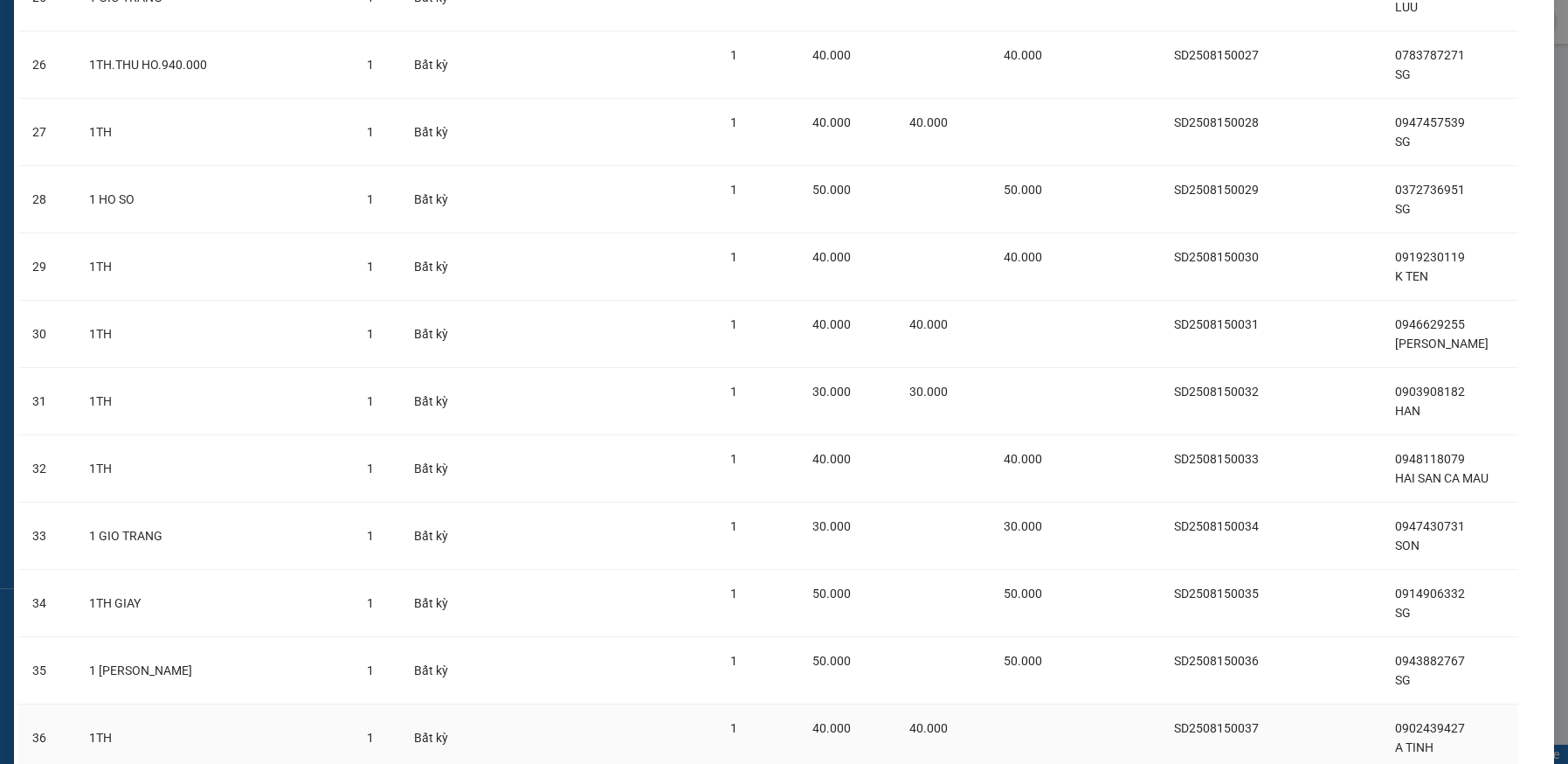
scroll to position [1971, 0]
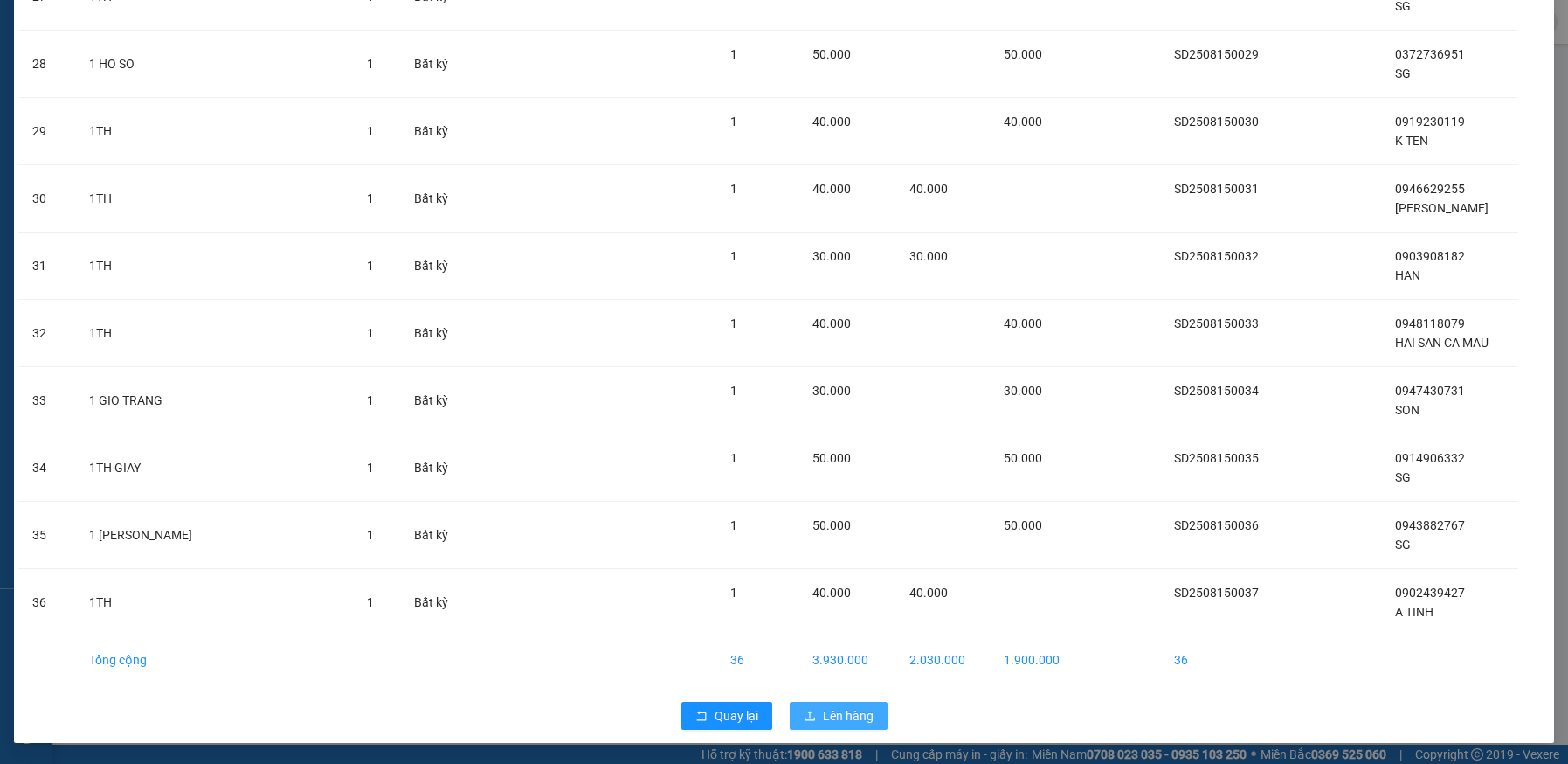
click at [826, 711] on span "Lên hàng" at bounding box center [848, 715] width 50 height 19
